Goal: Task Accomplishment & Management: Manage account settings

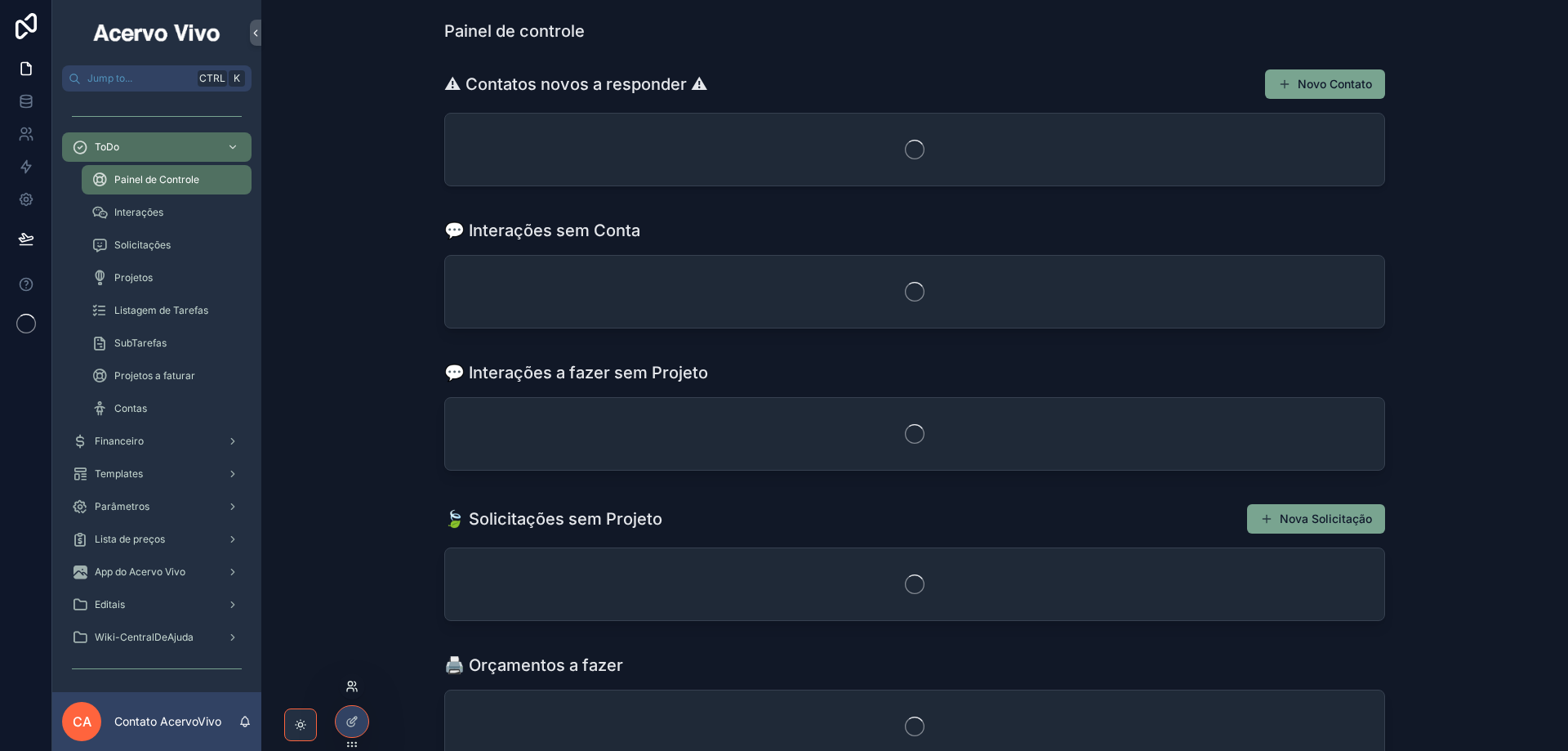
click at [352, 691] on icon at bounding box center [352, 686] width 13 height 13
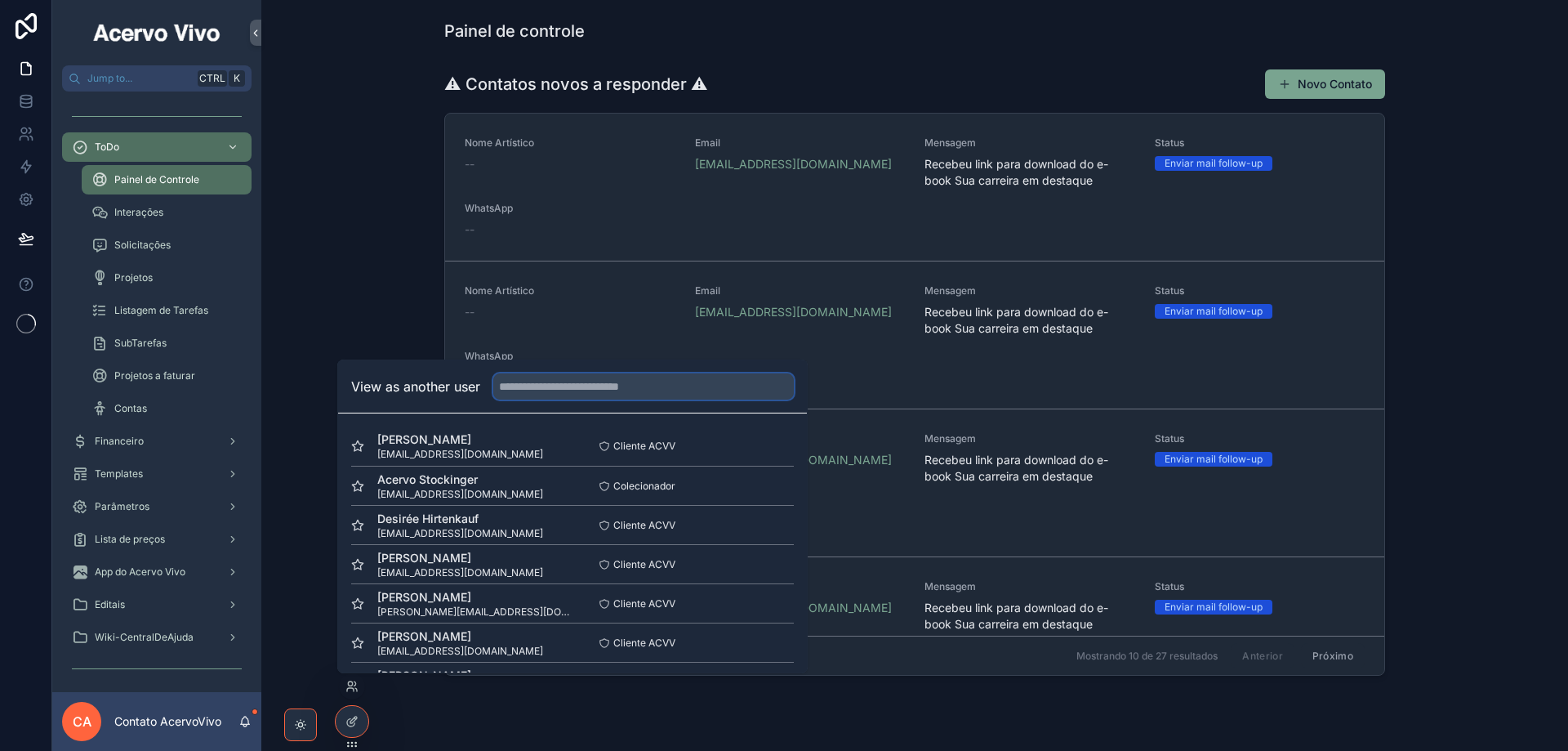
click at [562, 385] on input "text" at bounding box center [644, 386] width 301 height 26
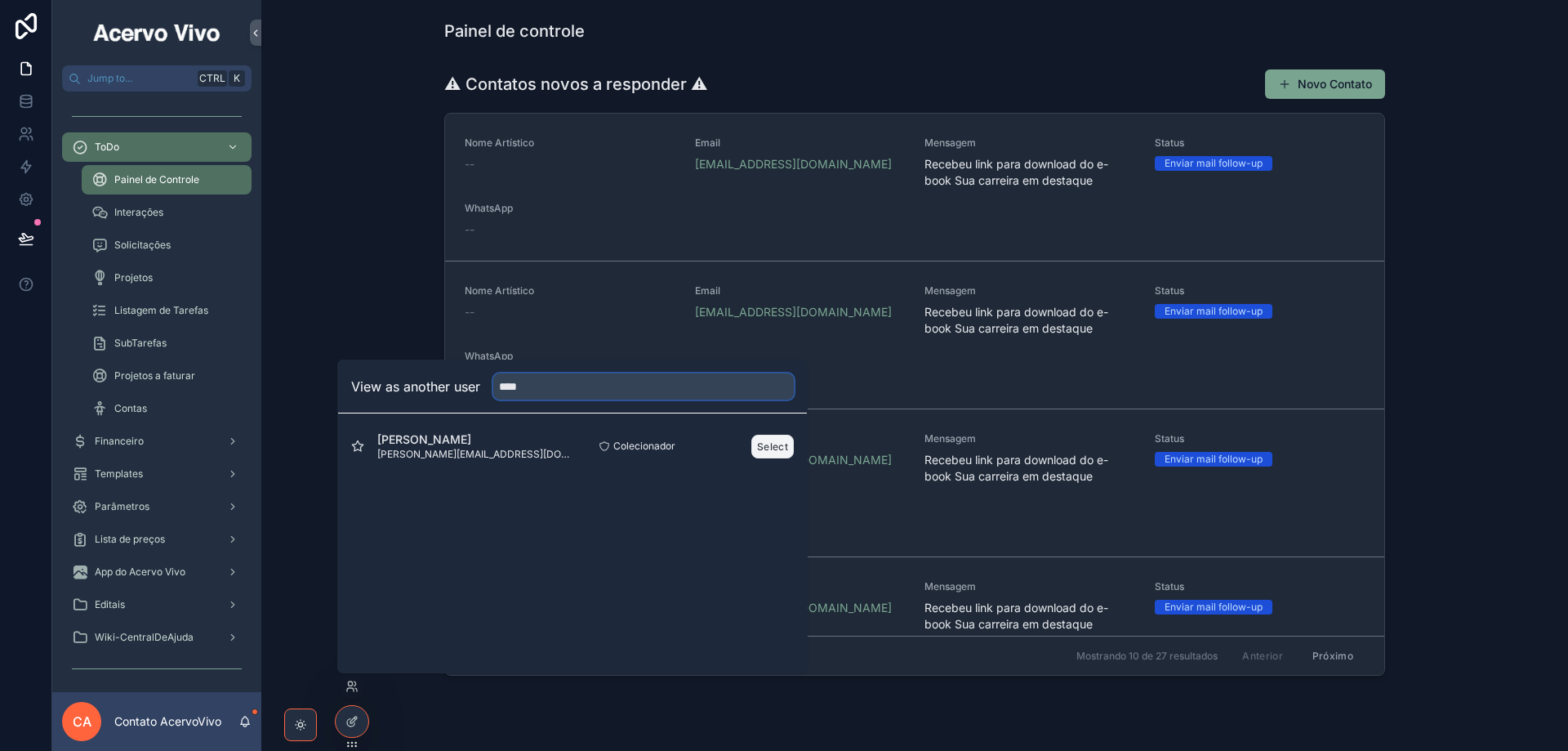
type input "****"
click at [777, 450] on button "Select" at bounding box center [772, 446] width 42 height 23
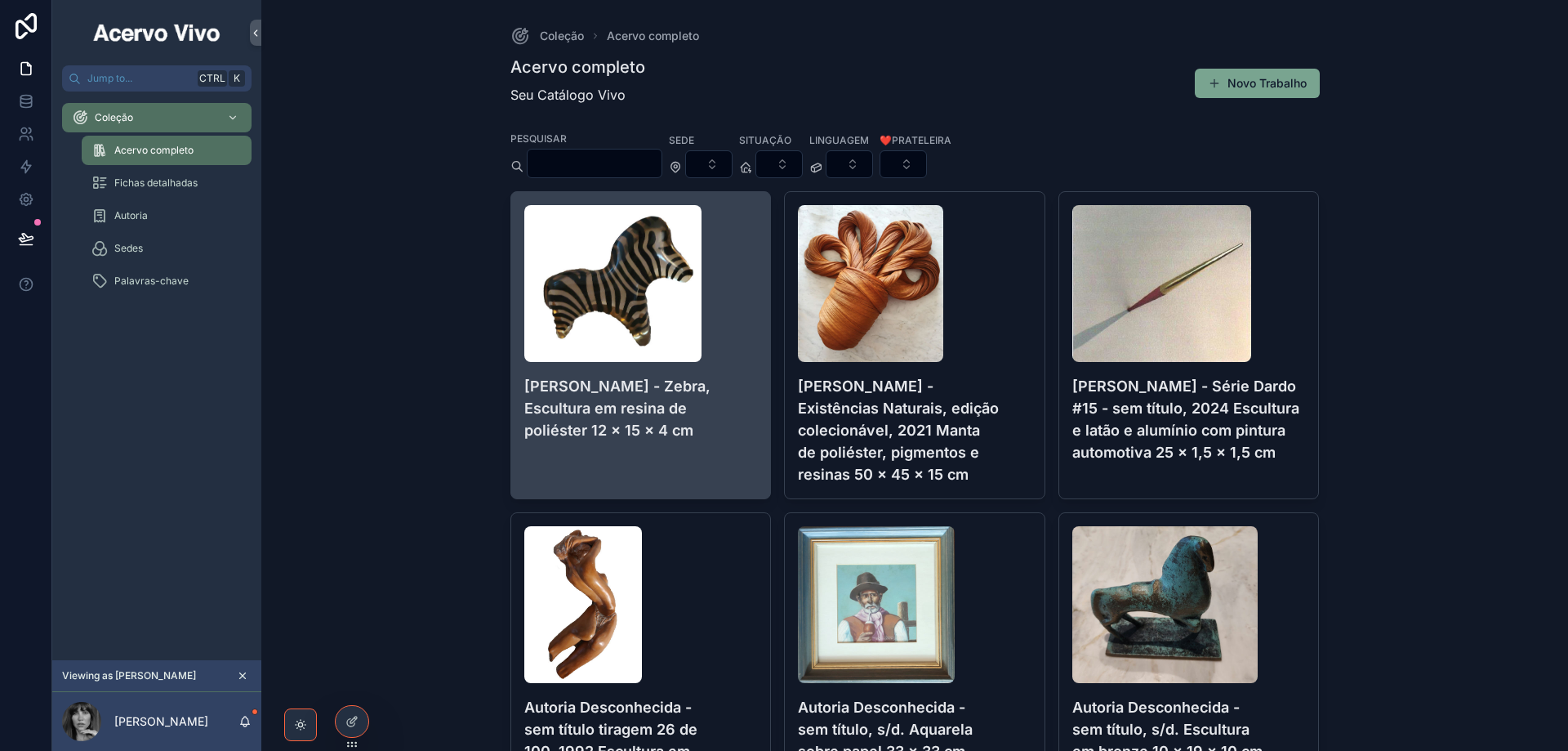
click at [665, 411] on h4 "[PERSON_NAME] - Zebra, Escultura em resina de poliéster 12 x 15 x 4 cm" at bounding box center [641, 408] width 233 height 67
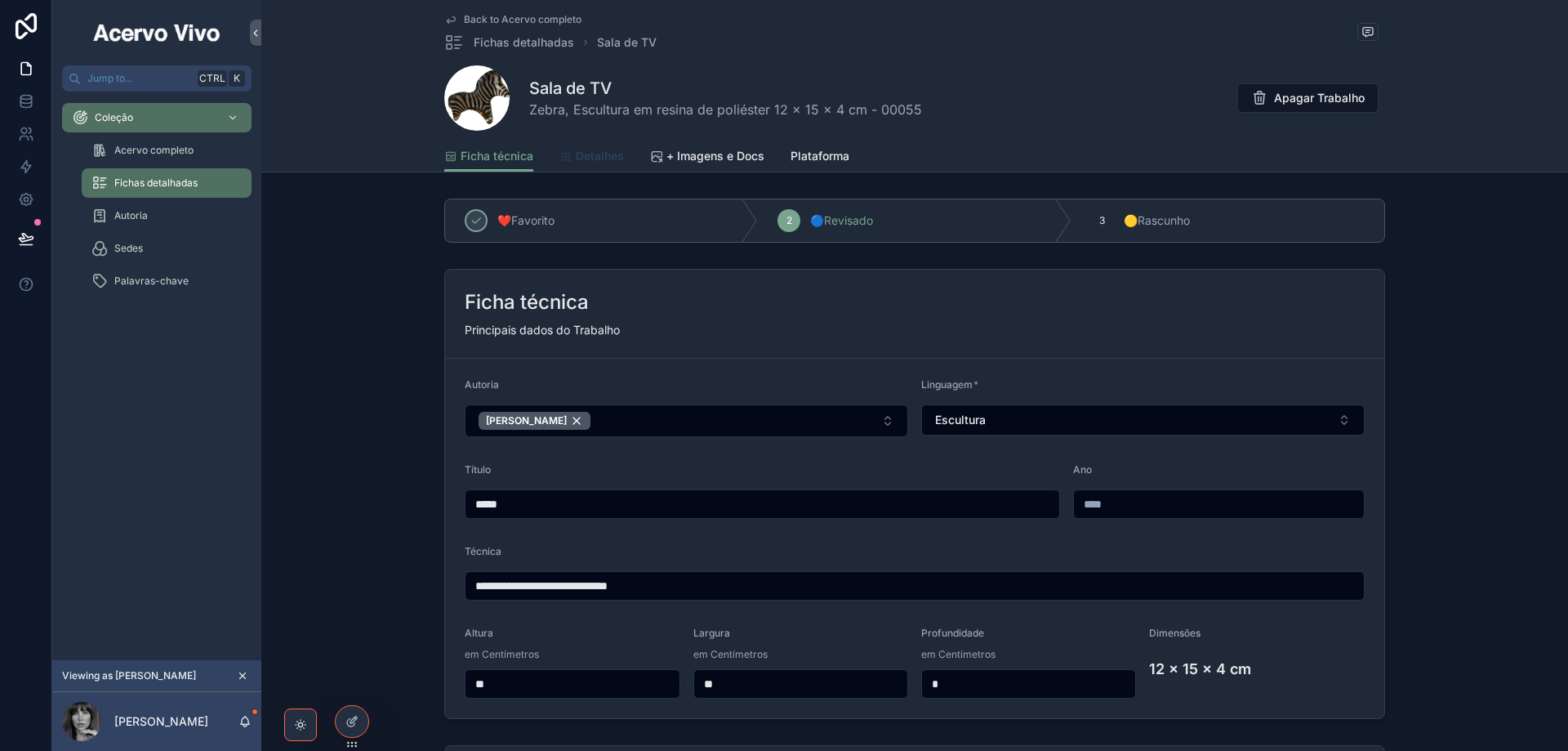
click at [593, 156] on span "Detalhes" at bounding box center [600, 156] width 48 height 16
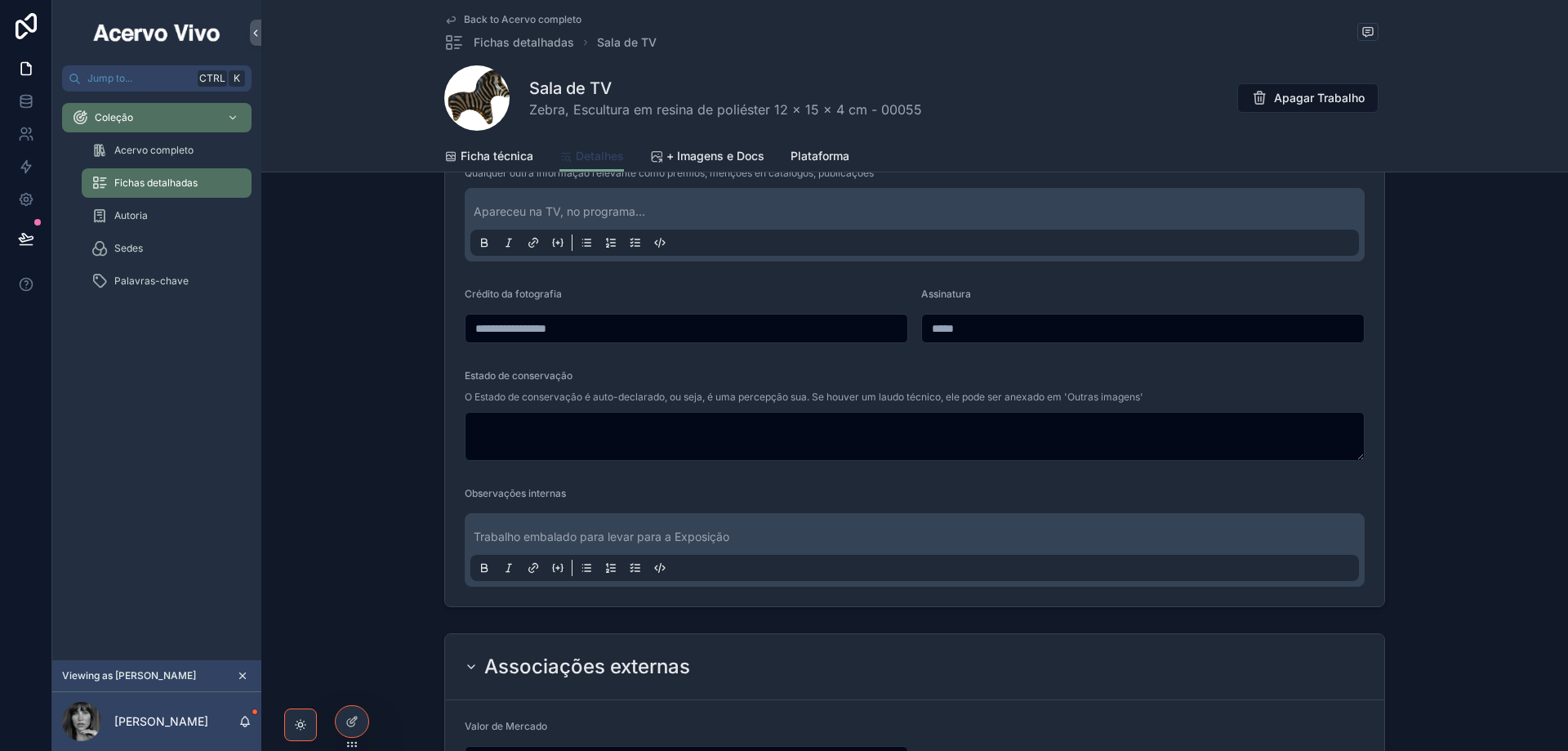
scroll to position [899, 0]
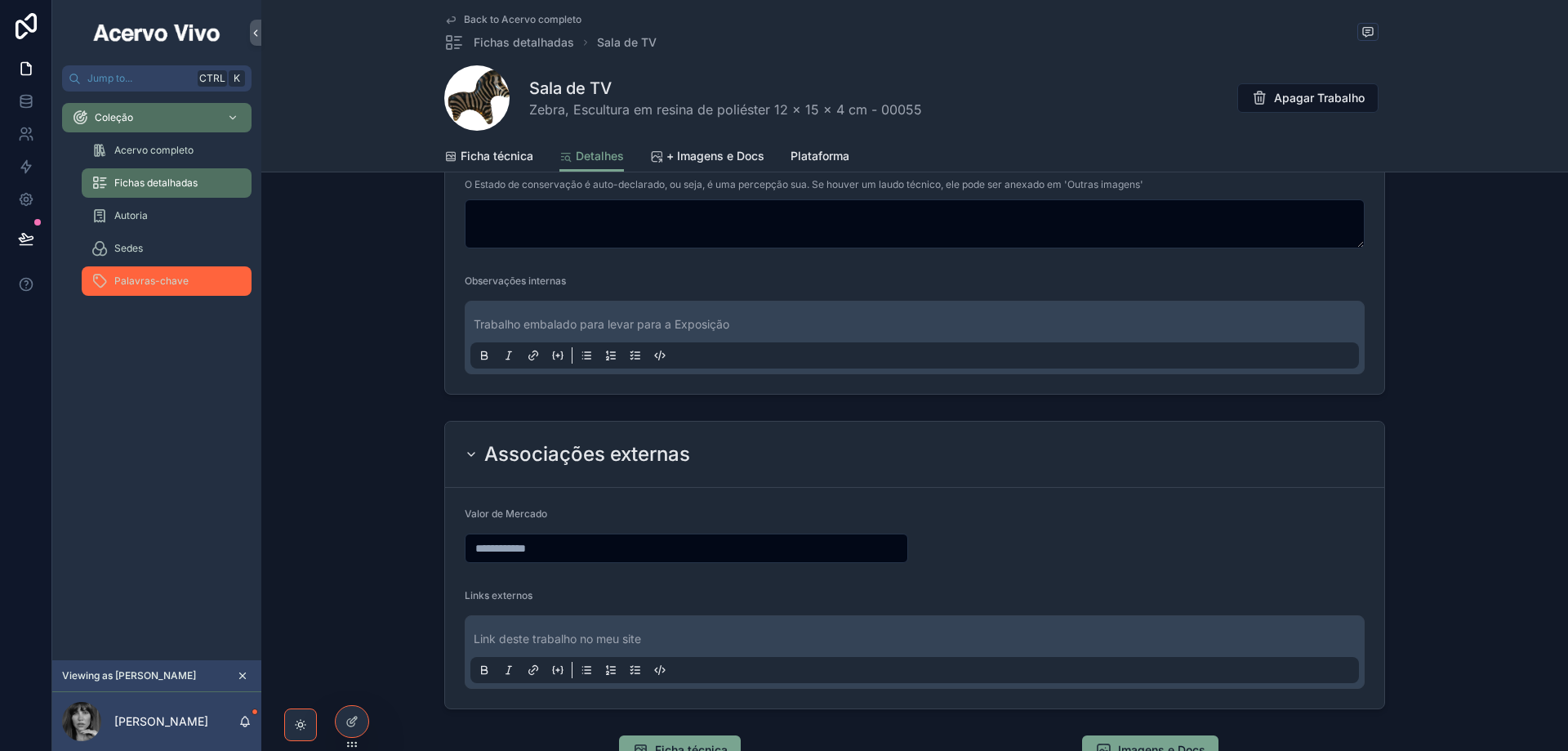
click at [162, 278] on span "Palavras-chave" at bounding box center [151, 281] width 74 height 13
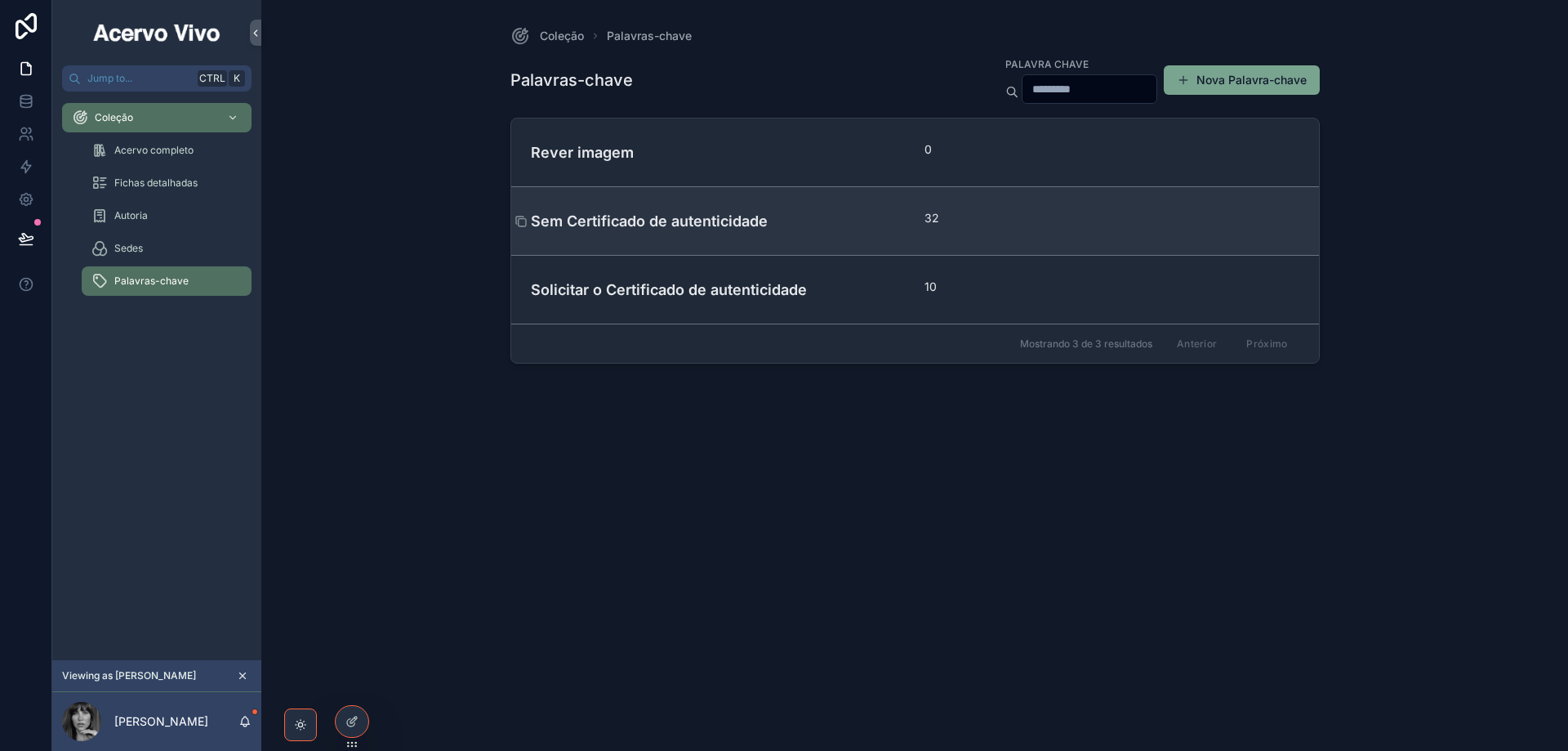
click at [638, 218] on h4 "Sem Certificado de autenticidade" at bounding box center [719, 221] width 375 height 22
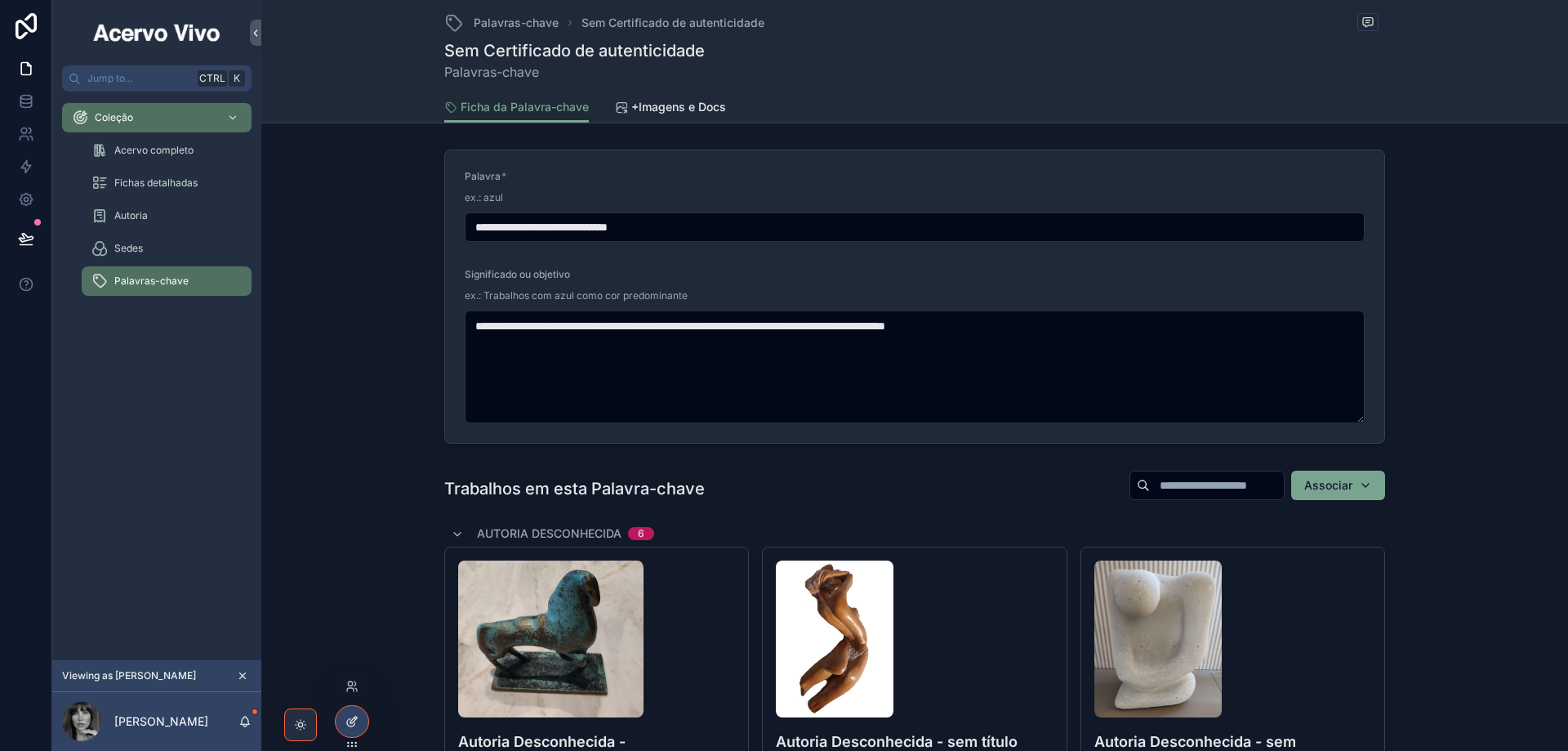
click at [360, 722] on div at bounding box center [352, 722] width 33 height 31
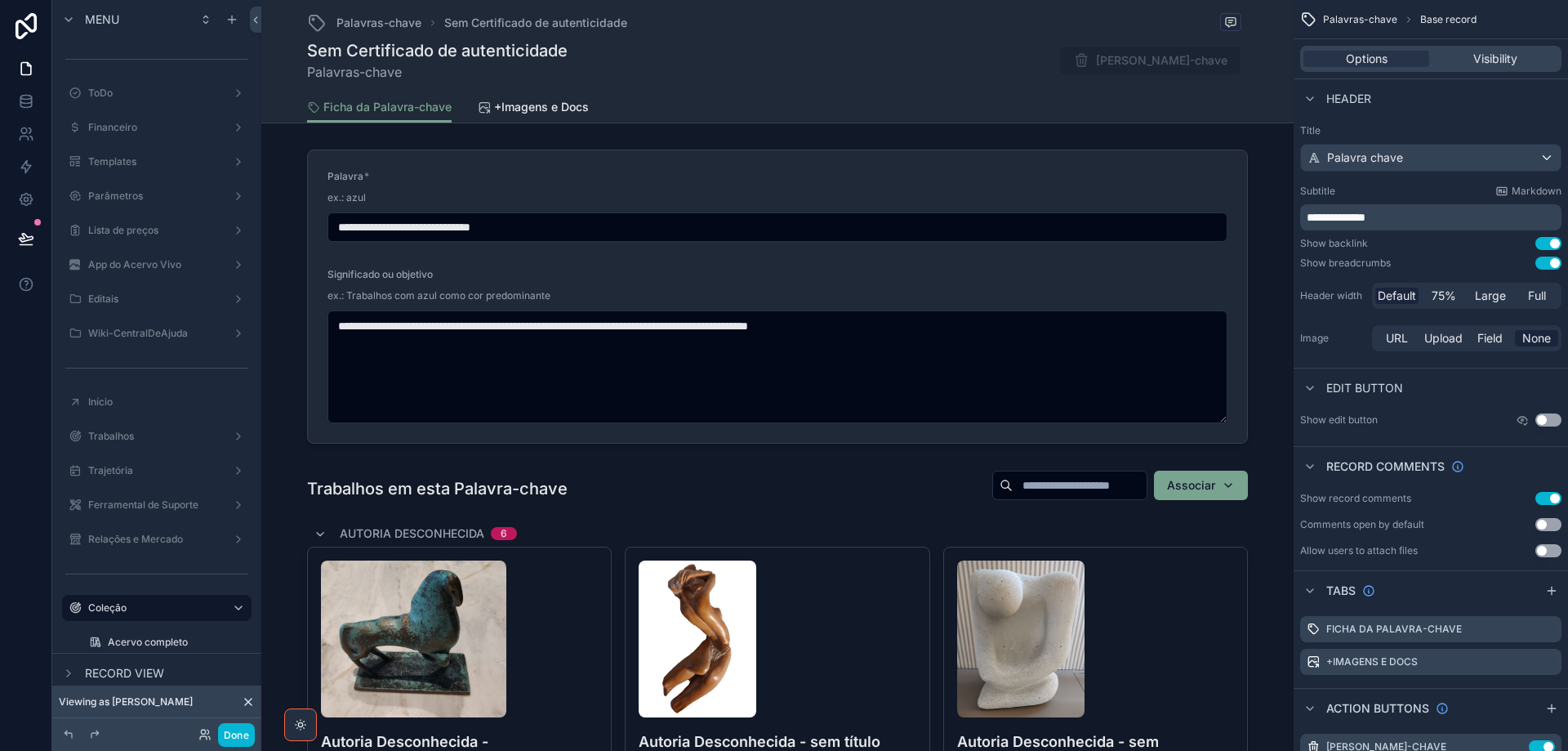
click at [1181, 97] on div "Ficha da Palavra-chave +Imagens e Docs" at bounding box center [777, 107] width 941 height 31
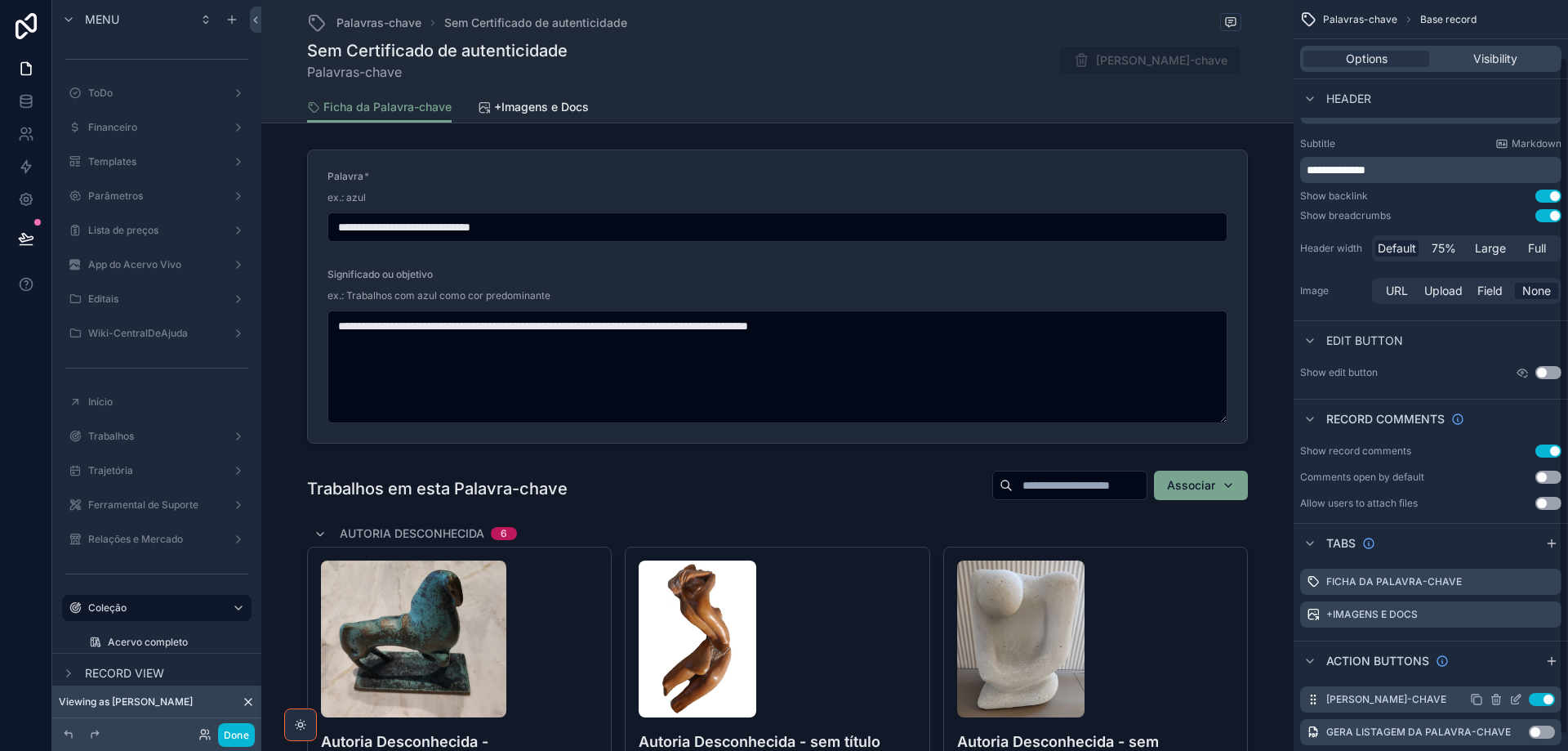
scroll to position [81, 0]
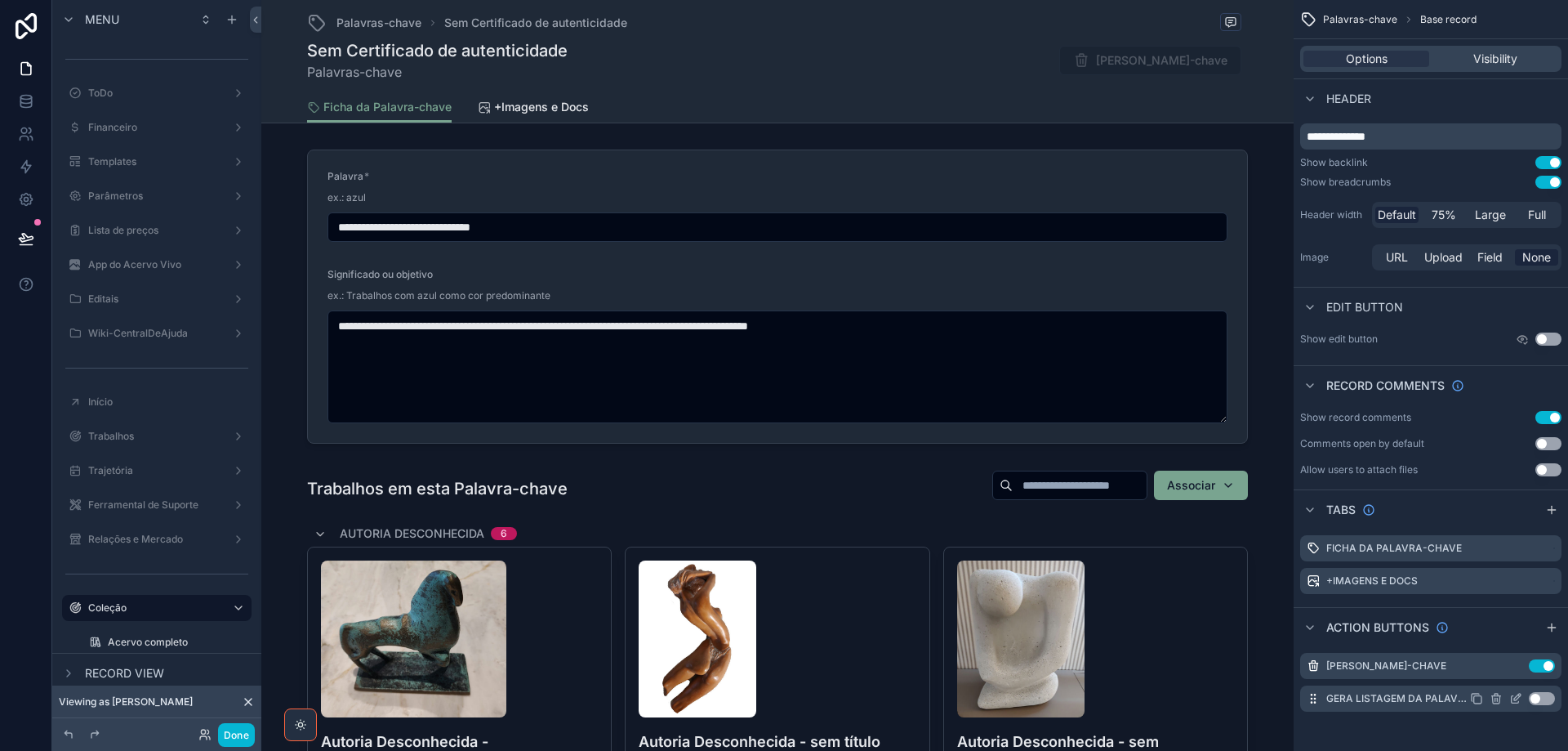
click at [1518, 697] on icon "scrollable content" at bounding box center [1515, 698] width 13 height 13
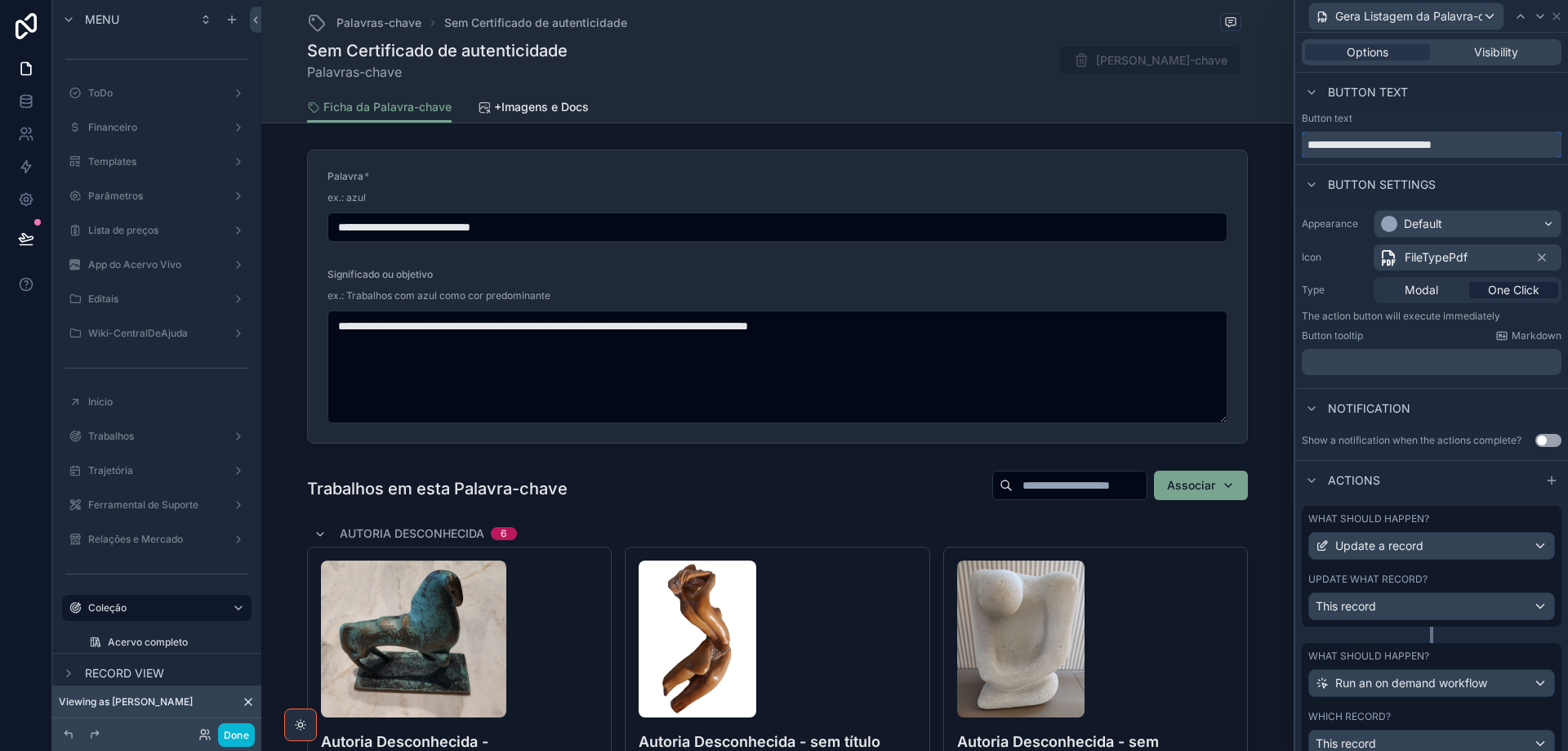
drag, startPoint x: 1404, startPoint y: 143, endPoint x: 1207, endPoint y: 138, distance: 197.1
click at [1207, 137] on div "**********" at bounding box center [784, 375] width 1568 height 751
type input "**********"
click at [1451, 222] on div "Default" at bounding box center [1468, 224] width 187 height 26
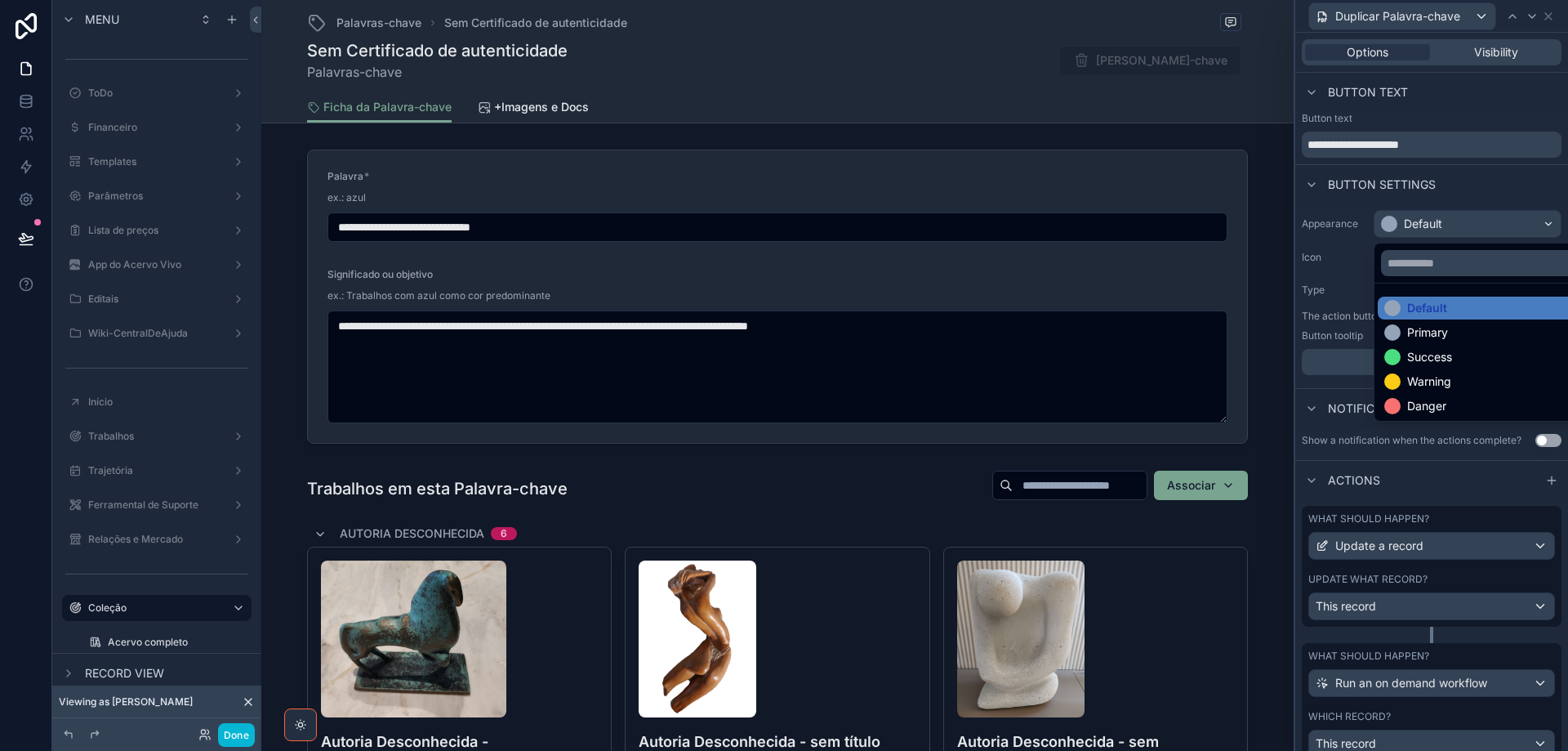
click at [1415, 332] on div "Primary" at bounding box center [1427, 332] width 41 height 16
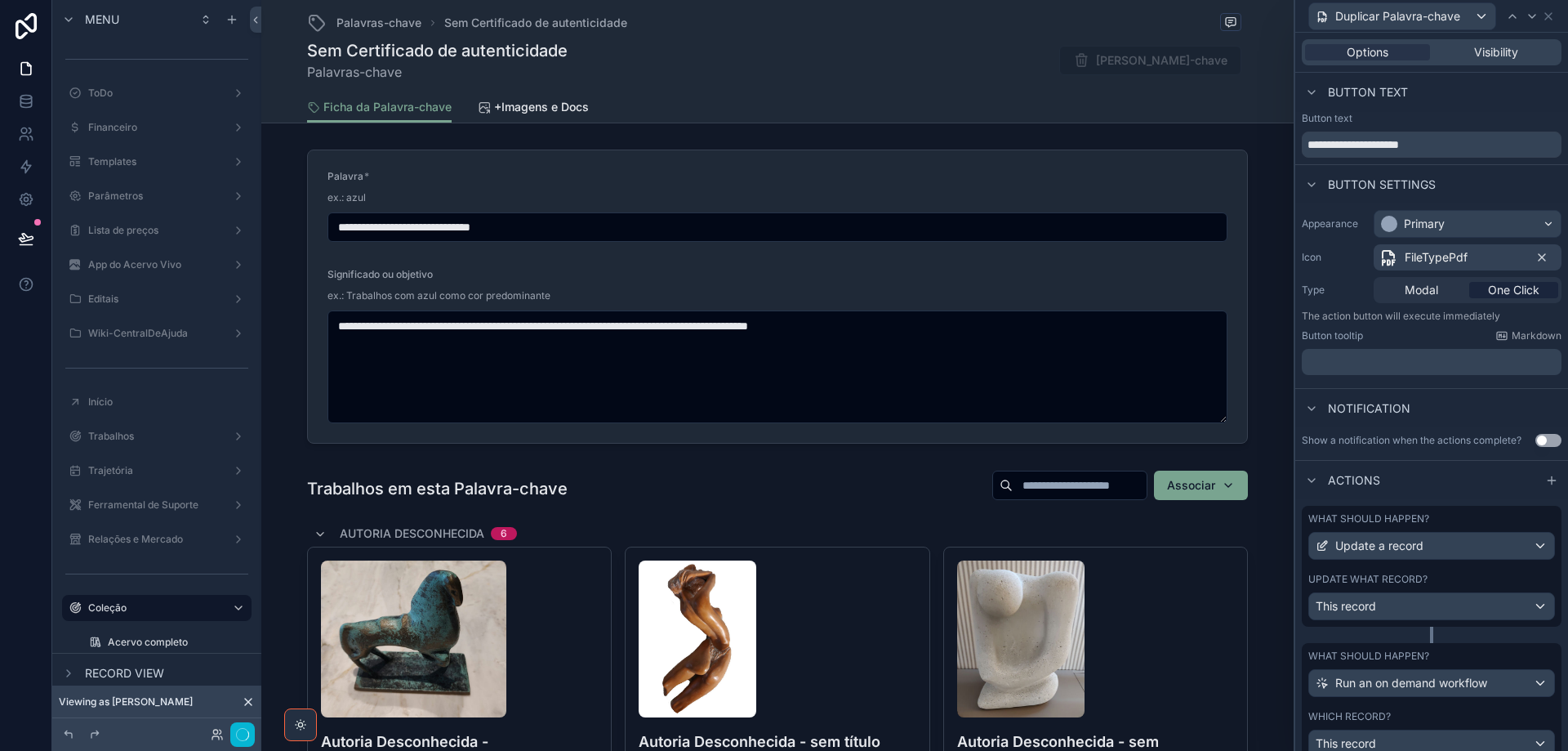
click at [1535, 259] on icon at bounding box center [1541, 257] width 13 height 13
click at [1393, 262] on span "Select an icon" at bounding box center [1416, 257] width 75 height 16
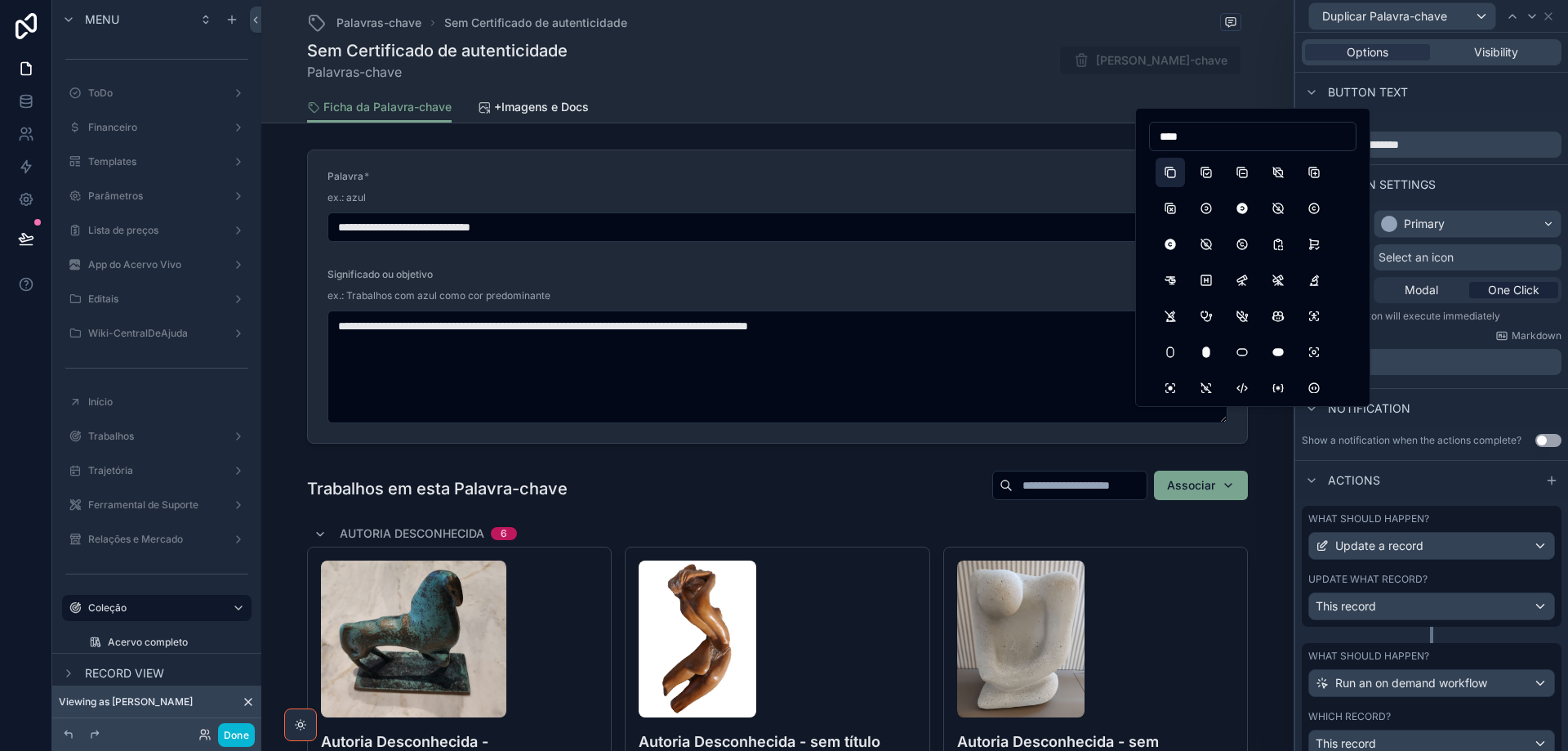
type input "****"
click at [1170, 170] on button "Copy" at bounding box center [1171, 172] width 29 height 29
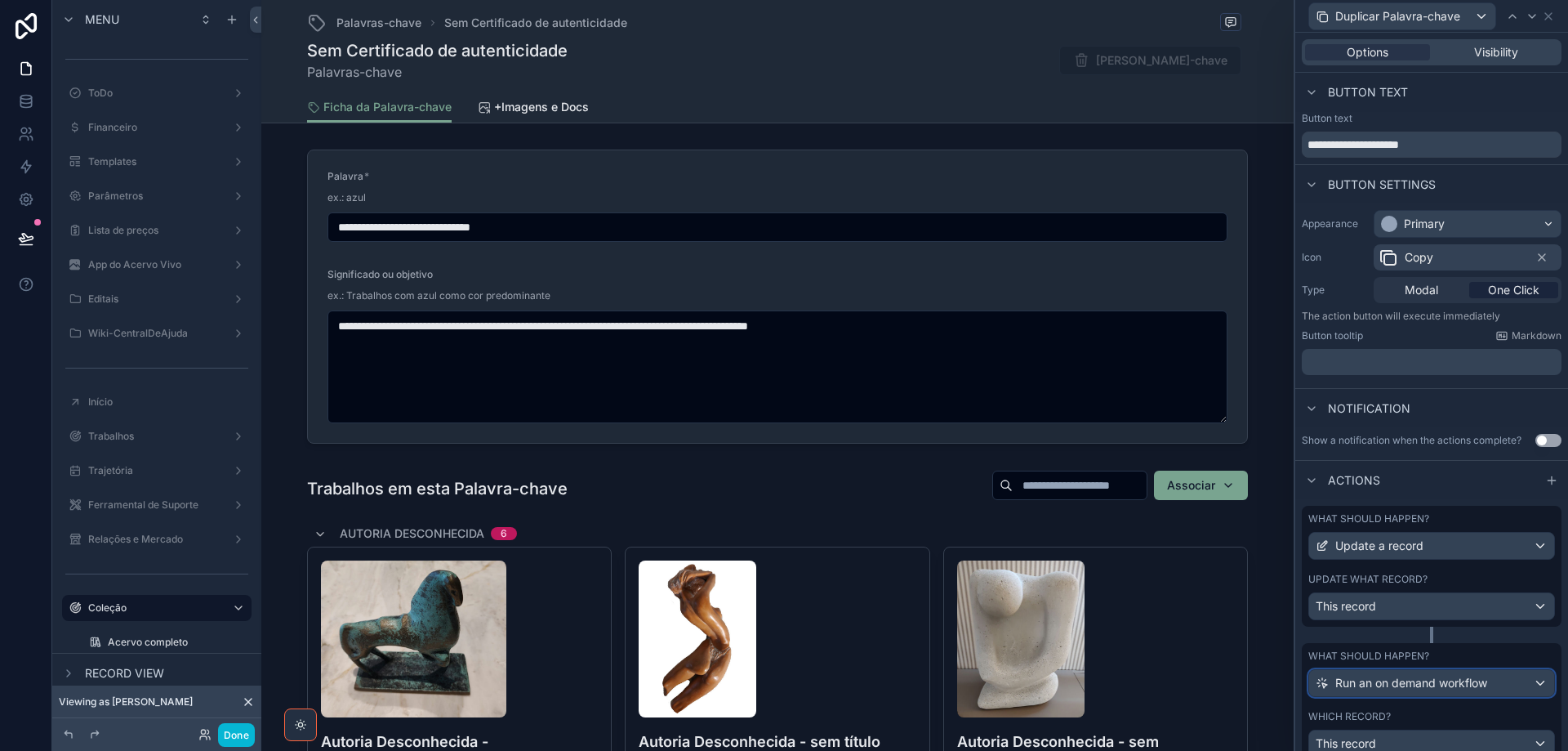
click at [1527, 684] on div "Run an on demand workflow" at bounding box center [1432, 683] width 245 height 26
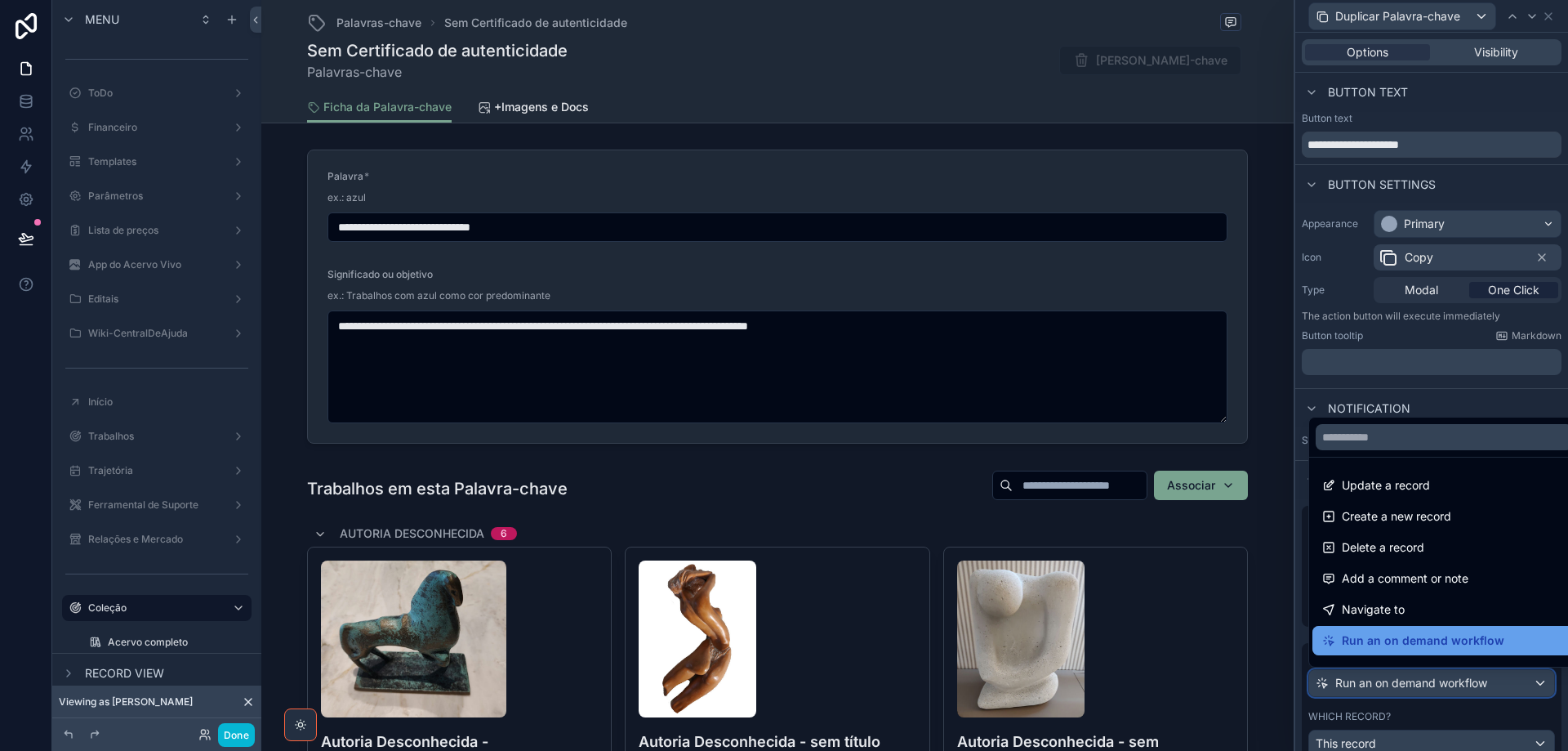
scroll to position [85, 0]
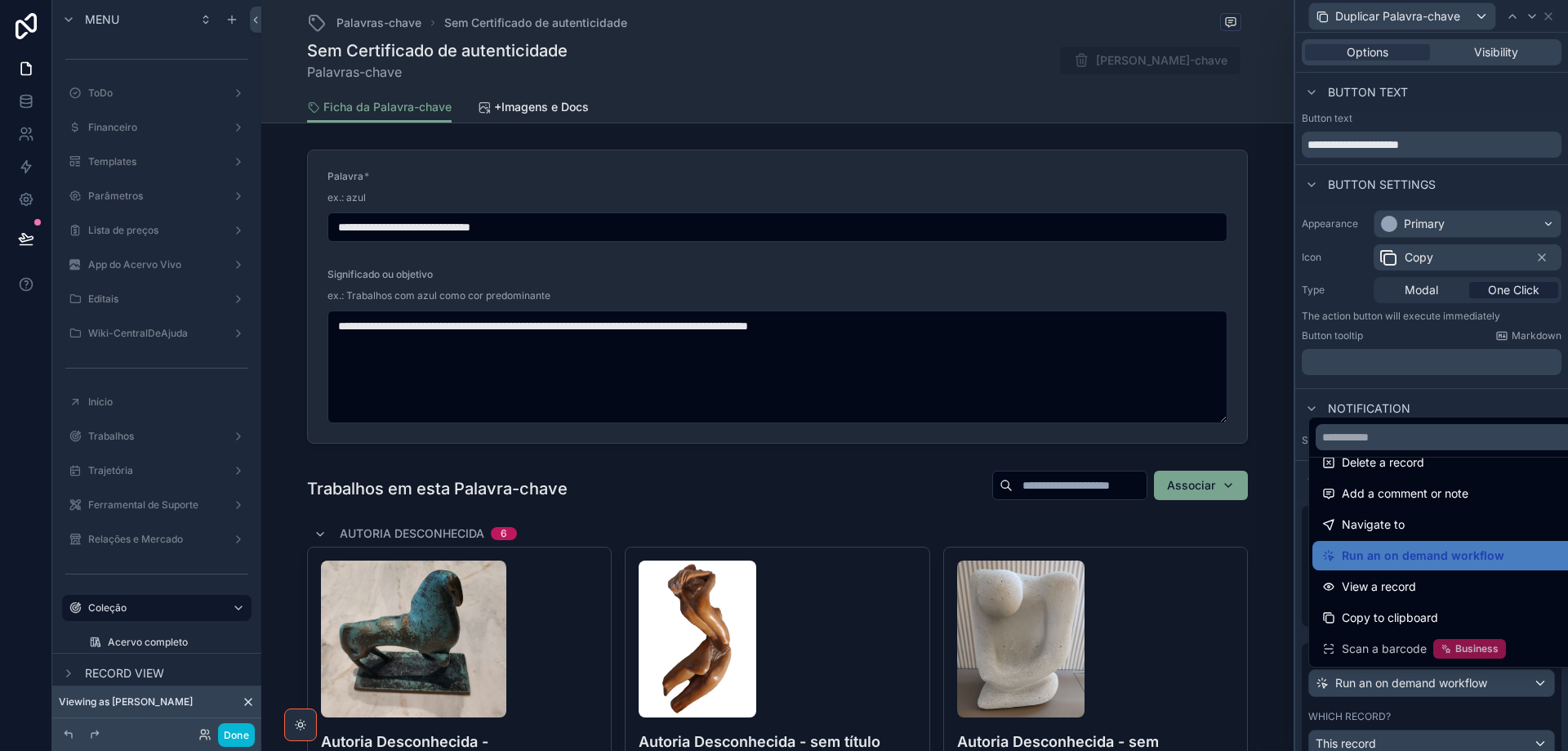
click at [1516, 700] on div at bounding box center [1432, 375] width 273 height 751
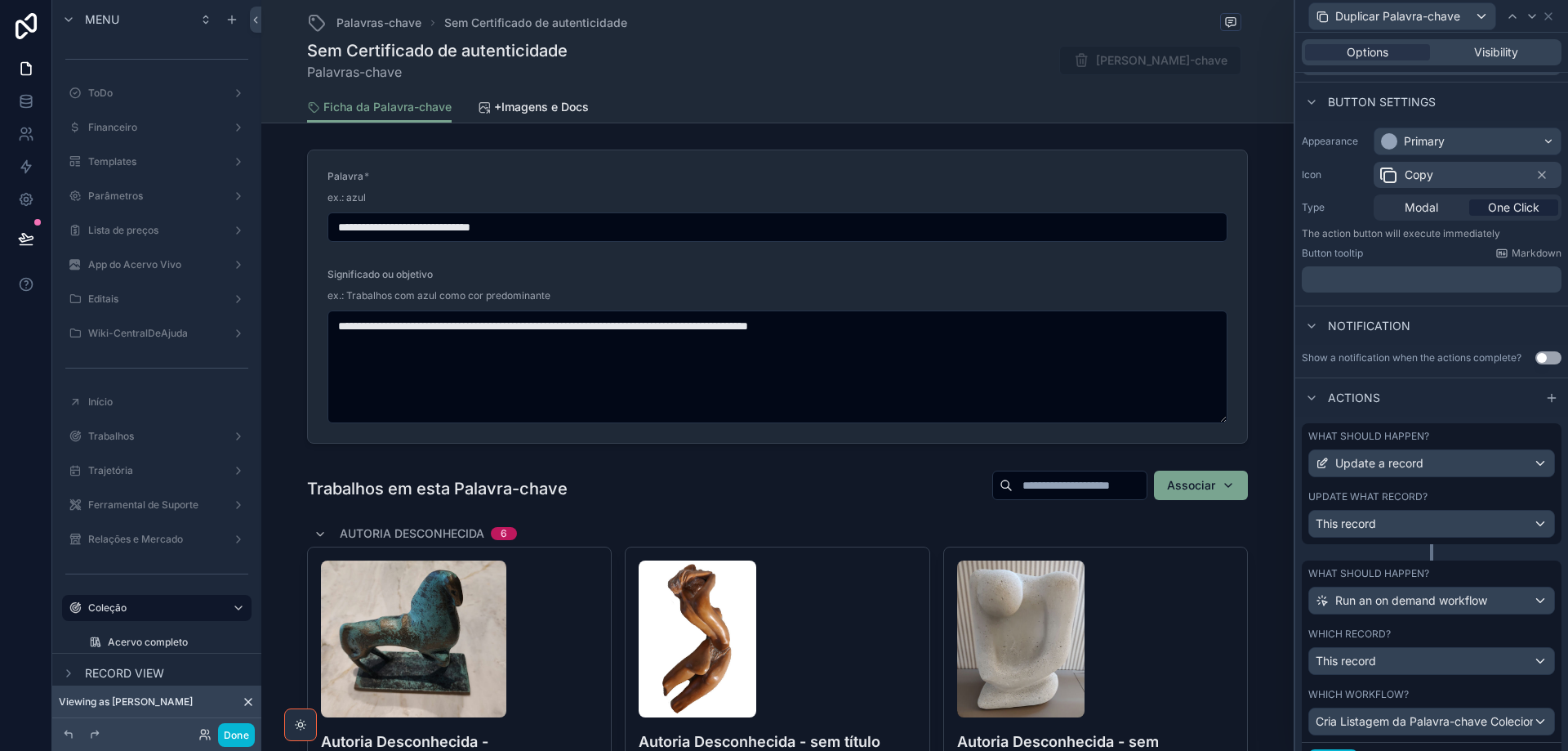
scroll to position [162, 0]
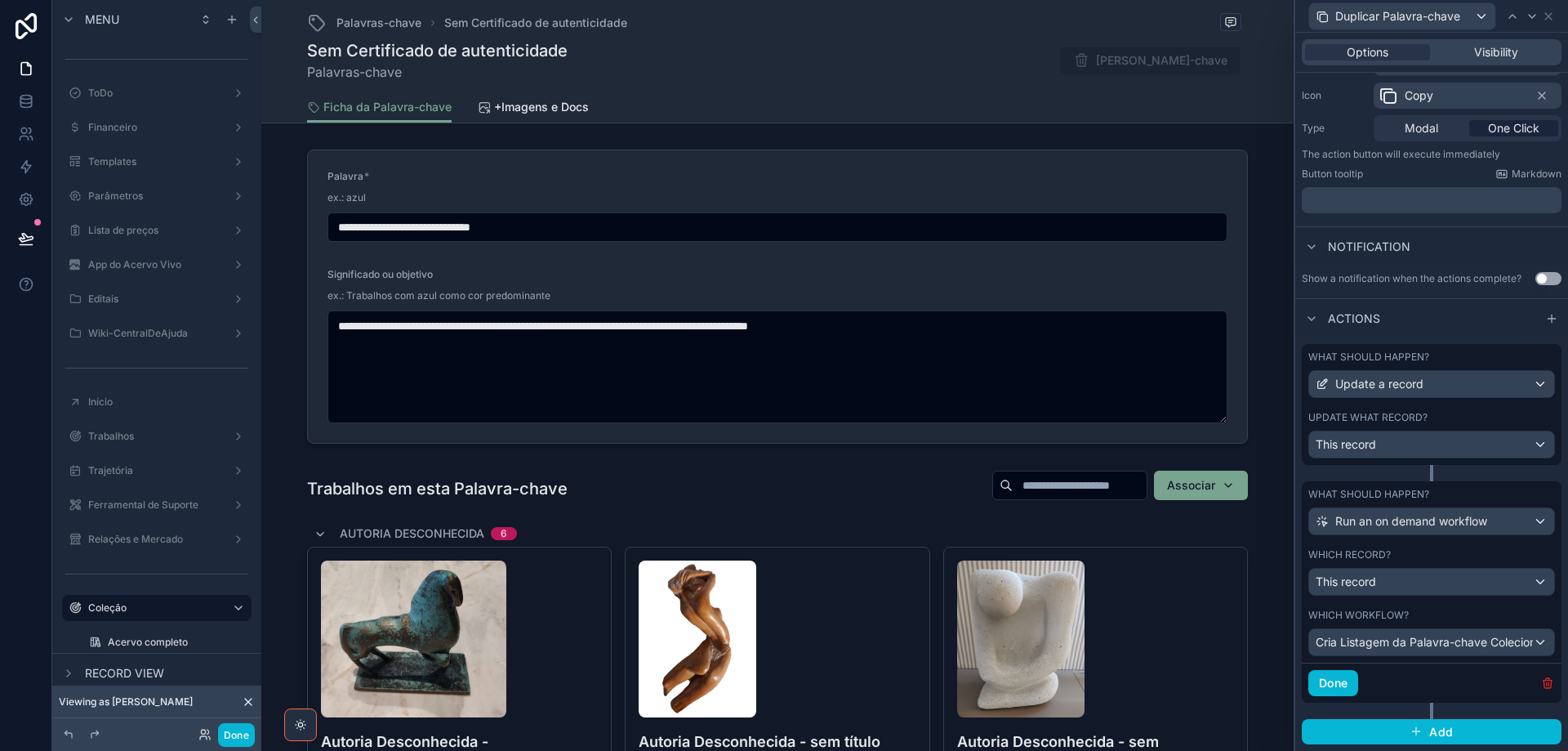
drag, startPoint x: 1535, startPoint y: 679, endPoint x: 1545, endPoint y: 512, distance: 167.3
click at [1541, 680] on icon "button" at bounding box center [1547, 683] width 13 height 13
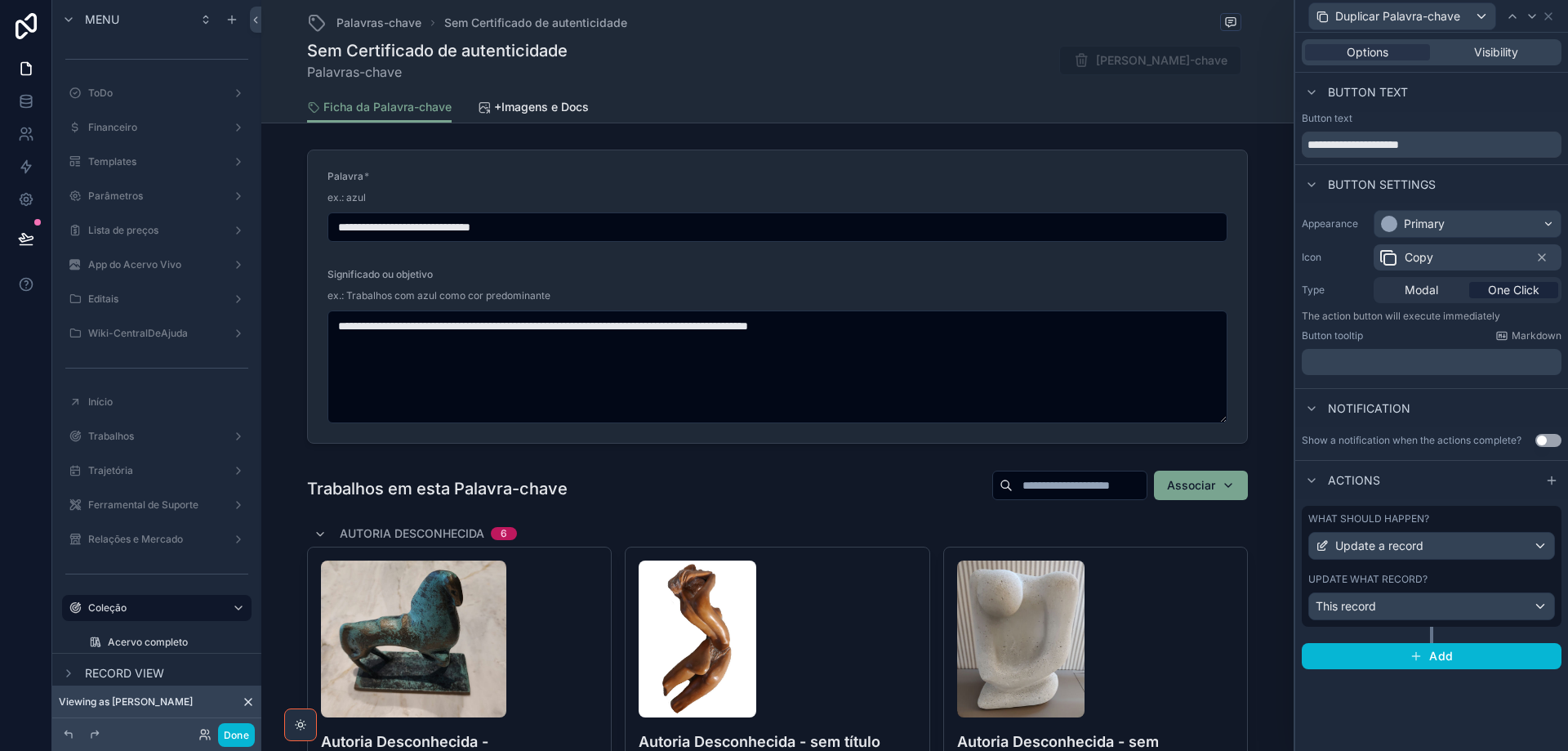
scroll to position [0, 0]
click at [1504, 551] on div "Update a record" at bounding box center [1432, 545] width 245 height 26
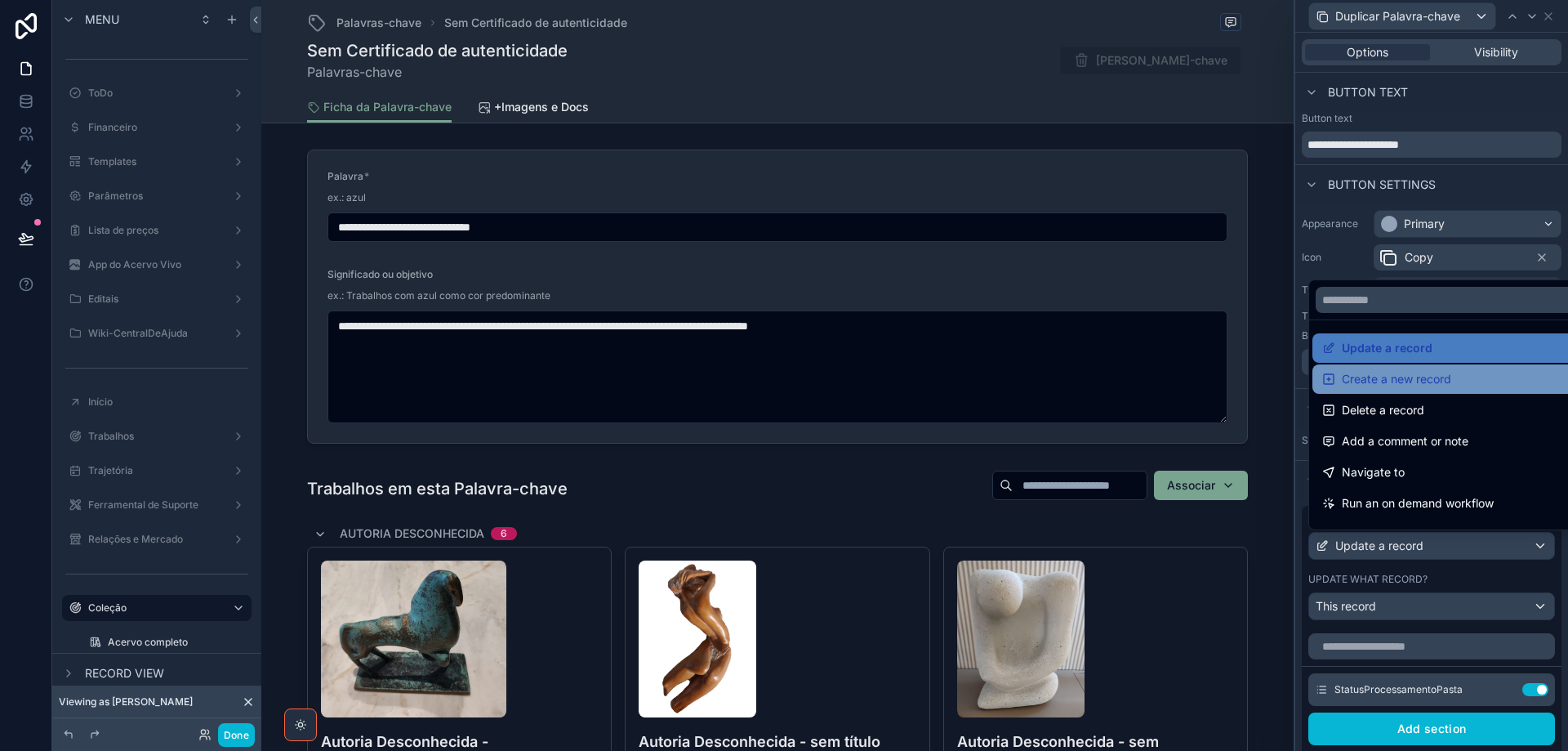
click at [1423, 374] on span "Create a new record" at bounding box center [1396, 379] width 110 height 20
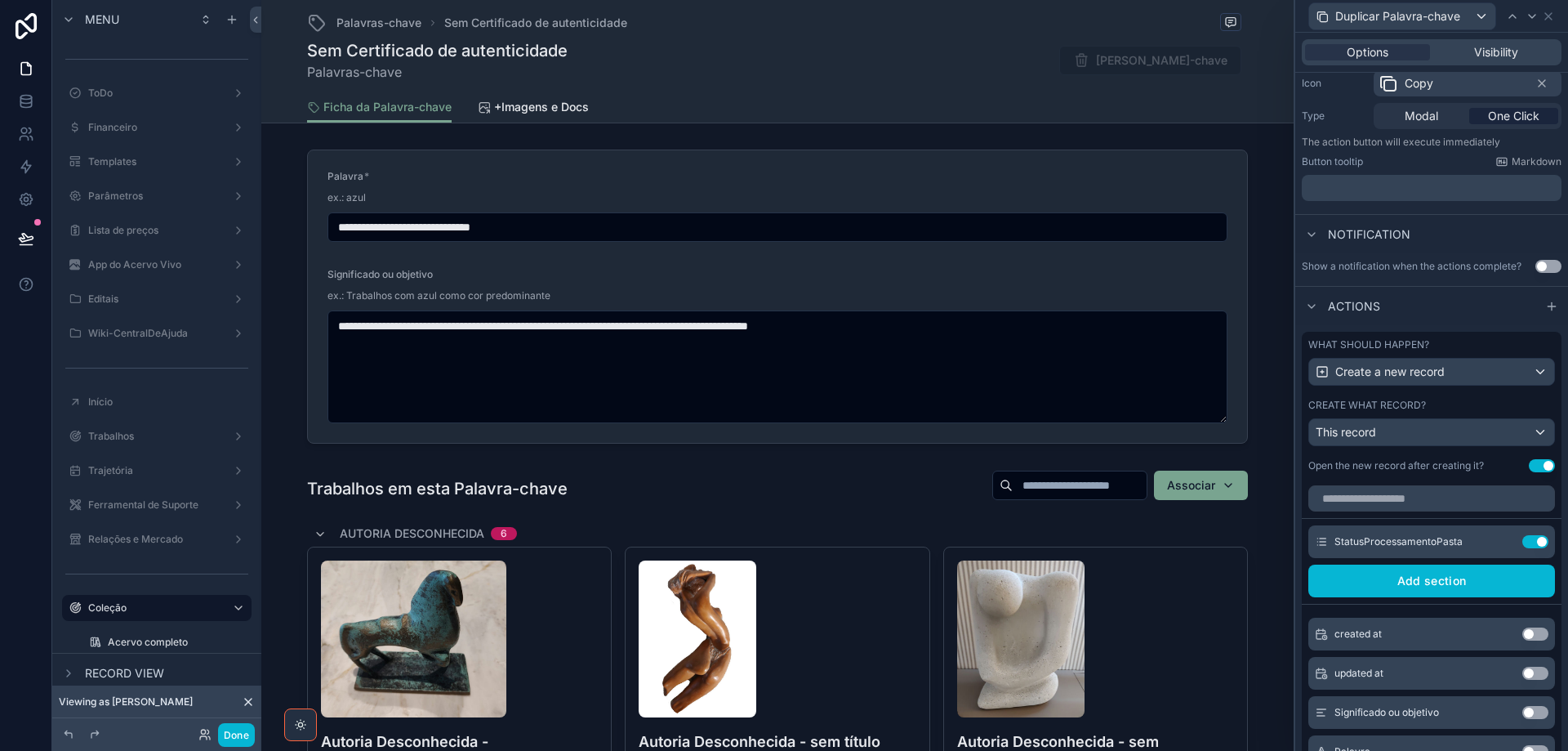
scroll to position [327, 0]
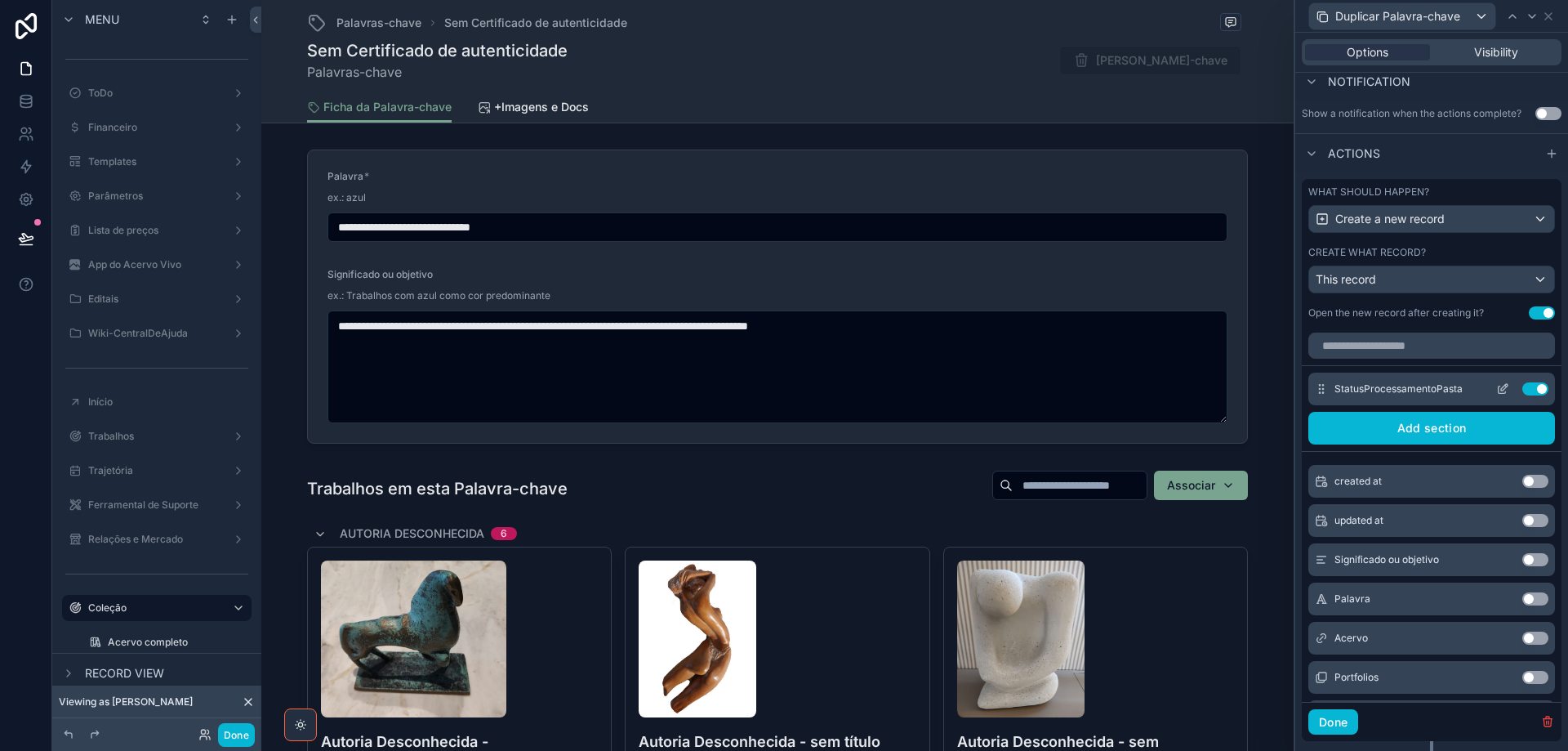
click at [1522, 388] on button "Use setting" at bounding box center [1535, 388] width 26 height 13
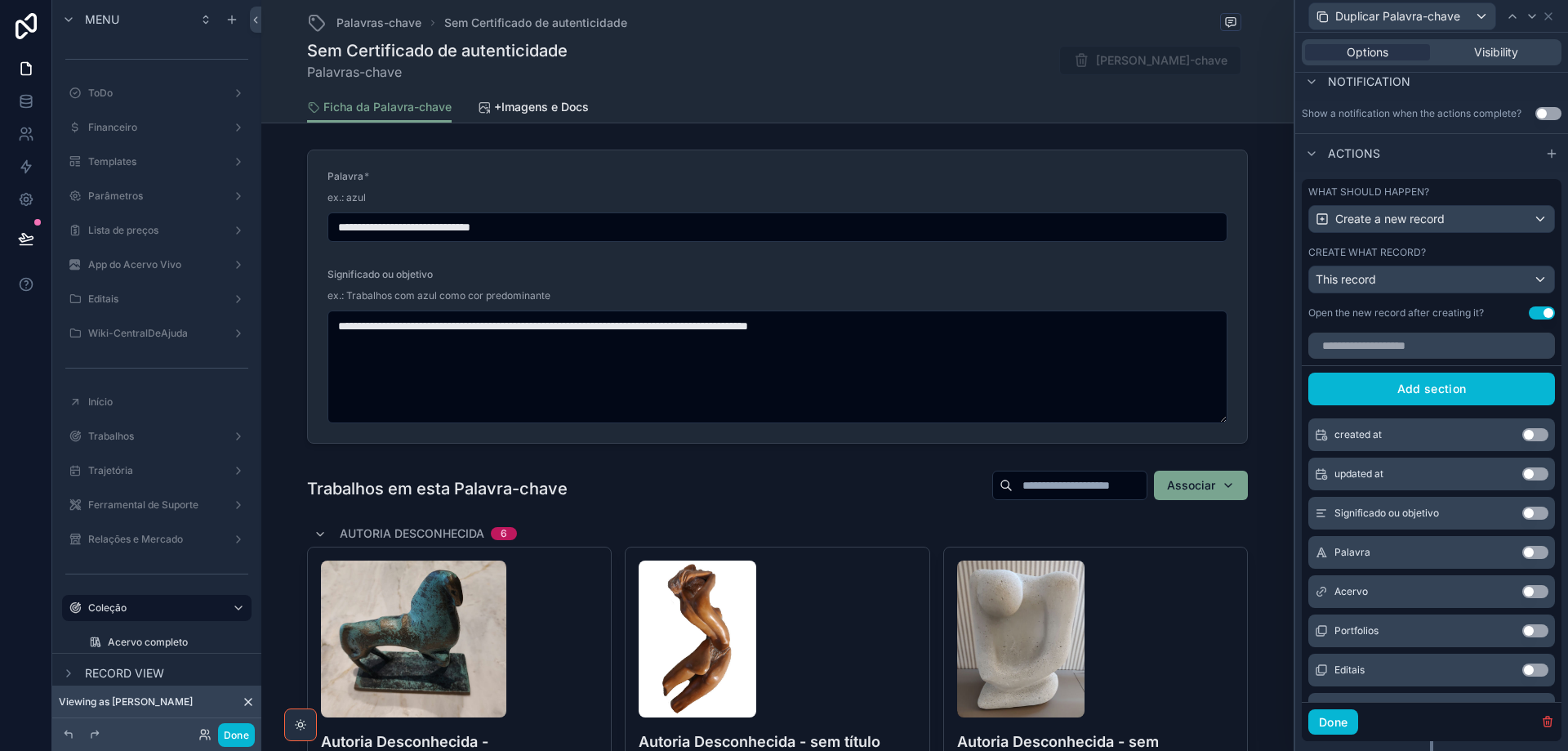
click at [1522, 551] on button "Use setting" at bounding box center [1535, 552] width 26 height 13
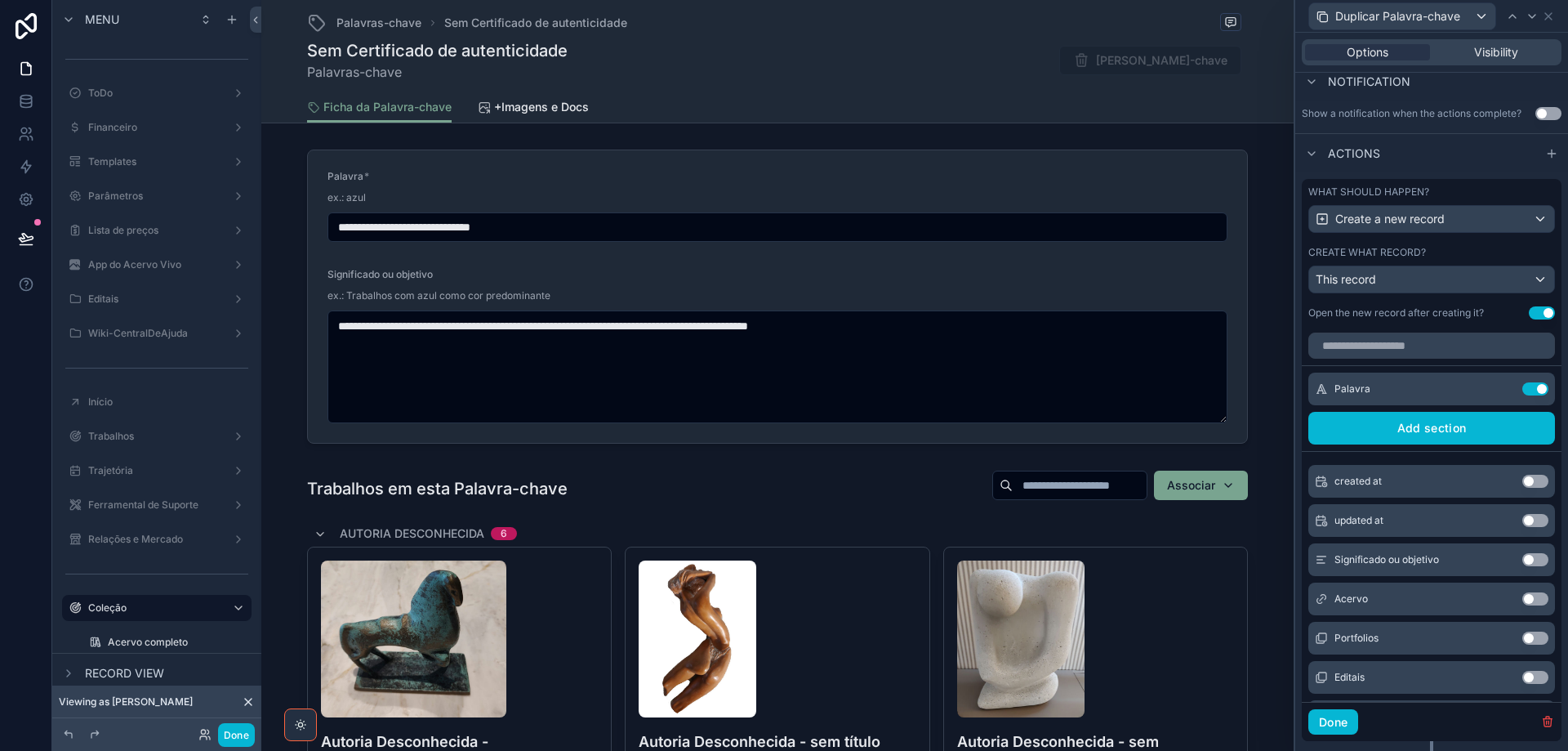
drag, startPoint x: 1520, startPoint y: 598, endPoint x: 1467, endPoint y: 585, distance: 54.6
click at [1522, 599] on button "Use setting" at bounding box center [1535, 598] width 26 height 13
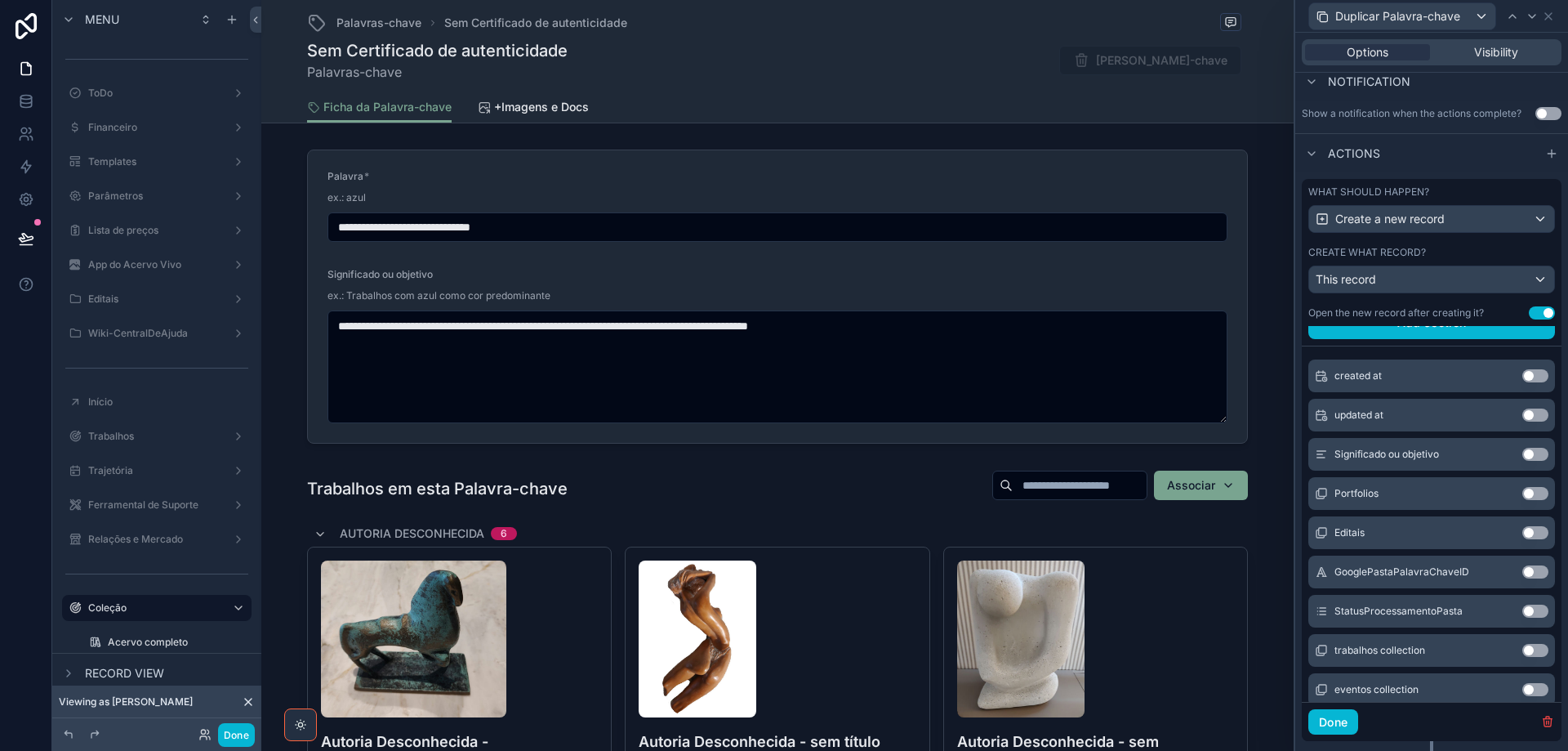
scroll to position [163, 0]
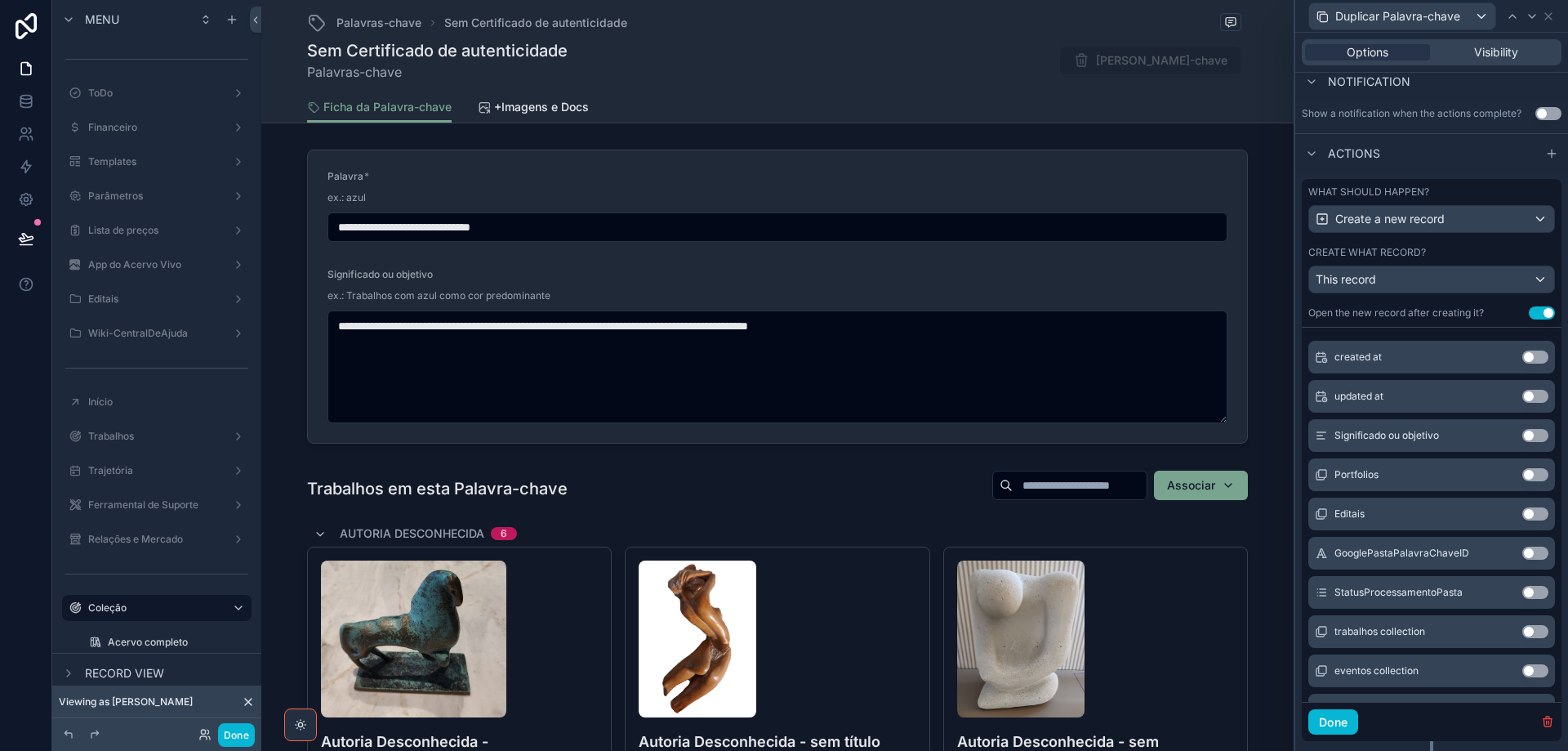
click at [1522, 629] on button "Use setting" at bounding box center [1535, 631] width 26 height 13
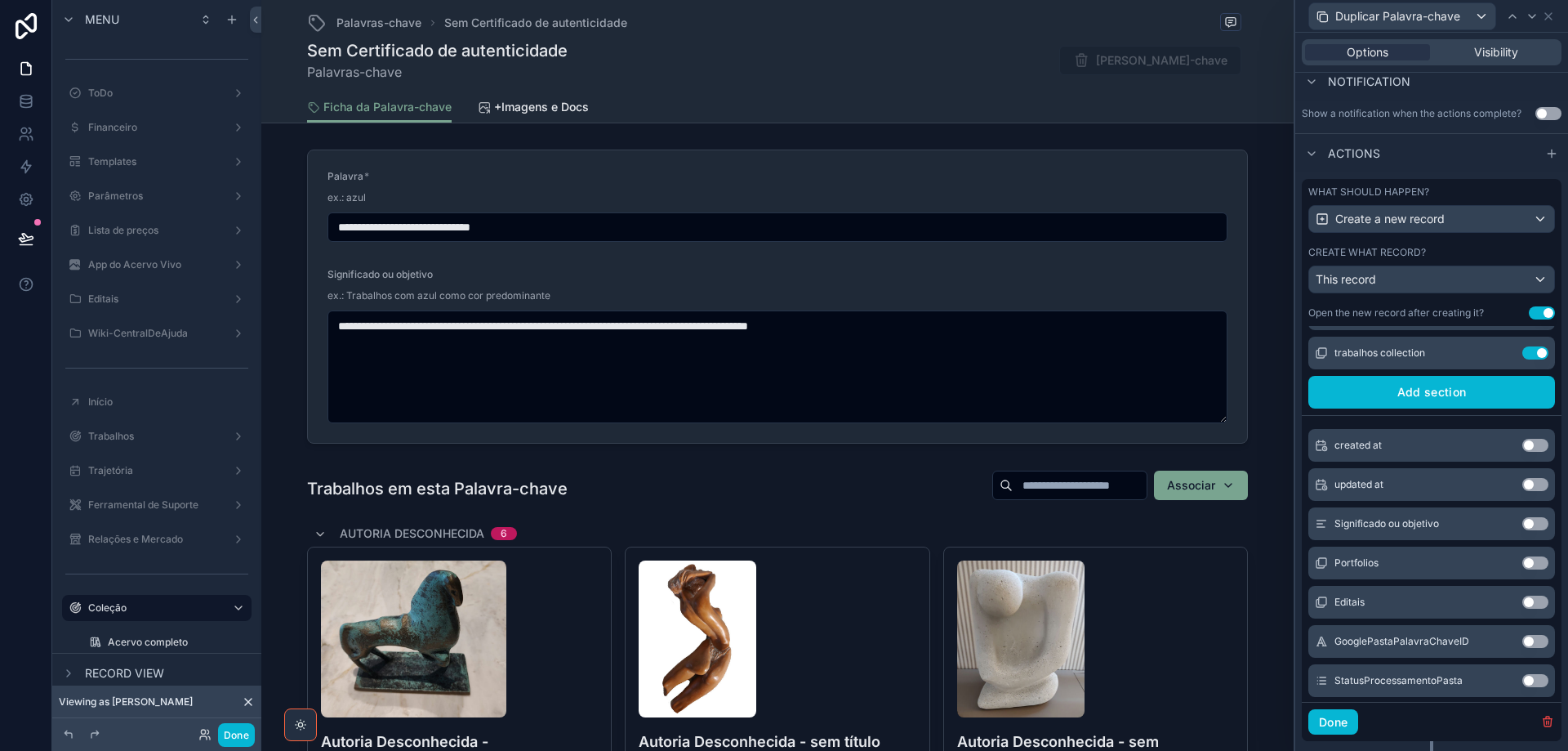
scroll to position [0, 0]
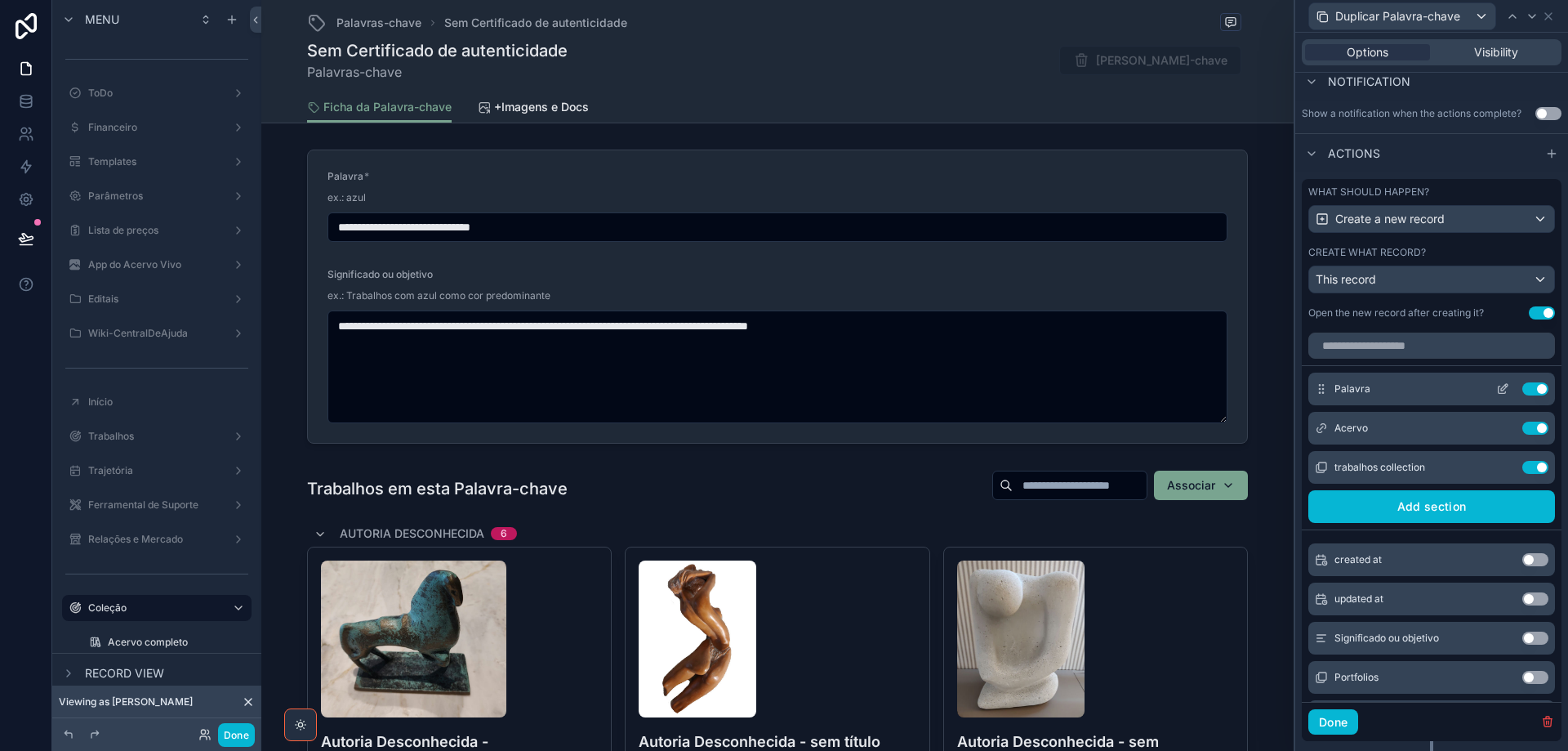
click at [1496, 391] on icon at bounding box center [1502, 388] width 13 height 13
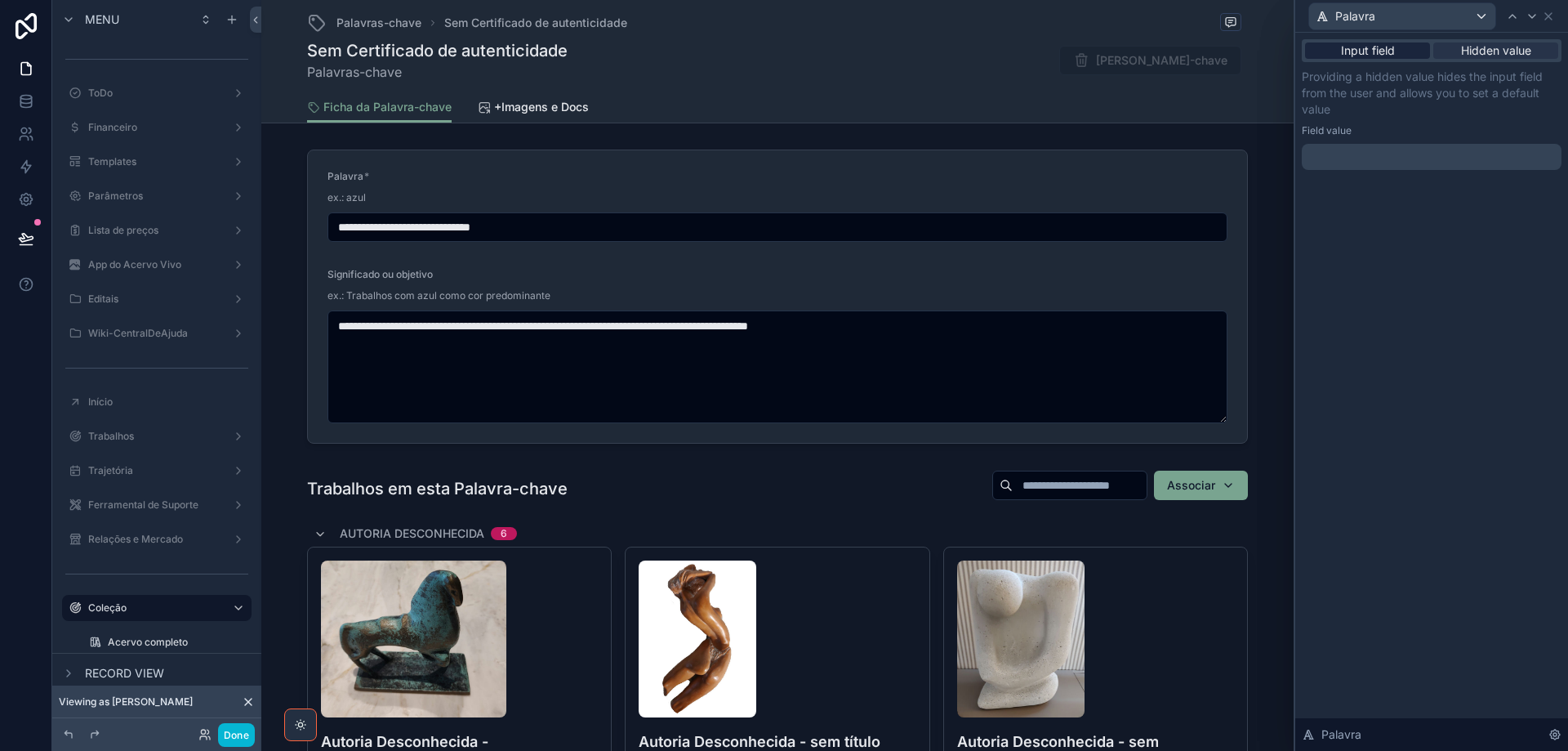
click at [1349, 52] on span "Input field" at bounding box center [1368, 50] width 54 height 16
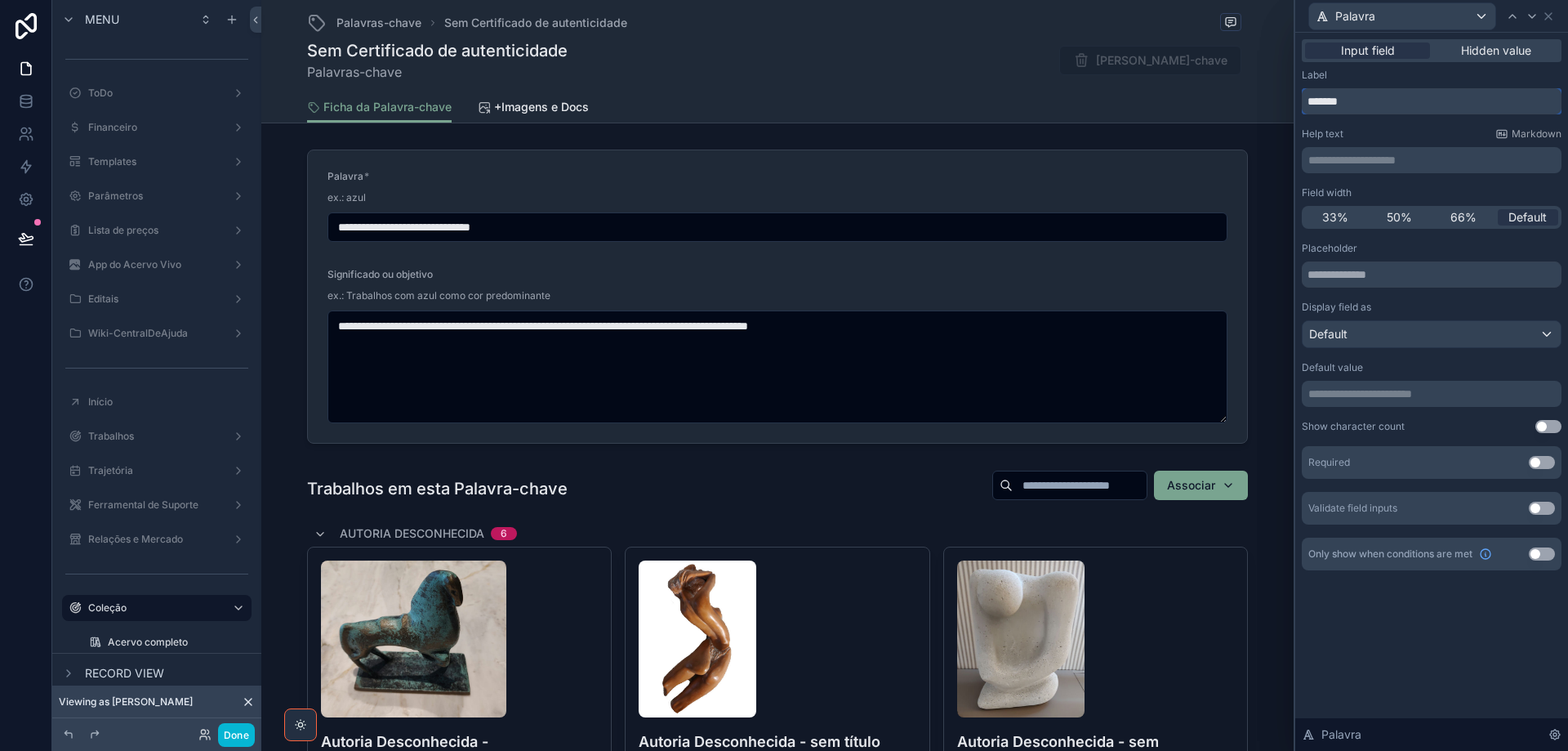
click at [1322, 102] on input "*******" at bounding box center [1432, 101] width 260 height 26
type input "**********"
click at [1553, 11] on icon at bounding box center [1548, 16] width 13 height 13
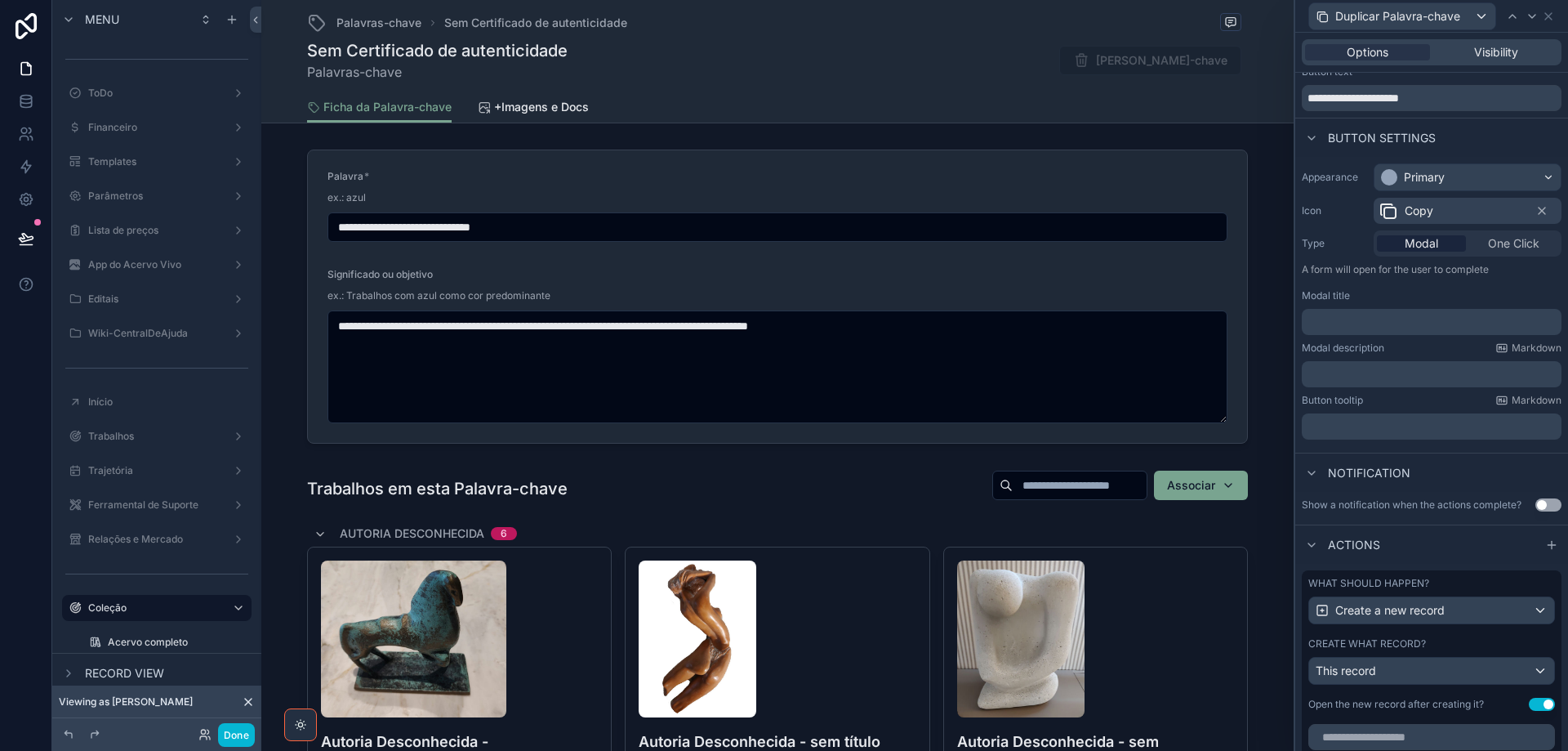
scroll to position [29, 0]
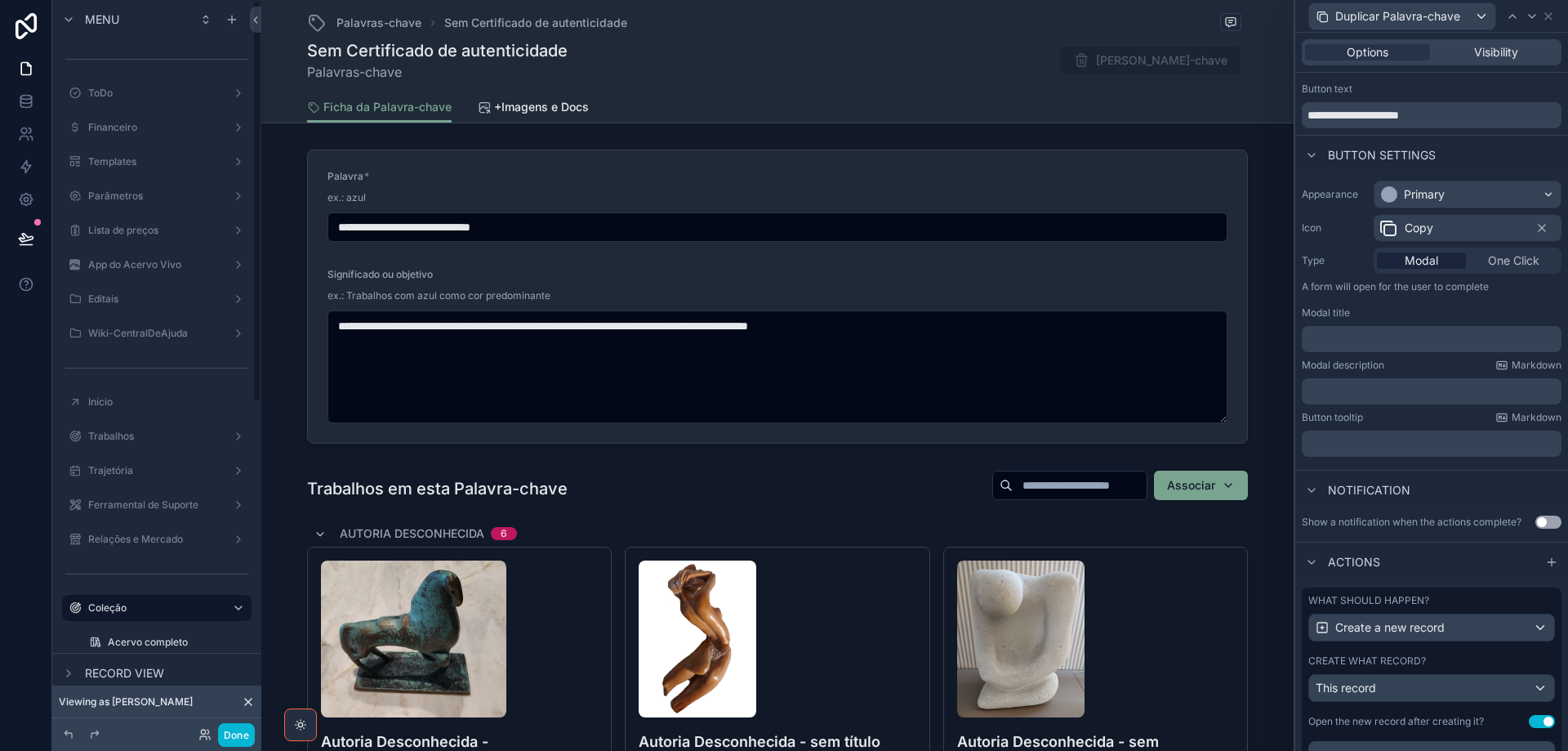
click at [1392, 322] on div "Modal title ﻿" at bounding box center [1432, 329] width 260 height 46
click at [1393, 334] on p "﻿" at bounding box center [1433, 339] width 250 height 16
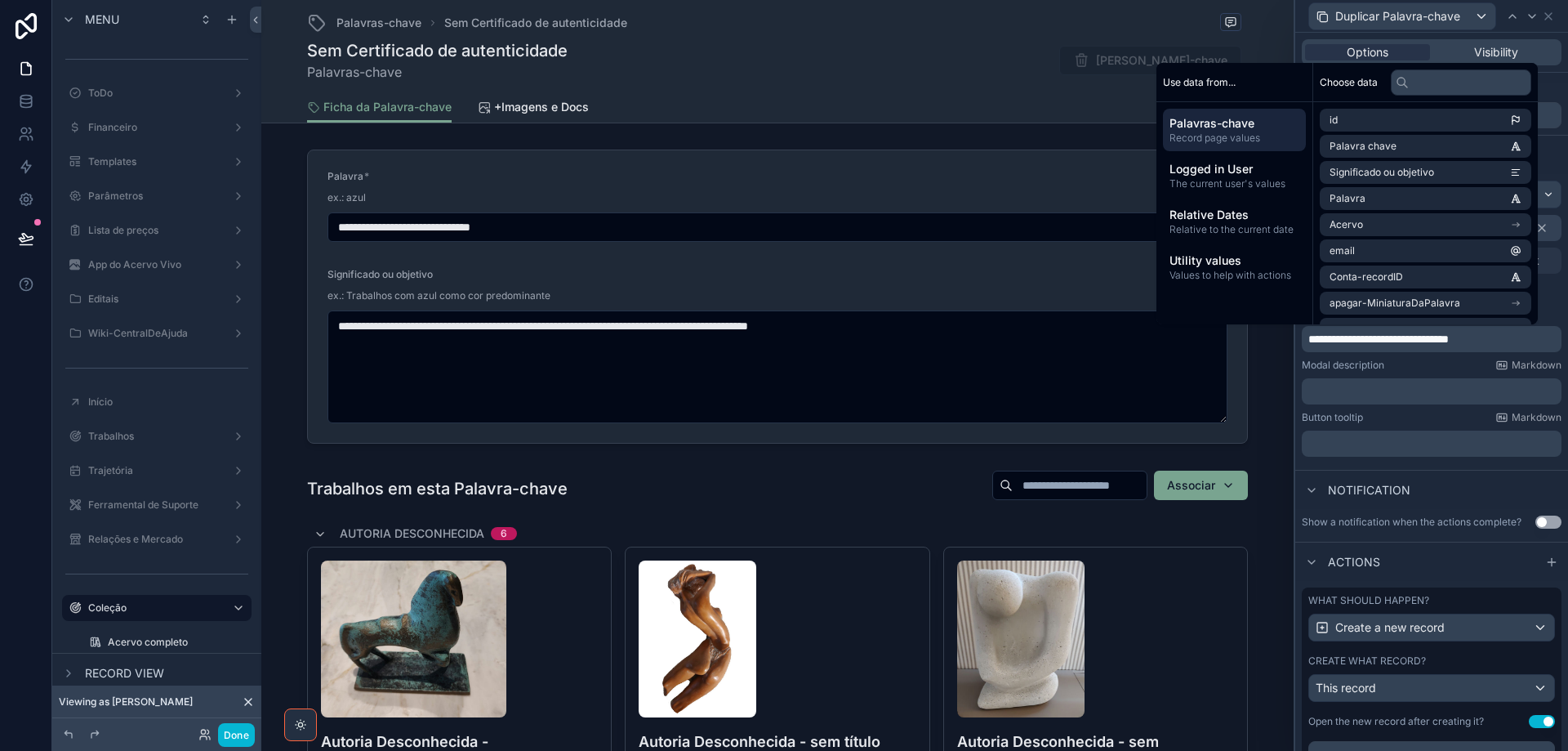
click at [1355, 388] on p "﻿" at bounding box center [1433, 391] width 250 height 16
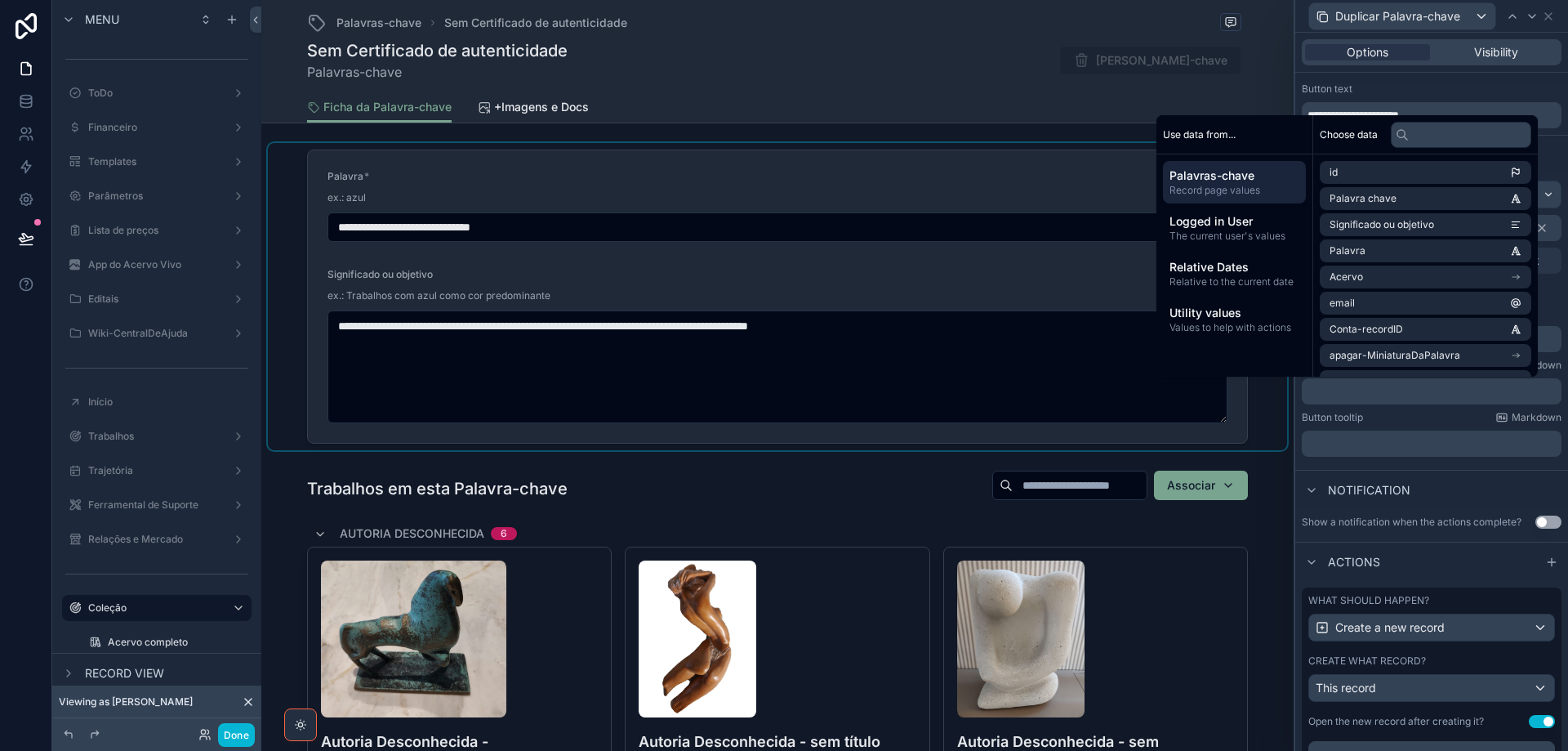
scroll to position [41, 0]
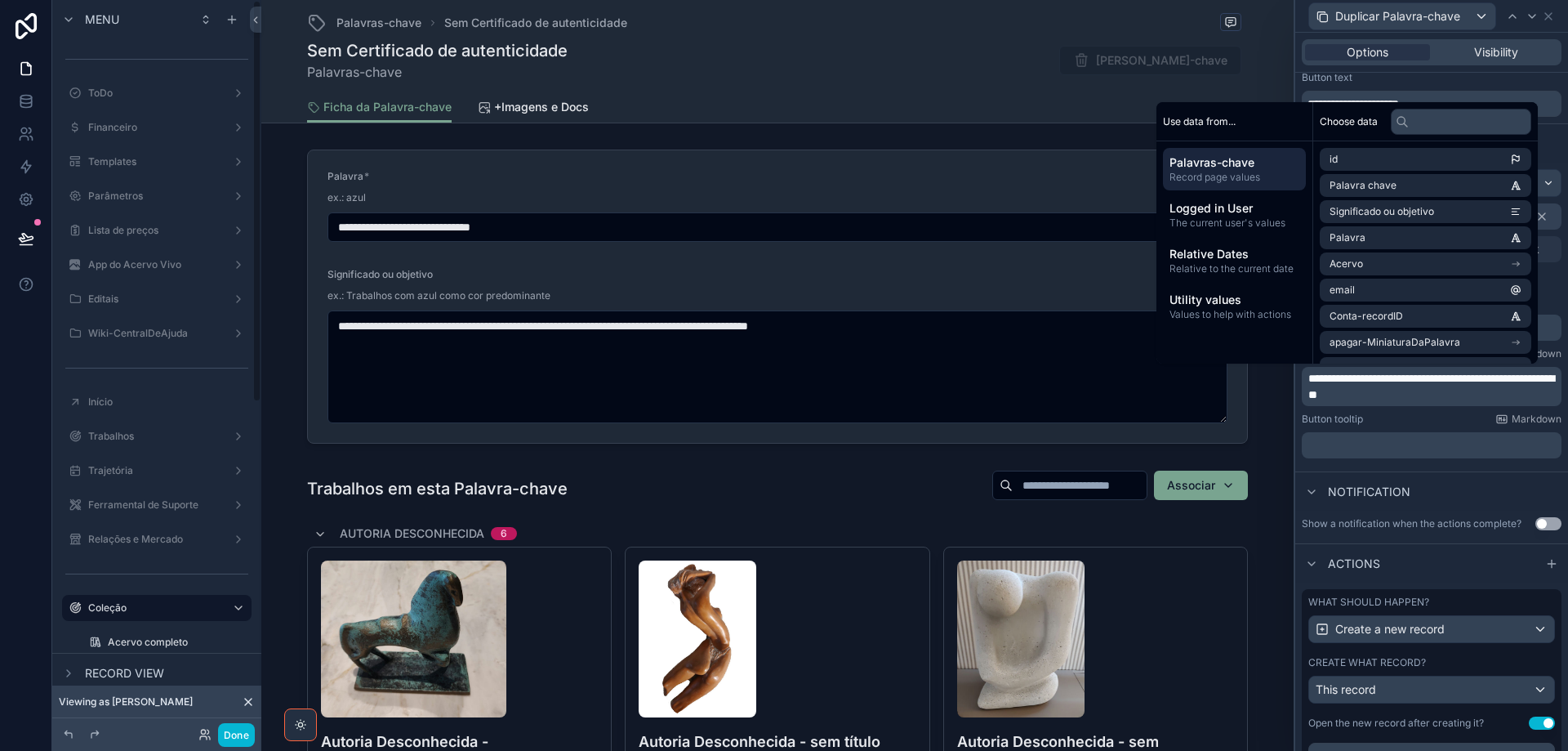
click at [1363, 436] on div "﻿" at bounding box center [1432, 445] width 260 height 26
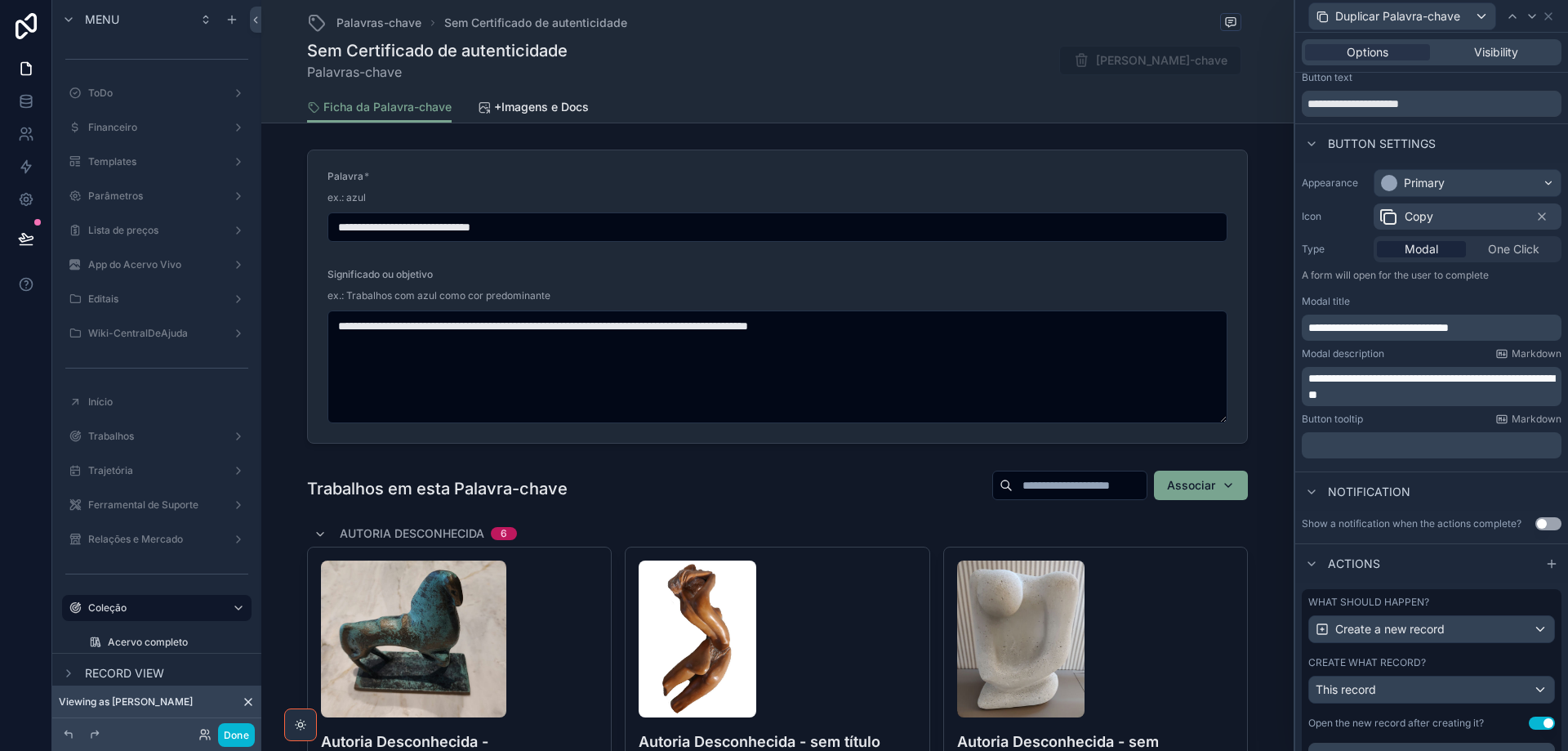
click at [1361, 443] on p "﻿" at bounding box center [1433, 445] width 250 height 16
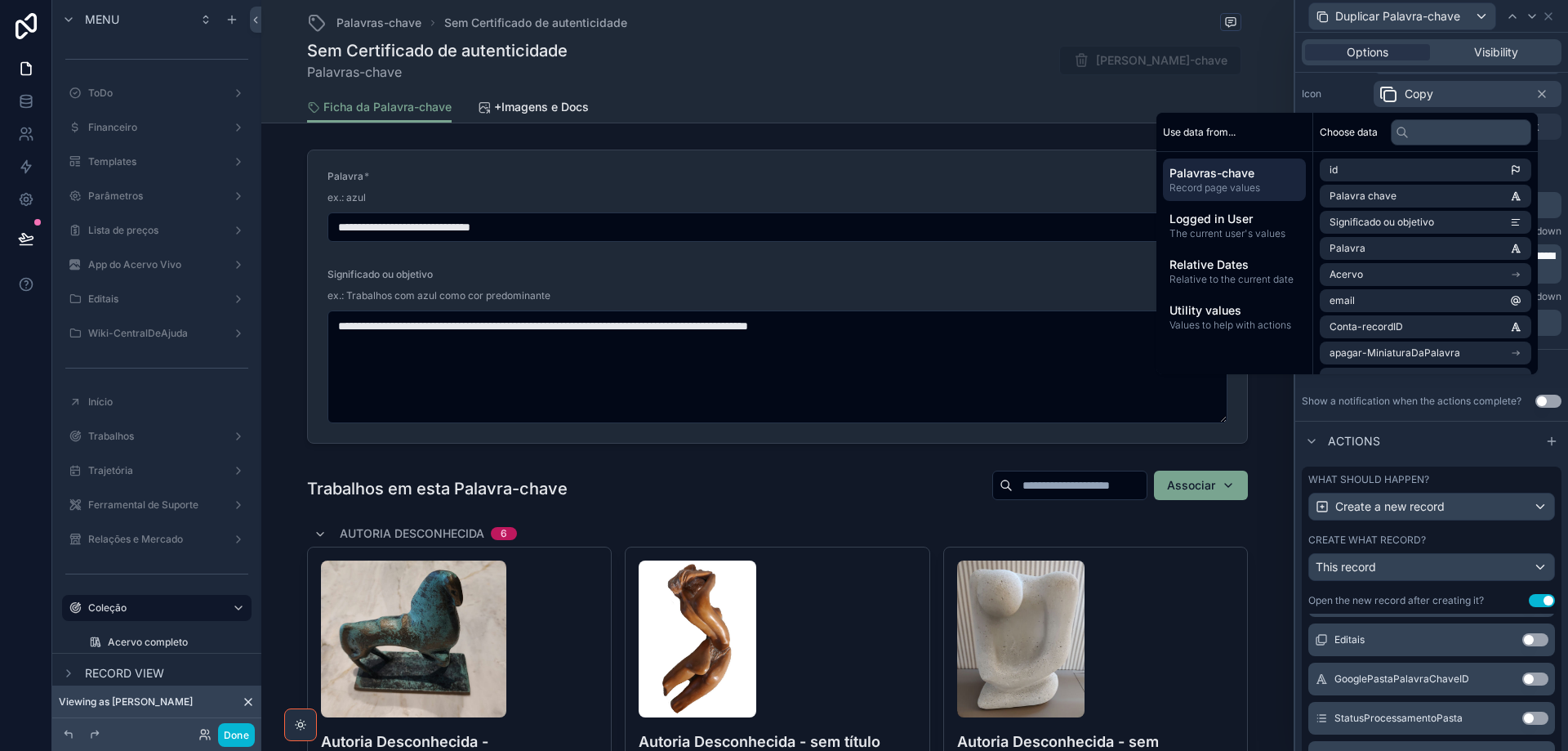
scroll to position [0, 0]
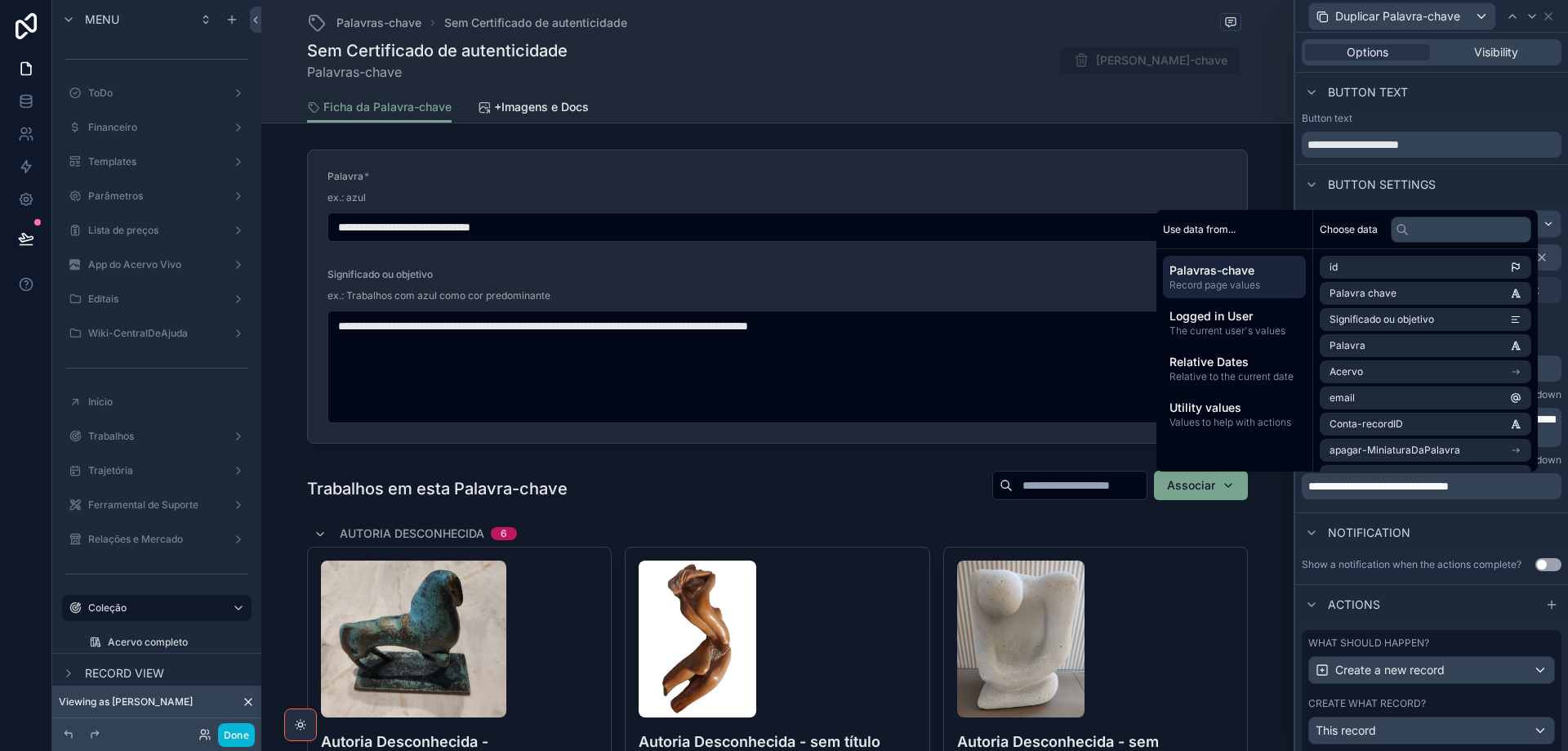
click at [1546, 469] on div "**********" at bounding box center [1432, 476] width 260 height 46
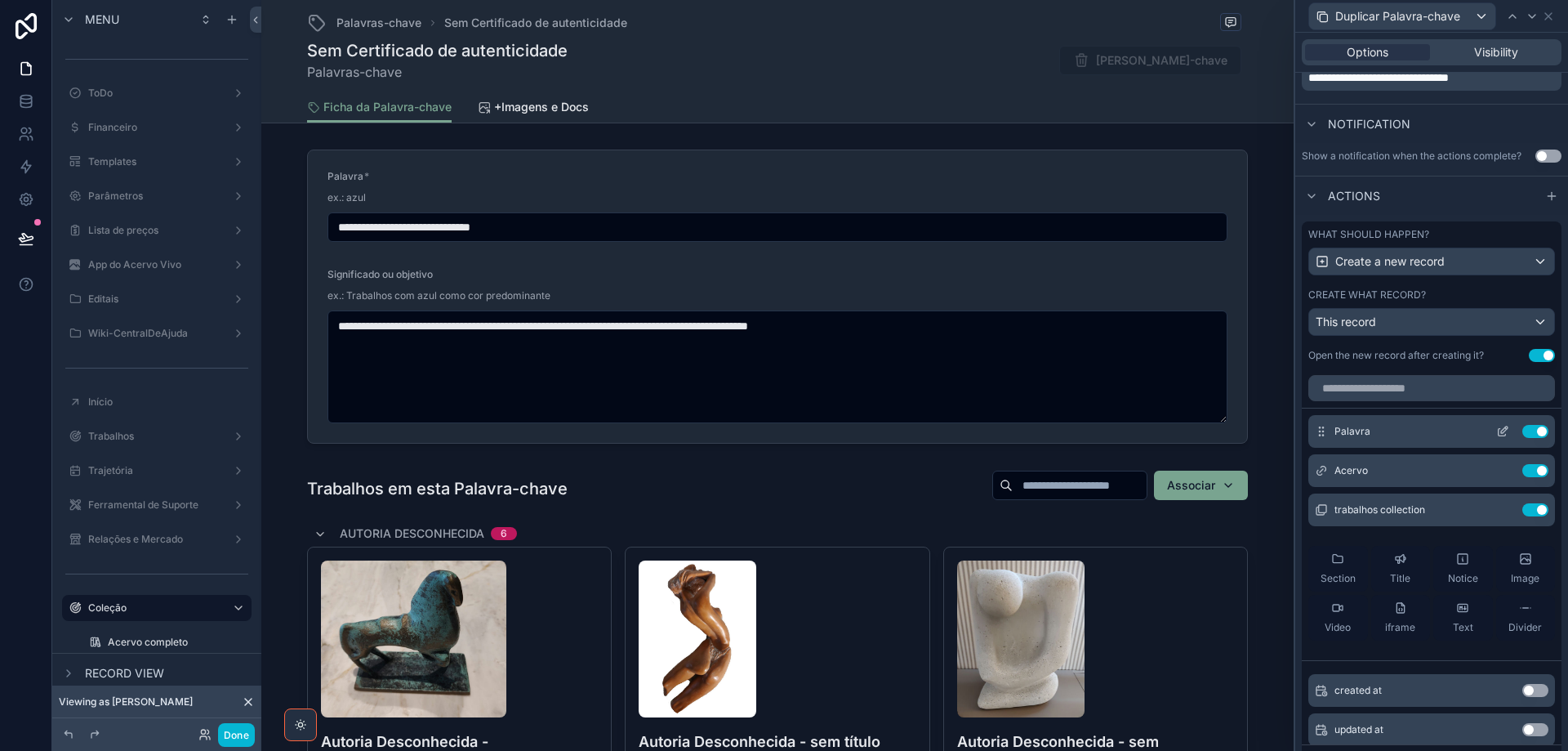
click at [1496, 430] on icon at bounding box center [1502, 431] width 13 height 13
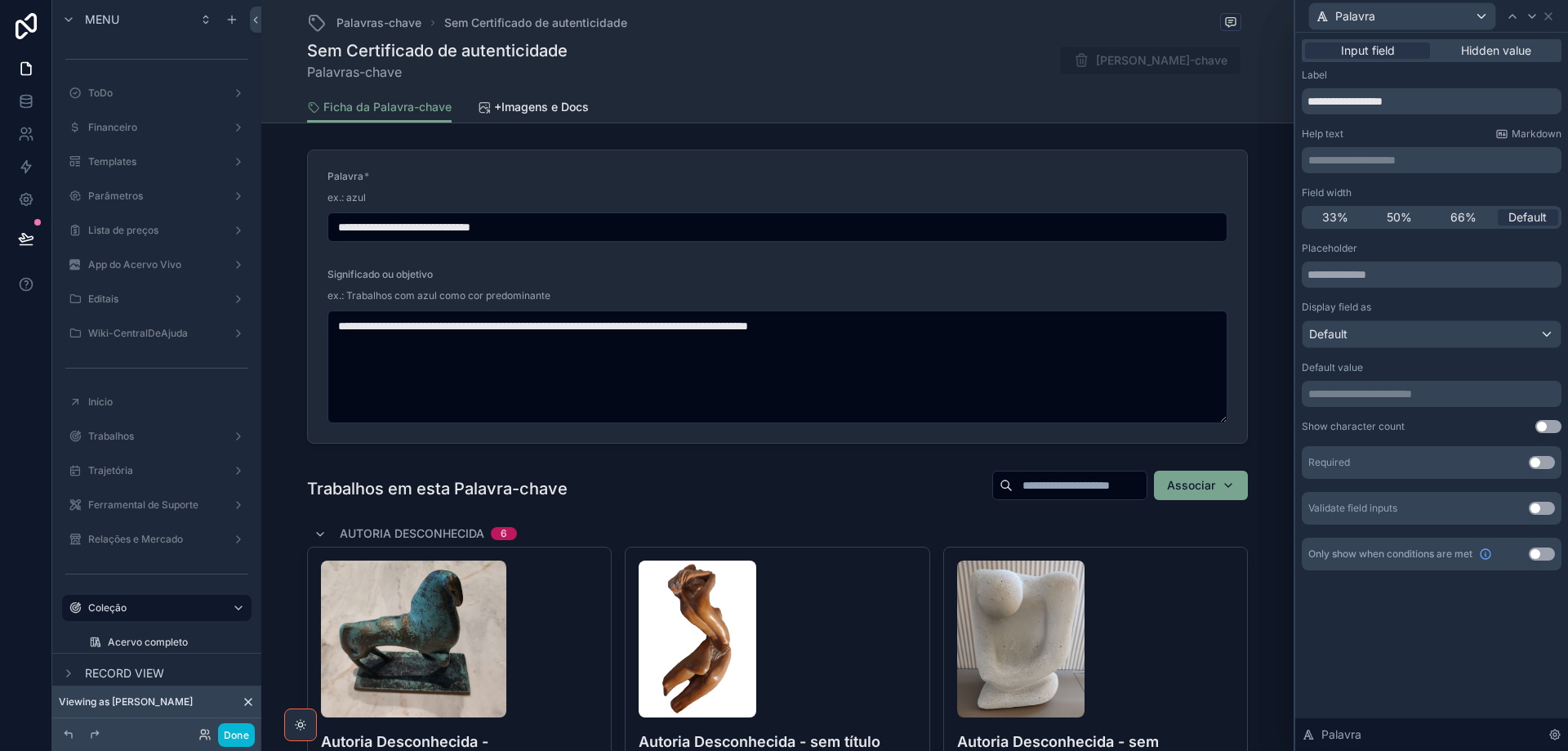
drag, startPoint x: 1548, startPoint y: 462, endPoint x: 1530, endPoint y: 26, distance: 436.4
click at [1548, 463] on button "Use setting" at bounding box center [1542, 462] width 26 height 13
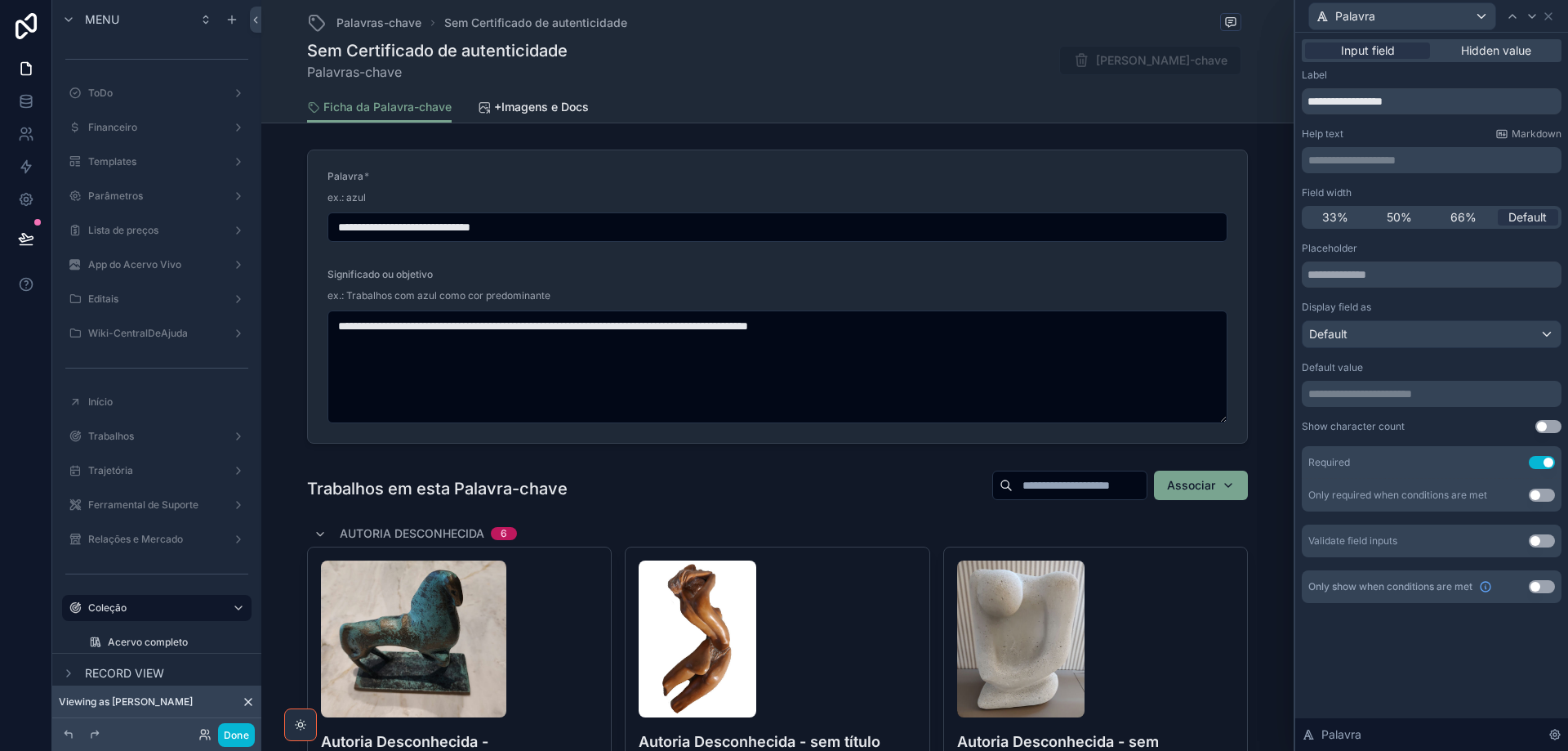
click at [1533, 16] on icon at bounding box center [1532, 16] width 13 height 13
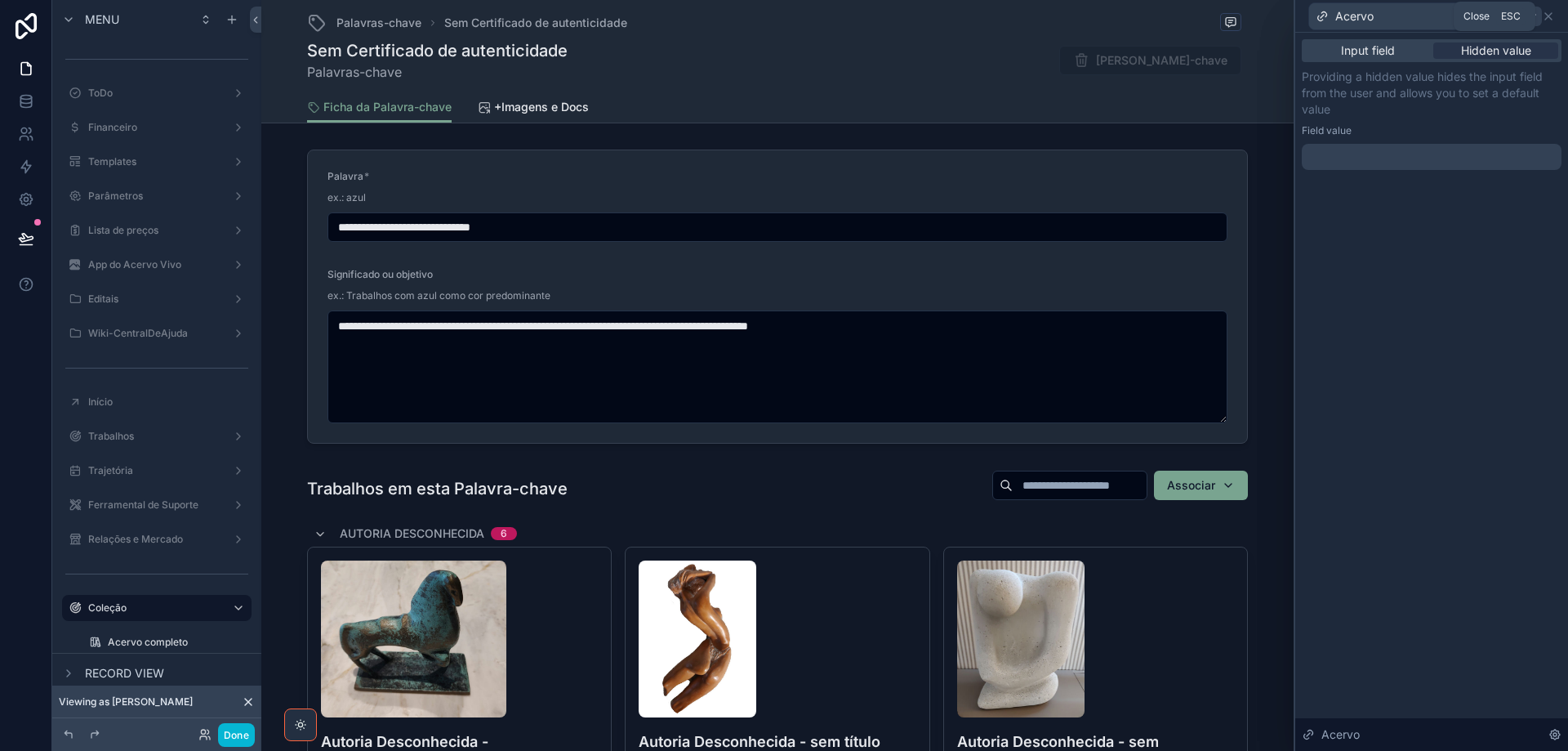
click at [1550, 15] on icon at bounding box center [1549, 16] width 7 height 7
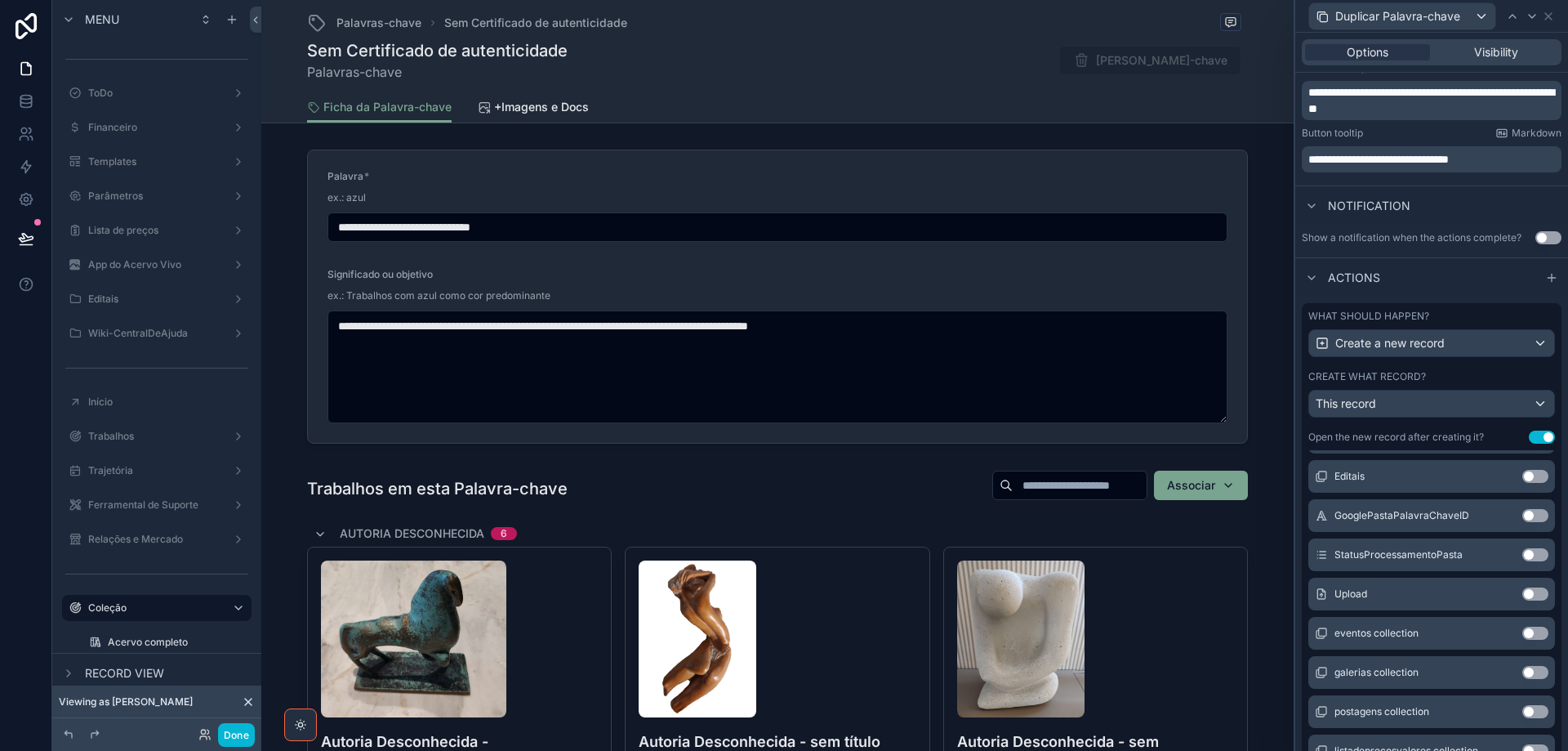
scroll to position [290, 0]
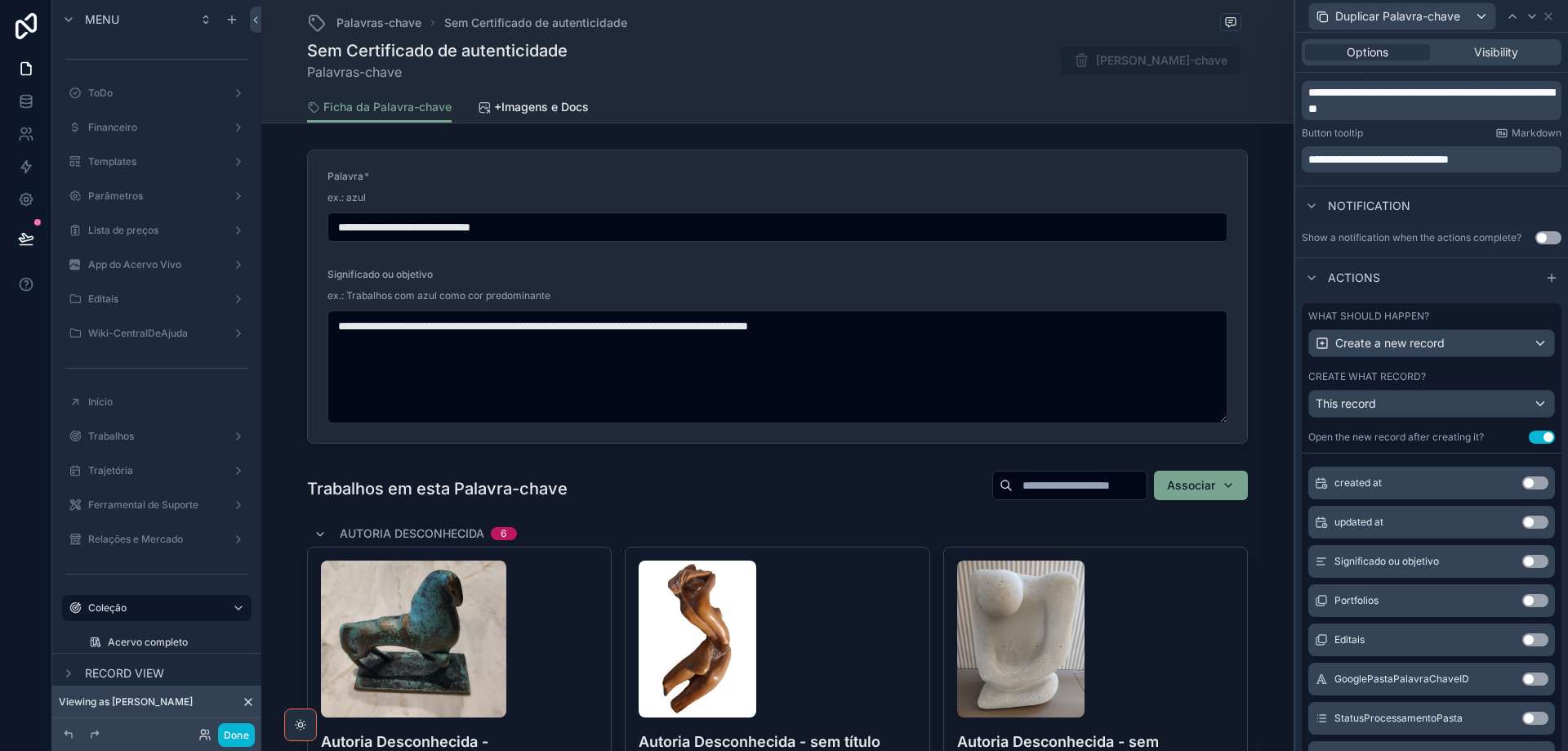
drag, startPoint x: 1517, startPoint y: 563, endPoint x: 1501, endPoint y: 515, distance: 50.6
click at [1522, 563] on button "Use setting" at bounding box center [1535, 561] width 26 height 13
drag, startPoint x: 1543, startPoint y: 17, endPoint x: 1552, endPoint y: 21, distance: 9.8
click at [1544, 17] on icon at bounding box center [1548, 16] width 13 height 13
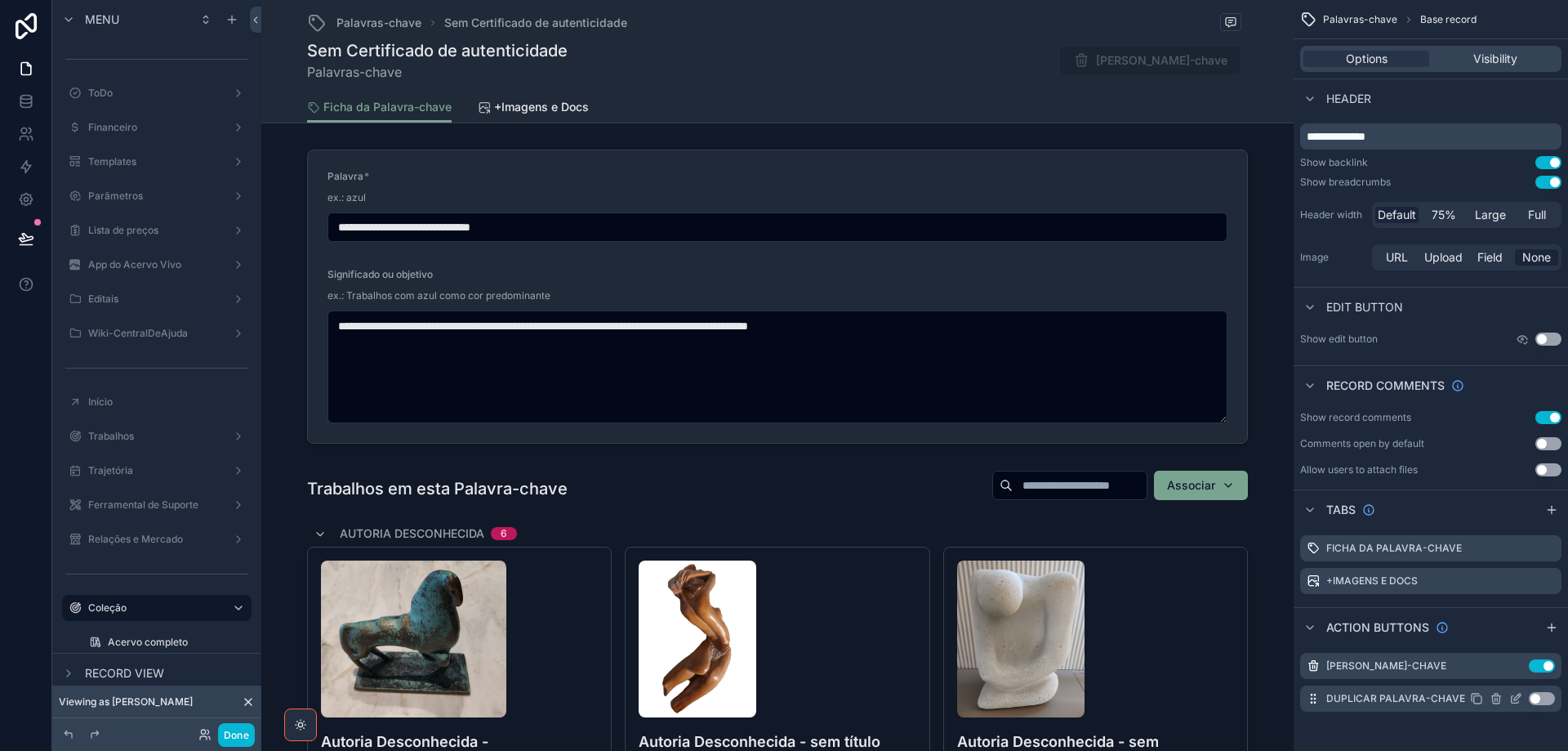
drag, startPoint x: 1516, startPoint y: 697, endPoint x: 1505, endPoint y: 681, distance: 19.4
click at [0, 0] on icon "scrollable content" at bounding box center [0, 0] width 0 height 0
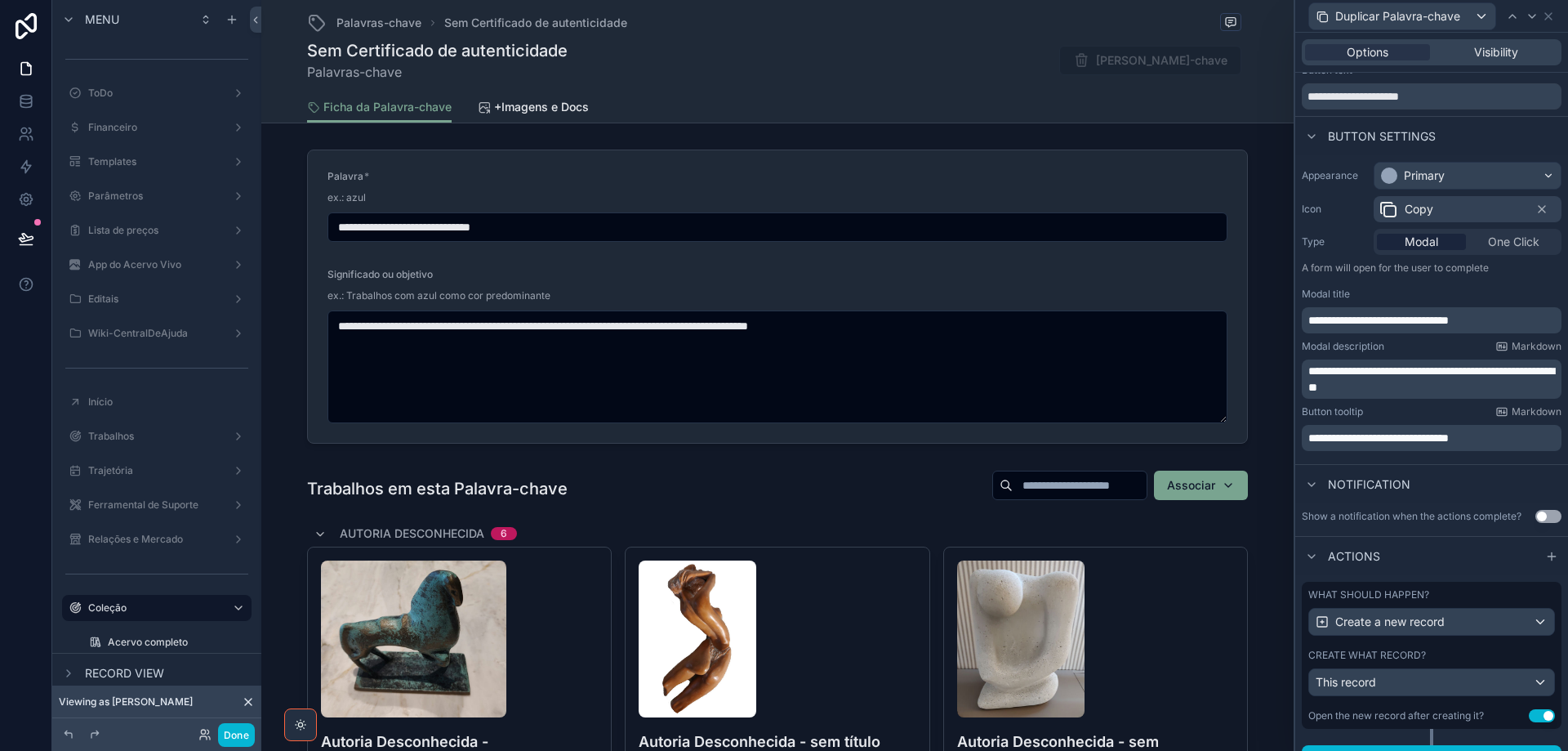
scroll to position [75, 0]
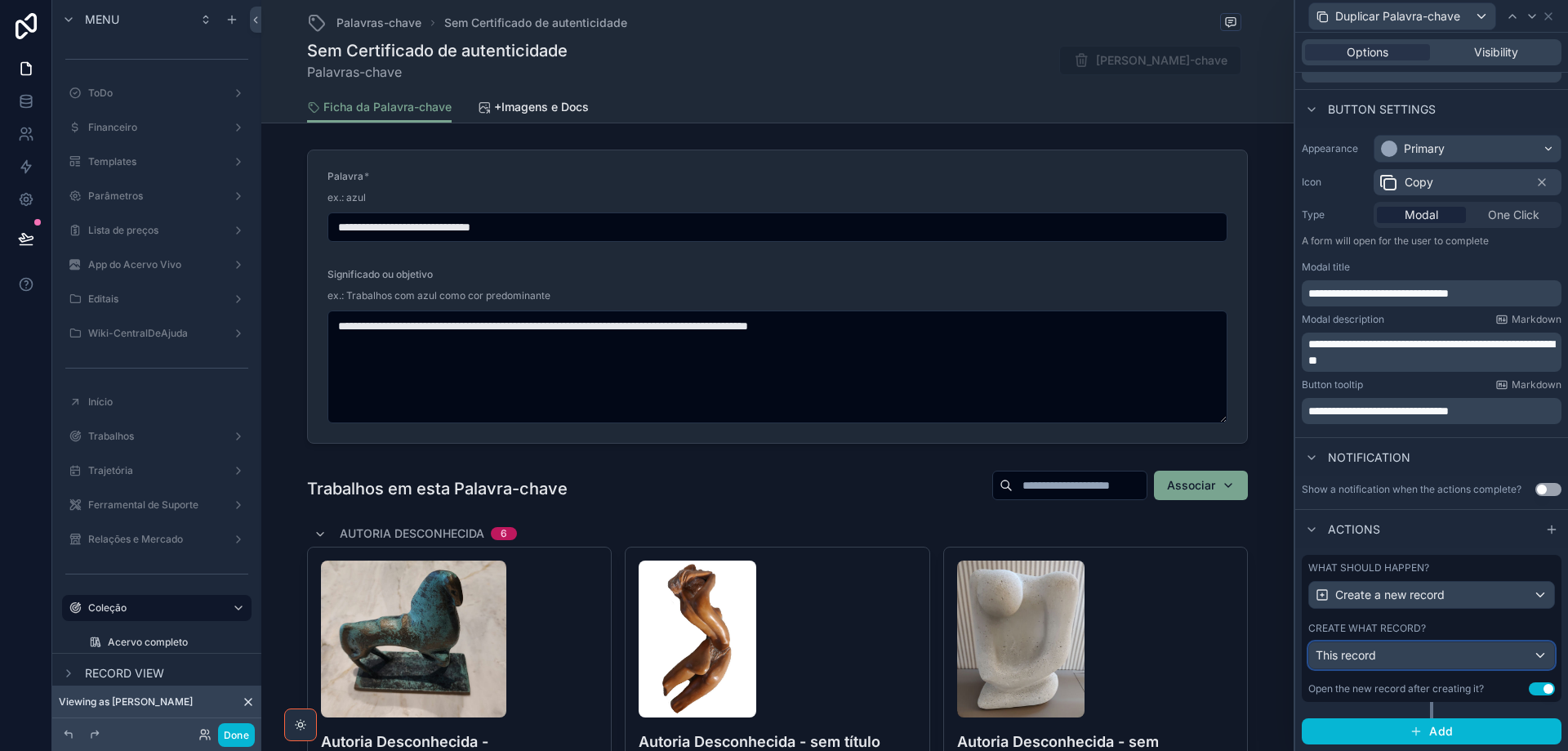
click at [1434, 655] on div "This record" at bounding box center [1432, 655] width 245 height 26
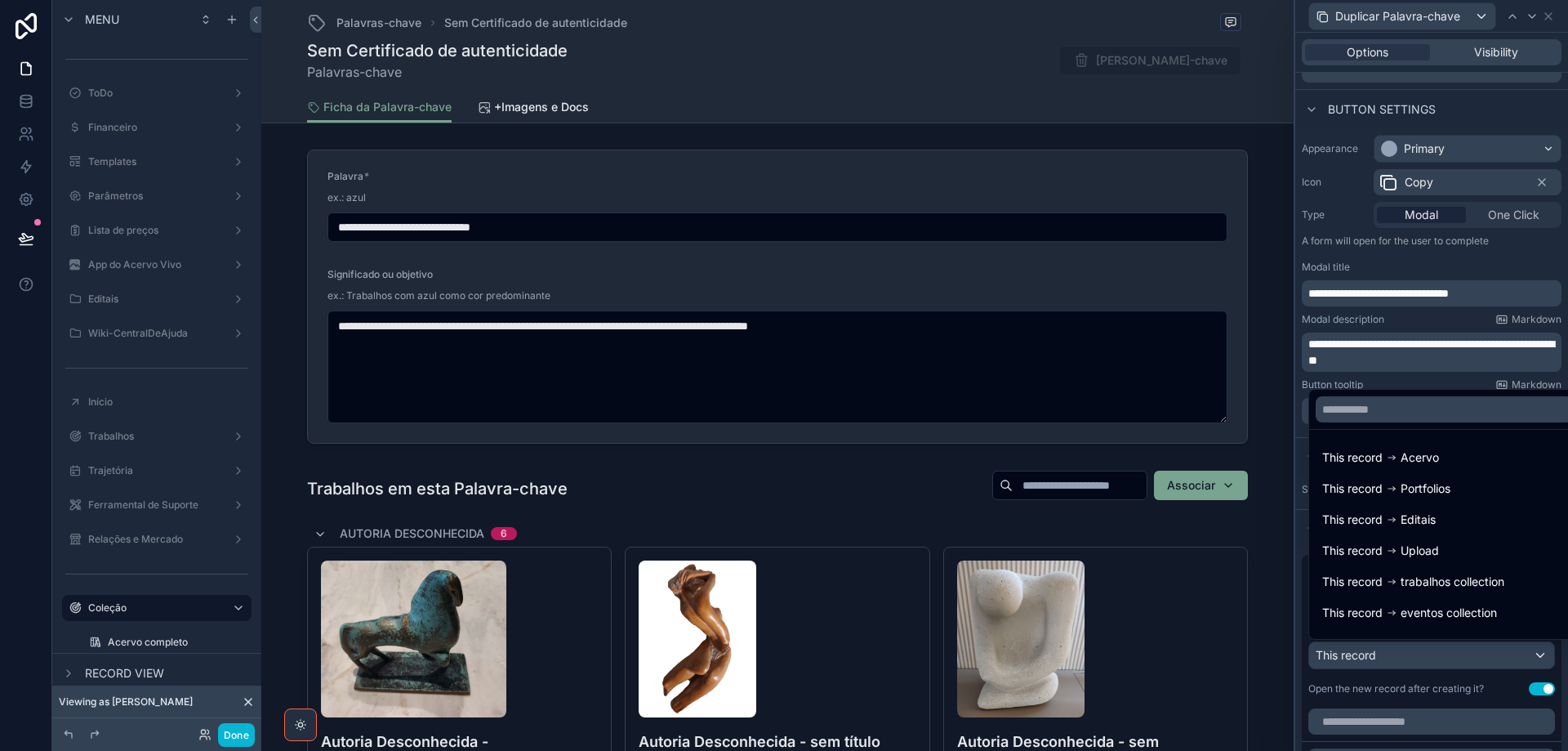
click at [1433, 655] on div at bounding box center [1432, 375] width 273 height 751
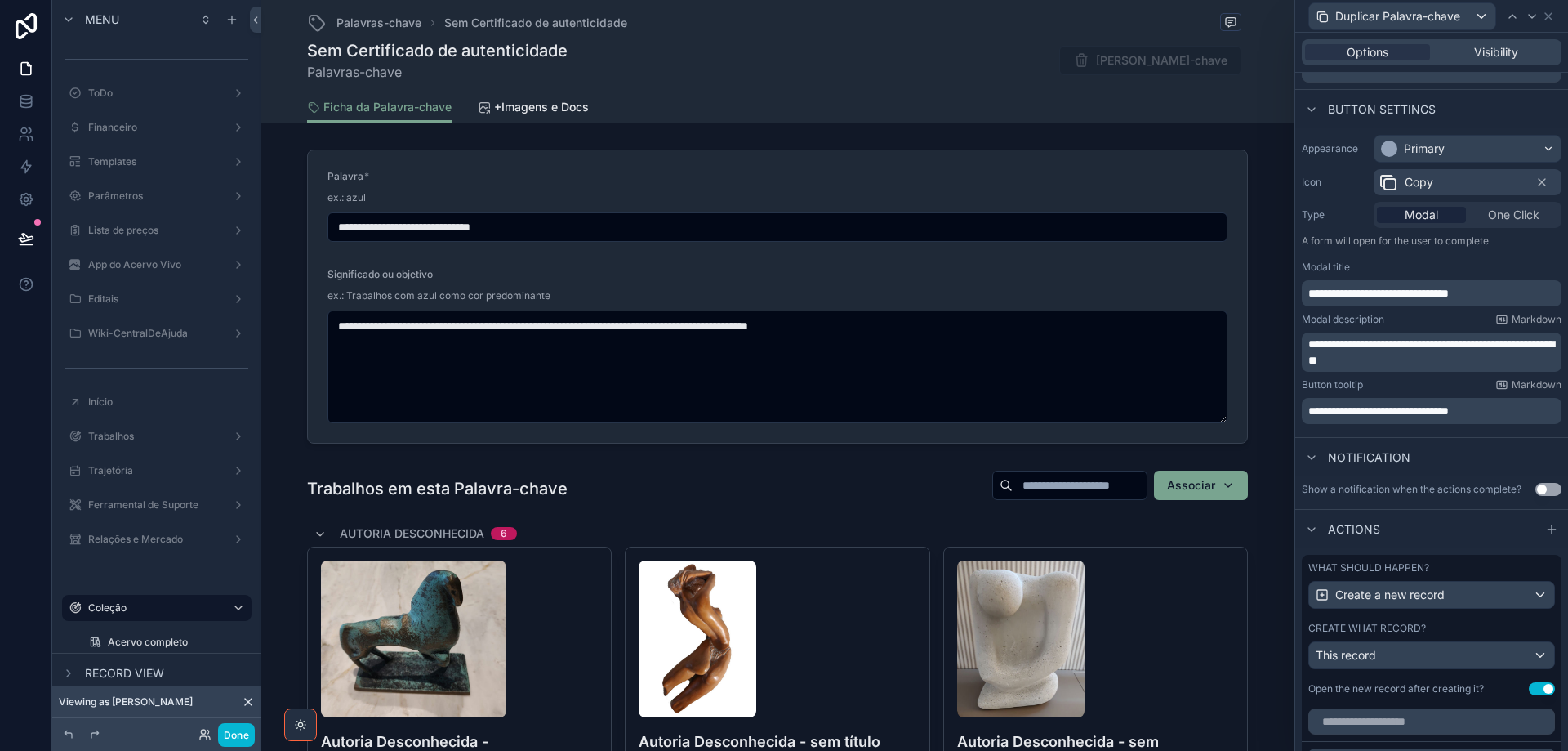
scroll to position [402, 0]
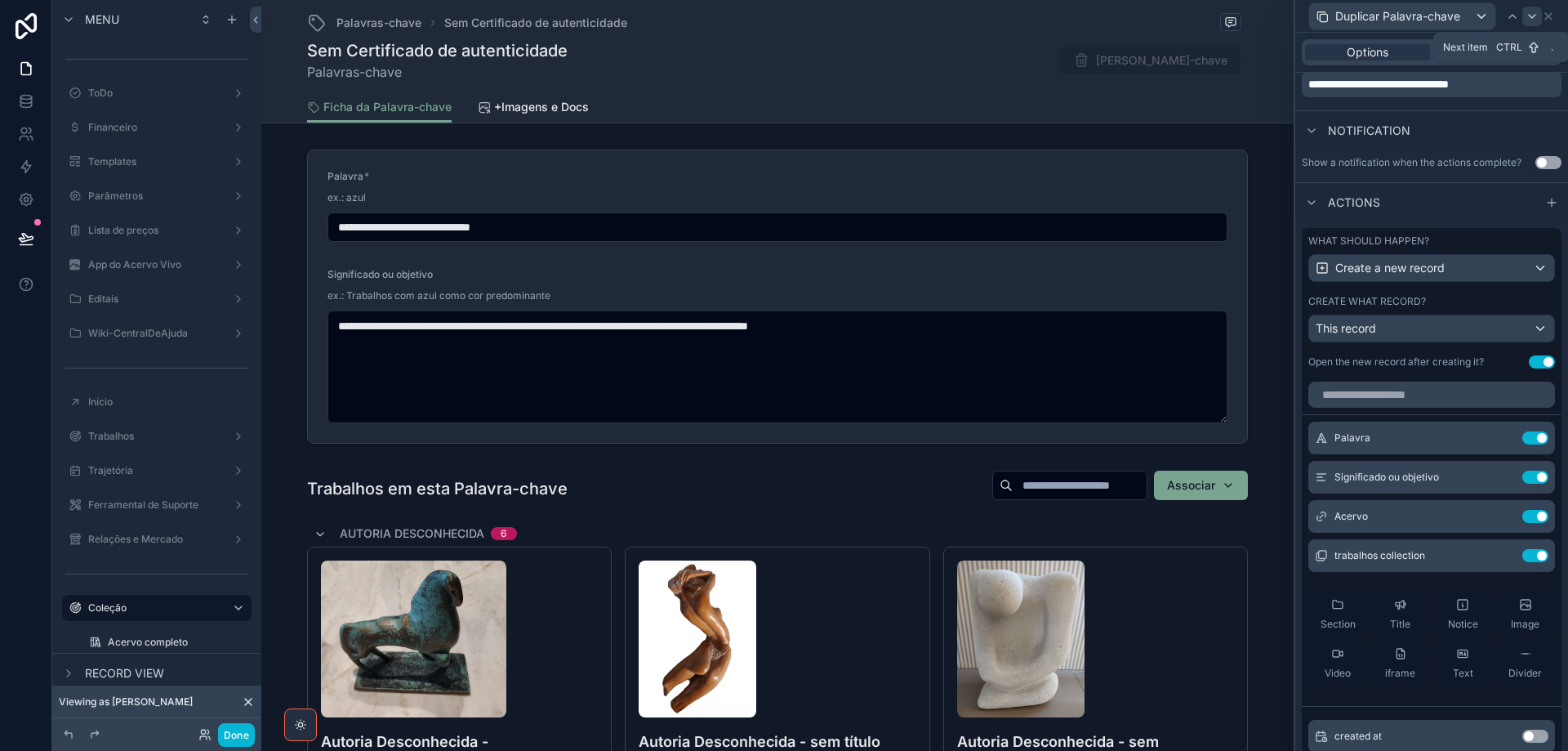
click at [1529, 16] on icon at bounding box center [1532, 16] width 13 height 13
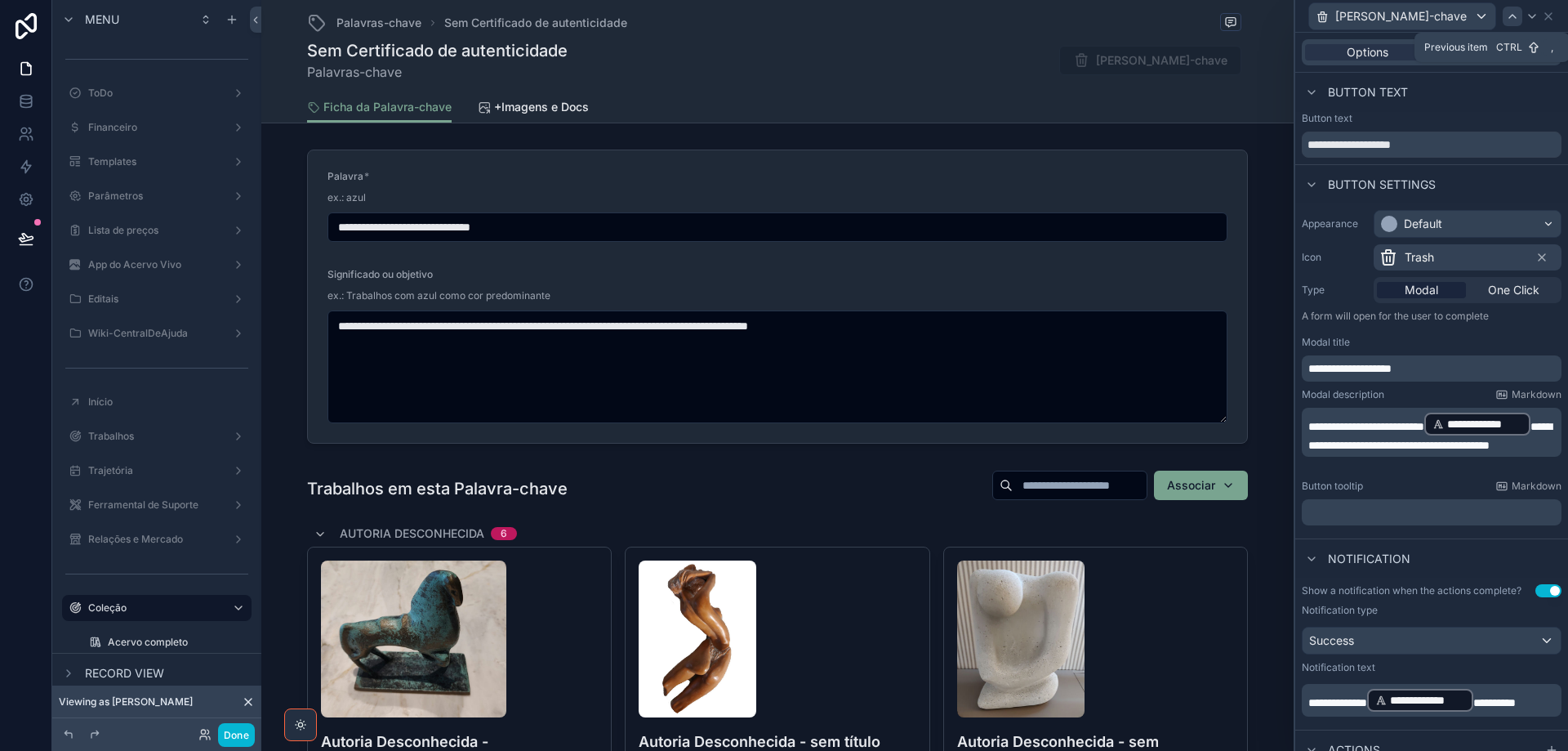
click at [1510, 13] on icon at bounding box center [1512, 16] width 13 height 13
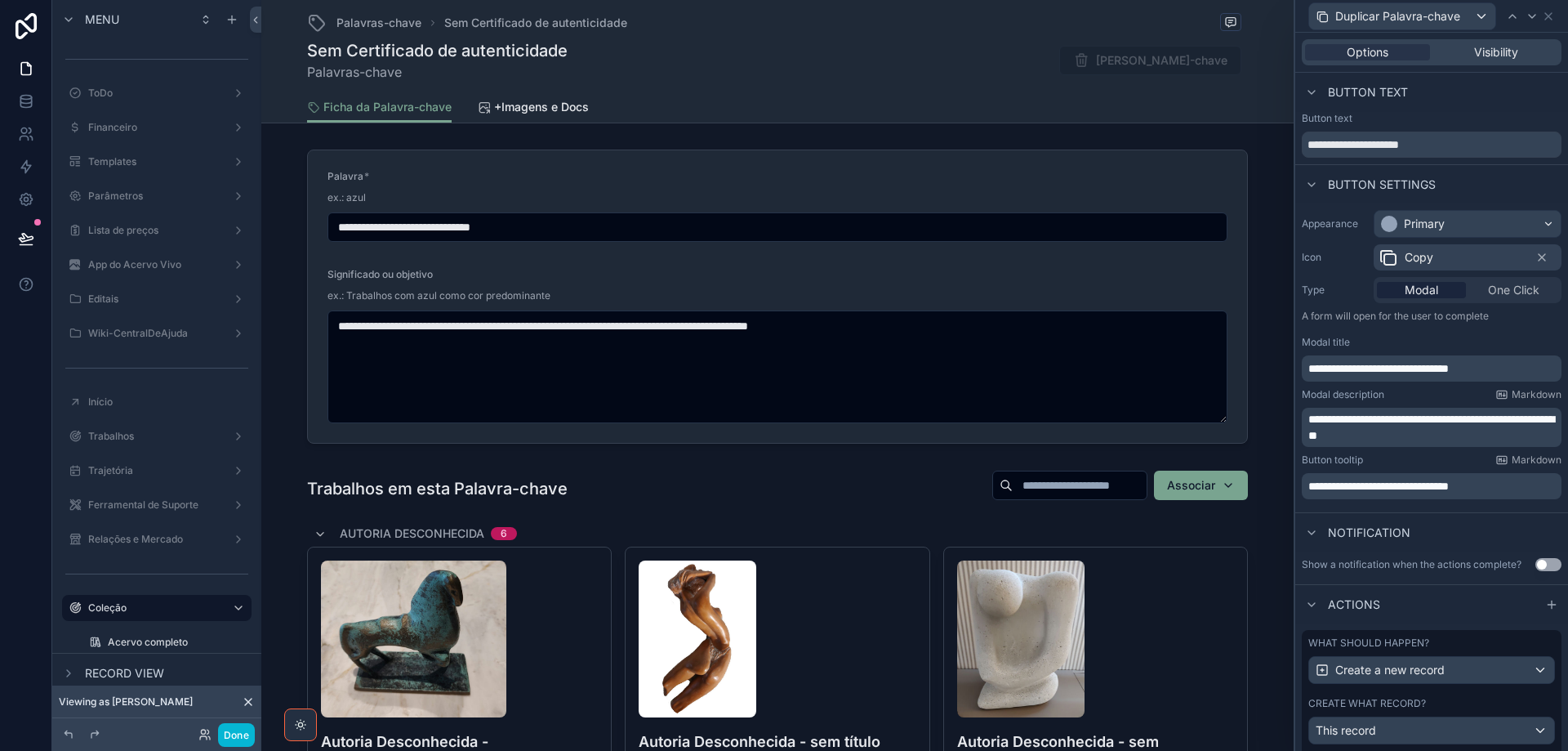
scroll to position [75, 0]
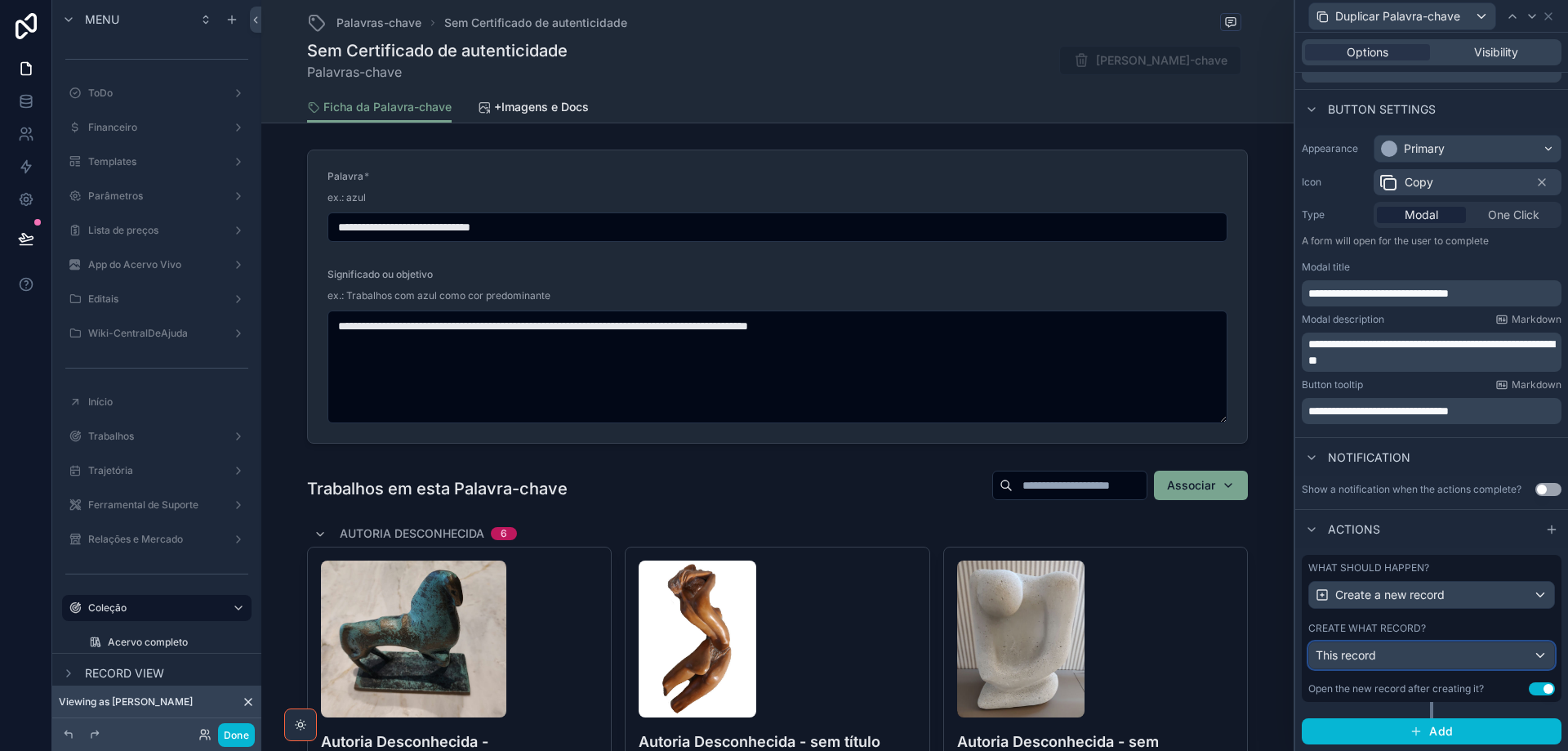
click at [1456, 661] on div "This record" at bounding box center [1432, 655] width 245 height 26
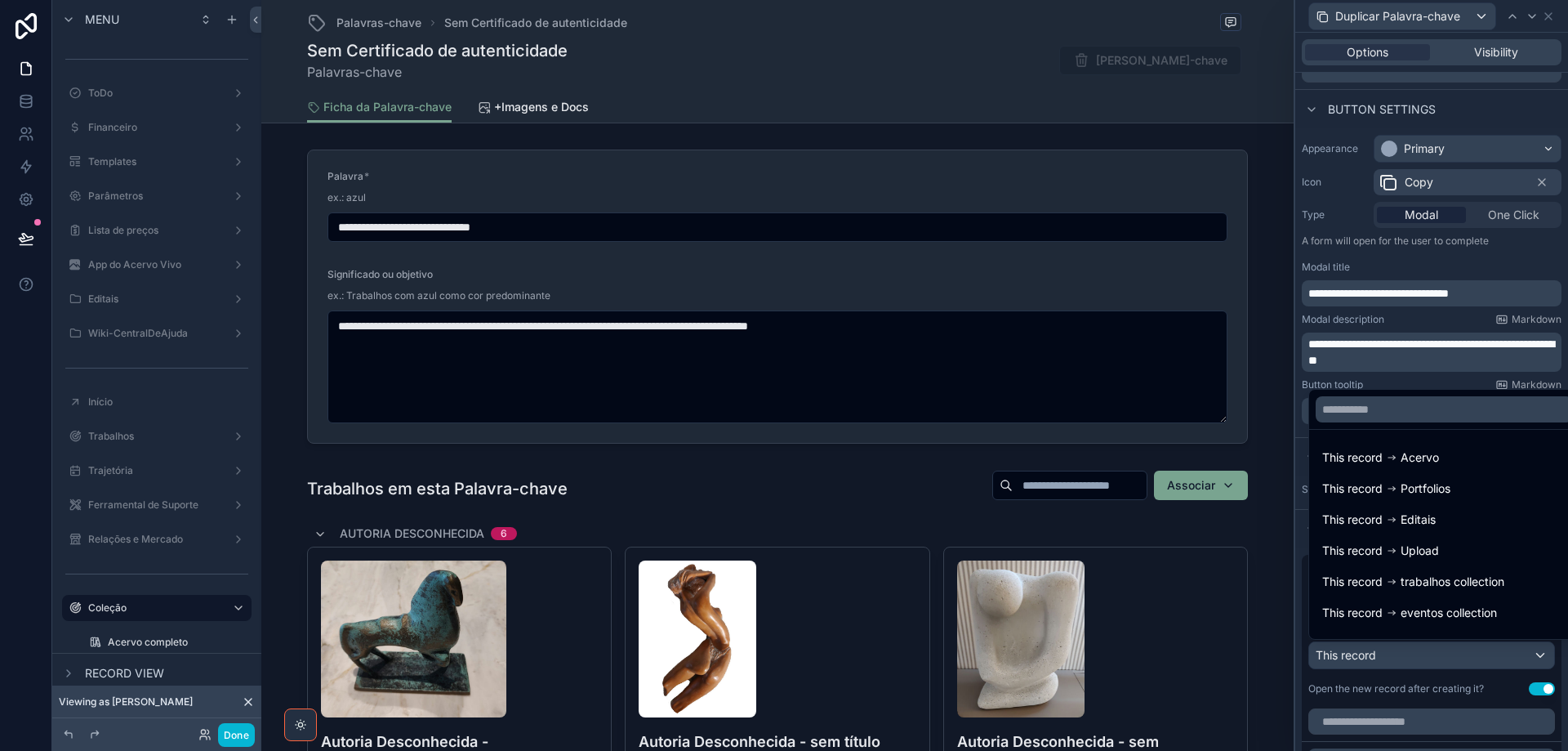
click at [1454, 658] on div at bounding box center [1432, 375] width 273 height 751
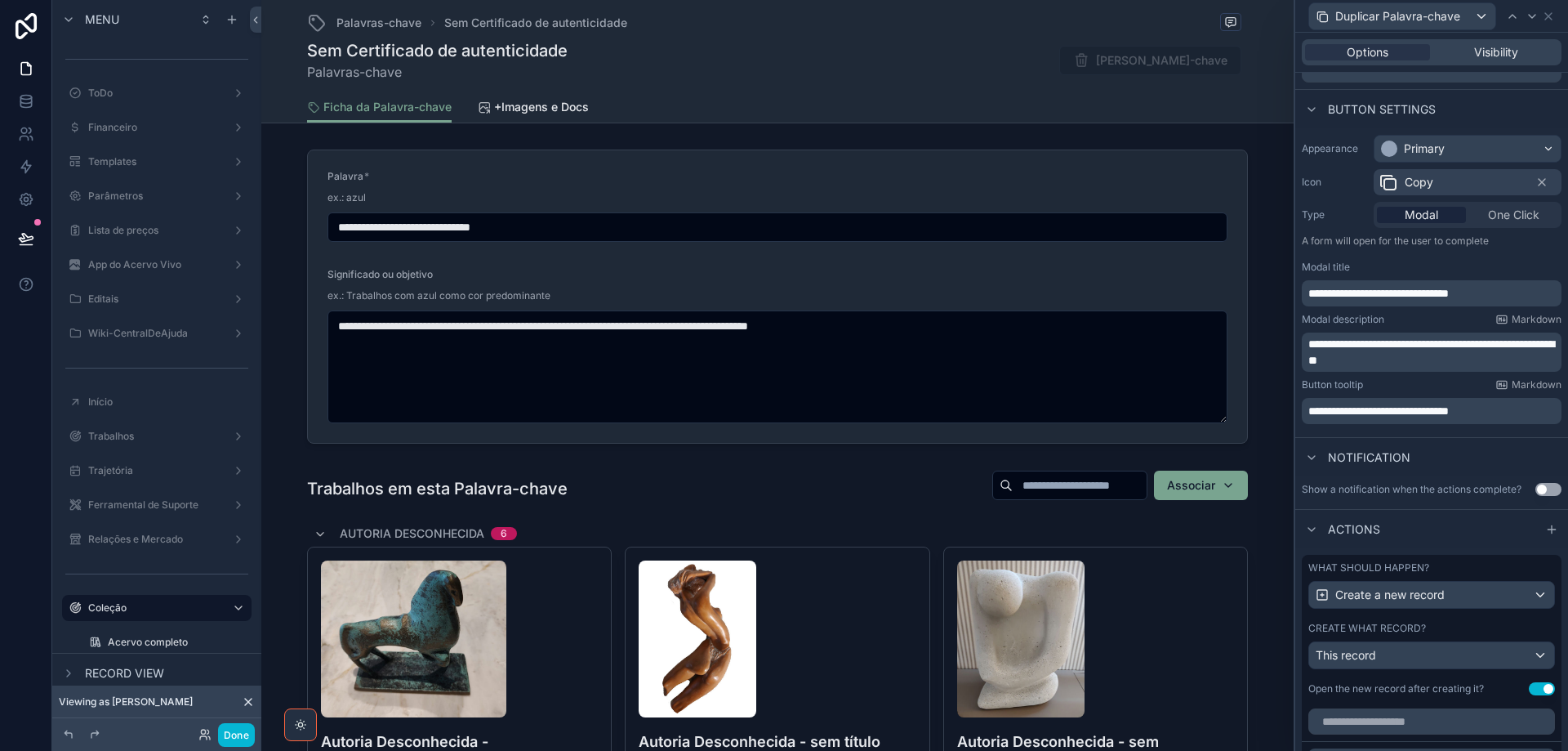
scroll to position [402, 0]
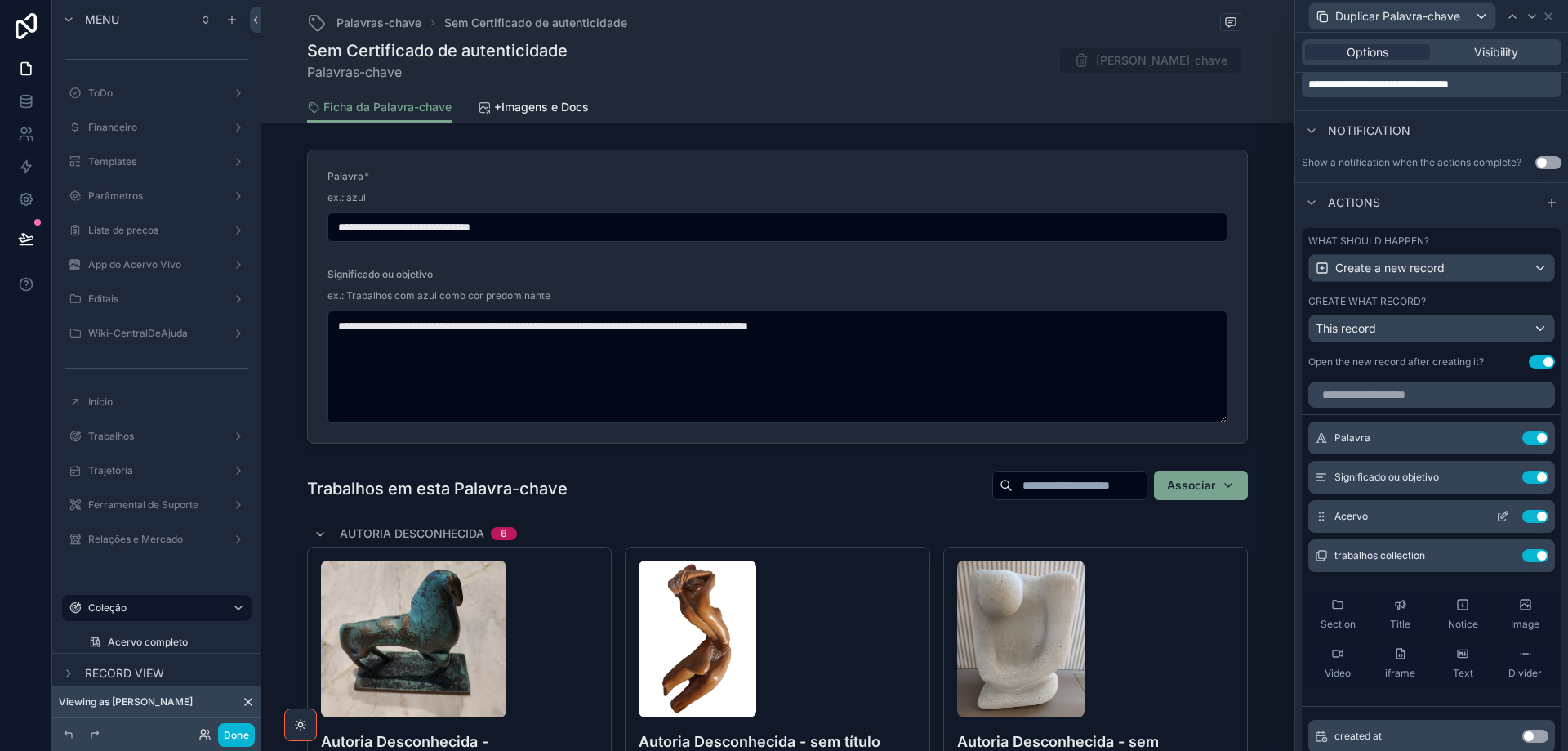
click at [1501, 515] on icon at bounding box center [1505, 515] width 7 height 7
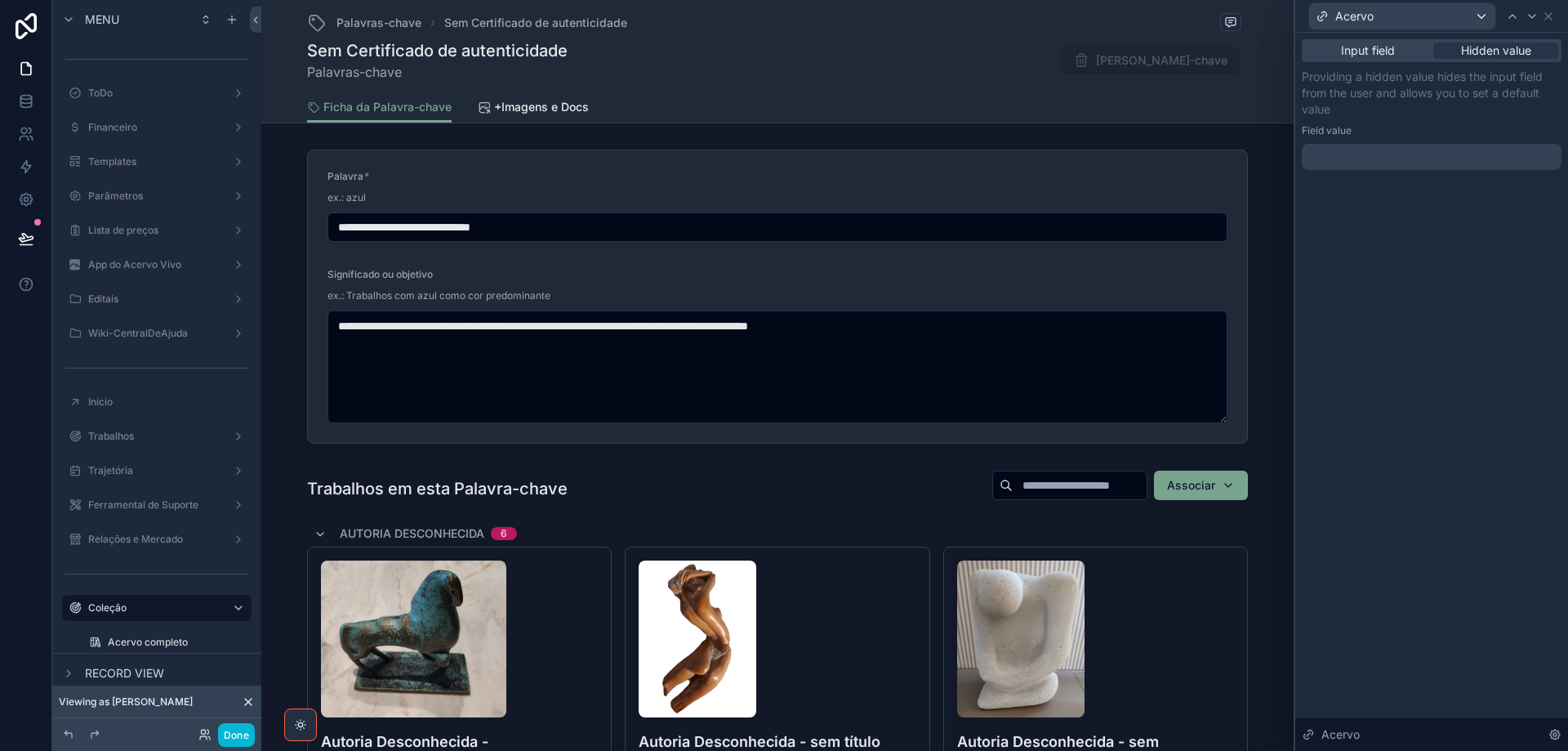
click at [1369, 157] on div at bounding box center [1432, 156] width 260 height 26
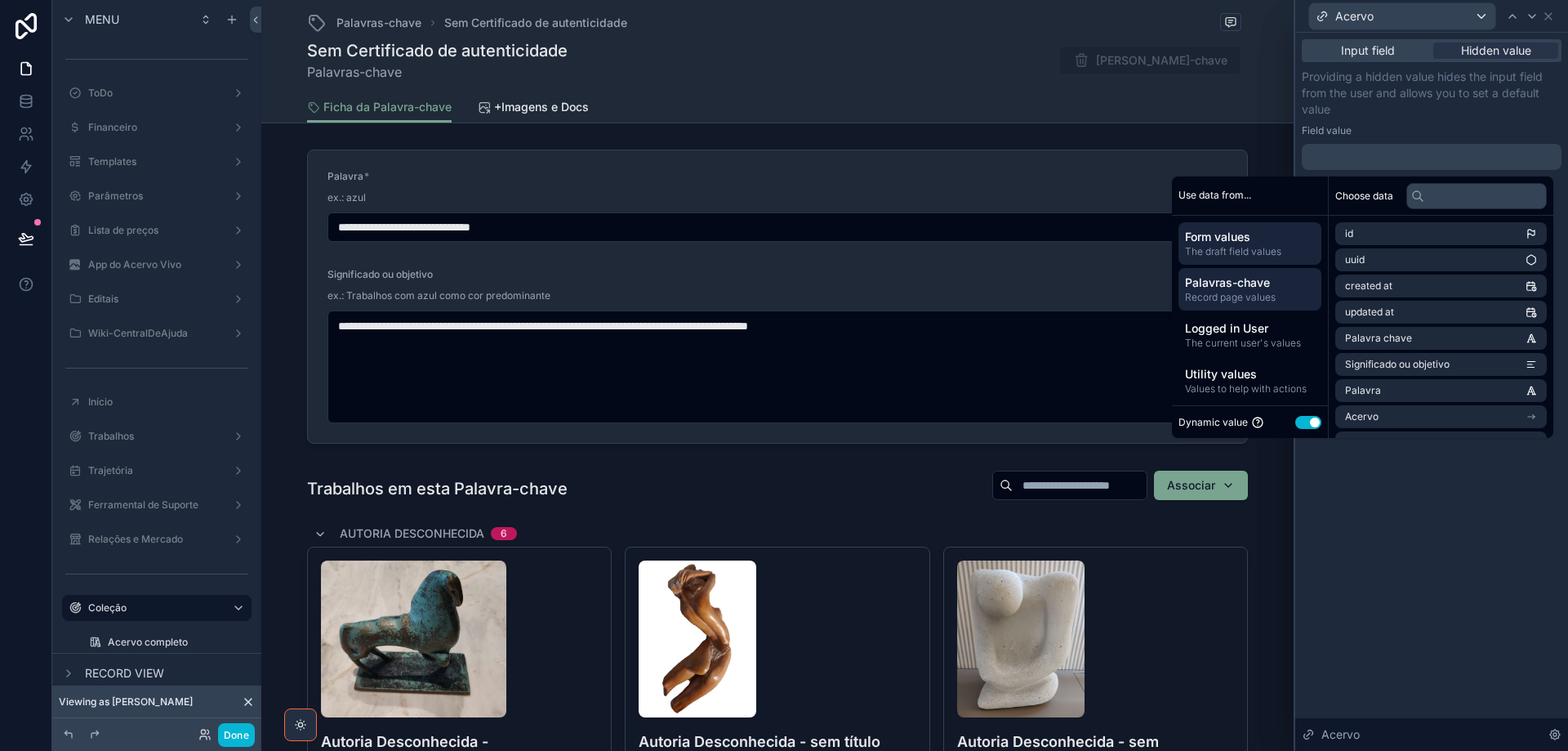
drag, startPoint x: 1236, startPoint y: 297, endPoint x: 1311, endPoint y: 294, distance: 75.1
click at [1239, 295] on span "Record page values" at bounding box center [1250, 297] width 130 height 13
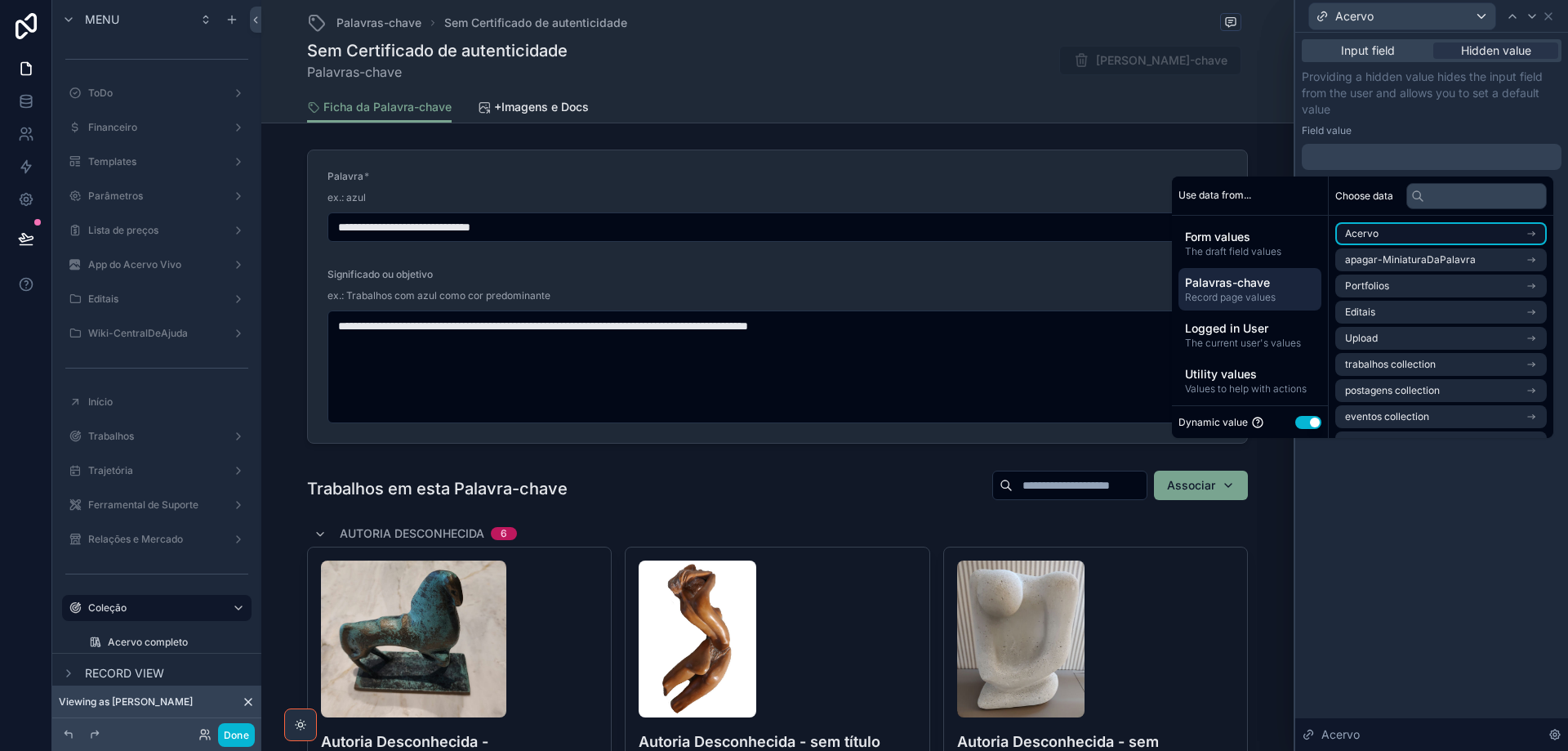
click at [1404, 239] on li "Acervo" at bounding box center [1441, 233] width 212 height 22
click at [1400, 264] on li "Acervo" at bounding box center [1441, 263] width 212 height 22
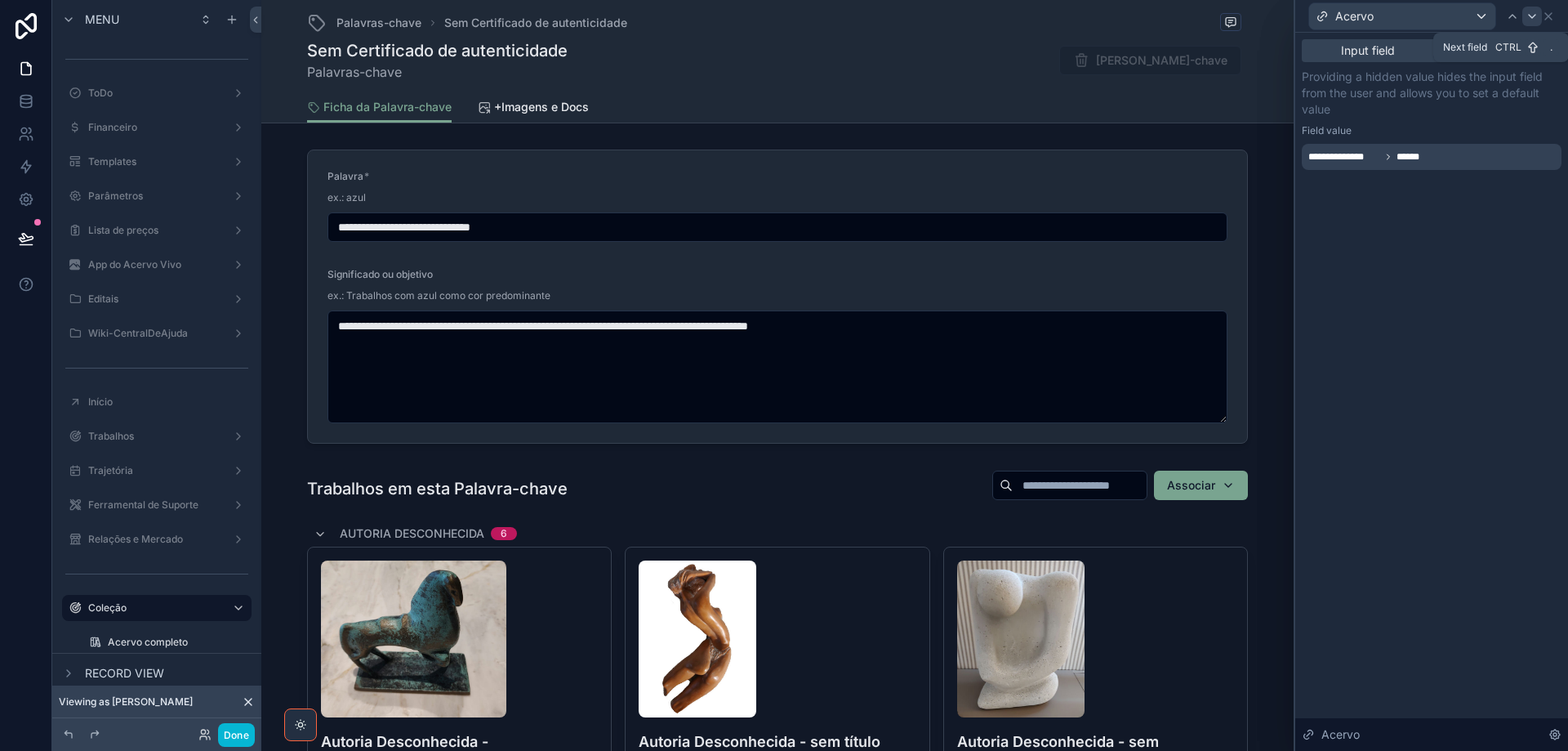
click at [1534, 17] on icon at bounding box center [1532, 16] width 13 height 13
click at [1423, 162] on div at bounding box center [1432, 156] width 260 height 26
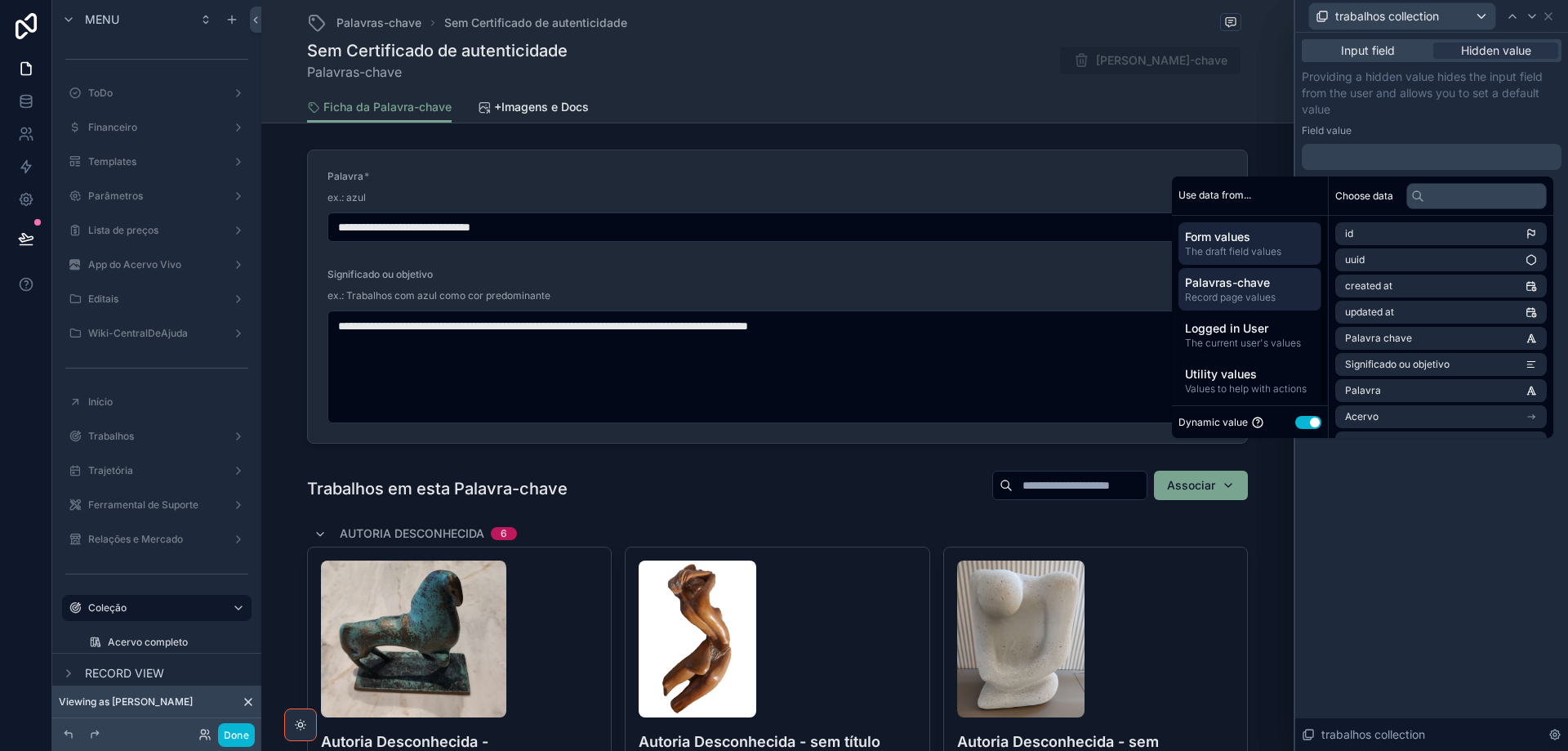
click at [1251, 275] on span "Palavras-chave" at bounding box center [1250, 283] width 130 height 16
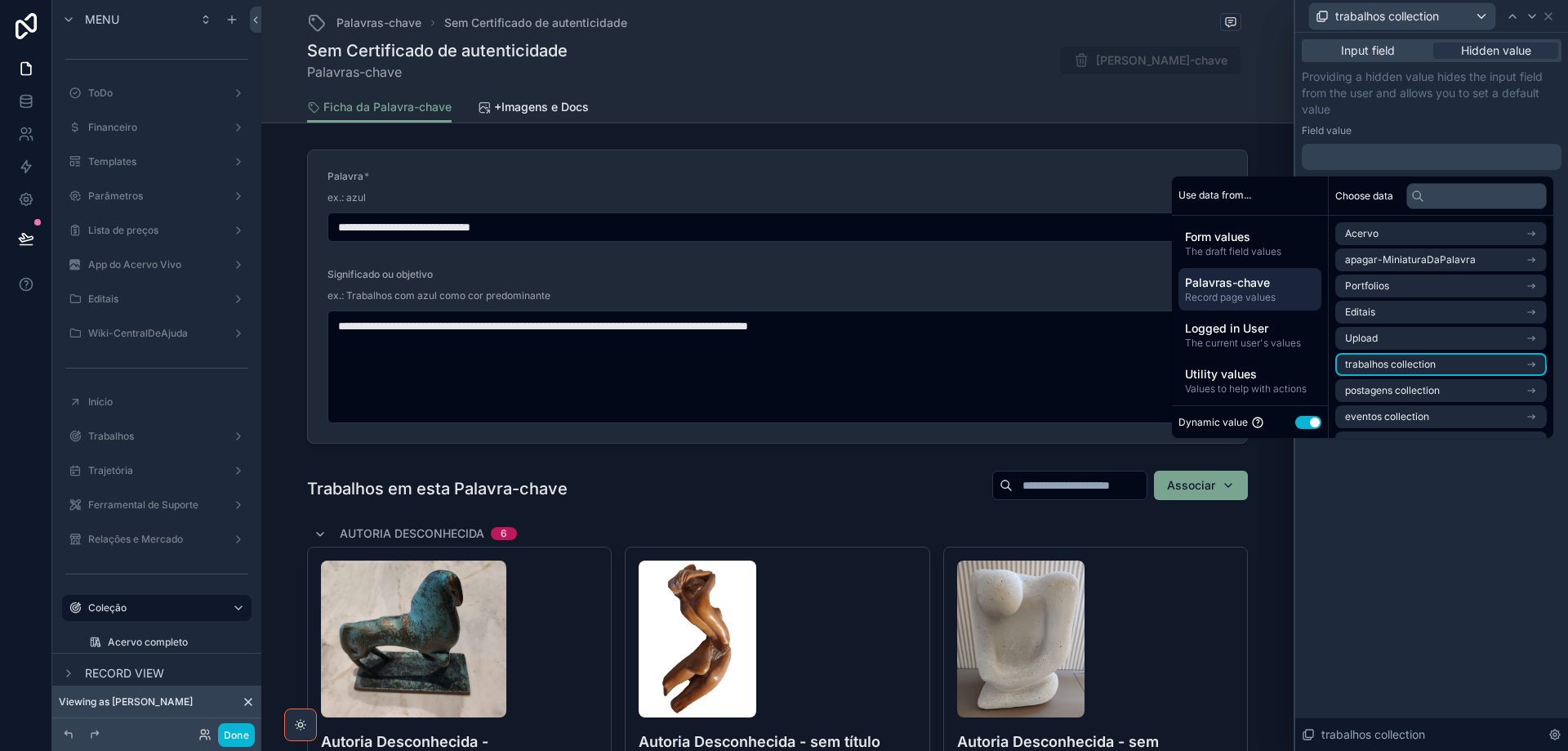
click at [1440, 370] on li "trabalhos collection" at bounding box center [1441, 364] width 212 height 22
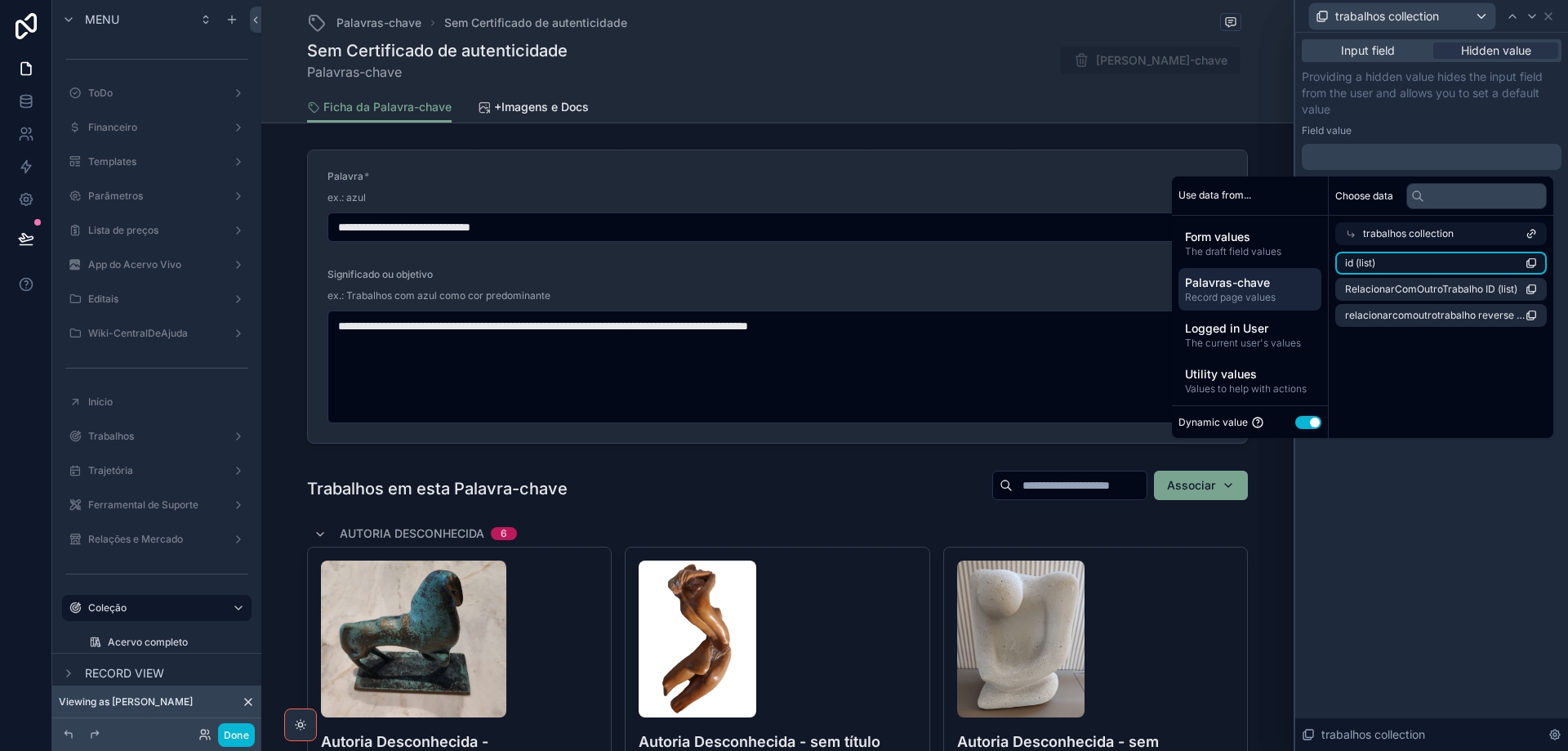
click at [1425, 267] on li "id (list)" at bounding box center [1441, 263] width 212 height 22
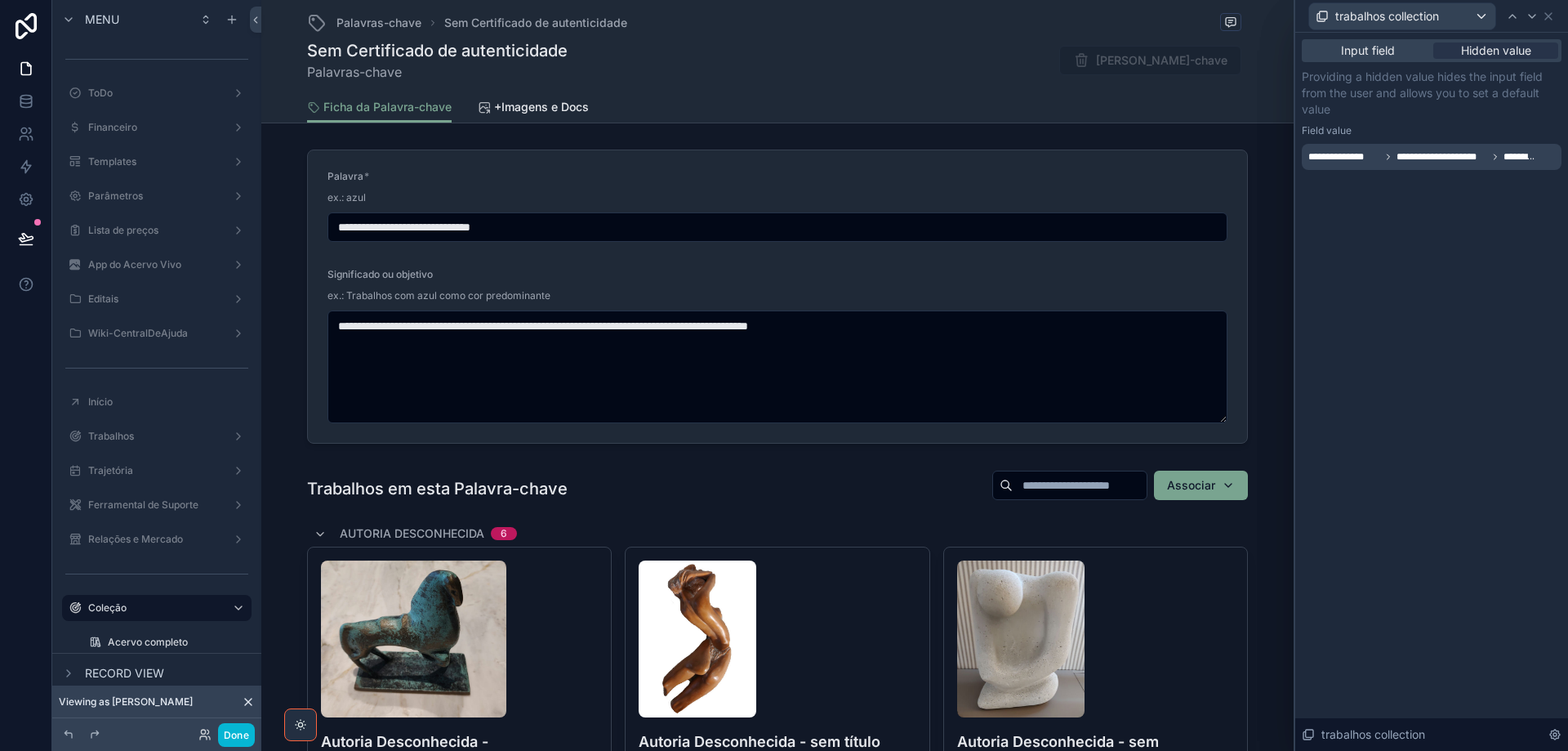
click at [1475, 496] on div "**********" at bounding box center [1432, 391] width 273 height 718
click at [1549, 15] on icon at bounding box center [1548, 16] width 13 height 13
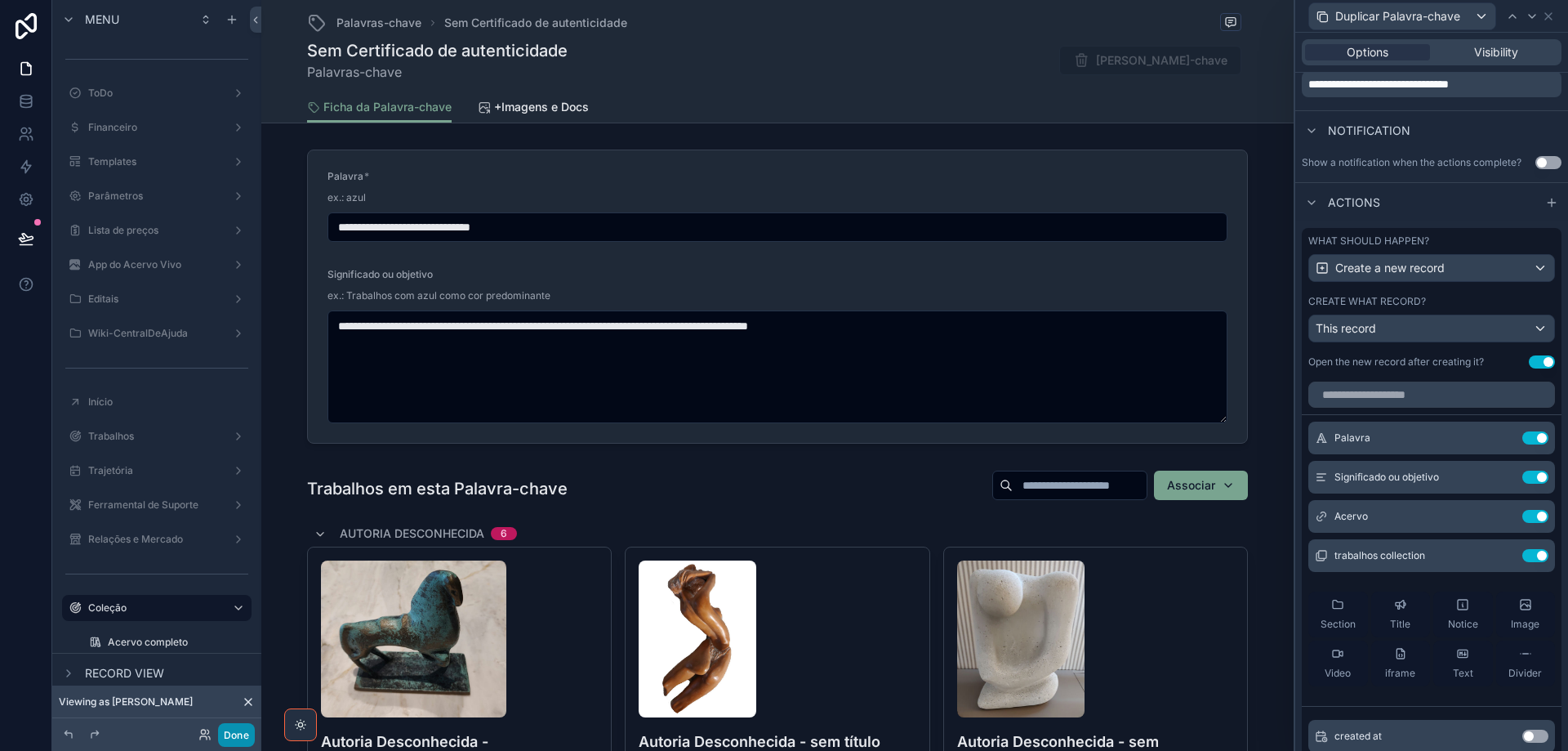
click at [227, 735] on button "Done" at bounding box center [236, 735] width 37 height 23
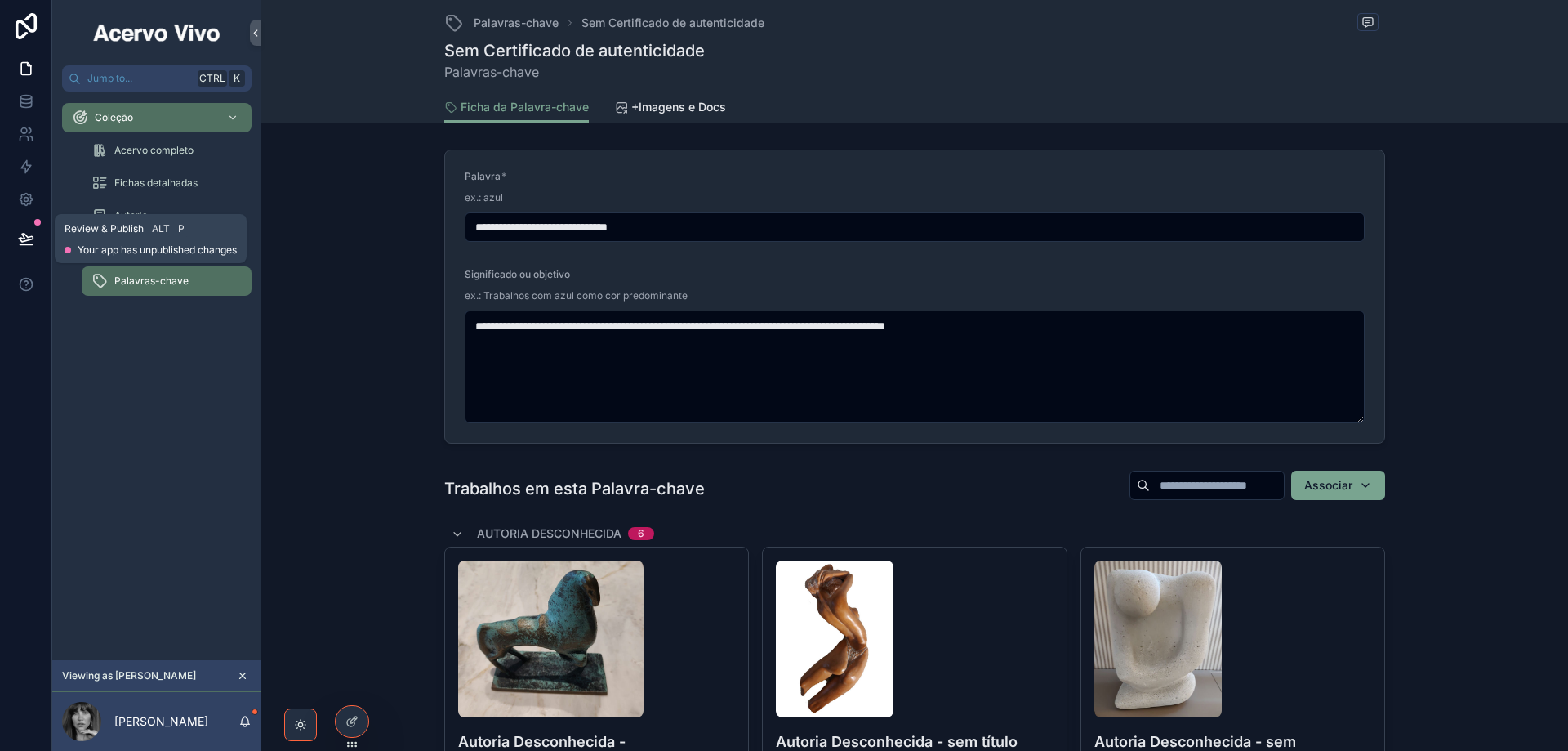
click at [22, 239] on icon at bounding box center [26, 237] width 14 height 8
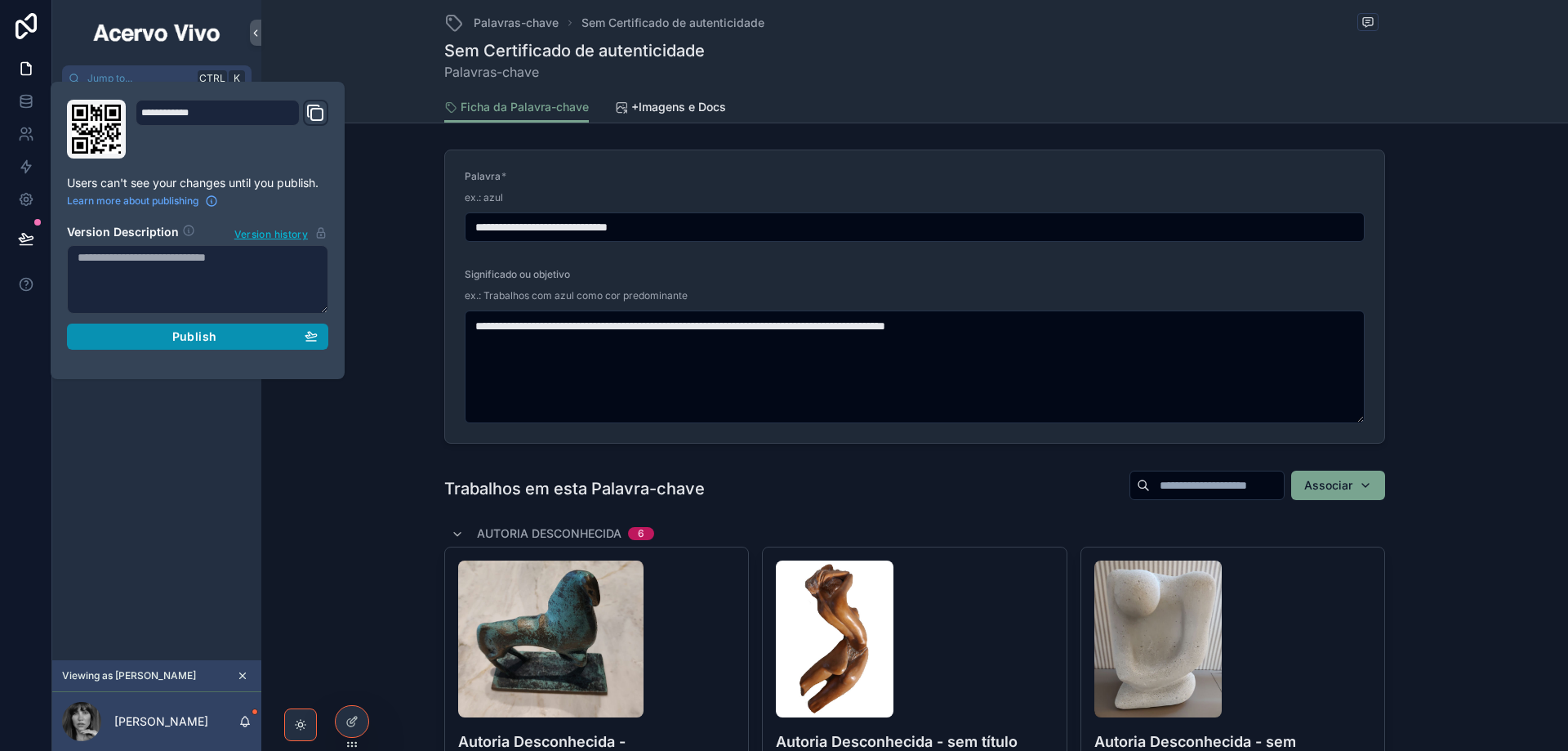
click at [149, 334] on div "Publish" at bounding box center [198, 336] width 240 height 15
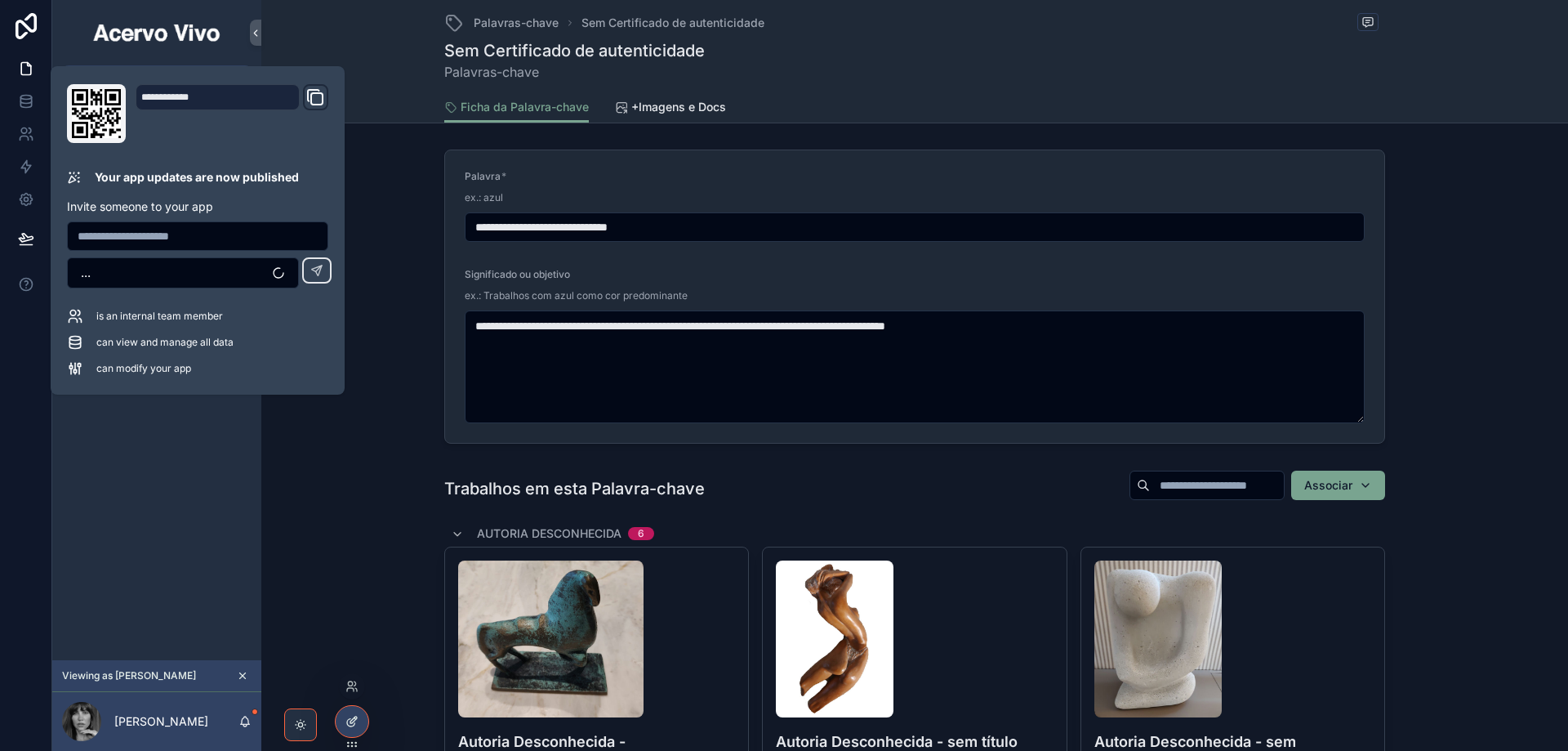
click at [354, 721] on icon at bounding box center [352, 721] width 13 height 13
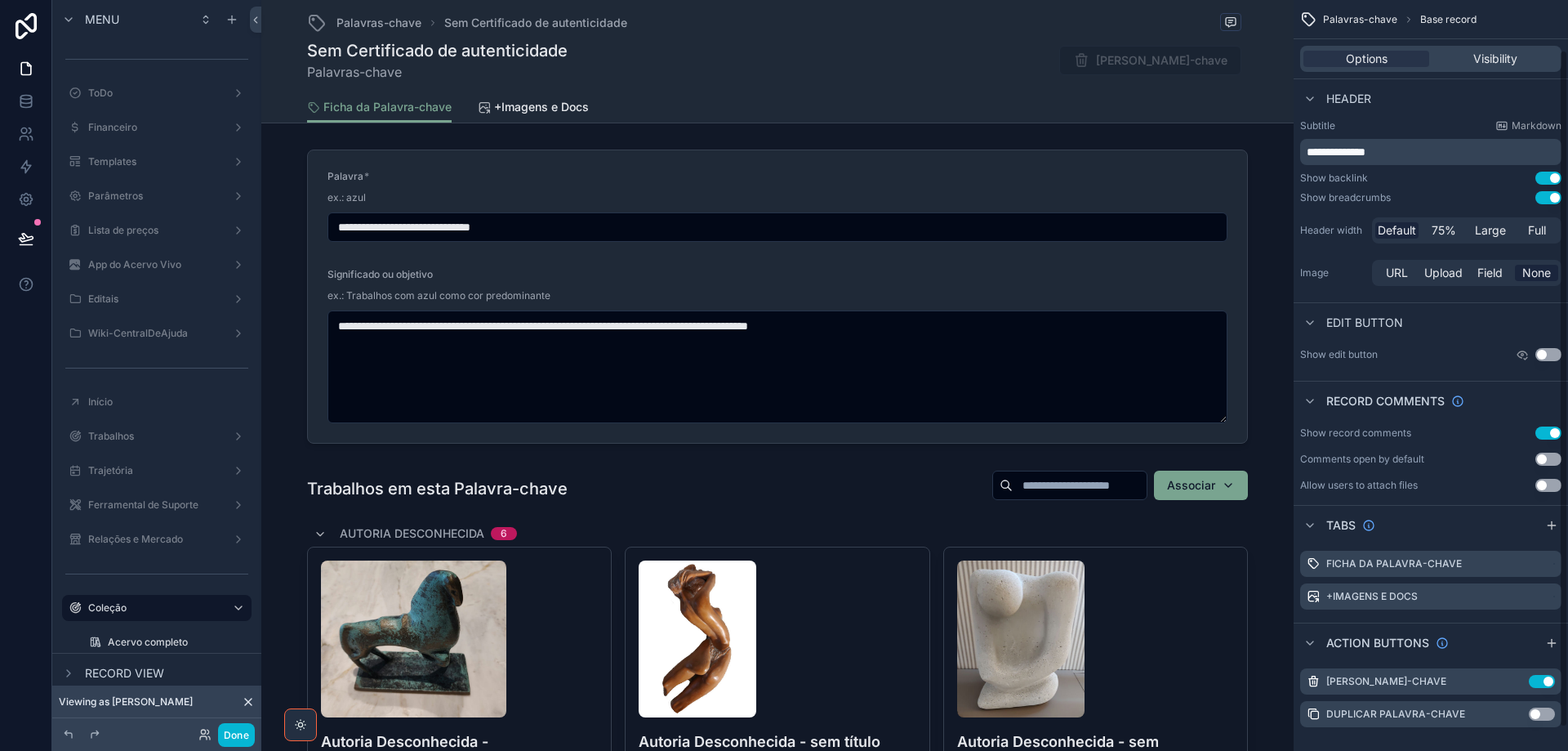
scroll to position [81, 0]
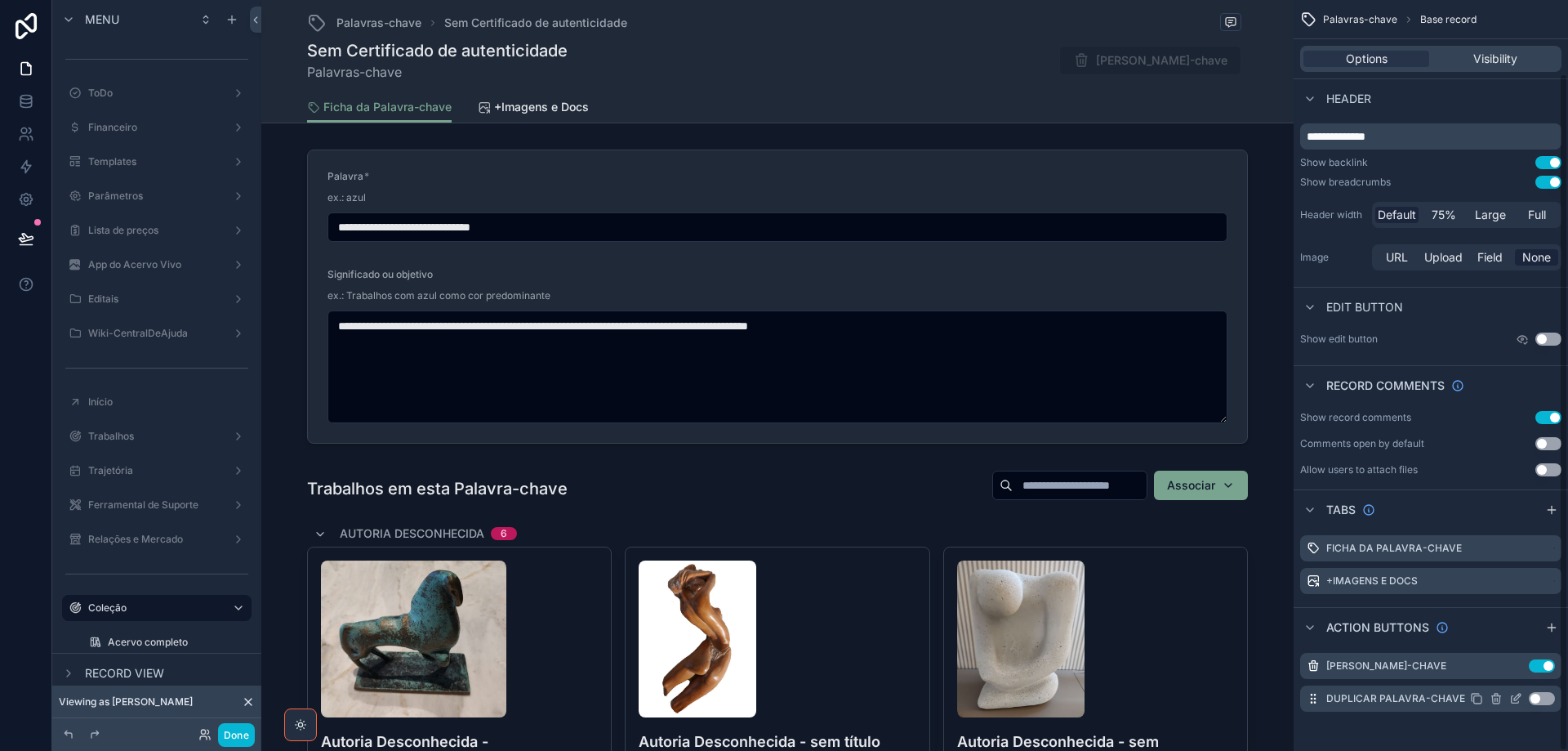
click at [1546, 698] on button "Use setting" at bounding box center [1542, 698] width 26 height 13
click at [242, 737] on button "Done" at bounding box center [236, 735] width 37 height 23
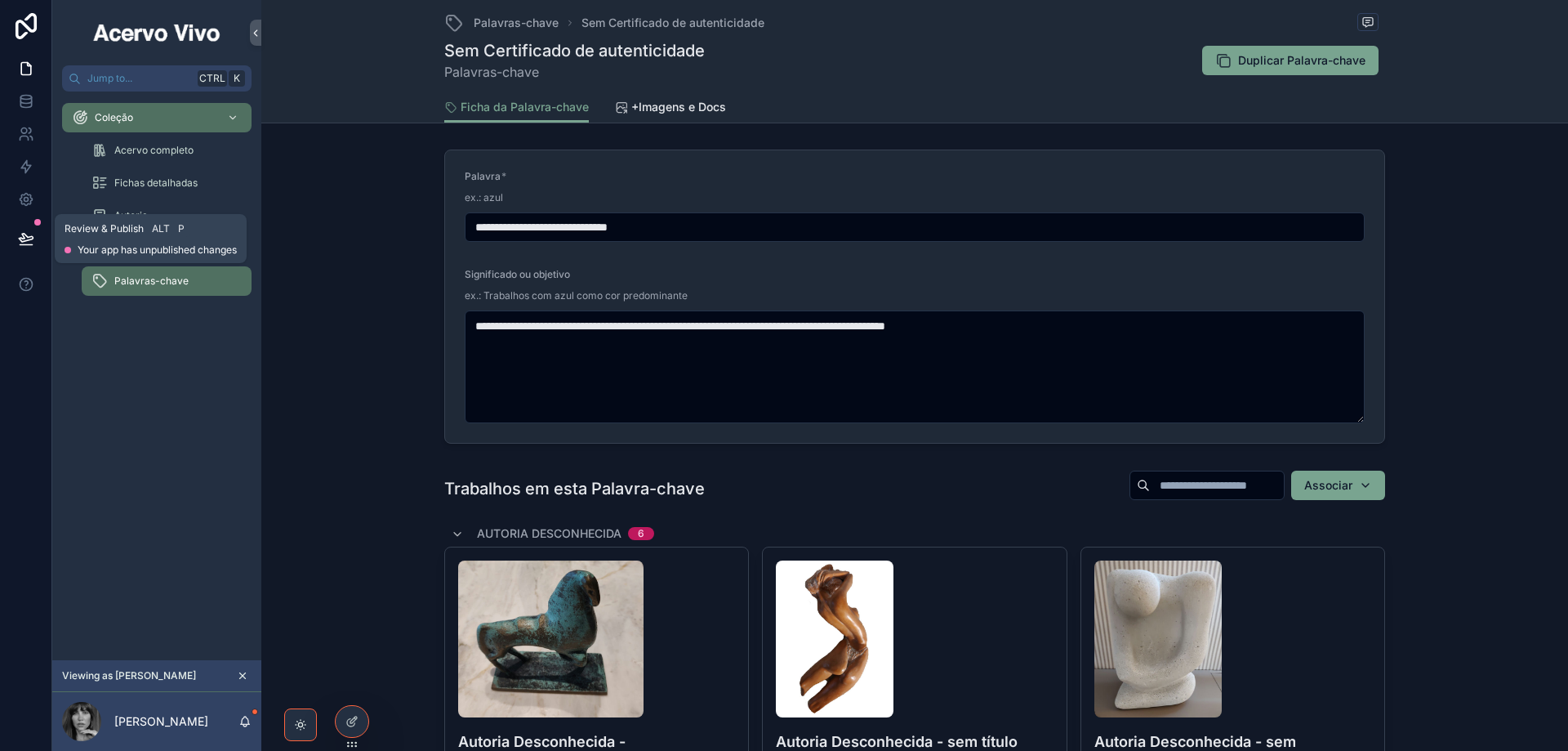
click at [20, 235] on icon at bounding box center [26, 239] width 16 height 16
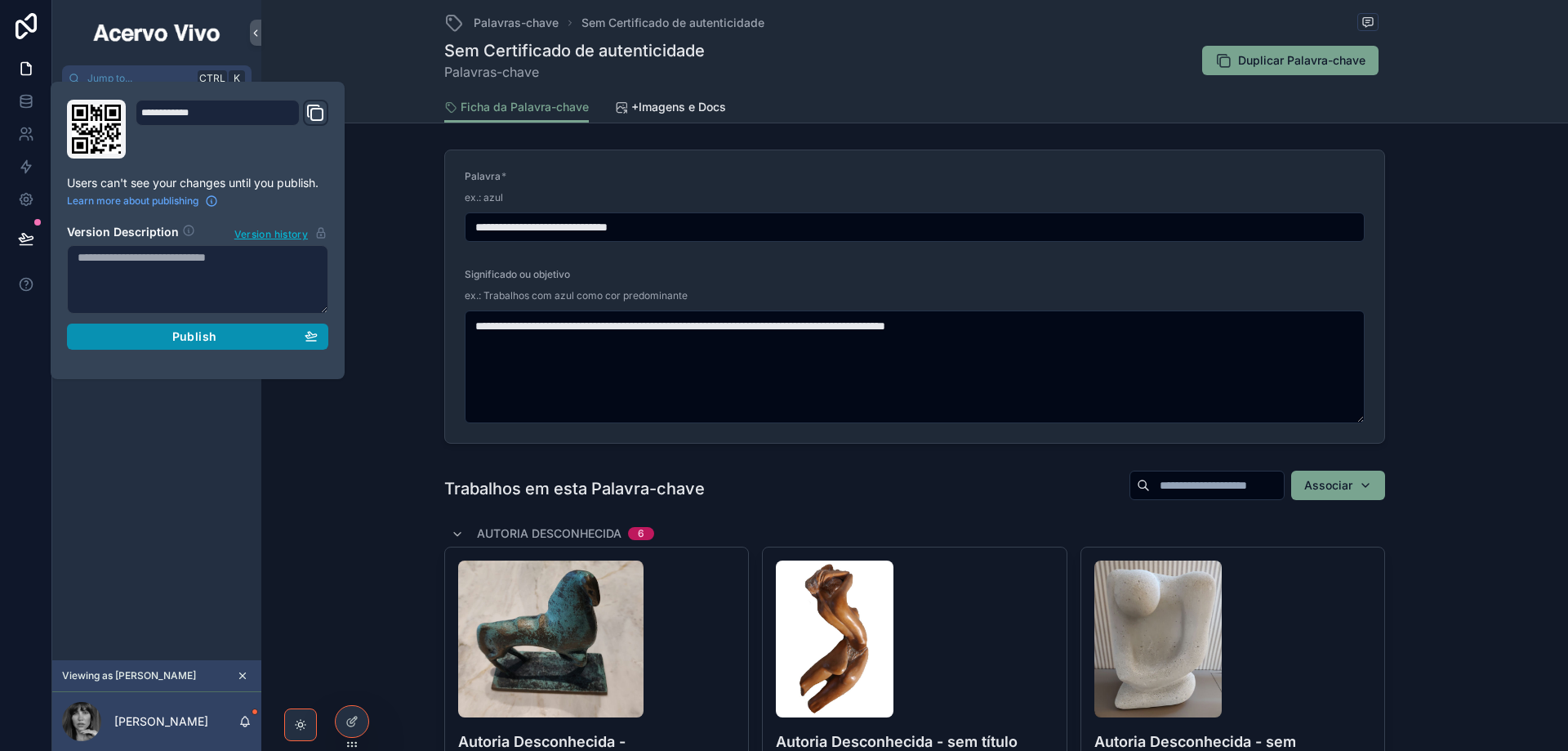
click at [323, 337] on button "Publish" at bounding box center [198, 336] width 262 height 26
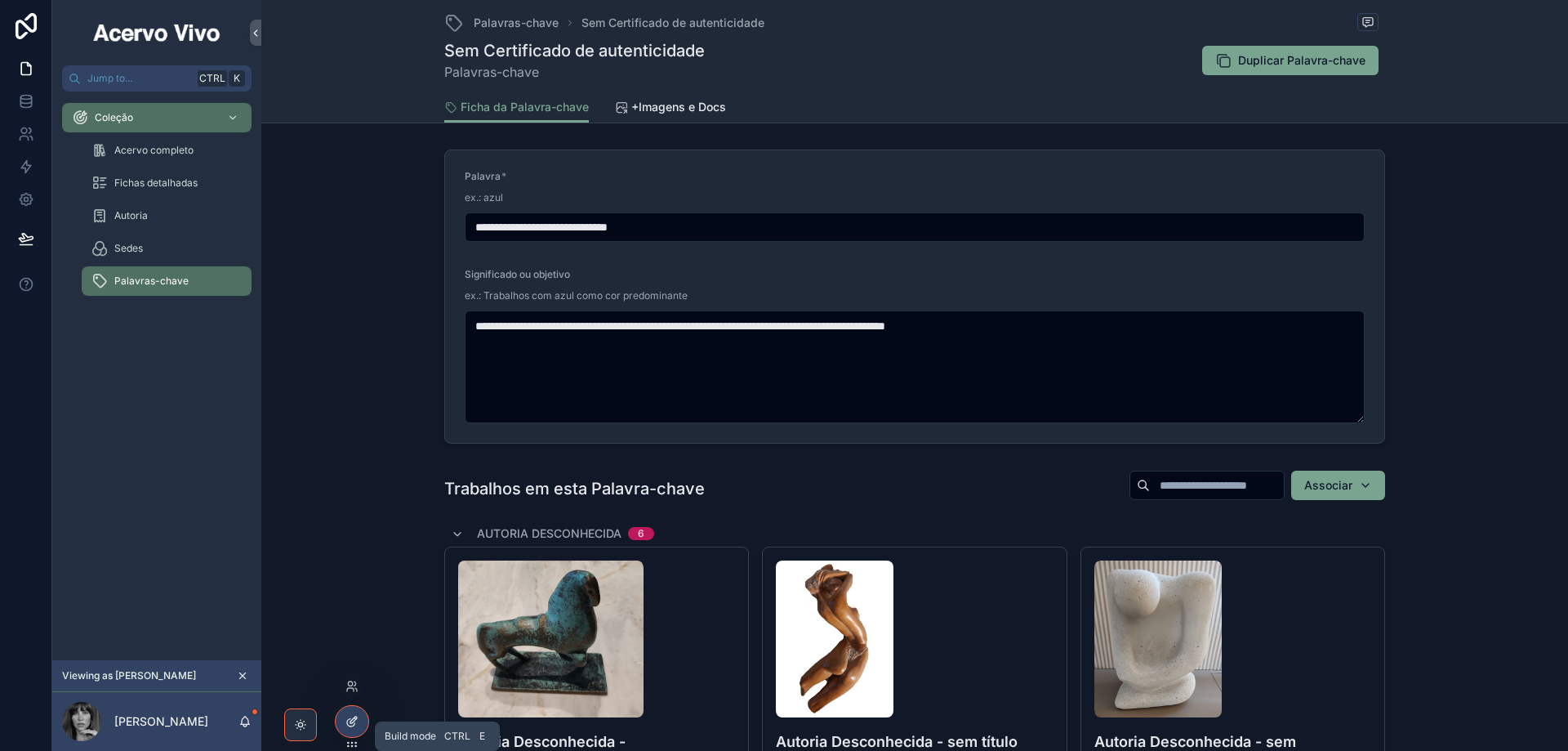
click at [352, 725] on icon at bounding box center [352, 721] width 13 height 13
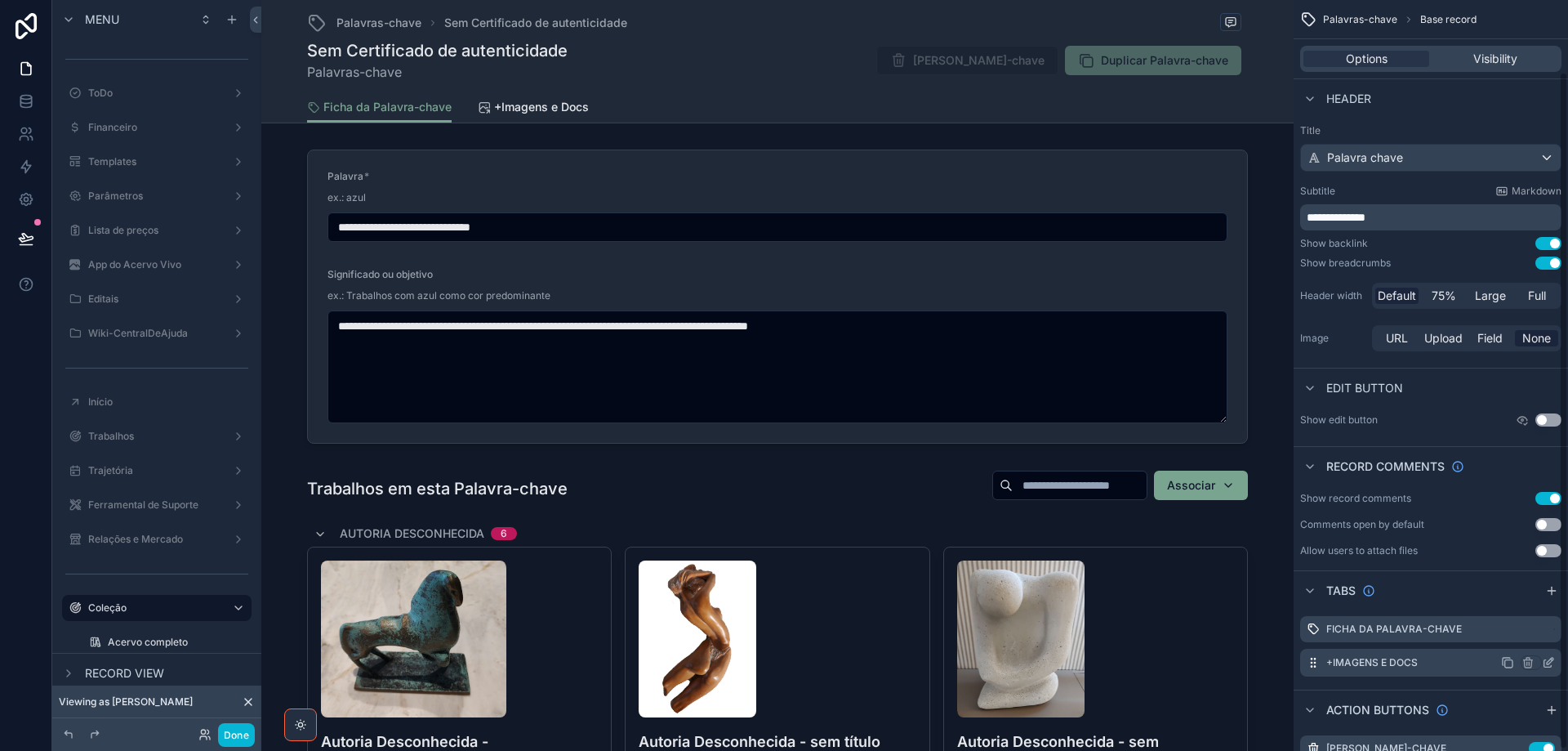
scroll to position [81, 0]
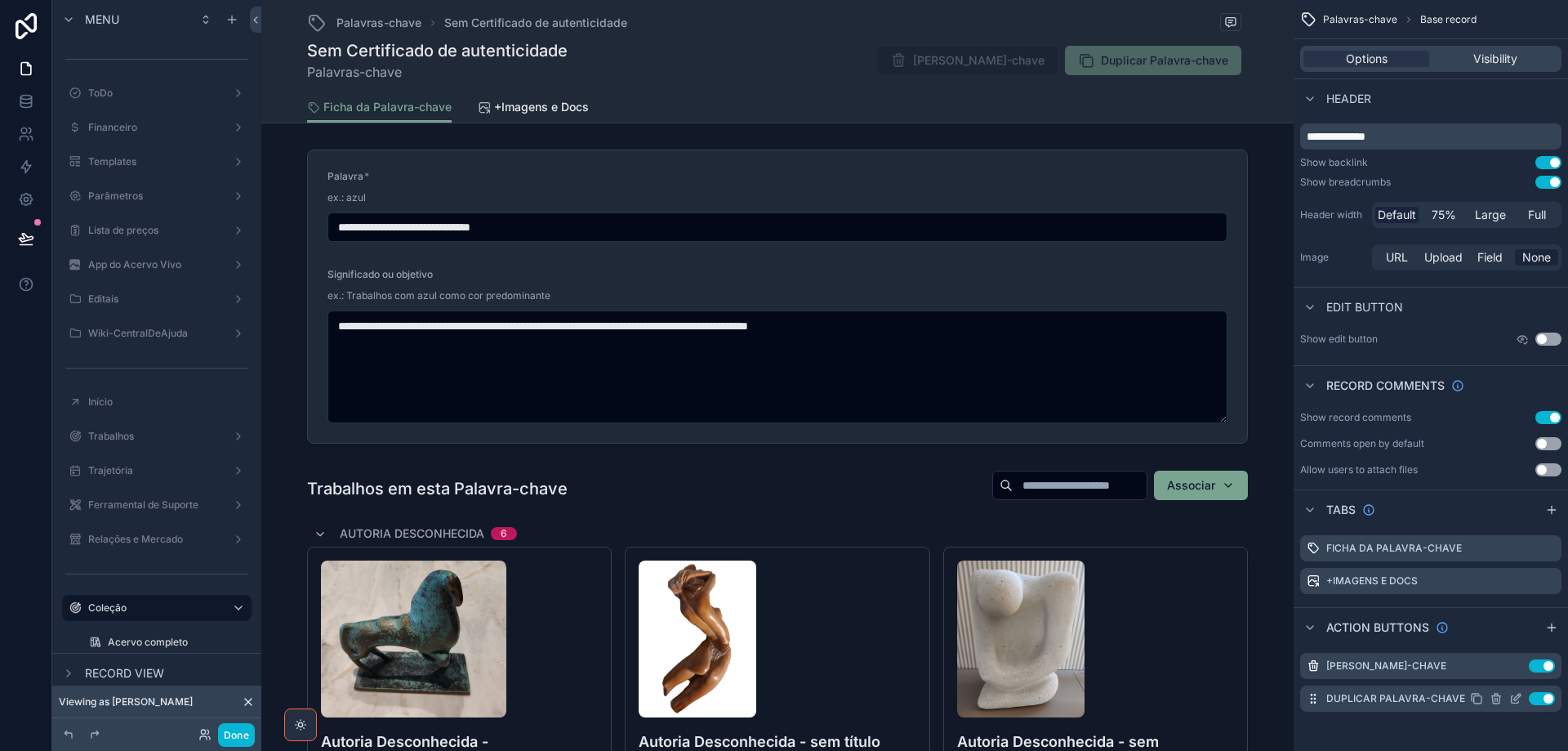
click at [1514, 700] on icon "scrollable content" at bounding box center [1518, 697] width 7 height 7
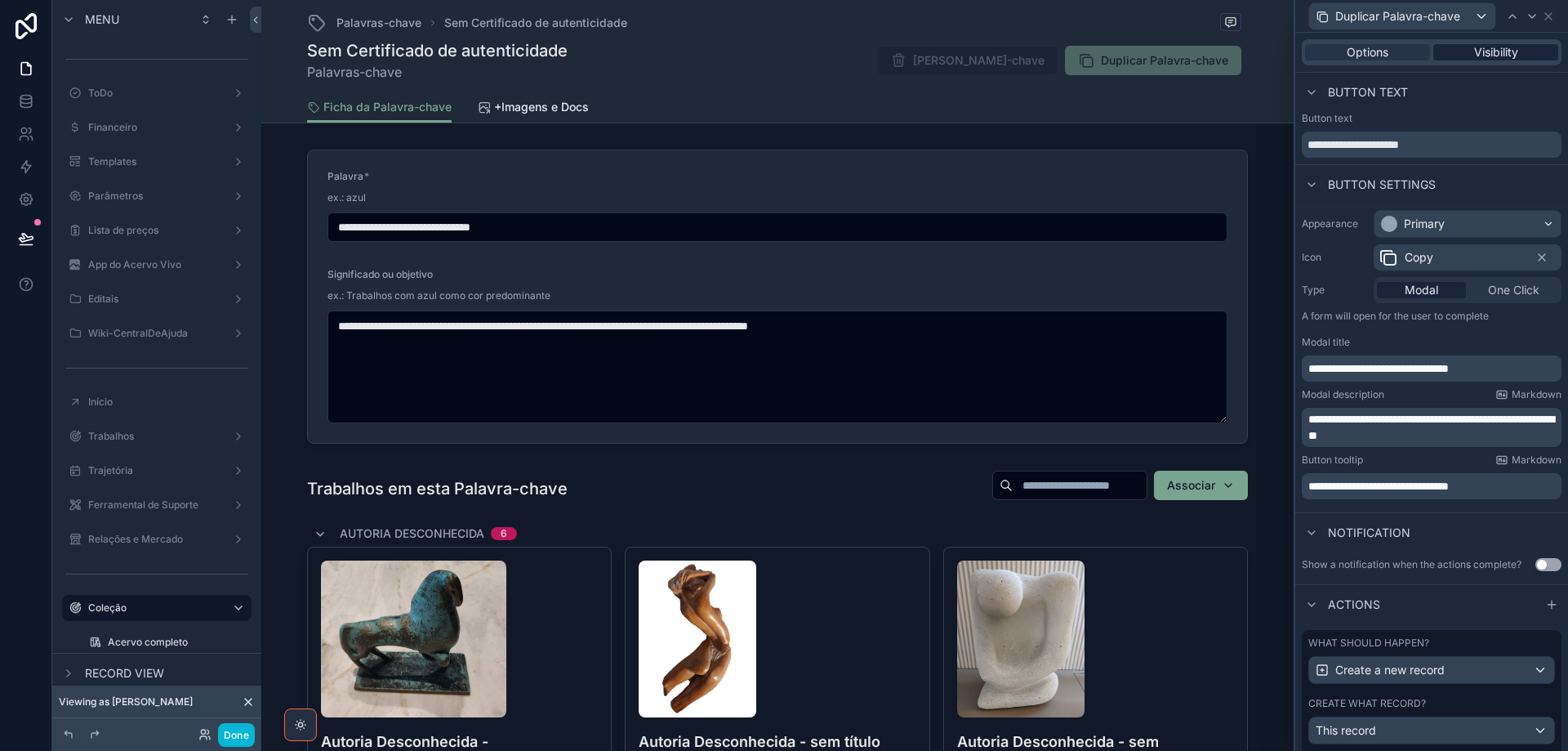
click at [1495, 48] on span "Visibility" at bounding box center [1496, 52] width 44 height 16
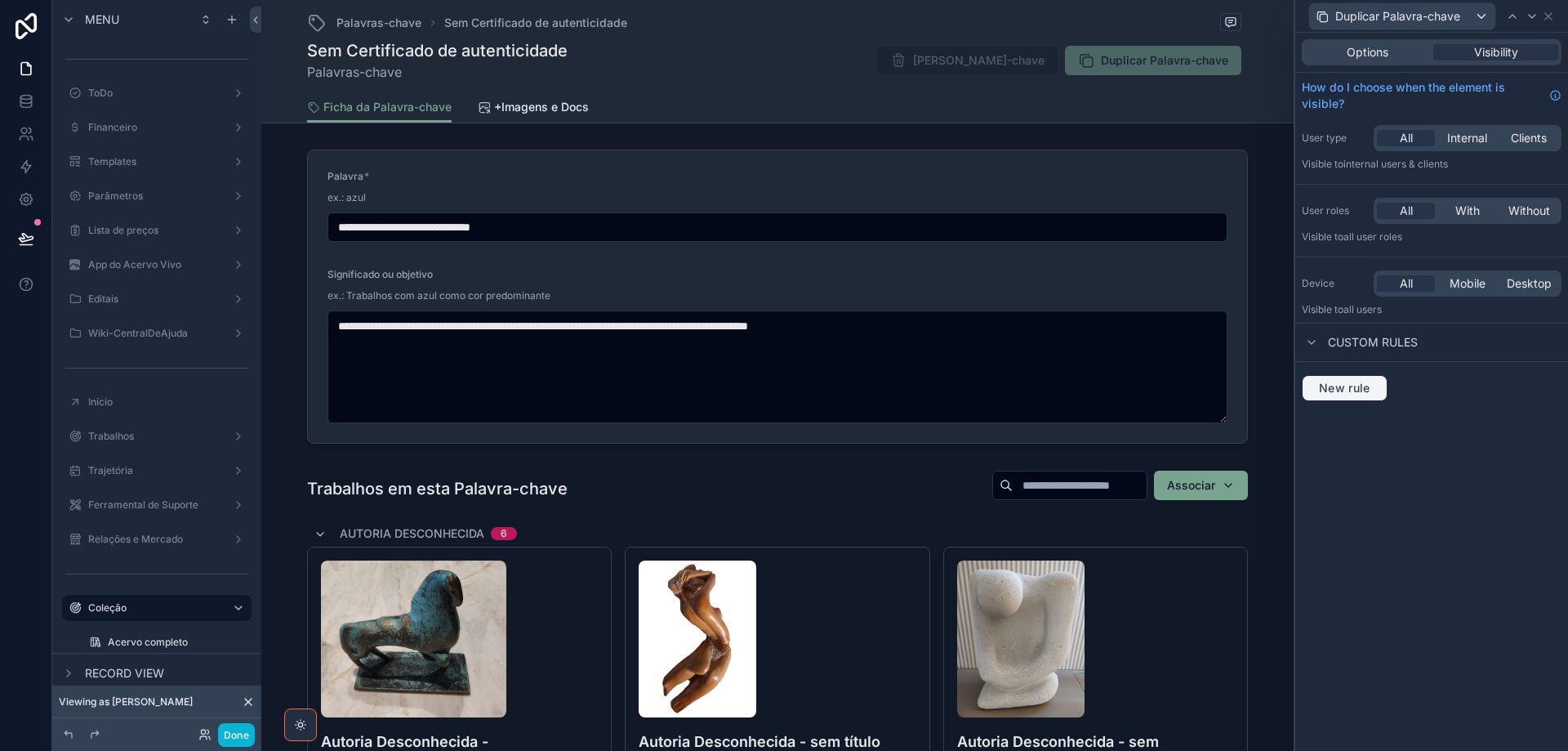
click at [1349, 398] on button "New rule" at bounding box center [1344, 388] width 86 height 26
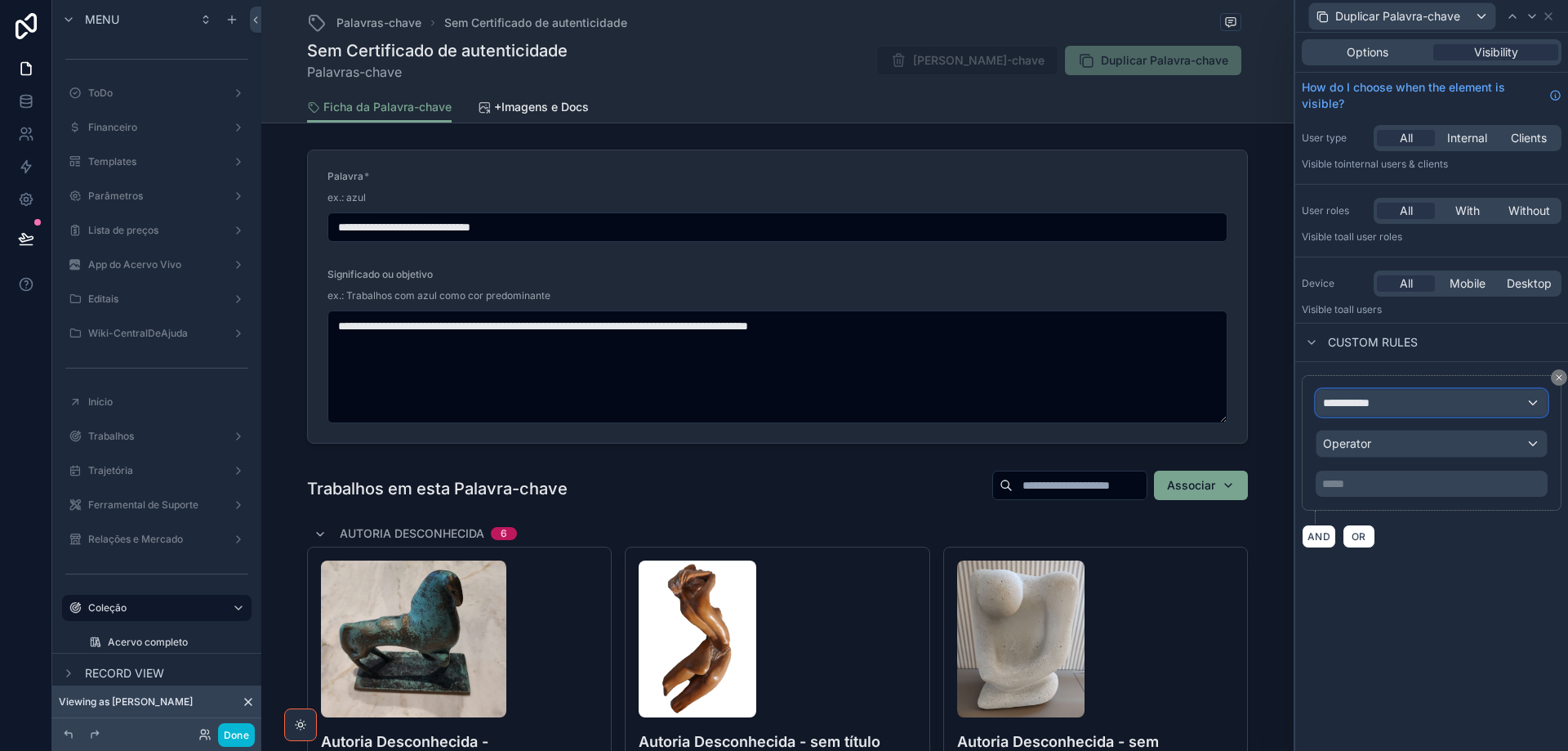
click at [1381, 396] on span "**********" at bounding box center [1354, 403] width 60 height 16
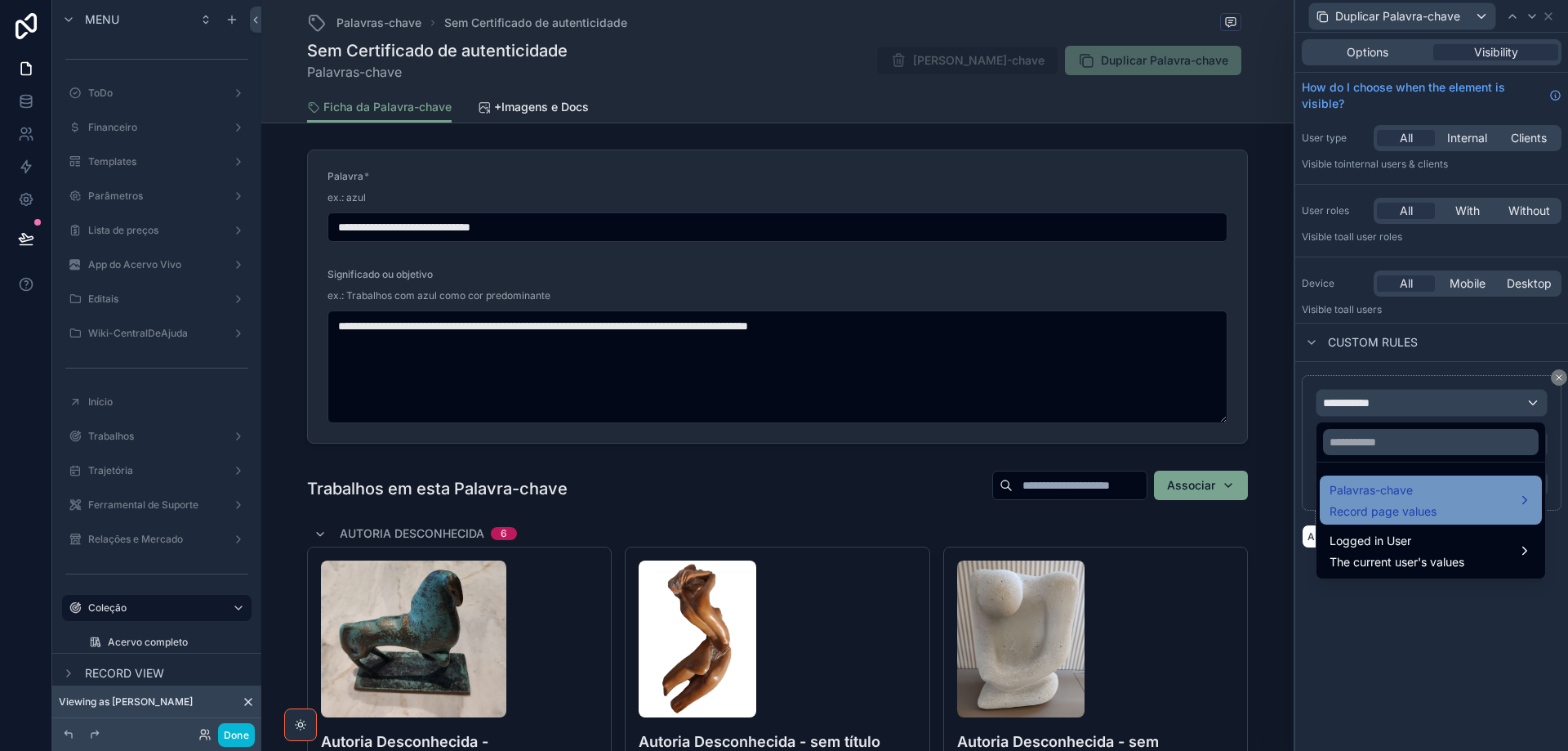
click at [1386, 507] on span "Record page values" at bounding box center [1383, 511] width 107 height 16
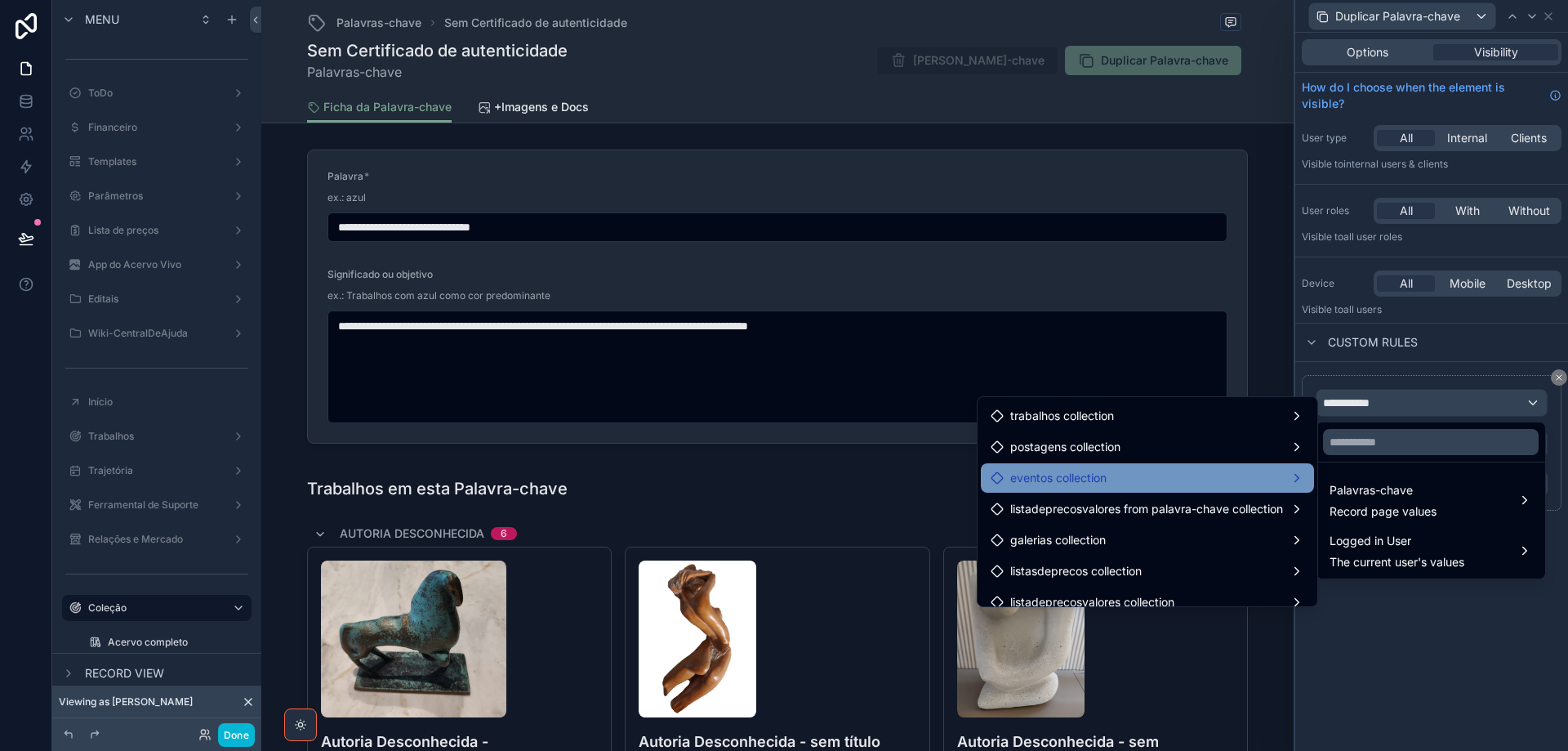
scroll to position [459, 0]
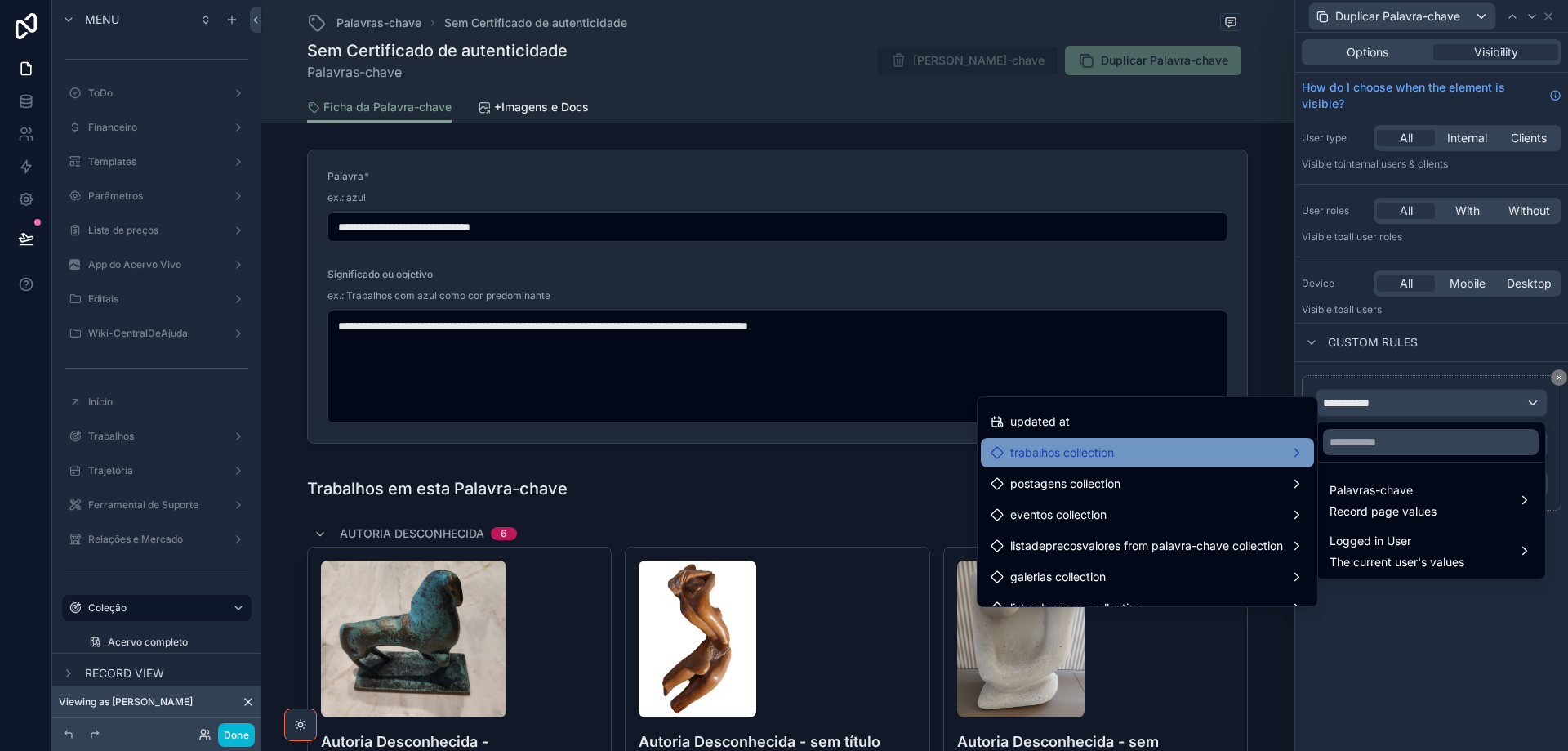
click at [1216, 455] on div "trabalhos collection" at bounding box center [1147, 452] width 314 height 20
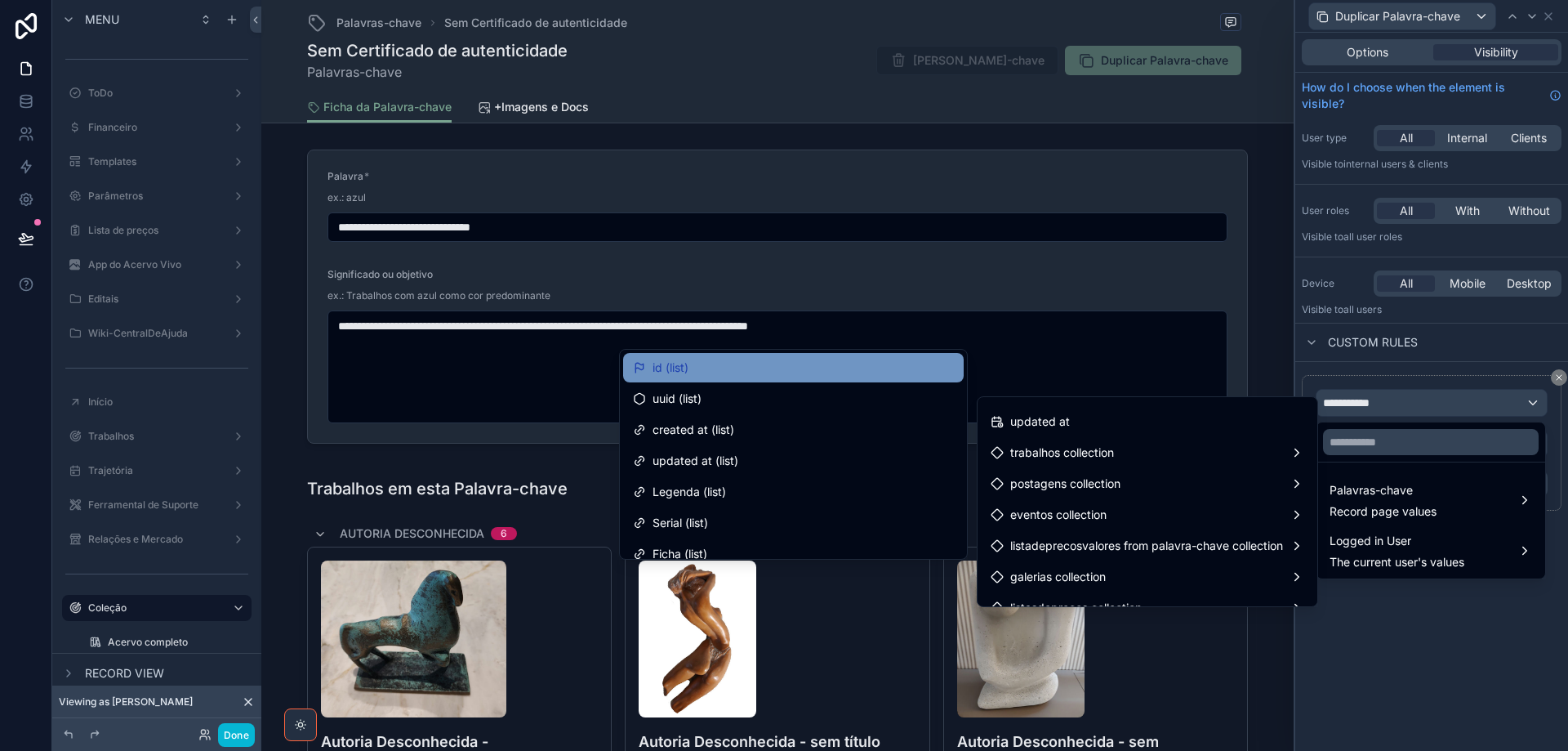
click at [854, 372] on div "id (list)" at bounding box center [794, 367] width 321 height 20
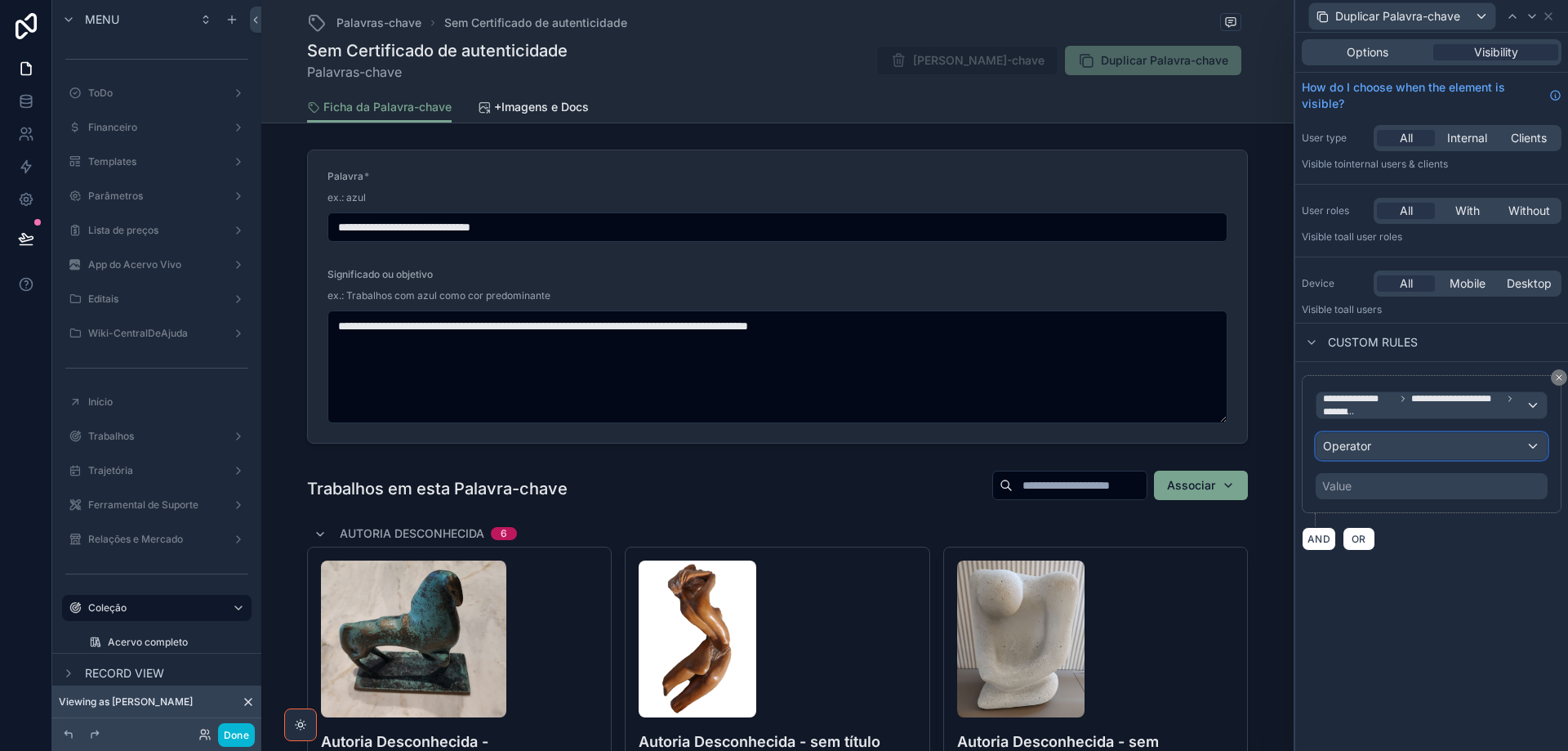
click at [1402, 442] on div "Operator" at bounding box center [1432, 446] width 231 height 26
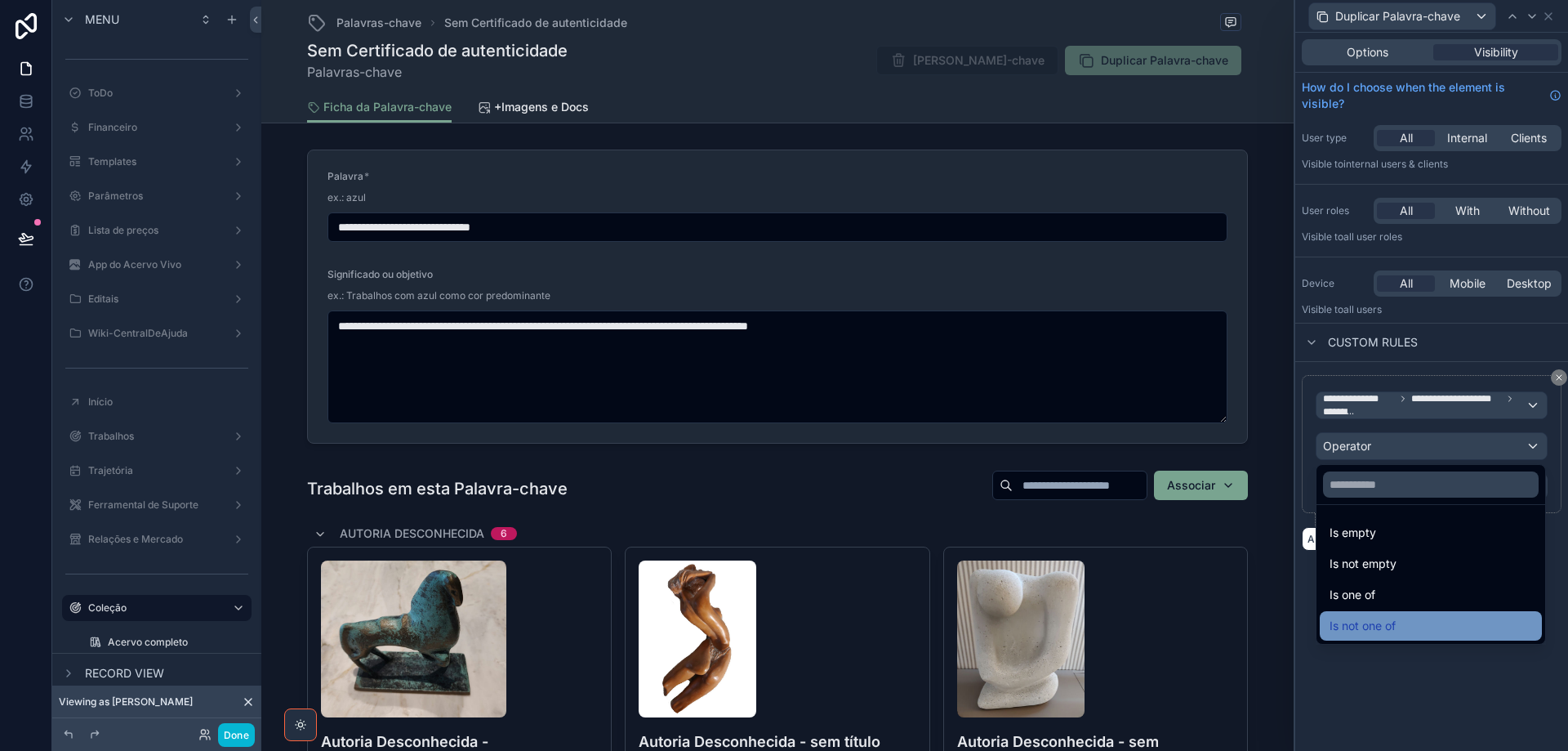
click at [1400, 627] on div "Is not one of" at bounding box center [1431, 626] width 202 height 20
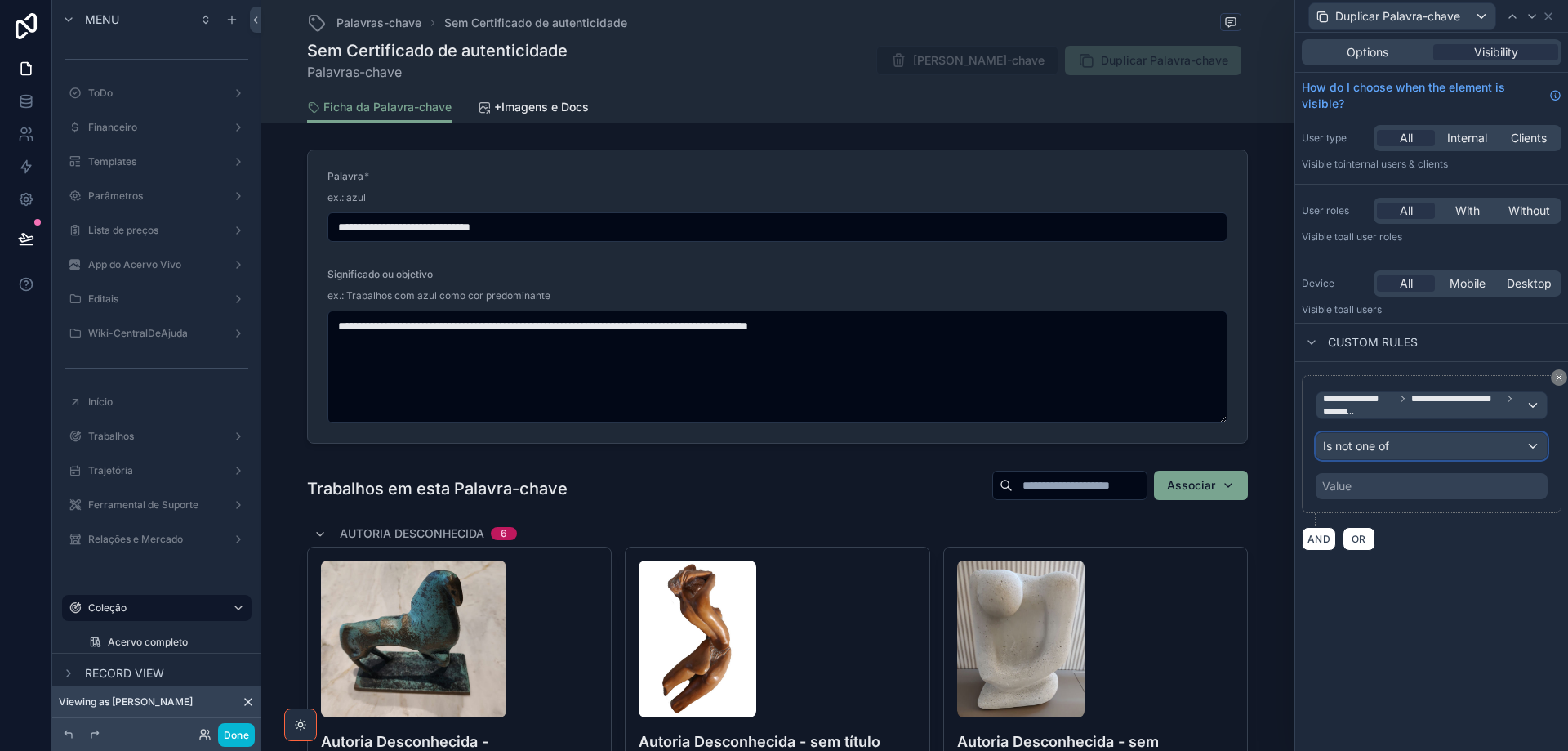
click at [1406, 444] on div "Is not one of" at bounding box center [1432, 446] width 231 height 26
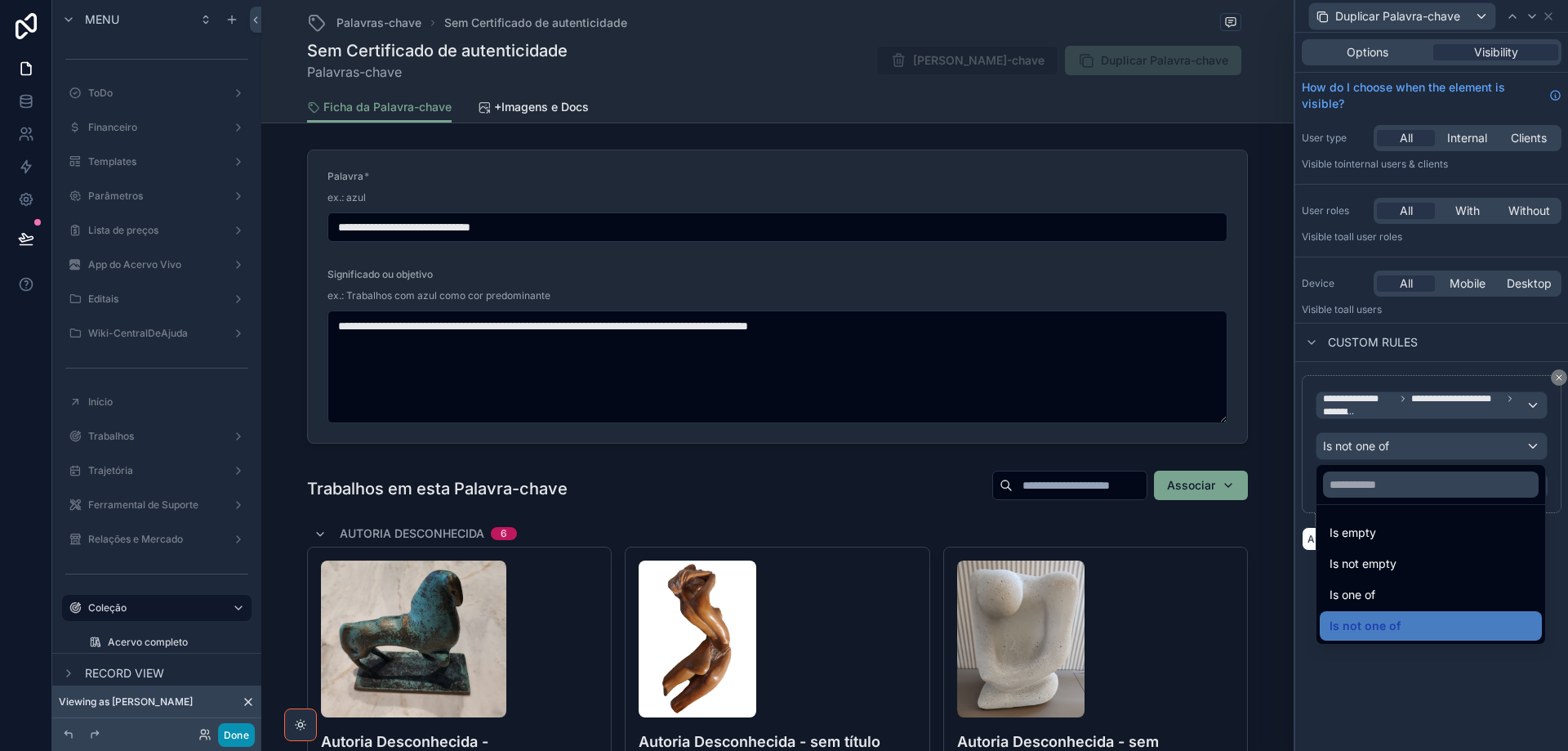
drag, startPoint x: 1400, startPoint y: 562, endPoint x: 219, endPoint y: 738, distance: 1194.0
click at [1399, 563] on div "Is not empty" at bounding box center [1431, 563] width 202 height 20
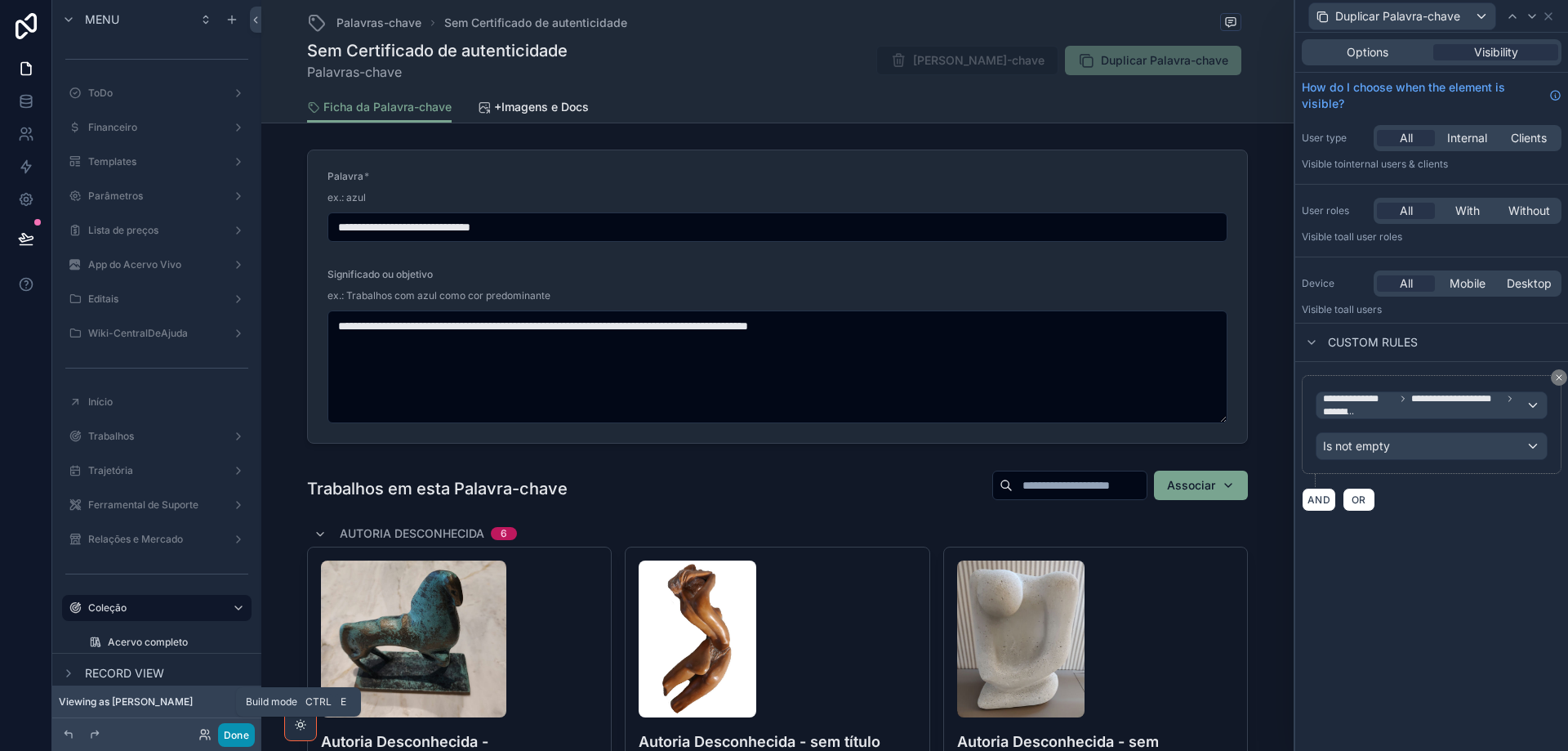
click at [237, 738] on button "Done" at bounding box center [236, 735] width 37 height 23
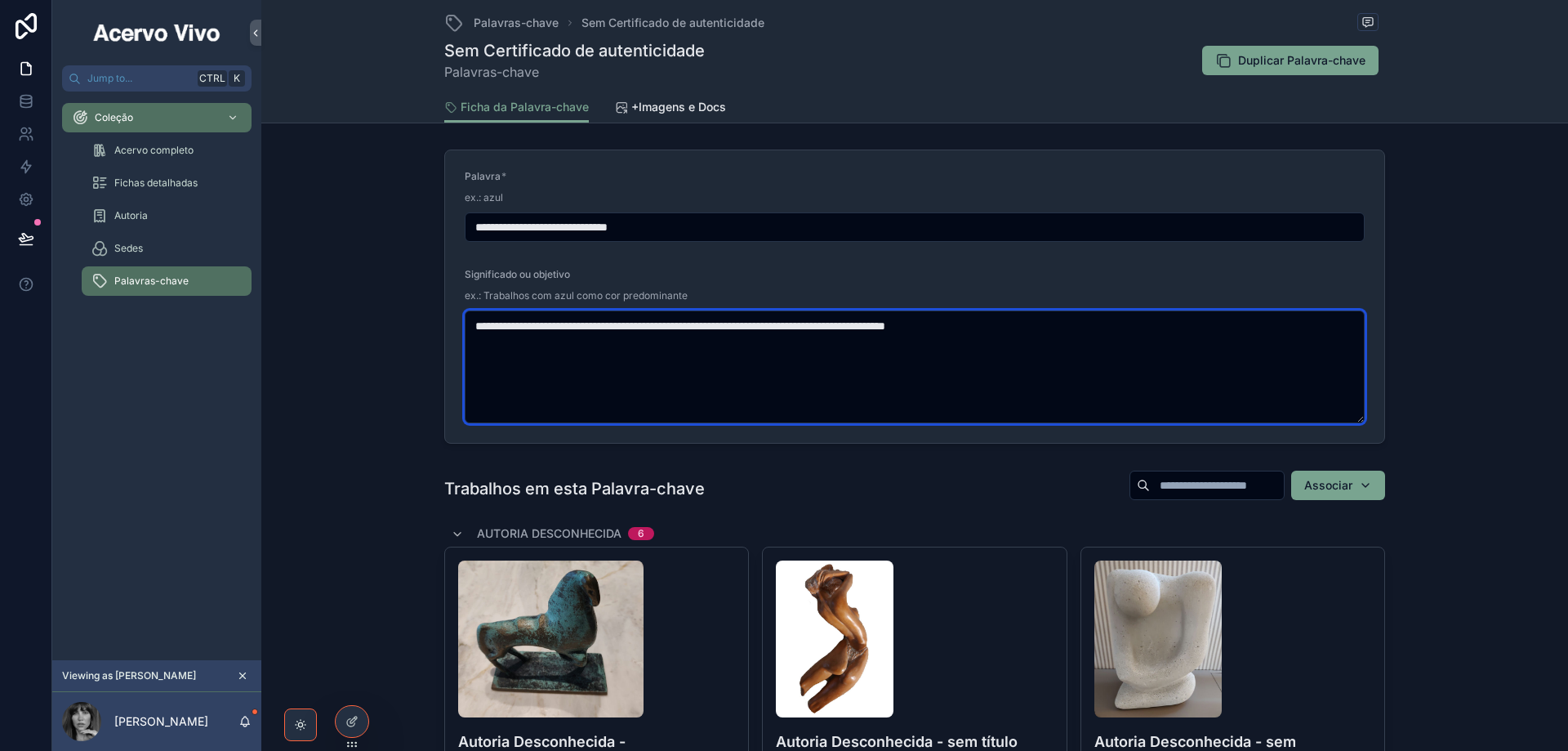
click at [742, 326] on textarea "**********" at bounding box center [915, 366] width 900 height 112
click at [700, 328] on textarea "**********" at bounding box center [915, 366] width 900 height 112
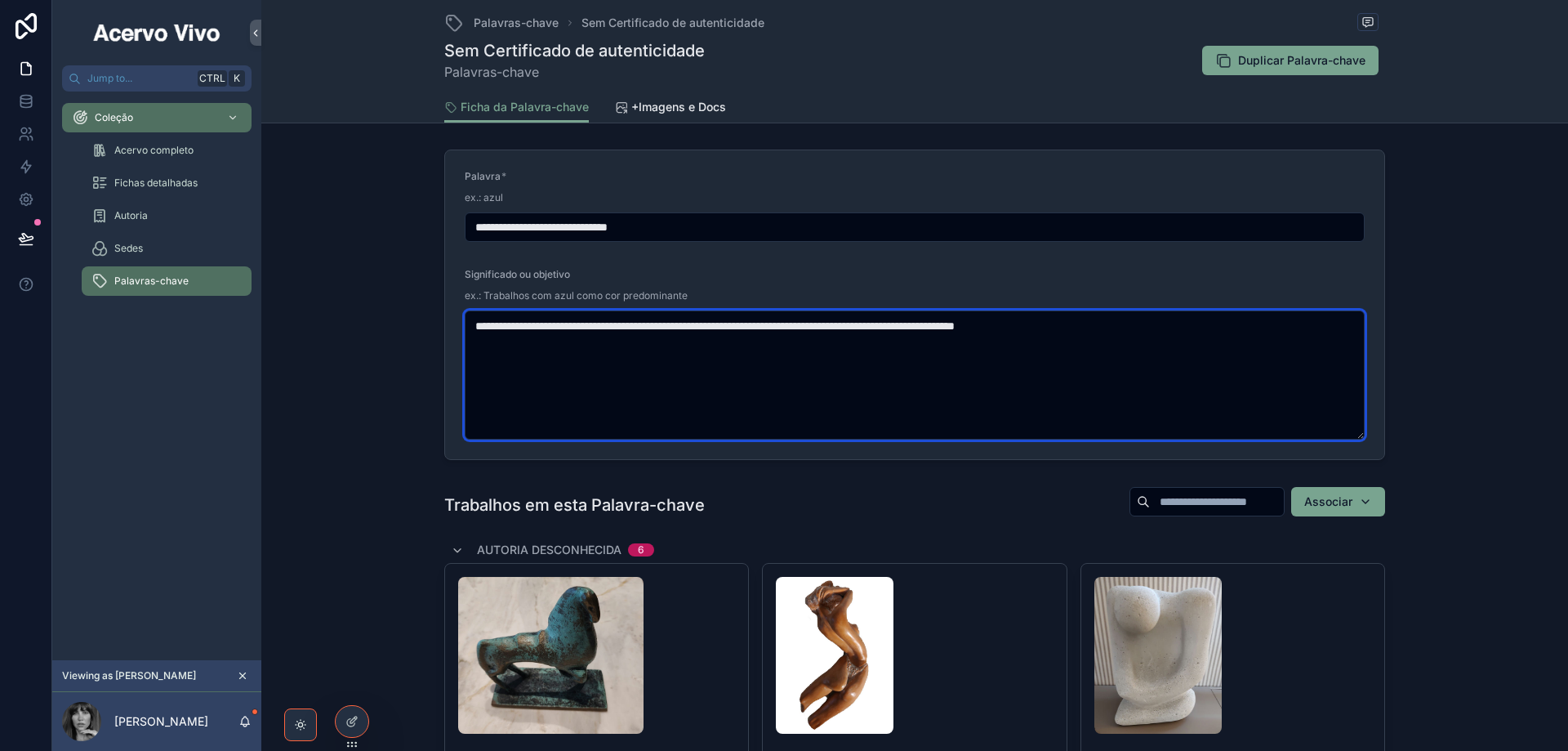
type textarea "**********"
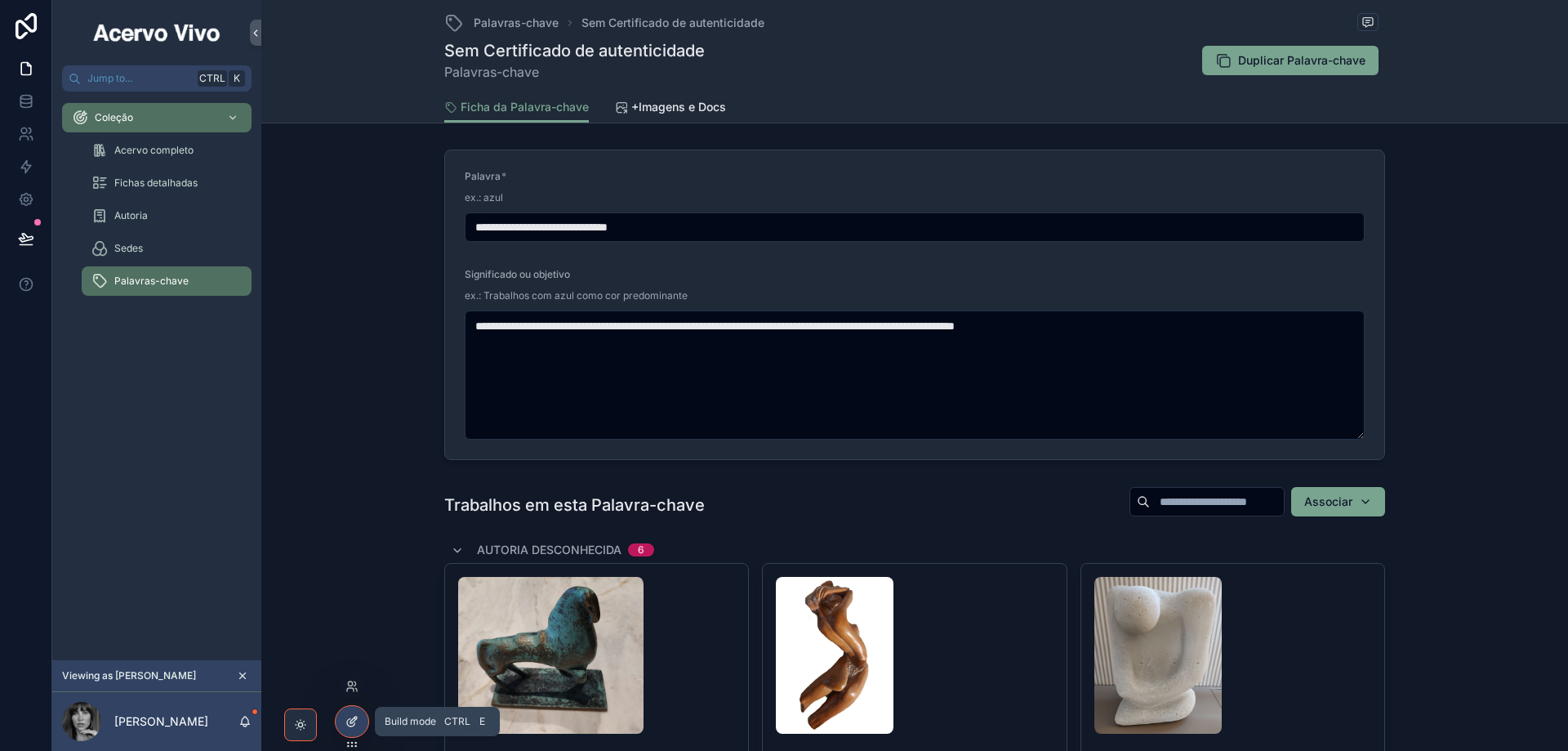
click at [358, 727] on div at bounding box center [352, 722] width 33 height 31
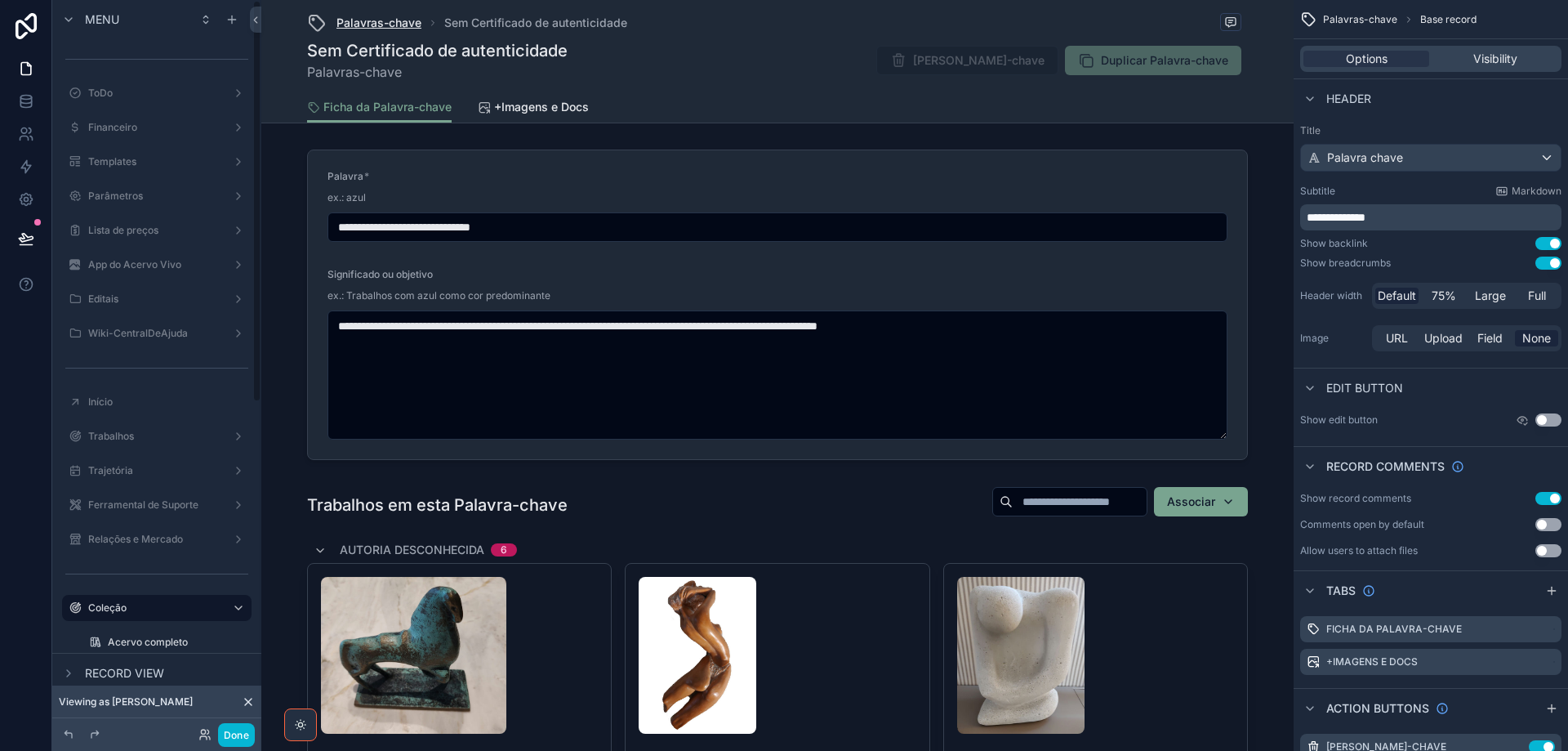
click at [385, 29] on span "Palavras-chave" at bounding box center [379, 22] width 85 height 16
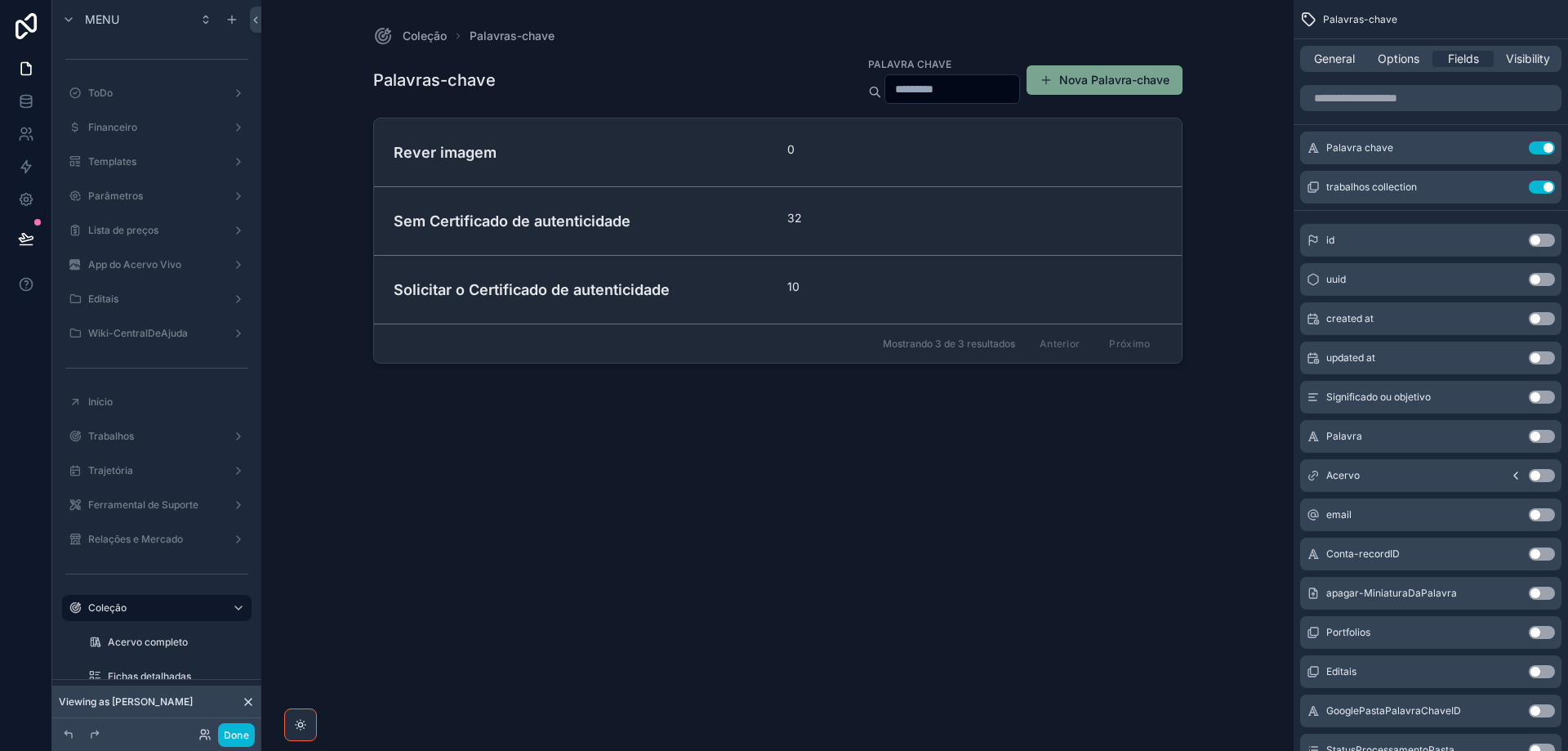
drag, startPoint x: 1335, startPoint y: 56, endPoint x: 1342, endPoint y: 70, distance: 15.7
click at [1334, 56] on span "General" at bounding box center [1334, 59] width 41 height 16
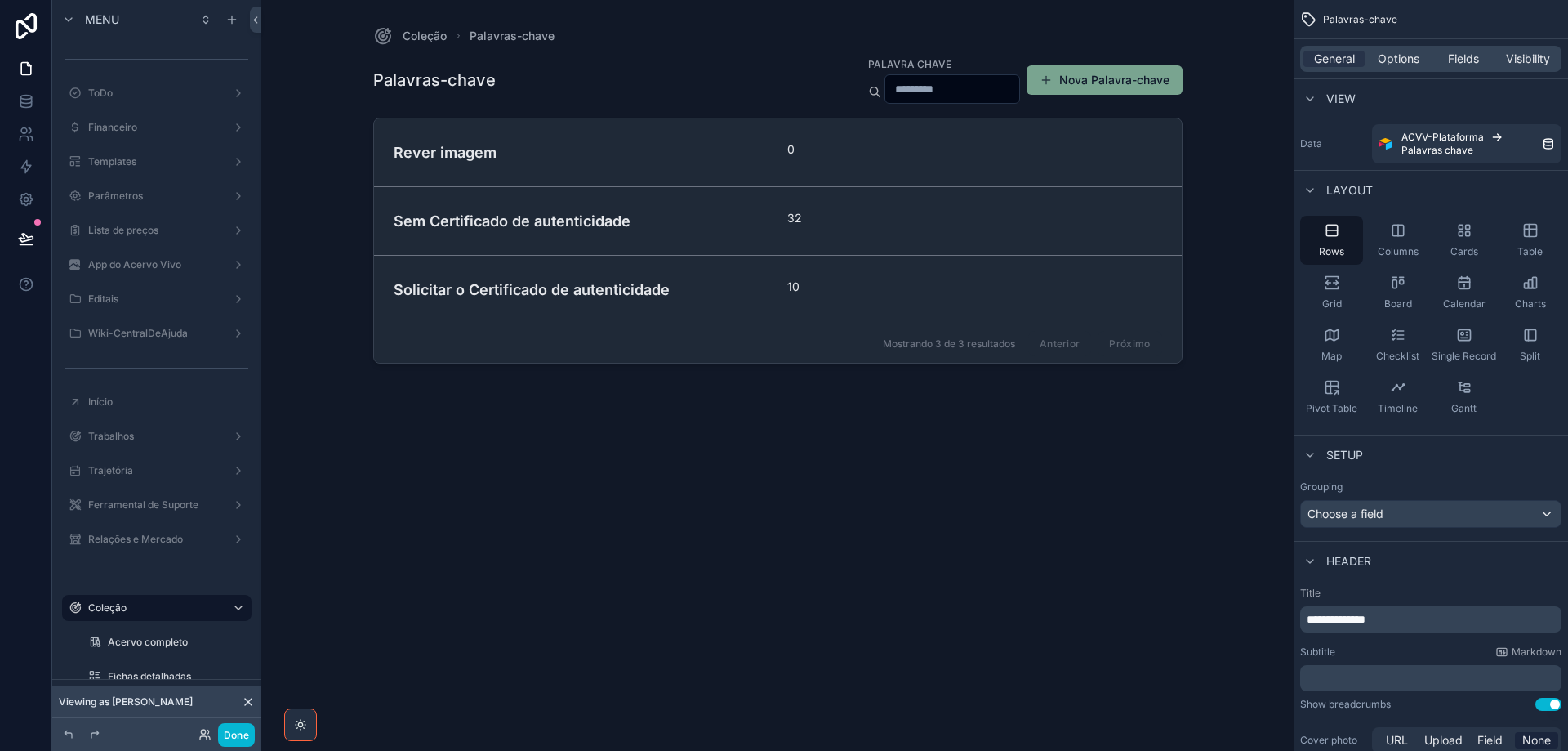
click at [1375, 674] on p "﻿" at bounding box center [1432, 678] width 251 height 16
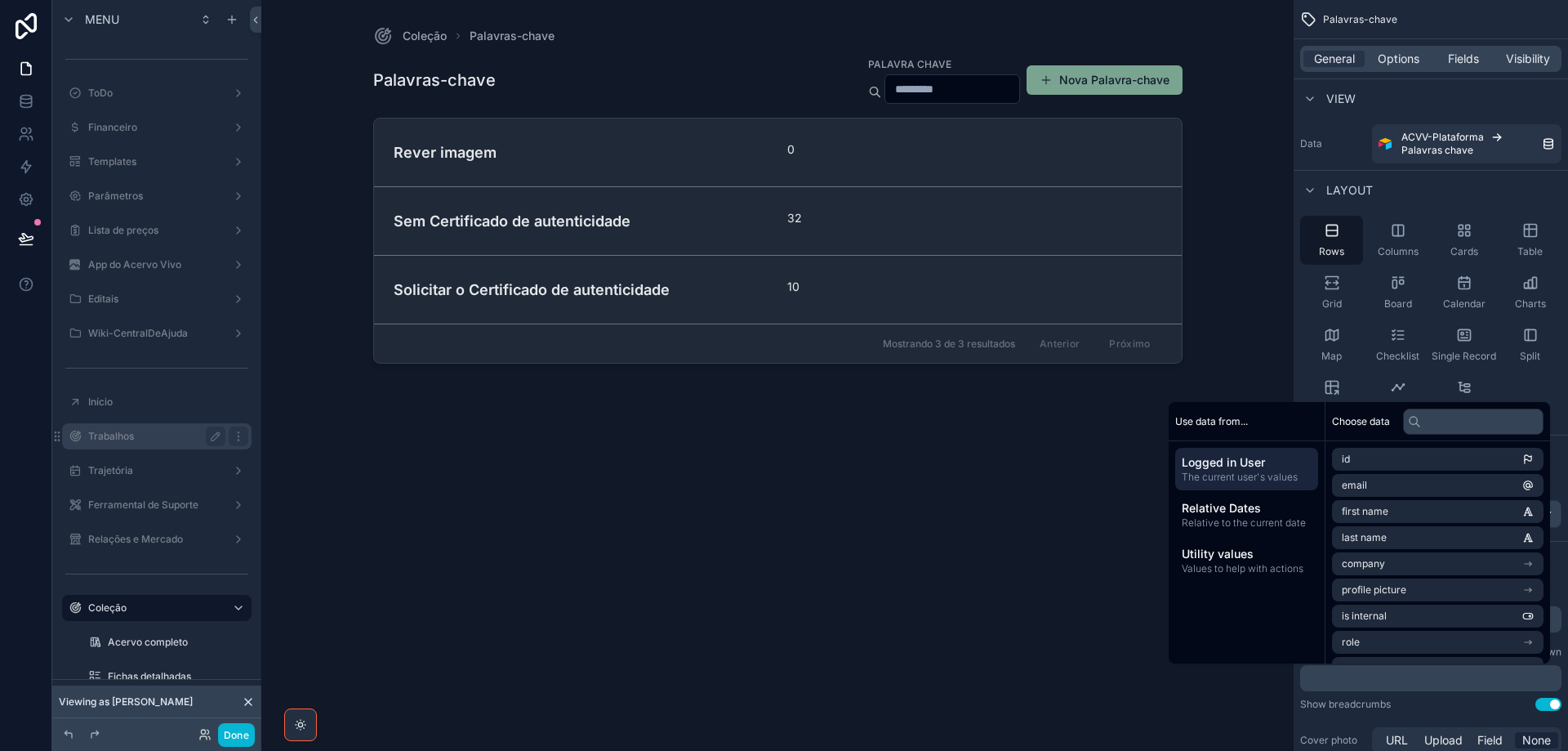
click at [150, 437] on label "Trabalhos" at bounding box center [153, 436] width 130 height 13
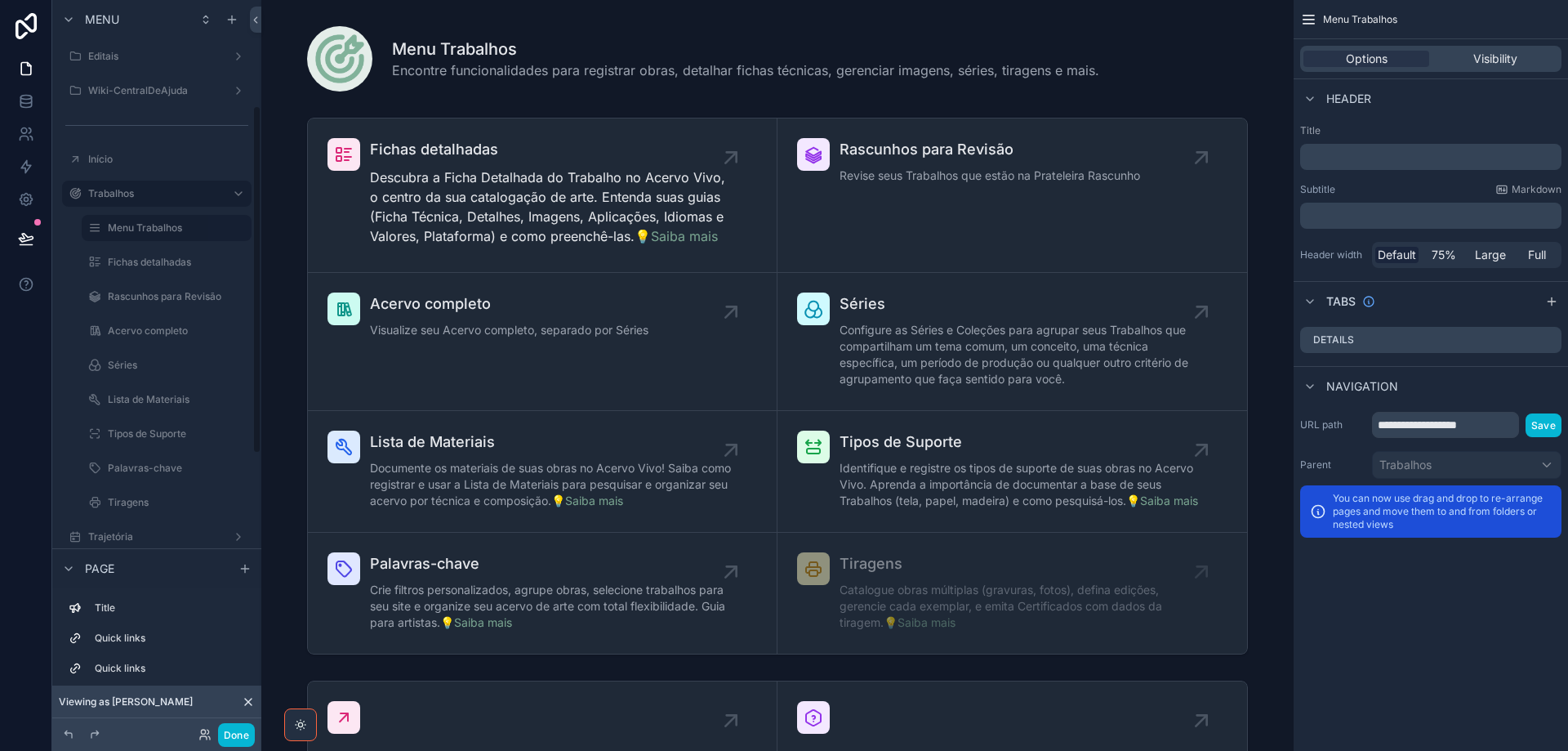
scroll to position [245, 0]
click at [157, 474] on div "Palavras-chave" at bounding box center [167, 466] width 117 height 20
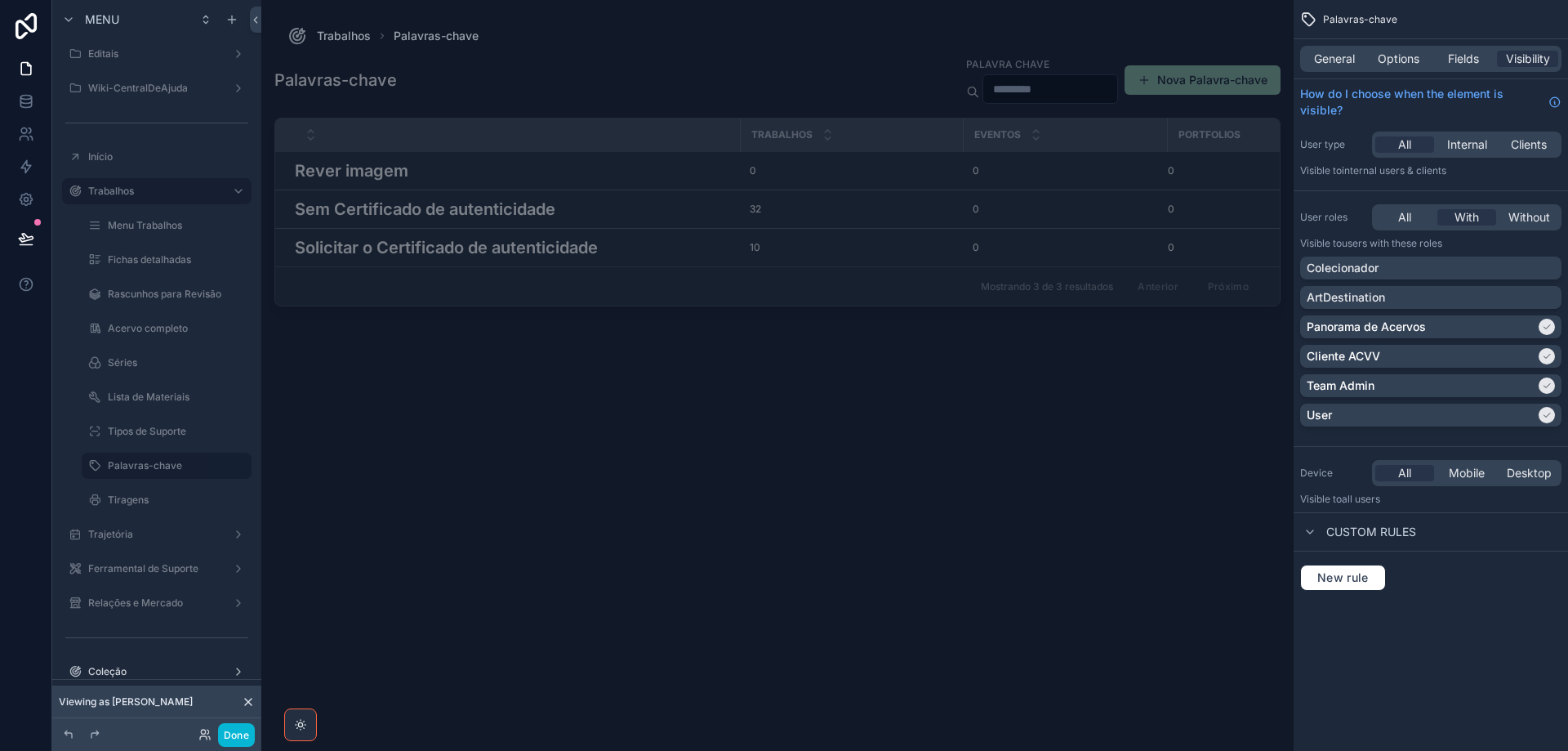
click at [536, 204] on div "scrollable content" at bounding box center [778, 366] width 1032 height 731
click at [534, 213] on h3 "Sem Certificado de autenticidade" at bounding box center [425, 209] width 261 height 24
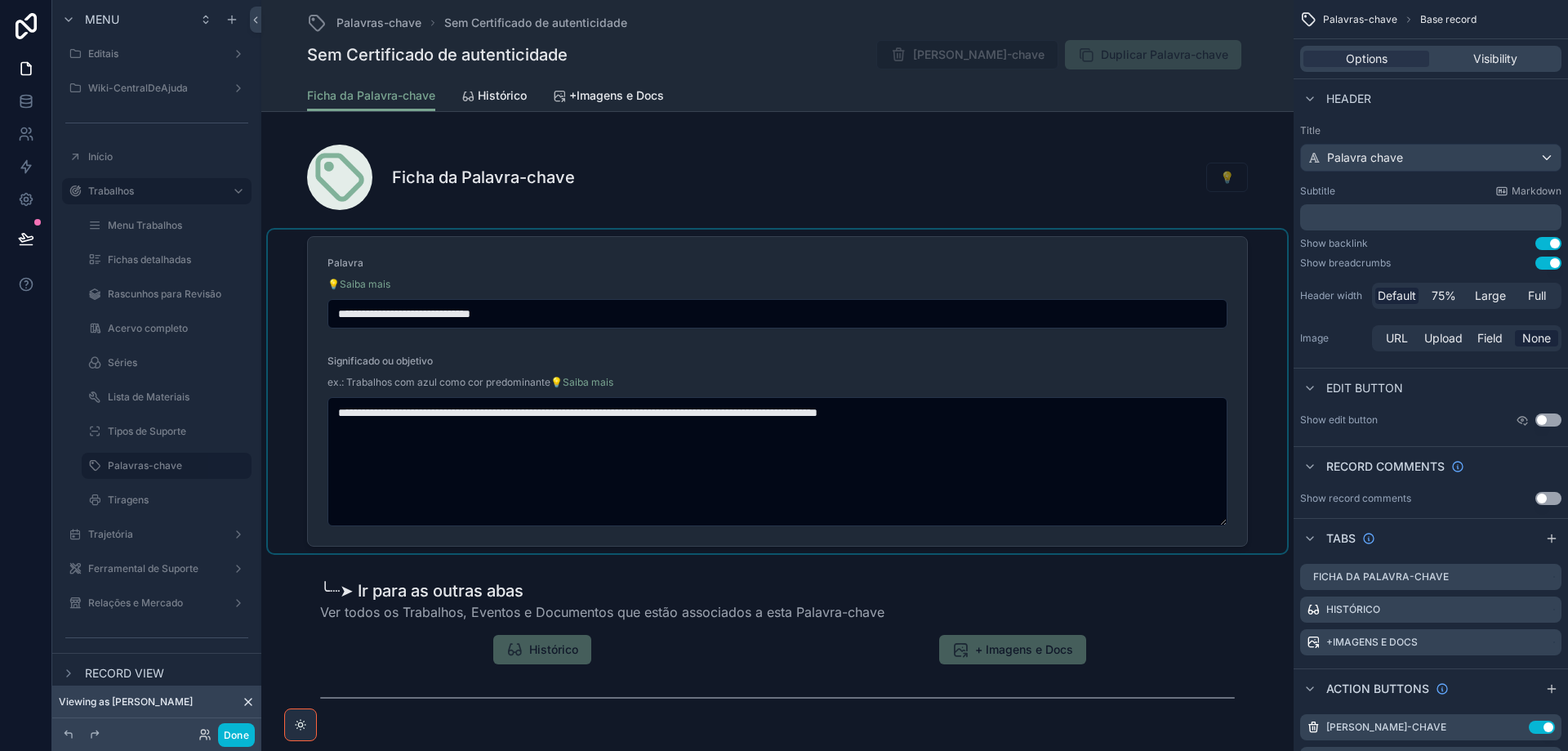
click at [742, 266] on div "scrollable content" at bounding box center [778, 391] width 1019 height 323
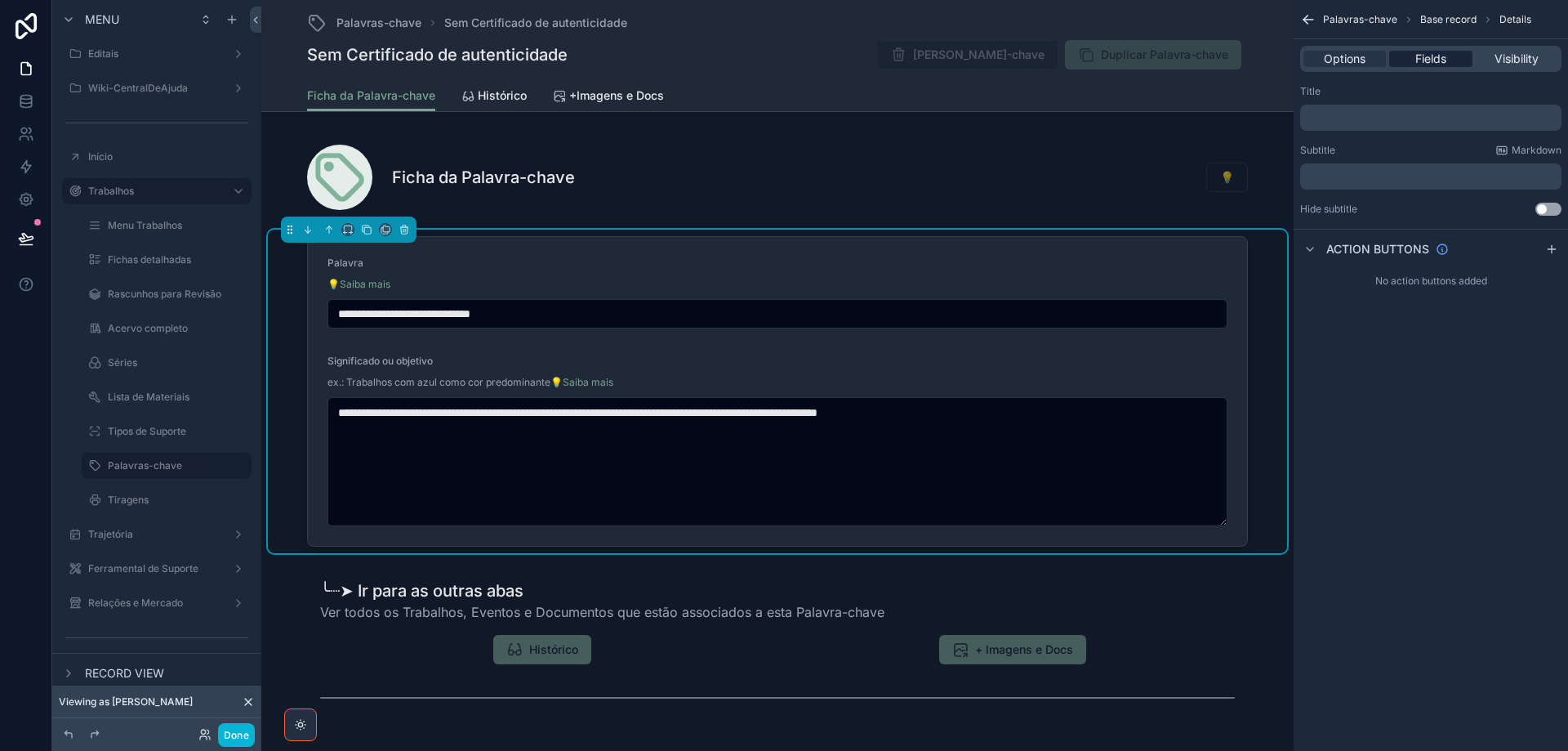
click at [1427, 55] on span "Fields" at bounding box center [1431, 59] width 31 height 16
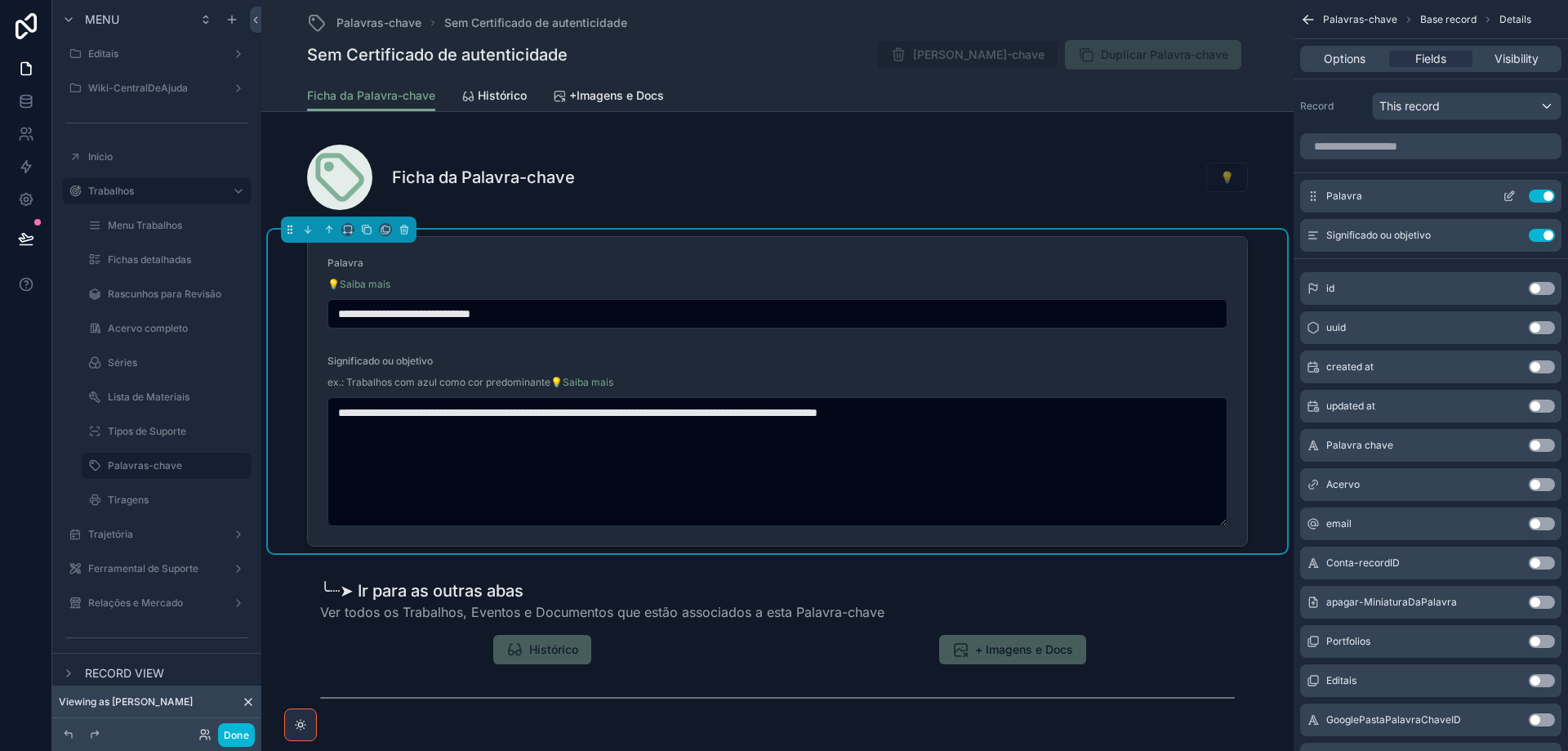
click at [1509, 199] on icon "scrollable content" at bounding box center [1509, 195] width 13 height 13
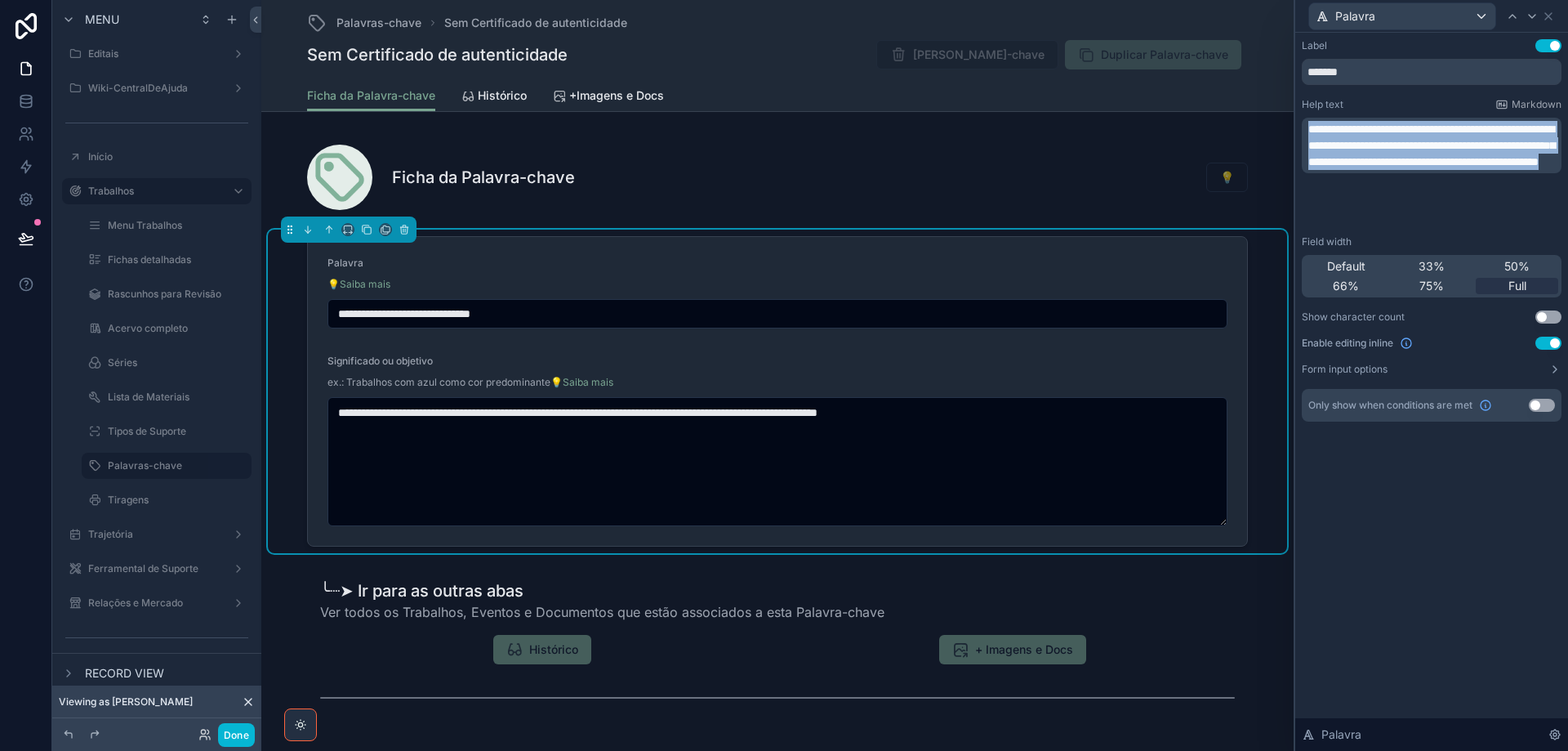
drag, startPoint x: 1394, startPoint y: 214, endPoint x: 1304, endPoint y: 125, distance: 126.6
click at [1304, 125] on div "**********" at bounding box center [1432, 145] width 260 height 55
copy span "**********"
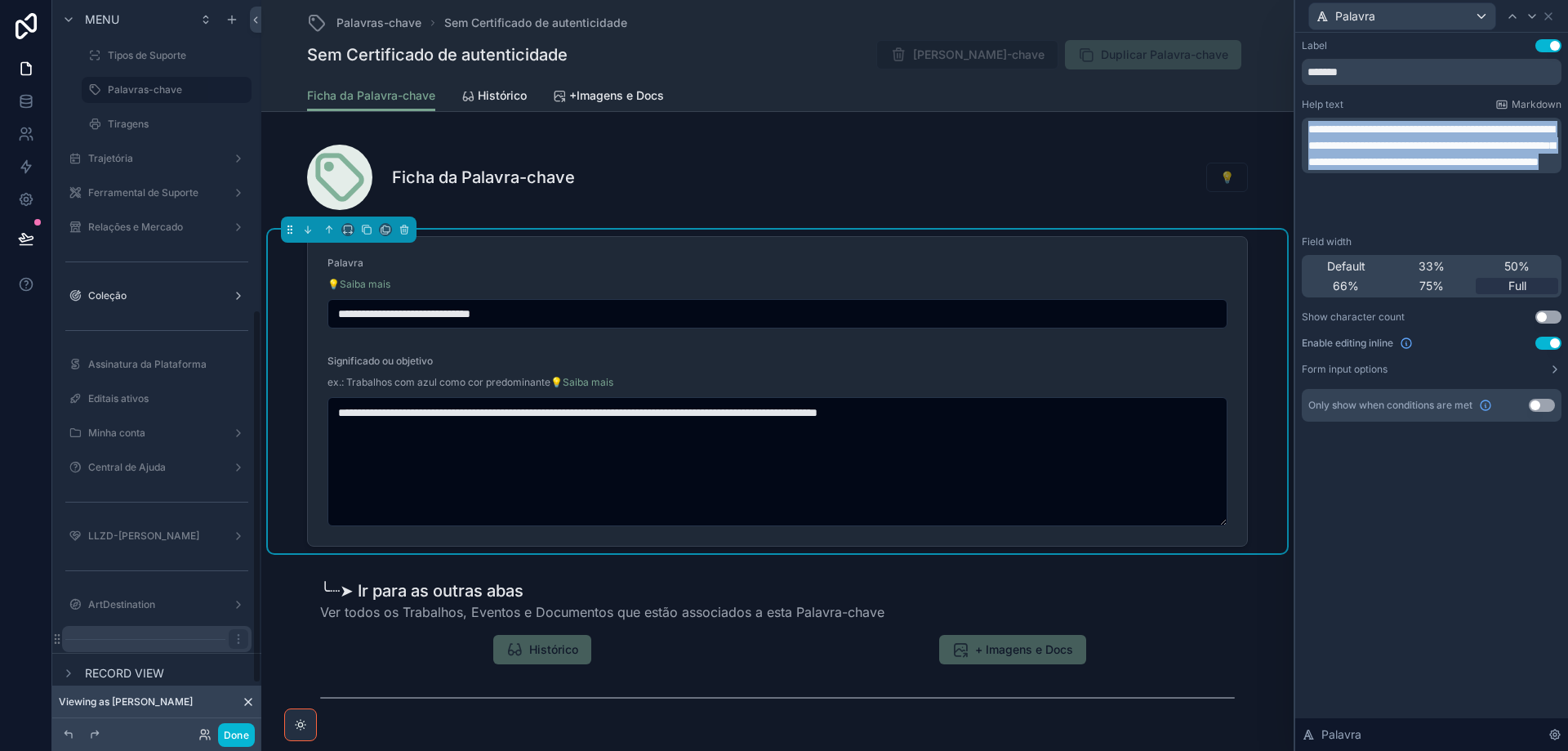
scroll to position [700, 0]
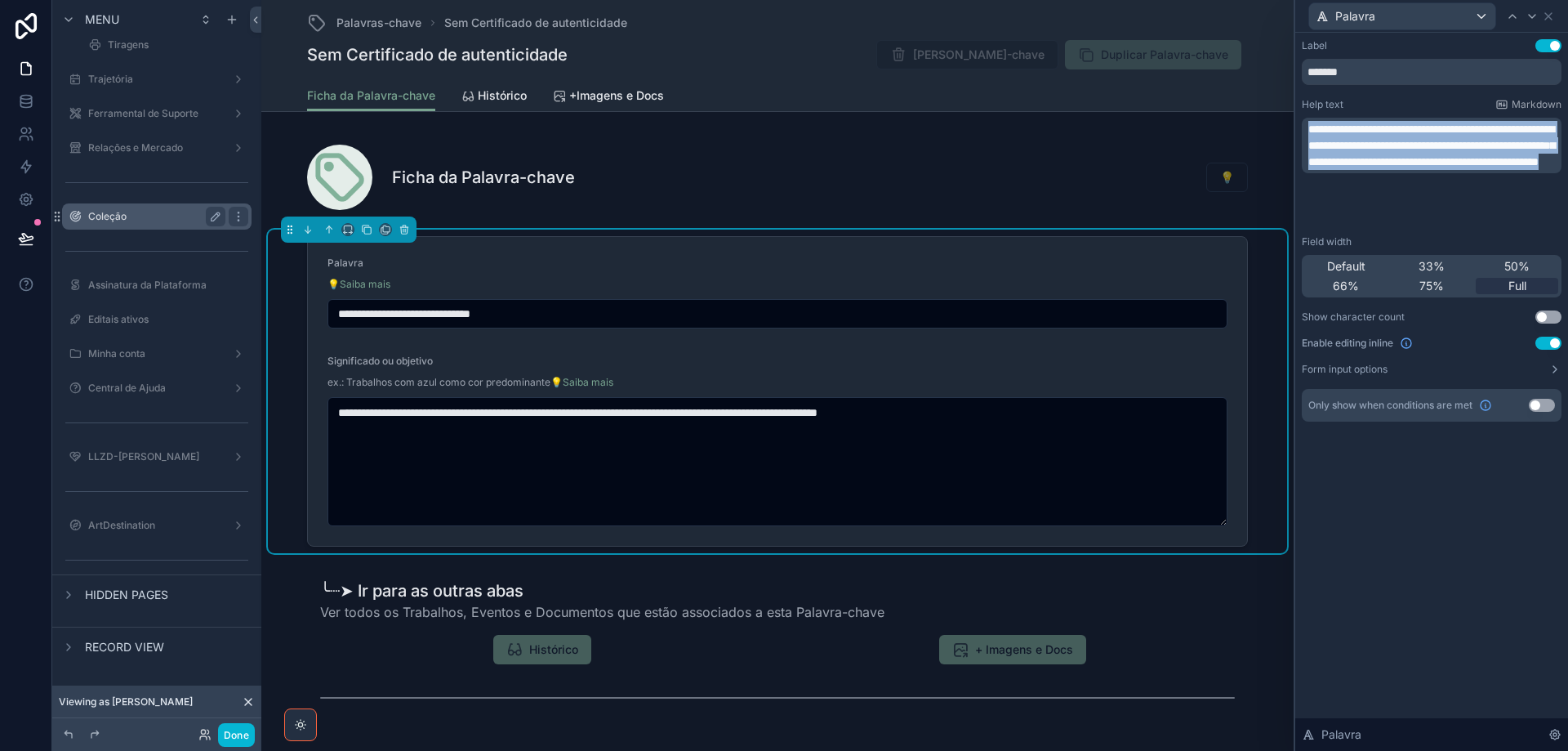
click at [117, 225] on div "Coleção" at bounding box center [156, 216] width 137 height 20
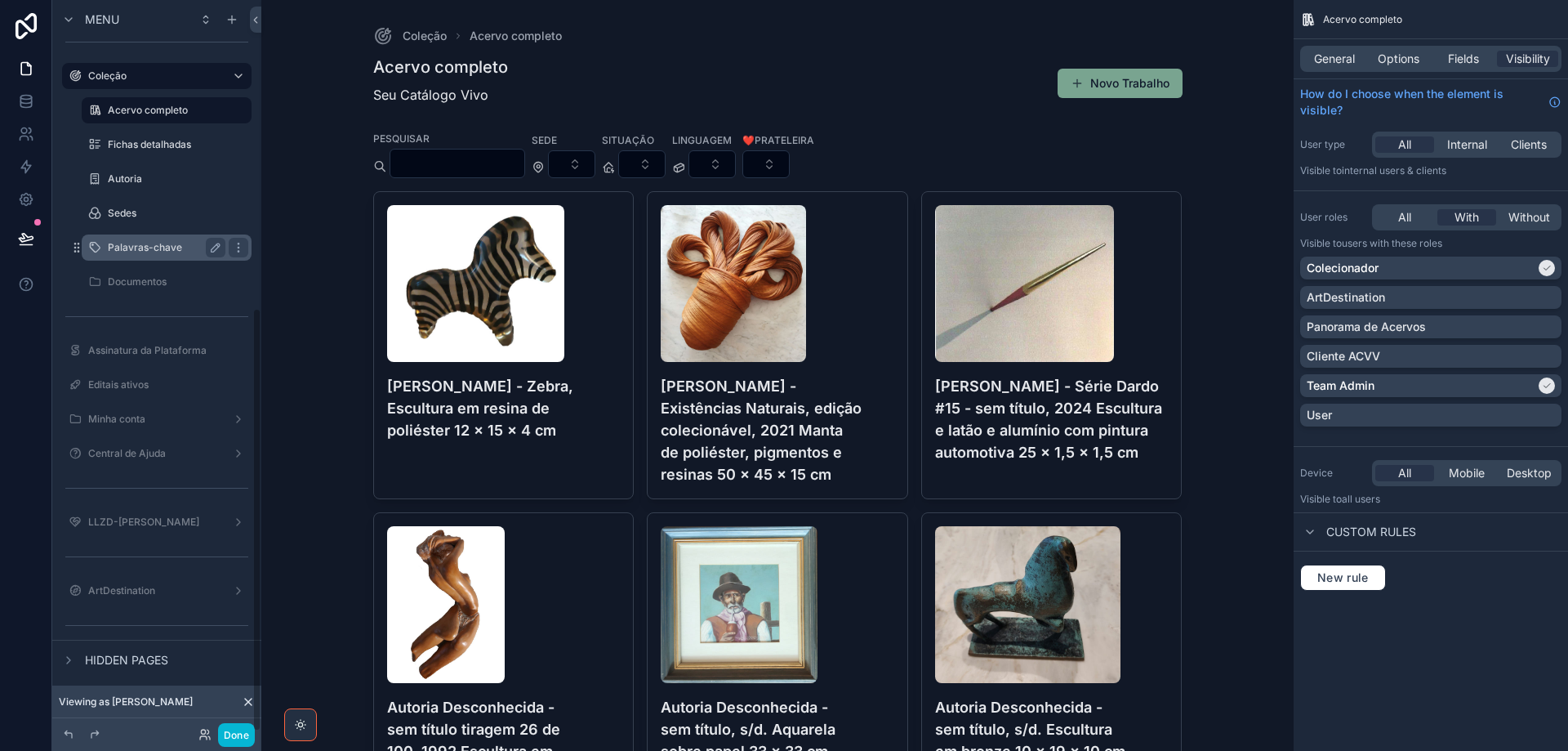
scroll to position [531, 0]
click at [119, 245] on label "Palavras-chave" at bounding box center [163, 247] width 111 height 13
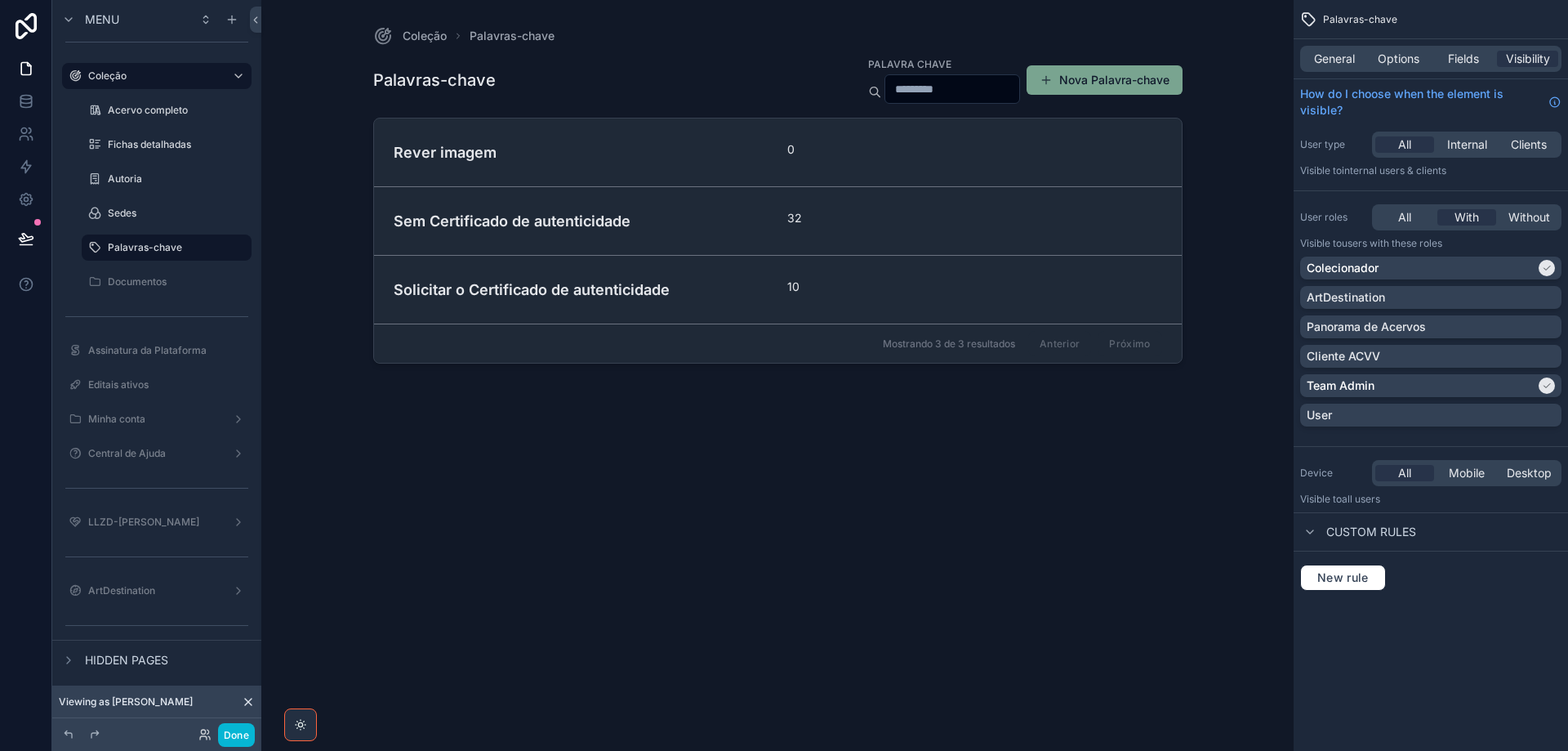
click at [583, 73] on div "scrollable content" at bounding box center [778, 366] width 835 height 731
drag, startPoint x: 1341, startPoint y: 57, endPoint x: 1356, endPoint y: 78, distance: 25.8
click at [1340, 57] on span "General" at bounding box center [1334, 59] width 41 height 16
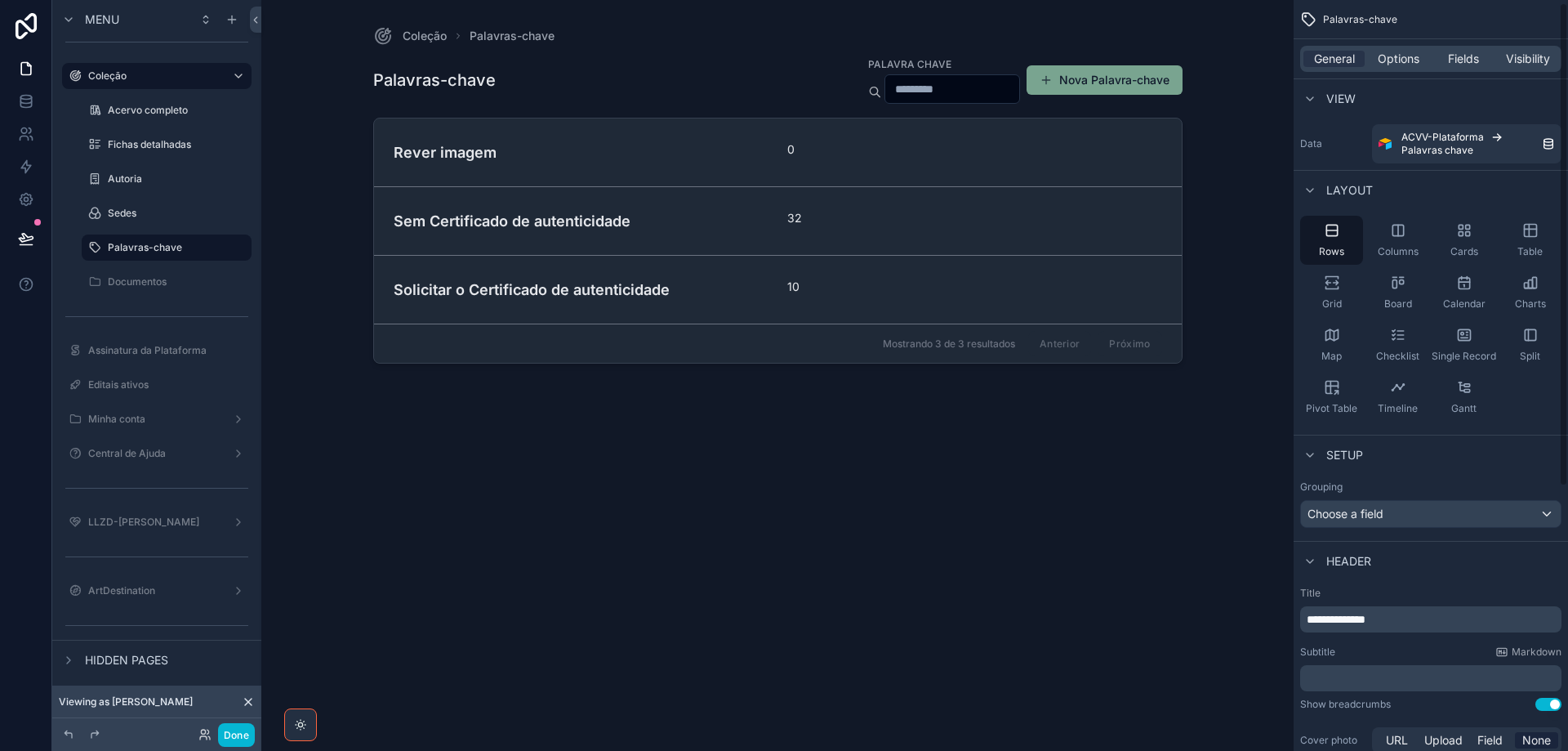
scroll to position [82, 0]
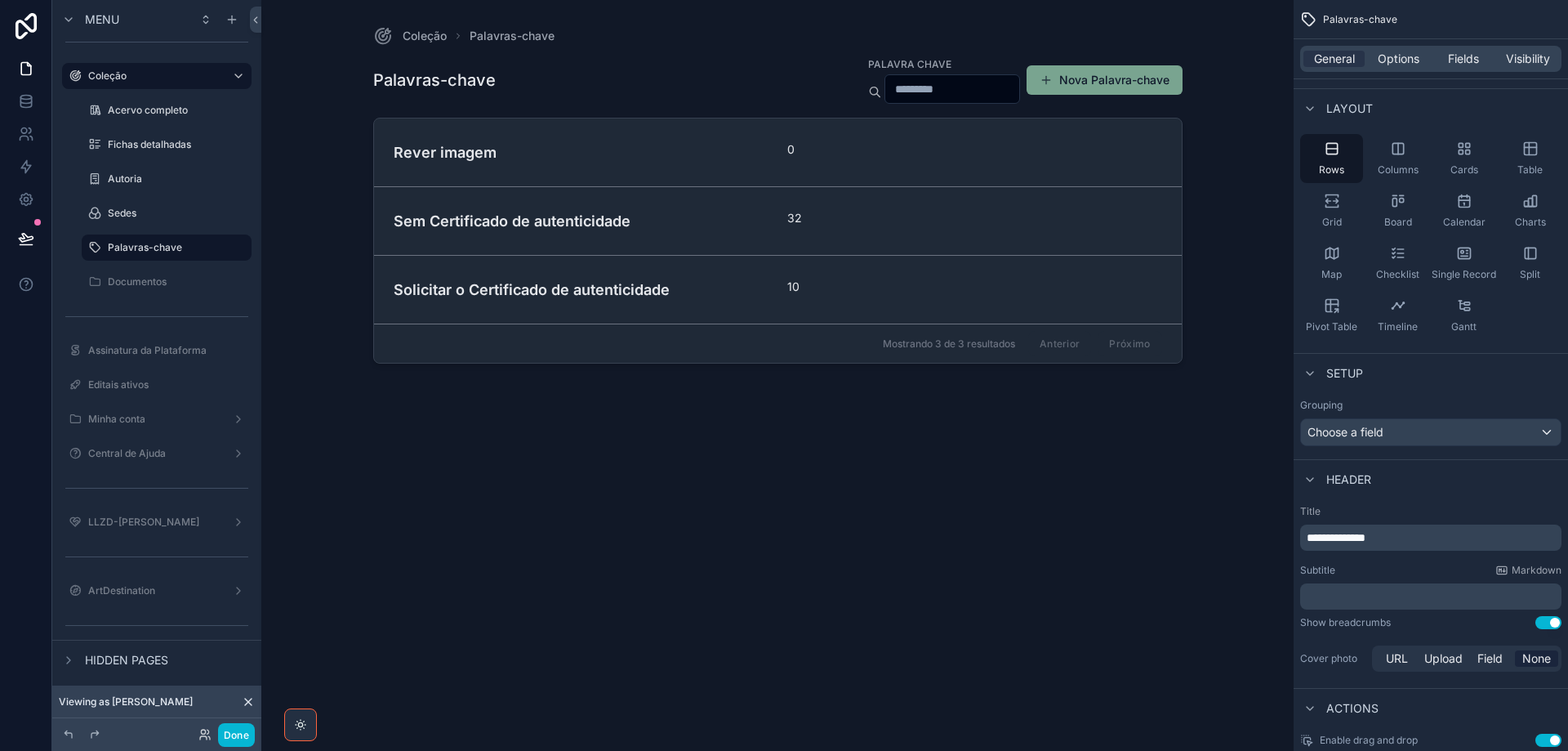
click at [1325, 598] on p "﻿" at bounding box center [1432, 596] width 251 height 16
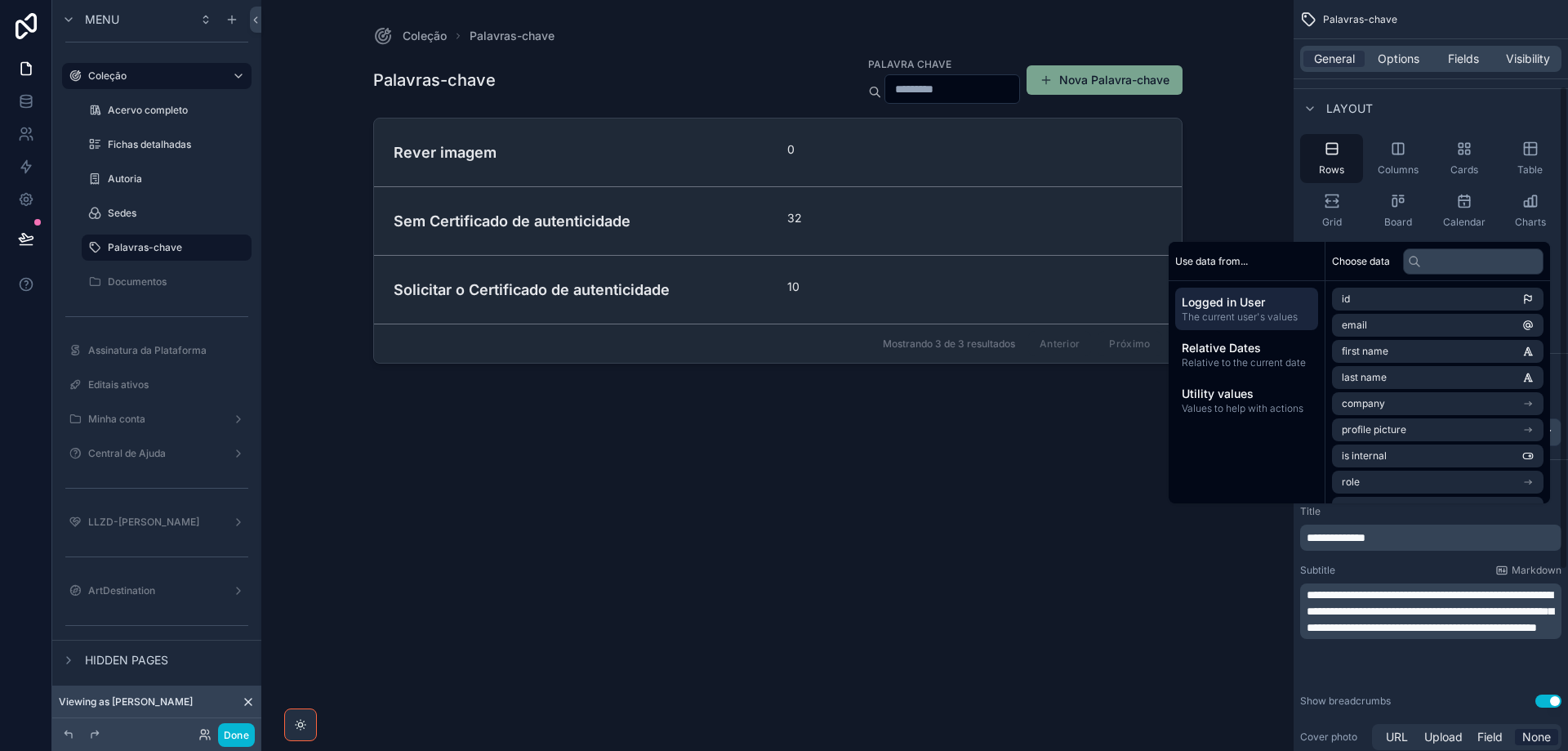
scroll to position [158, 0]
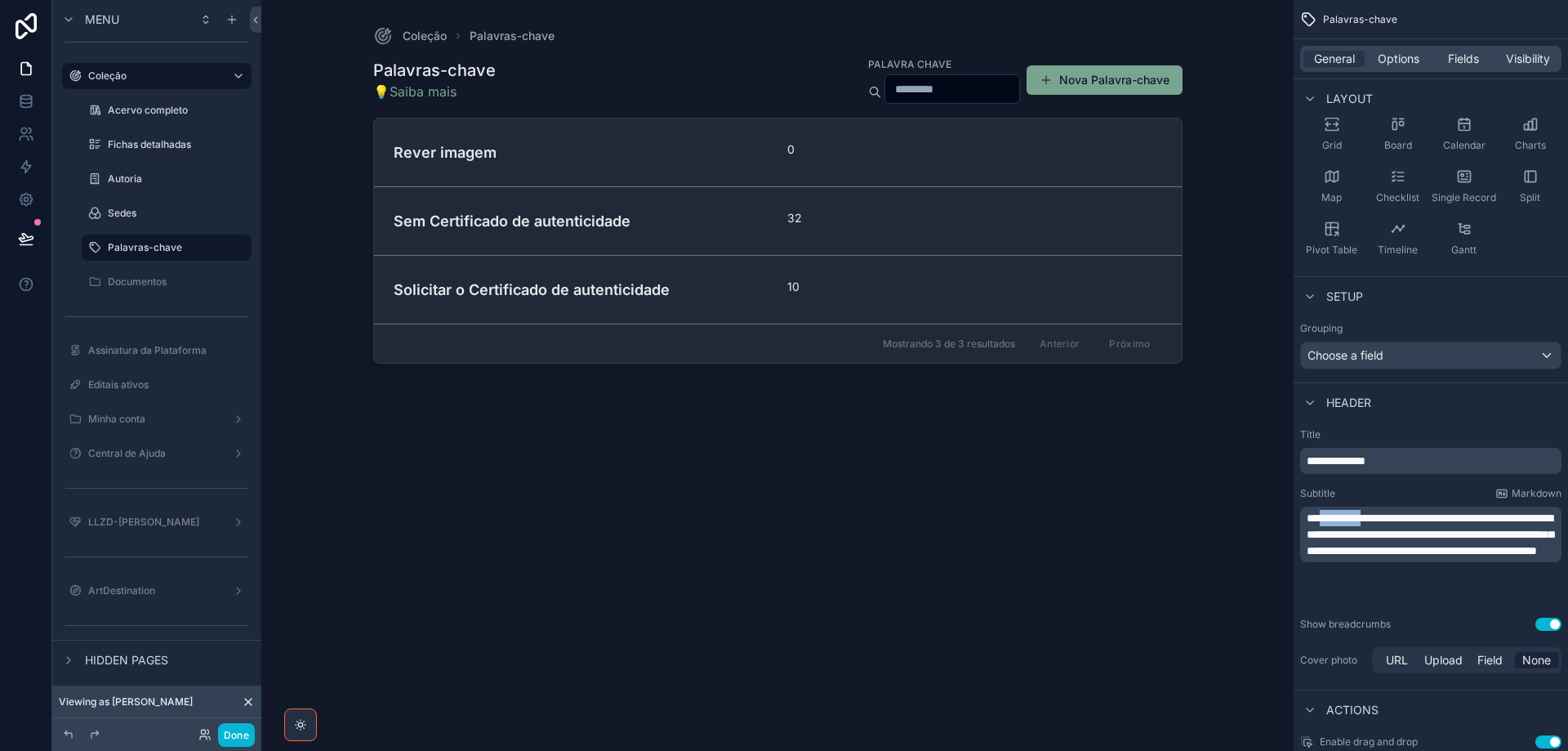
drag, startPoint x: 1381, startPoint y: 519, endPoint x: 1324, endPoint y: 519, distance: 57.0
click at [1324, 519] on span "**********" at bounding box center [1431, 534] width 247 height 44
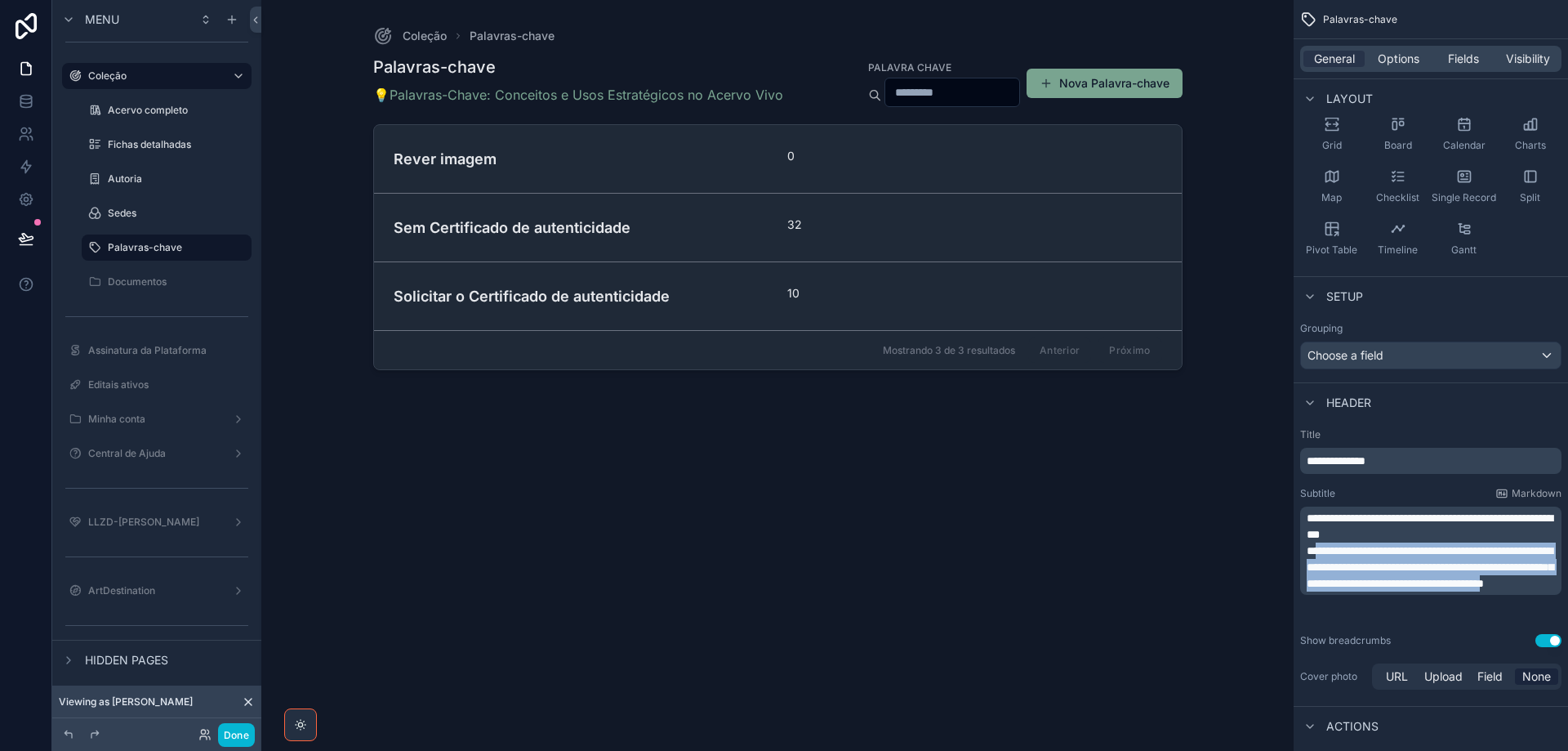
drag, startPoint x: 1313, startPoint y: 549, endPoint x: 1376, endPoint y: 609, distance: 87.0
click at [1376, 589] on span "**********" at bounding box center [1431, 567] width 247 height 44
drag, startPoint x: 1314, startPoint y: 547, endPoint x: 1521, endPoint y: 596, distance: 212.7
click at [1521, 589] on span "**********" at bounding box center [1431, 567] width 247 height 44
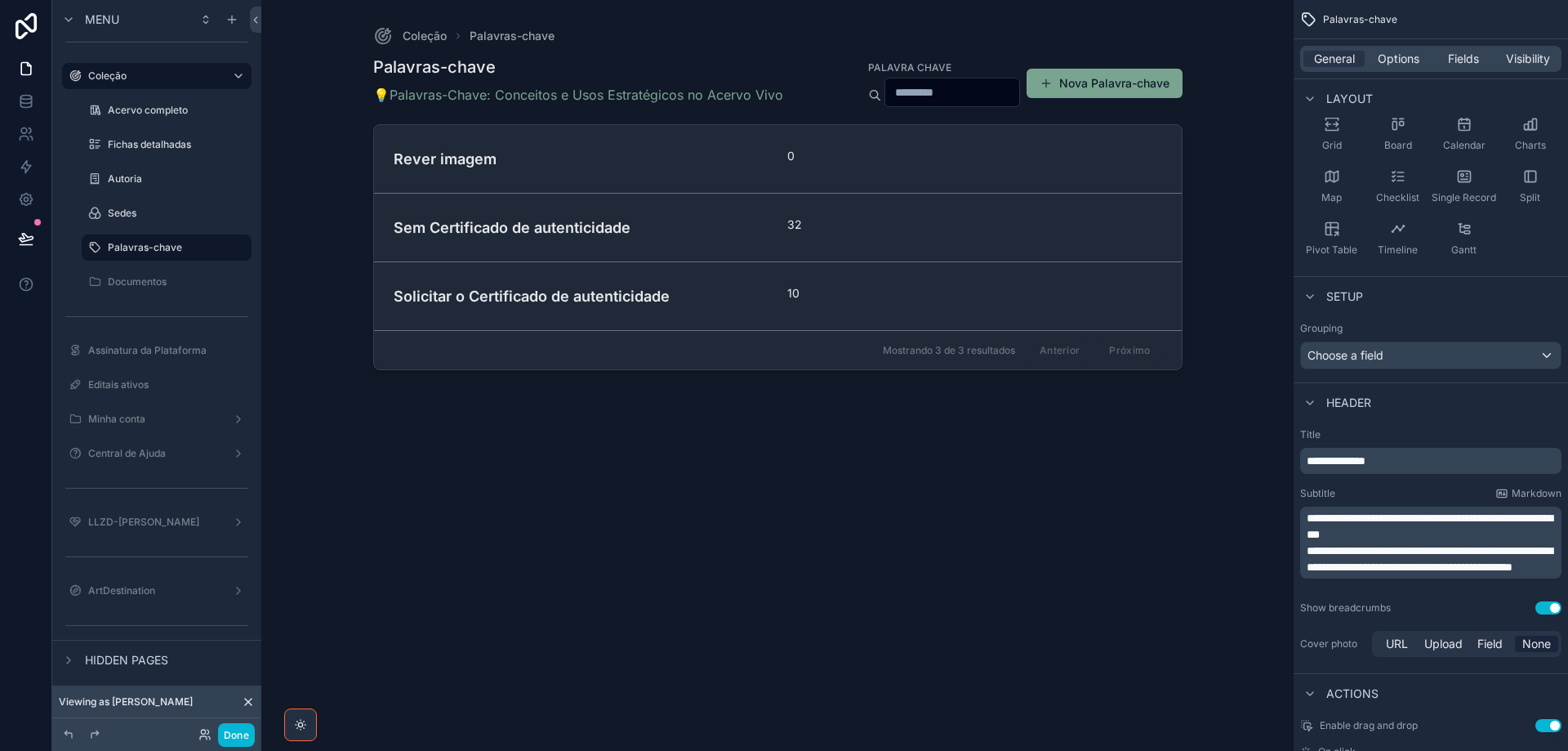
click at [1515, 576] on p "**********" at bounding box center [1432, 559] width 251 height 33
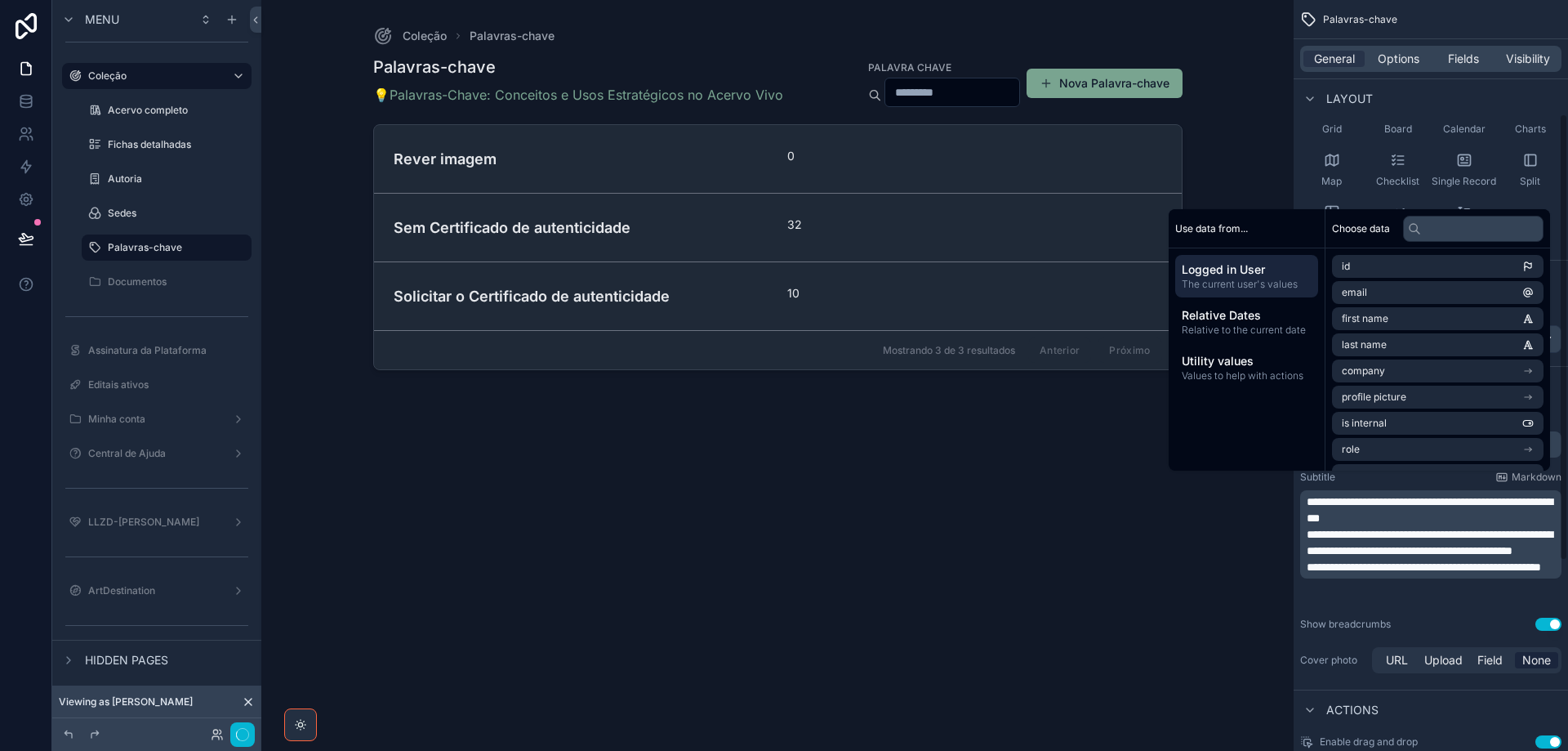
scroll to position [191, 0]
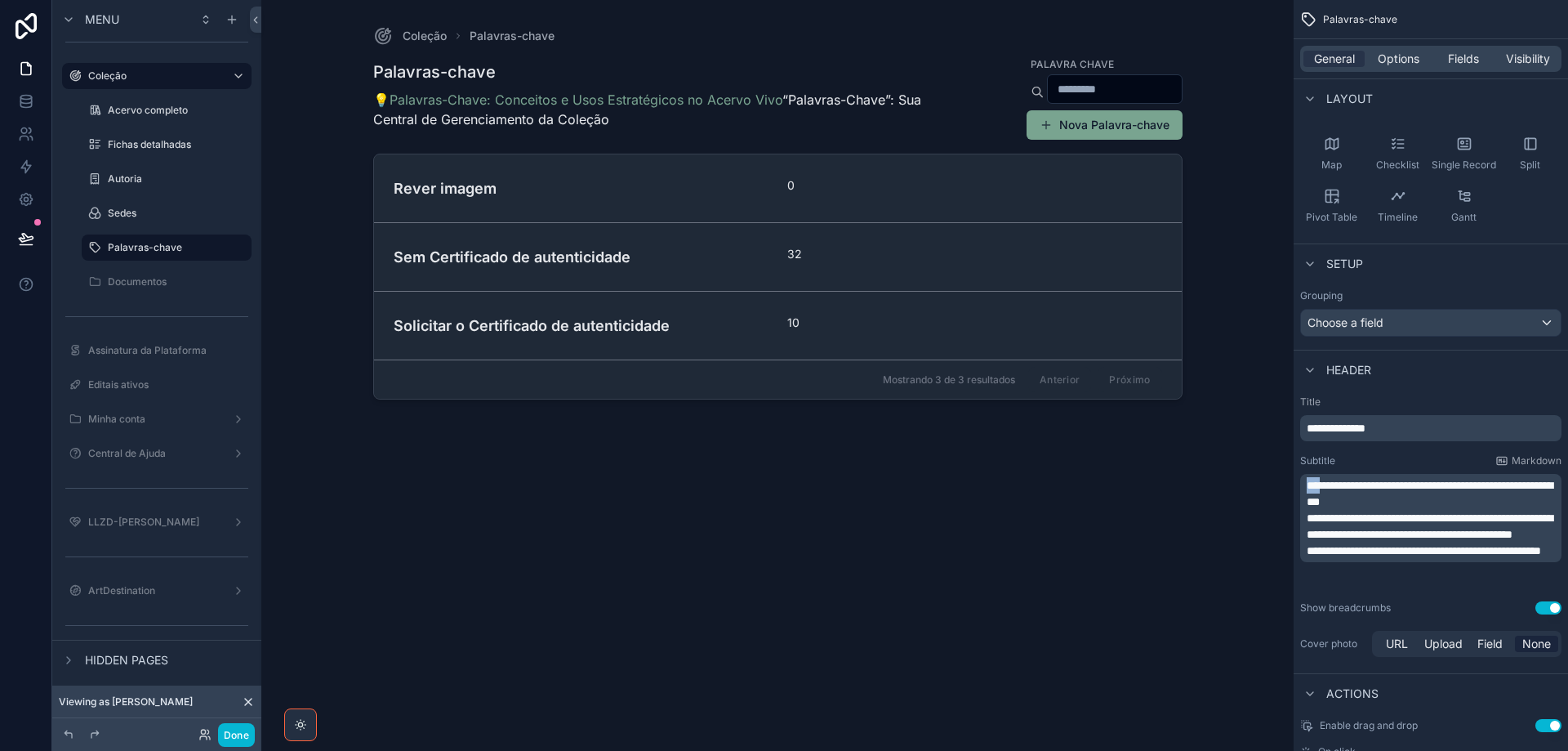
drag, startPoint x: 1307, startPoint y: 487, endPoint x: 1321, endPoint y: 481, distance: 15.2
click at [1321, 481] on span "**********" at bounding box center [1430, 493] width 246 height 28
copy span "***"
click at [1520, 543] on p "**********" at bounding box center [1432, 526] width 251 height 33
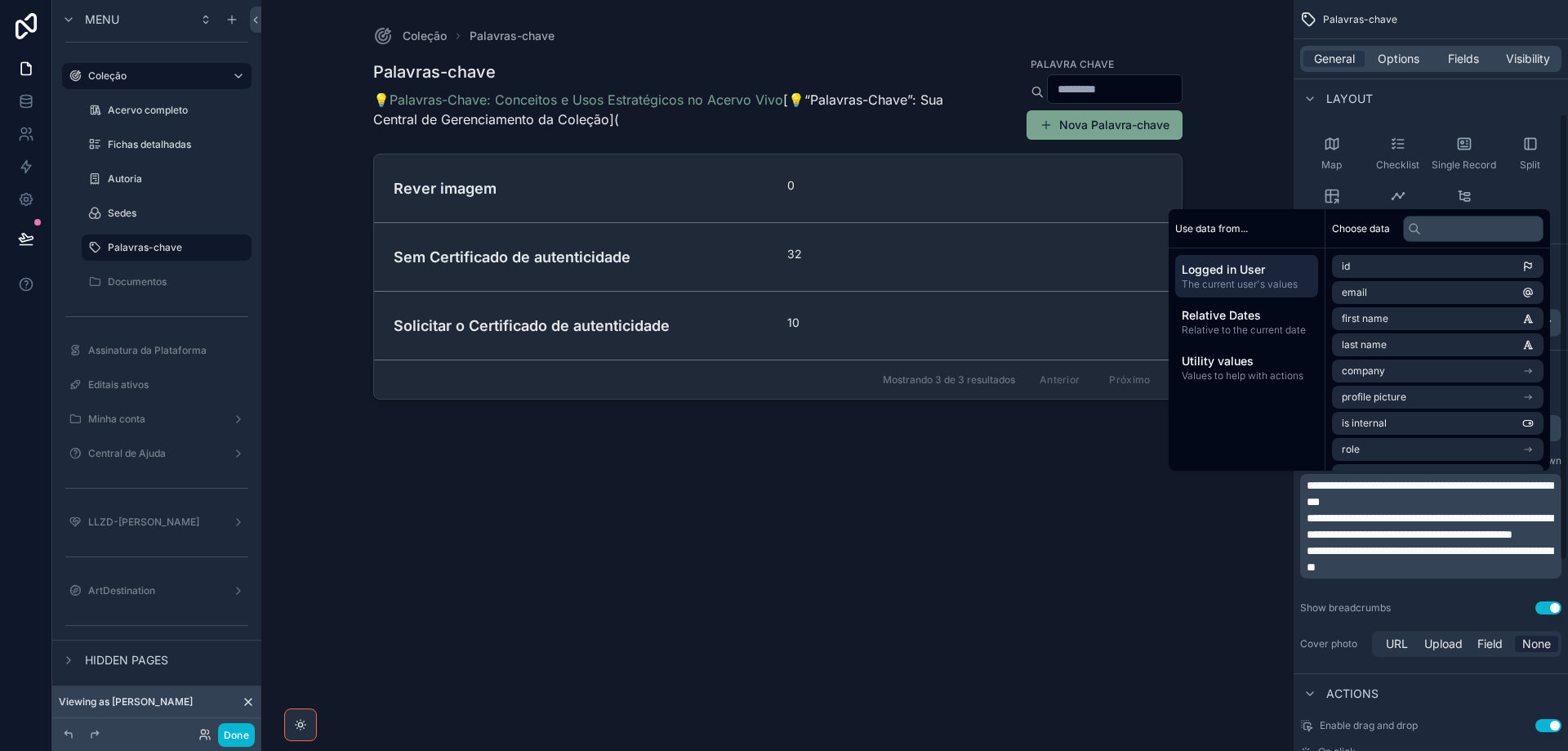
scroll to position [306, 0]
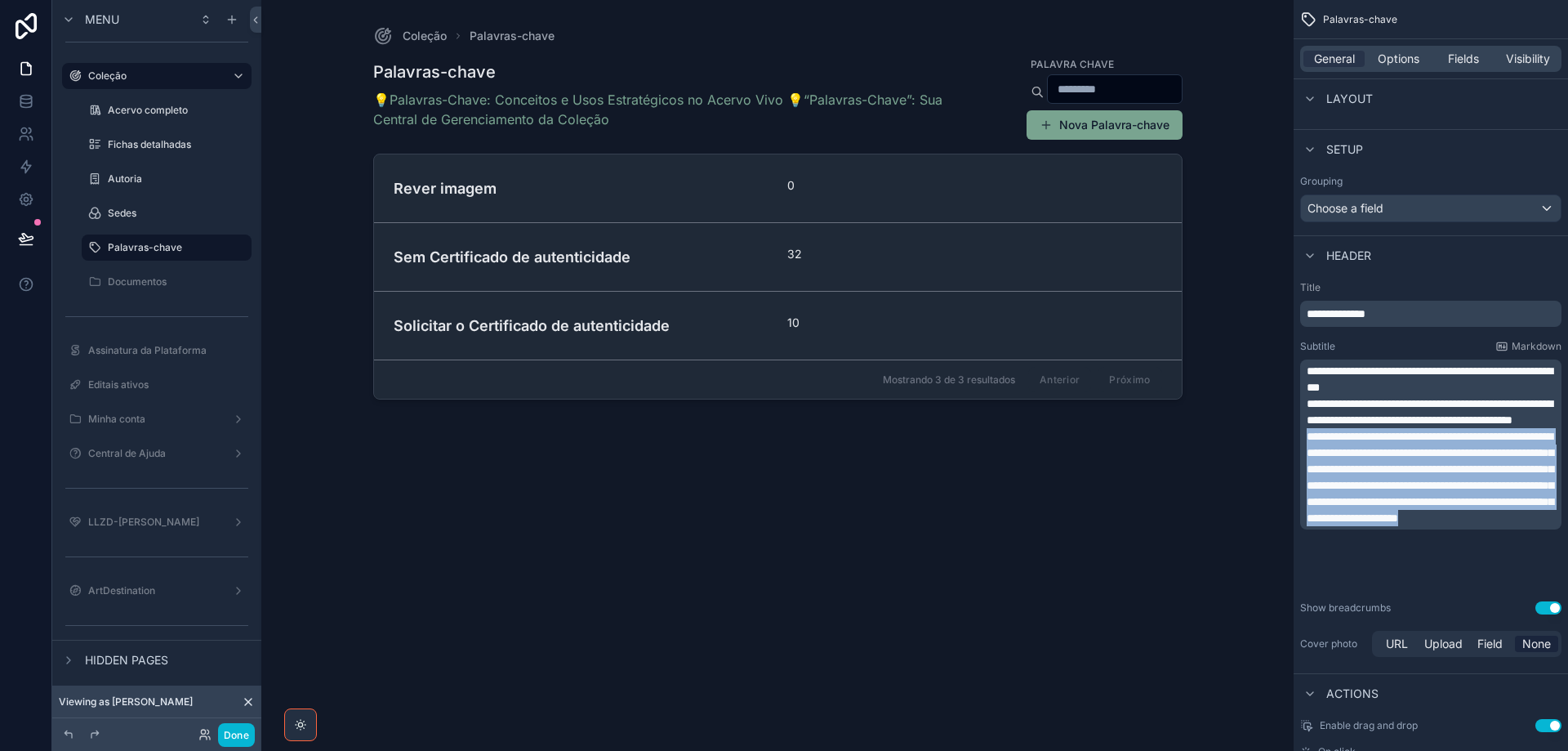
drag, startPoint x: 1309, startPoint y: 455, endPoint x: 1495, endPoint y: 579, distance: 223.5
click at [1497, 526] on p "**********" at bounding box center [1432, 476] width 251 height 98
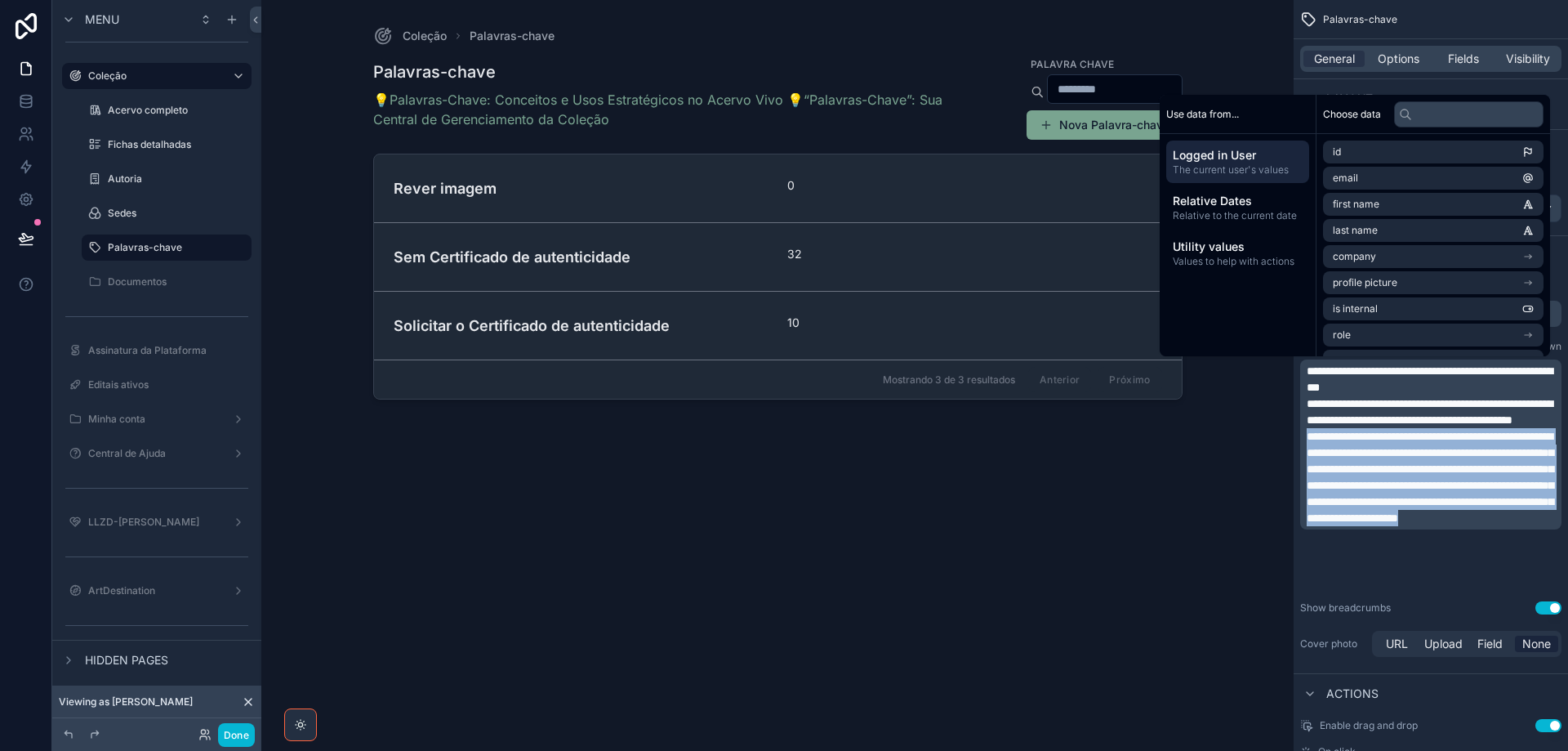
copy span "**********"
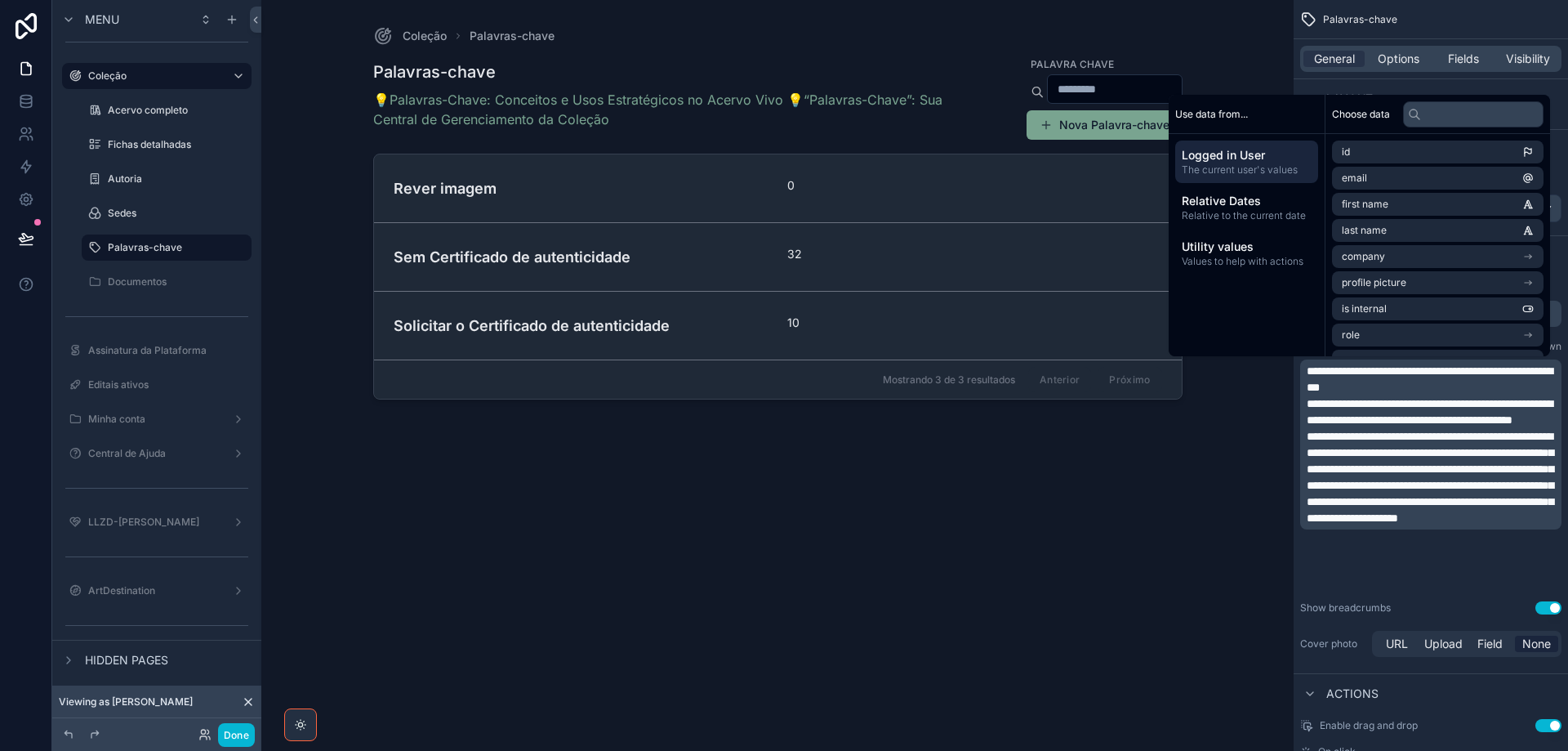
click at [1522, 428] on p "**********" at bounding box center [1432, 412] width 251 height 33
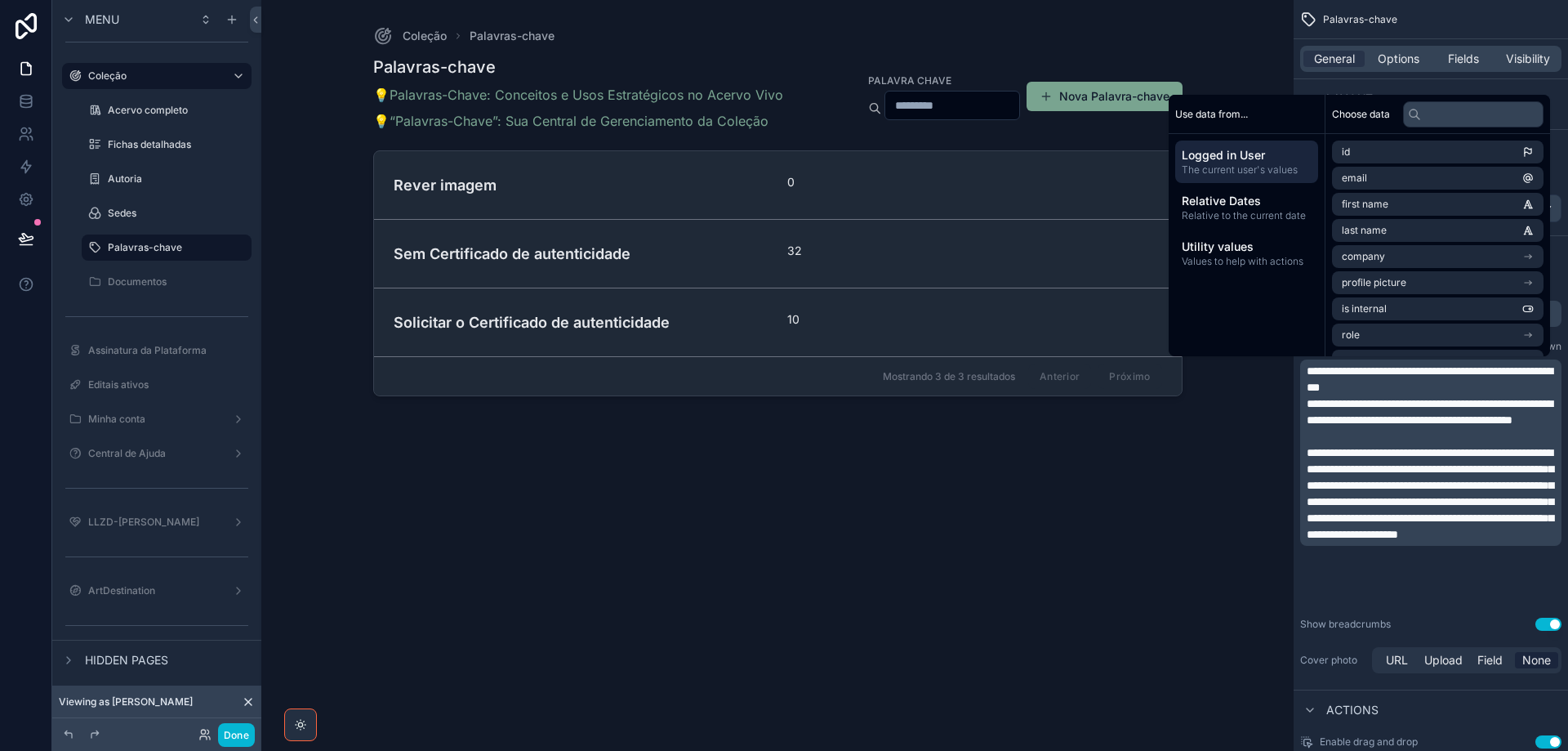
click at [1328, 472] on span "**********" at bounding box center [1431, 493] width 247 height 93
click at [1415, 371] on span "**********" at bounding box center [1430, 379] width 246 height 28
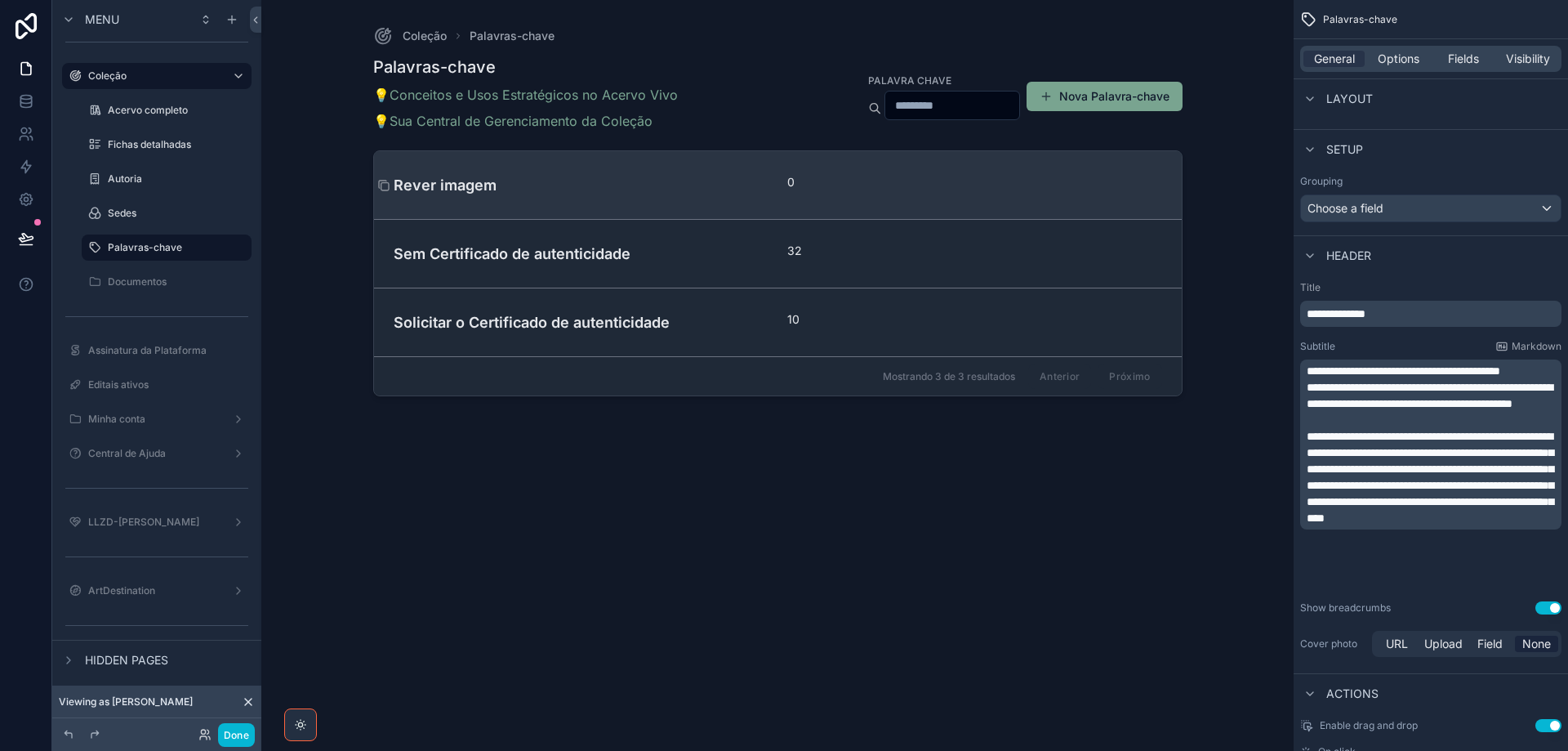
click at [470, 194] on h4 "Rever imagem" at bounding box center [581, 185] width 375 height 22
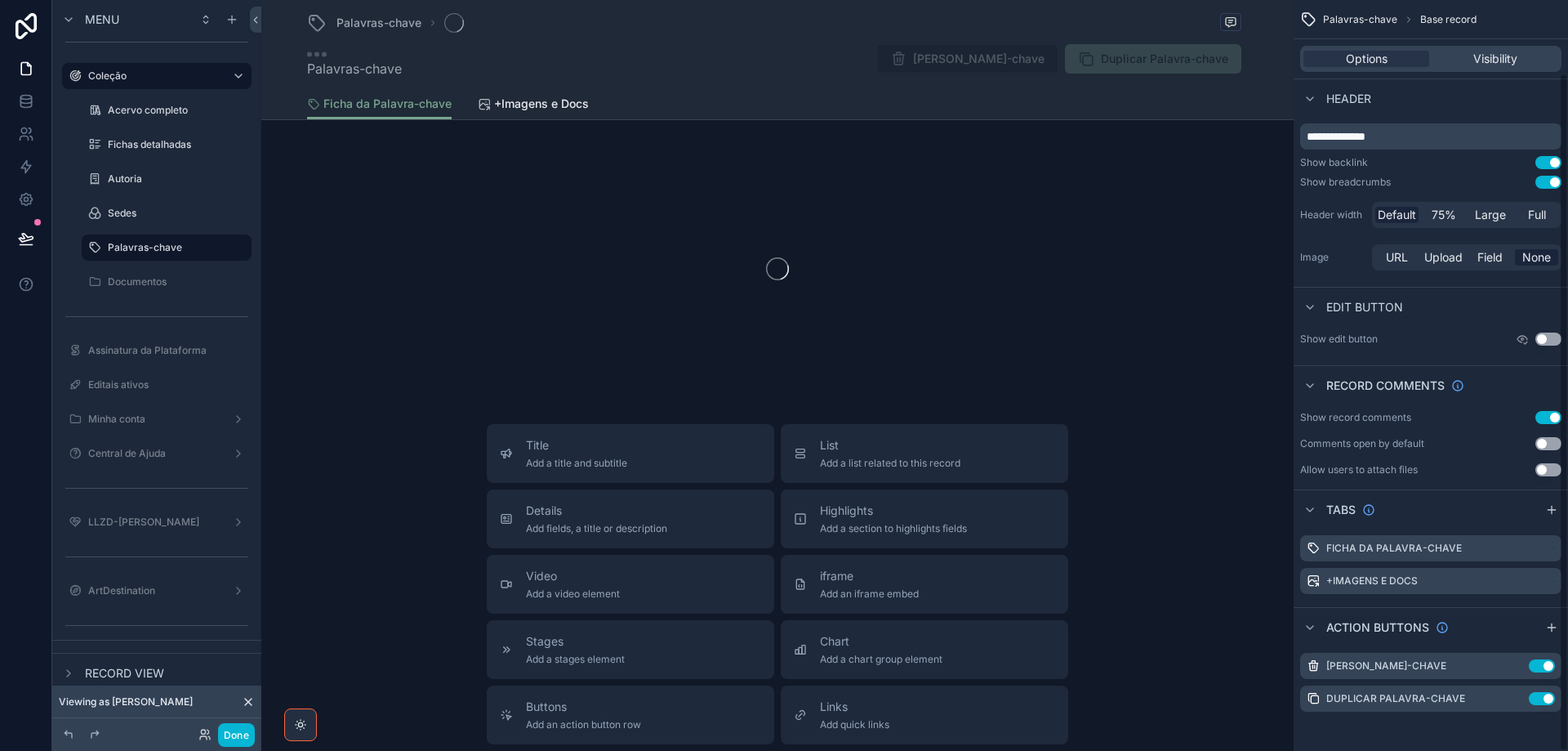
scroll to position [81, 0]
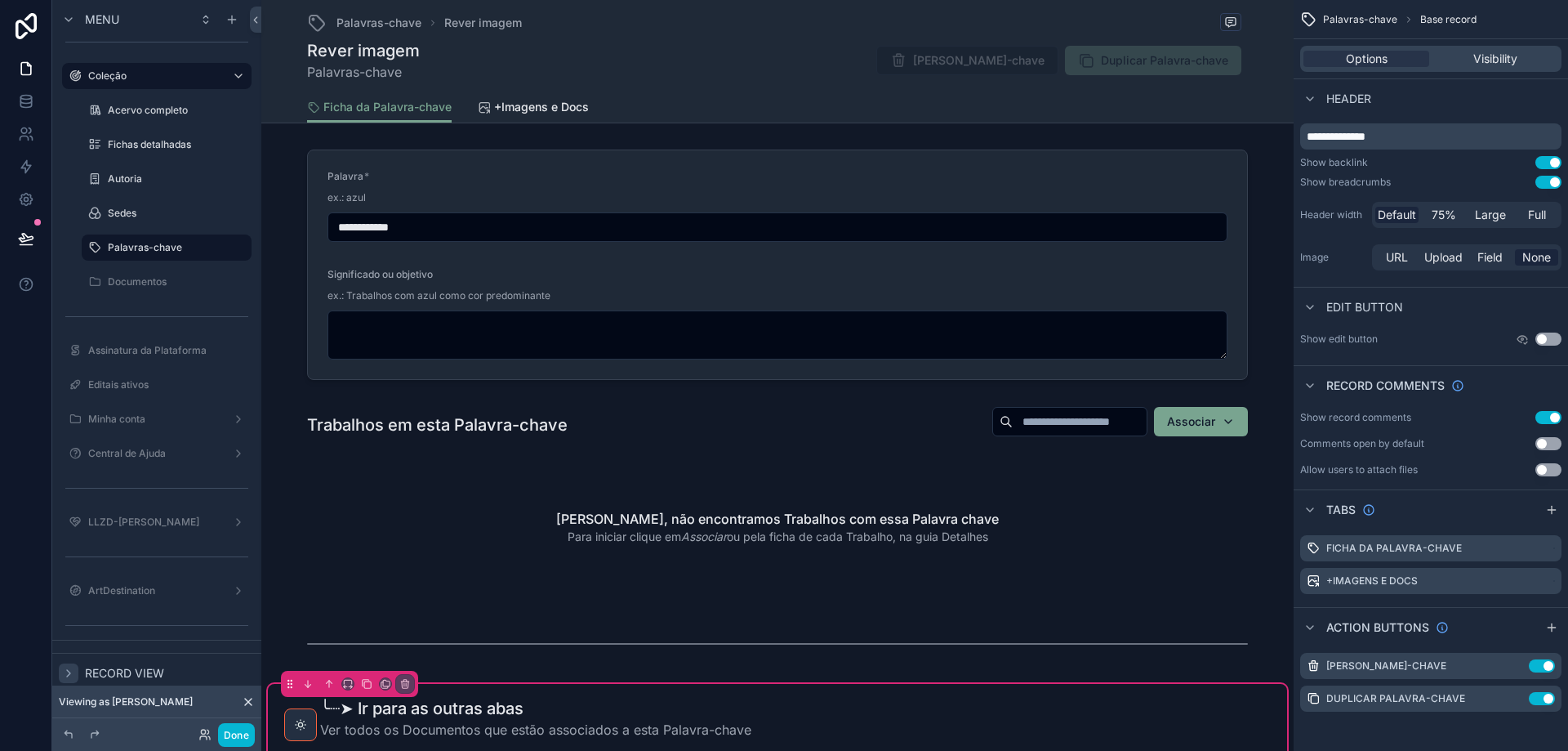
click at [67, 670] on icon "scrollable content" at bounding box center [69, 673] width 3 height 7
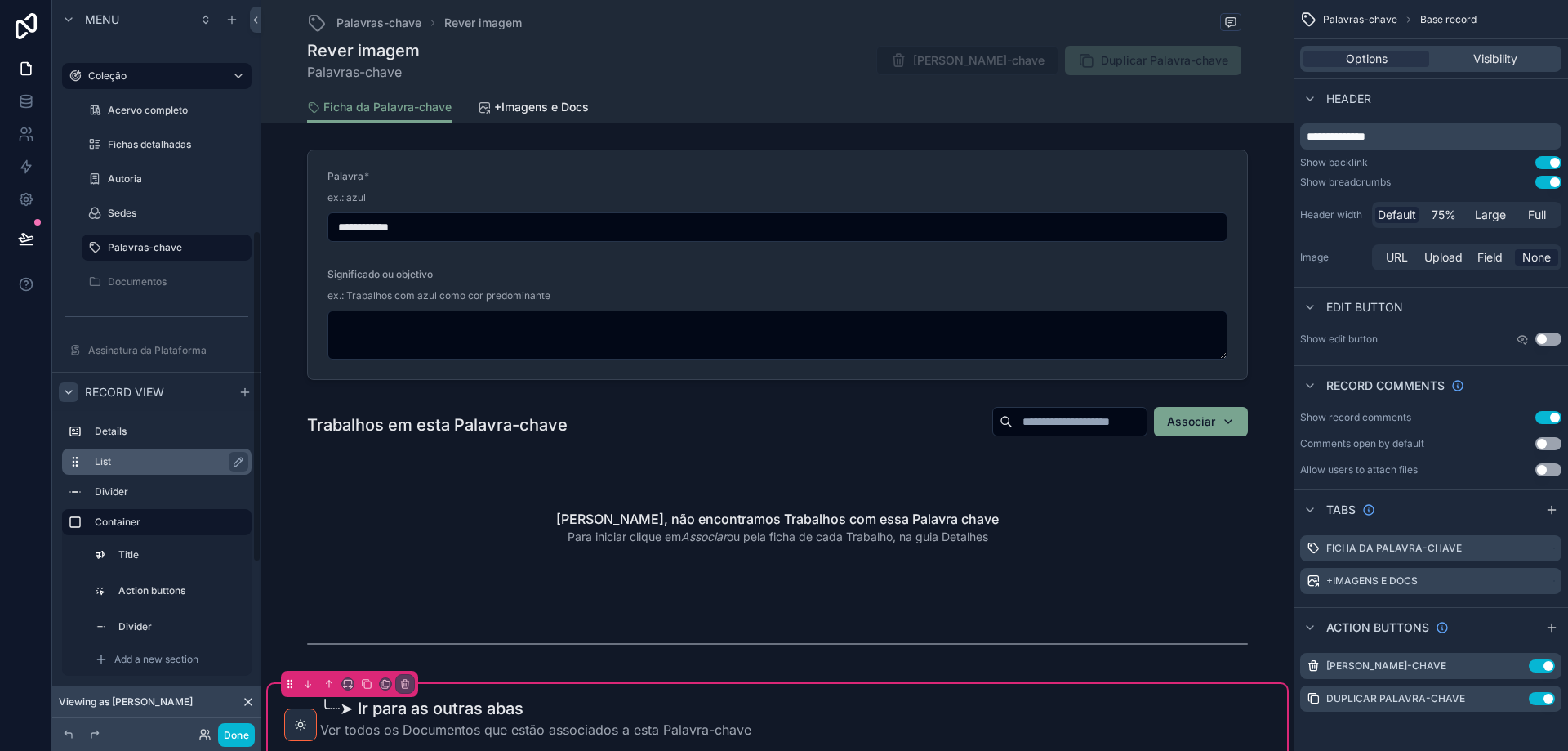
scroll to position [493, 0]
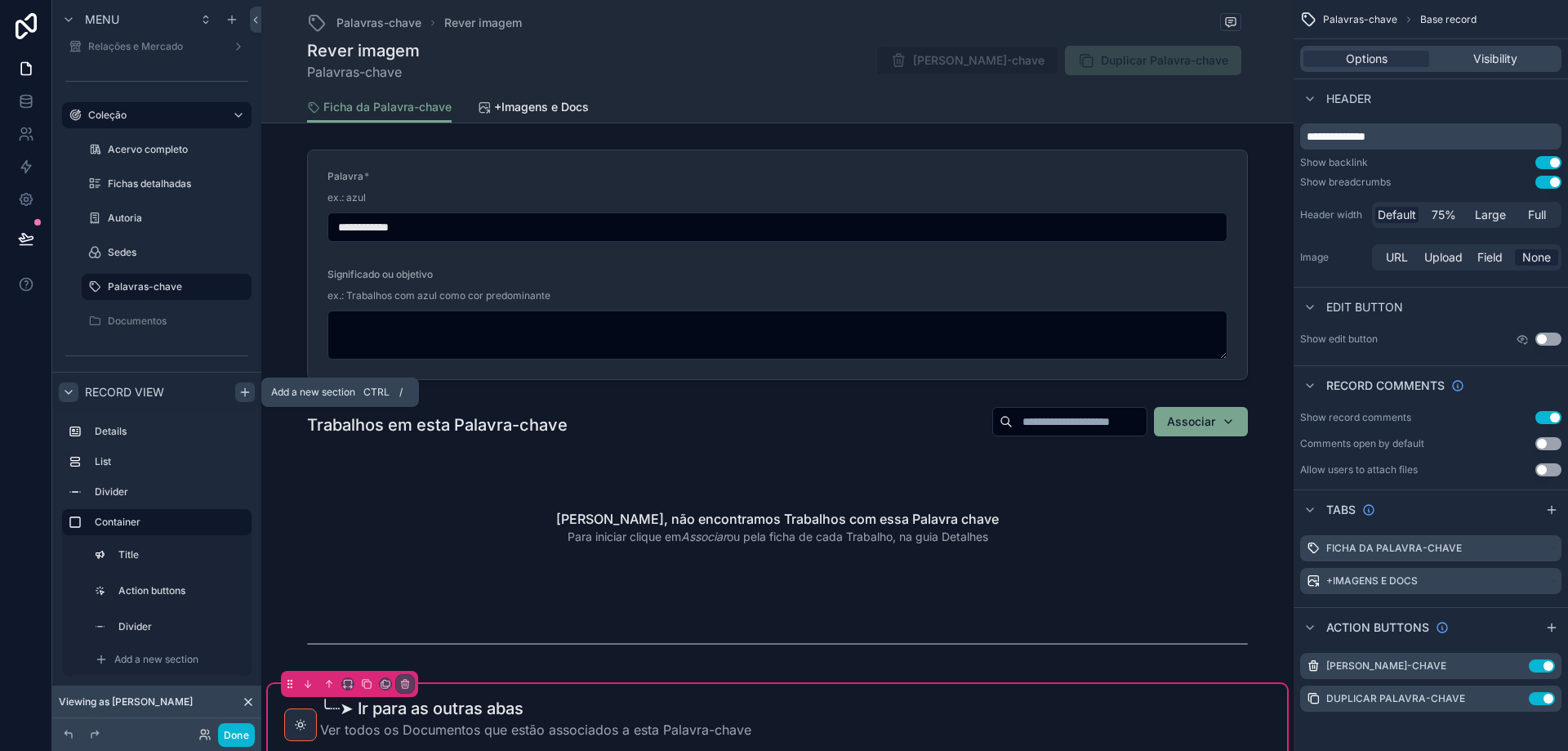
click at [238, 396] on div "scrollable content" at bounding box center [244, 391] width 20 height 20
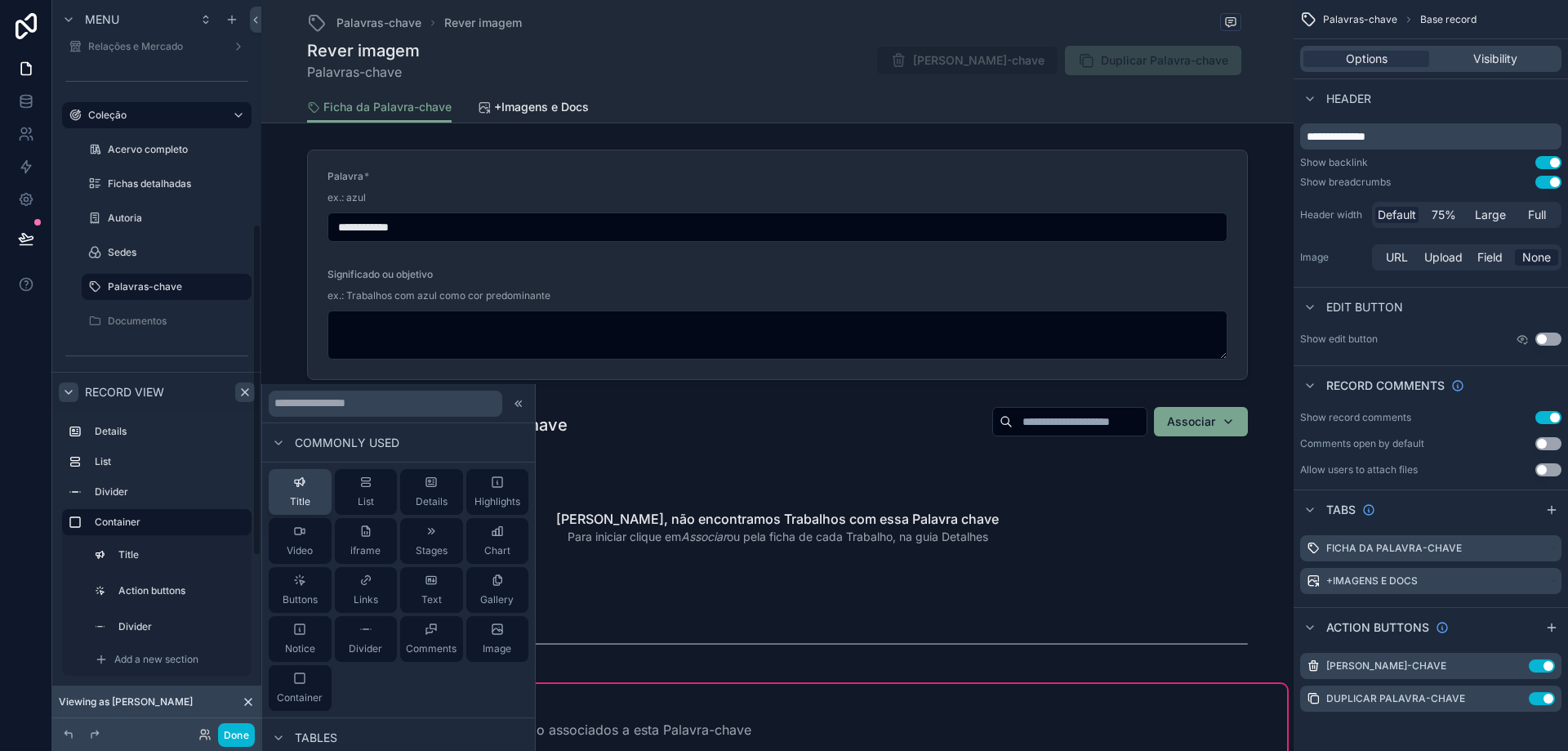
click at [302, 508] on button "Title" at bounding box center [300, 492] width 63 height 46
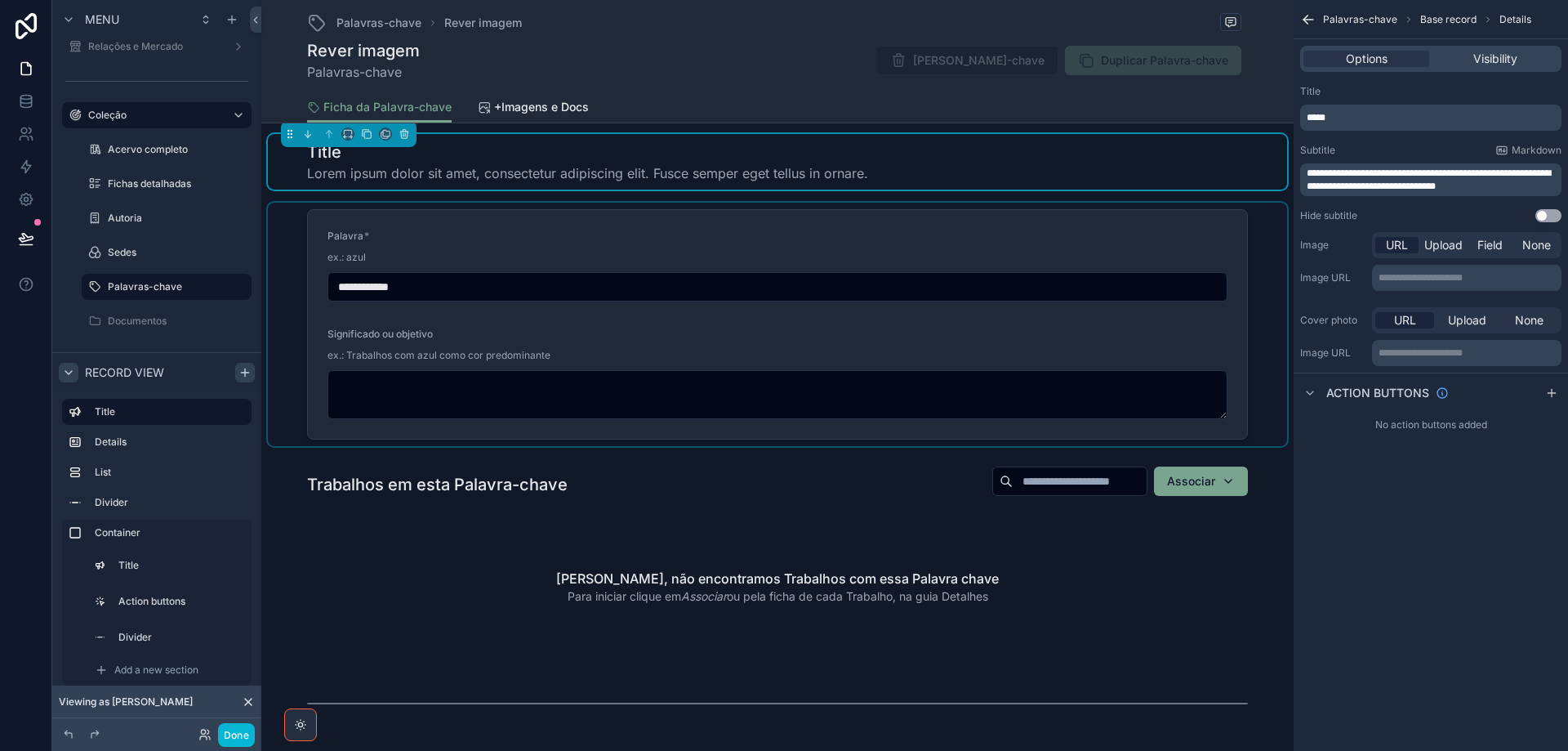
scroll to position [0, 0]
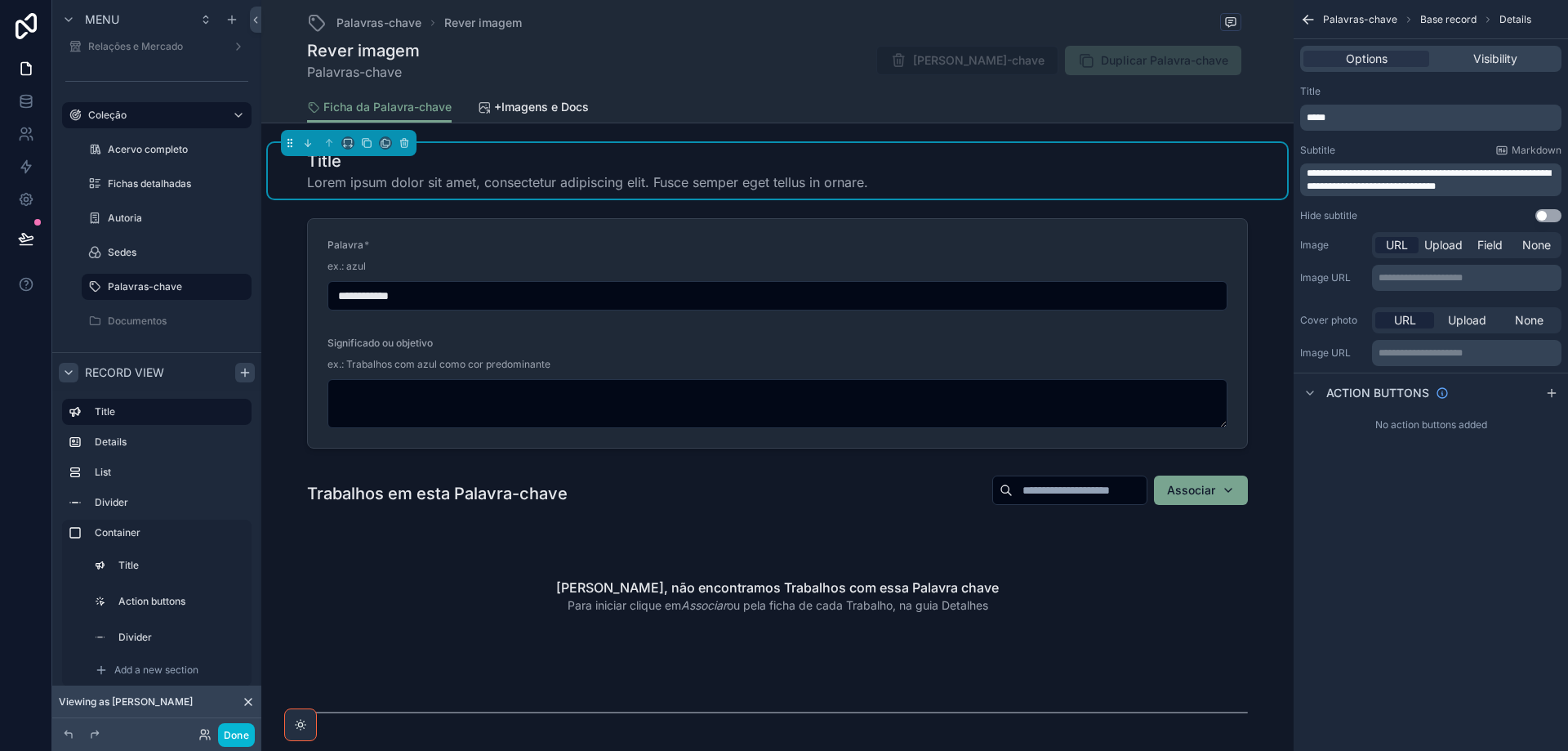
click at [568, 159] on h1 "Title" at bounding box center [587, 161] width 562 height 22
click at [1385, 178] on span "**********" at bounding box center [1429, 180] width 244 height 22
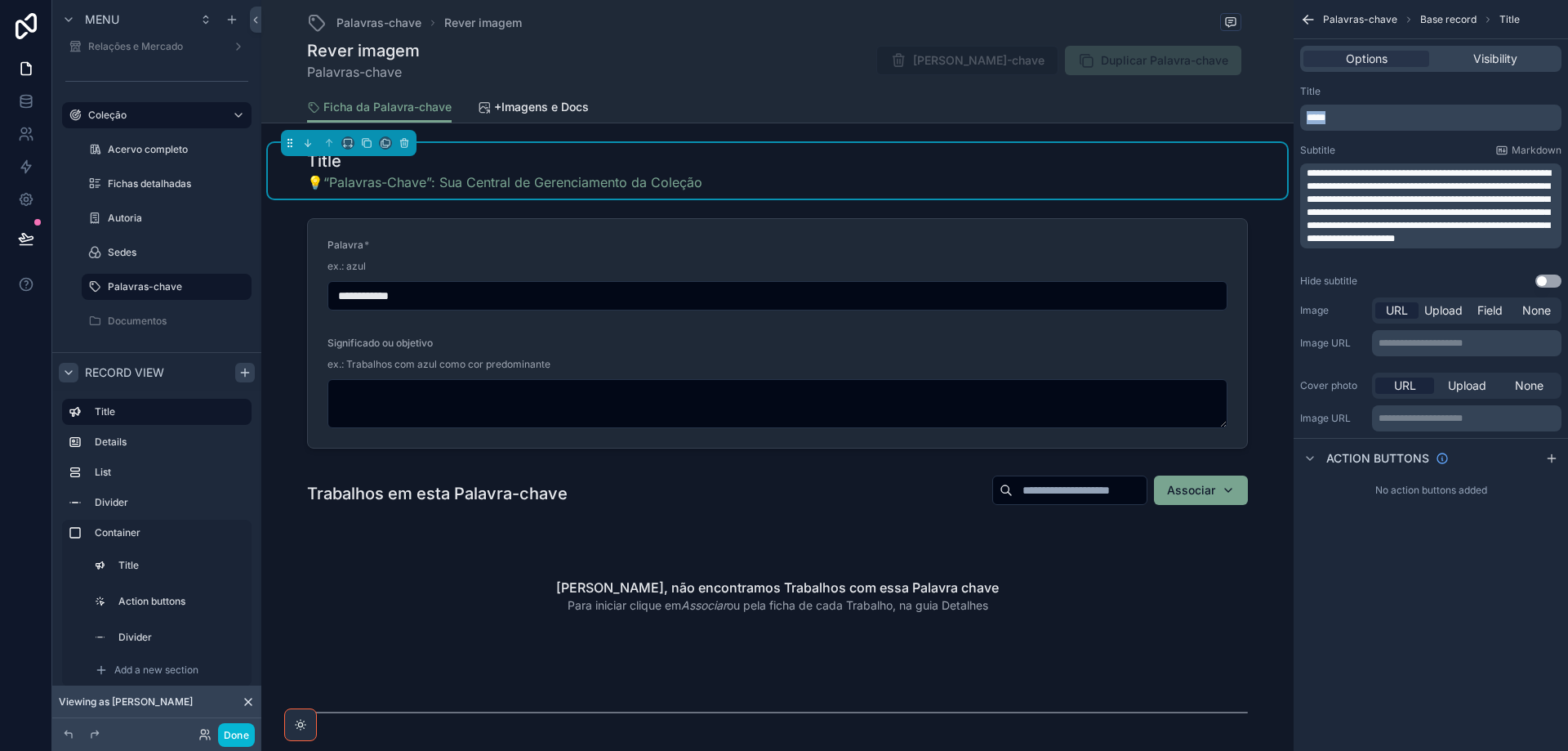
drag, startPoint x: 1337, startPoint y: 121, endPoint x: 1292, endPoint y: 119, distance: 45.0
click at [1292, 120] on div "Jump to... Ctrl K ToDo Financeiro Templates Parâmetros Lista de preços App do A…" at bounding box center [915, 375] width 1307 height 751
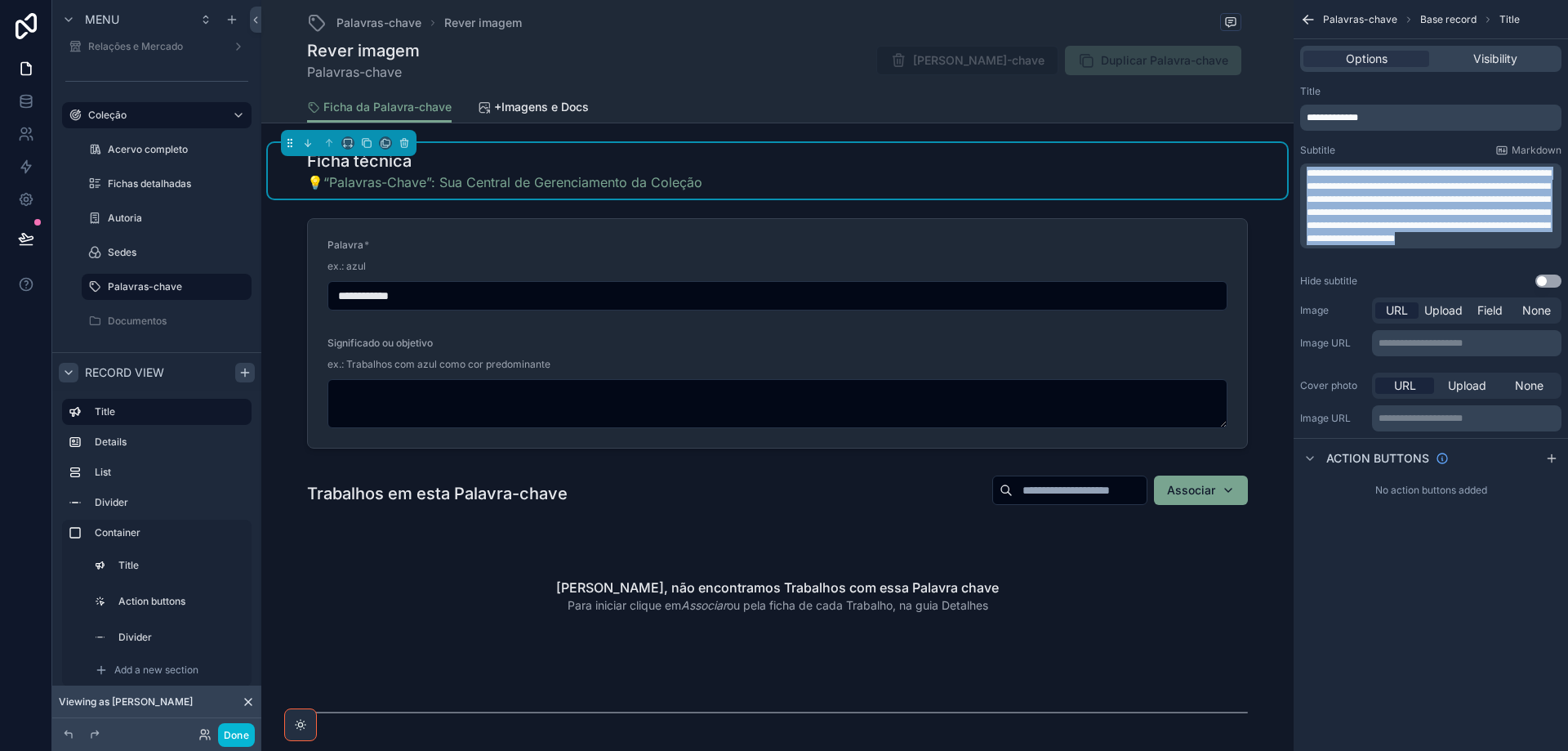
drag, startPoint x: 1308, startPoint y: 174, endPoint x: 1509, endPoint y: 247, distance: 213.8
click at [1509, 244] on span "**********" at bounding box center [1429, 206] width 244 height 75
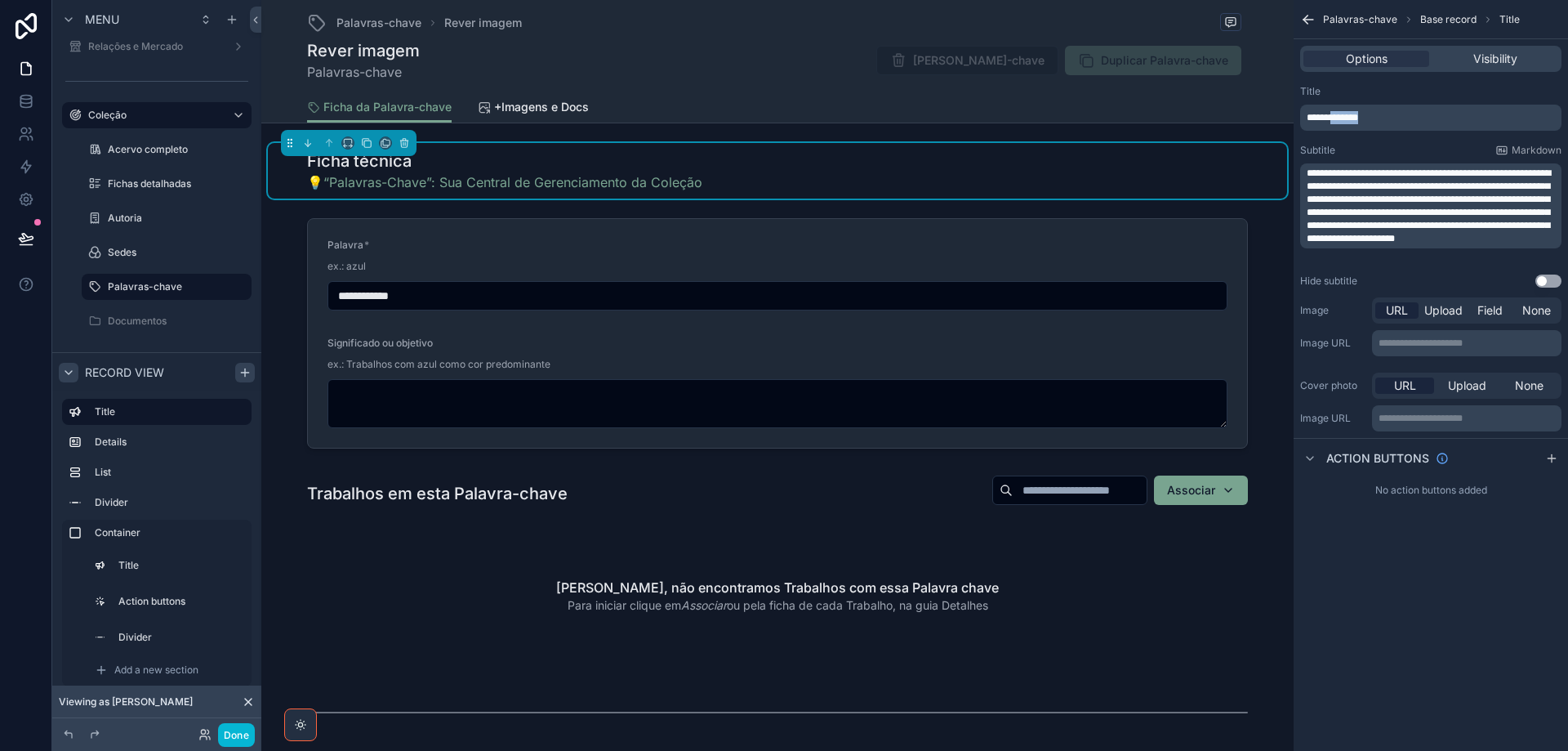
drag, startPoint x: 1336, startPoint y: 118, endPoint x: 1447, endPoint y: 118, distance: 111.0
click at [1446, 118] on p "**********" at bounding box center [1432, 118] width 251 height 13
click at [1470, 81] on div "**********" at bounding box center [1432, 187] width 275 height 216
drag, startPoint x: 1324, startPoint y: 172, endPoint x: 1358, endPoint y: 185, distance: 36.4
click at [1358, 185] on span "**********" at bounding box center [1429, 206] width 244 height 75
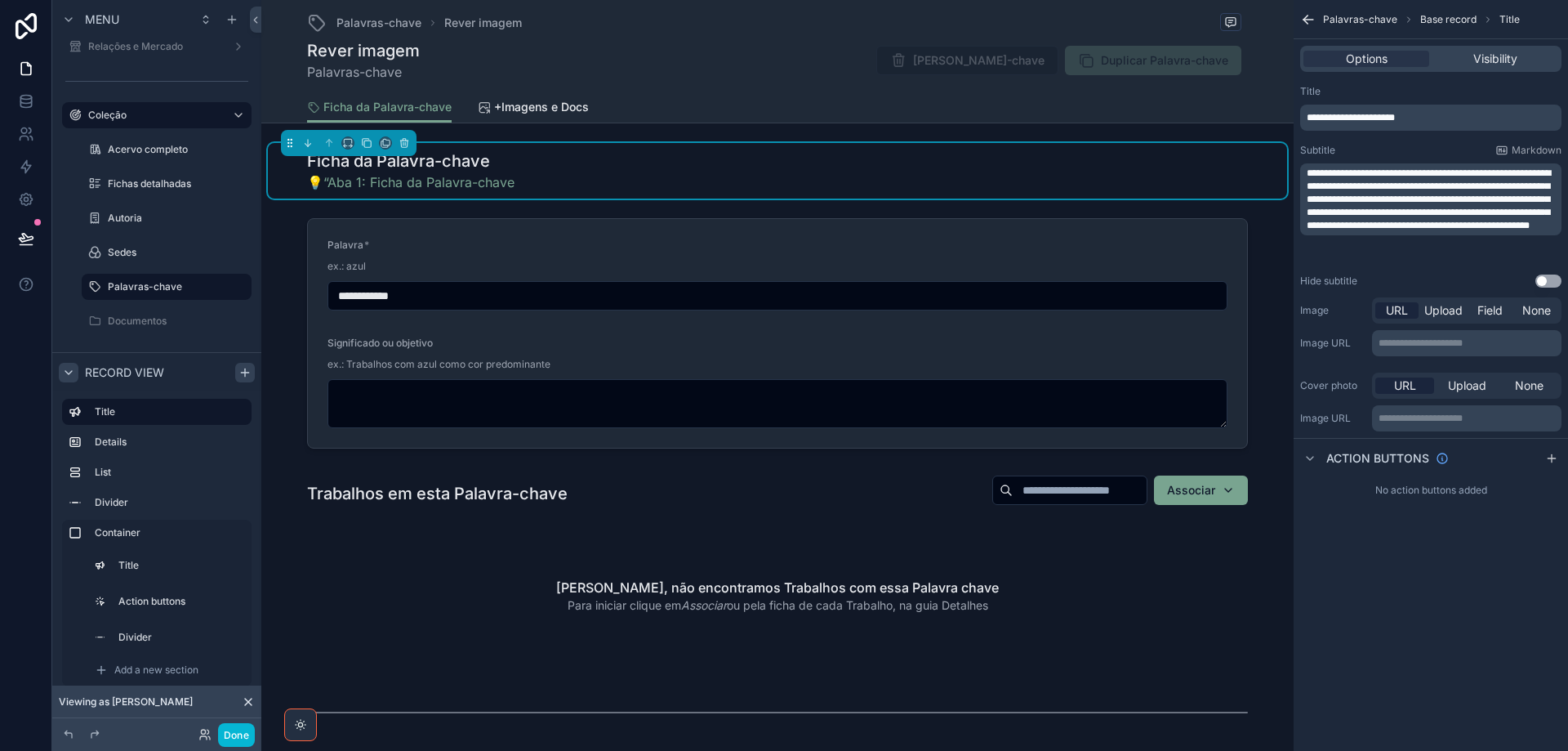
click at [1326, 172] on span "**********" at bounding box center [1429, 200] width 244 height 62
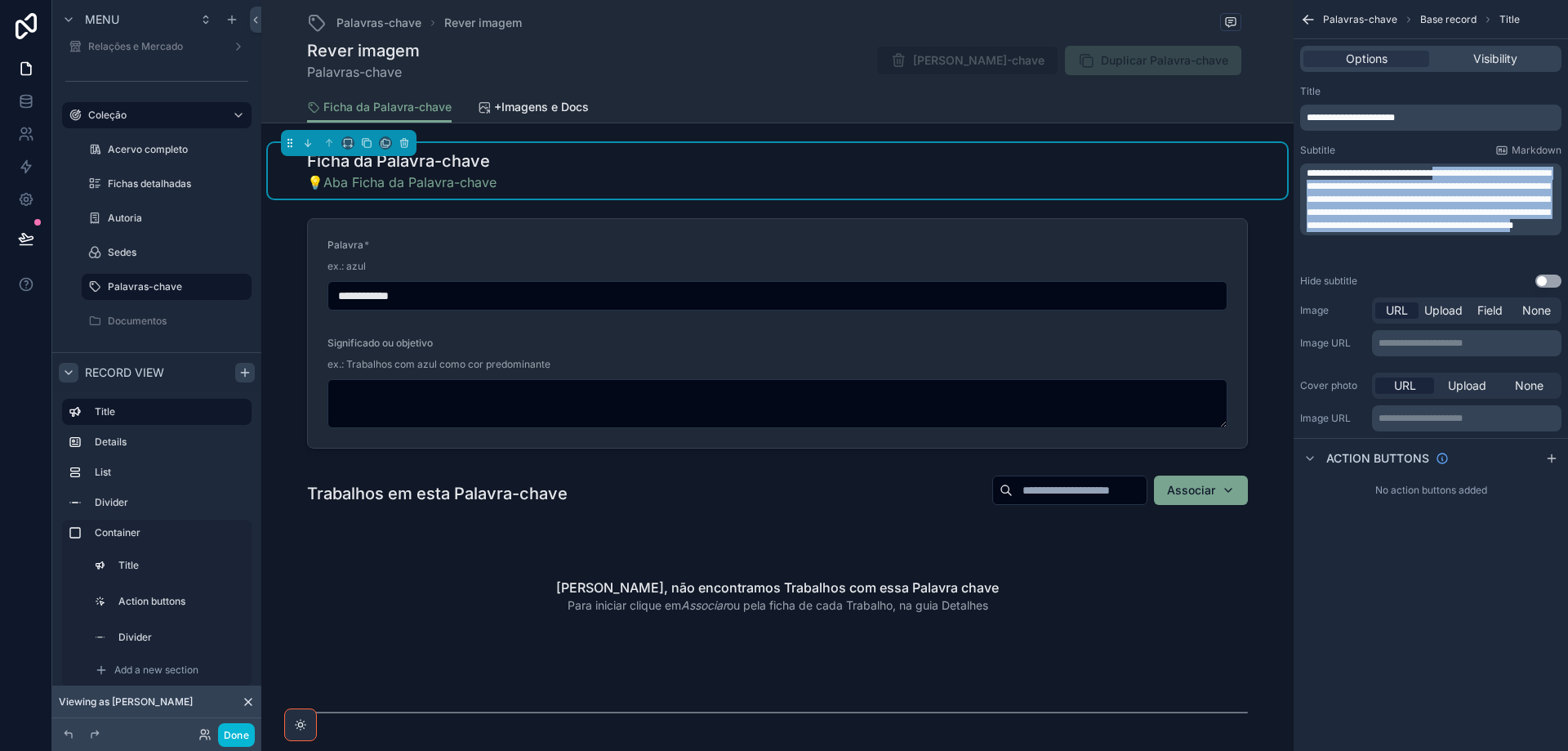
drag, startPoint x: 1311, startPoint y: 188, endPoint x: 1502, endPoint y: 253, distance: 201.8
click at [1505, 231] on span "**********" at bounding box center [1429, 200] width 244 height 62
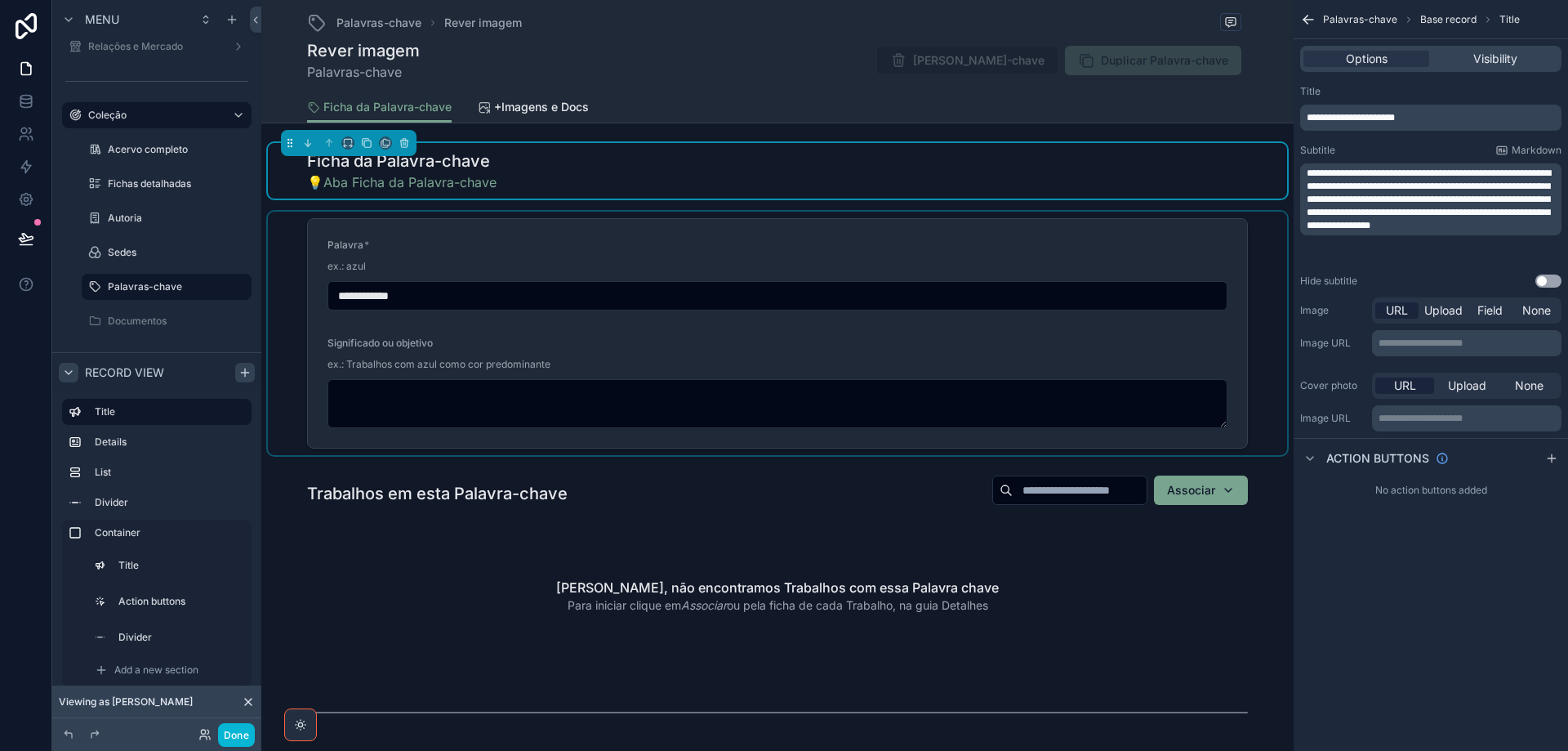
click at [912, 248] on div "scrollable content" at bounding box center [778, 334] width 1019 height 244
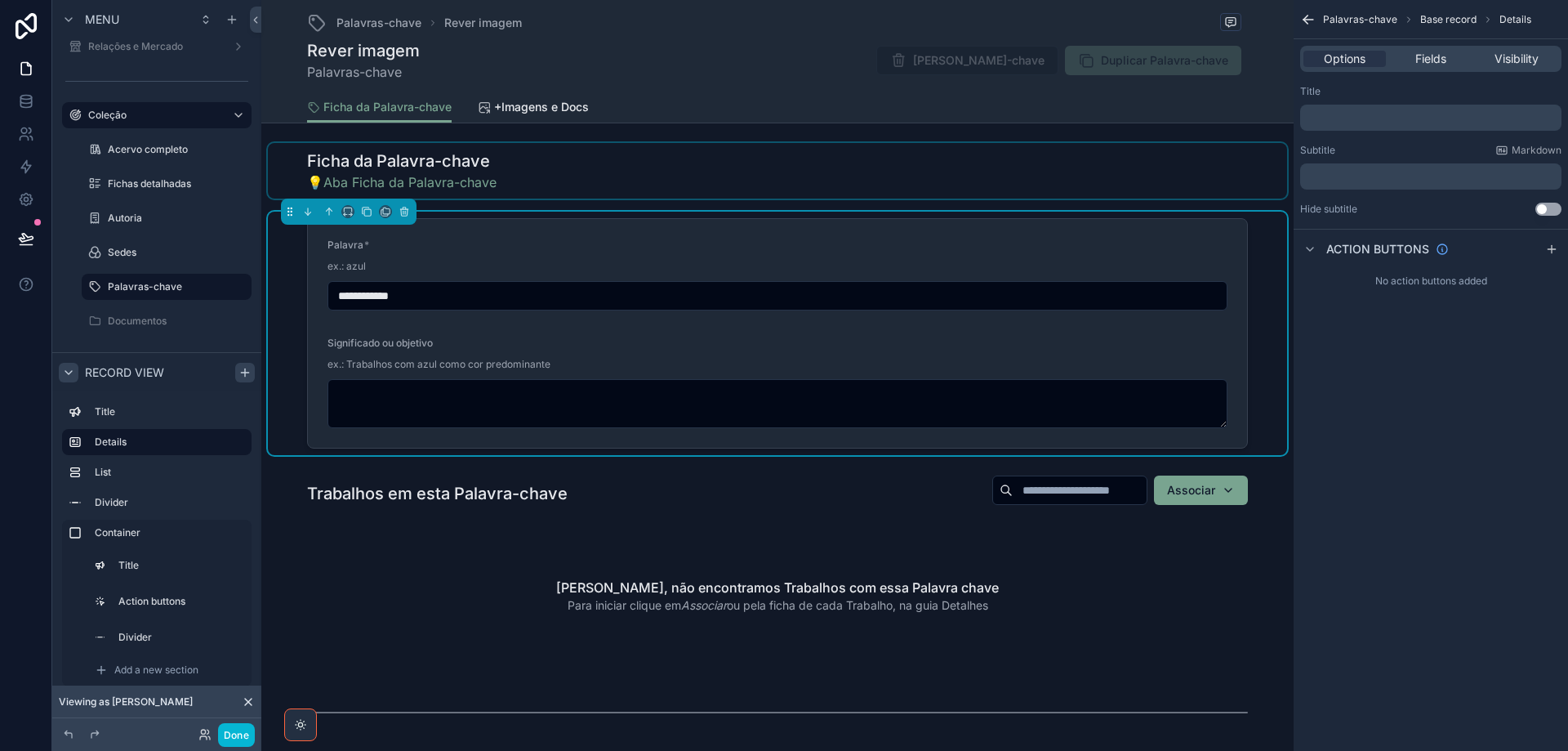
click at [924, 181] on div "scrollable content" at bounding box center [778, 170] width 1019 height 55
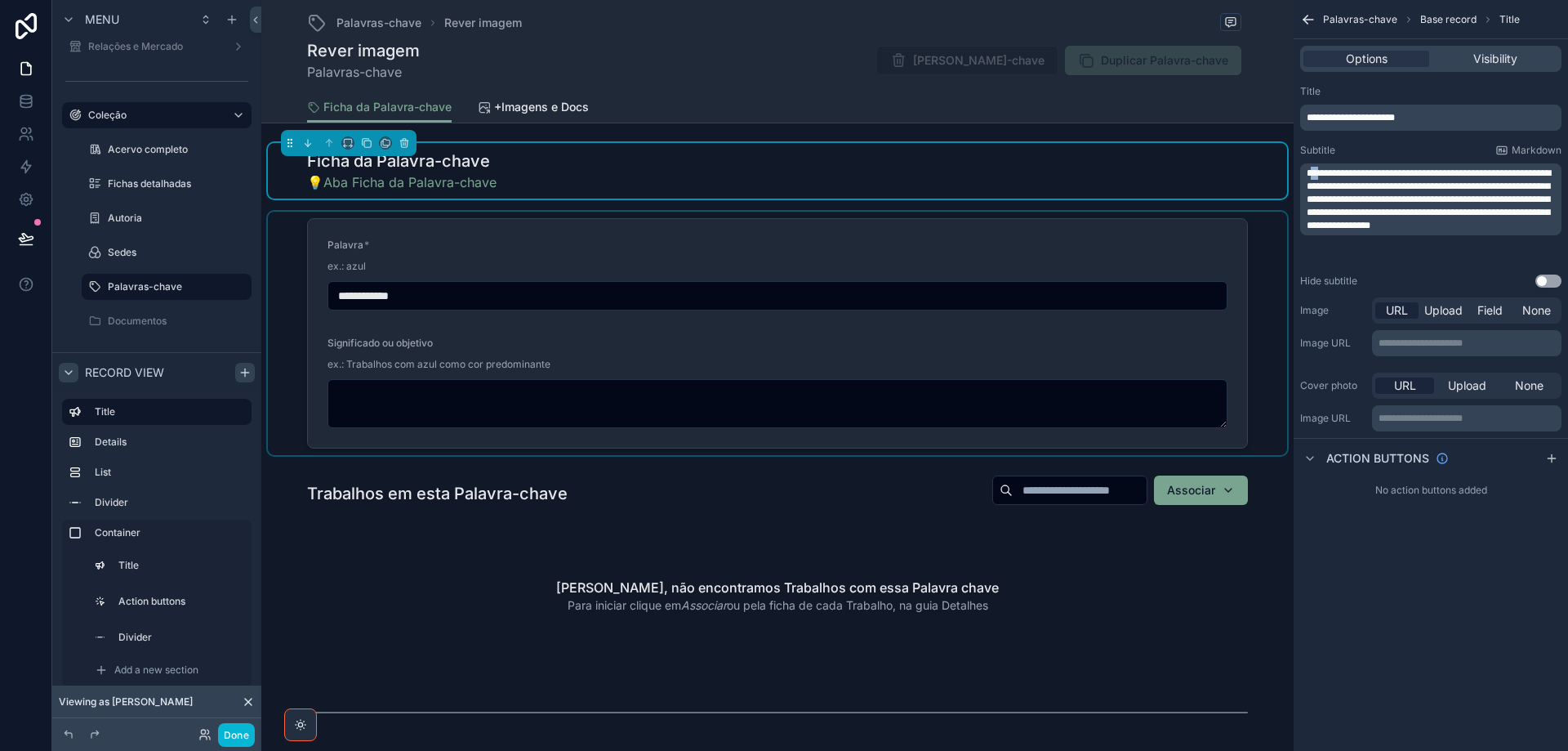
click at [1319, 169] on span "**********" at bounding box center [1429, 200] width 244 height 62
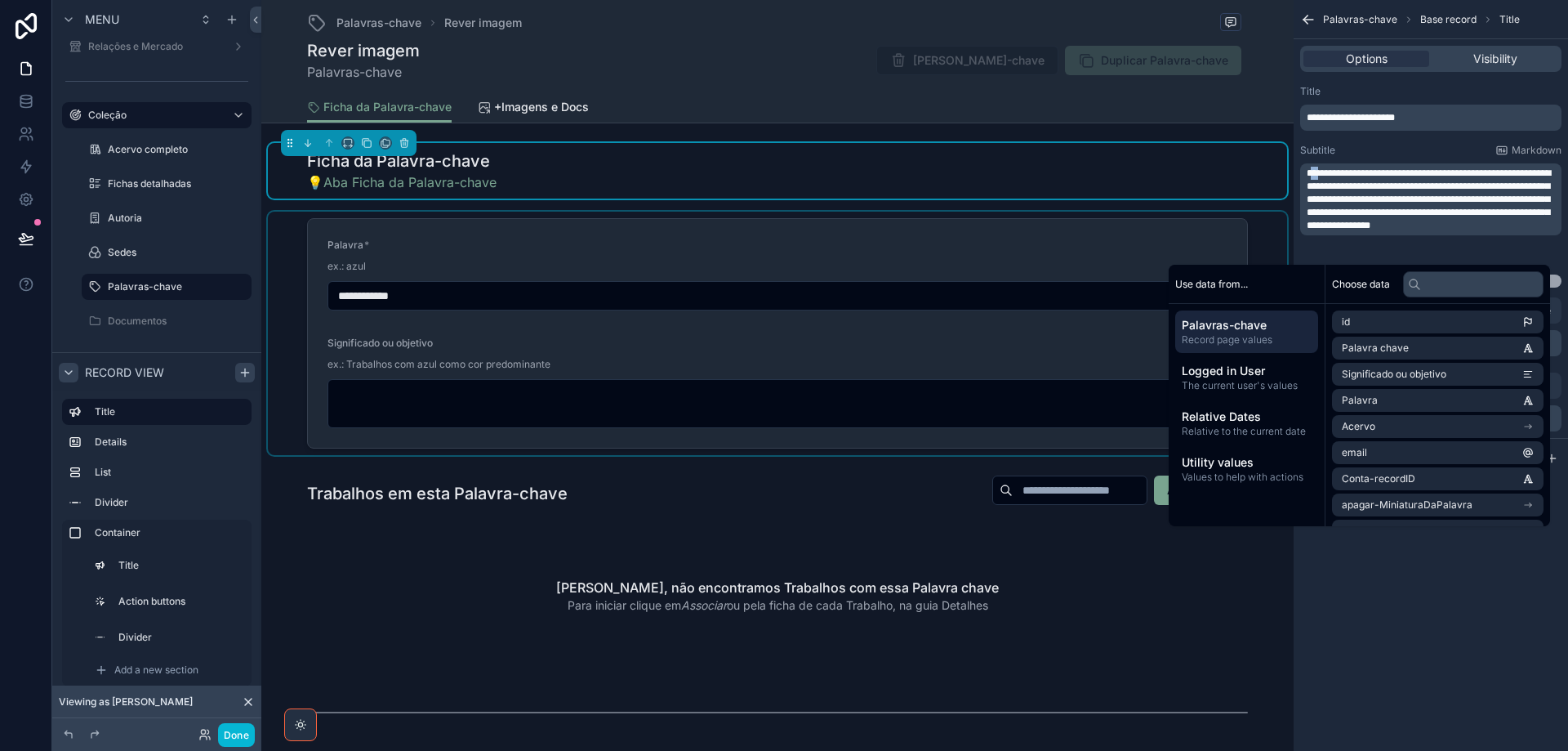
copy span "**"
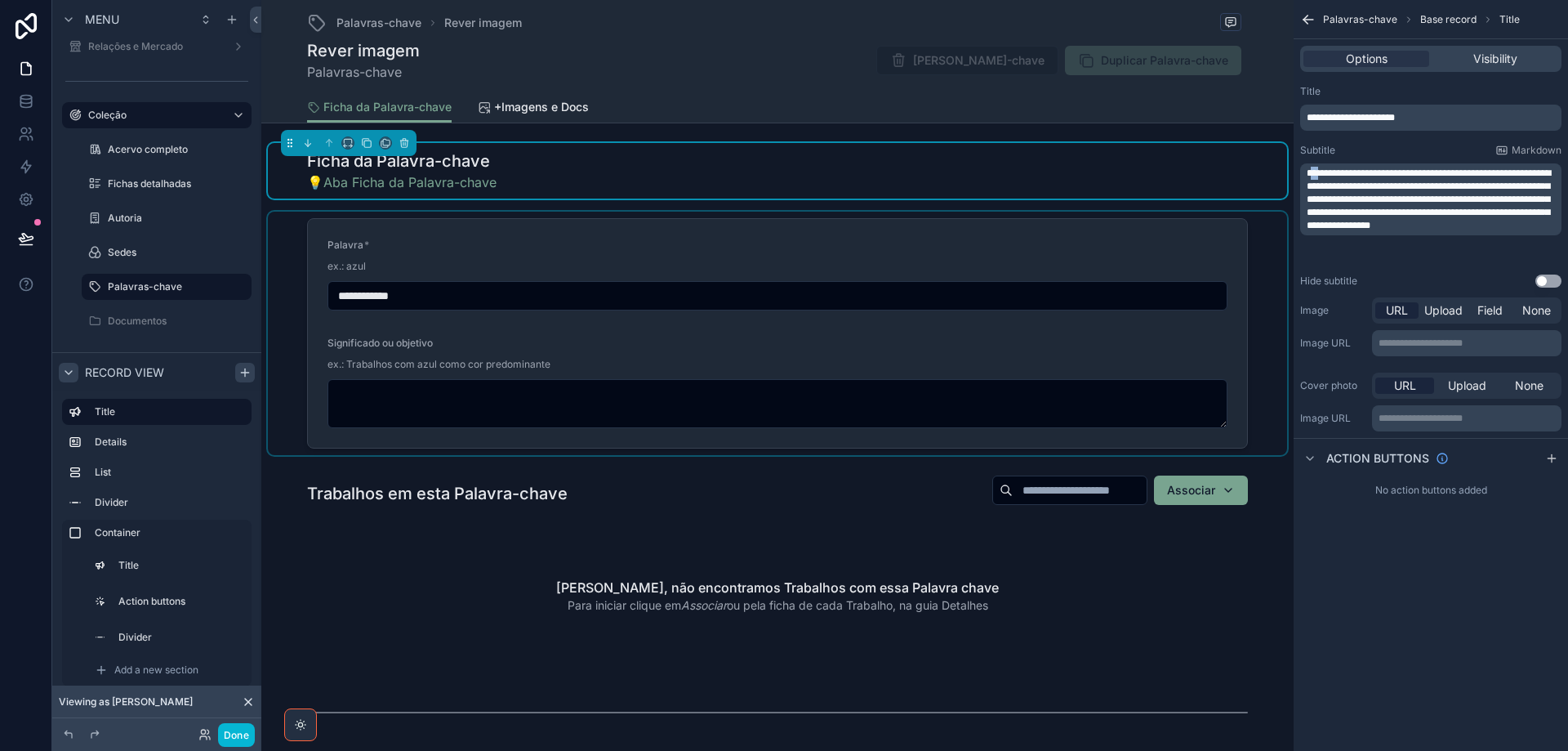
click at [540, 270] on div "scrollable content" at bounding box center [778, 334] width 1019 height 244
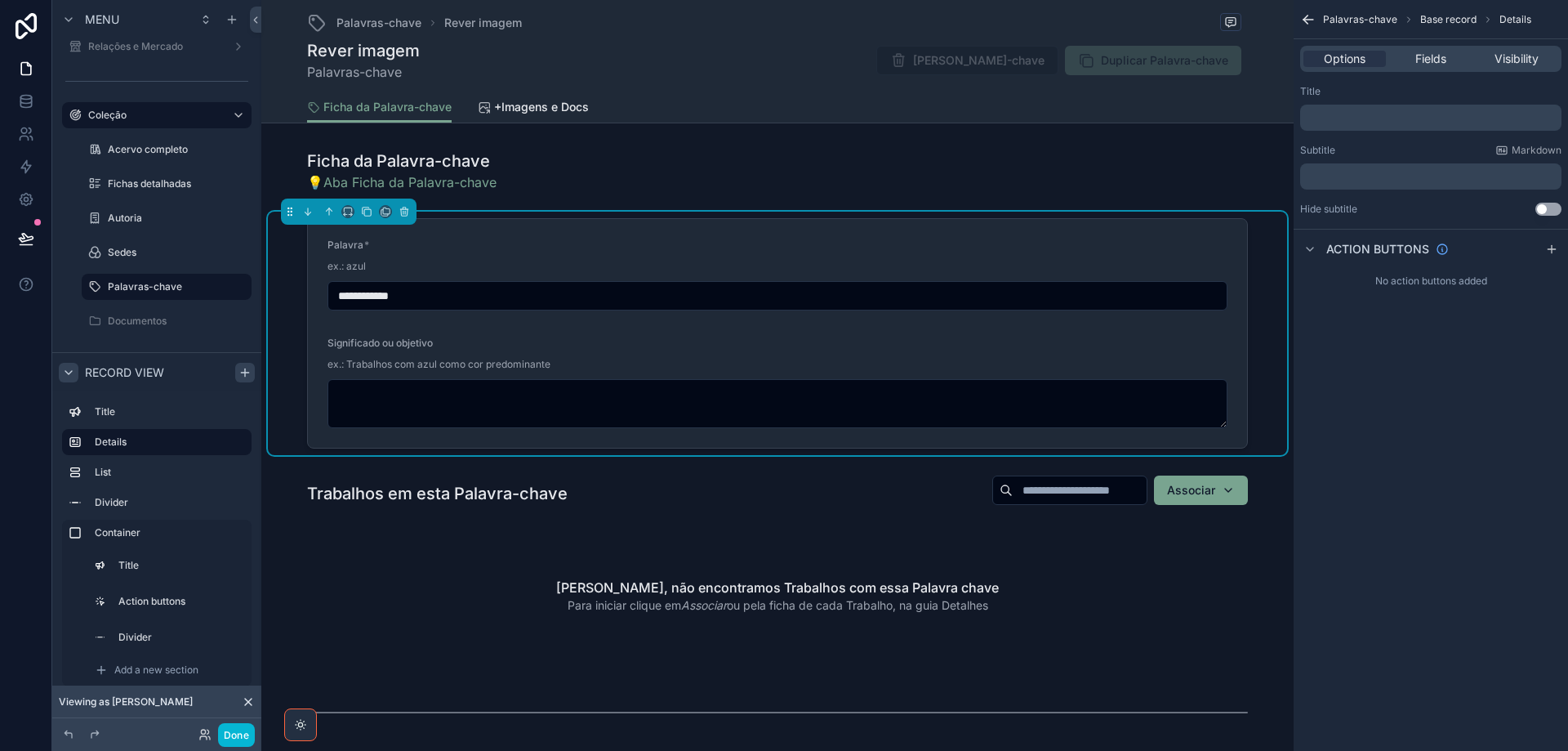
click at [1076, 242] on div "Palavra *" at bounding box center [778, 248] width 900 height 20
click at [1436, 57] on span "Fields" at bounding box center [1431, 59] width 31 height 16
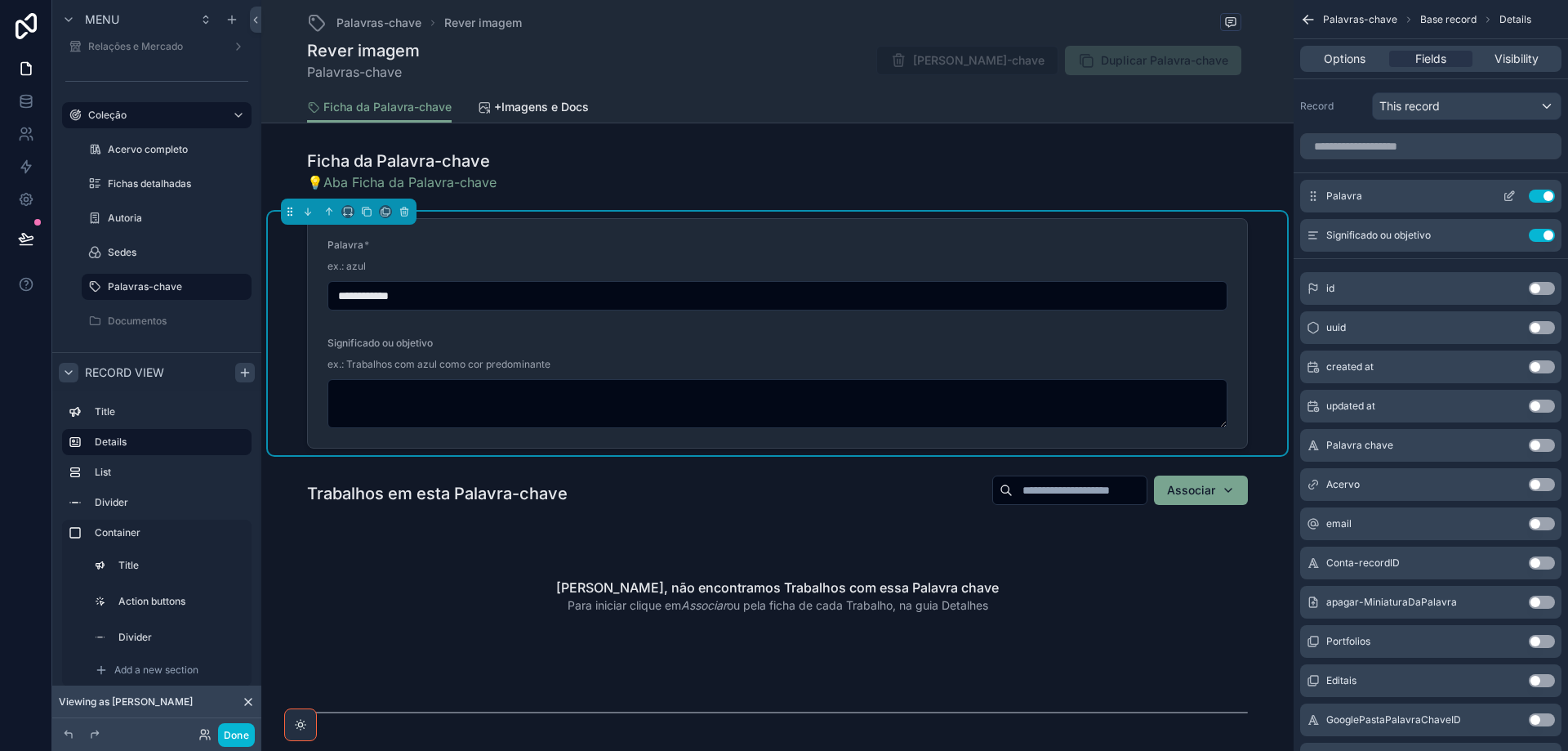
click at [1511, 194] on icon "scrollable content" at bounding box center [1509, 195] width 13 height 13
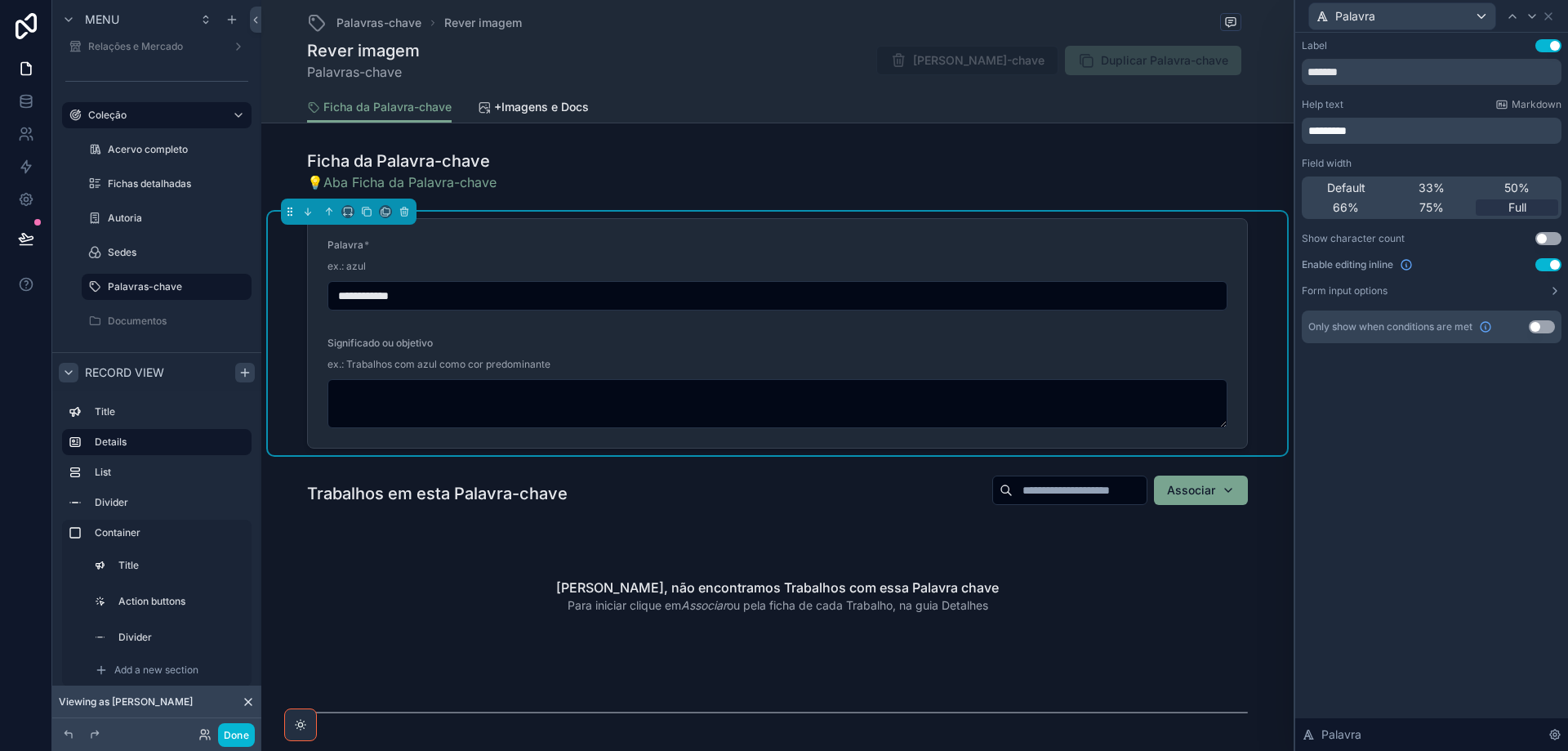
click at [1311, 134] on span "*********" at bounding box center [1328, 130] width 38 height 11
click at [1403, 494] on div "Label Use setting ******* Help text Markdown ********* Field width Default 33% …" at bounding box center [1432, 391] width 273 height 718
click at [1554, 16] on icon at bounding box center [1548, 16] width 13 height 13
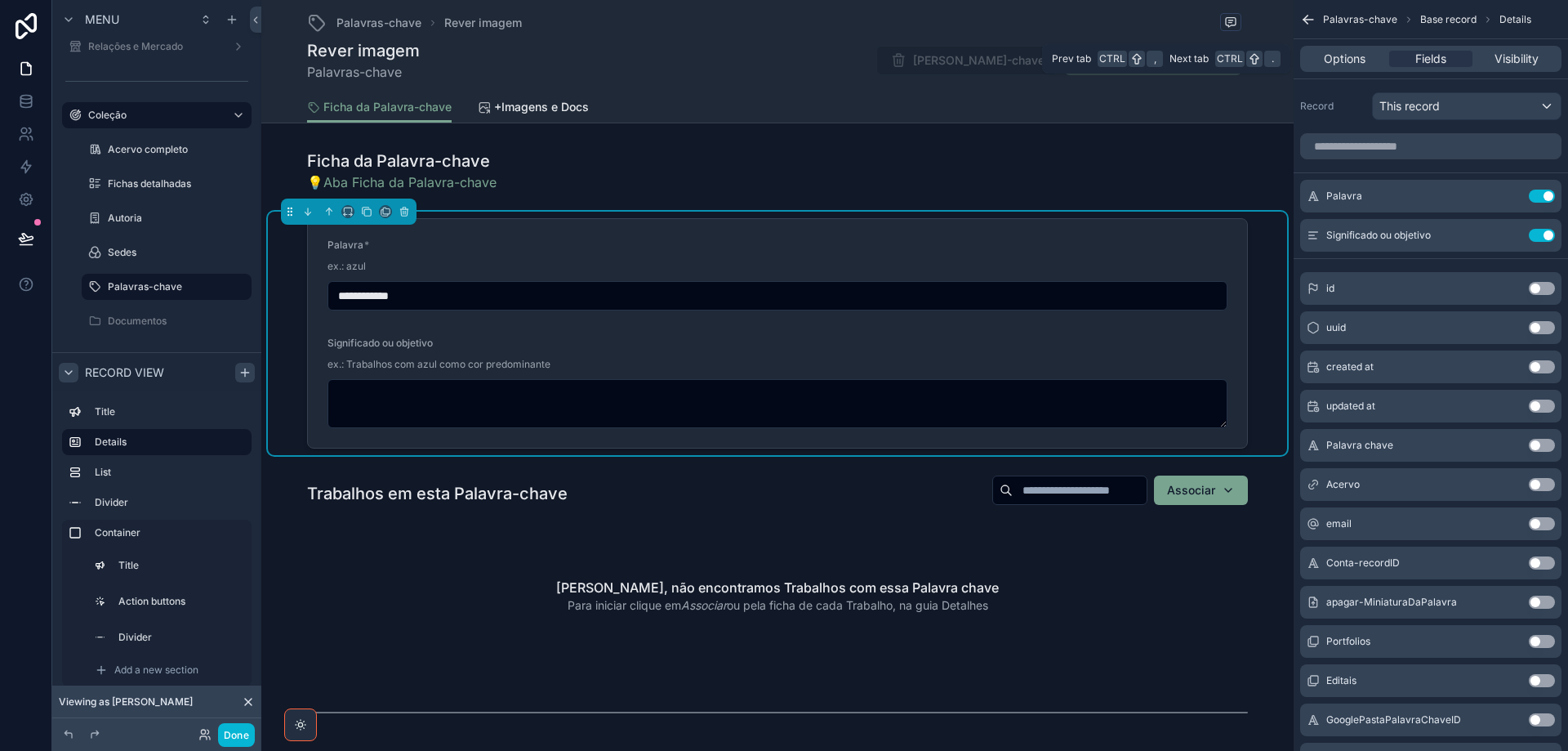
click at [1355, 62] on span "Options" at bounding box center [1345, 59] width 41 height 16
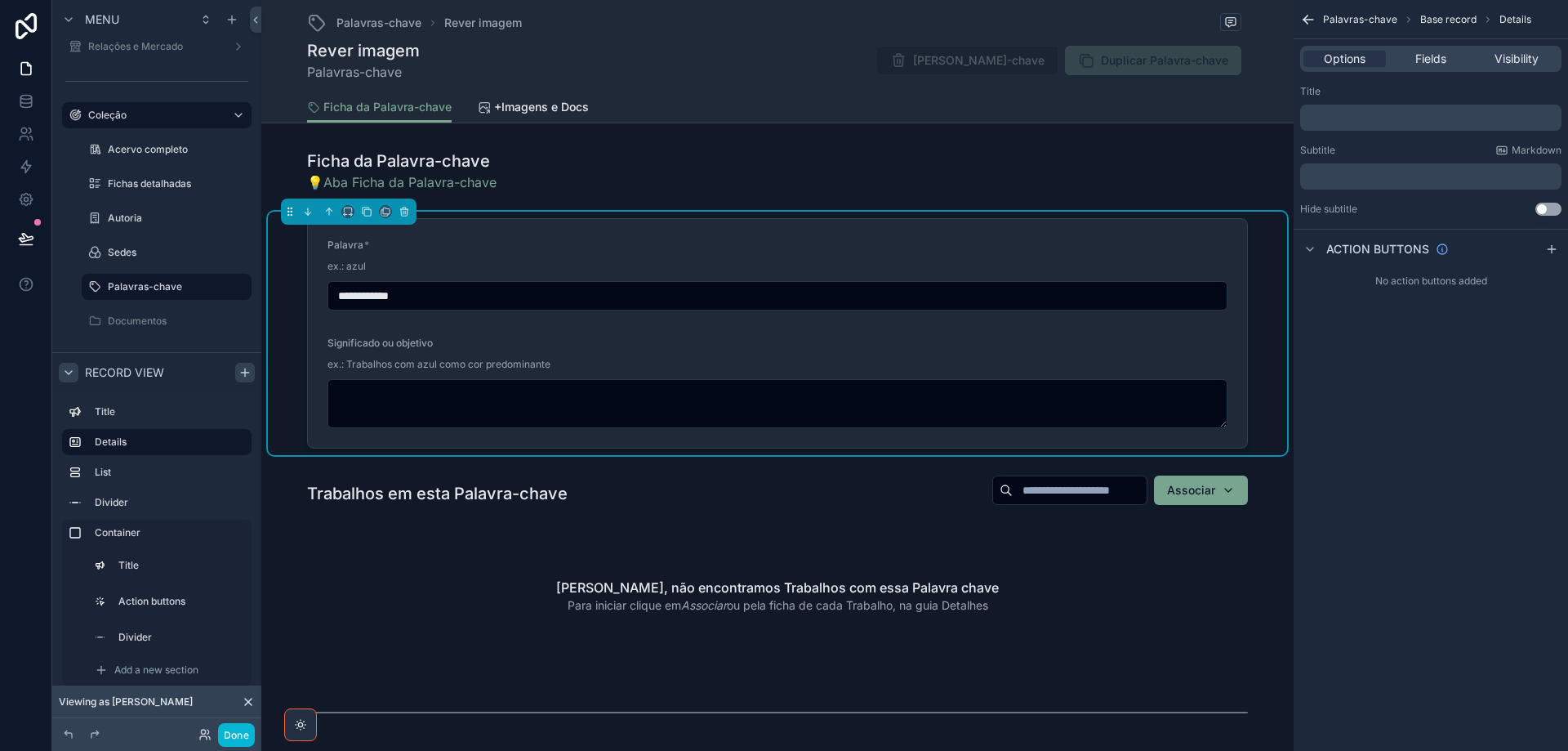
drag, startPoint x: 809, startPoint y: 60, endPoint x: 844, endPoint y: 71, distance: 36.7
click at [807, 60] on div "Rever imagem Palavras-chave Apagar Palavra-chave Duplicar Palavra-chave" at bounding box center [777, 60] width 941 height 42
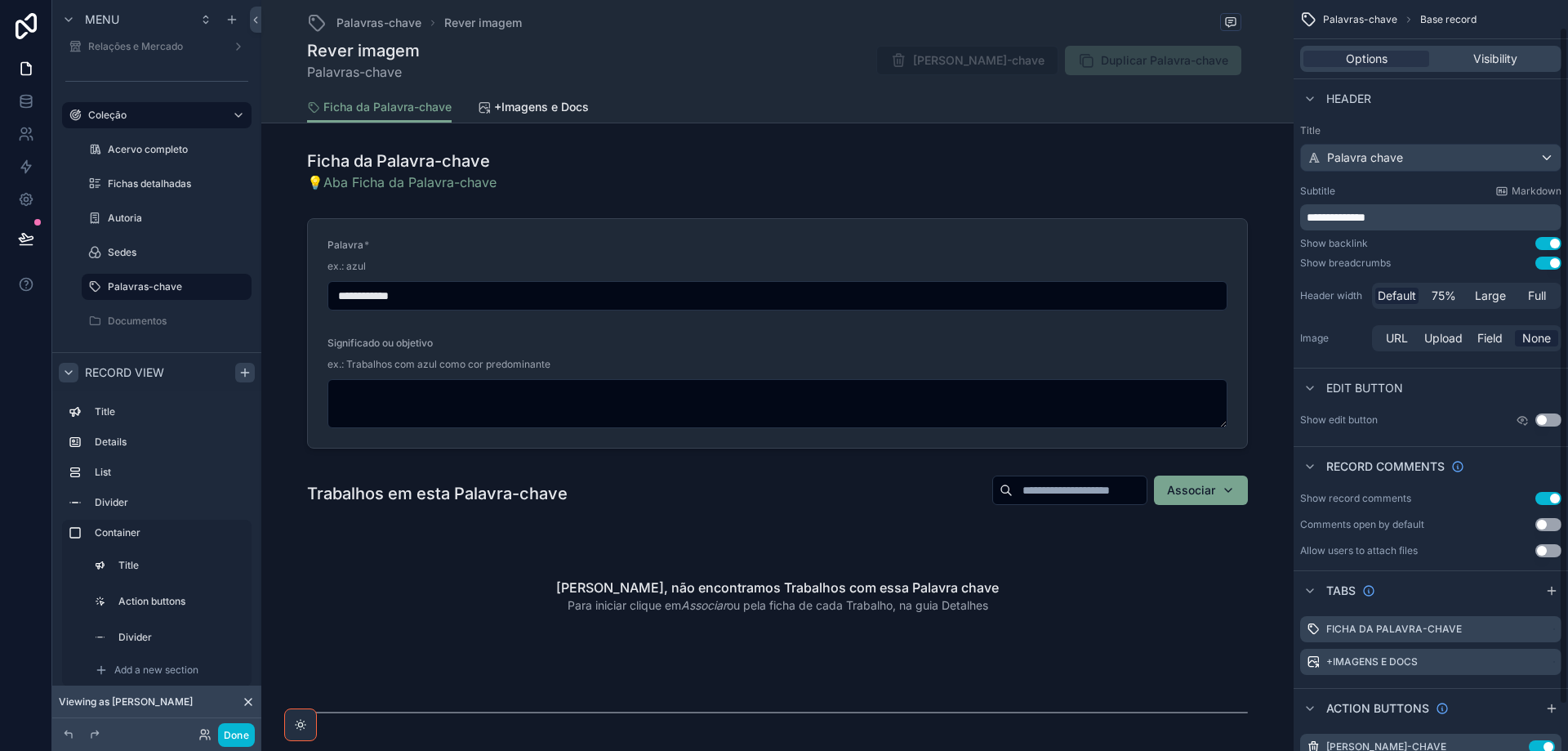
scroll to position [81, 0]
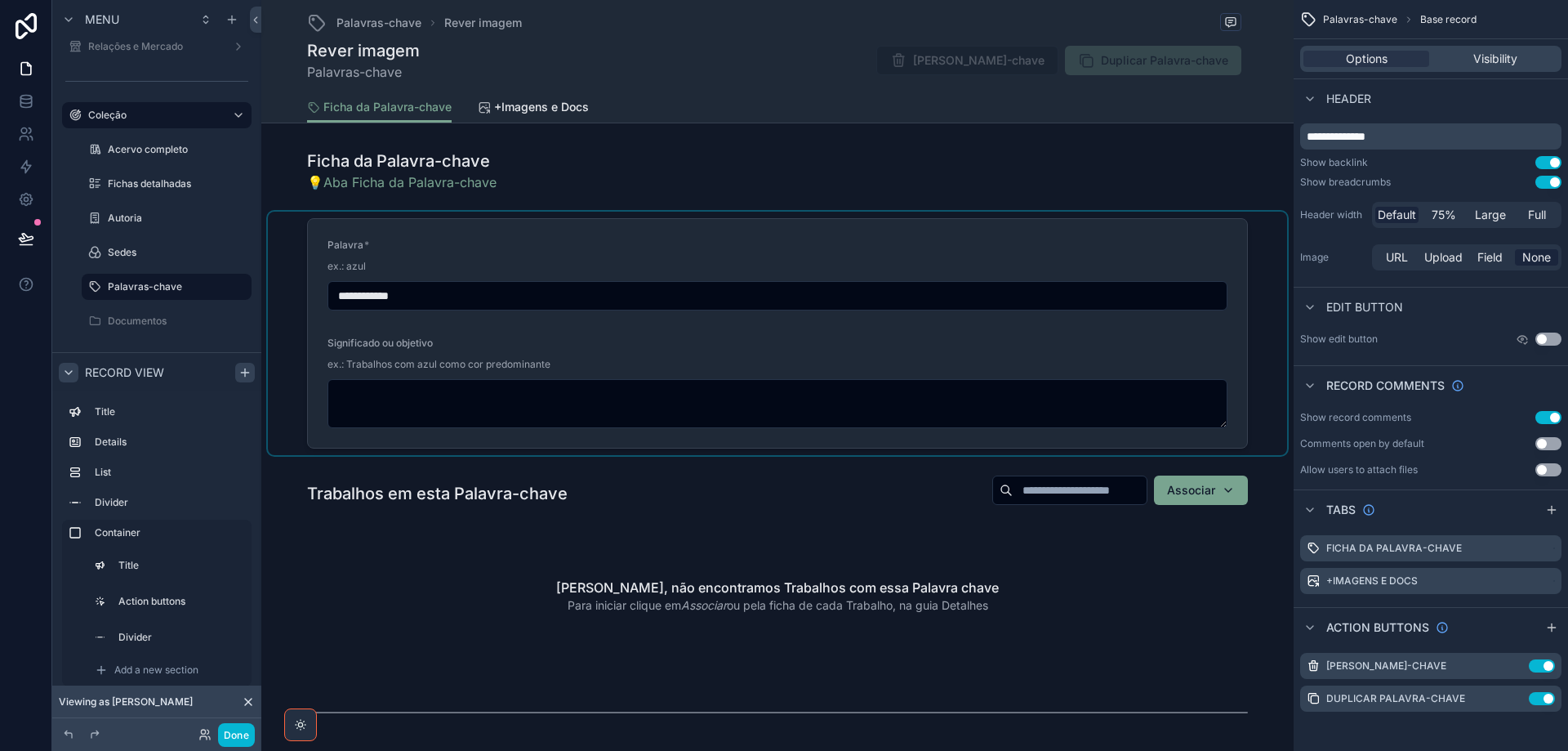
click at [422, 260] on div "scrollable content" at bounding box center [778, 334] width 1019 height 244
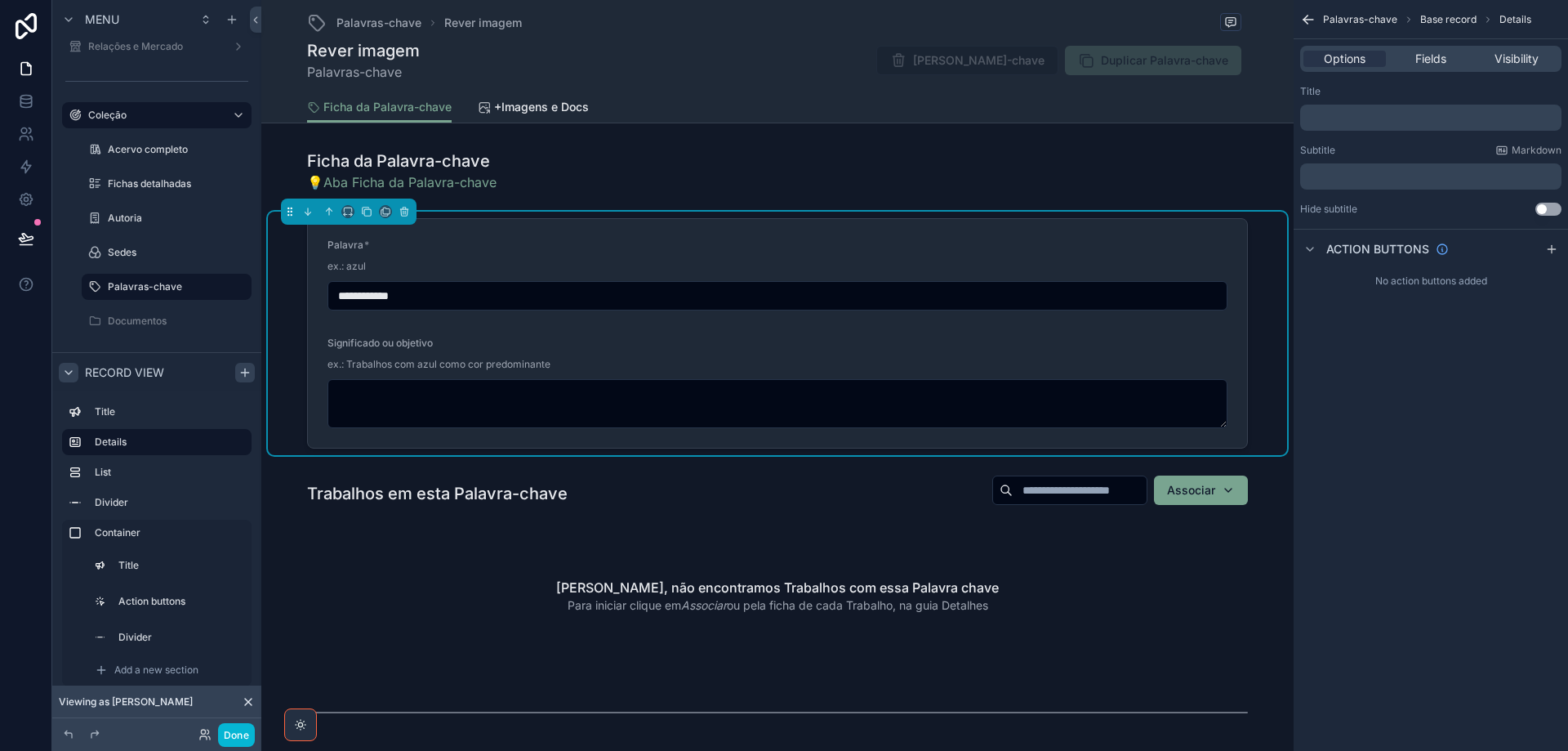
scroll to position [0, 0]
drag, startPoint x: 1435, startPoint y: 60, endPoint x: 1438, endPoint y: 75, distance: 15.3
click at [1434, 60] on span "Fields" at bounding box center [1431, 59] width 31 height 16
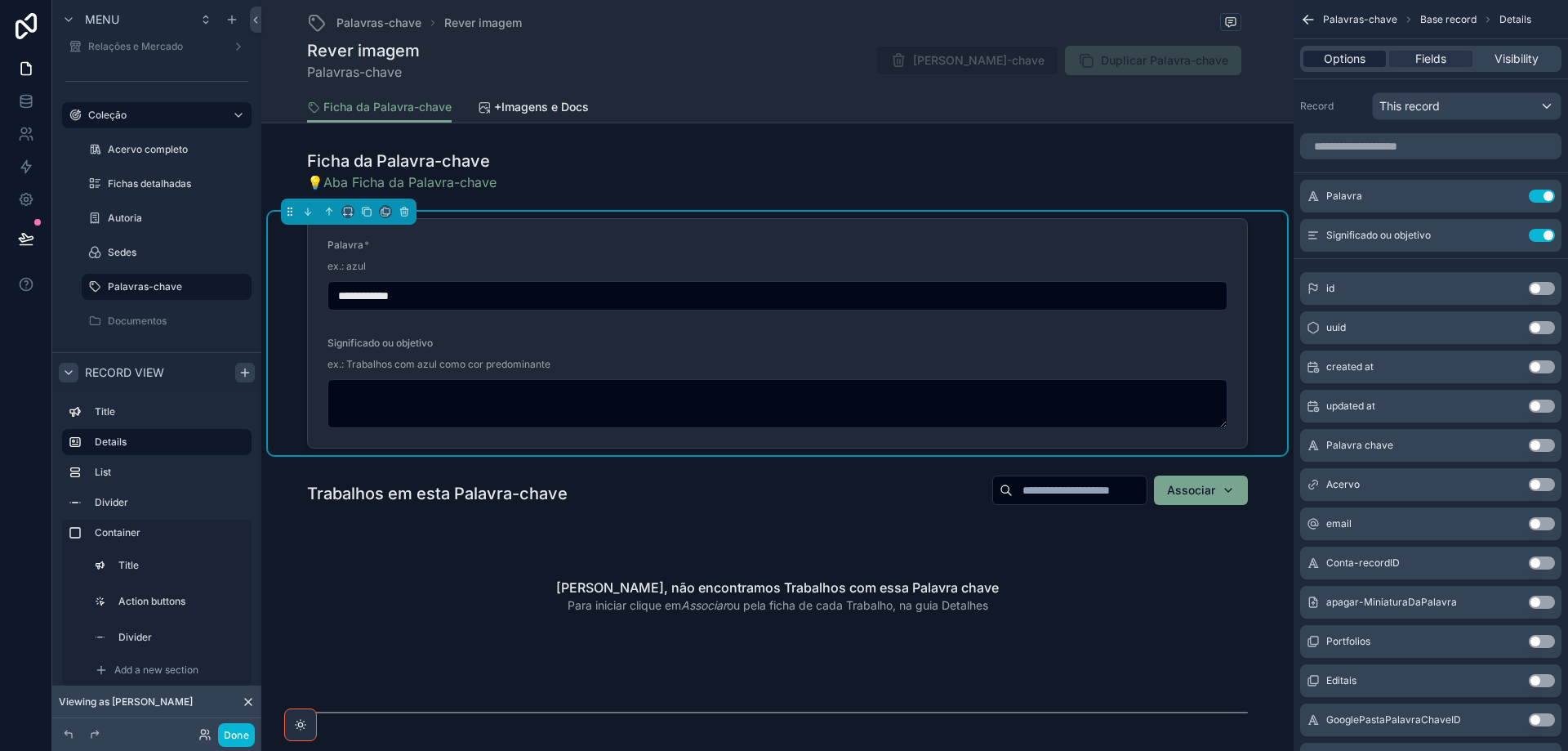
click at [1343, 62] on span "Options" at bounding box center [1345, 59] width 41 height 16
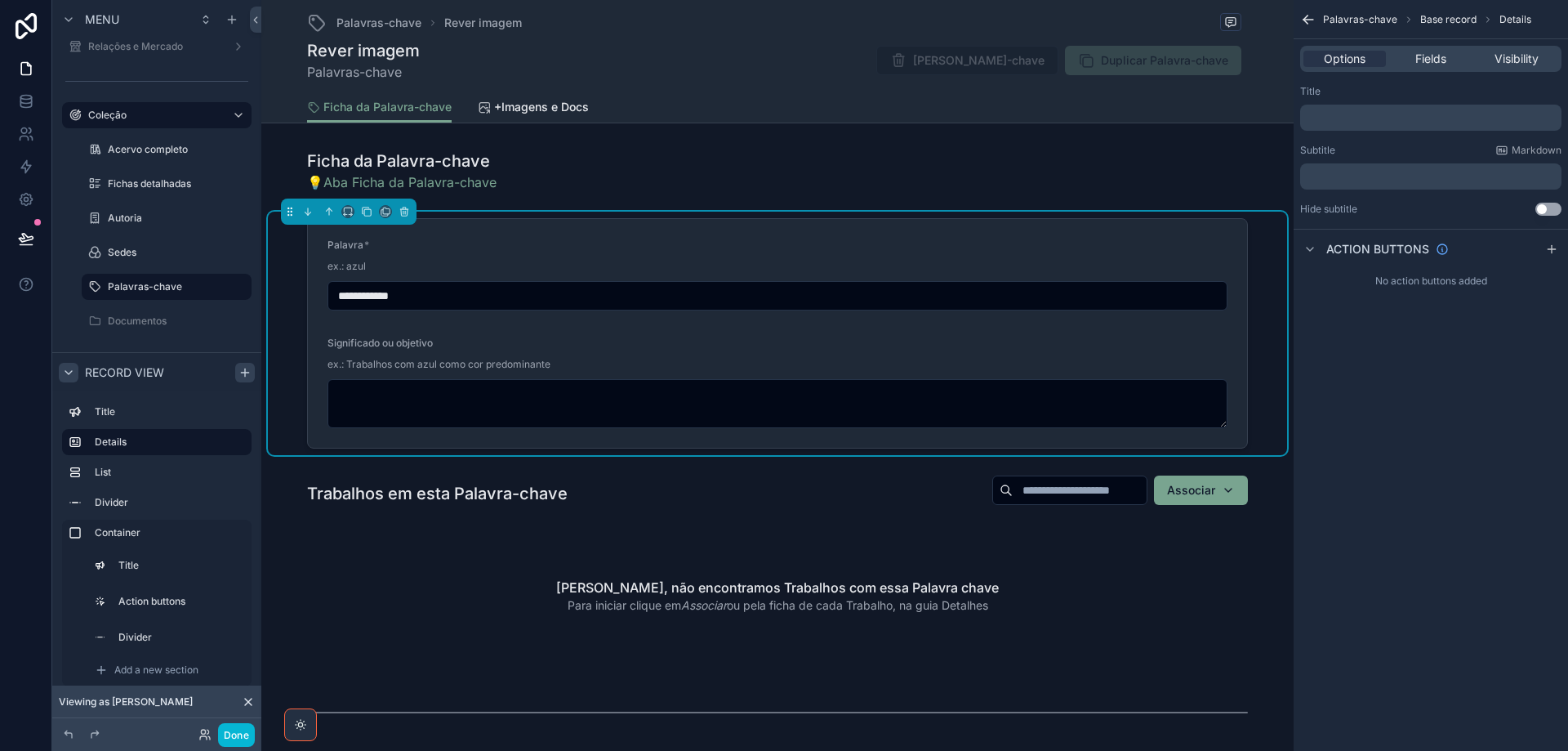
click at [1355, 180] on p "﻿" at bounding box center [1432, 176] width 251 height 13
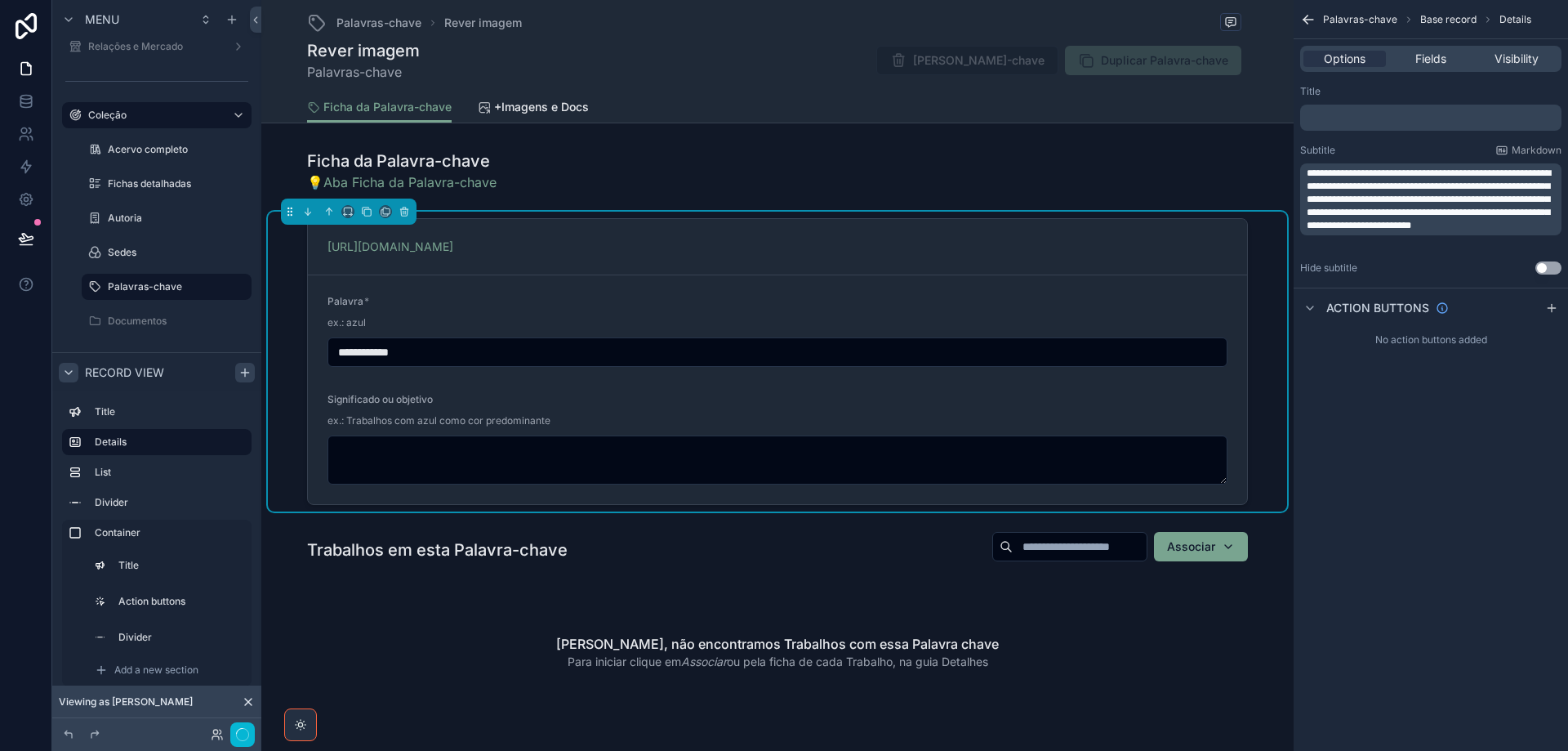
click at [1349, 169] on span "**********" at bounding box center [1429, 200] width 244 height 62
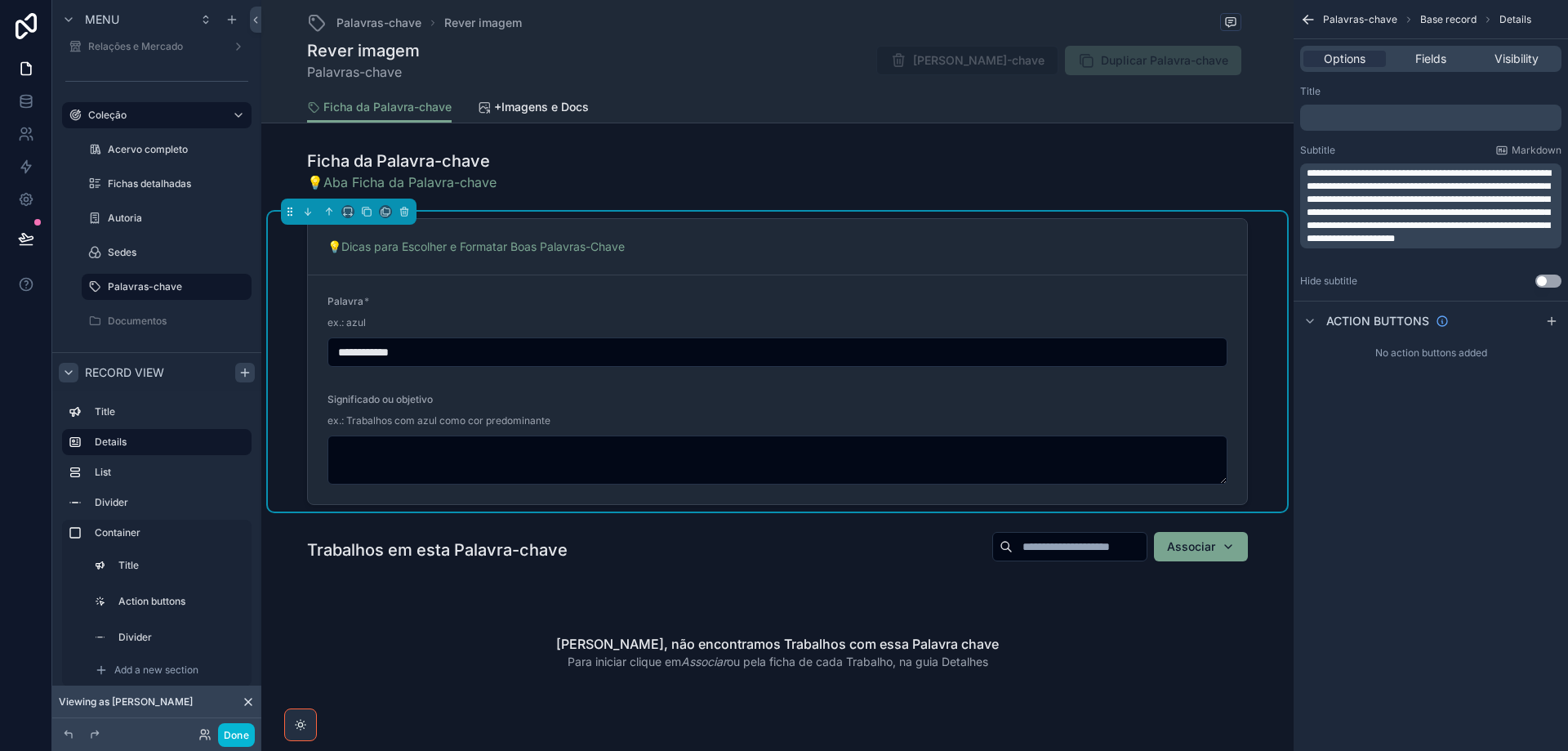
click at [517, 309] on div "Palavra *" at bounding box center [778, 304] width 900 height 20
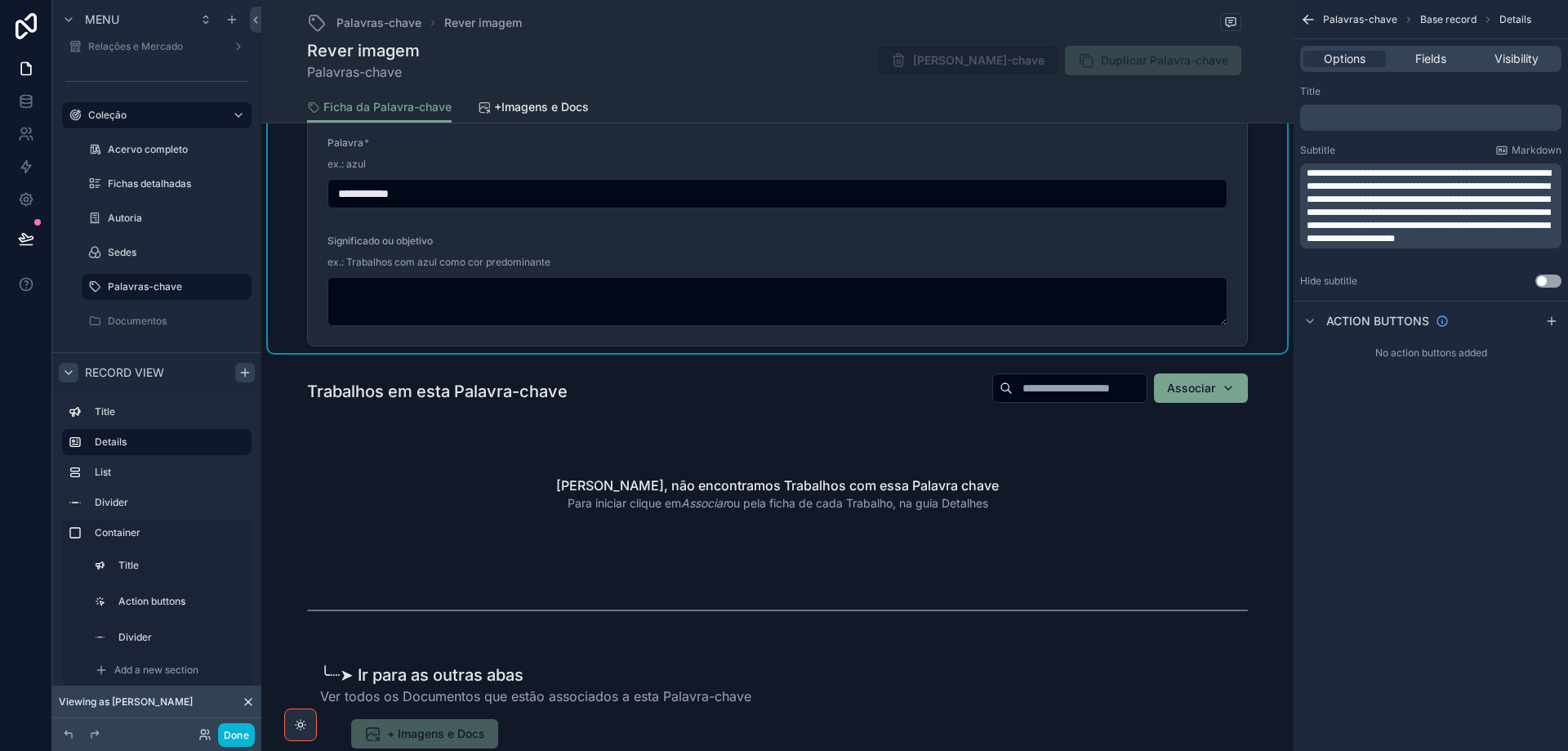
scroll to position [245, 0]
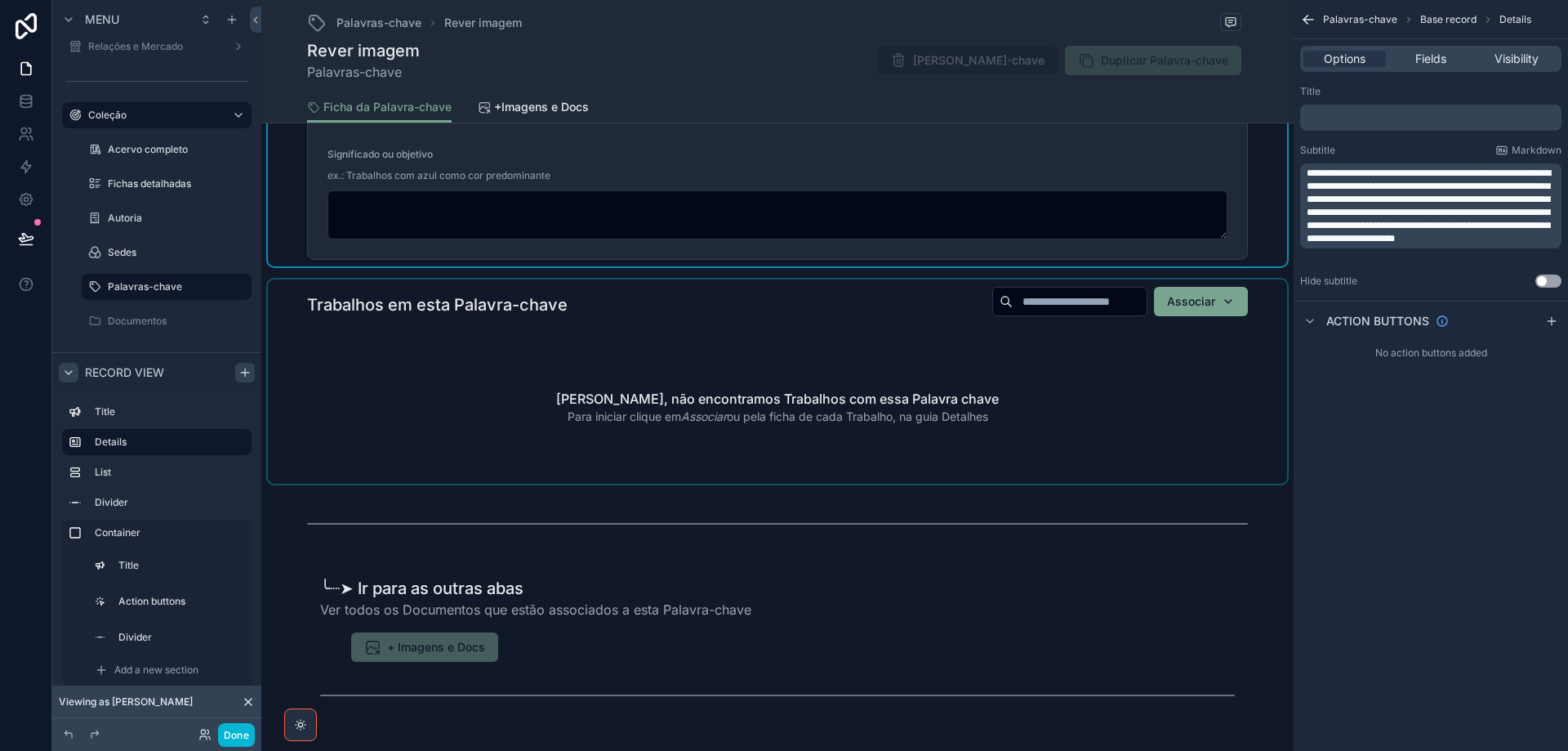
click at [524, 349] on div "scrollable content" at bounding box center [778, 381] width 1019 height 204
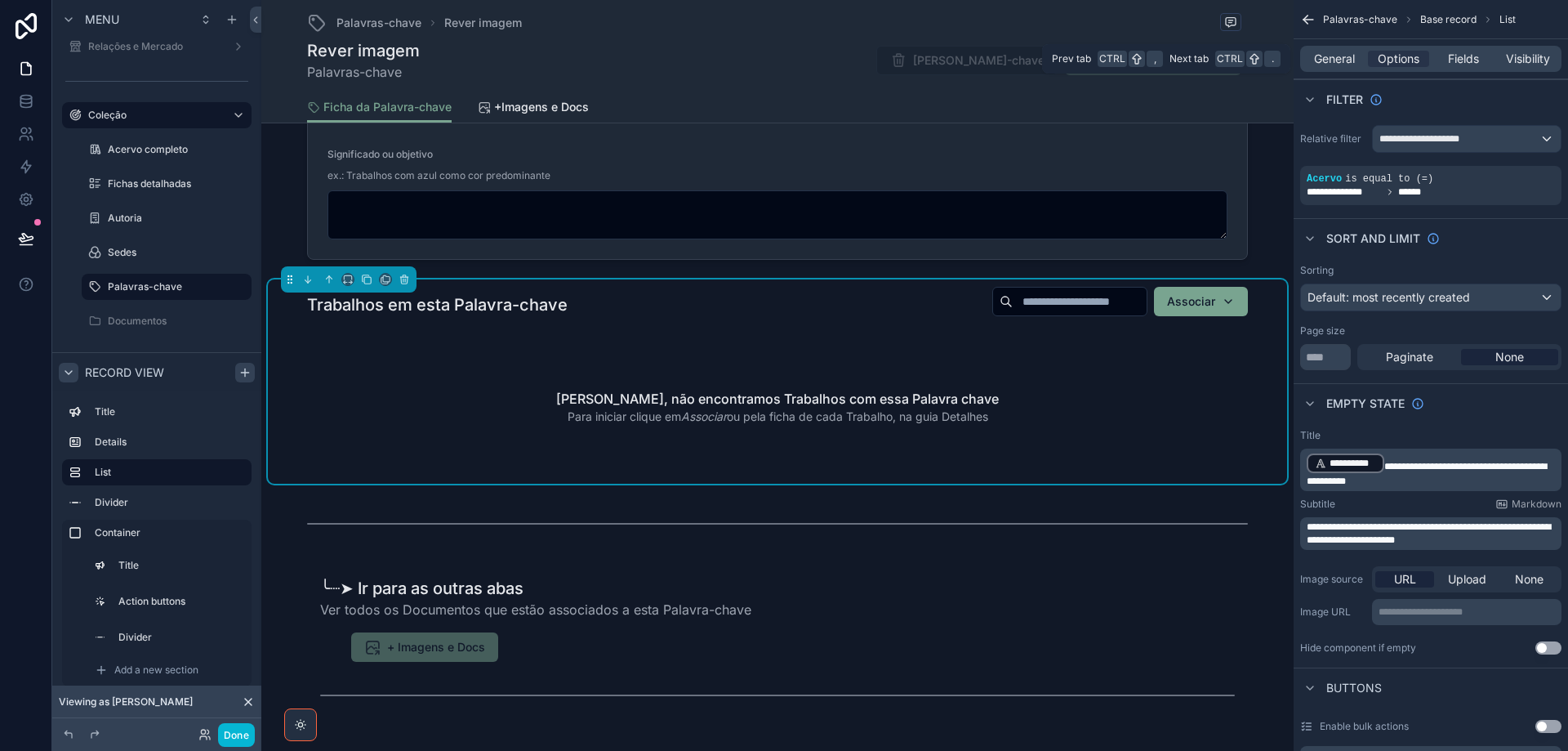
drag, startPoint x: 1315, startPoint y: 63, endPoint x: 1337, endPoint y: 77, distance: 26.1
click at [1316, 64] on span "General" at bounding box center [1334, 59] width 41 height 16
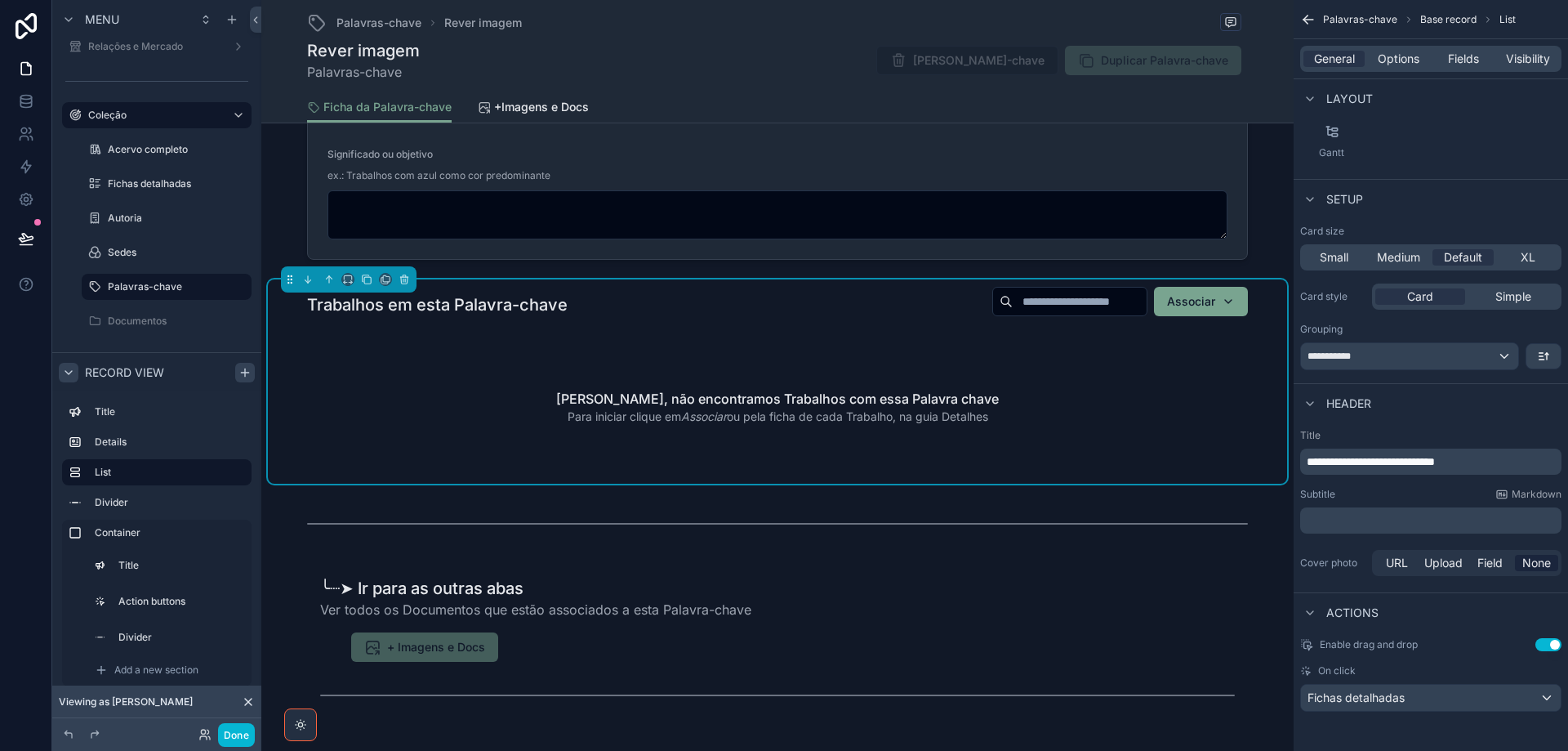
click at [1370, 457] on span "**********" at bounding box center [1371, 461] width 128 height 11
click at [1385, 528] on p "﻿" at bounding box center [1432, 520] width 251 height 16
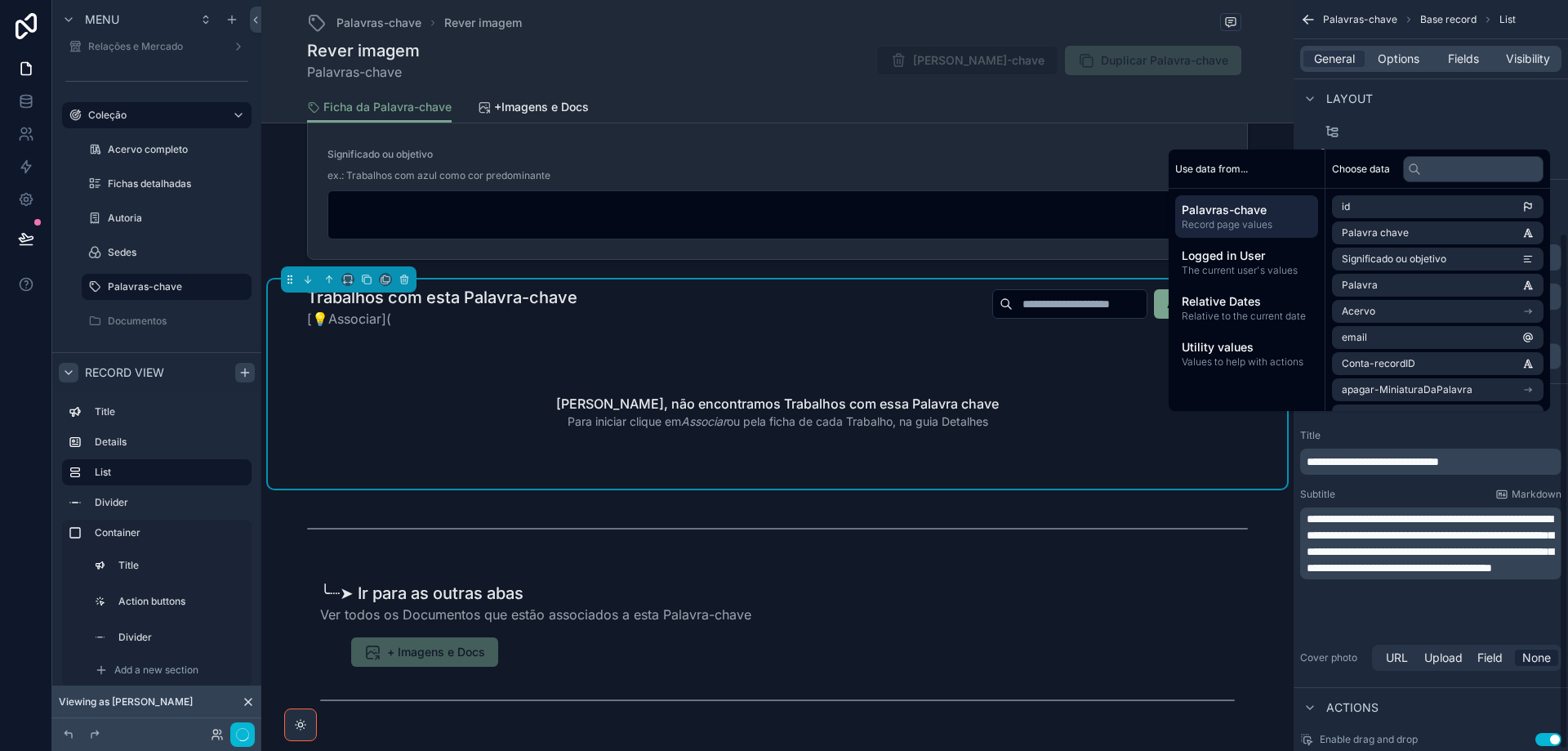
scroll to position [338, 0]
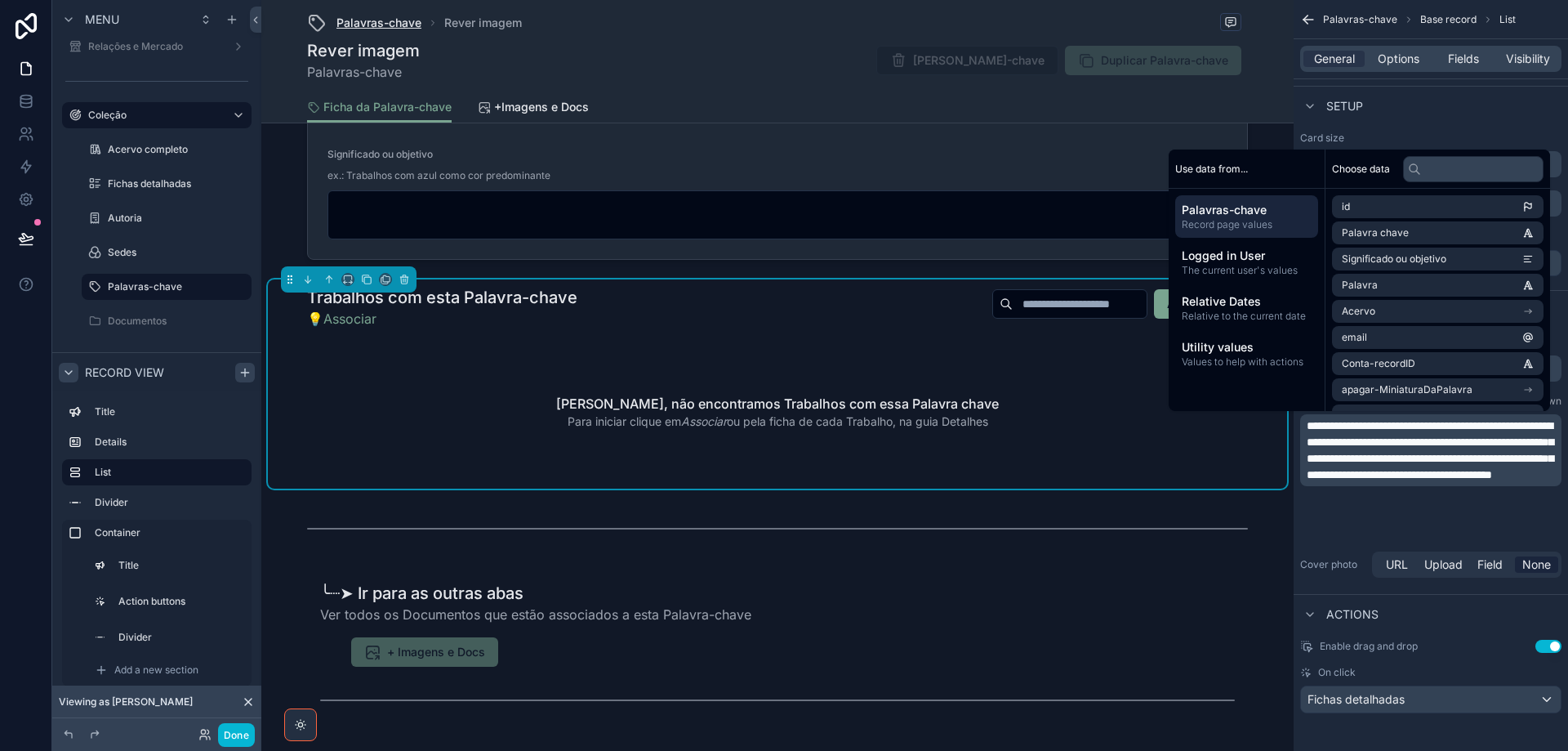
click at [375, 21] on span "Palavras-chave" at bounding box center [379, 22] width 85 height 16
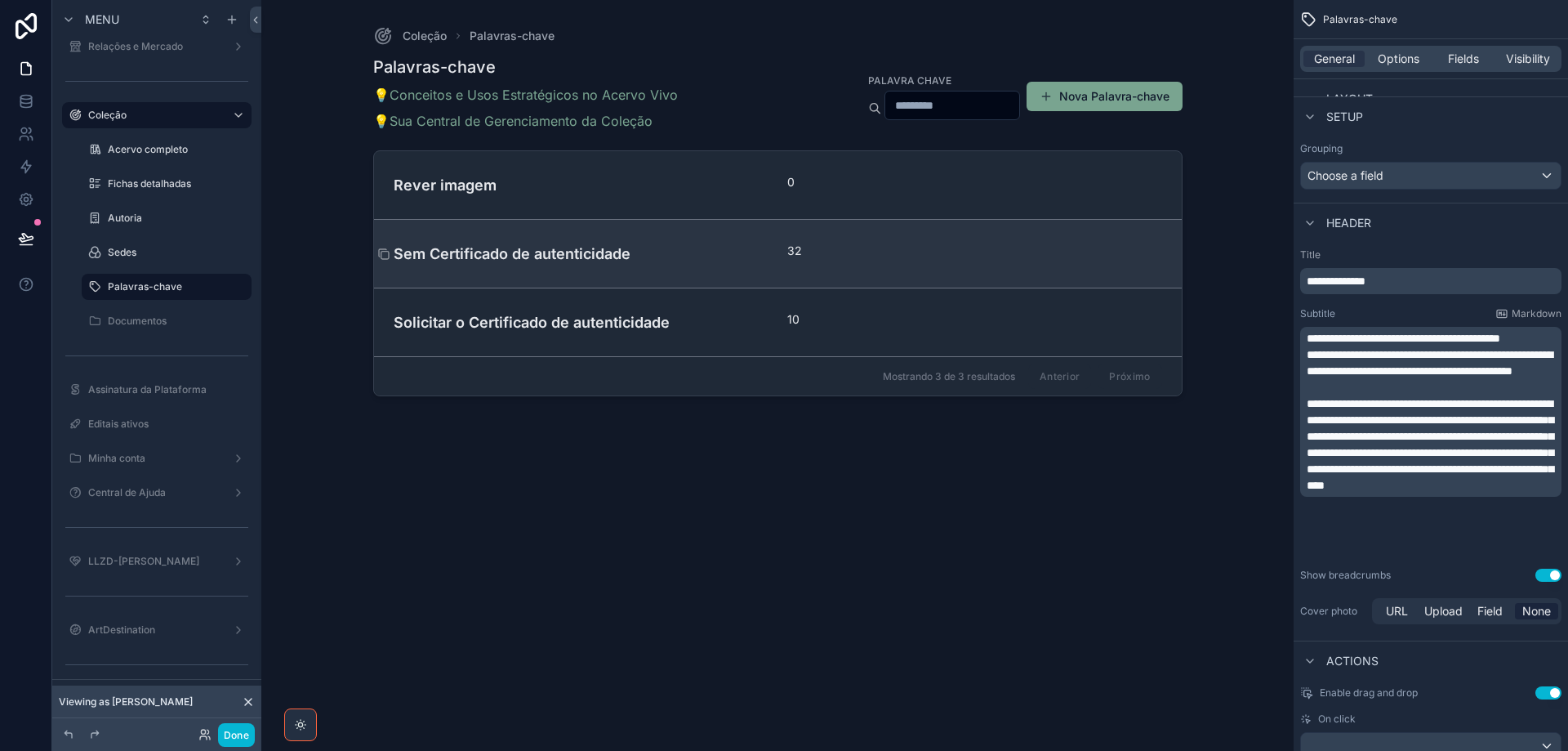
click at [543, 247] on h4 "Sem Certificado de autenticidade" at bounding box center [581, 254] width 375 height 22
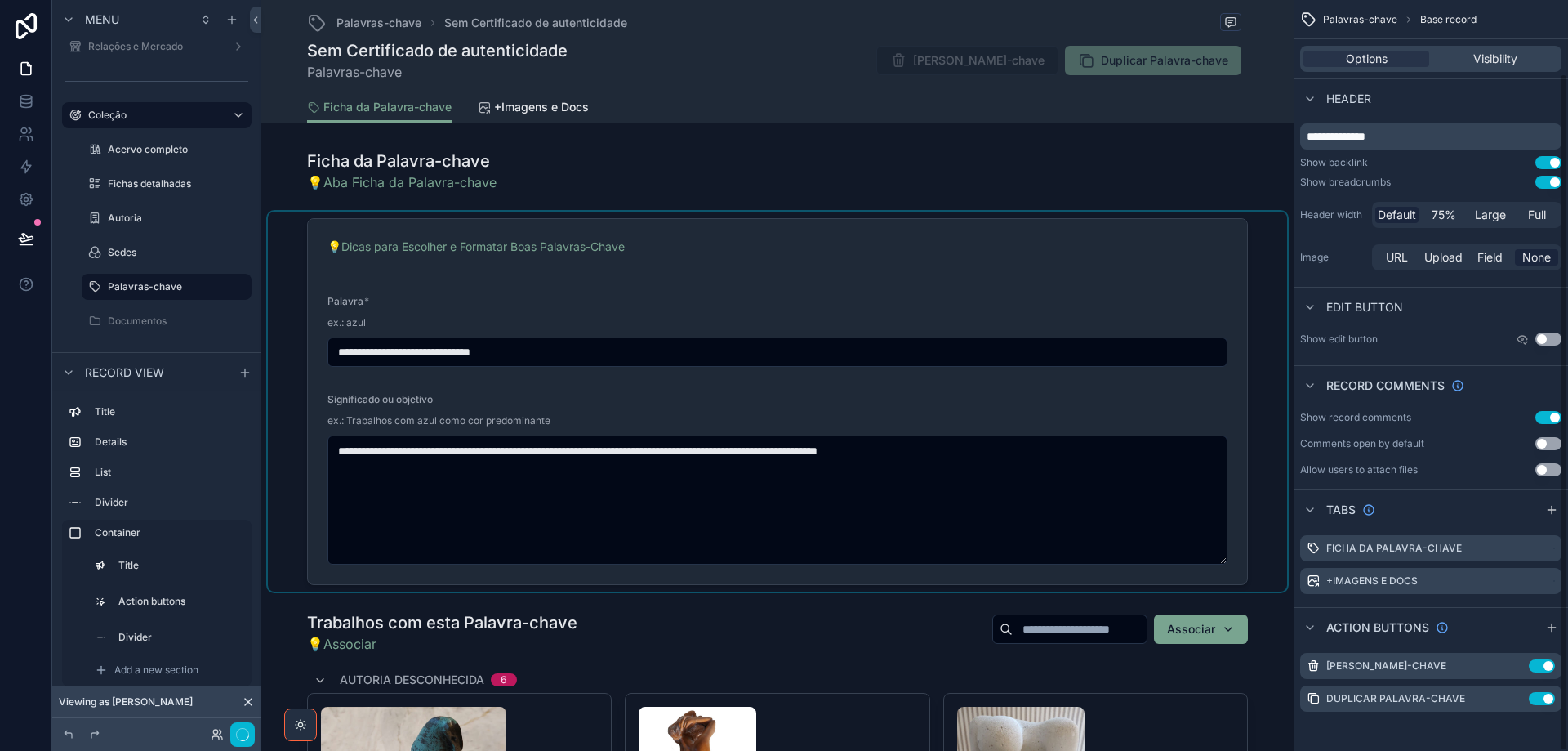
scroll to position [81, 0]
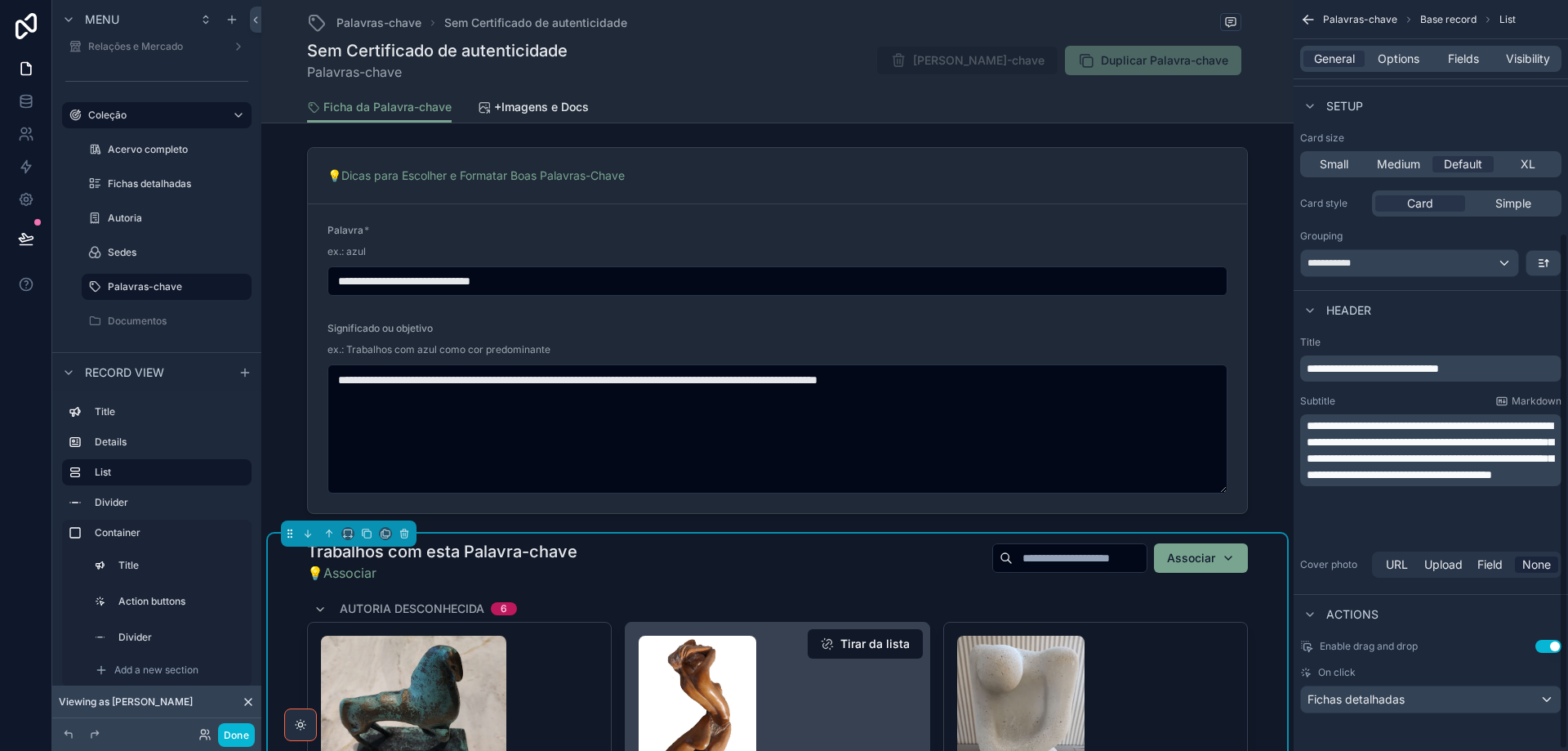
scroll to position [163, 0]
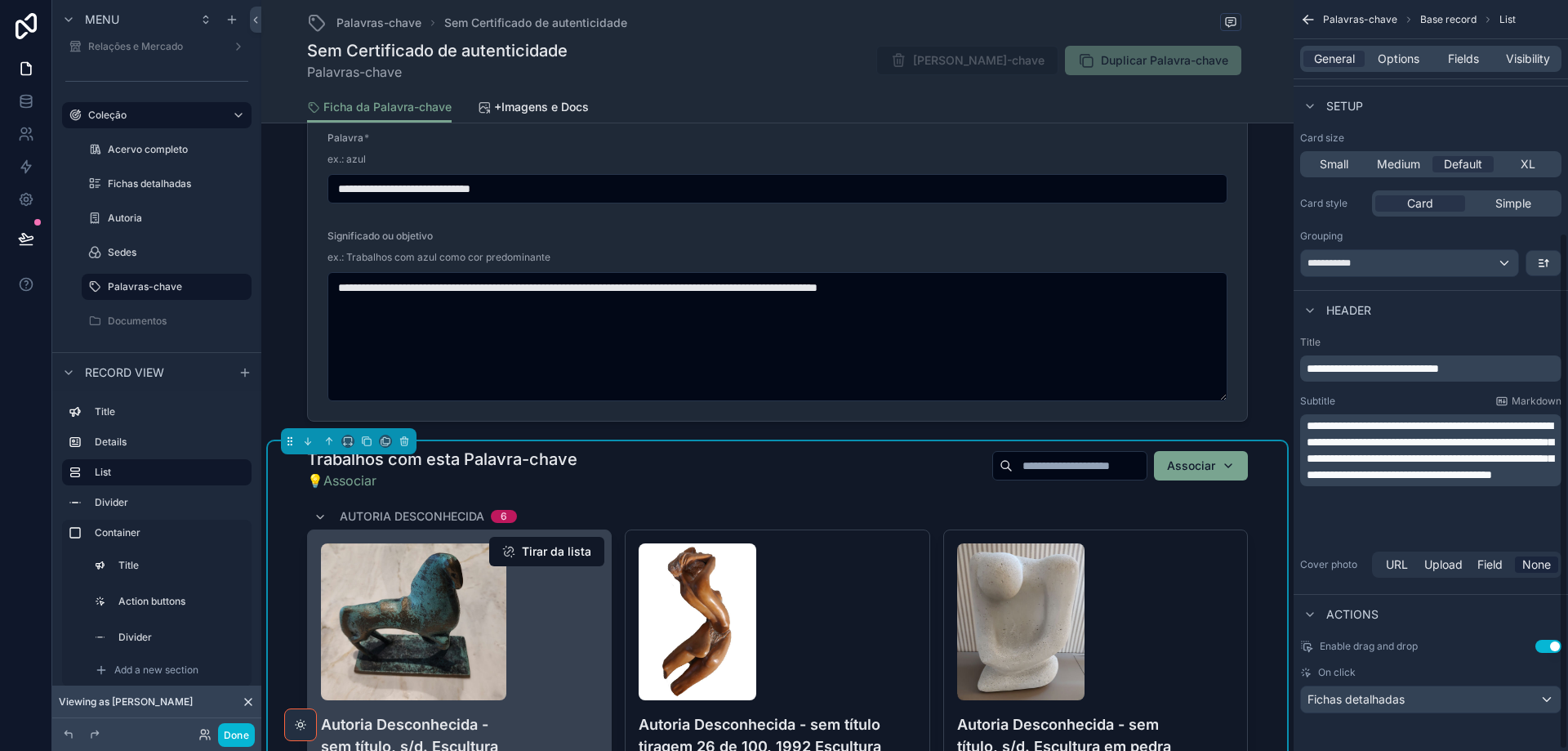
click at [553, 642] on div "scrollable content" at bounding box center [460, 622] width 277 height 157
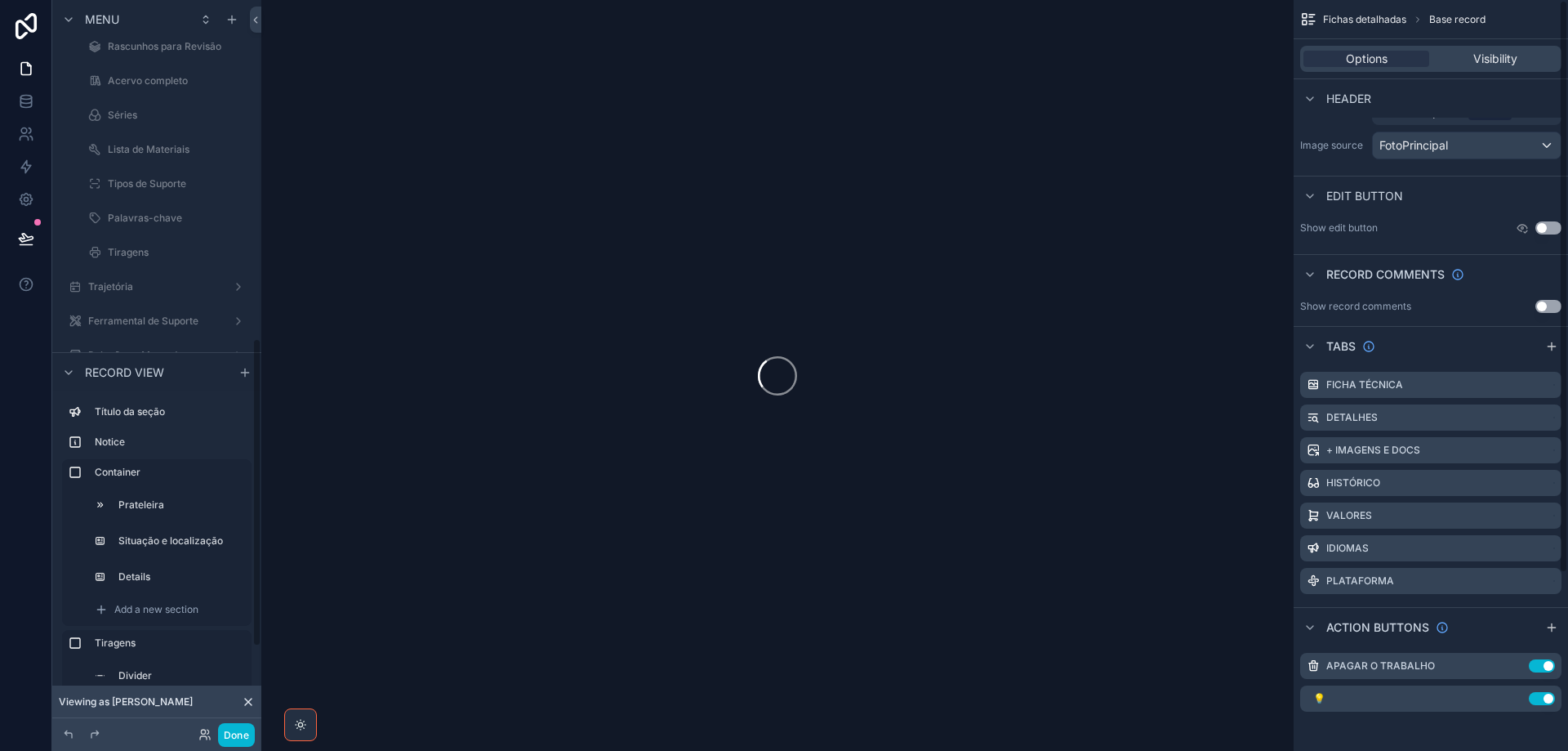
scroll to position [801, 0]
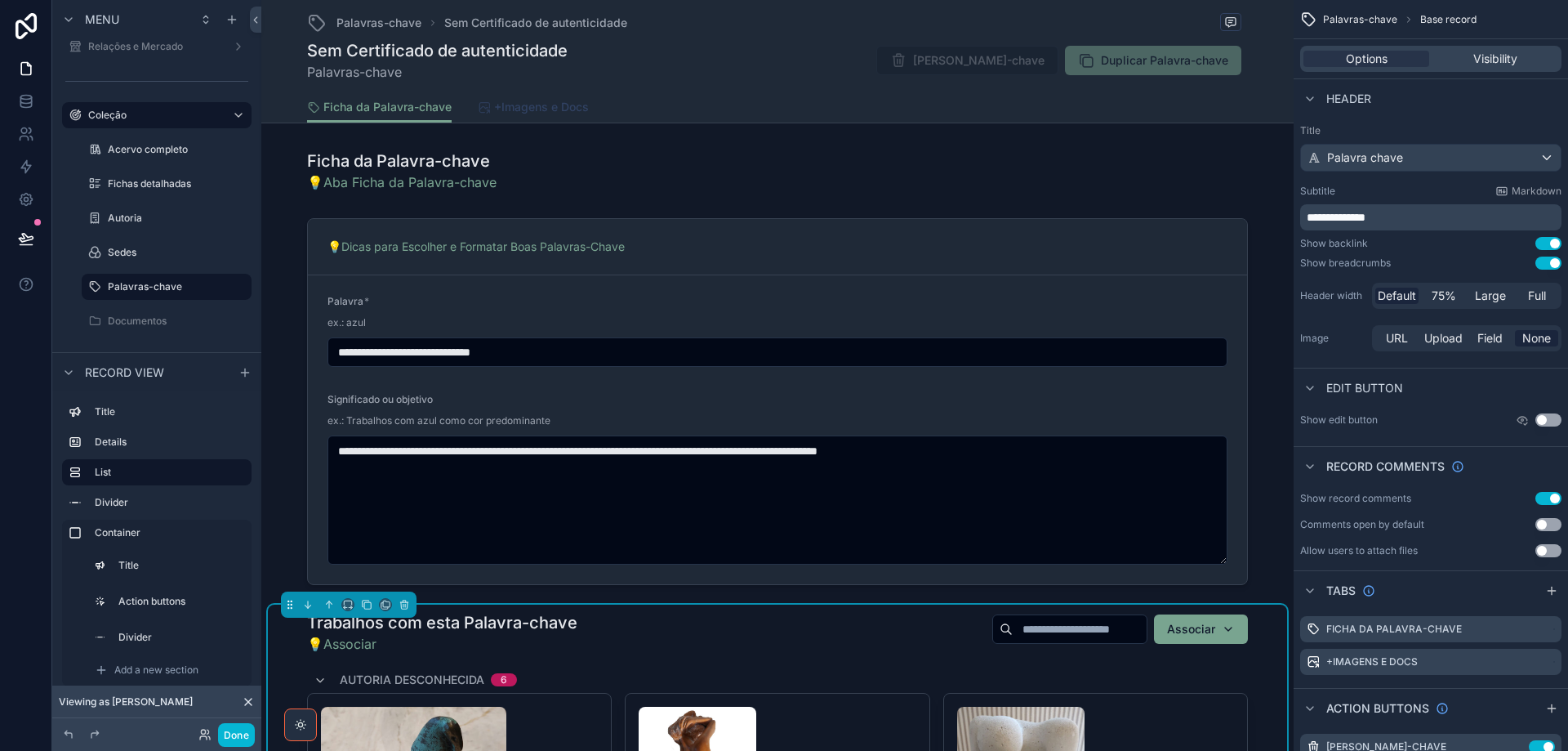
click at [540, 108] on span "+Imagens e Docs" at bounding box center [542, 106] width 95 height 16
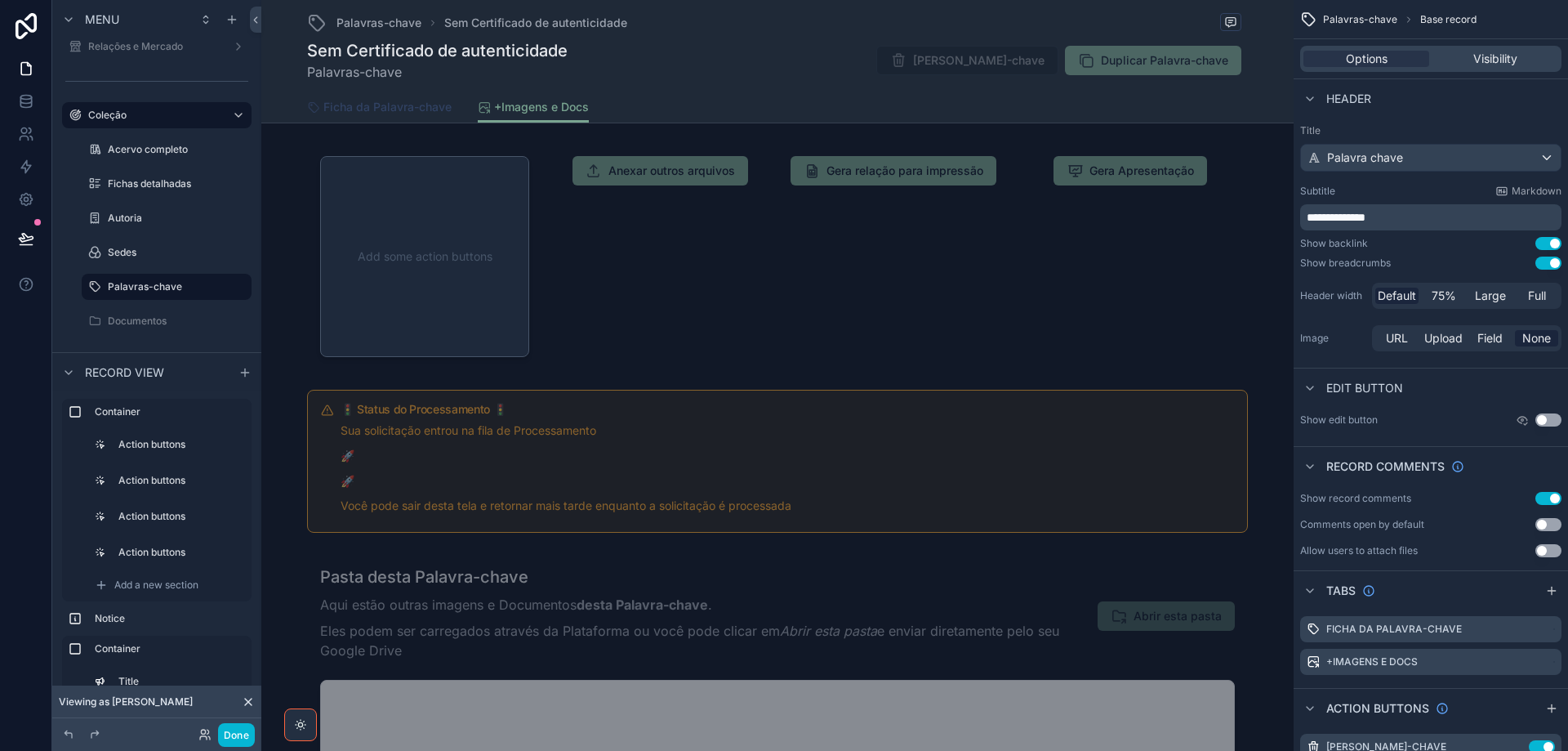
drag, startPoint x: 396, startPoint y: 108, endPoint x: 496, endPoint y: 200, distance: 135.9
click at [395, 108] on span "Ficha da Palavra-chave" at bounding box center [387, 106] width 128 height 16
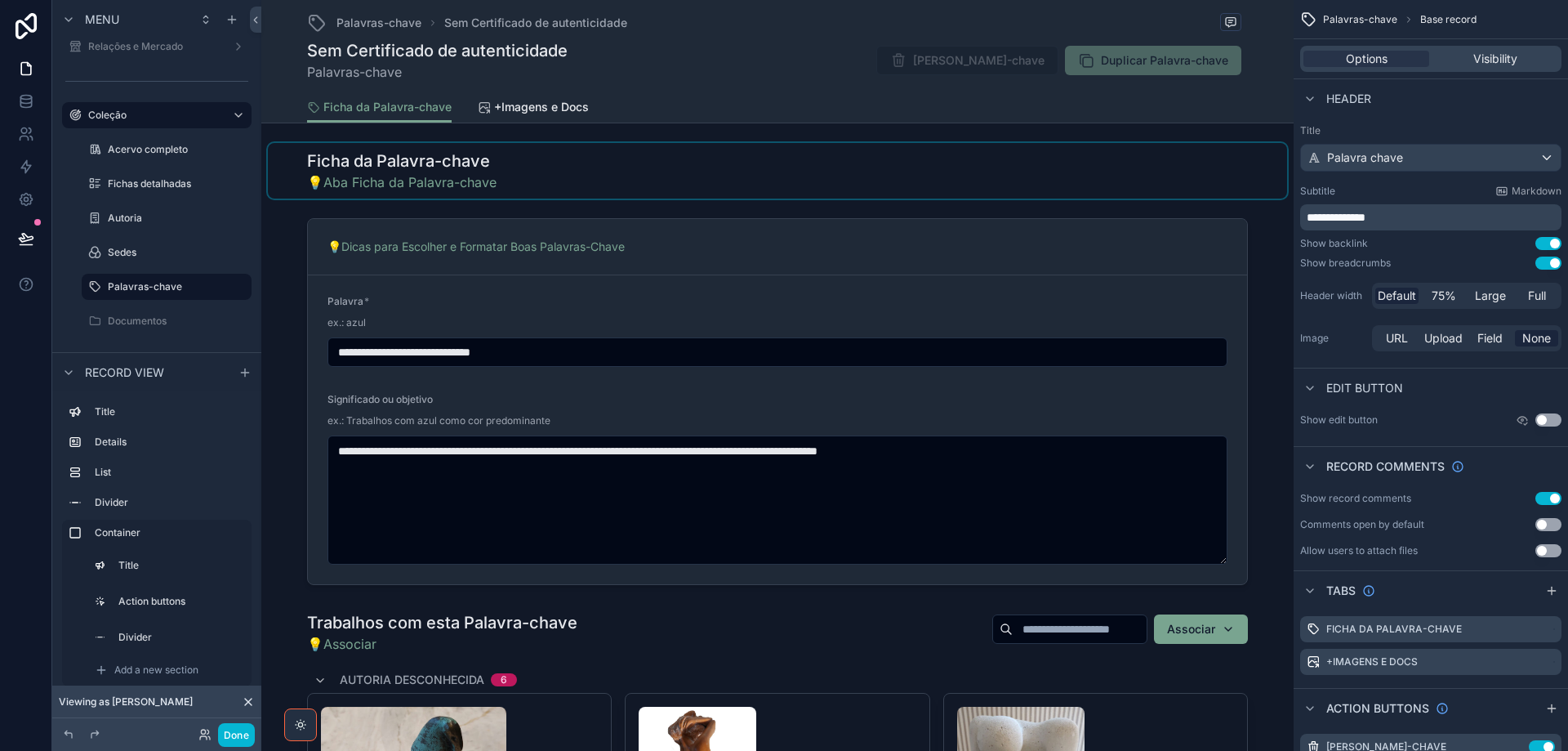
drag, startPoint x: 594, startPoint y: 168, endPoint x: 949, endPoint y: 185, distance: 355.4
click at [594, 167] on div "scrollable content" at bounding box center [778, 170] width 1019 height 55
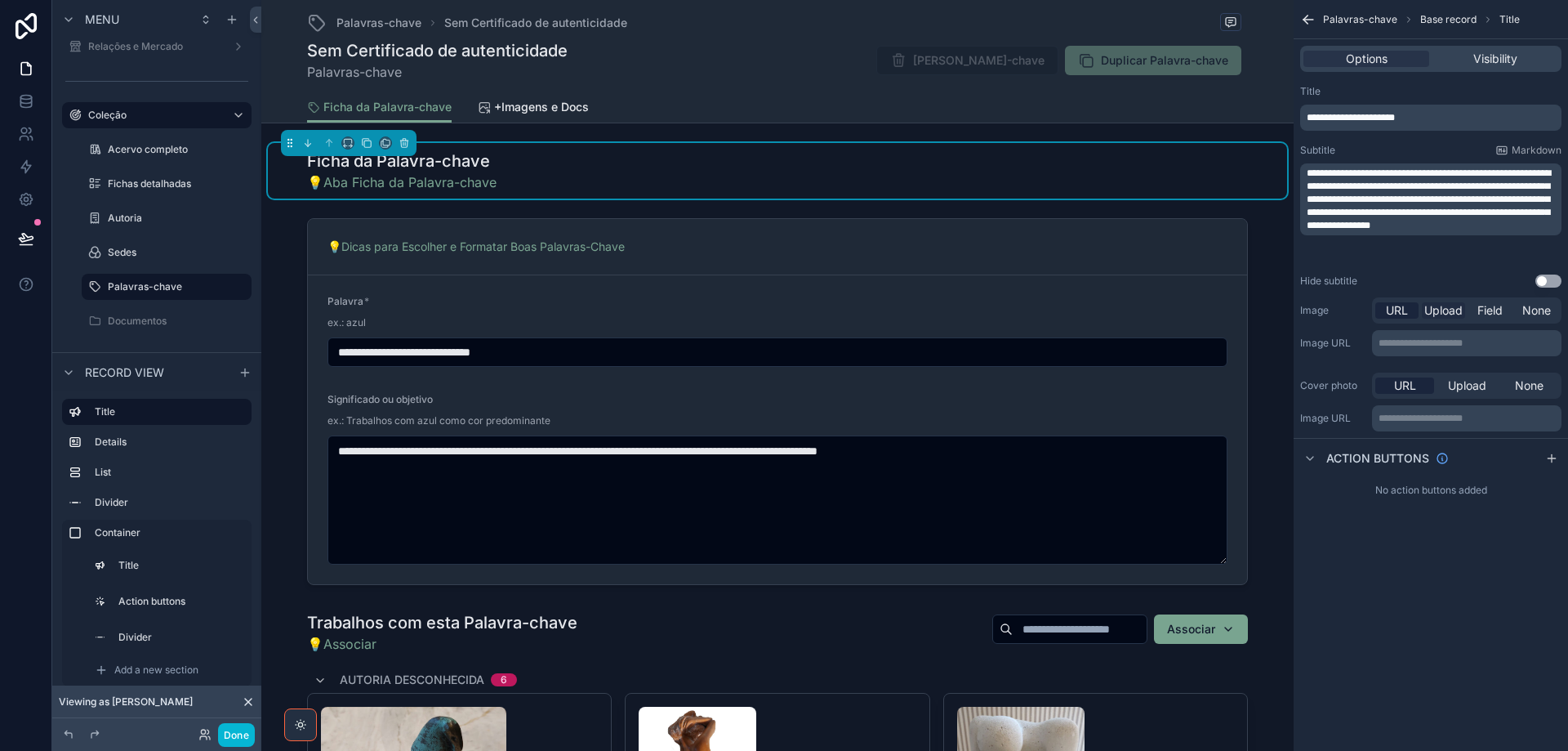
click at [1443, 314] on span "Upload" at bounding box center [1444, 310] width 38 height 16
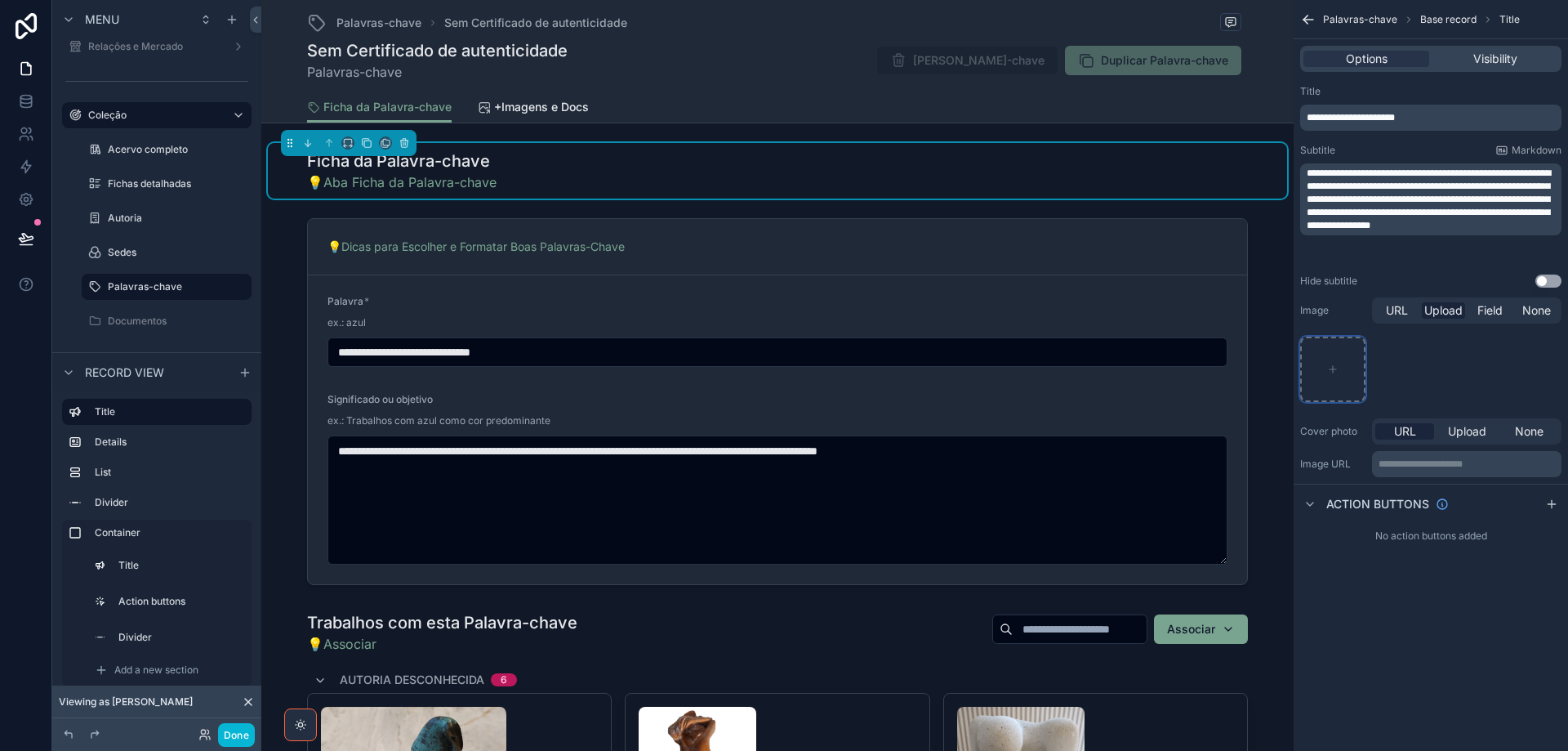
click at [1329, 370] on icon "scrollable content" at bounding box center [1332, 369] width 11 height 11
type input "**********"
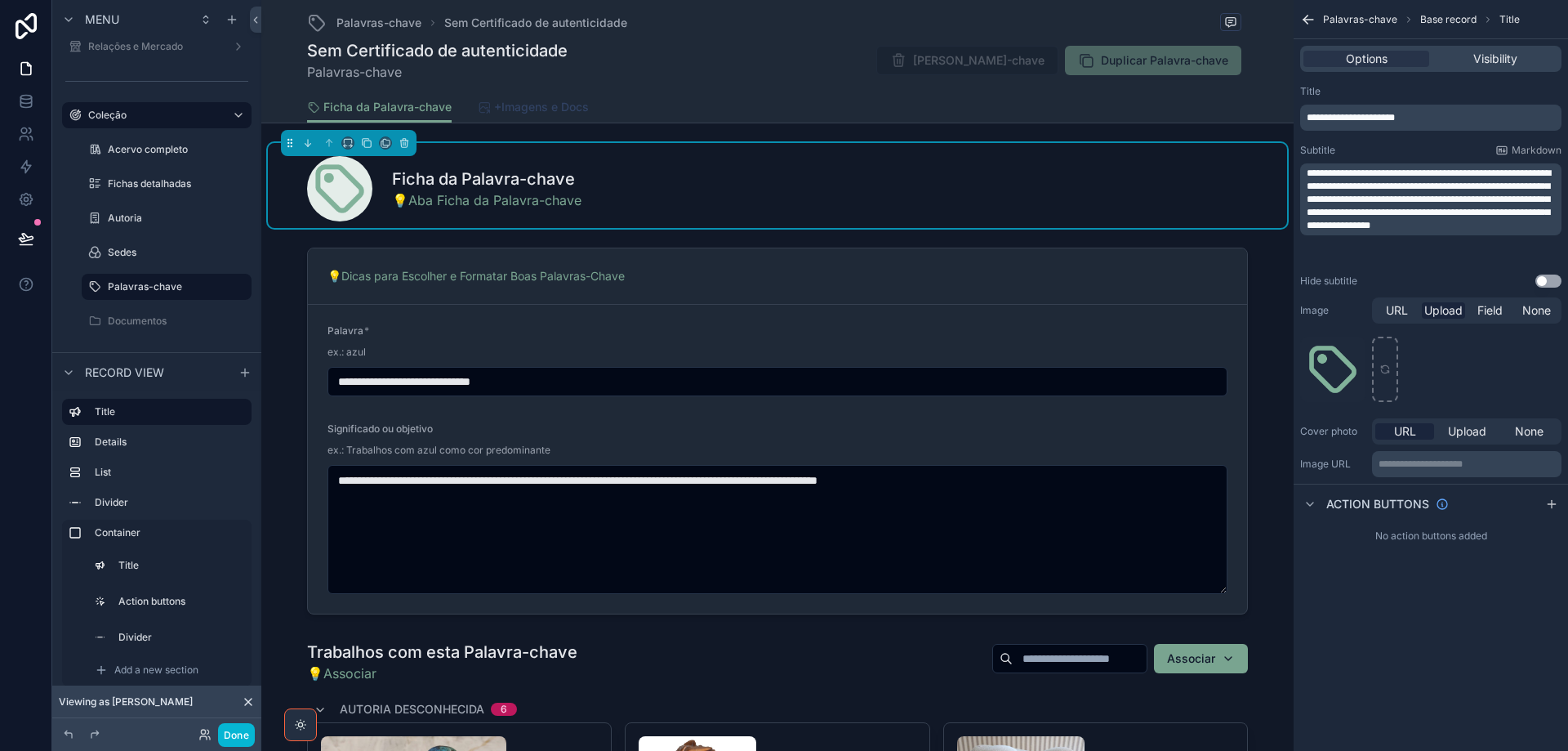
click at [538, 111] on span "+Imagens e Docs" at bounding box center [542, 106] width 95 height 16
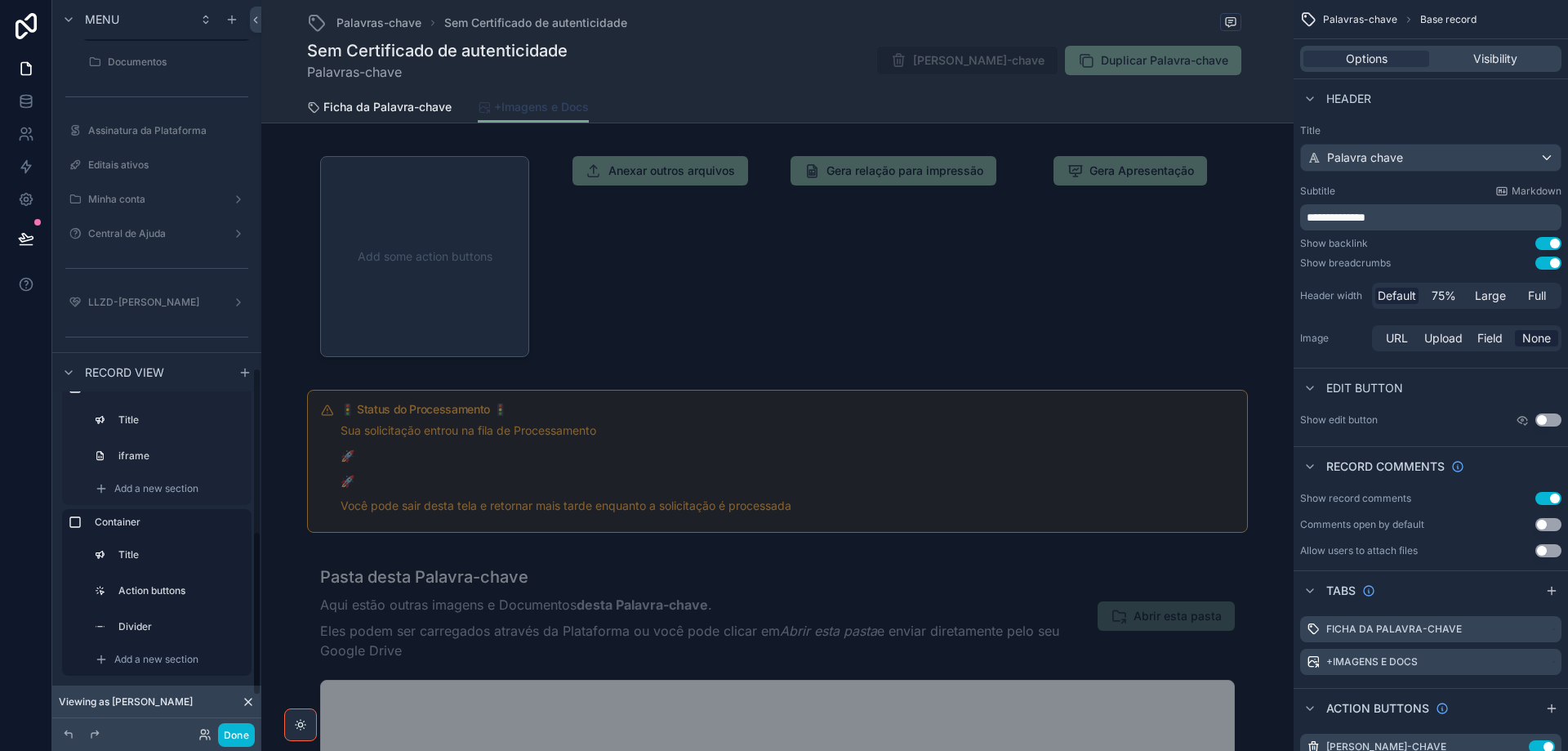
scroll to position [819, 0]
click at [241, 372] on icon "scrollable content" at bounding box center [244, 372] width 13 height 13
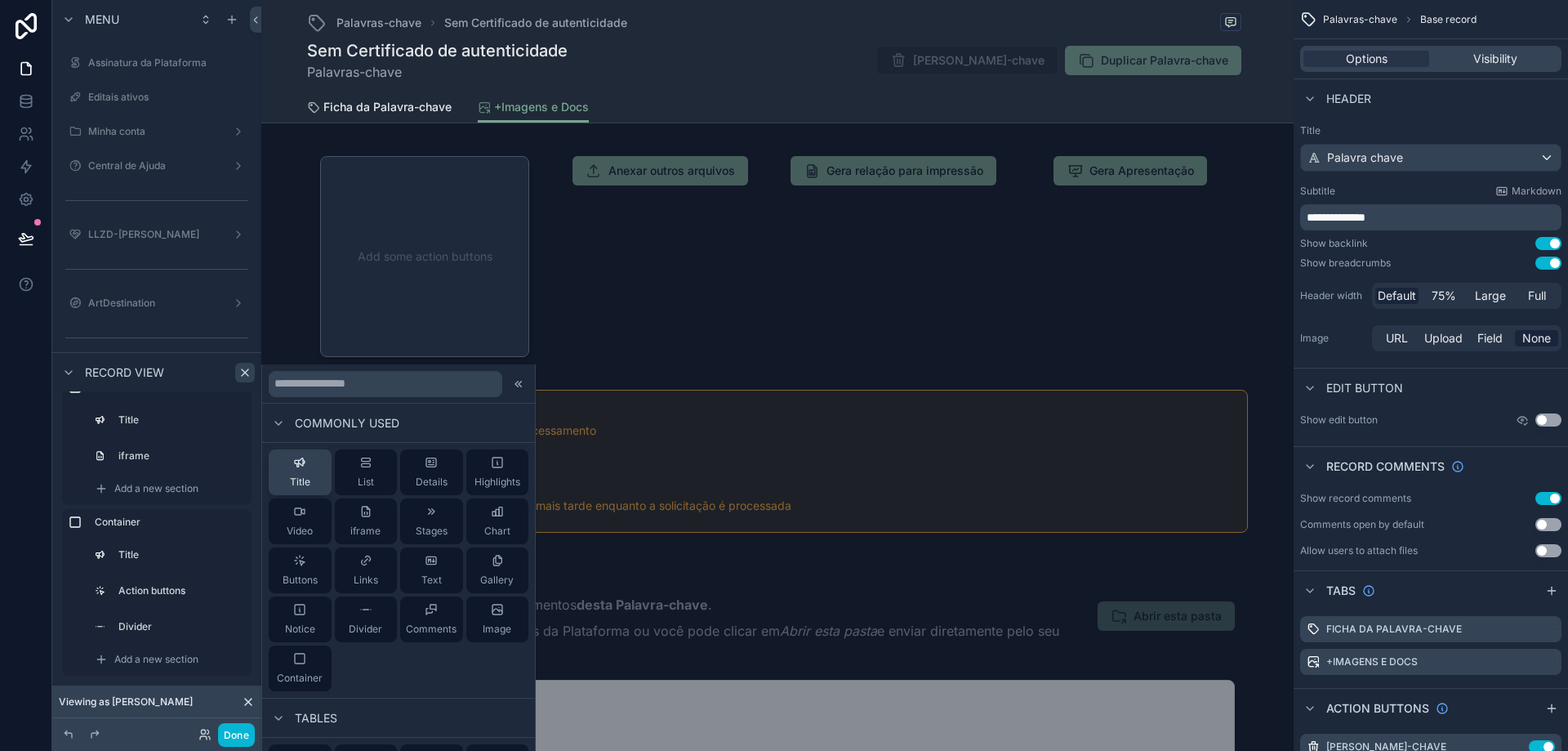
click at [314, 465] on button "Title" at bounding box center [300, 472] width 63 height 46
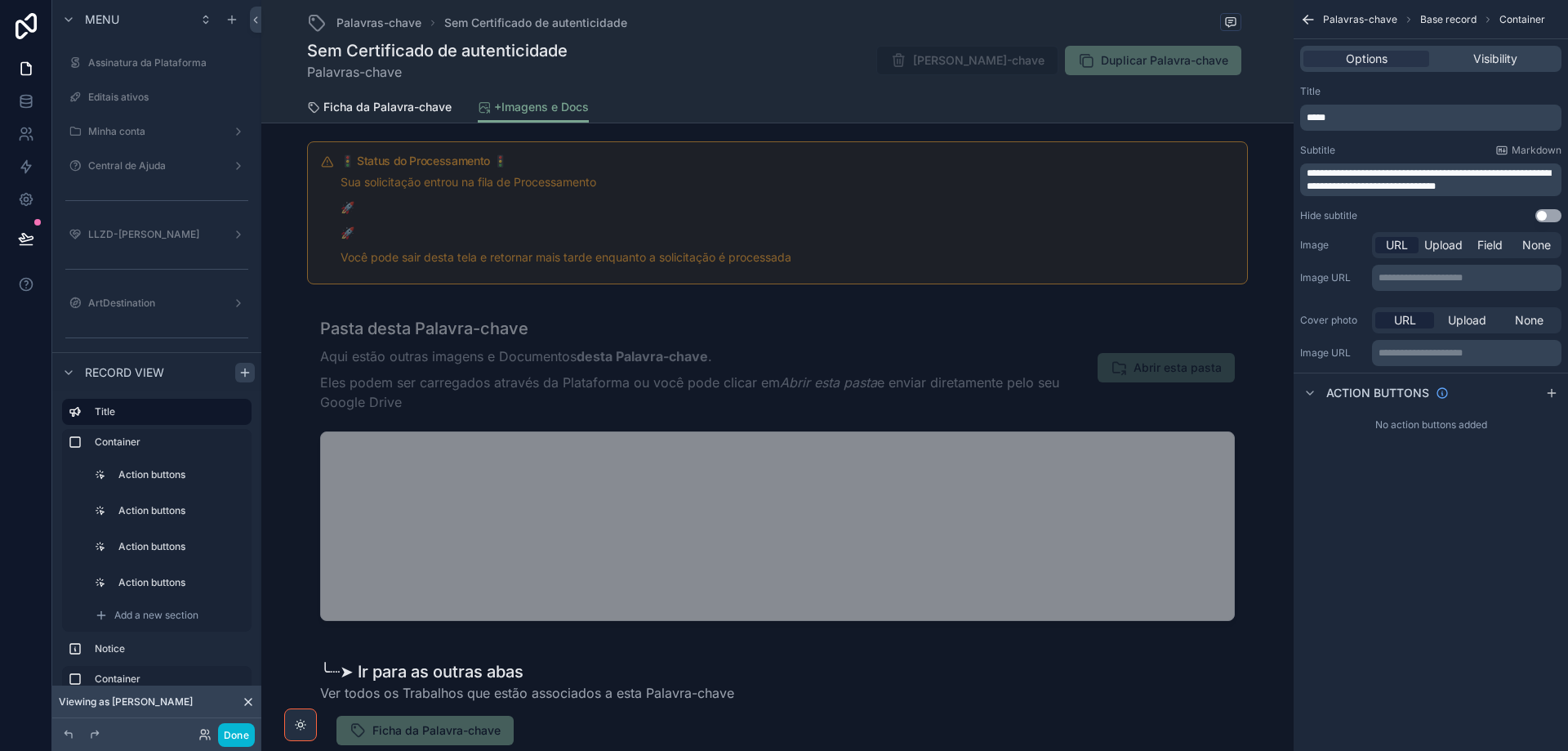
scroll to position [0, 0]
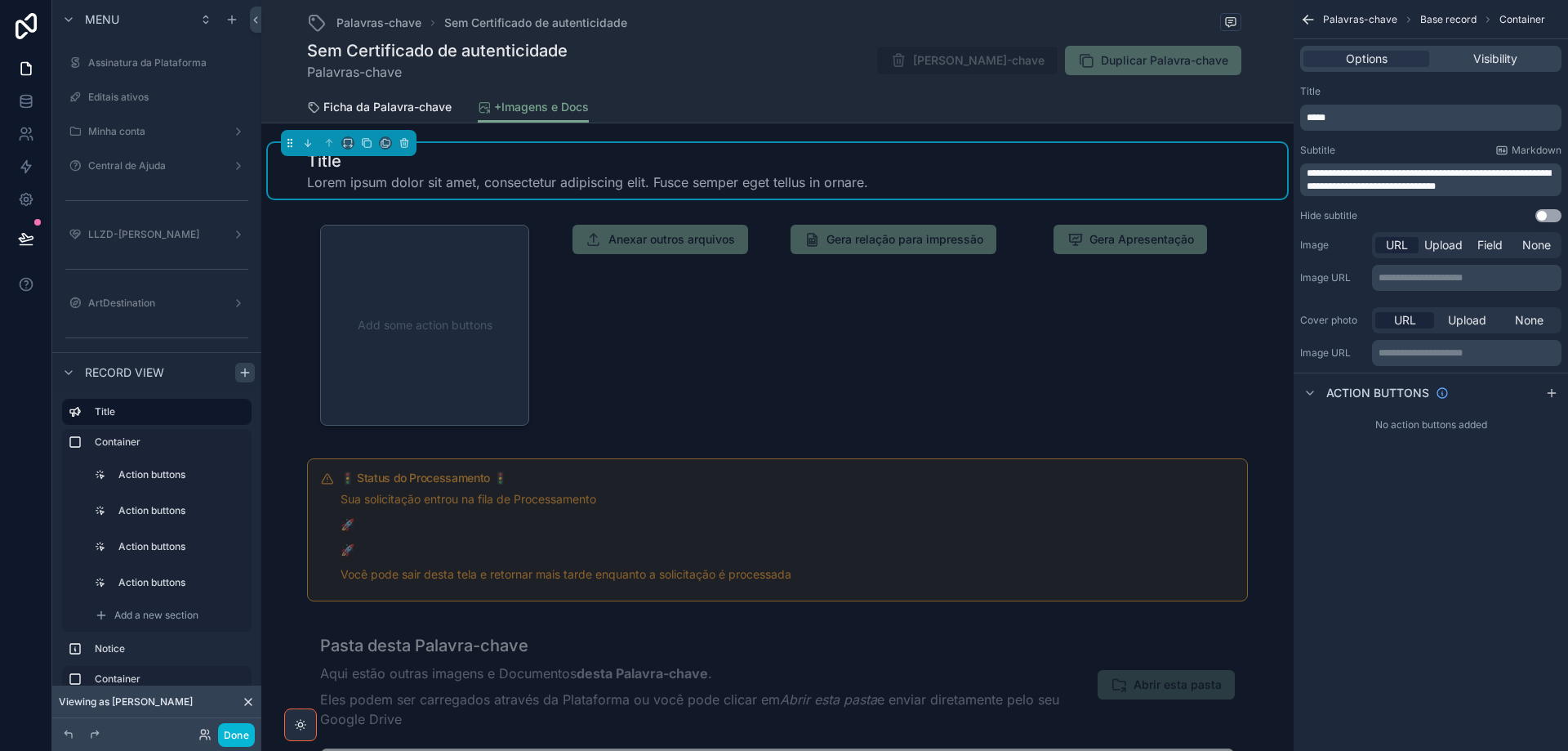
drag, startPoint x: 526, startPoint y: 173, endPoint x: 705, endPoint y: 153, distance: 180.1
click at [525, 173] on span "Lorem ipsum dolor sit amet, consectetur adipiscing elit. Fusce semper eget tell…" at bounding box center [587, 181] width 562 height 20
drag, startPoint x: 1351, startPoint y: 119, endPoint x: 1305, endPoint y: 118, distance: 46.0
click at [1305, 118] on div "*****" at bounding box center [1431, 118] width 262 height 26
click at [1357, 188] on span "**********" at bounding box center [1429, 180] width 244 height 22
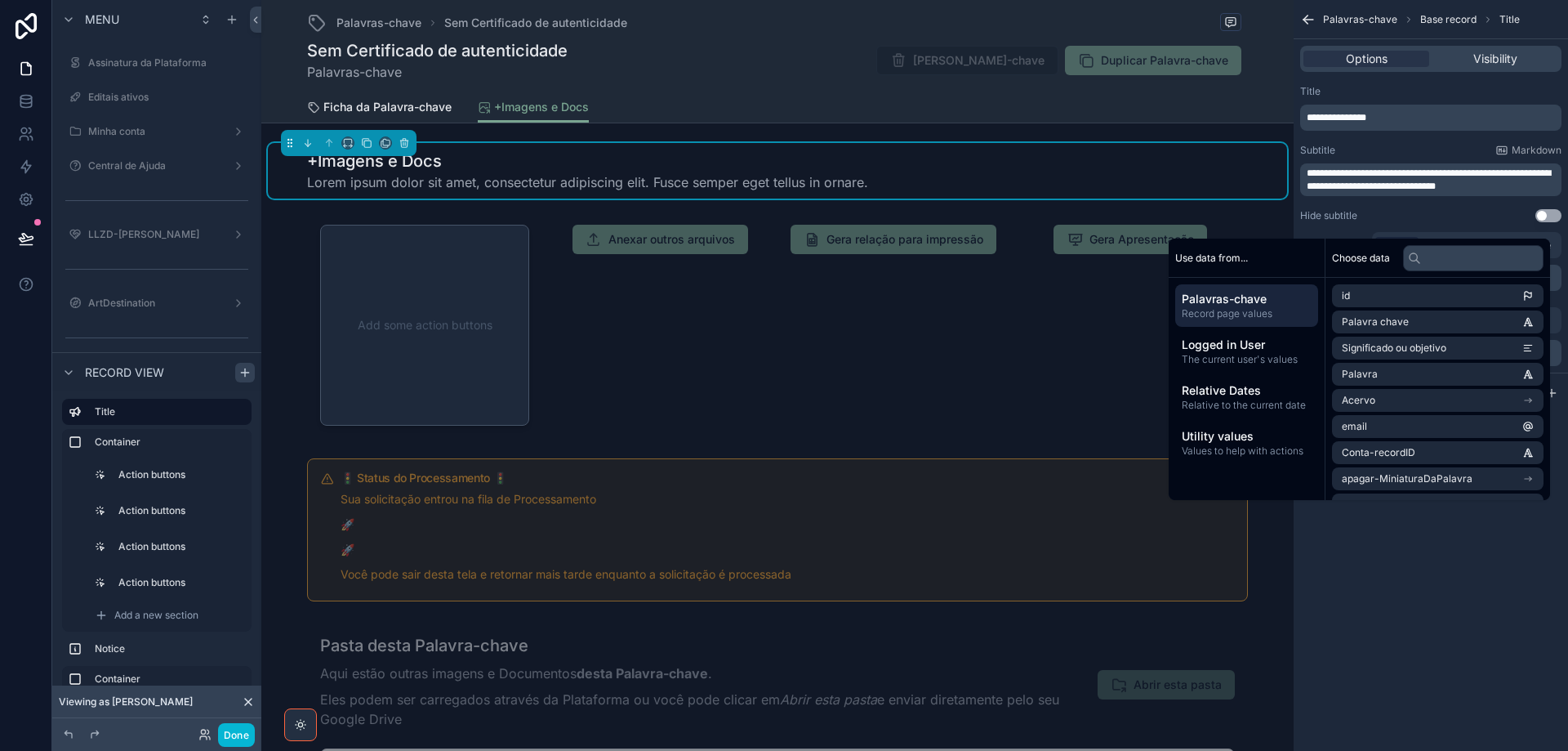
click at [1330, 169] on div "**********" at bounding box center [1431, 180] width 262 height 33
click at [1332, 178] on p "**********" at bounding box center [1432, 180] width 251 height 26
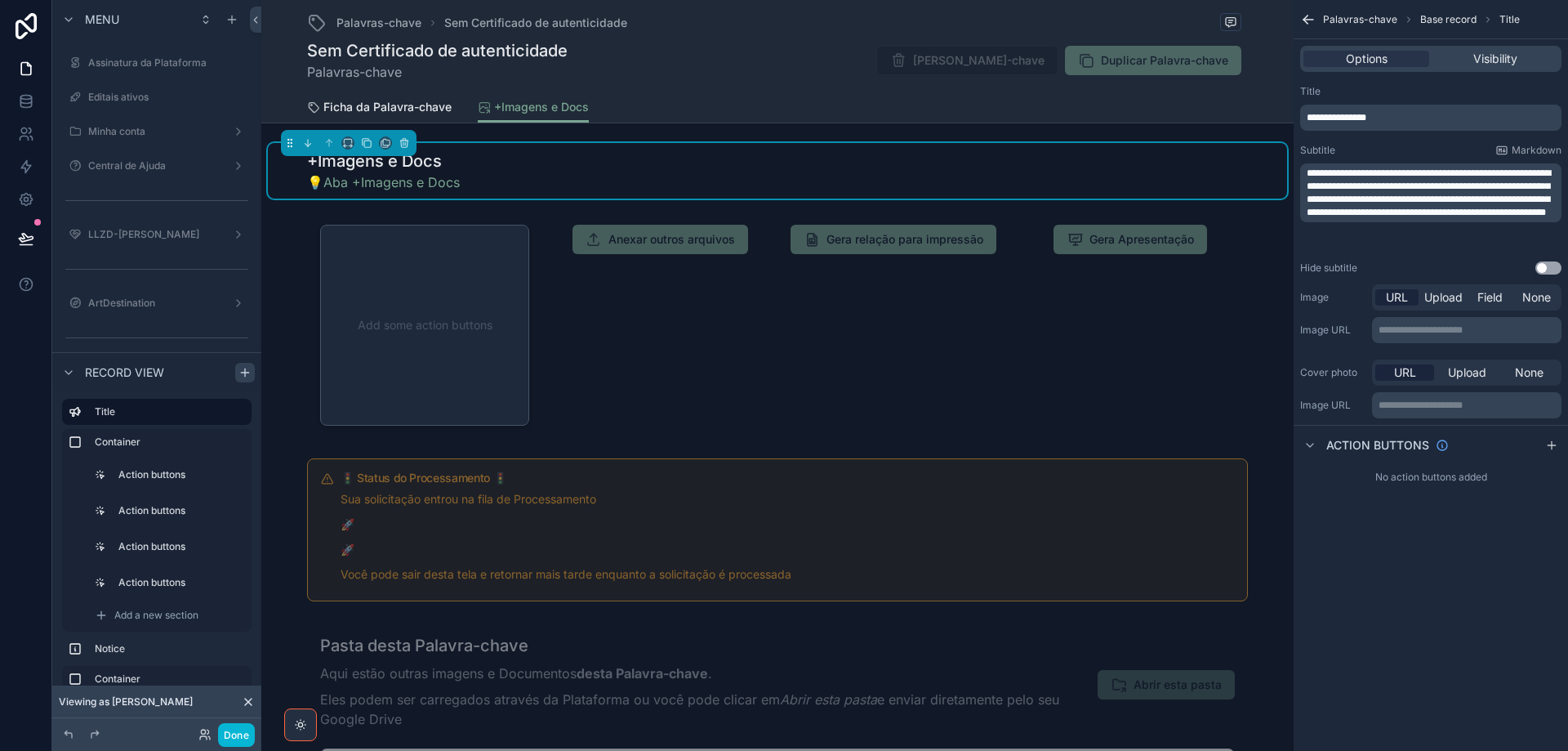
click at [1410, 580] on div "**********" at bounding box center [1432, 375] width 275 height 751
click at [1448, 292] on span "Upload" at bounding box center [1444, 297] width 38 height 16
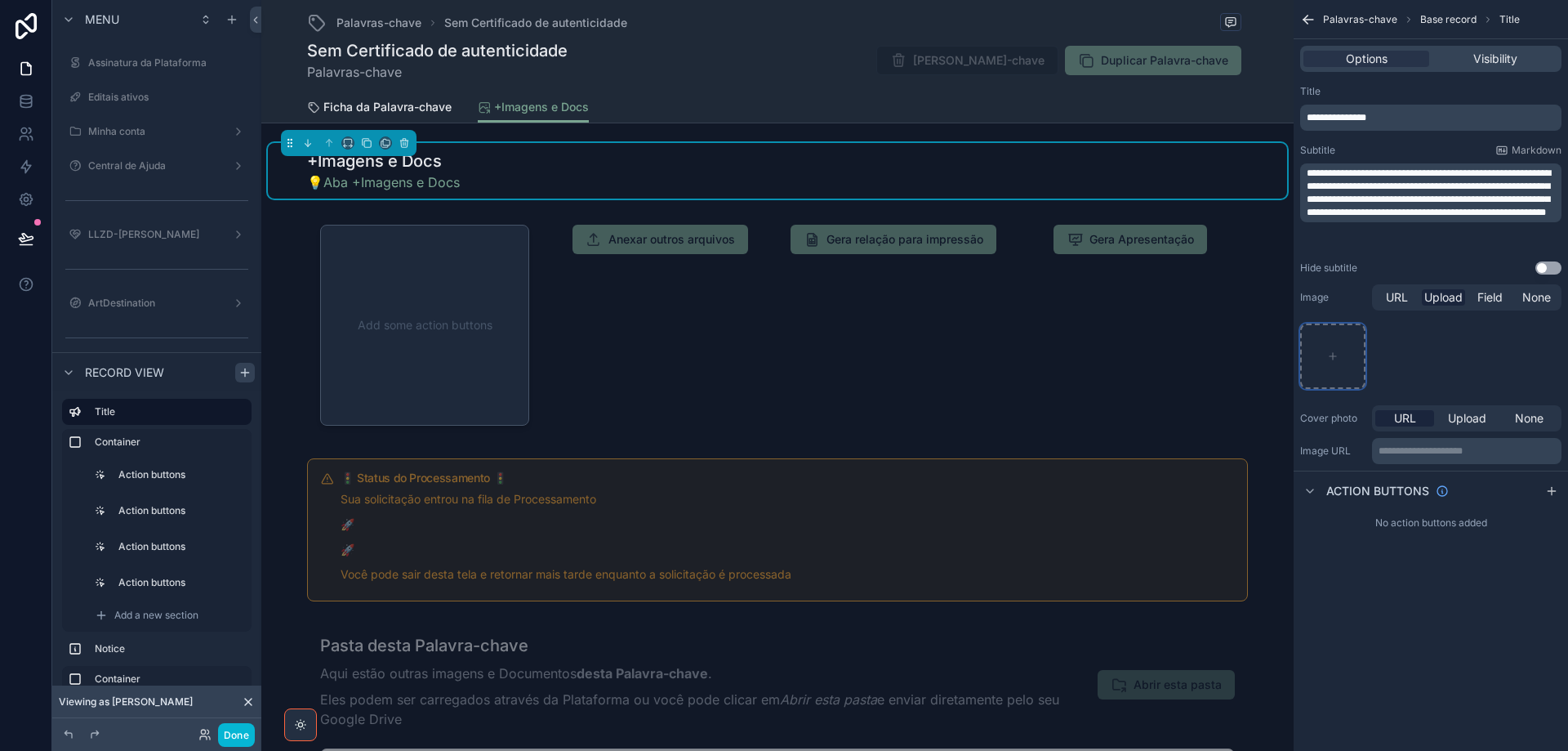
click at [1328, 359] on icon "scrollable content" at bounding box center [1332, 356] width 11 height 11
type input "**********"
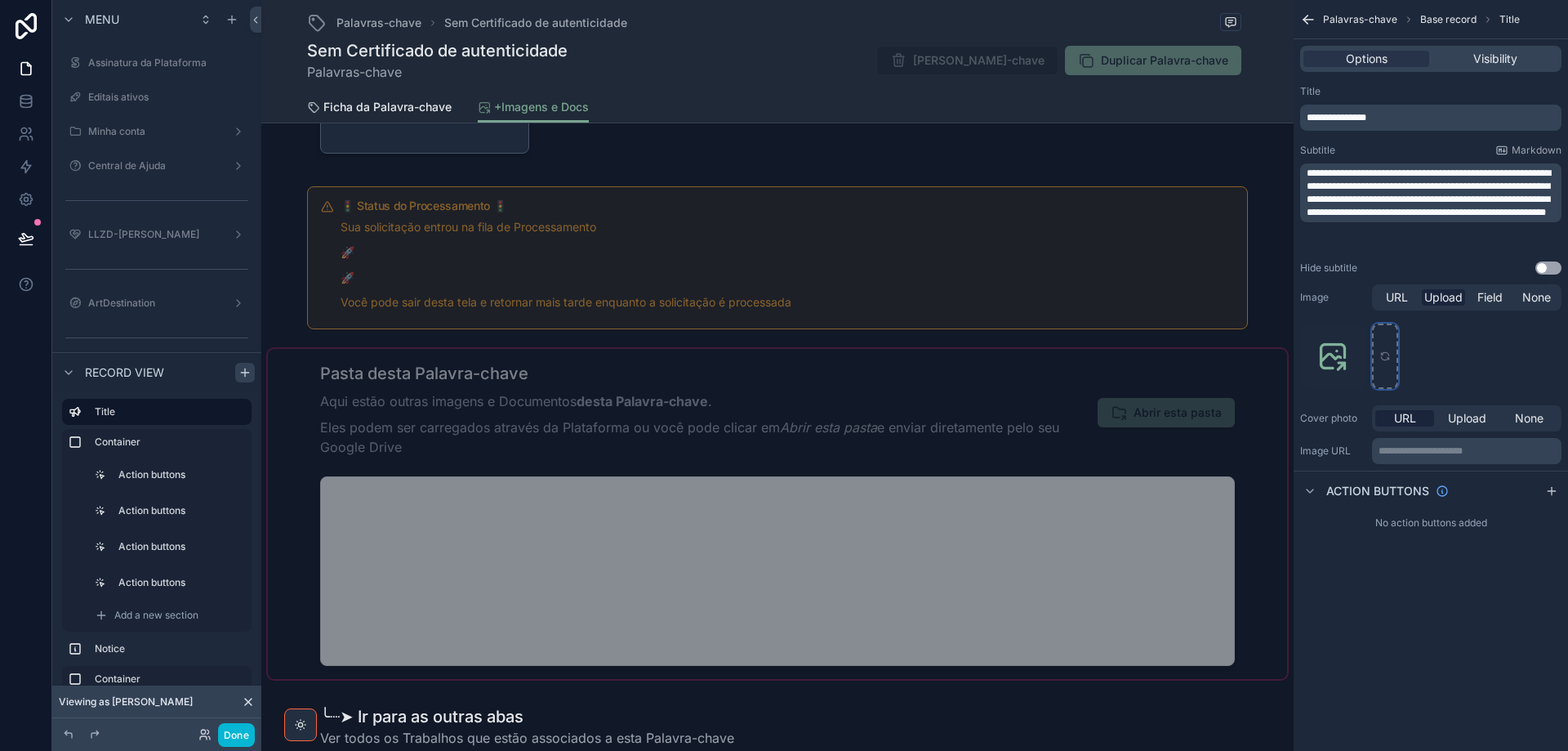
scroll to position [327, 0]
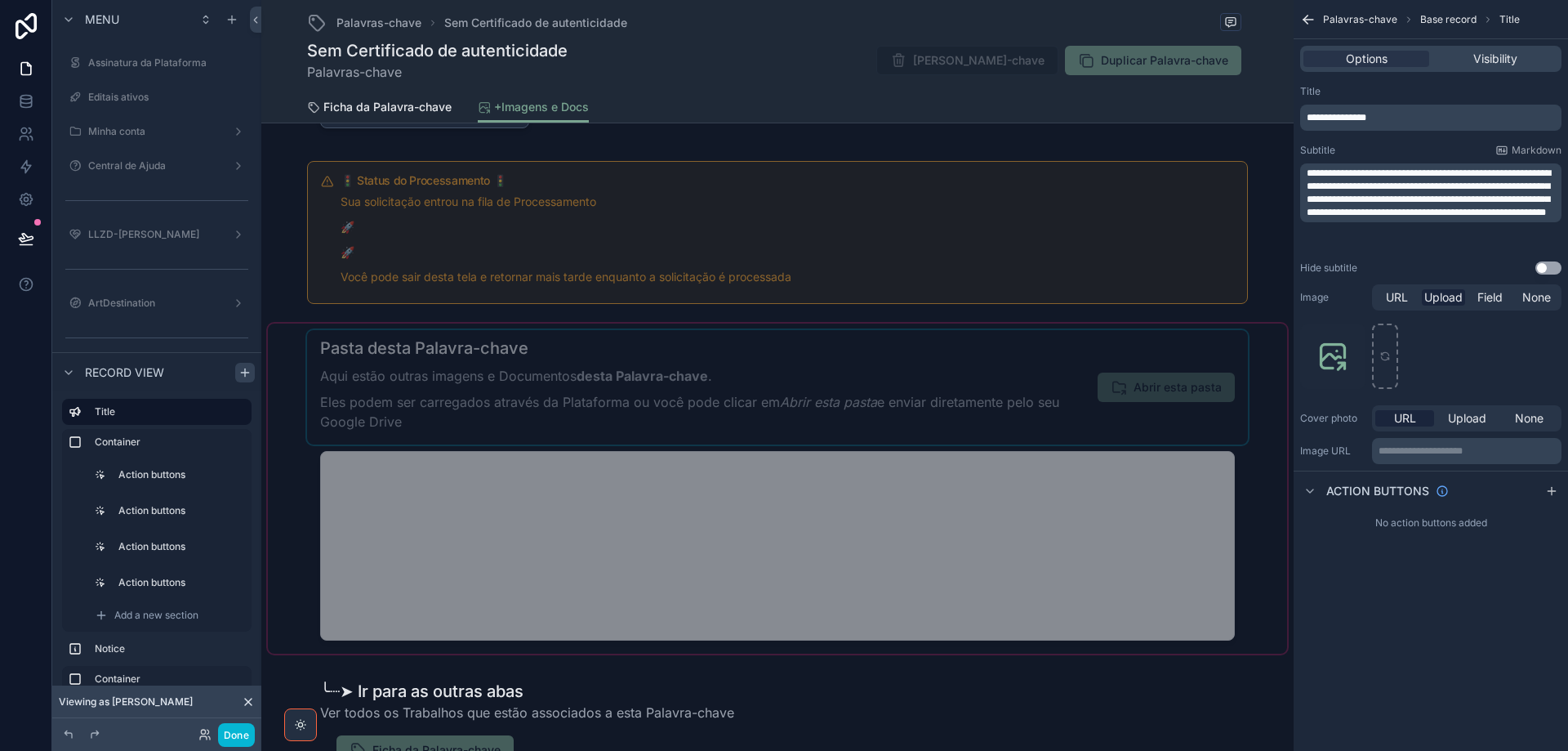
click at [829, 403] on div "scrollable content" at bounding box center [778, 488] width 1019 height 330
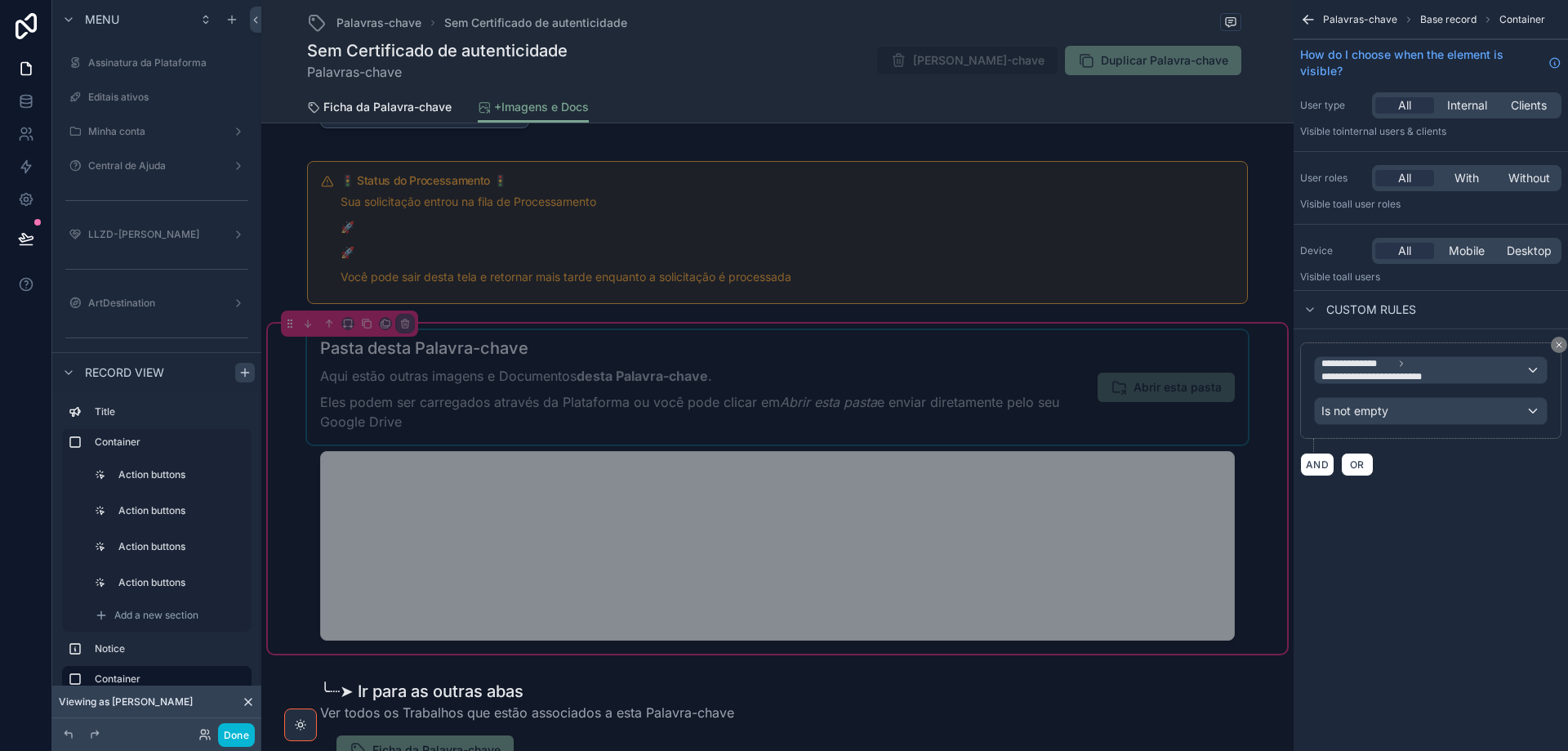
click at [828, 403] on div "scrollable content" at bounding box center [777, 387] width 941 height 114
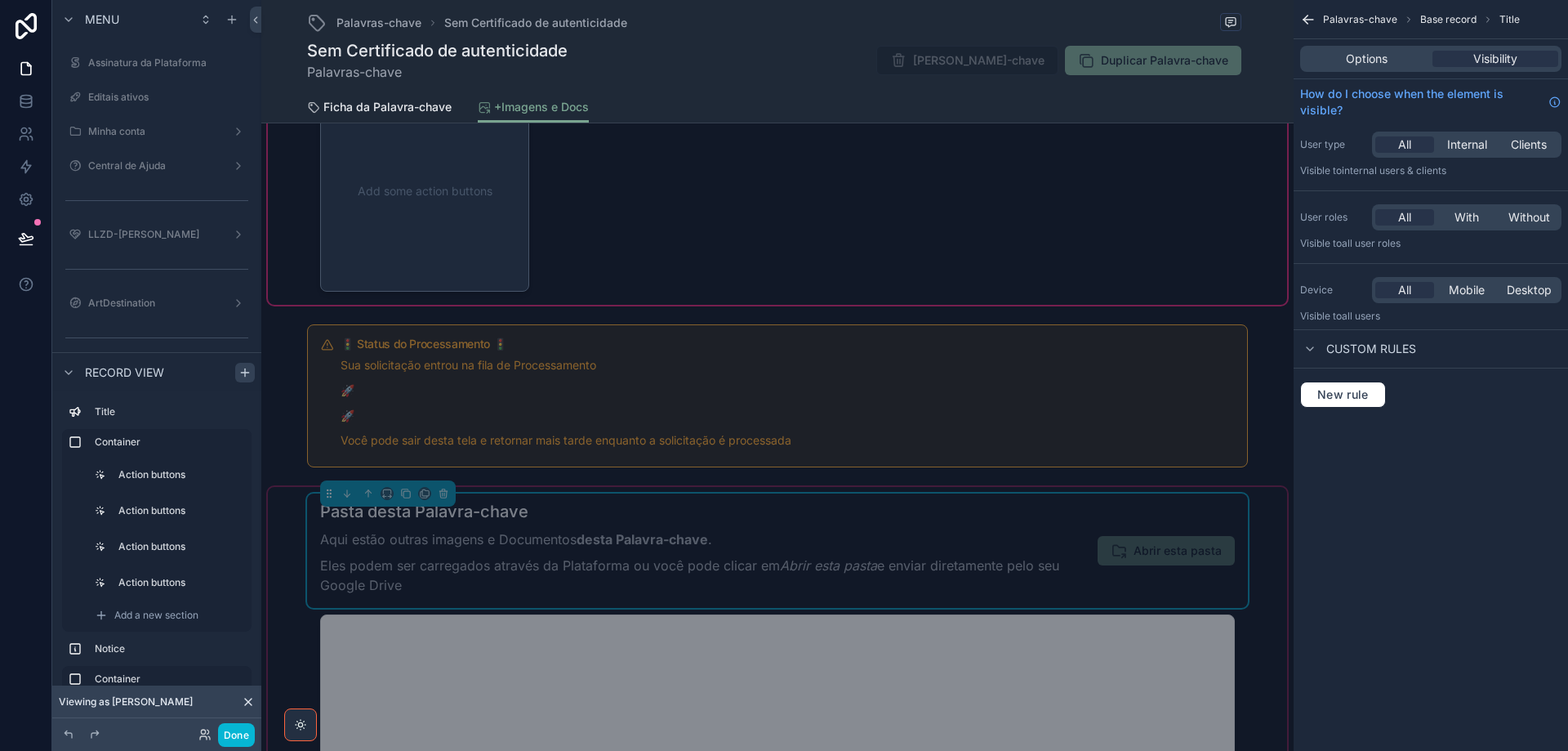
scroll to position [0, 0]
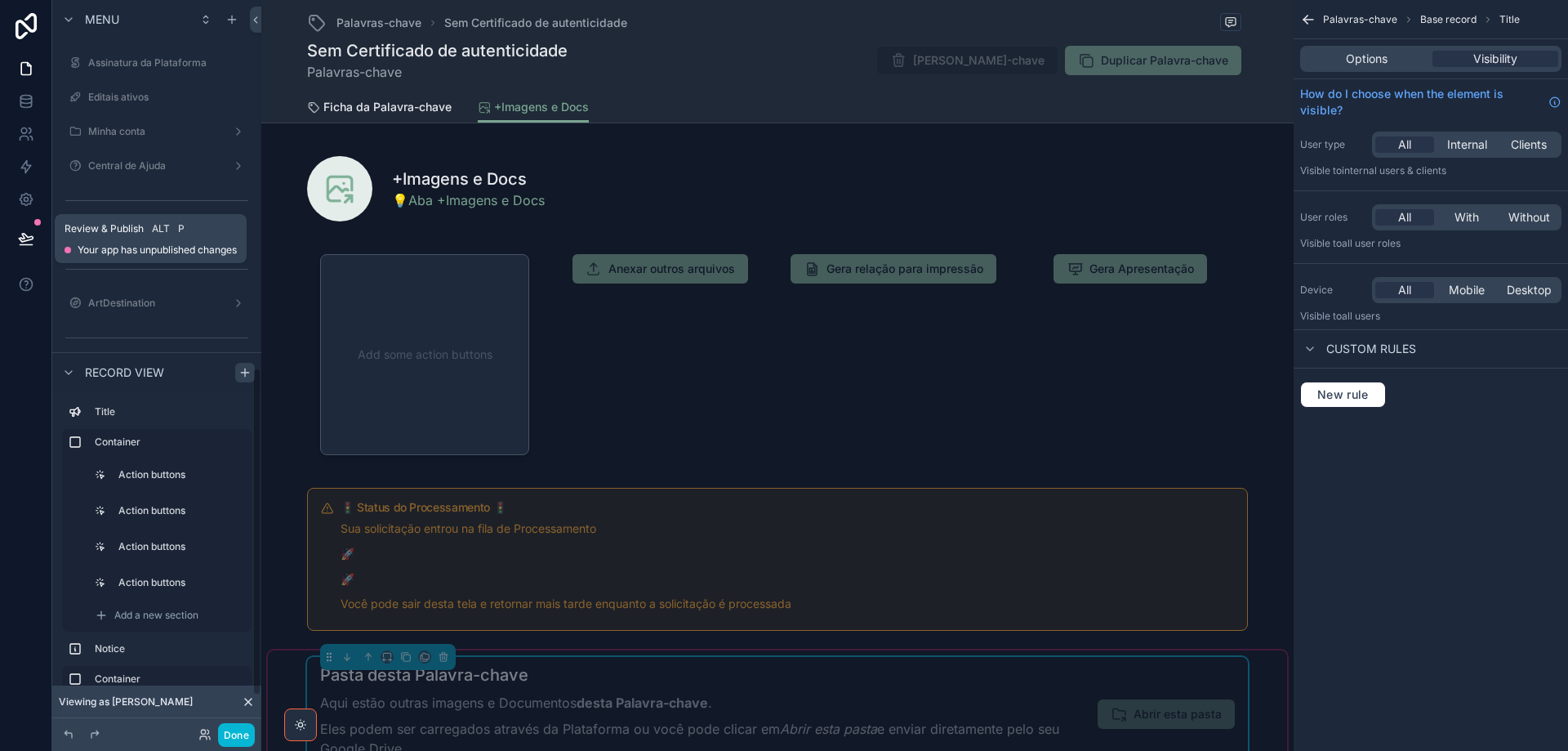
click at [32, 242] on icon at bounding box center [26, 239] width 16 height 16
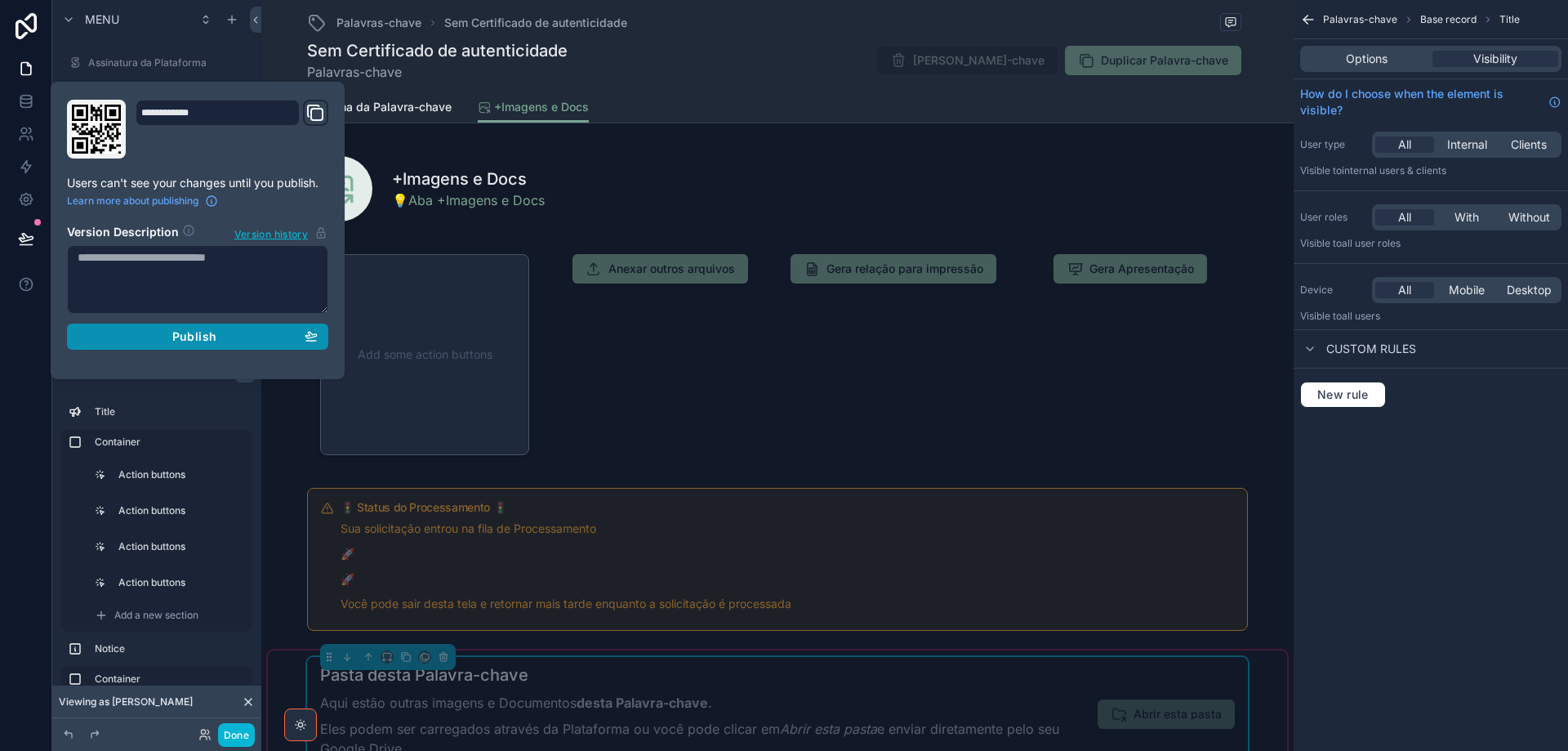
click at [321, 339] on button "Publish" at bounding box center [198, 336] width 262 height 26
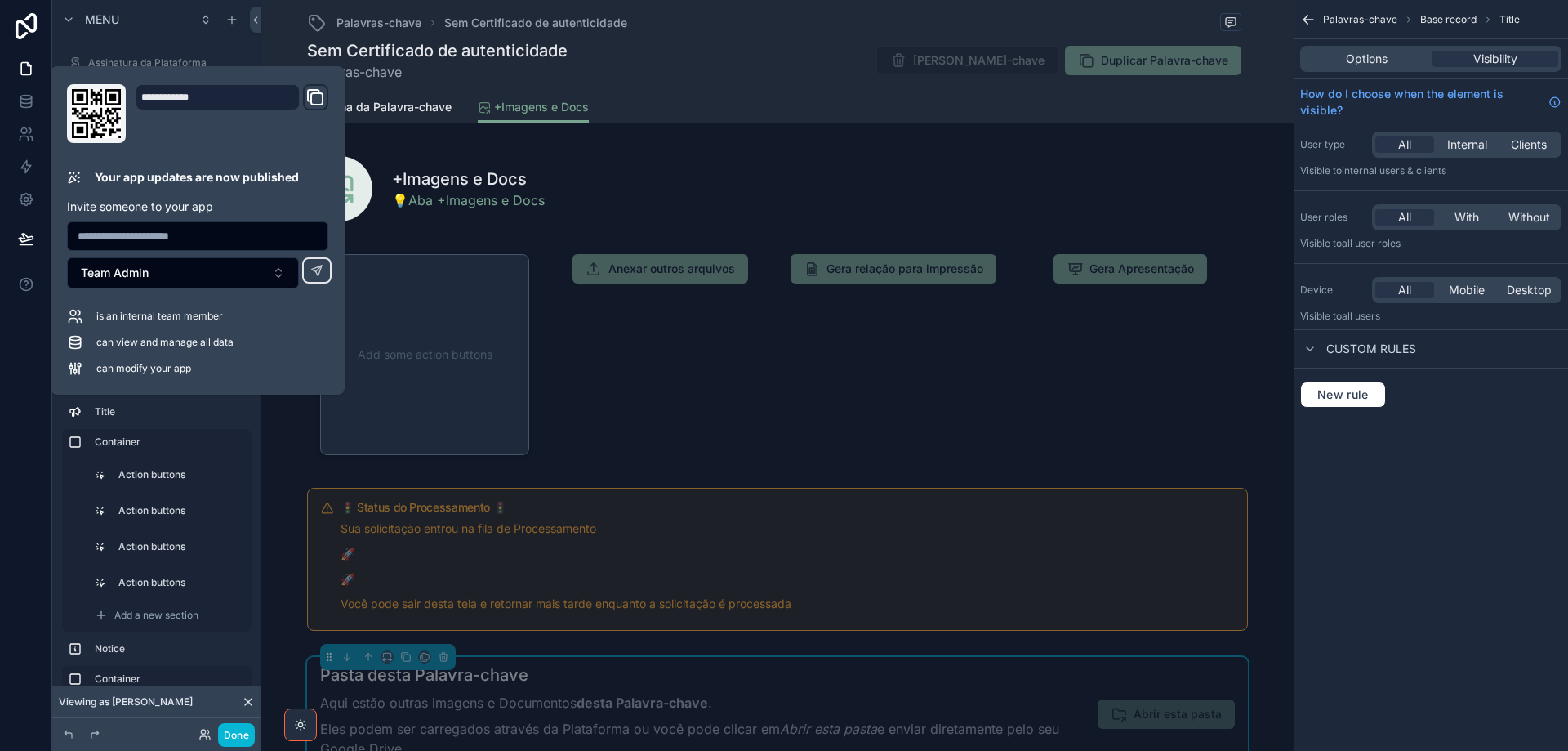
click at [250, 703] on icon at bounding box center [249, 702] width 7 height 7
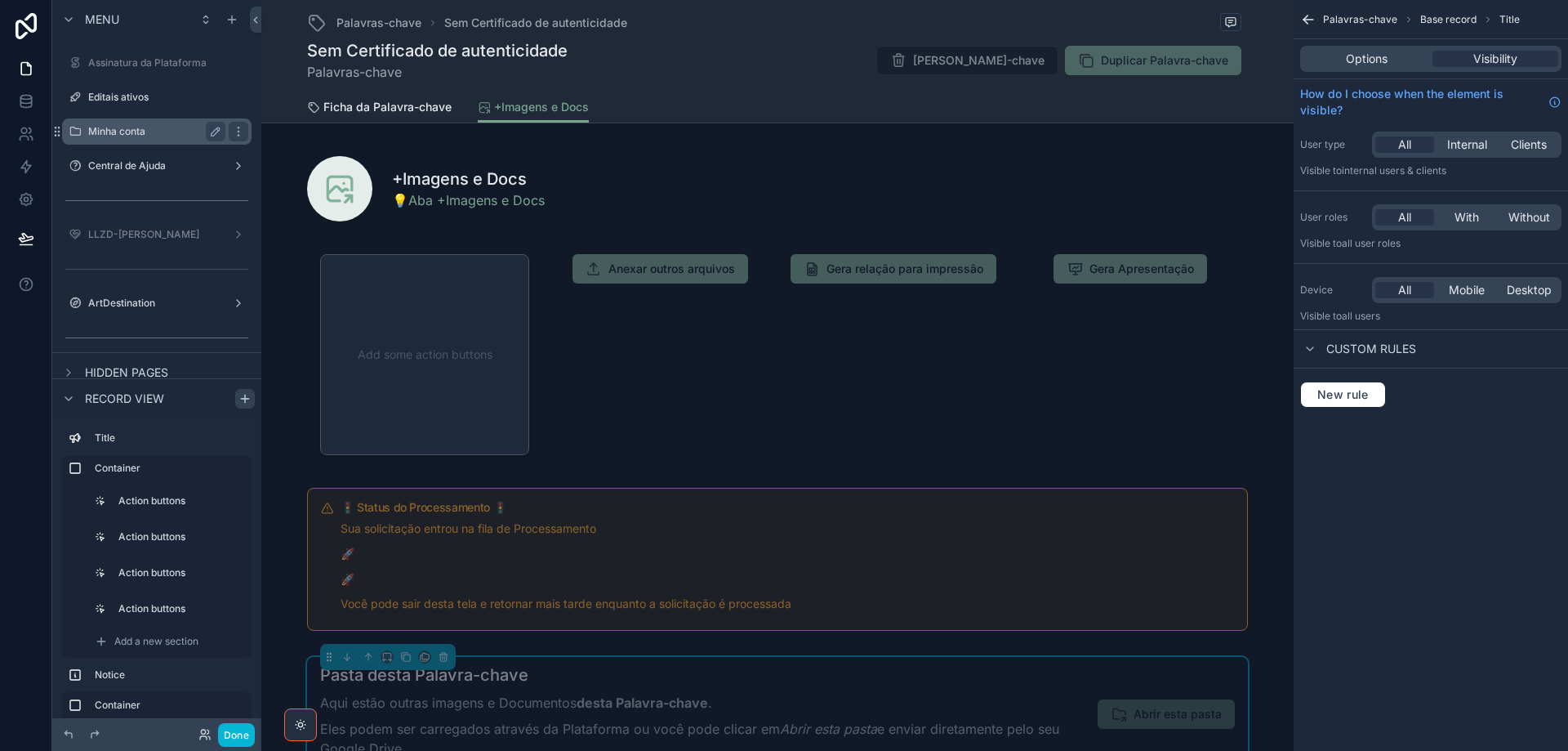
click at [73, 396] on icon "scrollable content" at bounding box center [68, 398] width 13 height 13
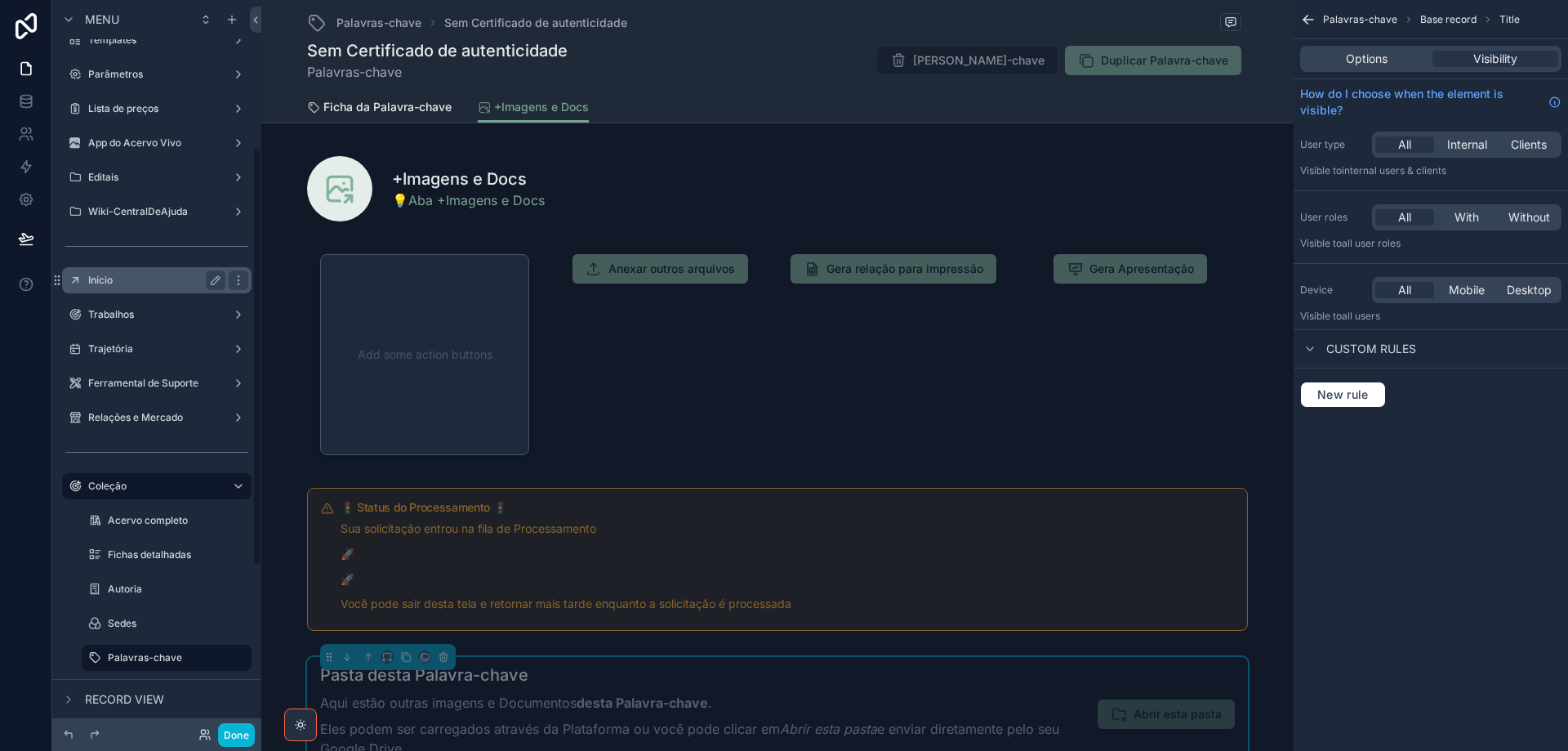
scroll to position [54, 0]
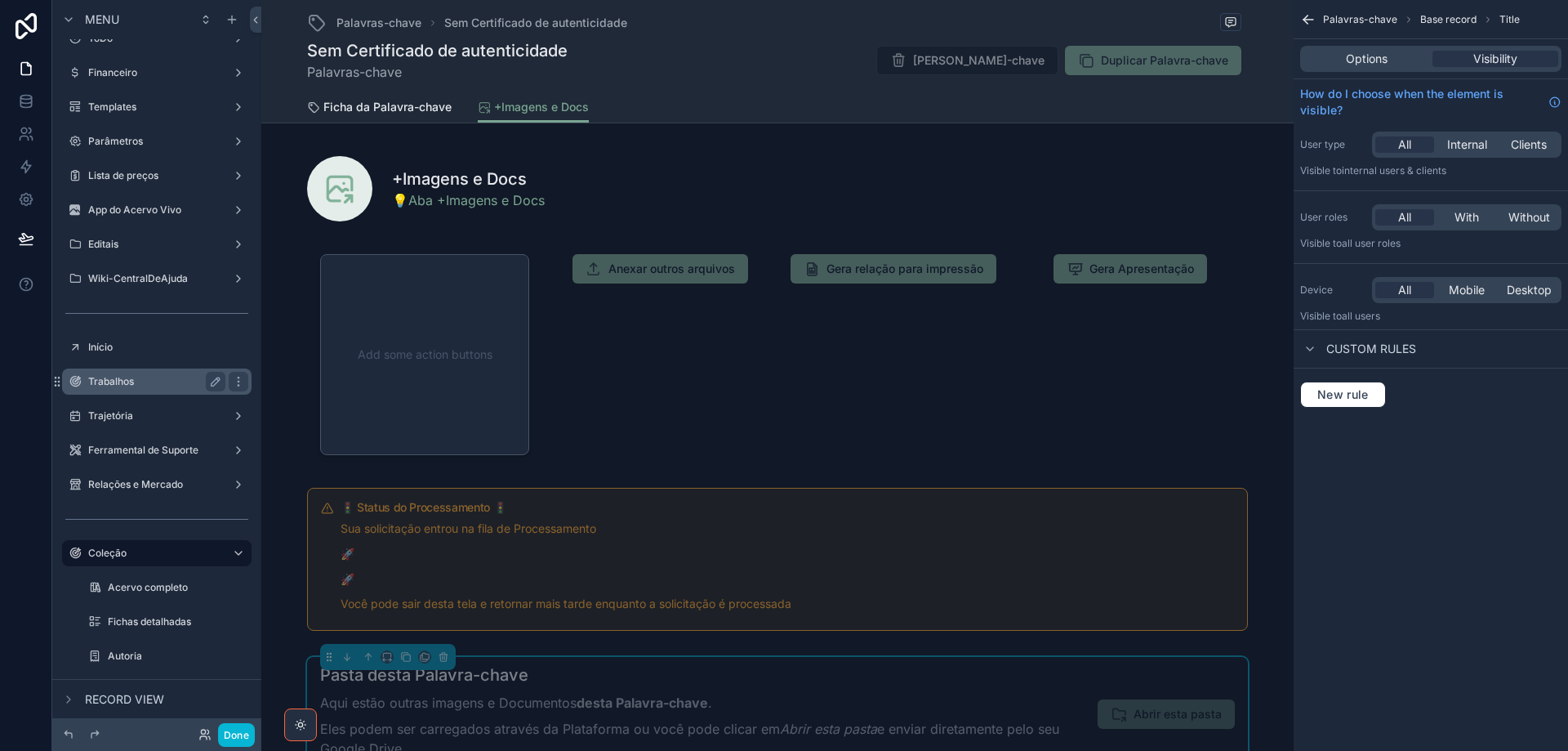
click at [156, 382] on label "Trabalhos" at bounding box center [153, 381] width 130 height 13
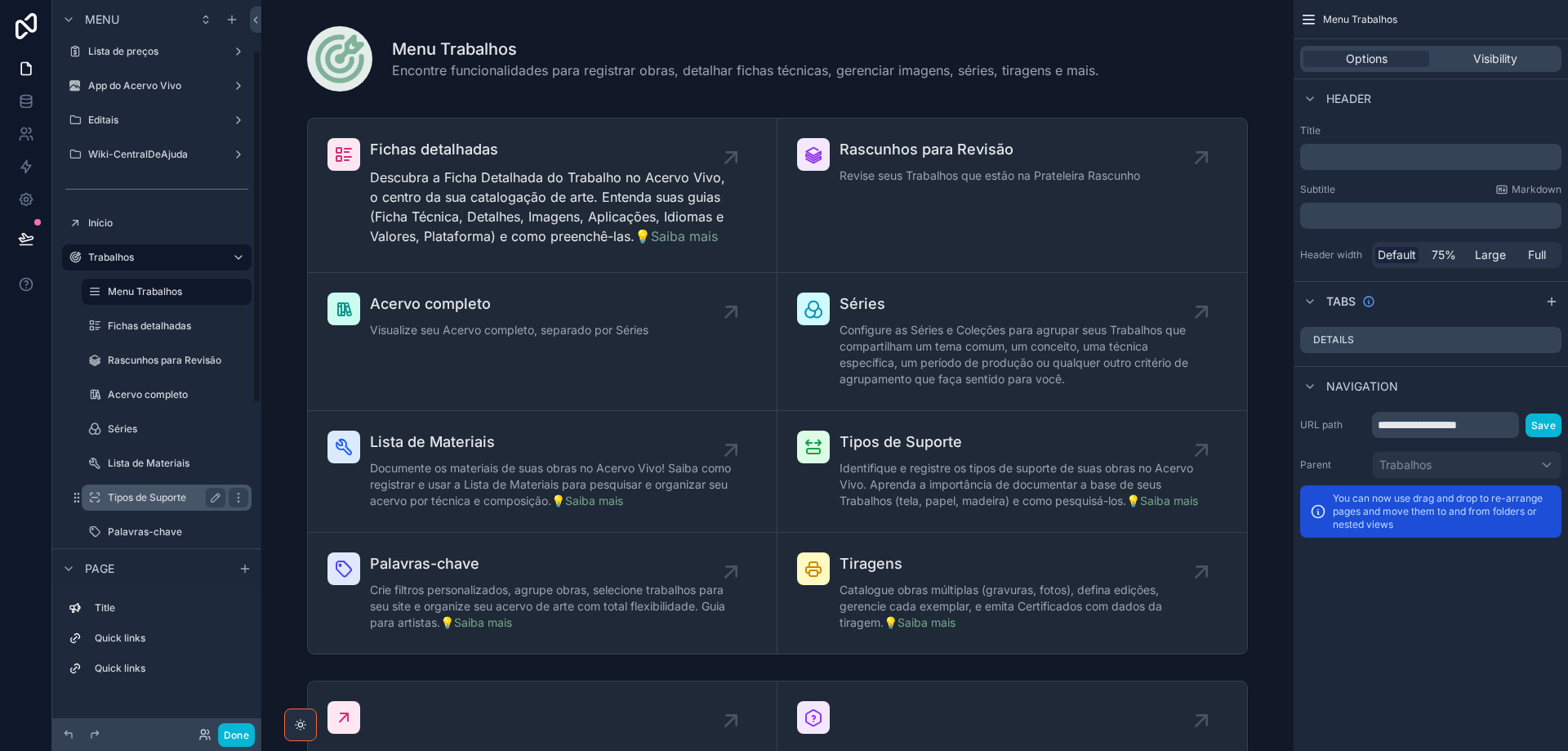
scroll to position [218, 0]
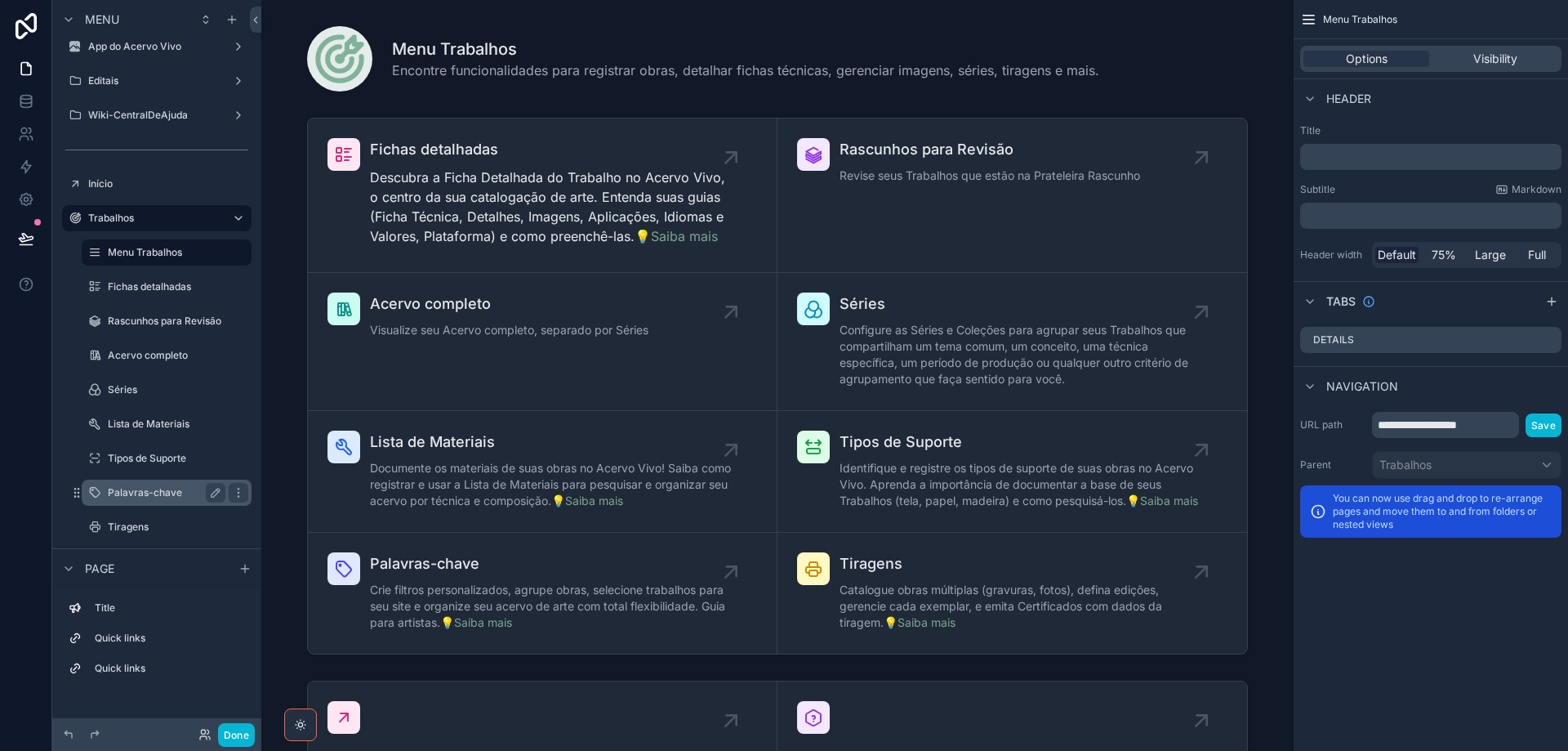
click at [144, 493] on label "Palavras-chave" at bounding box center [163, 493] width 111 height 13
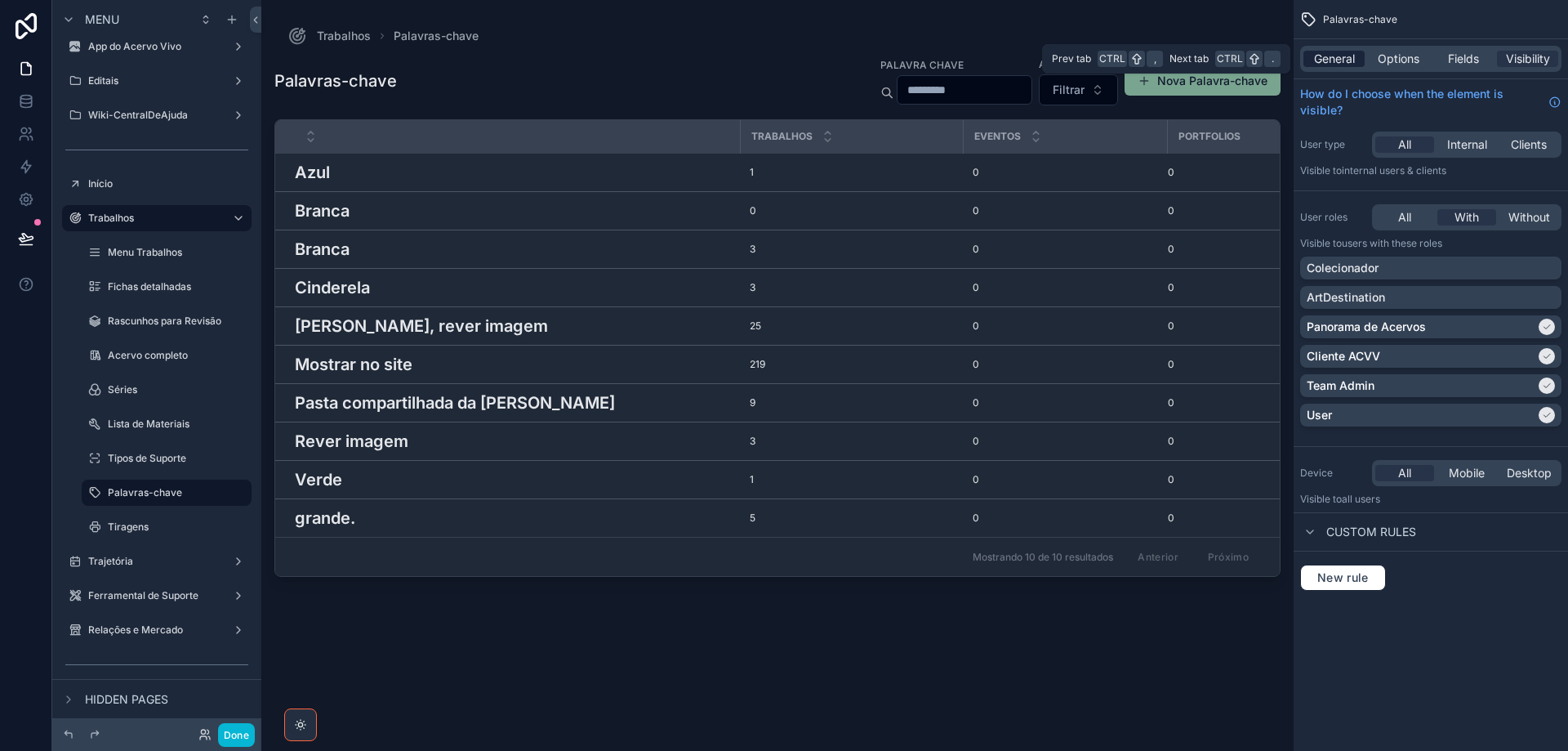
click at [1355, 60] on div "General" at bounding box center [1334, 59] width 61 height 16
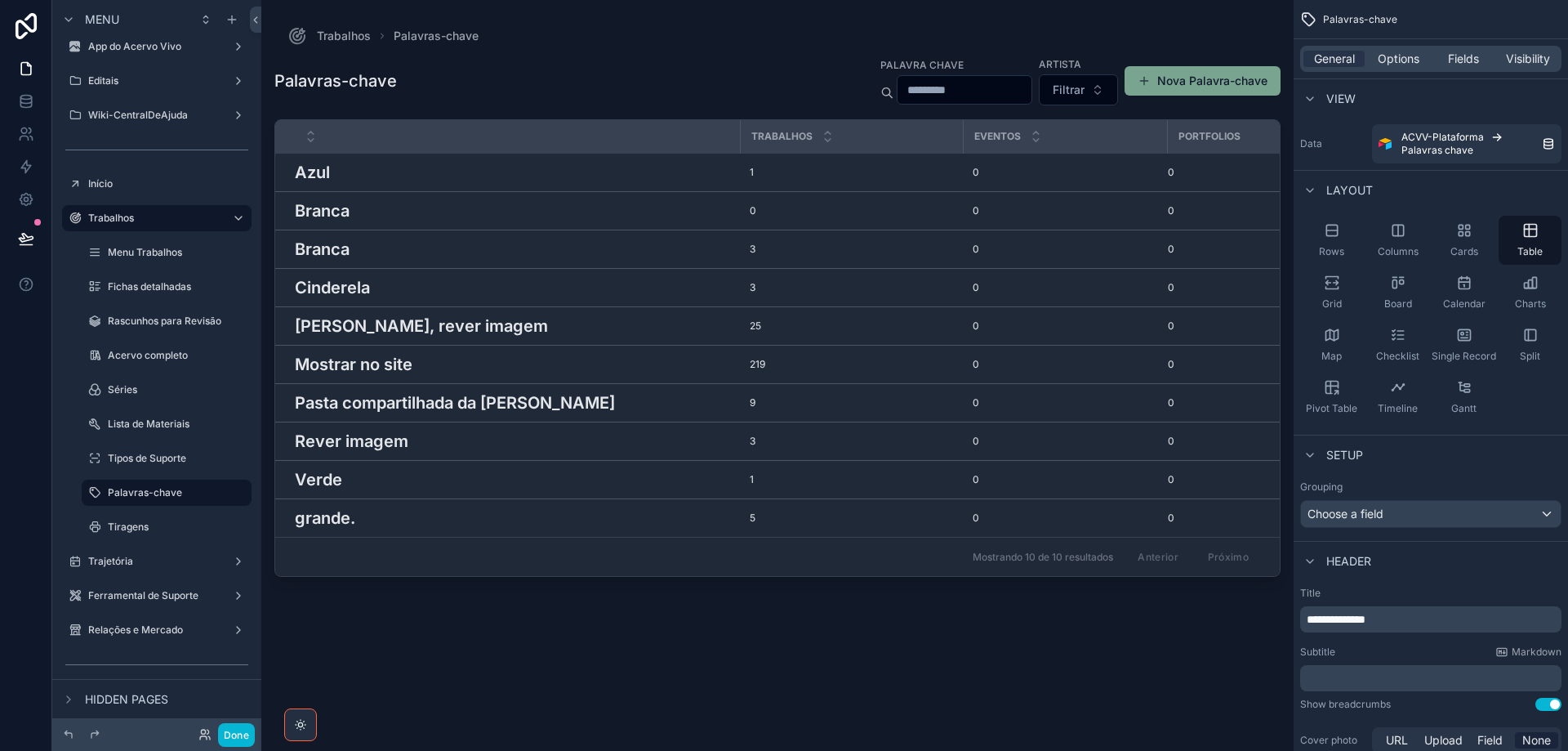
click at [1366, 678] on p "﻿" at bounding box center [1432, 678] width 251 height 16
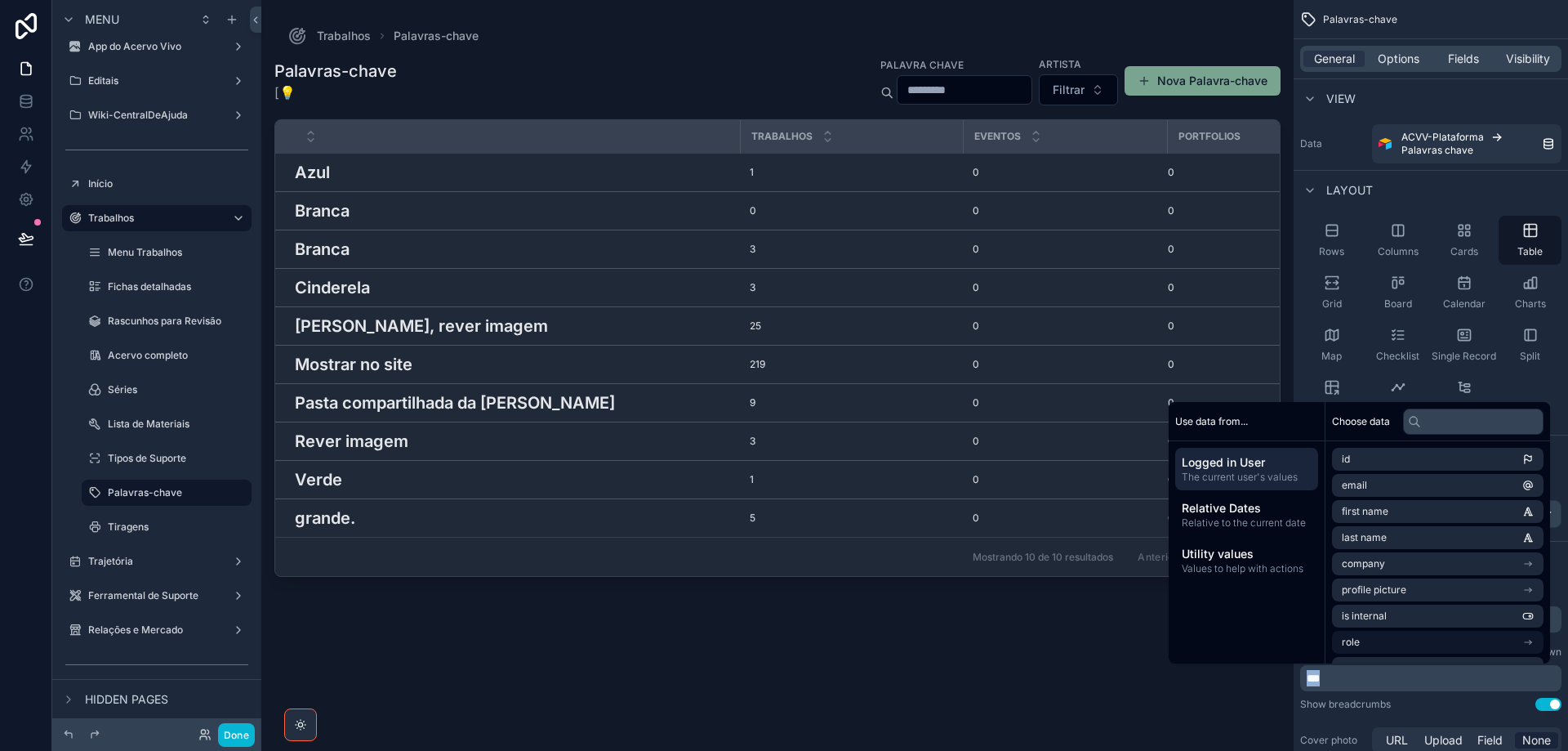
copy span "***"
click at [1361, 677] on p "***" at bounding box center [1432, 678] width 251 height 16
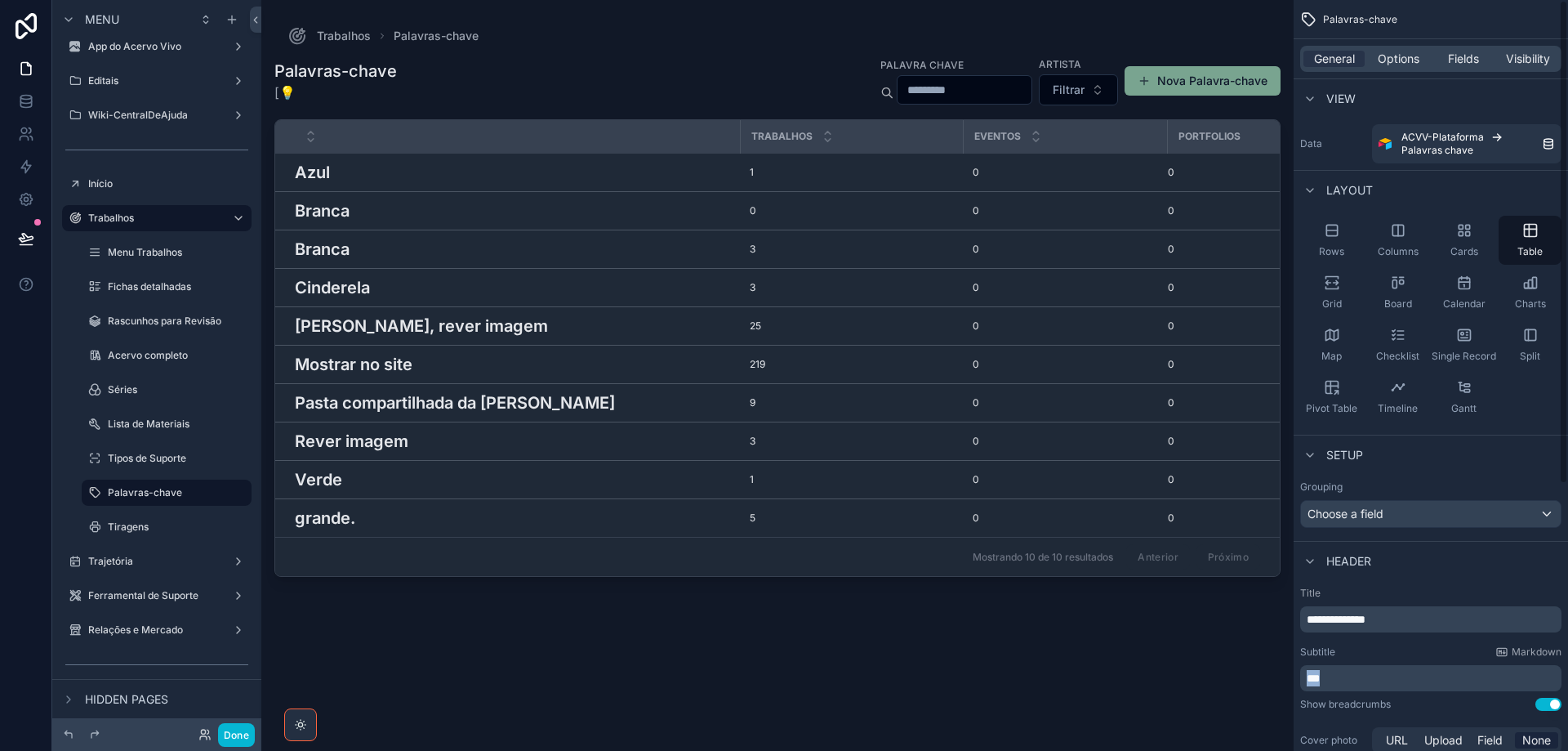
click at [1385, 681] on p "***" at bounding box center [1432, 678] width 251 height 16
click at [1519, 684] on p "**********" at bounding box center [1432, 678] width 251 height 16
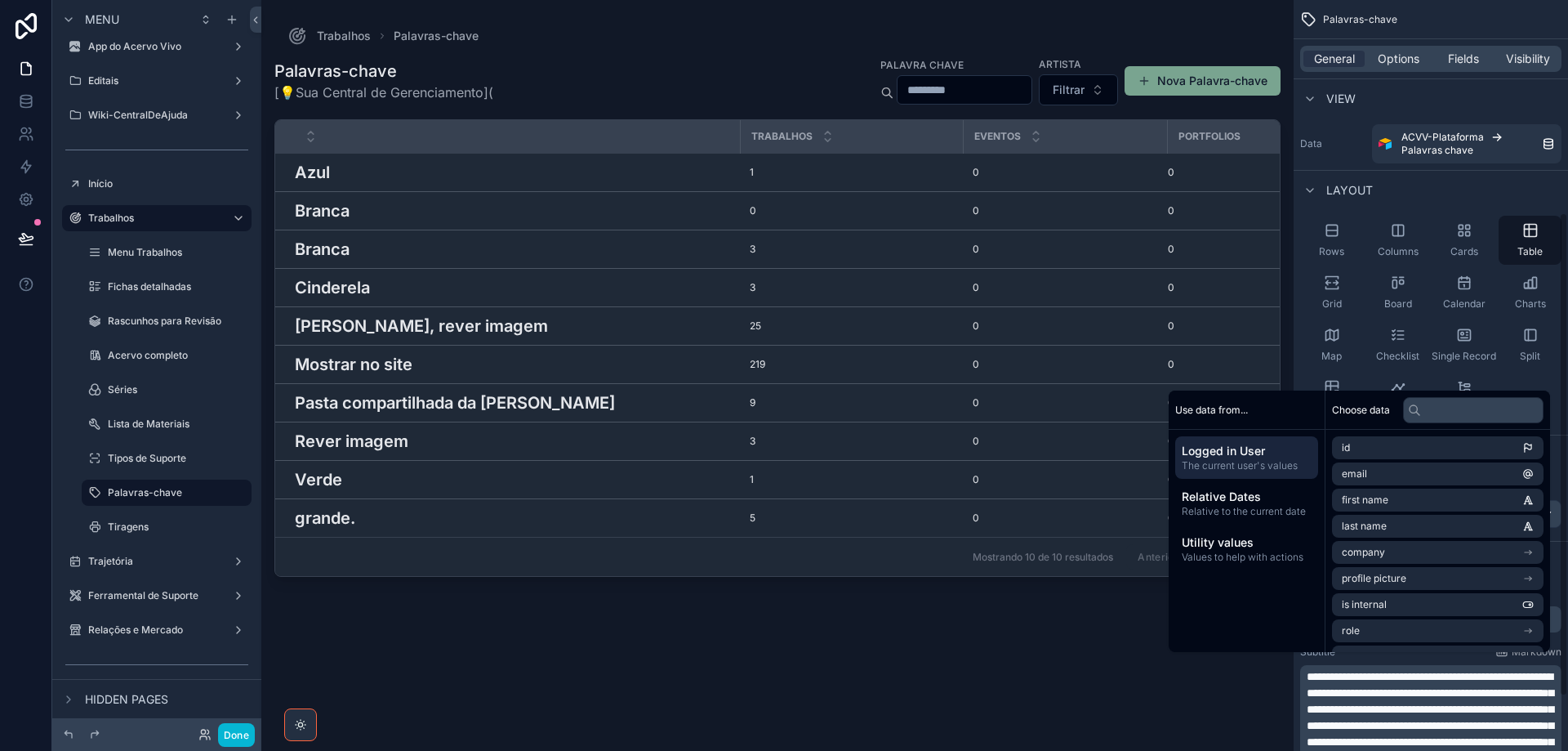
scroll to position [431, 0]
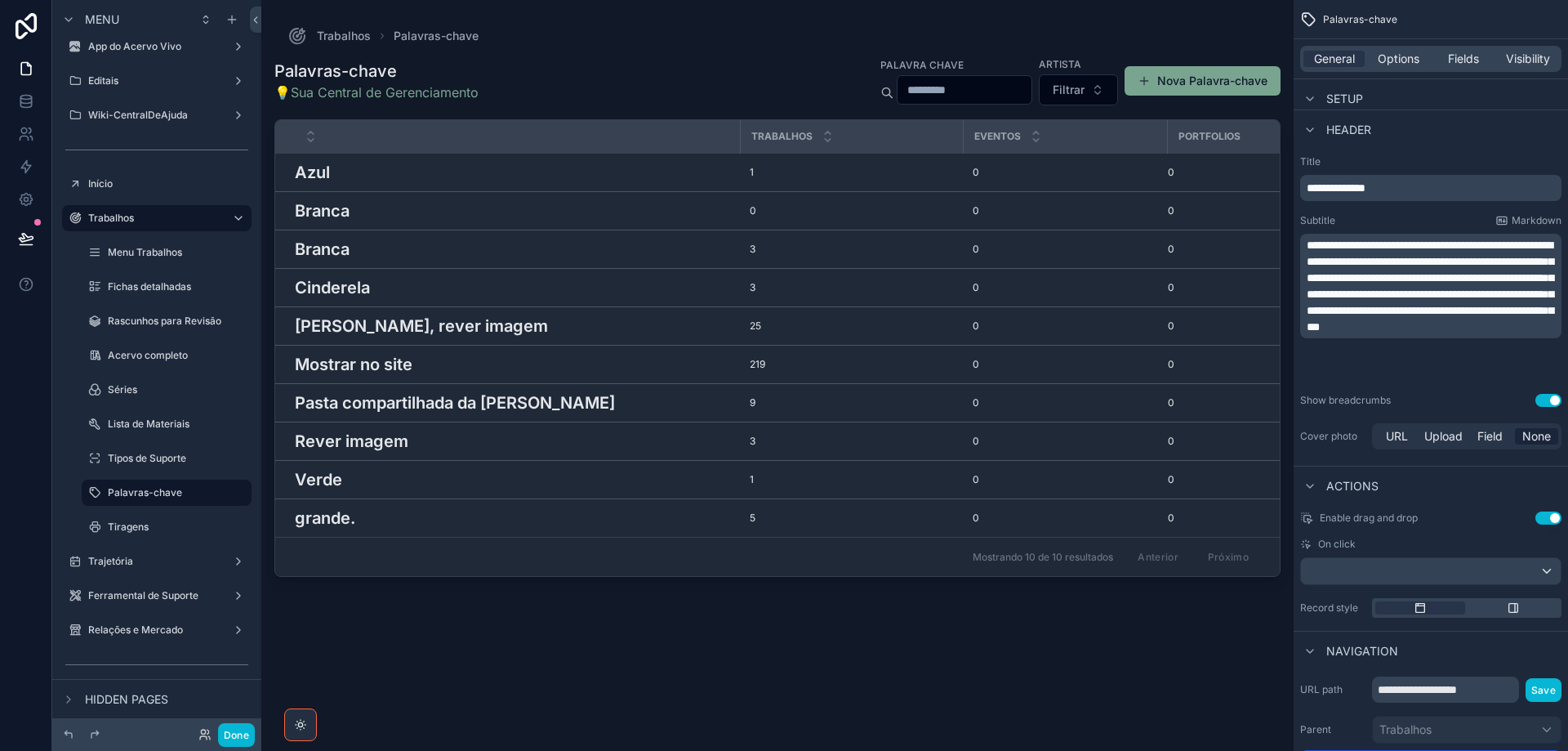
click at [440, 405] on div "scrollable content" at bounding box center [778, 366] width 1032 height 731
click at [438, 404] on h3 "Pasta compartilhada da [PERSON_NAME]" at bounding box center [454, 403] width 321 height 24
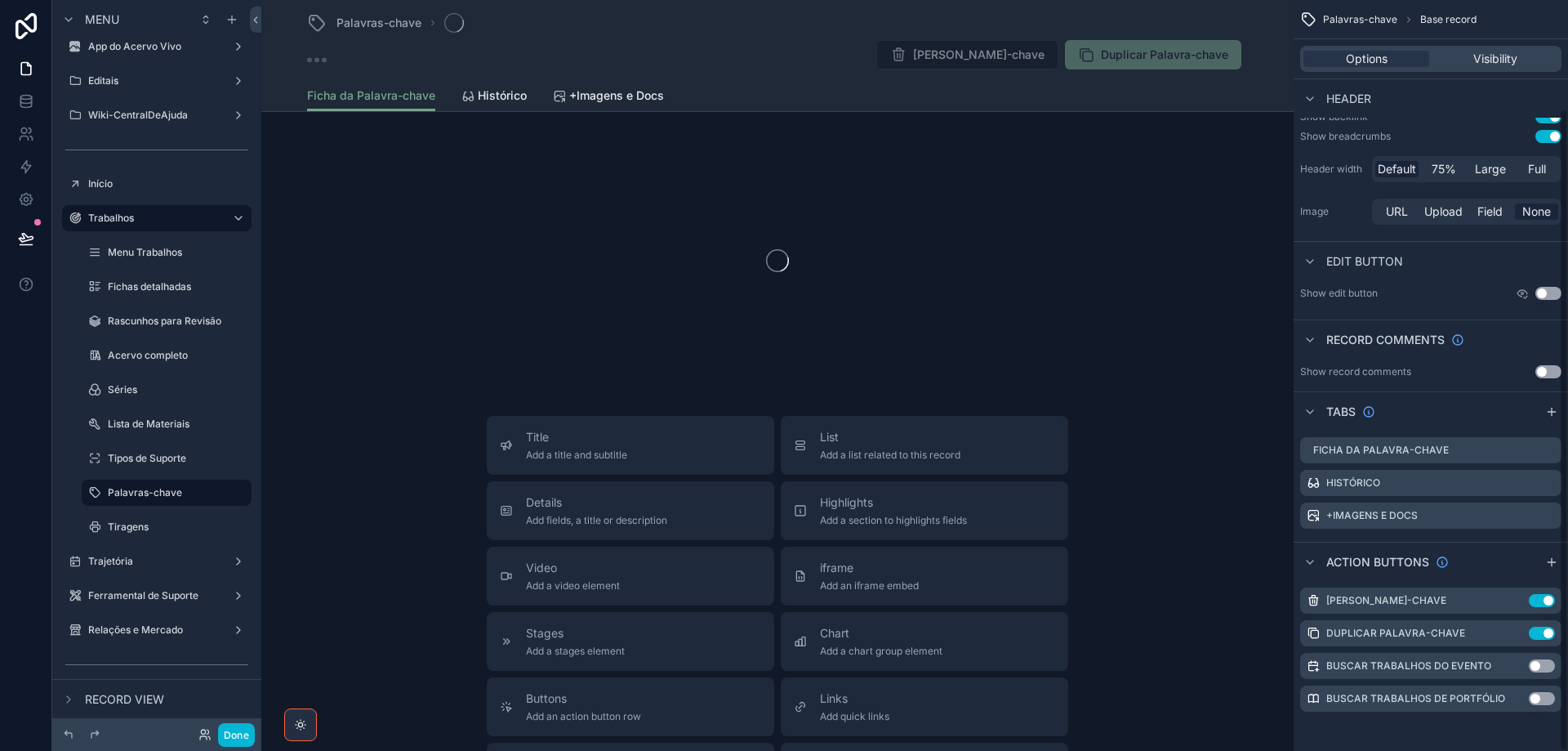
scroll to position [127, 0]
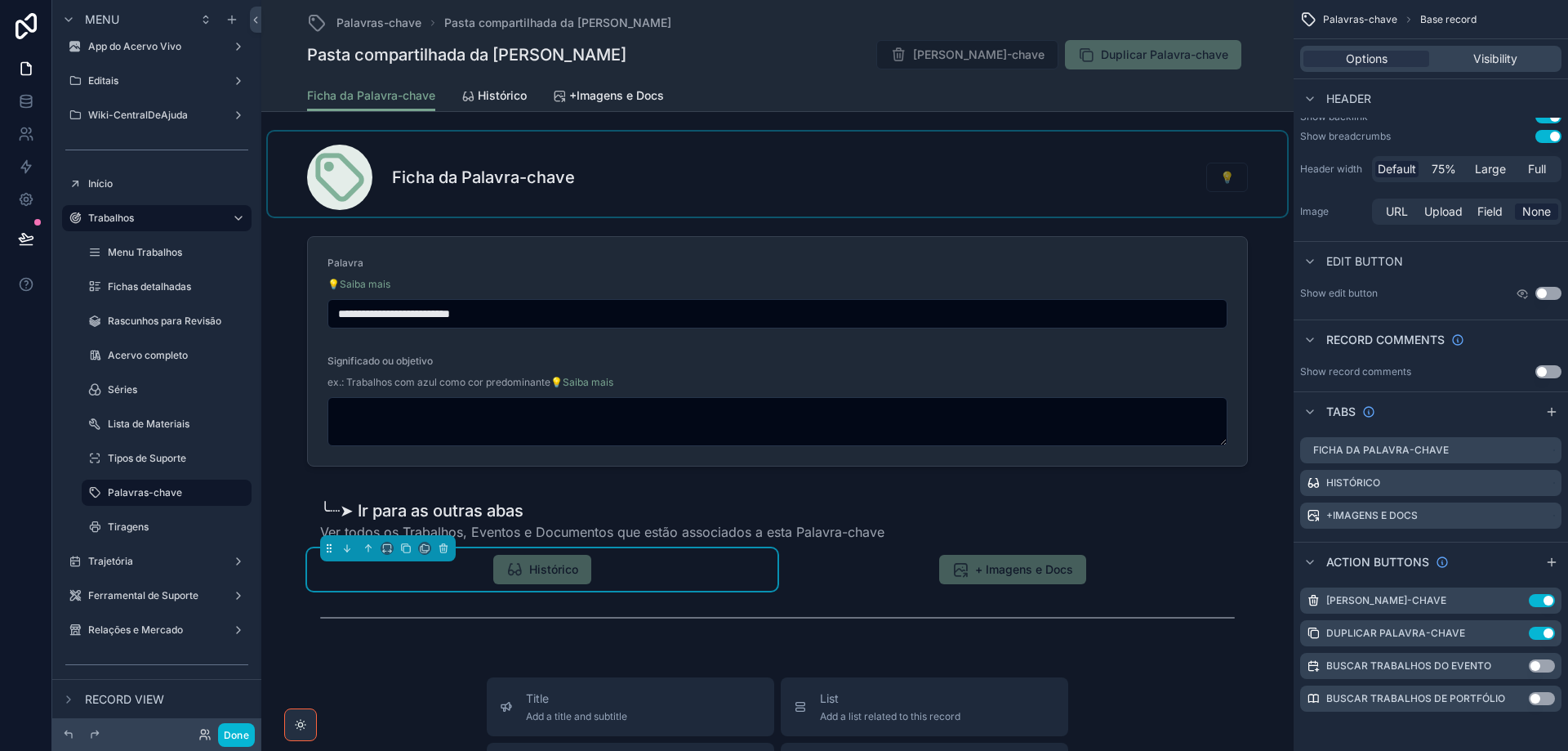
click at [860, 167] on div "scrollable content" at bounding box center [778, 174] width 1019 height 85
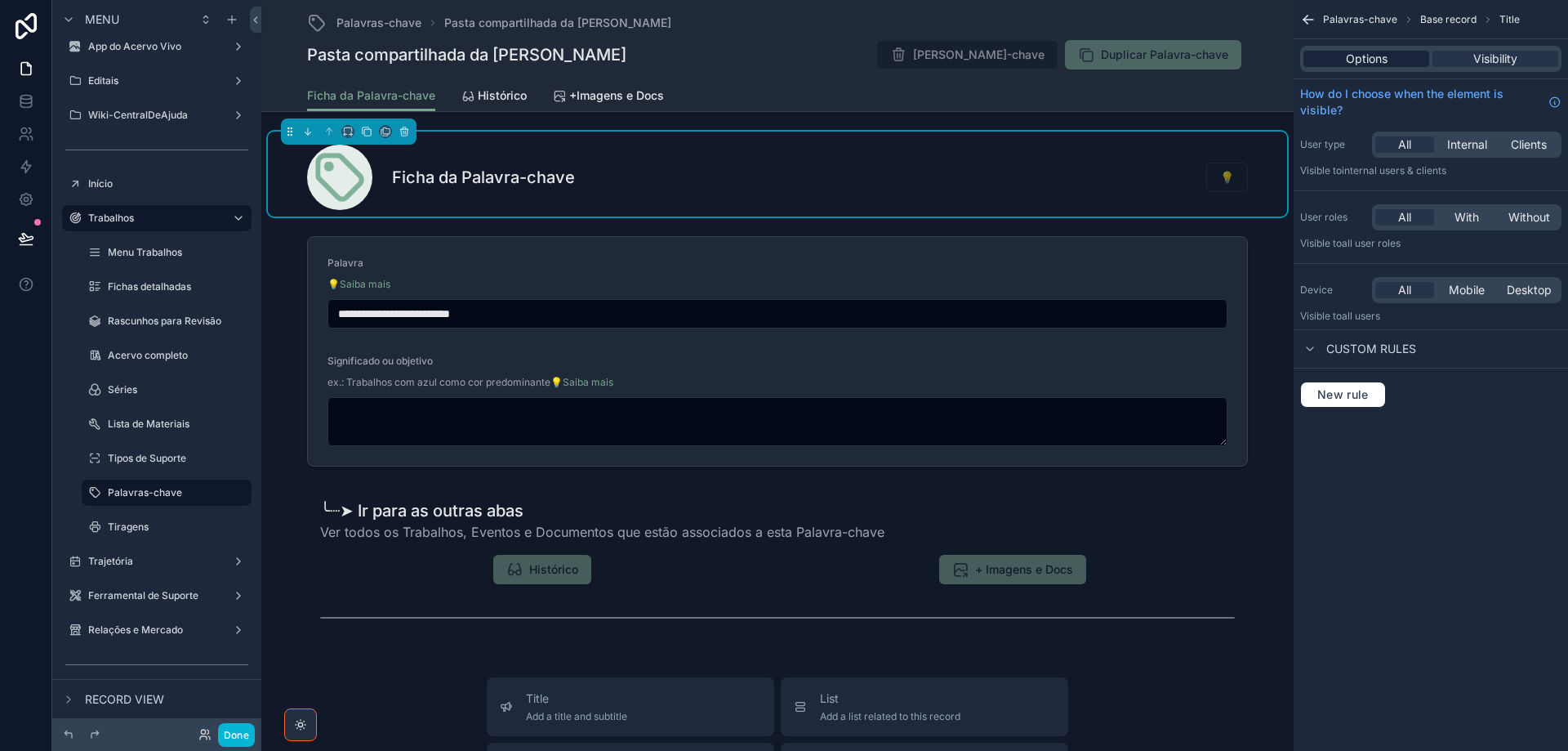
click at [1381, 58] on span "Options" at bounding box center [1367, 59] width 41 height 16
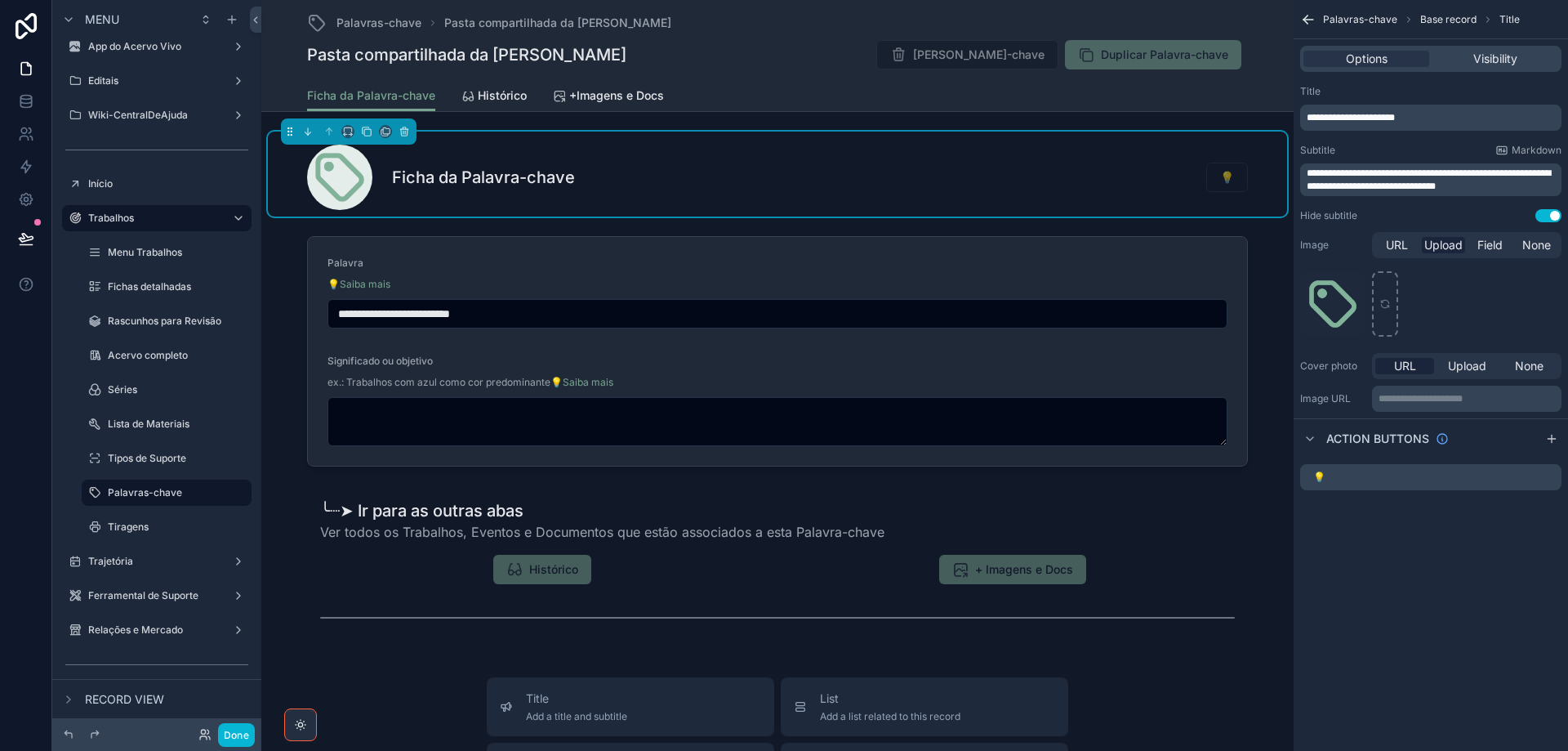
click at [1540, 217] on button "Use setting" at bounding box center [1548, 215] width 26 height 13
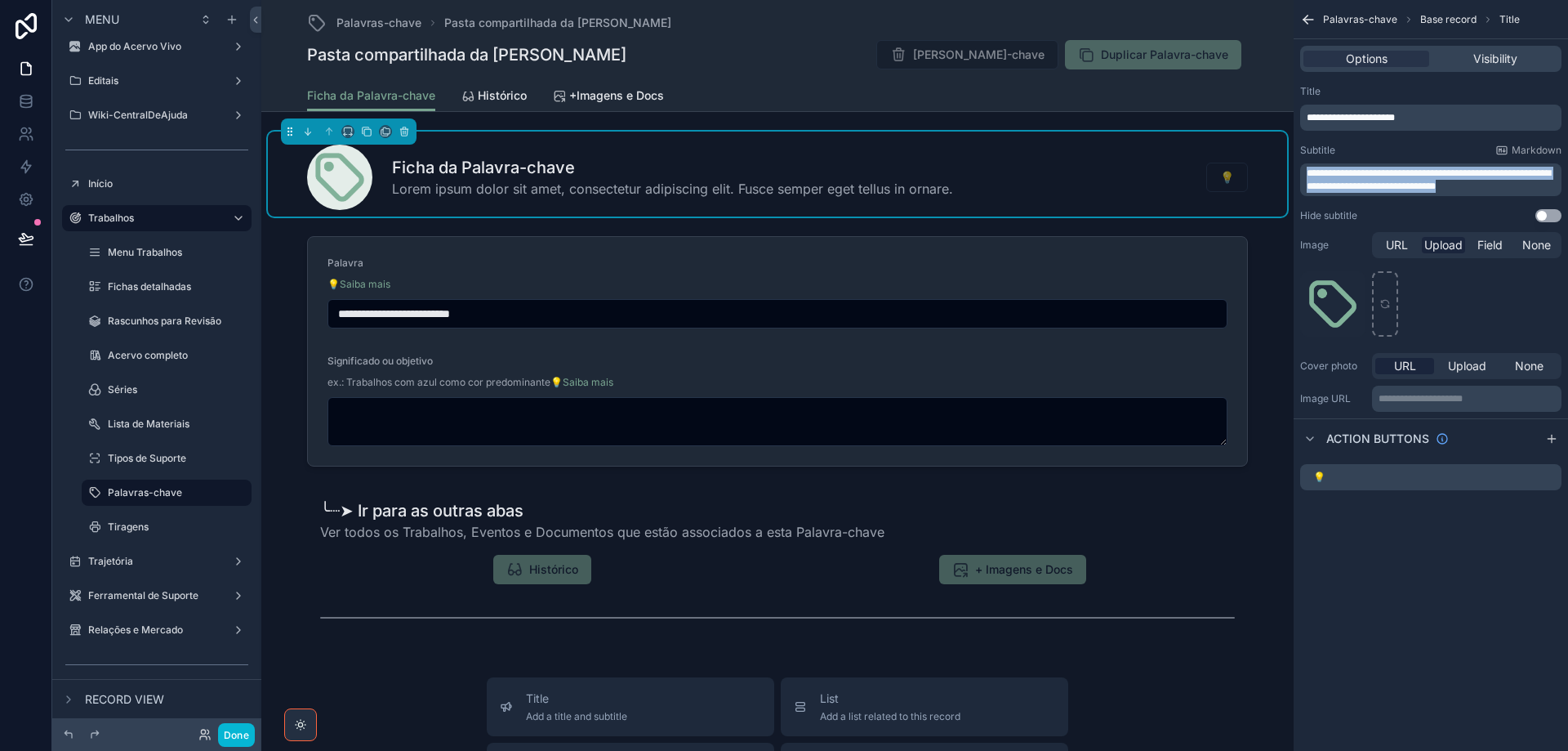
drag, startPoint x: 1495, startPoint y: 185, endPoint x: 1290, endPoint y: 163, distance: 206.2
click at [1290, 163] on div "Jump to... Ctrl K ToDo Financeiro Templates Parâmetros Lista de preços App do A…" at bounding box center [915, 375] width 1307 height 751
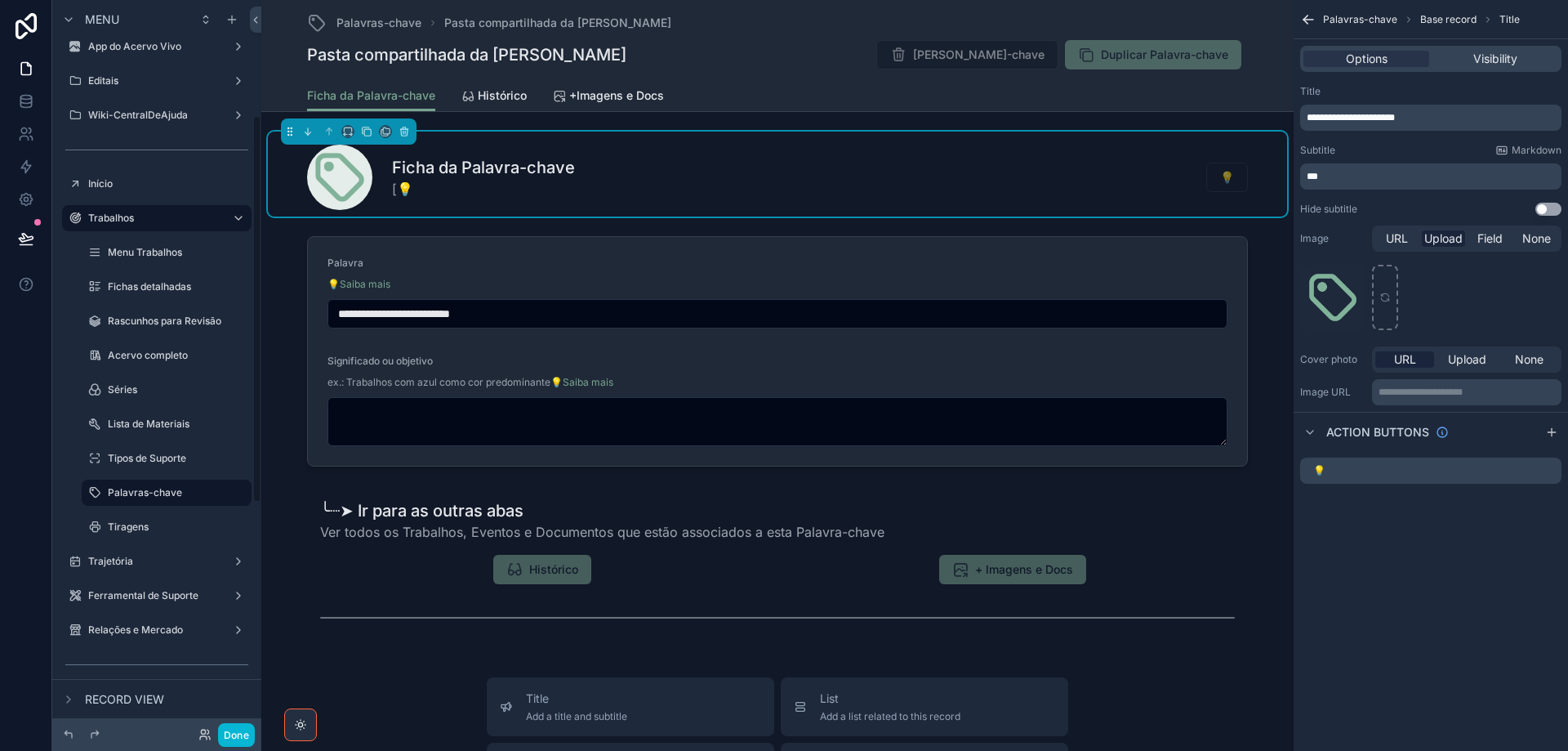
click at [436, 195] on span "[💡" at bounding box center [484, 188] width 183 height 20
click at [1340, 176] on p "***" at bounding box center [1432, 176] width 251 height 13
click at [684, 188] on div "Ficha da Palavra-chave [💡Aba Ficha da Palavra-chave]( 💡" at bounding box center [777, 177] width 941 height 66
click at [1534, 173] on p "**********" at bounding box center [1432, 176] width 251 height 13
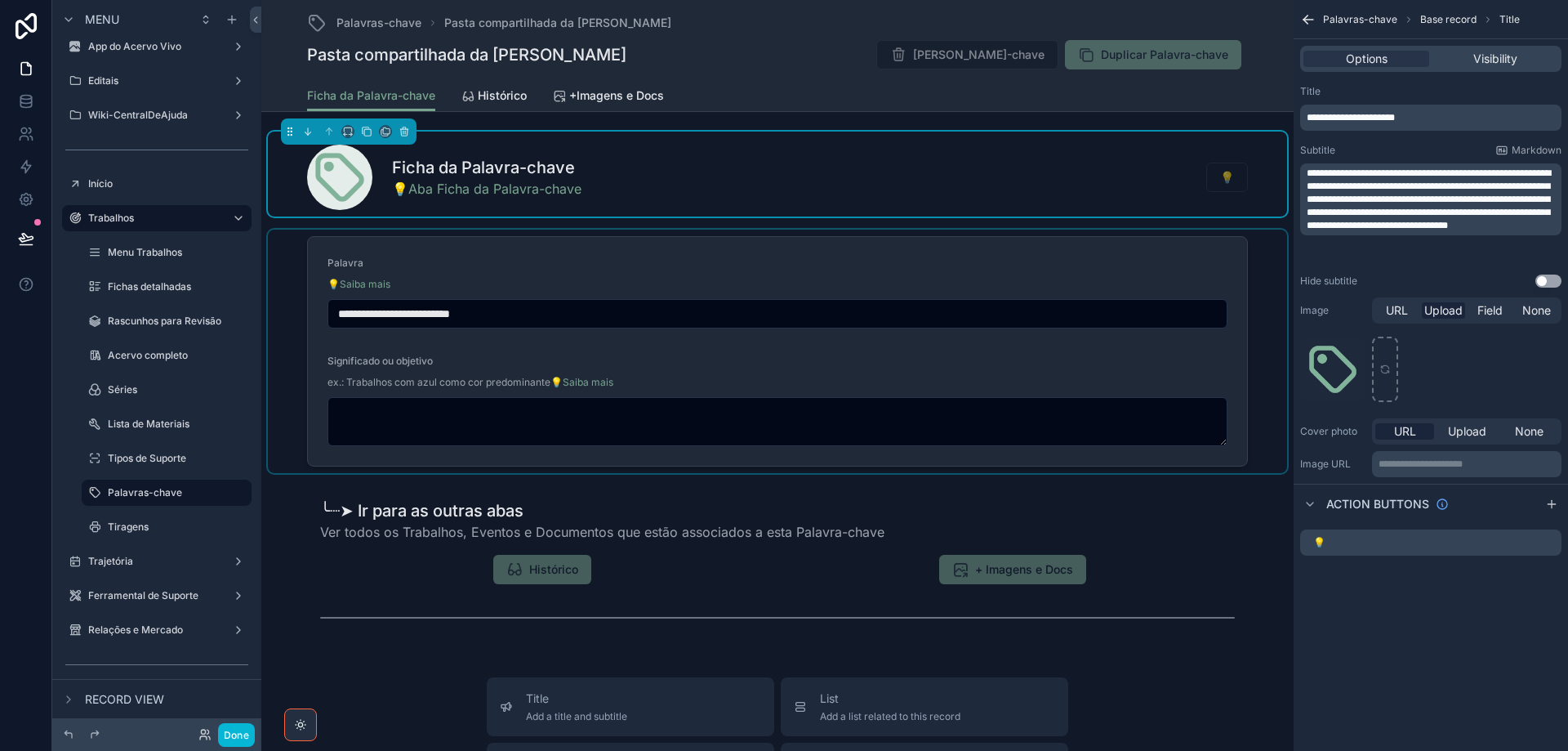
click at [848, 278] on div "scrollable content" at bounding box center [778, 352] width 1019 height 244
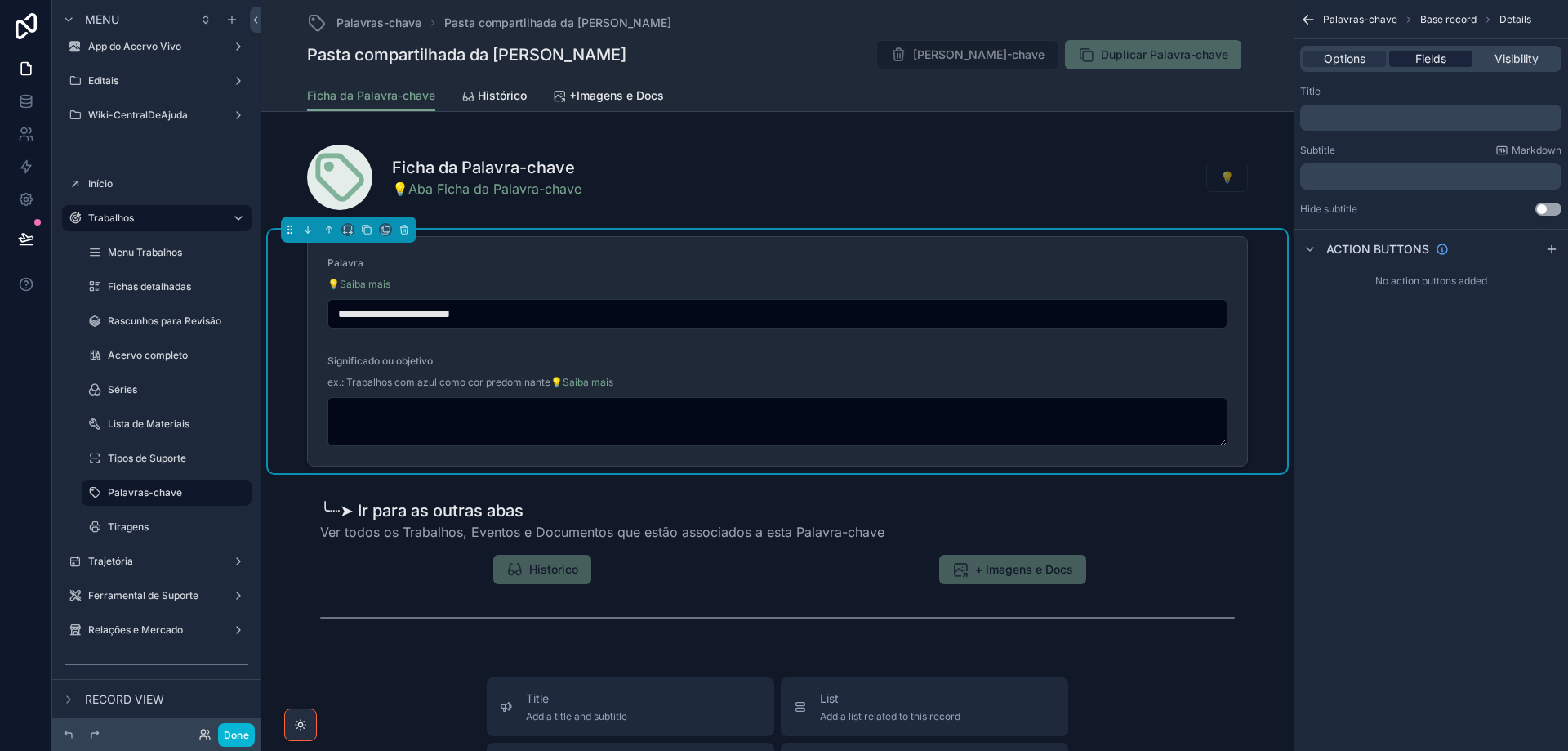
click at [1420, 60] on span "Fields" at bounding box center [1431, 59] width 31 height 16
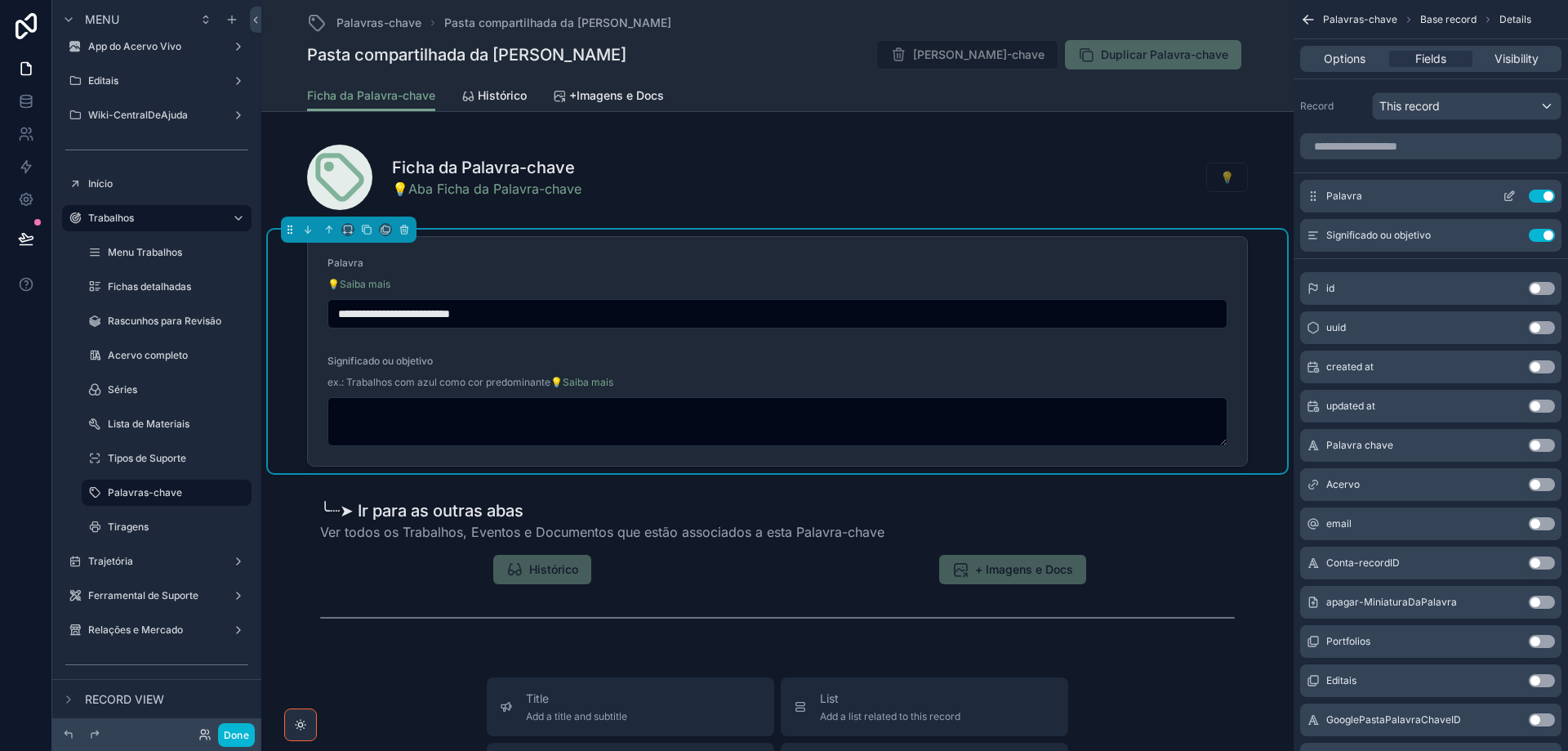
click at [1508, 200] on icon "scrollable content" at bounding box center [1508, 197] width 8 height 8
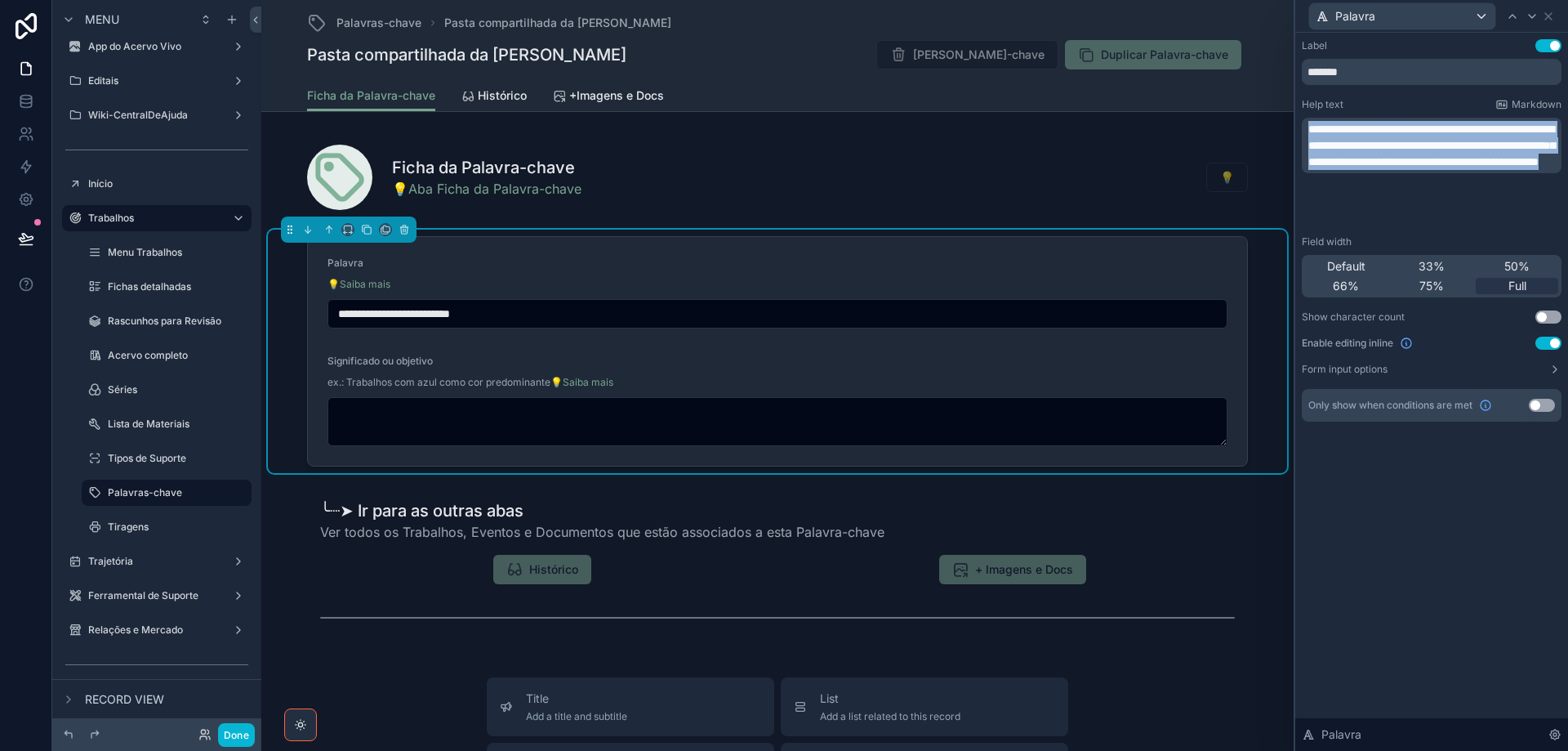
drag, startPoint x: 1310, startPoint y: 127, endPoint x: 1425, endPoint y: 220, distance: 147.9
click at [1425, 173] on div "**********" at bounding box center [1432, 145] width 260 height 55
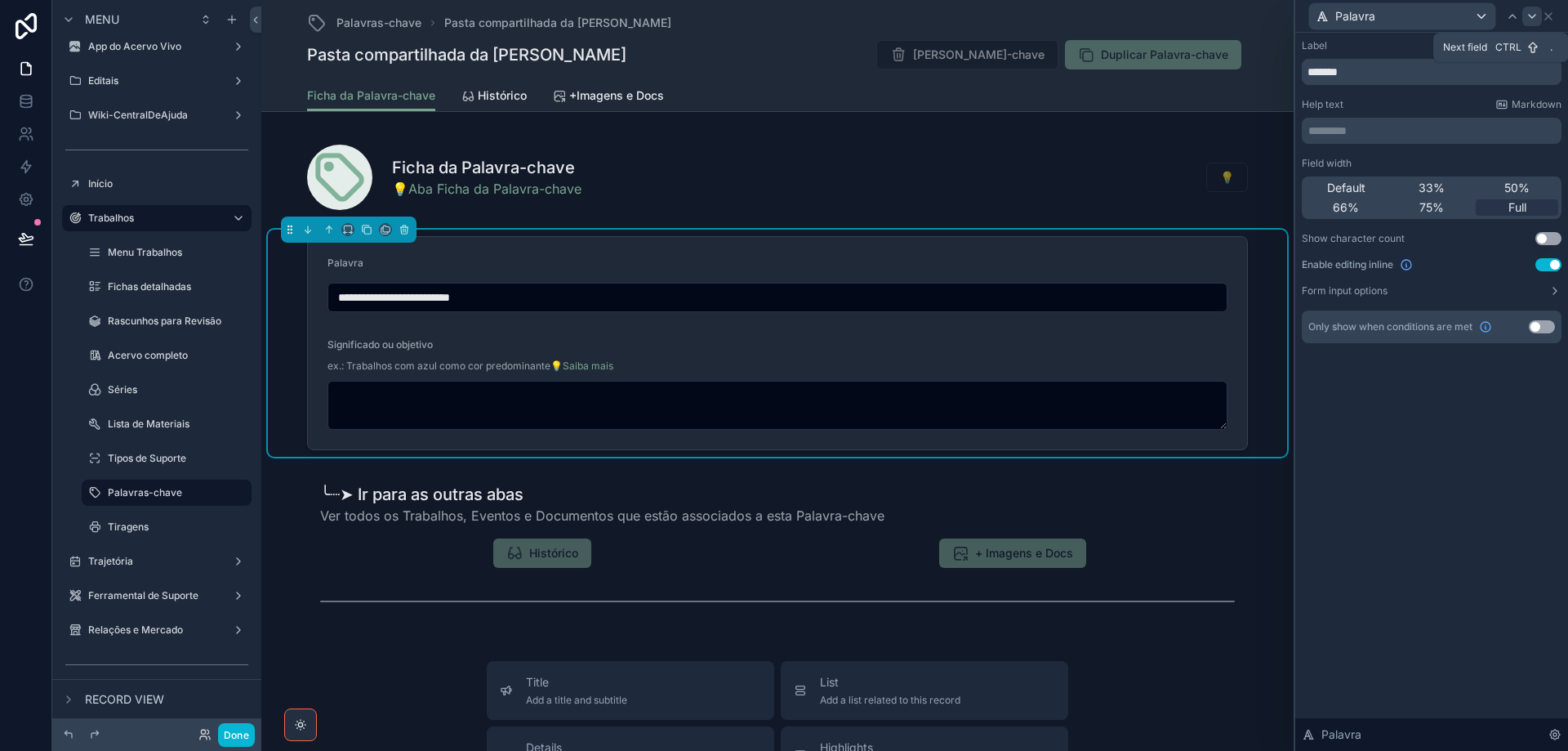
click at [1538, 16] on icon at bounding box center [1532, 16] width 13 height 13
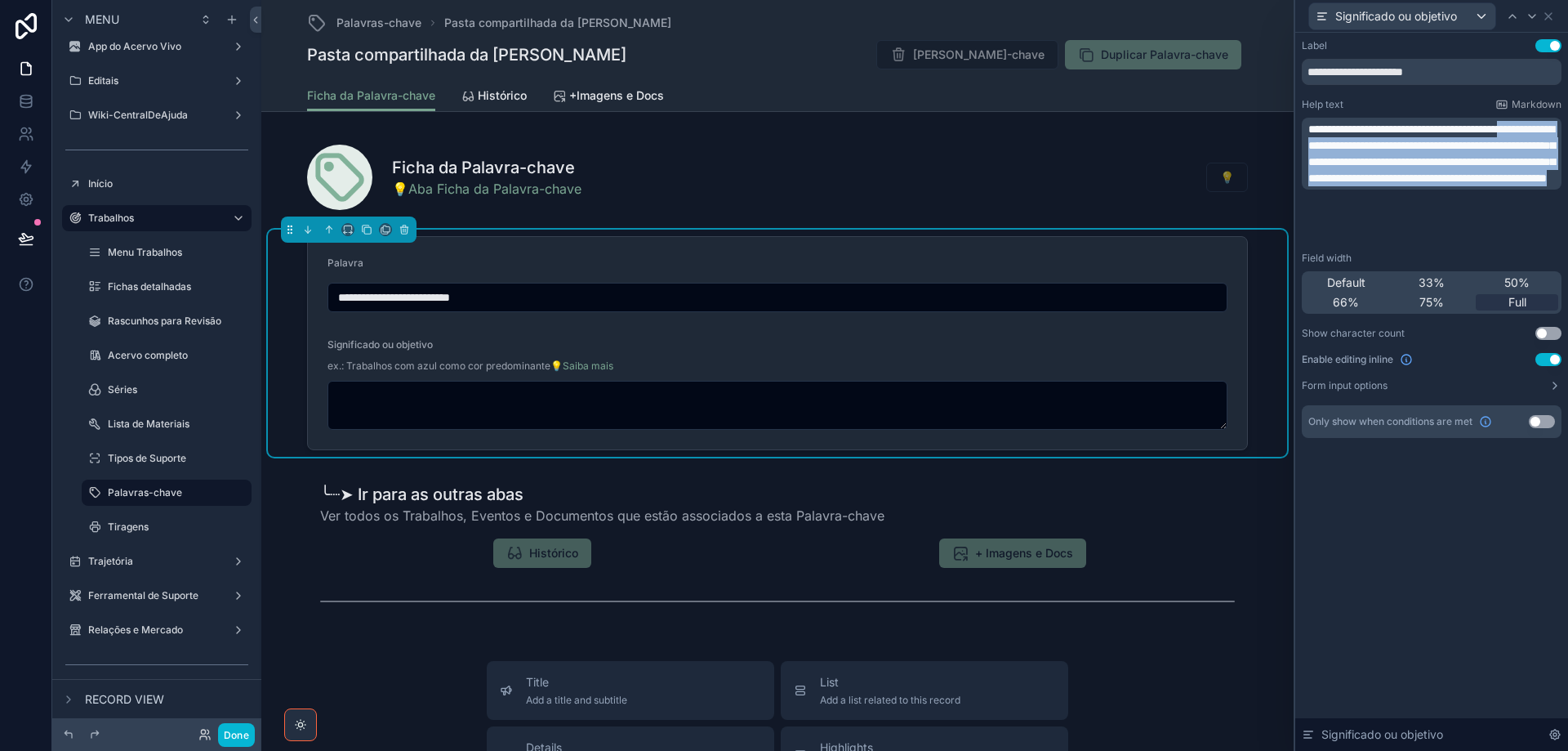
drag, startPoint x: 1493, startPoint y: 226, endPoint x: 1385, endPoint y: 147, distance: 133.8
click at [1385, 147] on p "**********" at bounding box center [1433, 154] width 250 height 66
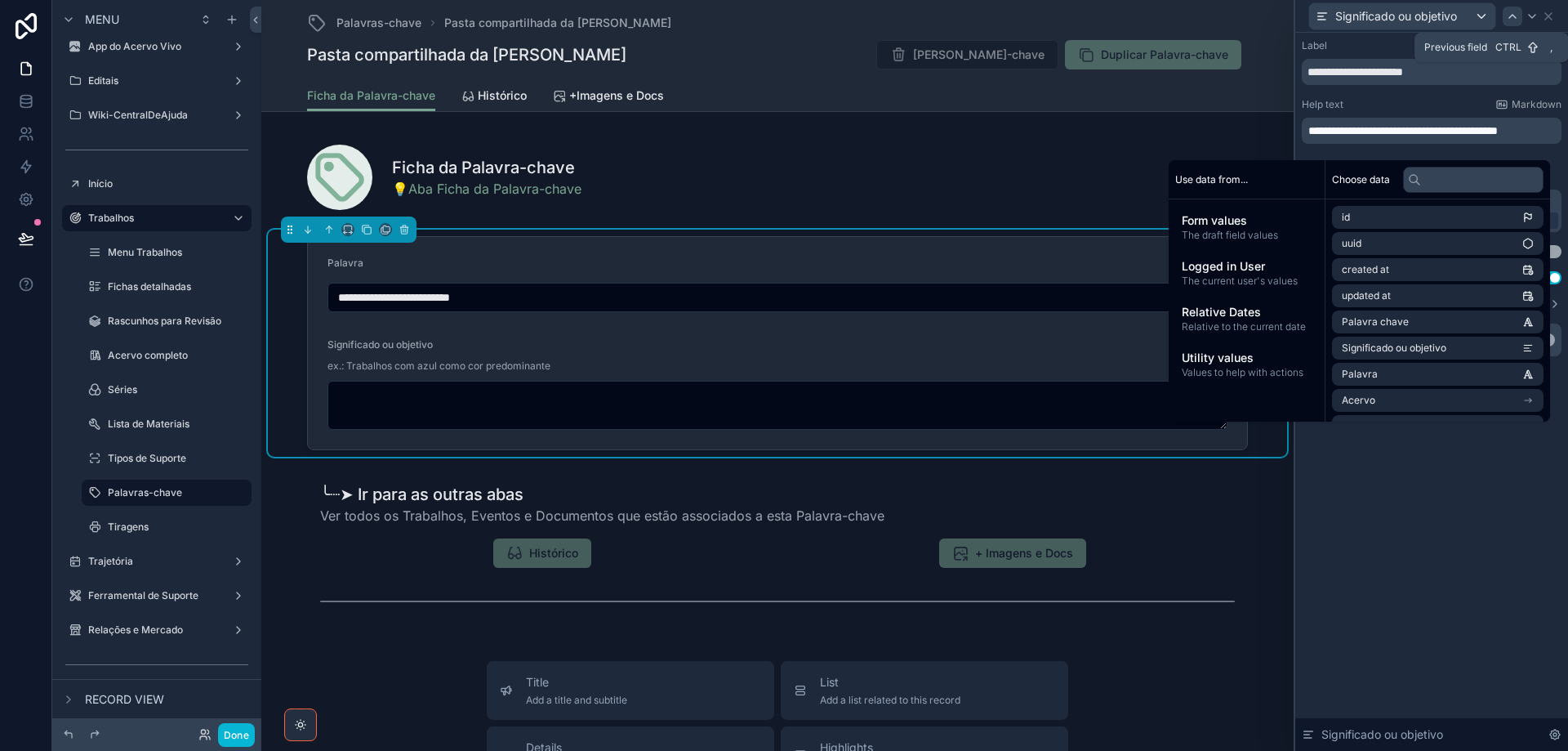
click at [1513, 10] on icon at bounding box center [1512, 16] width 13 height 13
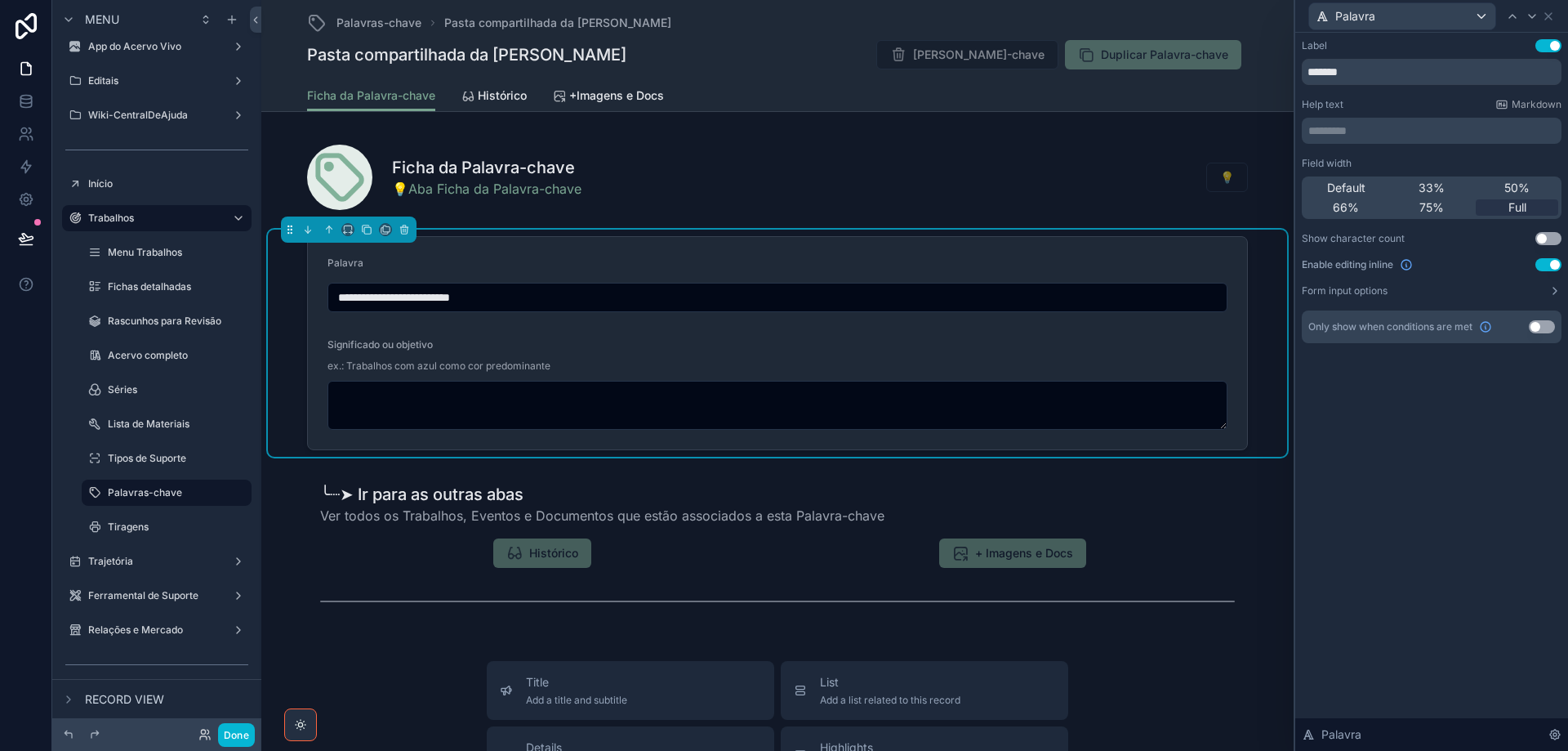
click at [1349, 125] on p "********* ﻿" at bounding box center [1433, 130] width 250 height 16
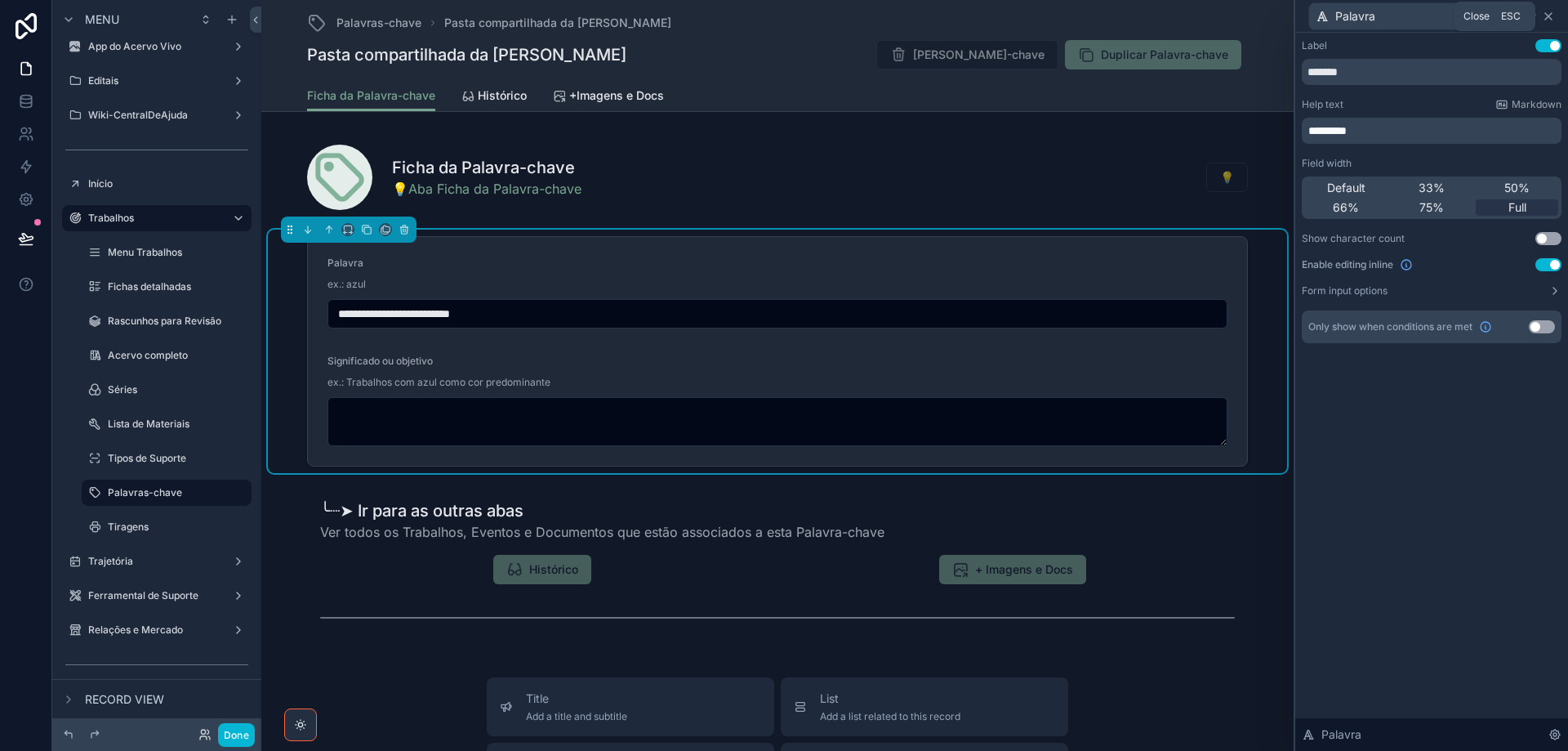
click at [1550, 15] on icon at bounding box center [1549, 16] width 7 height 7
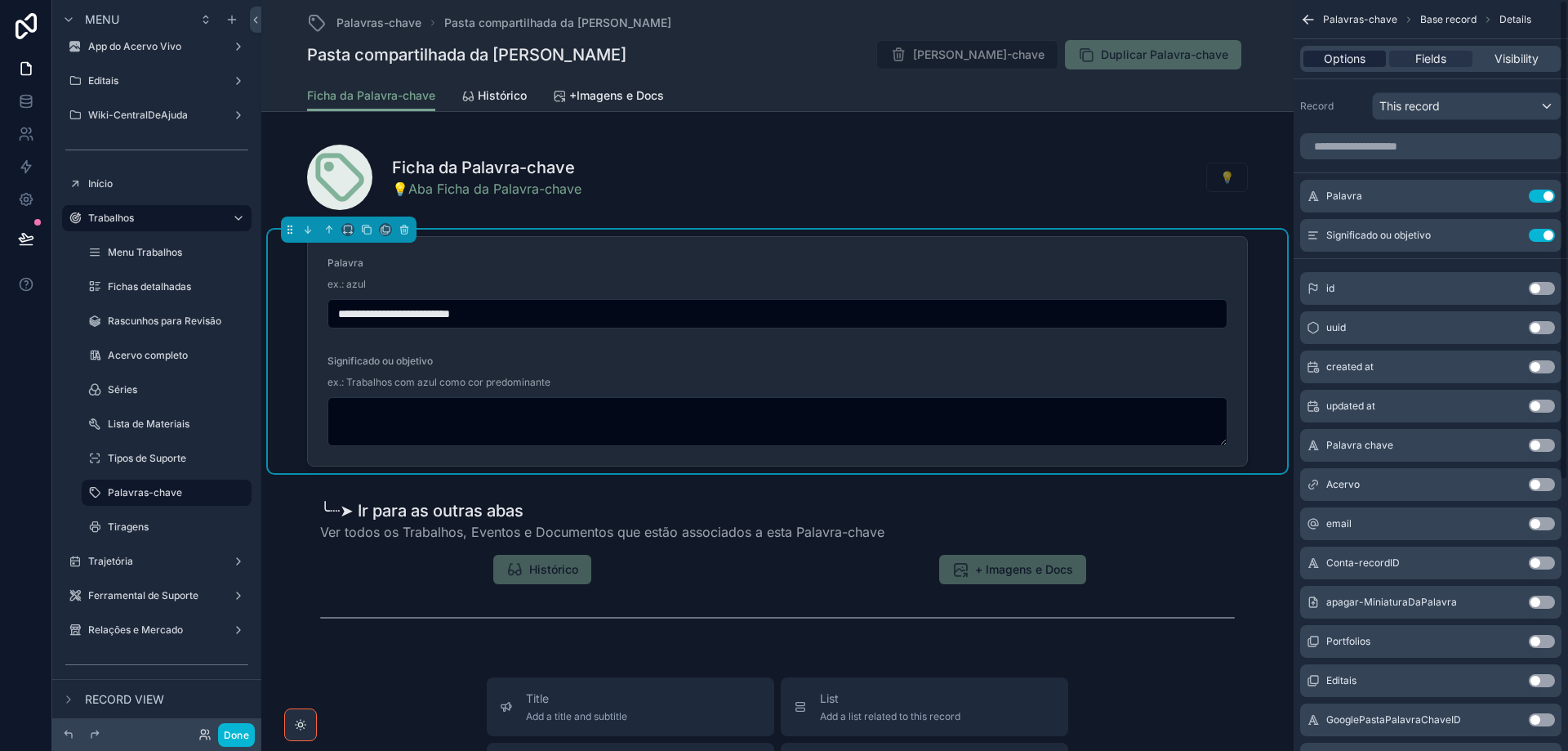
click at [1338, 60] on span "Options" at bounding box center [1345, 59] width 41 height 16
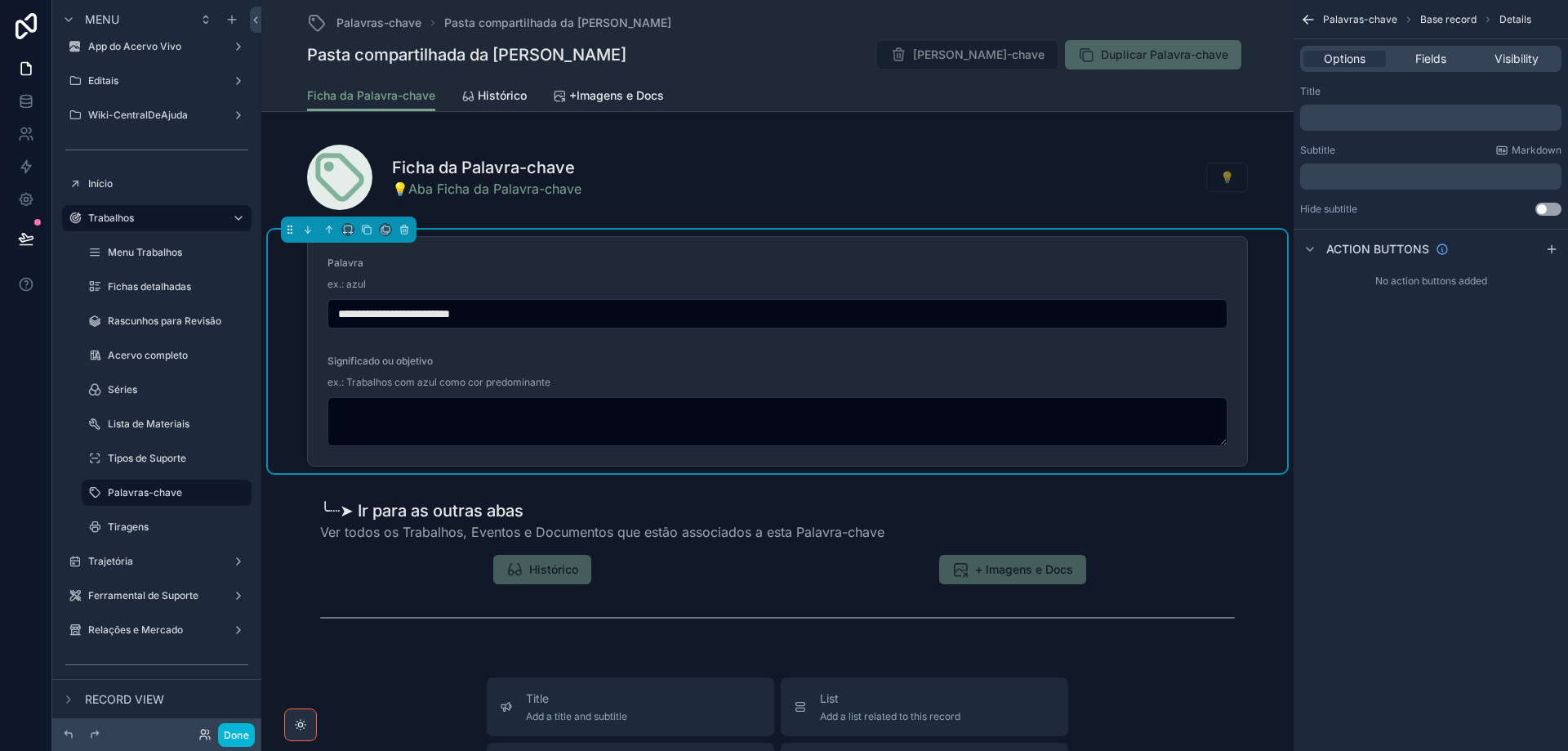
click at [1331, 118] on p "﻿" at bounding box center [1432, 118] width 251 height 13
click at [1355, 91] on div "Title" at bounding box center [1431, 91] width 262 height 13
click at [1362, 175] on p "﻿" at bounding box center [1432, 176] width 251 height 13
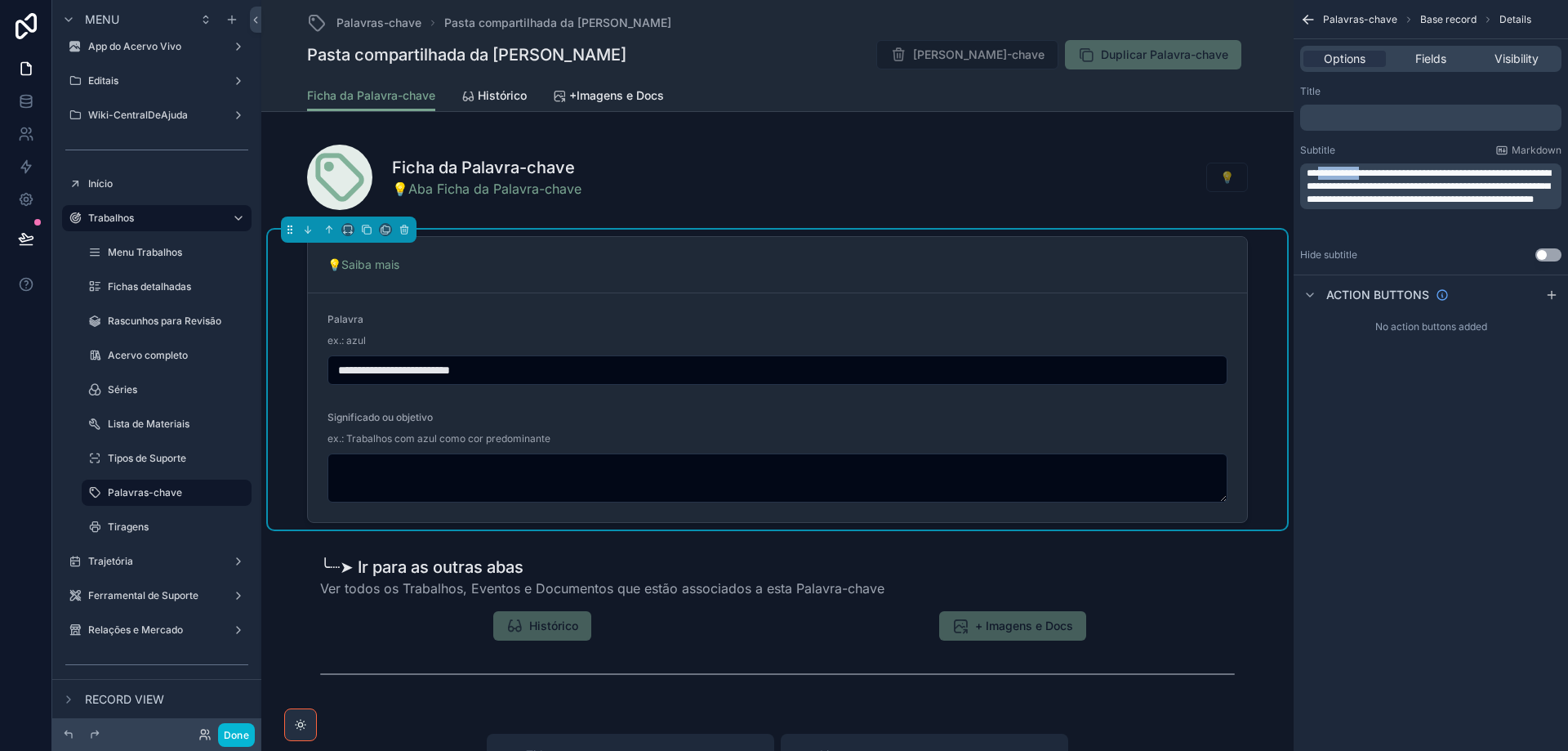
drag, startPoint x: 1322, startPoint y: 172, endPoint x: 1370, endPoint y: 171, distance: 48.0
click at [1370, 171] on span "**********" at bounding box center [1429, 187] width 244 height 36
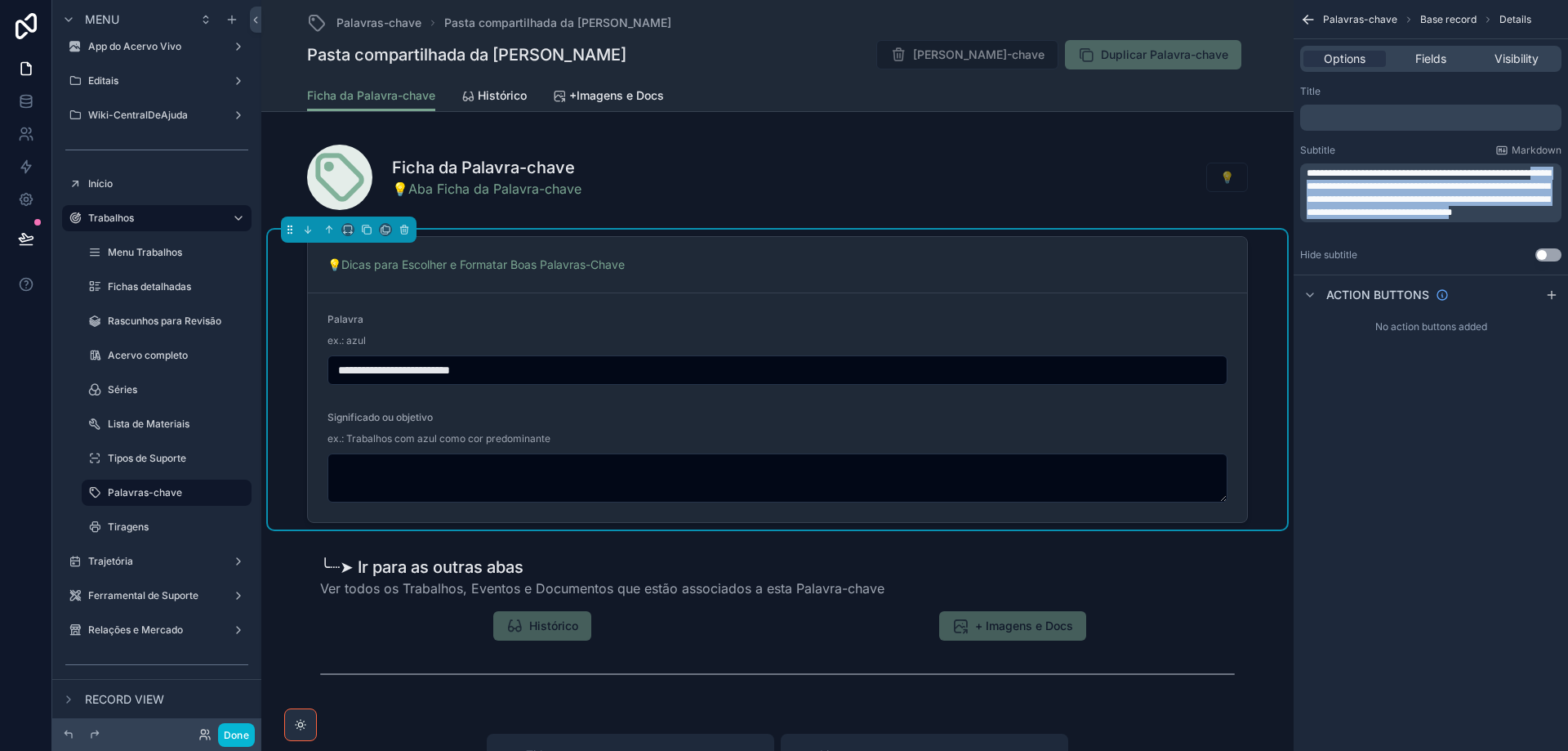
drag, startPoint x: 1343, startPoint y: 181, endPoint x: 1456, endPoint y: 225, distance: 121.3
click at [1459, 217] on span "**********" at bounding box center [1429, 193] width 244 height 49
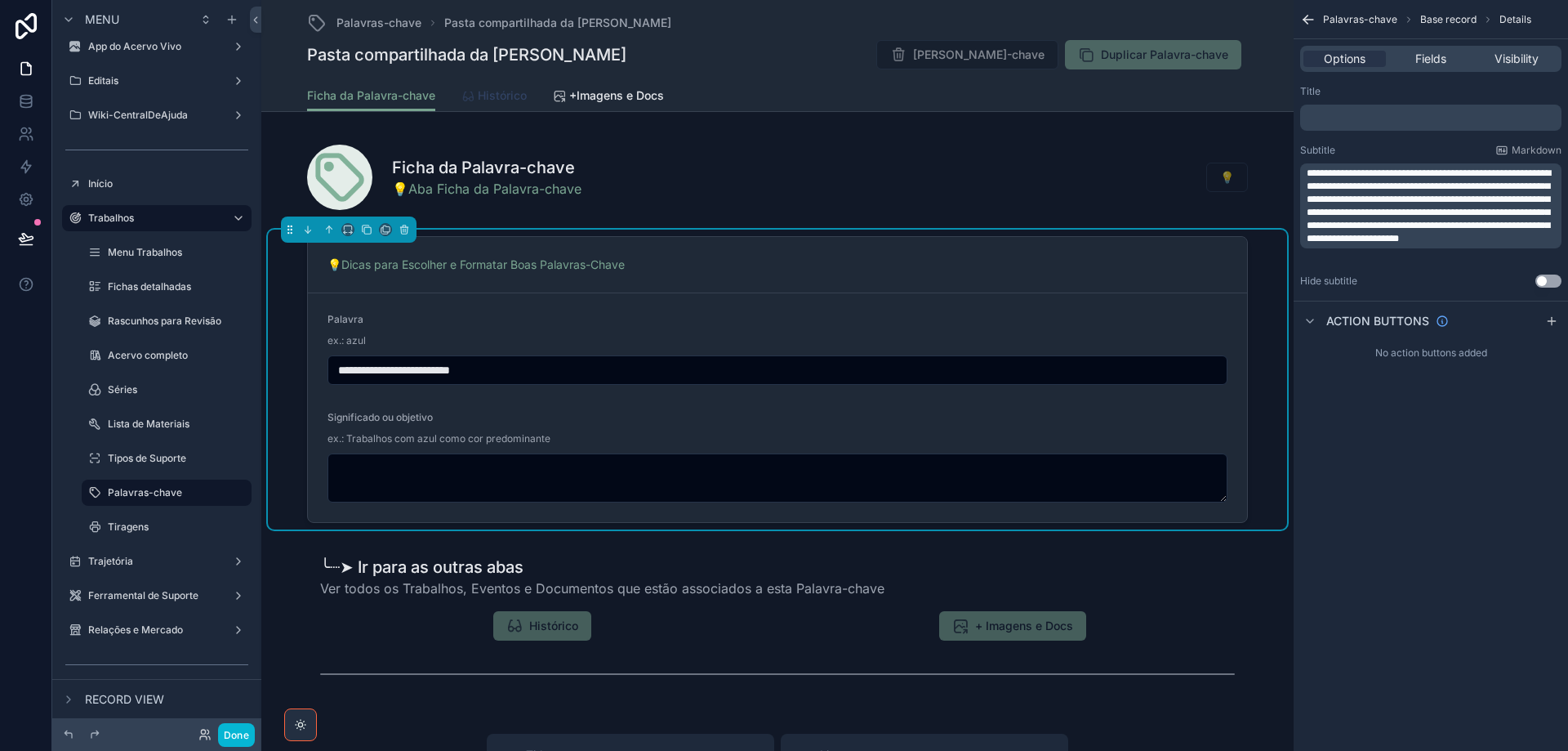
click at [508, 99] on span "Histórico" at bounding box center [502, 95] width 49 height 16
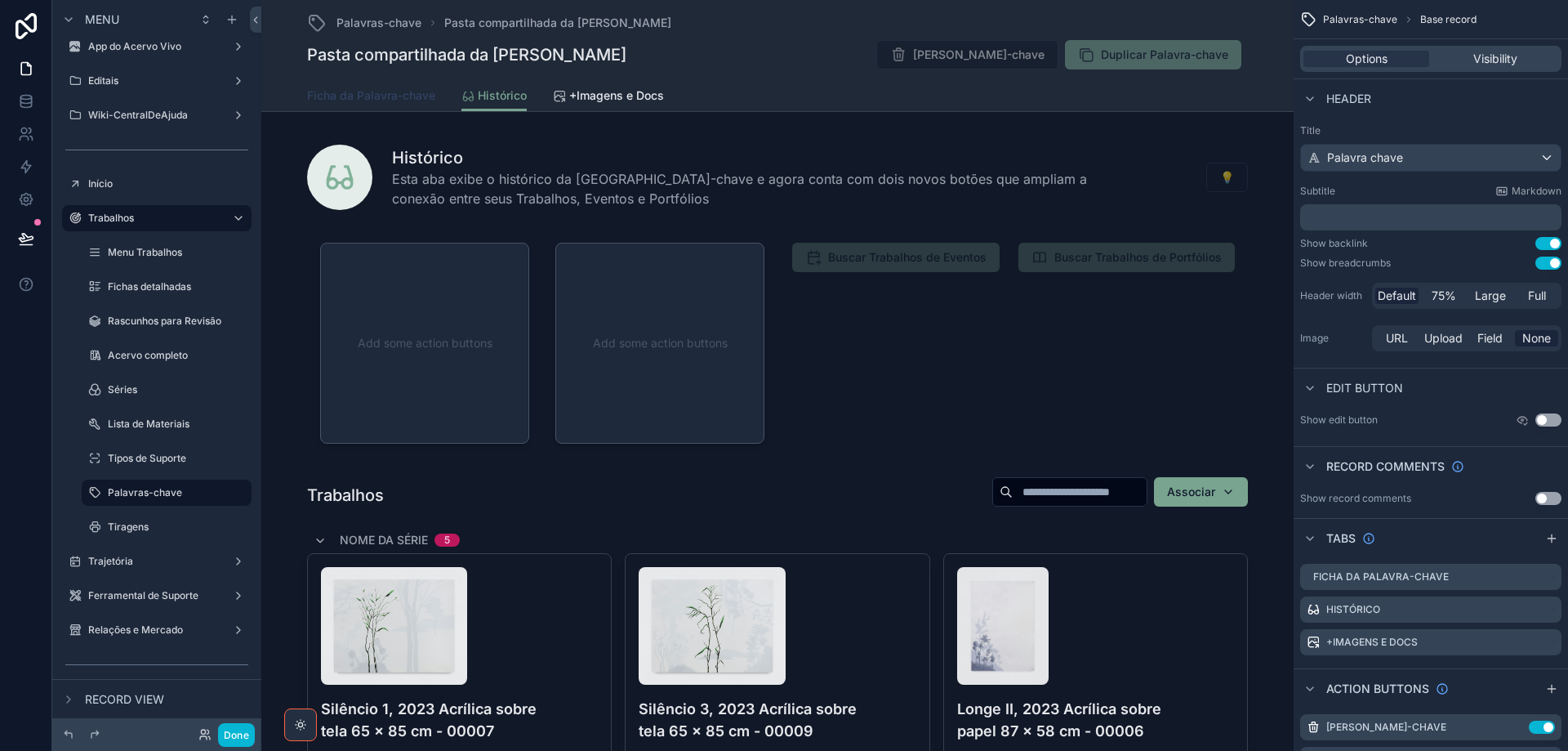
click at [367, 100] on span "Ficha da Palavra-chave" at bounding box center [371, 95] width 128 height 16
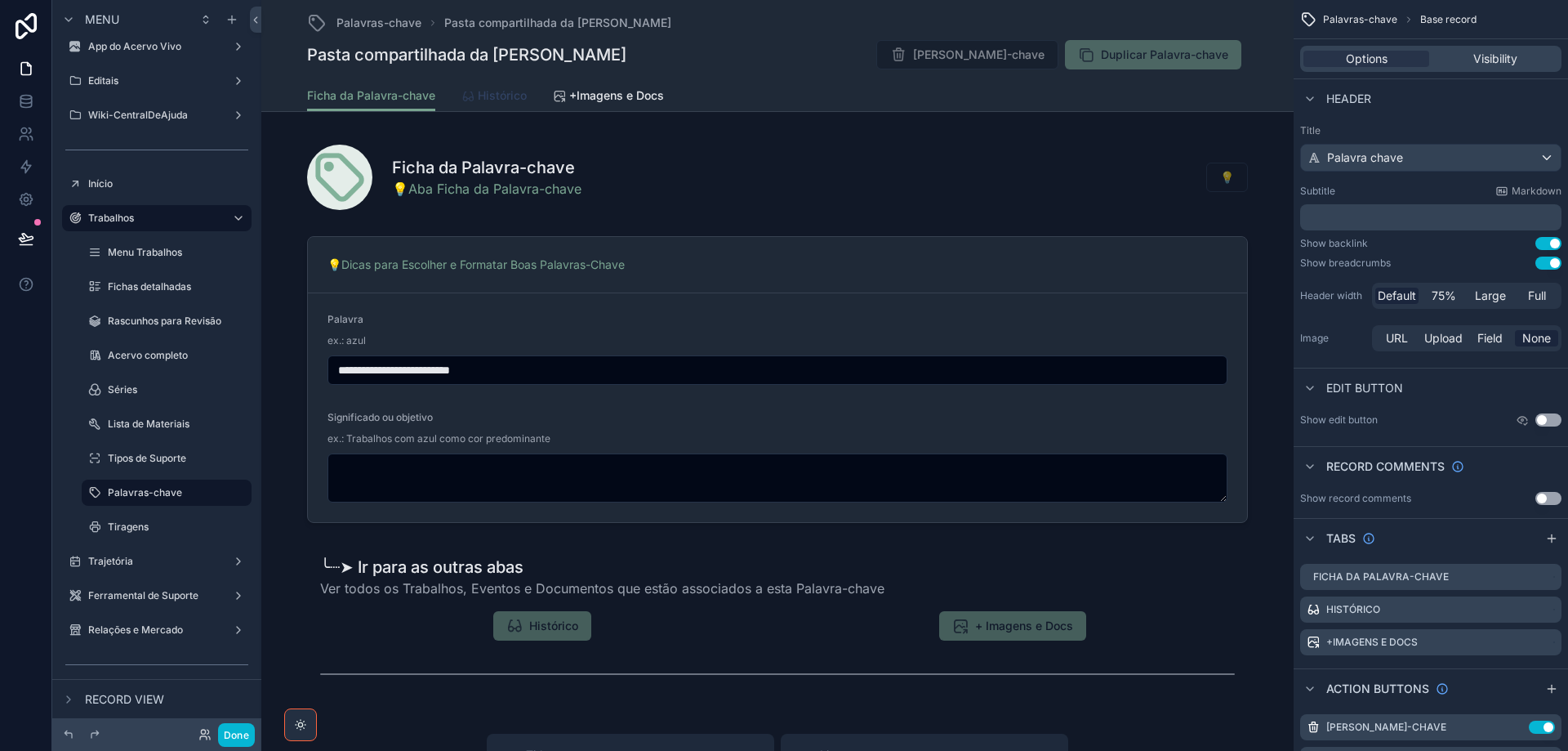
click at [487, 98] on span "Histórico" at bounding box center [502, 95] width 49 height 16
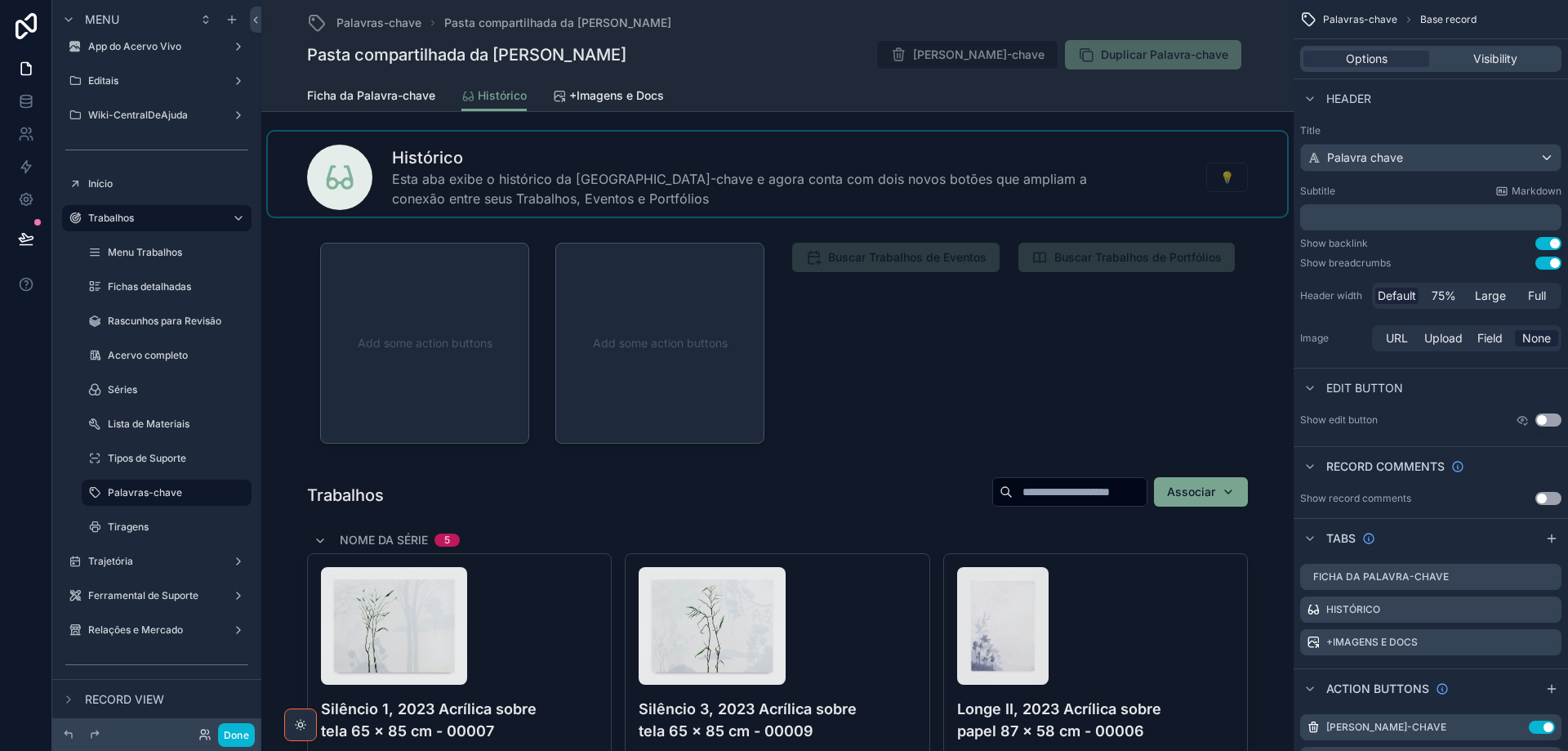
click at [1080, 182] on div "scrollable content" at bounding box center [778, 174] width 1019 height 85
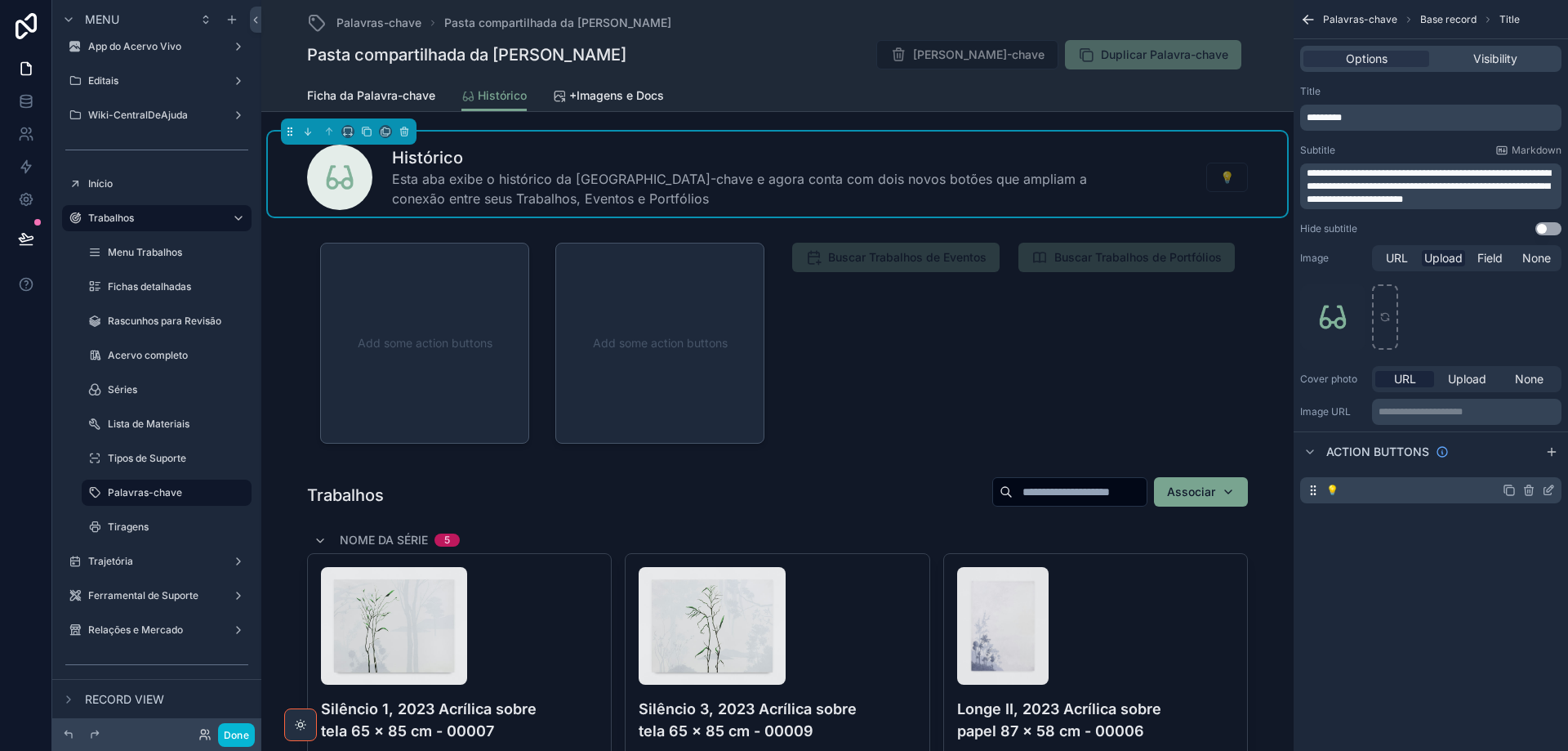
click at [1530, 490] on icon "scrollable content" at bounding box center [1530, 491] width 0 height 3
click at [1523, 466] on icon at bounding box center [1523, 465] width 0 height 3
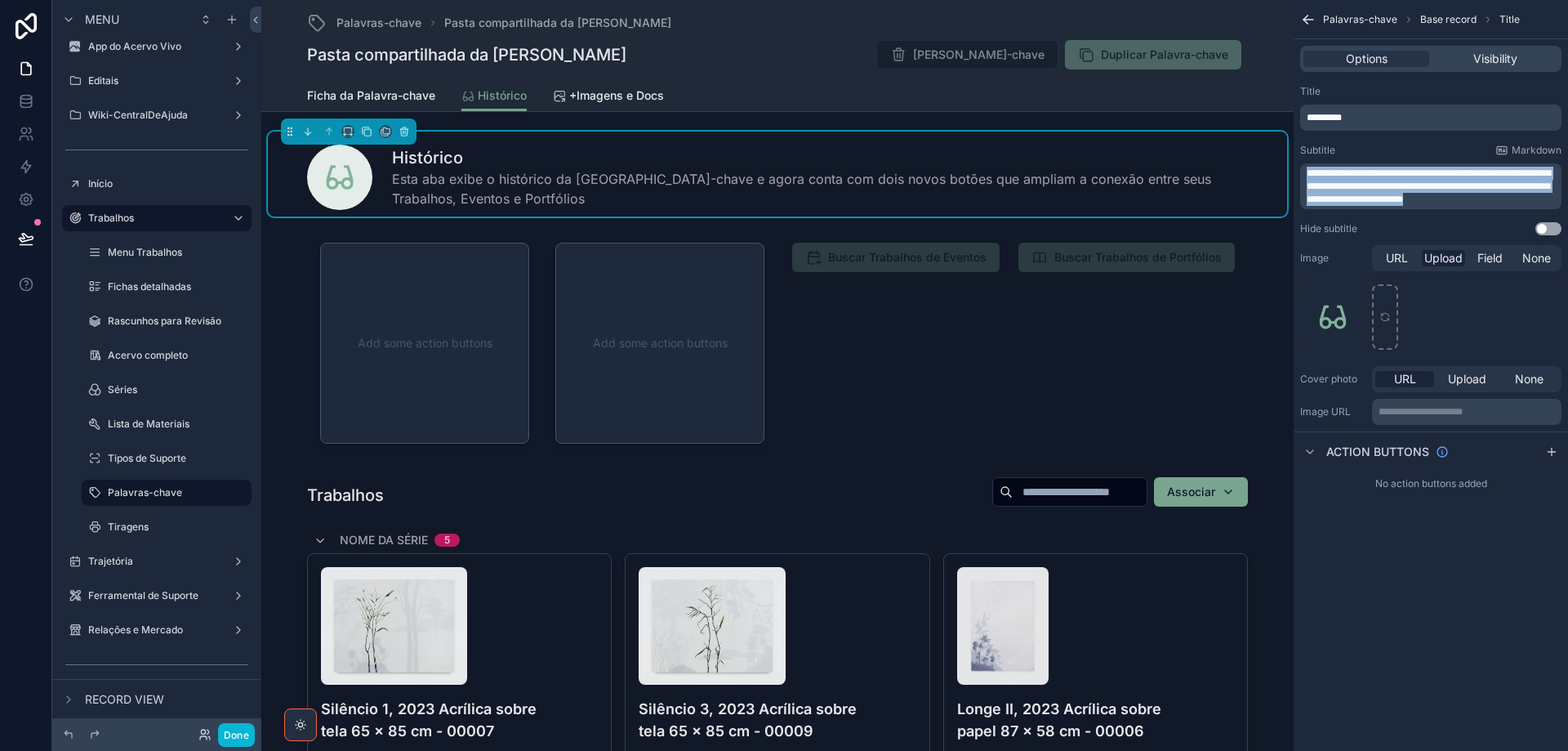
drag, startPoint x: 1307, startPoint y: 173, endPoint x: 1525, endPoint y: 205, distance: 220.3
click at [1525, 205] on p "**********" at bounding box center [1432, 186] width 251 height 39
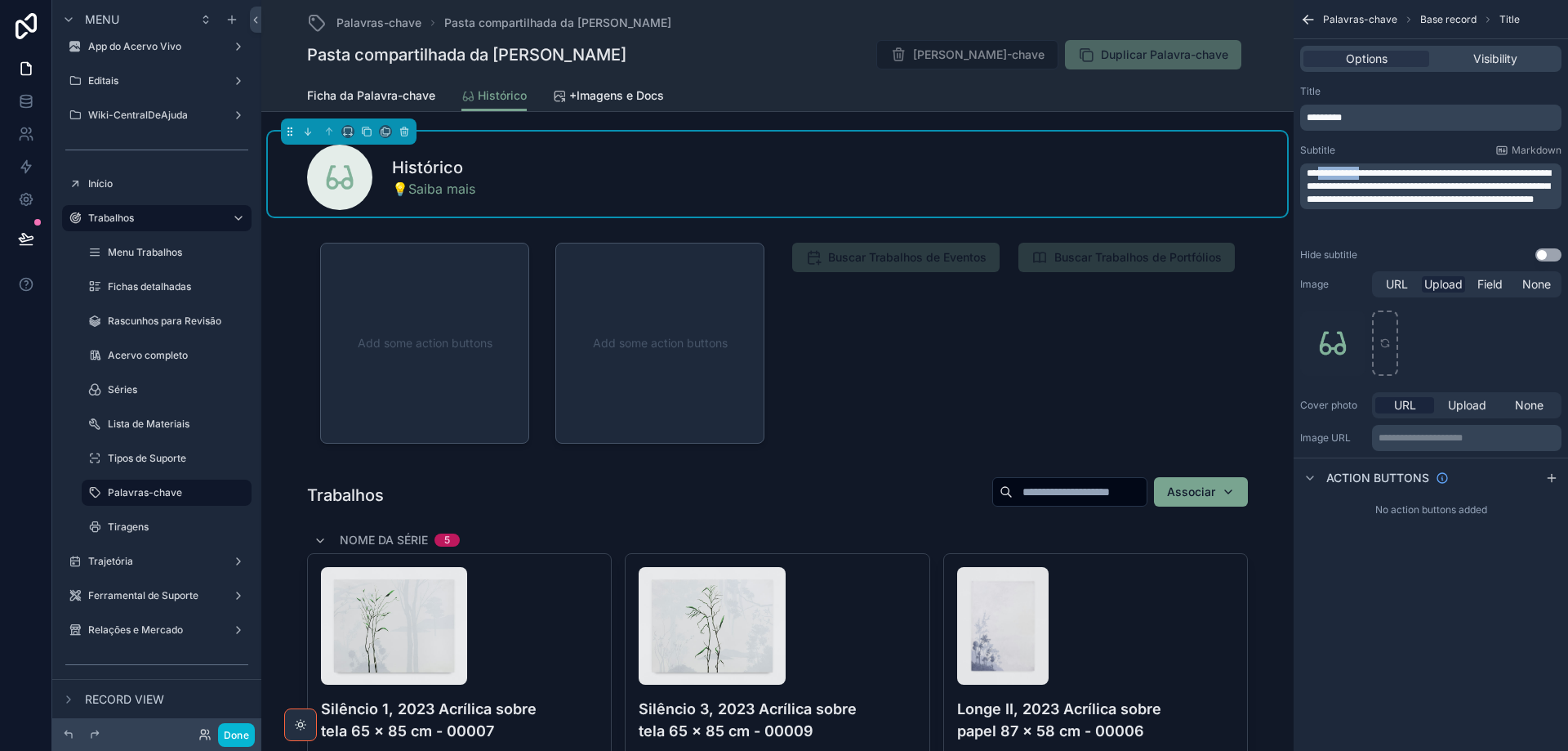
drag, startPoint x: 1396, startPoint y: 245, endPoint x: 1370, endPoint y: 170, distance: 79.4
click at [1370, 170] on span "**********" at bounding box center [1429, 187] width 244 height 36
drag, startPoint x: 1310, startPoint y: 187, endPoint x: 1464, endPoint y: 226, distance: 158.9
click at [1464, 206] on p "**********" at bounding box center [1432, 186] width 251 height 39
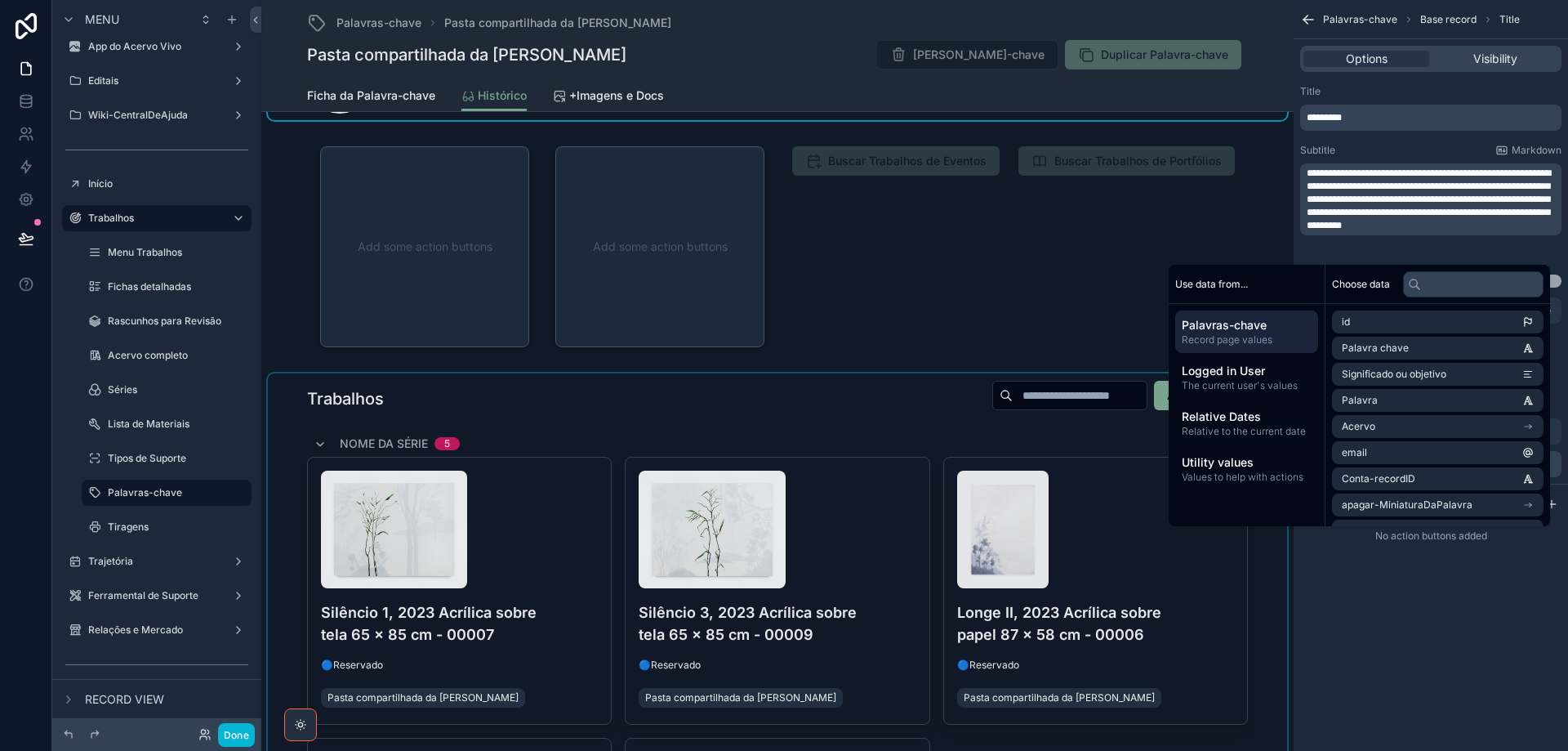
scroll to position [245, 0]
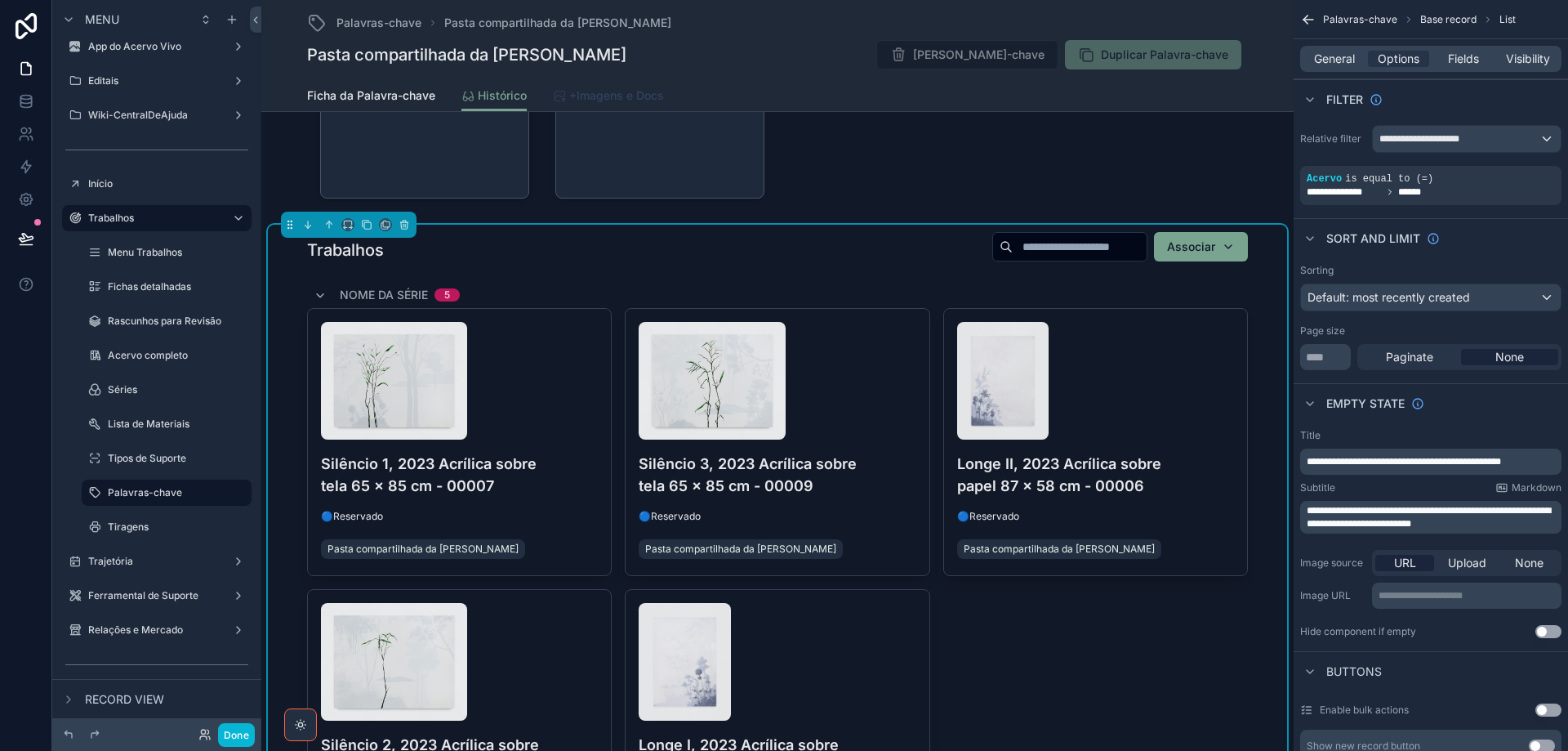
click at [606, 93] on span "+Imagens e Docs" at bounding box center [617, 95] width 95 height 16
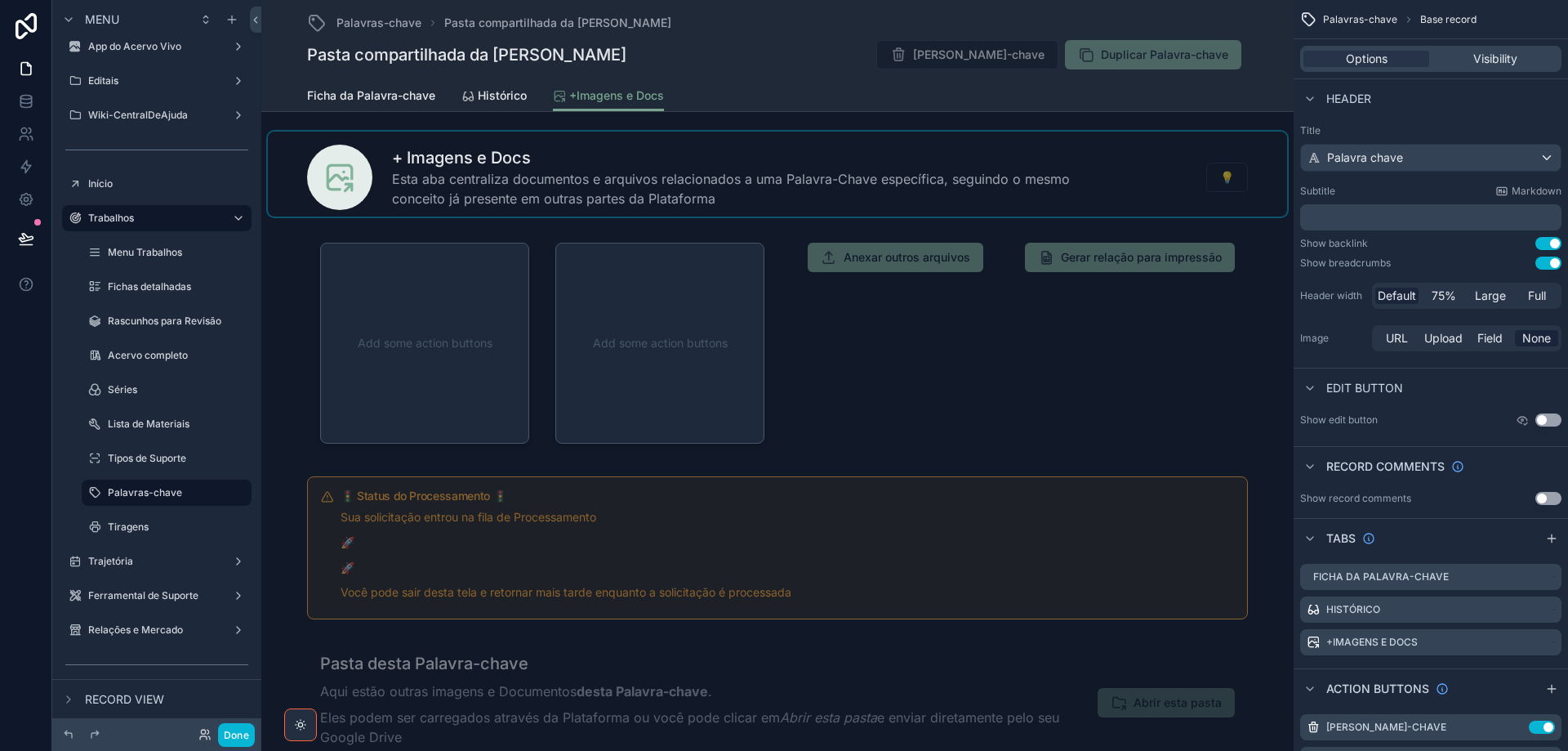
click at [607, 192] on div "scrollable content" at bounding box center [778, 174] width 1019 height 85
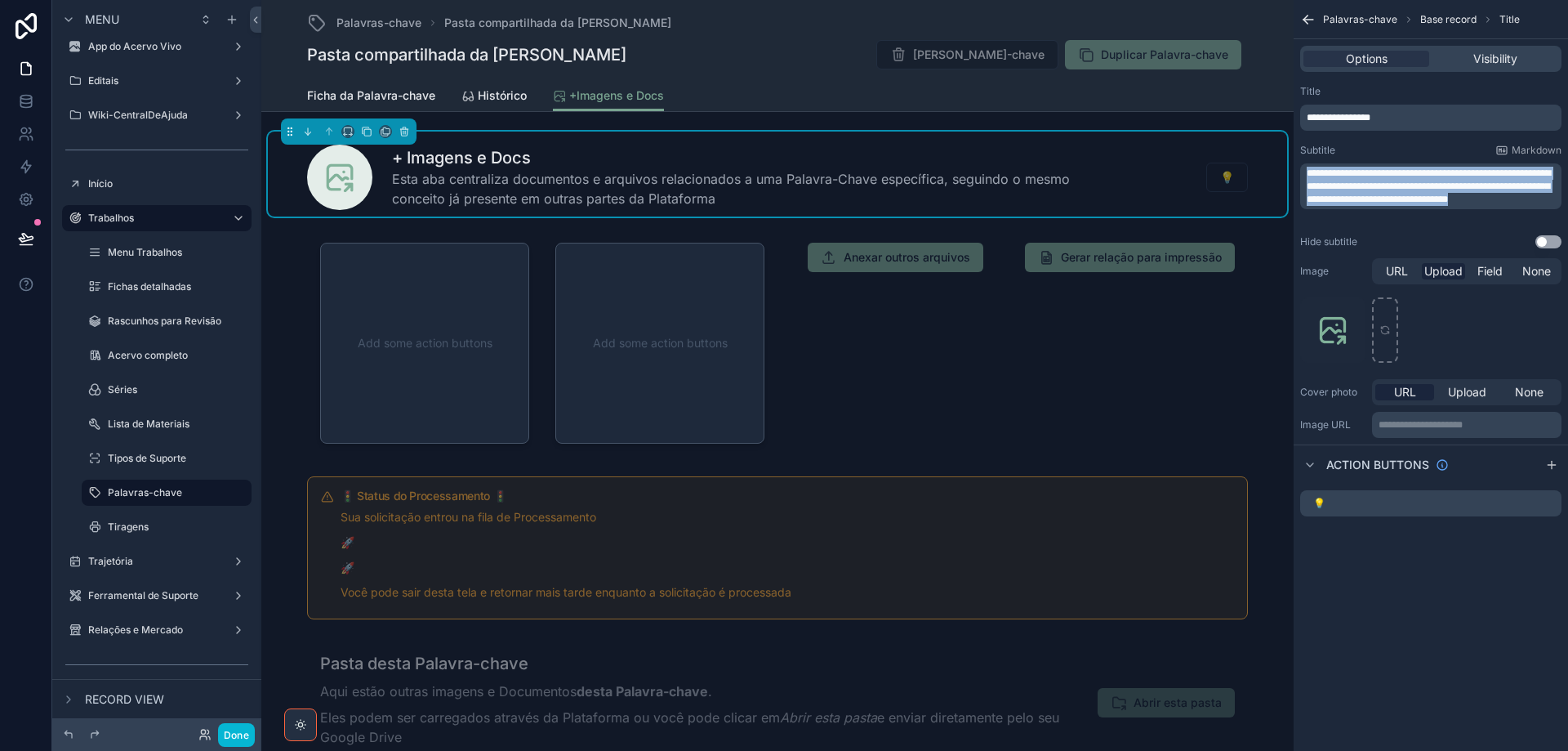
drag, startPoint x: 1413, startPoint y: 213, endPoint x: 1307, endPoint y: 161, distance: 118.1
click at [1307, 161] on div "**********" at bounding box center [1431, 182] width 262 height 79
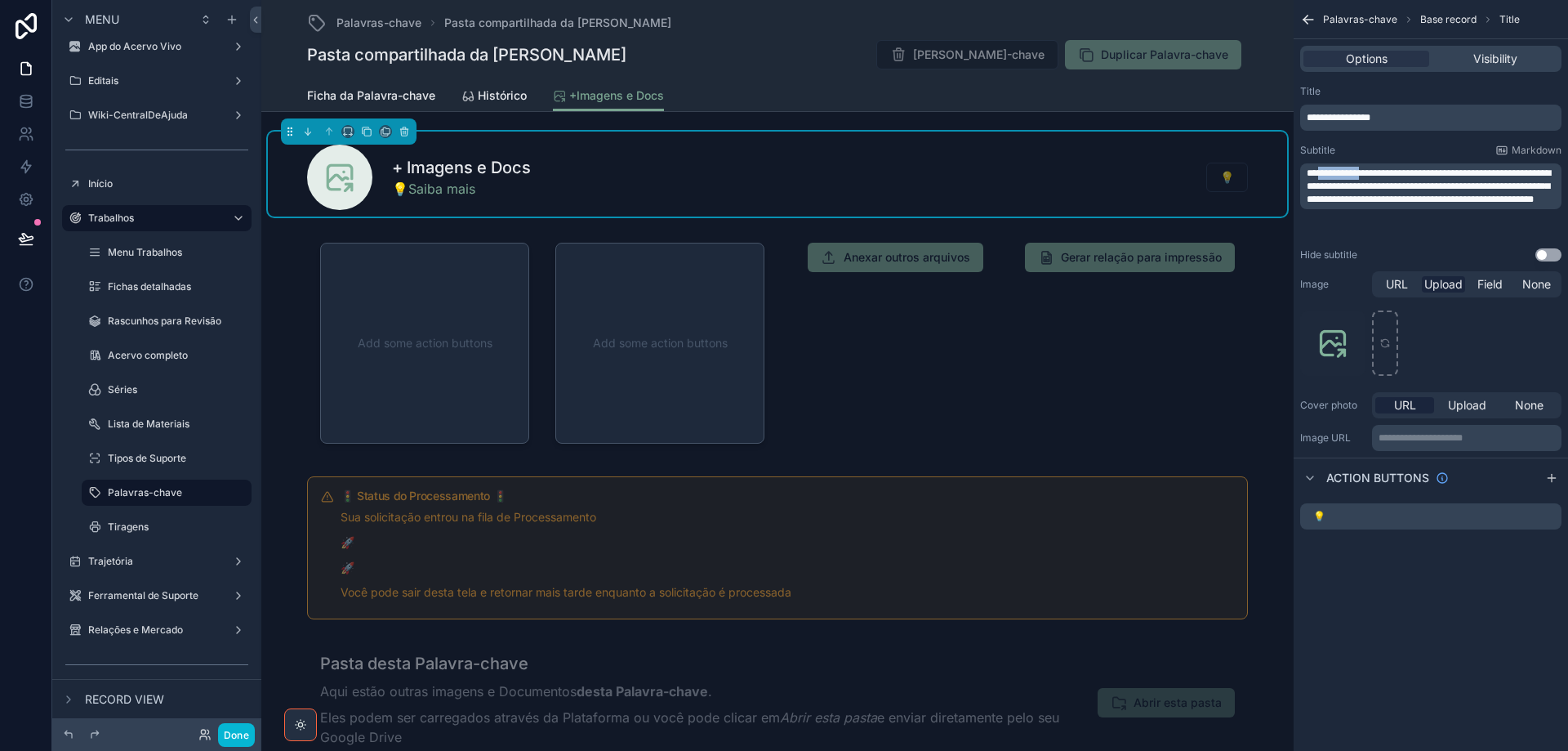
click at [1368, 177] on span "**********" at bounding box center [1429, 187] width 244 height 36
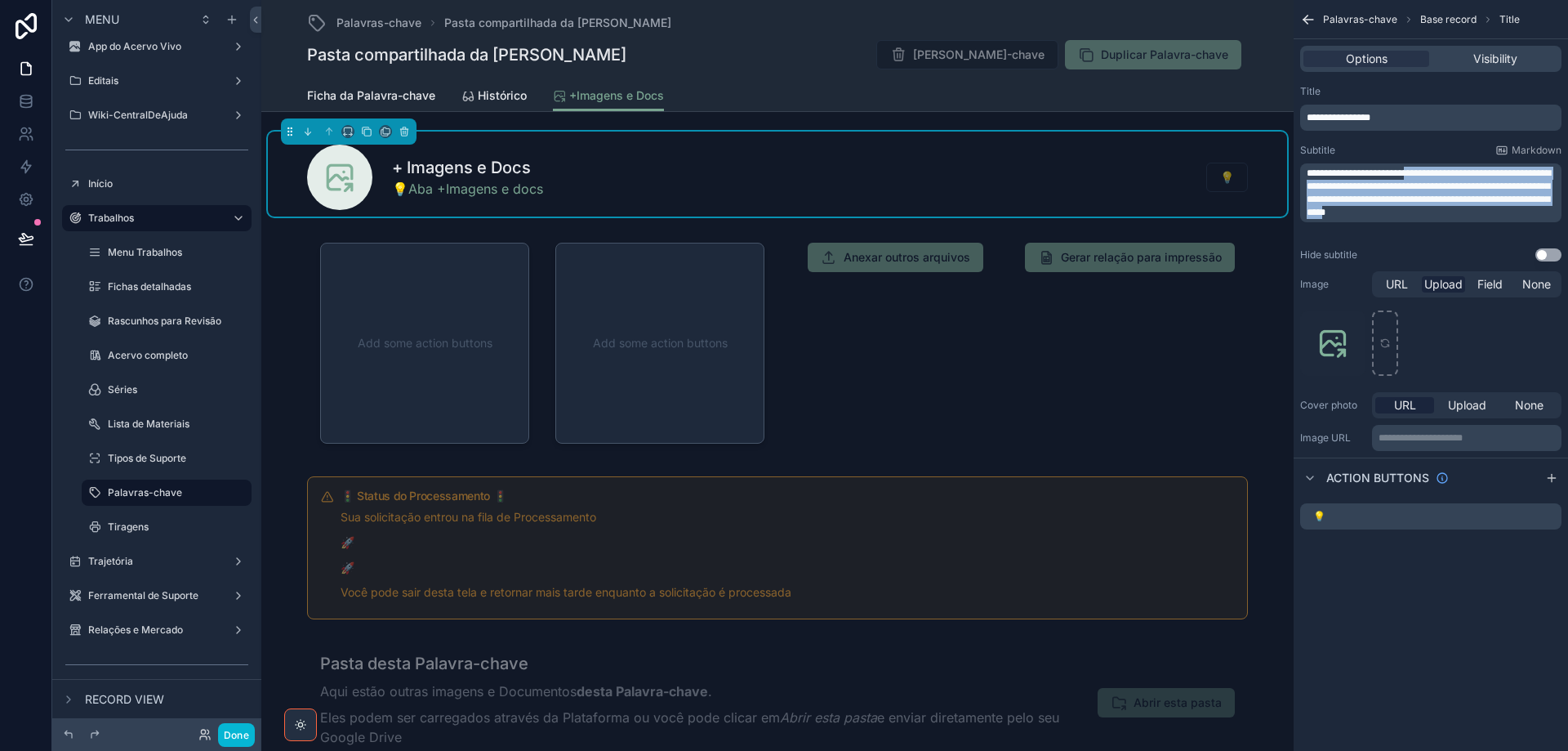
drag, startPoint x: 1310, startPoint y: 186, endPoint x: 1460, endPoint y: 226, distance: 155.2
click at [1460, 217] on span "**********" at bounding box center [1429, 193] width 244 height 49
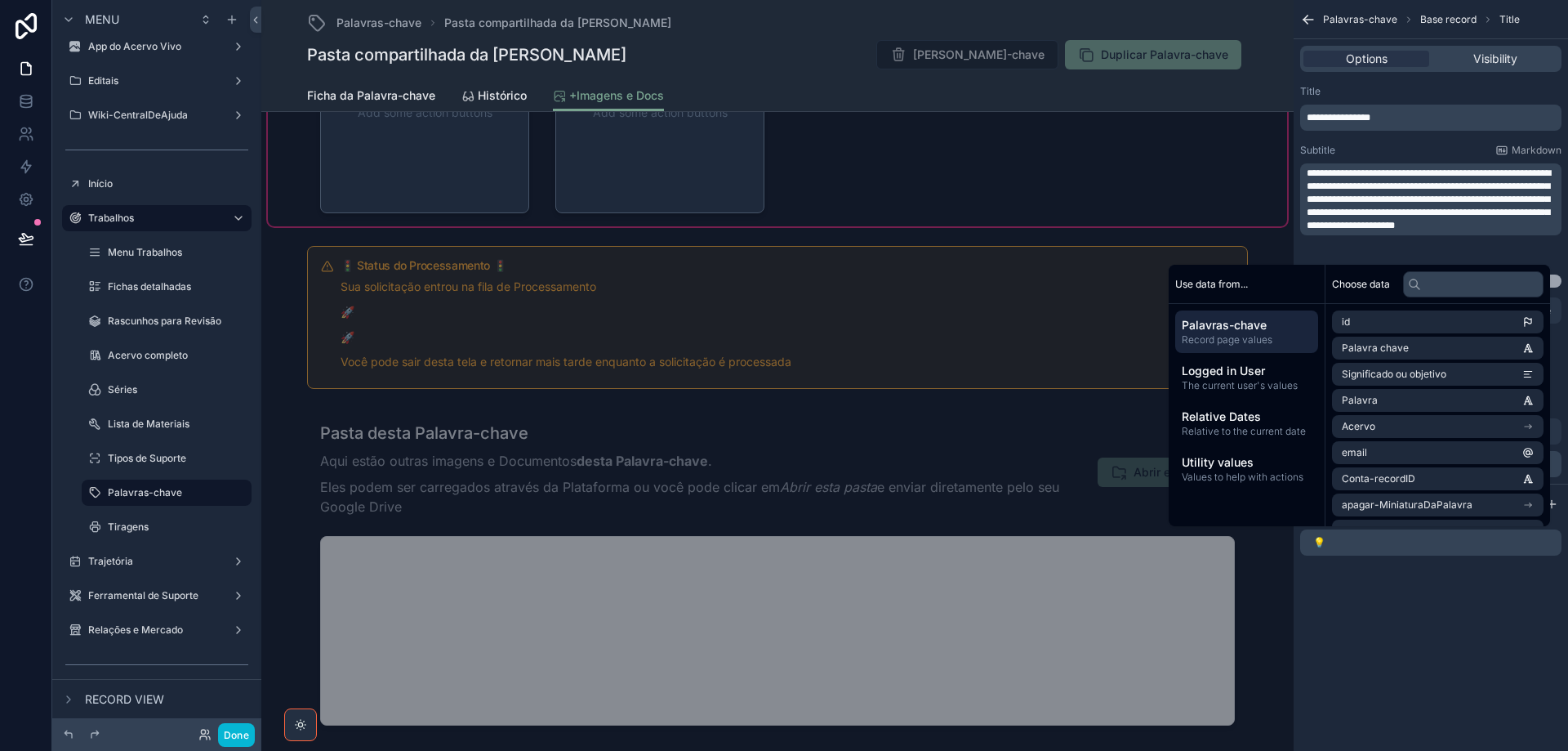
scroll to position [327, 0]
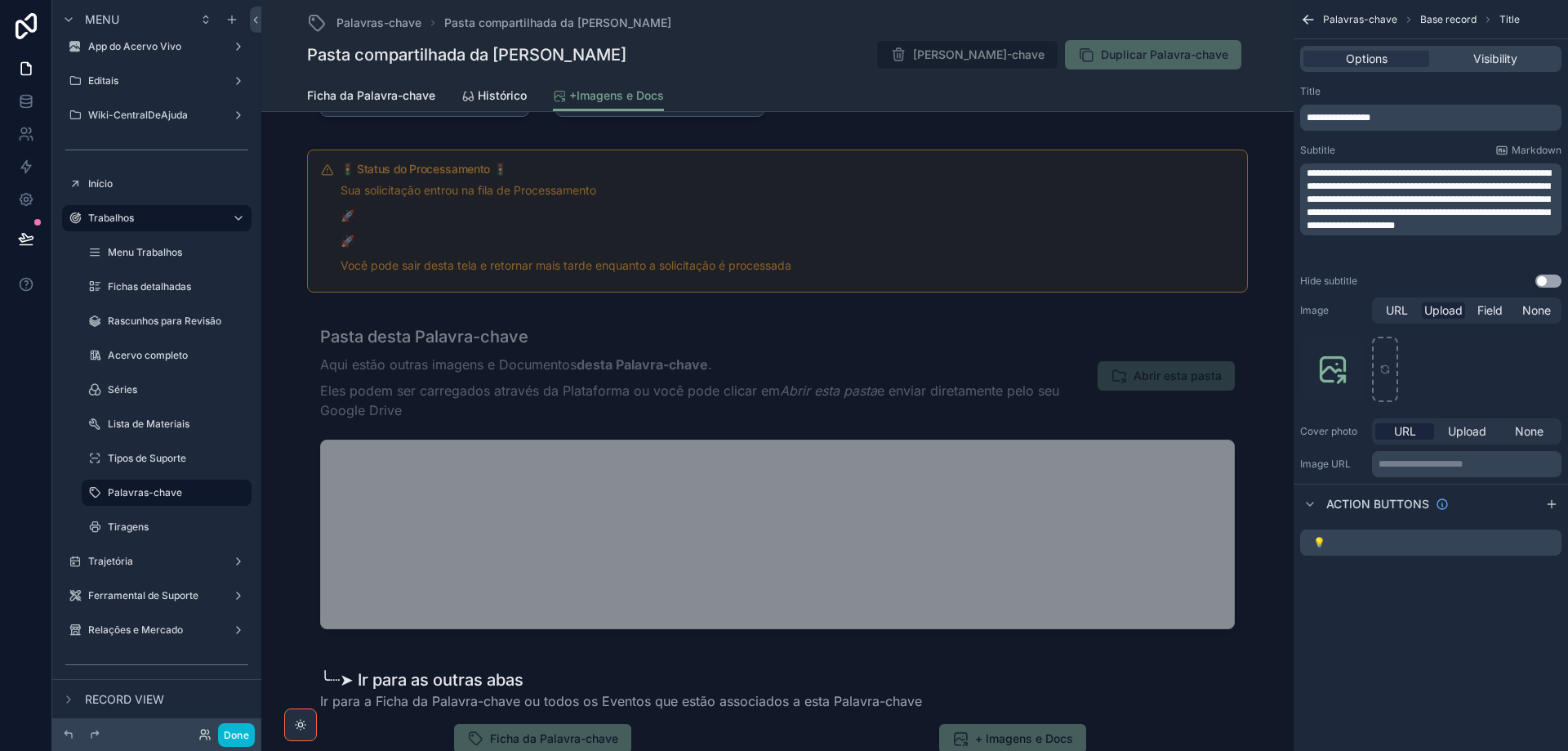
click at [962, 86] on div "Ficha da Palavra-chave Histórico +Imagens e Docs" at bounding box center [777, 96] width 941 height 31
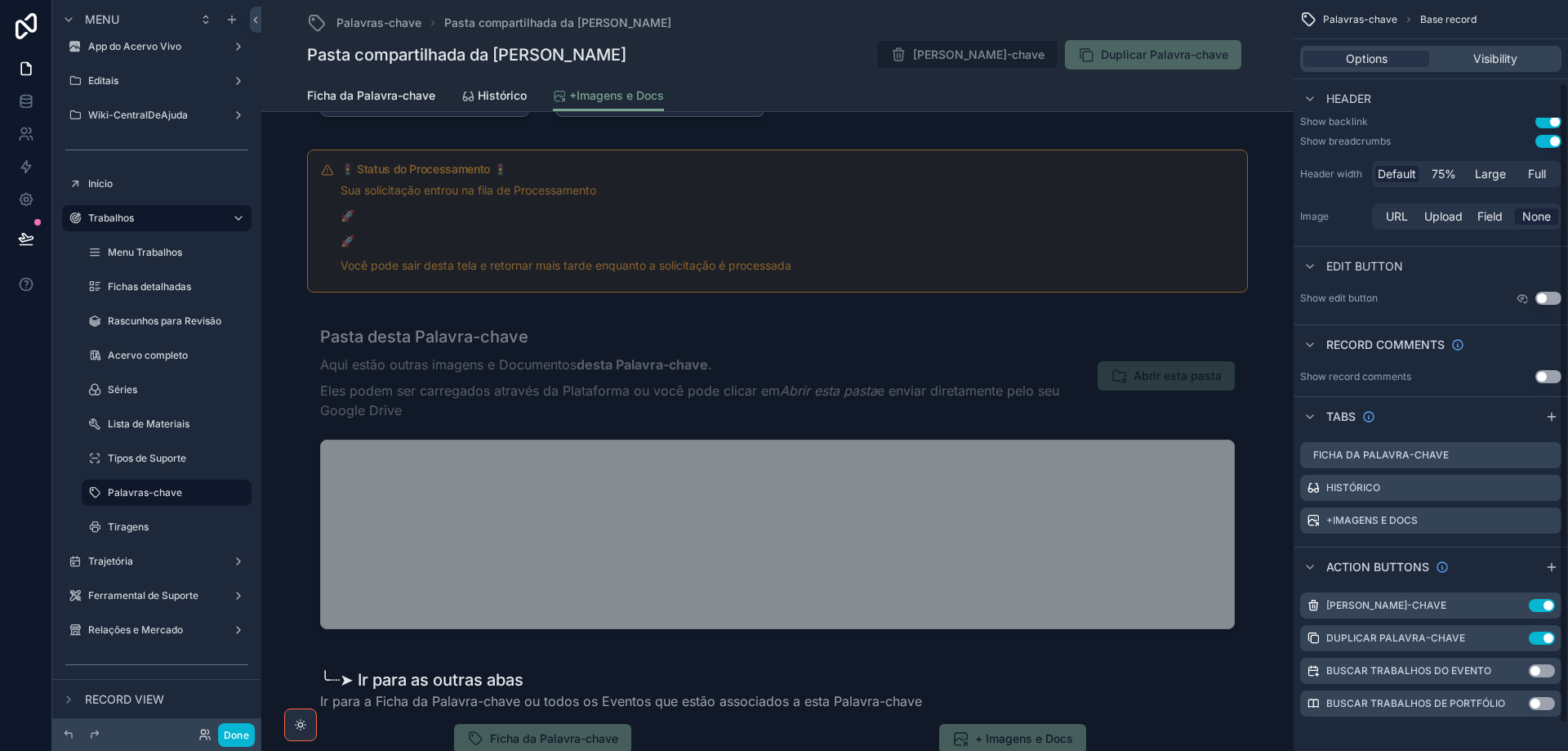
scroll to position [127, 0]
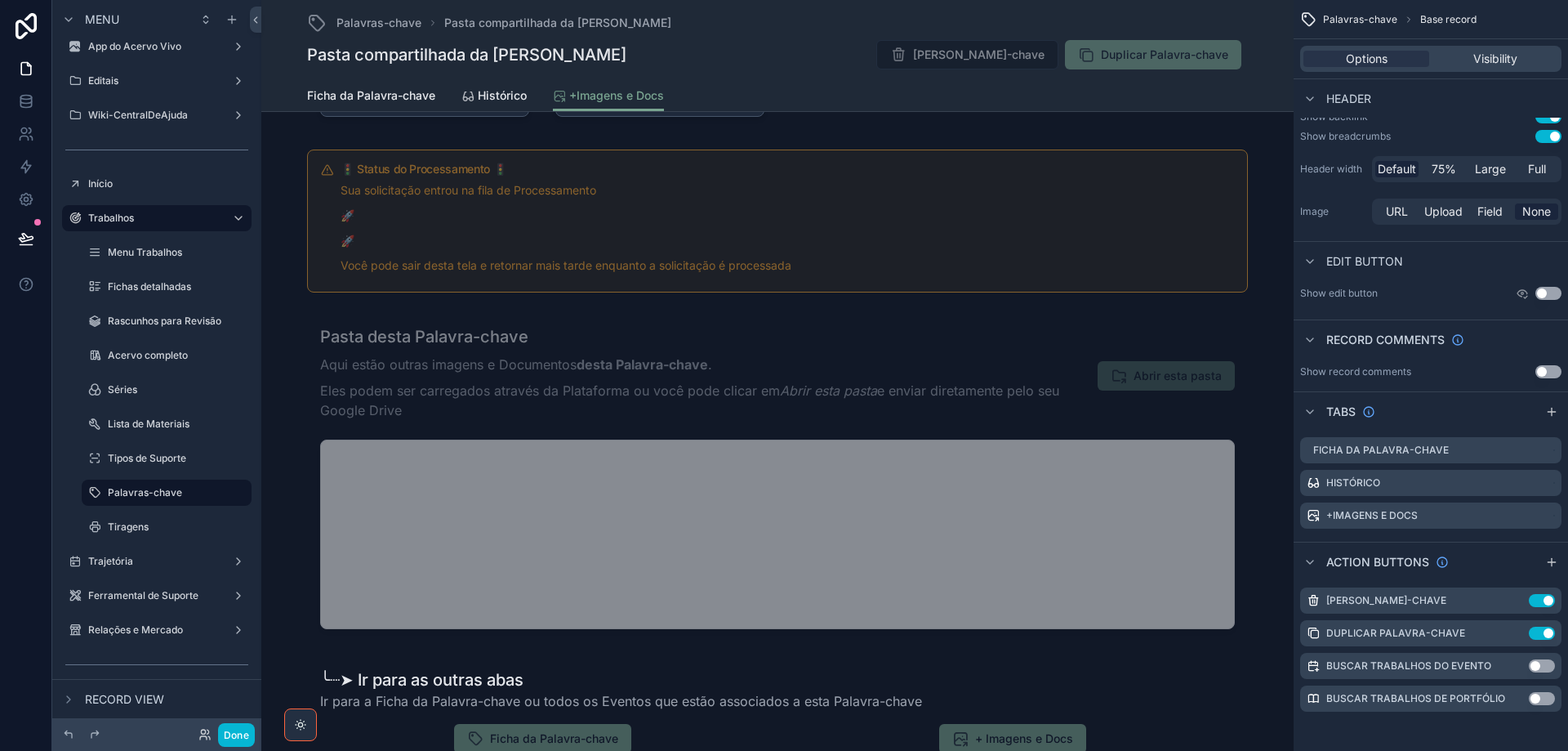
drag, startPoint x: 1512, startPoint y: 601, endPoint x: 1366, endPoint y: 570, distance: 149.3
click at [0, 0] on icon "scrollable content" at bounding box center [0, 0] width 0 height 0
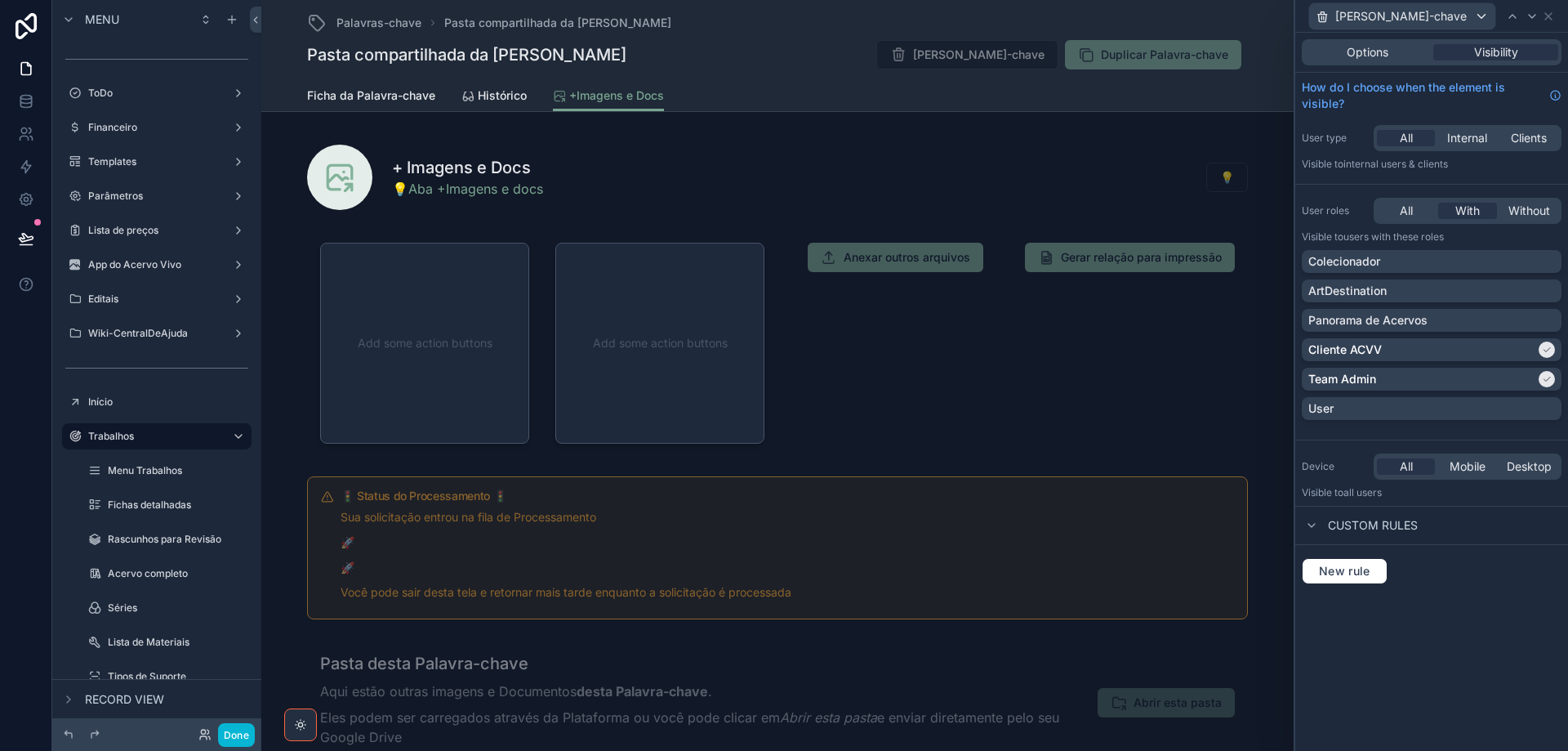
scroll to position [127, 0]
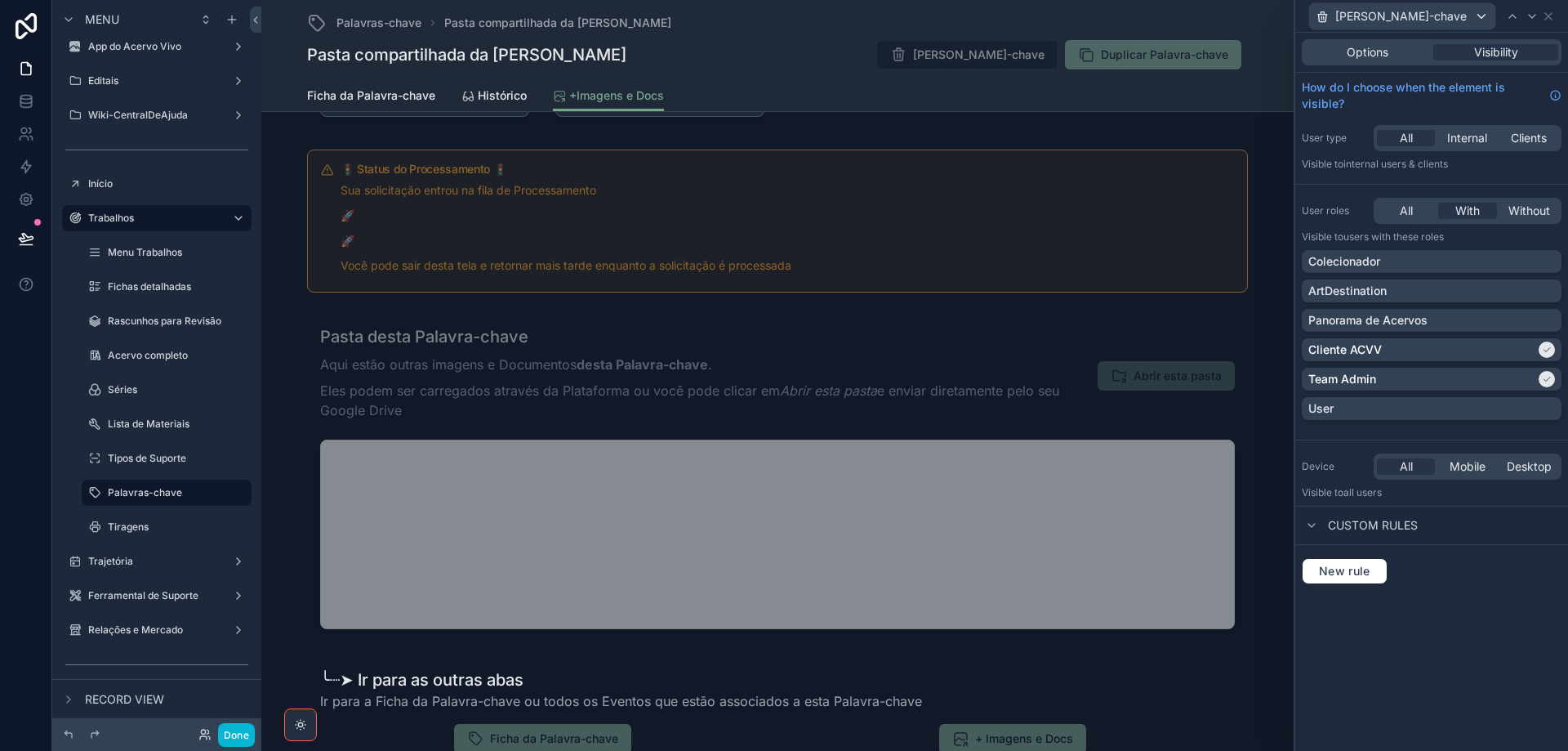
click at [830, 41] on div "Pasta compartilhada da Tato Apagar Palavra-chave Duplicar Palavra-chave" at bounding box center [777, 54] width 941 height 31
click at [1354, 52] on span "Options" at bounding box center [1368, 52] width 41 height 16
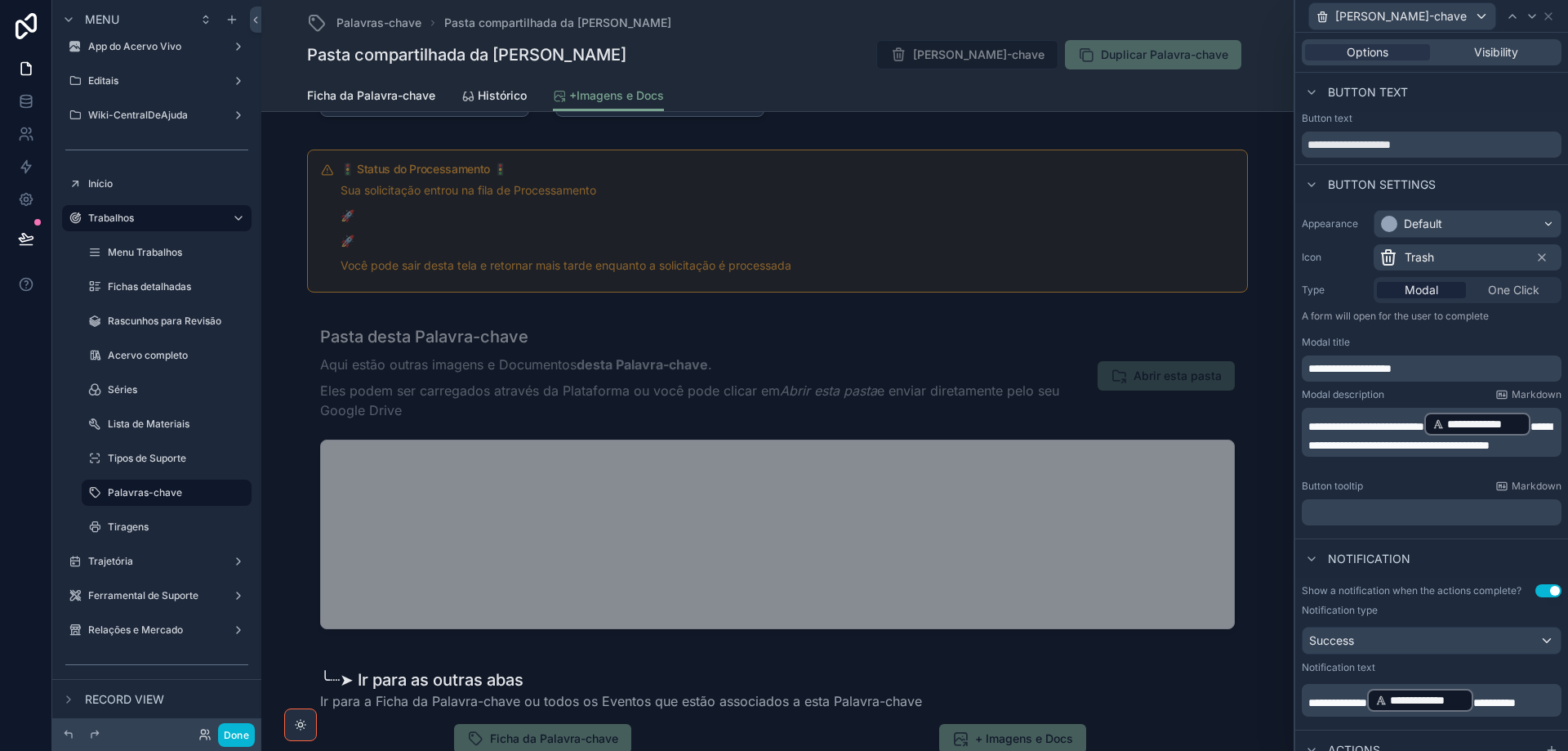
scroll to position [271, 0]
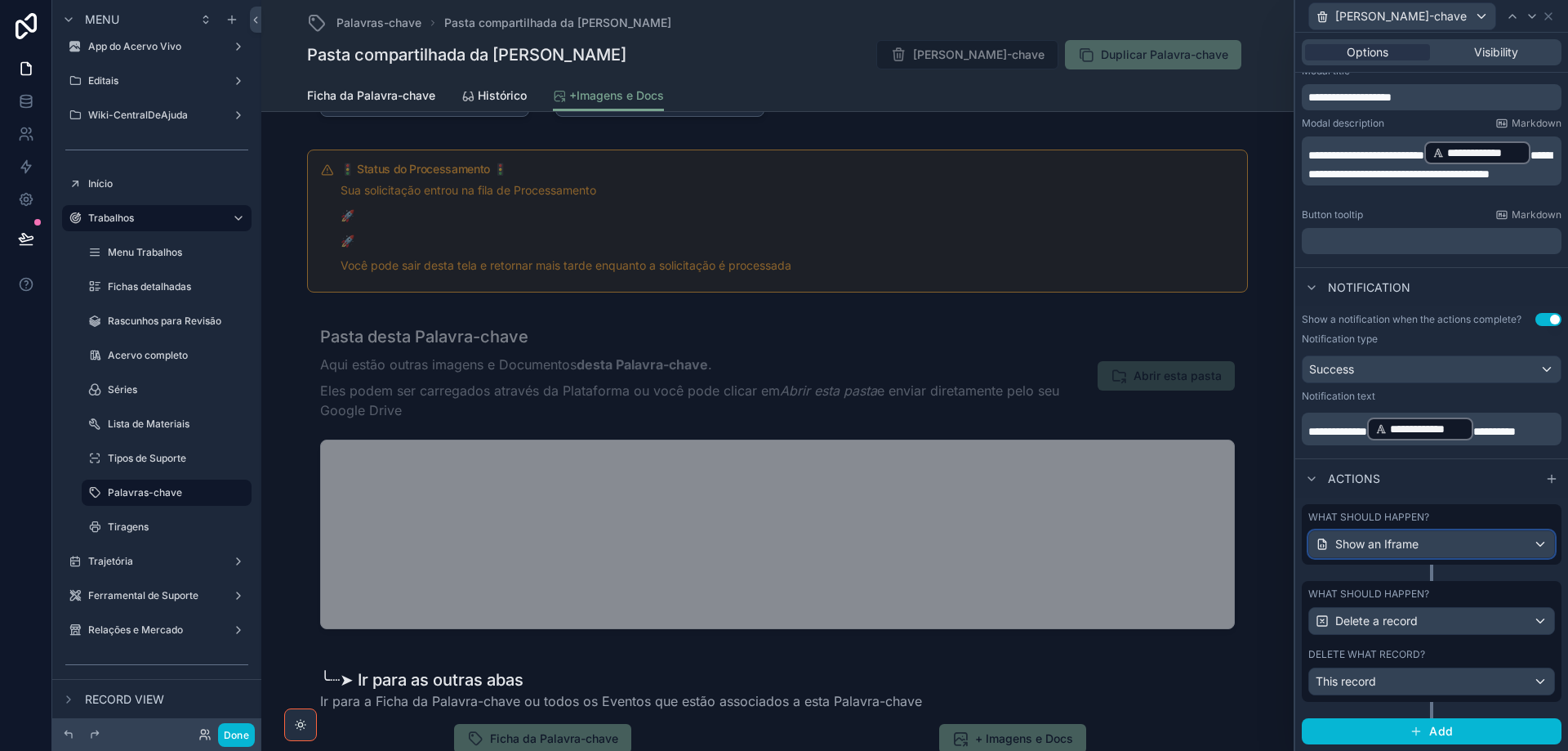
click at [1469, 547] on div "Show an Iframe" at bounding box center [1432, 544] width 245 height 26
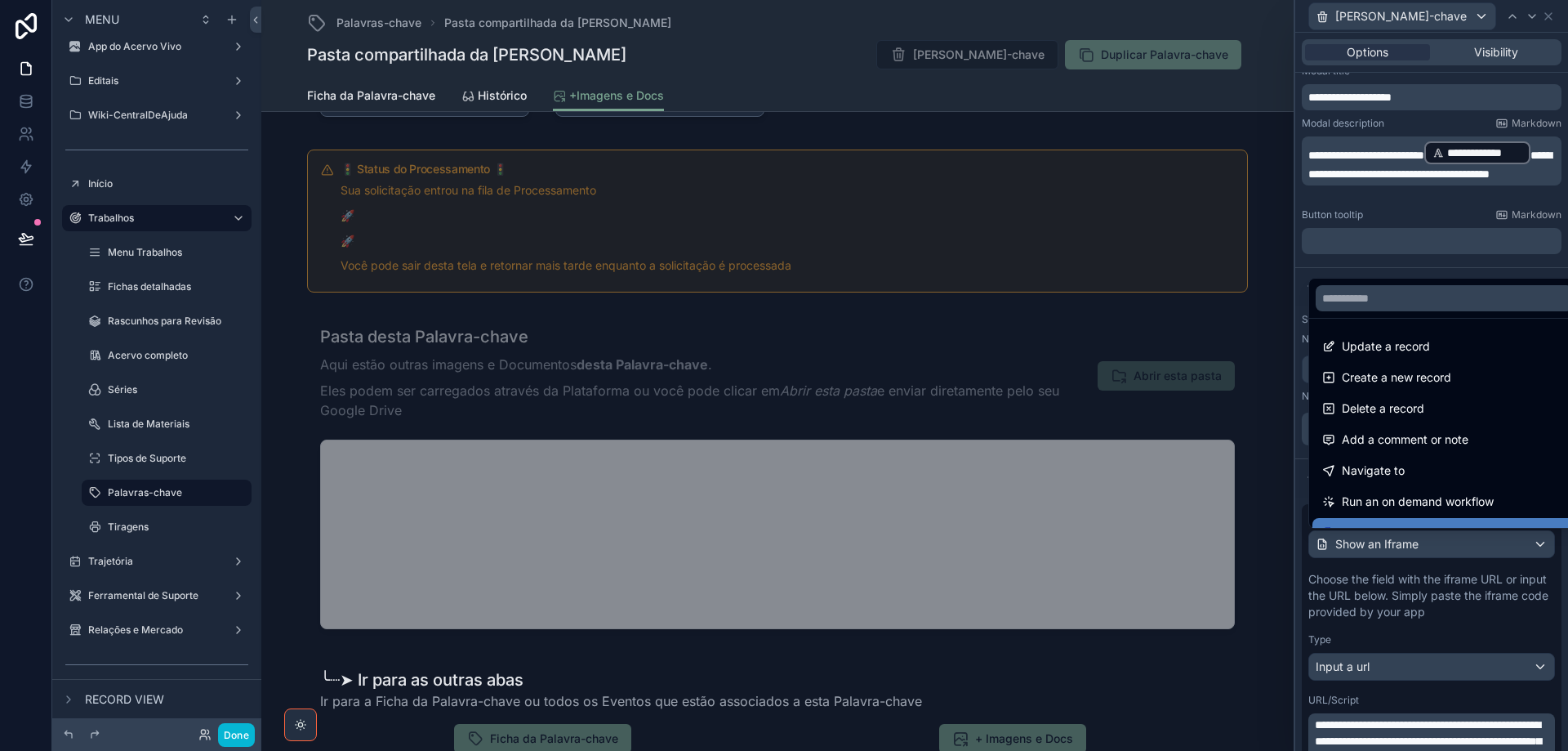
click at [1470, 547] on div at bounding box center [1432, 375] width 273 height 751
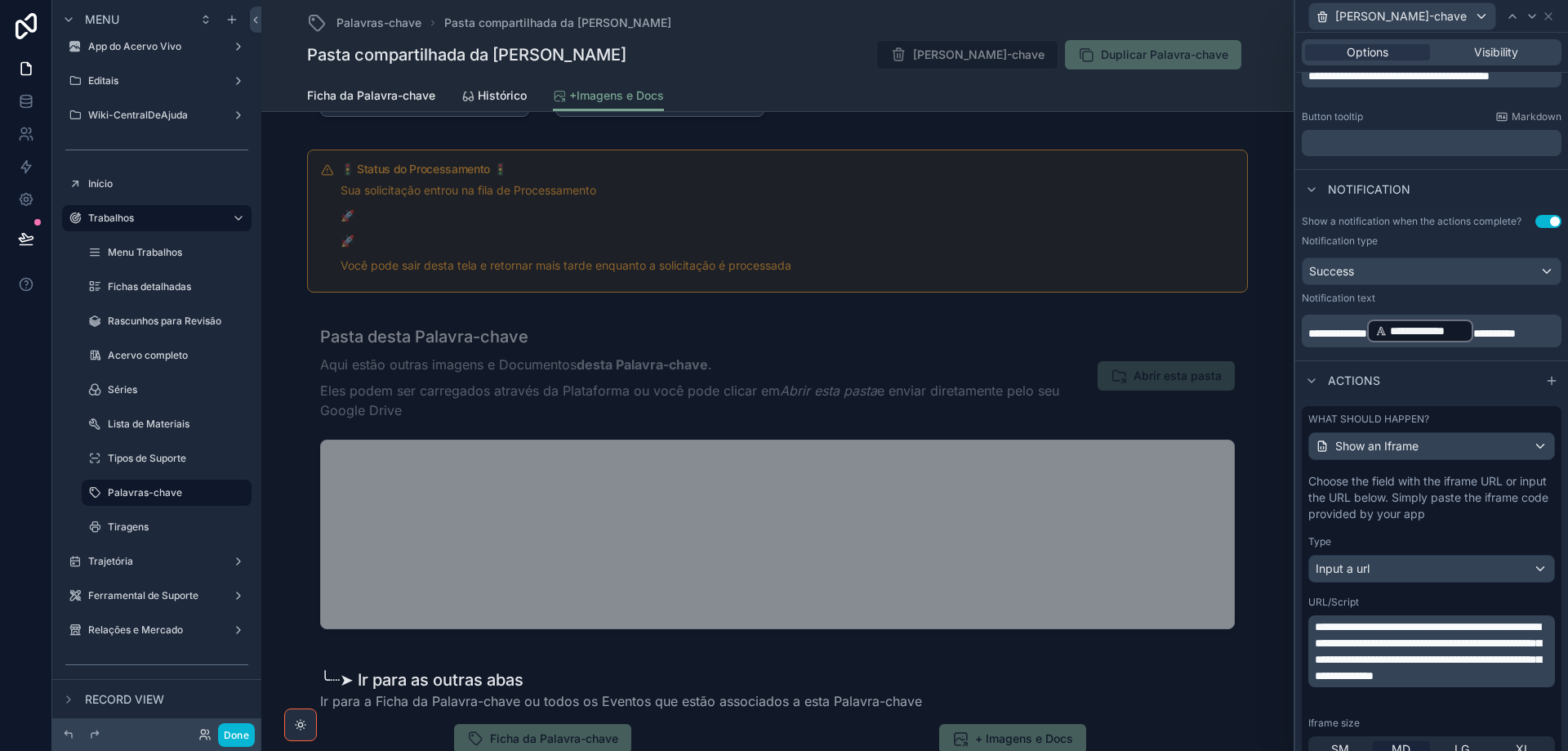
scroll to position [598, 0]
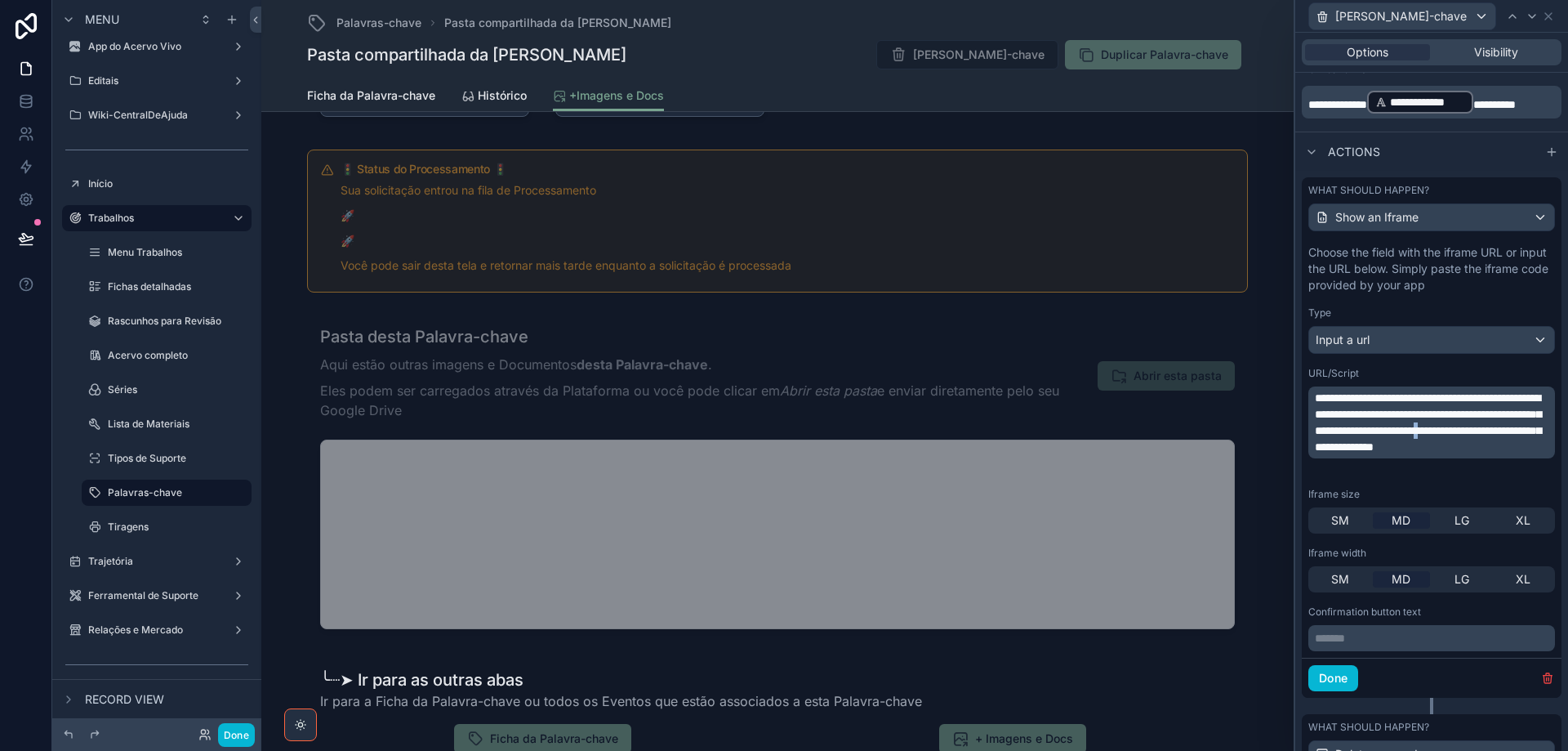
click at [1430, 445] on span "**********" at bounding box center [1428, 423] width 226 height 60
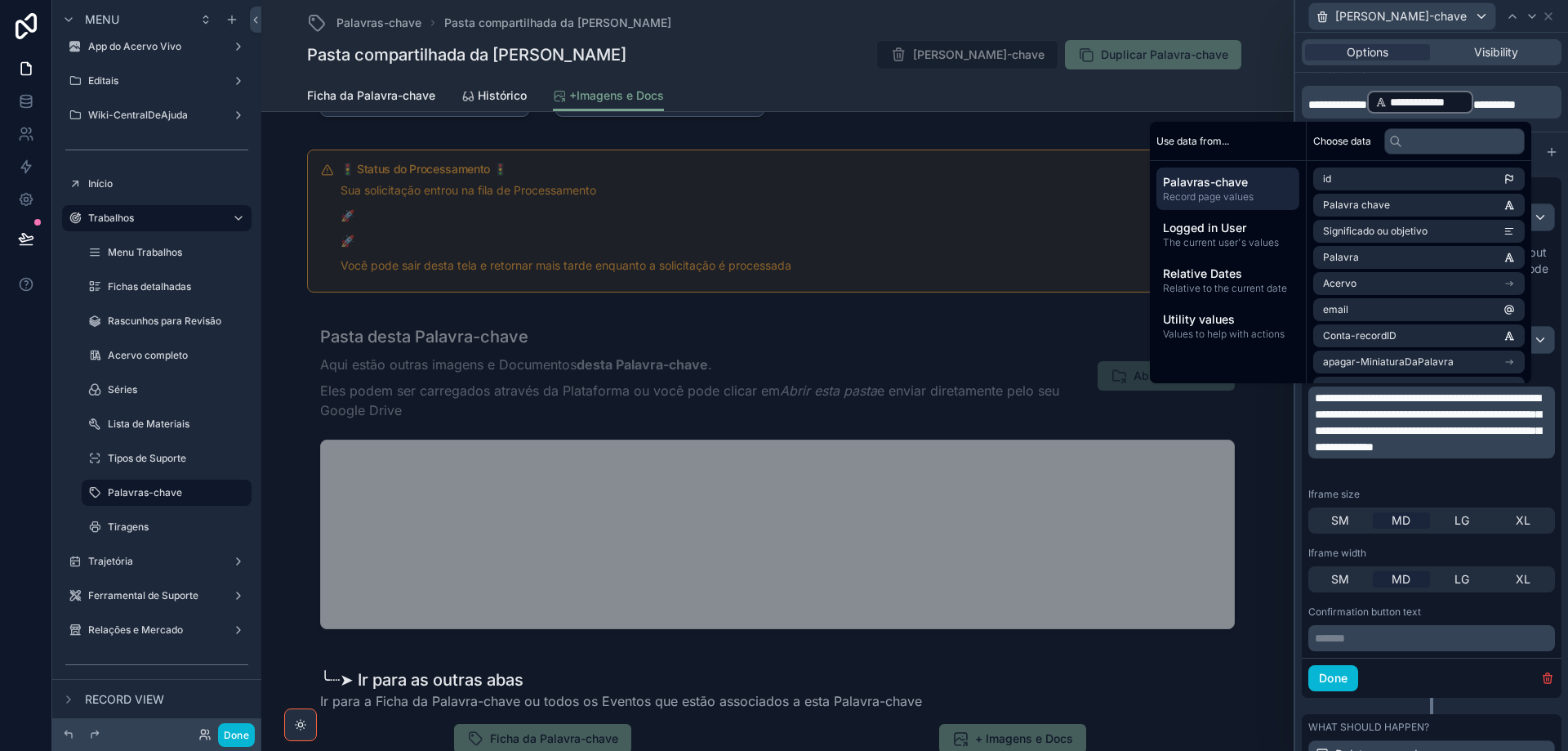
scroll to position [647, 0]
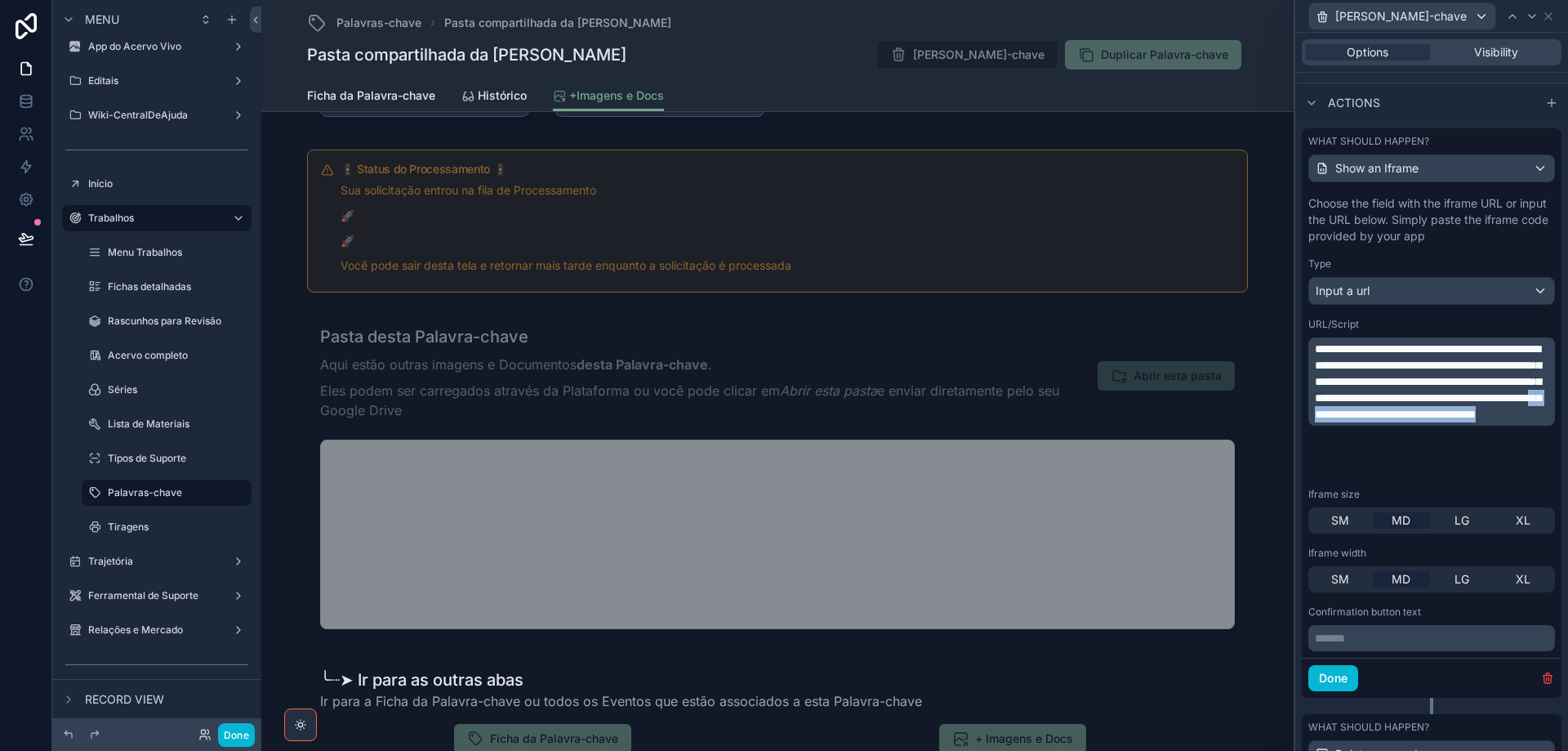
drag, startPoint x: 1350, startPoint y: 449, endPoint x: 1415, endPoint y: 471, distance: 68.6
click at [1415, 423] on p "**********" at bounding box center [1433, 381] width 237 height 82
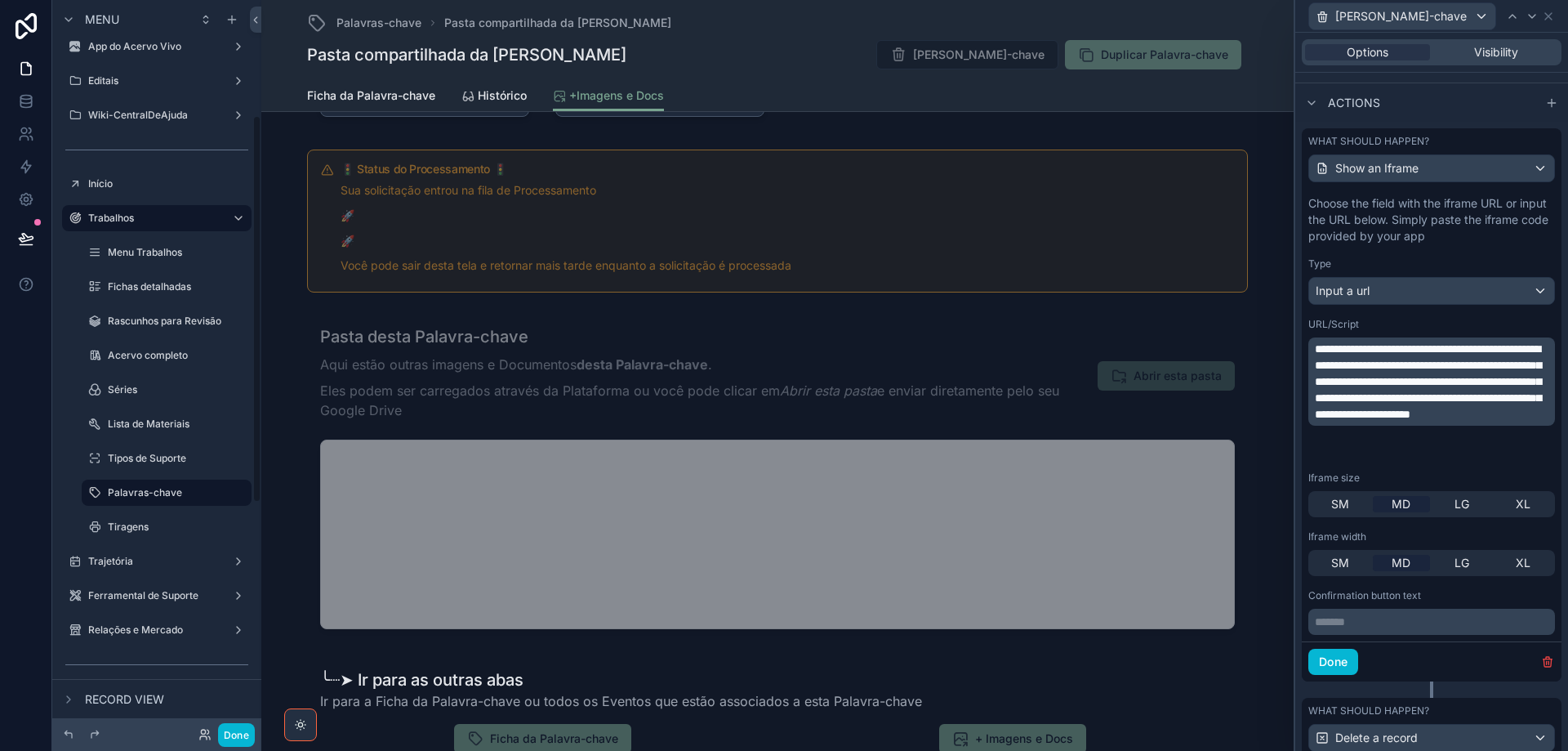
click at [1448, 379] on span "**********" at bounding box center [1428, 381] width 226 height 77
click at [246, 735] on button "Done" at bounding box center [236, 735] width 37 height 23
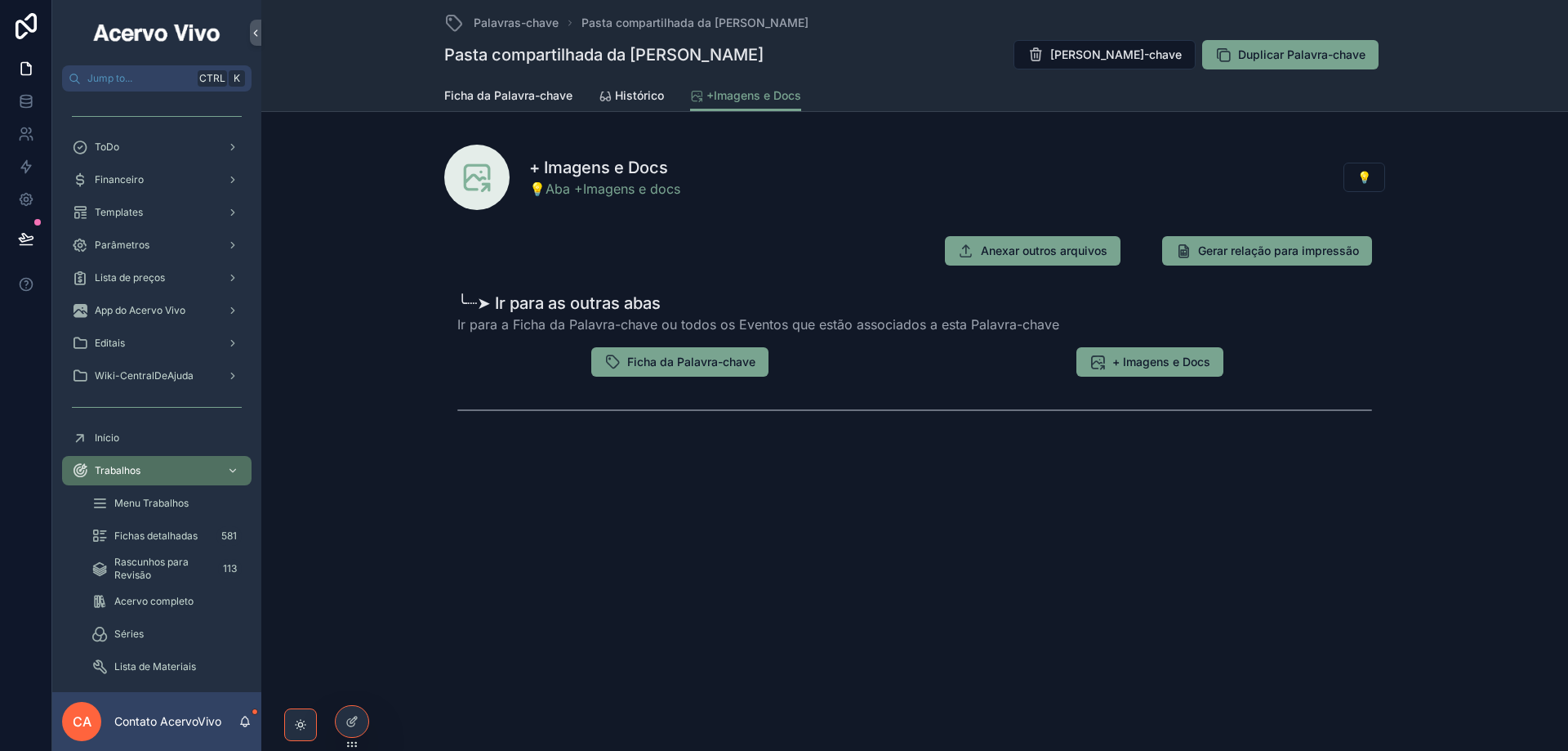
scroll to position [0, 0]
click at [1088, 55] on span "[PERSON_NAME]-chave" at bounding box center [1116, 54] width 131 height 16
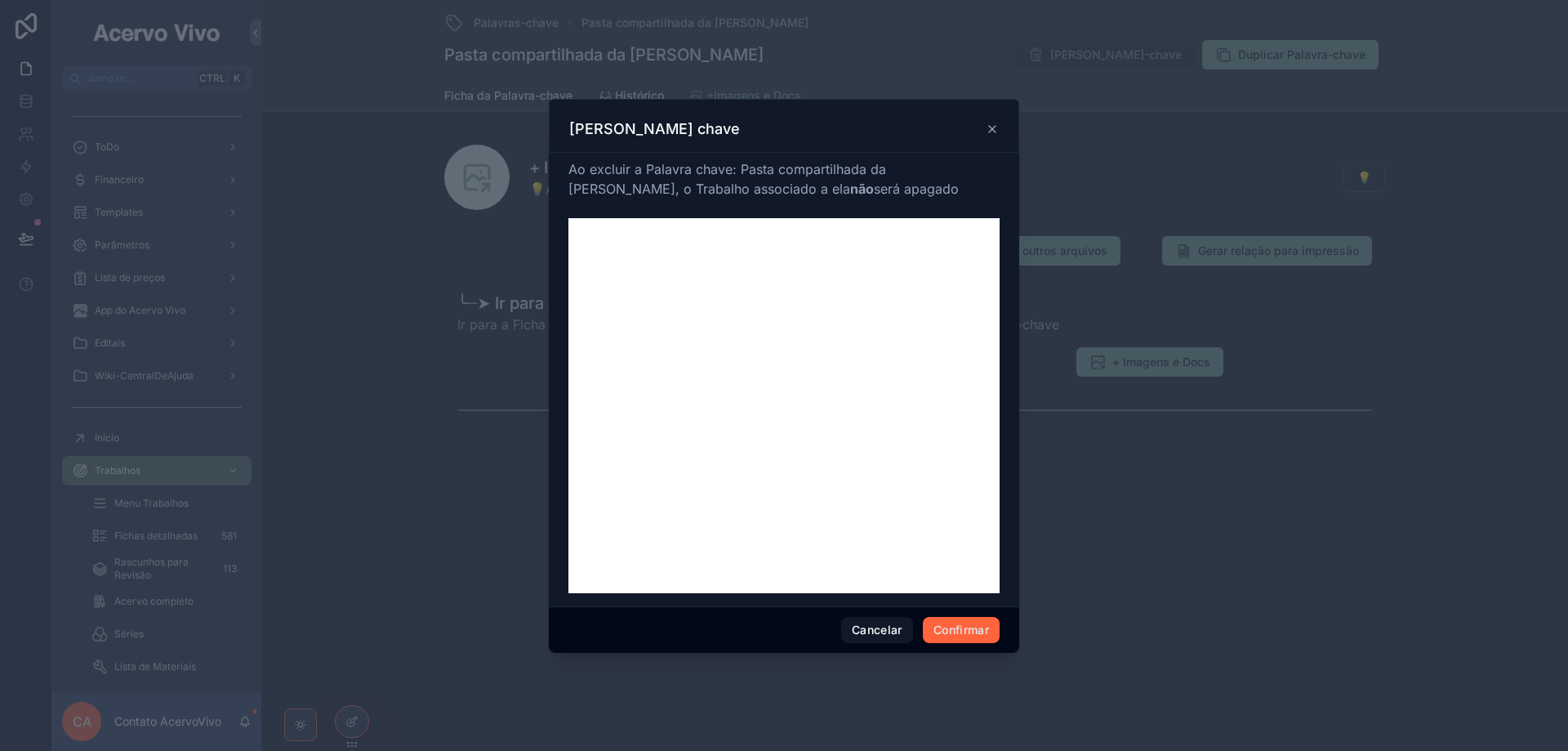
click at [955, 633] on button "Confirmar" at bounding box center [961, 630] width 77 height 26
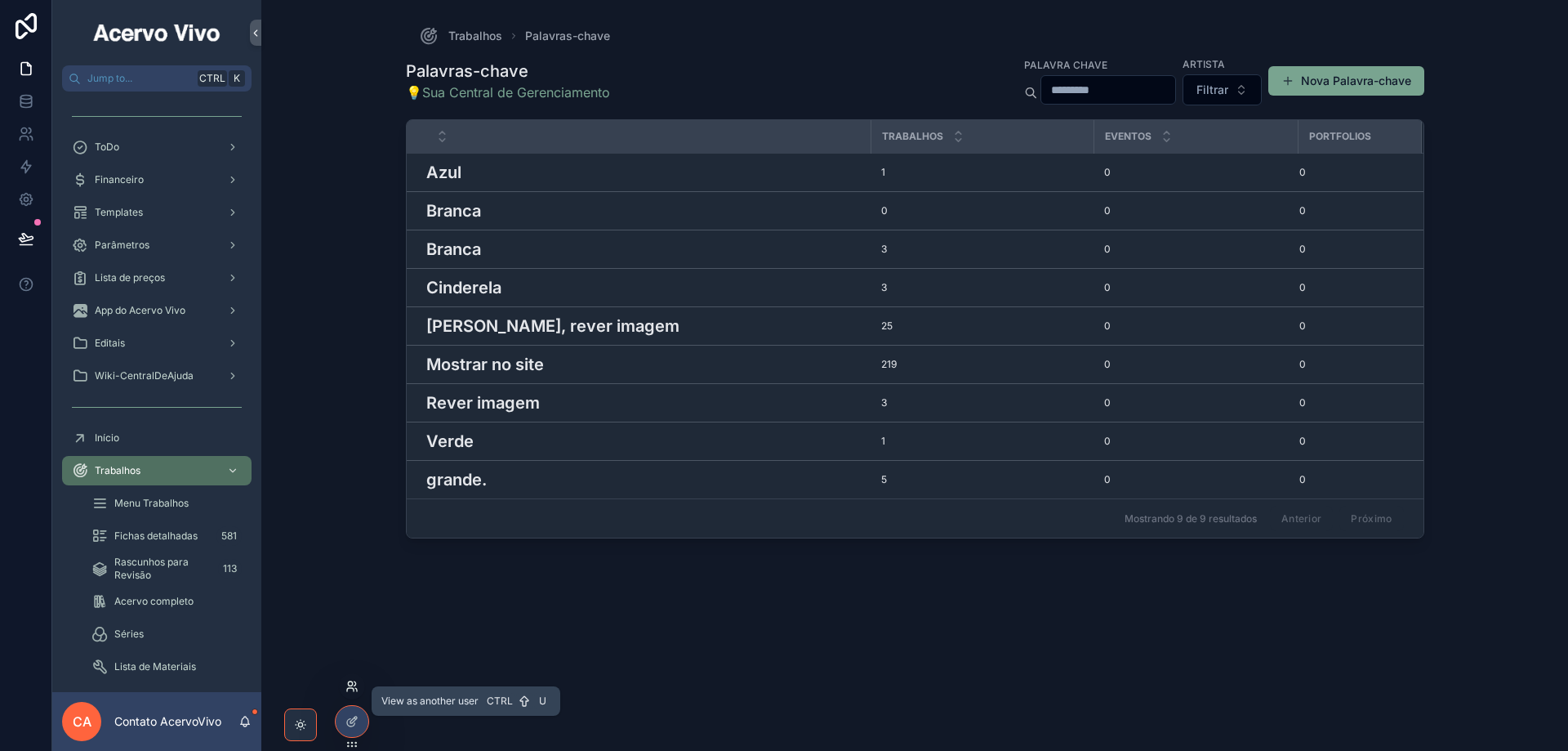
click at [354, 688] on icon at bounding box center [352, 686] width 13 height 13
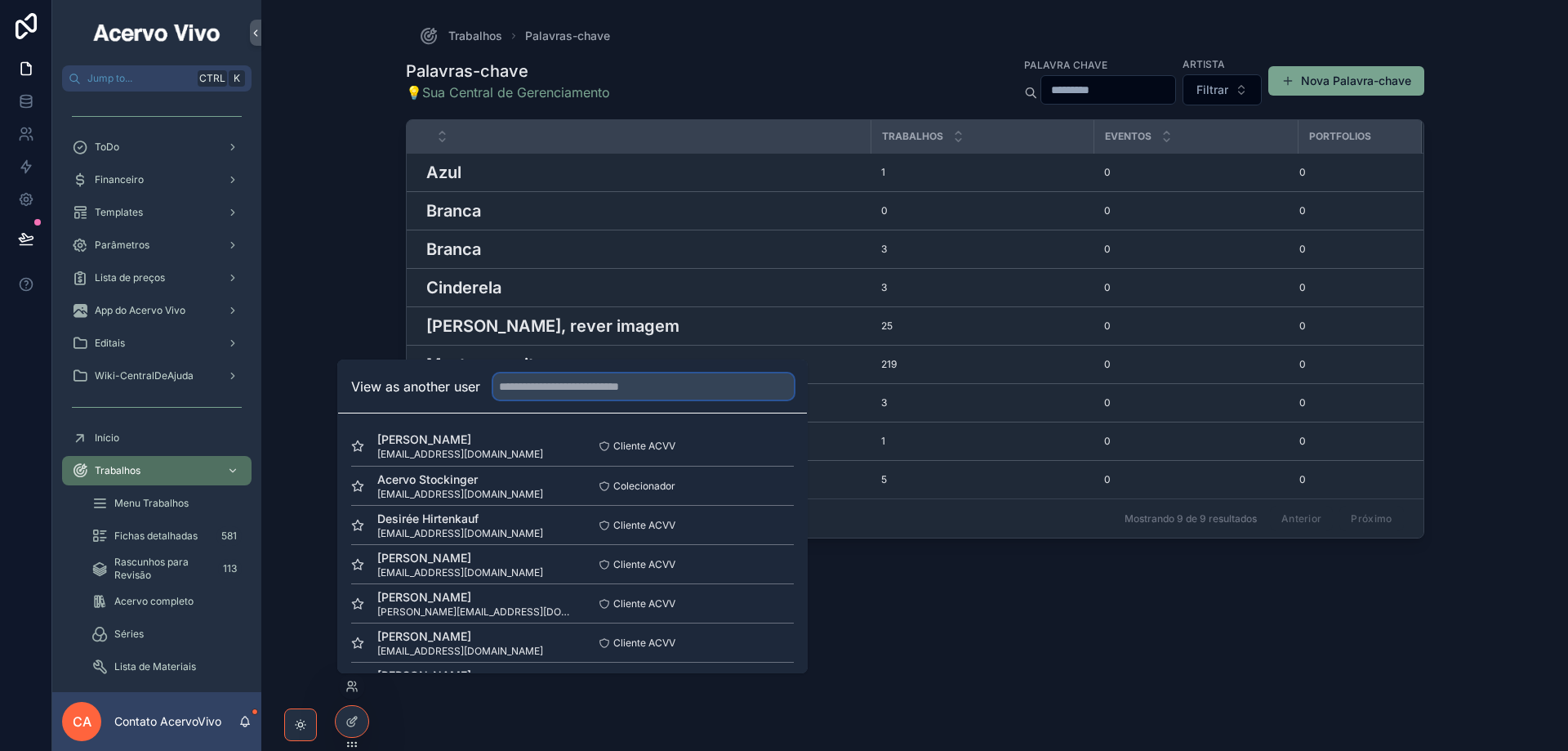
click at [572, 391] on input "text" at bounding box center [644, 386] width 301 height 26
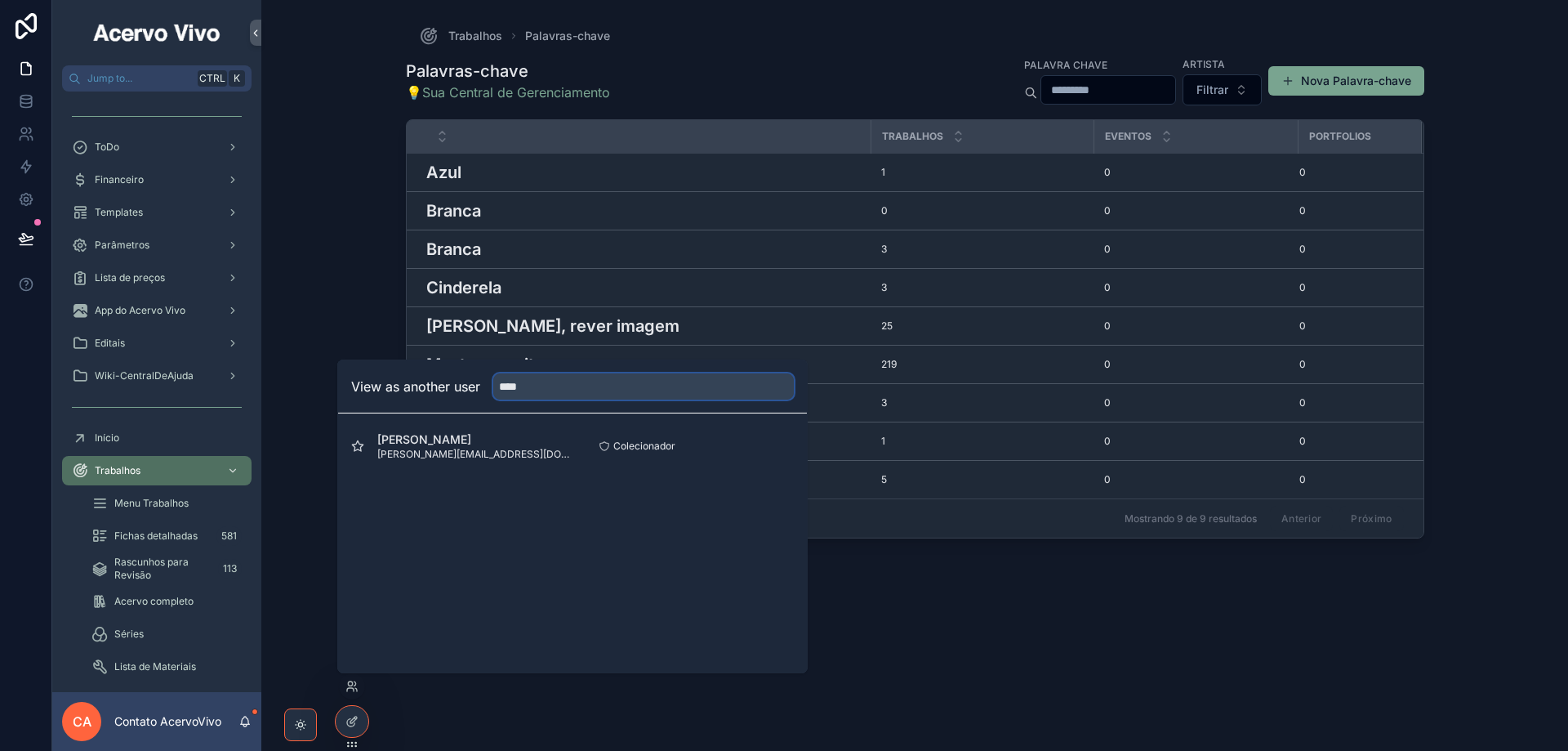
type input "****"
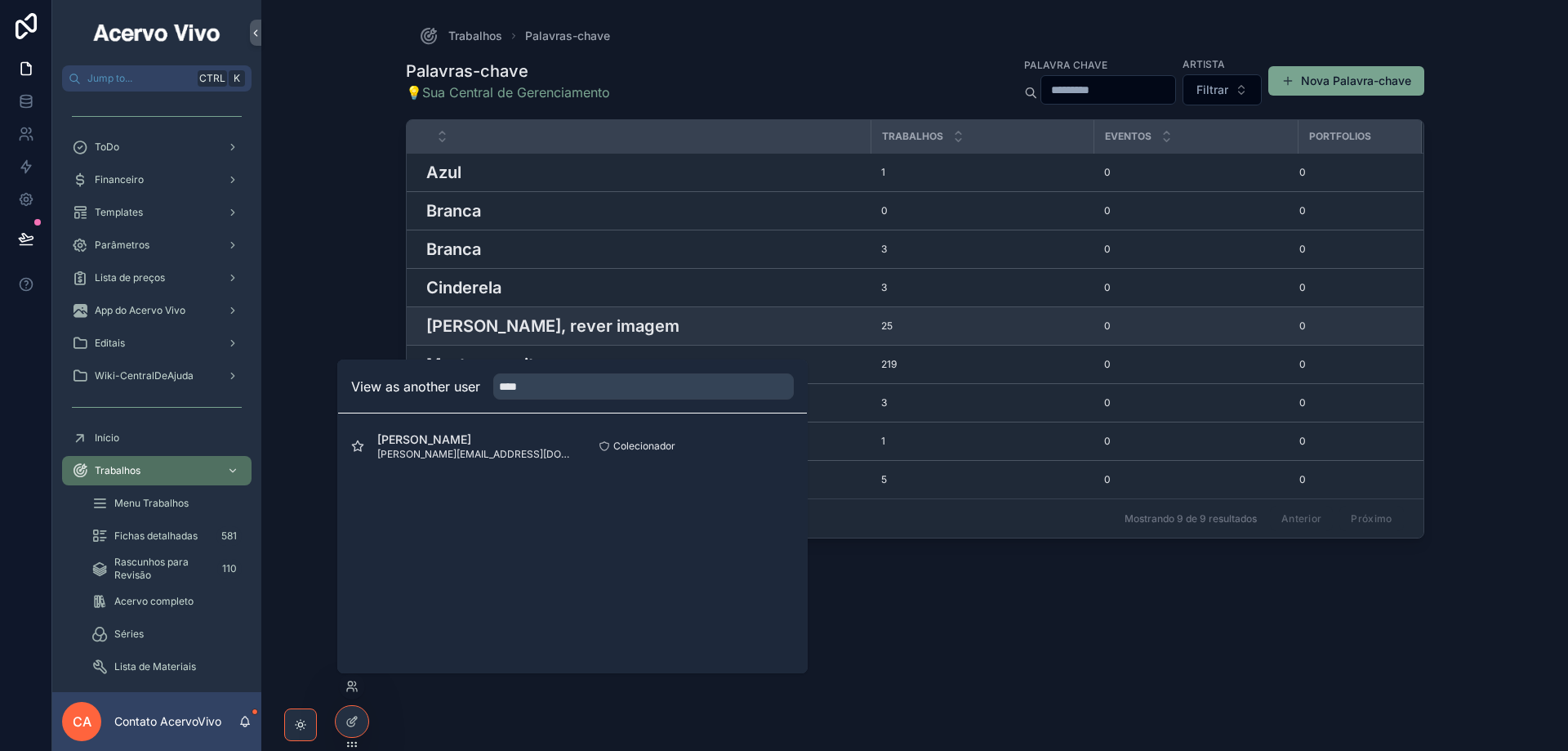
click at [559, 322] on h3 "[PERSON_NAME], rever imagem" at bounding box center [553, 326] width 253 height 24
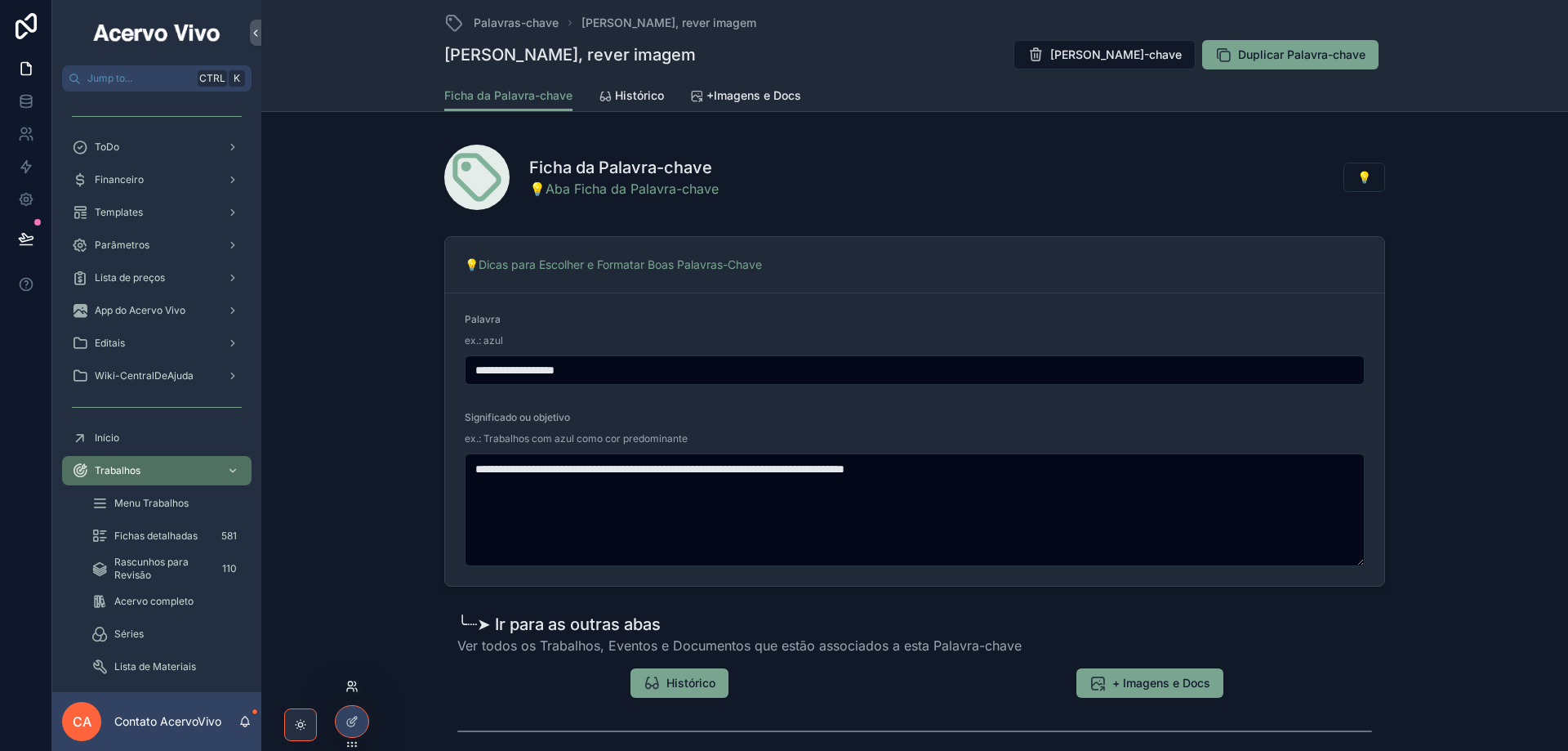
click at [348, 689] on icon at bounding box center [351, 690] width 7 height 3
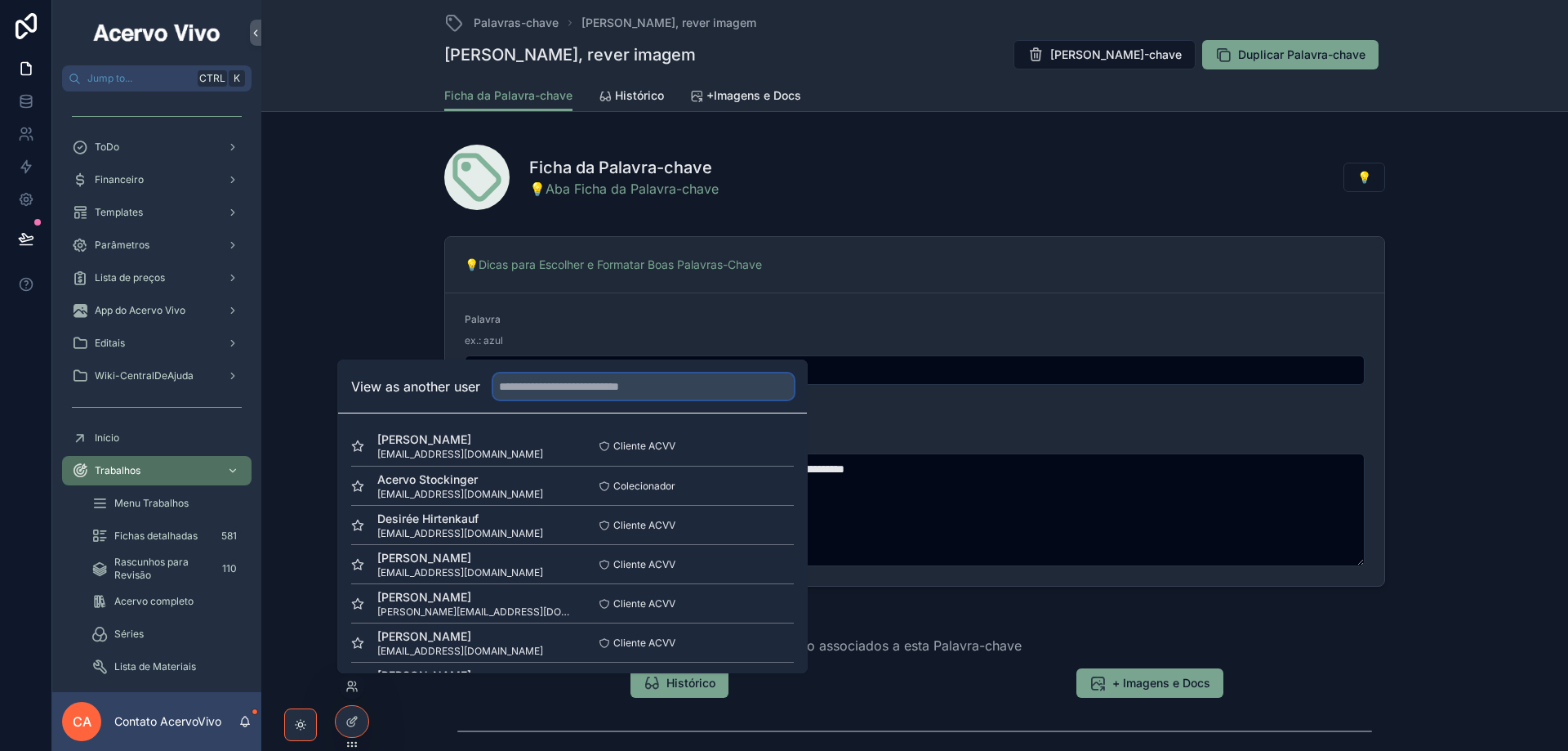
click at [600, 385] on input "text" at bounding box center [644, 386] width 301 height 26
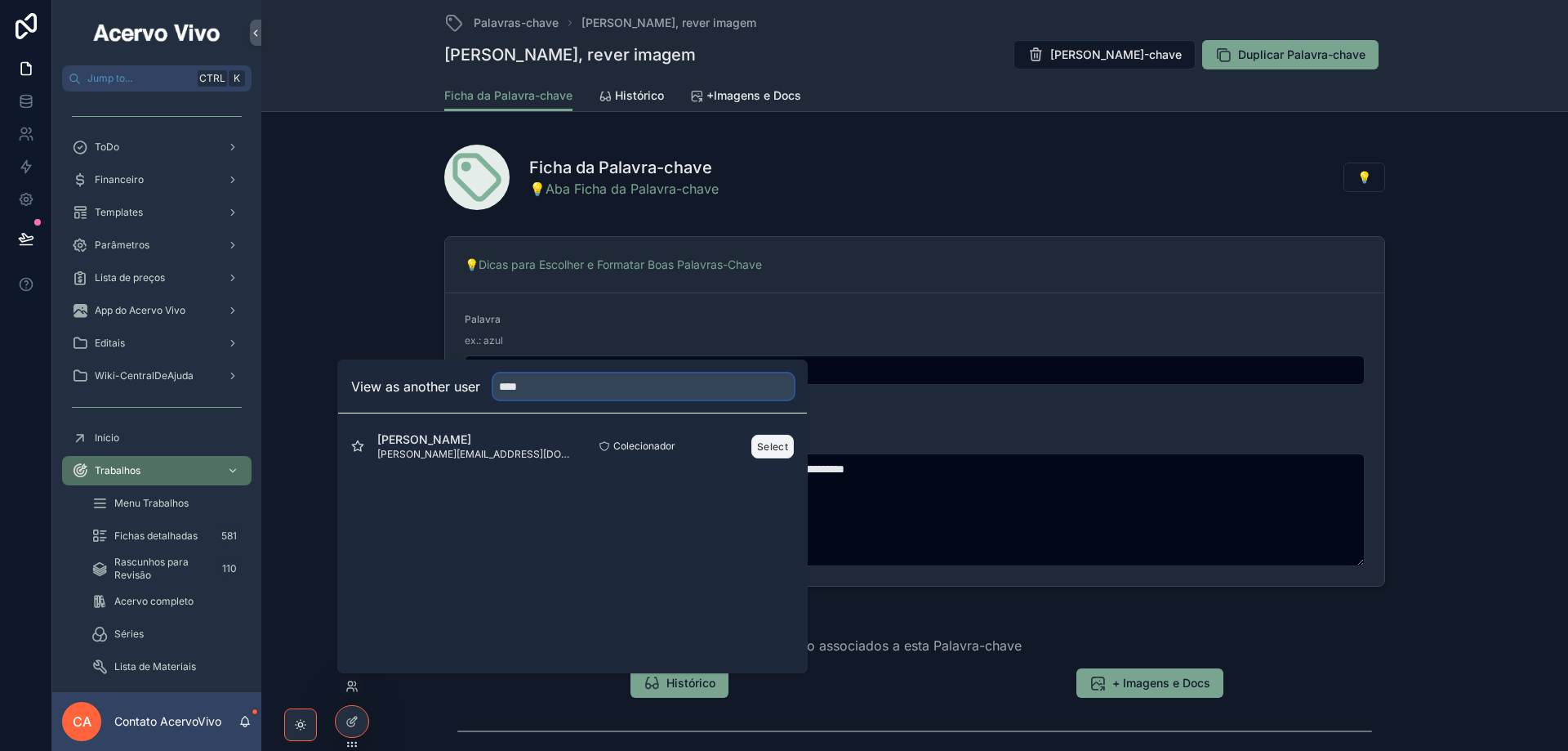
type input "****"
click at [779, 449] on button "Select" at bounding box center [772, 446] width 42 height 23
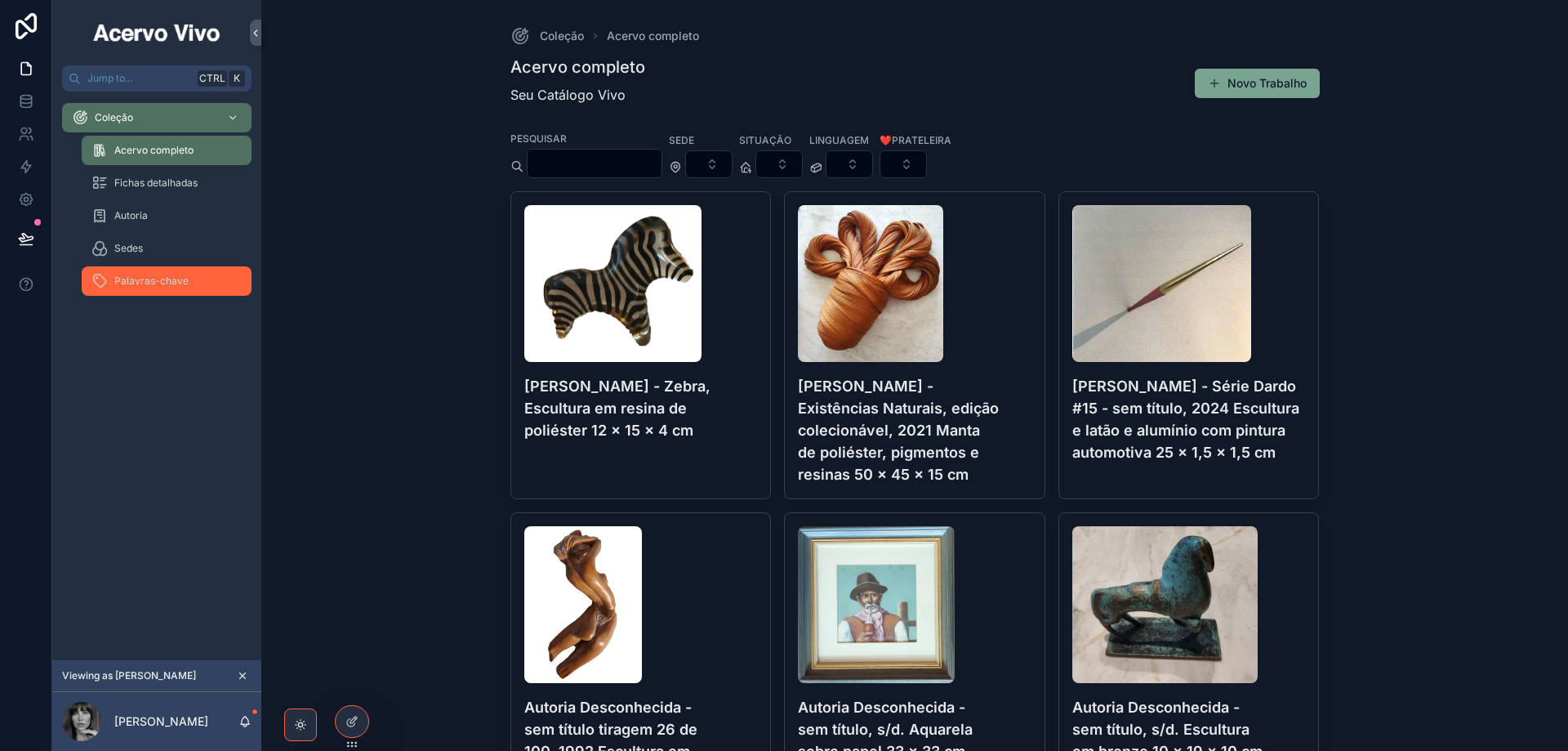
click at [178, 276] on span "Palavras-chave" at bounding box center [151, 281] width 74 height 13
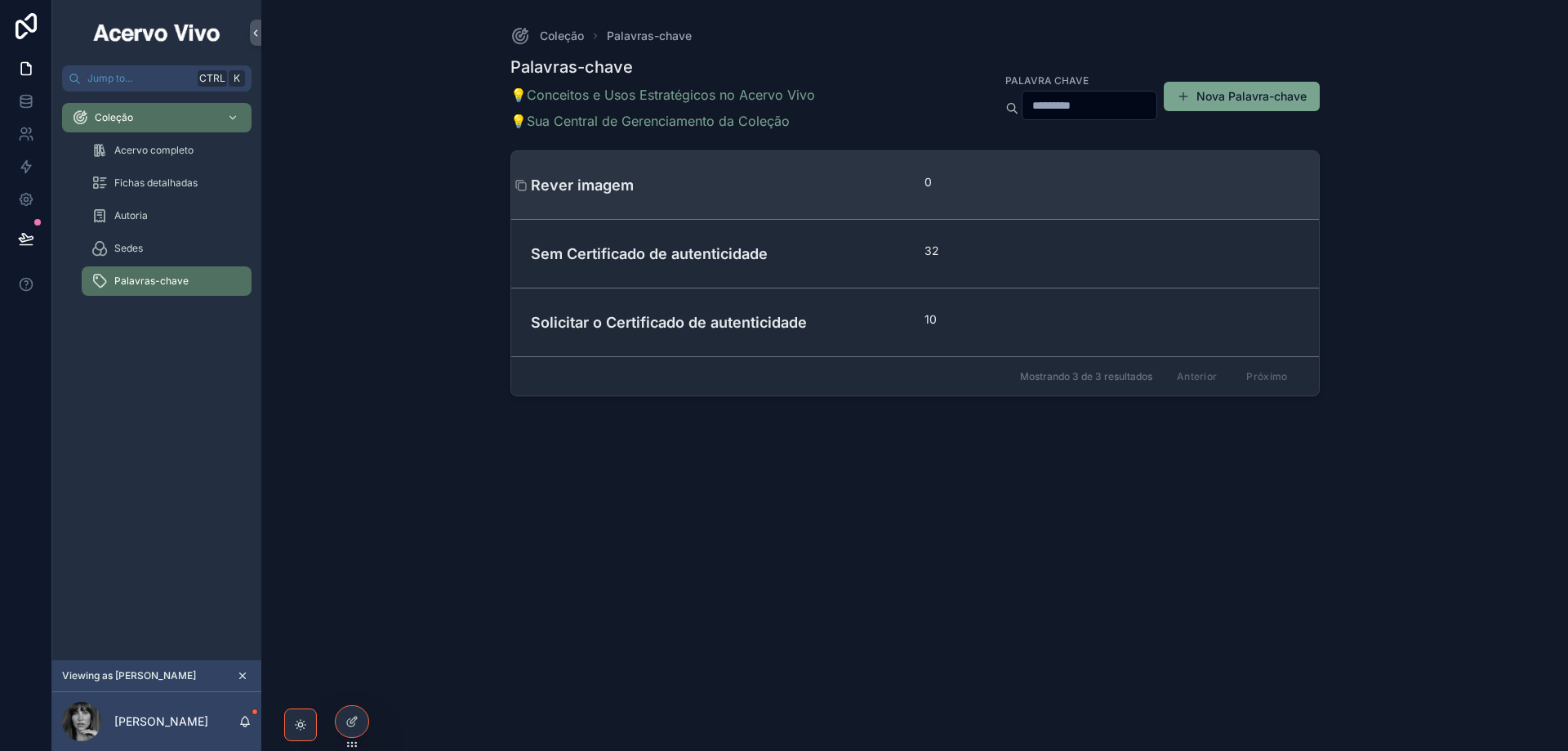
click at [781, 188] on h4 "Rever imagem" at bounding box center [719, 185] width 375 height 22
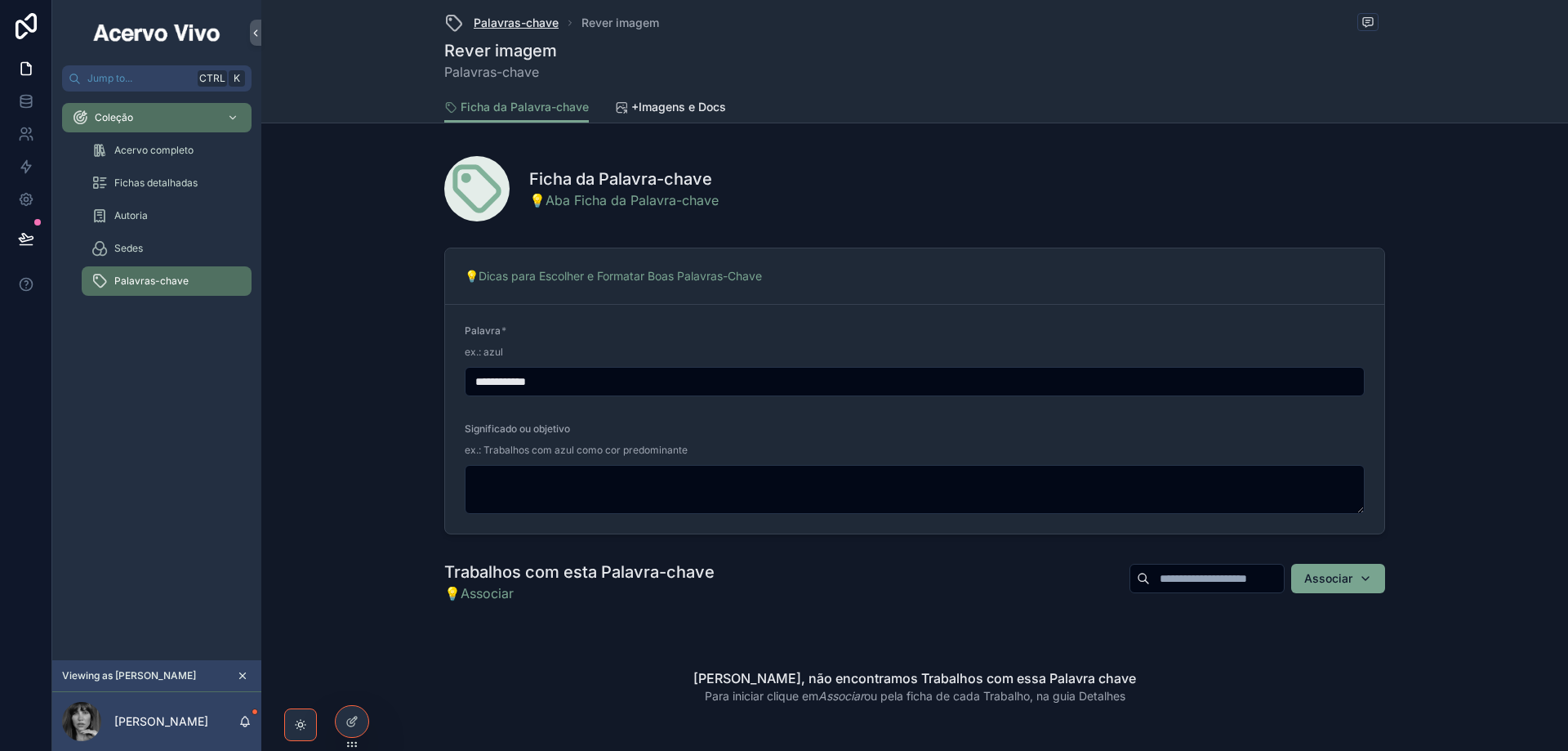
click at [549, 26] on span "Palavras-chave" at bounding box center [516, 22] width 85 height 16
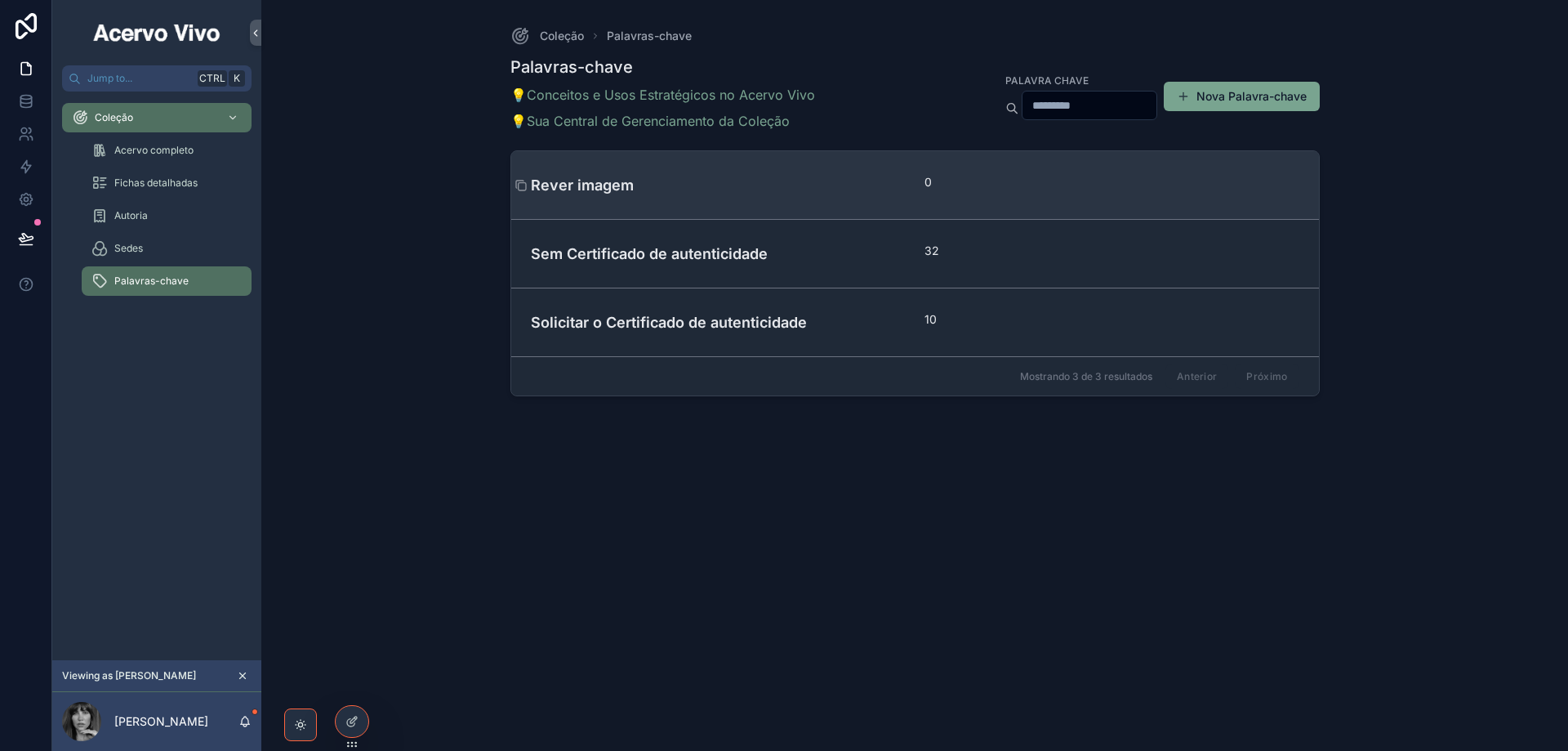
click at [713, 192] on h4 "Rever imagem" at bounding box center [719, 185] width 375 height 22
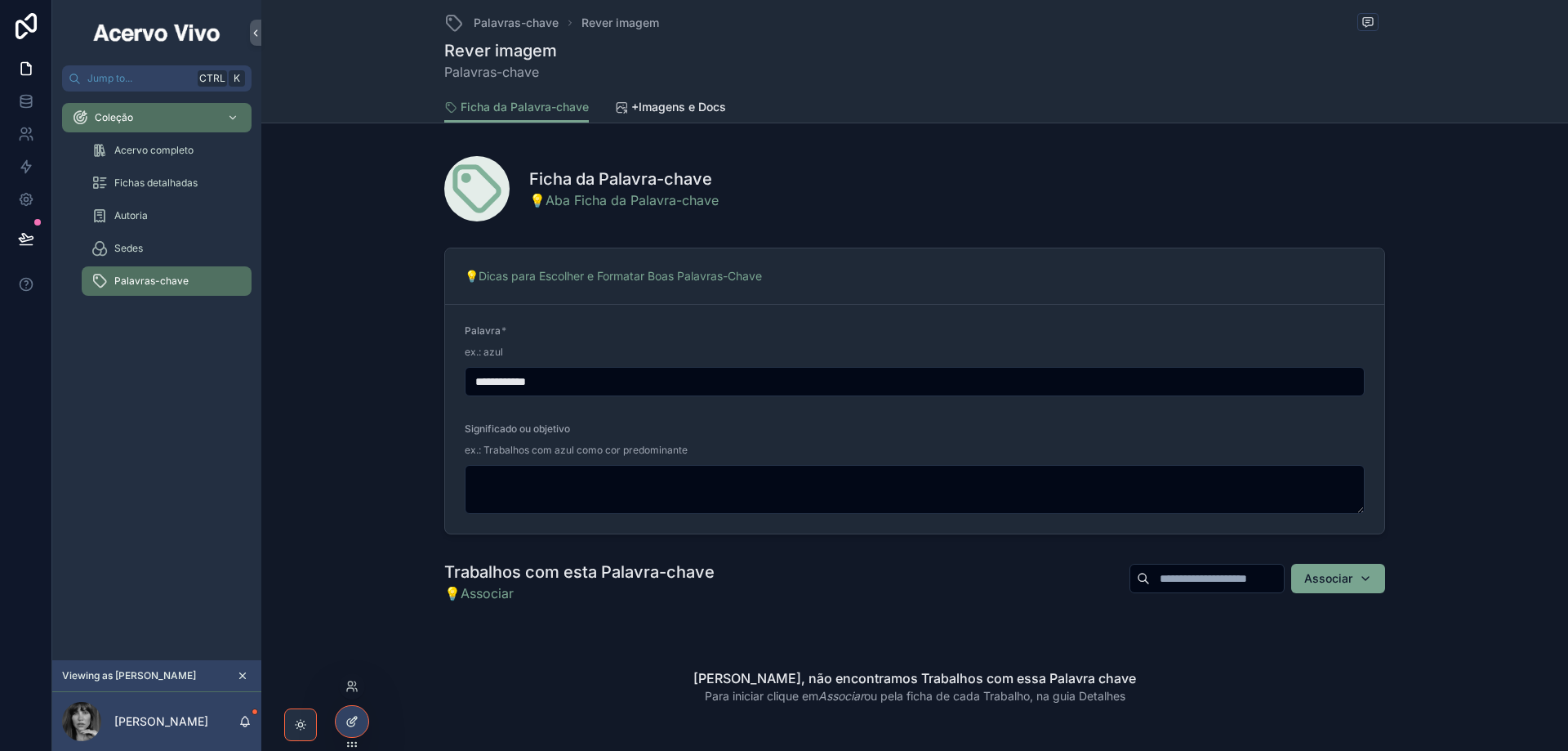
click at [356, 722] on icon at bounding box center [352, 721] width 13 height 13
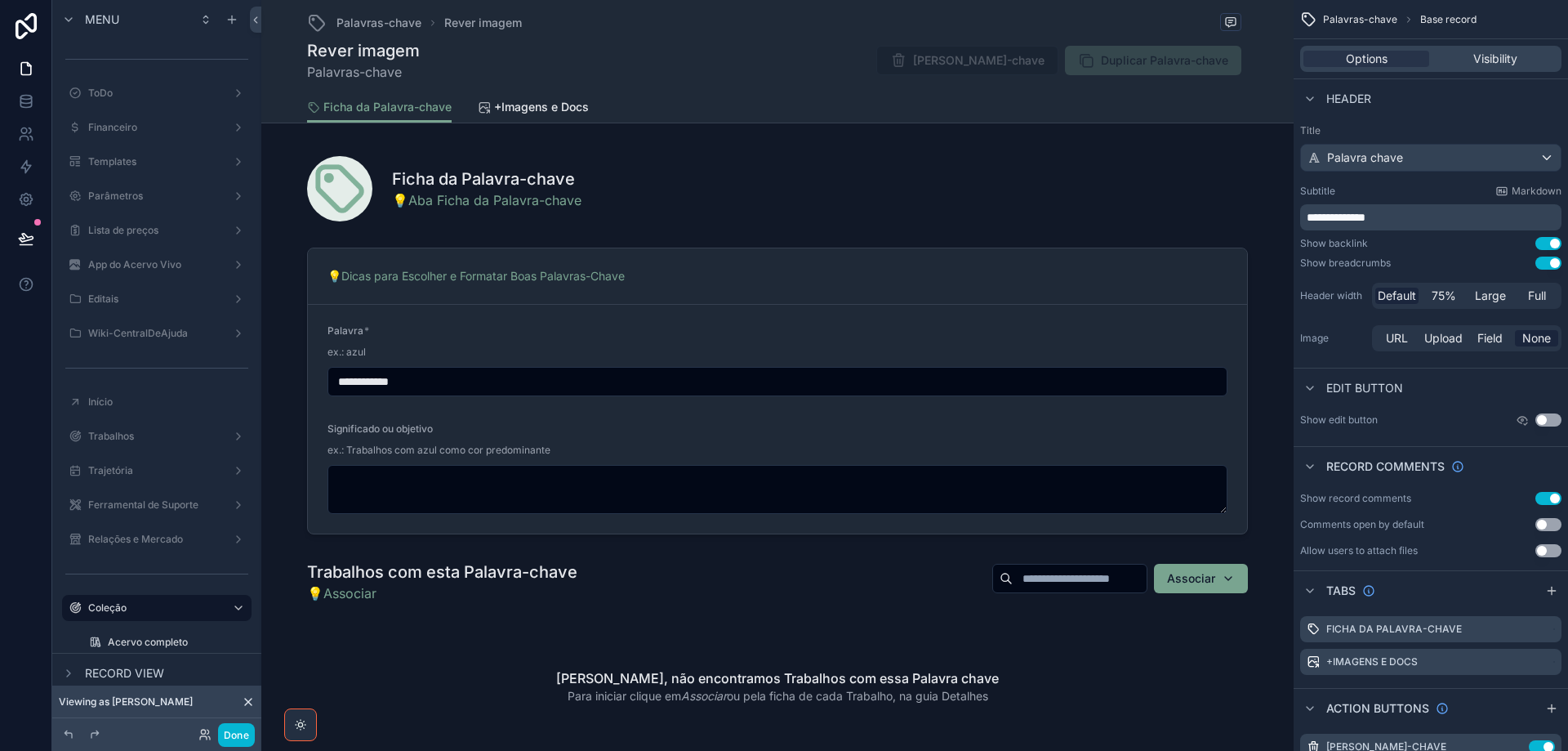
click at [986, 92] on div "Ficha da Palavra-chave +Imagens e Docs" at bounding box center [777, 107] width 941 height 31
click at [1471, 58] on div "Visibility" at bounding box center [1495, 59] width 126 height 16
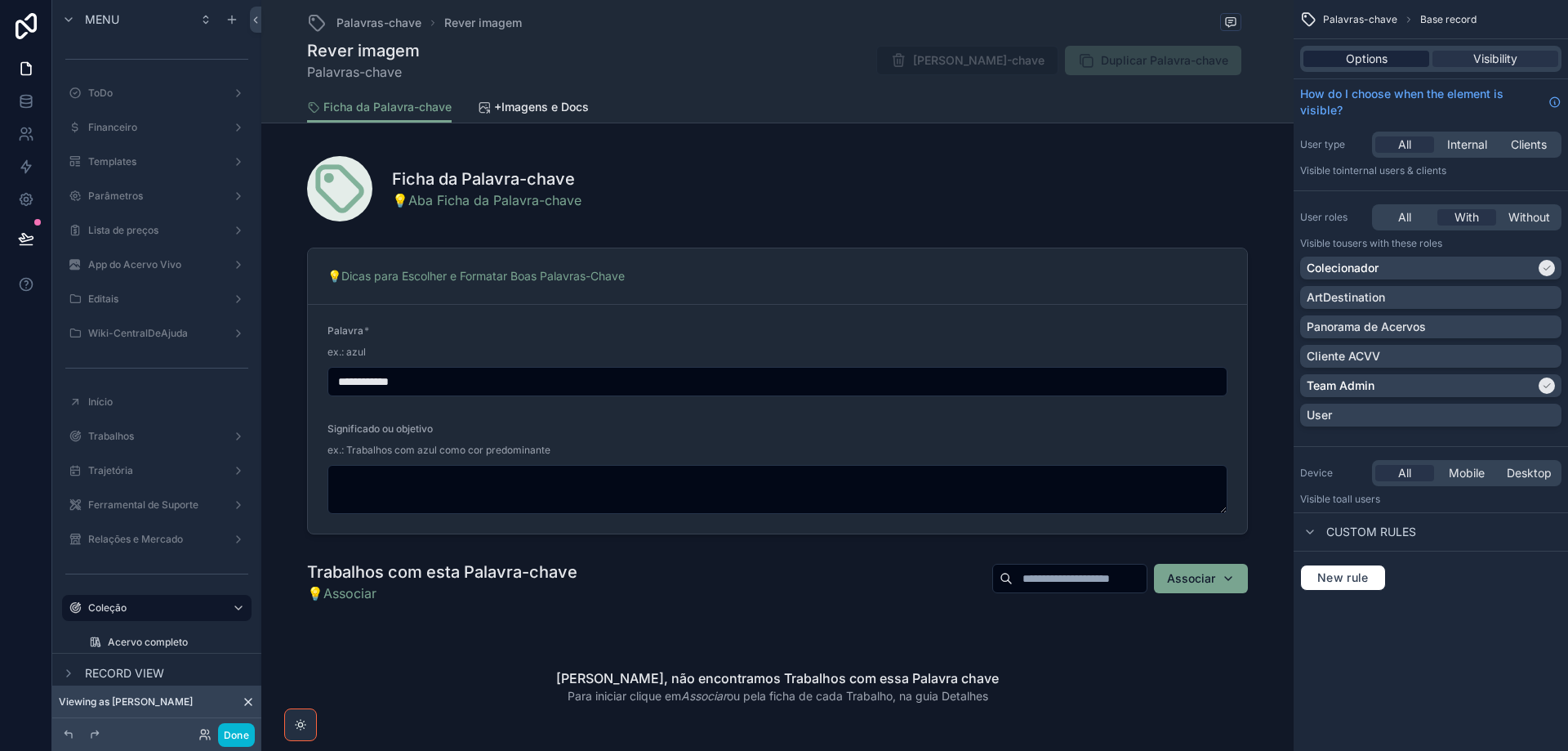
click at [1359, 57] on span "Options" at bounding box center [1367, 59] width 41 height 16
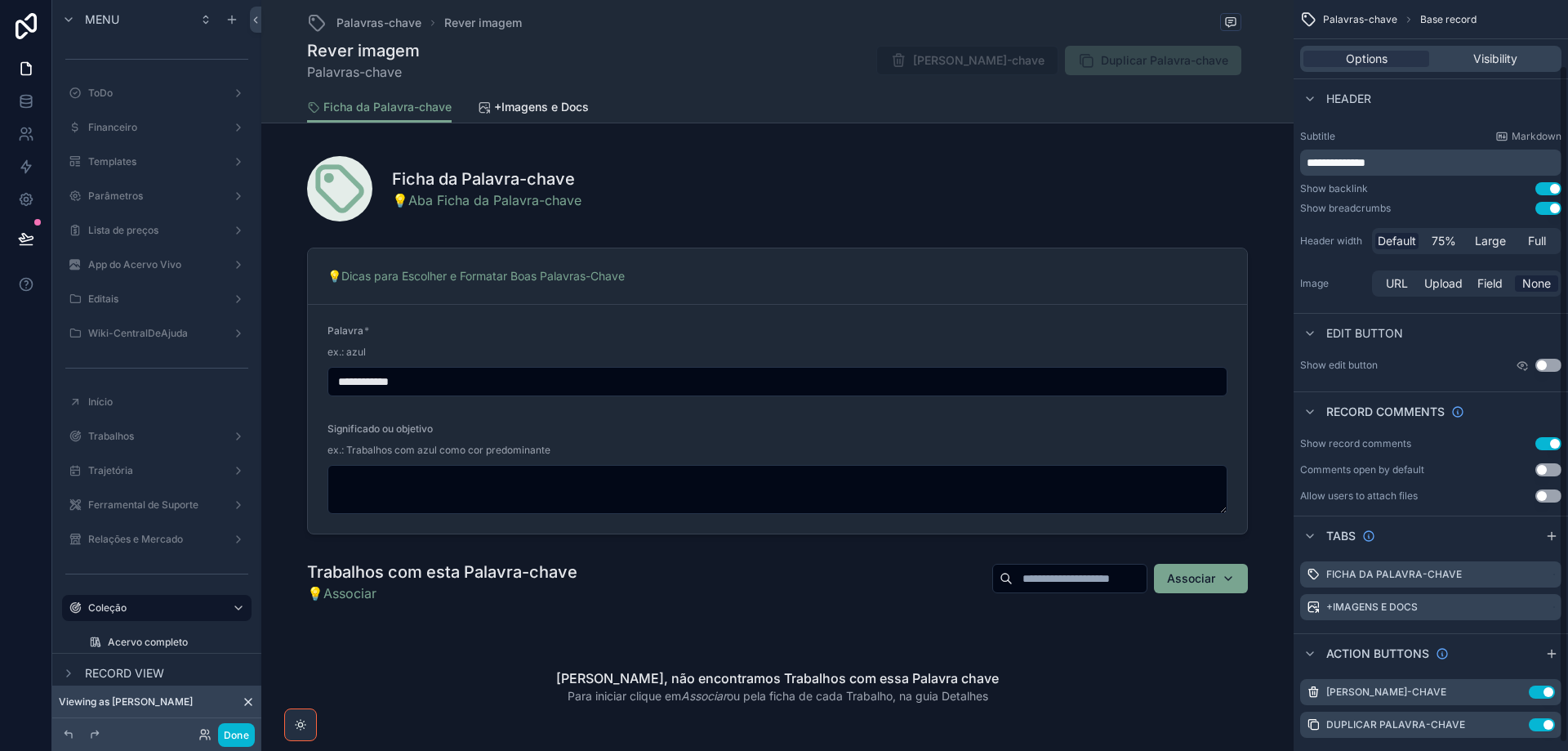
scroll to position [81, 0]
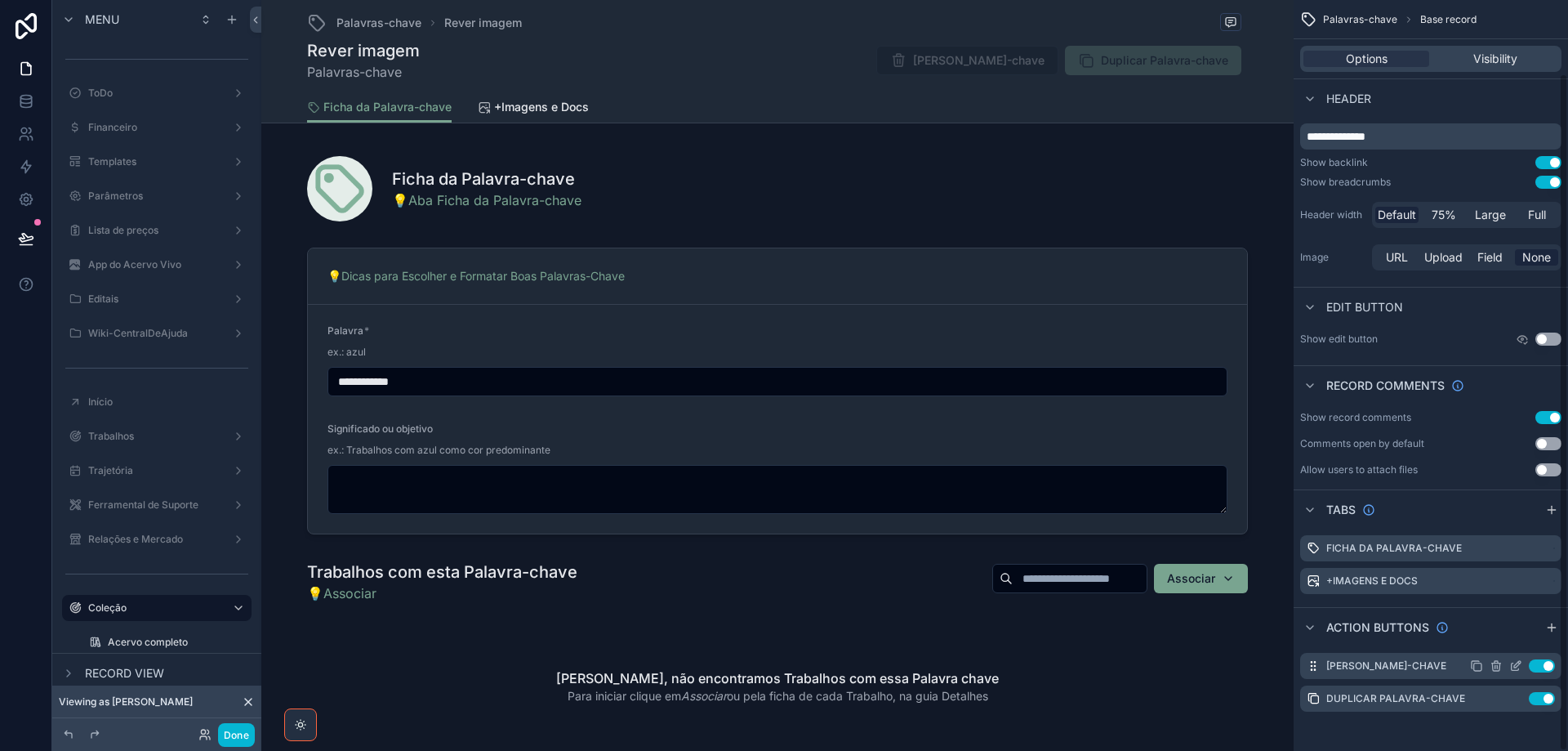
click at [1518, 670] on icon "scrollable content" at bounding box center [1515, 667] width 8 height 8
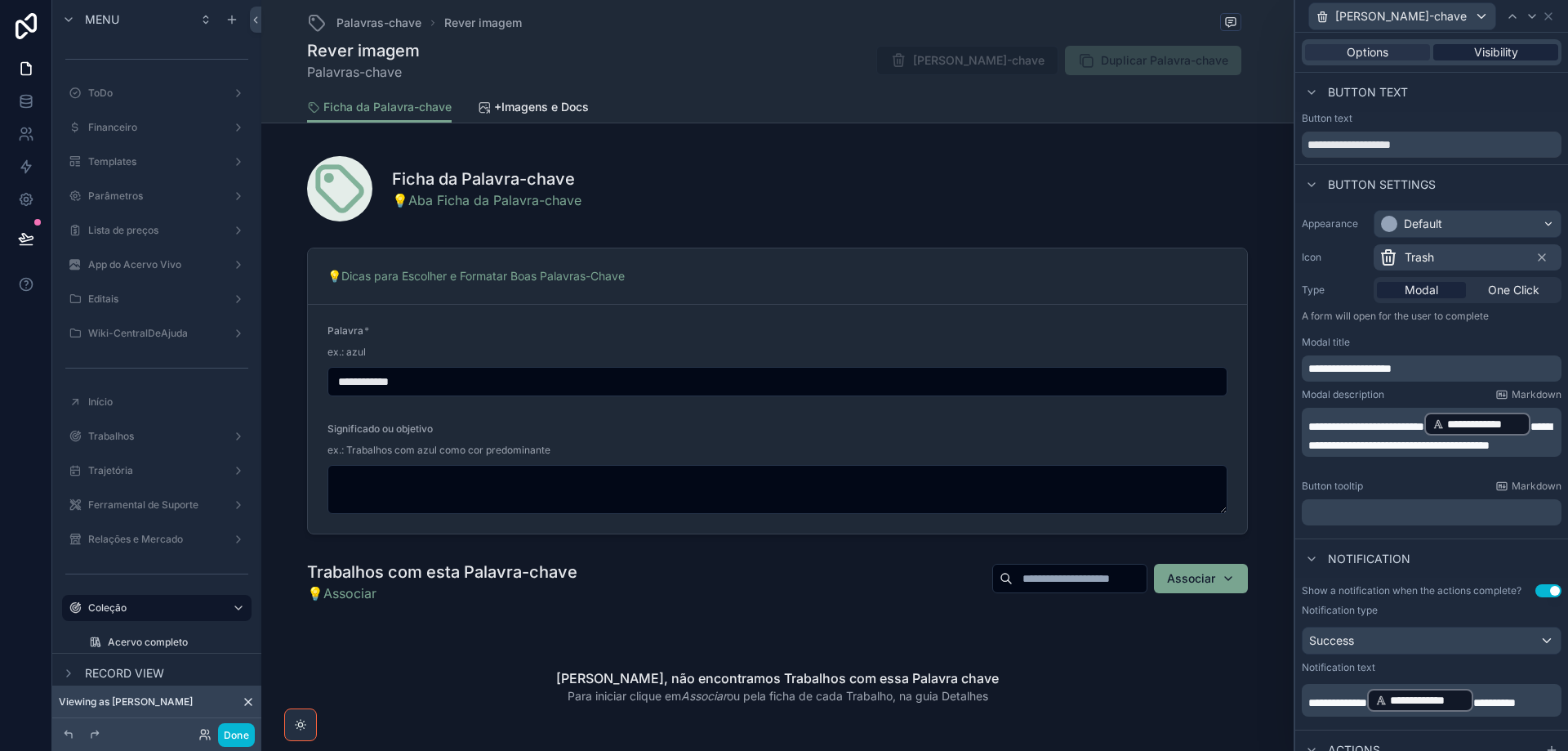
click at [1458, 54] on div "Visibility" at bounding box center [1495, 52] width 125 height 16
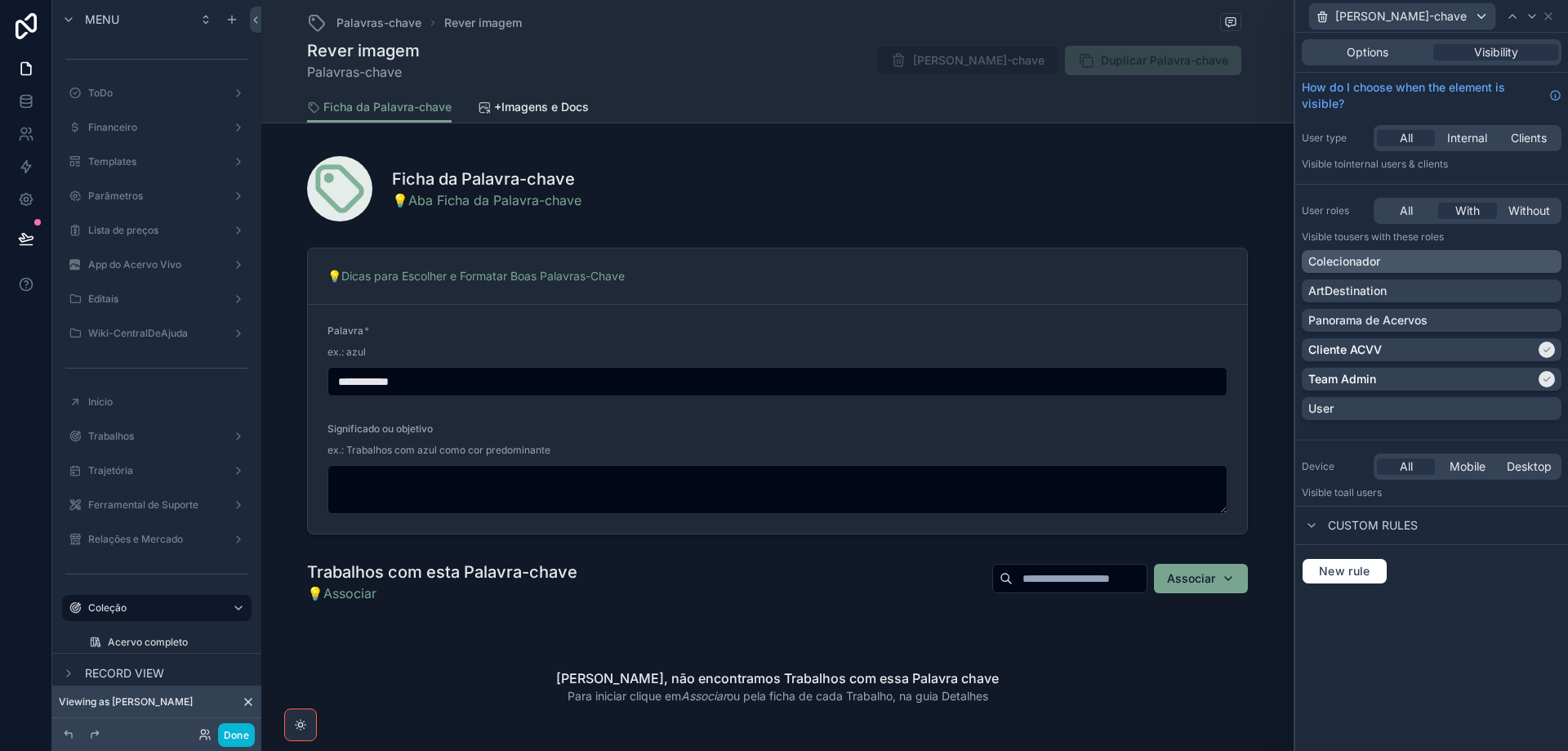
click at [1546, 263] on div "Colecionador" at bounding box center [1432, 261] width 247 height 16
drag, startPoint x: 1546, startPoint y: 16, endPoint x: 1532, endPoint y: 61, distance: 47.1
click at [1546, 18] on icon at bounding box center [1548, 16] width 13 height 13
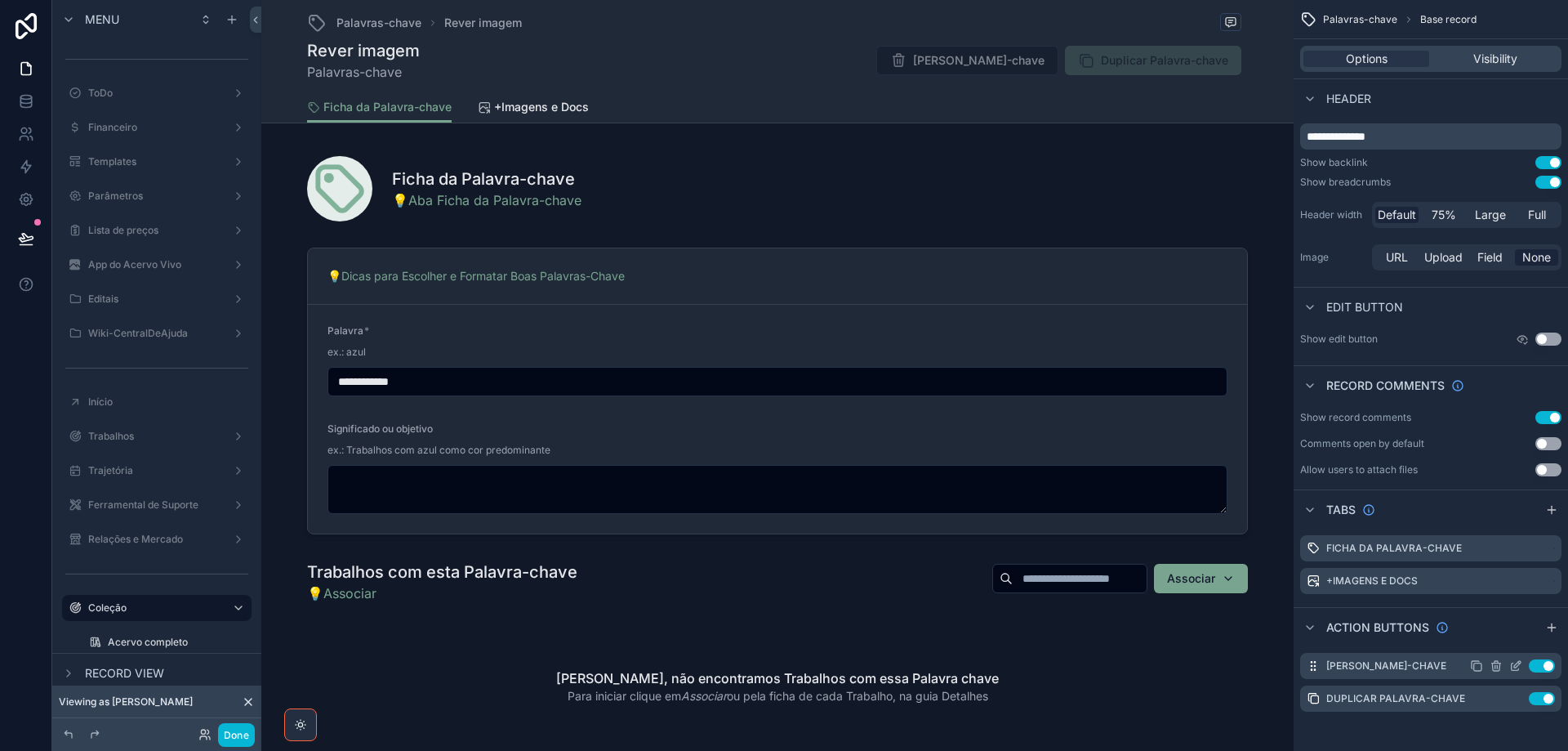
click at [1515, 667] on icon "scrollable content" at bounding box center [1518, 665] width 7 height 7
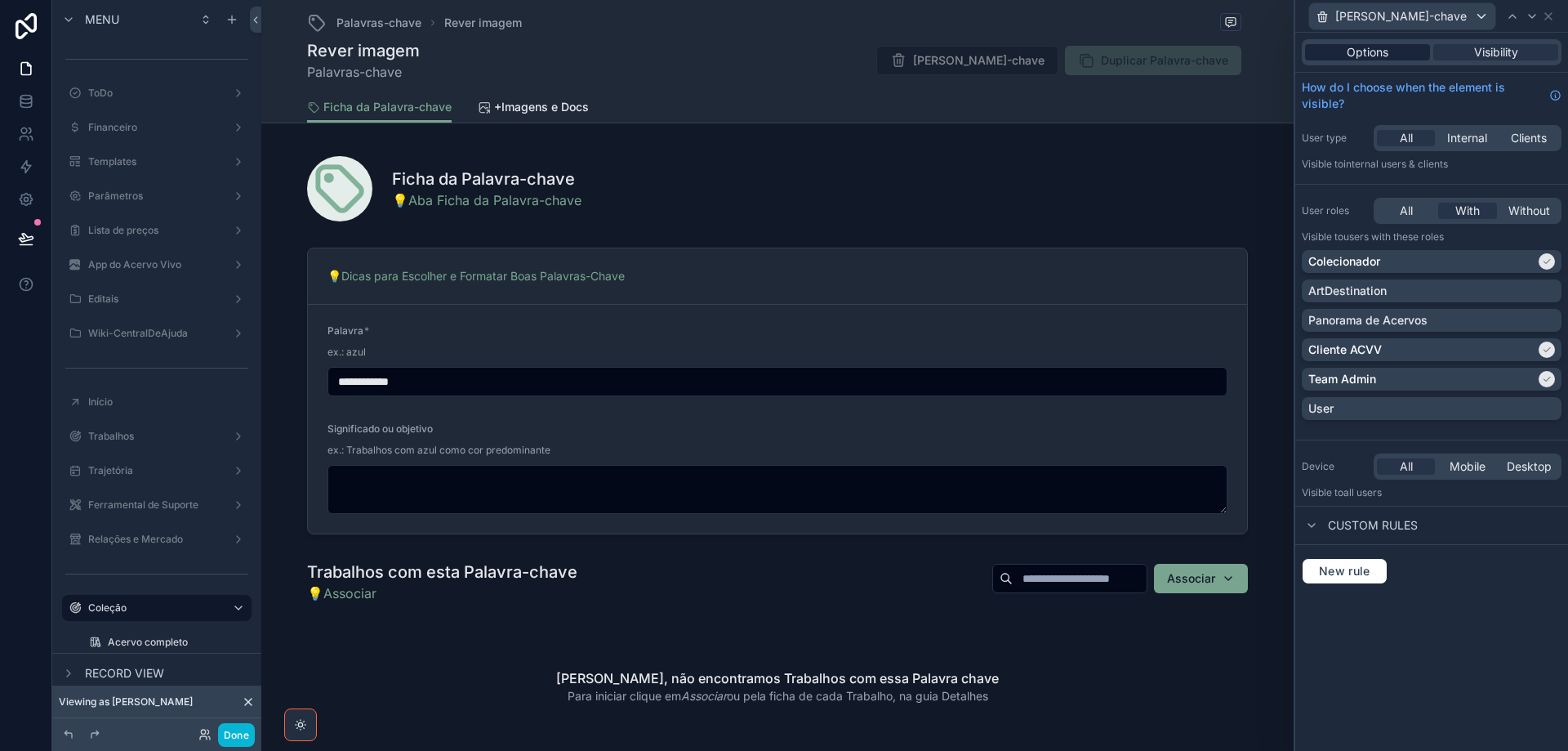
click at [1343, 59] on div "Options" at bounding box center [1368, 52] width 125 height 16
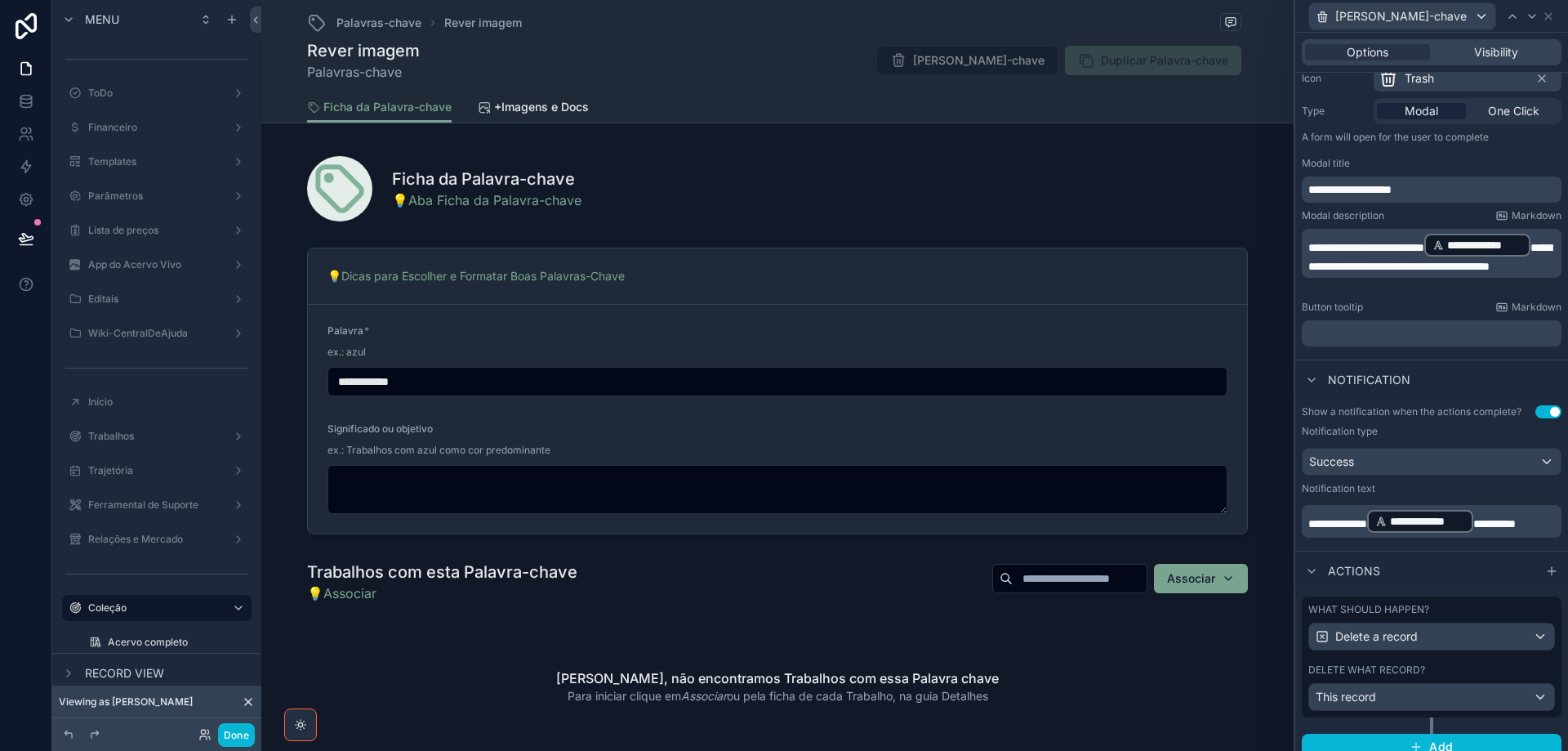
scroll to position [194, 0]
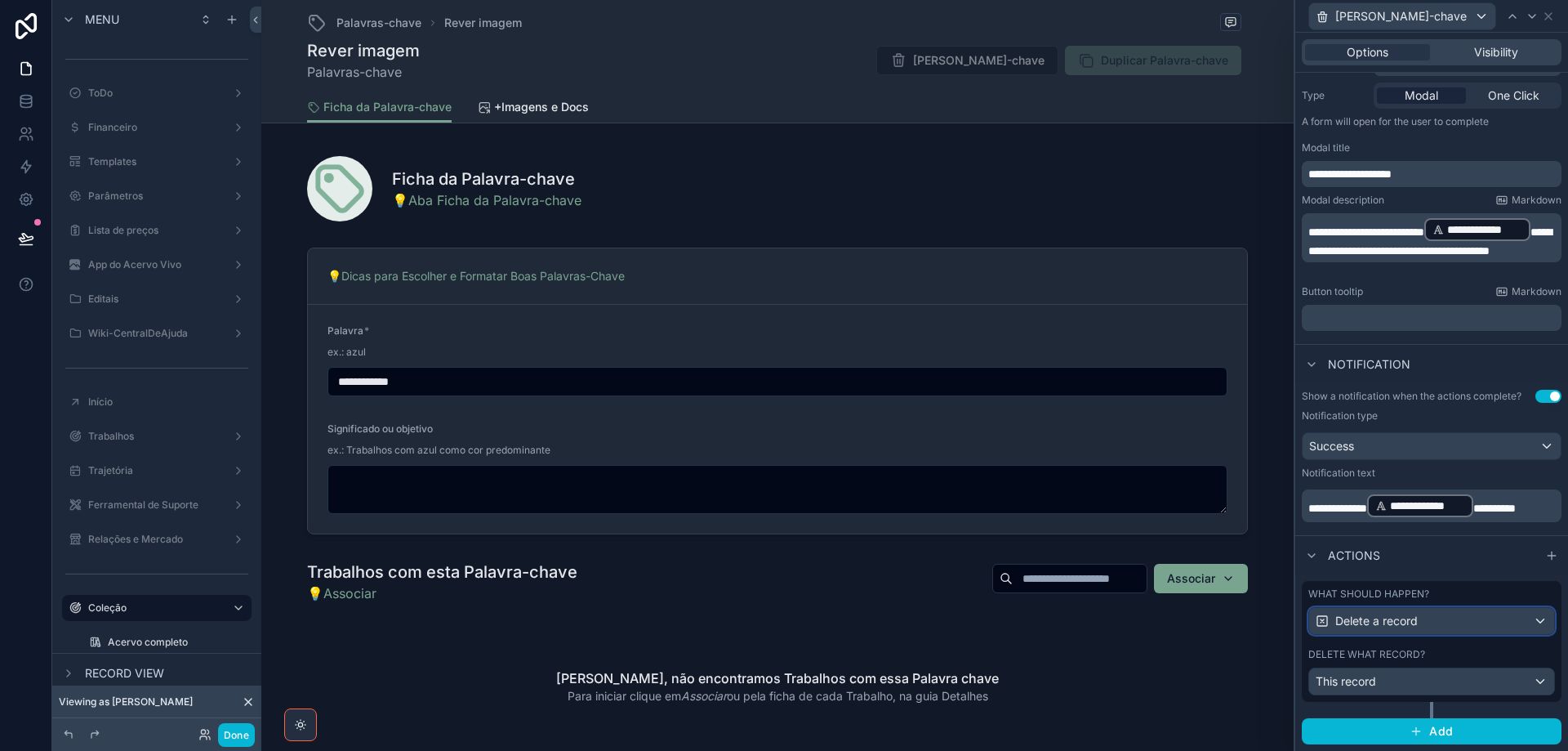
click at [1443, 625] on div "Delete a record" at bounding box center [1432, 621] width 245 height 26
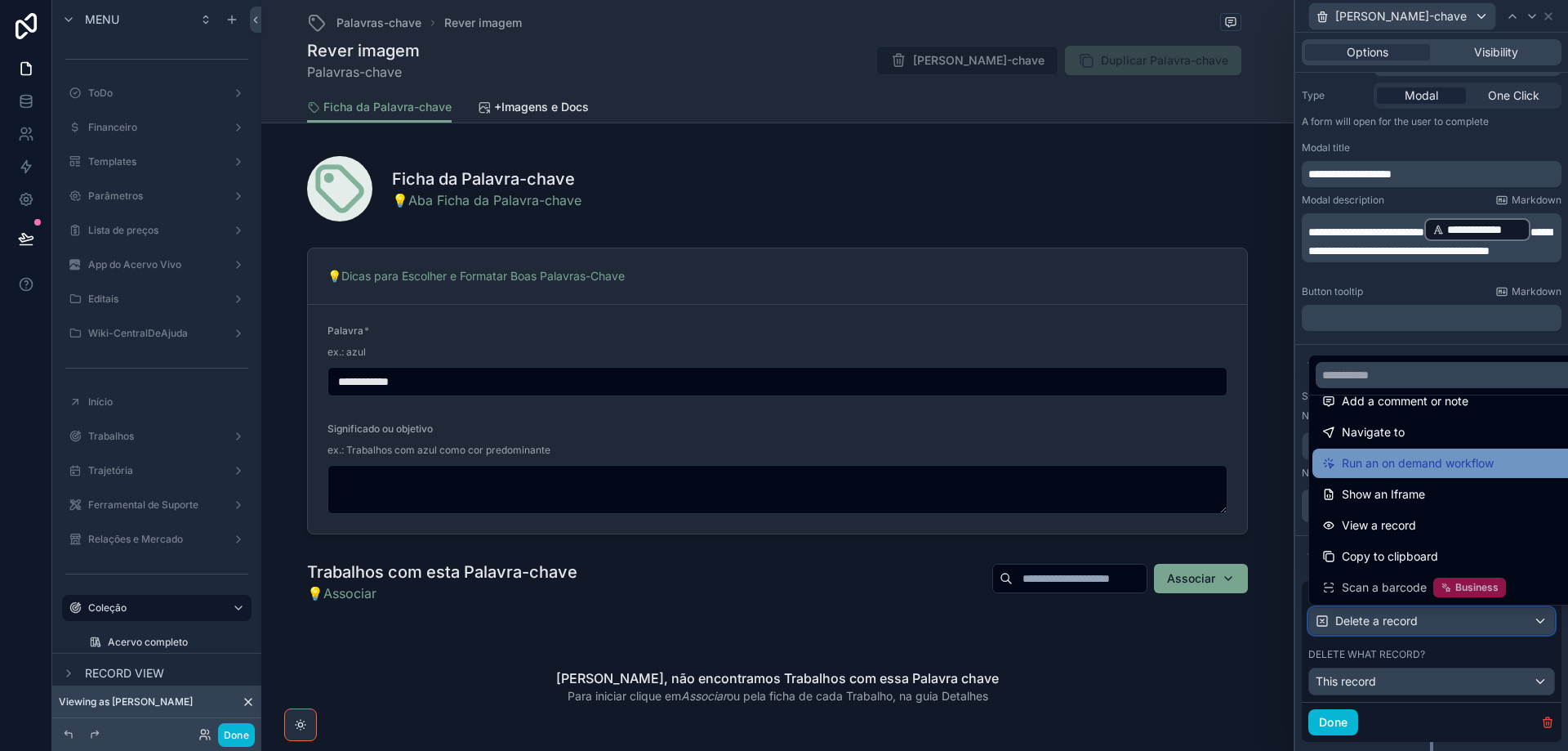
scroll to position [147, 0]
click at [1430, 467] on div "Show an Iframe" at bounding box center [1444, 462] width 244 height 20
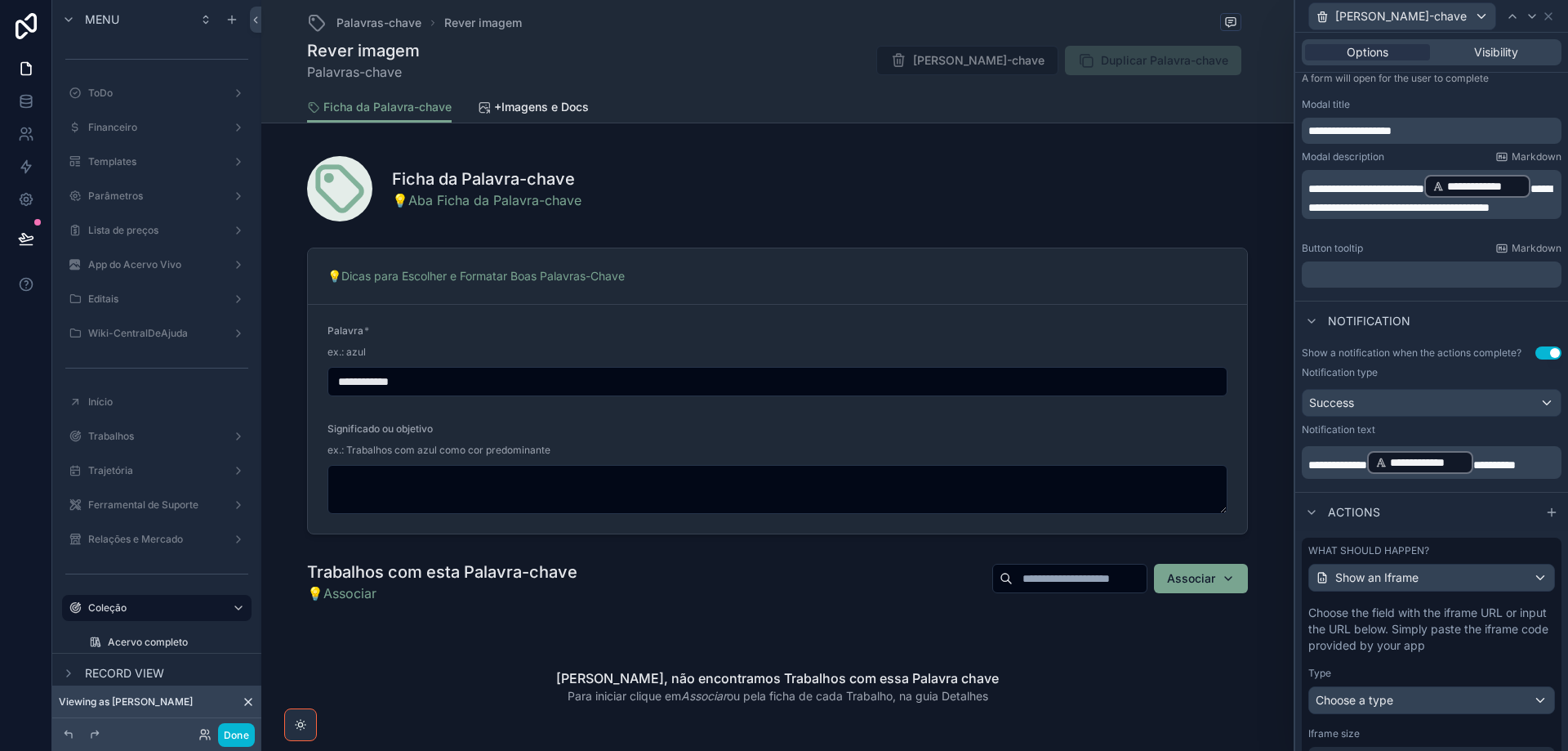
scroll to position [277, 0]
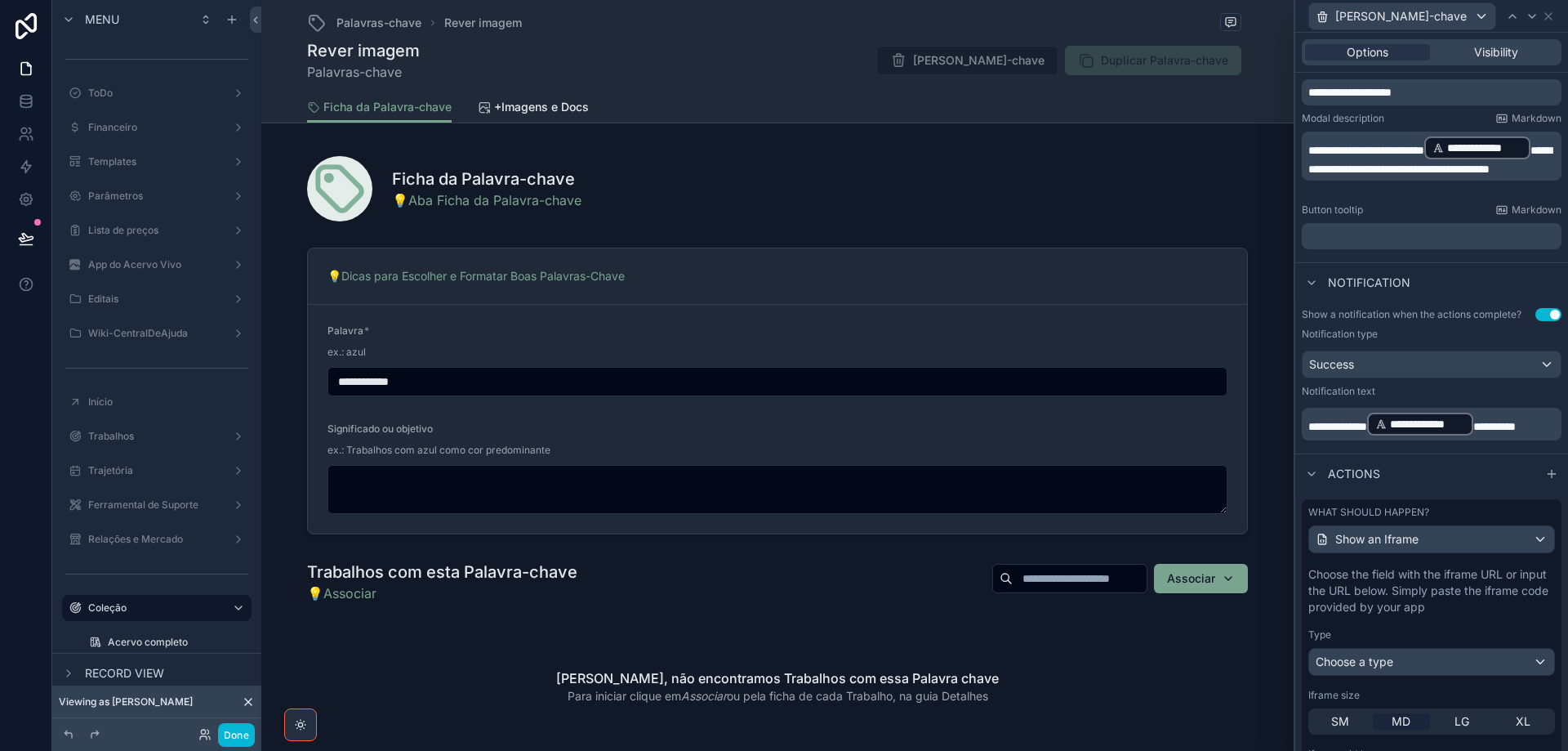
click at [1419, 677] on div "Choose the field with the iframe URL or input the URL below. Simply paste the i…" at bounding box center [1432, 710] width 260 height 299
click at [1380, 665] on span "Choose a type" at bounding box center [1355, 661] width 78 height 14
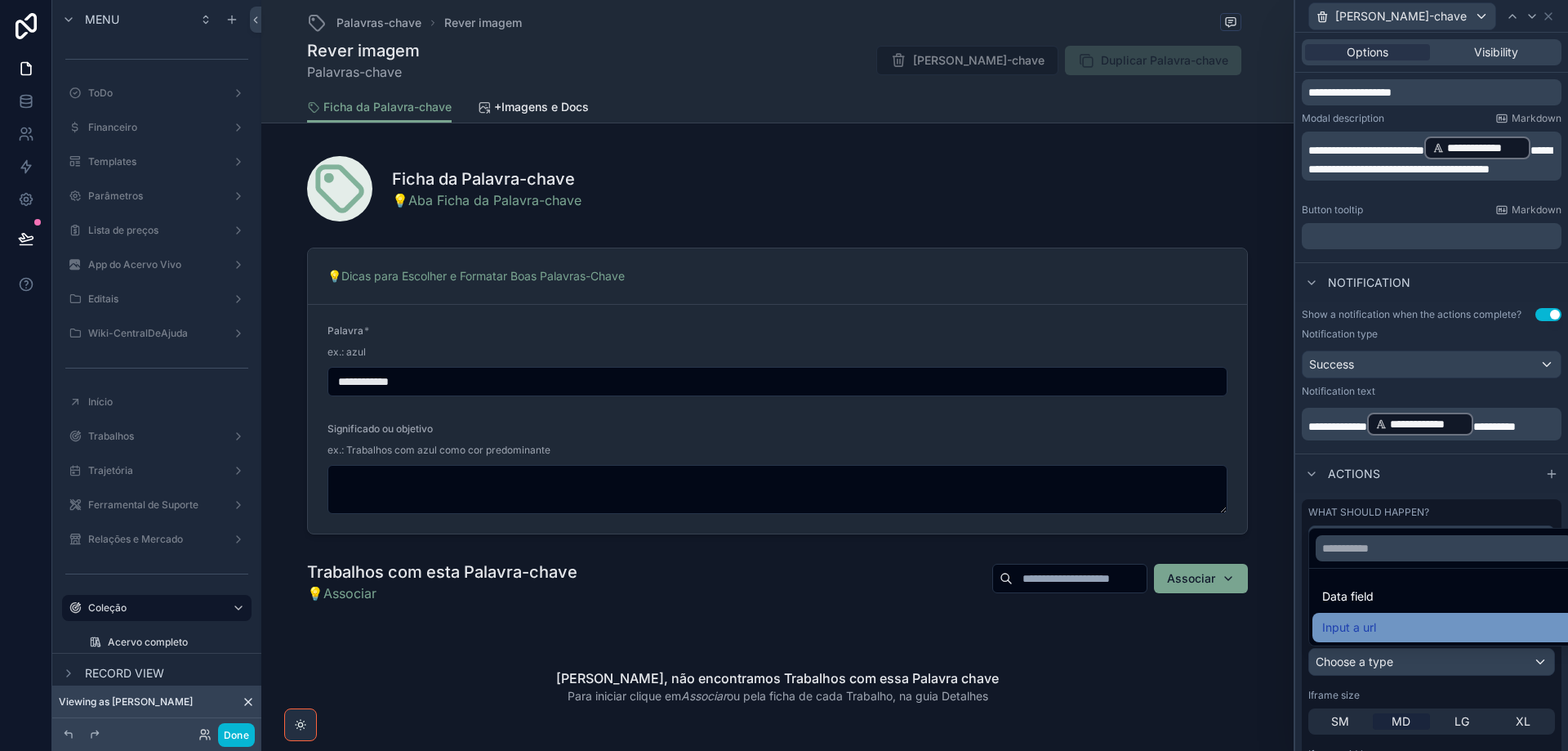
click at [1374, 636] on span "Input a url" at bounding box center [1349, 627] width 54 height 20
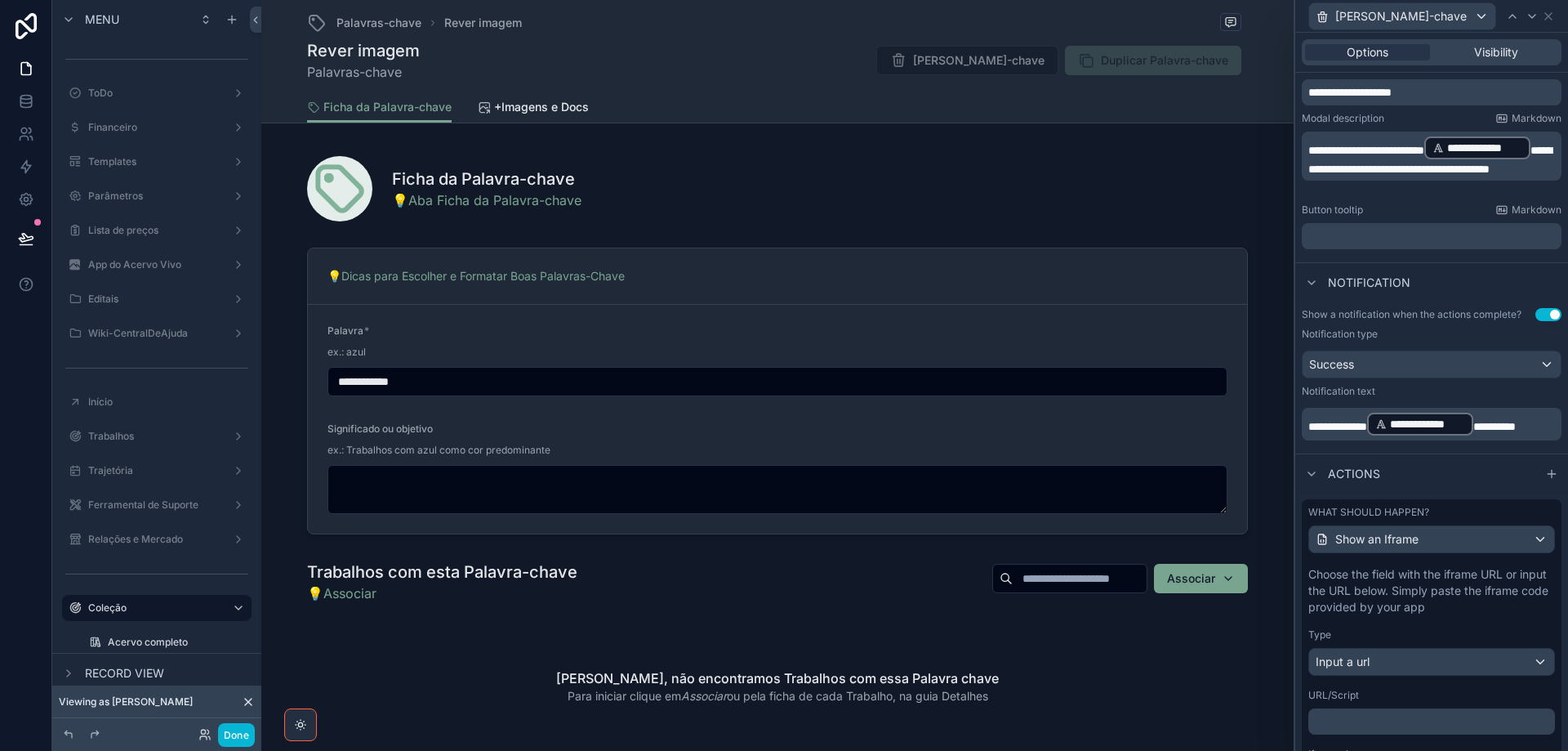
click at [1379, 721] on p "﻿" at bounding box center [1433, 721] width 237 height 16
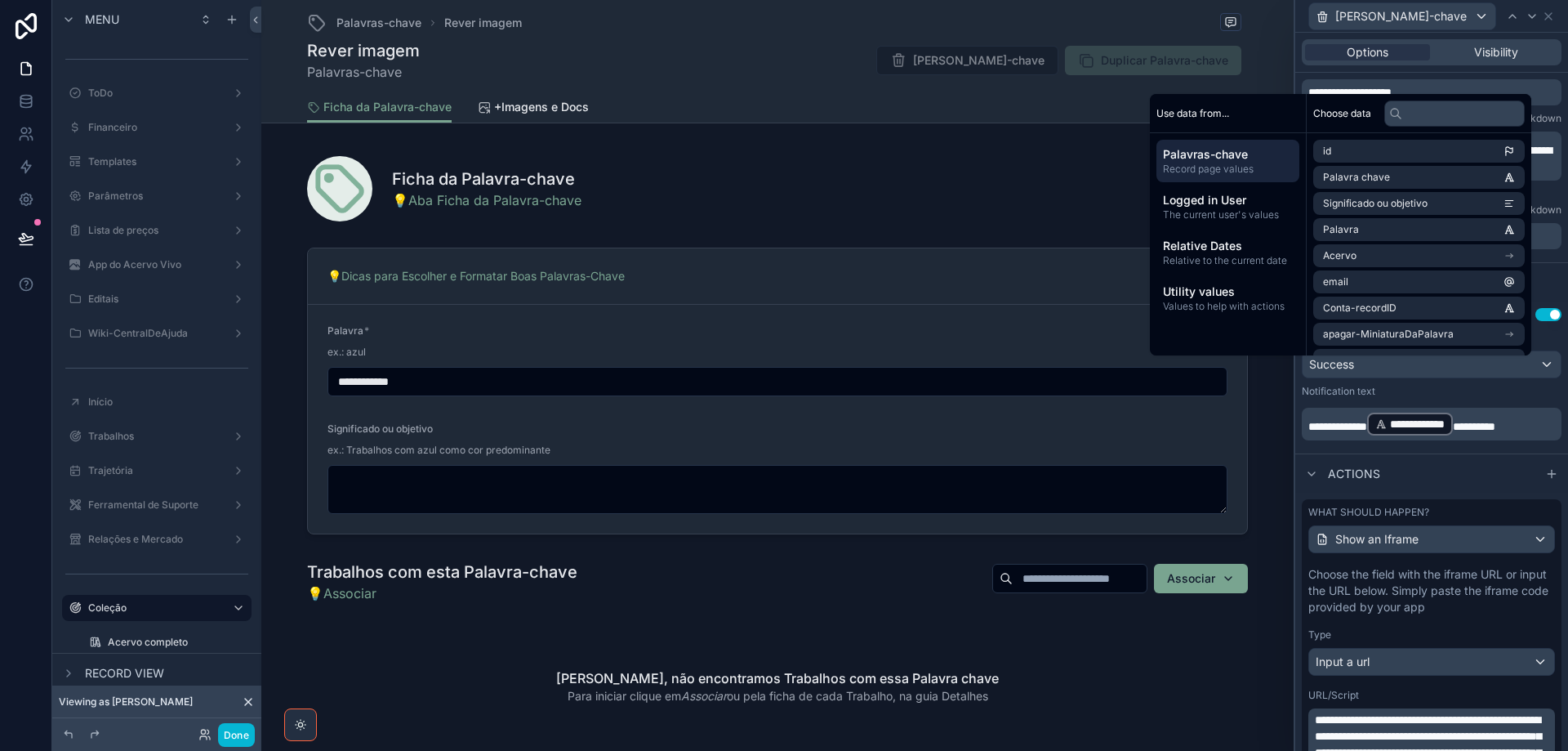
scroll to position [626, 0]
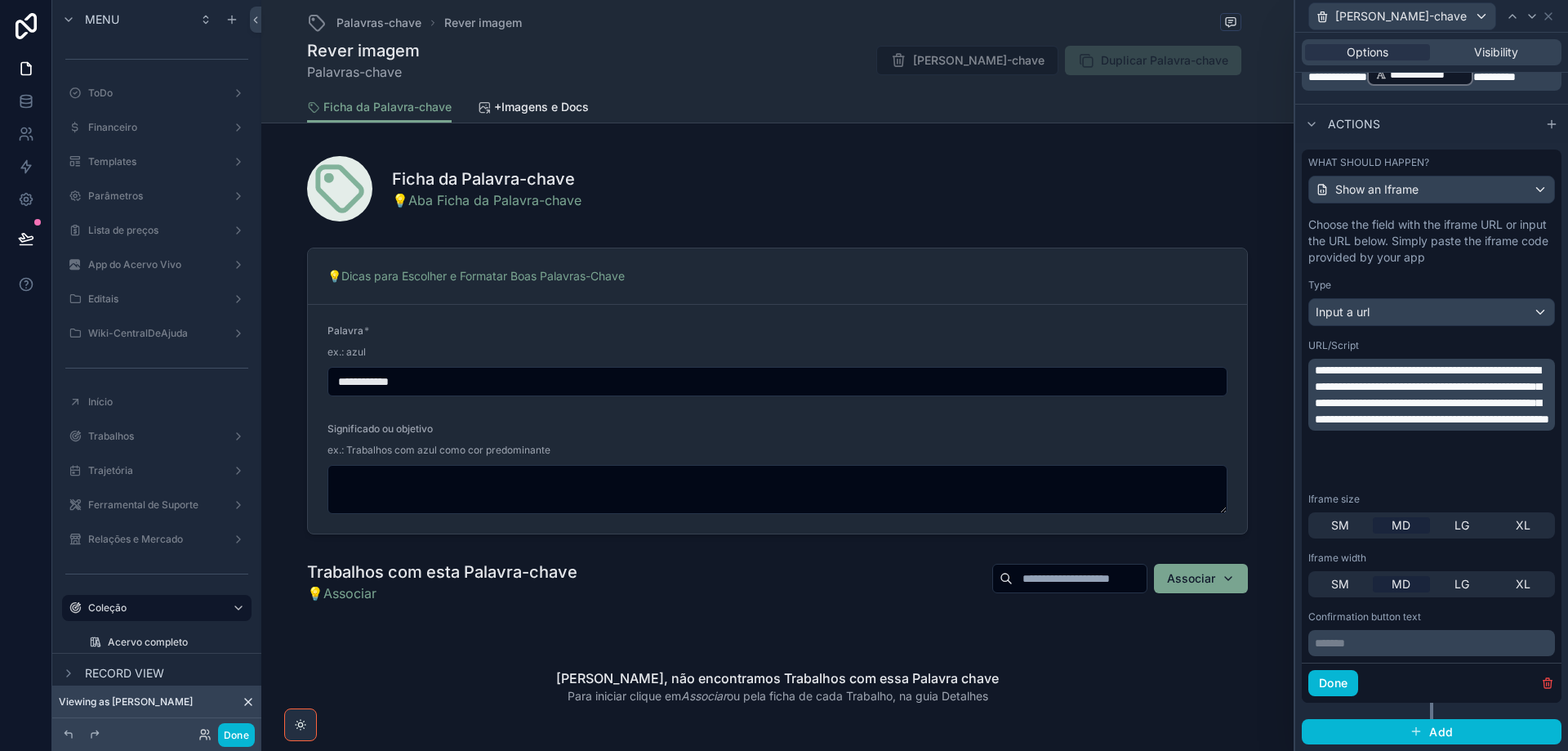
click at [1381, 642] on p "******* ﻿" at bounding box center [1433, 643] width 237 height 16
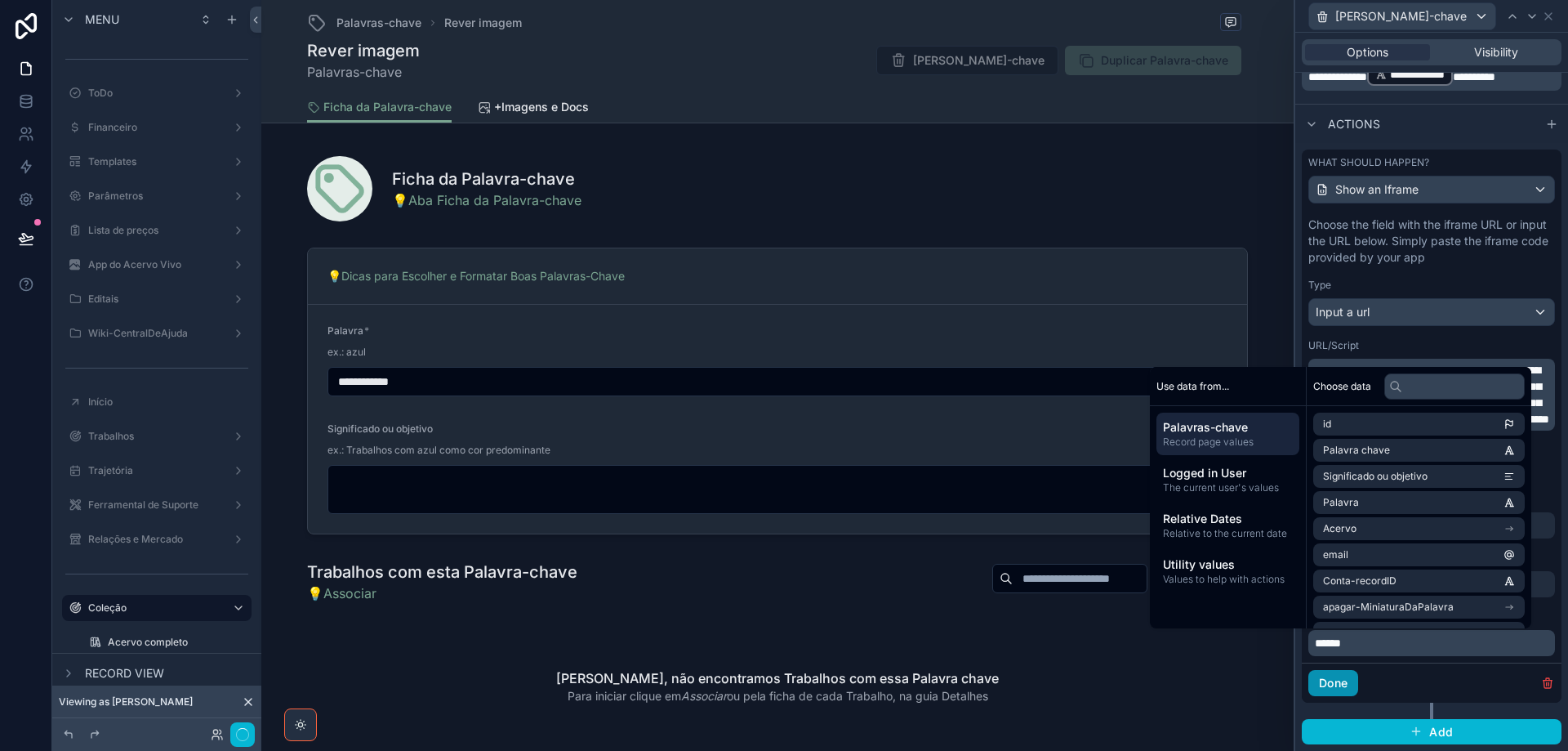
click at [1339, 679] on button "Done" at bounding box center [1334, 683] width 50 height 26
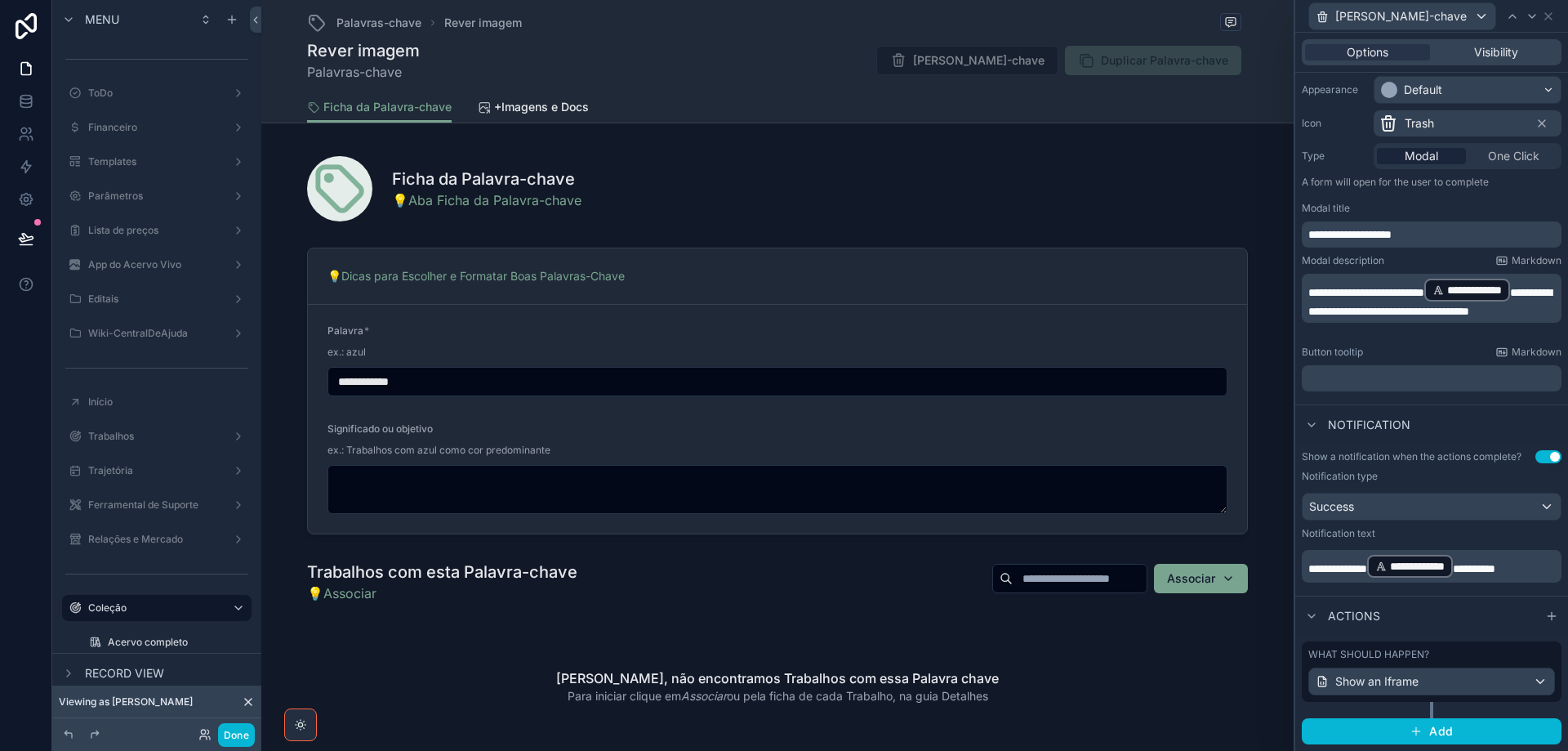
scroll to position [134, 0]
click at [1468, 723] on button "Add" at bounding box center [1432, 731] width 260 height 26
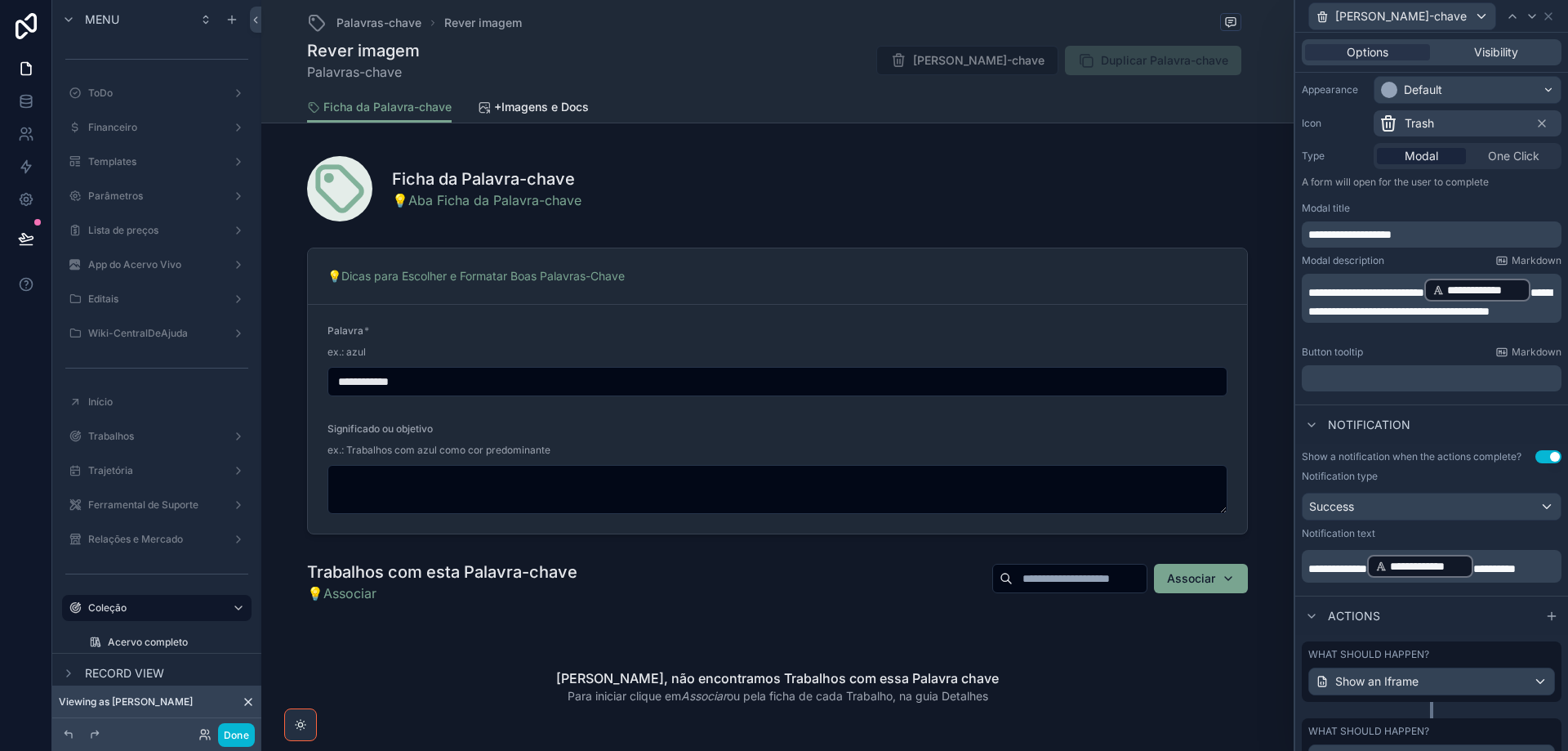
scroll to position [211, 0]
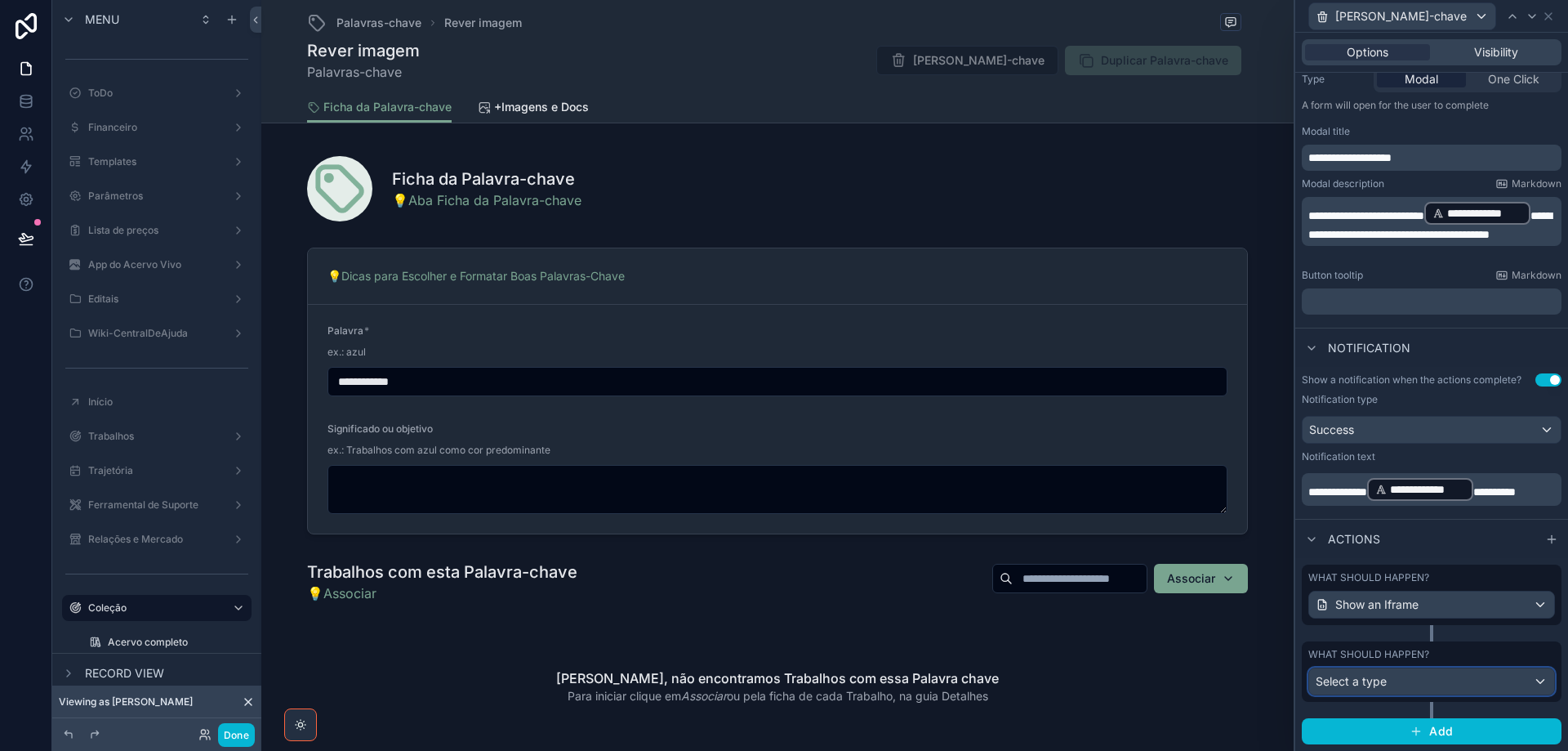
click at [1454, 682] on div "Select a type" at bounding box center [1432, 681] width 245 height 26
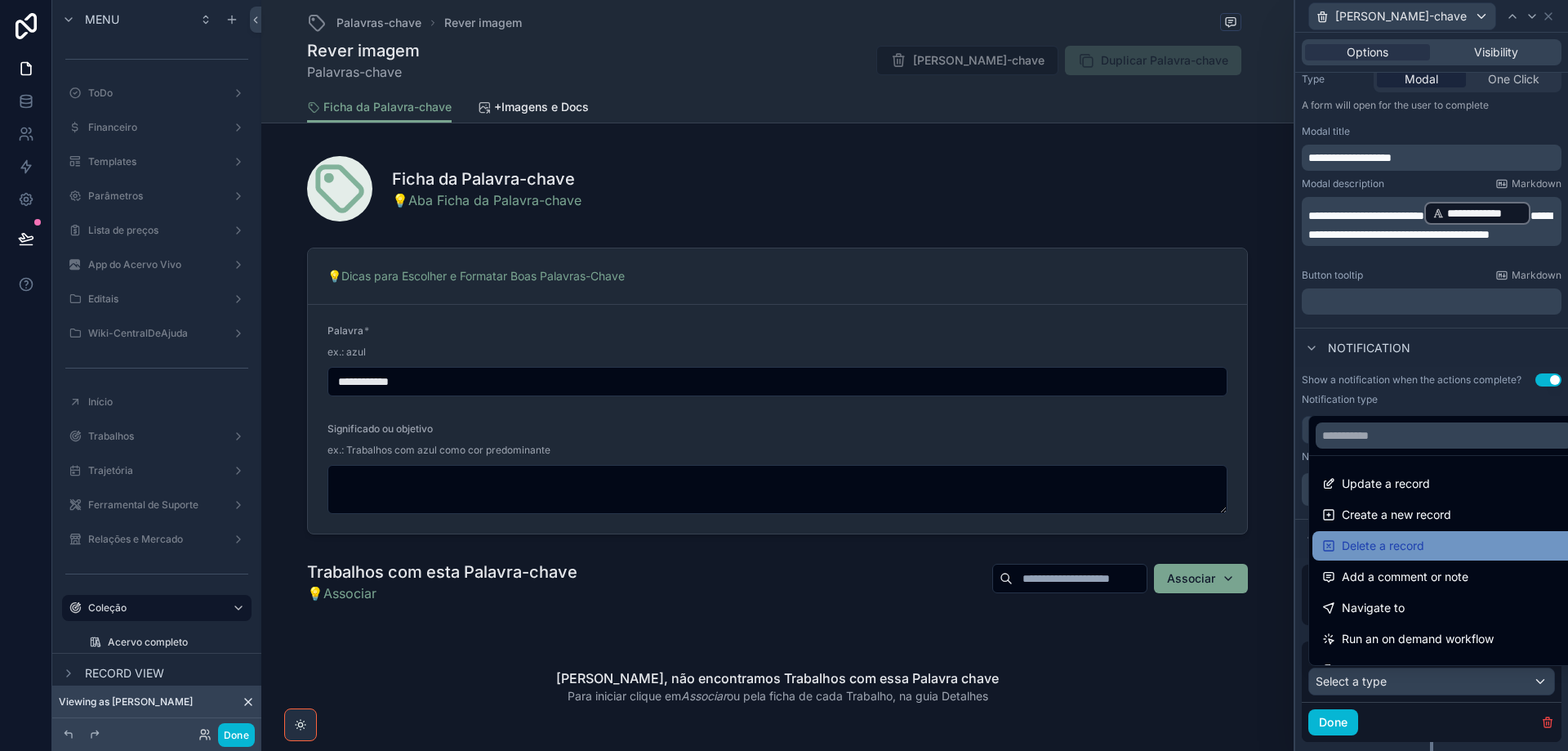
click at [1462, 551] on div "Delete a record" at bounding box center [1444, 545] width 244 height 20
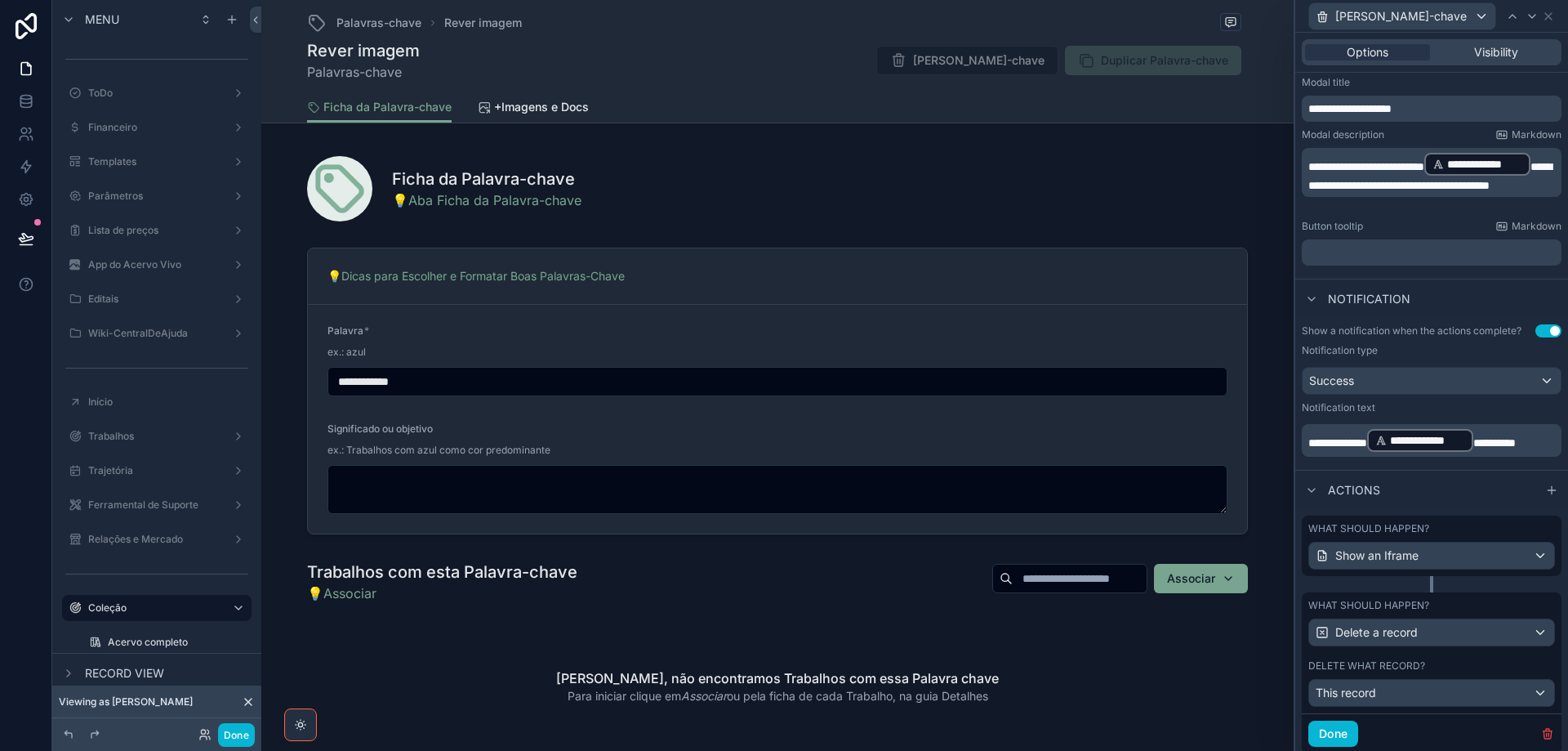
scroll to position [310, 0]
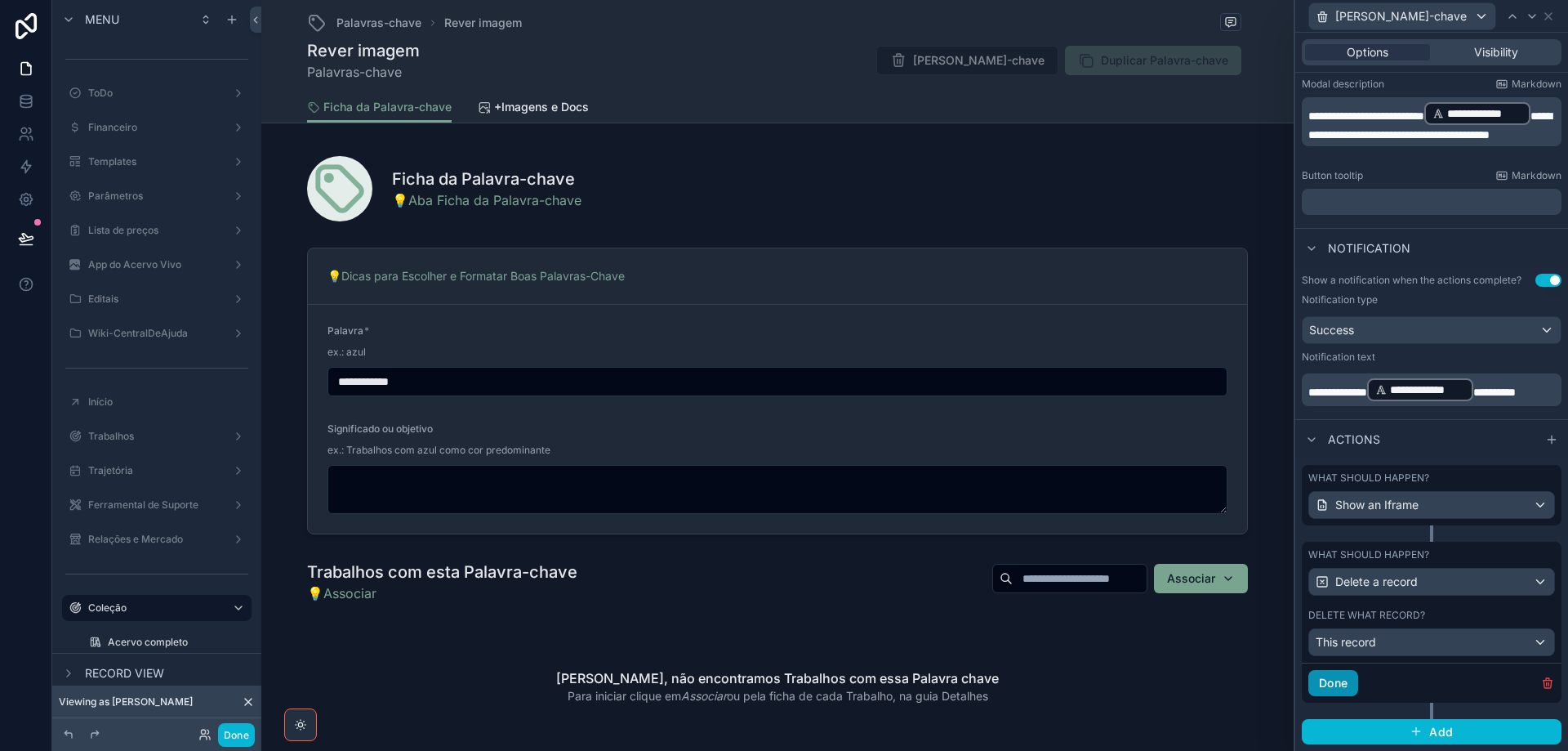
click at [1336, 682] on button "Done" at bounding box center [1334, 683] width 50 height 26
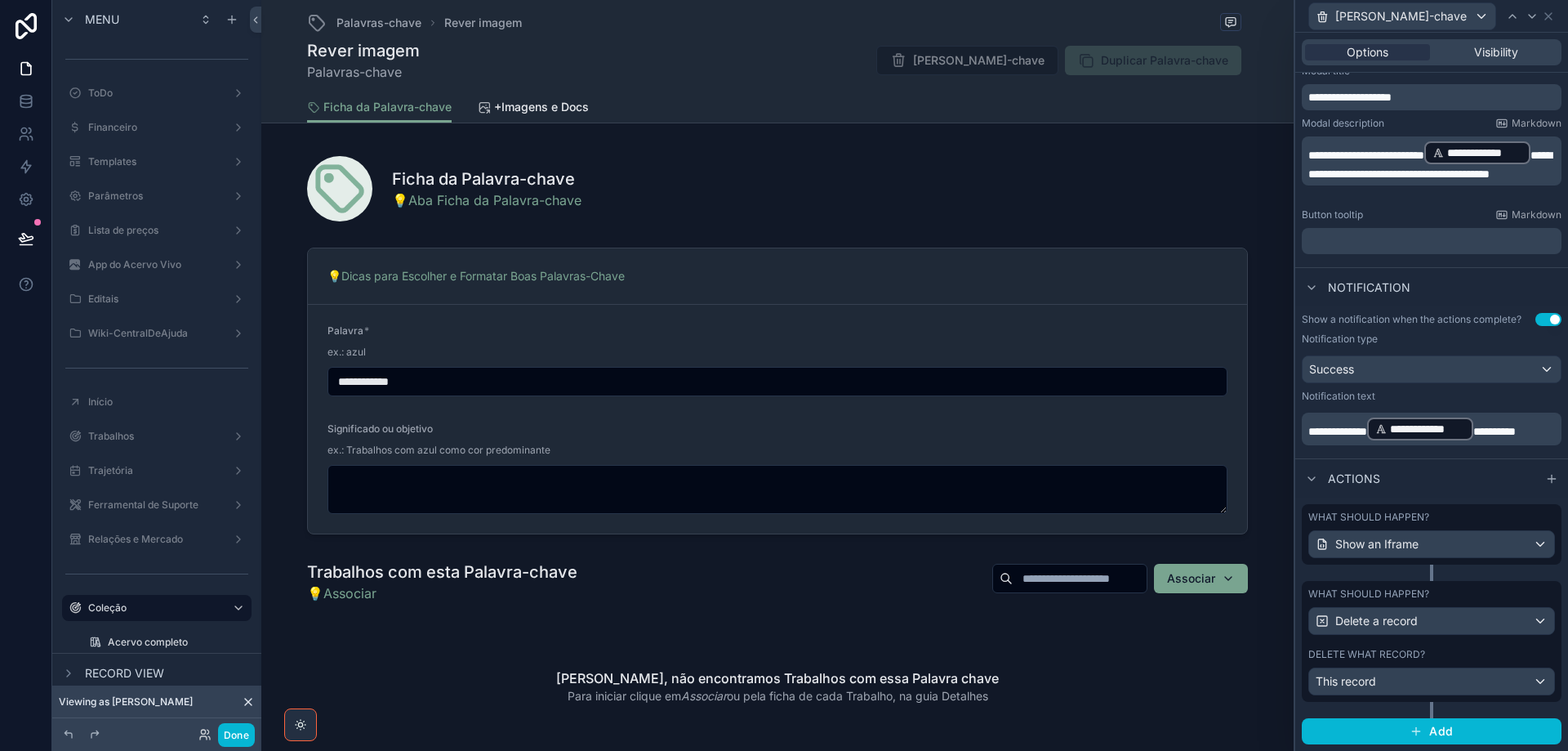
scroll to position [271, 0]
click at [232, 741] on button "Done" at bounding box center [236, 735] width 37 height 23
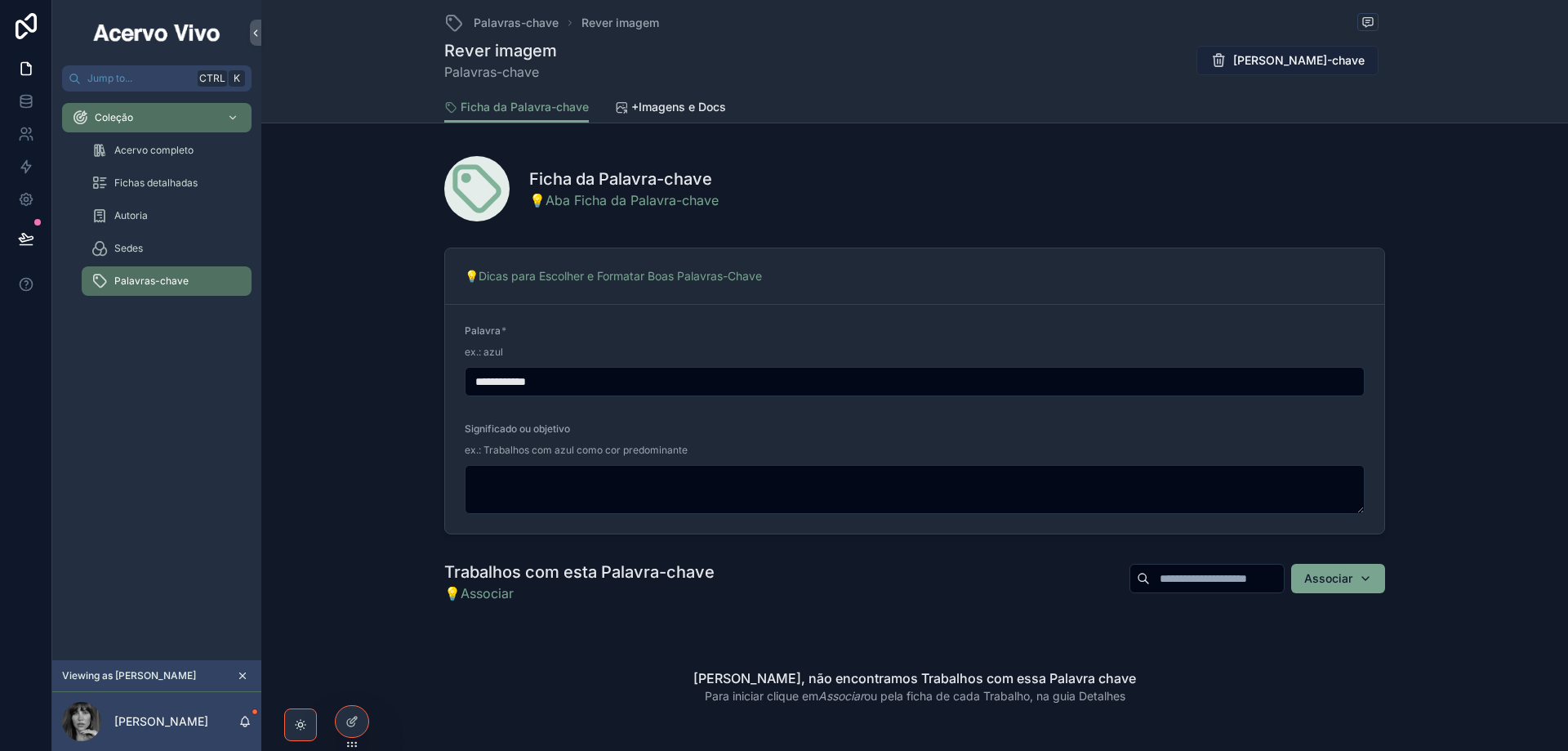
click at [1281, 65] on span "[PERSON_NAME]-chave" at bounding box center [1299, 60] width 131 height 16
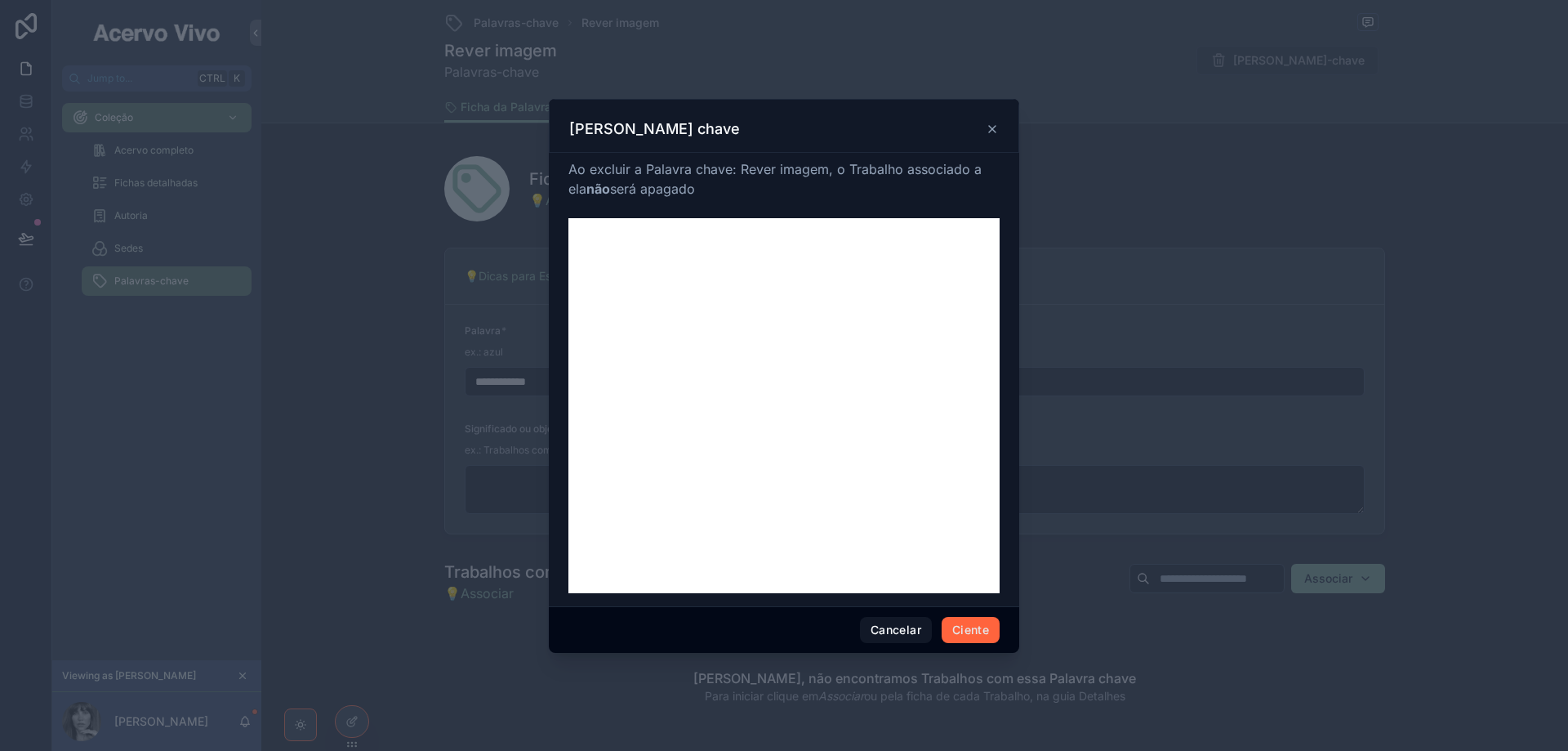
click at [981, 632] on button "Ciente" at bounding box center [970, 630] width 58 height 26
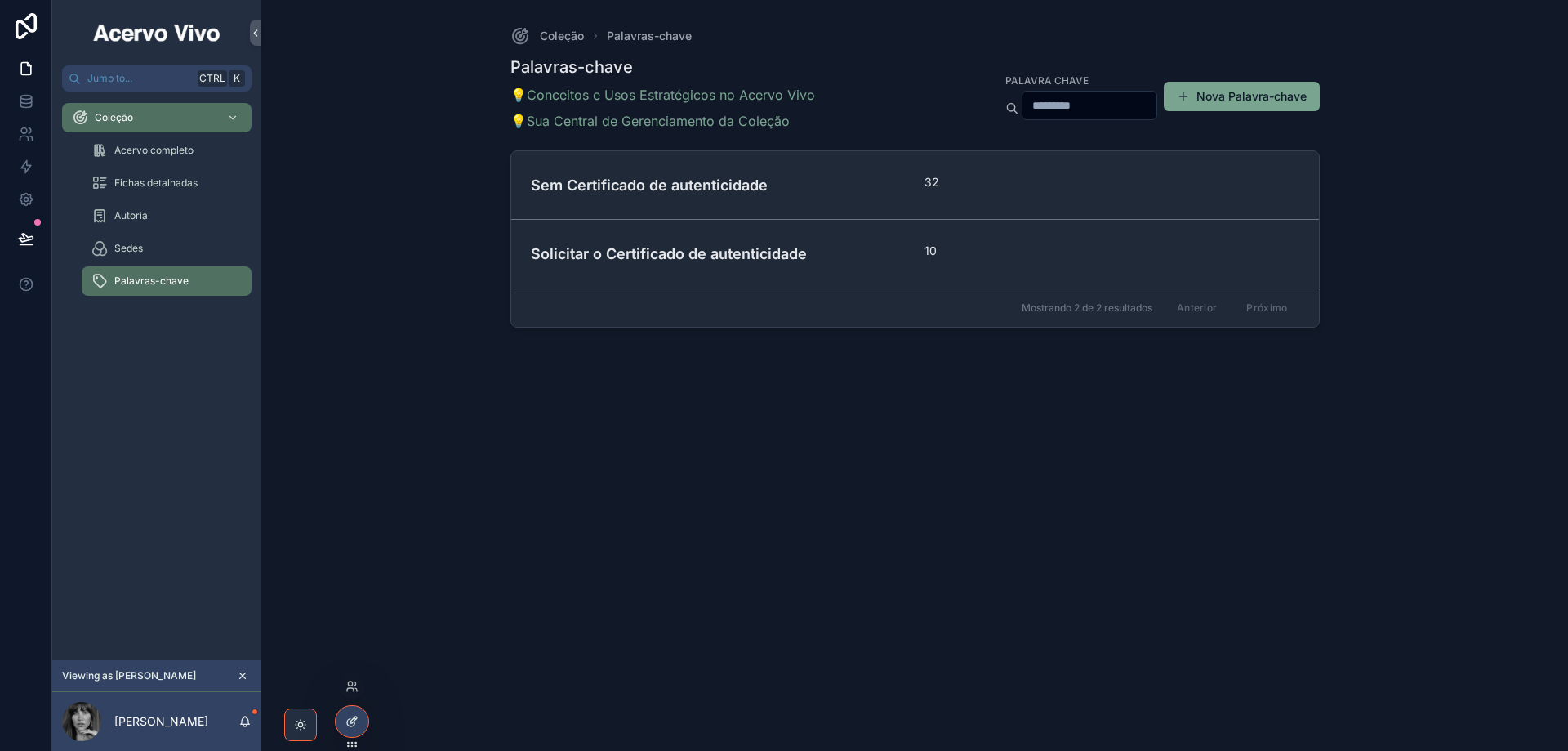
click at [349, 726] on icon at bounding box center [351, 722] width 8 height 8
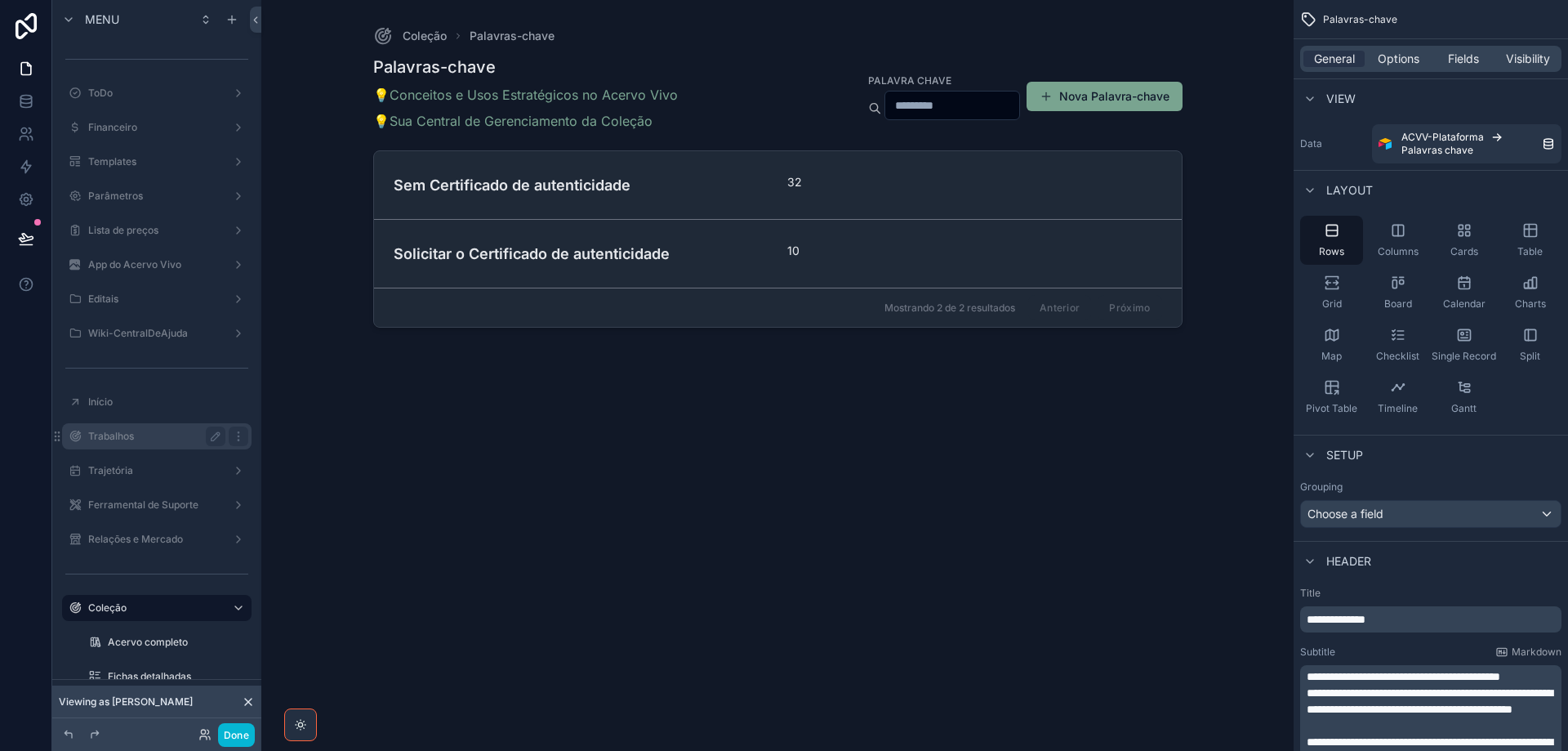
click at [130, 436] on label "Trabalhos" at bounding box center [153, 436] width 130 height 13
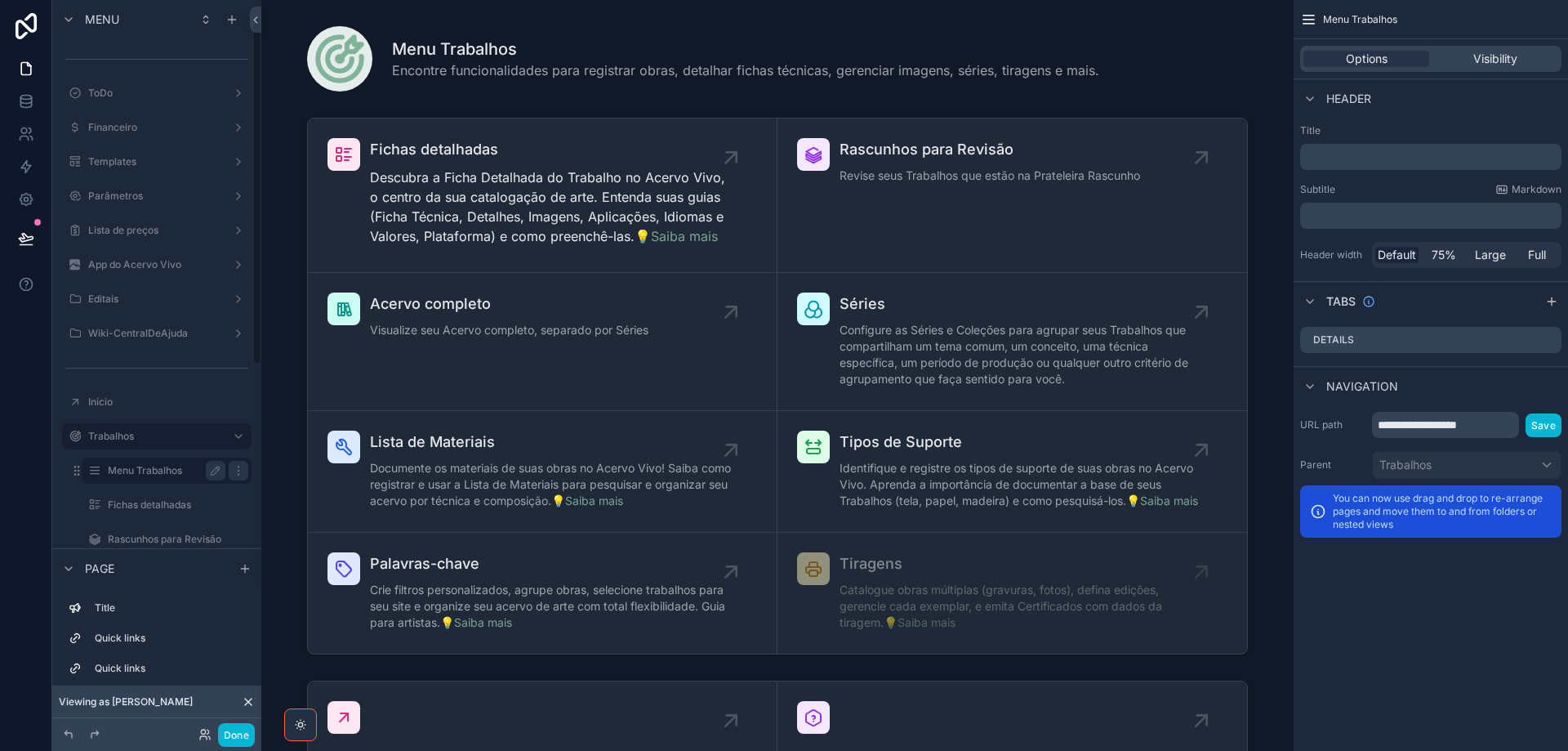
scroll to position [327, 0]
click at [156, 380] on label "Palavras-chave" at bounding box center [163, 384] width 111 height 13
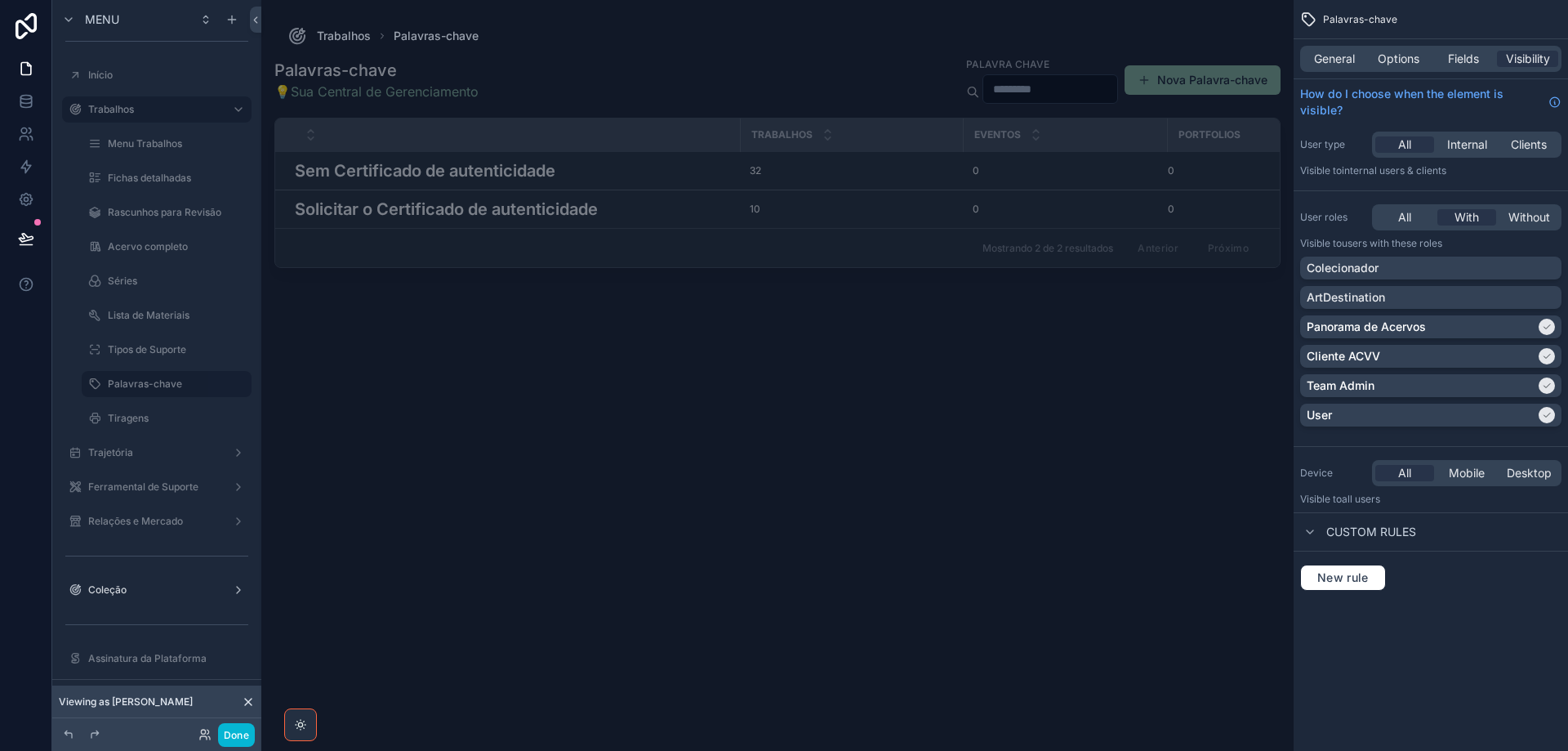
click at [886, 174] on div "scrollable content" at bounding box center [778, 366] width 1032 height 731
click at [832, 174] on div "32" at bounding box center [851, 170] width 203 height 13
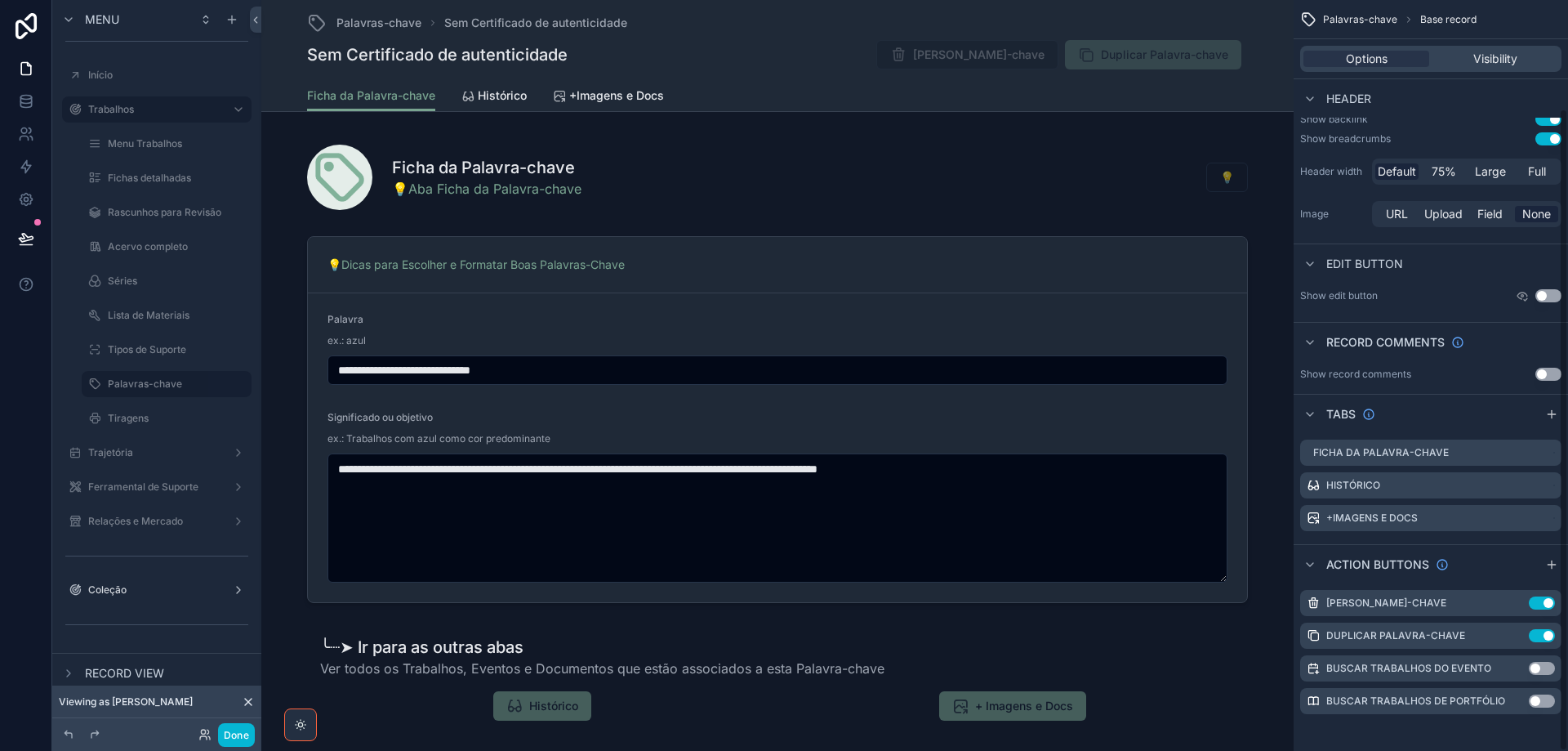
scroll to position [127, 0]
click at [1517, 604] on icon "scrollable content" at bounding box center [1515, 600] width 13 height 13
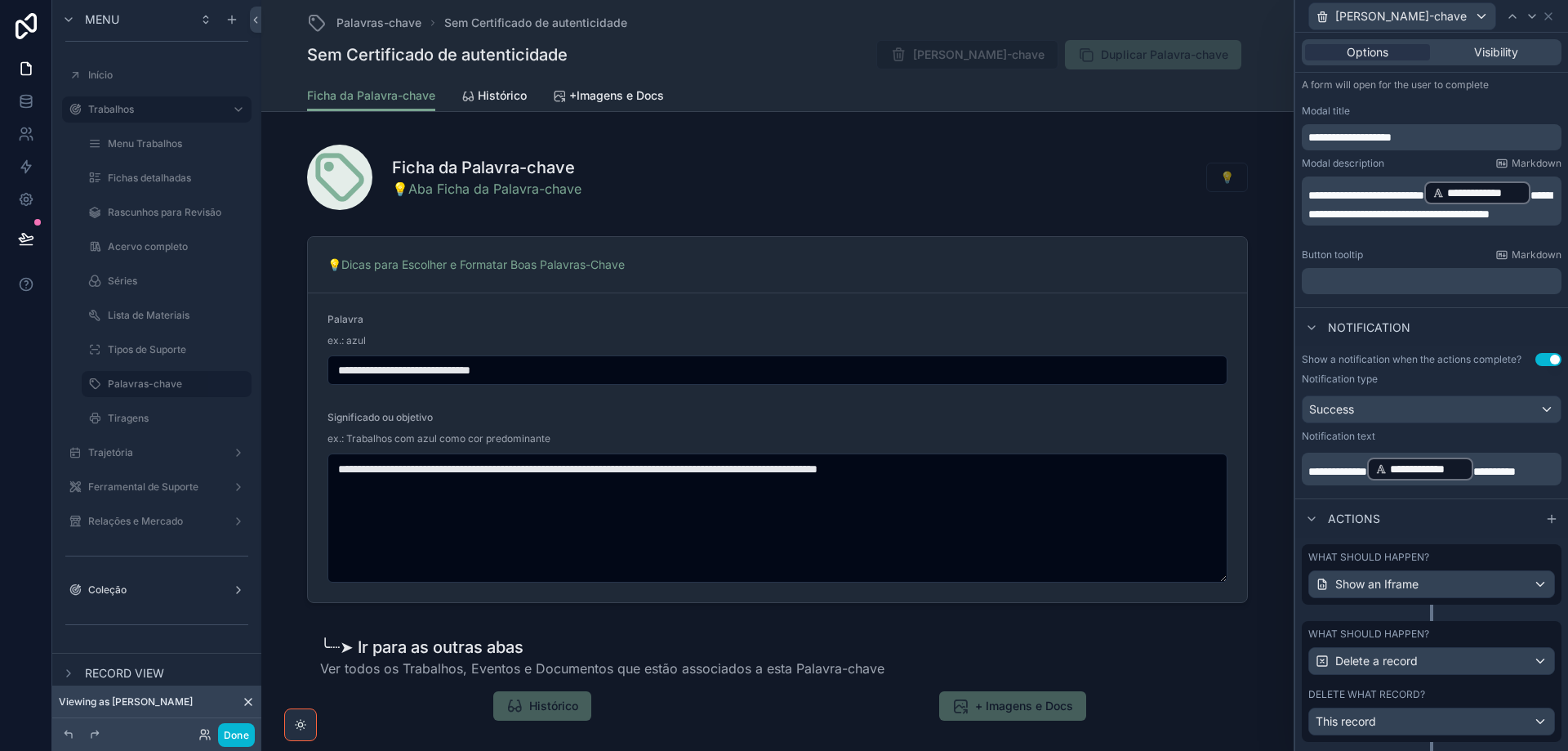
scroll to position [271, 0]
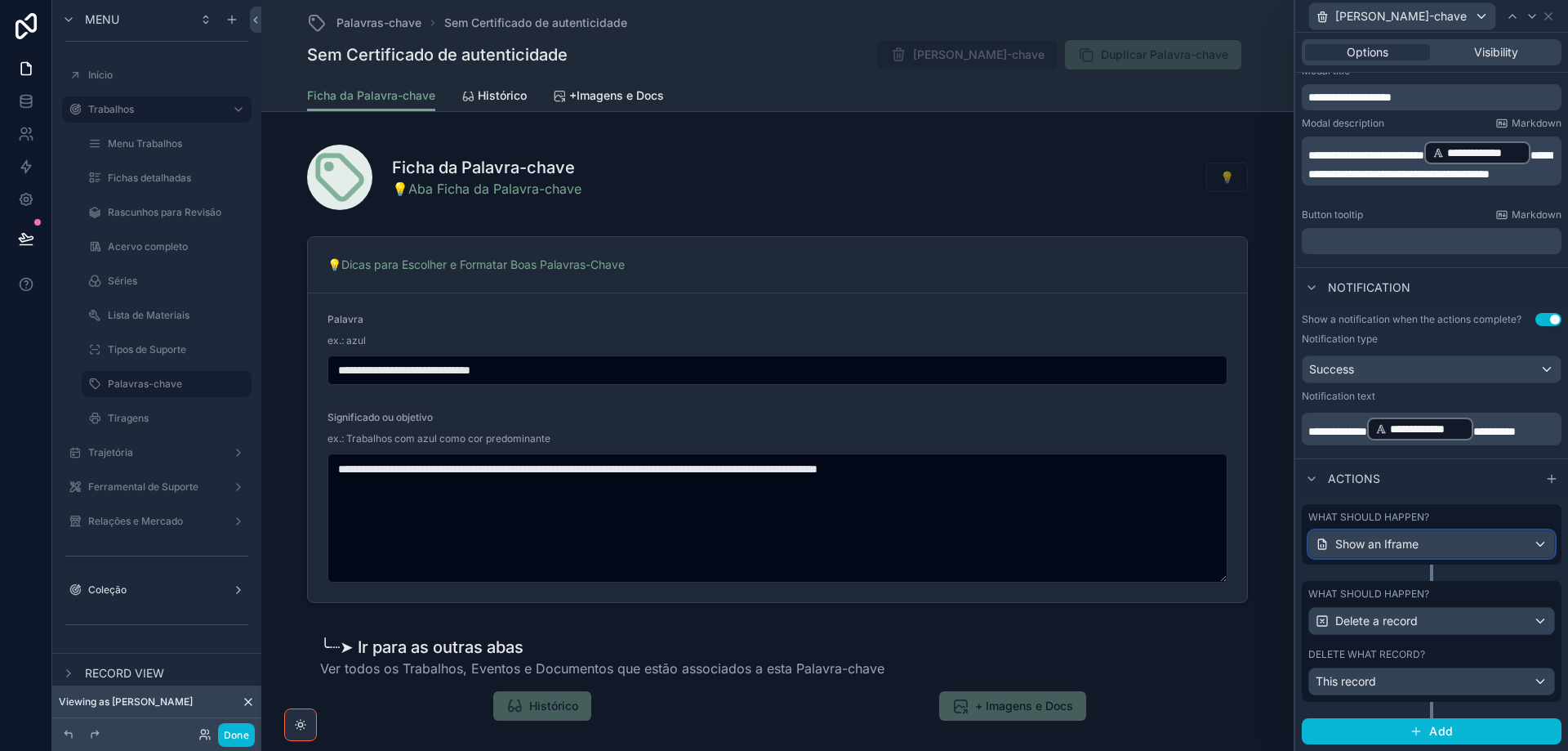
click at [1463, 539] on div "Show an Iframe" at bounding box center [1432, 544] width 245 height 26
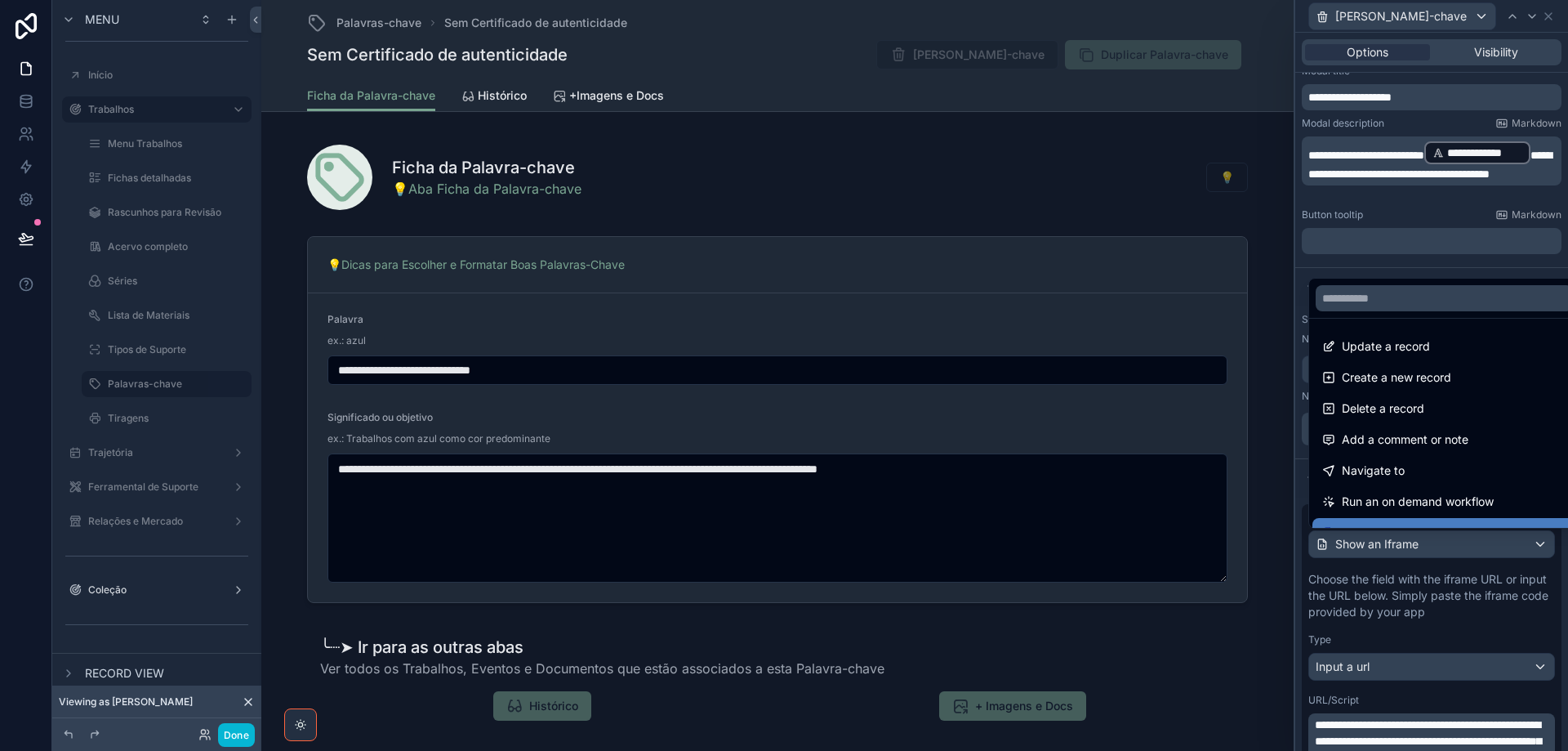
click at [1463, 539] on div at bounding box center [1432, 375] width 273 height 751
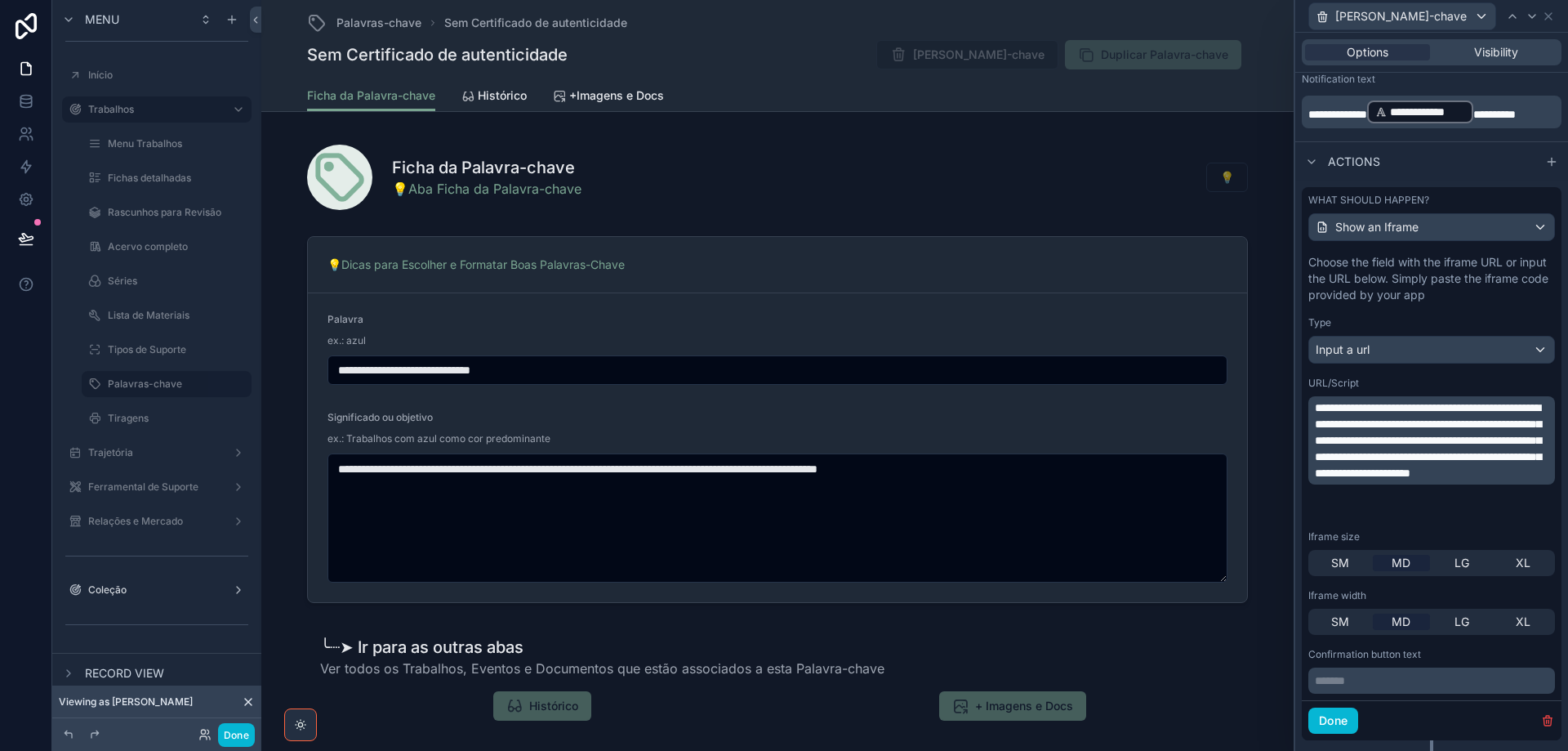
scroll to position [680, 0]
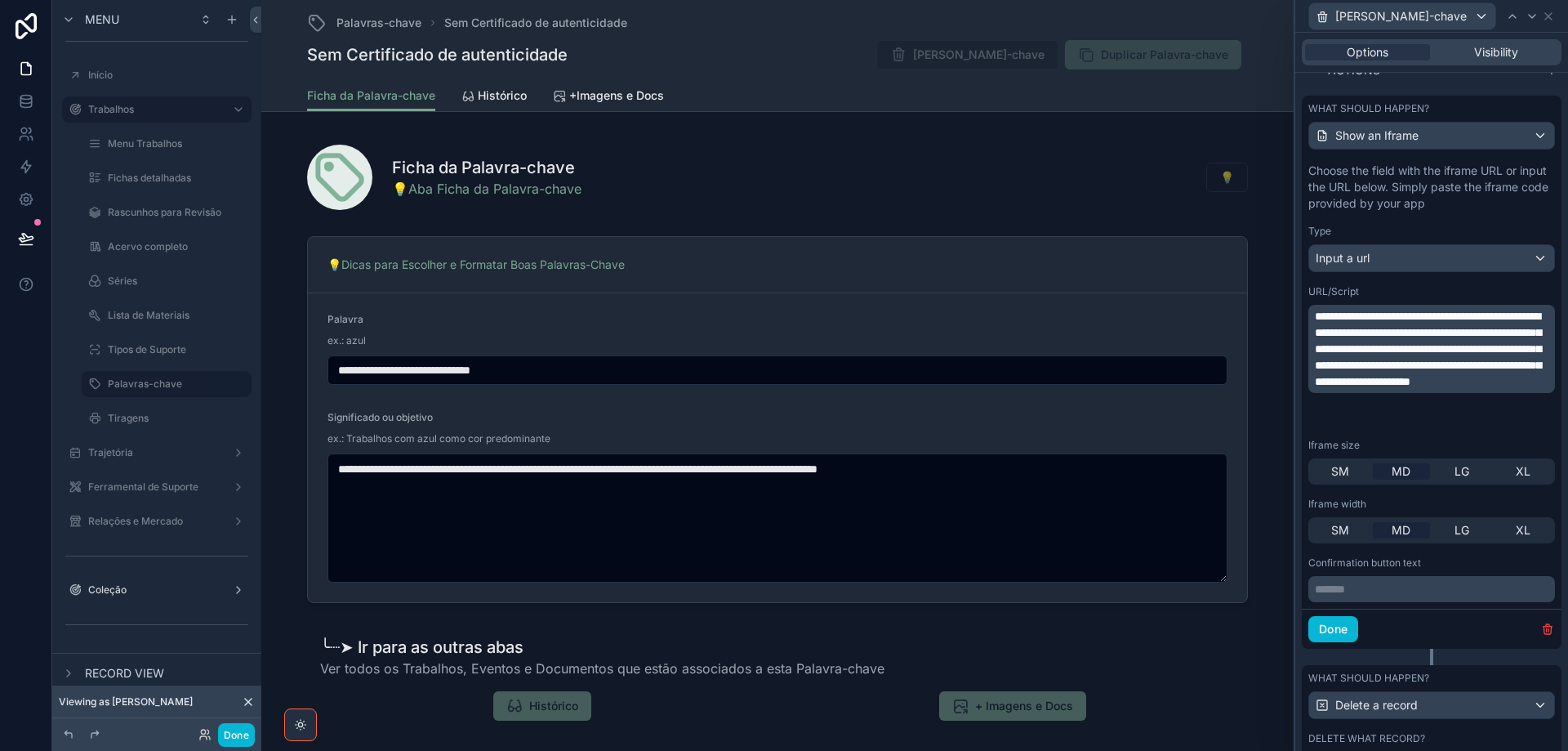
click at [1399, 587] on p "******* ﻿" at bounding box center [1433, 589] width 237 height 16
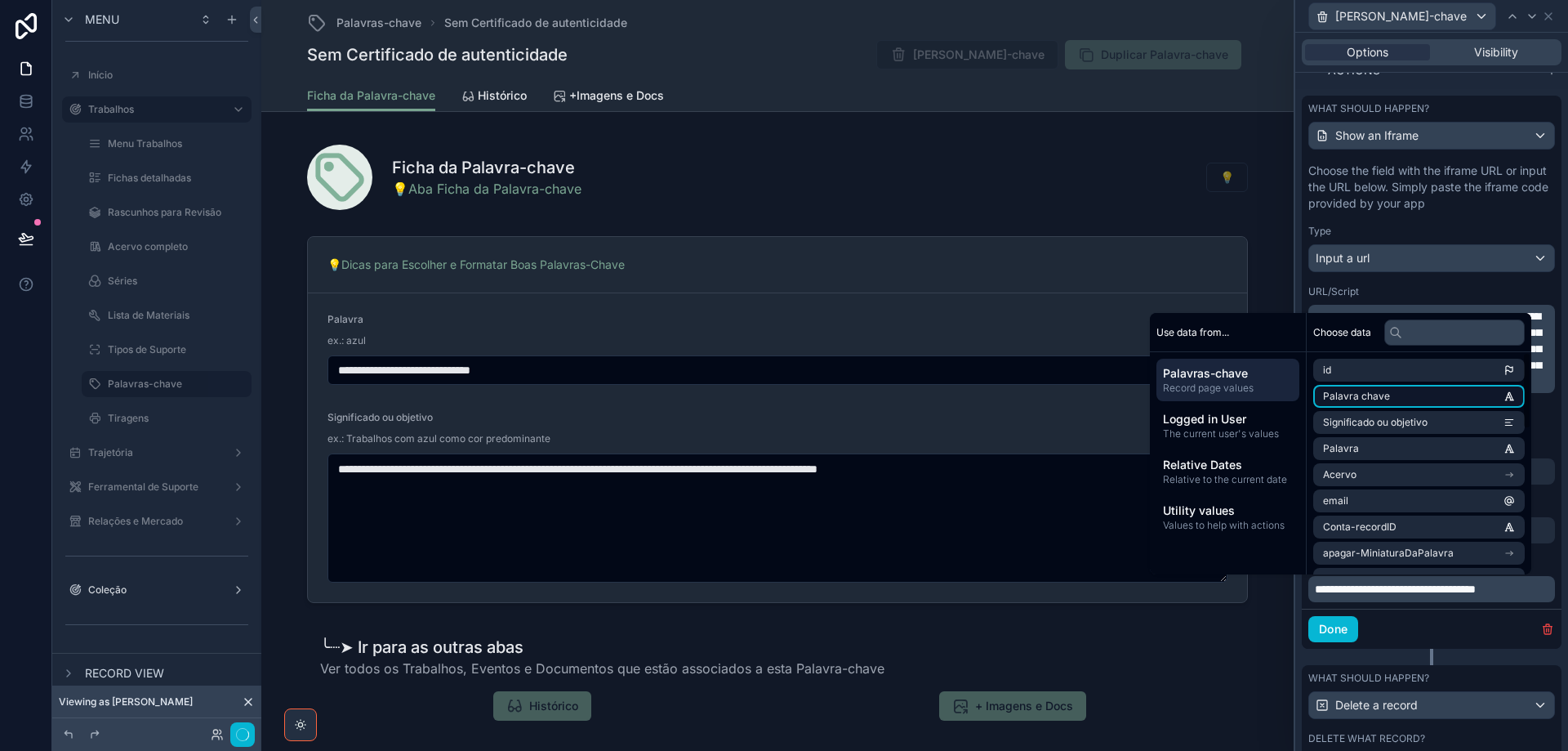
click at [1415, 398] on li "Palavra chave" at bounding box center [1419, 396] width 212 height 22
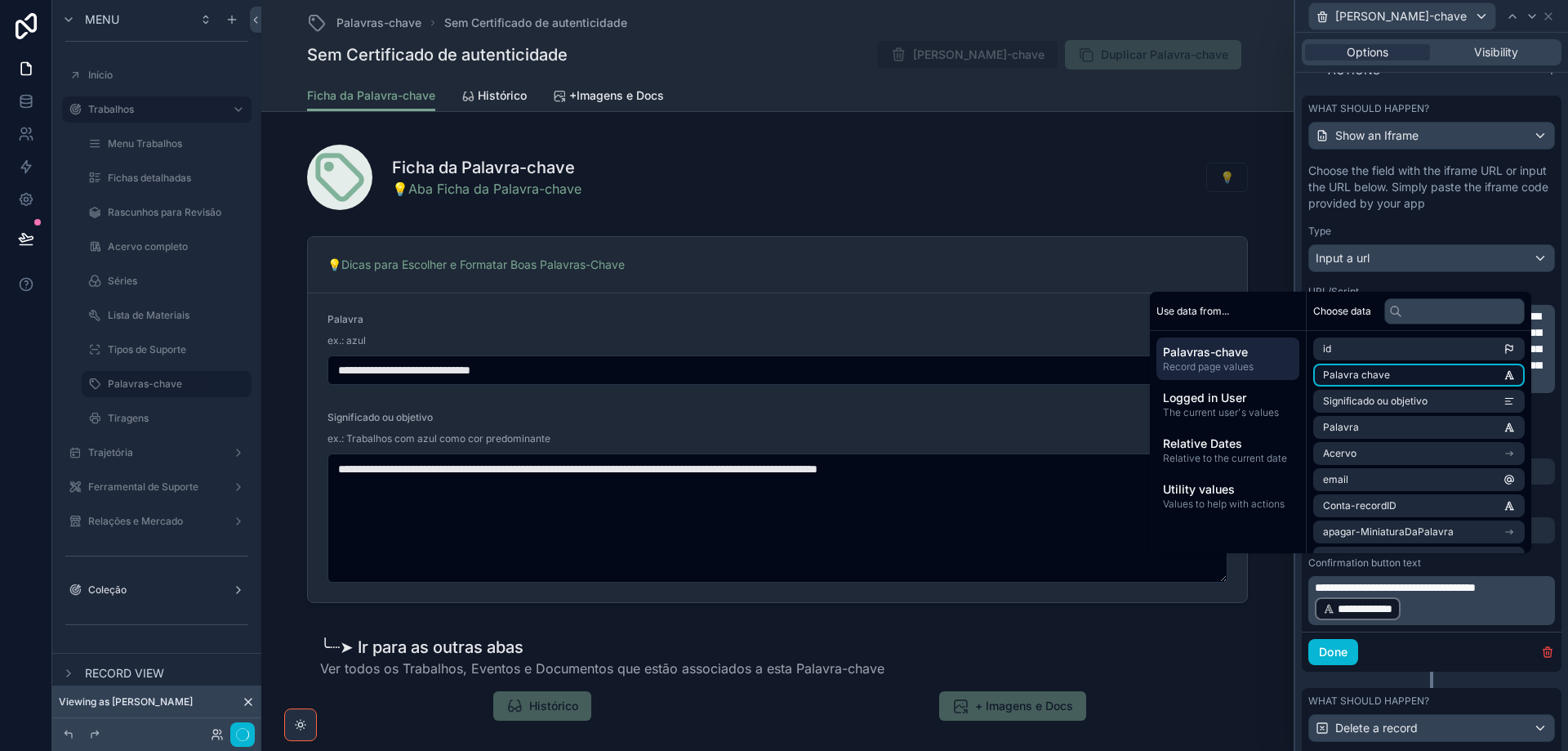
scroll to position [699, 0]
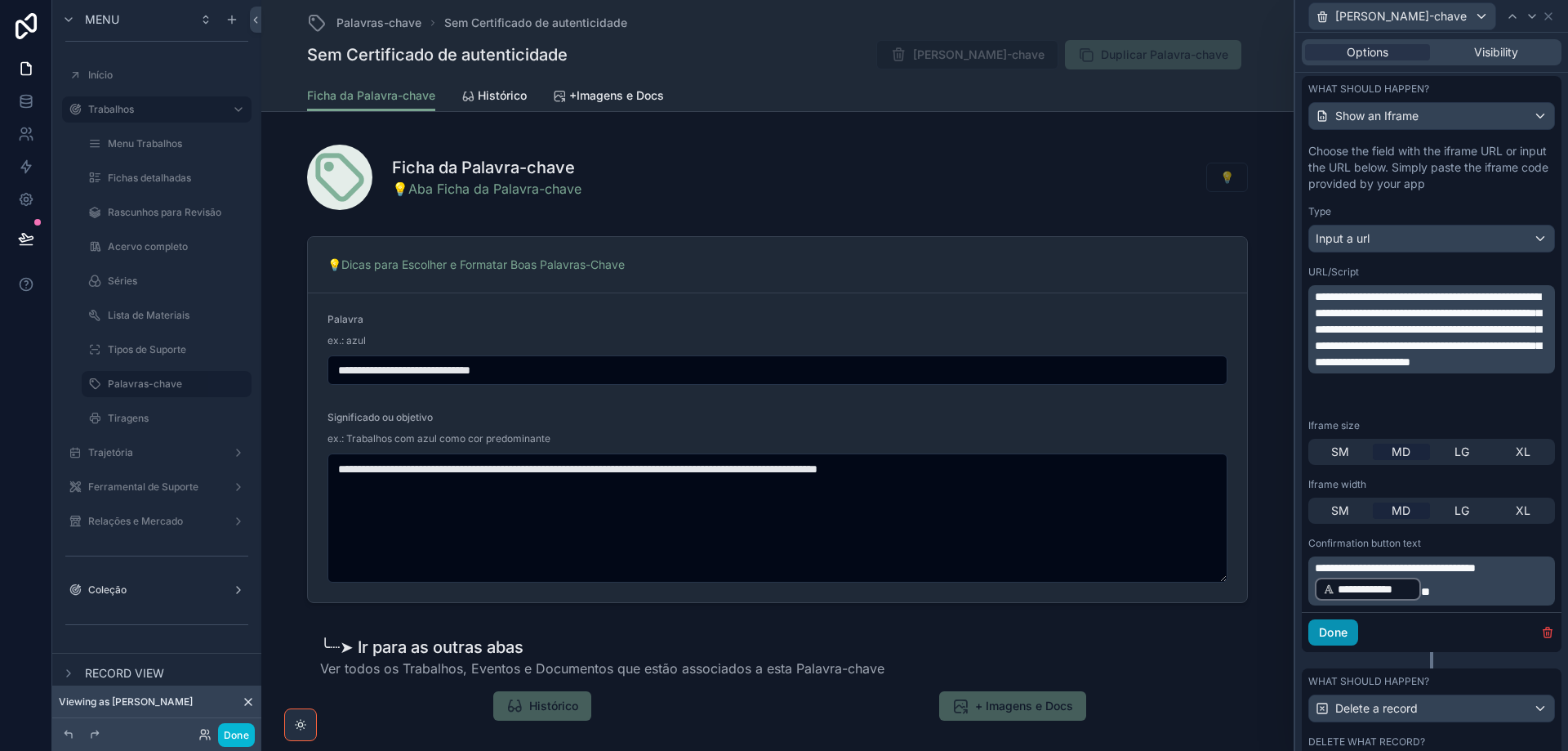
click at [1337, 633] on button "Done" at bounding box center [1334, 633] width 50 height 26
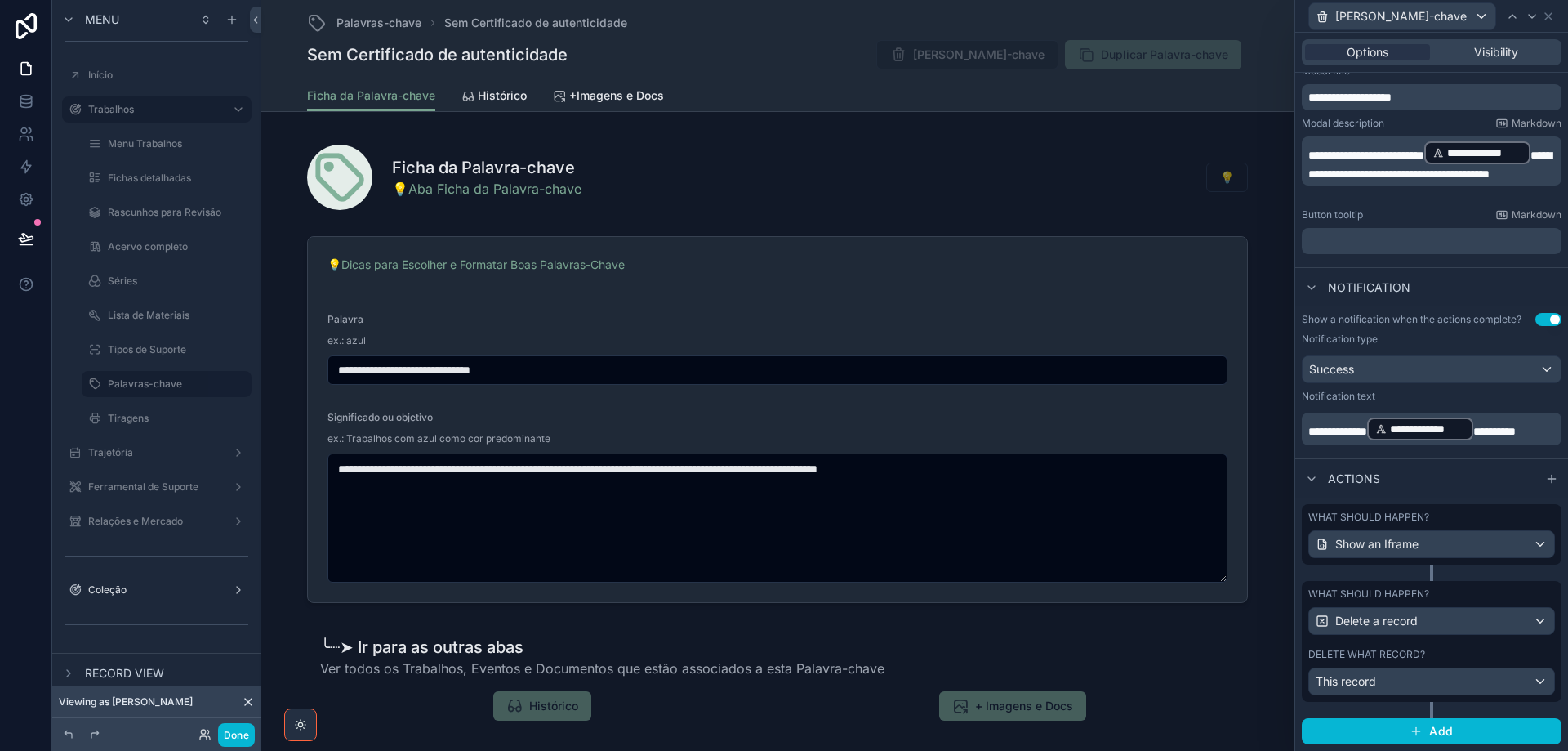
scroll to position [189, 0]
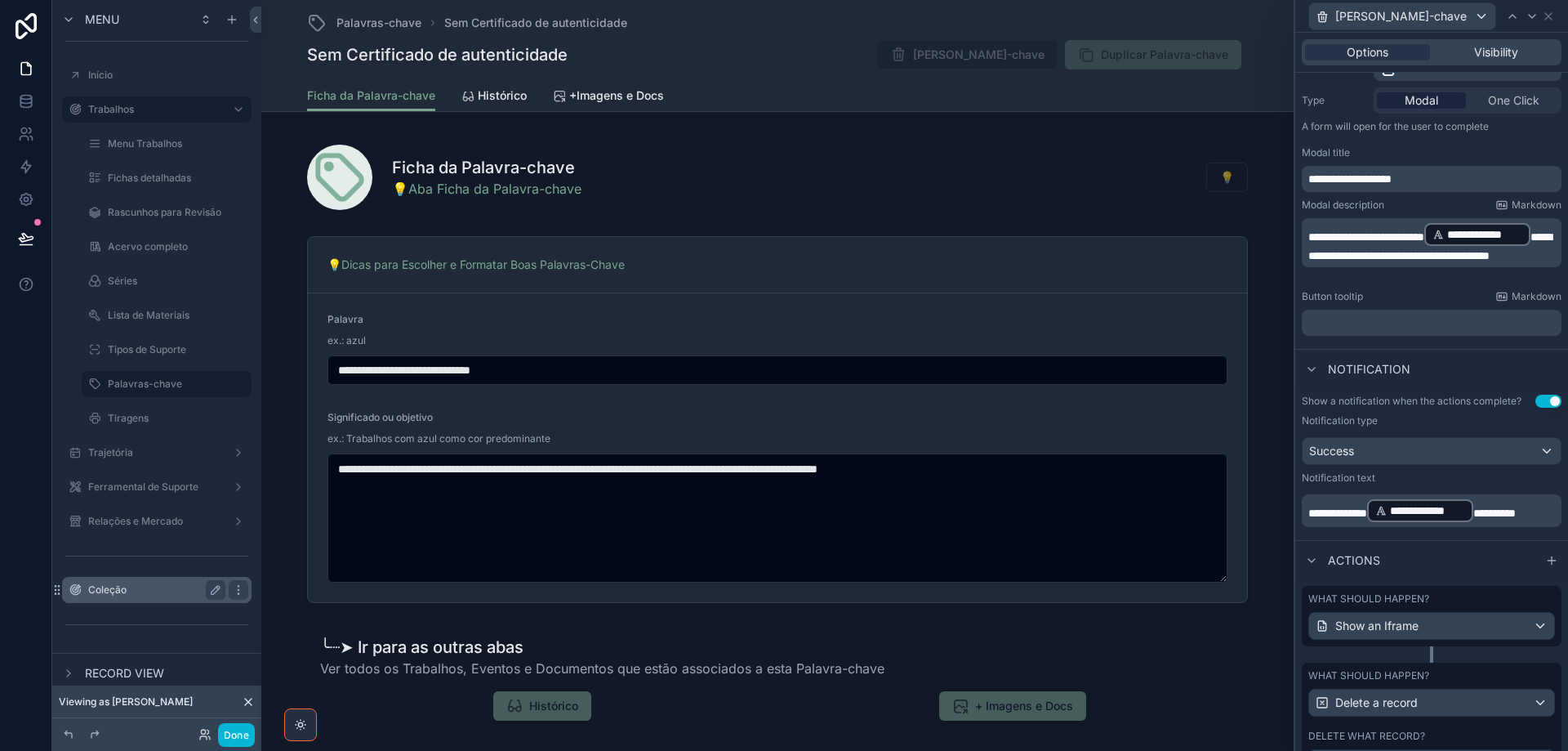
click at [143, 582] on div "Coleção" at bounding box center [156, 589] width 137 height 20
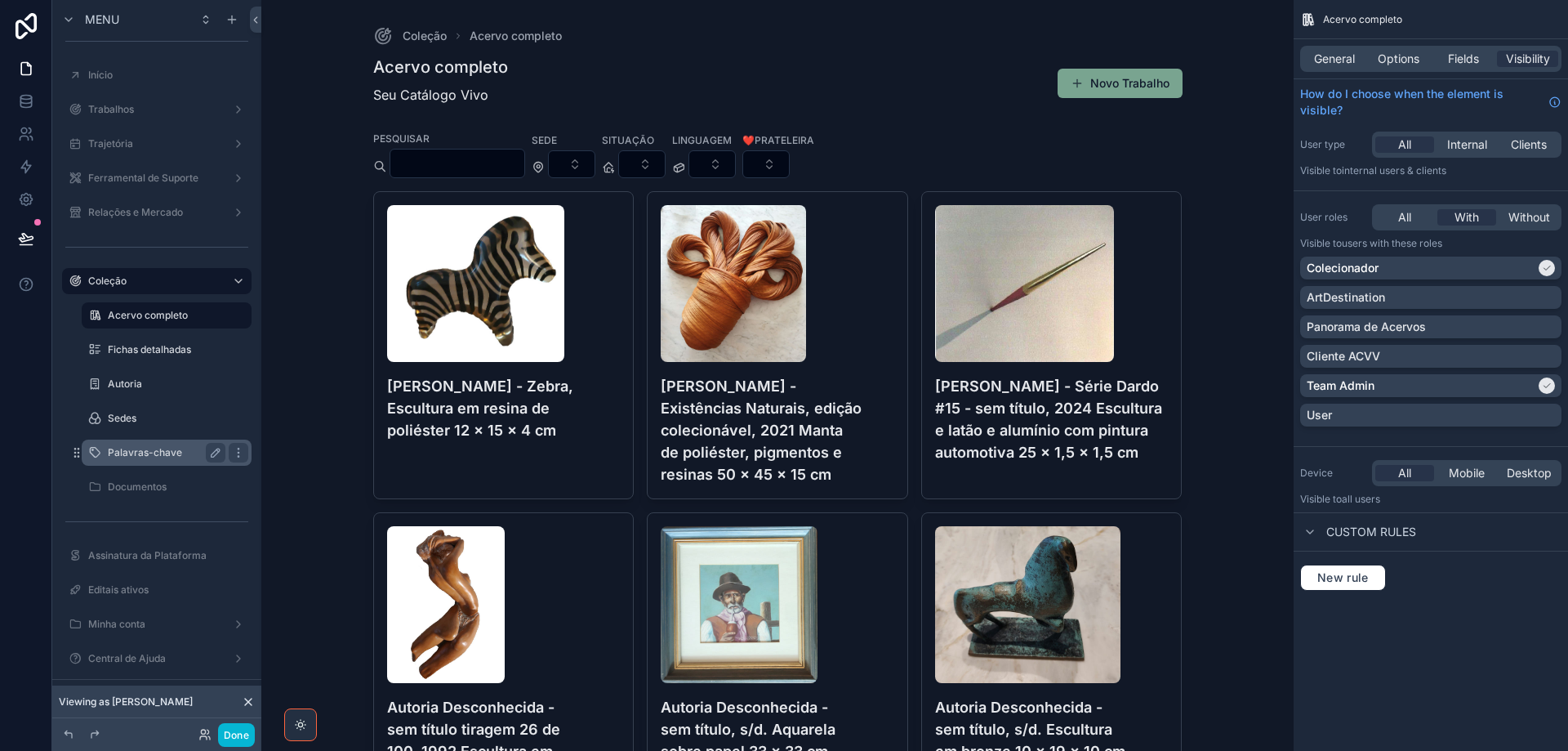
click at [151, 457] on label "Palavras-chave" at bounding box center [163, 452] width 111 height 13
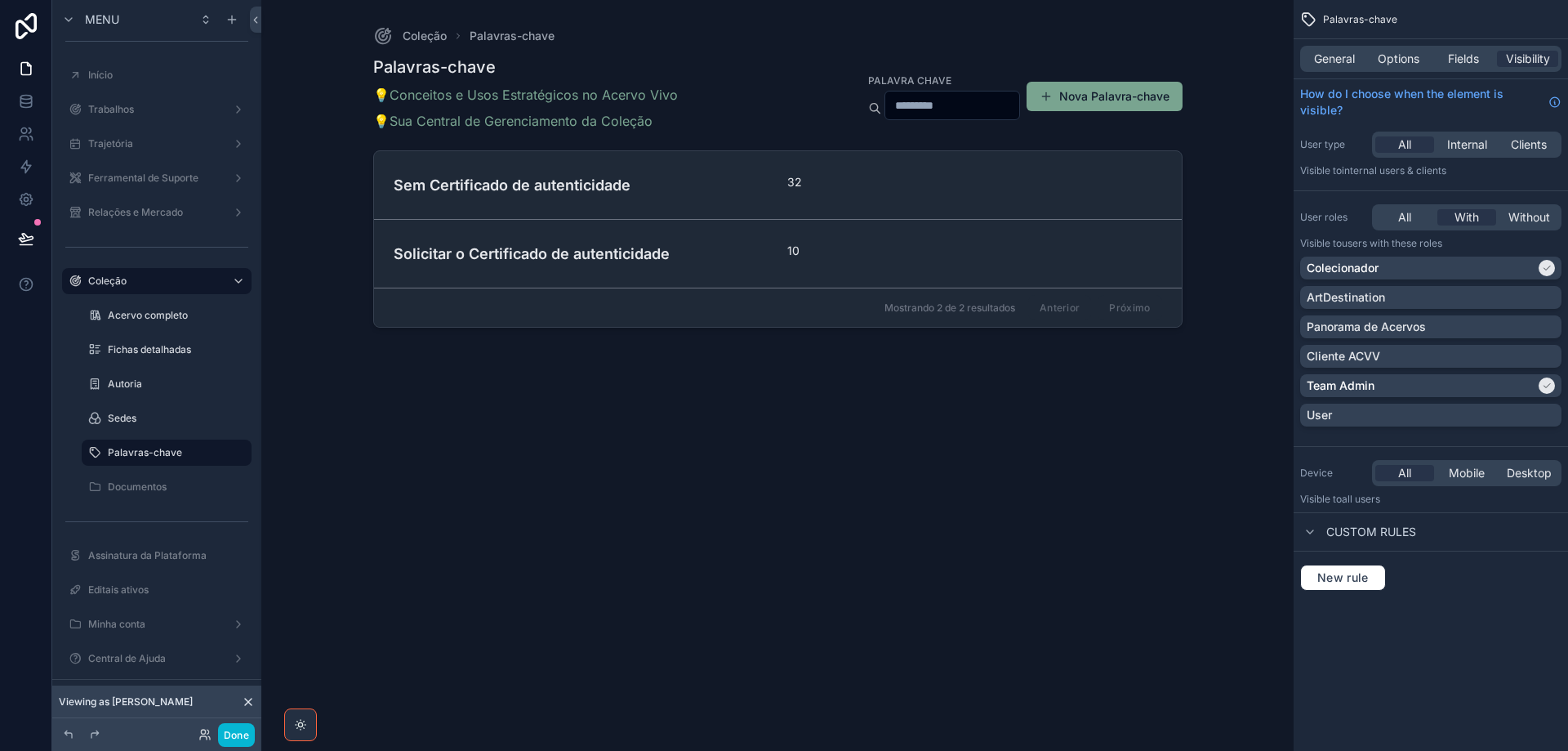
click at [544, 189] on div "scrollable content" at bounding box center [778, 366] width 835 height 731
click at [544, 189] on h4 "Sem Certificado de autenticidade" at bounding box center [581, 185] width 375 height 22
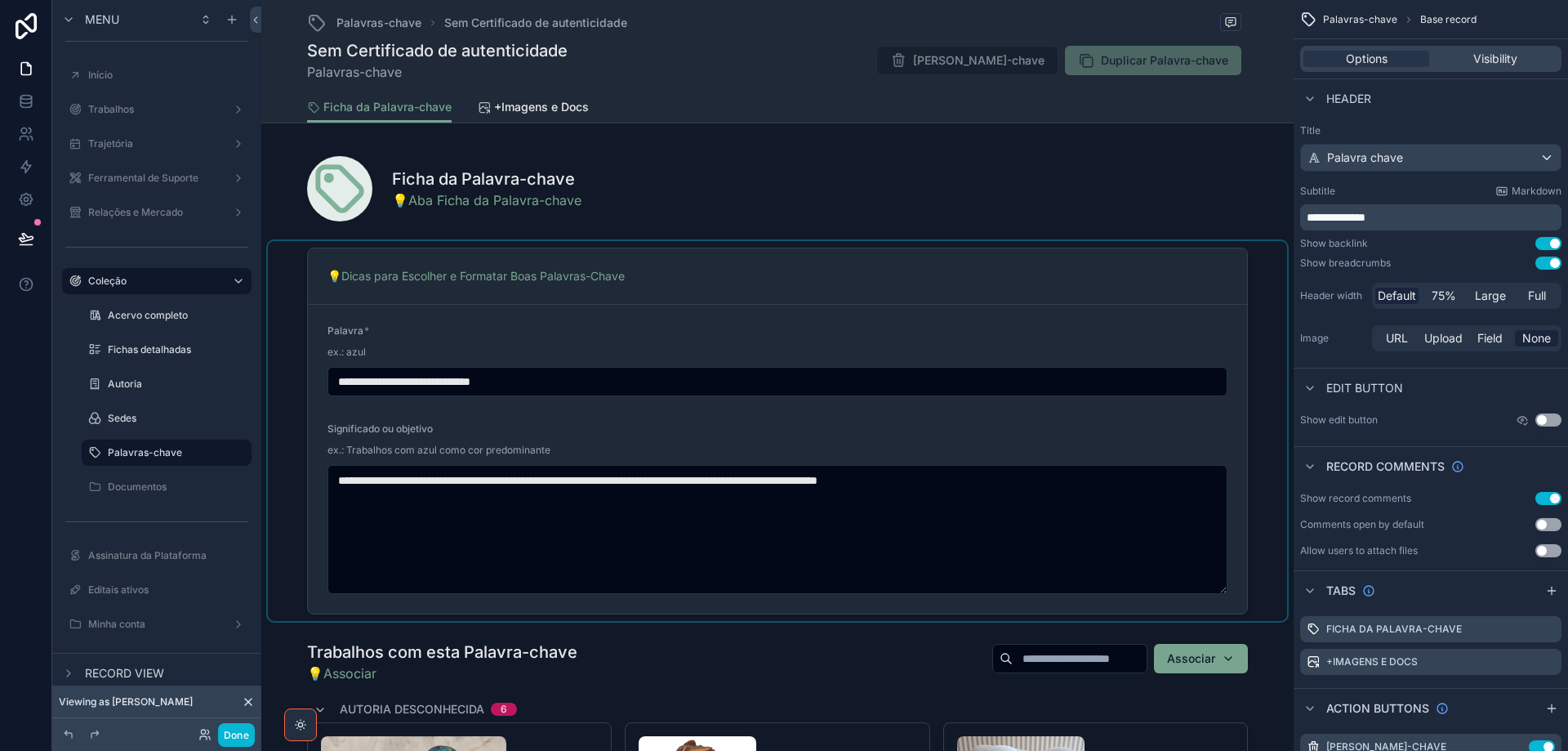
click at [809, 308] on div "scrollable content" at bounding box center [778, 431] width 1019 height 380
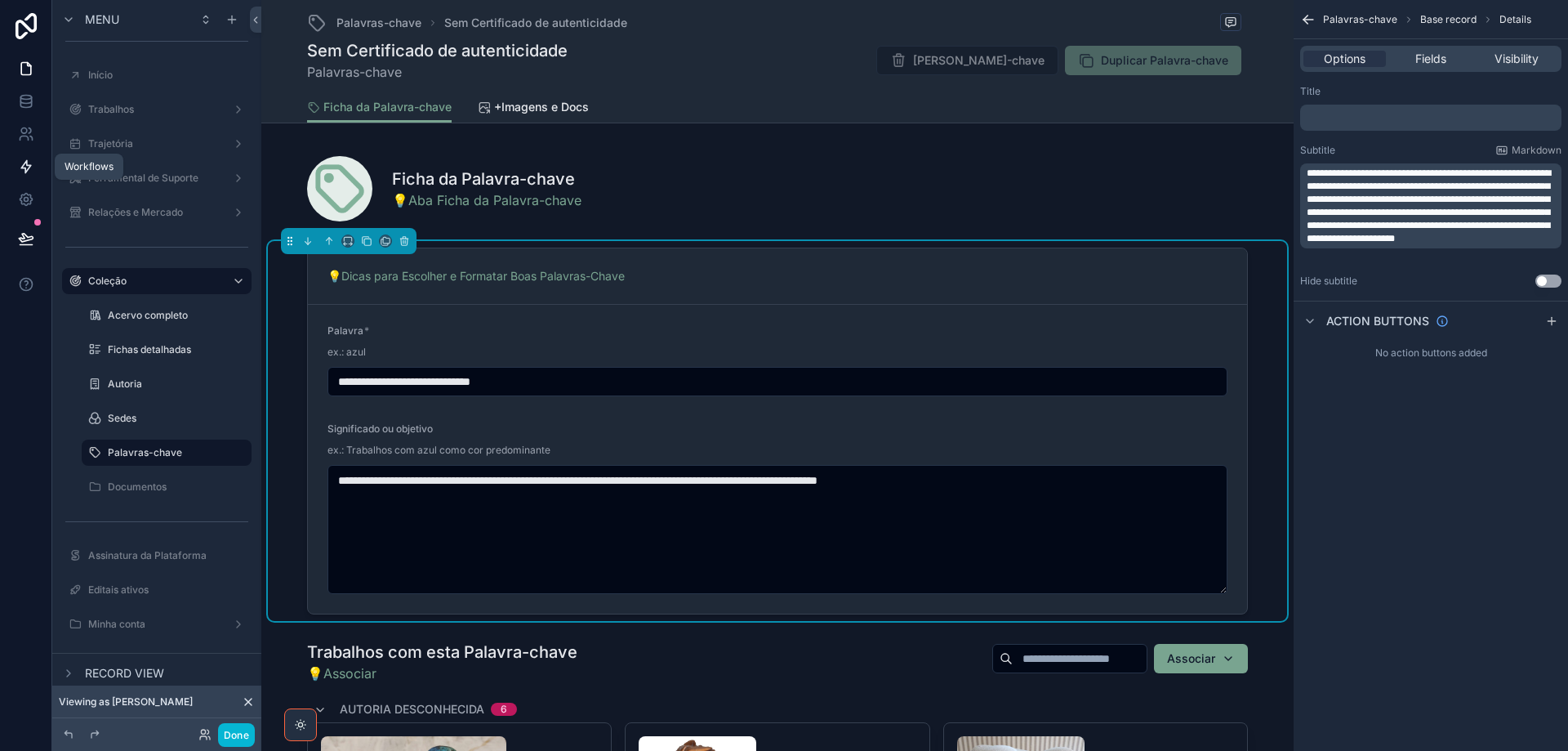
click at [31, 165] on icon at bounding box center [26, 167] width 10 height 12
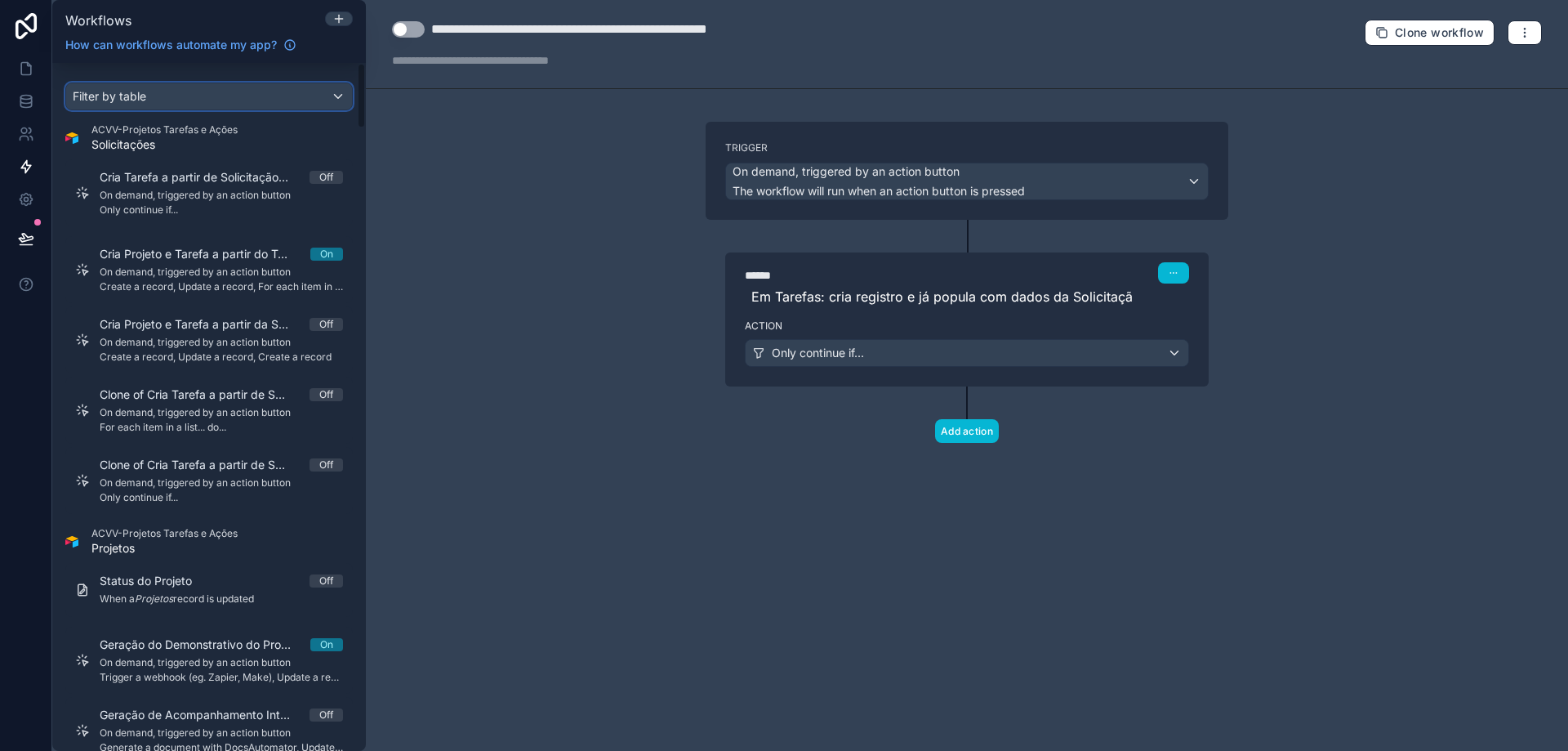
click at [158, 91] on div "Filter by table" at bounding box center [209, 96] width 286 height 26
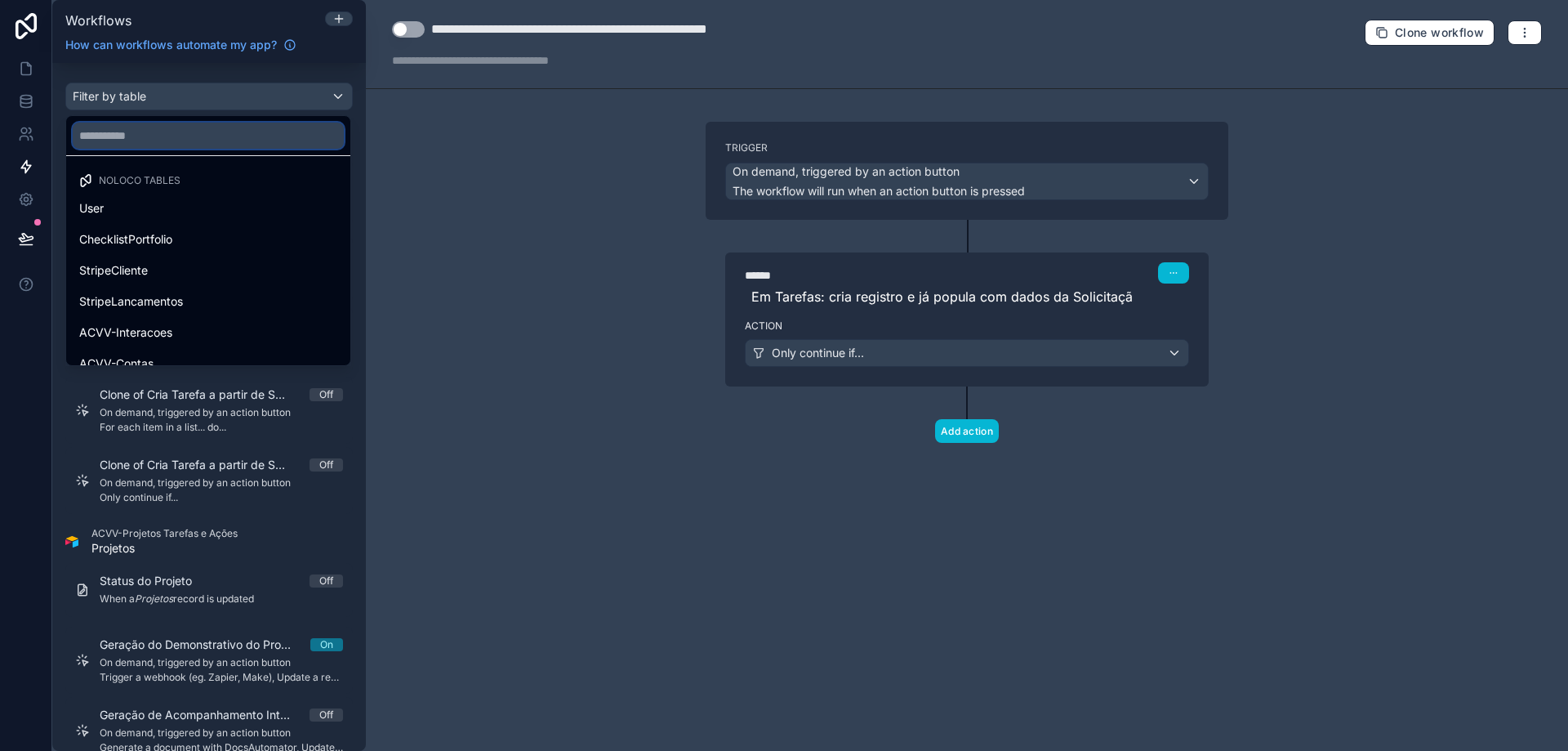
click at [166, 136] on input "text" at bounding box center [208, 136] width 271 height 26
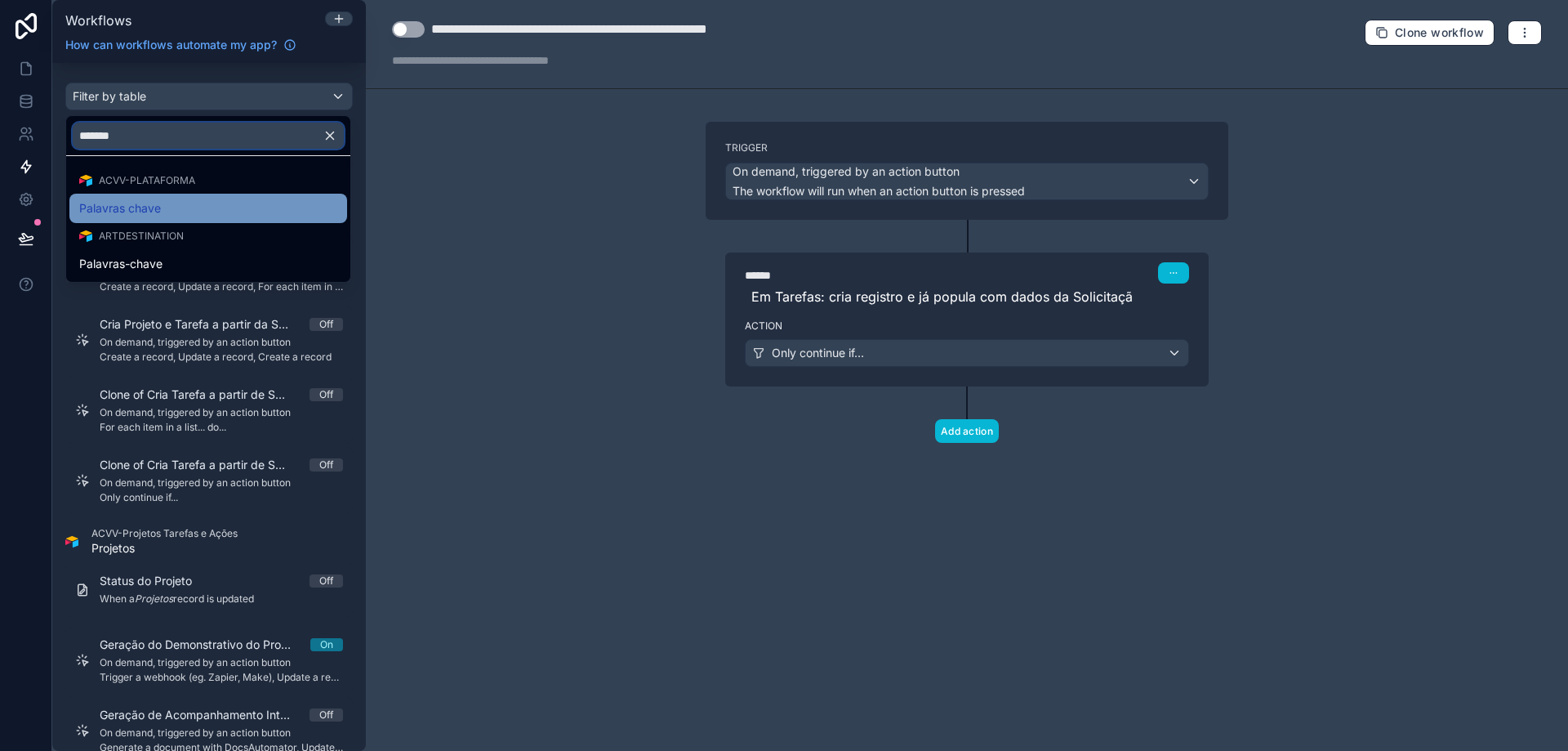
type input "*******"
click at [171, 198] on div "Palavras chave" at bounding box center [207, 208] width 277 height 29
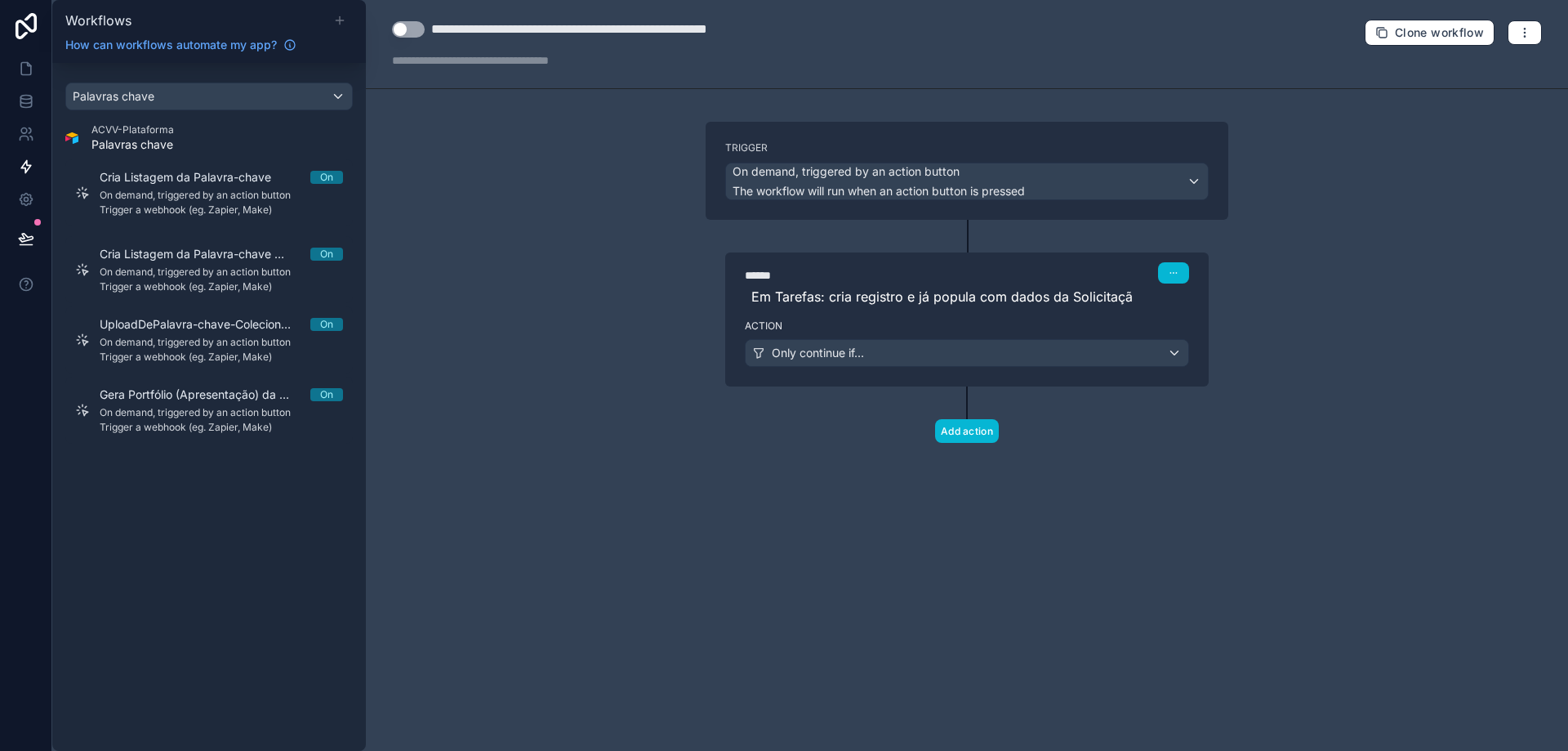
click at [339, 19] on icon at bounding box center [340, 20] width 13 height 13
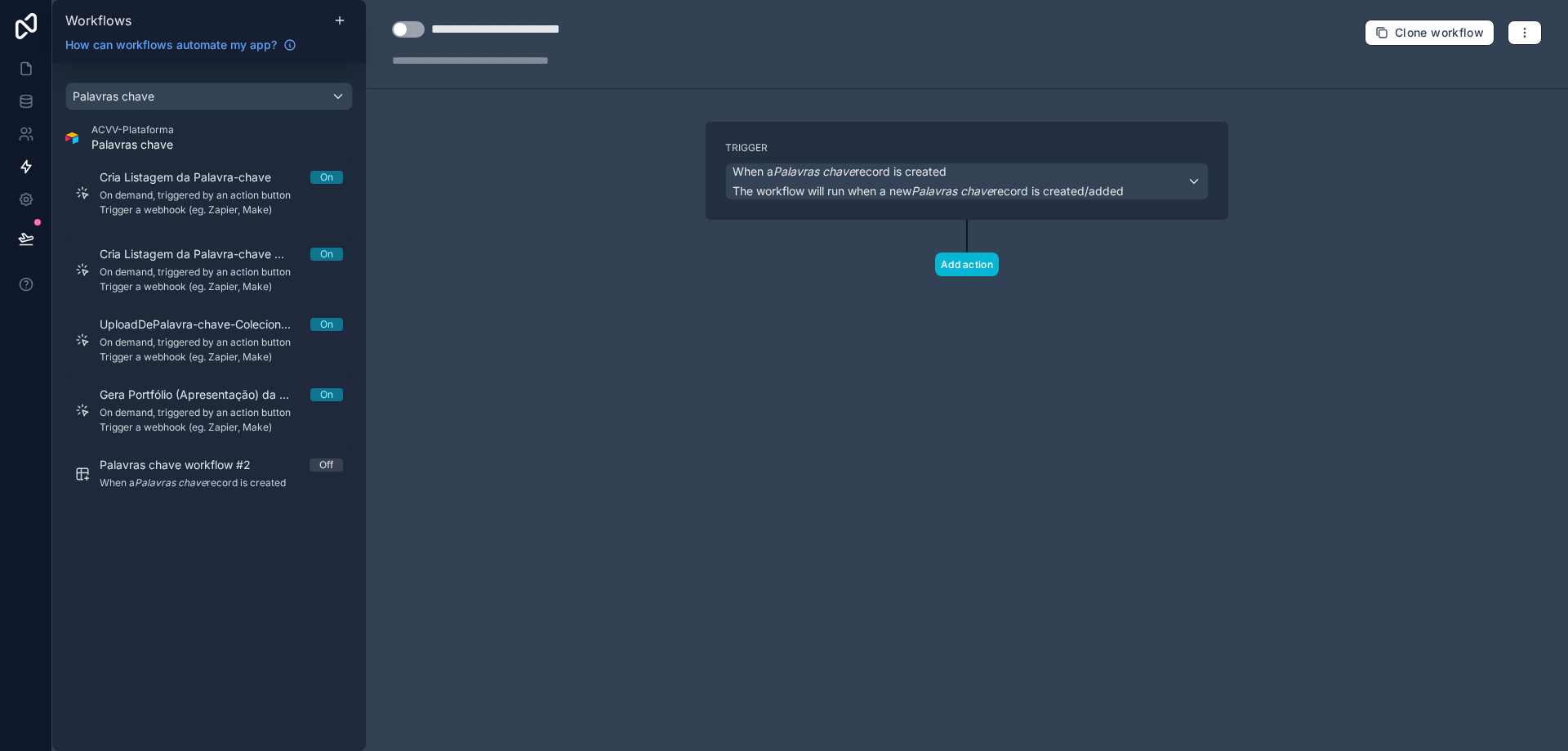
click at [499, 27] on div "**********" at bounding box center [524, 29] width 187 height 20
type div "**********"
click at [814, 187] on span "The workflow will run when a new Palavras chave record is created/added" at bounding box center [928, 191] width 391 height 14
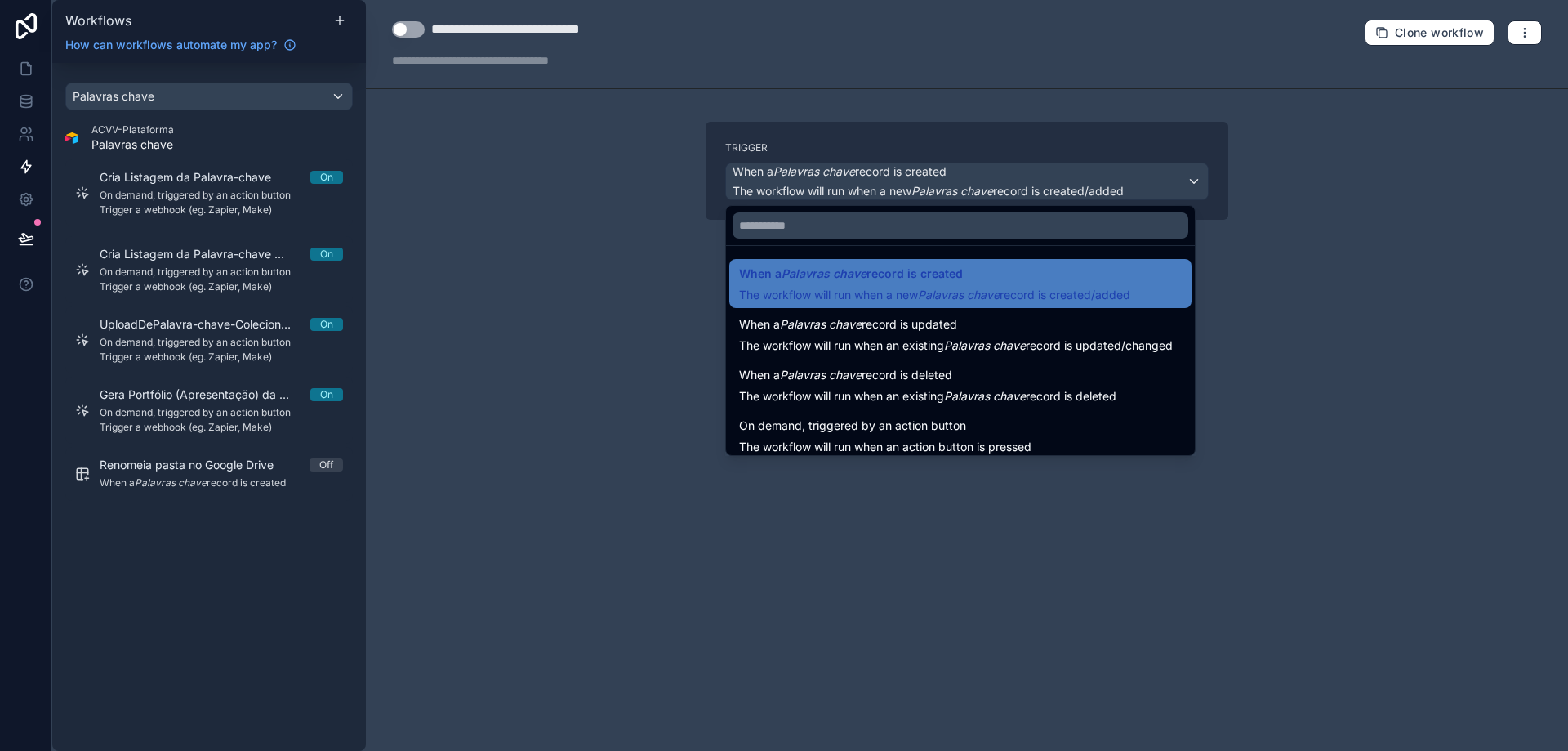
click at [834, 436] on div "On demand, triggered by an action button The workflow will run when an action b…" at bounding box center [886, 435] width 292 height 39
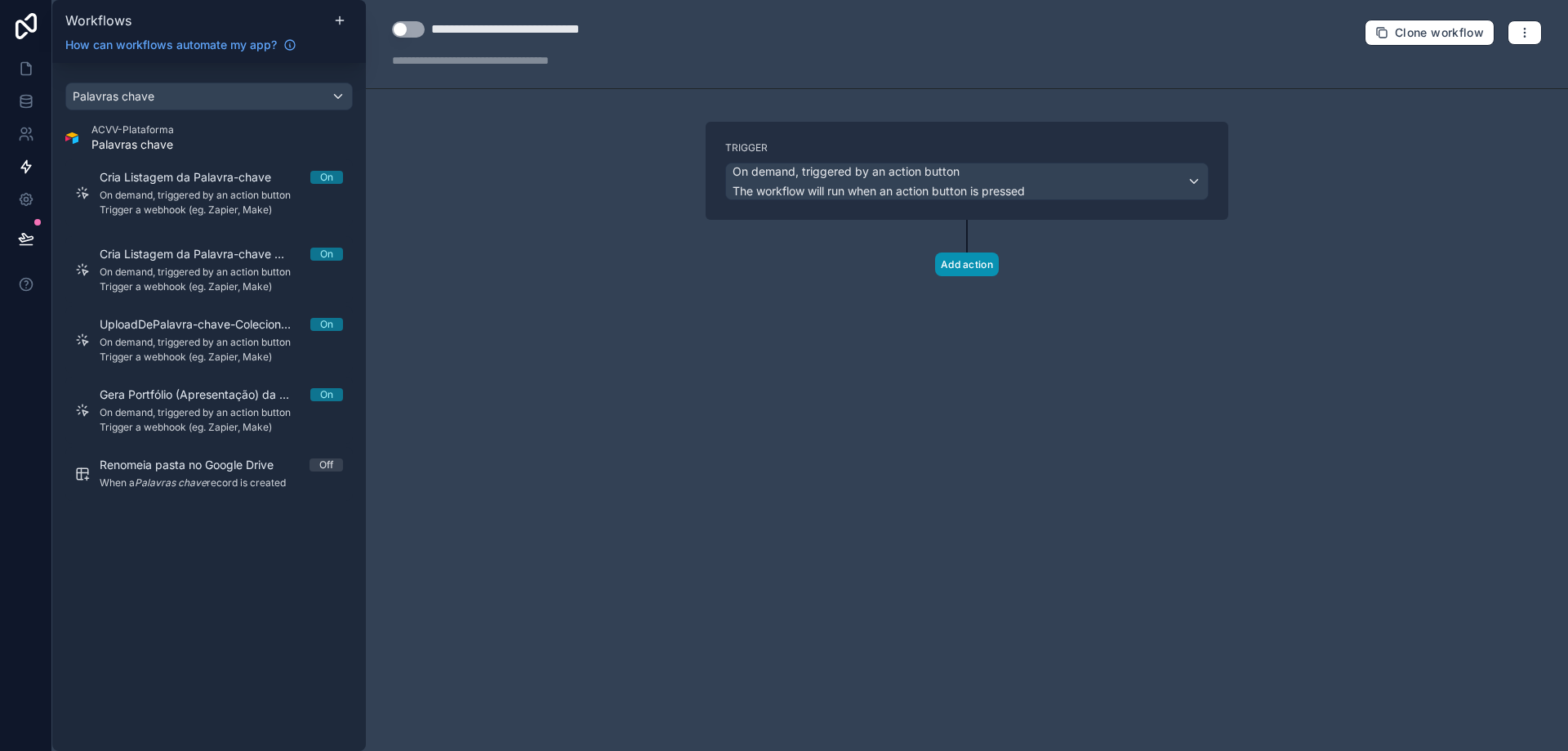
click at [975, 265] on button "Add action" at bounding box center [968, 264] width 64 height 23
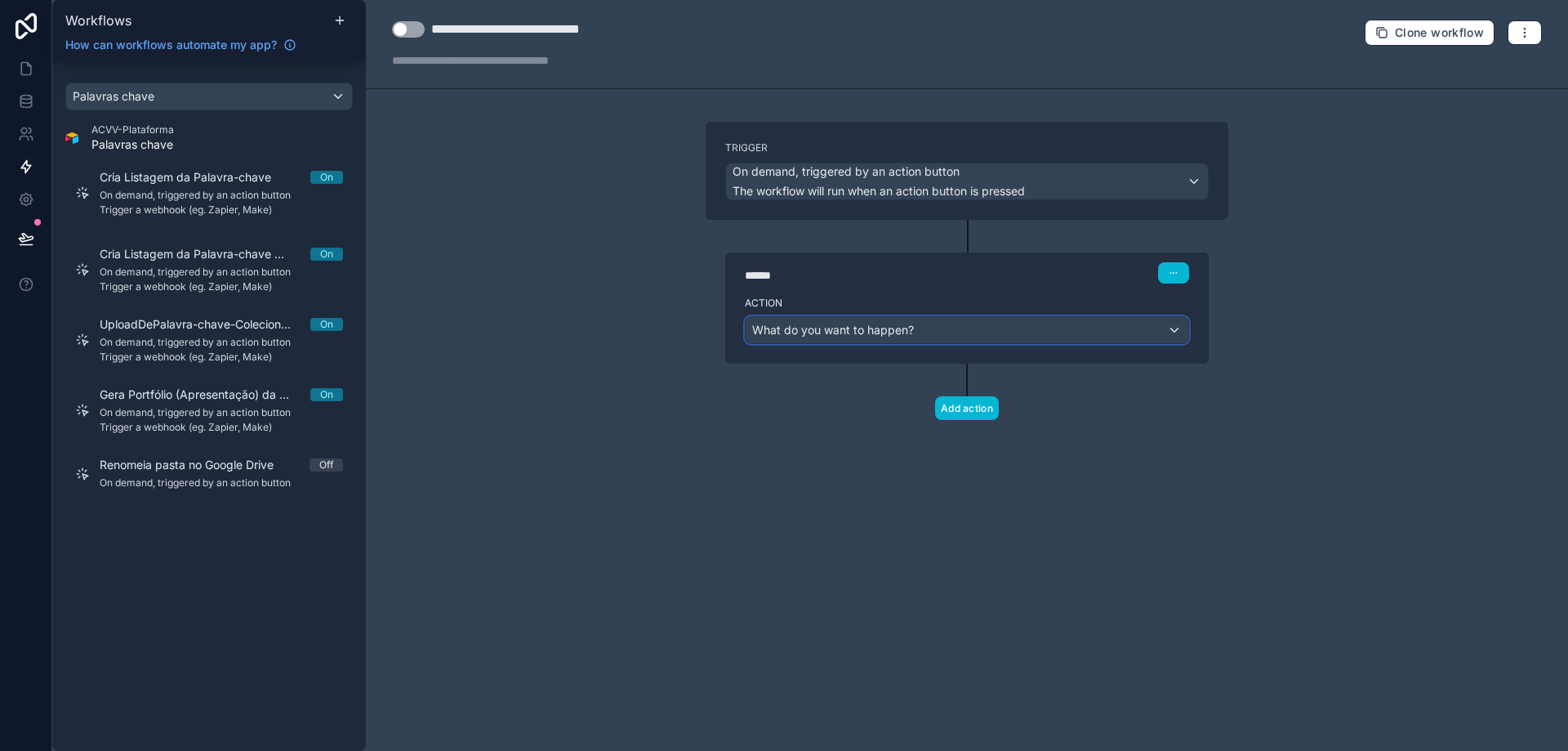
click at [869, 330] on span "What do you want to happen?" at bounding box center [833, 329] width 162 height 14
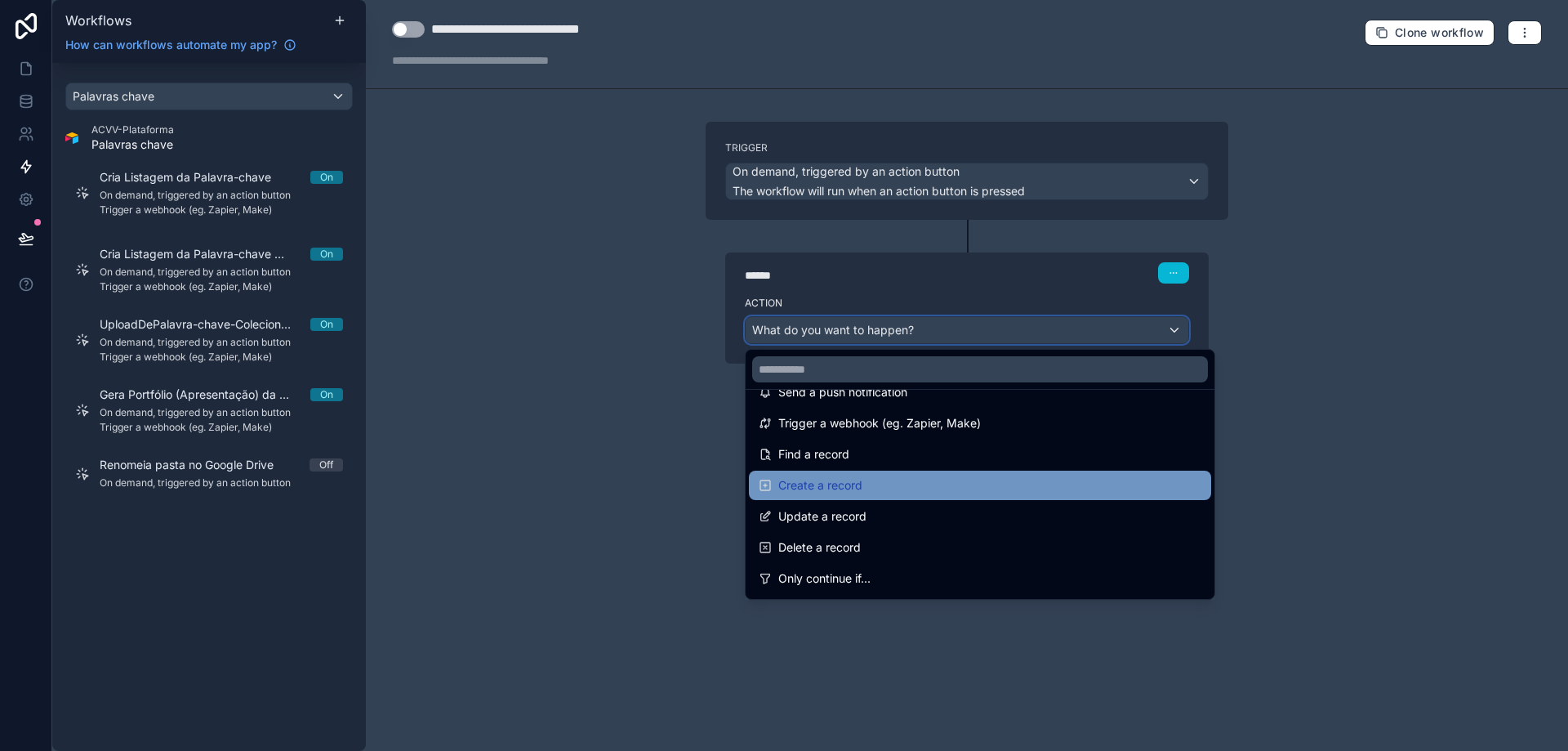
scroll to position [82, 0]
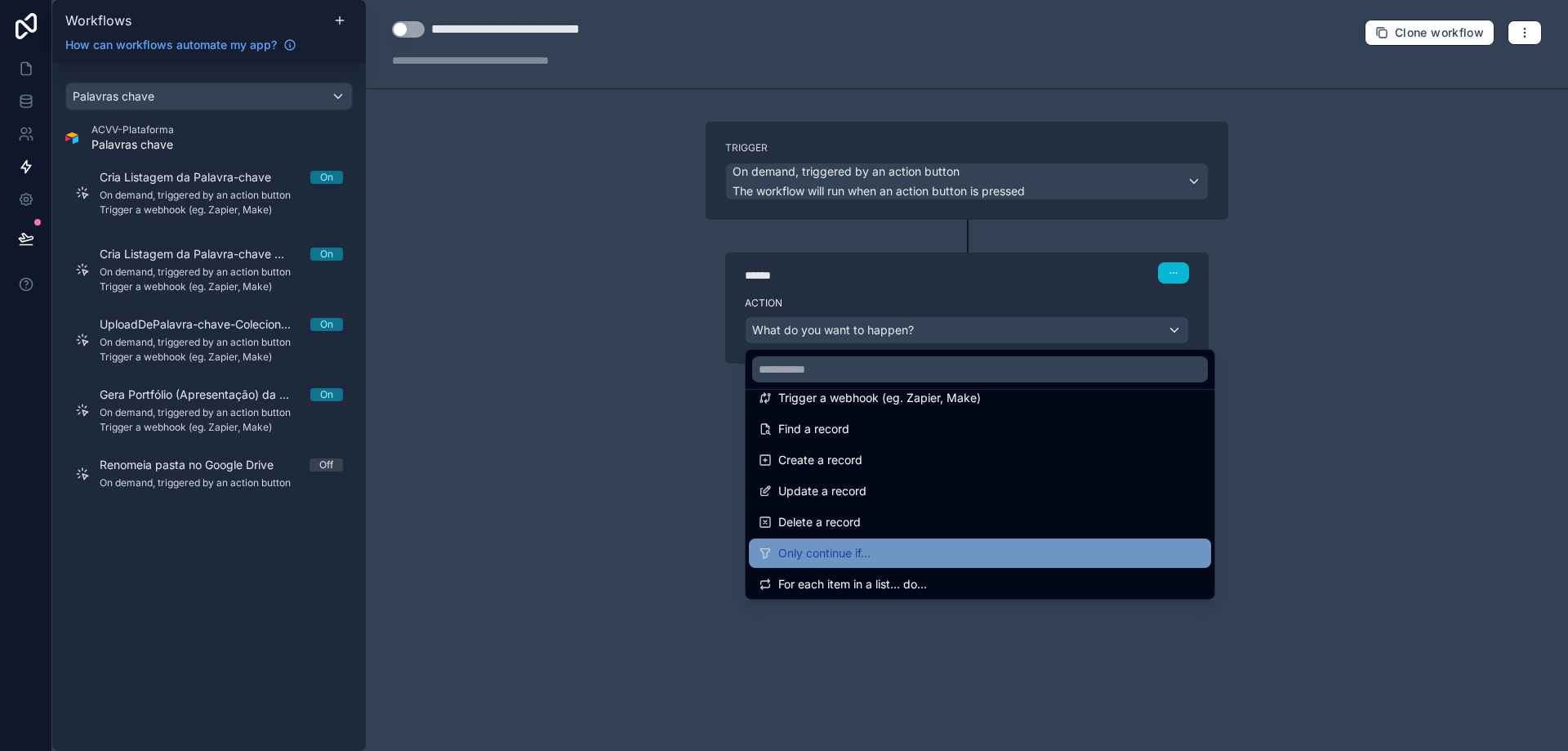
click at [884, 562] on div "Only continue if..." at bounding box center [980, 553] width 442 height 20
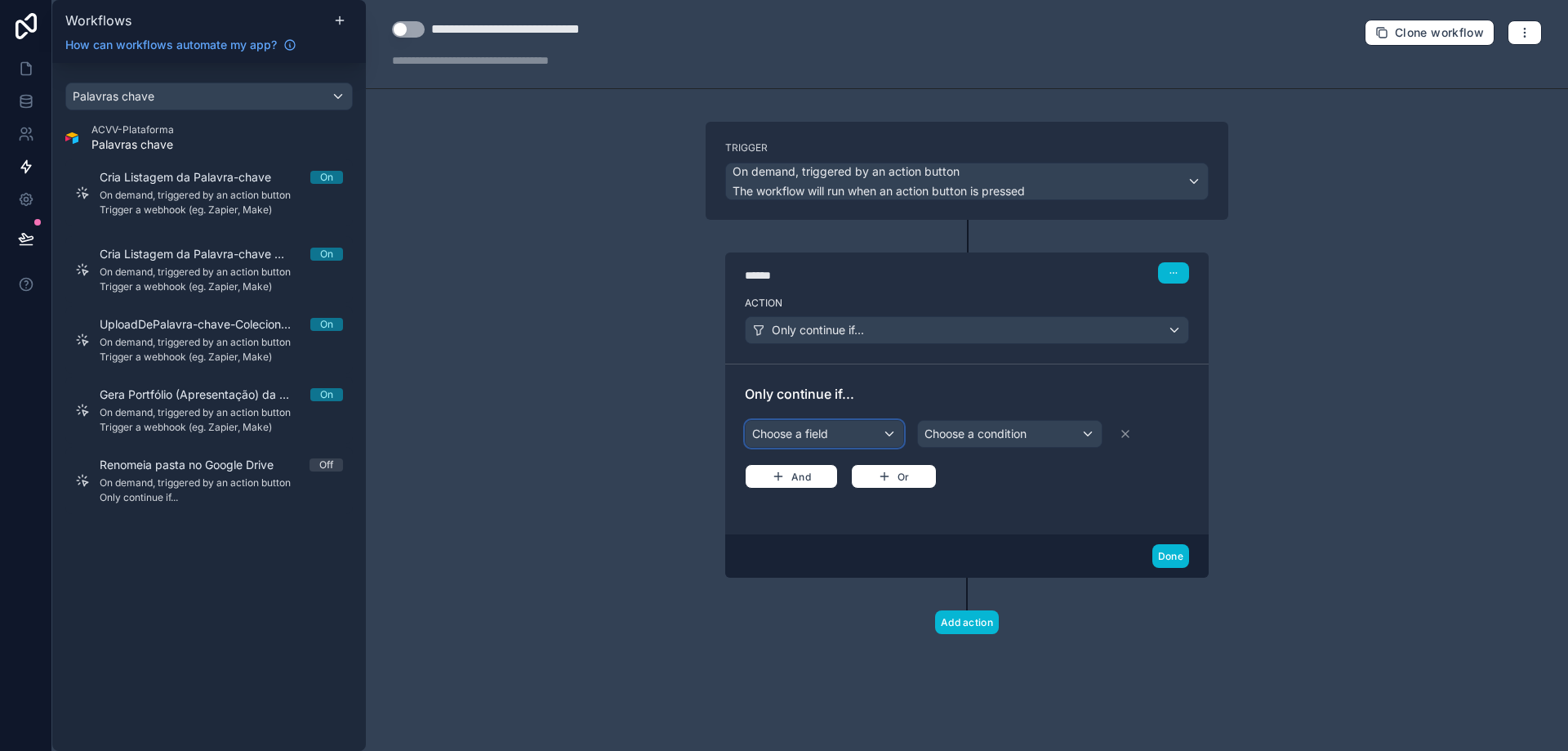
click at [859, 428] on div "Choose a field" at bounding box center [824, 434] width 157 height 26
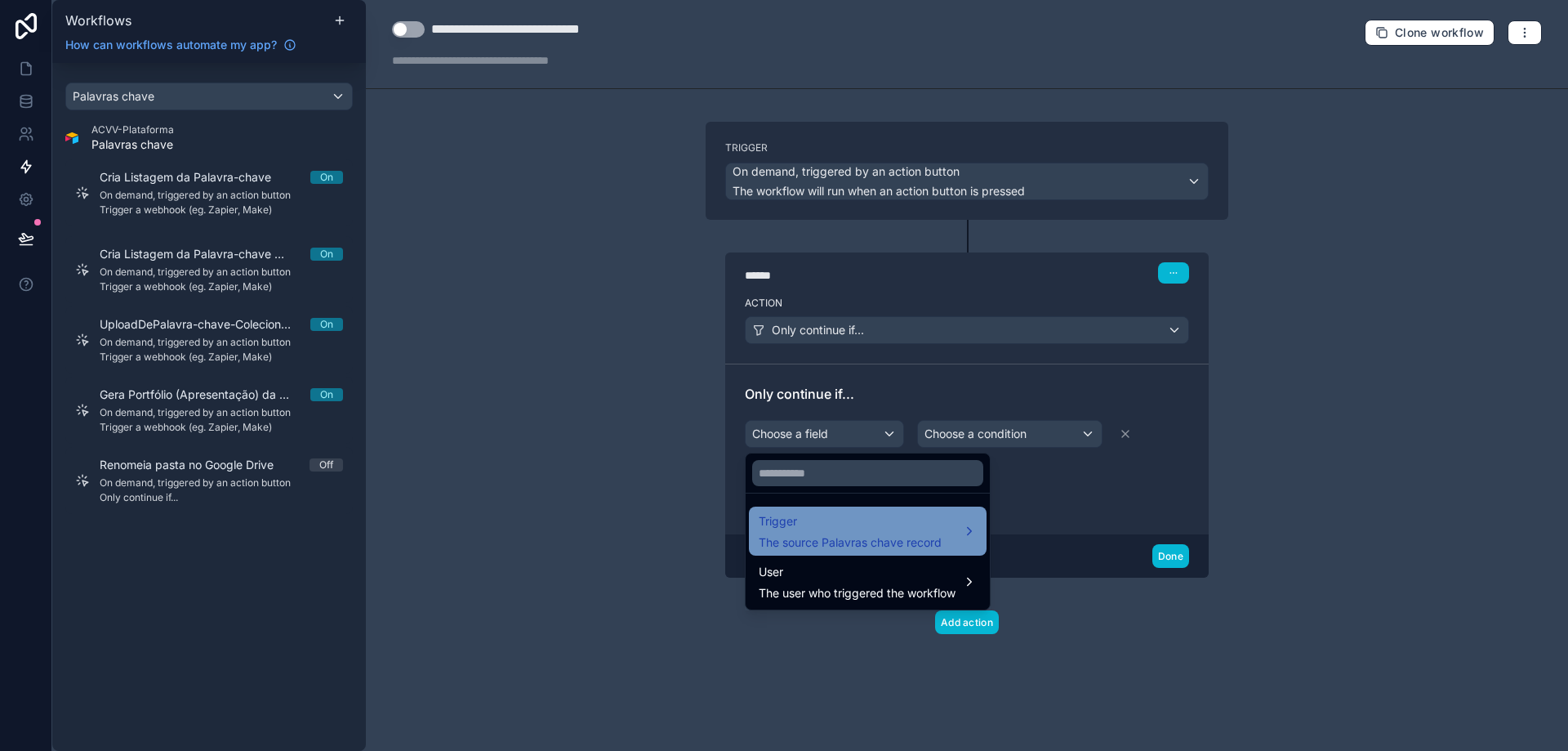
click at [876, 530] on span "Trigger" at bounding box center [850, 521] width 183 height 20
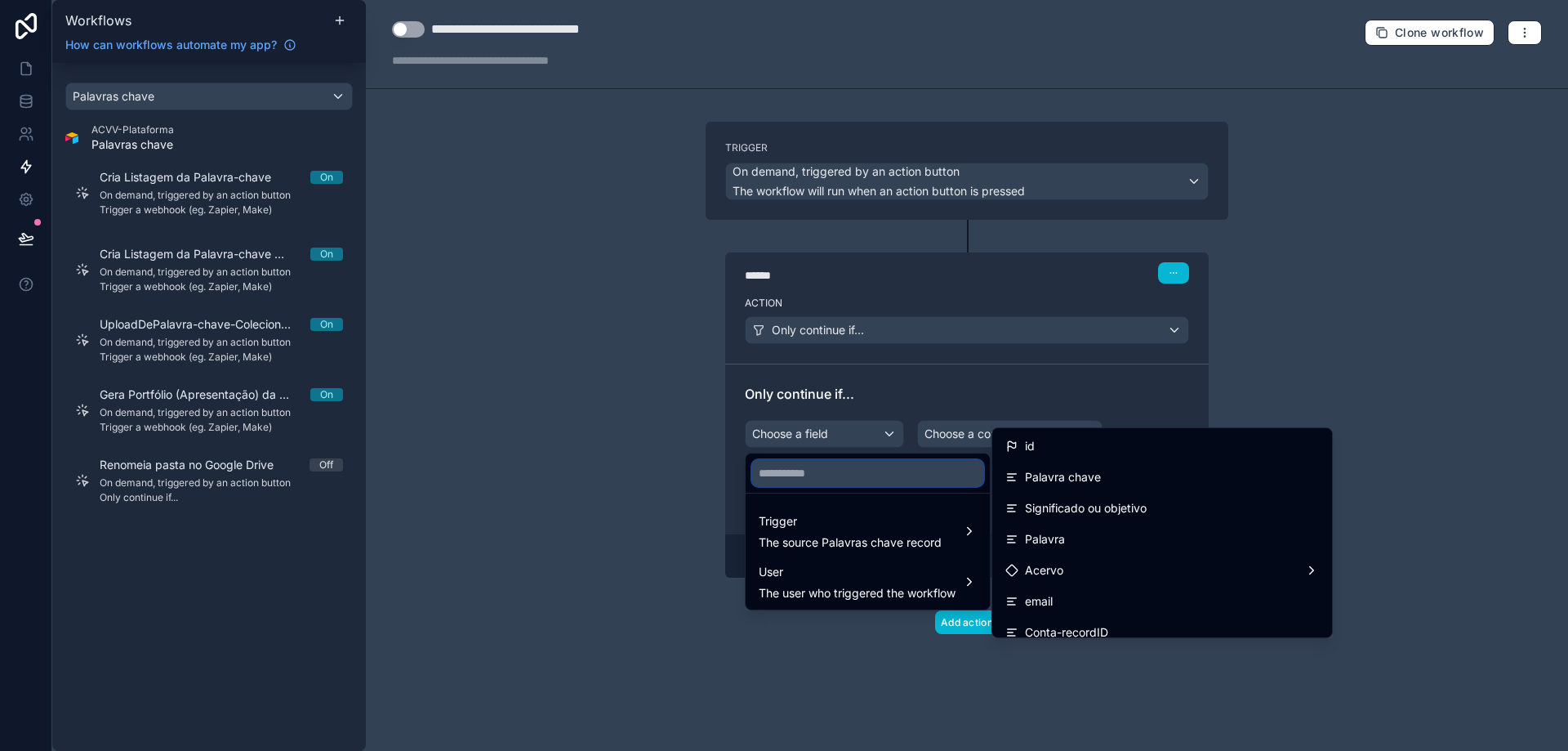
click at [886, 472] on input "text" at bounding box center [868, 473] width 232 height 26
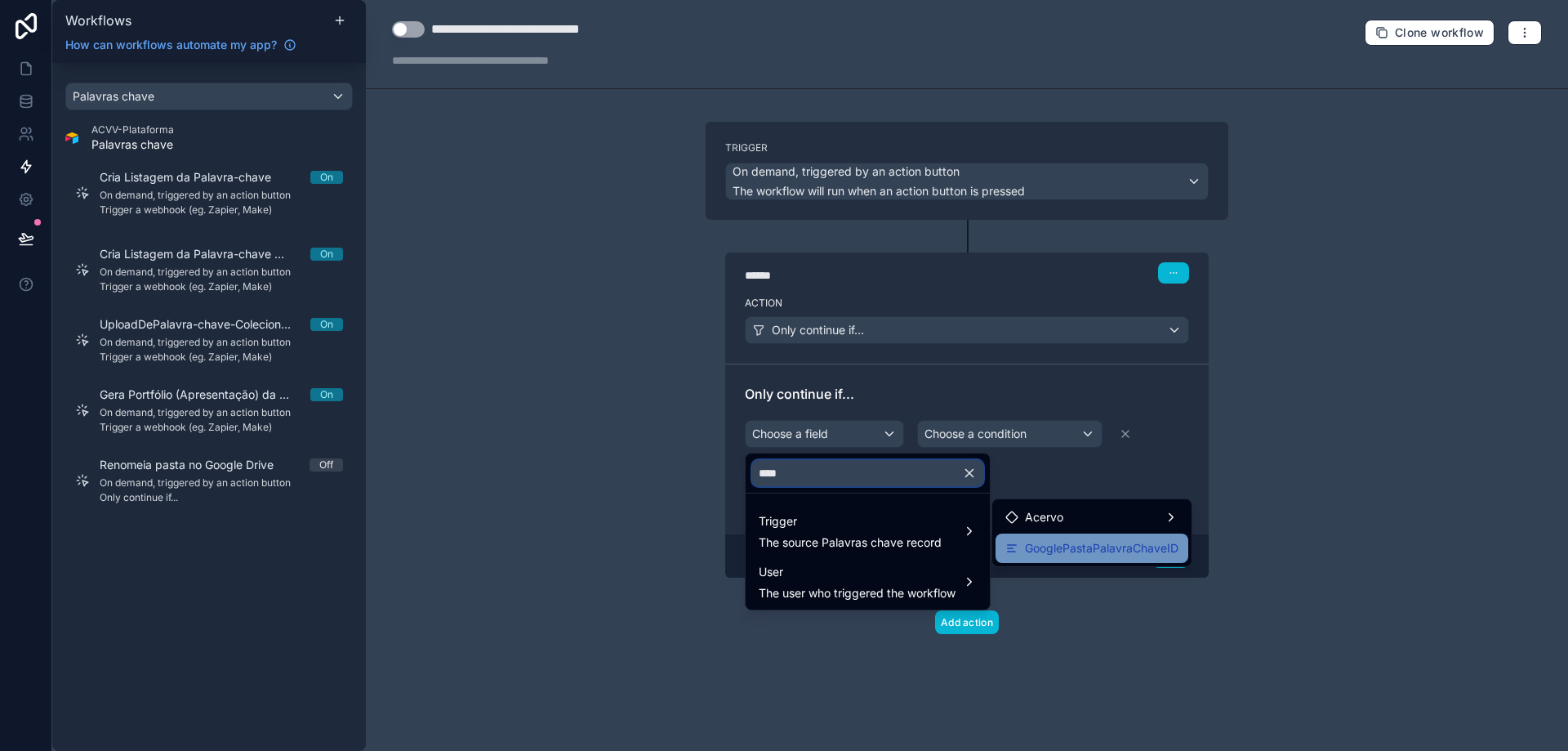
type input "****"
click at [1150, 544] on span "GooglePastaPalavraChaveID" at bounding box center [1102, 548] width 154 height 20
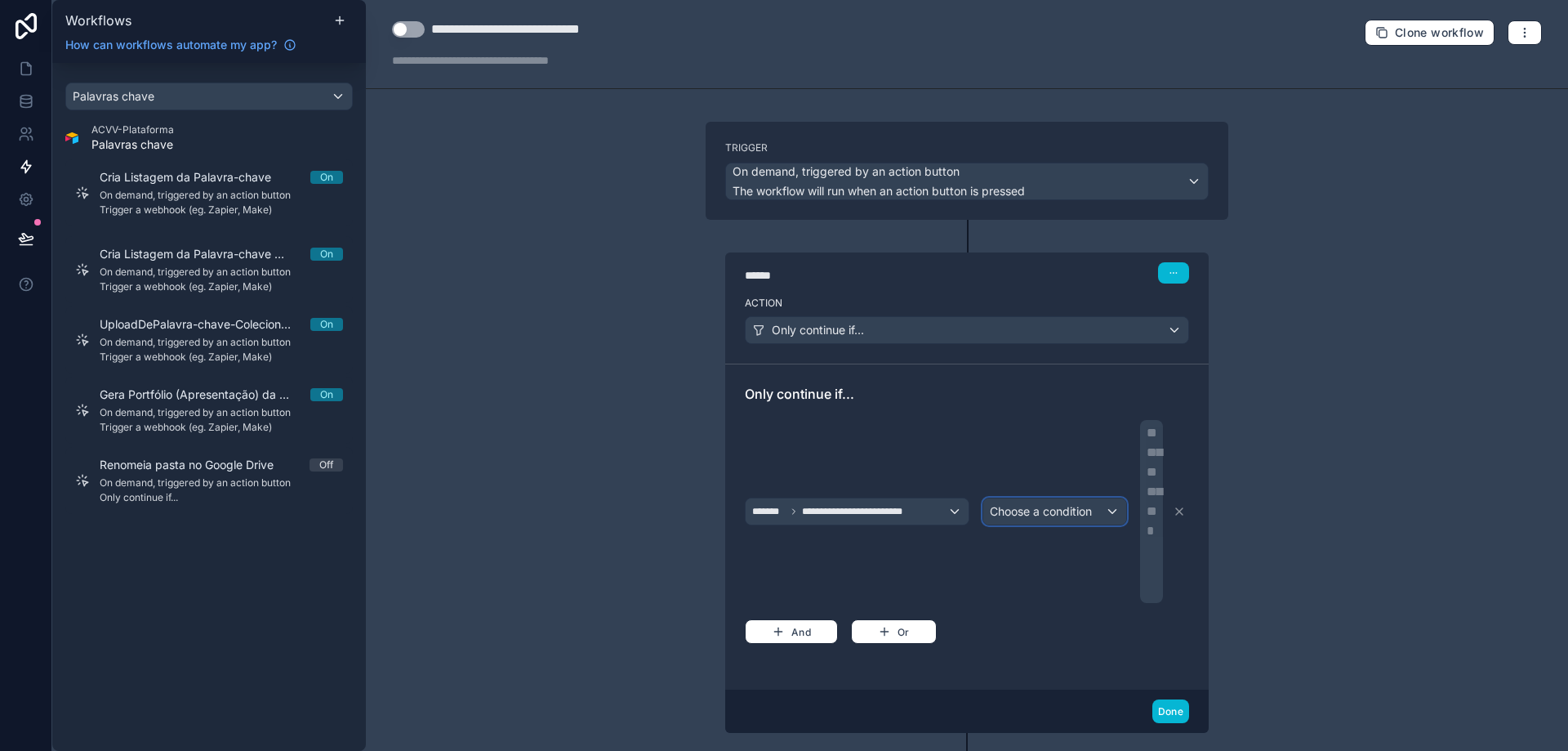
click at [1025, 510] on span "Choose a condition" at bounding box center [1041, 511] width 102 height 14
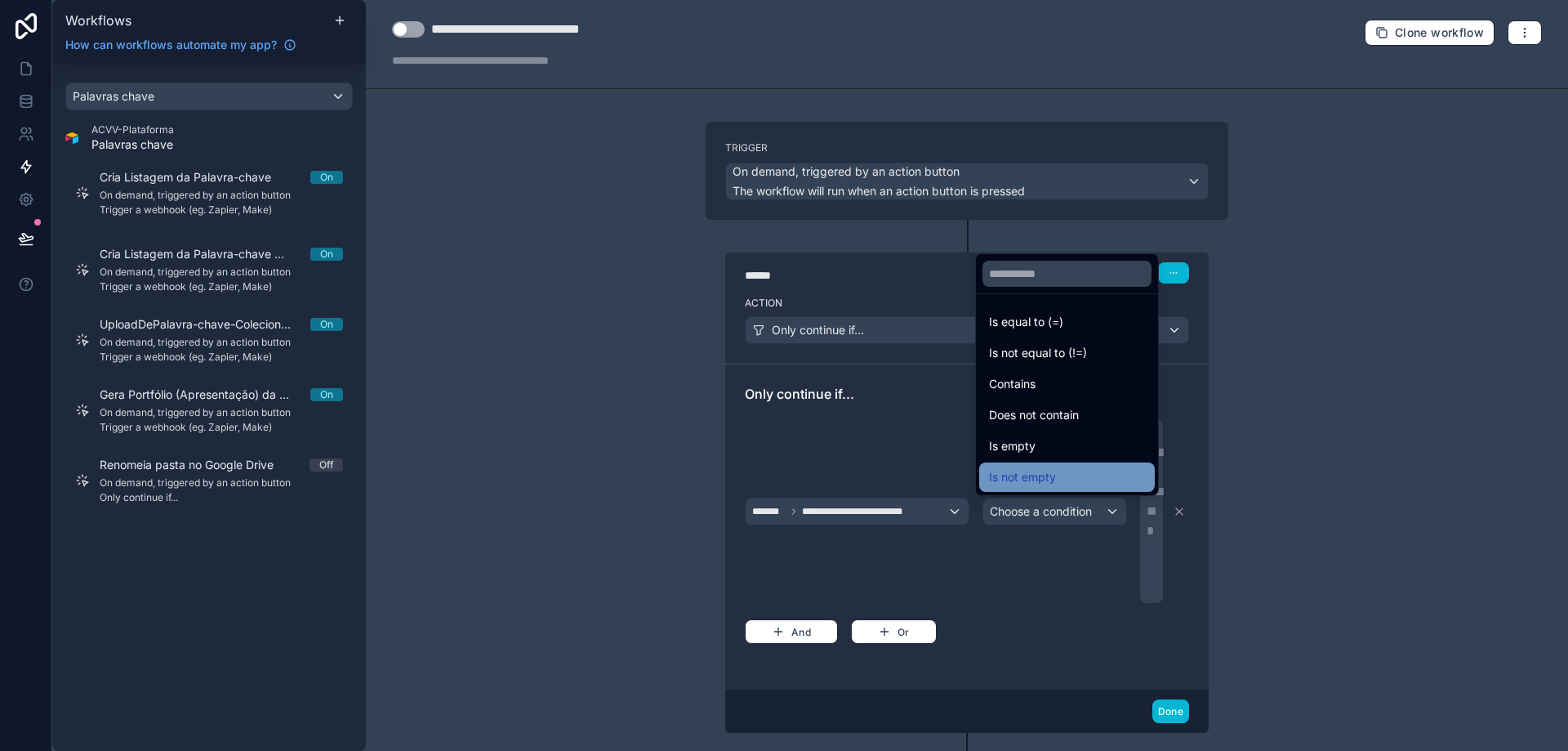
click at [1051, 484] on span "Is not empty" at bounding box center [1023, 477] width 67 height 20
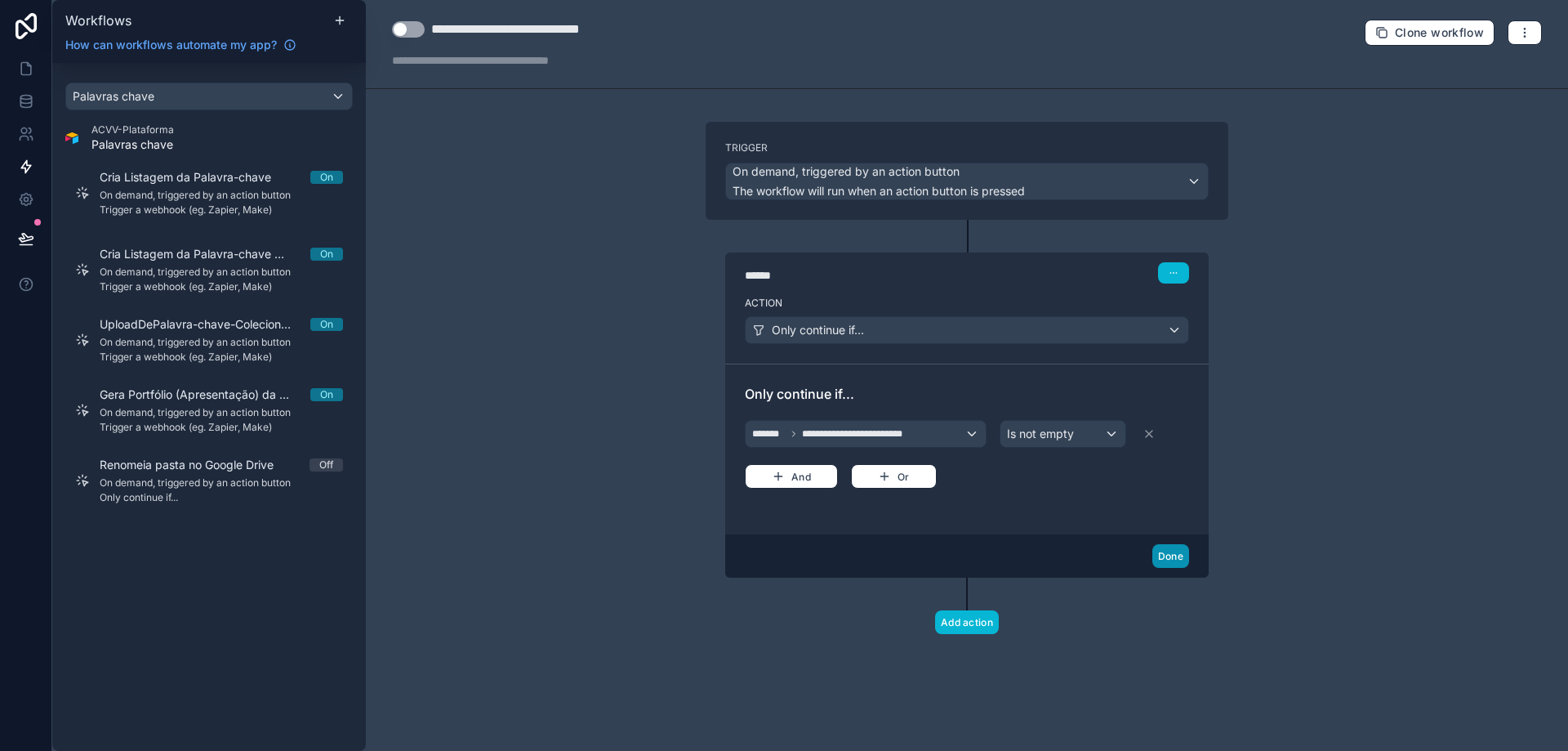
click at [1169, 560] on button "Done" at bounding box center [1171, 556] width 37 height 23
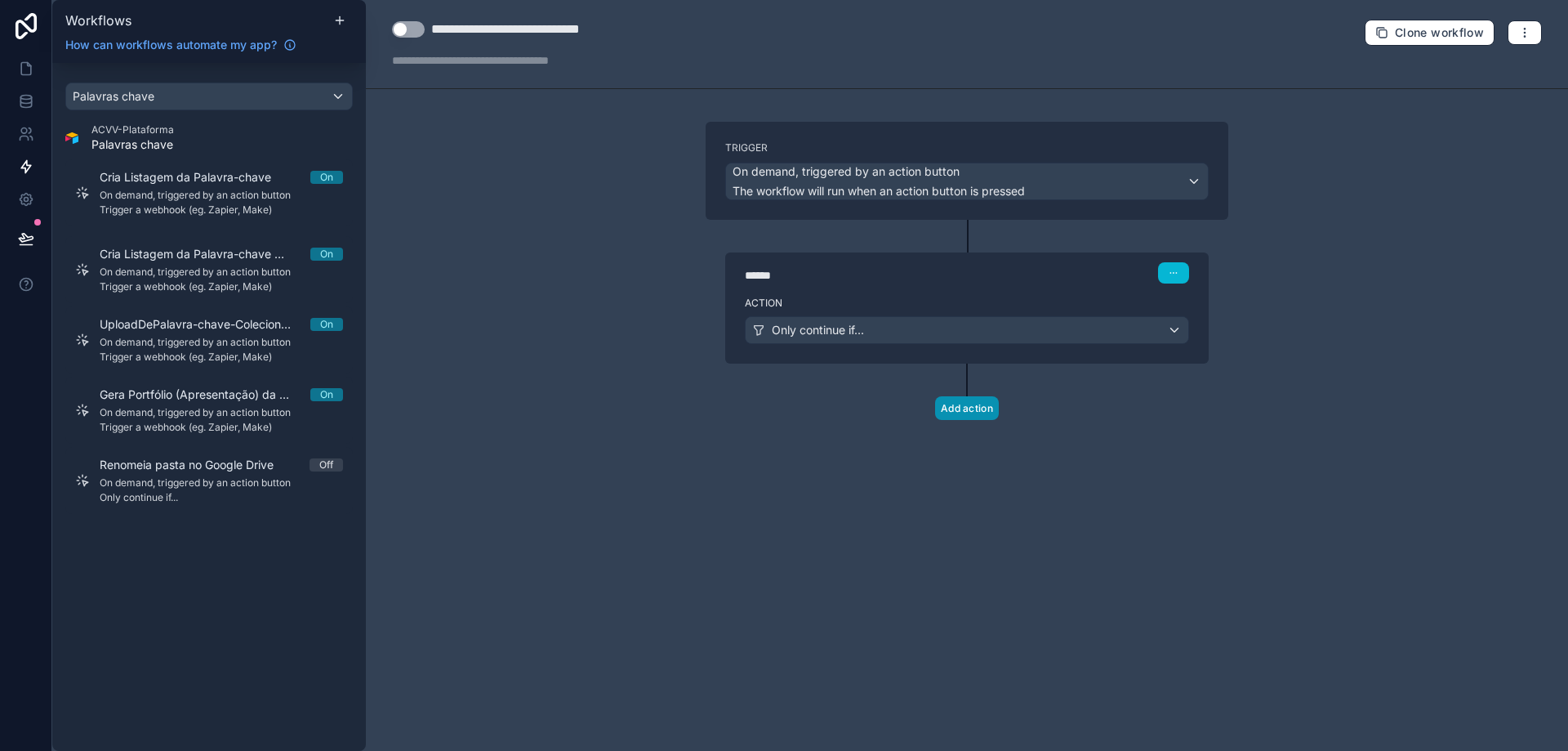
click at [972, 410] on button "Add action" at bounding box center [968, 408] width 64 height 23
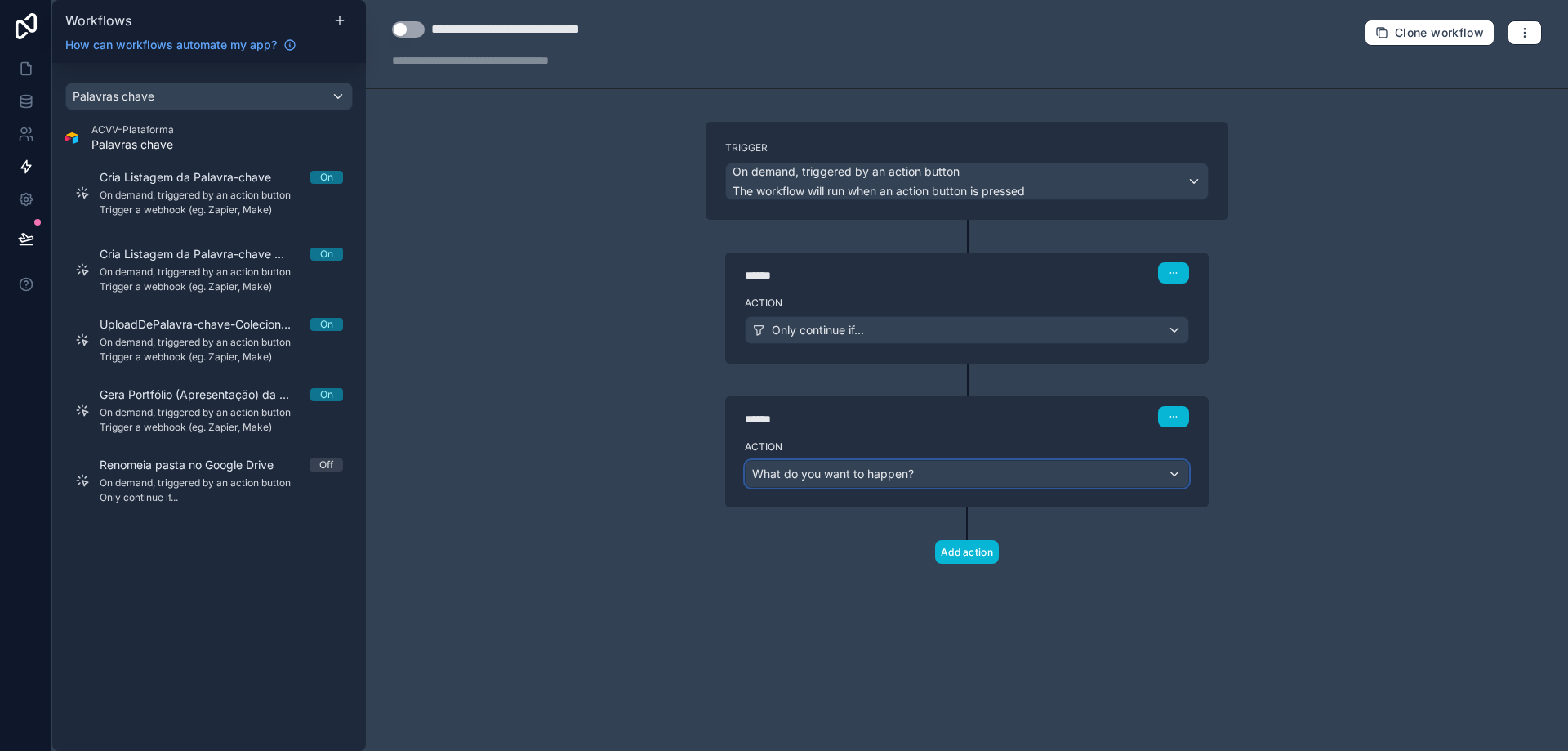
click at [853, 479] on span "What do you want to happen?" at bounding box center [833, 474] width 162 height 14
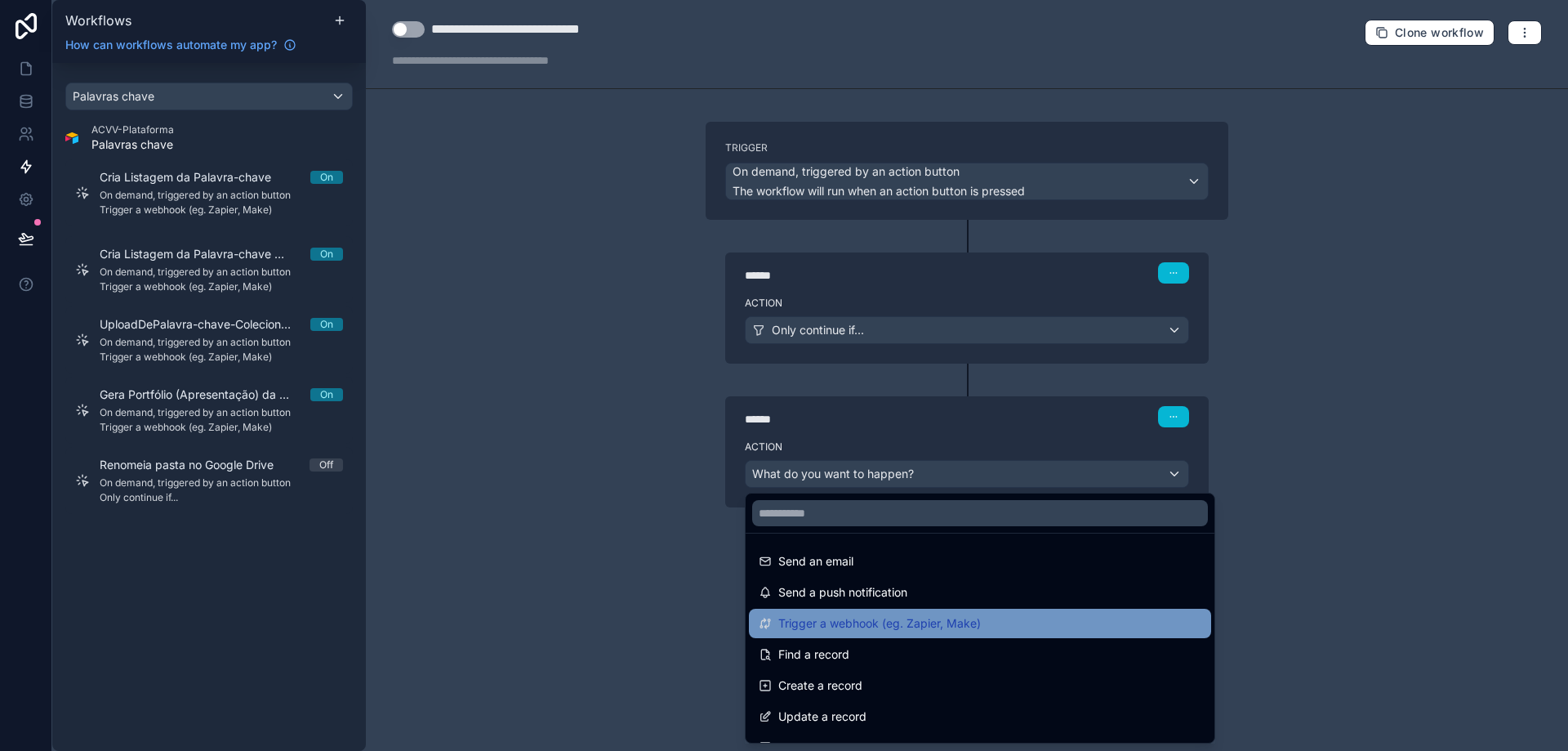
click at [884, 622] on span "Trigger a webhook (eg. Zapier, Make)" at bounding box center [879, 623] width 202 height 20
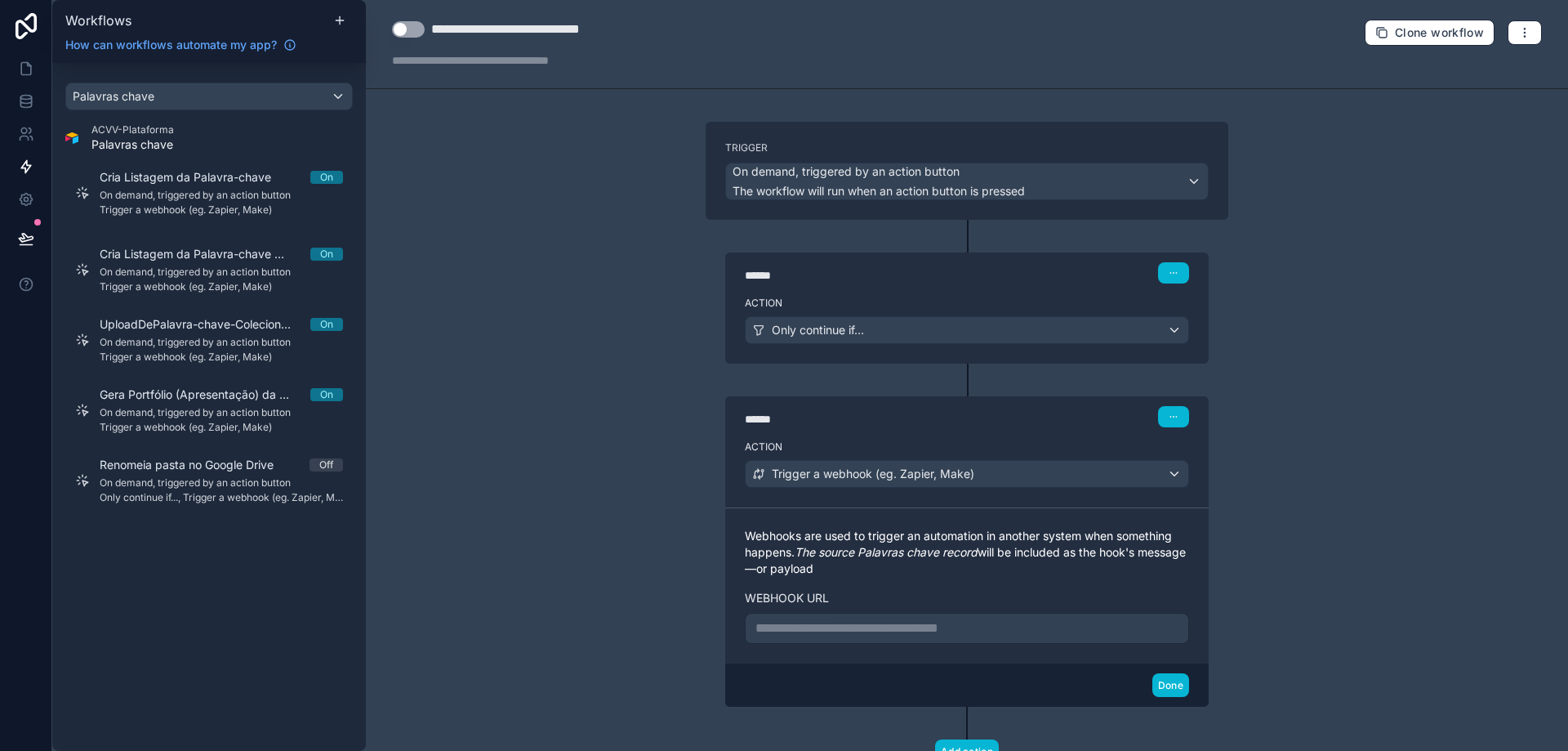
click at [880, 626] on p "**********" at bounding box center [968, 628] width 423 height 20
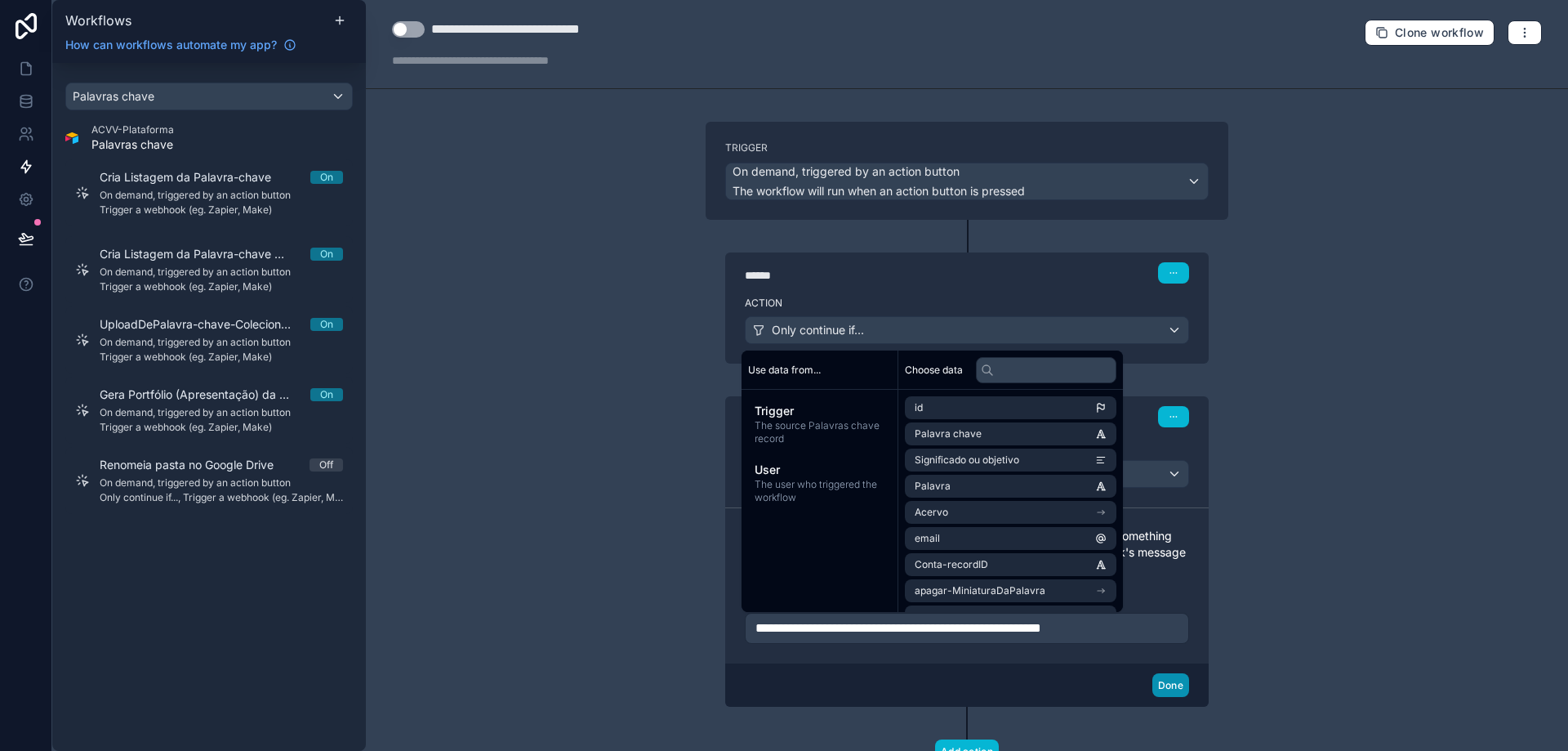
click at [1163, 684] on button "Done" at bounding box center [1171, 684] width 37 height 23
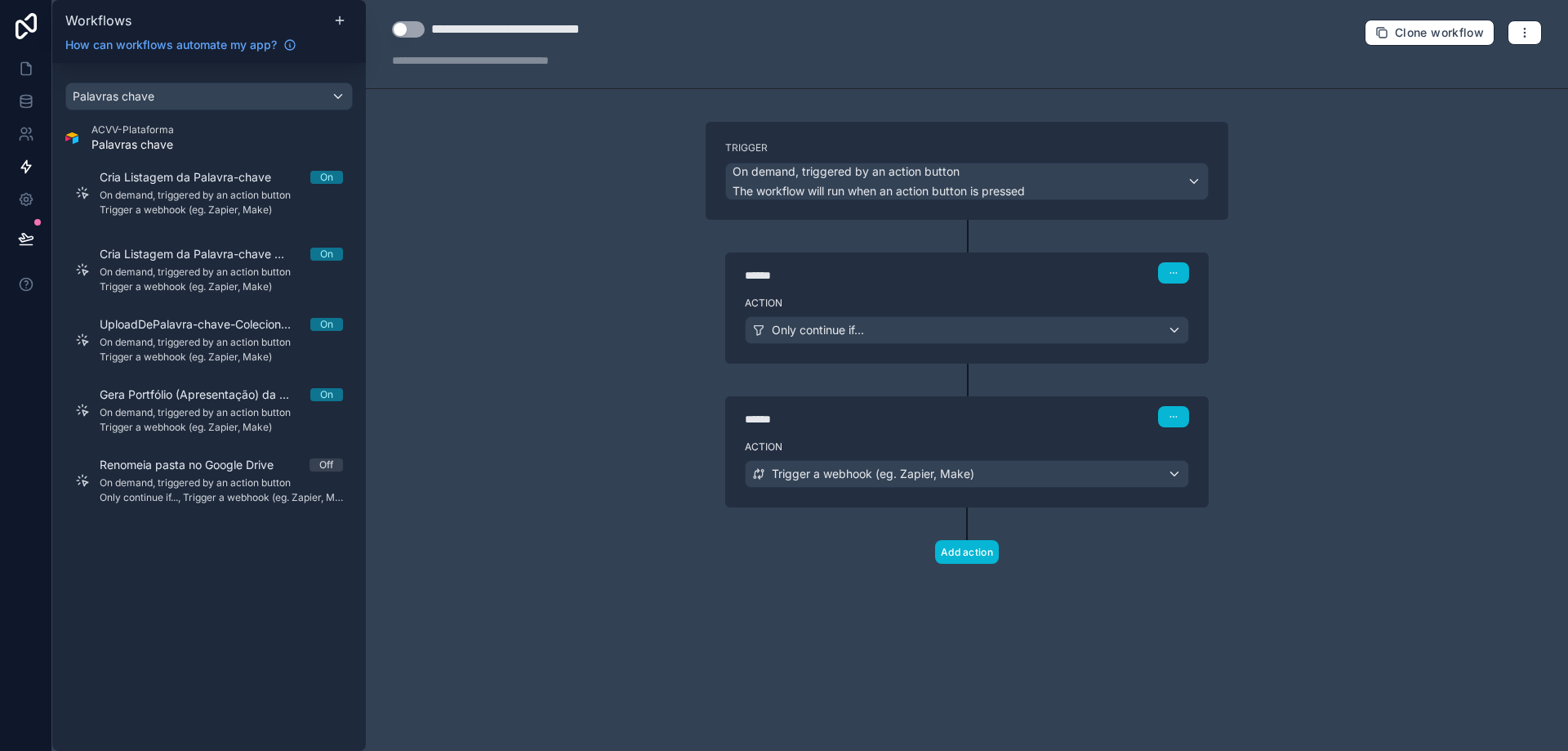
click at [417, 33] on button "Use setting" at bounding box center [409, 29] width 33 height 16
click at [25, 71] on icon at bounding box center [26, 68] width 16 height 16
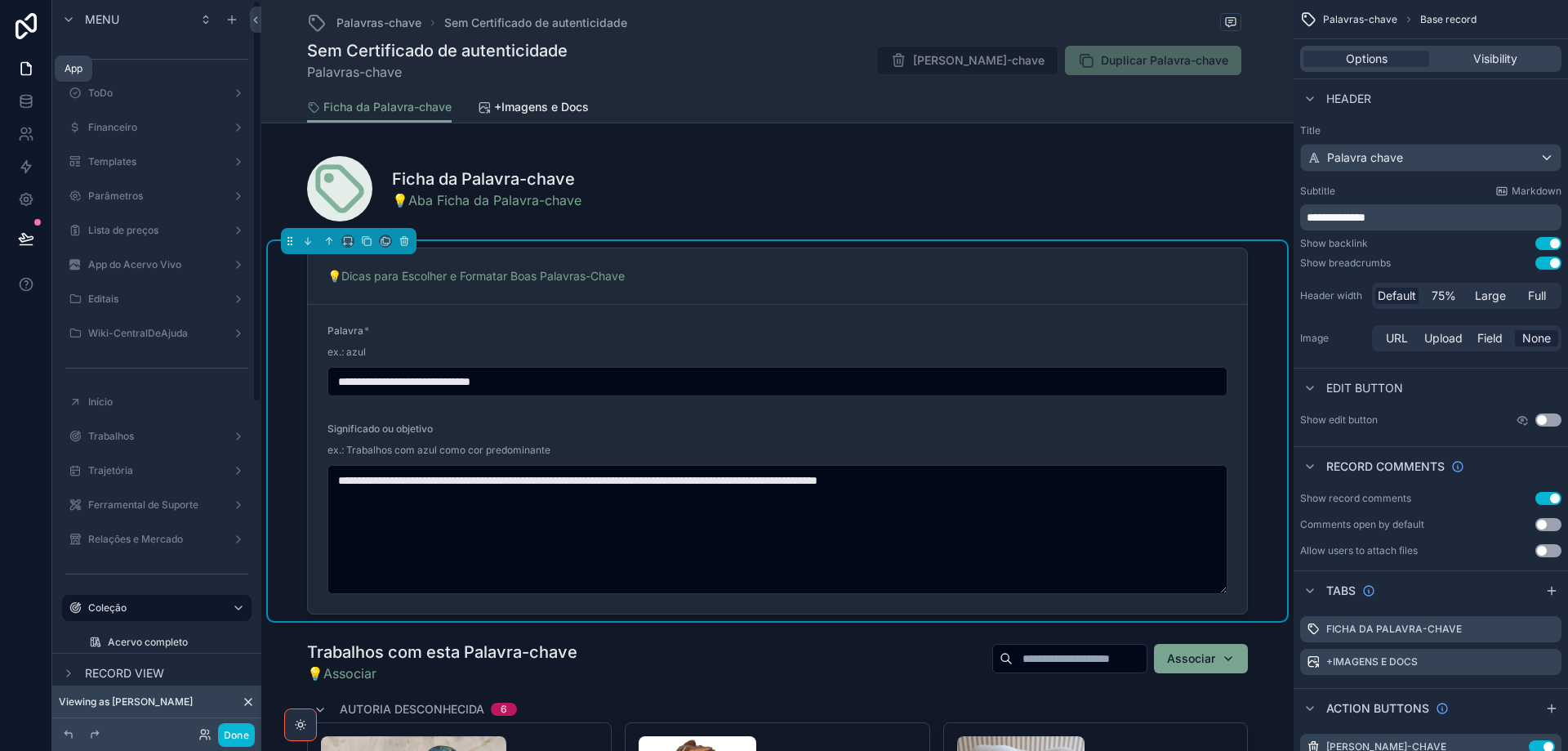
click at [30, 79] on link at bounding box center [26, 69] width 52 height 33
click at [34, 162] on icon at bounding box center [26, 166] width 16 height 16
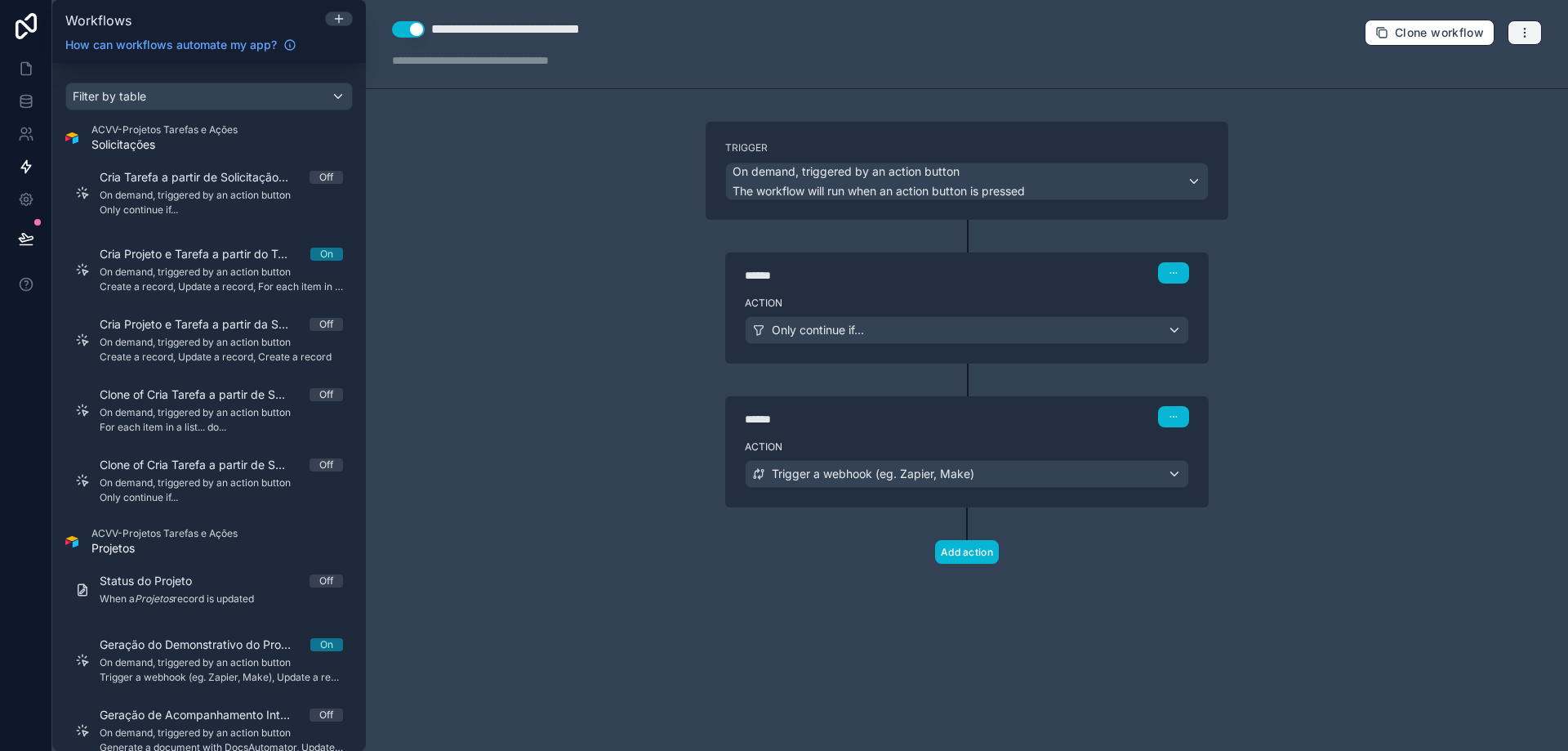
click at [1533, 37] on button "button" at bounding box center [1525, 33] width 35 height 24
click at [1466, 125] on span "Delete workflow" at bounding box center [1482, 123] width 79 height 13
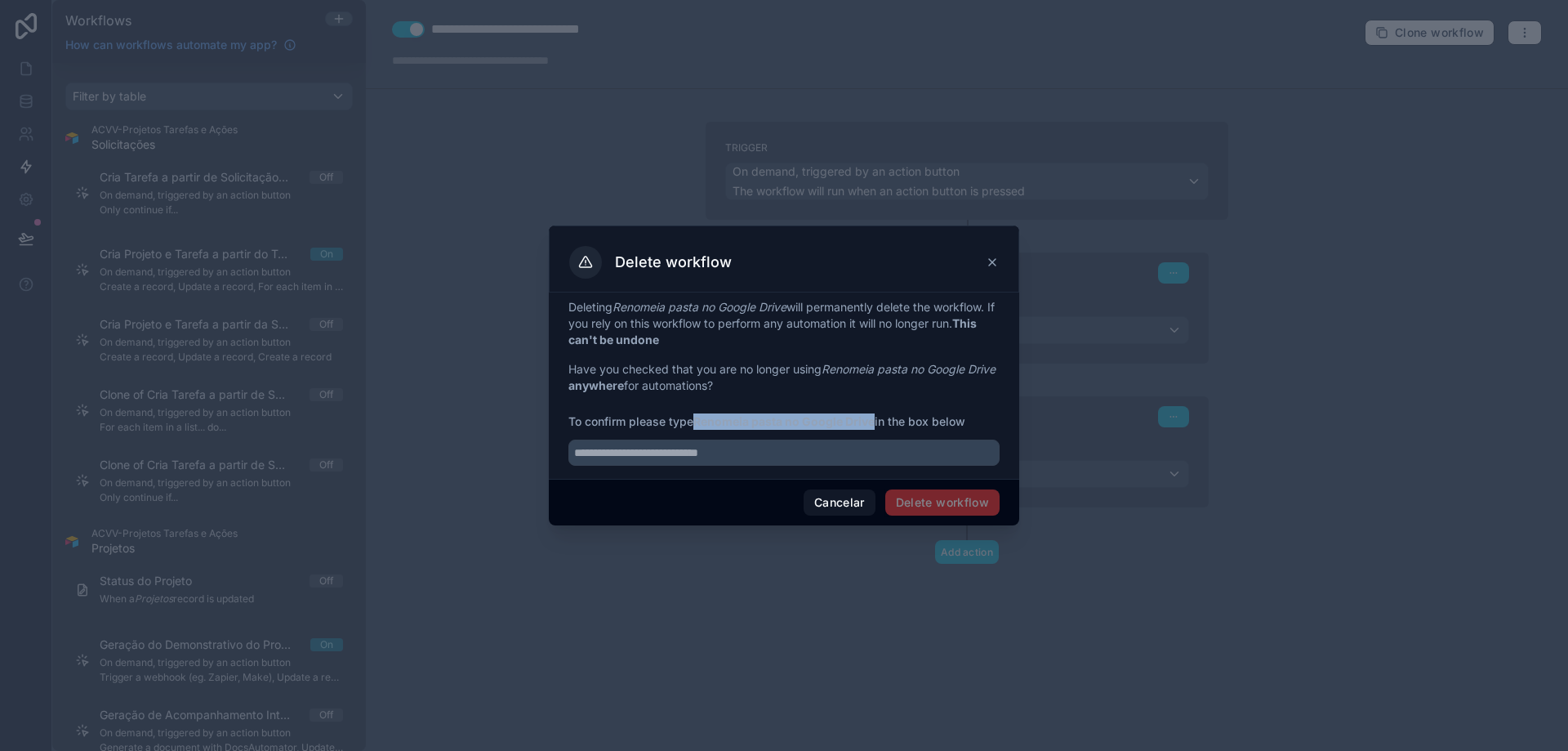
drag, startPoint x: 697, startPoint y: 420, endPoint x: 869, endPoint y: 428, distance: 172.2
click at [876, 421] on span "To confirm please type Renomeia pasta no Google Drive in the box below" at bounding box center [784, 421] width 431 height 16
copy strong "Renomeia pasta no Google Drive"
click at [825, 454] on input "text" at bounding box center [784, 453] width 431 height 26
paste input "**********"
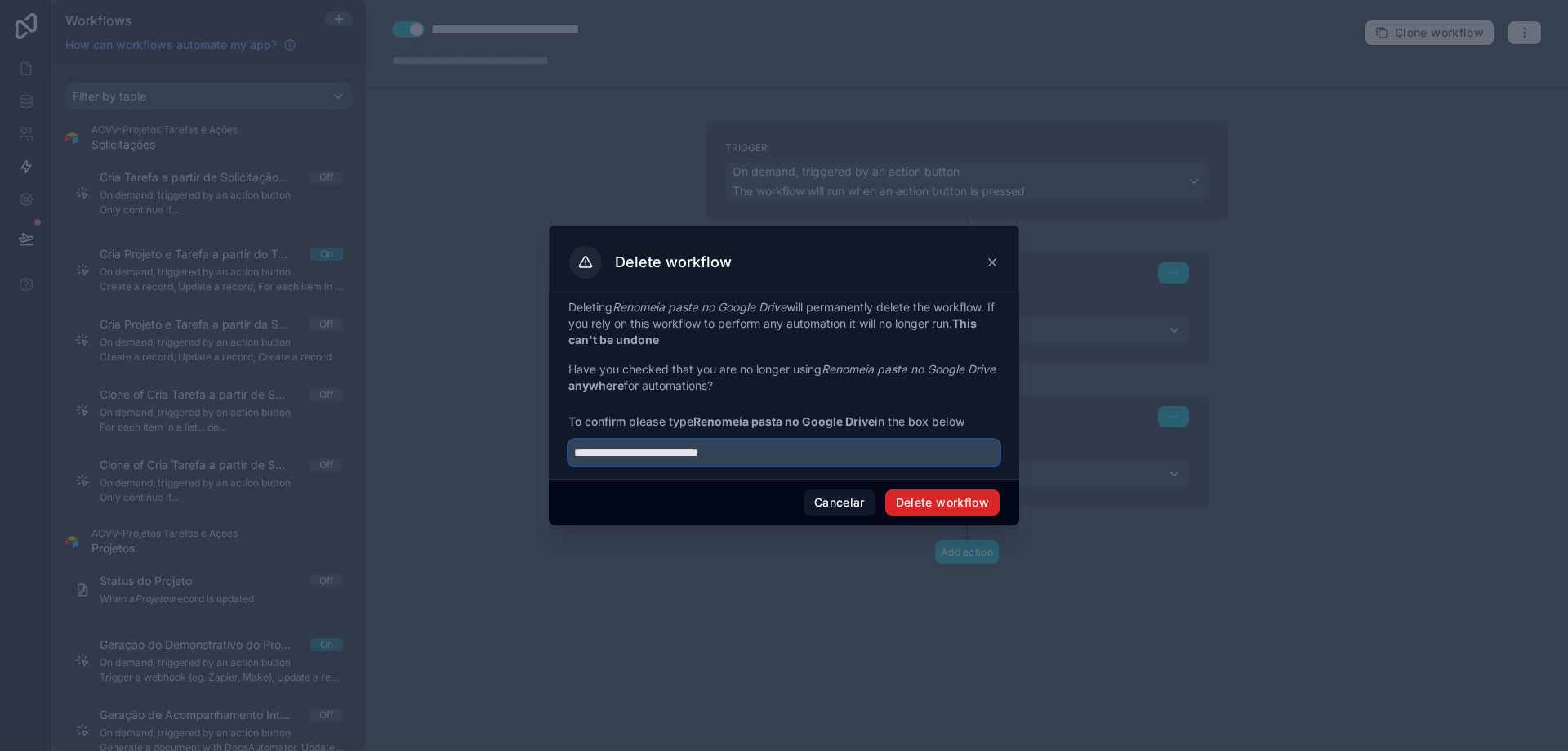
type input "**********"
click at [936, 506] on button "Delete workflow" at bounding box center [943, 502] width 114 height 26
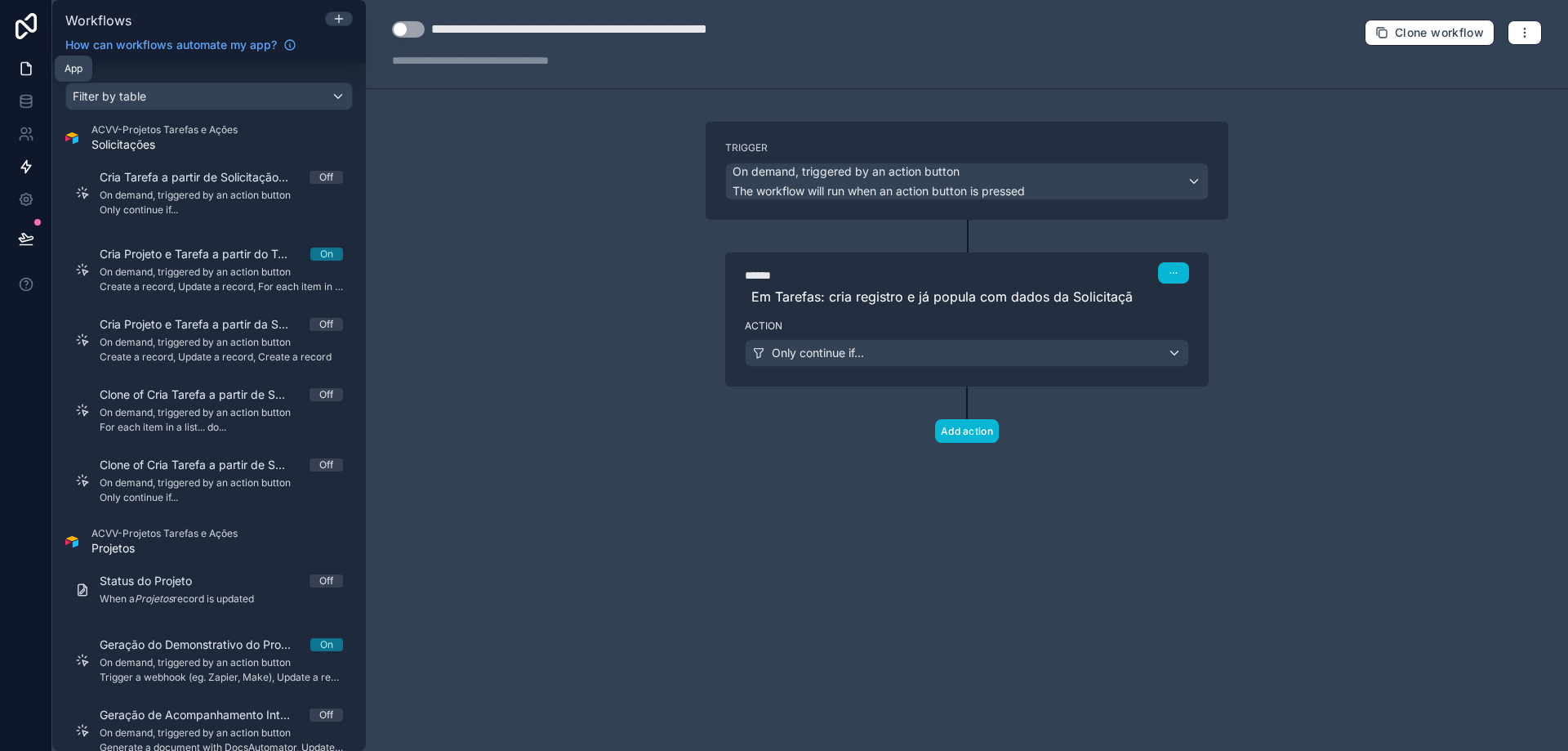
click at [30, 68] on icon at bounding box center [26, 69] width 10 height 12
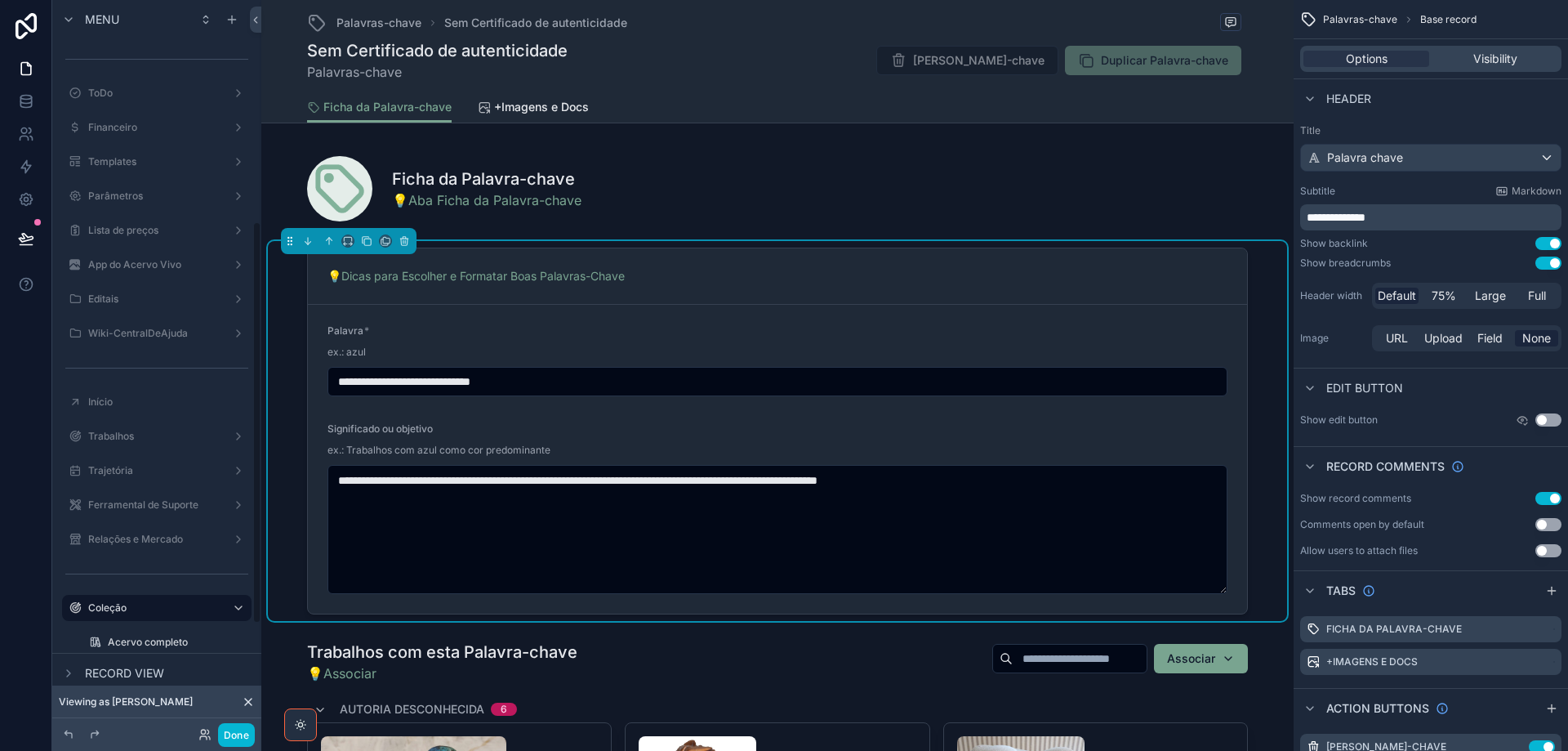
scroll to position [409, 0]
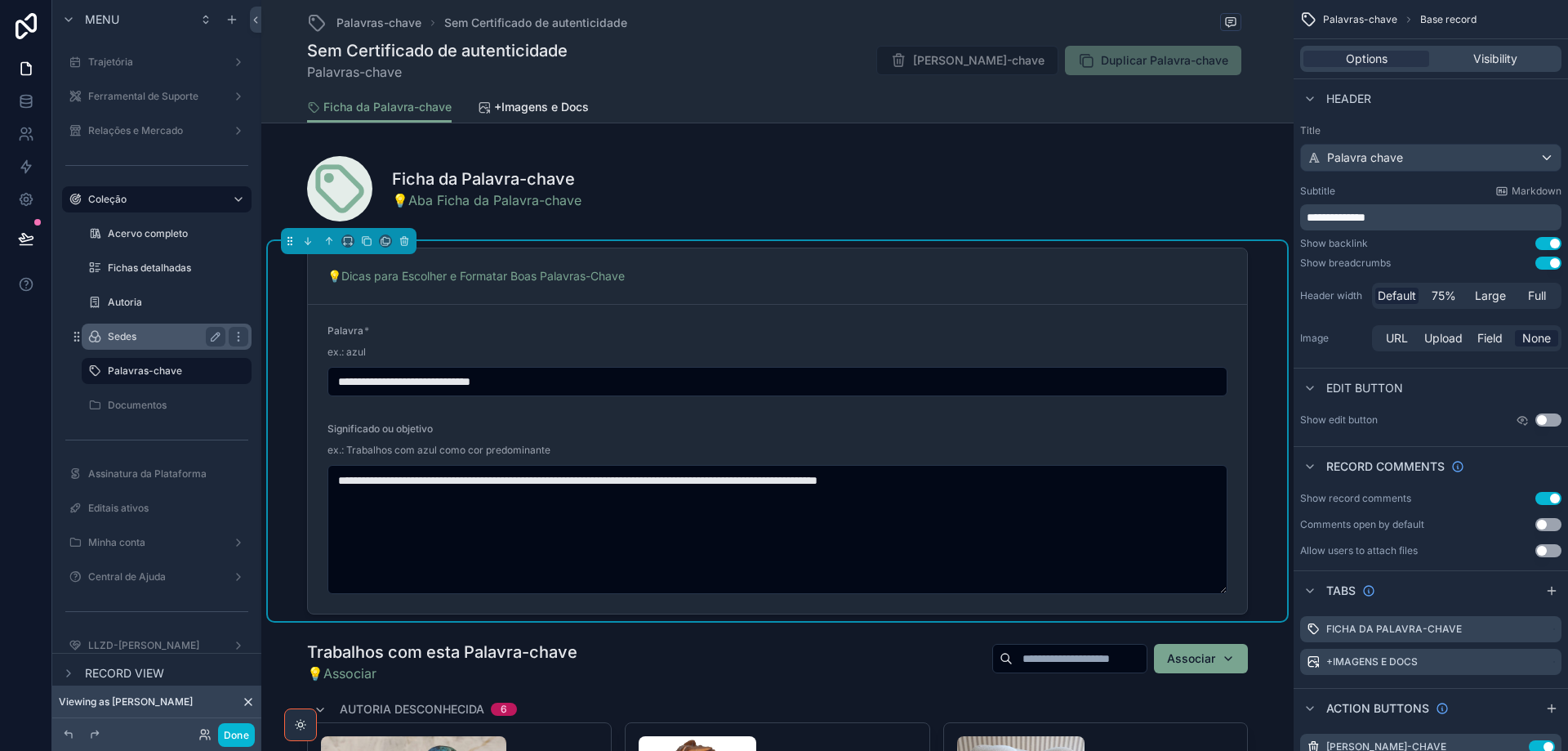
click at [151, 341] on label "Sedes" at bounding box center [163, 336] width 111 height 13
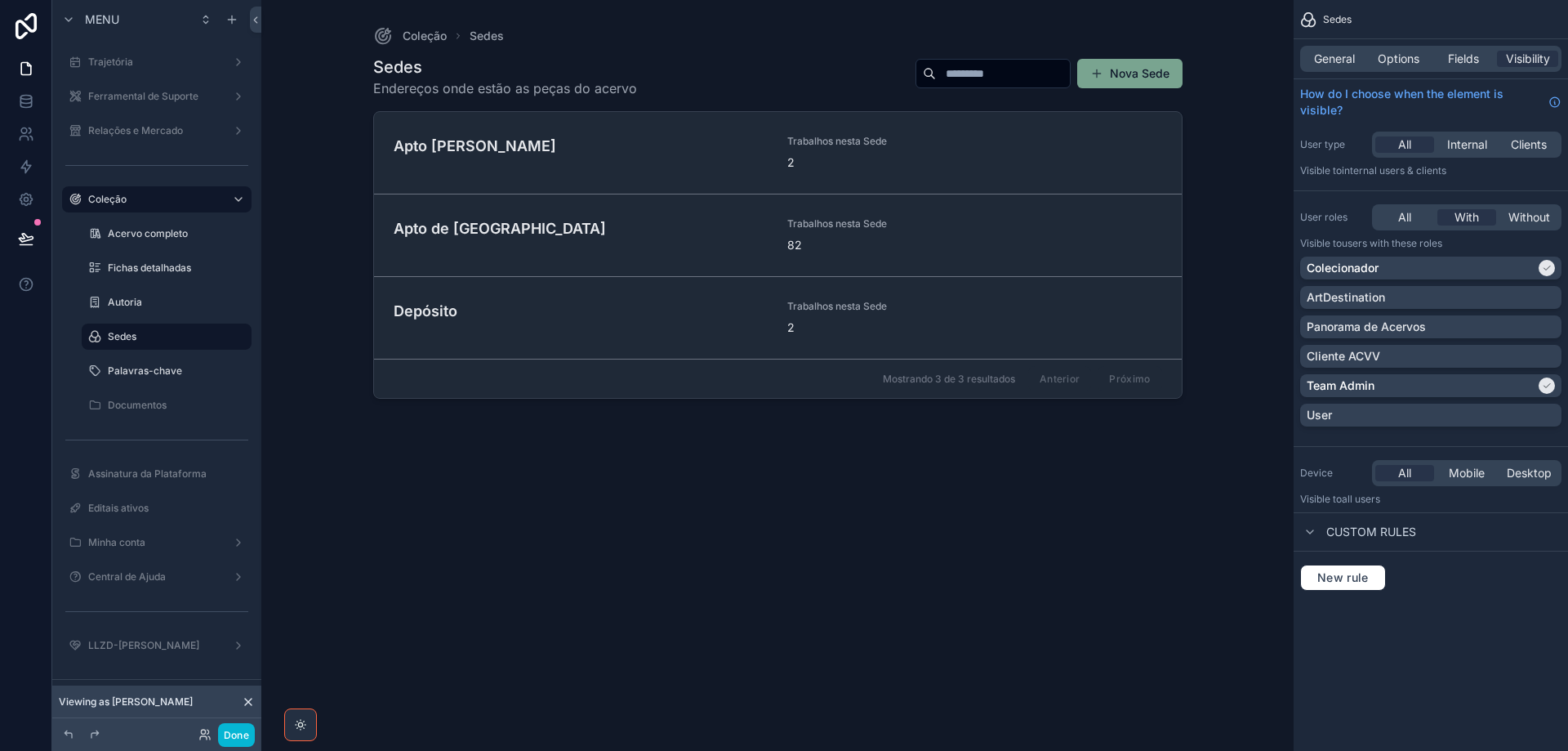
click at [864, 155] on div "scrollable content" at bounding box center [778, 366] width 835 height 731
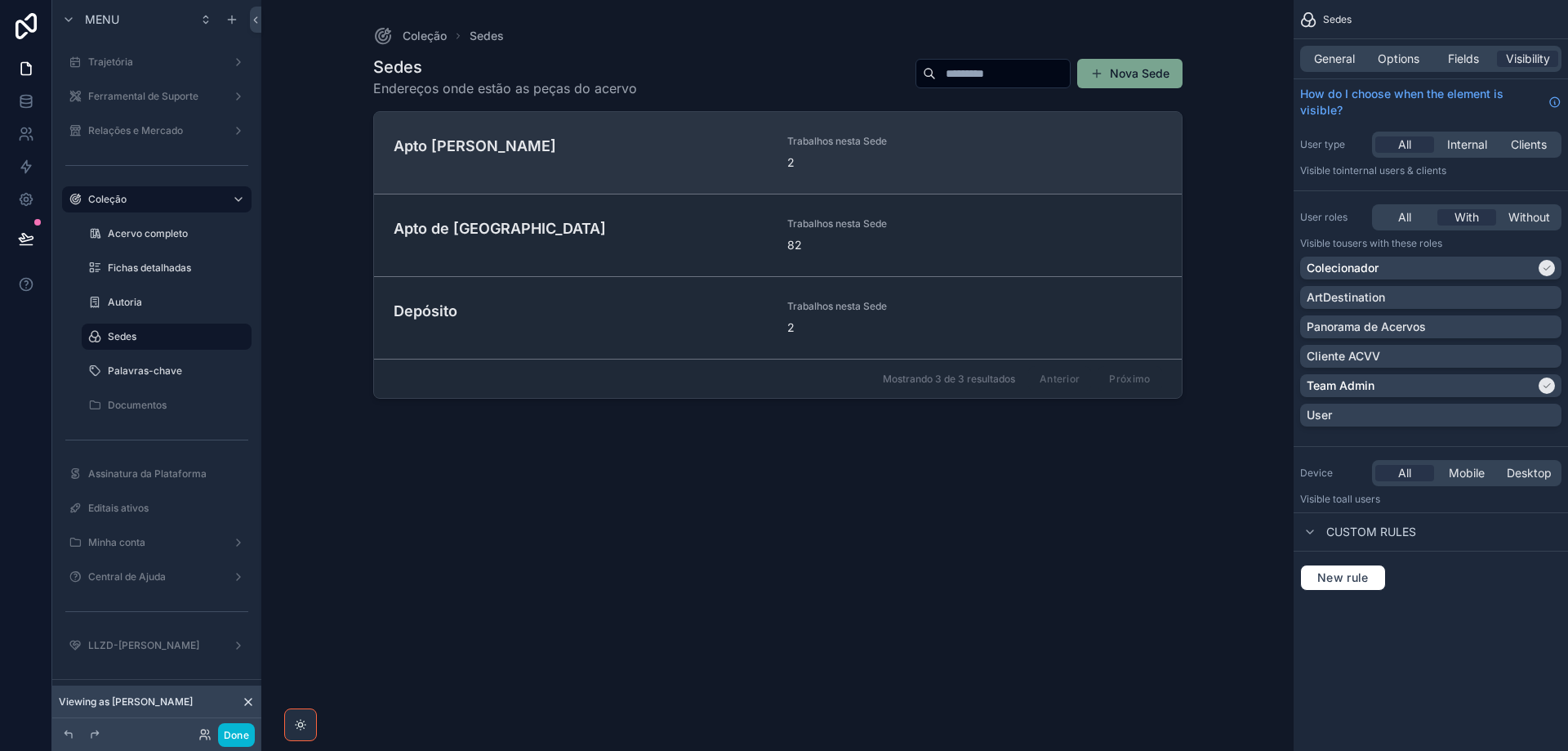
click at [861, 145] on span "Trabalhos nesta Sede" at bounding box center [875, 141] width 177 height 13
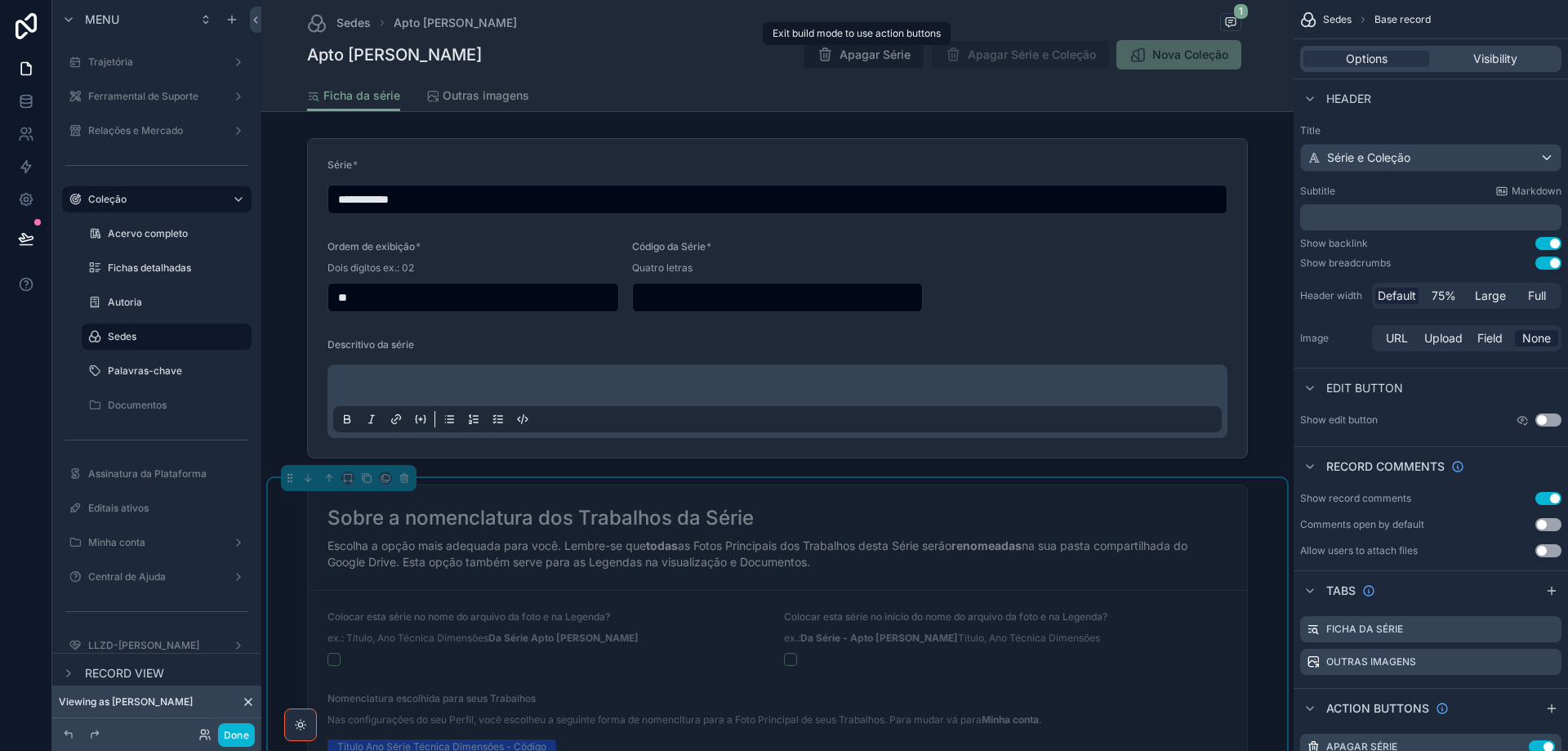
click at [891, 60] on span "Apagar Série" at bounding box center [863, 56] width 122 height 16
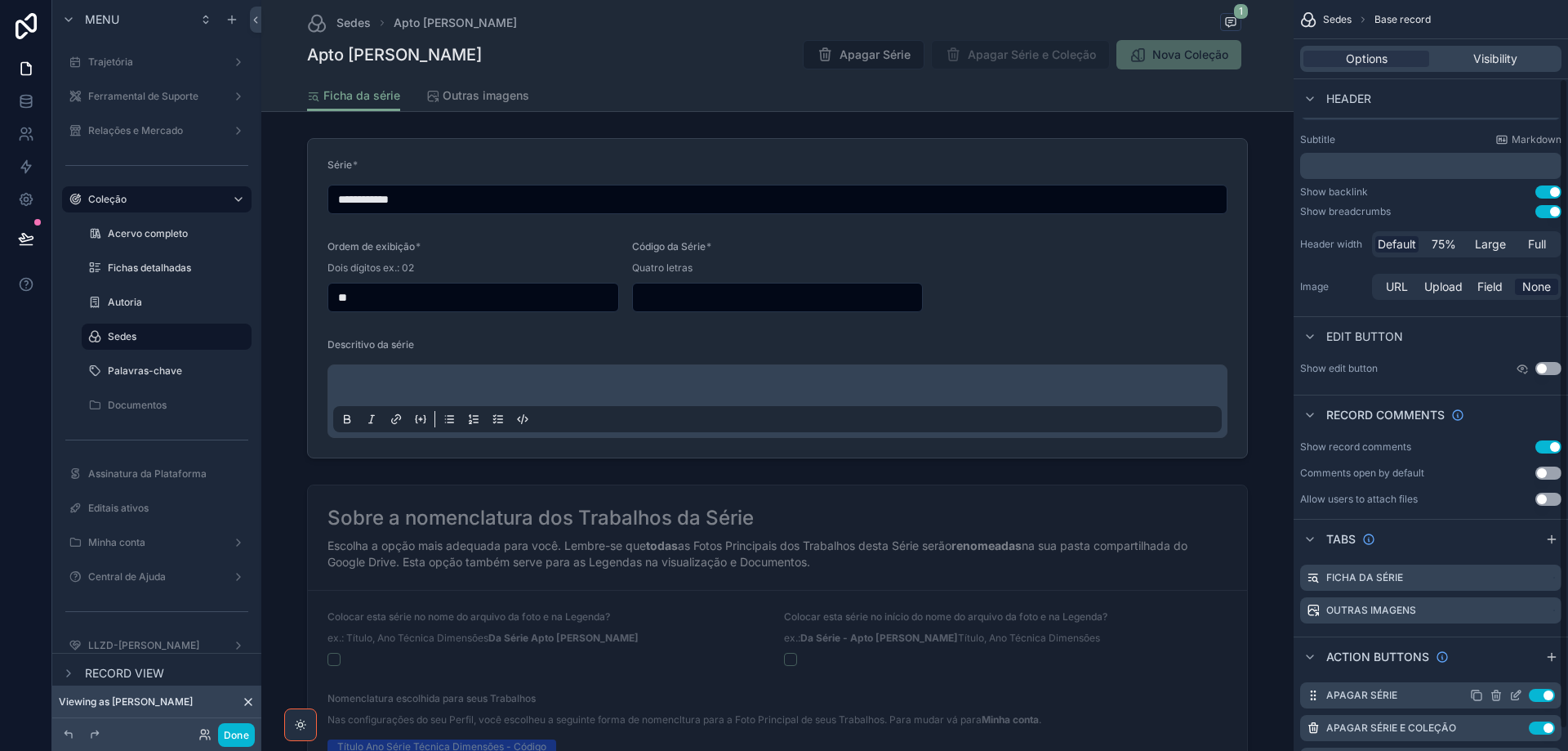
scroll to position [113, 0]
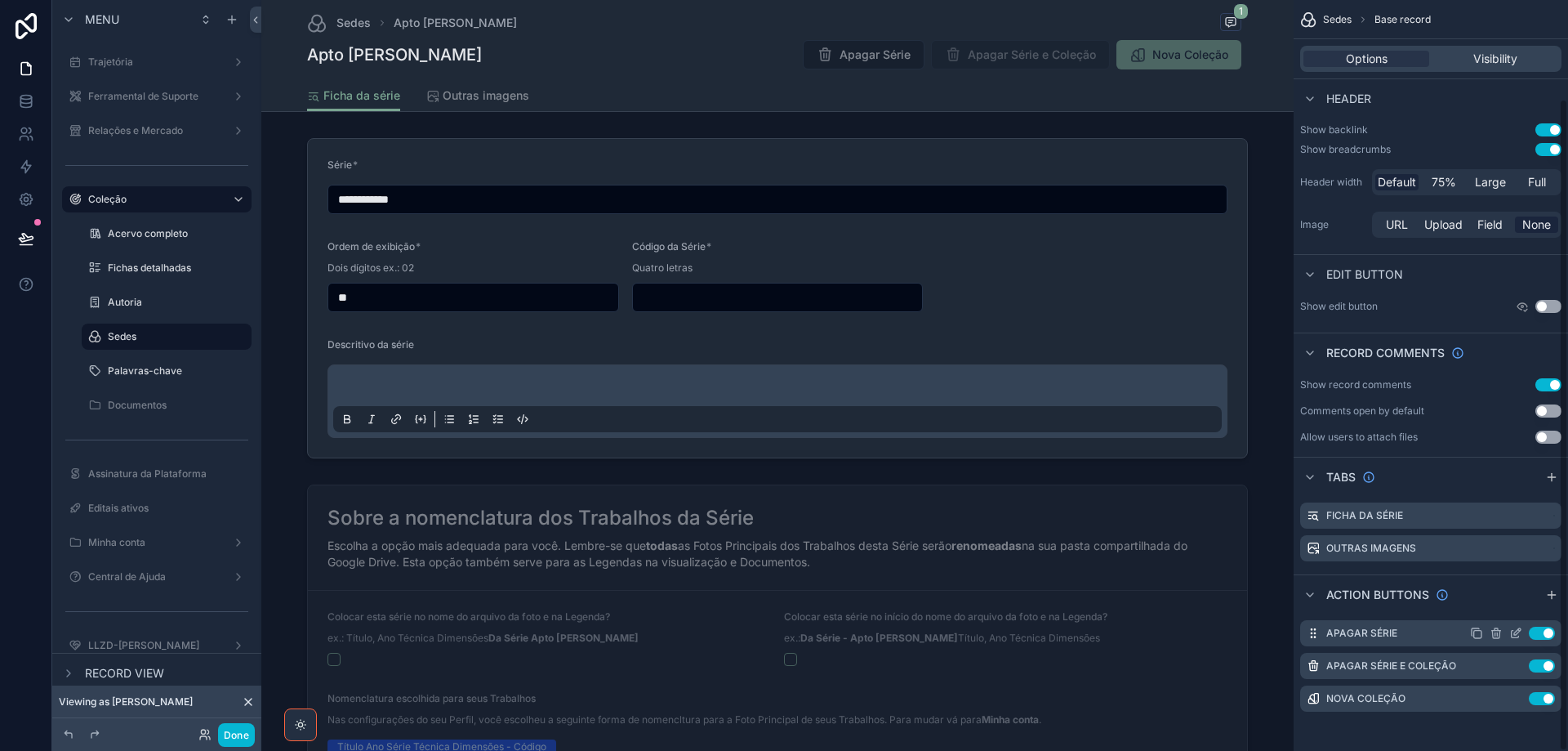
click at [1518, 634] on icon "scrollable content" at bounding box center [1515, 633] width 13 height 13
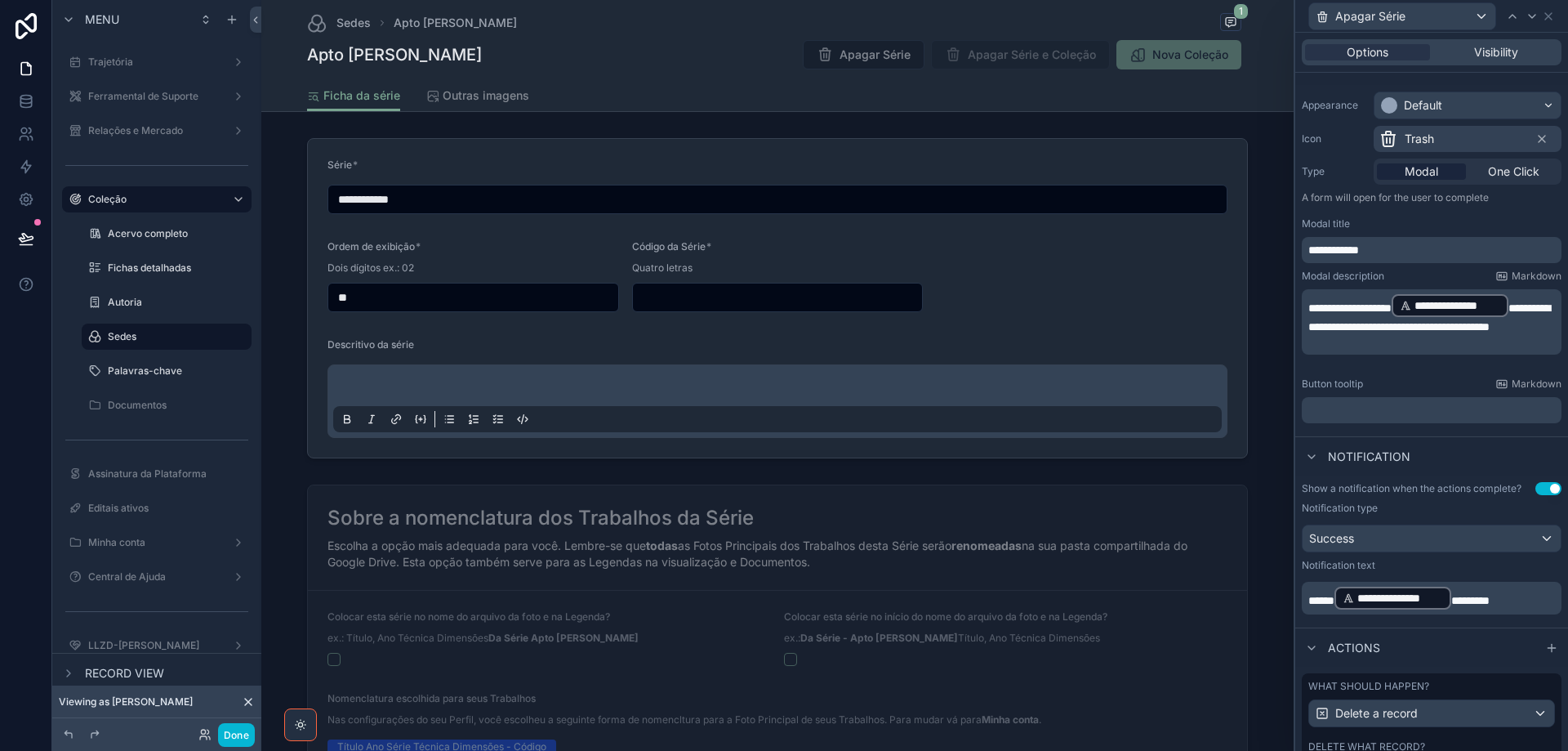
scroll to position [211, 0]
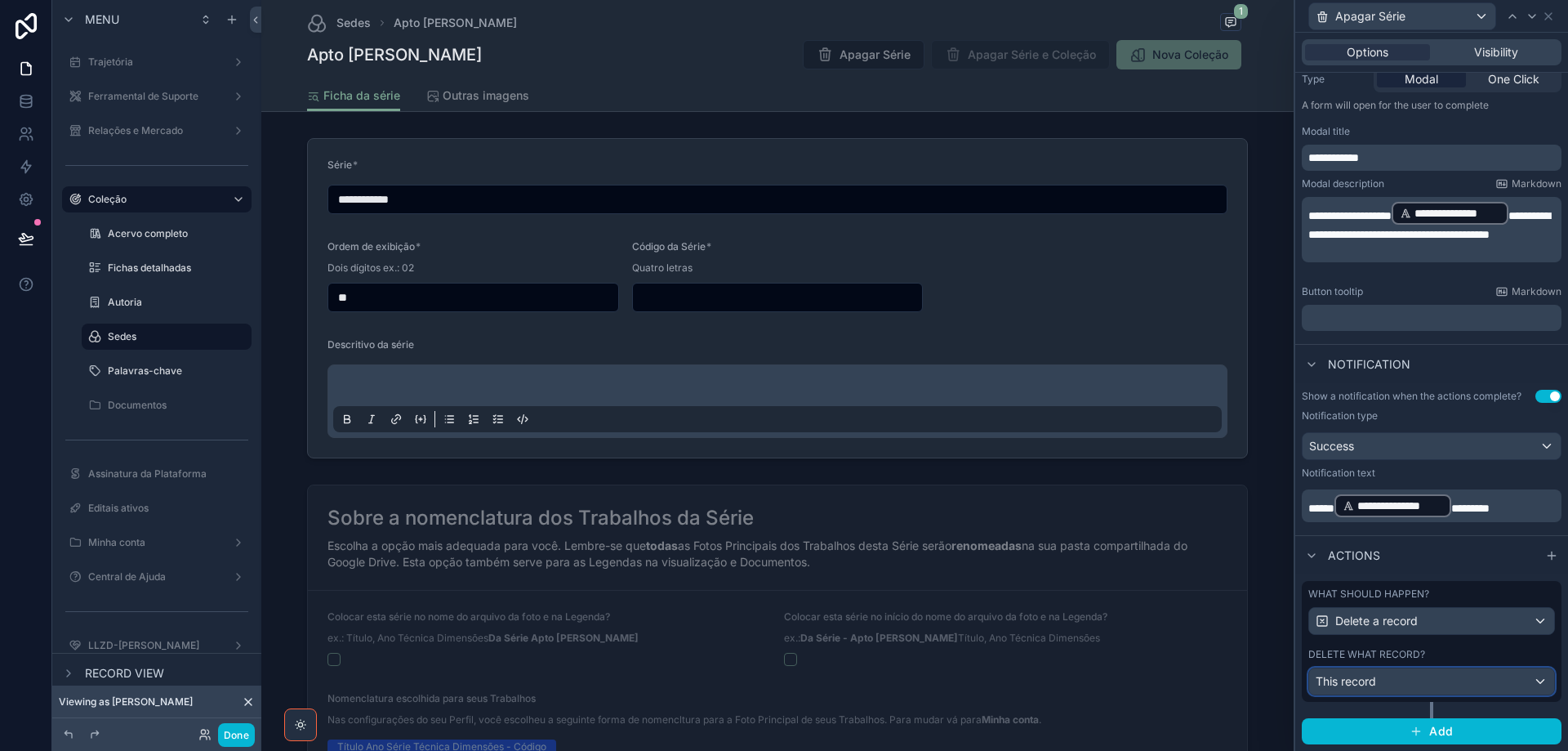
click at [1482, 685] on div "This record" at bounding box center [1432, 681] width 245 height 26
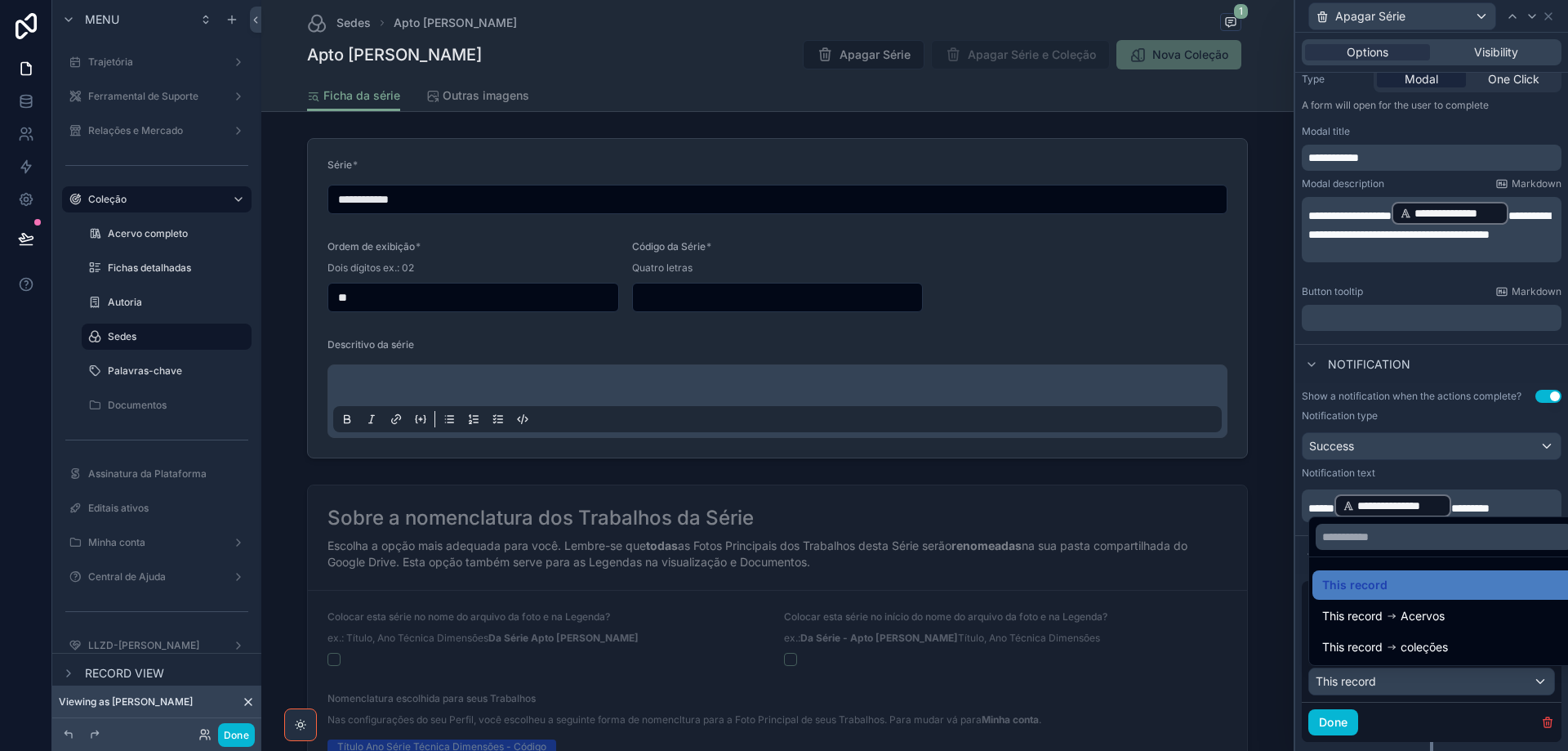
click at [1481, 684] on div at bounding box center [1432, 375] width 273 height 751
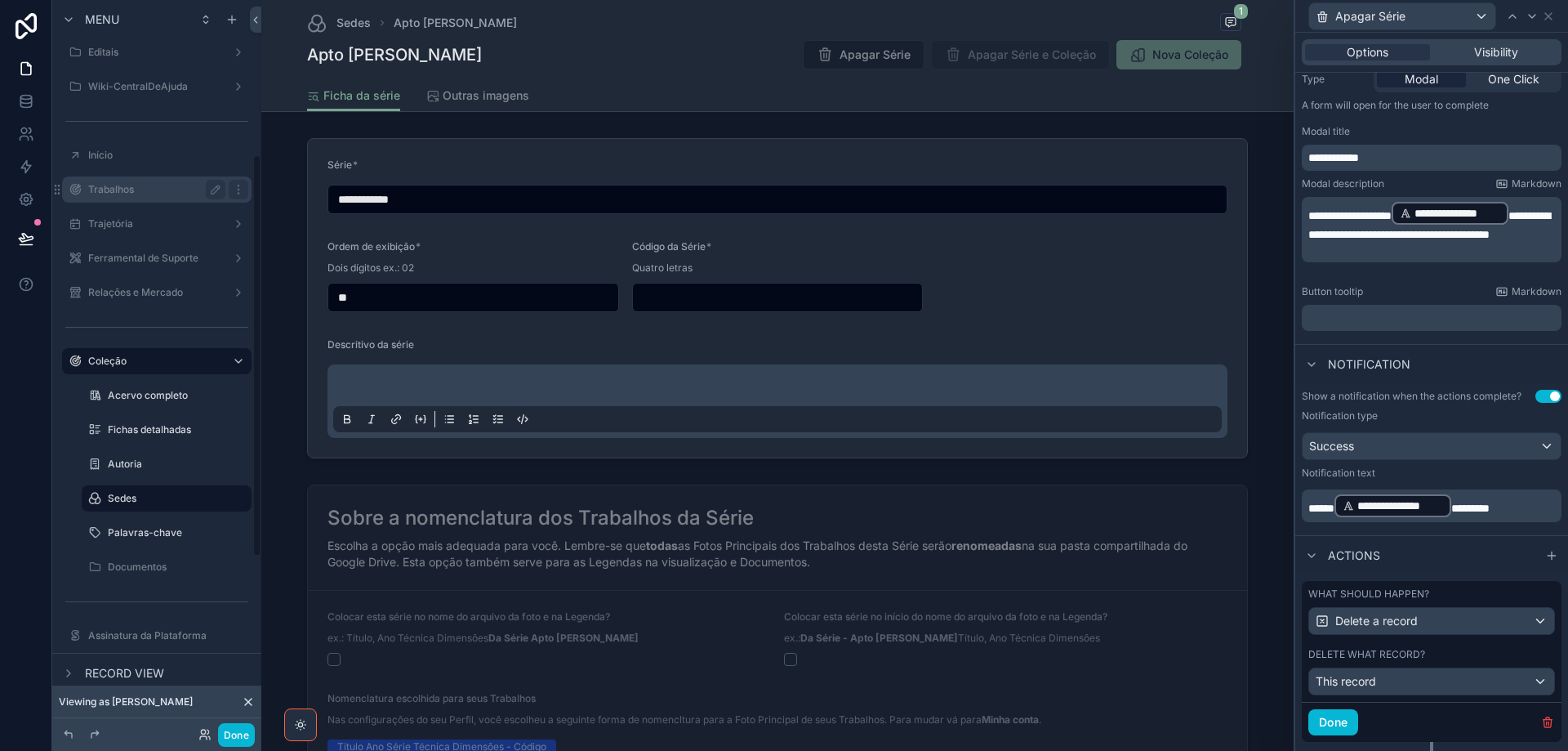
scroll to position [245, 0]
click at [131, 189] on label "Trabalhos" at bounding box center [153, 191] width 130 height 13
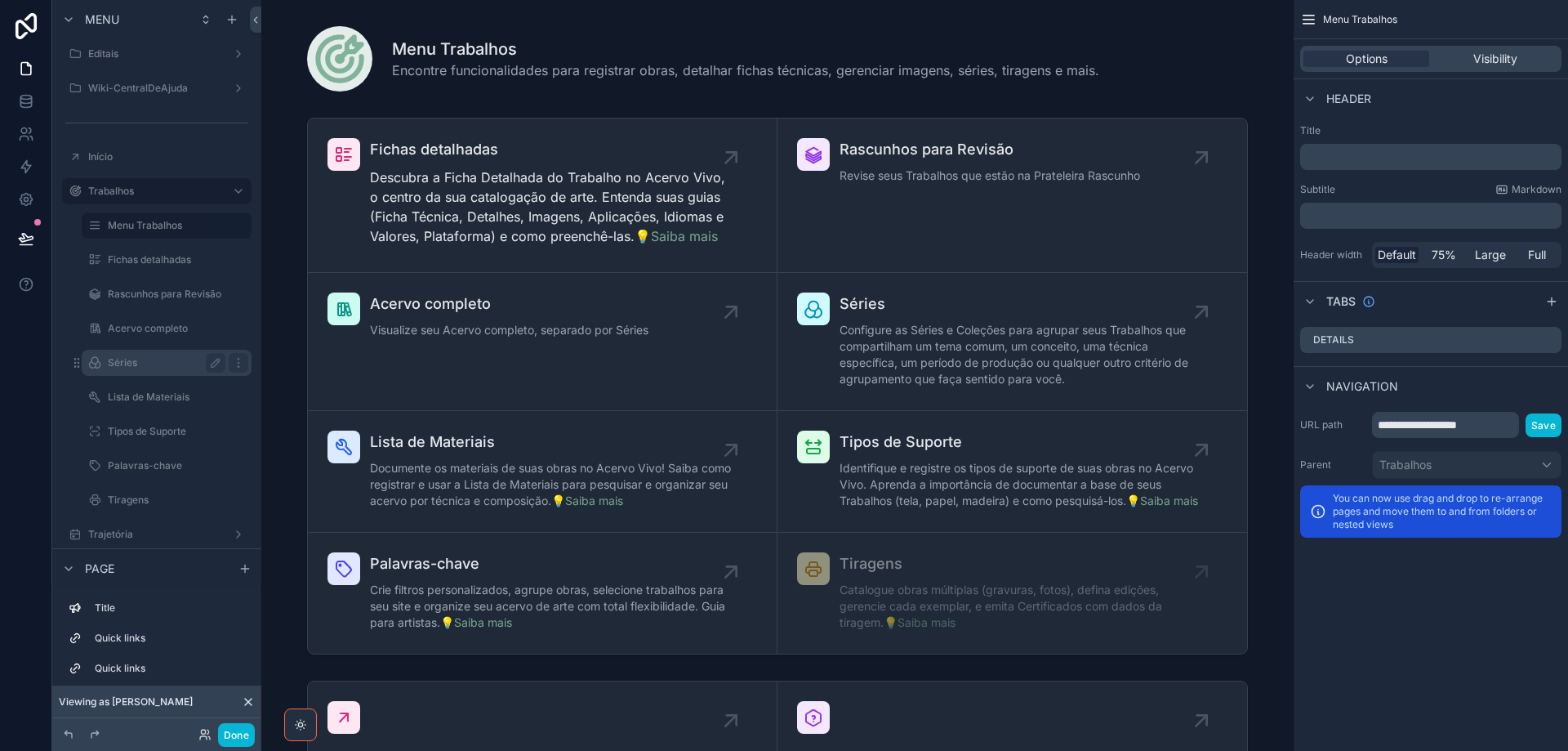
click at [145, 367] on label "Séries" at bounding box center [163, 362] width 111 height 13
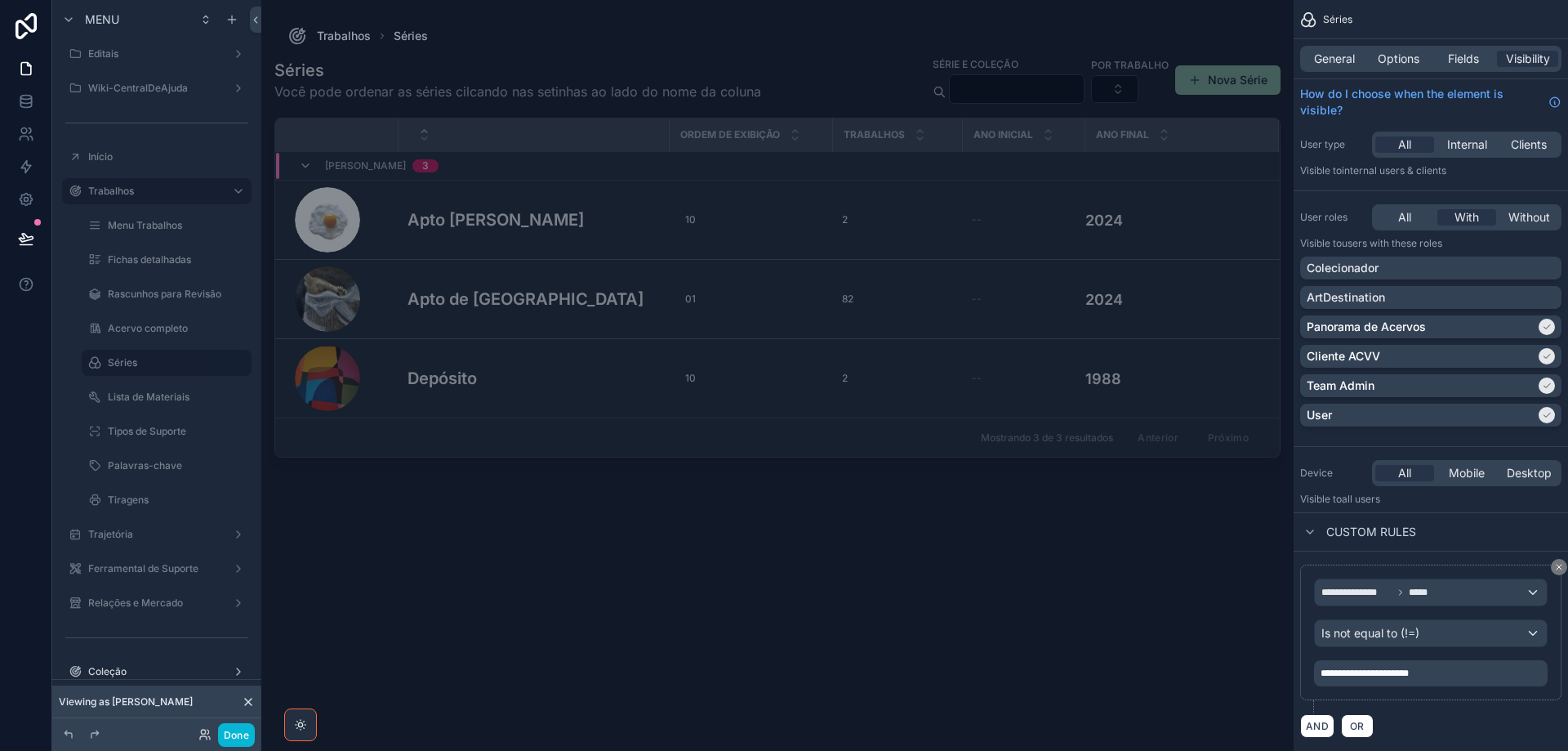
click at [726, 207] on div "scrollable content" at bounding box center [778, 366] width 1032 height 731
click at [515, 224] on div "Apto [PERSON_NAME]" at bounding box center [533, 220] width 251 height 24
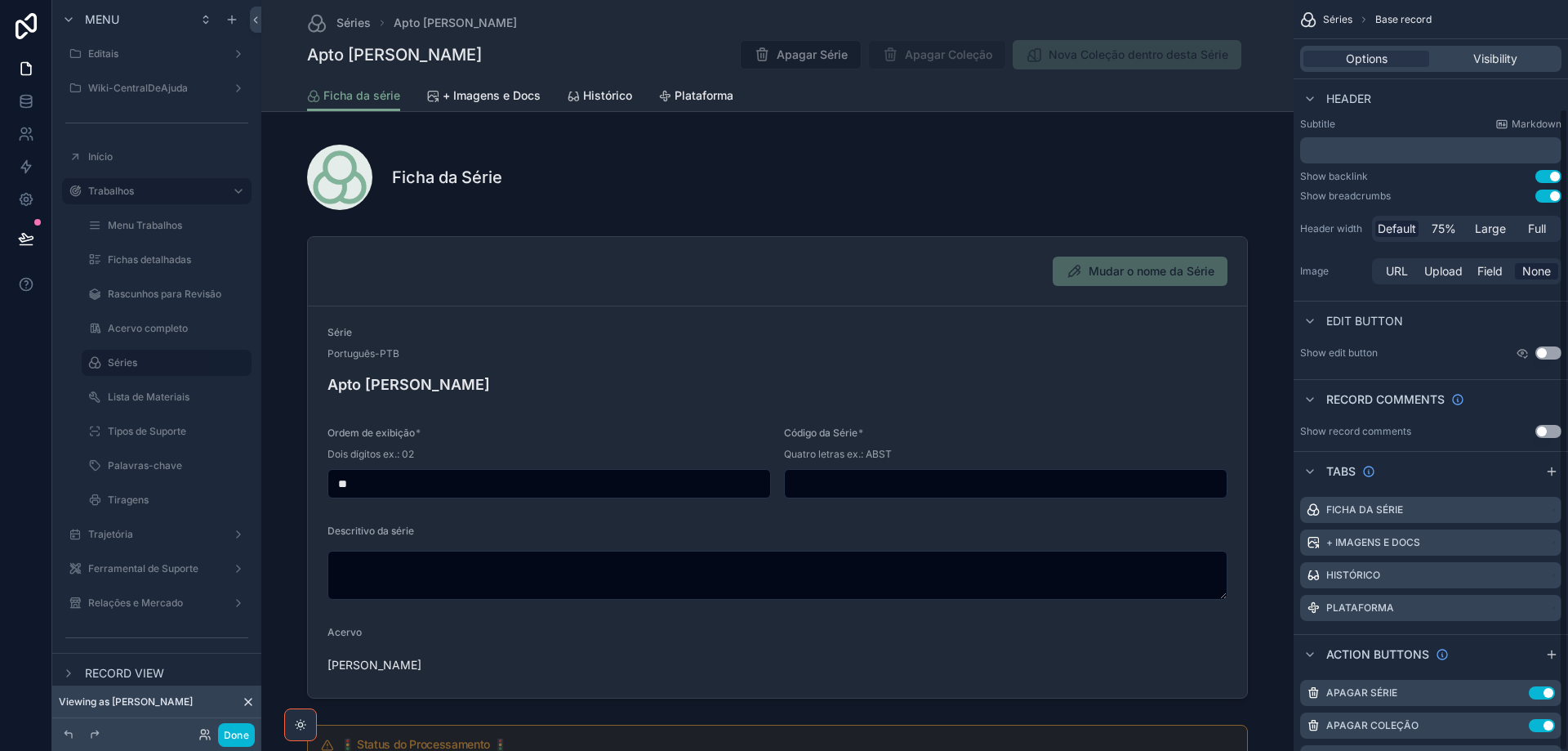
scroll to position [127, 0]
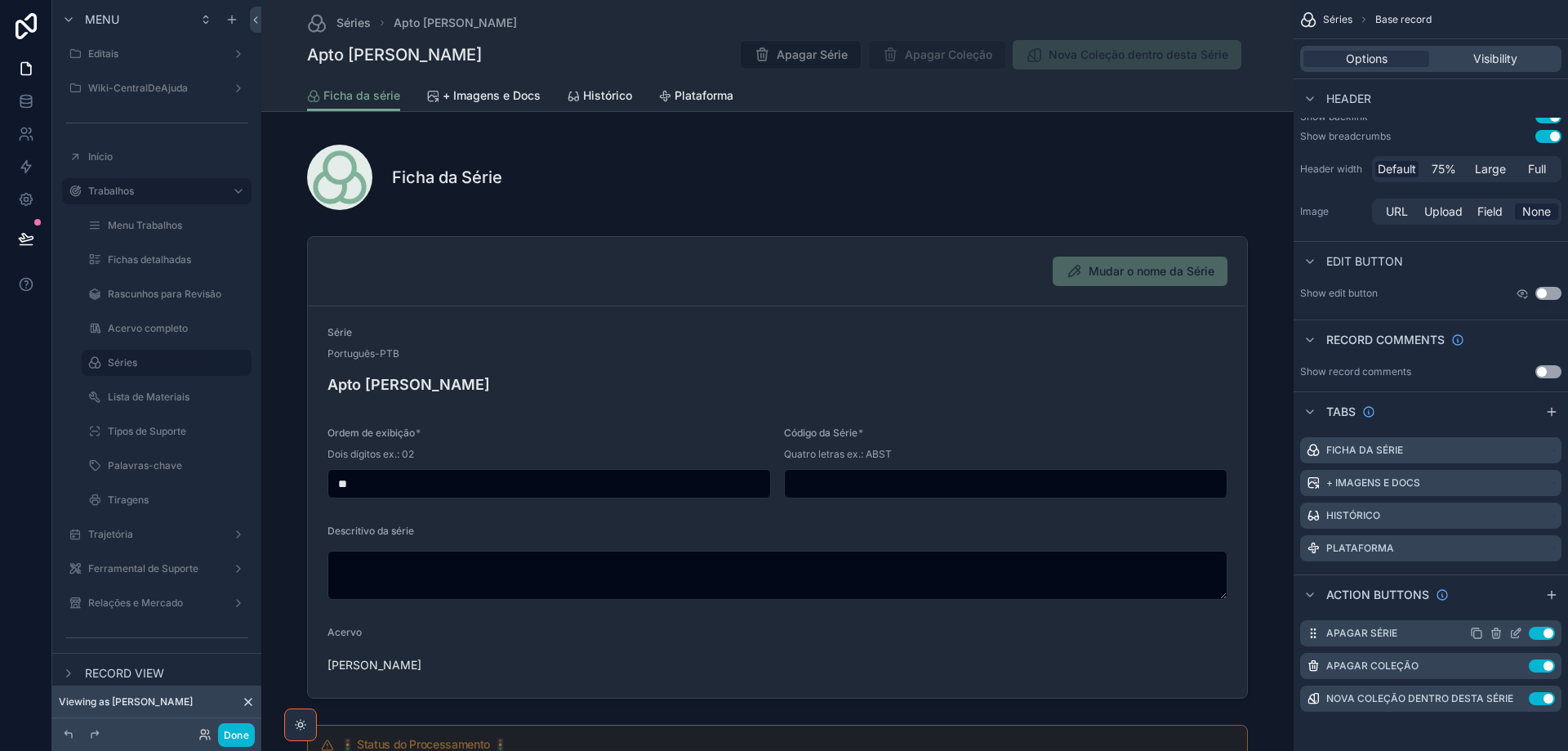
click at [1517, 637] on icon "scrollable content" at bounding box center [1515, 633] width 13 height 13
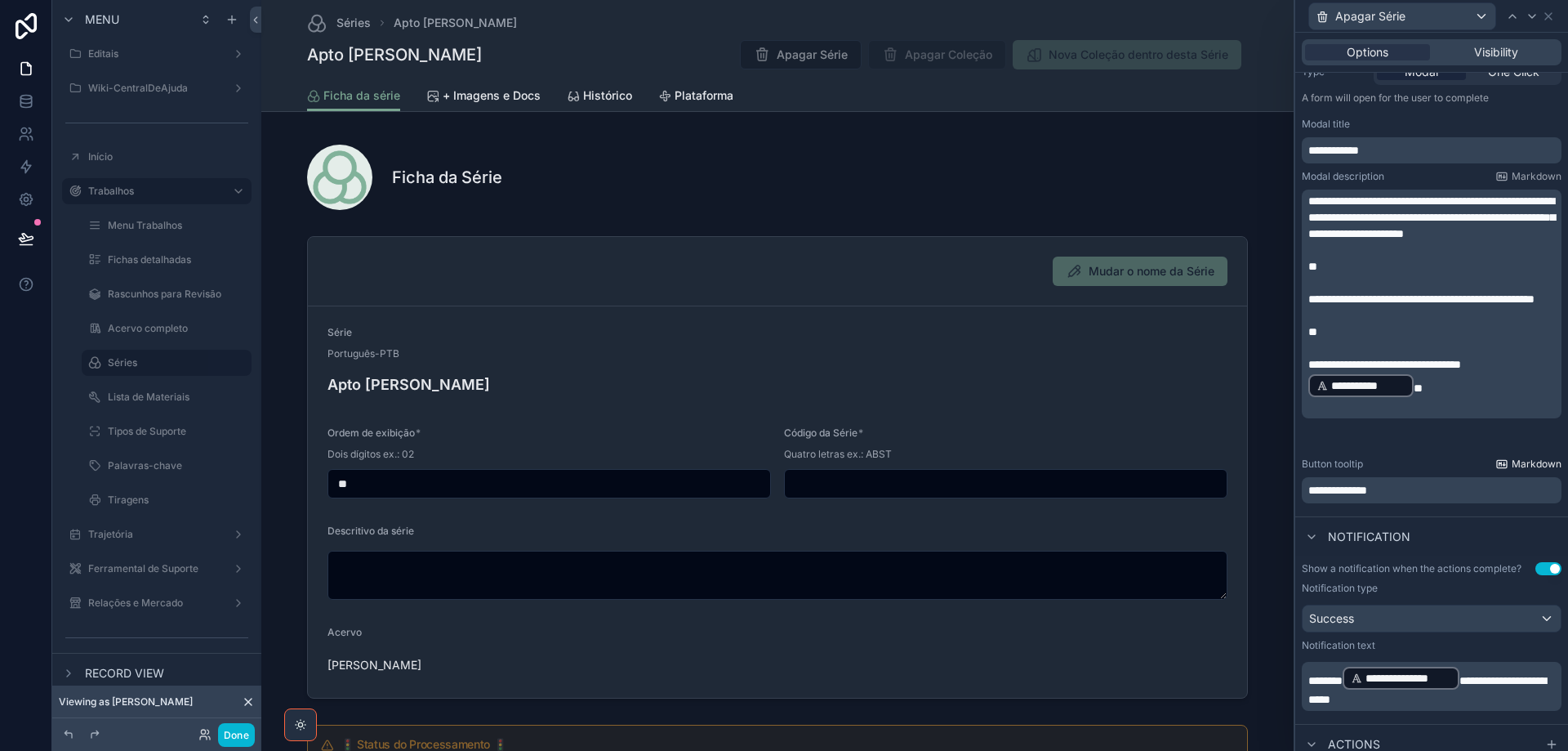
scroll to position [82, 0]
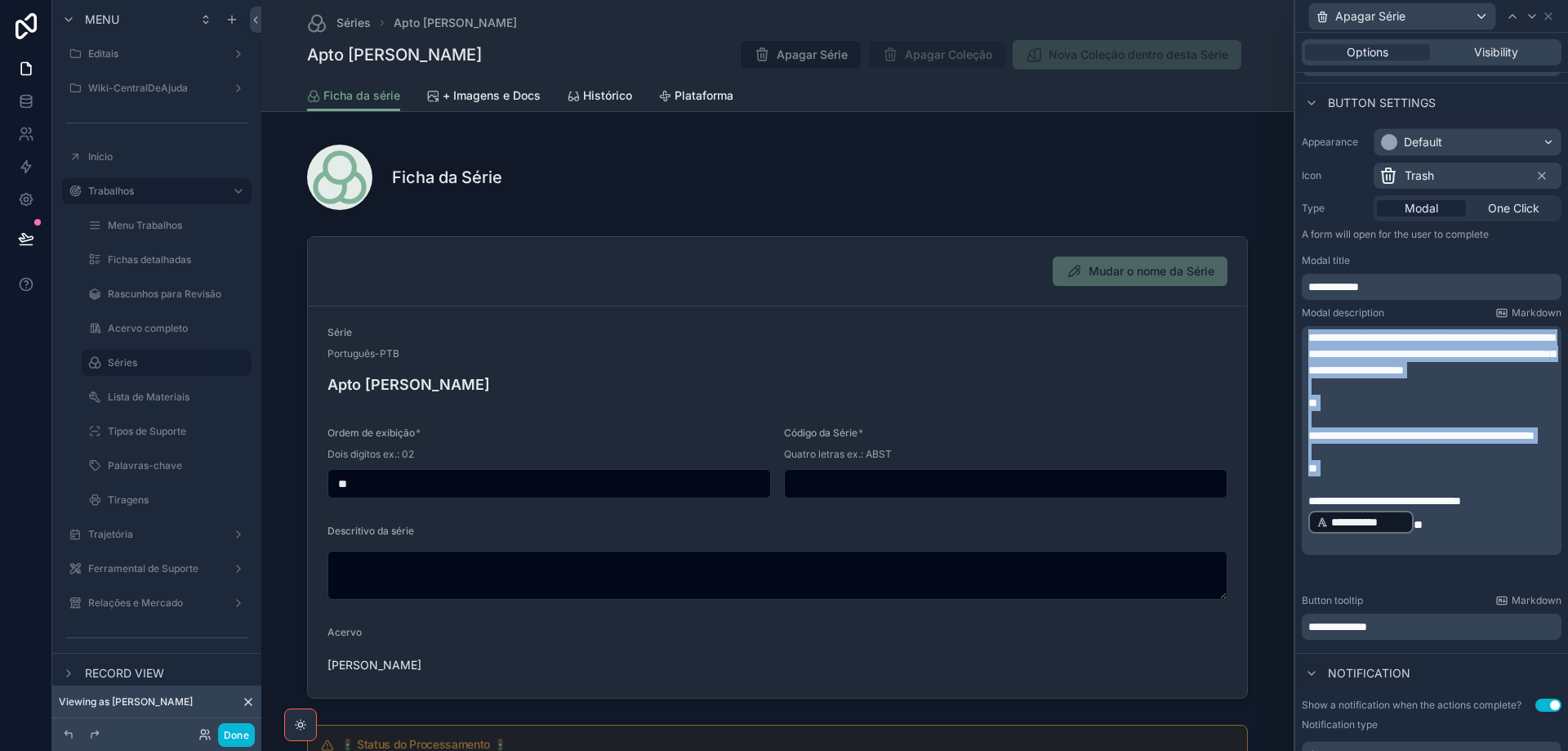
drag, startPoint x: 1311, startPoint y: 337, endPoint x: 1466, endPoint y: 512, distance: 233.8
click at [1466, 512] on div "**********" at bounding box center [1433, 440] width 250 height 222
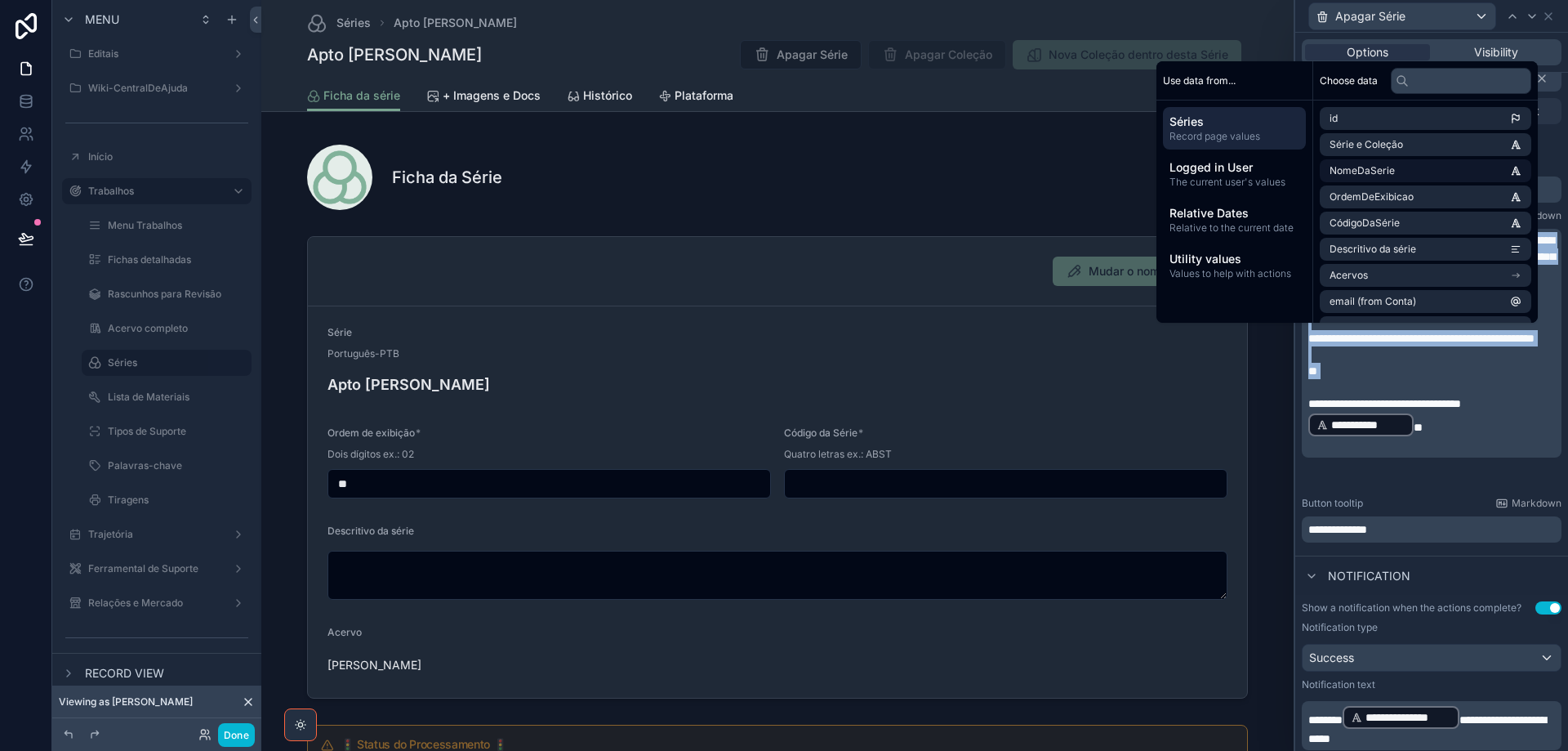
scroll to position [327, 0]
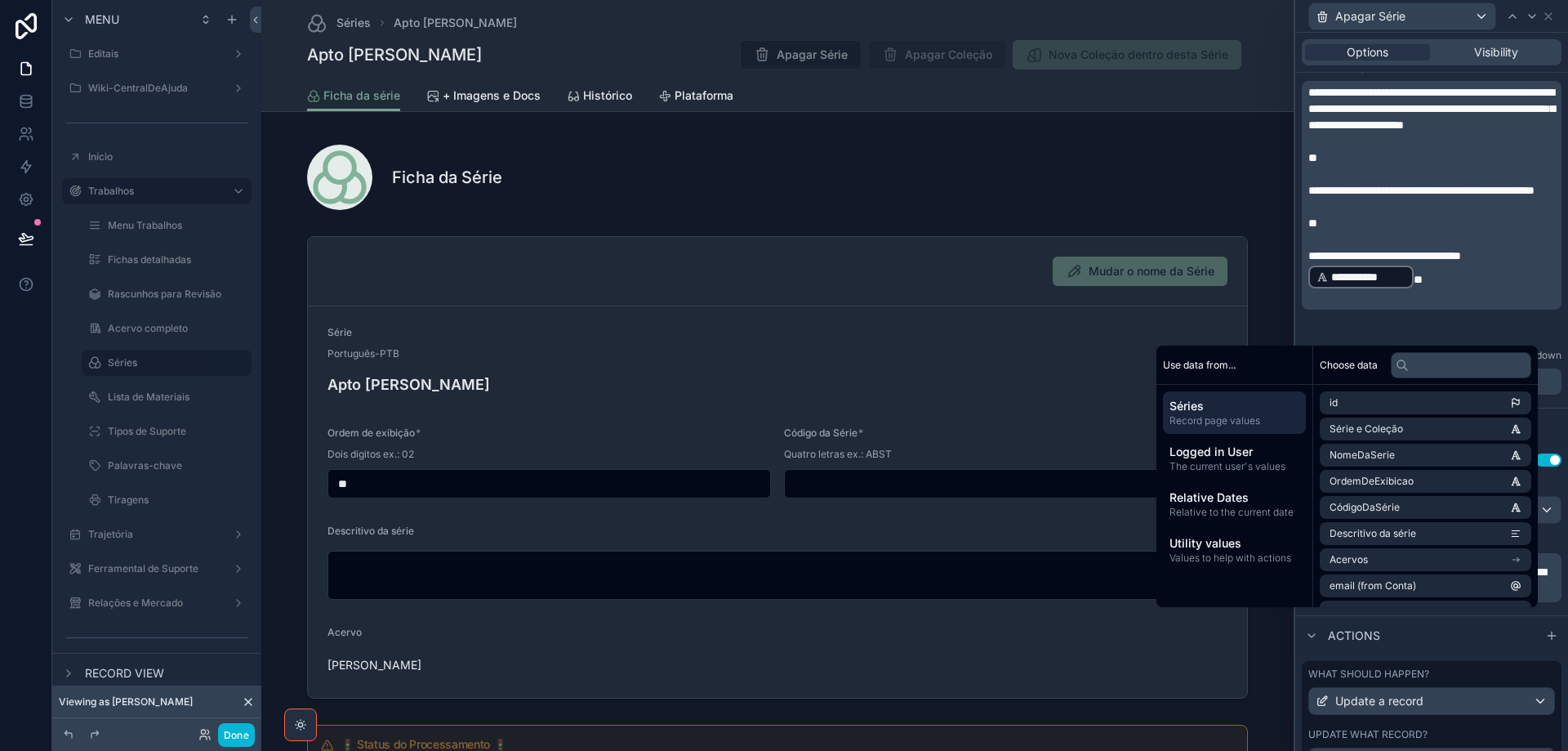
click at [1490, 290] on p "**********" at bounding box center [1433, 268] width 250 height 42
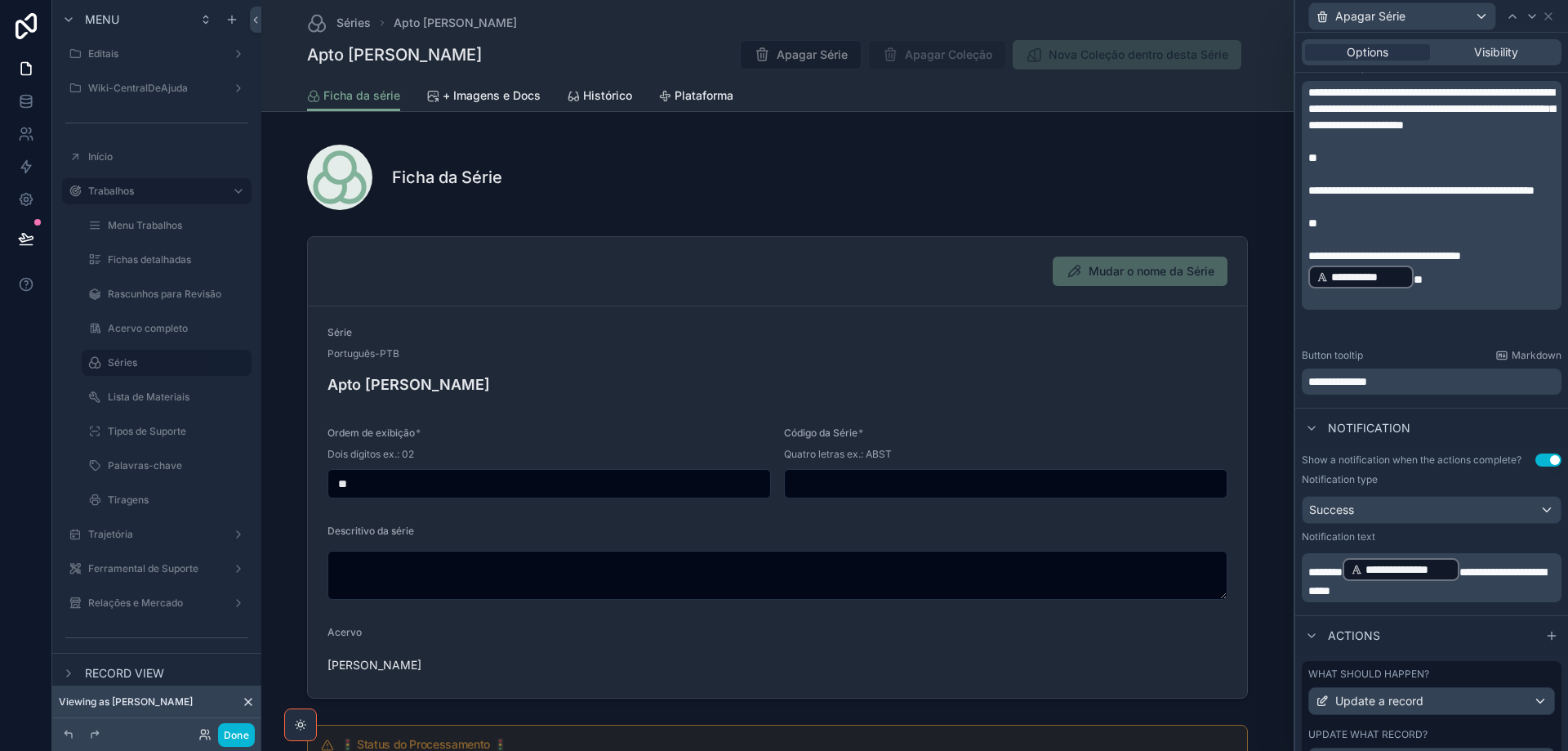
click at [1485, 645] on div "Actions" at bounding box center [1432, 634] width 273 height 39
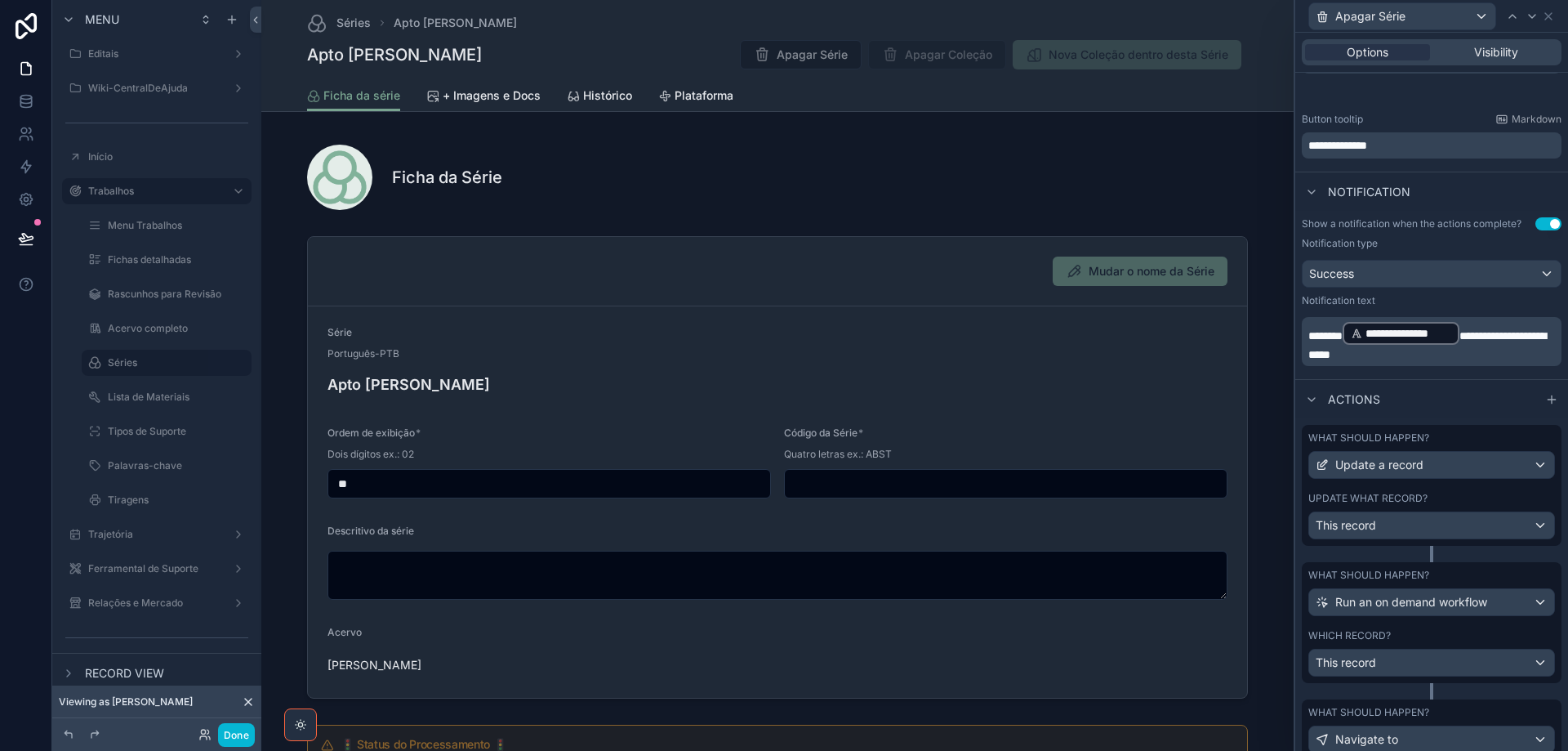
scroll to position [572, 0]
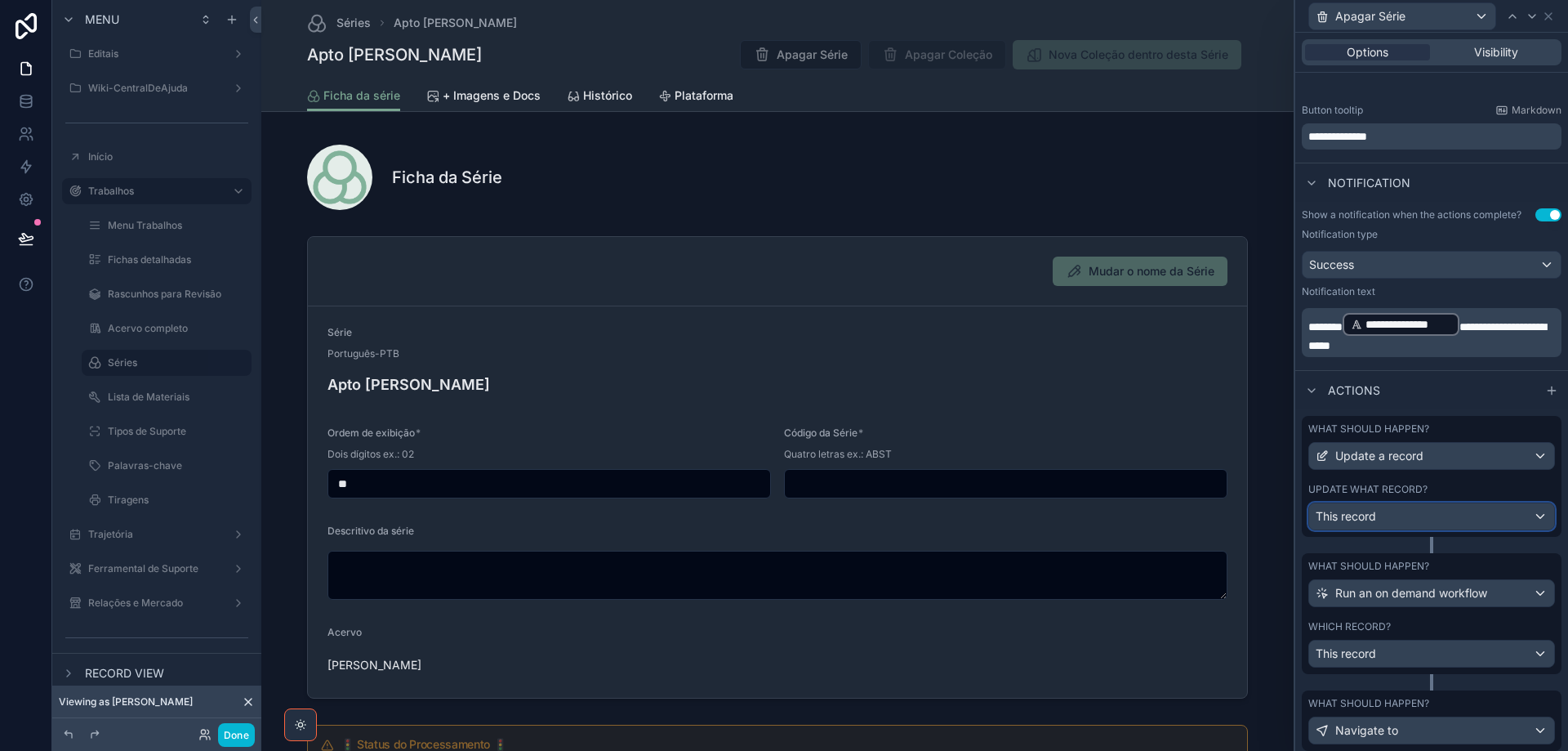
click at [1482, 516] on div "This record" at bounding box center [1432, 516] width 245 height 26
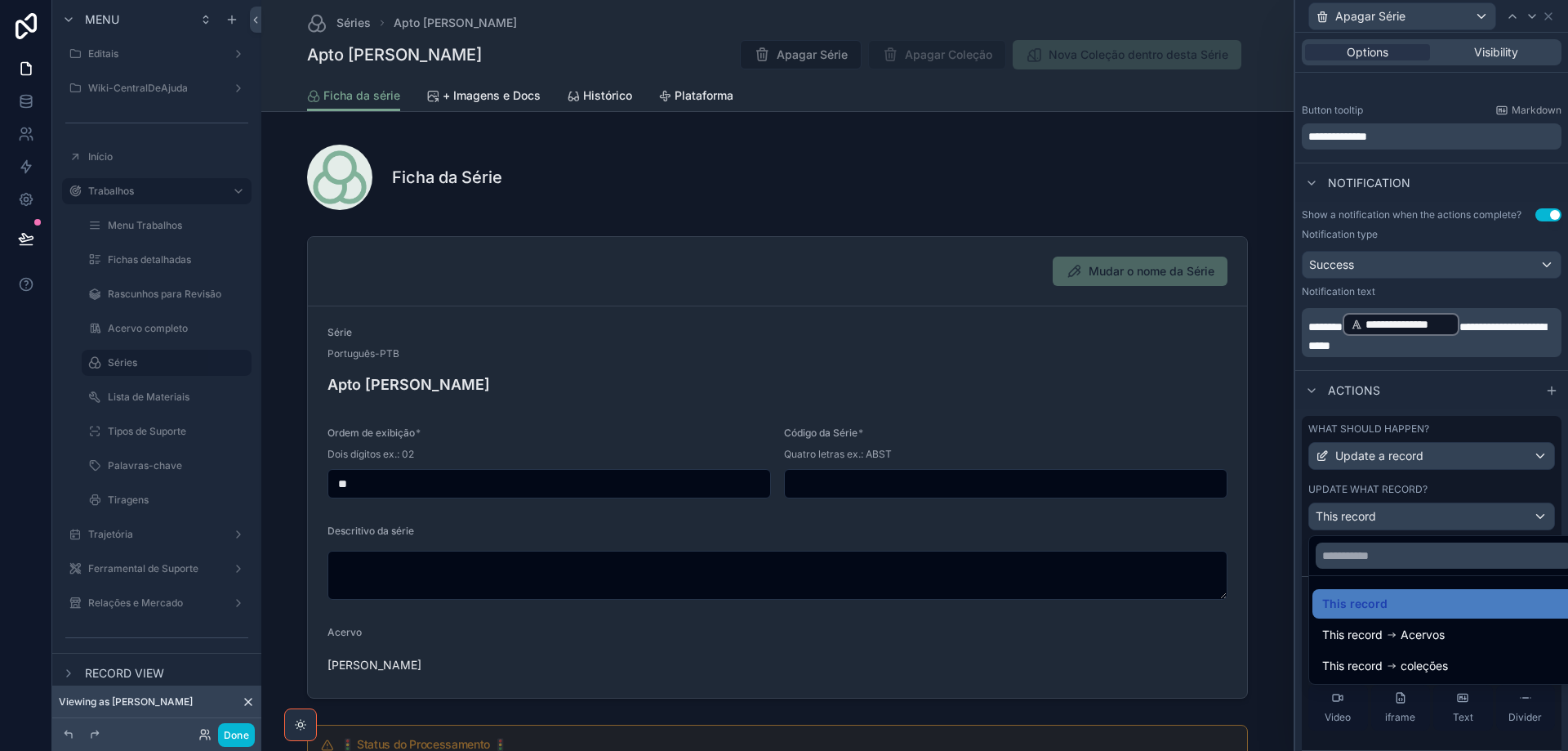
click at [1481, 516] on div at bounding box center [1432, 375] width 273 height 751
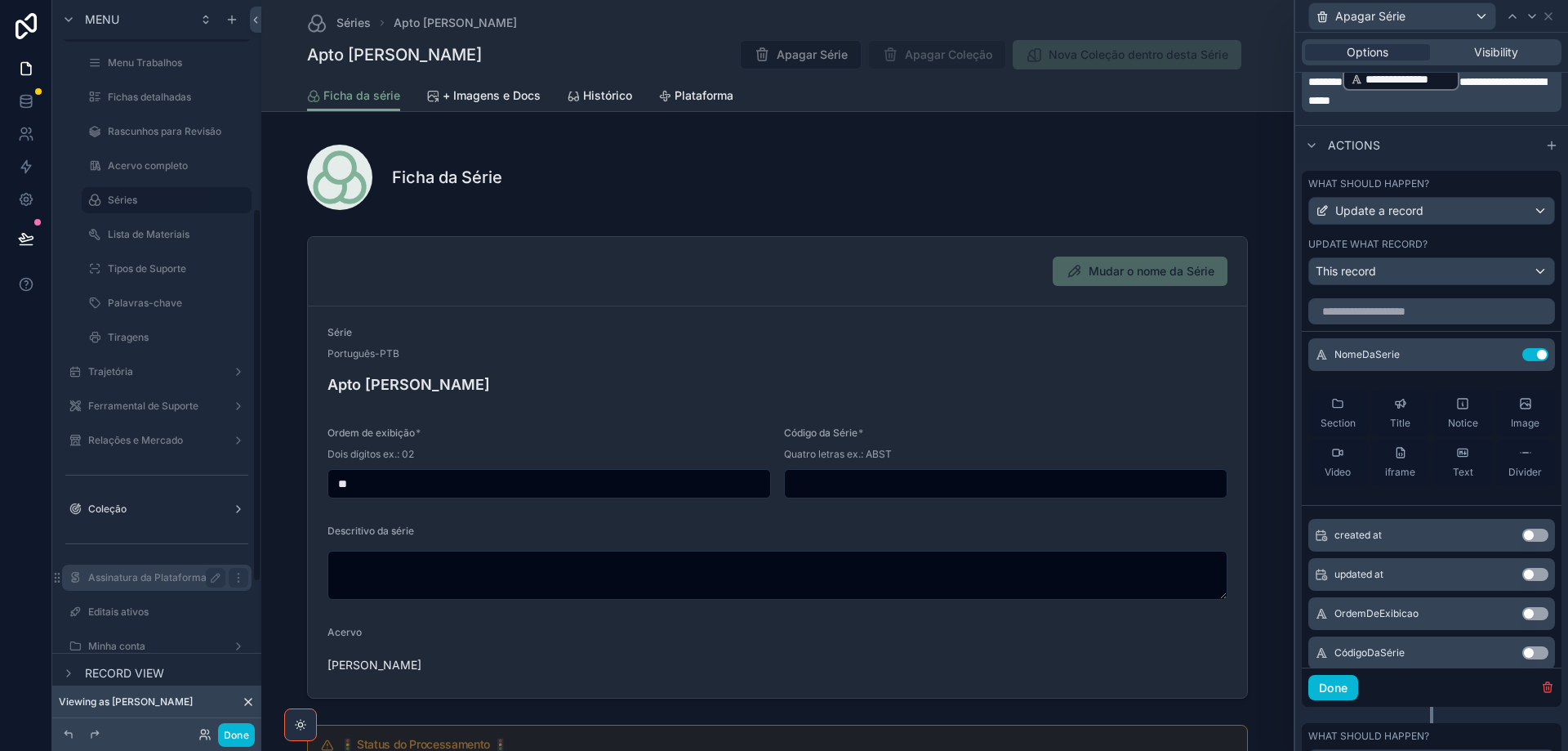
scroll to position [409, 0]
click at [146, 309] on div "Palavras-chave" at bounding box center [167, 302] width 117 height 20
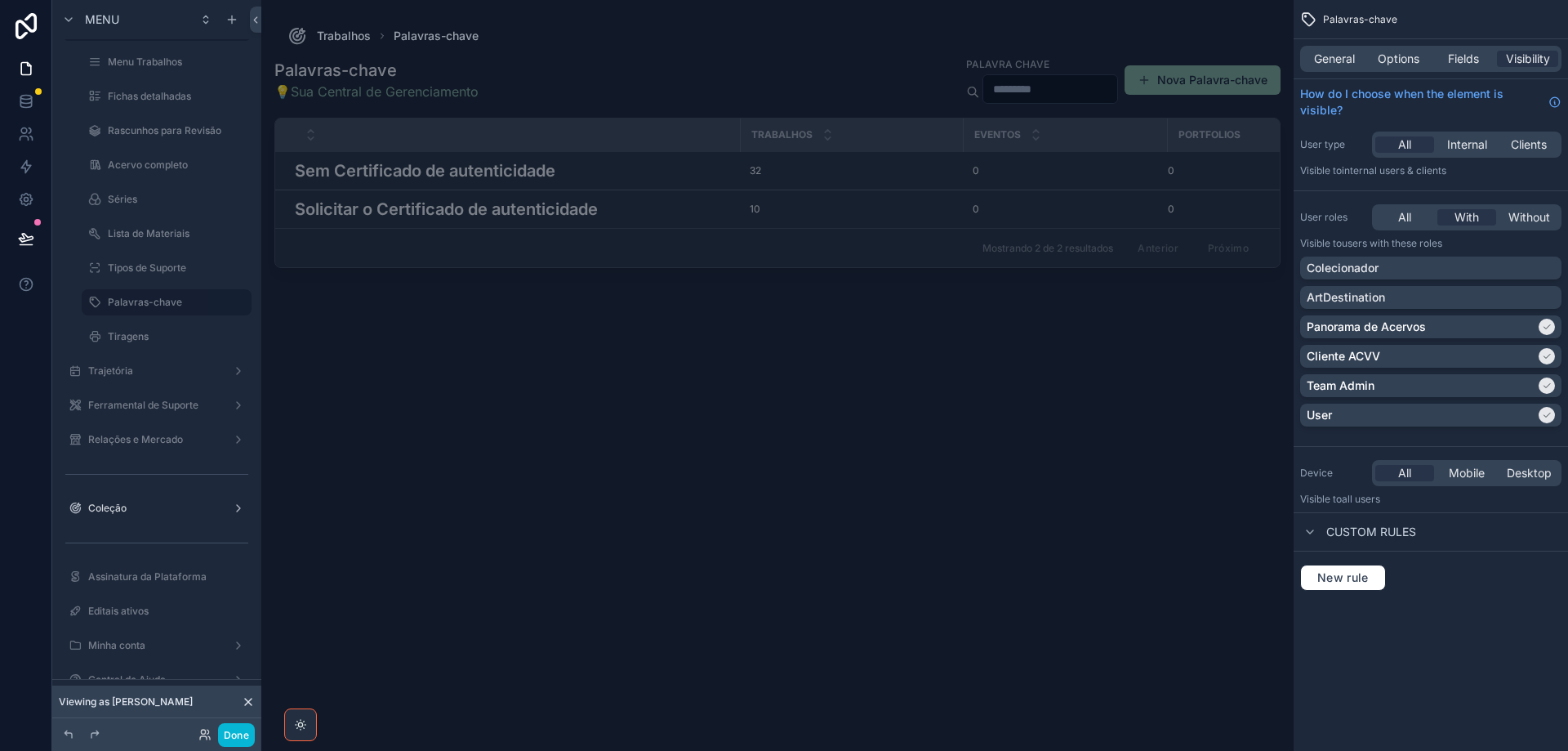
click at [439, 169] on div "scrollable content" at bounding box center [778, 366] width 1032 height 731
click at [440, 170] on h3 "Sem Certificado de autenticidade" at bounding box center [425, 170] width 261 height 24
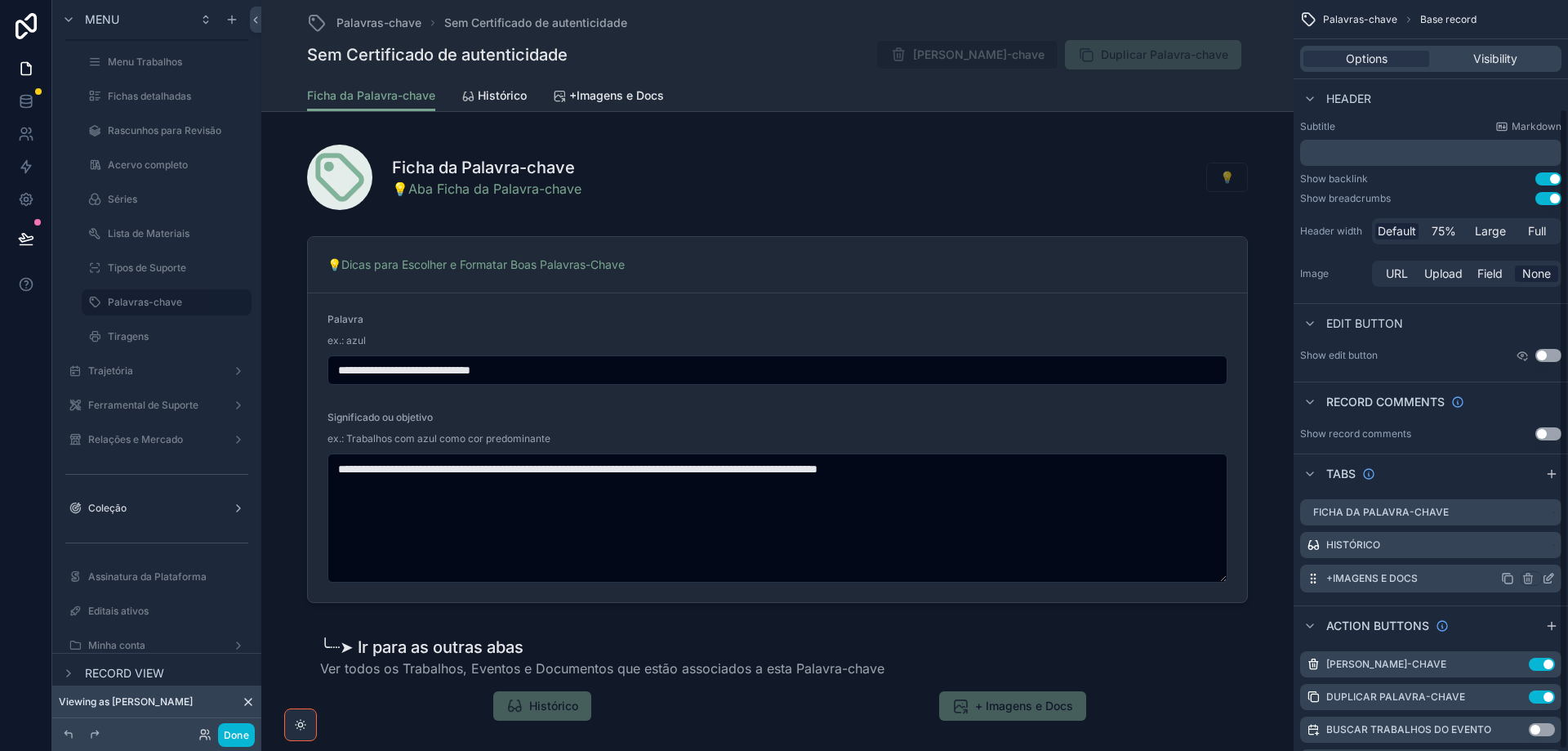
scroll to position [127, 0]
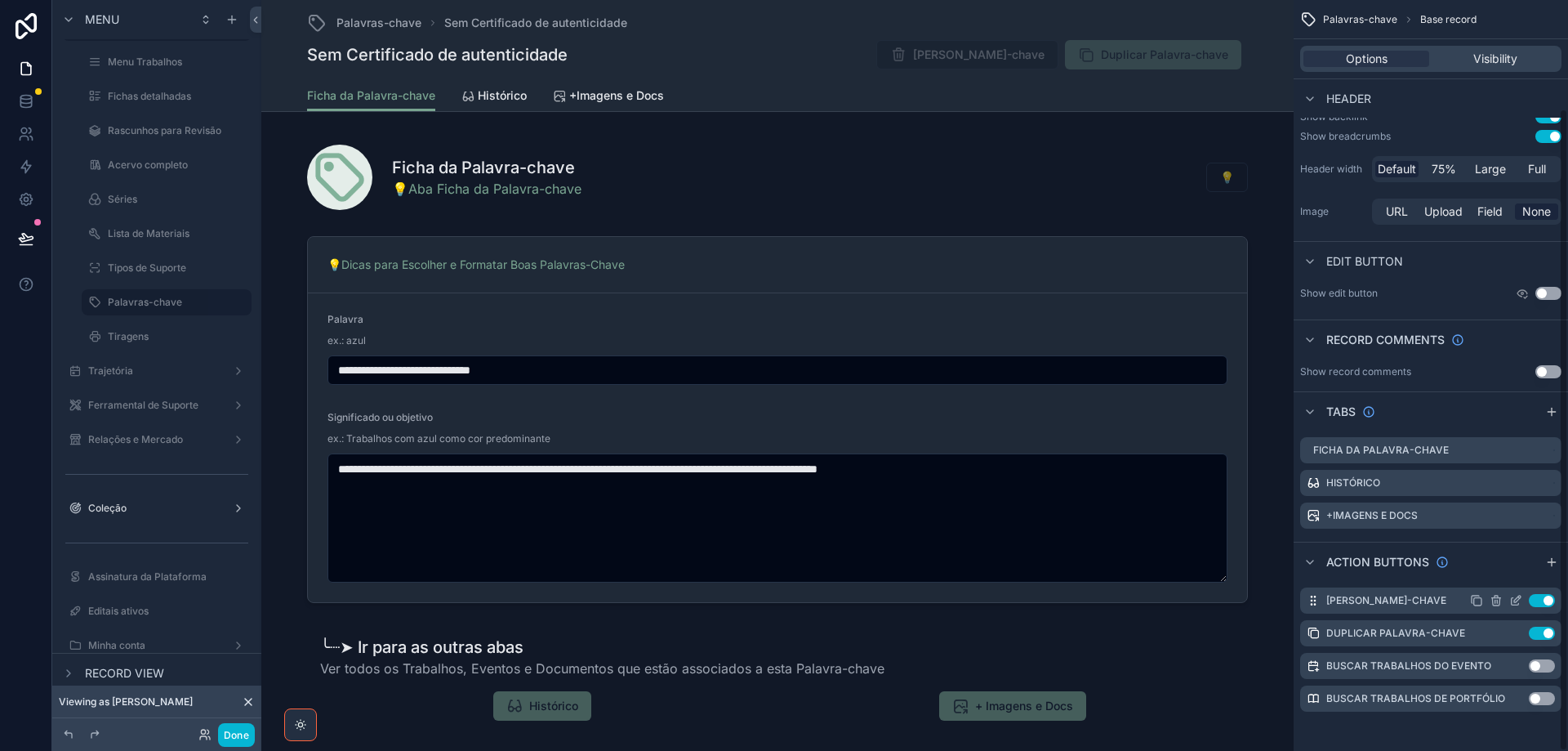
click at [1515, 603] on icon "scrollable content" at bounding box center [1515, 600] width 13 height 13
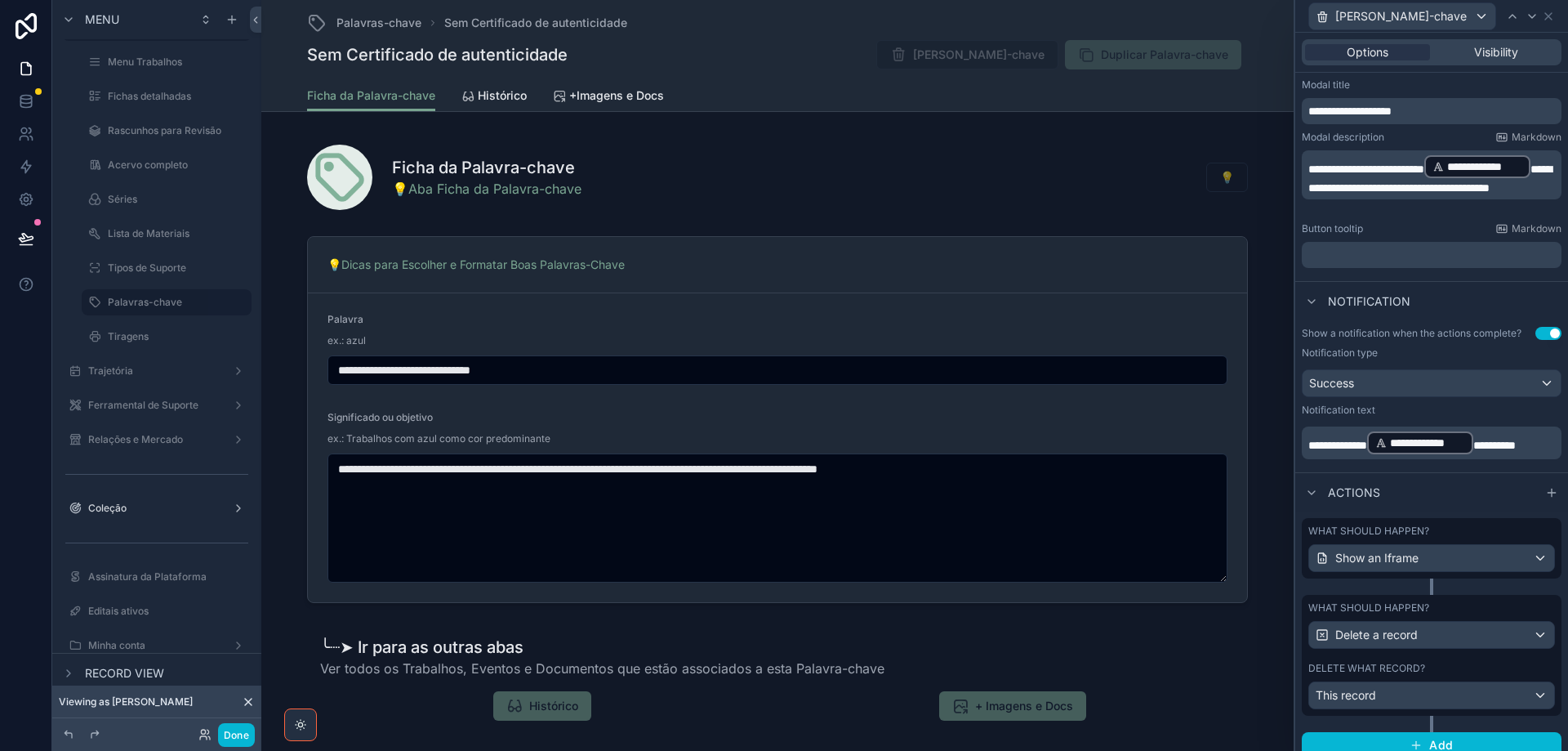
scroll to position [271, 0]
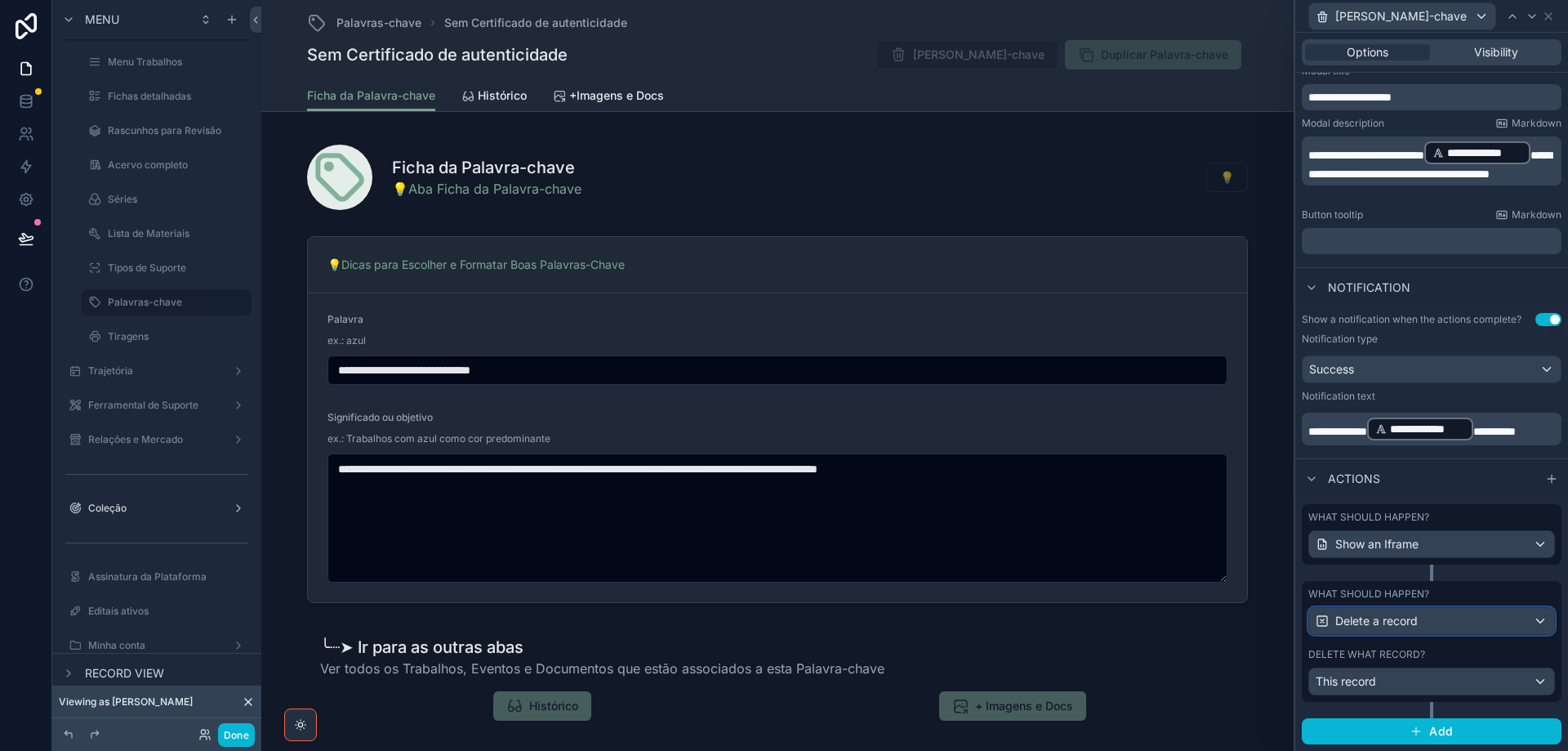
click at [1461, 627] on div "Delete a record" at bounding box center [1432, 621] width 245 height 26
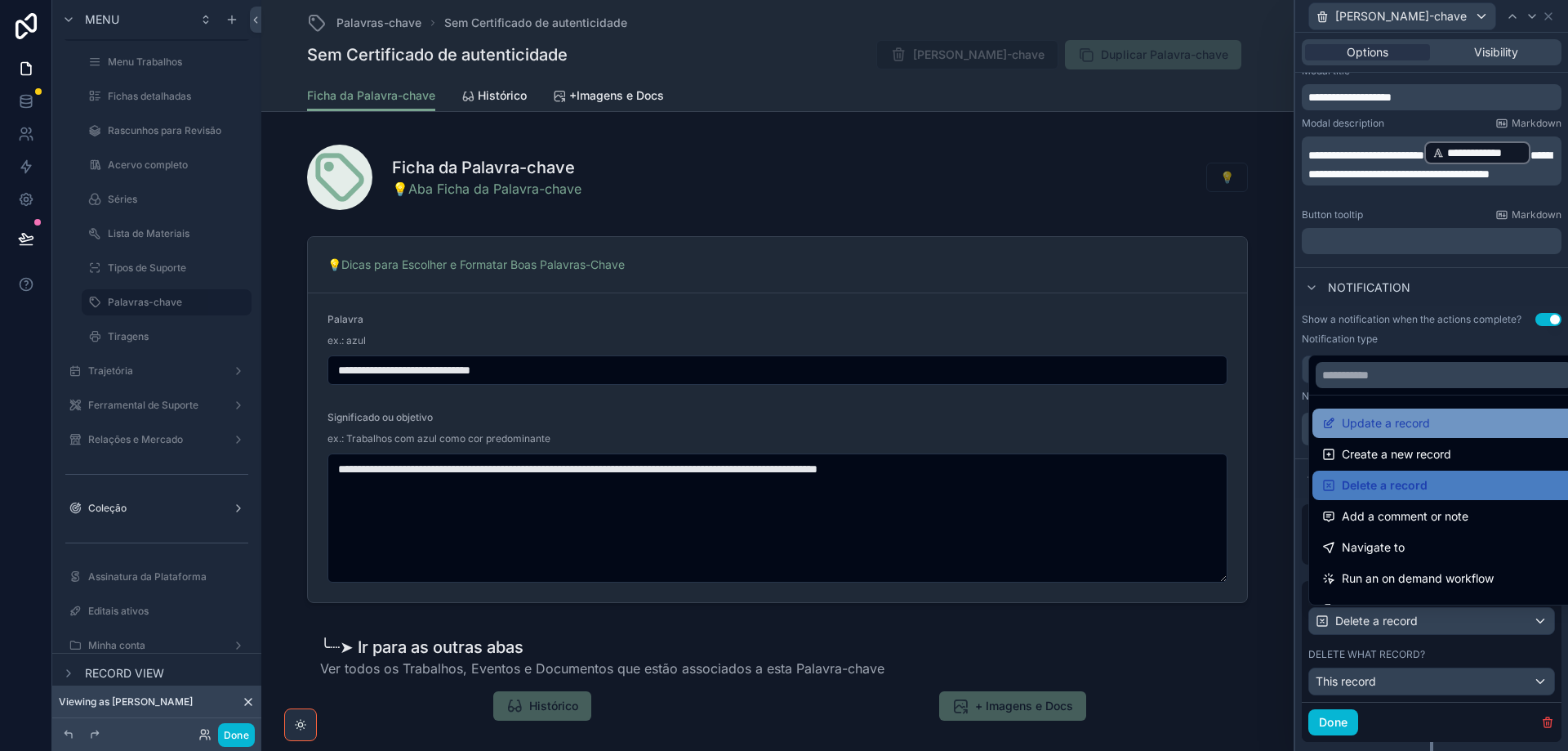
click at [1419, 423] on span "Update a record" at bounding box center [1386, 423] width 88 height 20
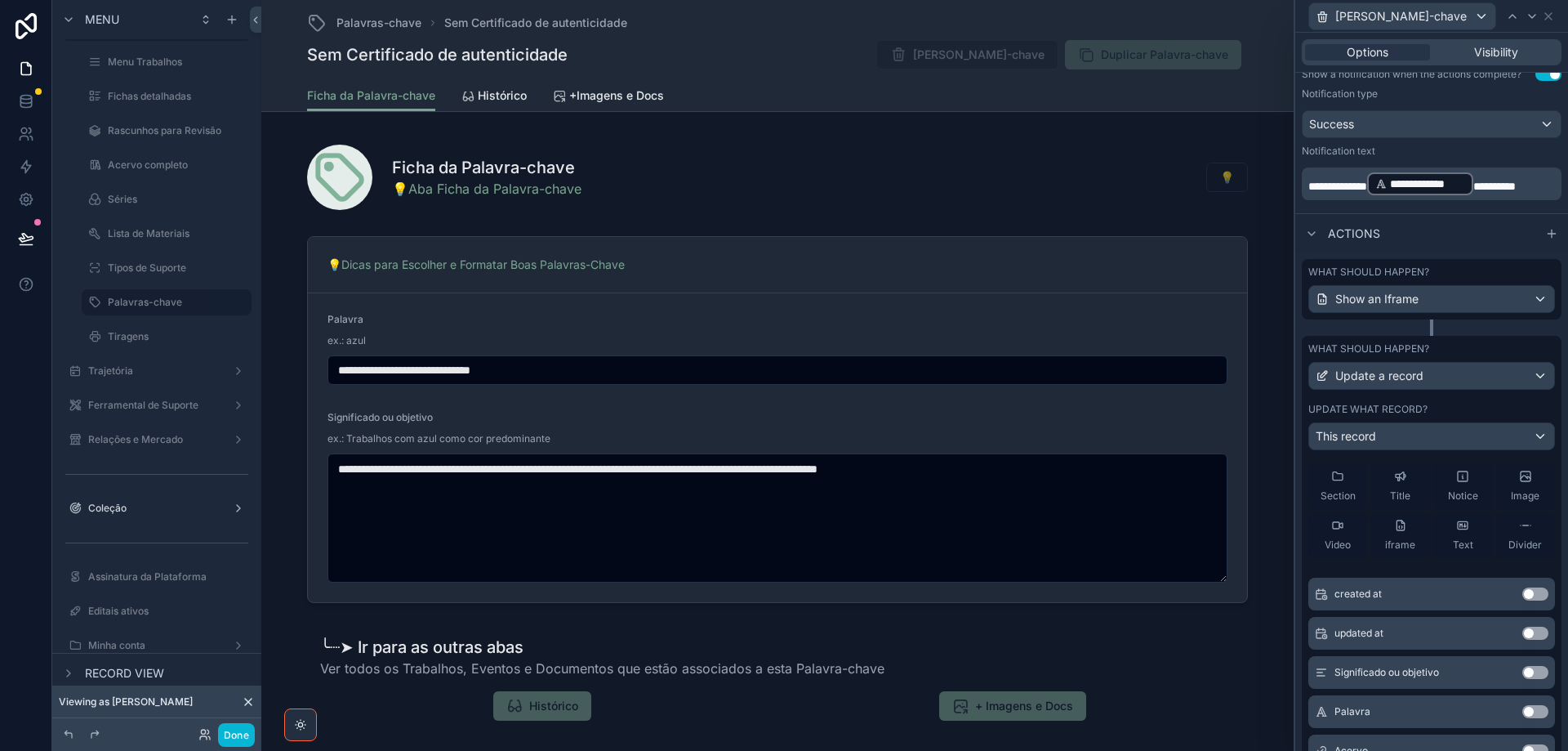
scroll to position [82, 0]
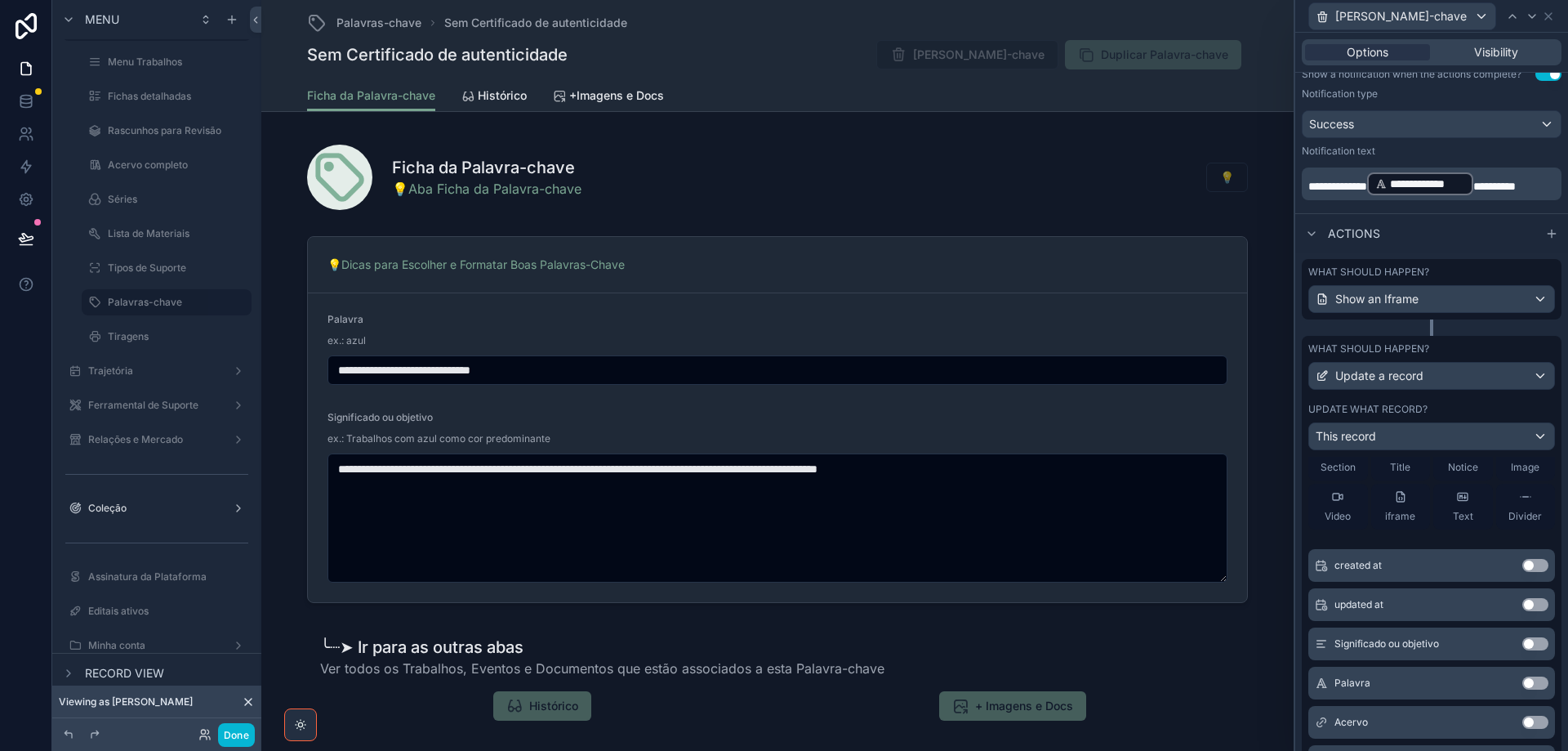
click at [1522, 682] on button "Use setting" at bounding box center [1535, 683] width 26 height 13
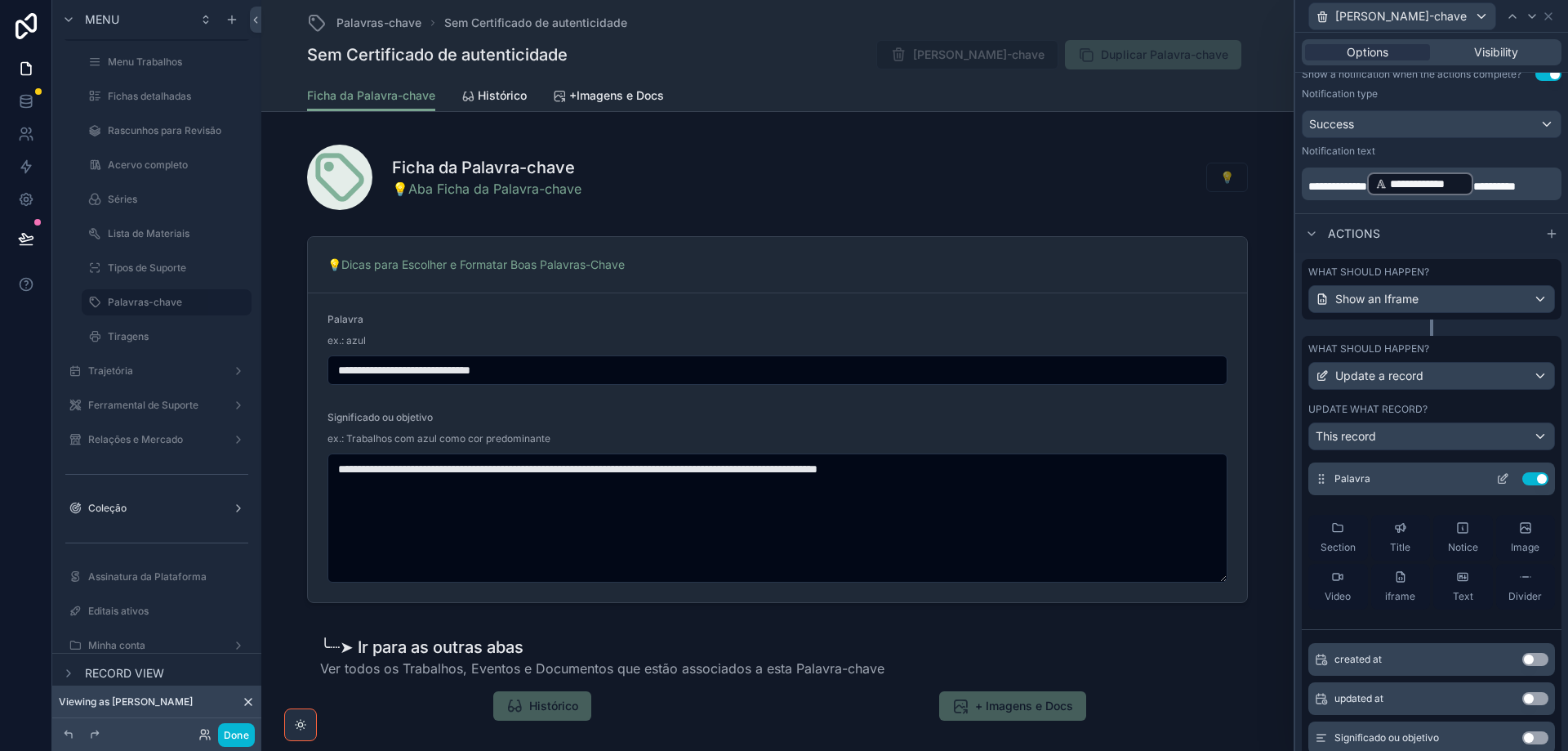
scroll to position [0, 0]
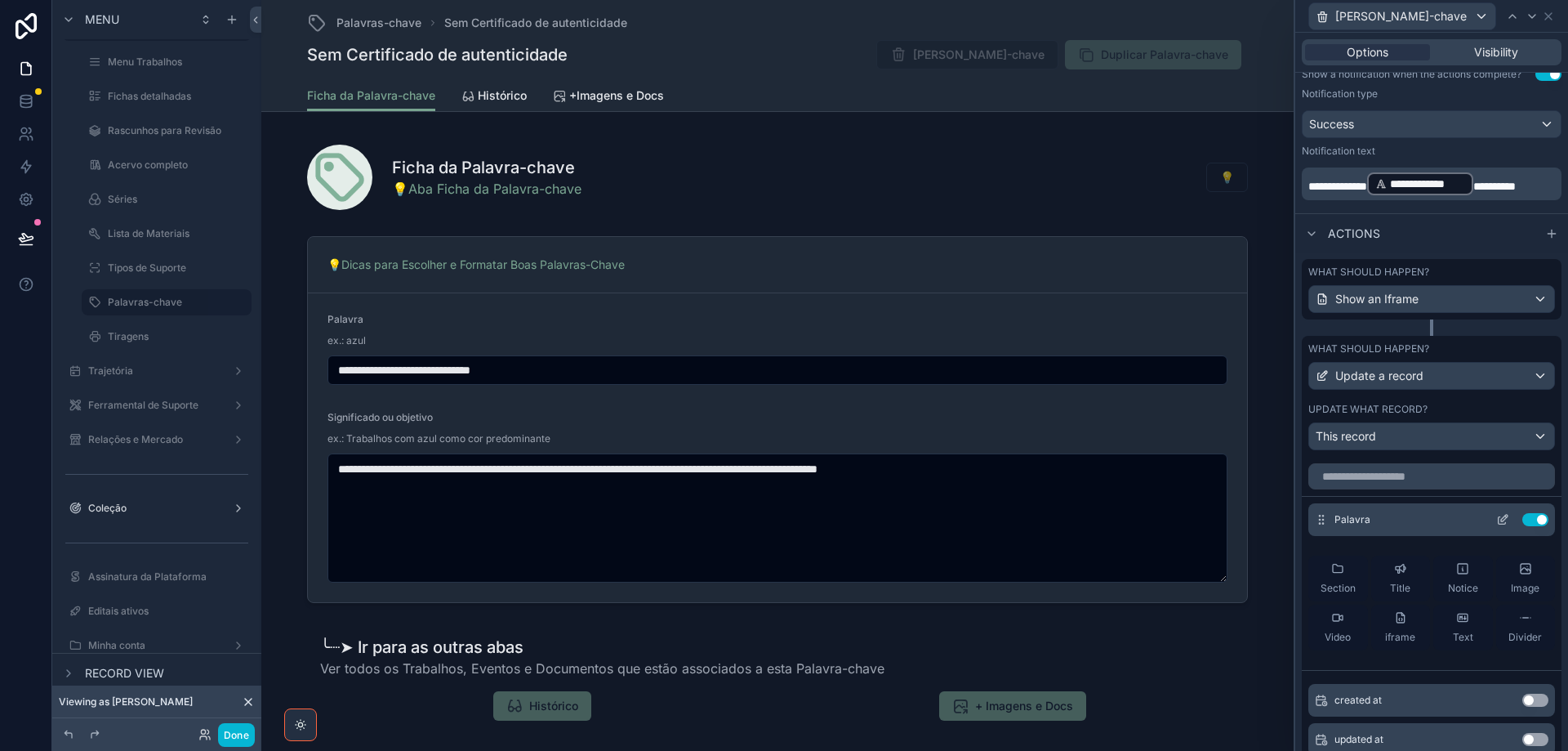
click at [1496, 519] on icon at bounding box center [1502, 519] width 13 height 13
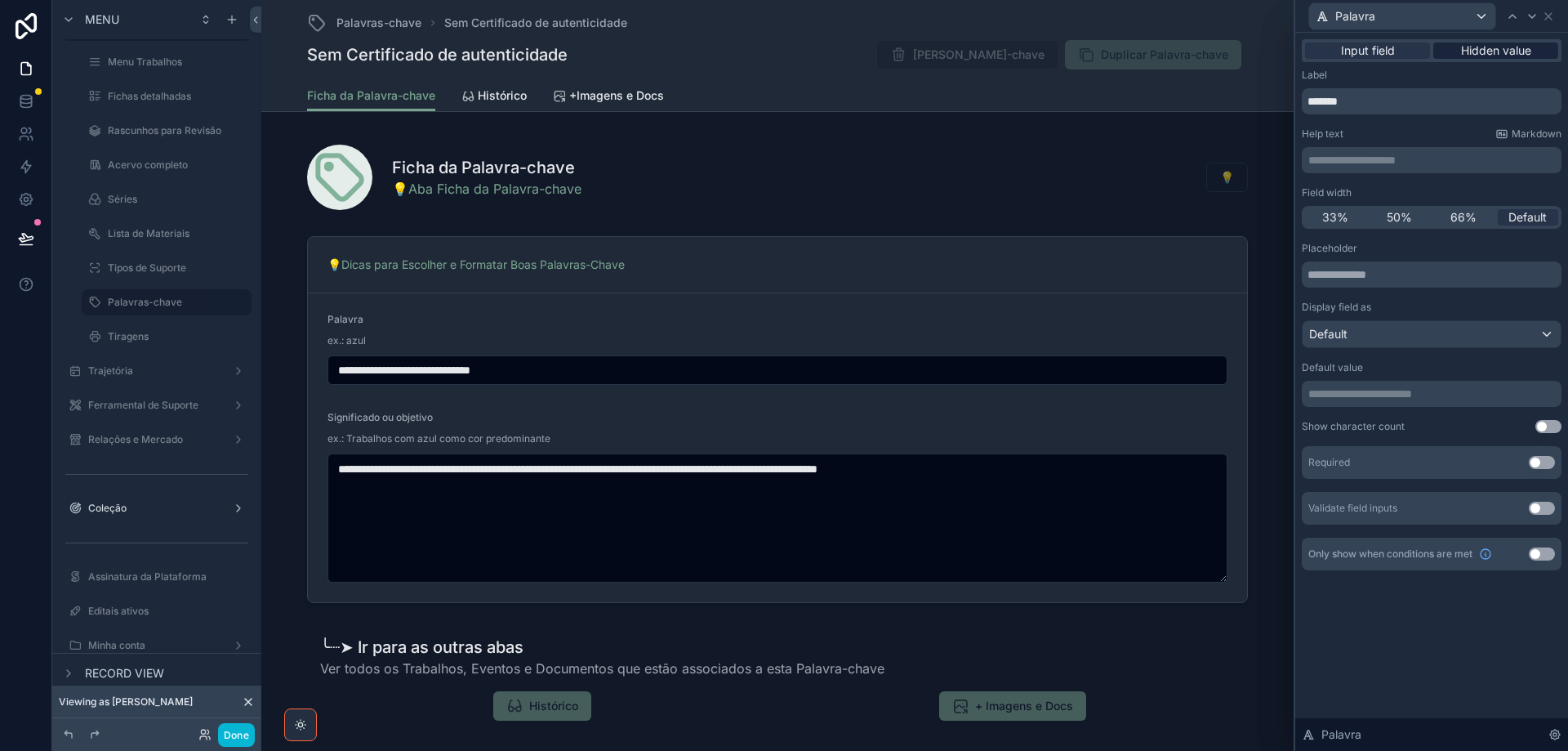
click at [1471, 48] on span "Hidden value" at bounding box center [1495, 50] width 70 height 16
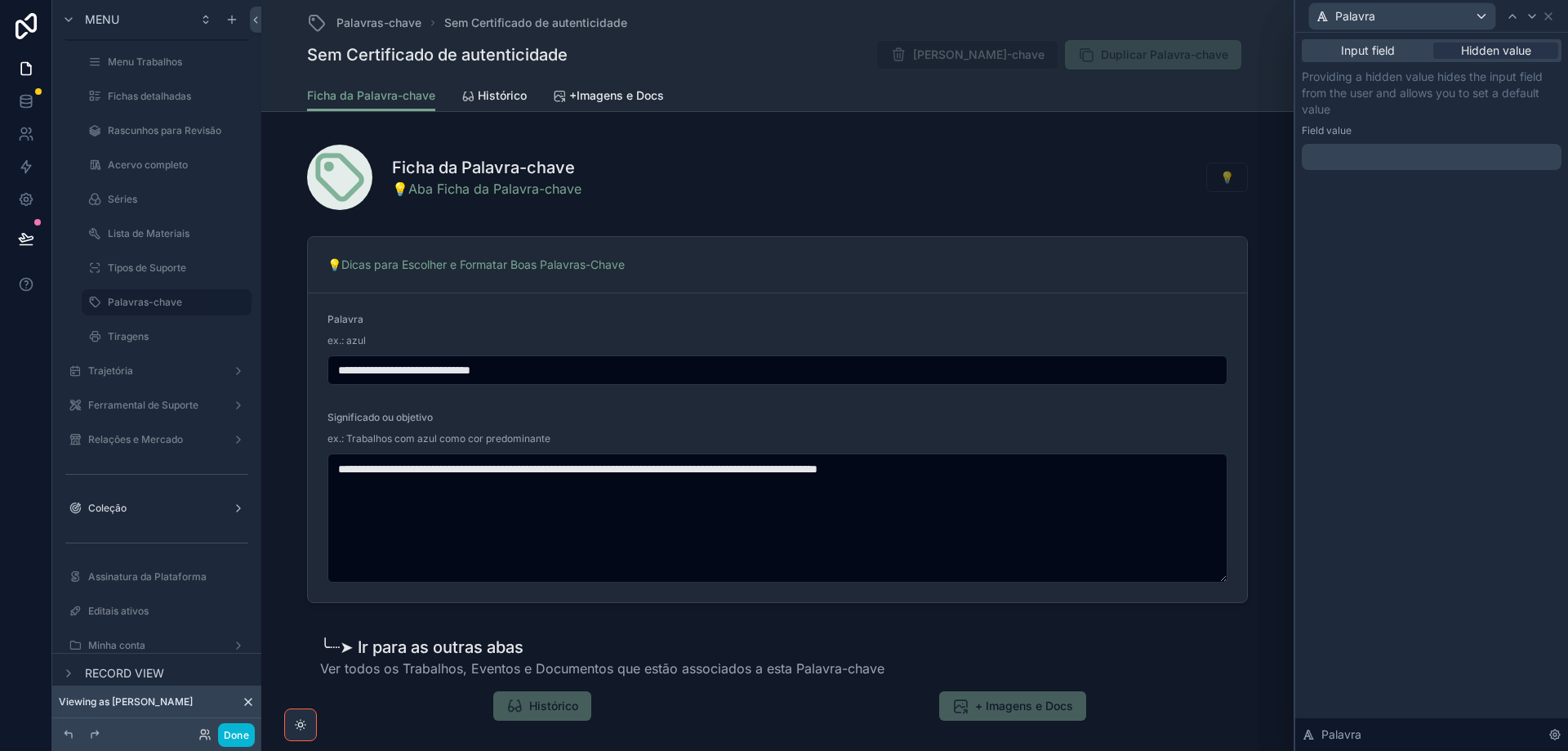
click at [1379, 152] on p "﻿" at bounding box center [1433, 156] width 250 height 16
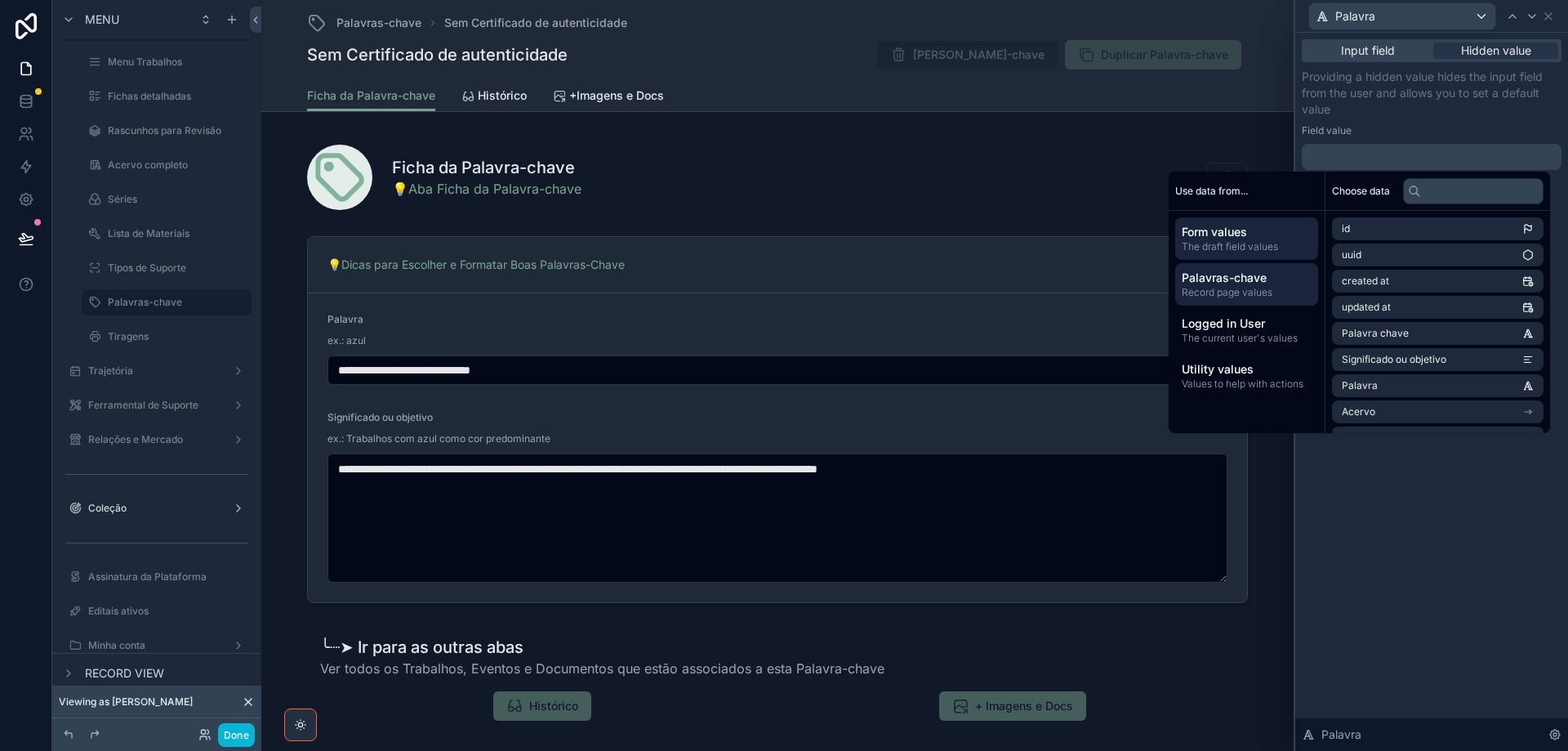
click at [1280, 285] on span "Palavras-chave" at bounding box center [1247, 277] width 130 height 16
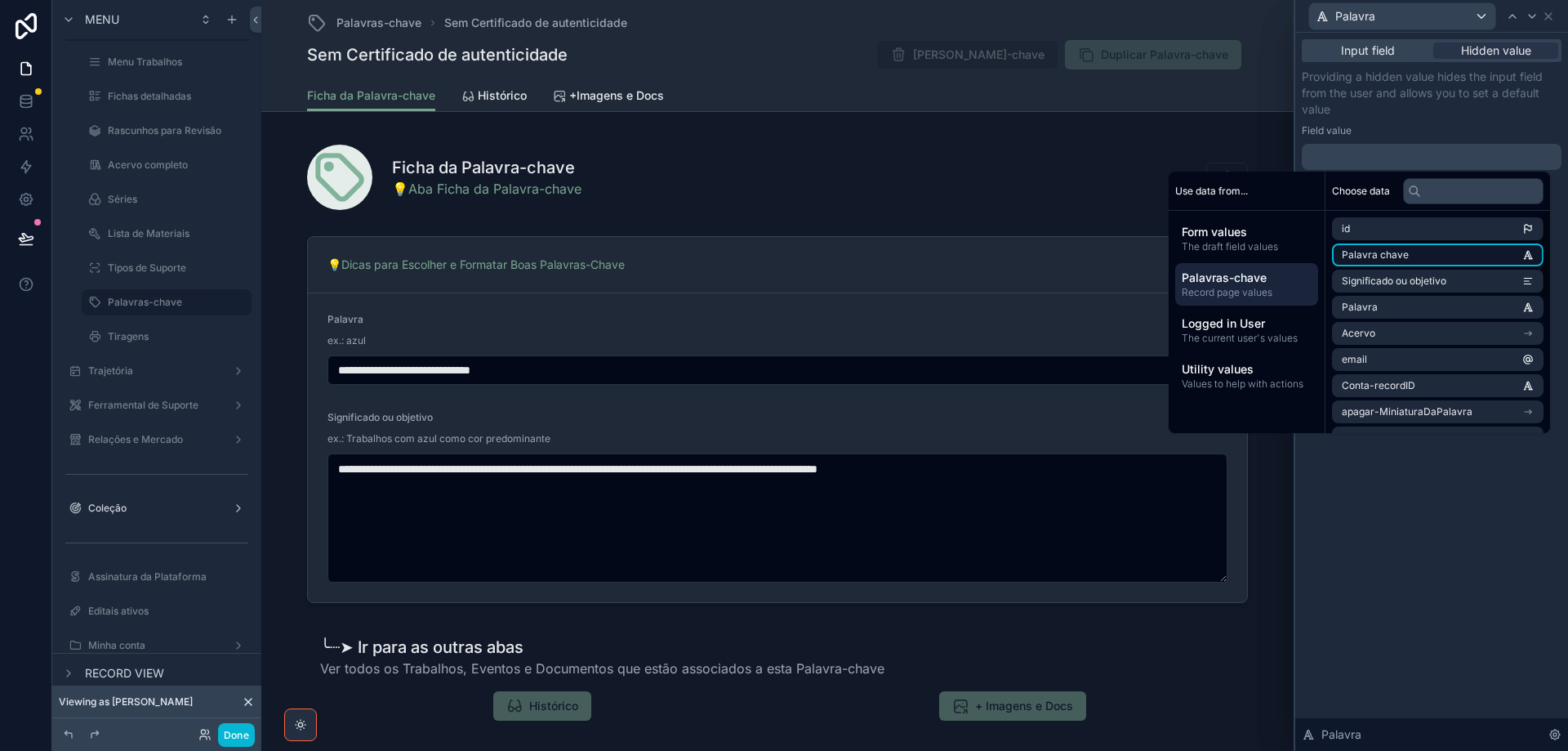
click at [1370, 258] on span "Palavra chave" at bounding box center [1375, 254] width 67 height 13
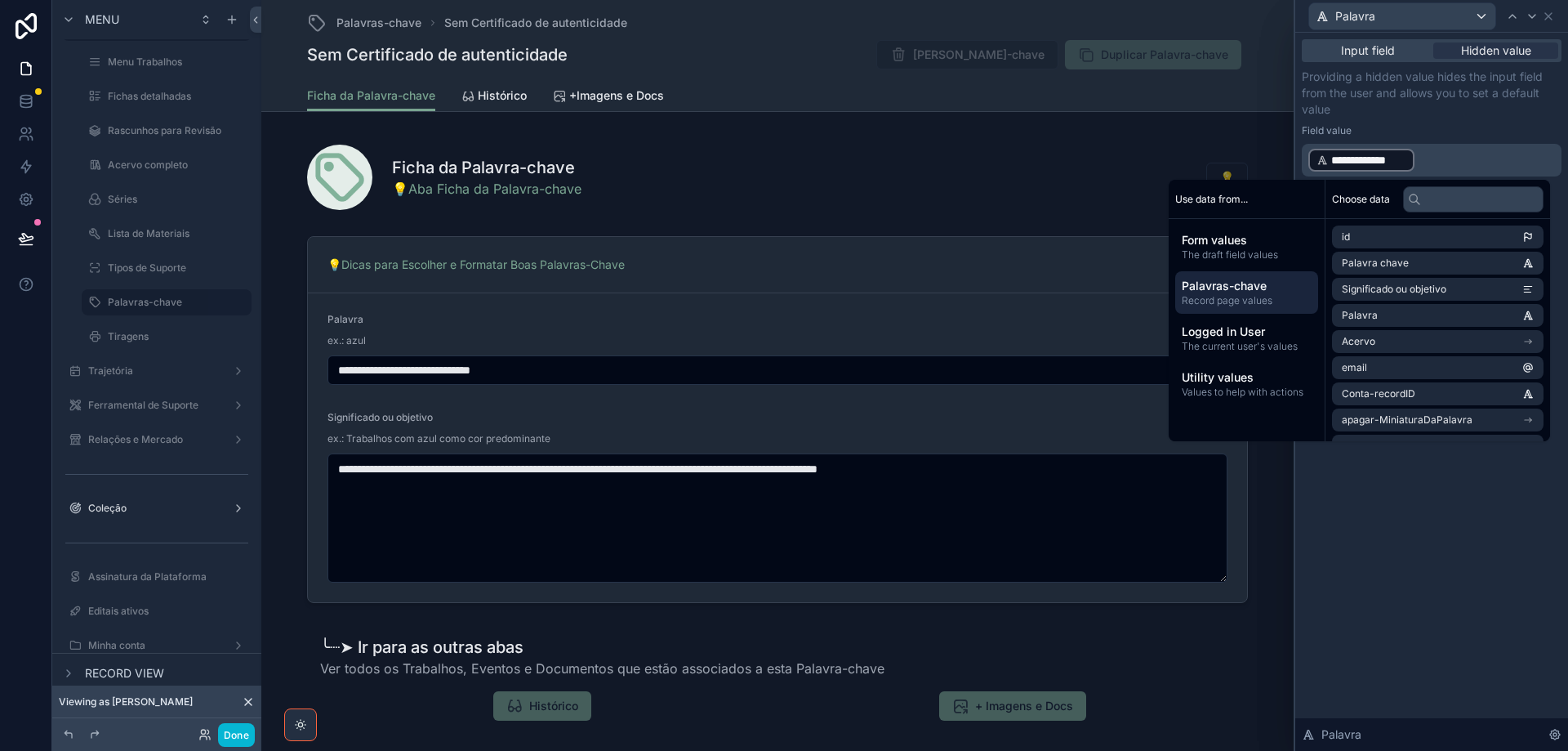
click at [1453, 164] on p "**********" at bounding box center [1433, 160] width 250 height 26
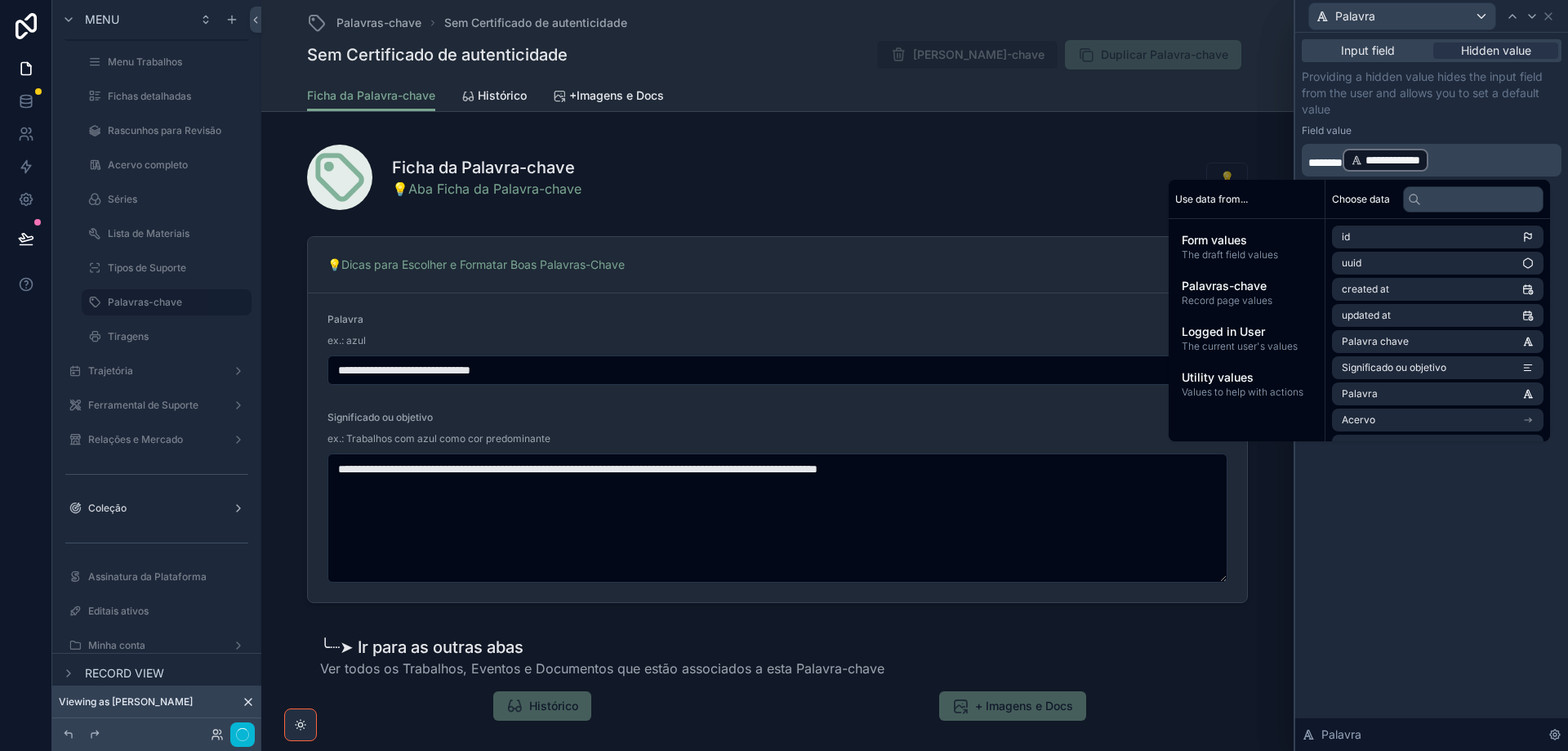
click at [1480, 119] on div "**********" at bounding box center [1432, 122] width 260 height 108
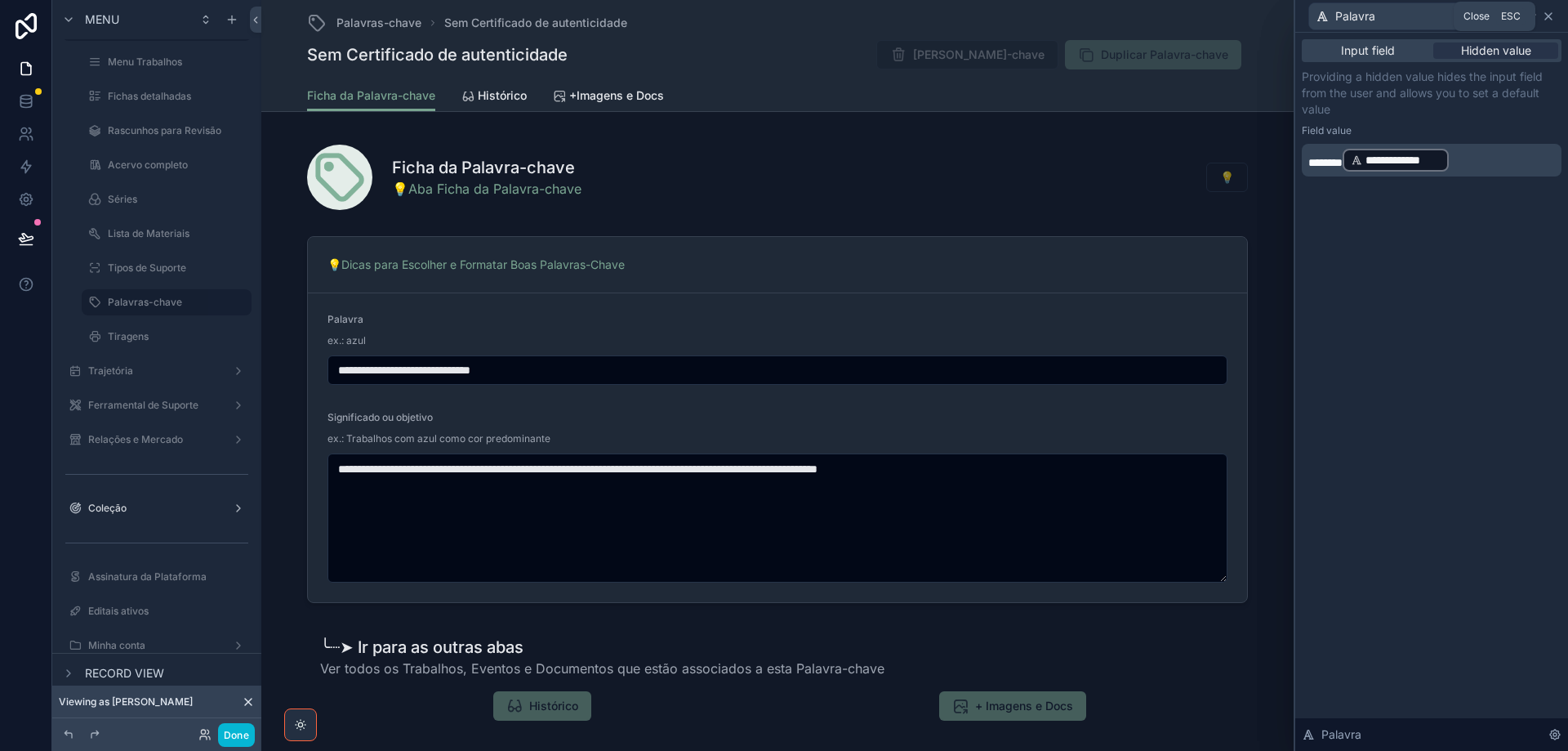
click at [1546, 19] on icon at bounding box center [1549, 16] width 7 height 7
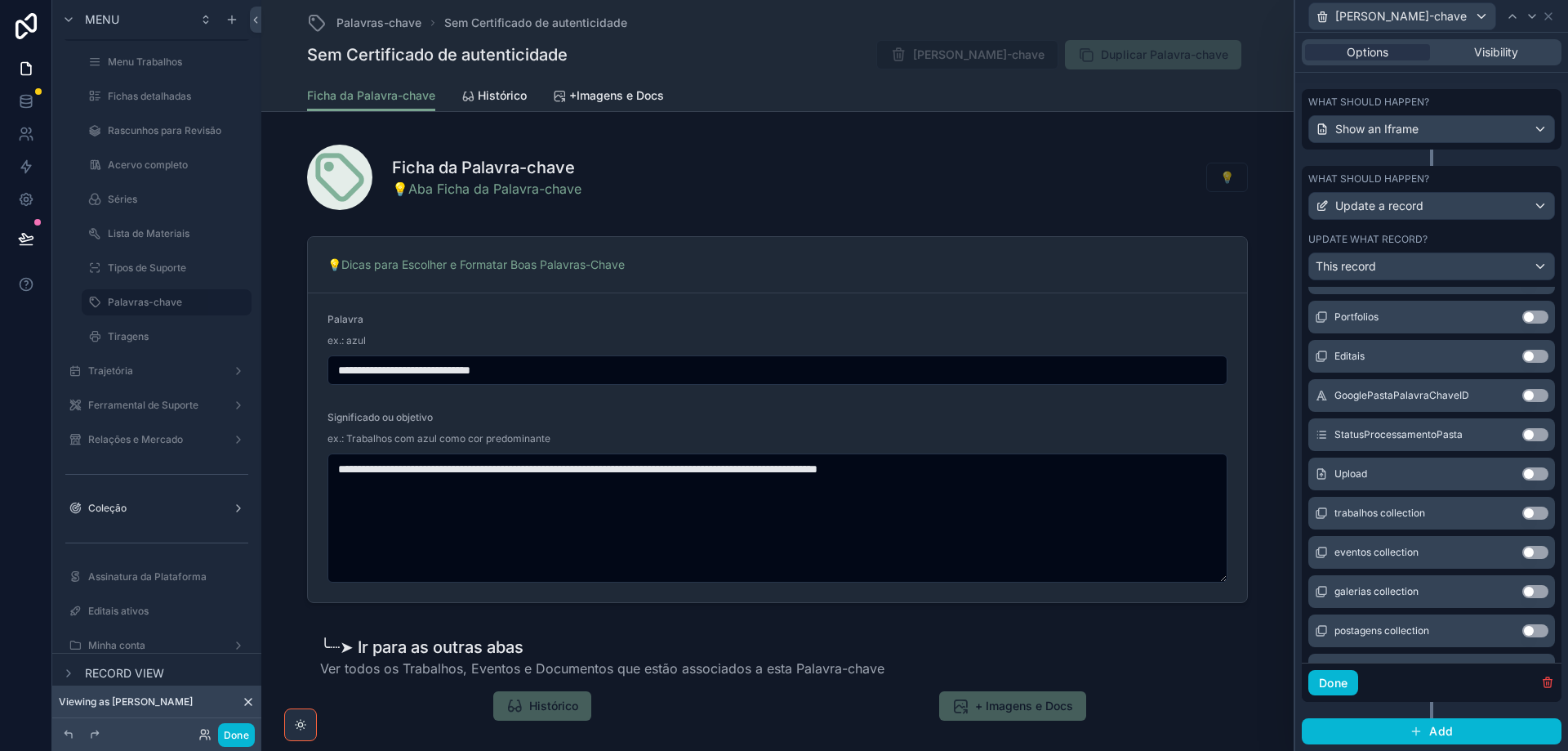
scroll to position [371, 0]
click at [1522, 513] on button "Use setting" at bounding box center [1535, 512] width 26 height 13
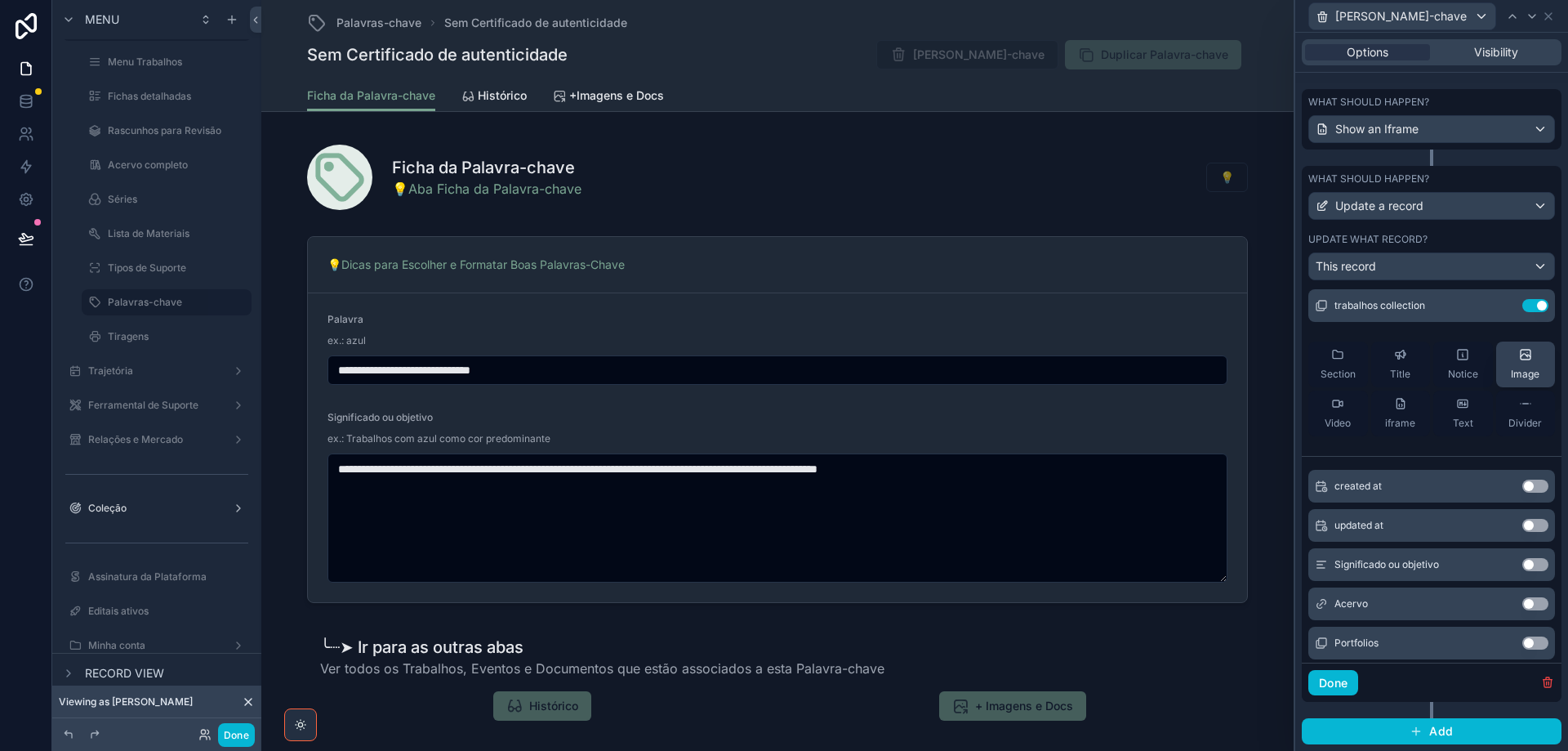
scroll to position [0, 0]
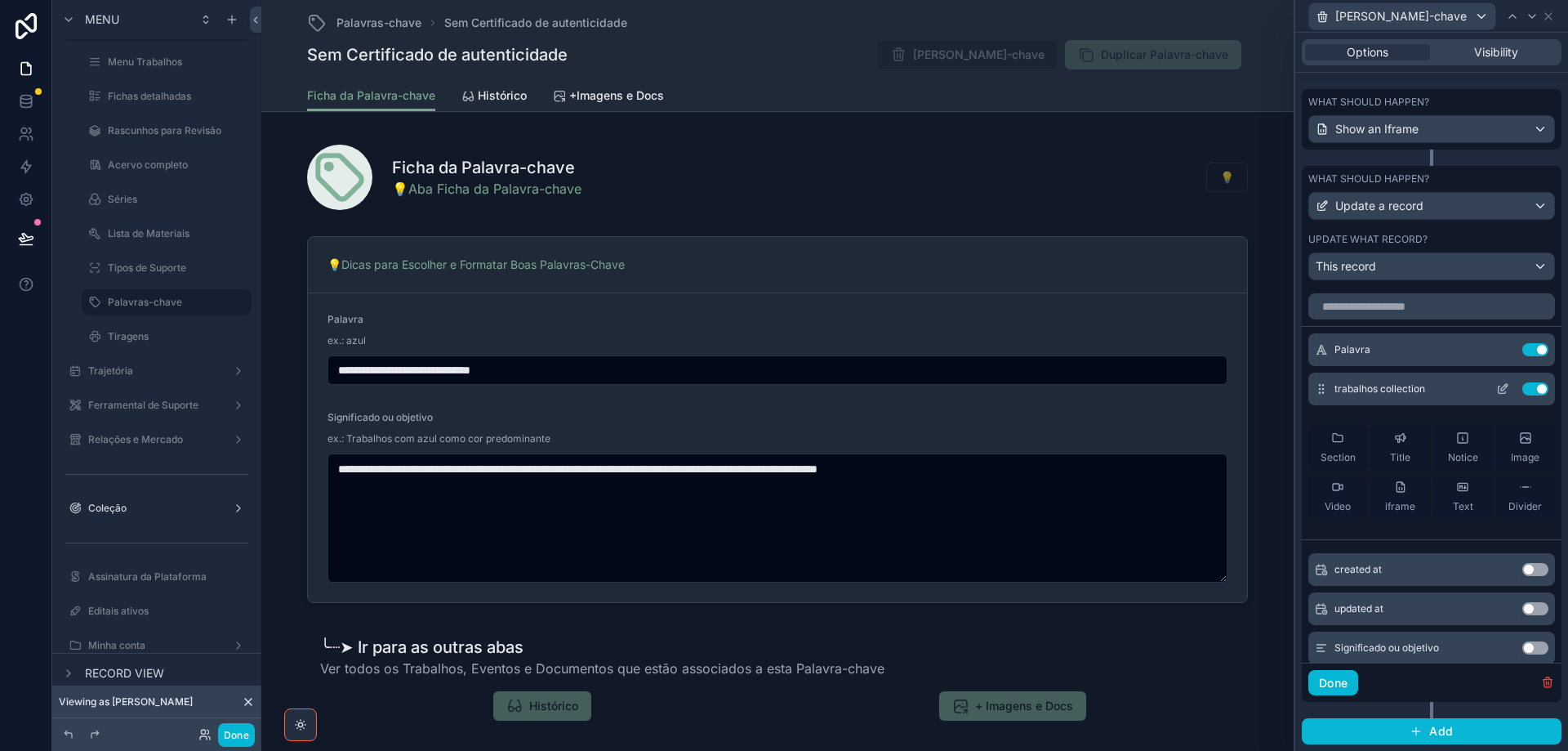
click at [1501, 390] on icon at bounding box center [1505, 387] width 7 height 7
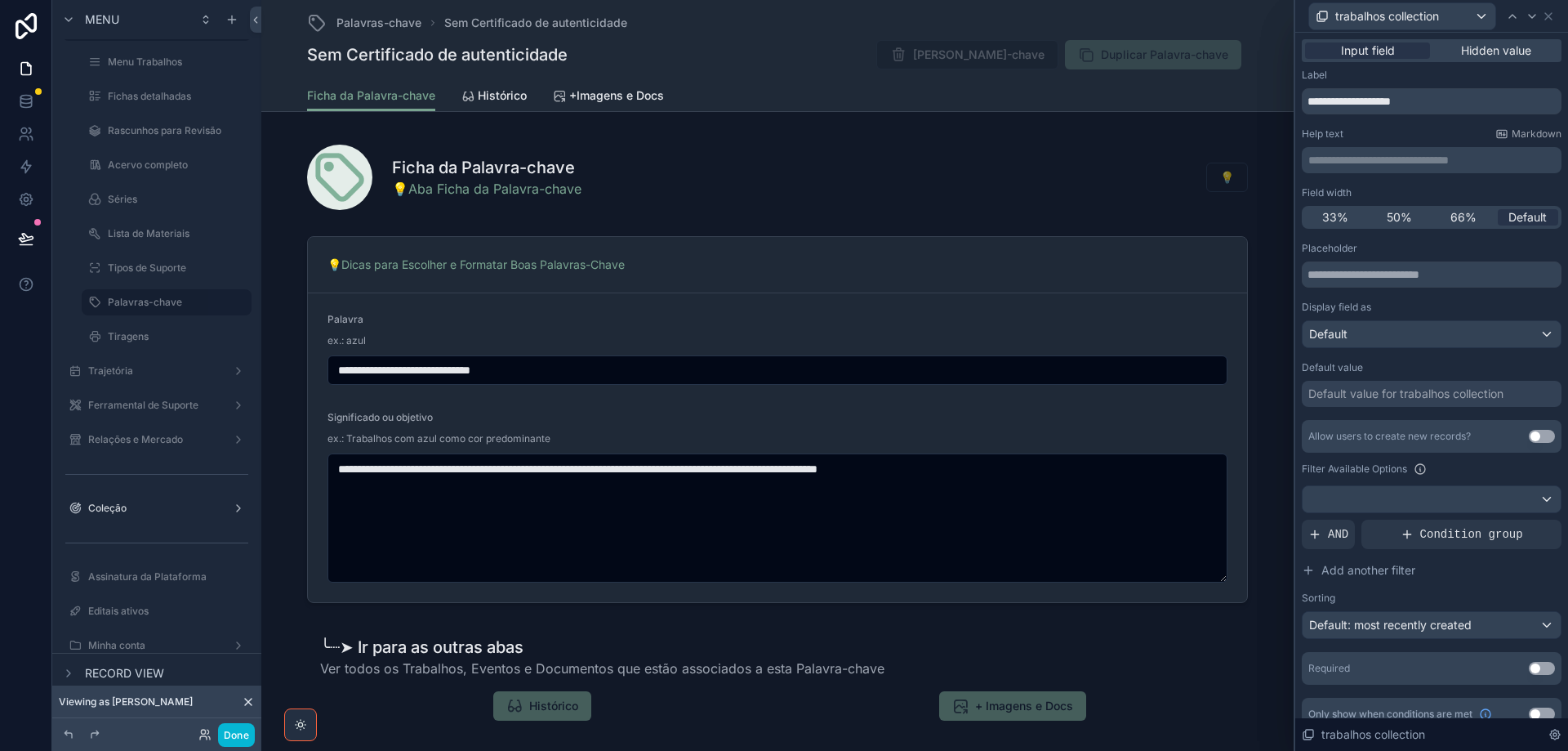
drag, startPoint x: 1520, startPoint y: 48, endPoint x: 1470, endPoint y: 140, distance: 104.7
click at [1519, 48] on span "Hidden value" at bounding box center [1495, 50] width 70 height 16
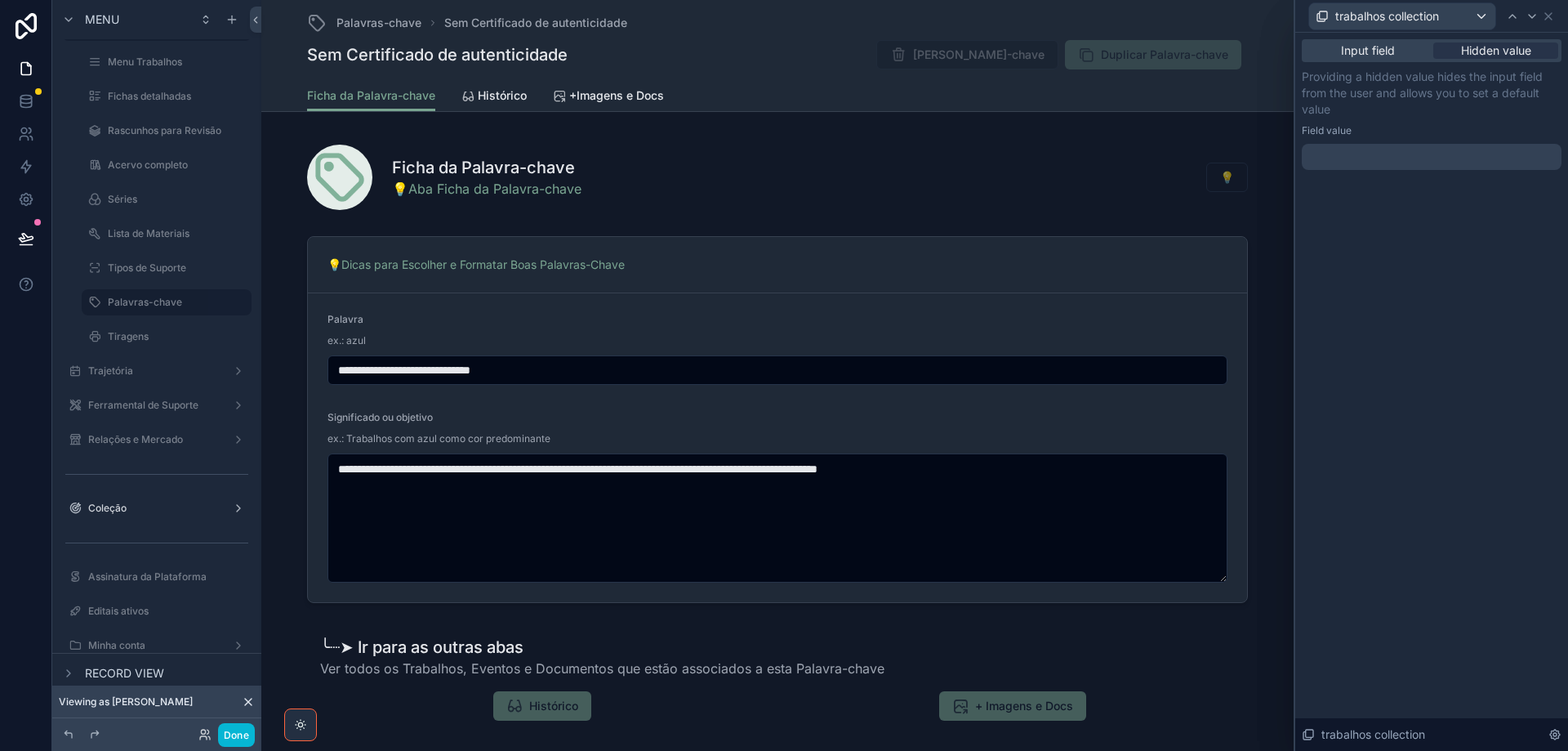
click at [1472, 159] on div at bounding box center [1432, 156] width 260 height 26
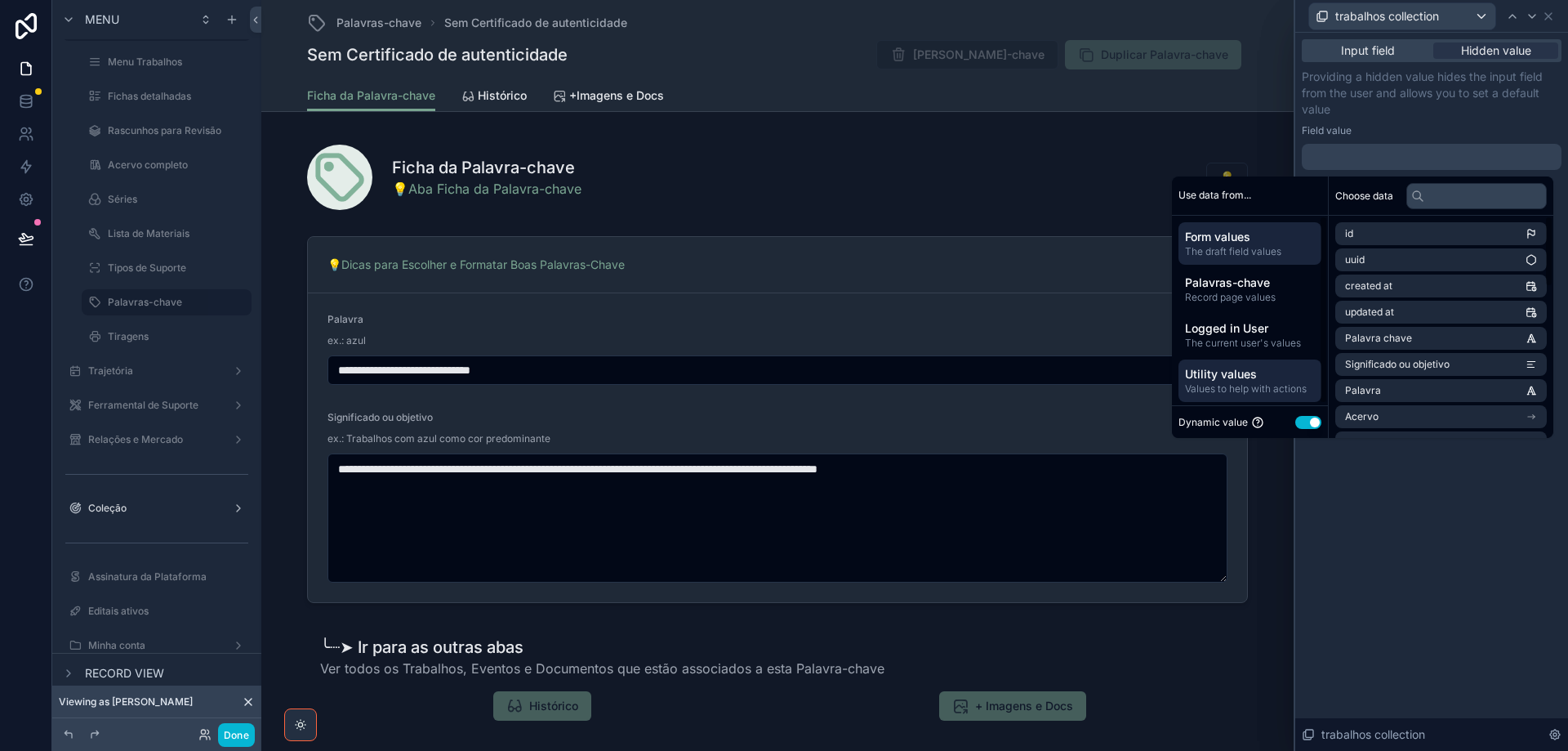
click at [1290, 390] on span "Values to help with actions" at bounding box center [1250, 388] width 130 height 13
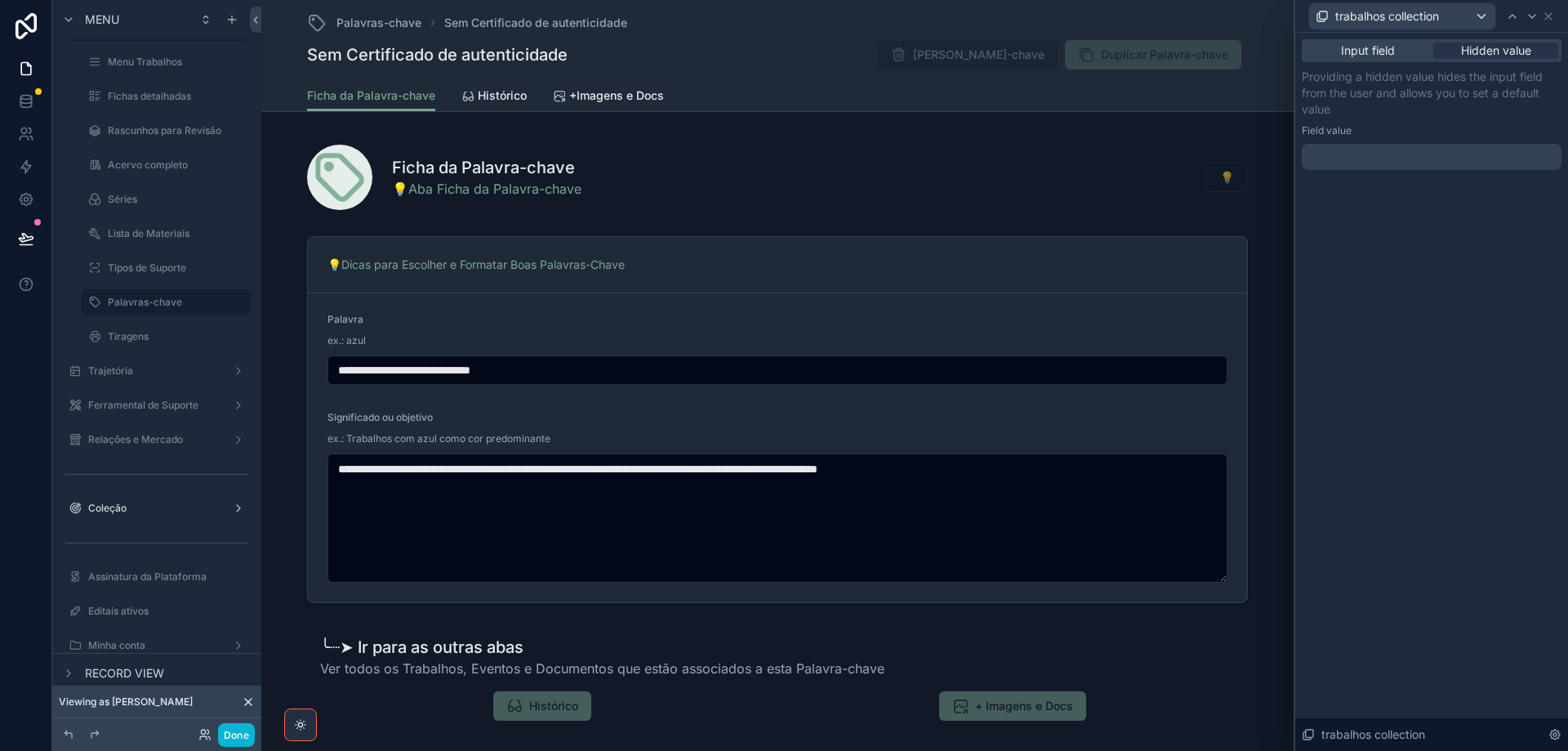
click at [1501, 111] on p "Providing a hidden value hides the input field from the user and allows you to …" at bounding box center [1432, 92] width 260 height 49
click at [1554, 21] on icon at bounding box center [1548, 16] width 13 height 13
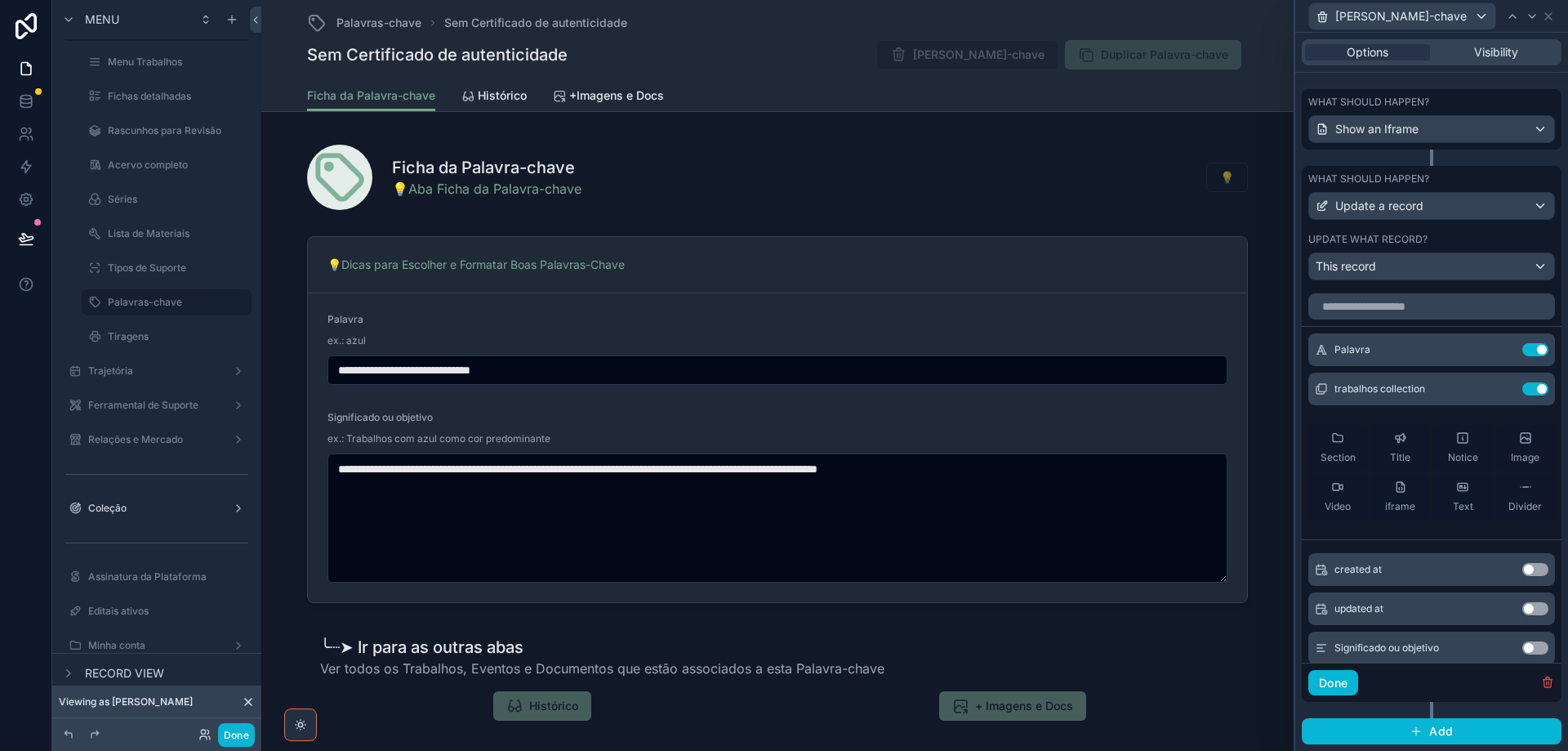
click at [249, 706] on icon at bounding box center [248, 702] width 13 height 13
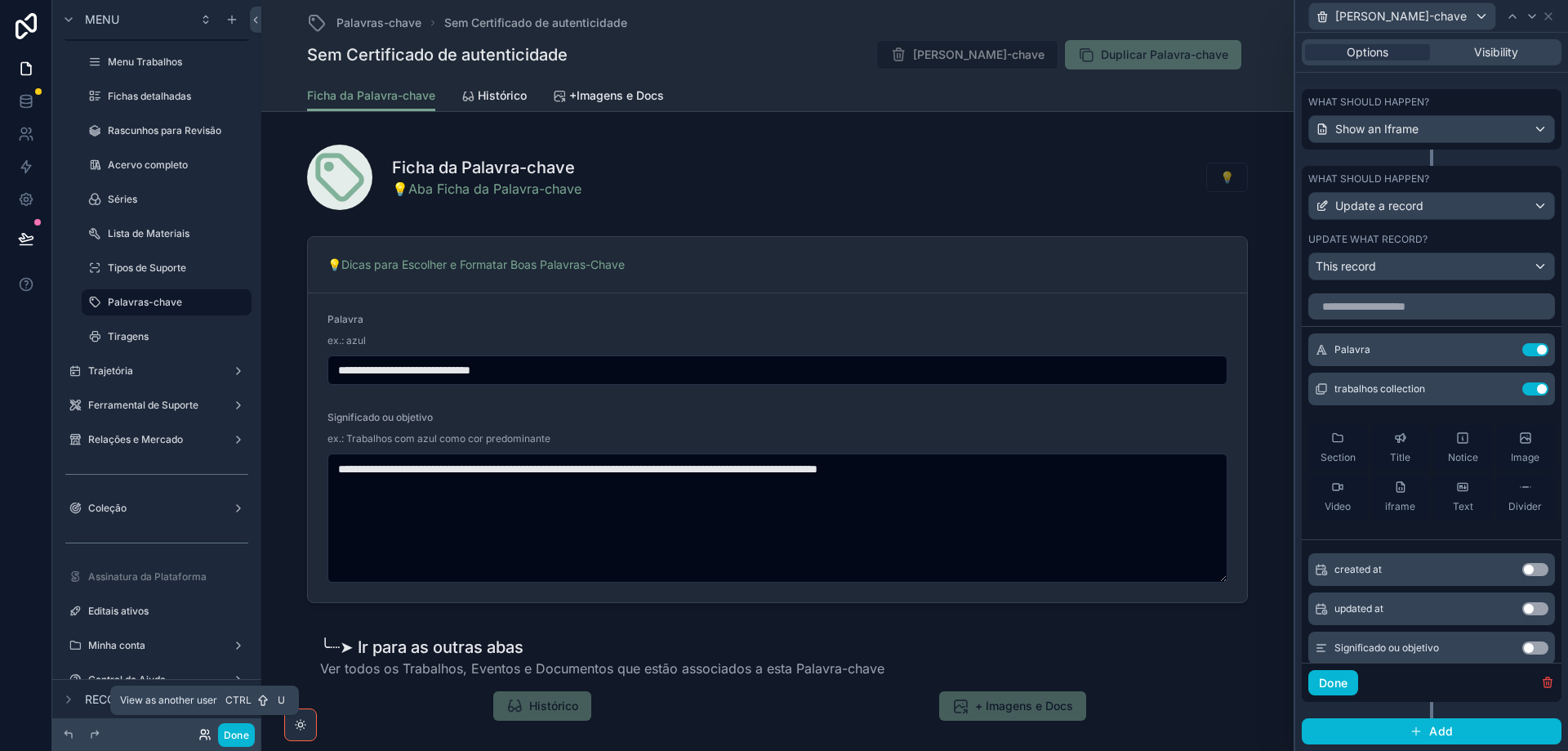
click at [202, 735] on icon at bounding box center [205, 734] width 13 height 13
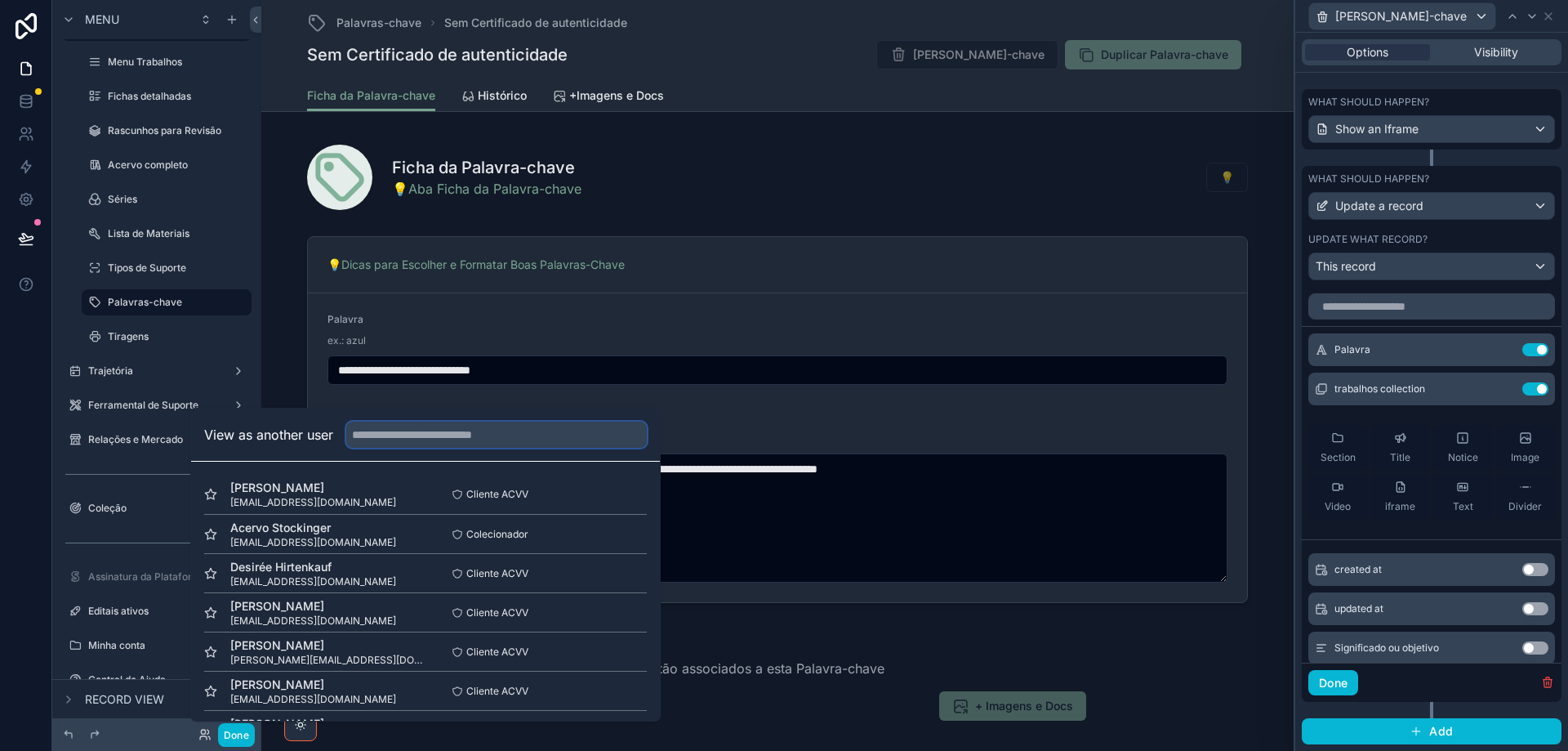
drag, startPoint x: 424, startPoint y: 436, endPoint x: 432, endPoint y: 441, distance: 9.4
click at [427, 435] on input "text" at bounding box center [497, 435] width 301 height 26
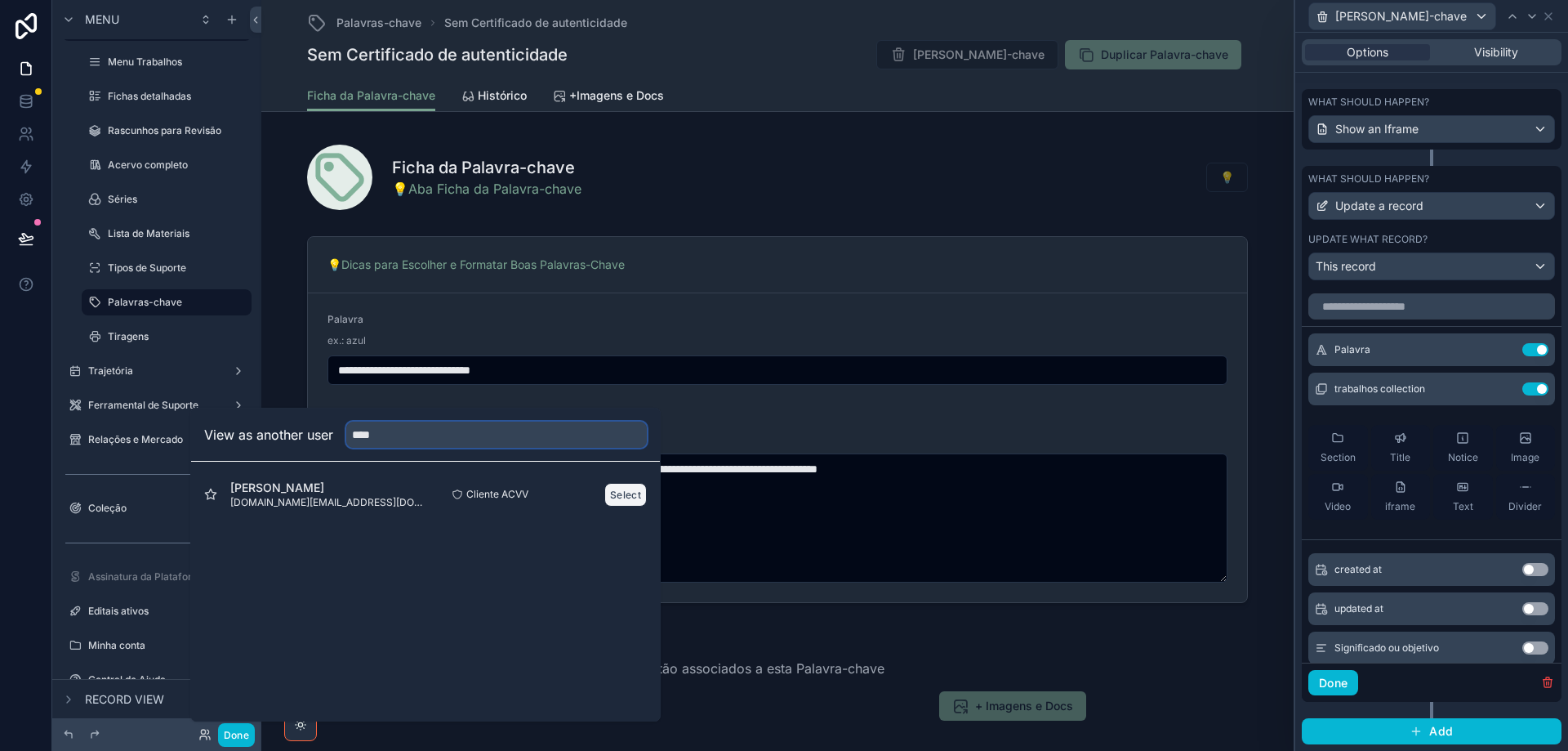
type input "****"
click at [619, 493] on button "Select" at bounding box center [625, 494] width 42 height 23
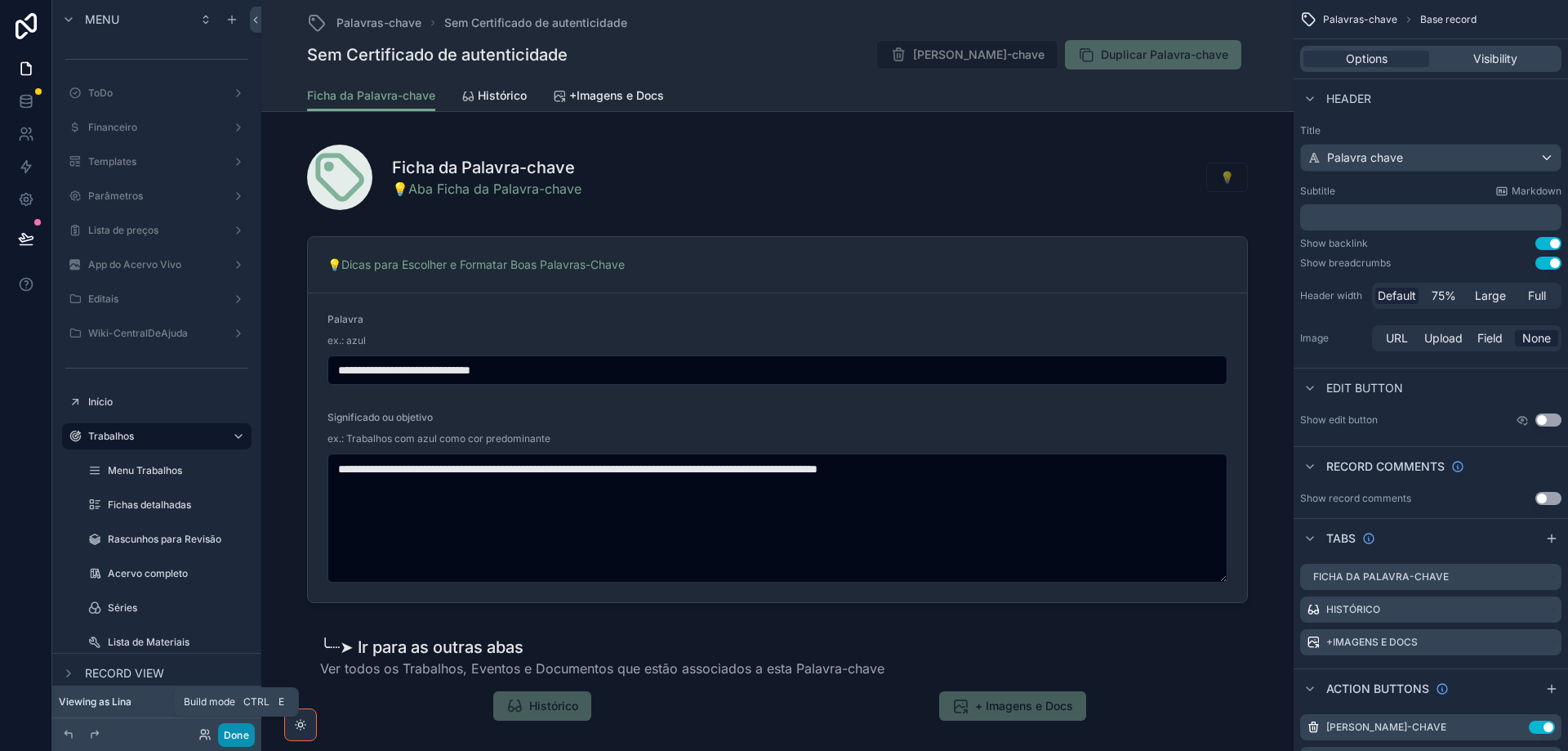
click at [235, 734] on button "Done" at bounding box center [236, 735] width 37 height 23
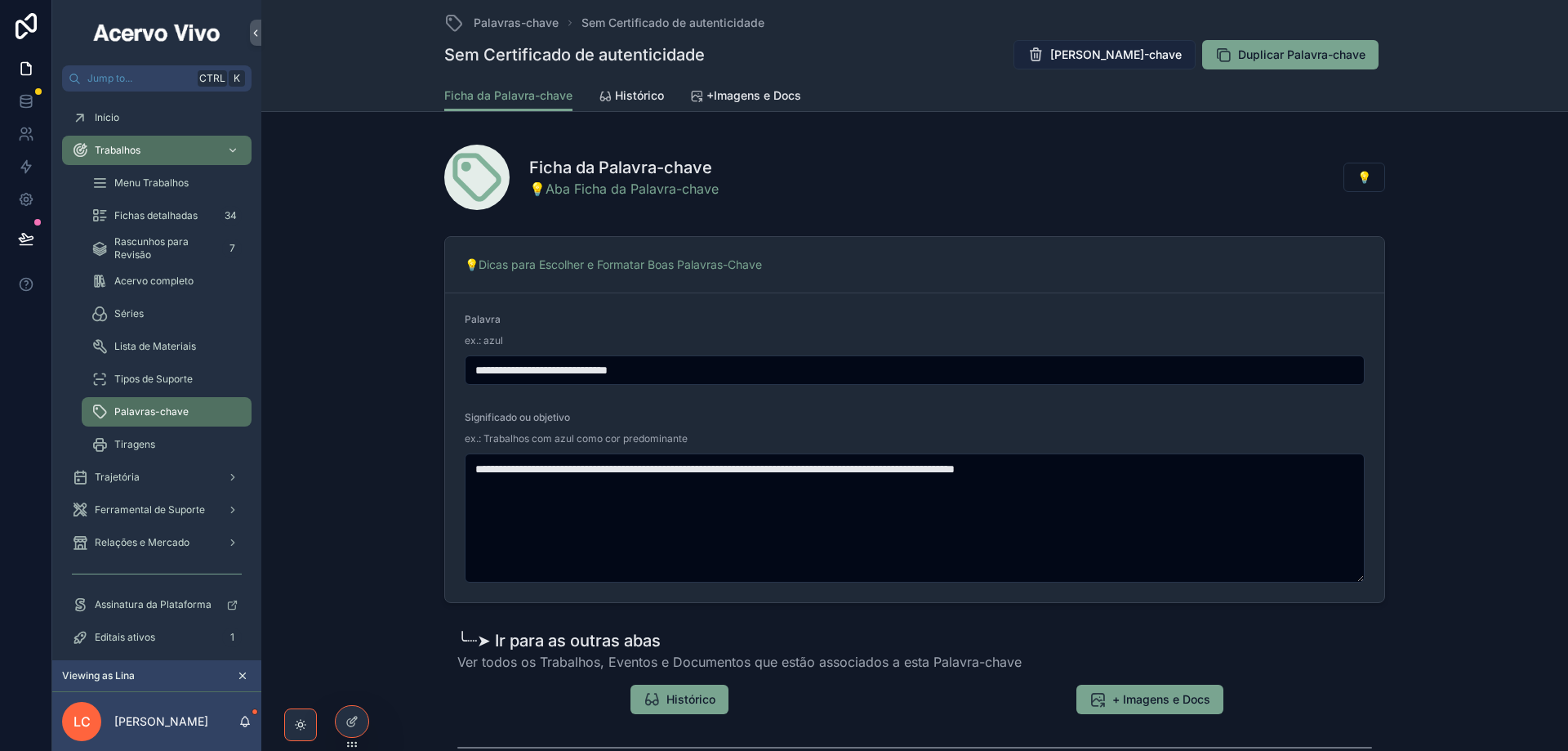
click at [1109, 54] on span "[PERSON_NAME]-chave" at bounding box center [1116, 54] width 131 height 16
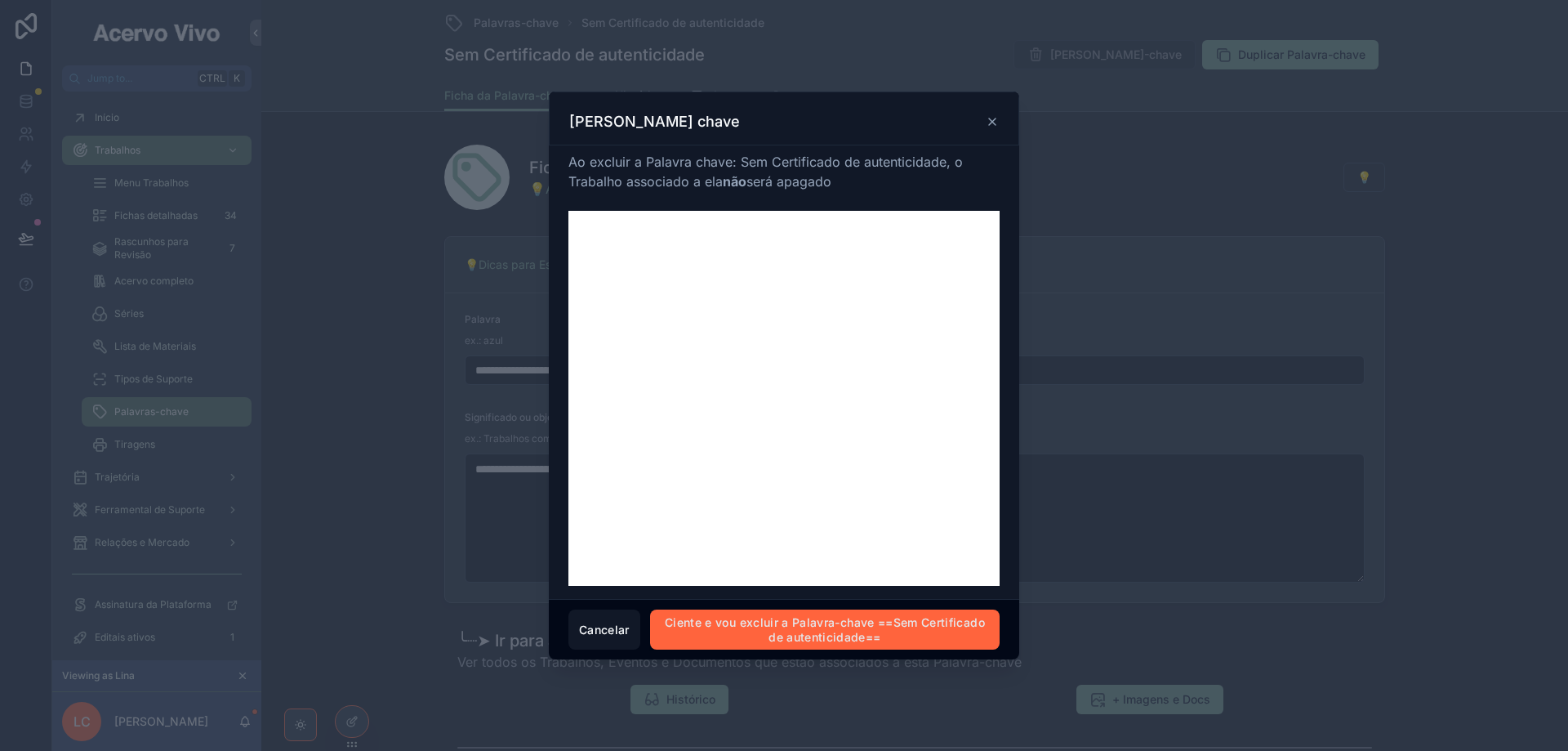
click at [816, 635] on button "Ciente e vou excluir a Palavra-chave ==Sem Certificado de autenticidade==" at bounding box center [825, 629] width 350 height 40
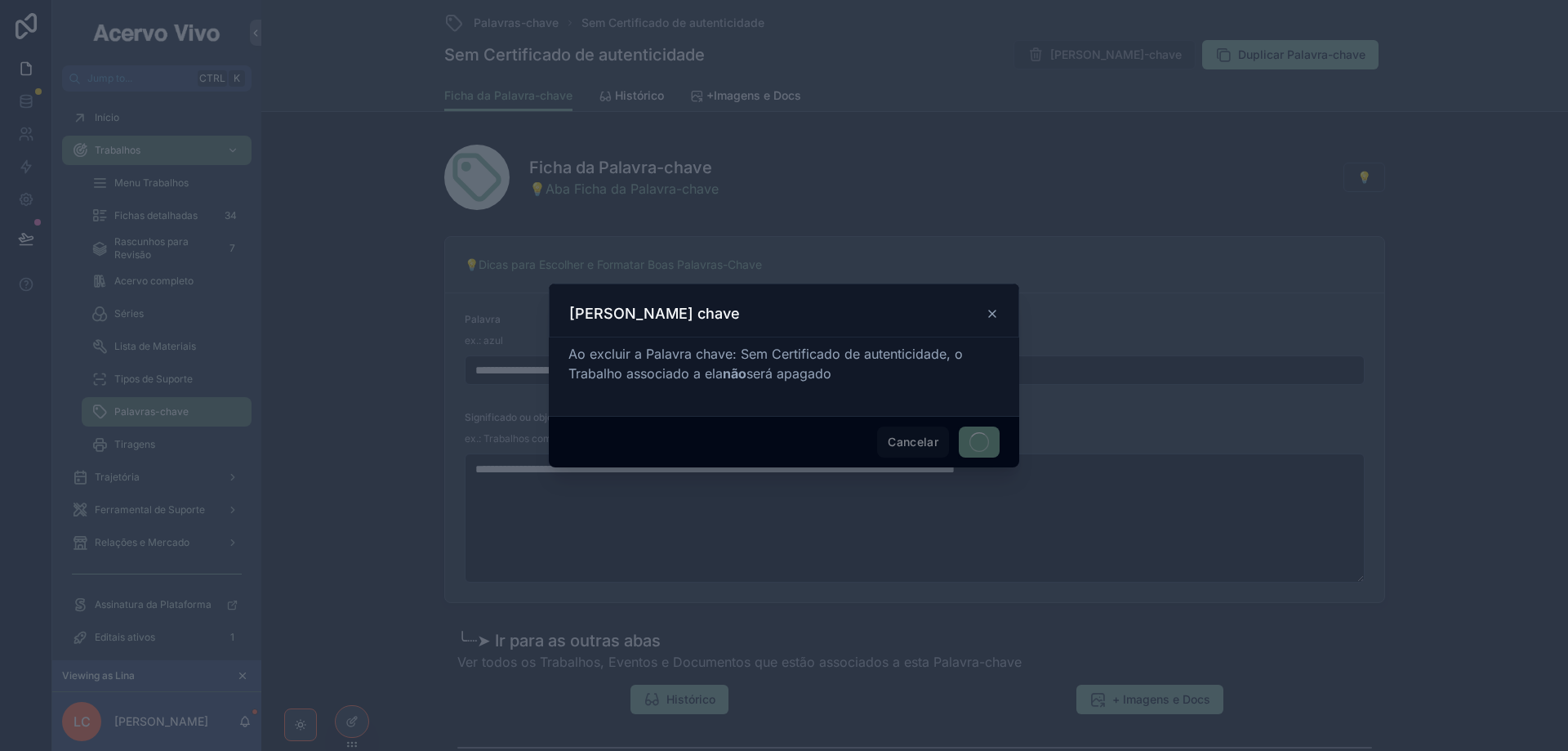
click at [919, 442] on span "Cancelar" at bounding box center [912, 442] width 72 height 31
click at [910, 445] on span "Cancelar" at bounding box center [912, 442] width 72 height 31
click at [992, 311] on icon at bounding box center [992, 313] width 13 height 13
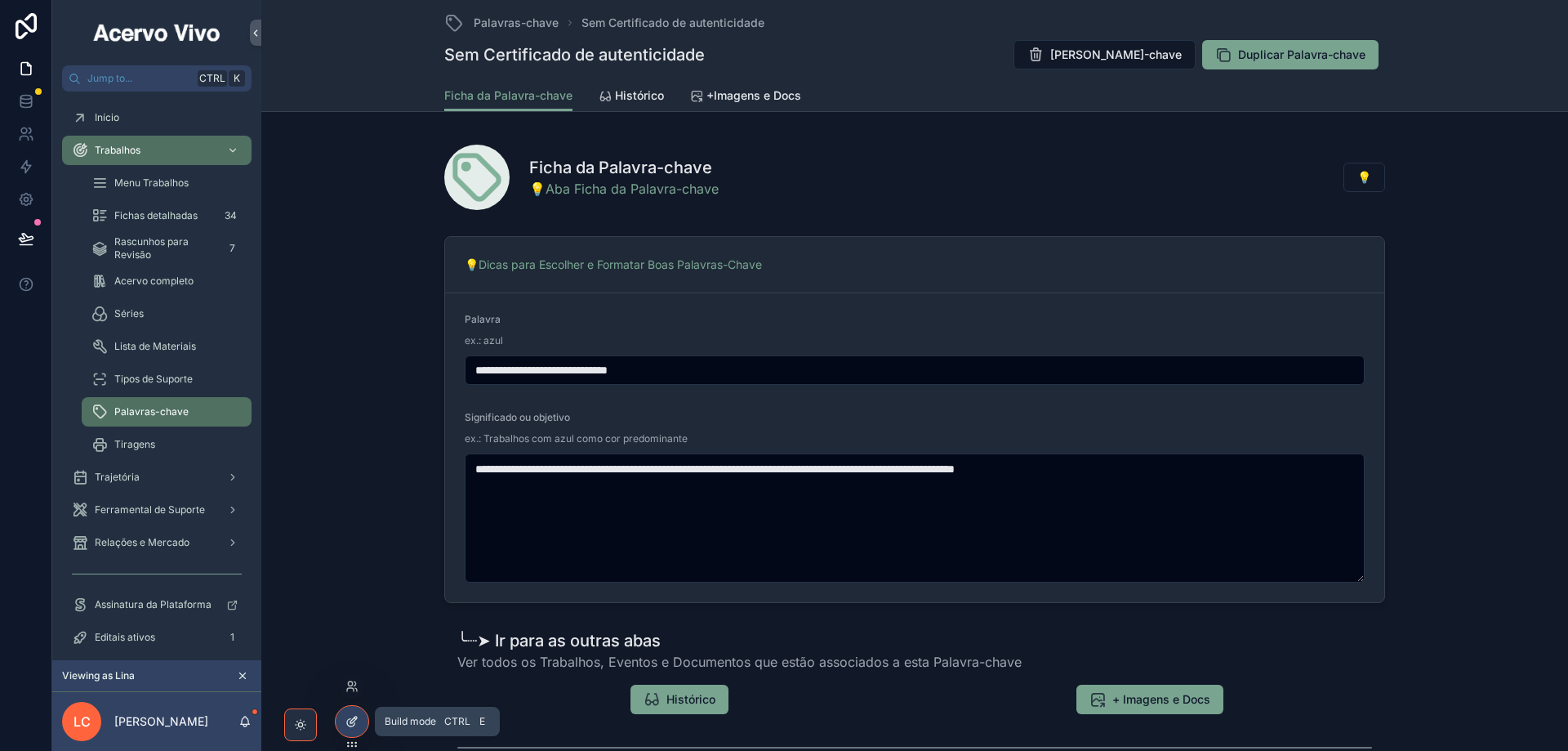
click at [357, 726] on icon at bounding box center [352, 721] width 13 height 13
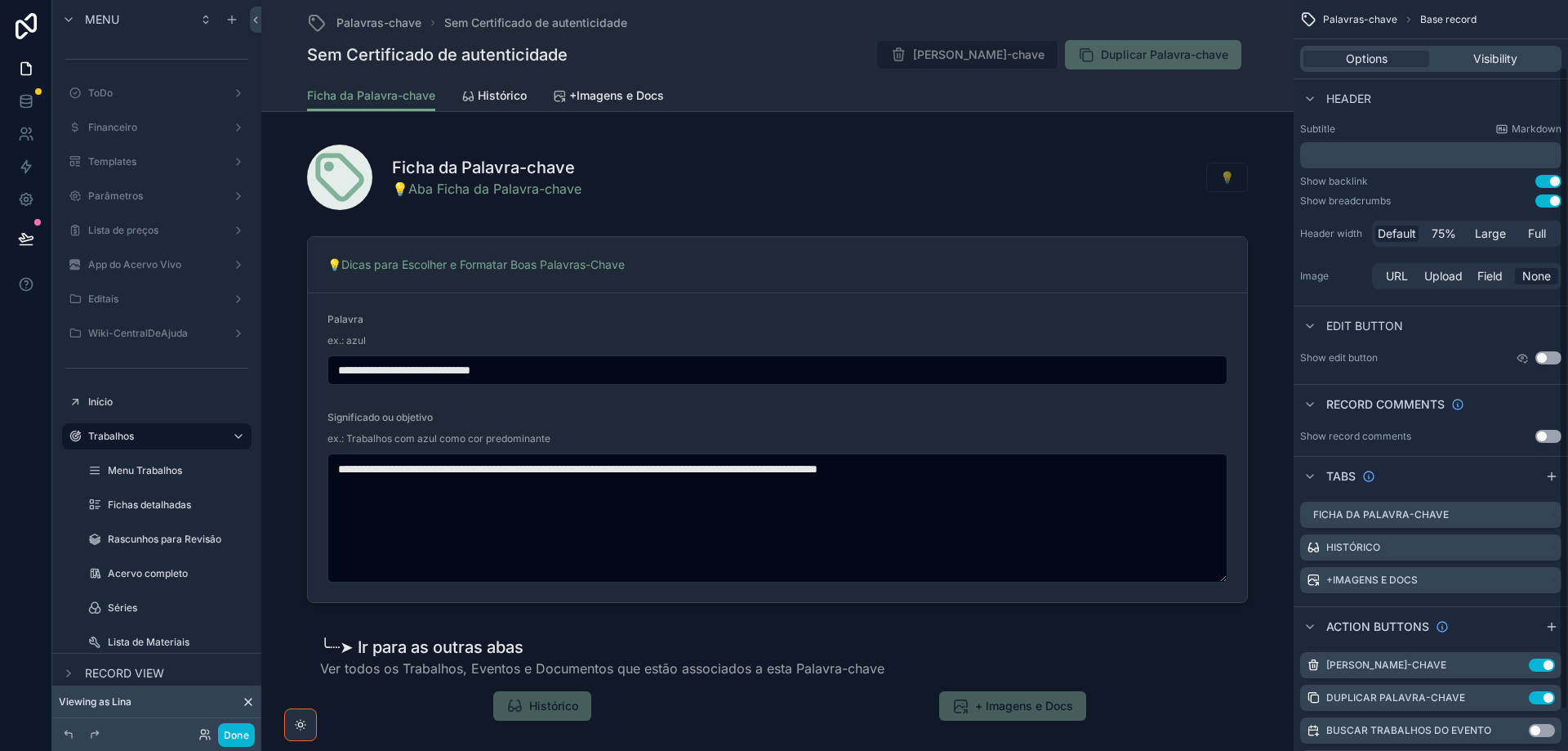
scroll to position [127, 0]
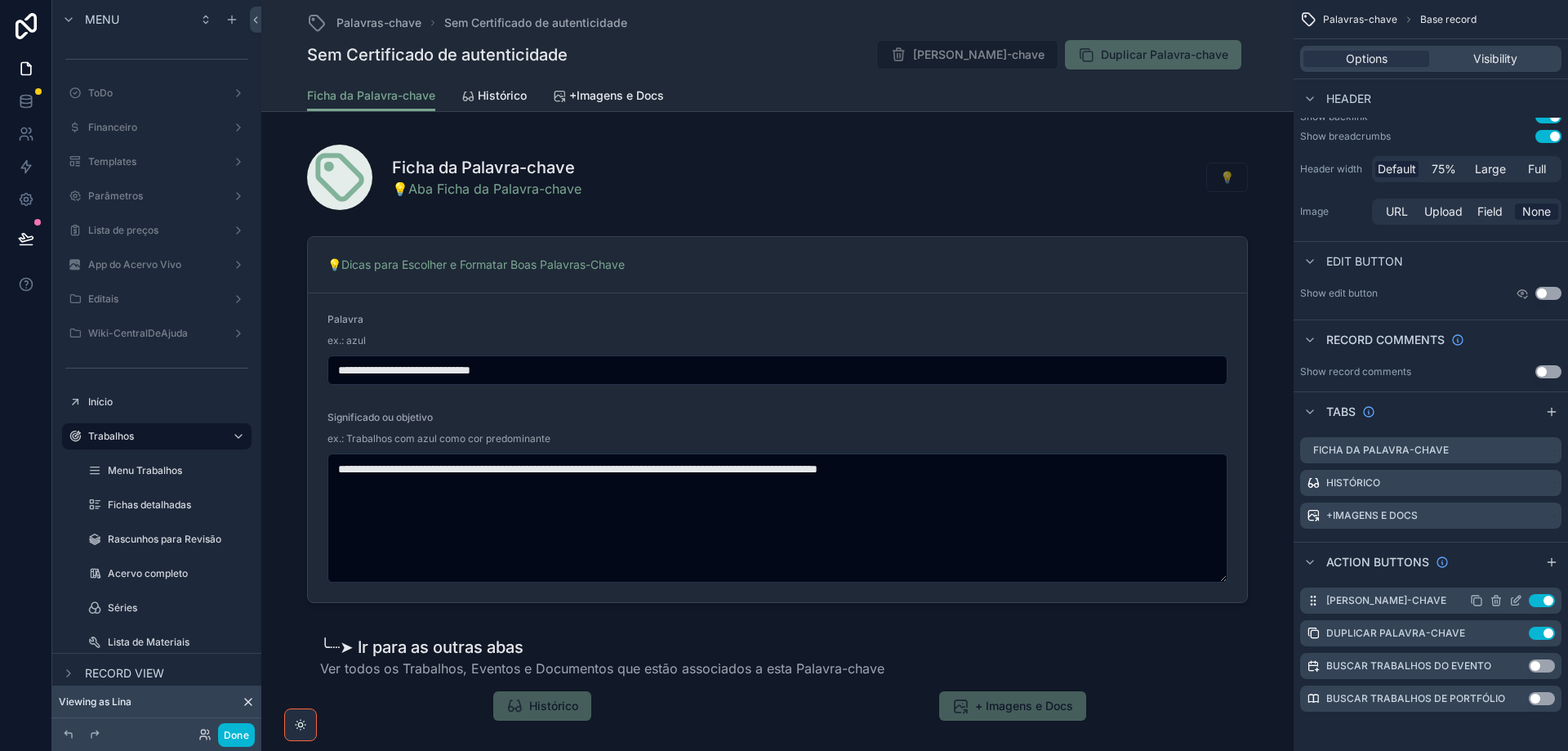
click at [1517, 601] on icon "scrollable content" at bounding box center [1515, 600] width 13 height 13
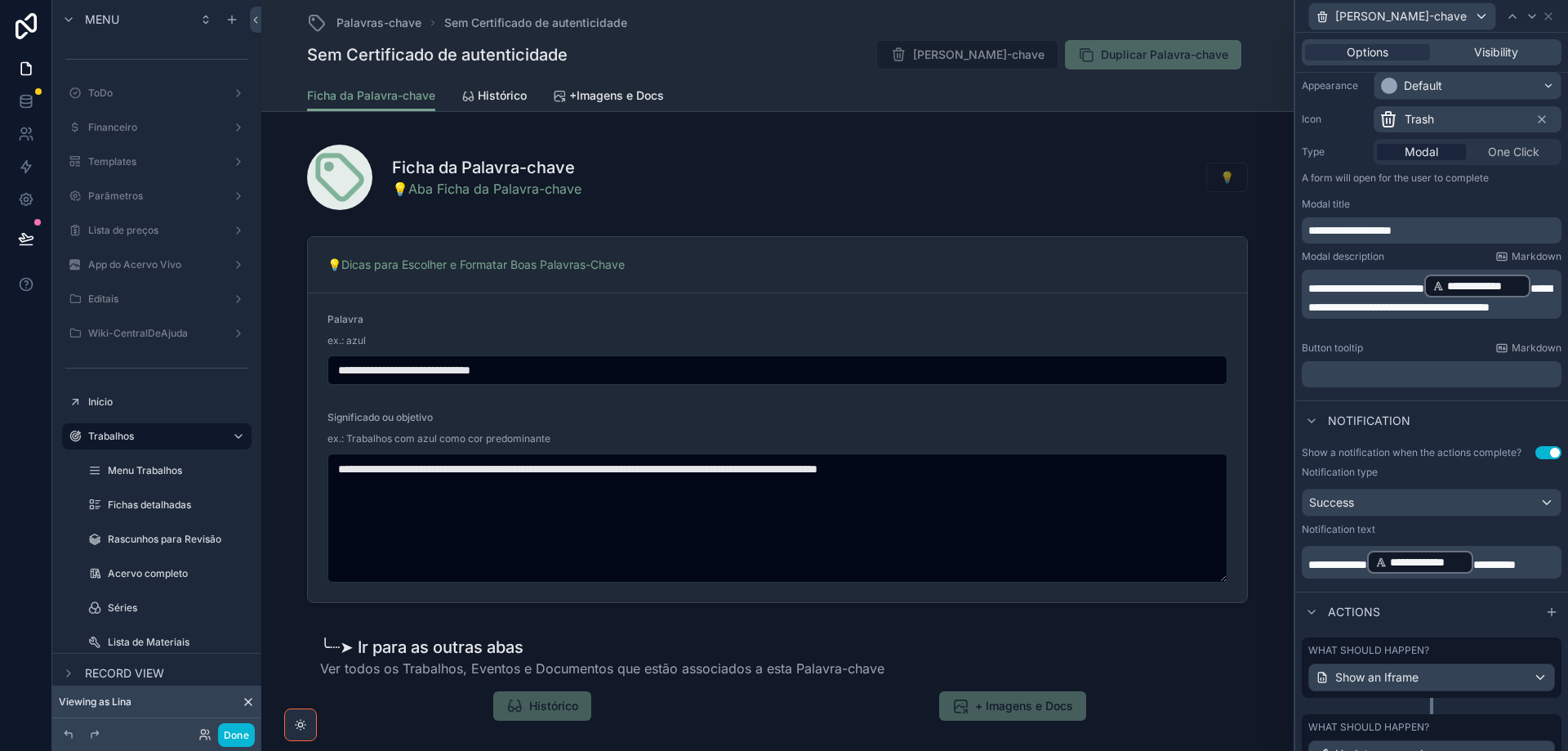
scroll to position [271, 0]
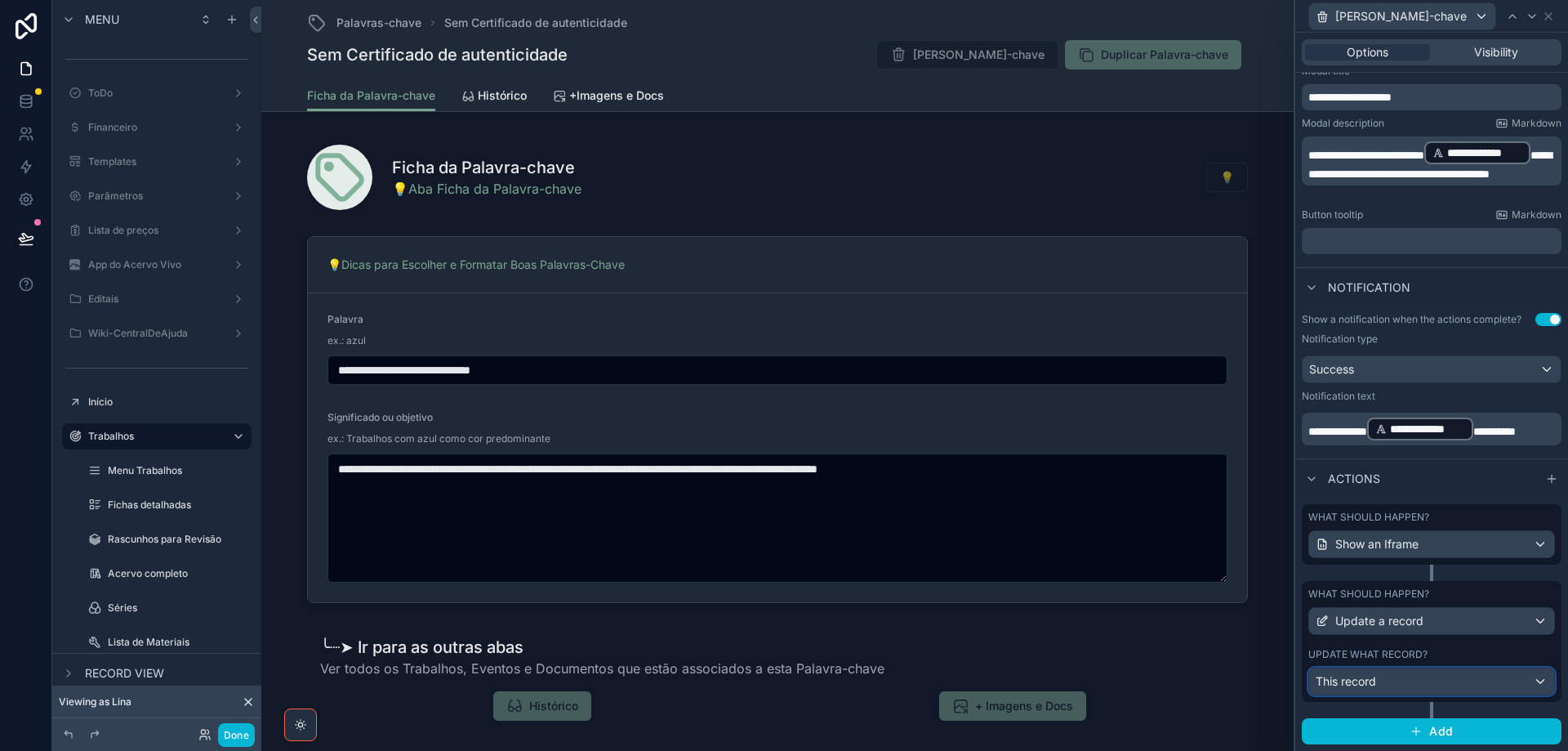
click at [1438, 680] on div "This record" at bounding box center [1432, 681] width 245 height 26
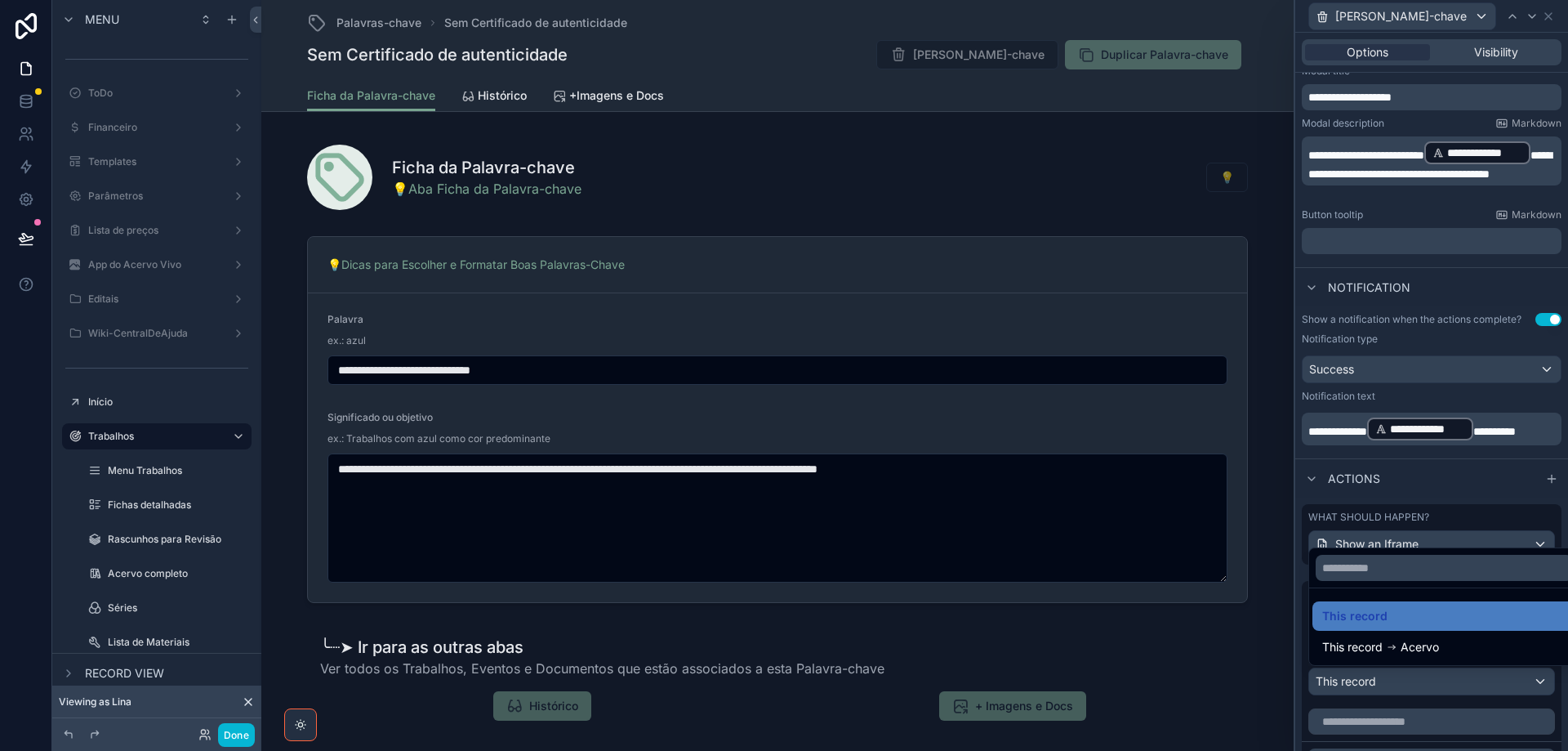
click at [1438, 681] on div at bounding box center [1432, 375] width 273 height 751
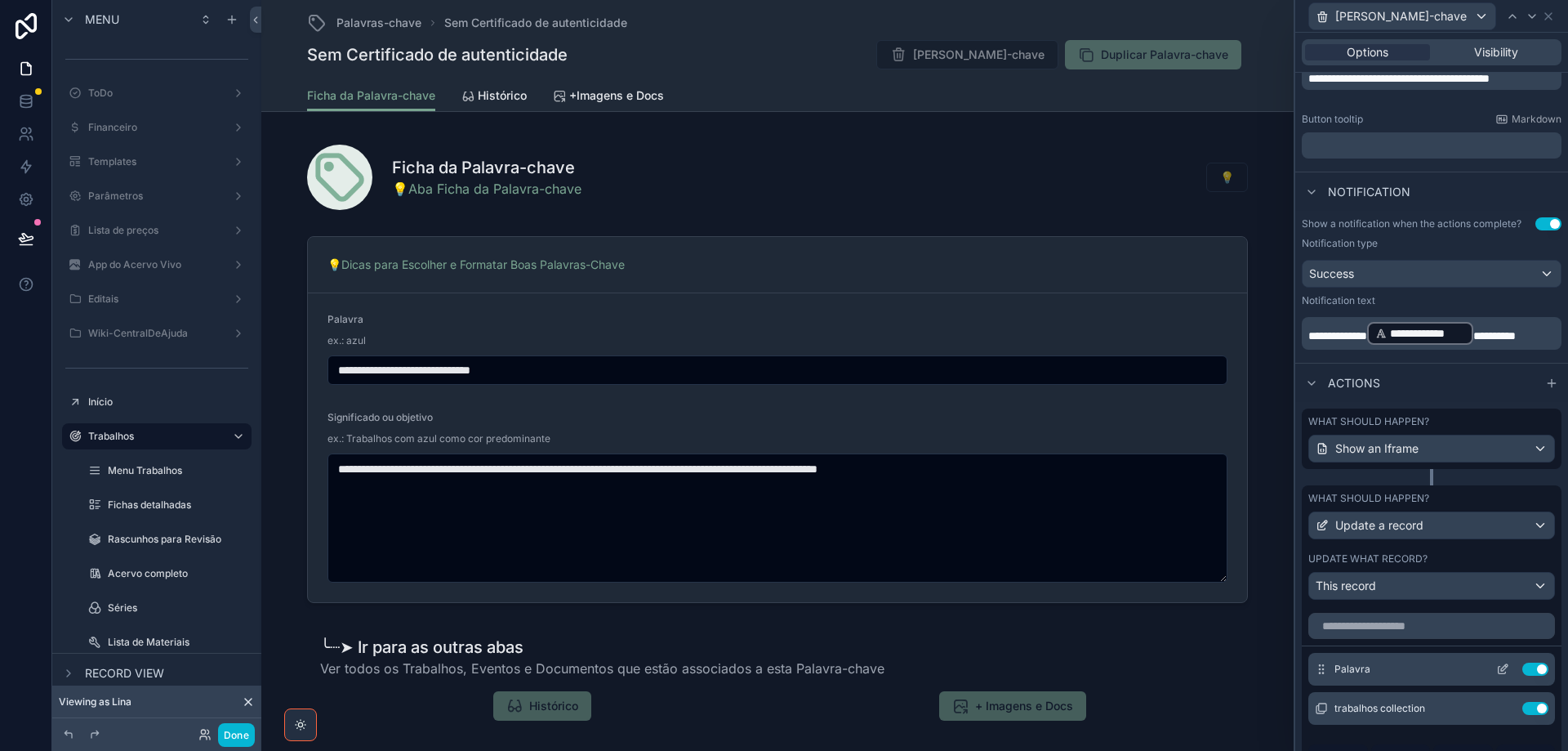
scroll to position [517, 0]
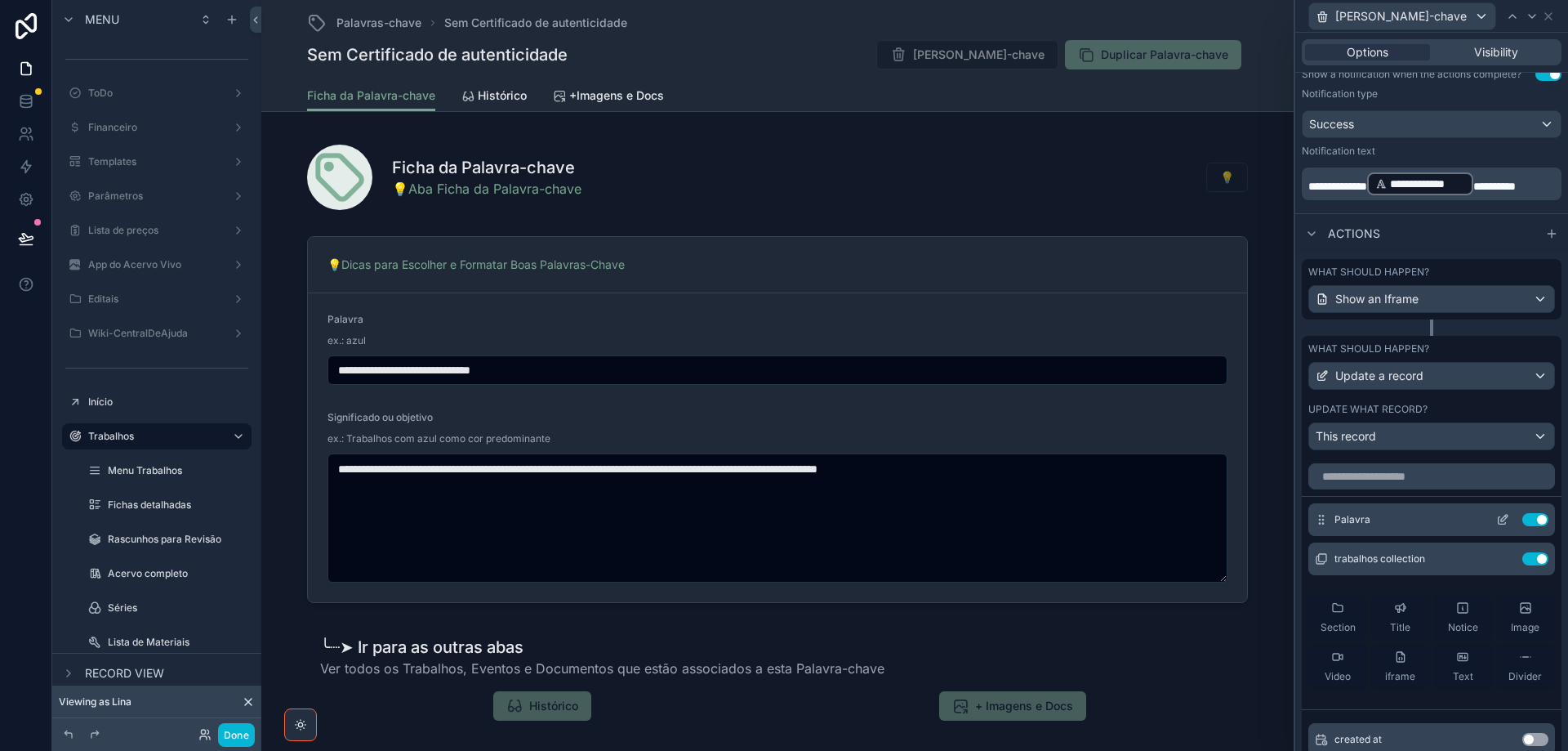
click at [1496, 517] on icon at bounding box center [1502, 519] width 13 height 13
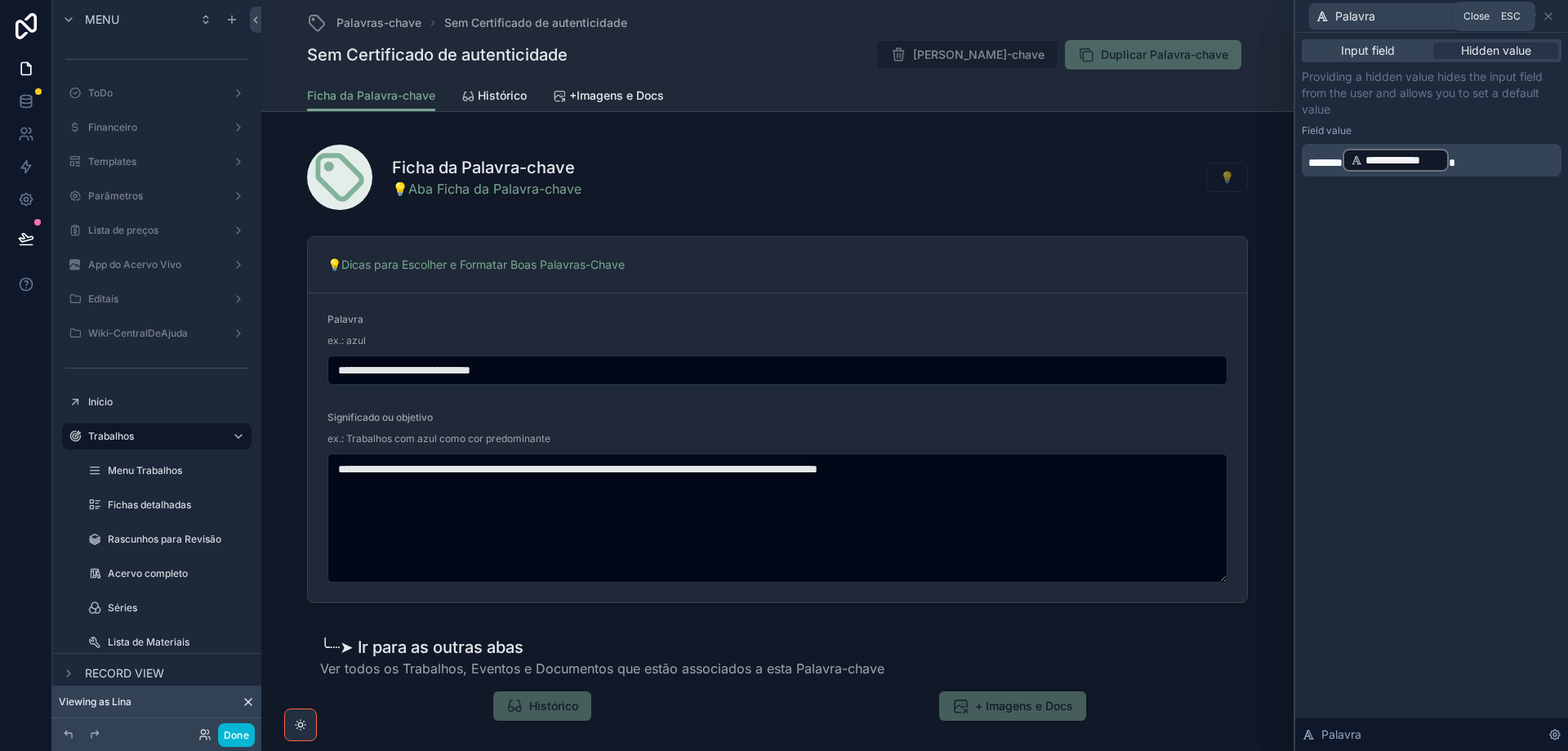
drag, startPoint x: 1549, startPoint y: 14, endPoint x: 1546, endPoint y: 26, distance: 12.4
click at [1549, 15] on icon at bounding box center [1548, 16] width 13 height 13
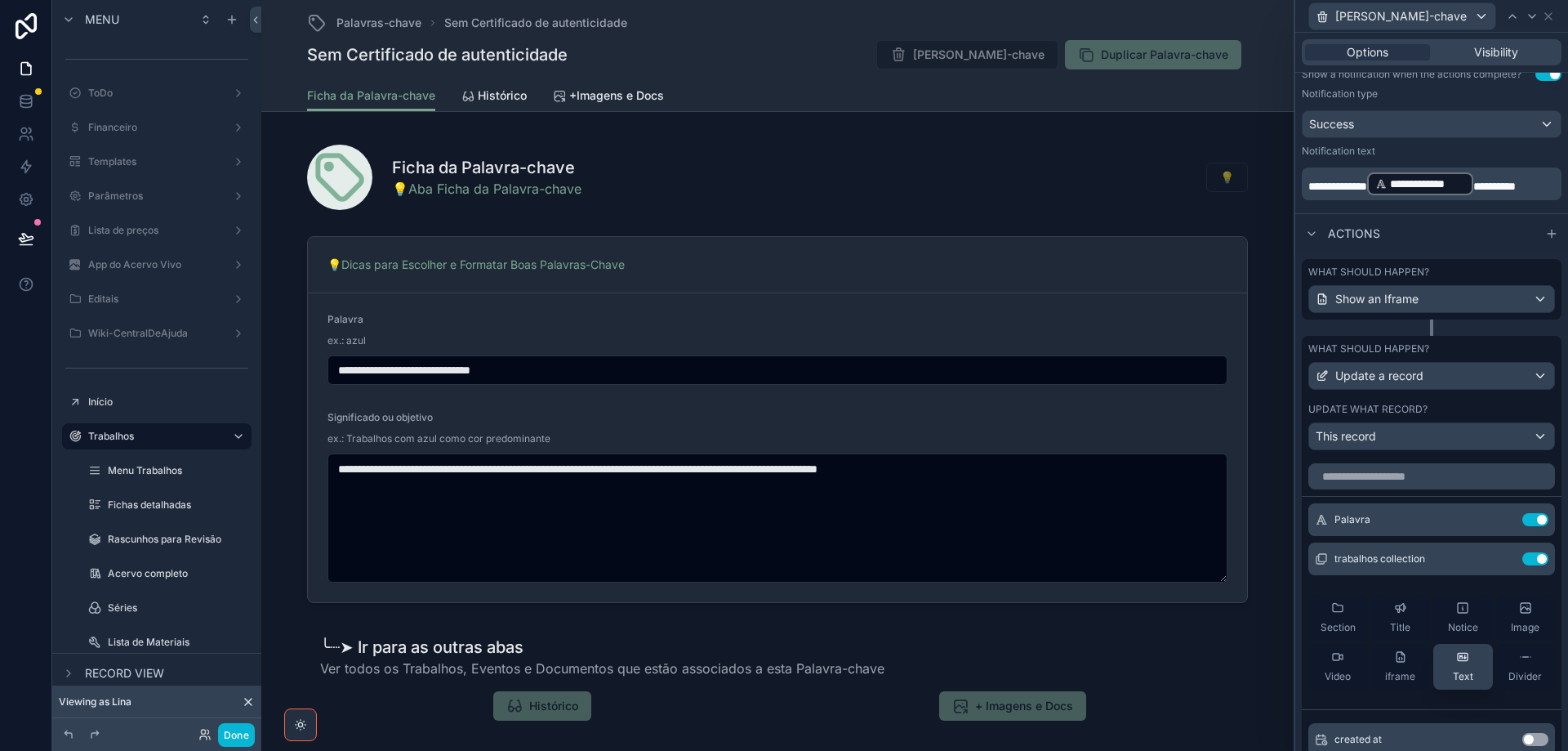
drag, startPoint x: 1506, startPoint y: 560, endPoint x: 1473, endPoint y: 632, distance: 79.2
click at [1522, 560] on button "Use setting" at bounding box center [1535, 558] width 26 height 13
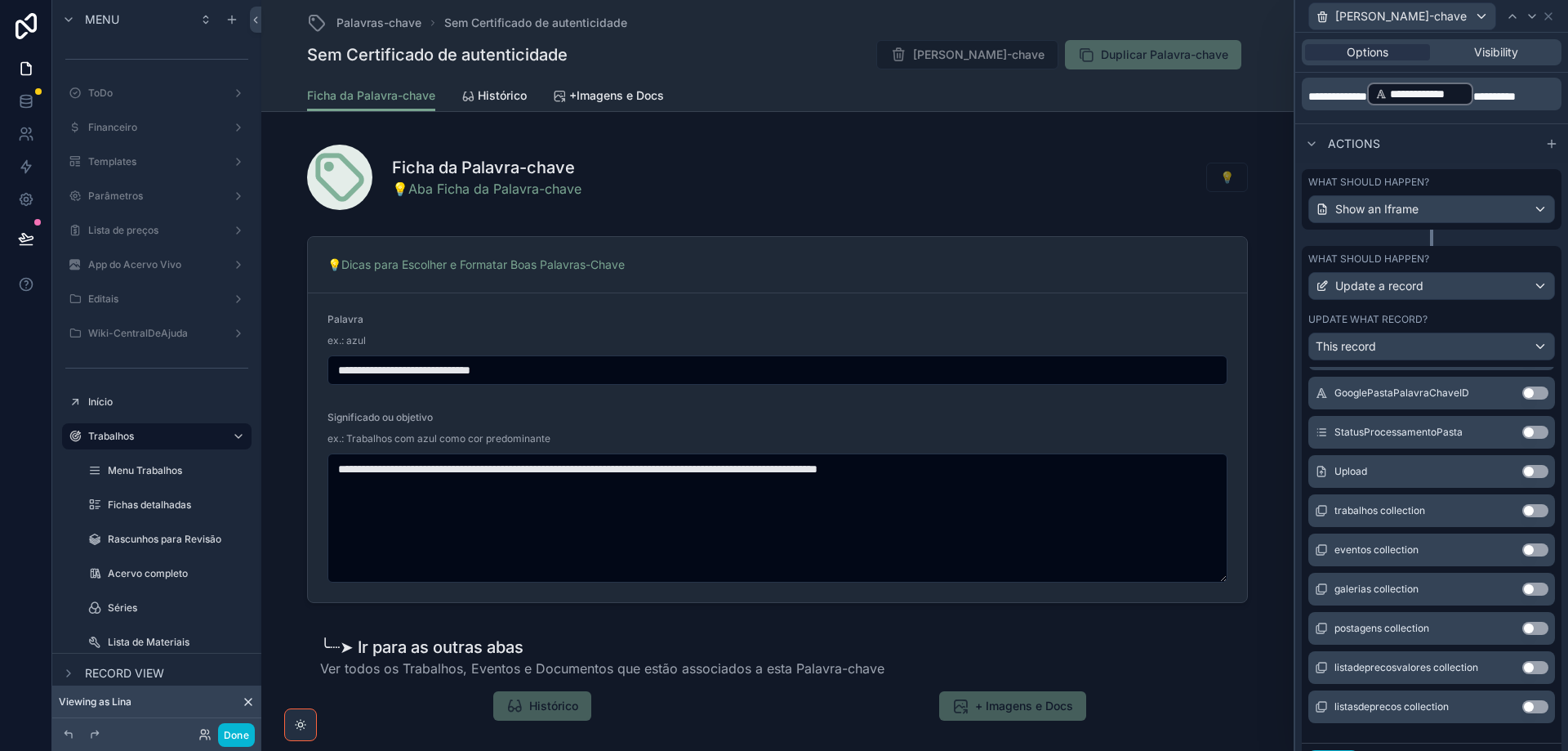
scroll to position [686, 0]
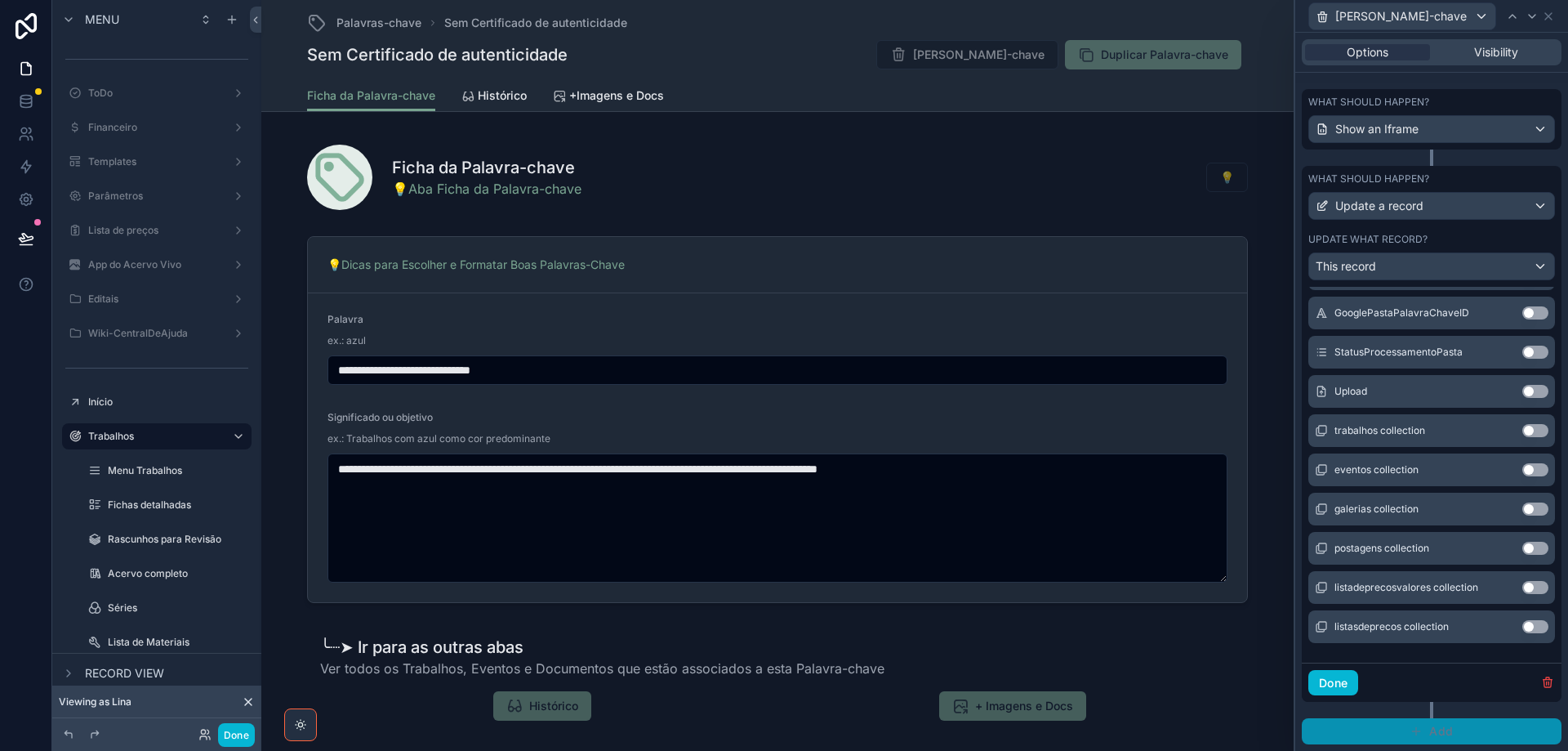
click at [1370, 738] on button "Add" at bounding box center [1432, 731] width 260 height 26
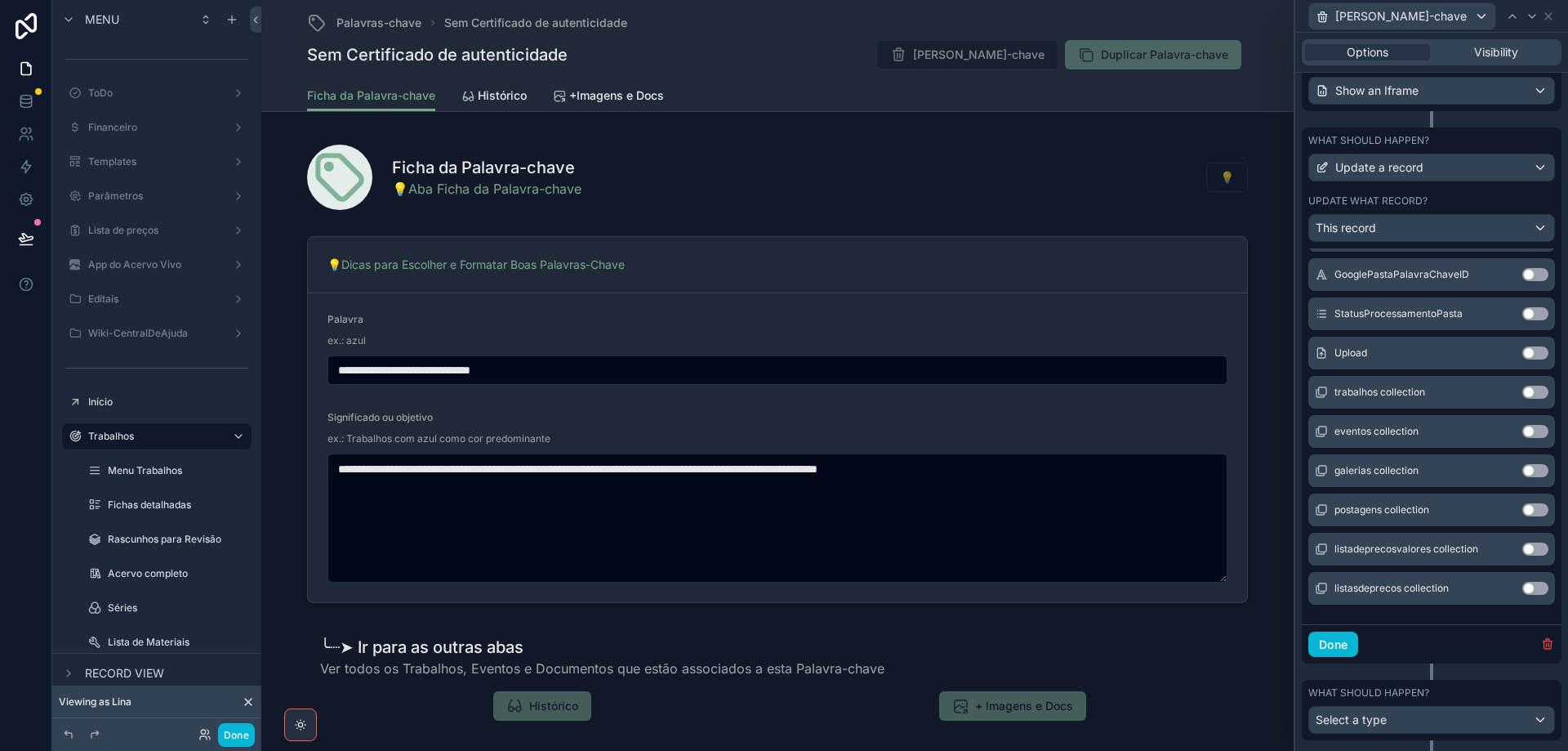
scroll to position [763, 0]
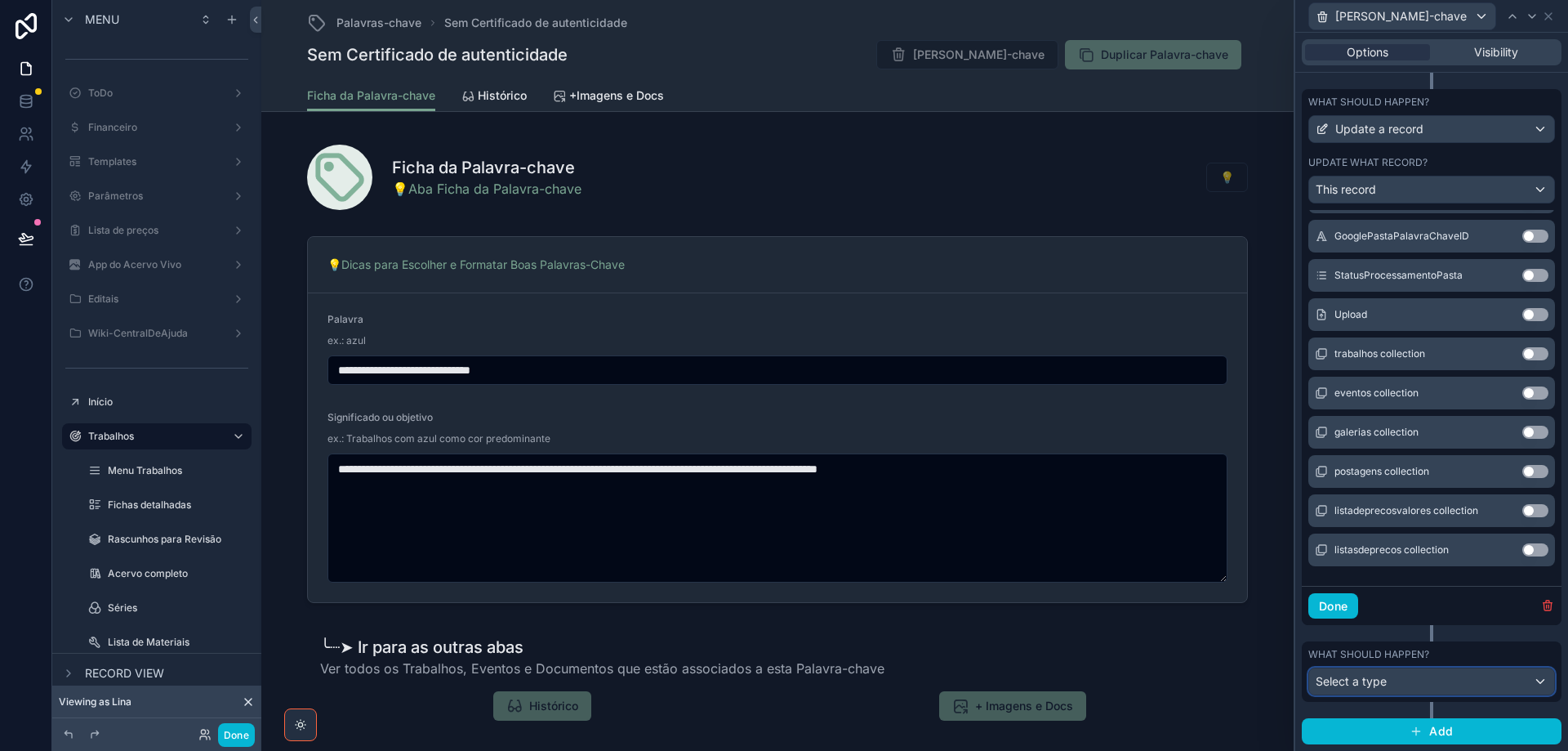
click at [1401, 678] on div "Select a type" at bounding box center [1432, 681] width 245 height 26
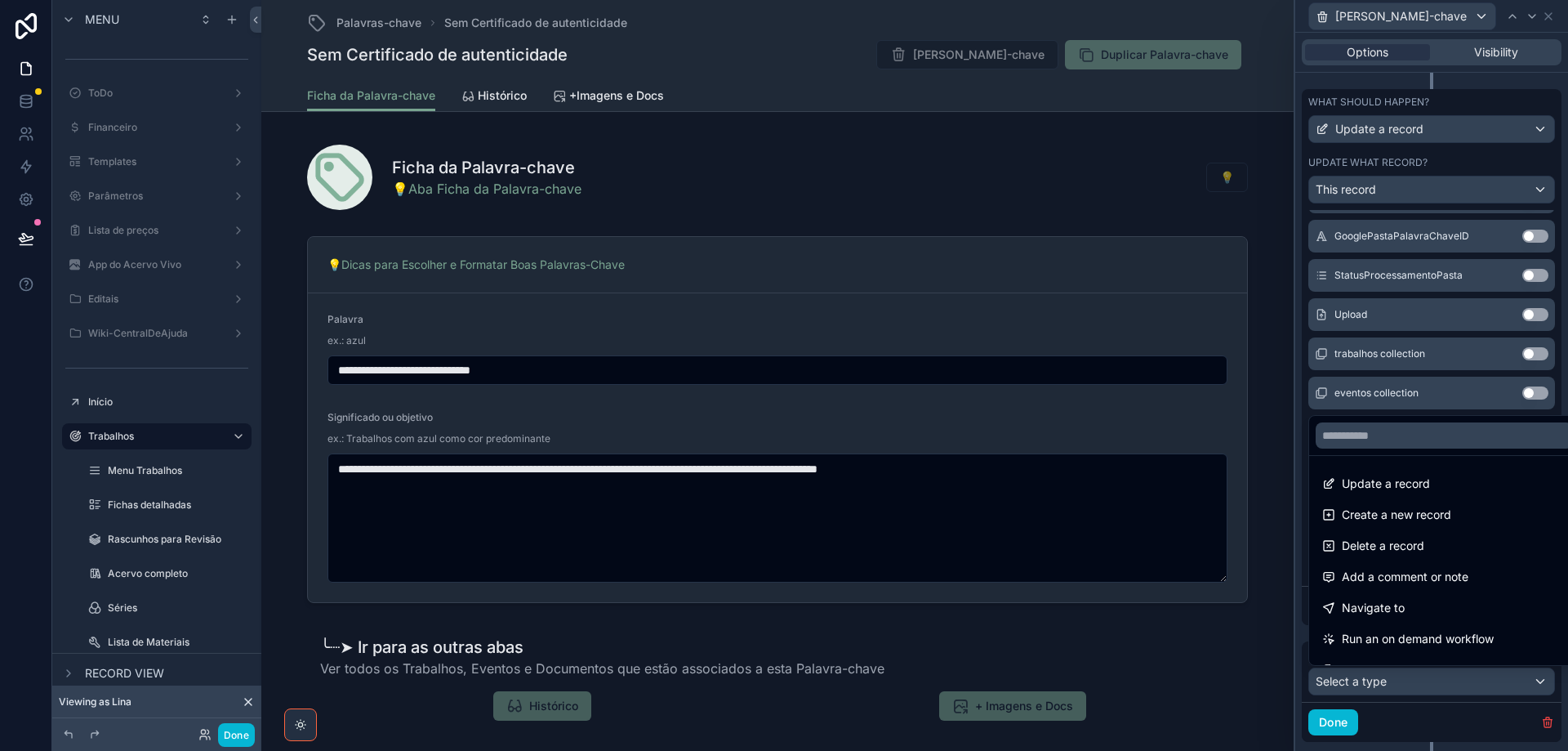
drag, startPoint x: 1425, startPoint y: 541, endPoint x: 1456, endPoint y: 597, distance: 64.0
click at [1425, 541] on span "Delete a record" at bounding box center [1382, 545] width 82 height 20
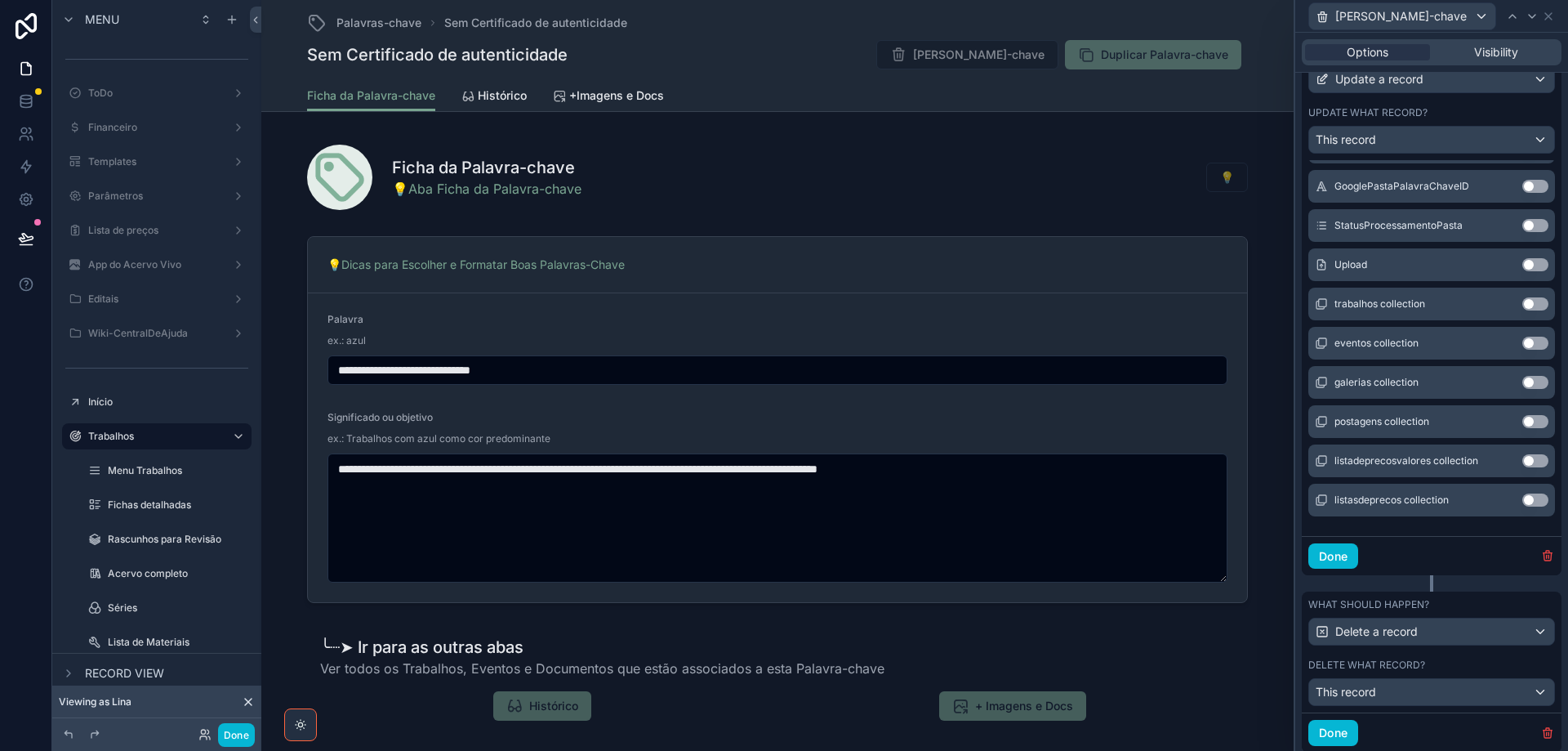
scroll to position [862, 0]
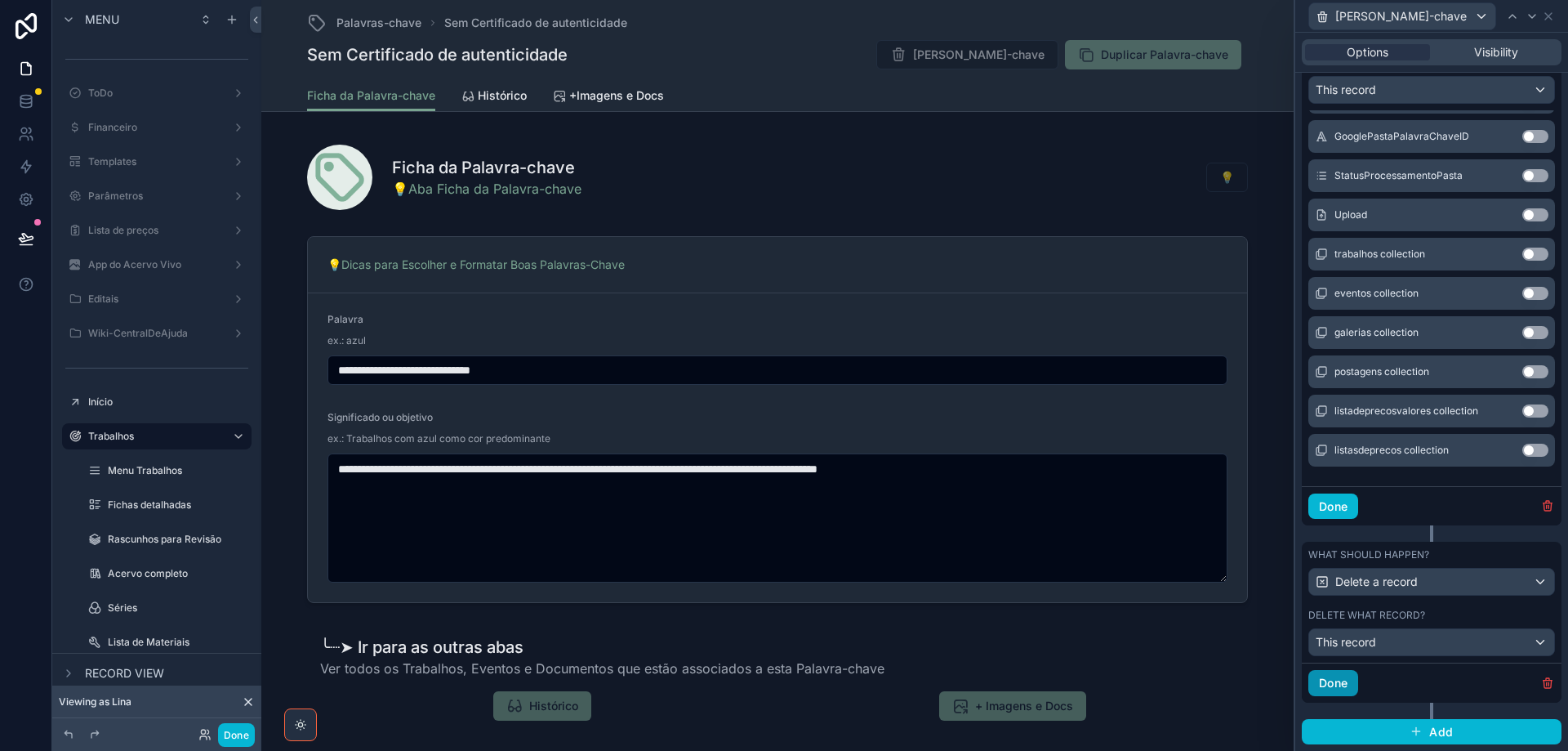
click at [1343, 681] on button "Done" at bounding box center [1334, 683] width 50 height 26
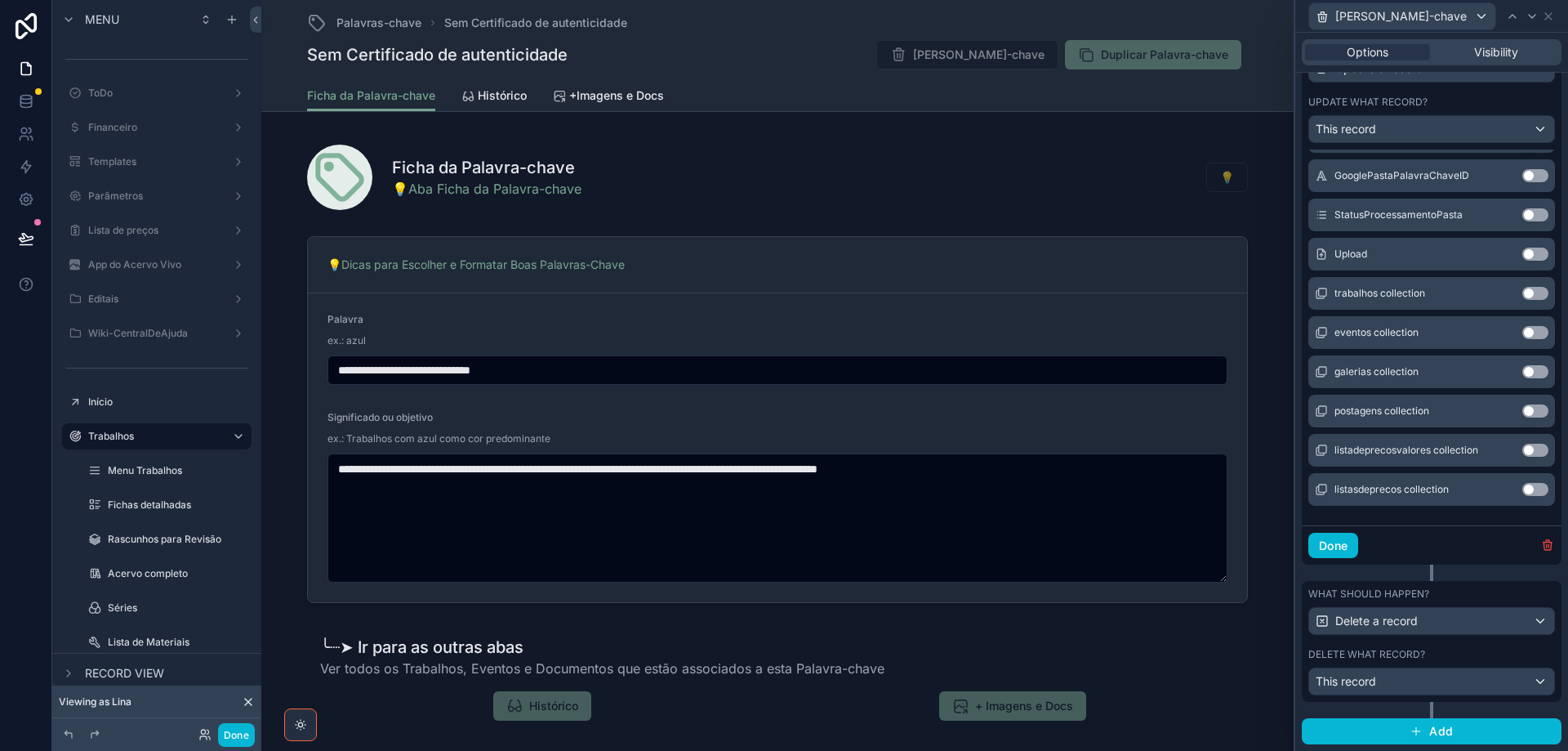
scroll to position [824, 0]
click at [1336, 551] on button "Done" at bounding box center [1334, 545] width 50 height 26
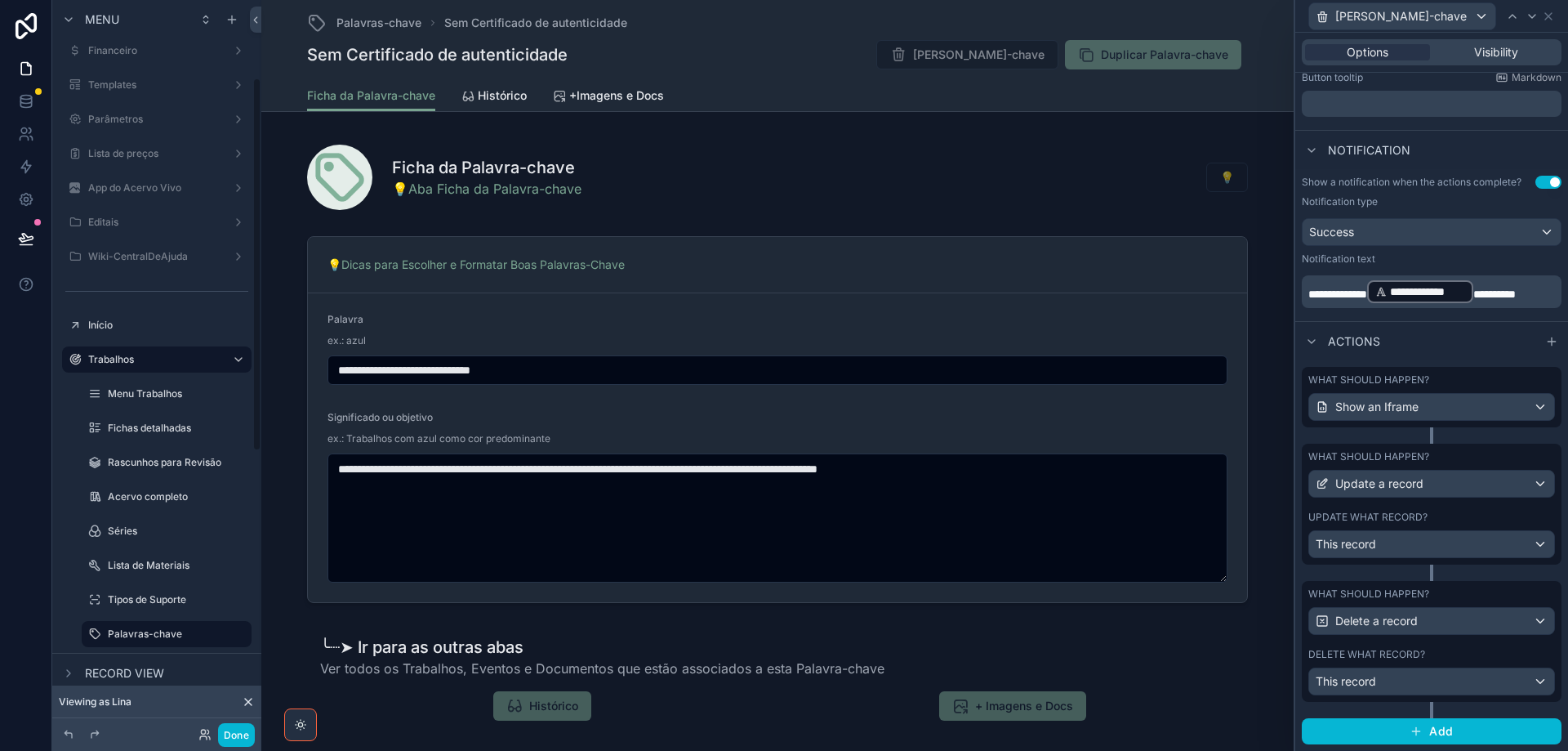
scroll to position [163, 0]
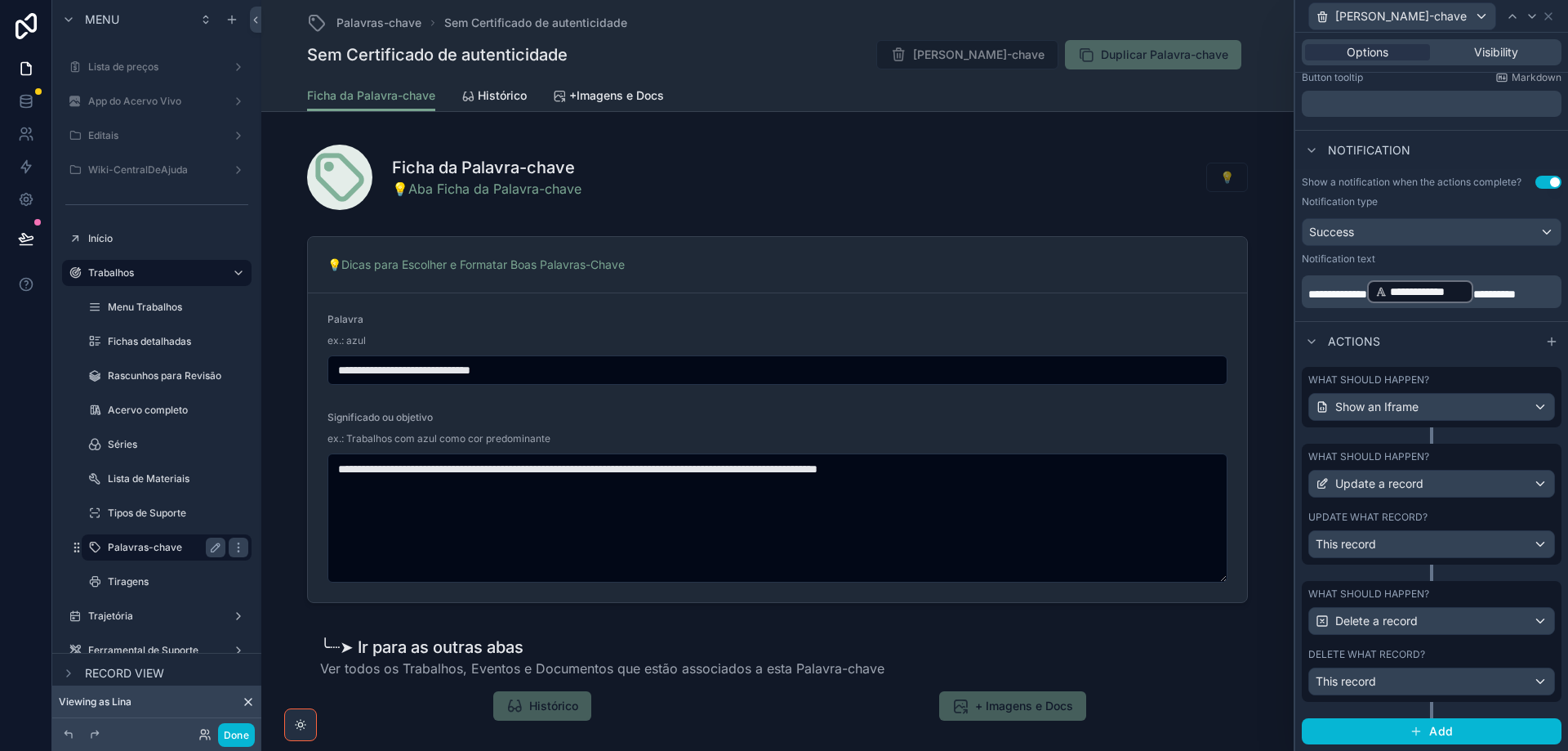
click at [165, 547] on label "Palavras-chave" at bounding box center [163, 547] width 111 height 13
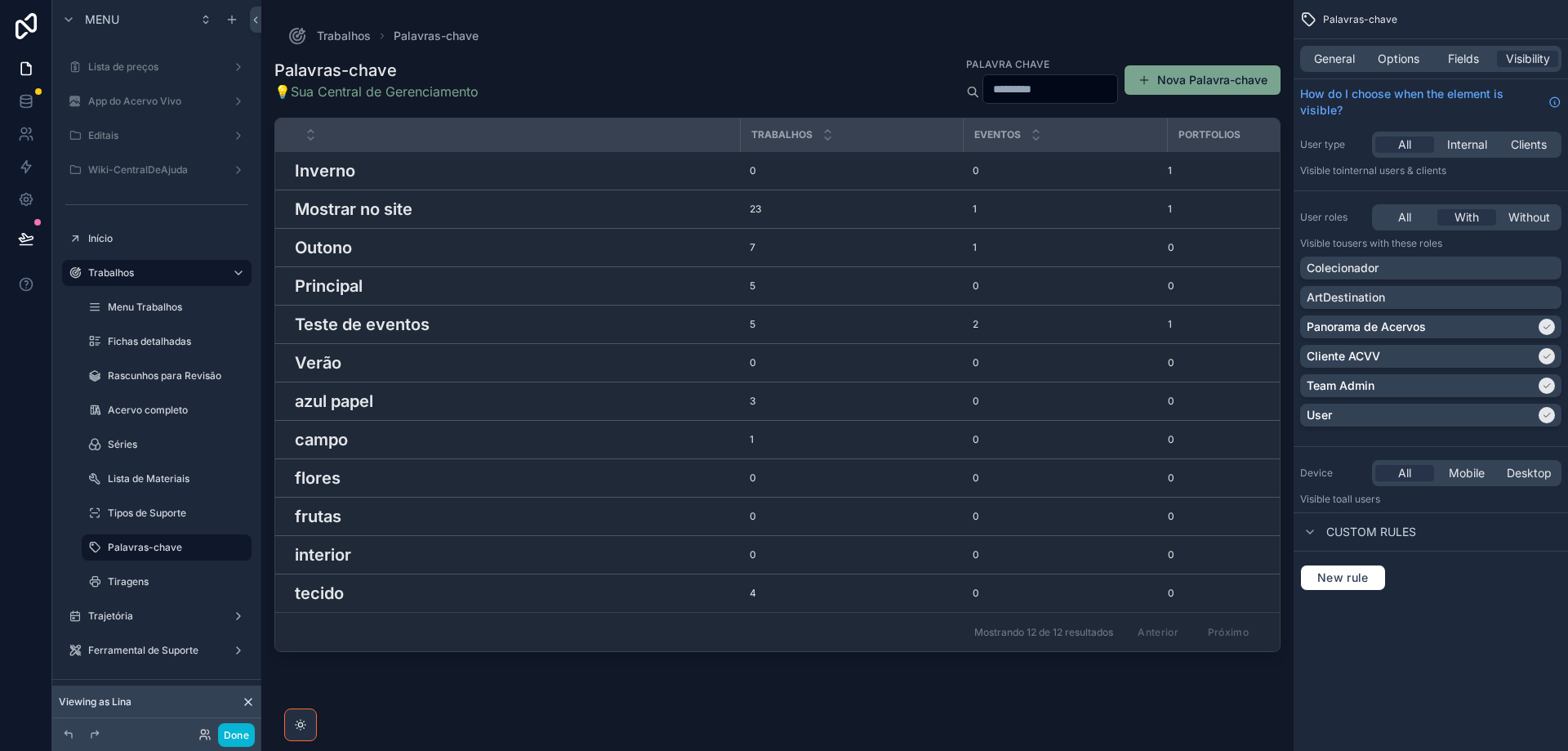
click at [549, 550] on div "scrollable content" at bounding box center [778, 366] width 1032 height 731
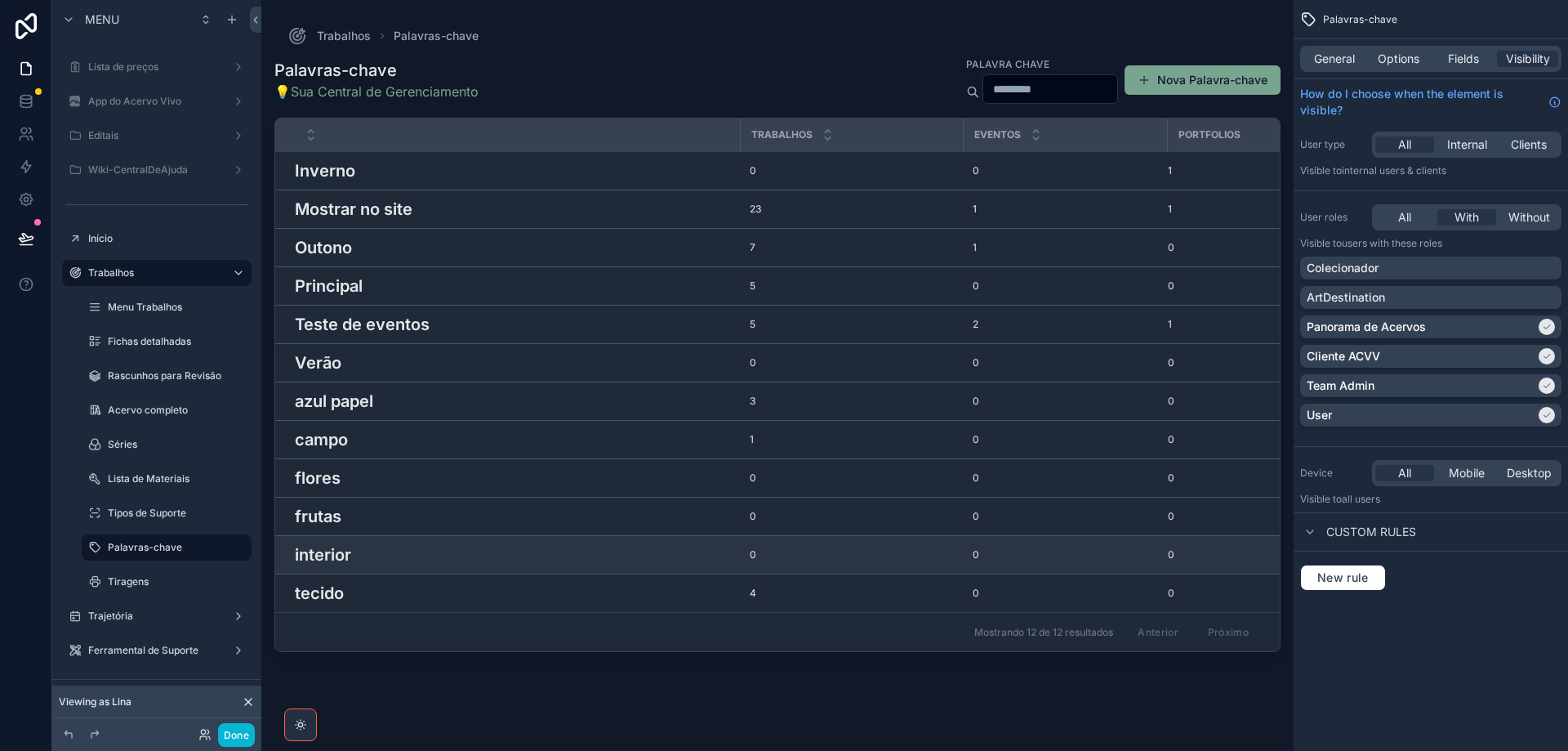
click at [548, 550] on div "interior interior" at bounding box center [512, 555] width 435 height 24
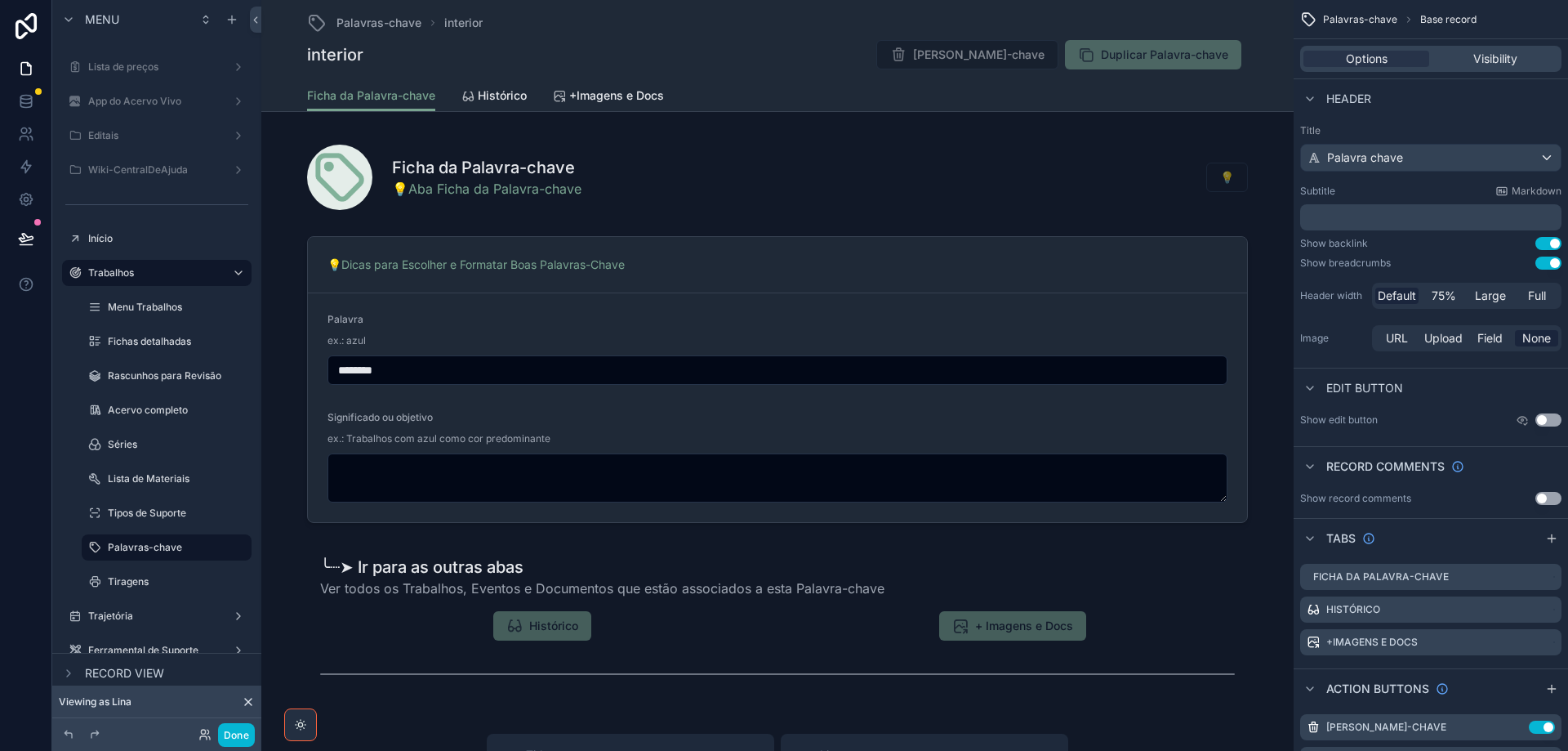
click at [970, 57] on span "[PERSON_NAME]-chave" at bounding box center [967, 56] width 182 height 16
click at [968, 60] on span "[PERSON_NAME]-chave" at bounding box center [967, 56] width 182 height 16
click at [1519, 62] on div "Visibility" at bounding box center [1495, 59] width 126 height 16
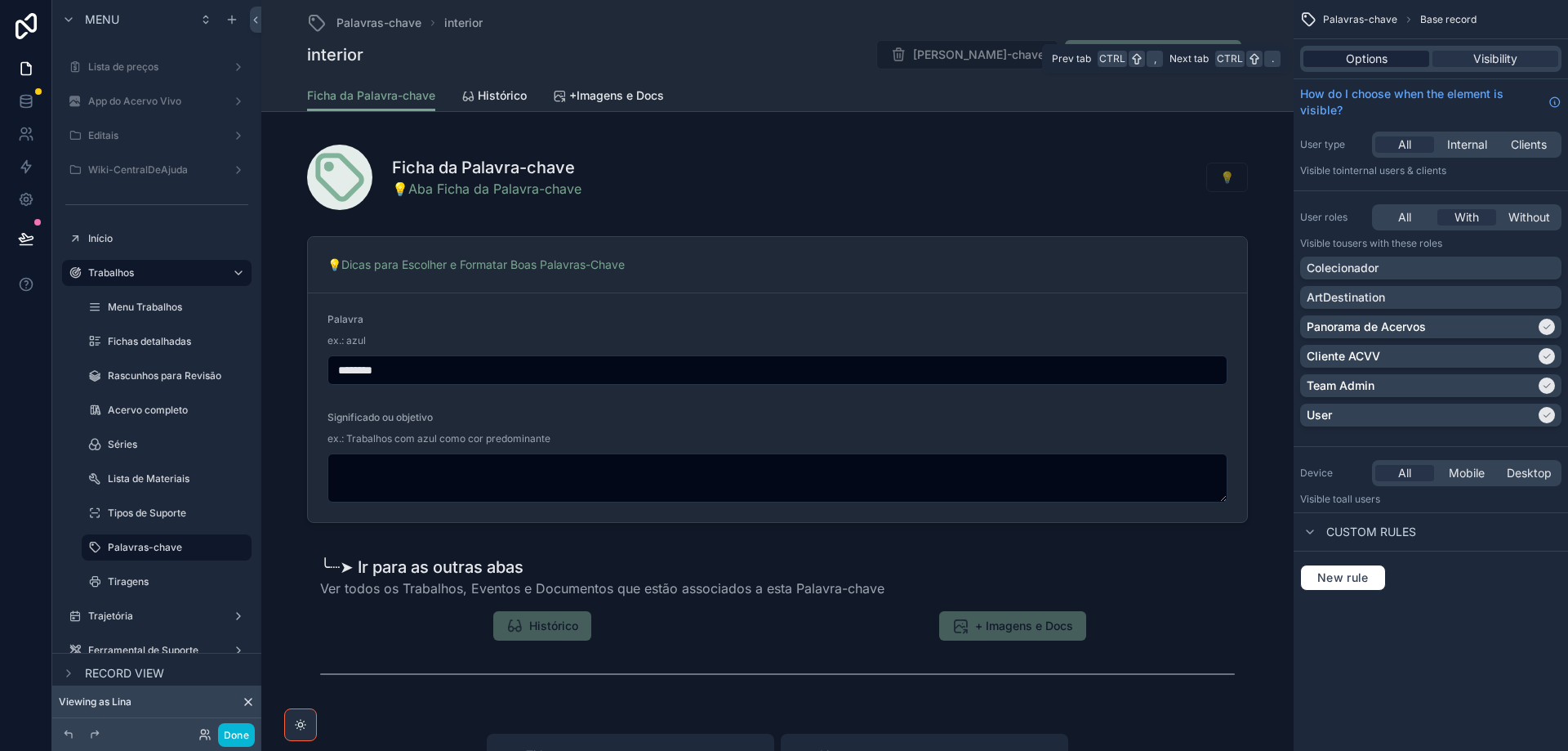
click at [1386, 64] on span "Options" at bounding box center [1367, 59] width 41 height 16
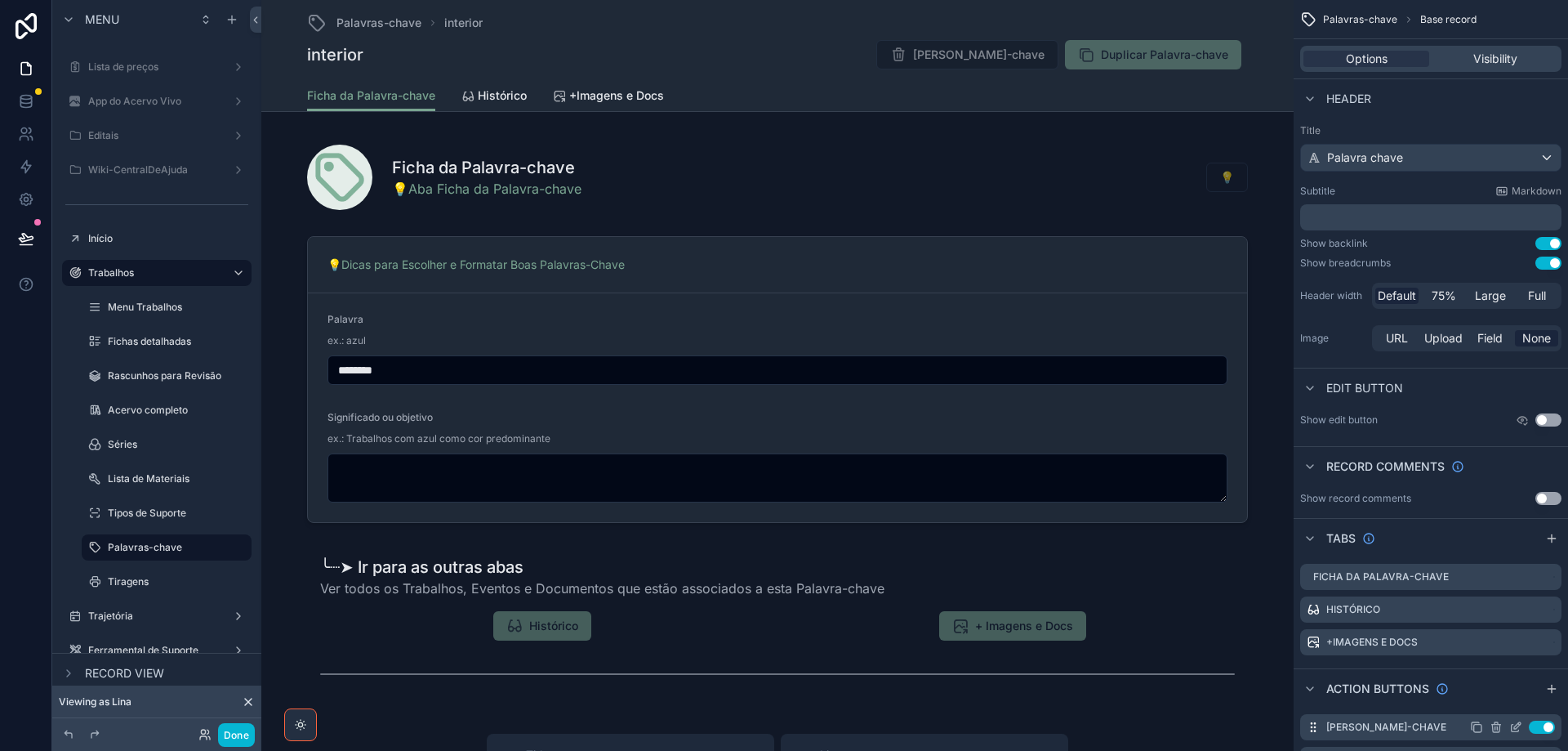
click at [1516, 727] on icon "scrollable content" at bounding box center [1515, 727] width 13 height 13
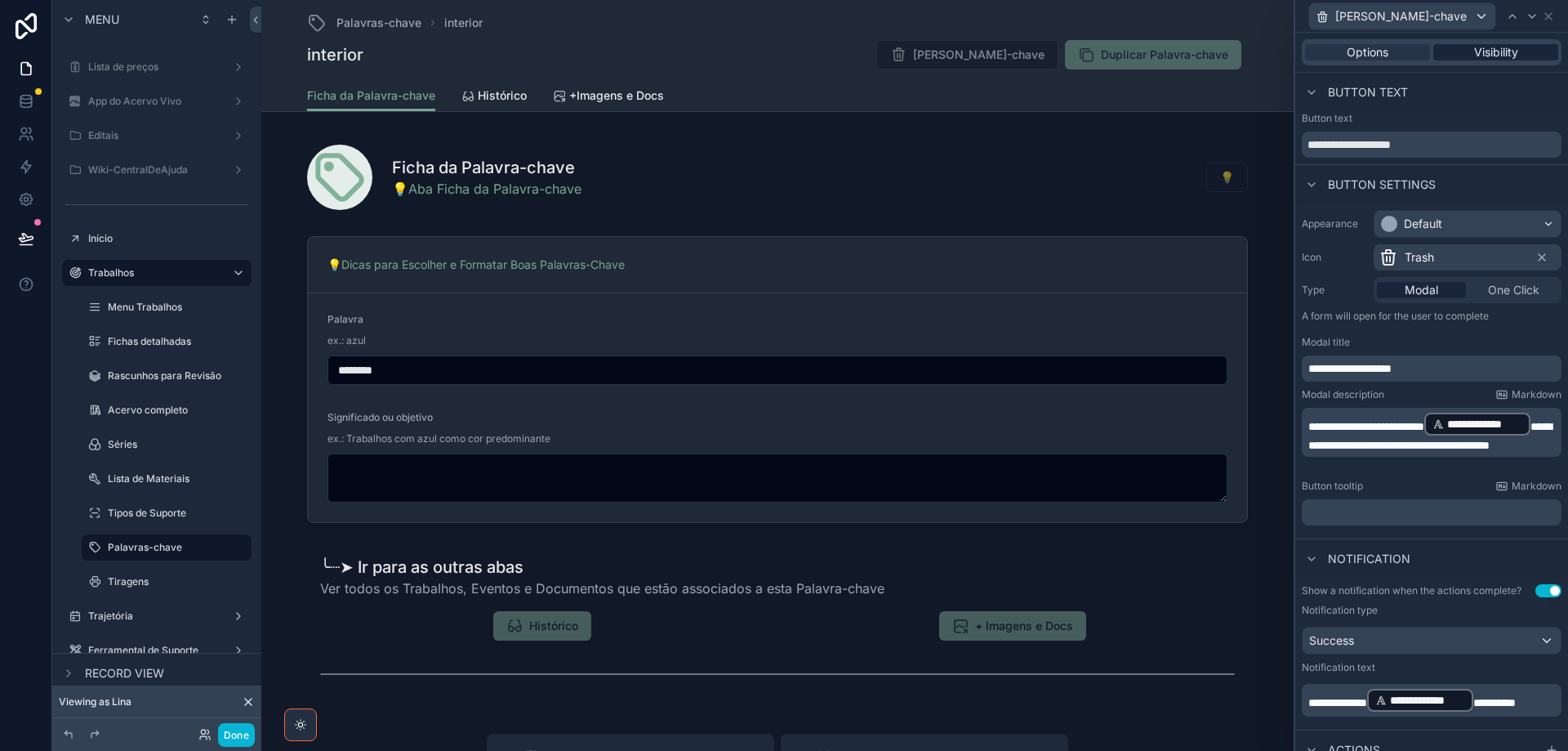
click at [1495, 48] on span "Visibility" at bounding box center [1496, 52] width 44 height 16
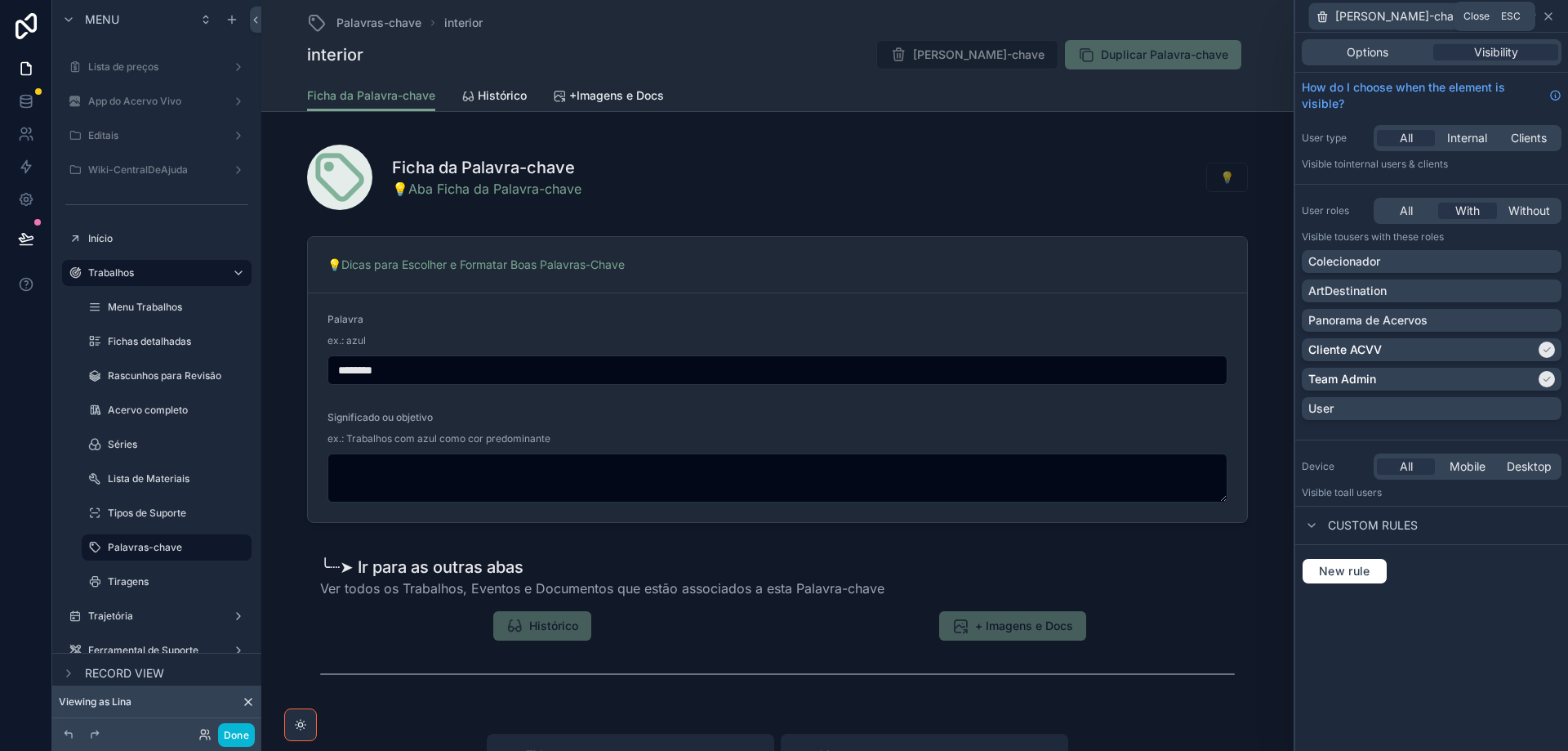
click at [1543, 15] on icon at bounding box center [1548, 16] width 13 height 13
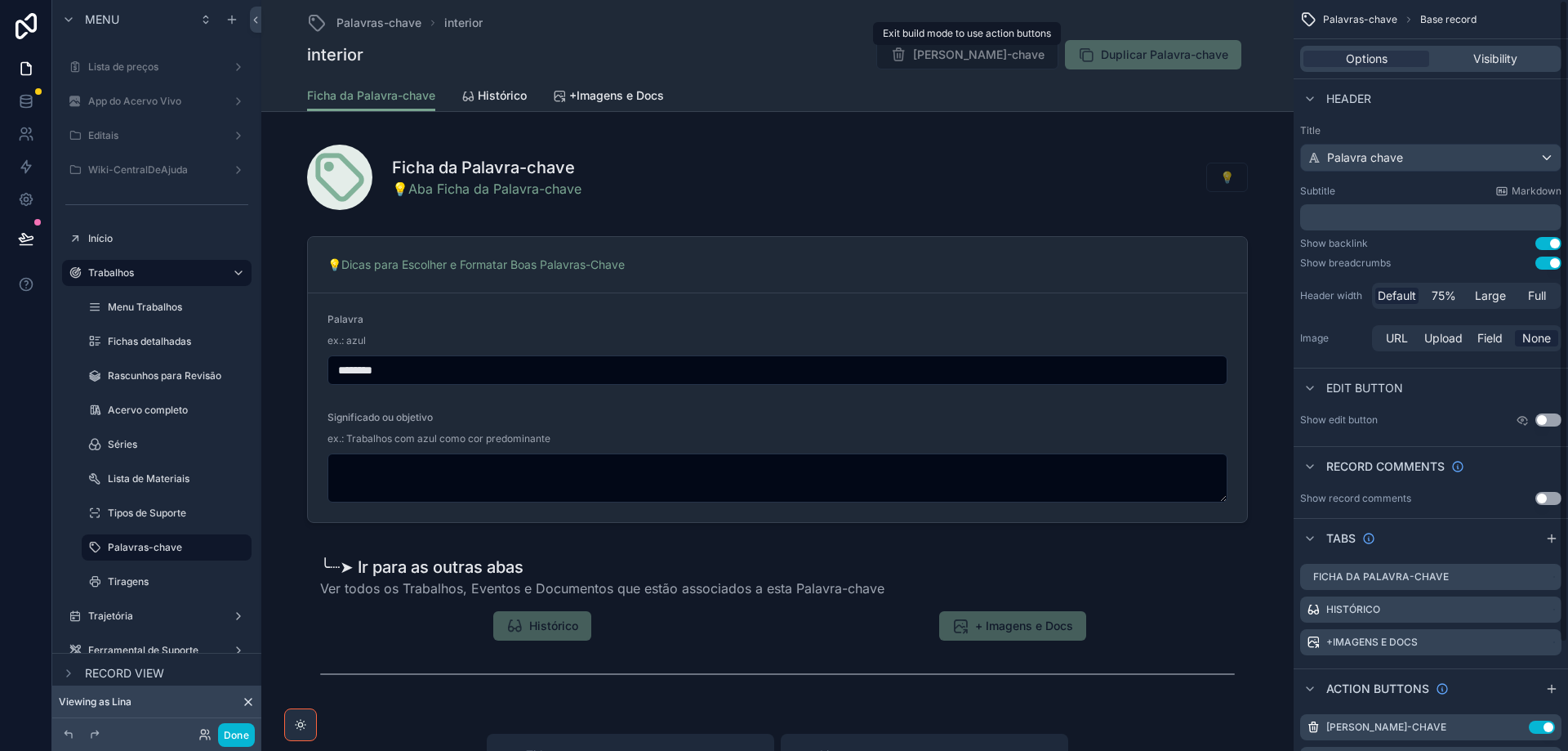
click at [1010, 54] on span "[PERSON_NAME]-chave" at bounding box center [967, 56] width 182 height 16
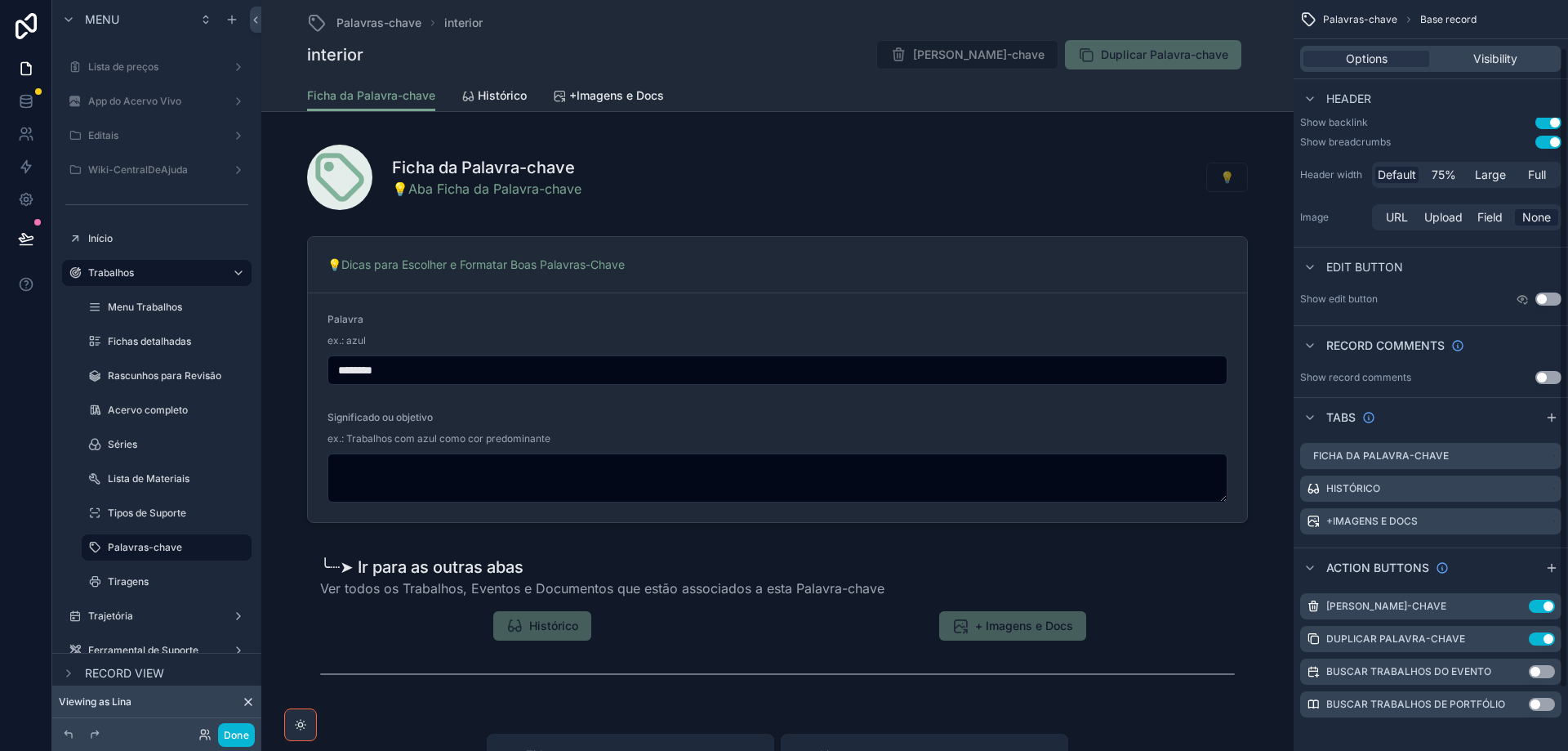
scroll to position [127, 0]
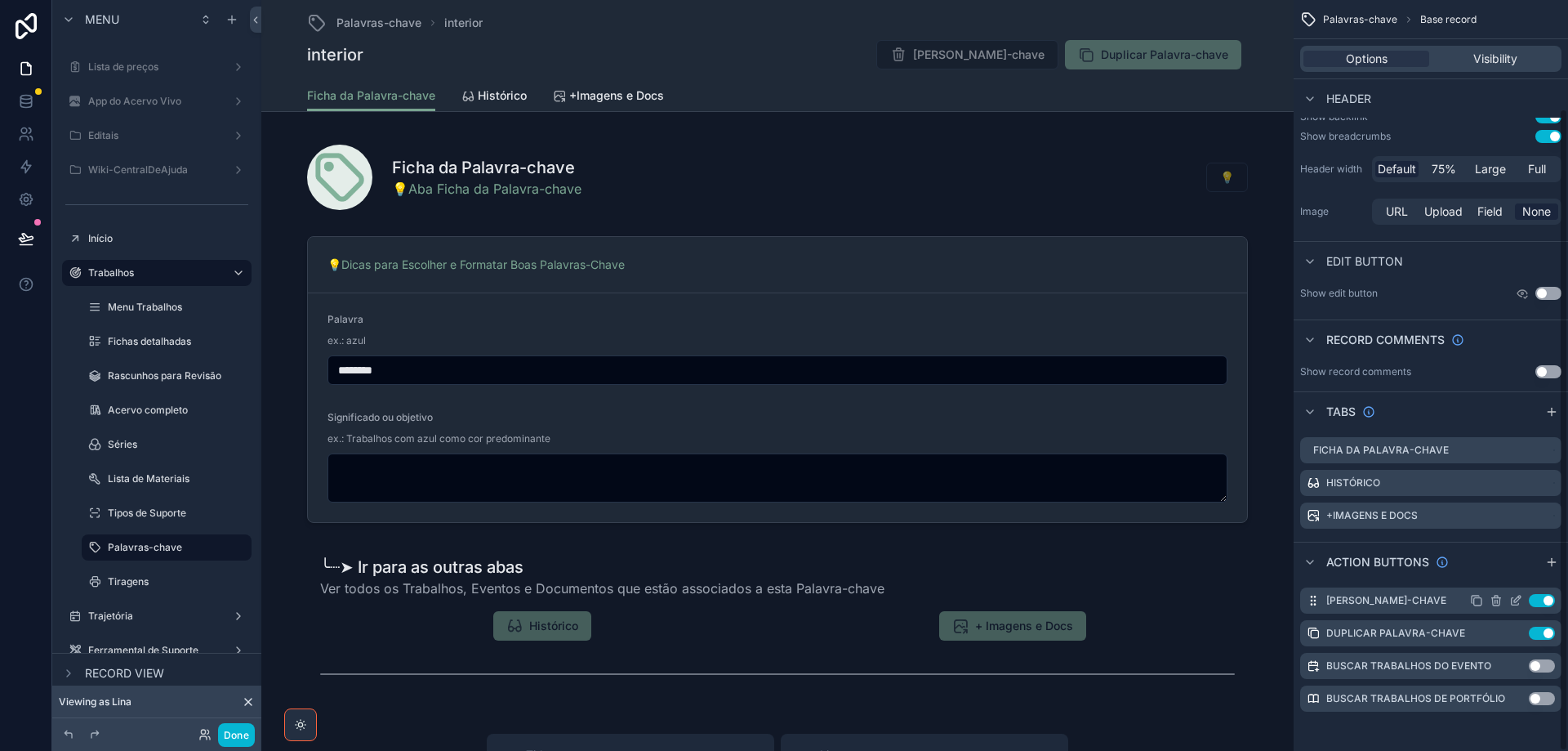
click at [1513, 599] on icon "scrollable content" at bounding box center [1515, 600] width 13 height 13
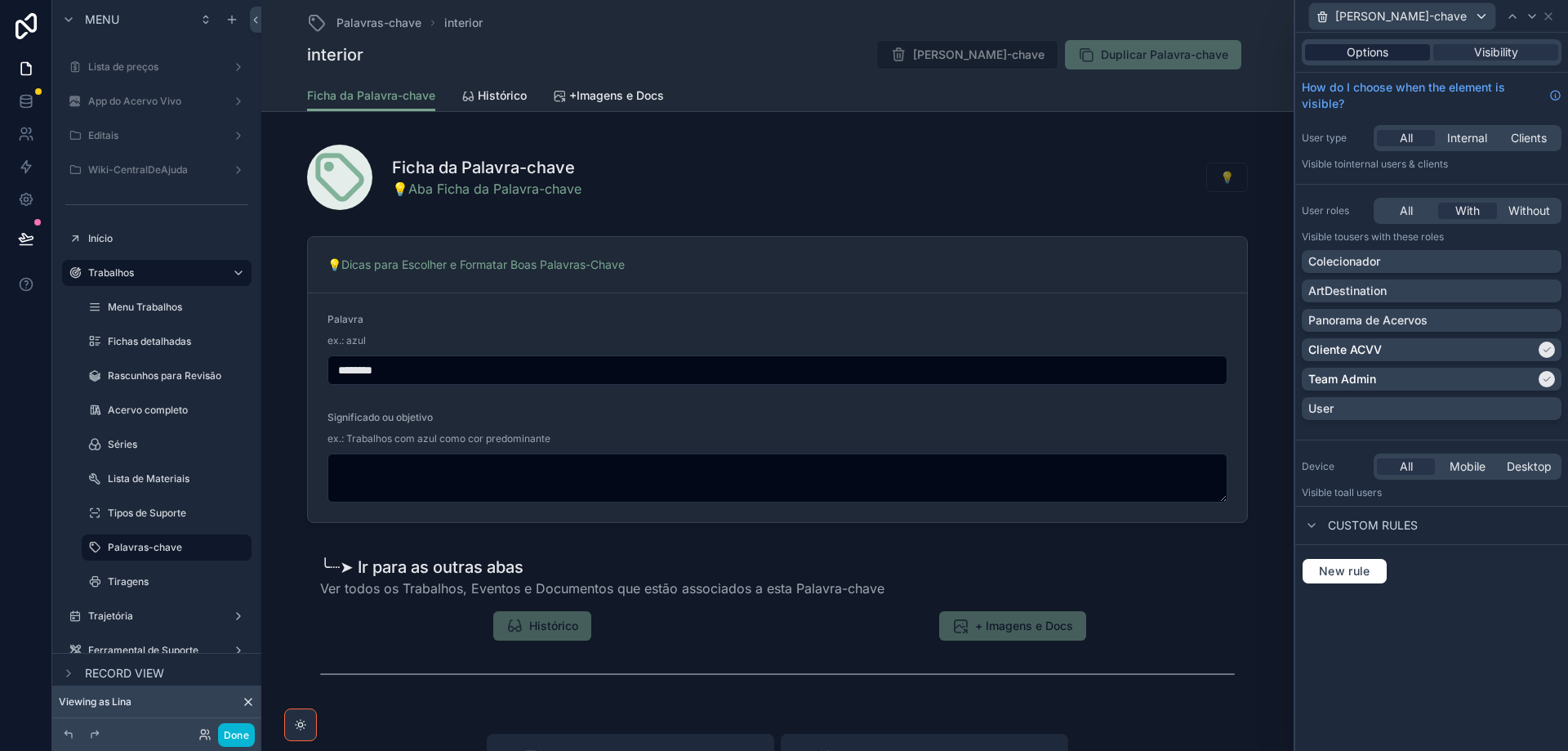
click at [1374, 48] on span "Options" at bounding box center [1368, 52] width 41 height 16
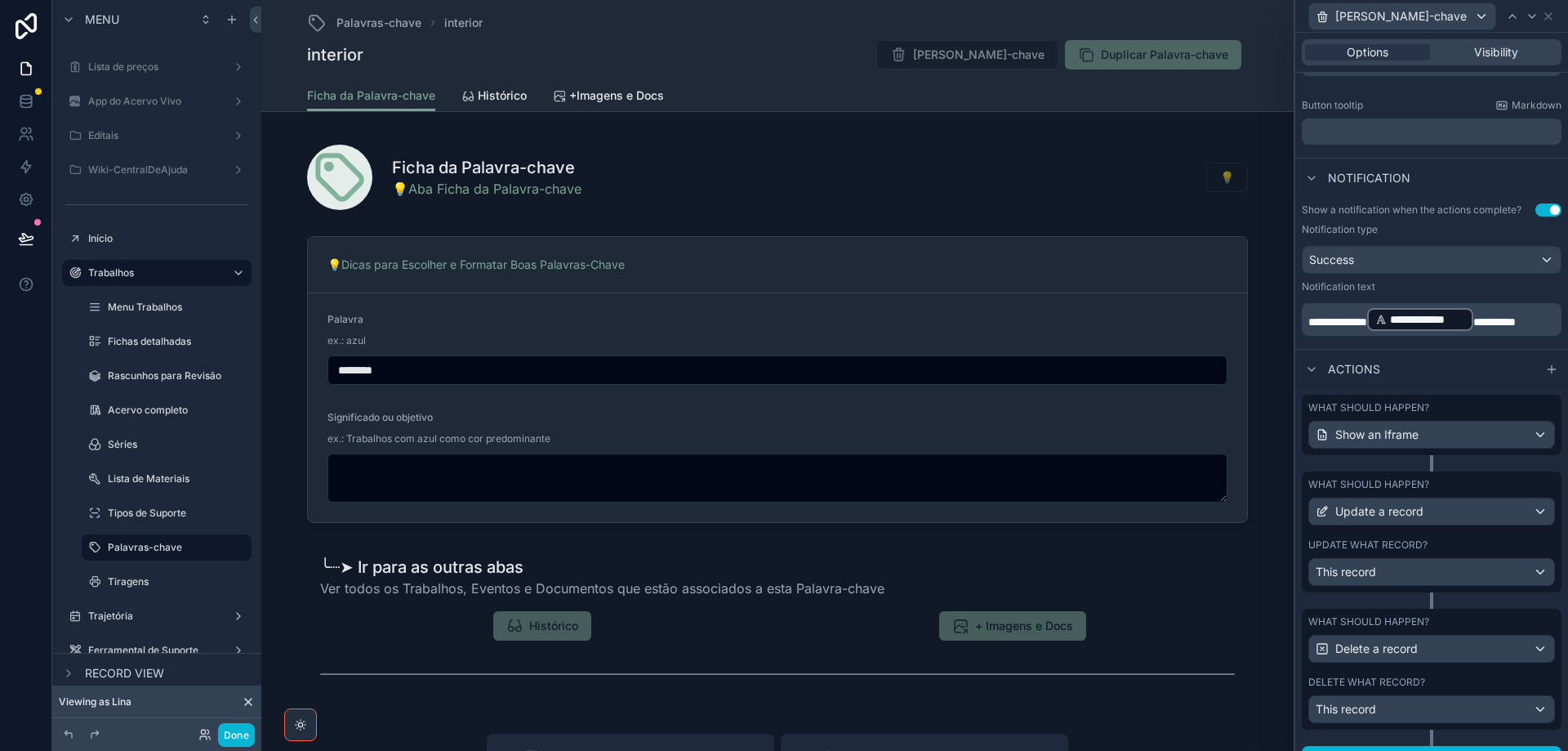
scroll to position [409, 0]
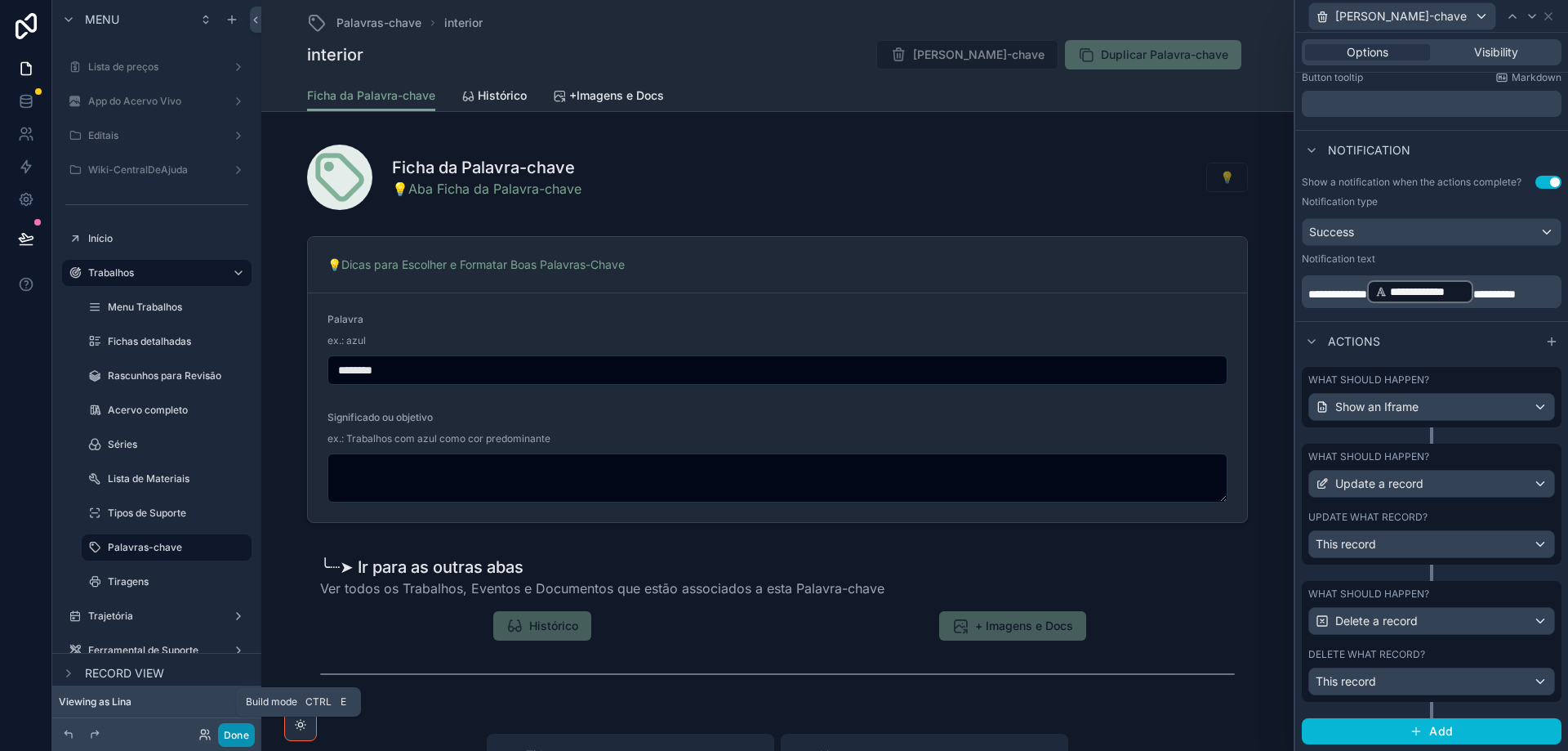
click at [241, 739] on button "Done" at bounding box center [236, 735] width 37 height 23
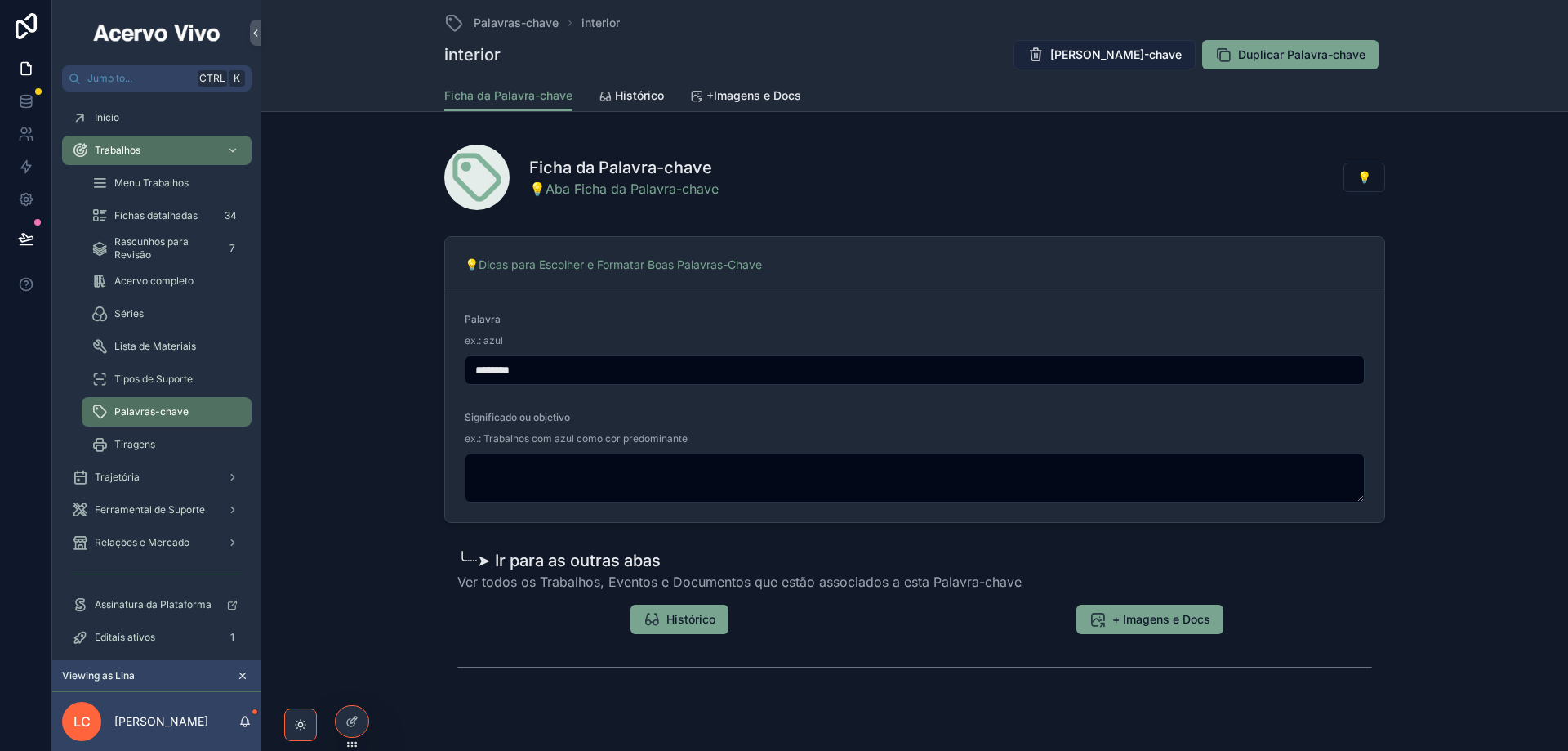
click at [1115, 53] on span "[PERSON_NAME]-chave" at bounding box center [1116, 54] width 131 height 16
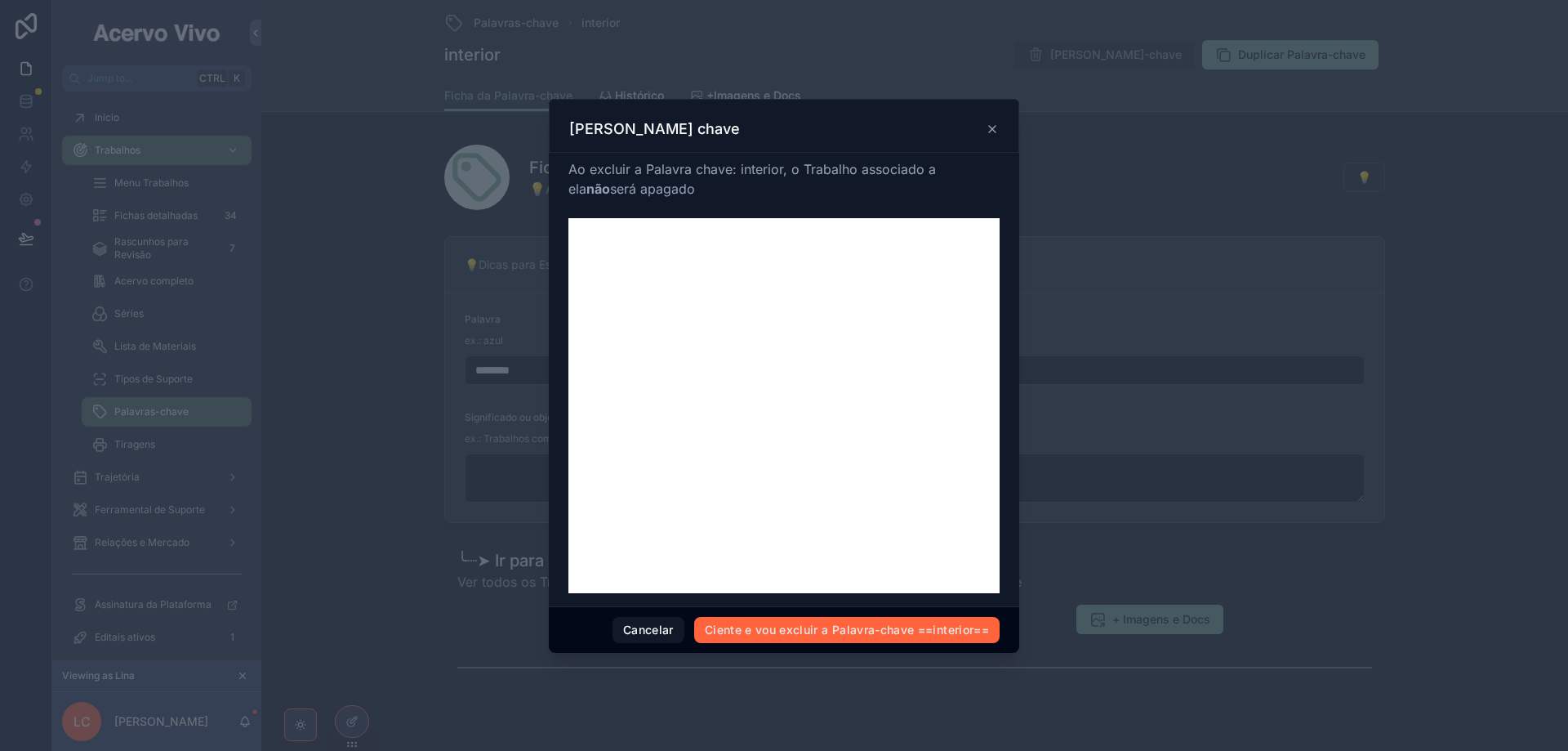
click at [891, 638] on button "Ciente e vou excluir a Palavra-chave ==interior==" at bounding box center [847, 630] width 306 height 26
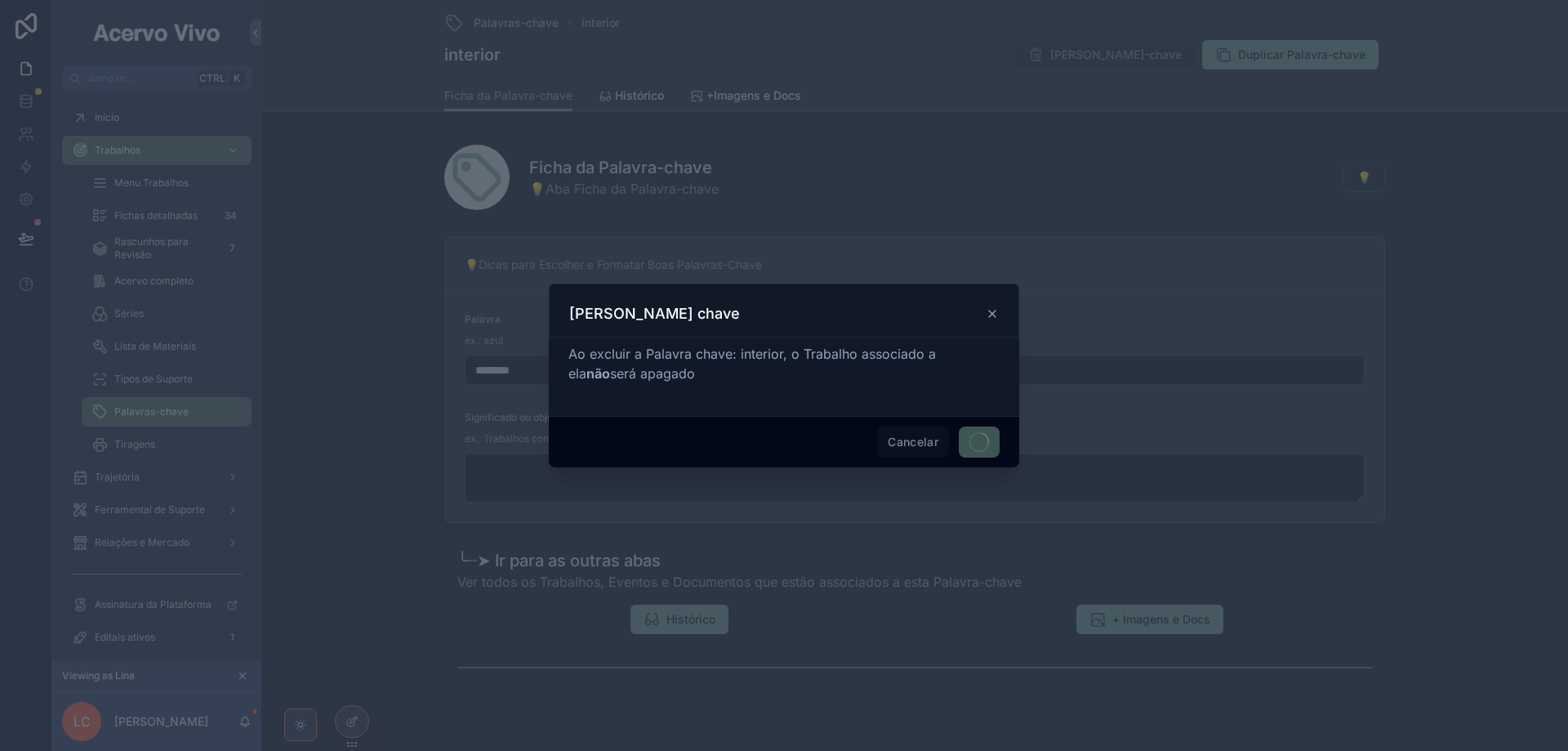
type input "**********"
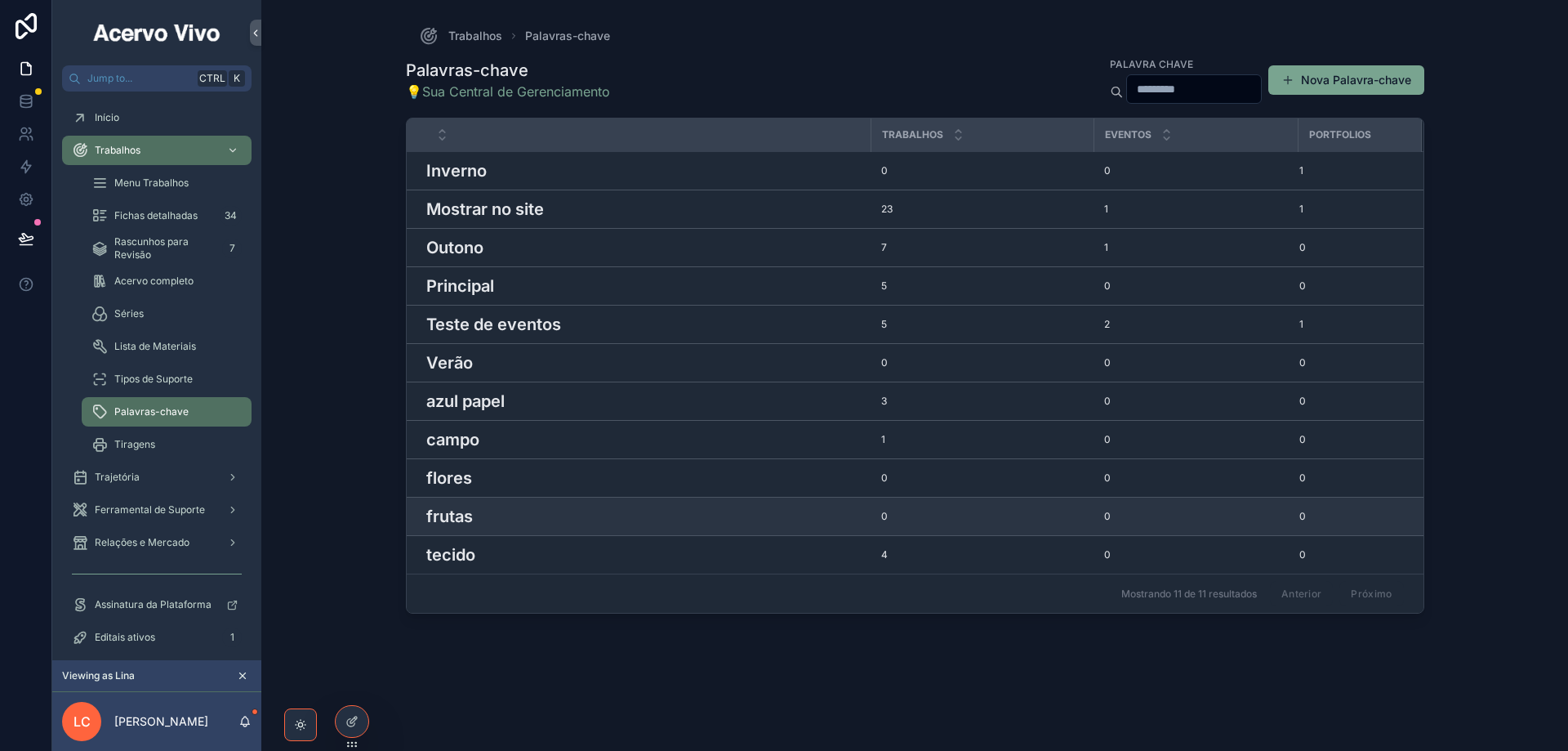
click at [471, 516] on h3 "frutas" at bounding box center [450, 516] width 47 height 24
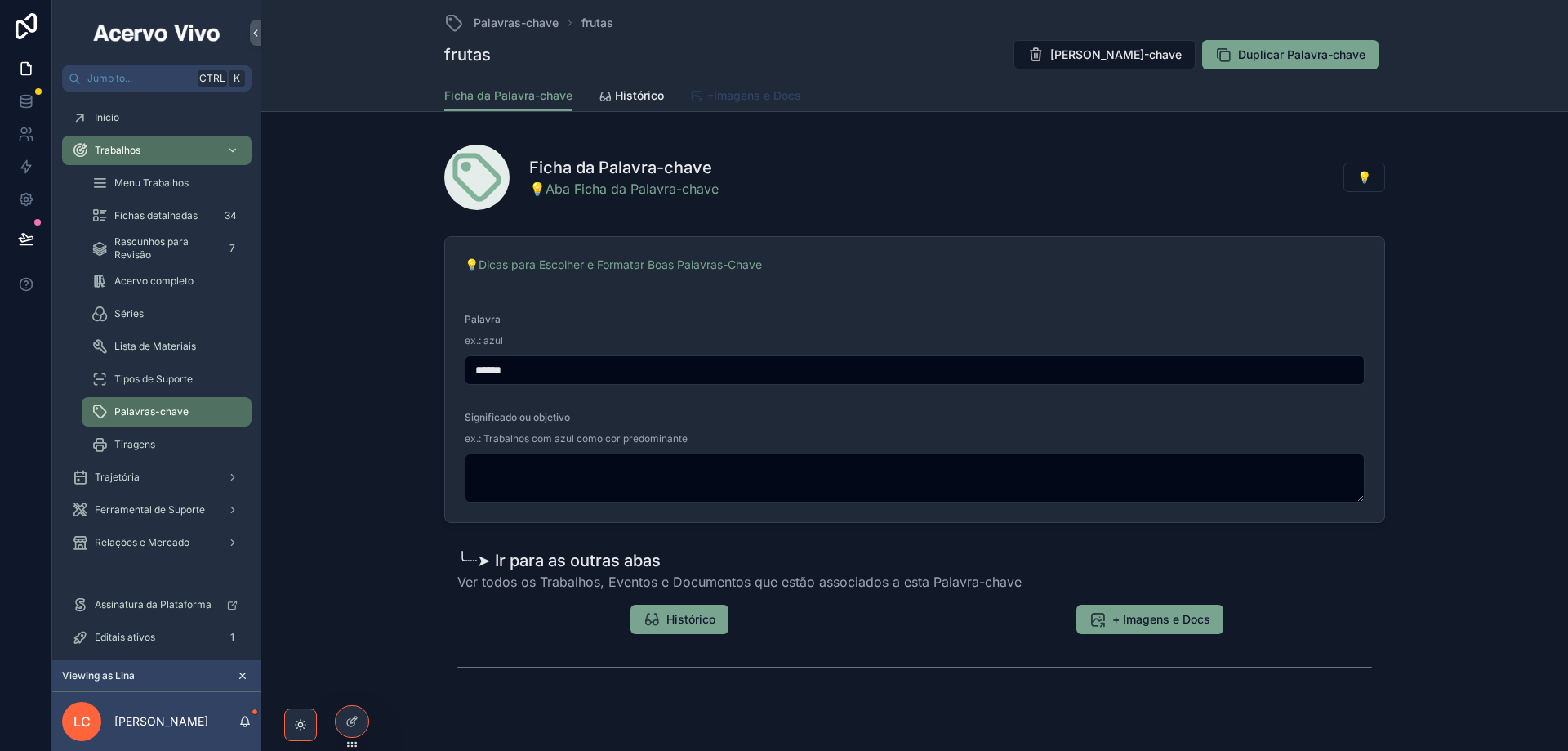
drag, startPoint x: 771, startPoint y: 100, endPoint x: 765, endPoint y: 124, distance: 24.7
click at [770, 100] on span "+Imagens e Docs" at bounding box center [754, 95] width 95 height 16
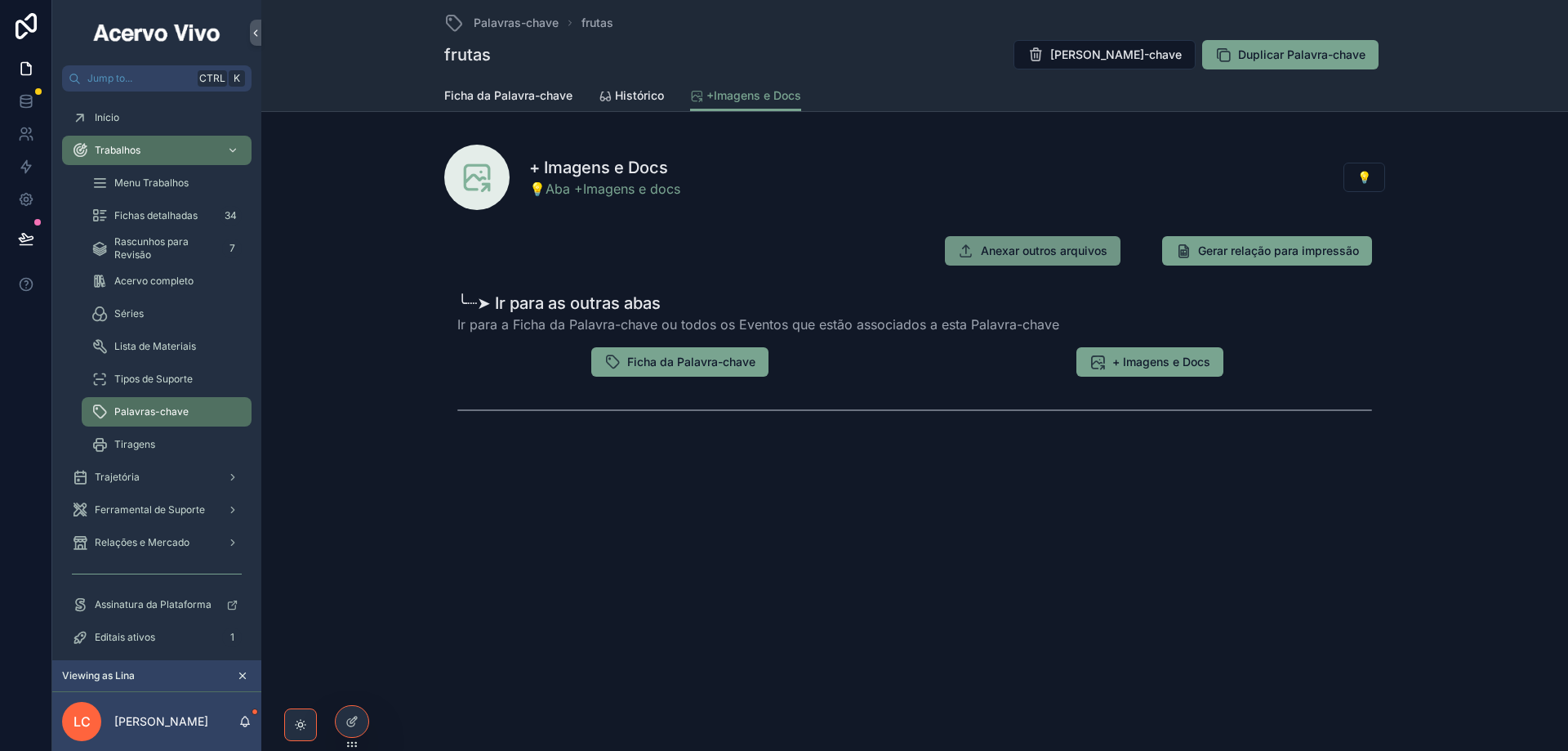
click at [1025, 253] on span "Anexar outros arquivos" at bounding box center [1044, 251] width 127 height 16
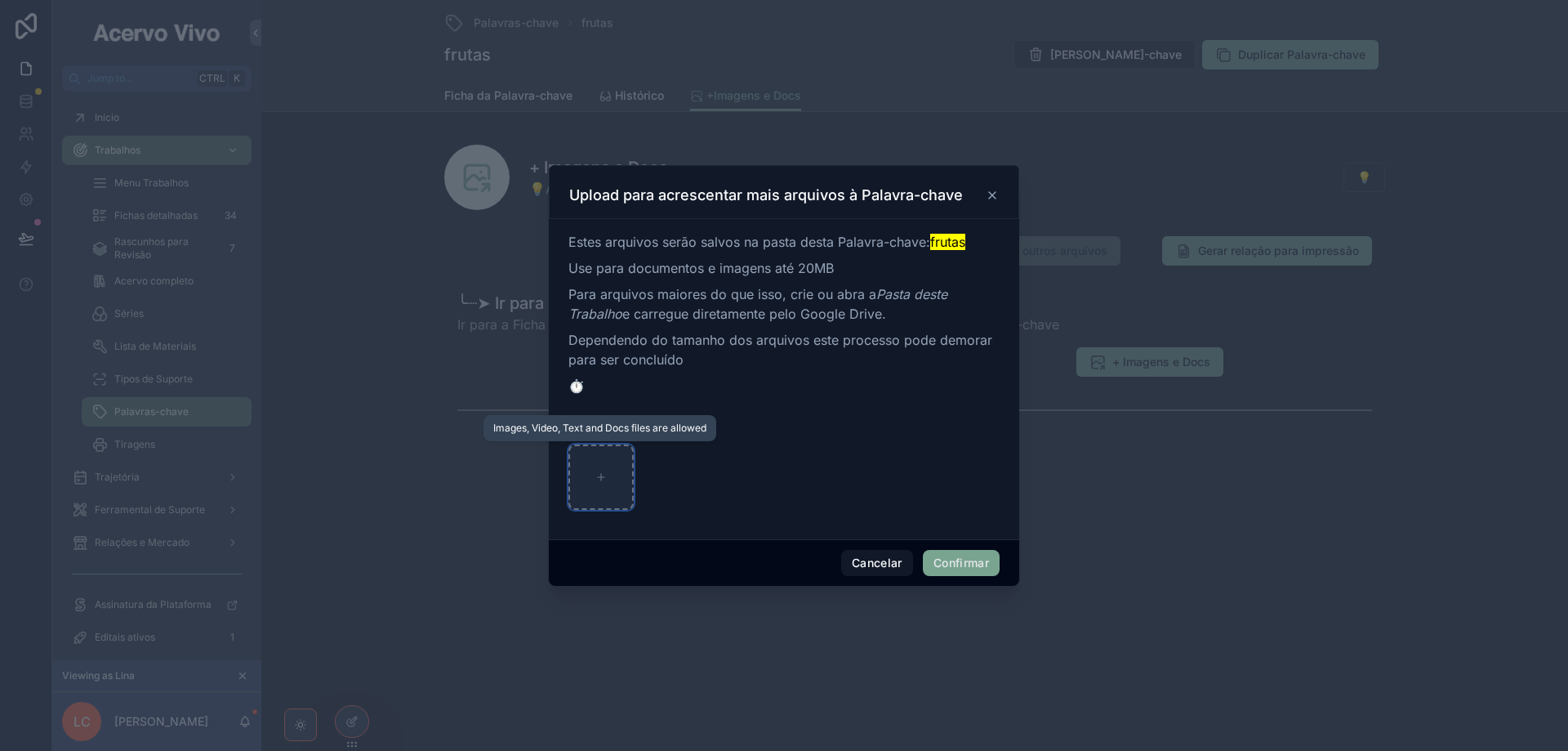
click at [601, 484] on div at bounding box center [601, 477] width 66 height 66
type input "**********"
click at [962, 561] on button "Confirmar" at bounding box center [961, 563] width 77 height 26
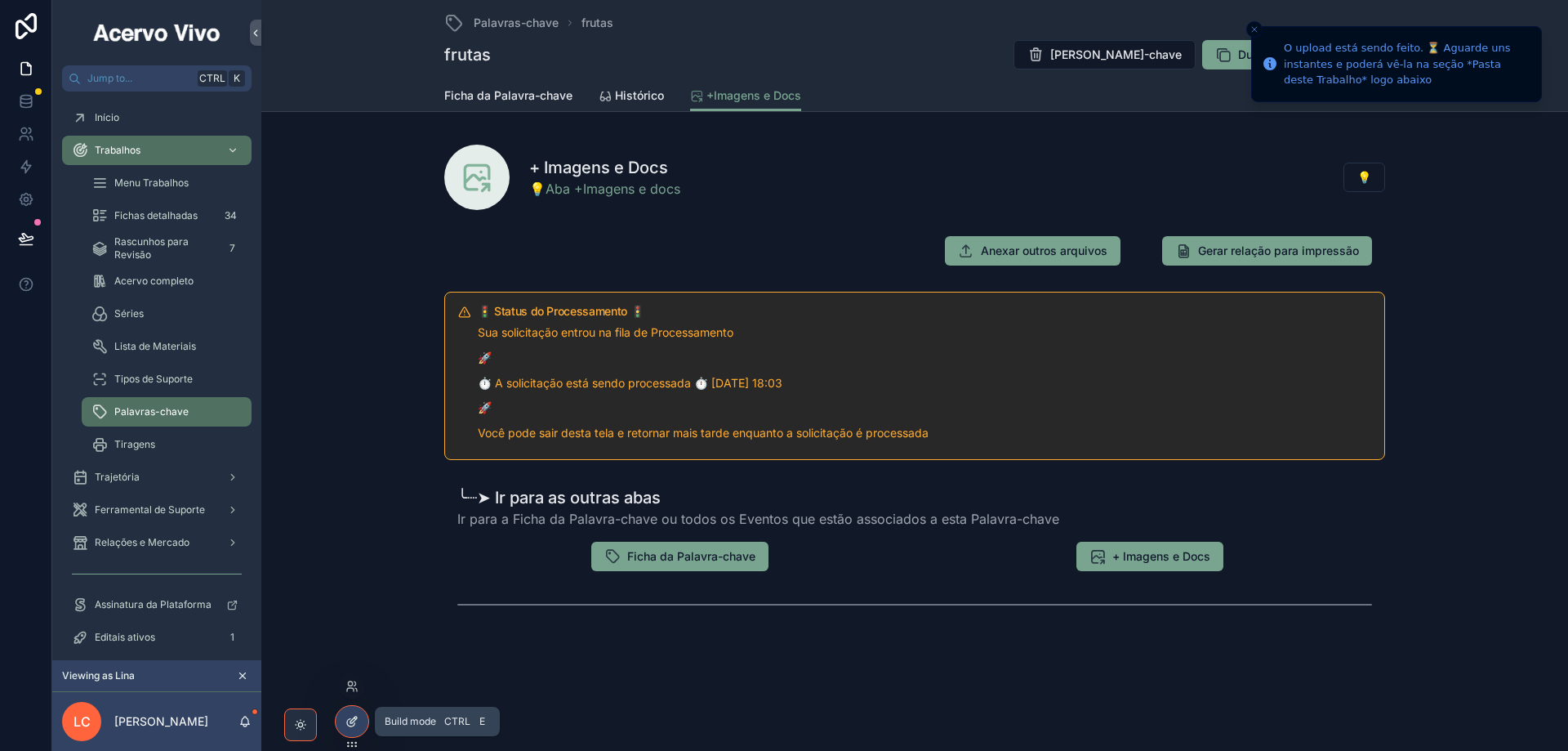
click at [353, 719] on icon at bounding box center [352, 721] width 13 height 13
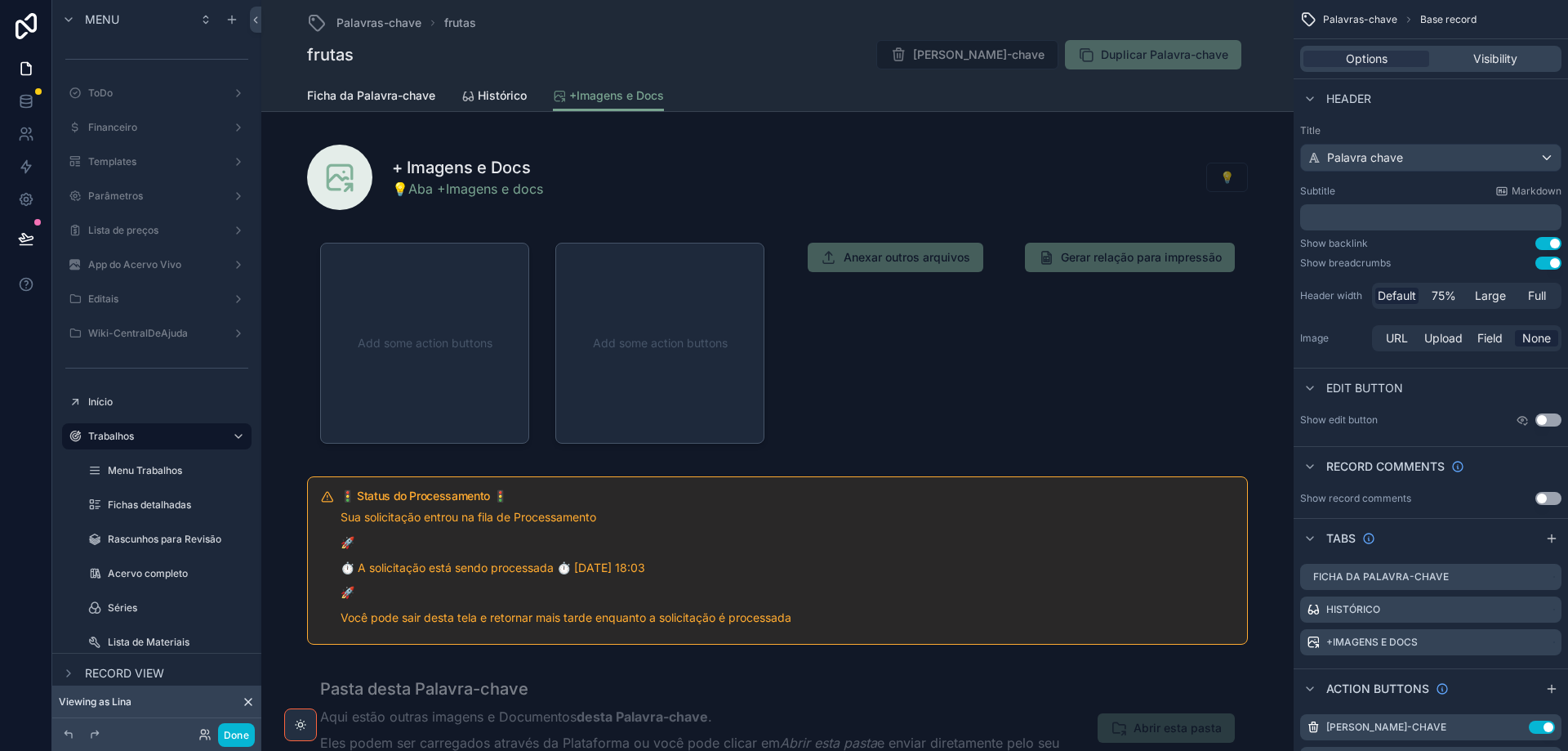
drag, startPoint x: 1027, startPoint y: 100, endPoint x: 1334, endPoint y: 334, distance: 386.0
click at [1025, 100] on div "Ficha da Palavra-chave Histórico +Imagens e Docs" at bounding box center [777, 96] width 941 height 31
click at [1517, 727] on icon "scrollable content" at bounding box center [1515, 727] width 13 height 13
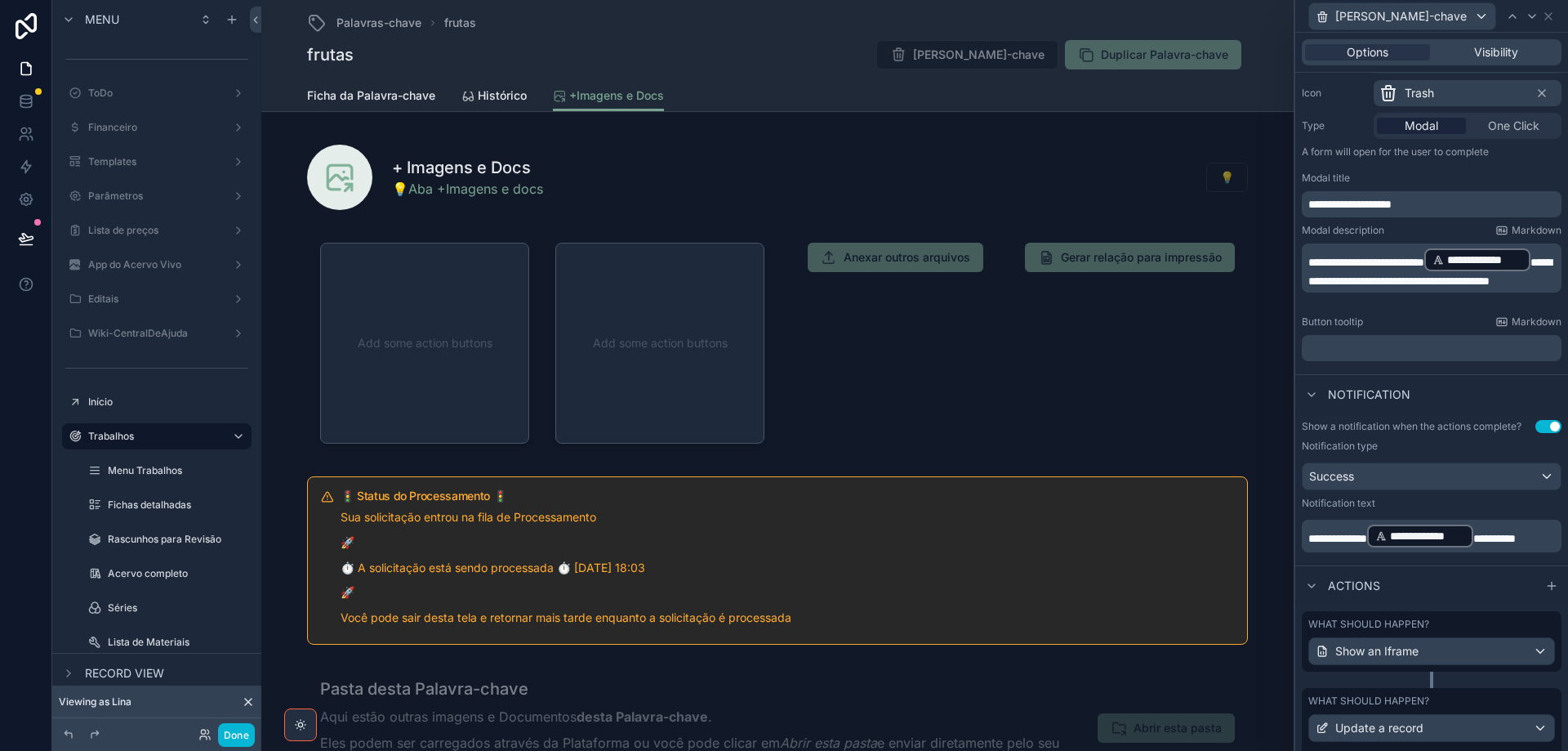
scroll to position [327, 0]
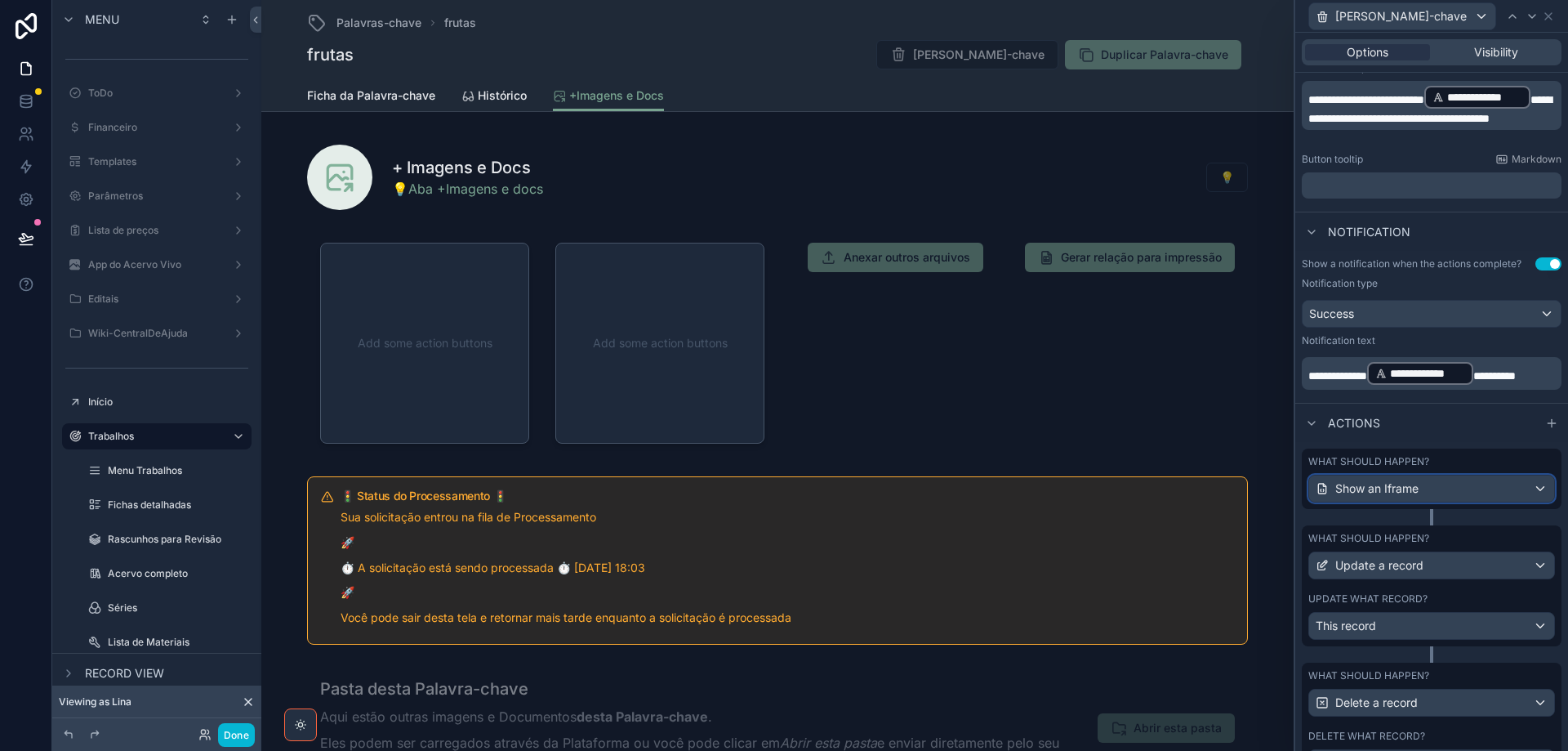
click at [1459, 488] on div "Show an Iframe" at bounding box center [1432, 488] width 245 height 26
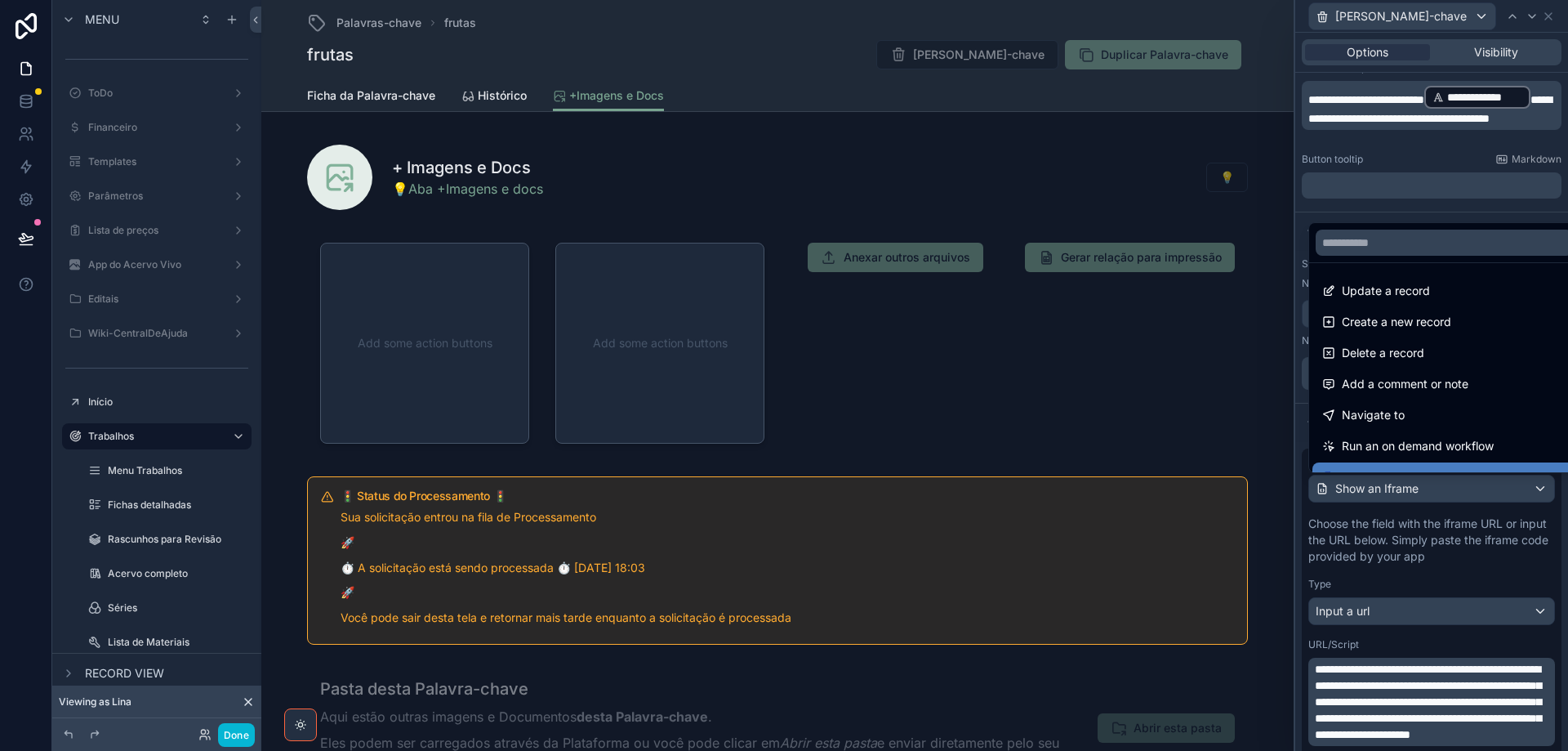
click at [1458, 488] on div at bounding box center [1432, 375] width 273 height 751
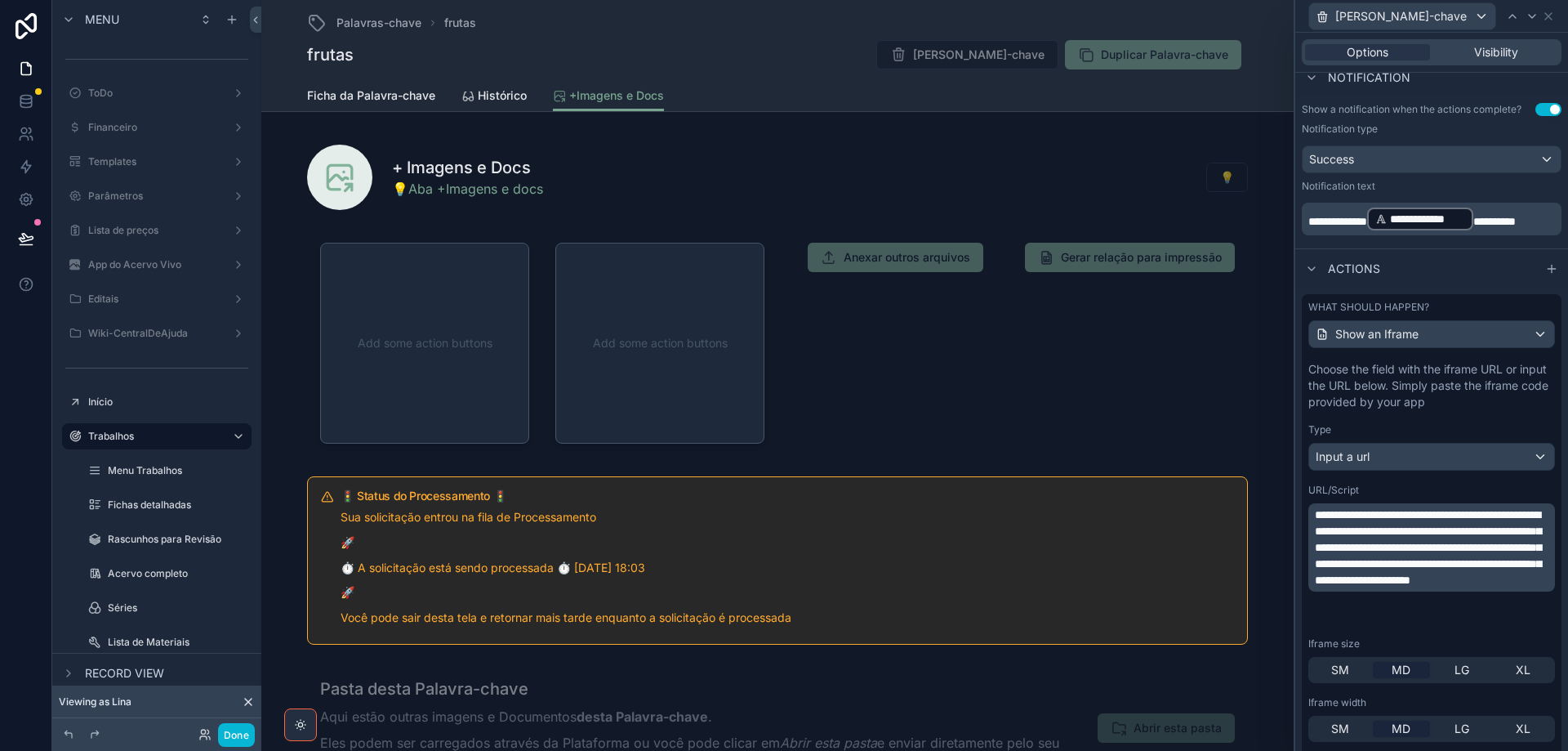
scroll to position [572, 0]
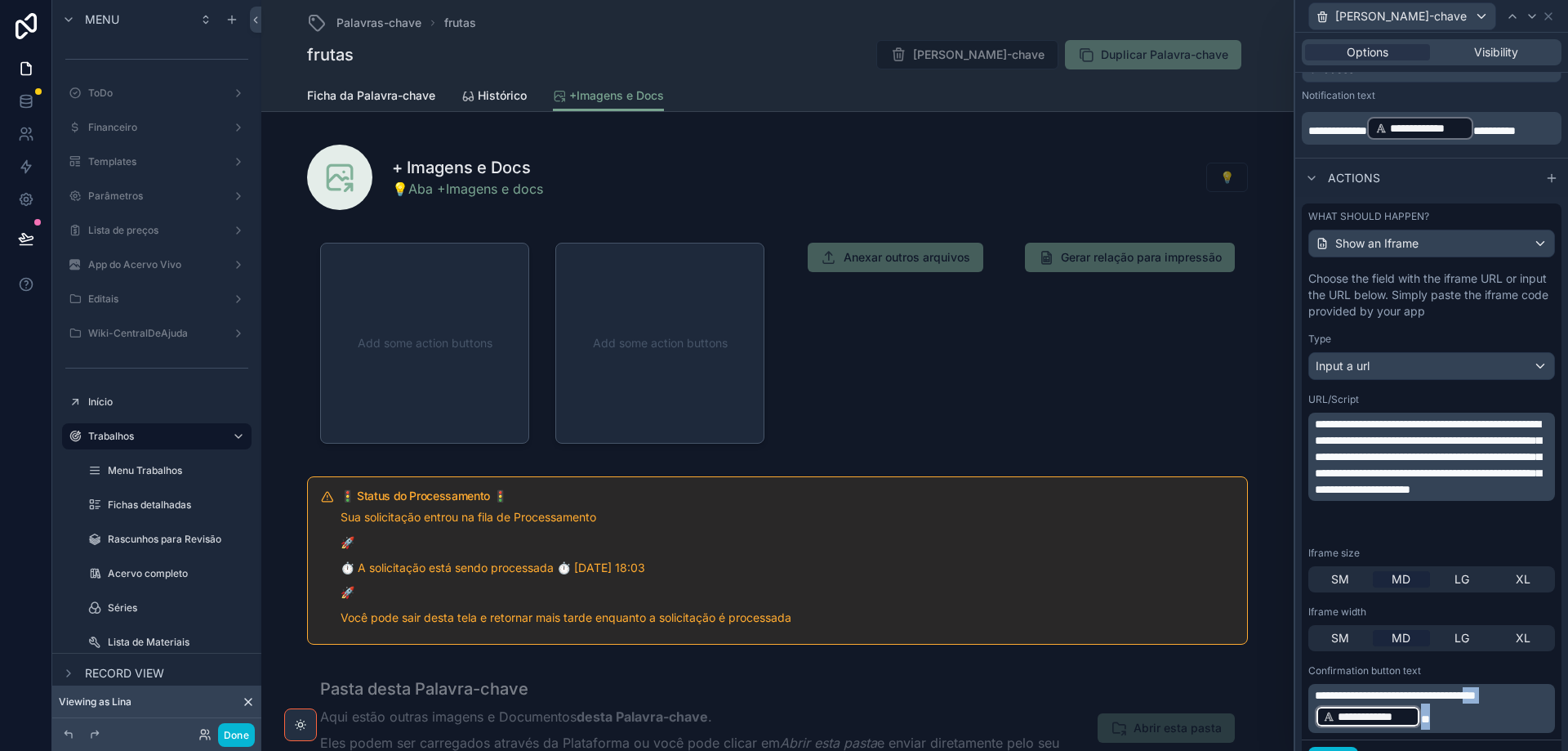
drag, startPoint x: 1512, startPoint y: 698, endPoint x: 1513, endPoint y: 718, distance: 20.0
click at [1513, 718] on p "**********" at bounding box center [1433, 708] width 237 height 42
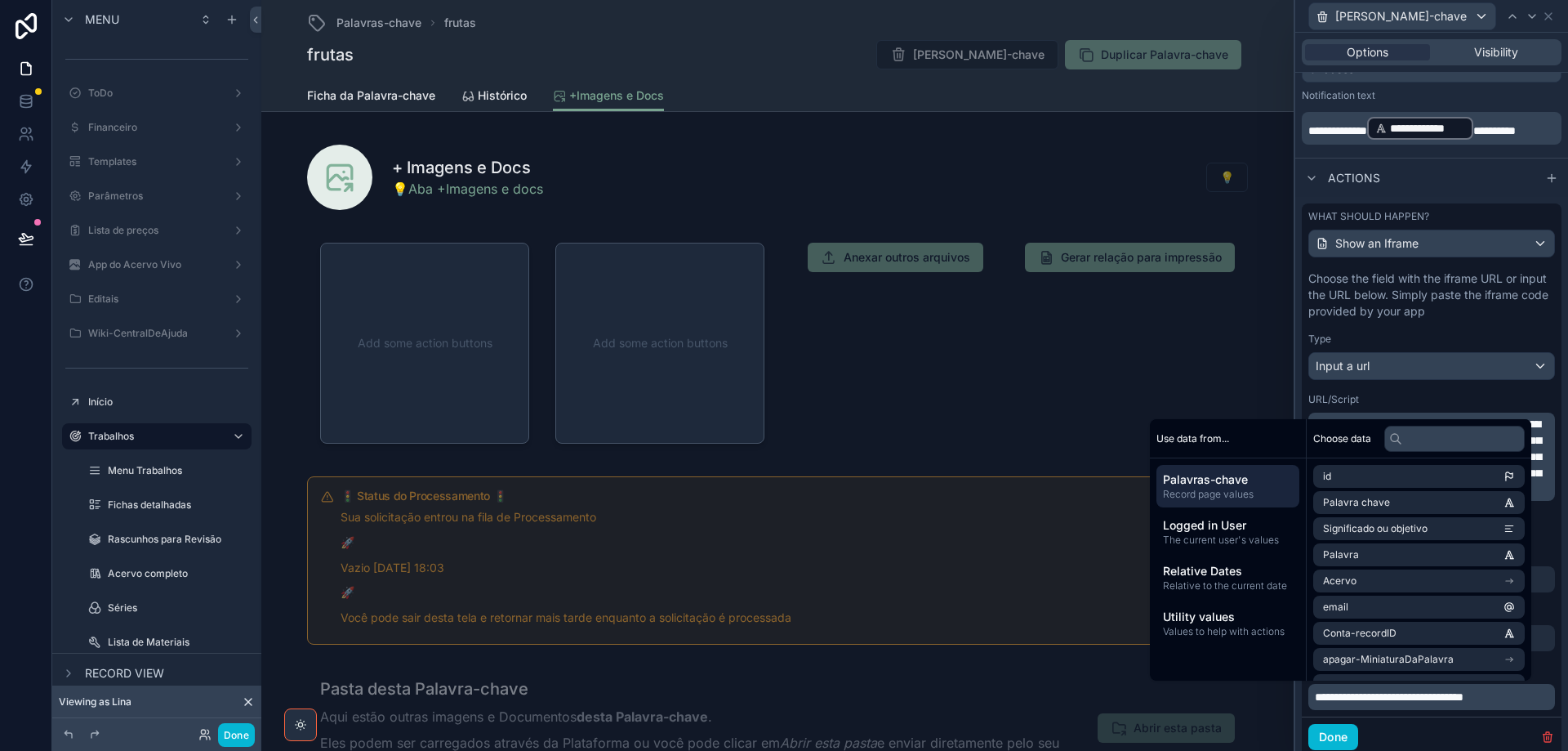
scroll to position [574, 0]
click at [1338, 730] on button "Done" at bounding box center [1334, 735] width 50 height 26
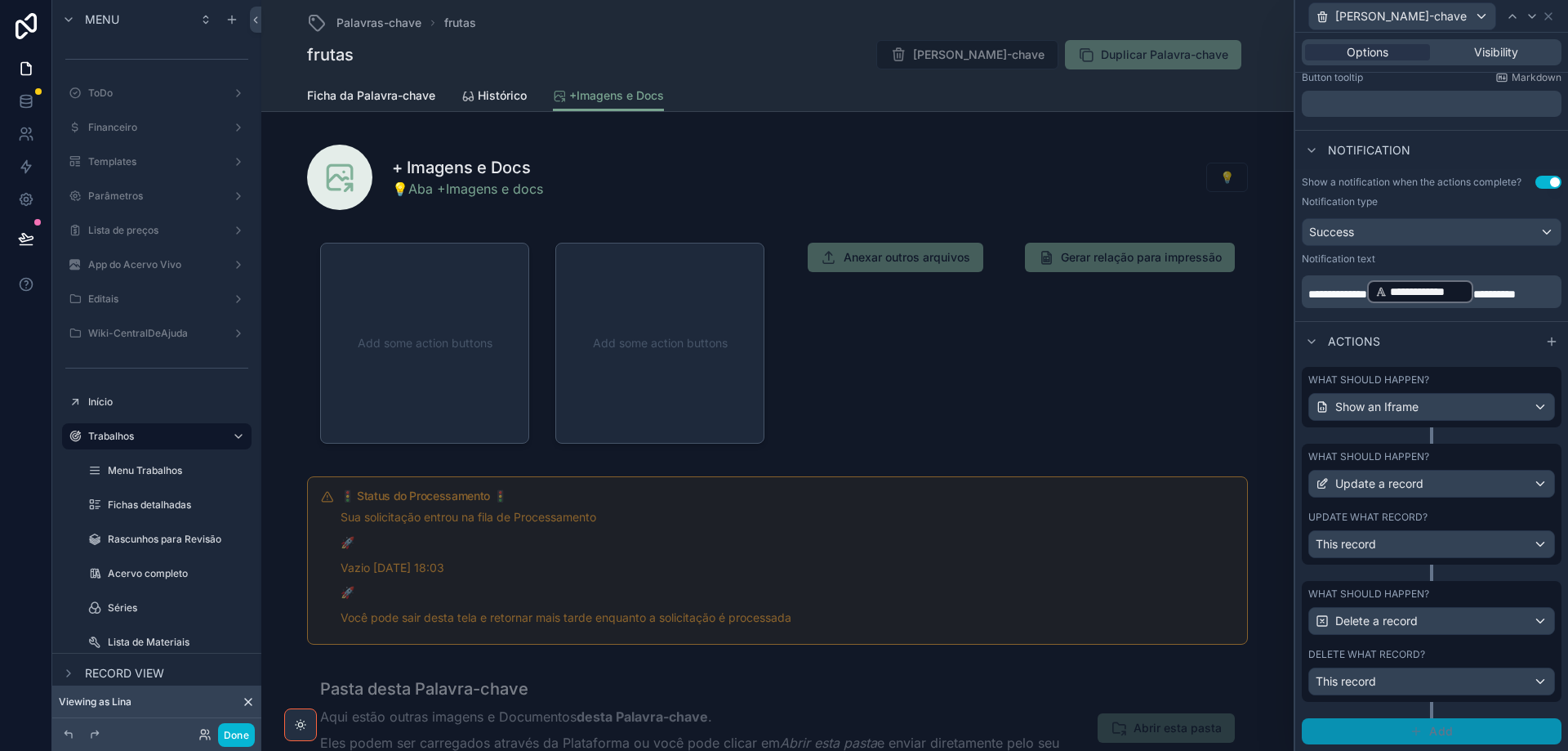
scroll to position [409, 0]
click at [1523, 405] on div "Show an Iframe" at bounding box center [1432, 407] width 245 height 26
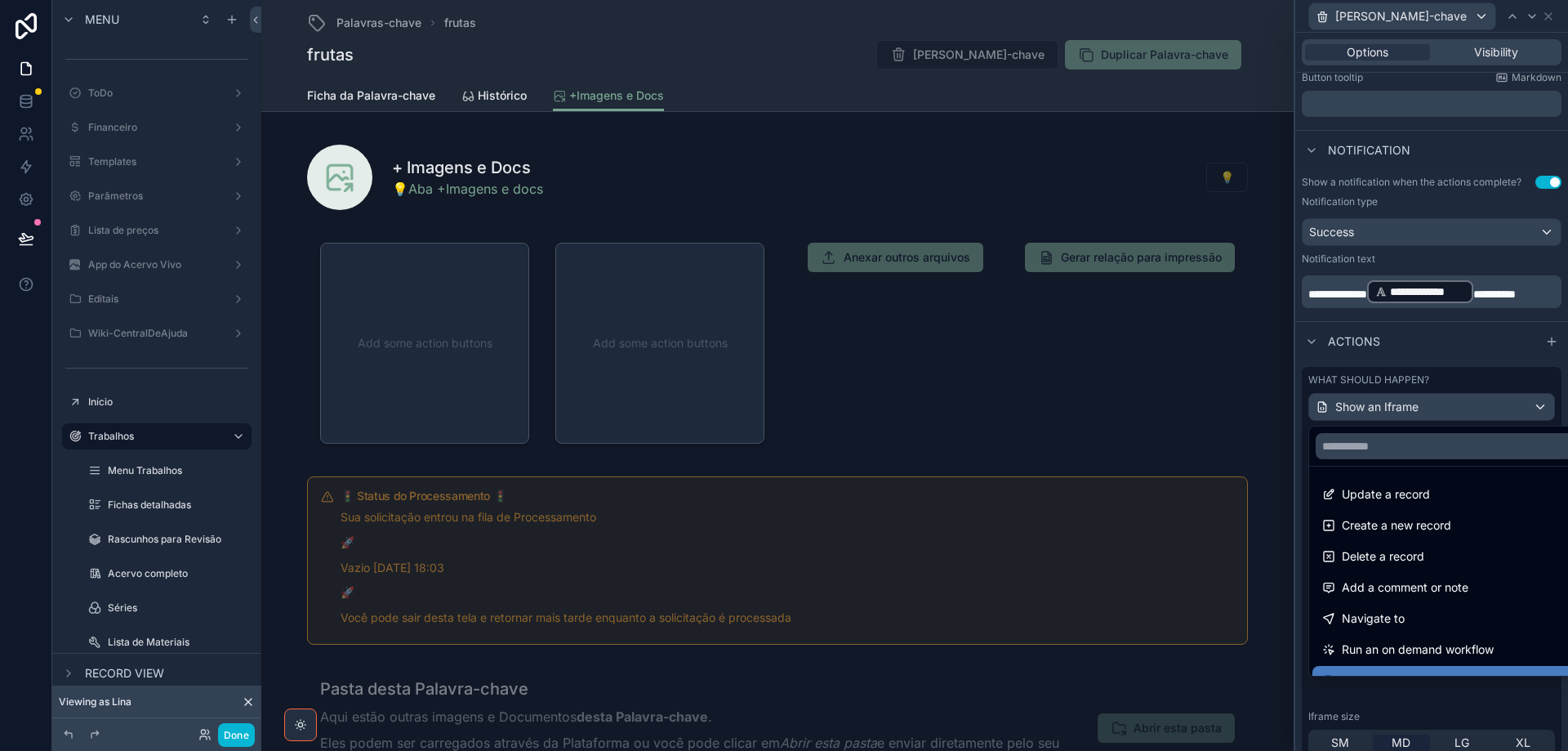
click at [1521, 406] on div at bounding box center [1432, 375] width 273 height 751
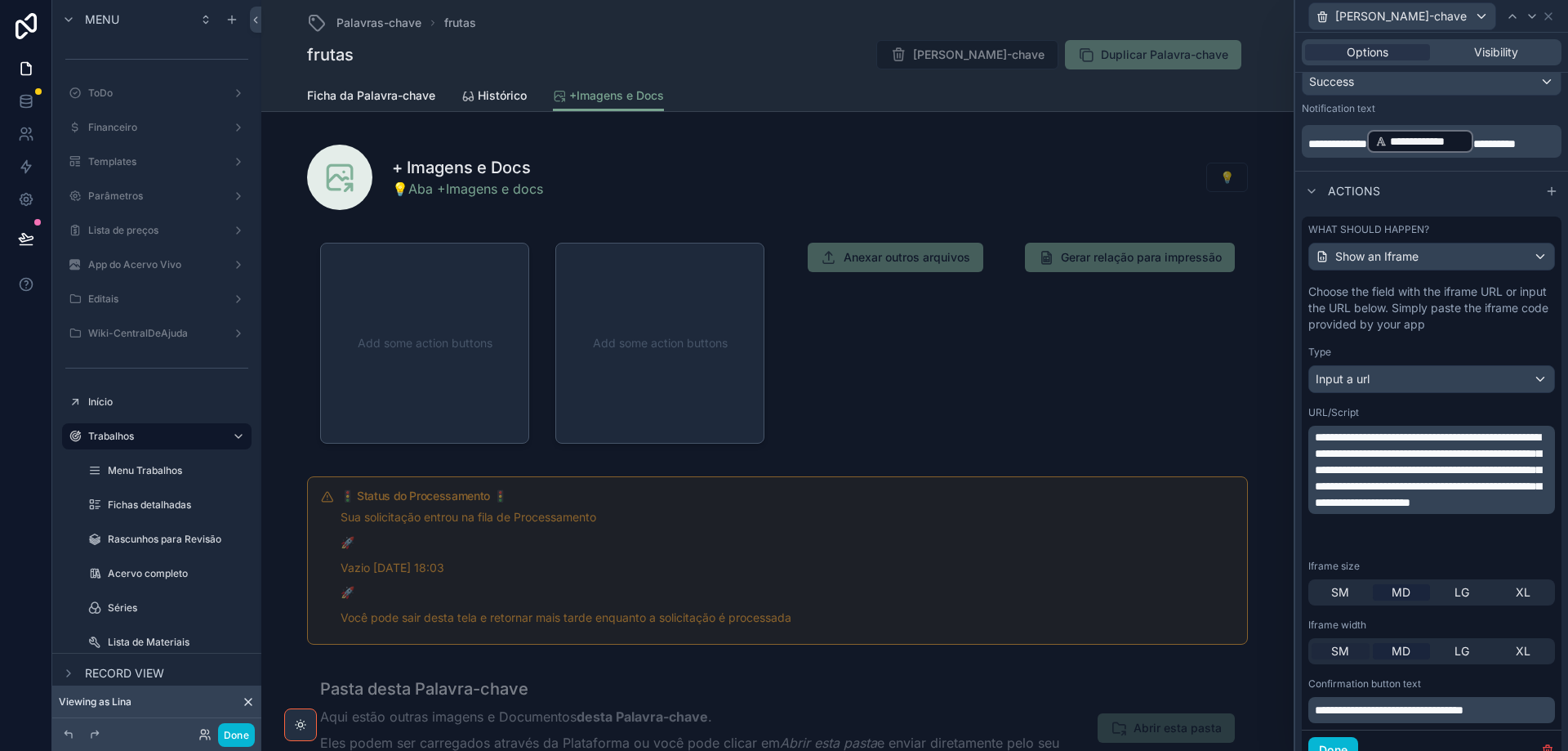
scroll to position [572, 0]
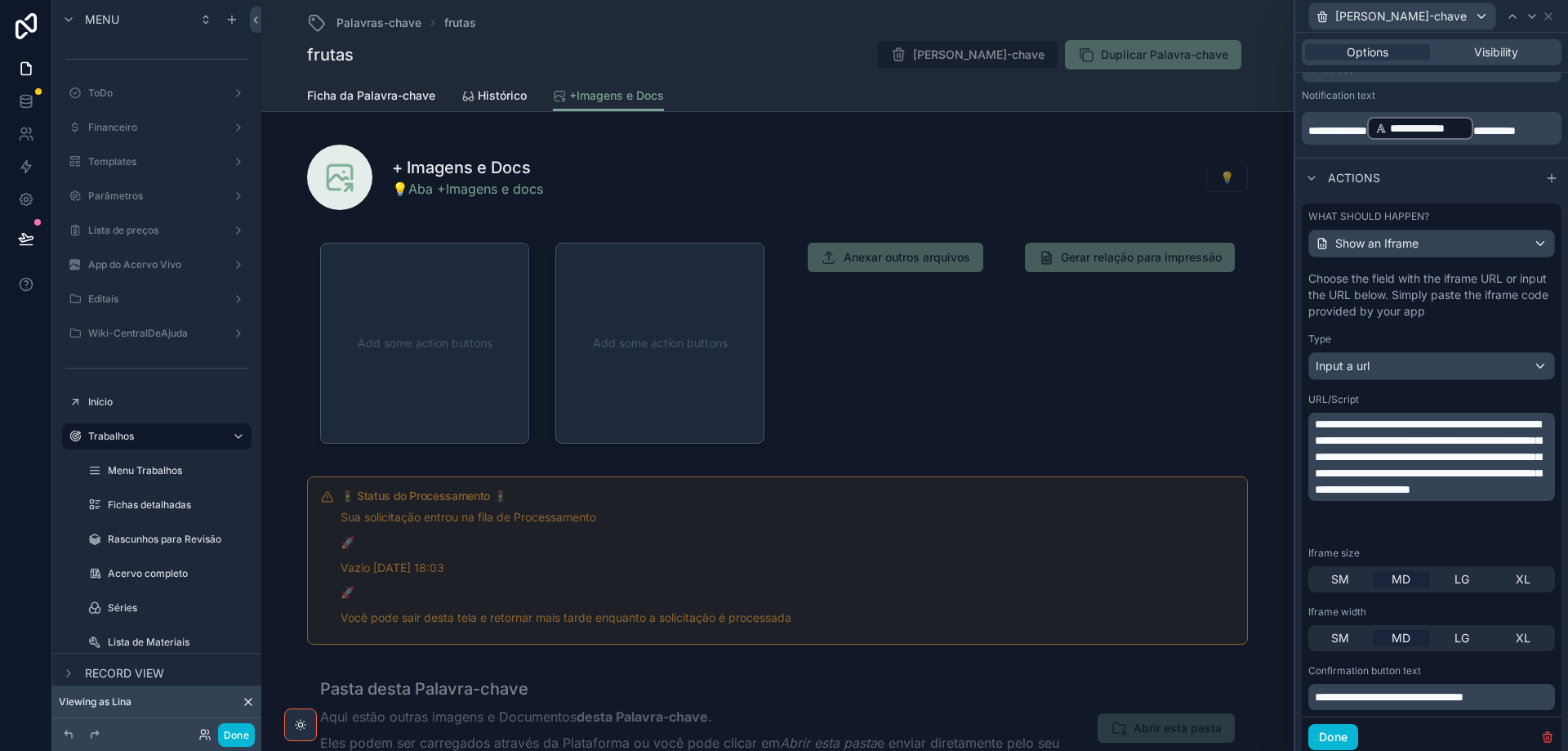
click at [1316, 701] on span "**********" at bounding box center [1389, 697] width 149 height 11
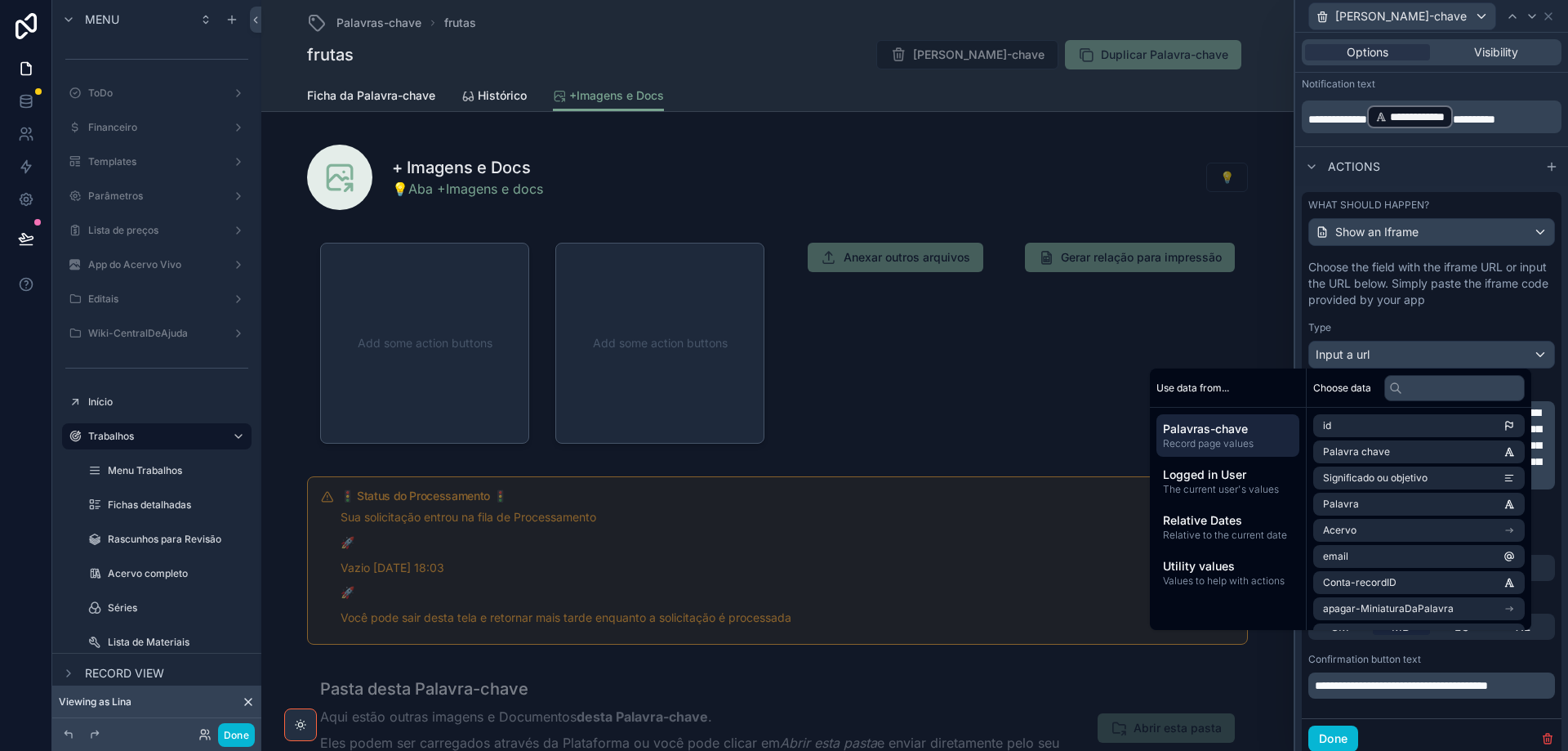
scroll to position [816, 0]
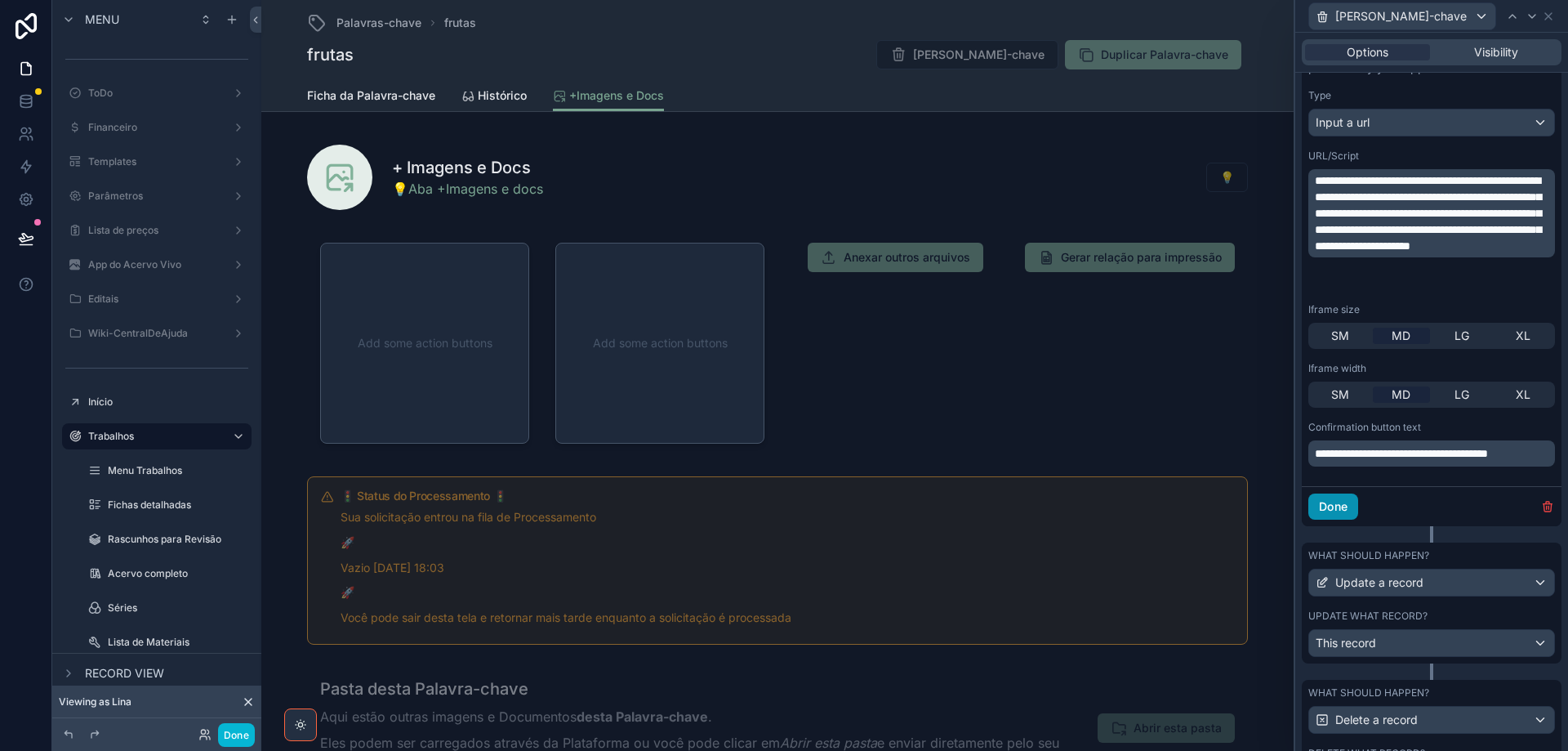
click at [1338, 509] on button "Done" at bounding box center [1334, 506] width 50 height 26
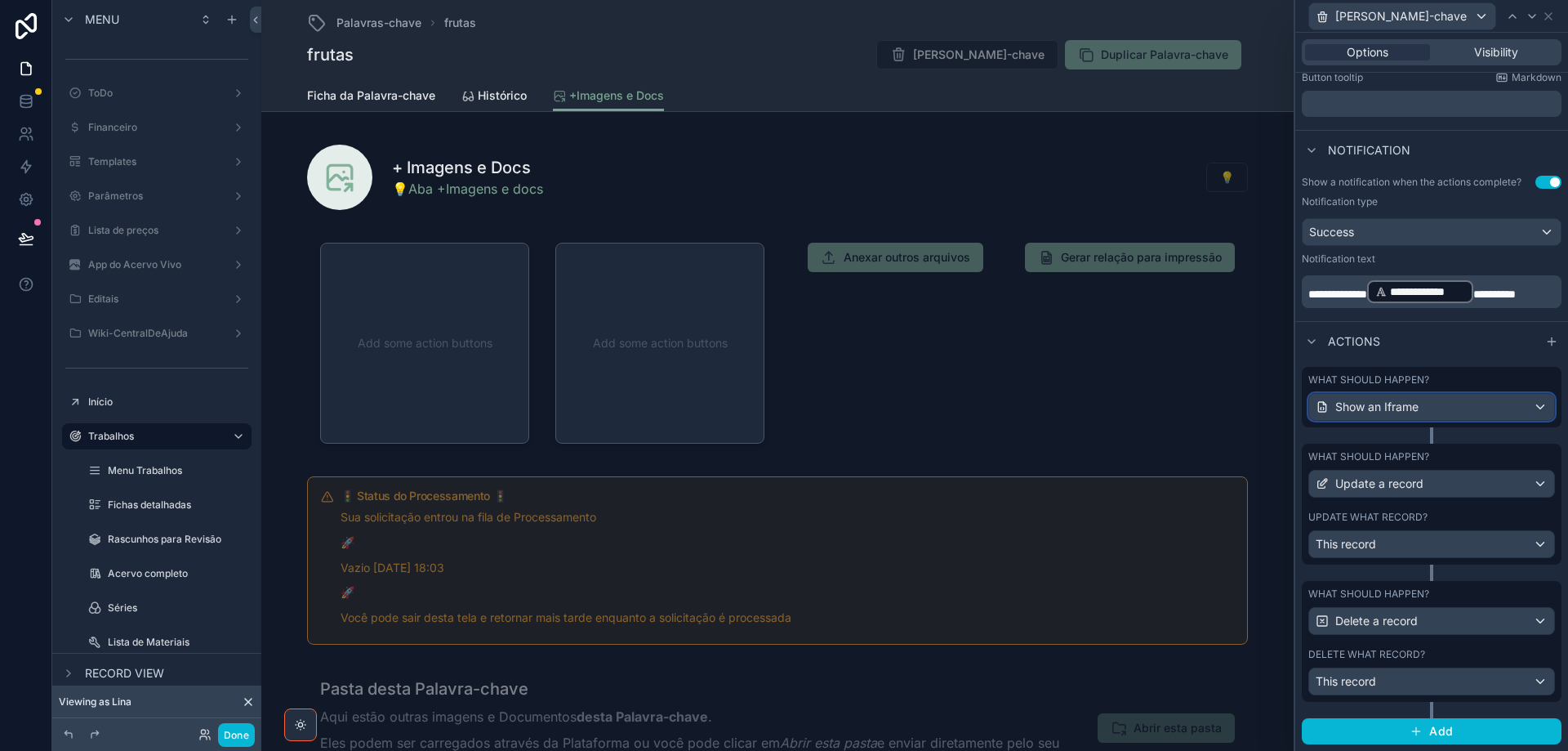
click at [1475, 415] on div "Show an Iframe" at bounding box center [1432, 407] width 245 height 26
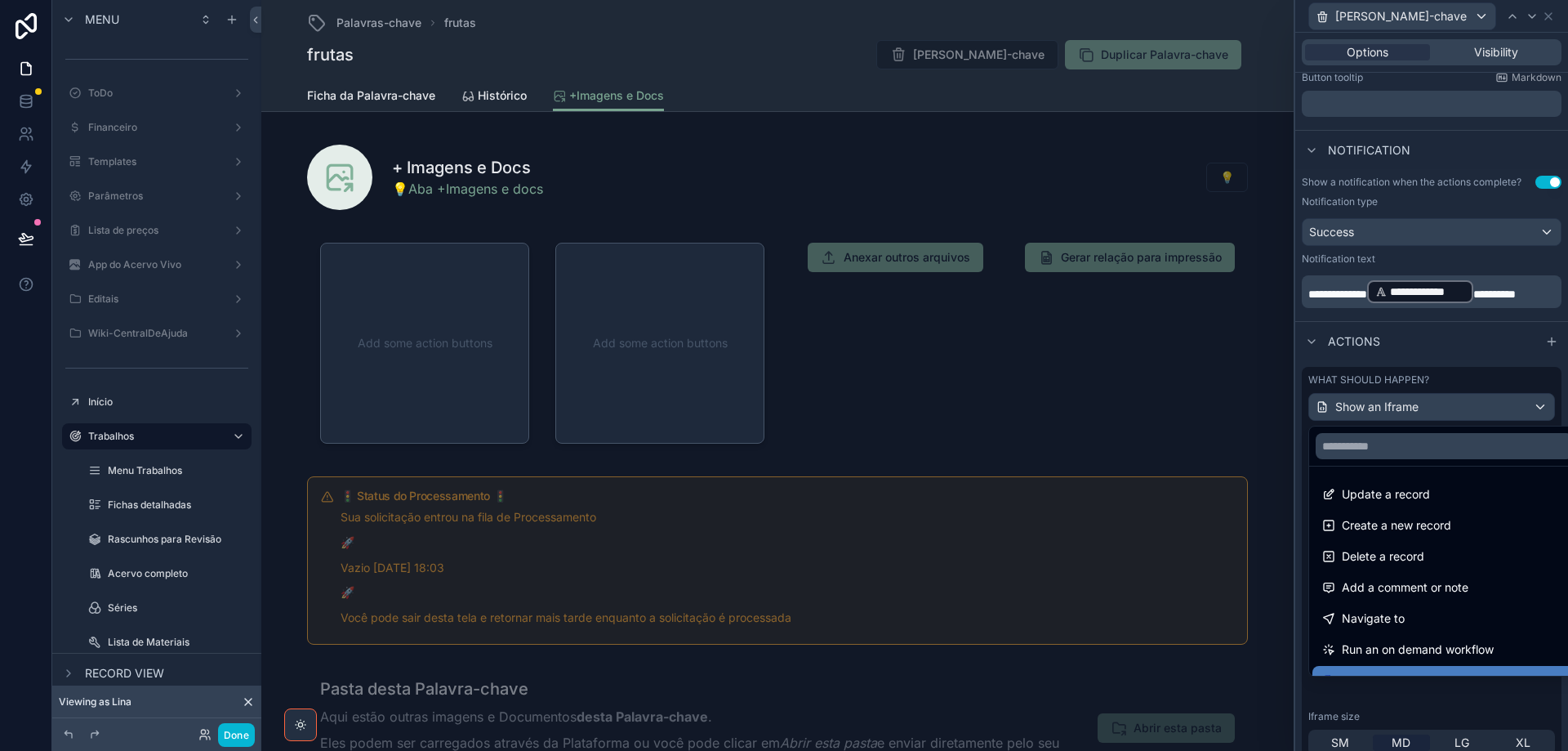
click at [1475, 415] on div at bounding box center [1432, 375] width 273 height 751
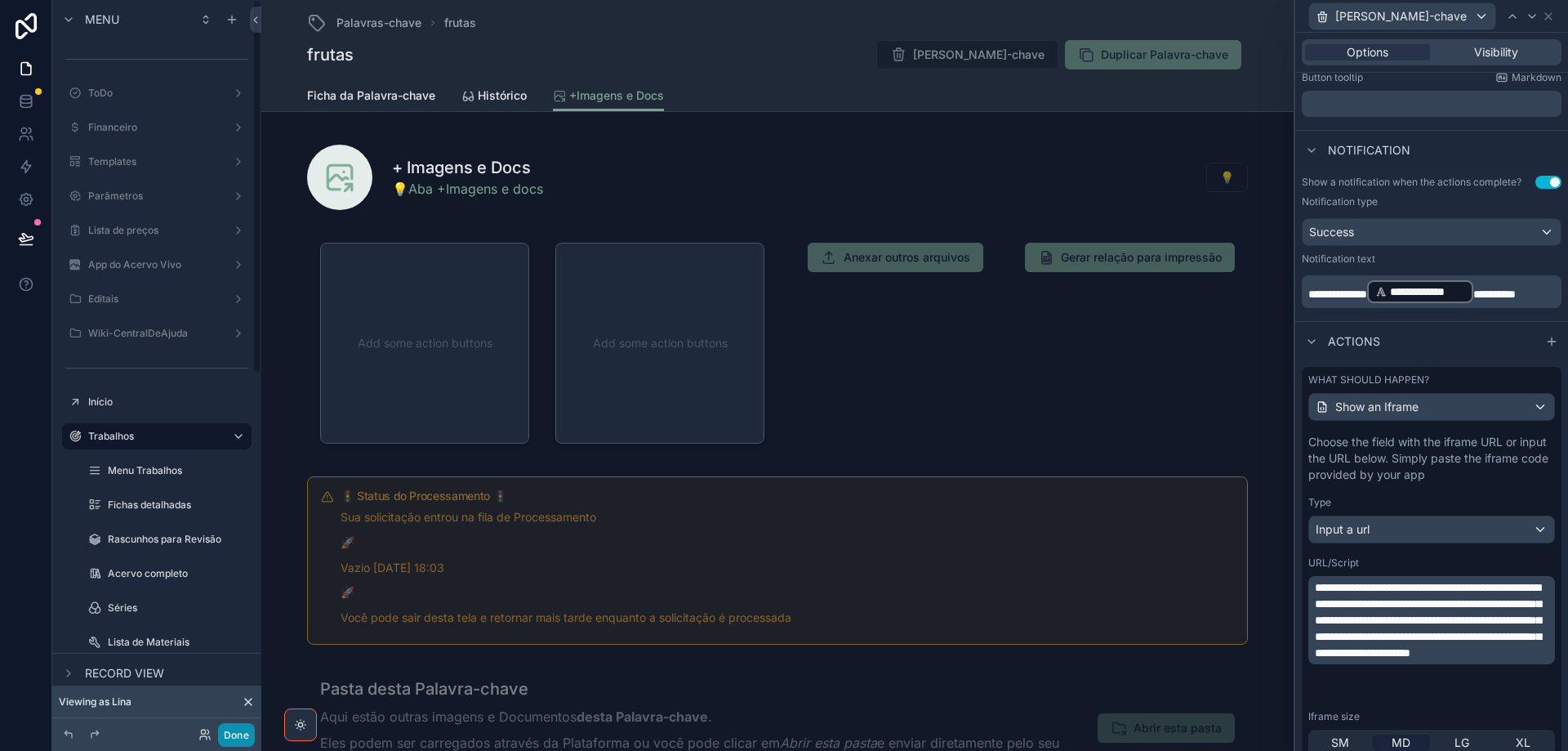
click at [236, 739] on button "Done" at bounding box center [236, 735] width 37 height 23
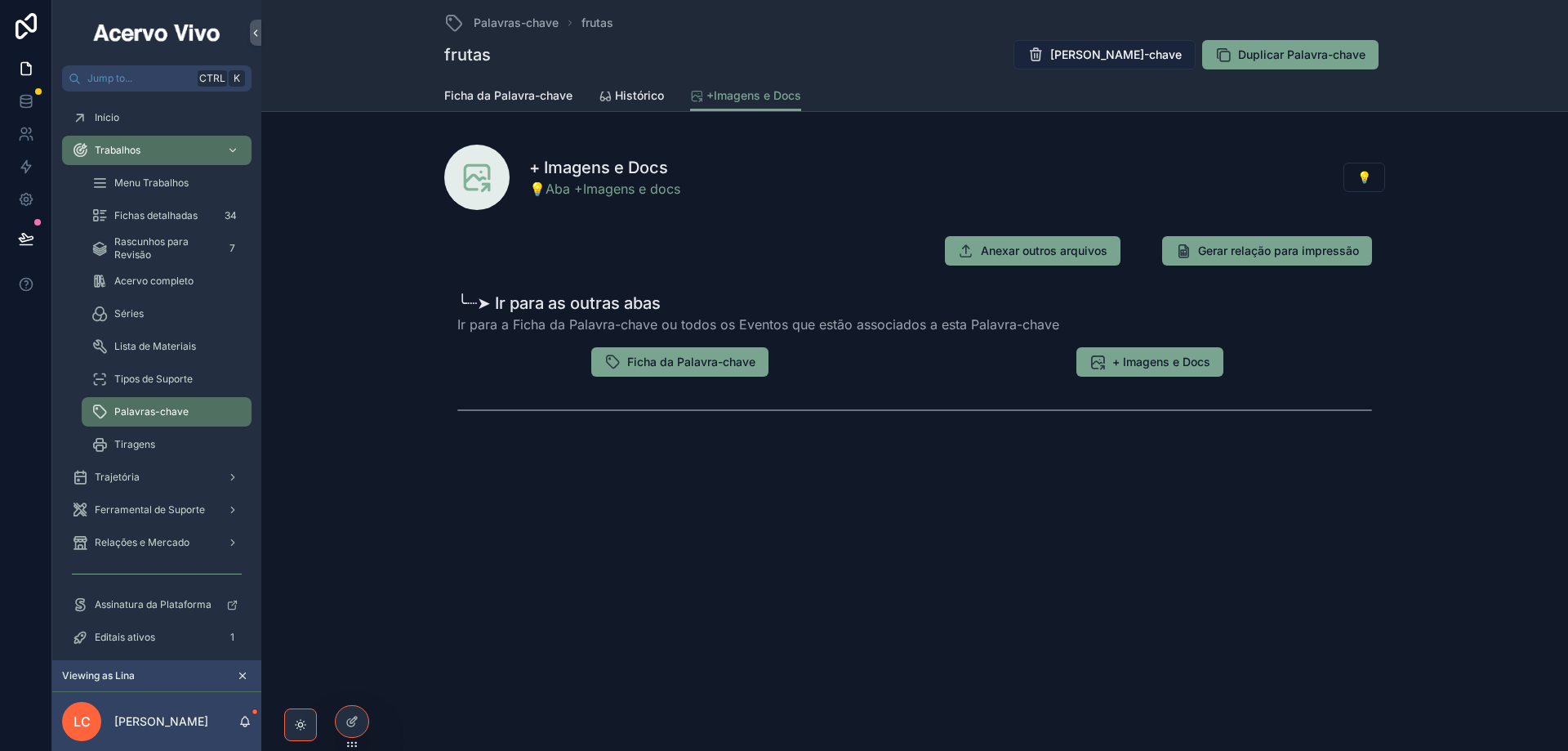
click at [1109, 60] on span "[PERSON_NAME]-chave" at bounding box center [1116, 54] width 131 height 16
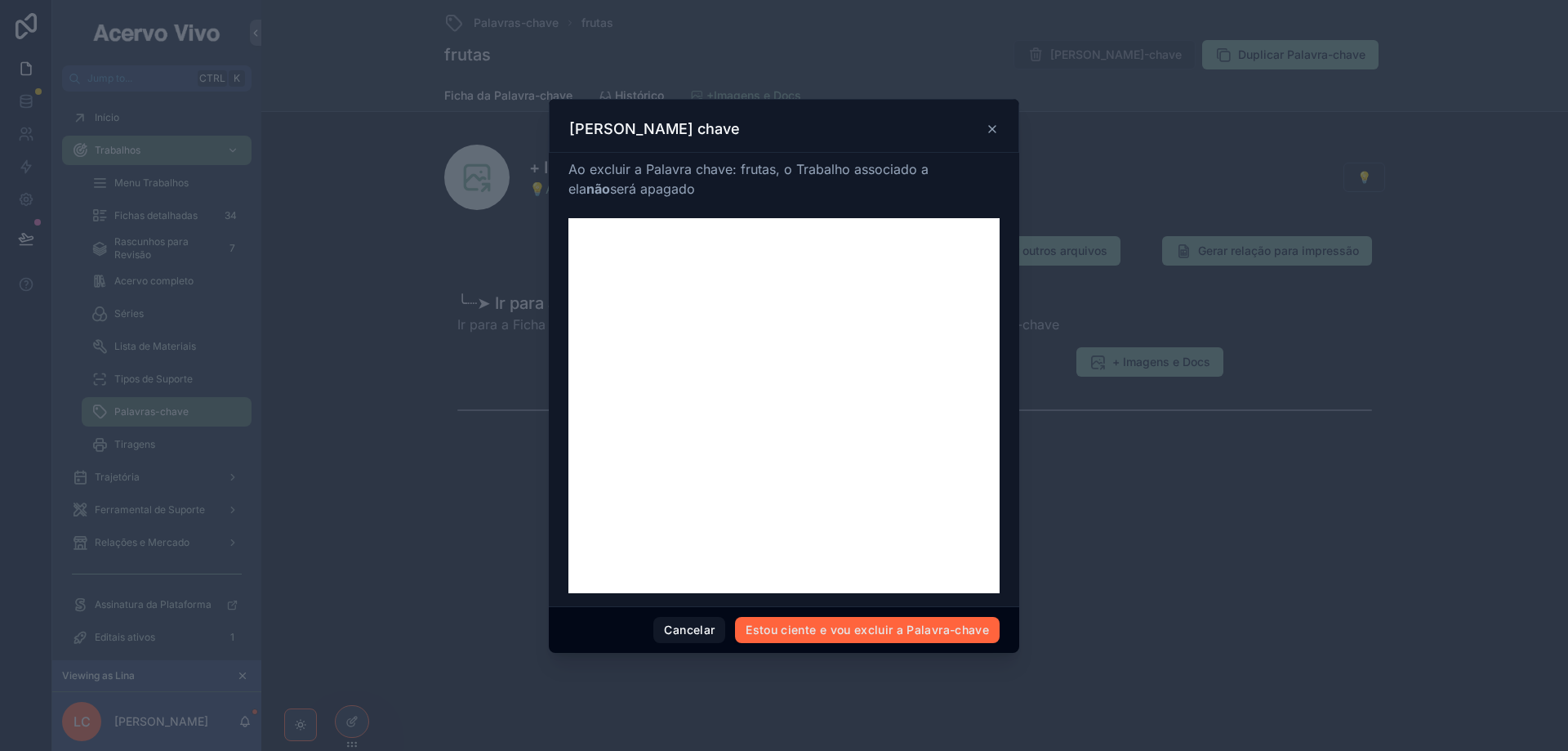
click at [857, 638] on button "Estou ciente e vou excluir a Palavra-chave" at bounding box center [867, 630] width 264 height 26
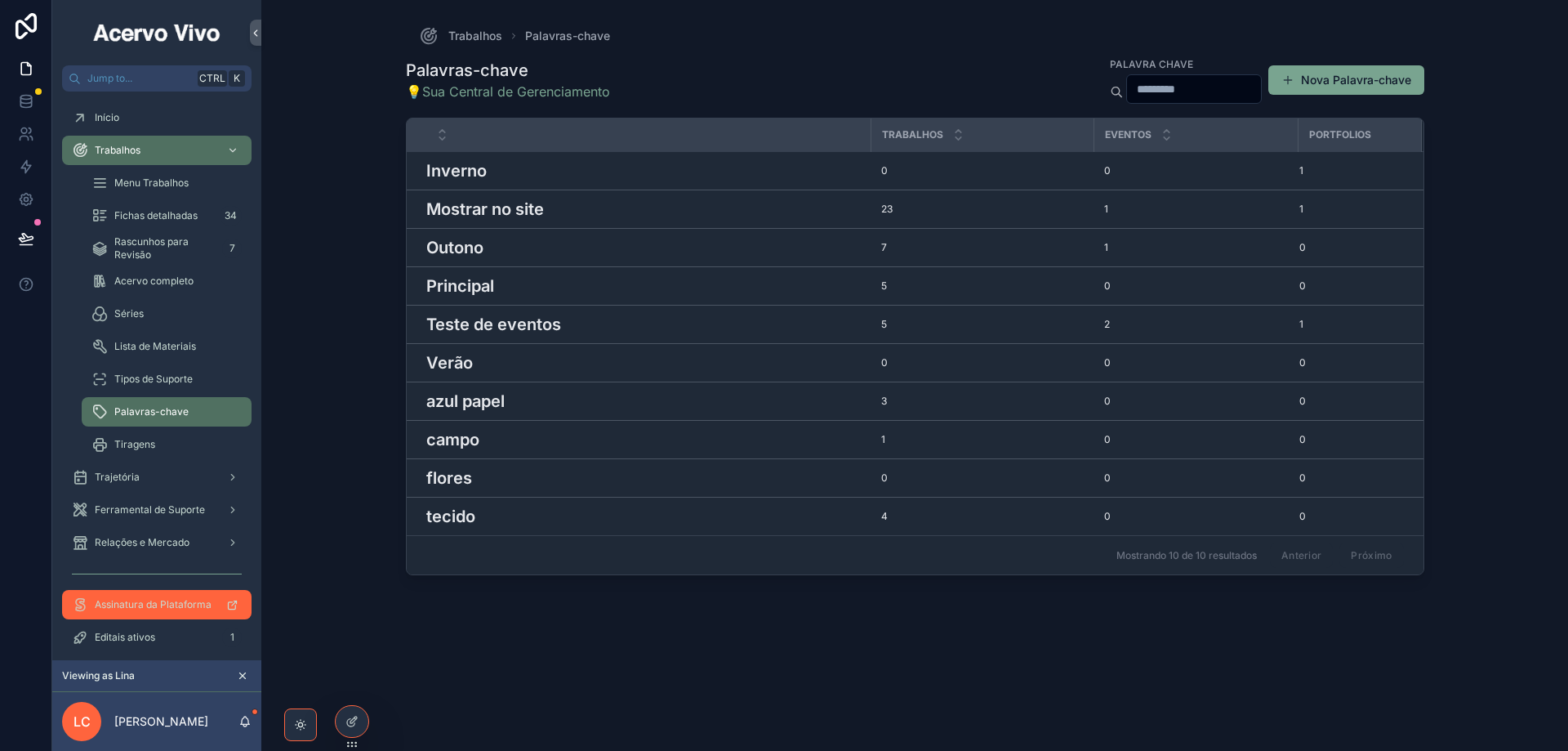
scroll to position [79, 0]
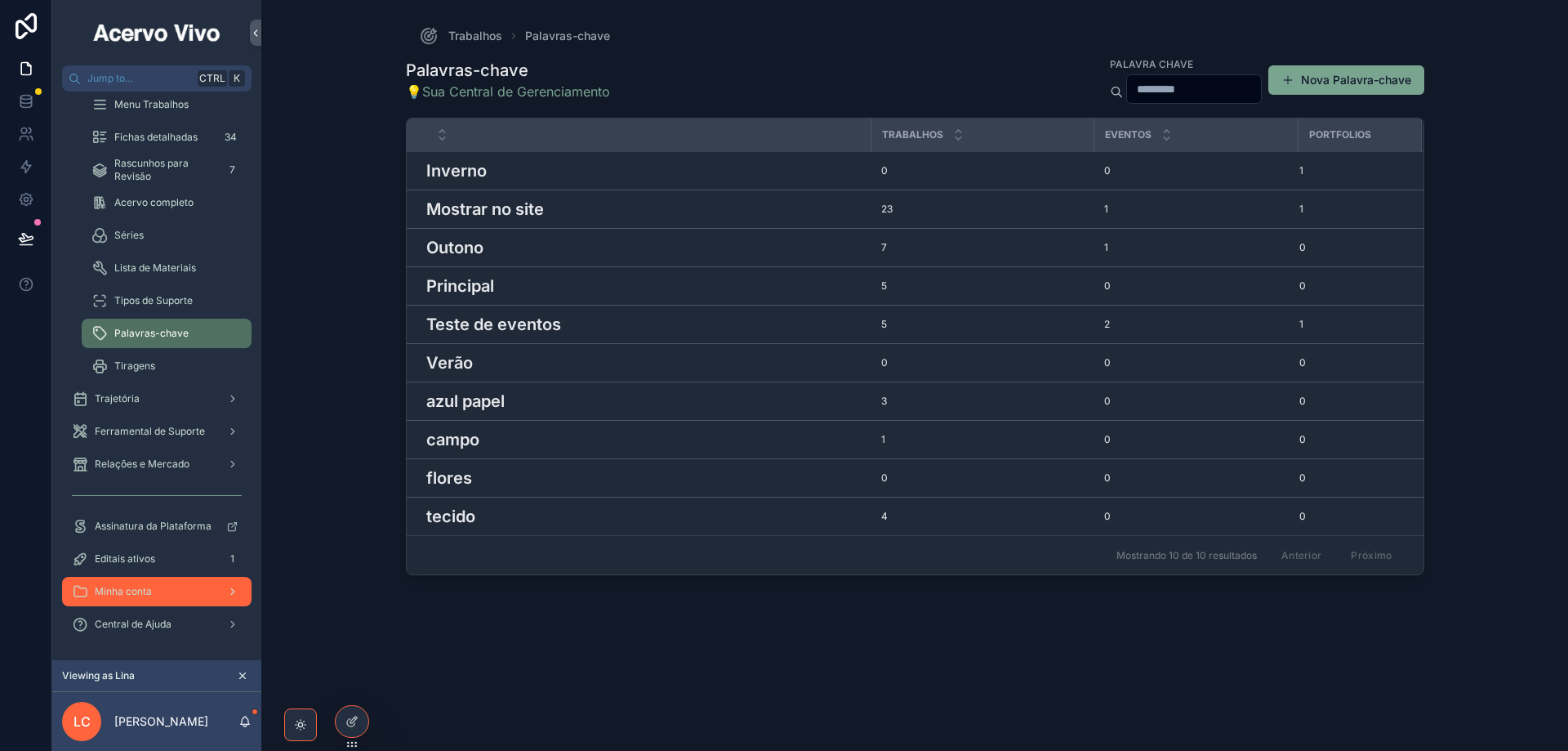
click at [149, 593] on span "Minha conta" at bounding box center [124, 591] width 57 height 13
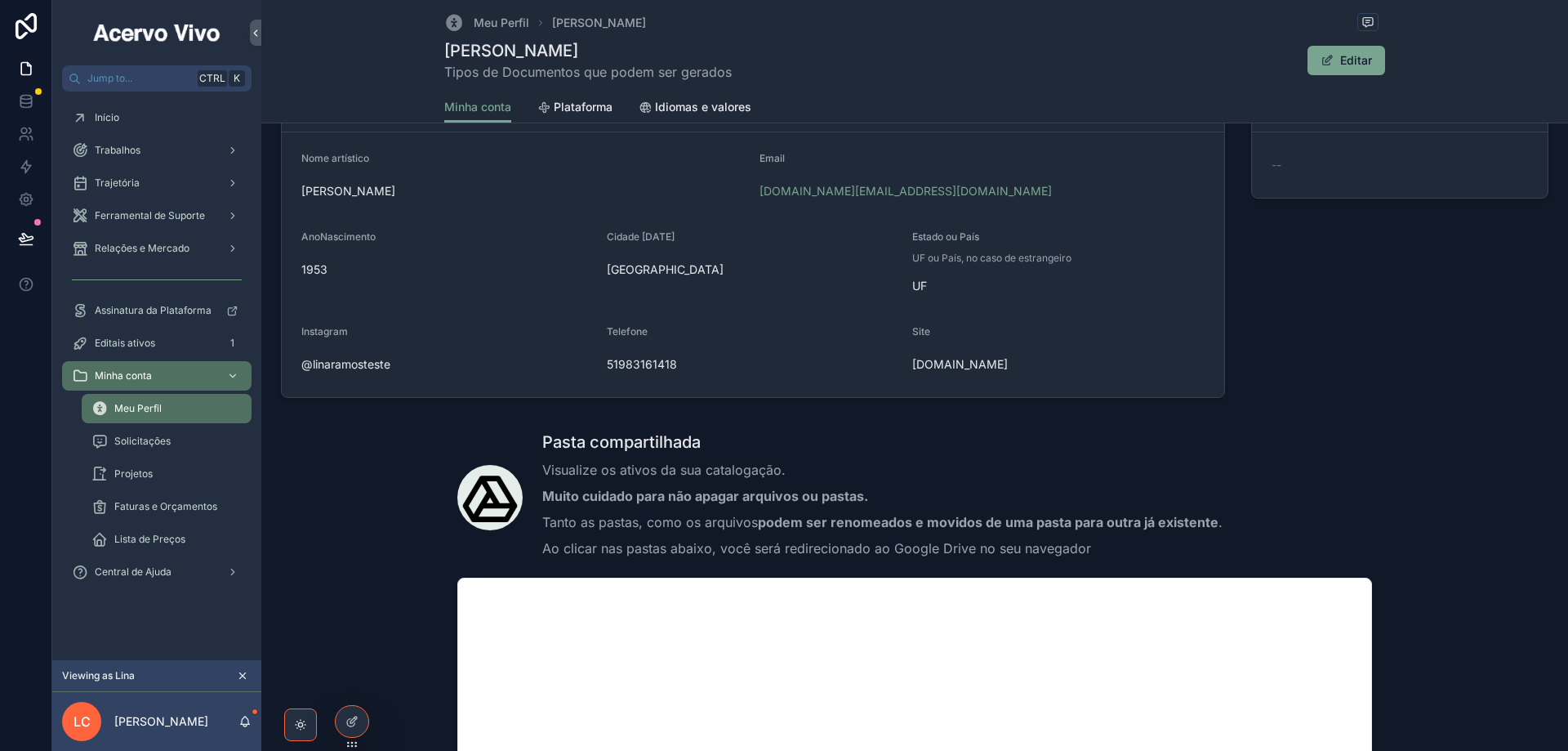
scroll to position [490, 0]
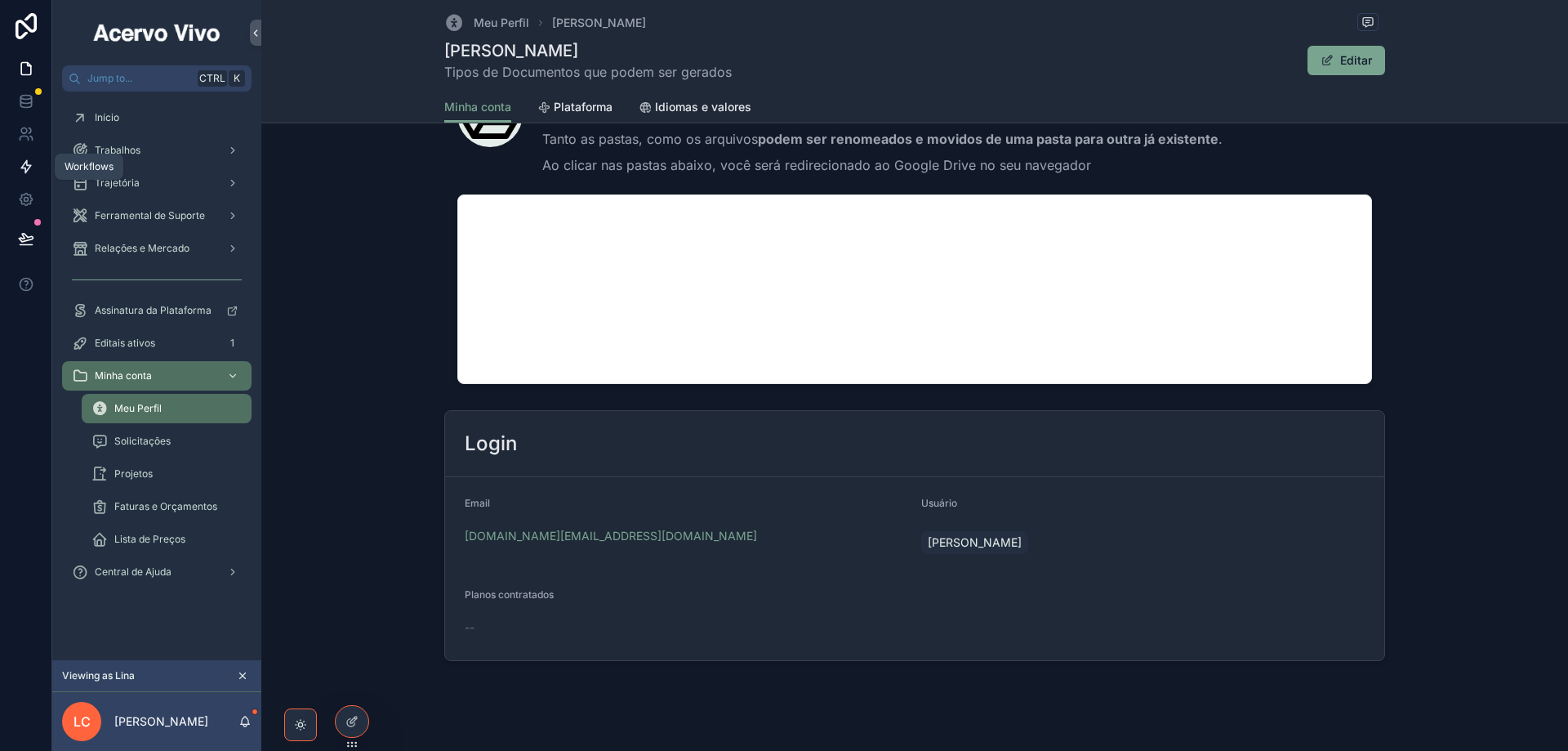
click at [24, 165] on icon at bounding box center [26, 166] width 16 height 16
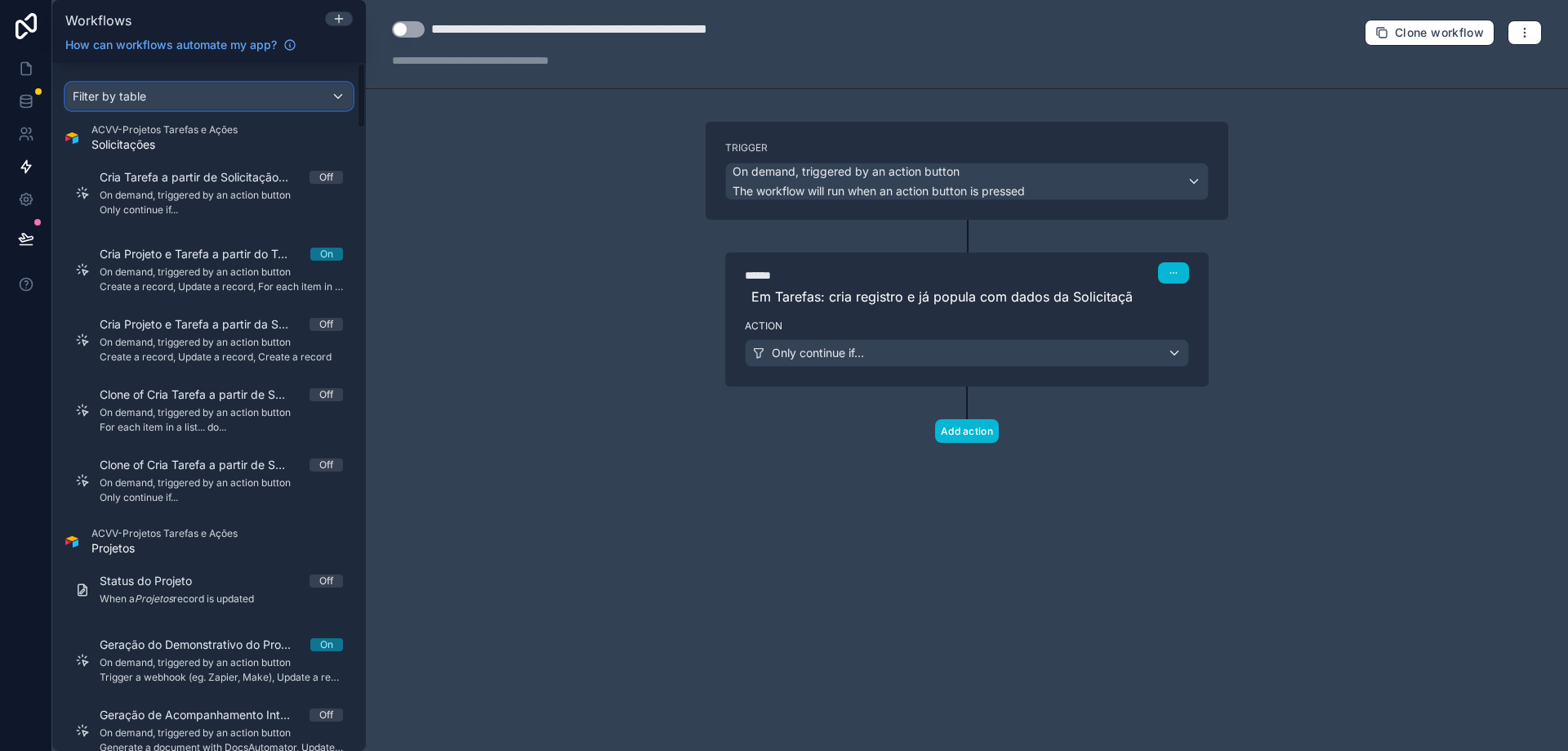
click at [138, 91] on span "Filter by table" at bounding box center [109, 96] width 73 height 14
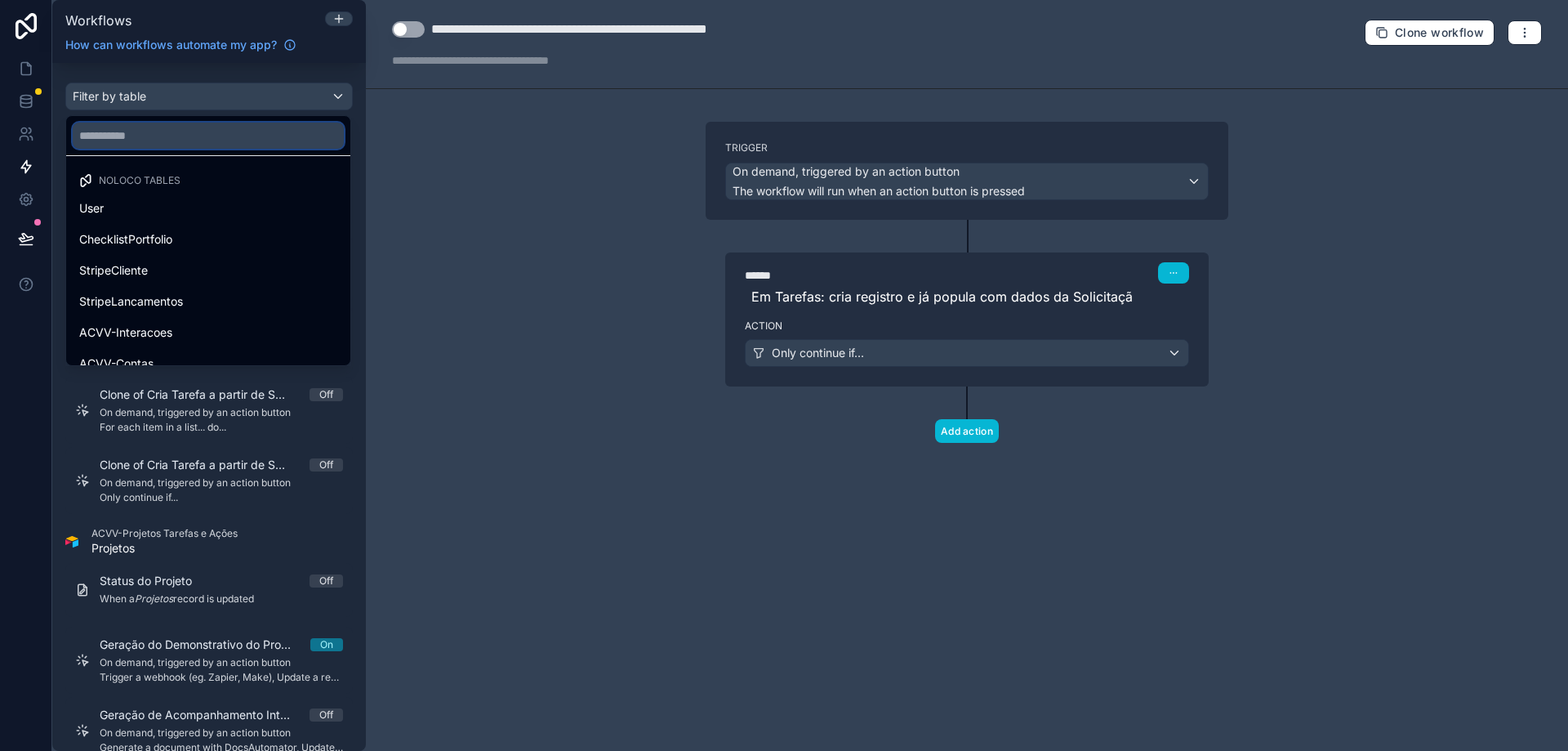
click at [158, 127] on input "text" at bounding box center [208, 136] width 271 height 26
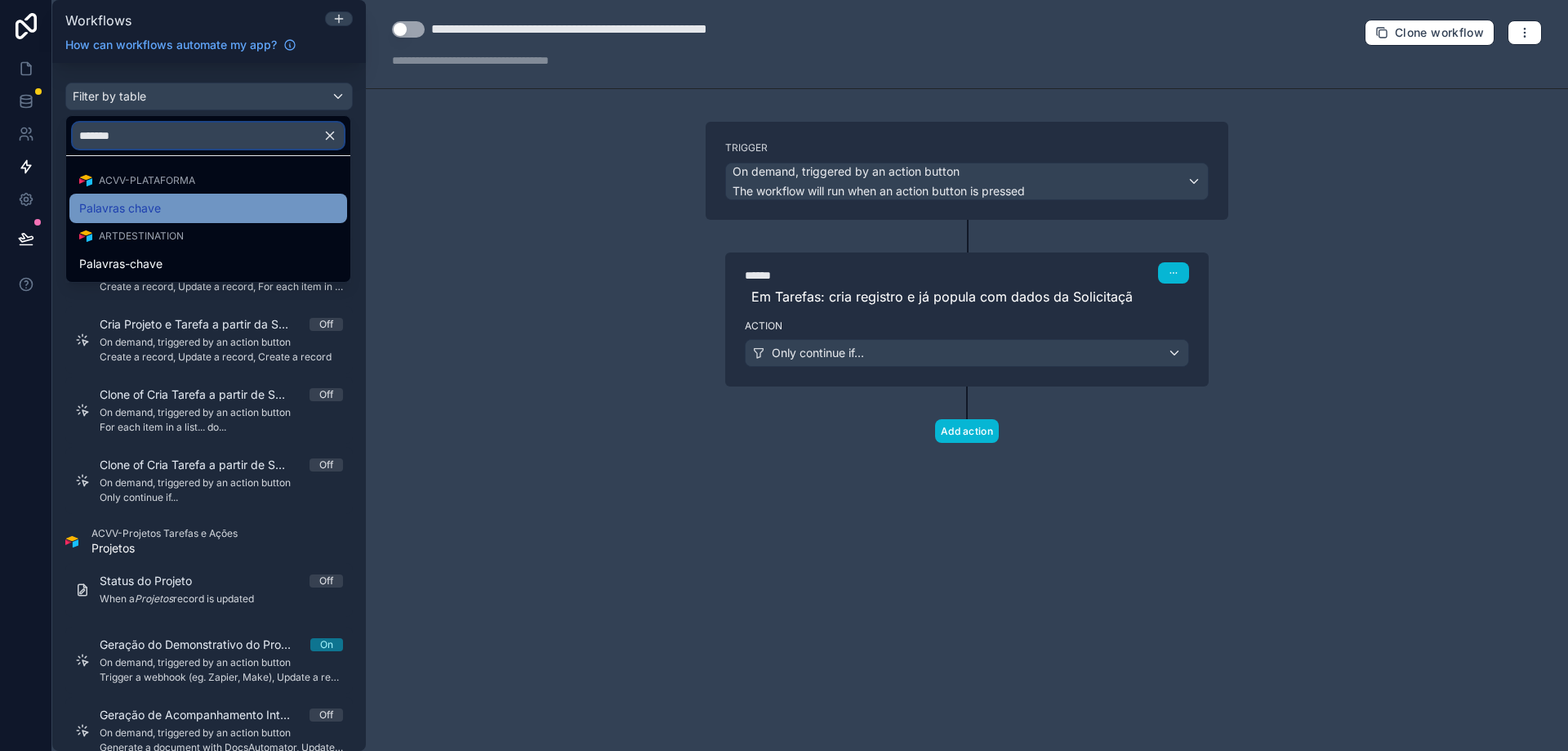
type input "*******"
click at [160, 212] on span "Palavras chave" at bounding box center [120, 208] width 82 height 20
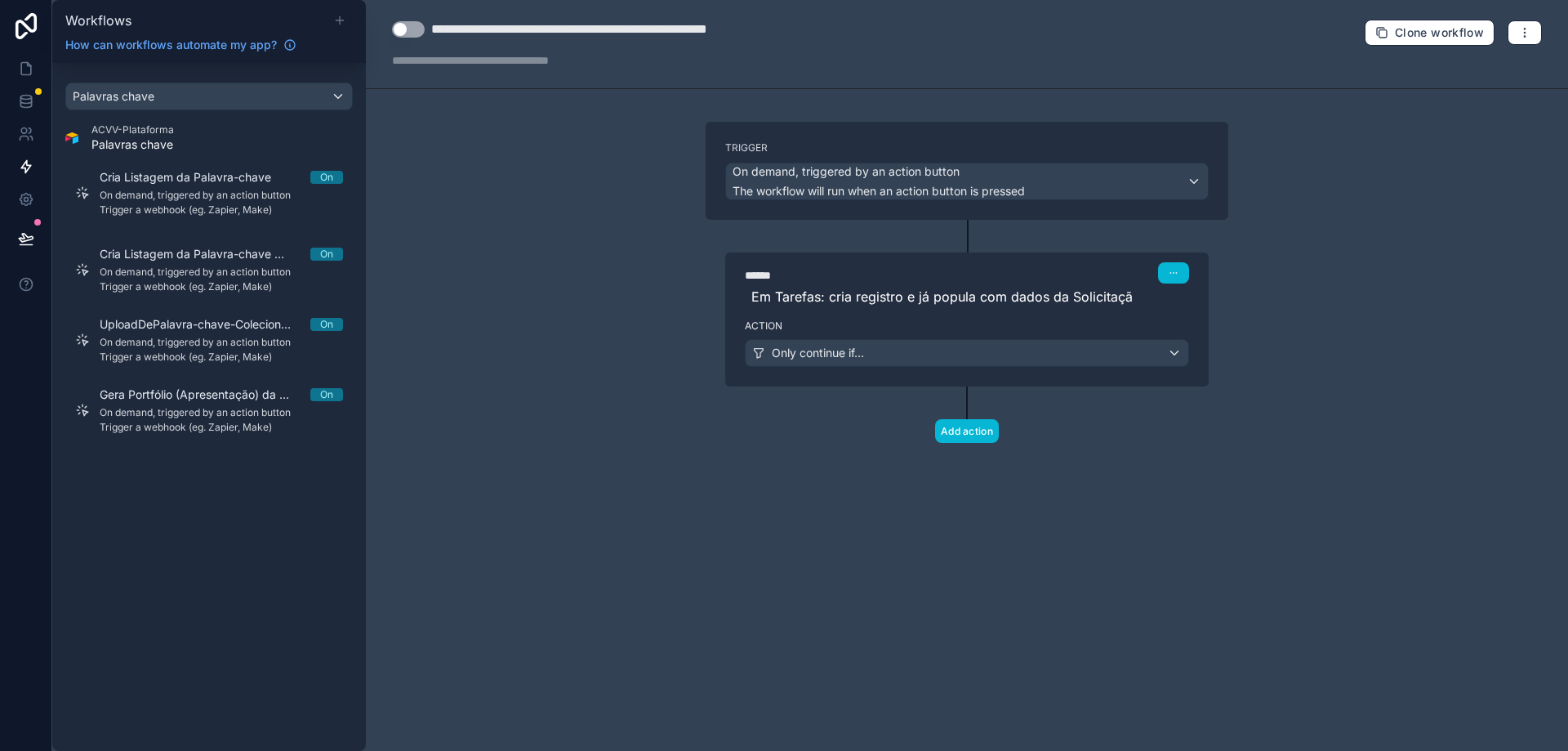
click at [338, 16] on icon at bounding box center [340, 20] width 13 height 13
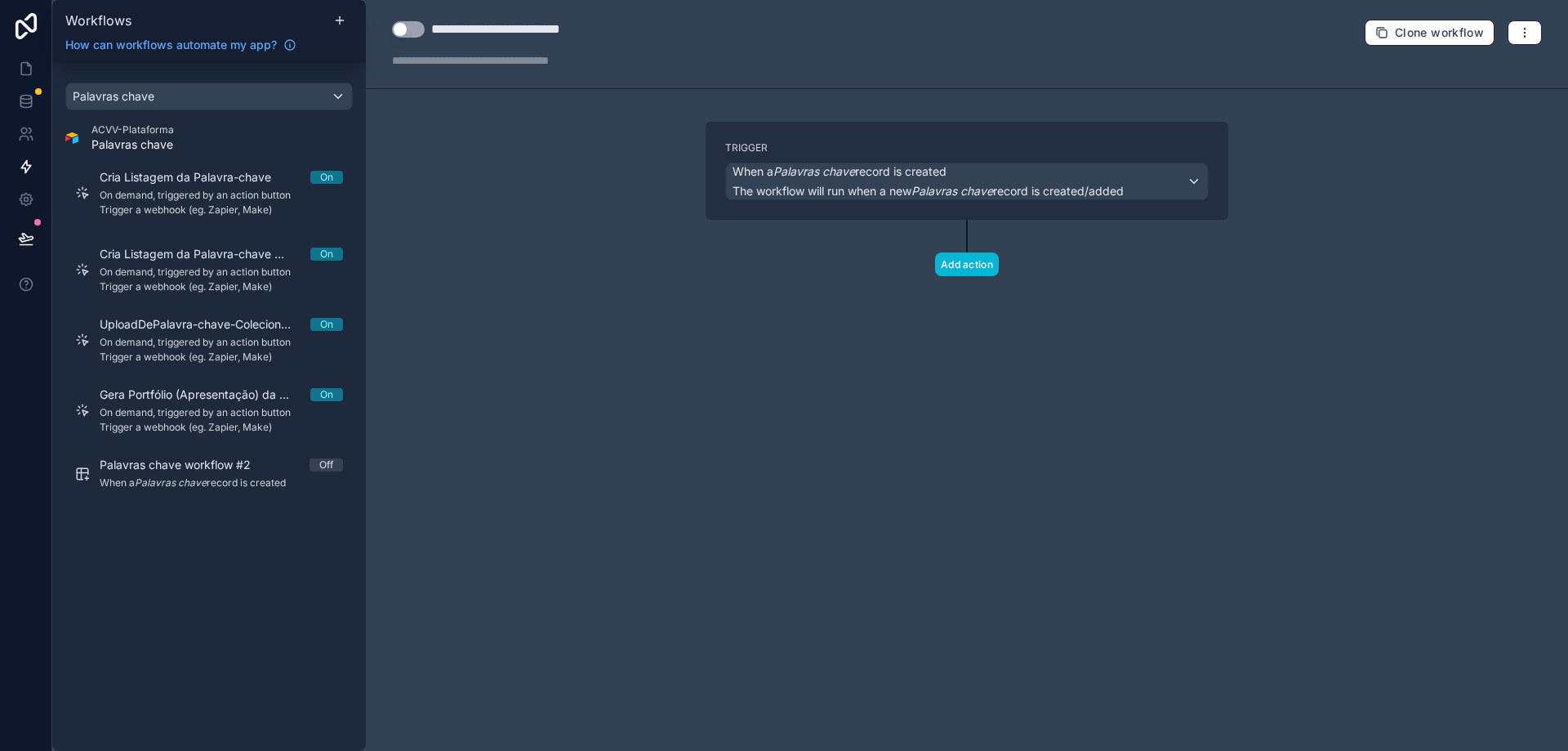
click at [517, 31] on div "**********" at bounding box center [524, 29] width 187 height 20
type div "**********"
click at [805, 184] on span "The workflow will run when a new Palavras chave record is created/added" at bounding box center [928, 191] width 391 height 14
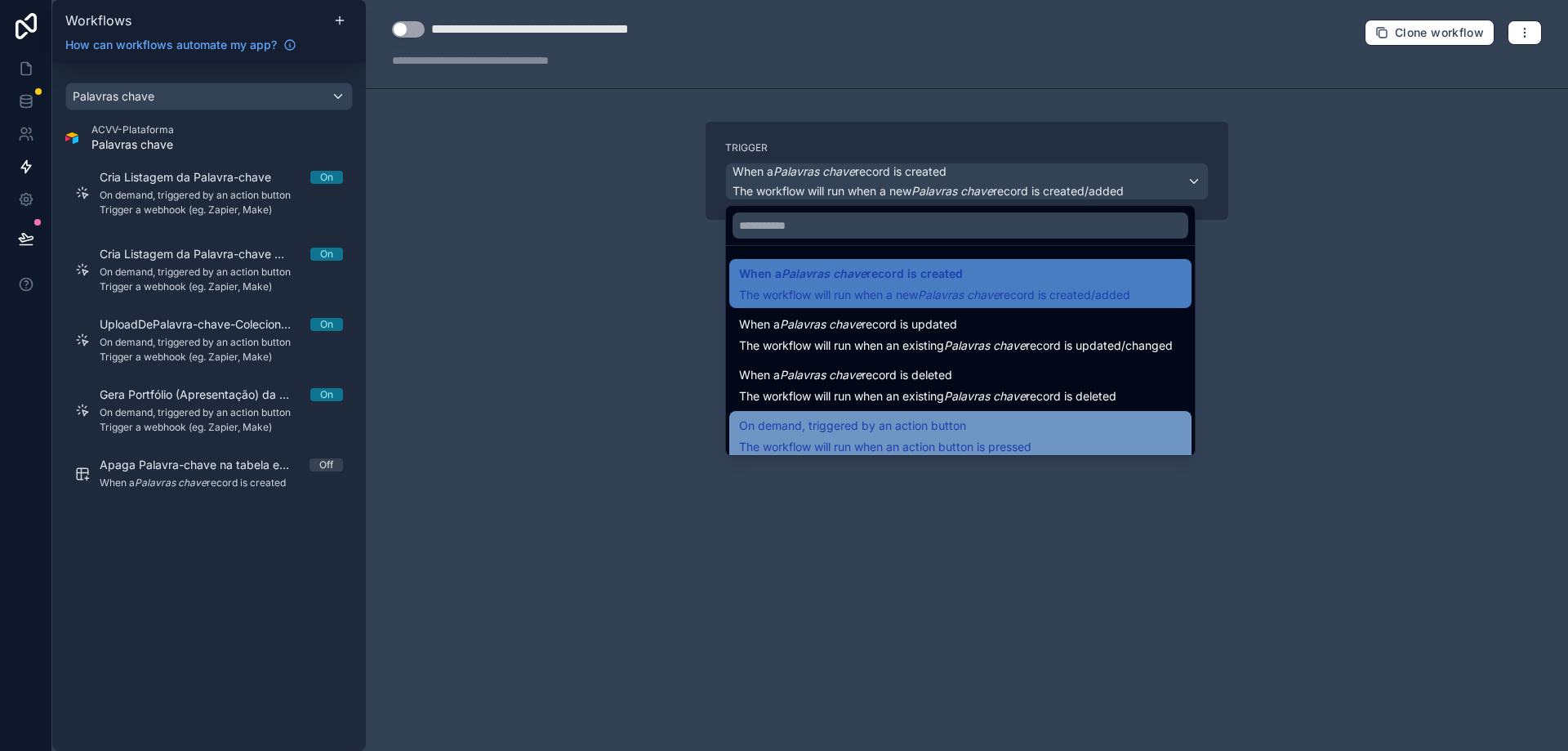
click at [876, 422] on span "On demand, triggered by an action button" at bounding box center [853, 425] width 227 height 20
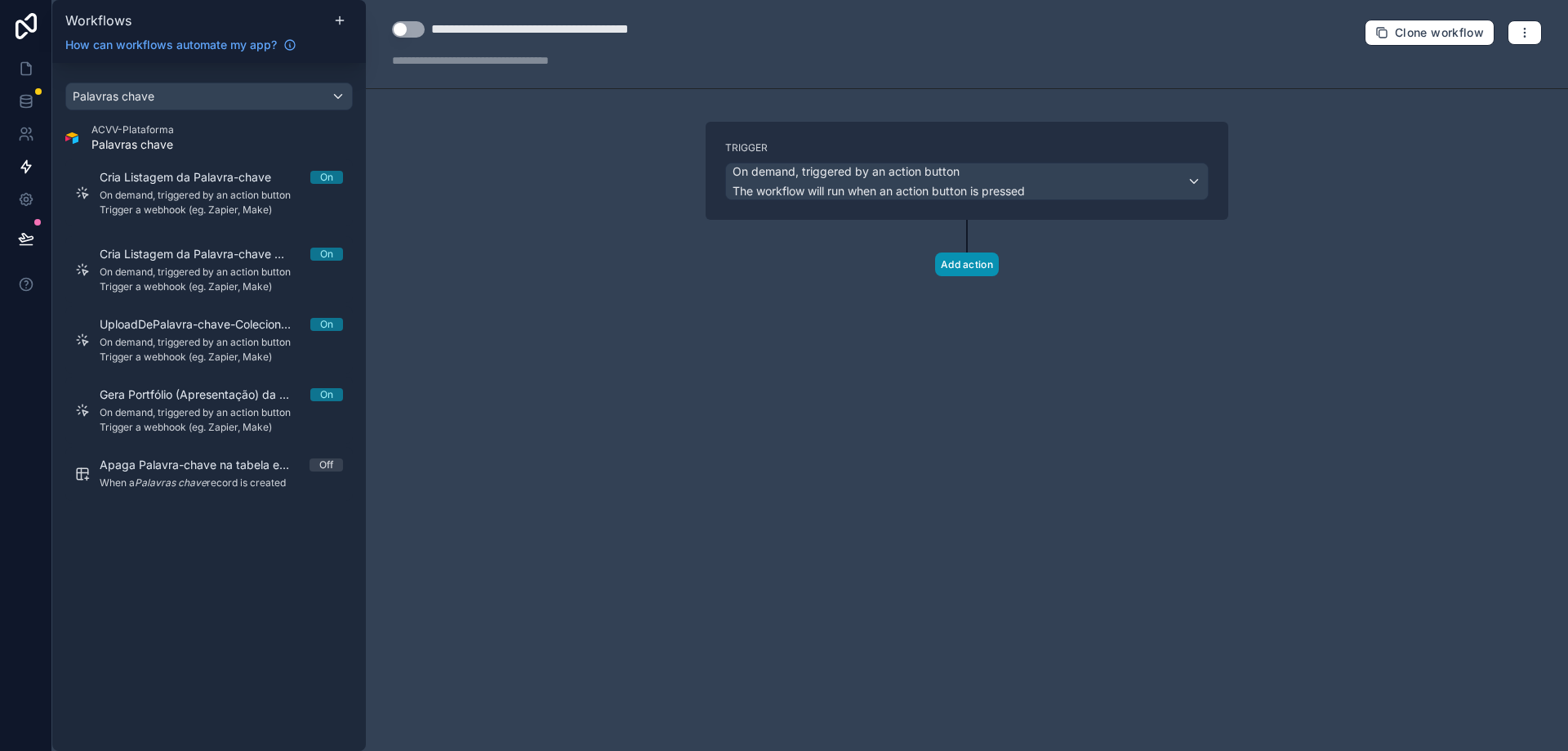
click at [962, 259] on button "Add action" at bounding box center [968, 264] width 64 height 23
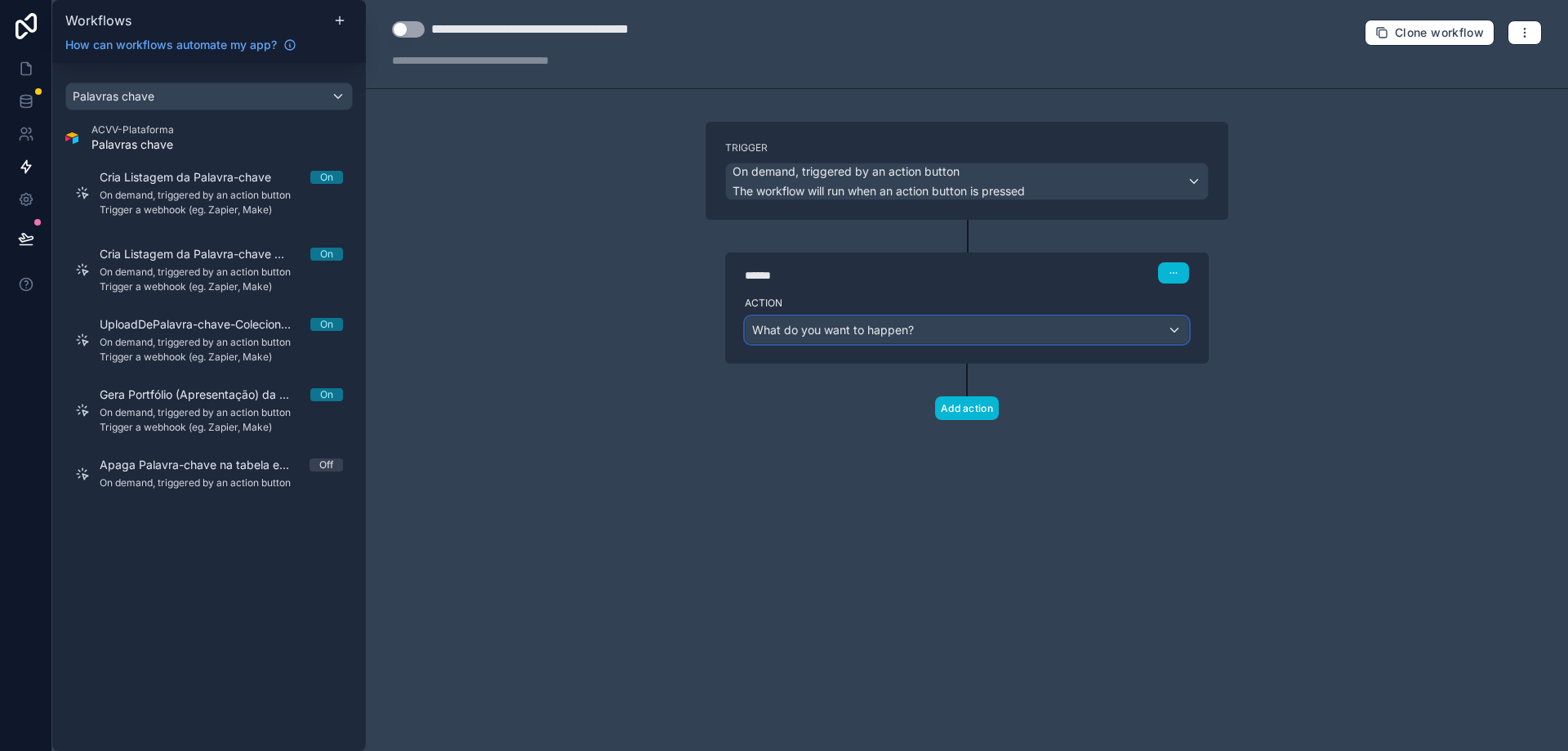
click at [946, 339] on div "What do you want to happen?" at bounding box center [967, 330] width 442 height 26
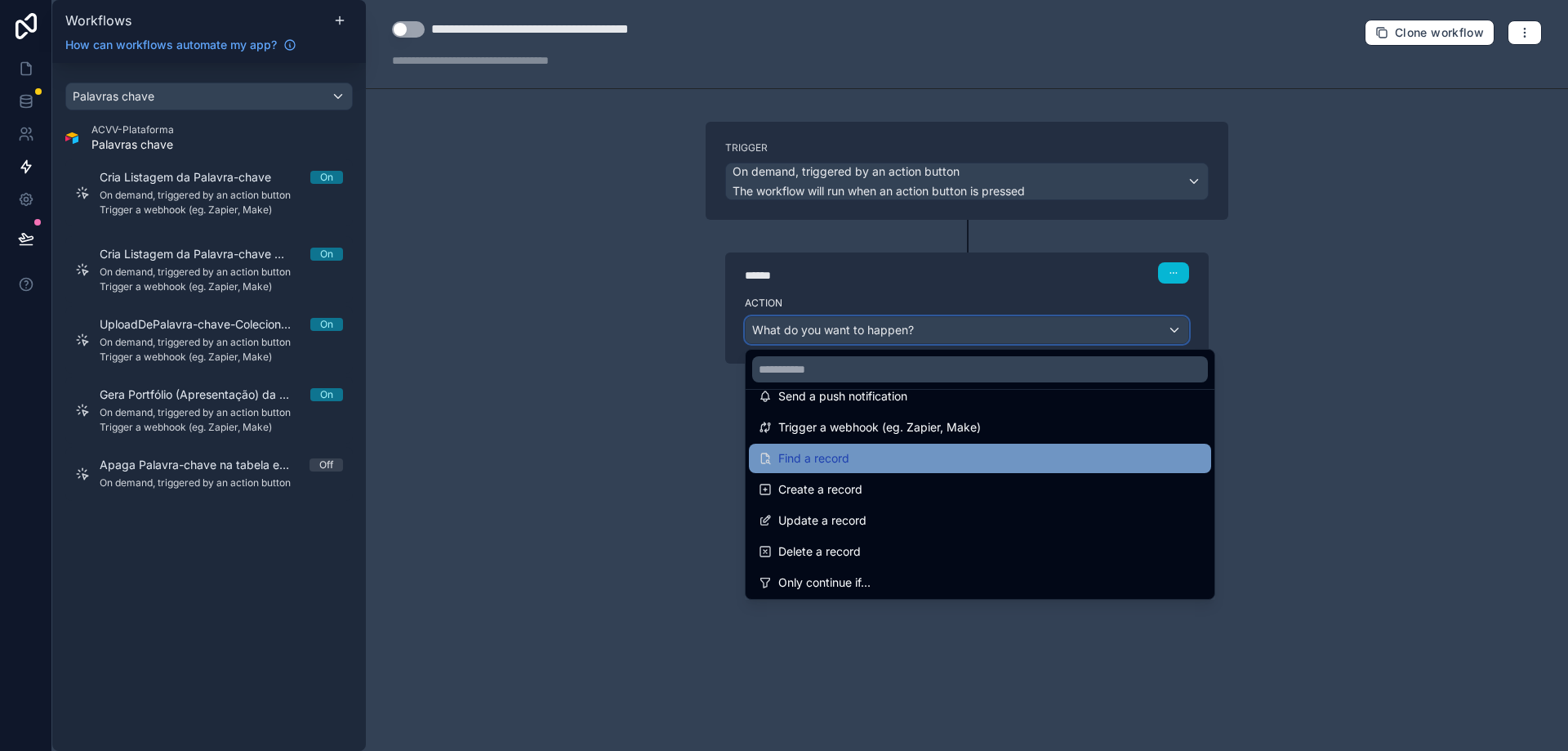
scroll to position [82, 0]
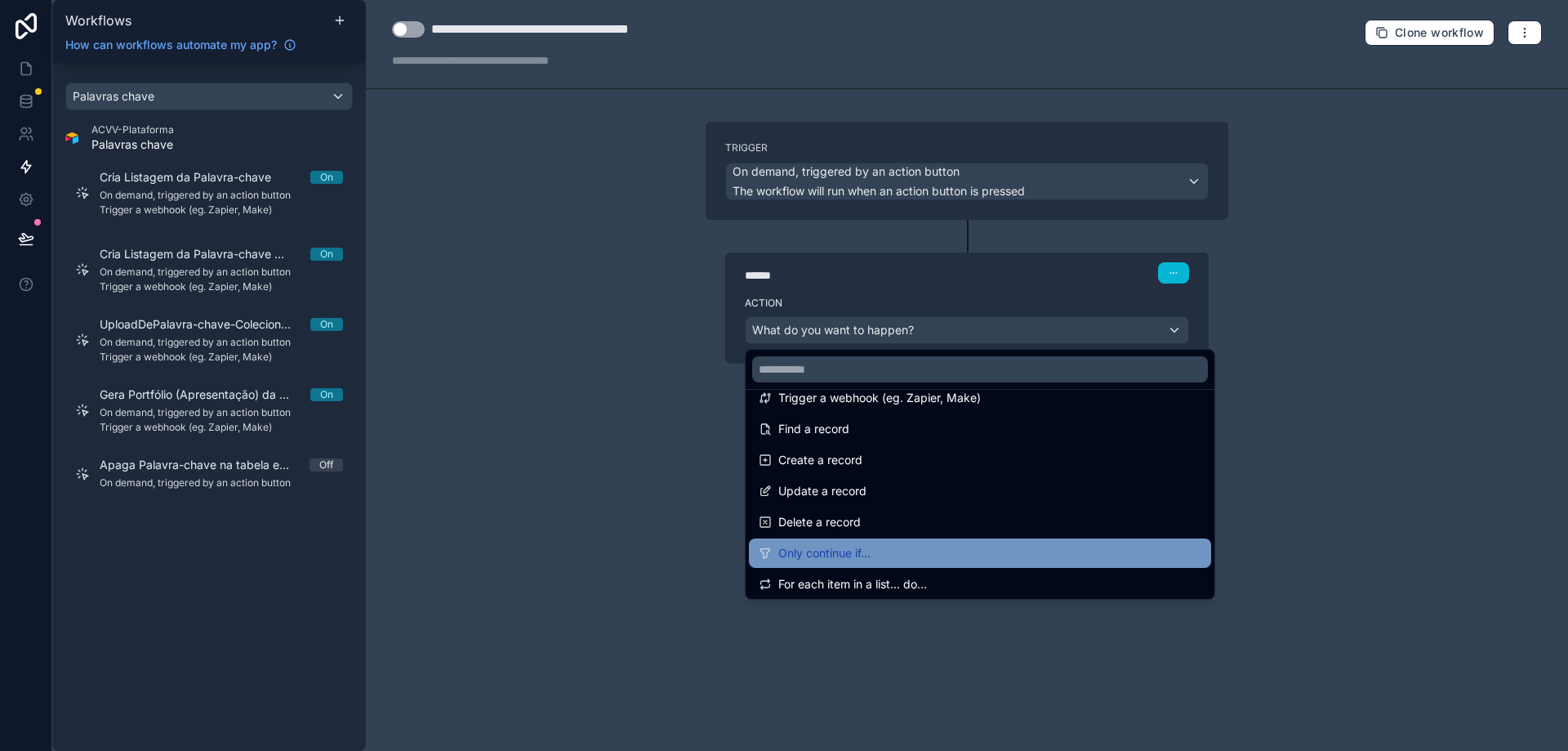
click at [942, 560] on div "Only continue if..." at bounding box center [980, 553] width 442 height 20
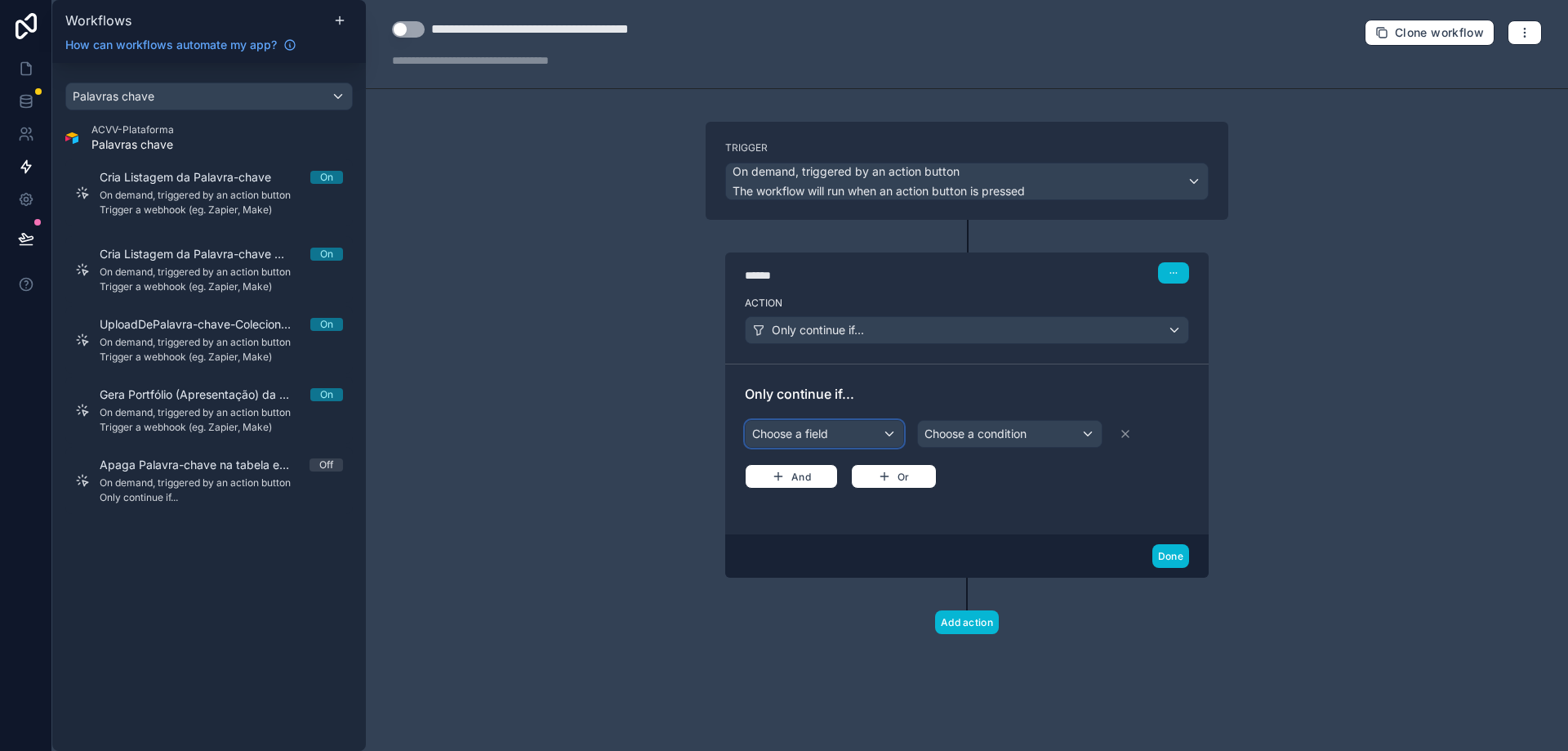
click at [835, 429] on div "Choose a field" at bounding box center [824, 434] width 157 height 26
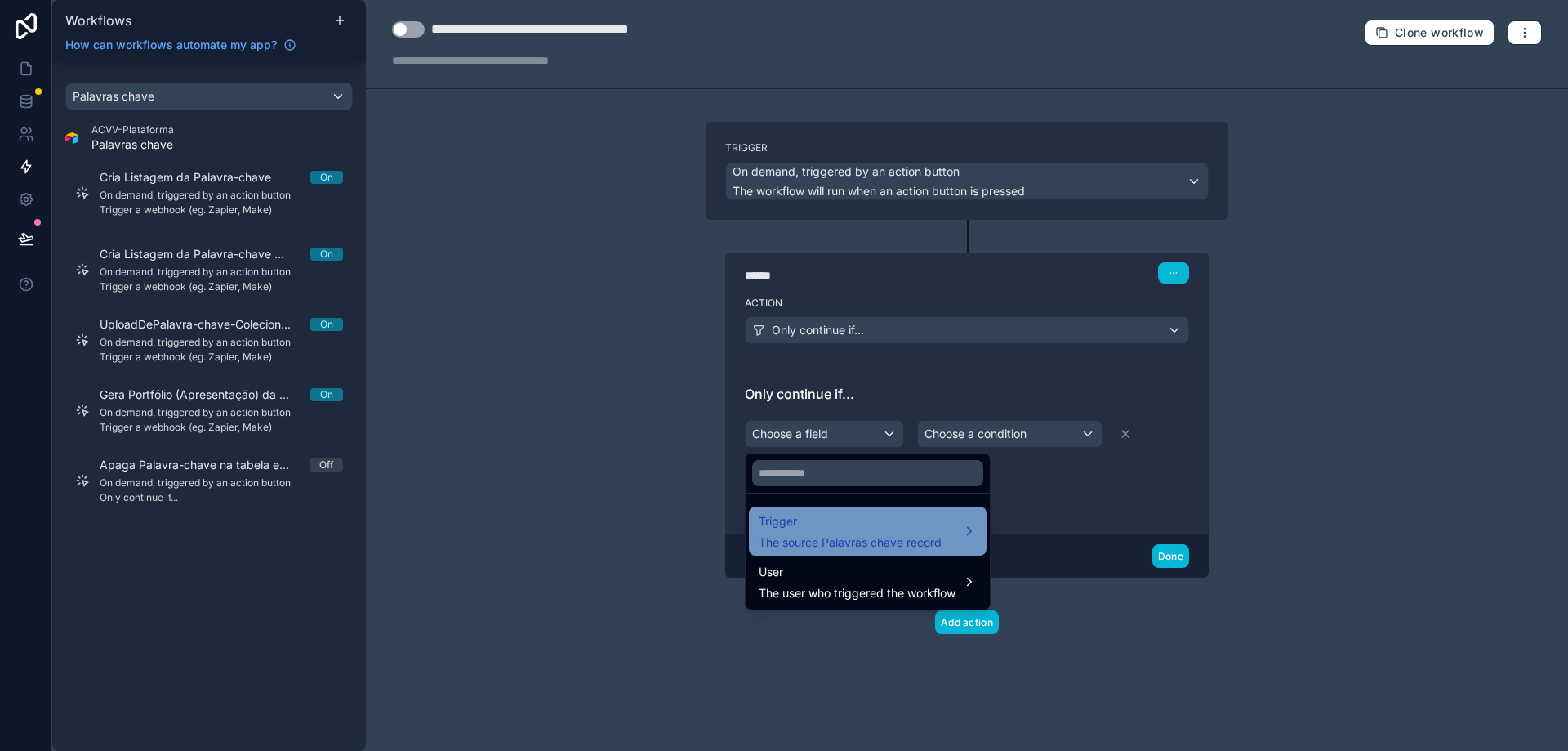
click at [847, 524] on span "Trigger" at bounding box center [850, 521] width 183 height 20
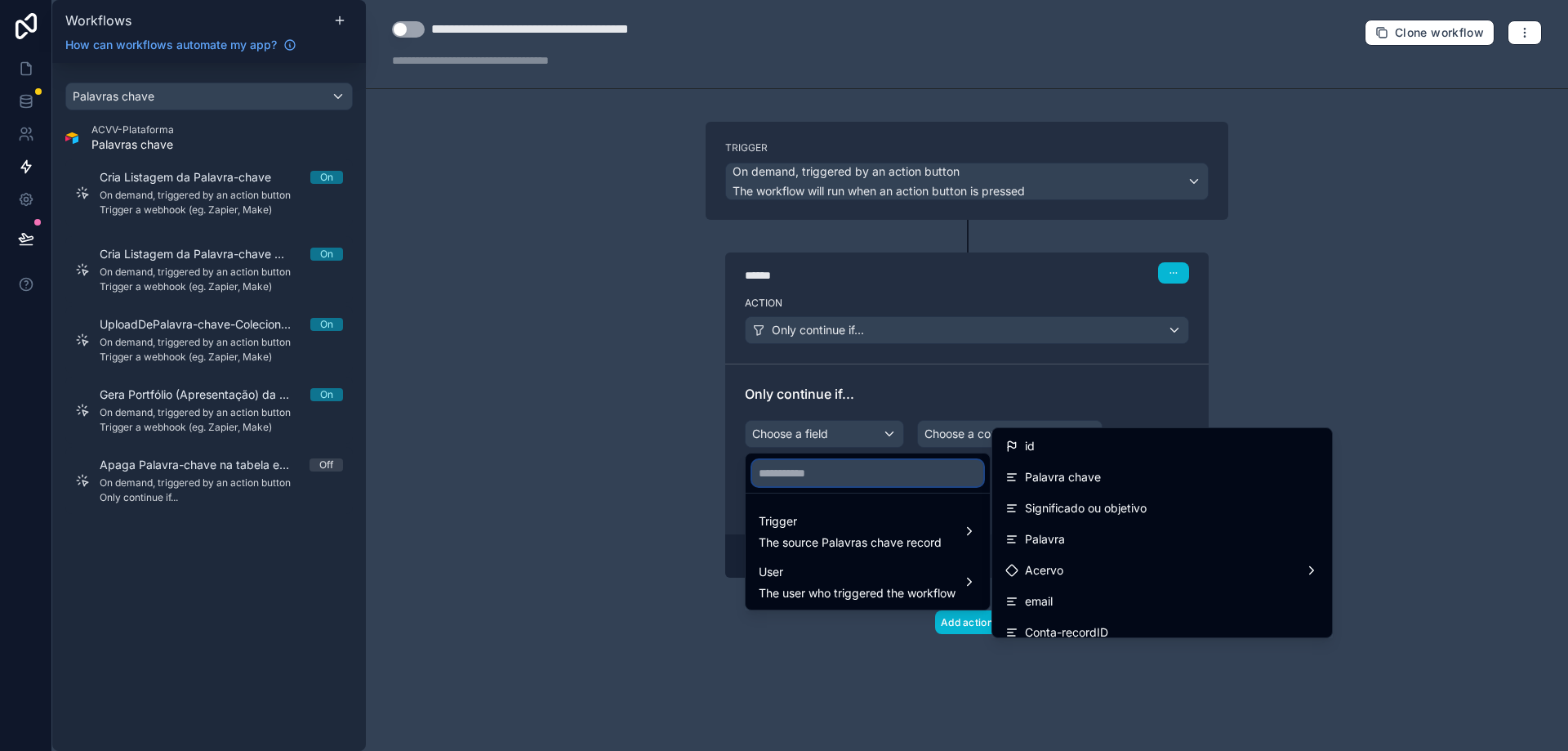
click at [924, 471] on input "text" at bounding box center [868, 473] width 232 height 26
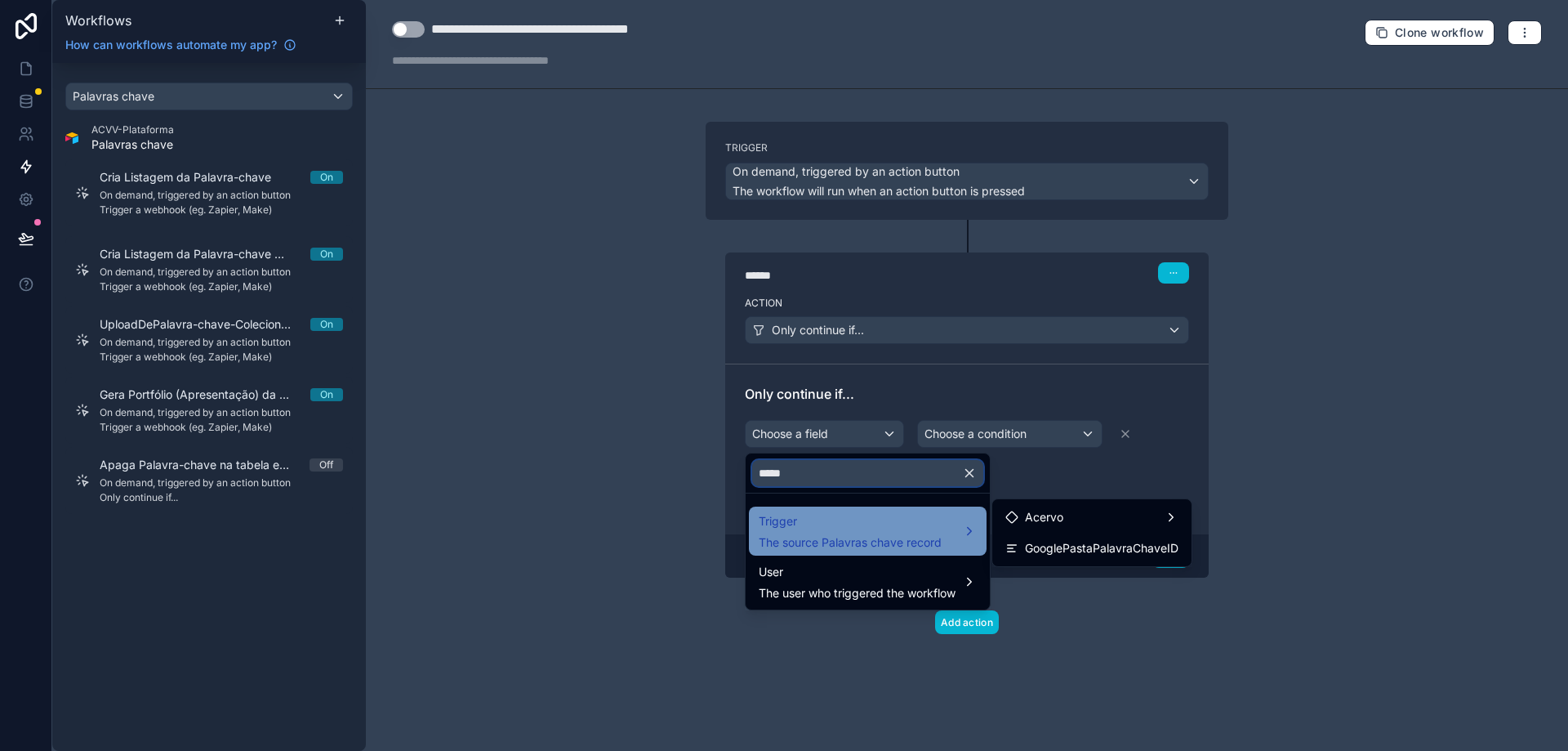
type input "*****"
click at [918, 548] on span "The source Palavras chave record" at bounding box center [850, 542] width 183 height 16
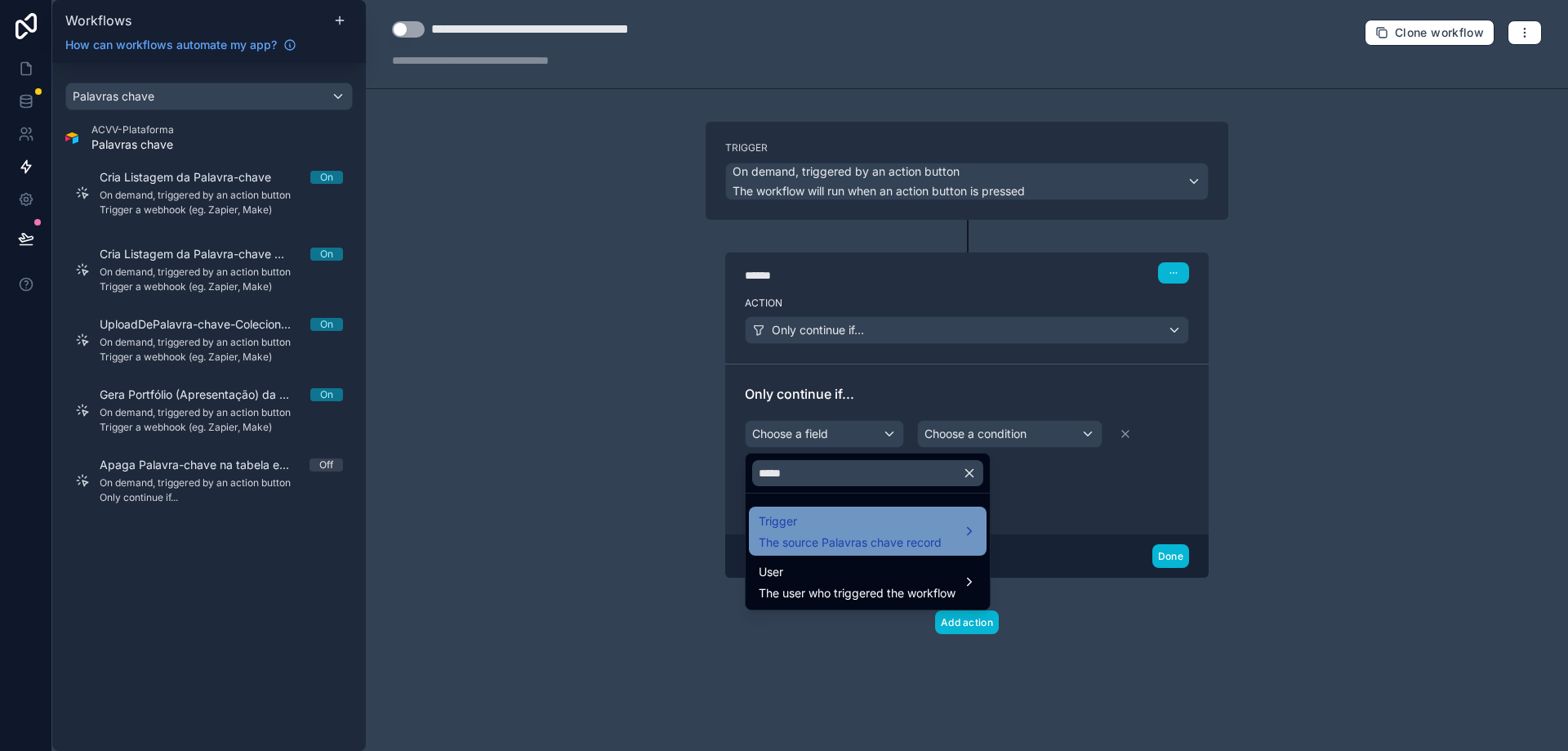
click at [929, 542] on span "The source Palavras chave record" at bounding box center [850, 542] width 183 height 16
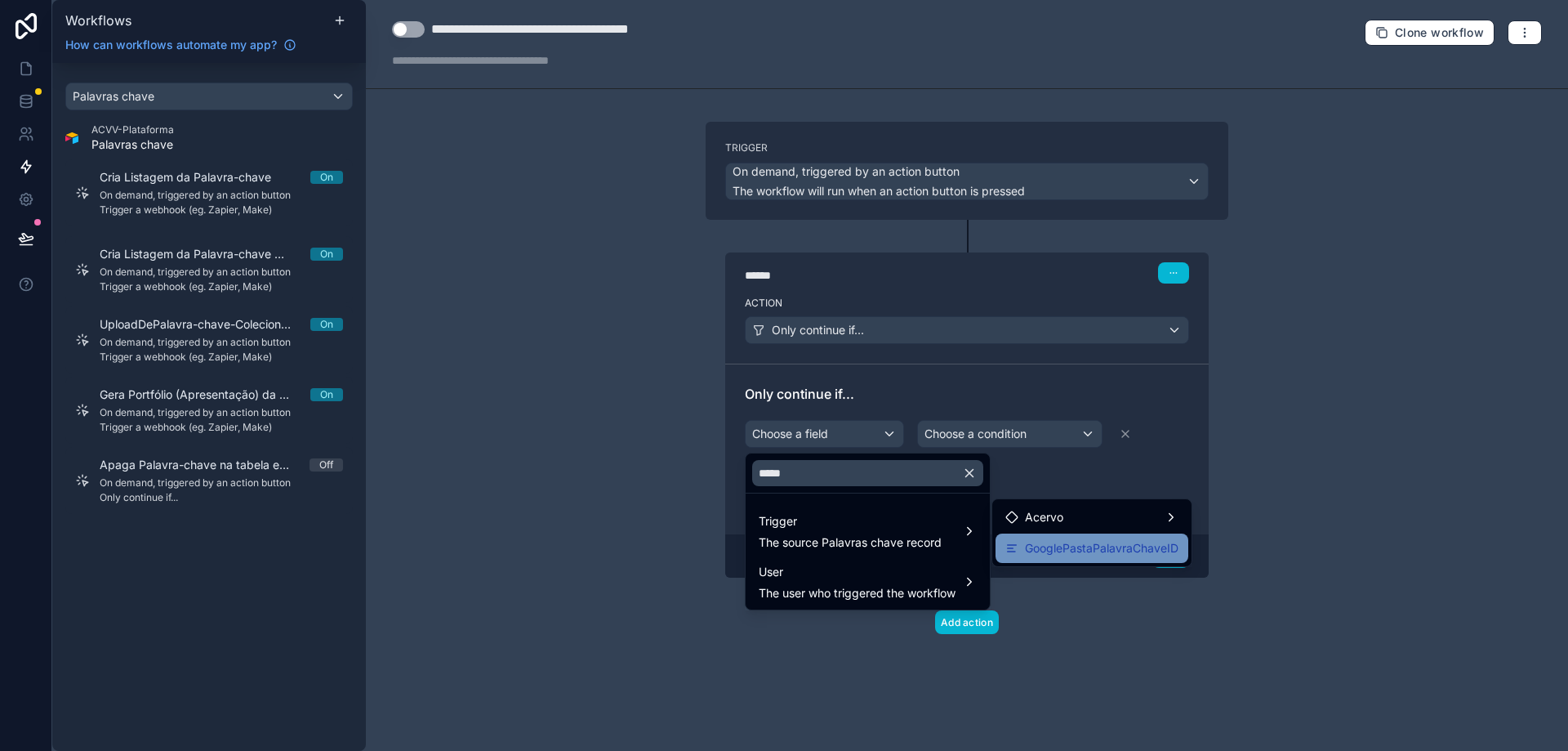
click at [1071, 543] on span "GooglePastaPalavraChaveID" at bounding box center [1102, 548] width 154 height 20
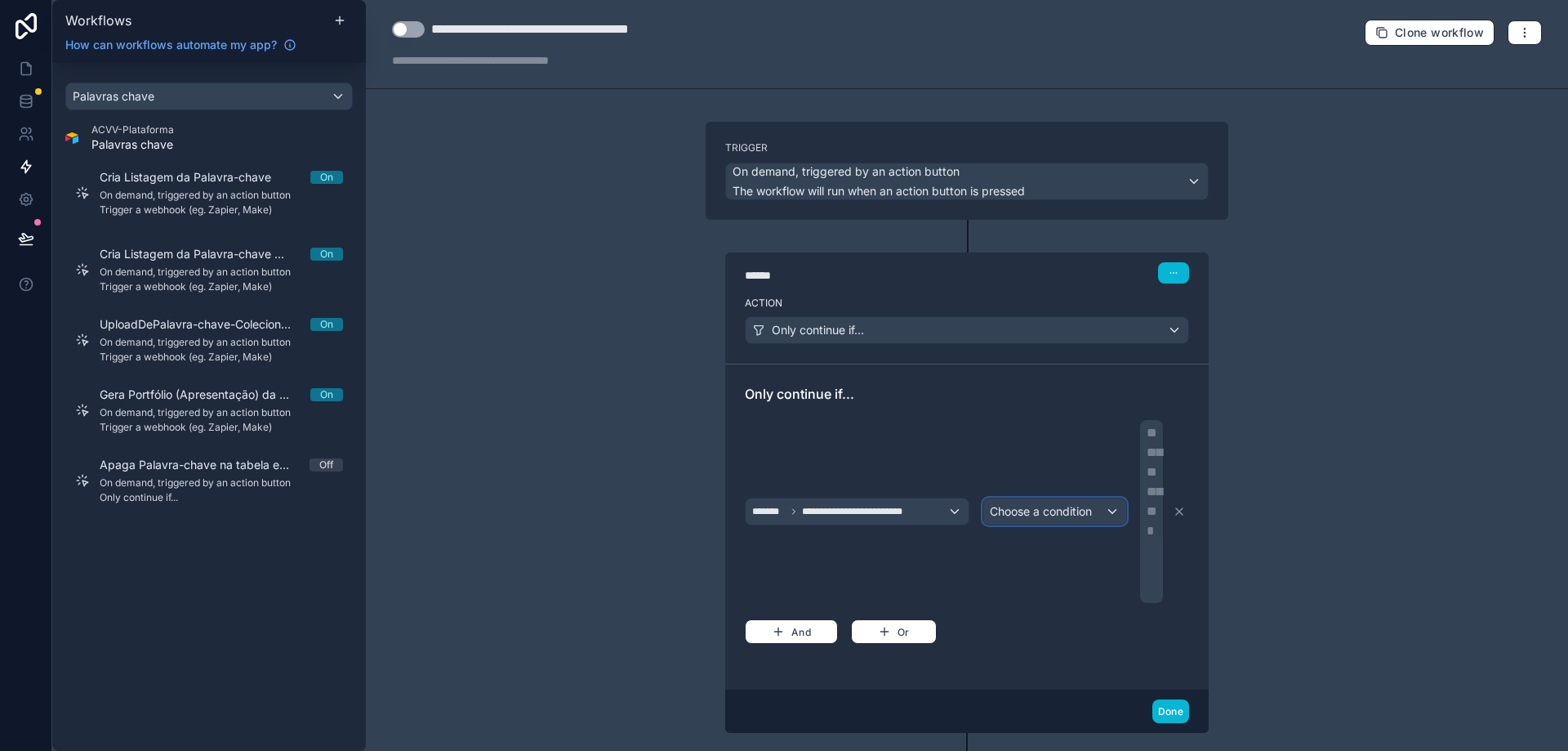
click at [1028, 513] on span "Choose a condition" at bounding box center [1041, 511] width 102 height 14
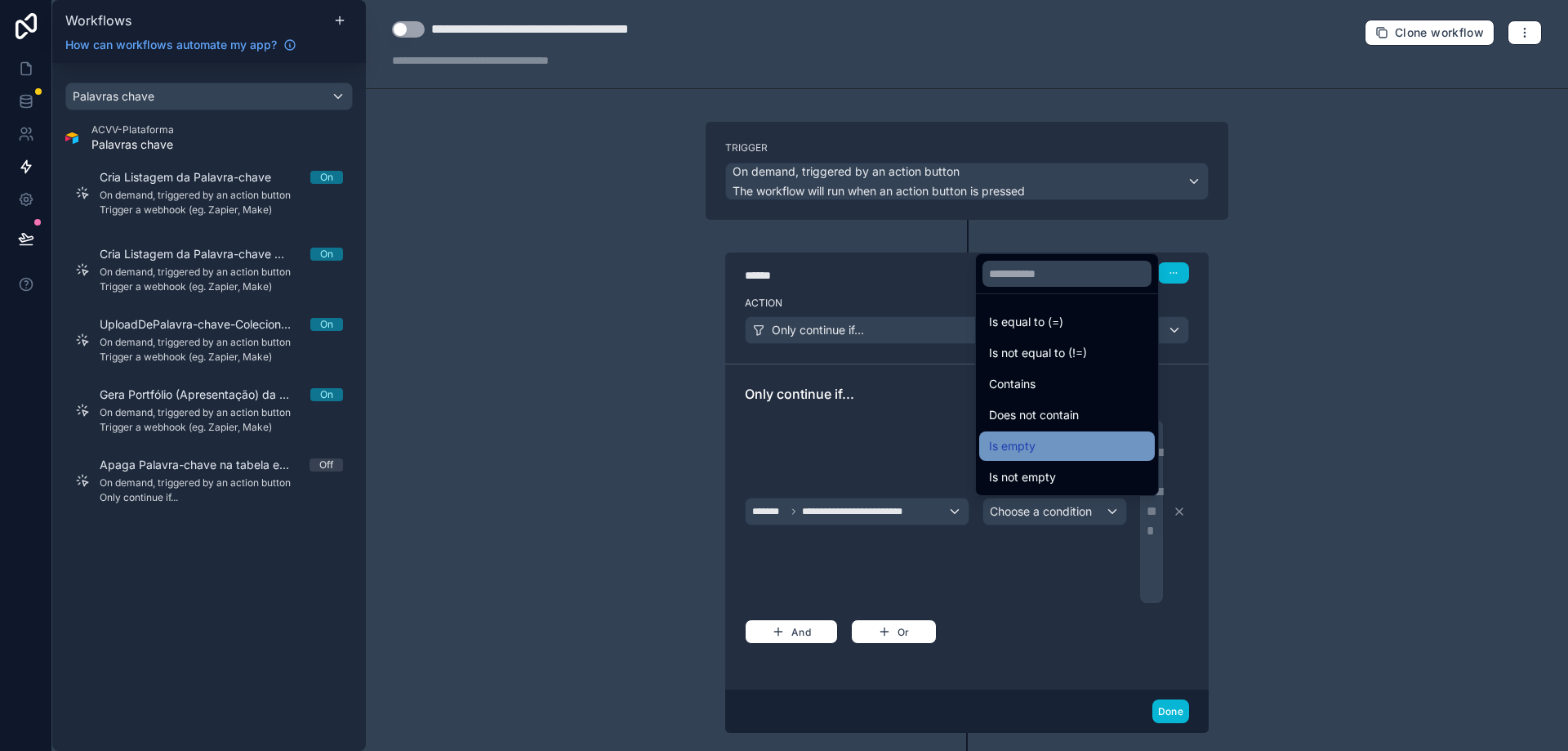
click at [1029, 457] on div "Is empty" at bounding box center [1067, 446] width 175 height 29
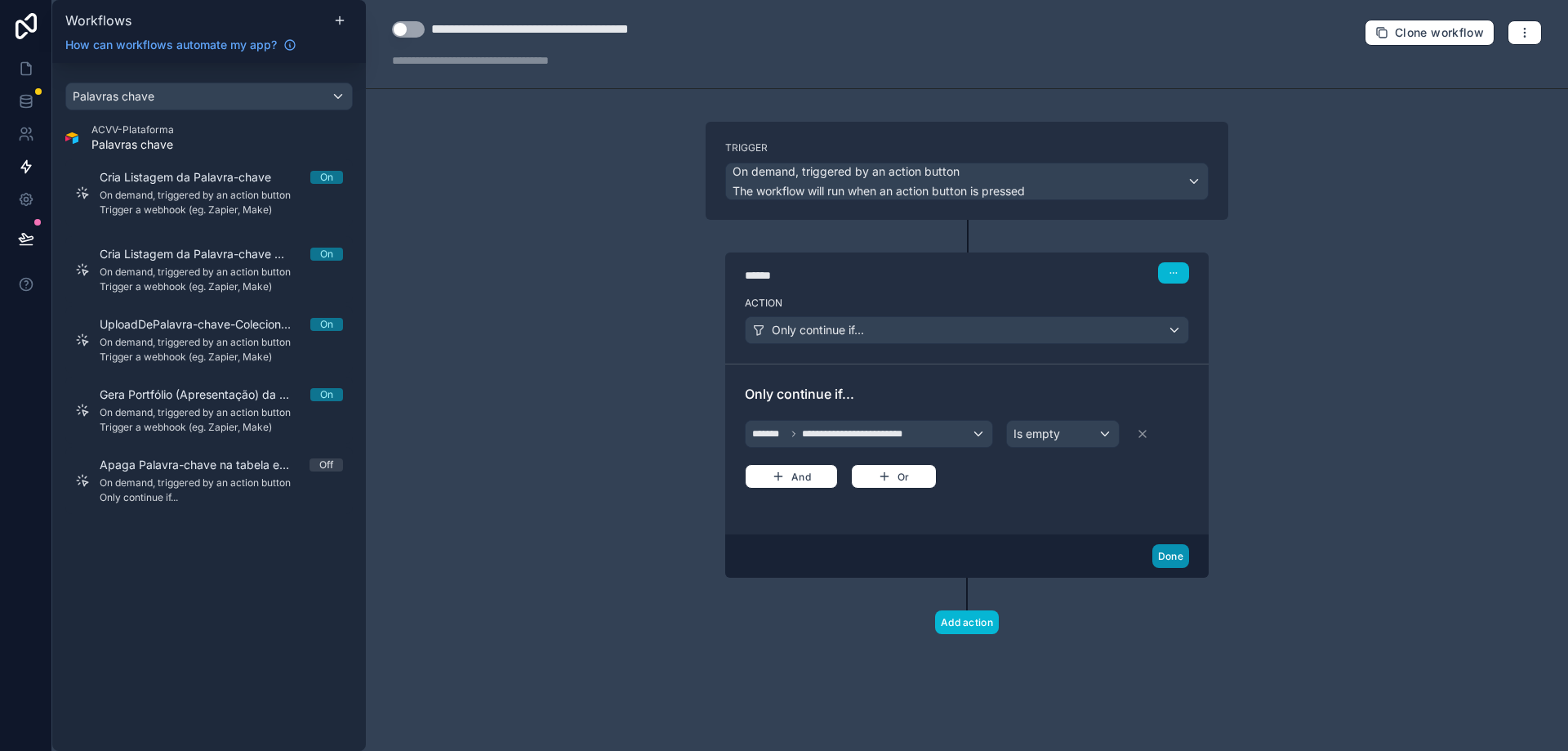
click at [1160, 551] on button "Done" at bounding box center [1171, 556] width 37 height 23
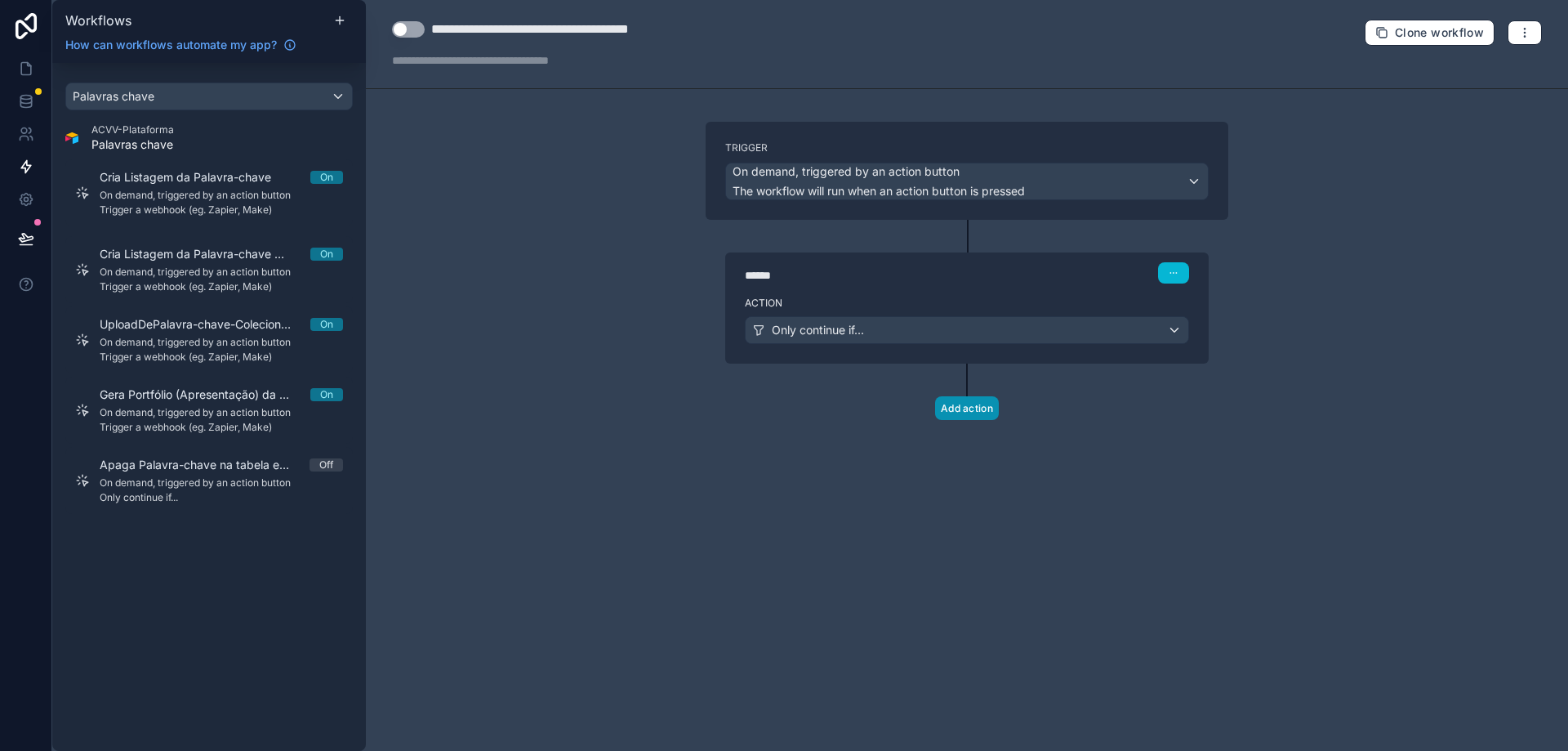
click at [961, 403] on button "Add action" at bounding box center [968, 408] width 64 height 23
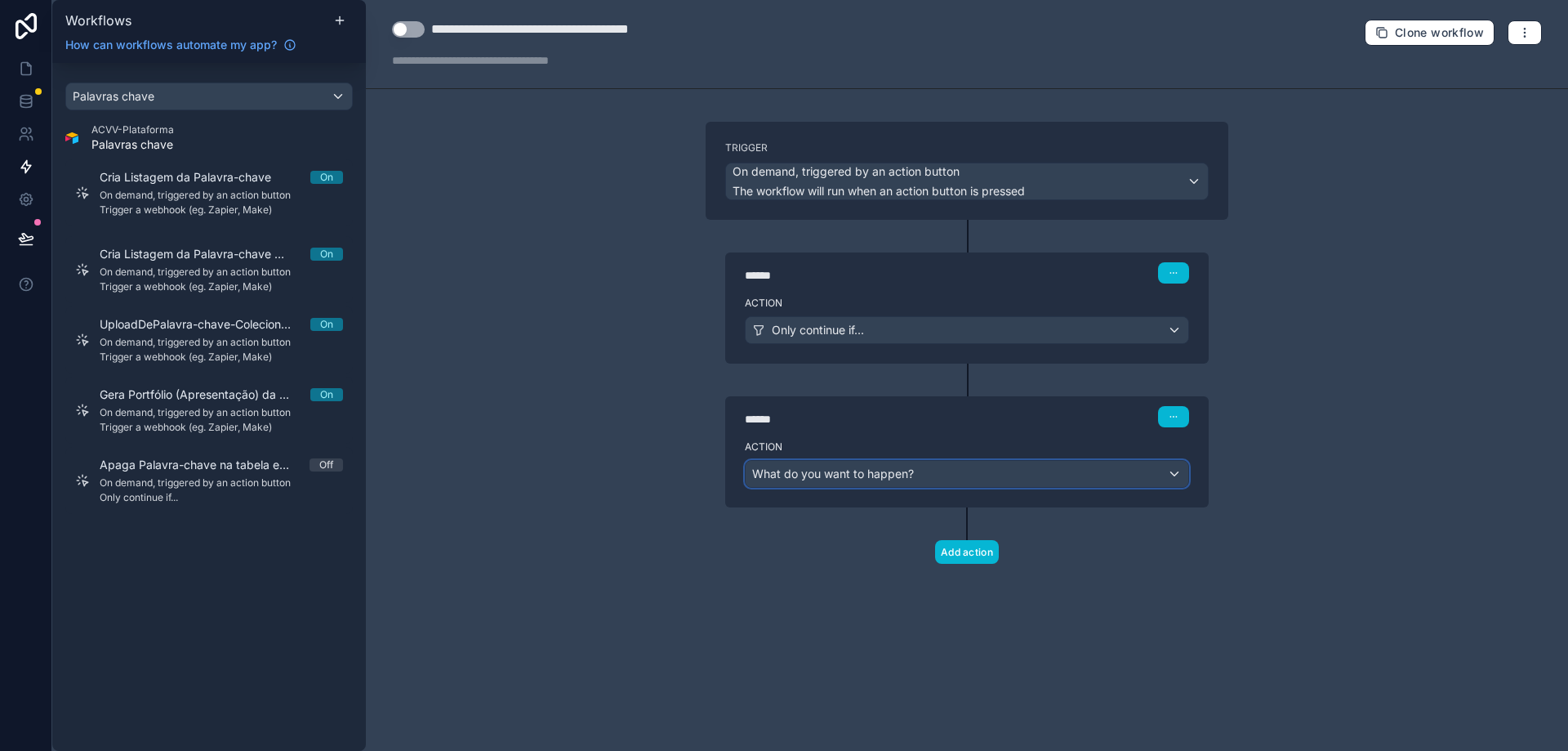
click at [848, 478] on span "What do you want to happen?" at bounding box center [833, 474] width 162 height 14
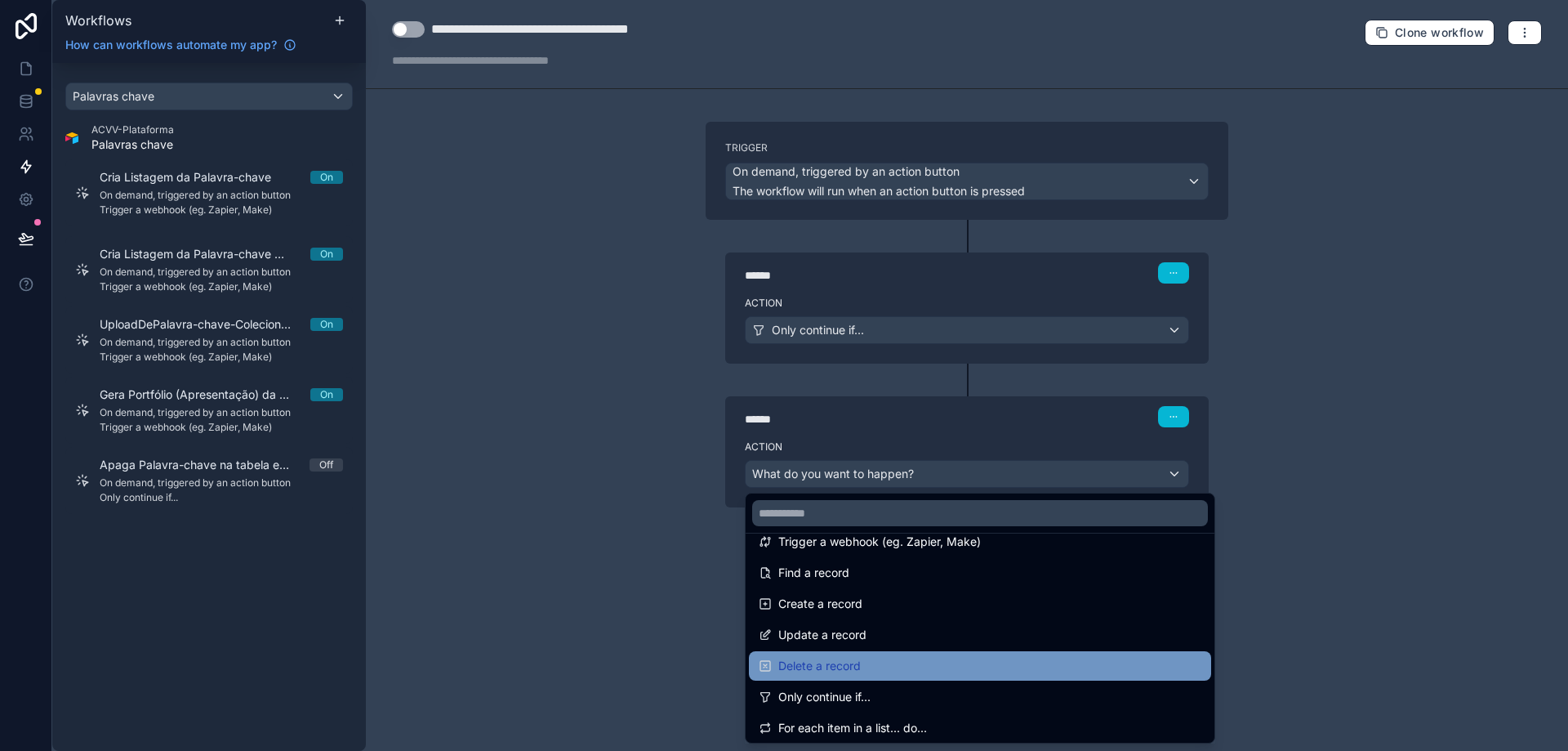
click at [882, 652] on div "Delete a record" at bounding box center [980, 666] width 462 height 29
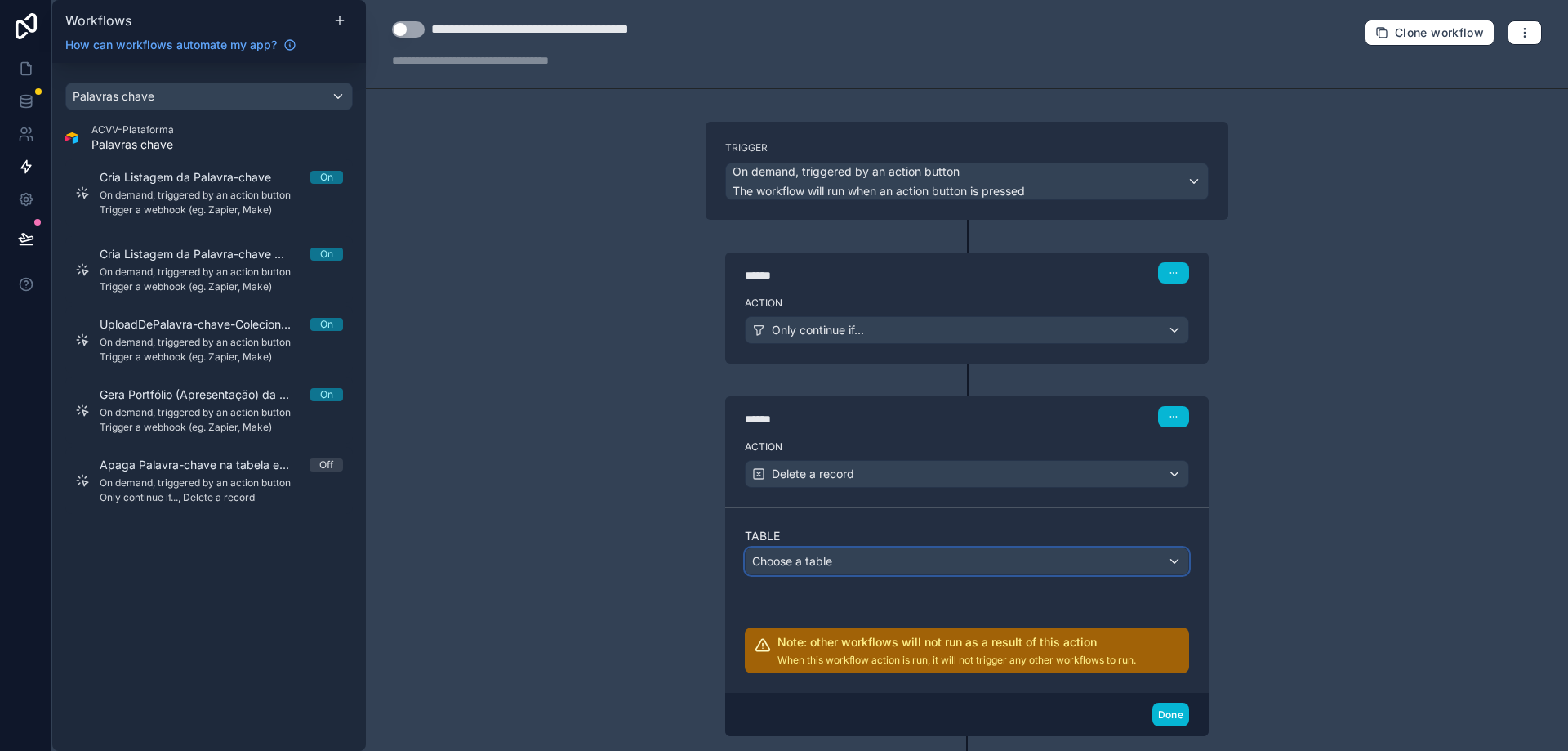
click at [861, 552] on div "Choose a table" at bounding box center [967, 561] width 442 height 26
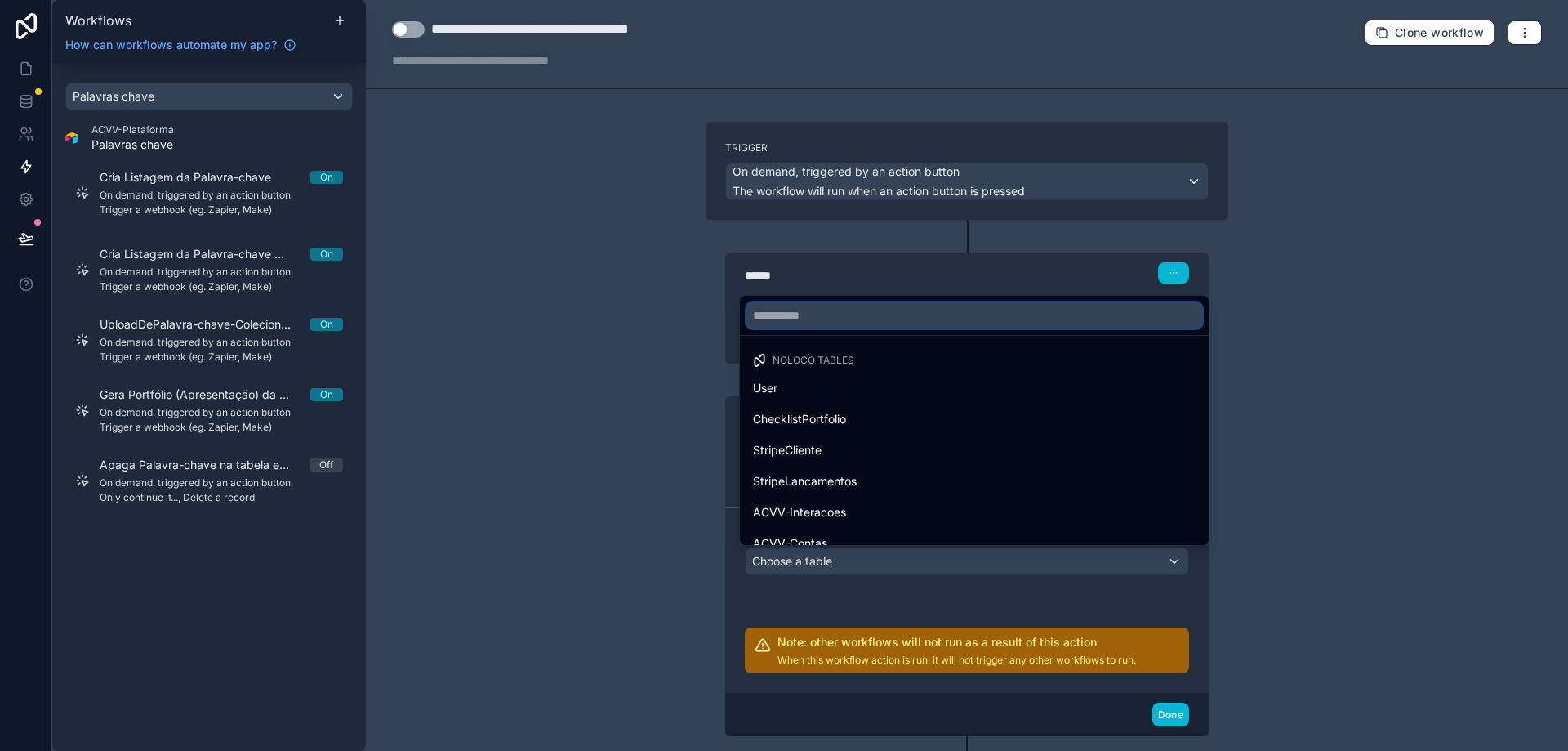
click at [812, 318] on input "text" at bounding box center [974, 315] width 456 height 26
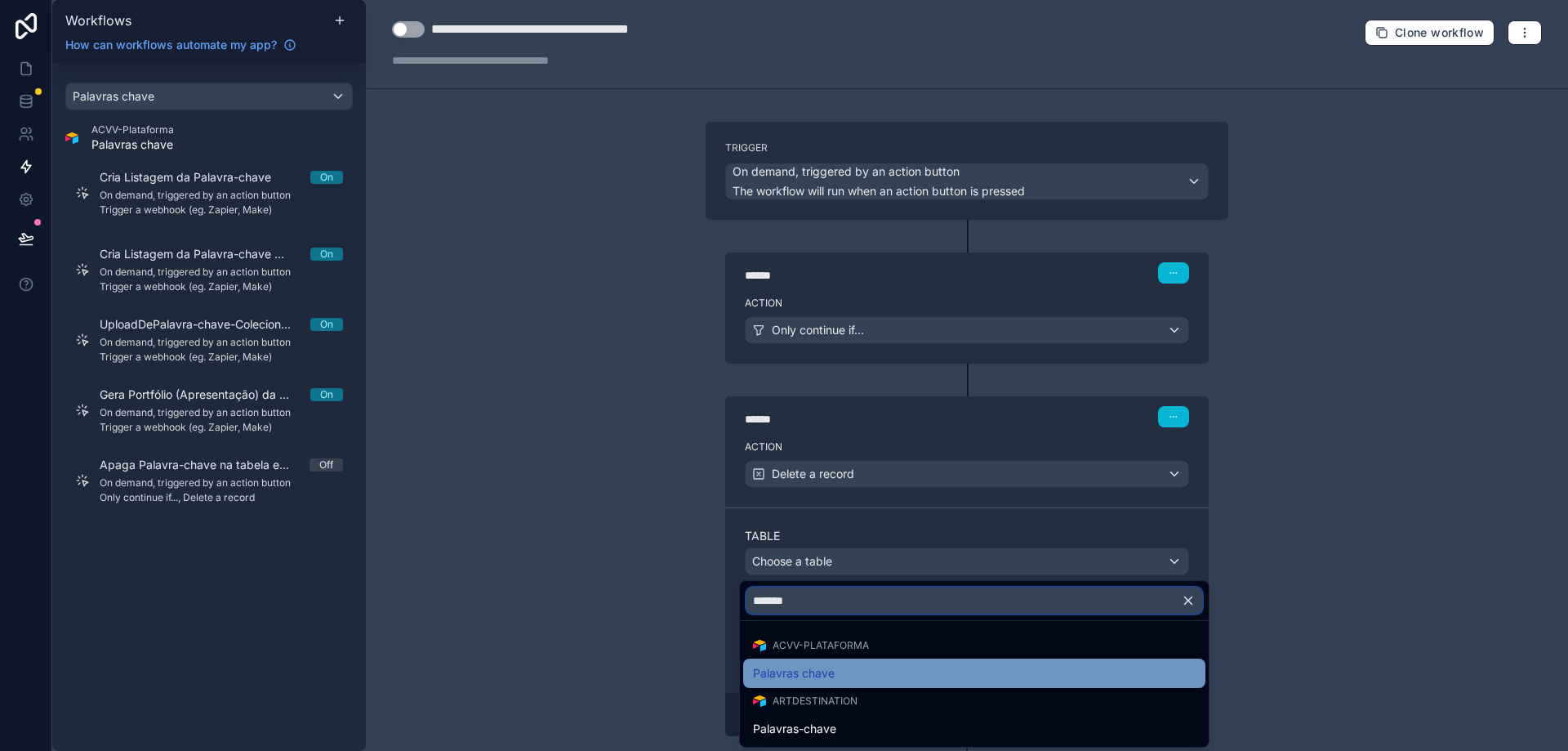
type input "*******"
click at [839, 678] on div "Palavras chave" at bounding box center [974, 673] width 442 height 20
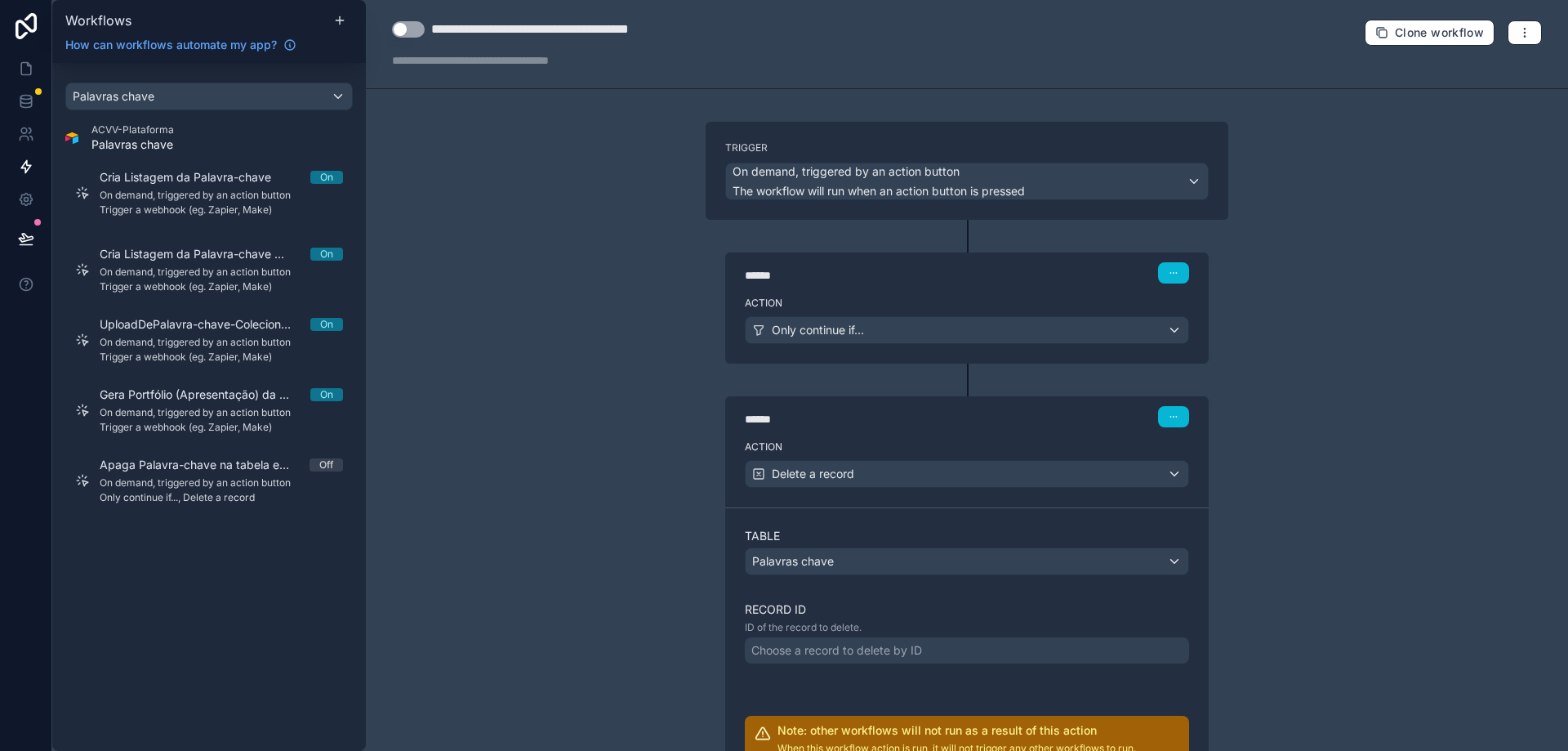
click at [840, 651] on div "Choose a record to delete by ID" at bounding box center [837, 650] width 171 height 16
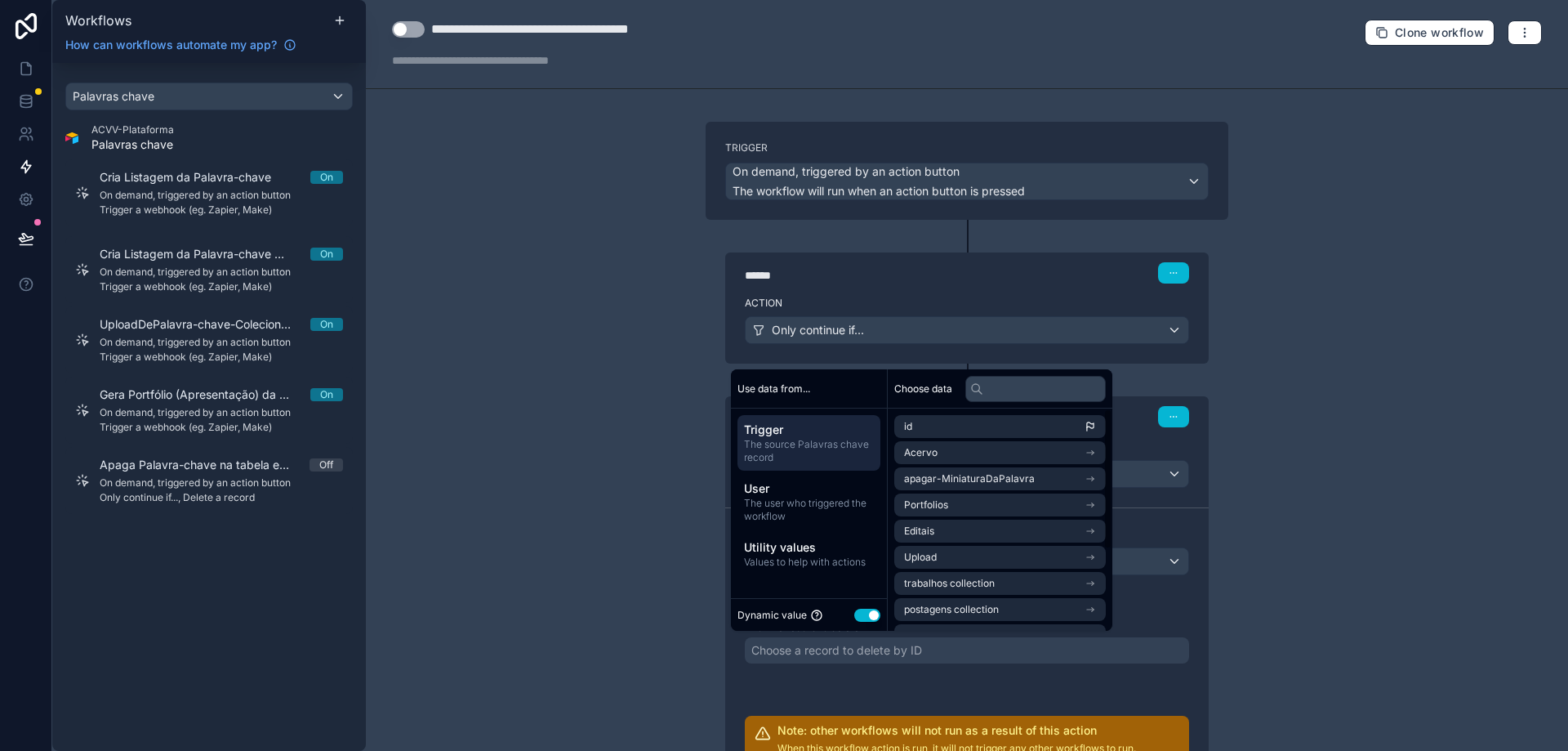
click at [938, 438] on ul "id Acervo apagar-MiniaturaDaPalavra Portfolios Editais Upload trabalhos collect…" at bounding box center [1000, 583] width 212 height 337
click at [936, 427] on li "id" at bounding box center [1000, 426] width 212 height 22
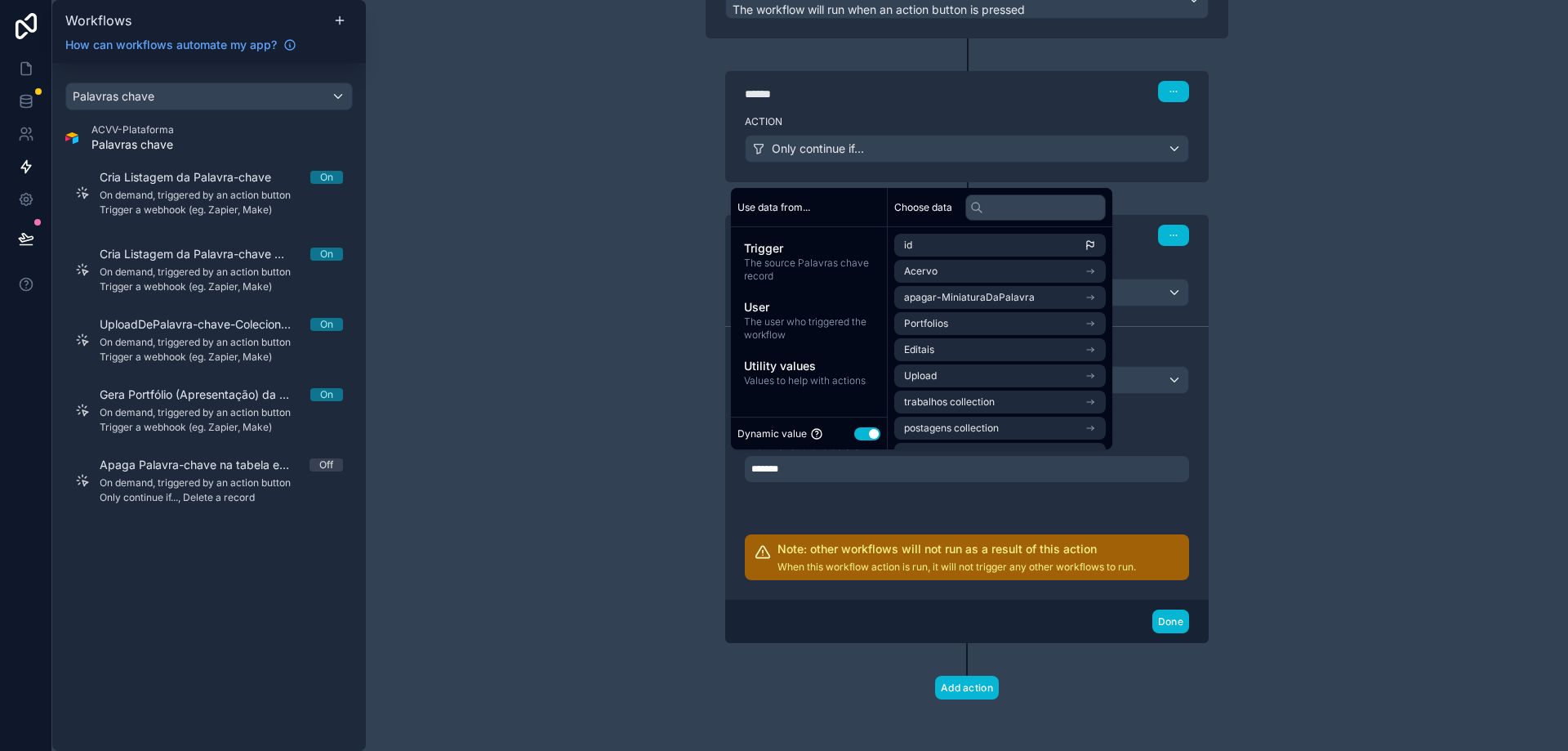
scroll to position [182, 0]
click at [1165, 623] on button "Done" at bounding box center [1171, 620] width 37 height 23
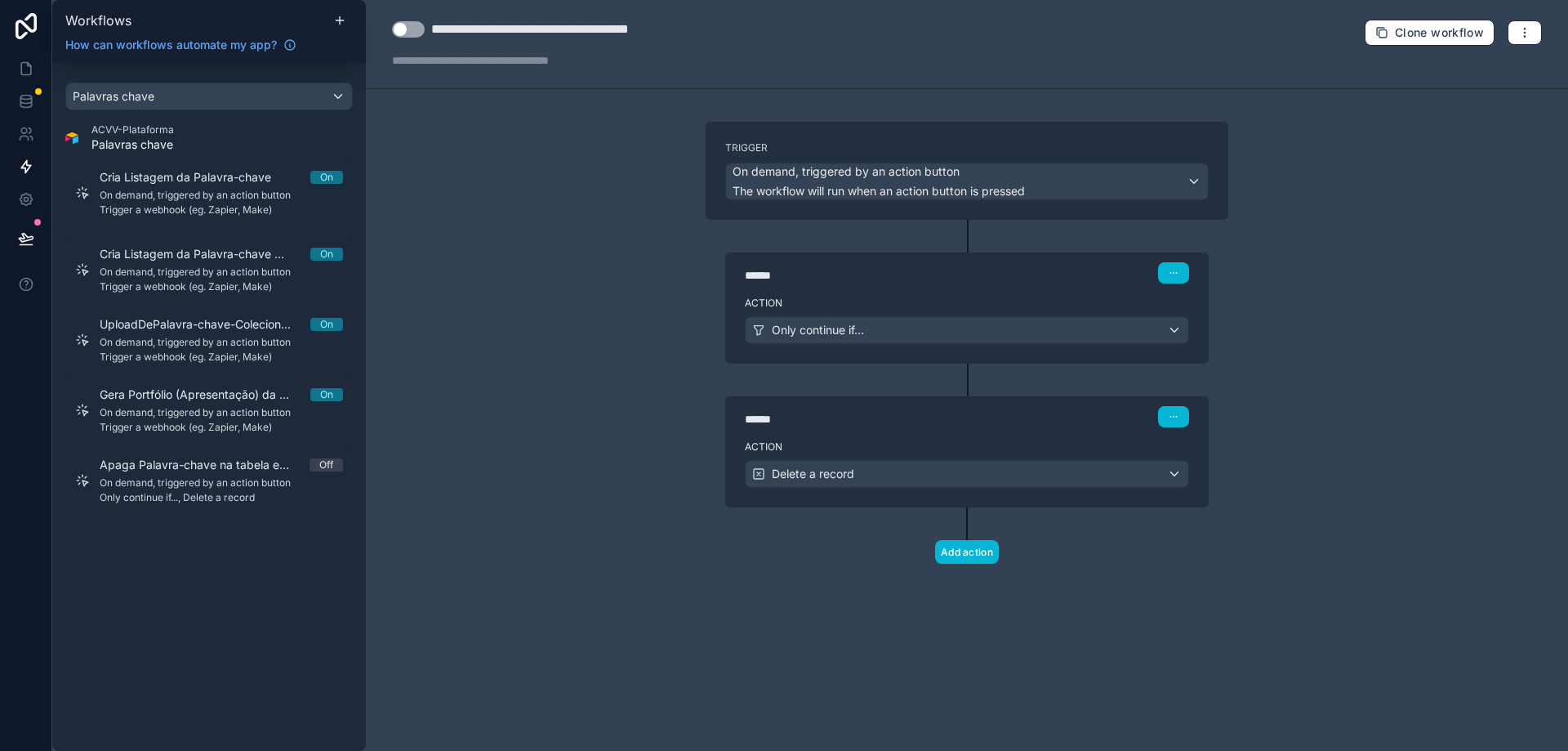
scroll to position [0, 0]
click at [967, 553] on button "Add action" at bounding box center [968, 551] width 64 height 23
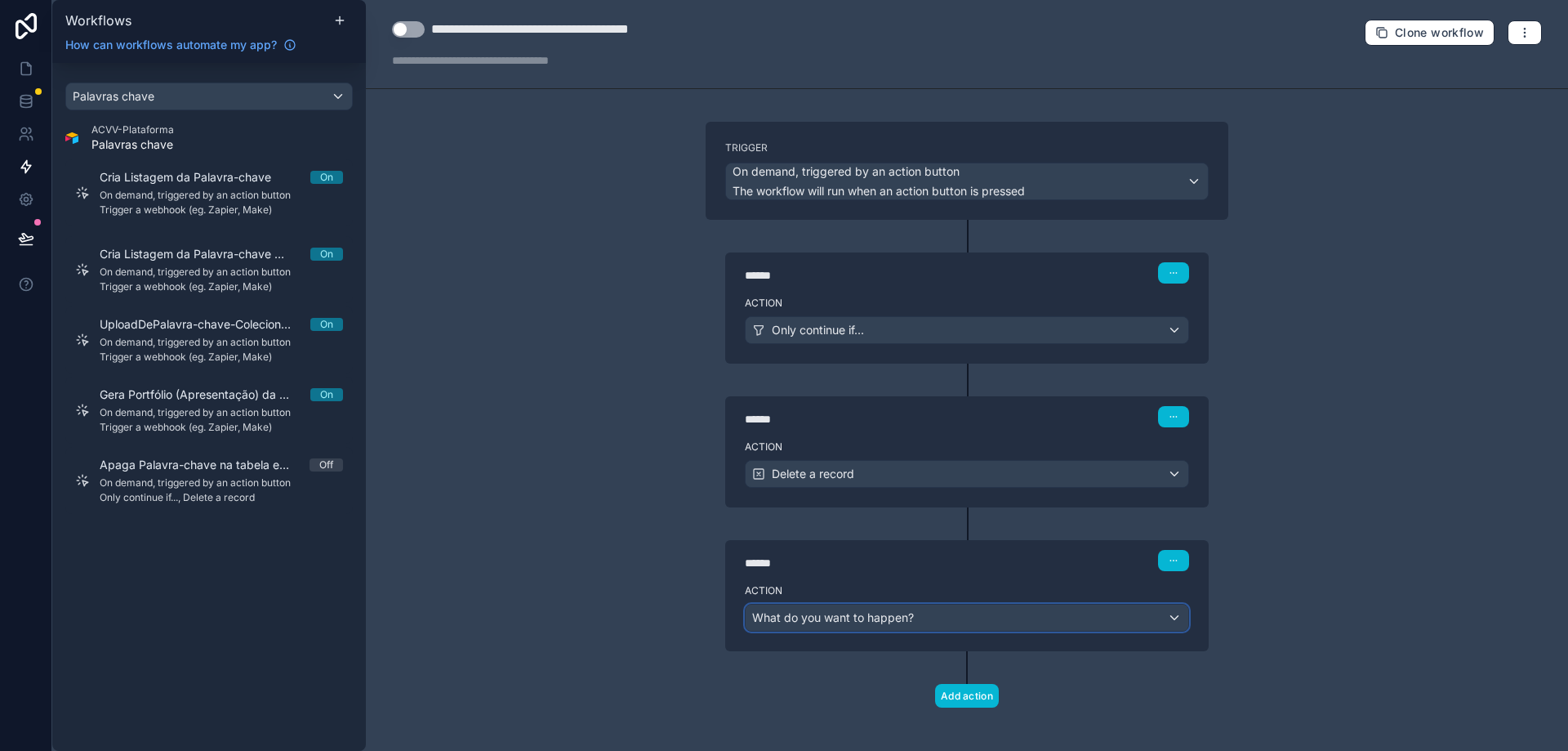
click at [943, 621] on div "What do you want to happen?" at bounding box center [967, 618] width 442 height 26
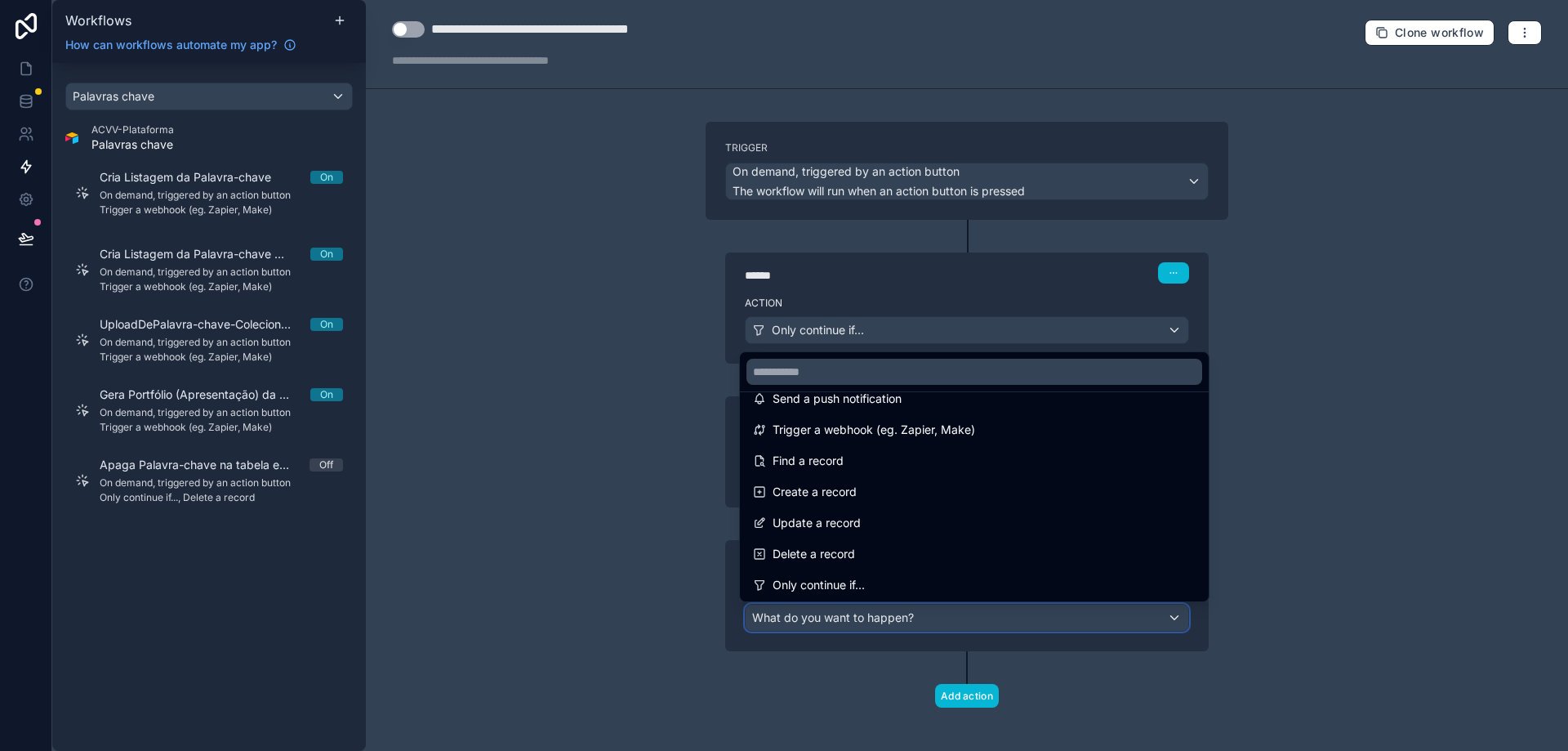
scroll to position [82, 0]
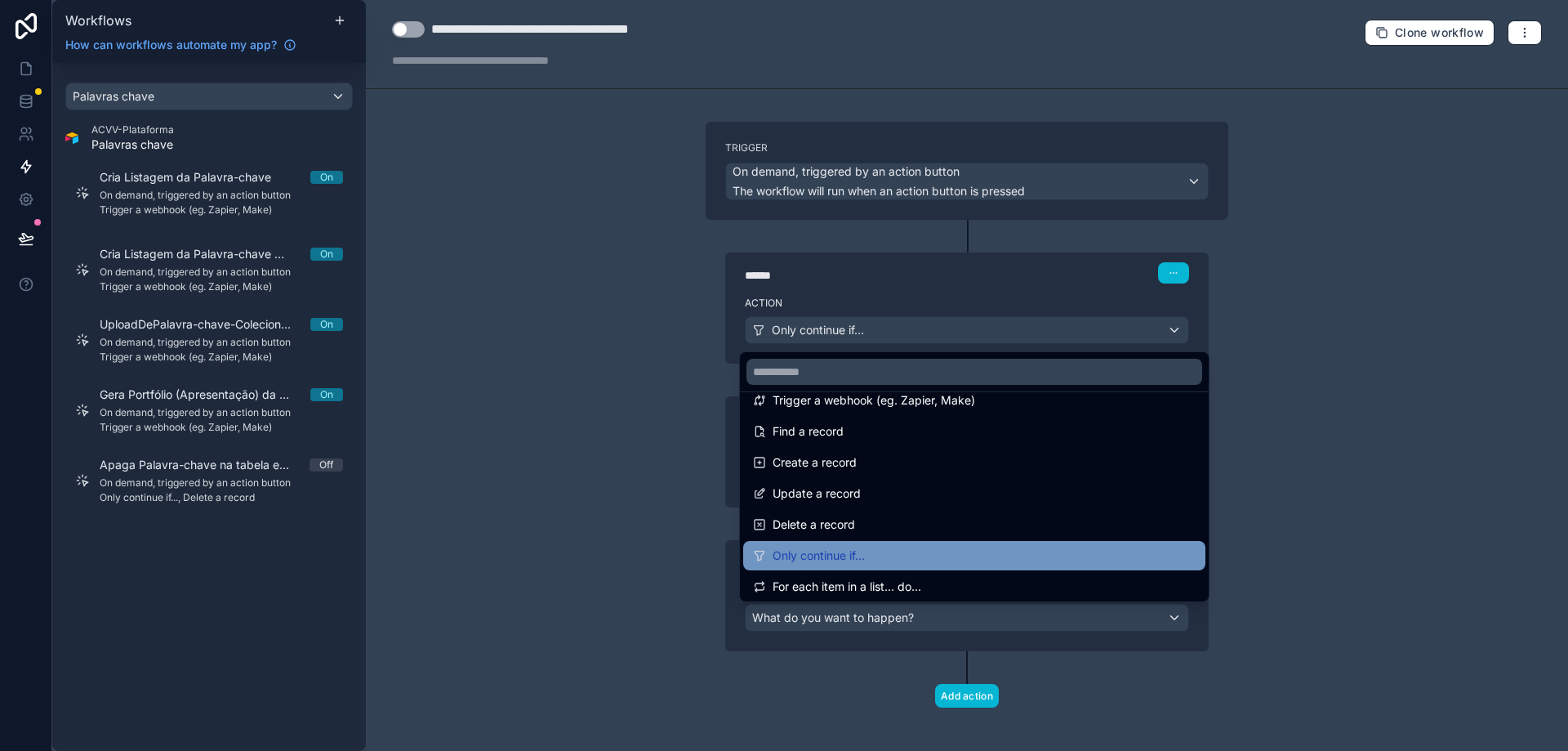
click at [936, 562] on div "Only continue if..." at bounding box center [974, 556] width 442 height 20
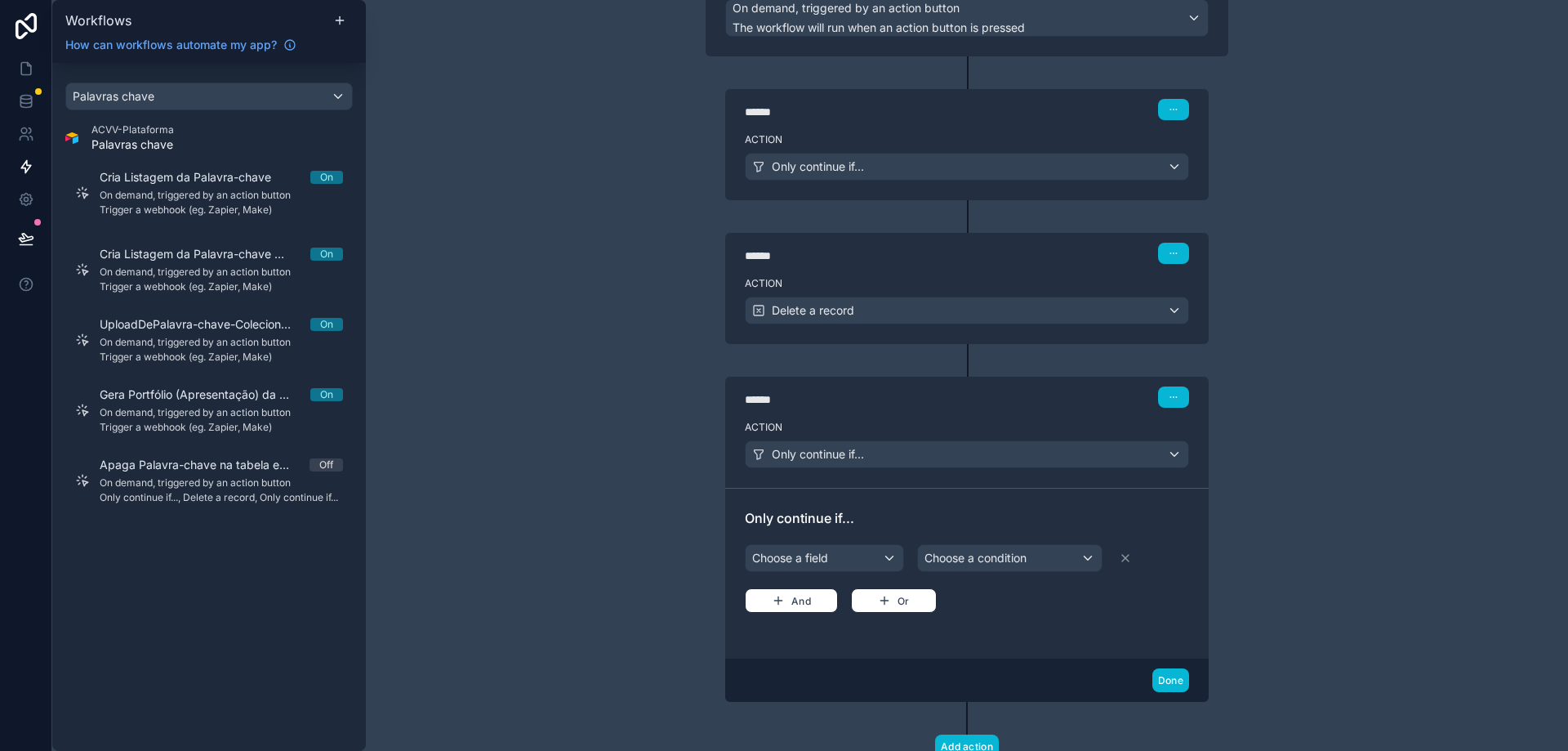
scroll to position [223, 0]
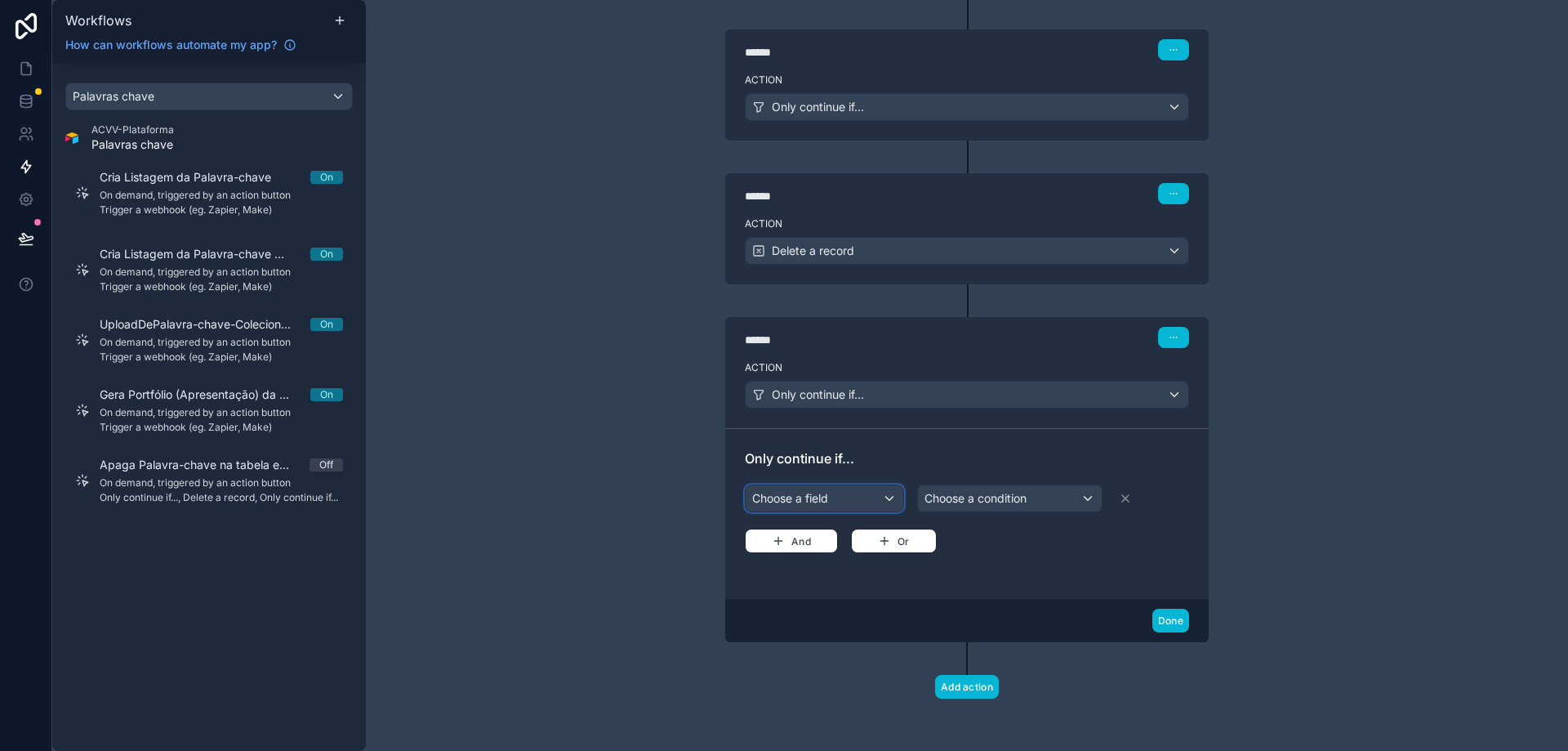
click at [811, 488] on div "Choose a field" at bounding box center [824, 499] width 157 height 26
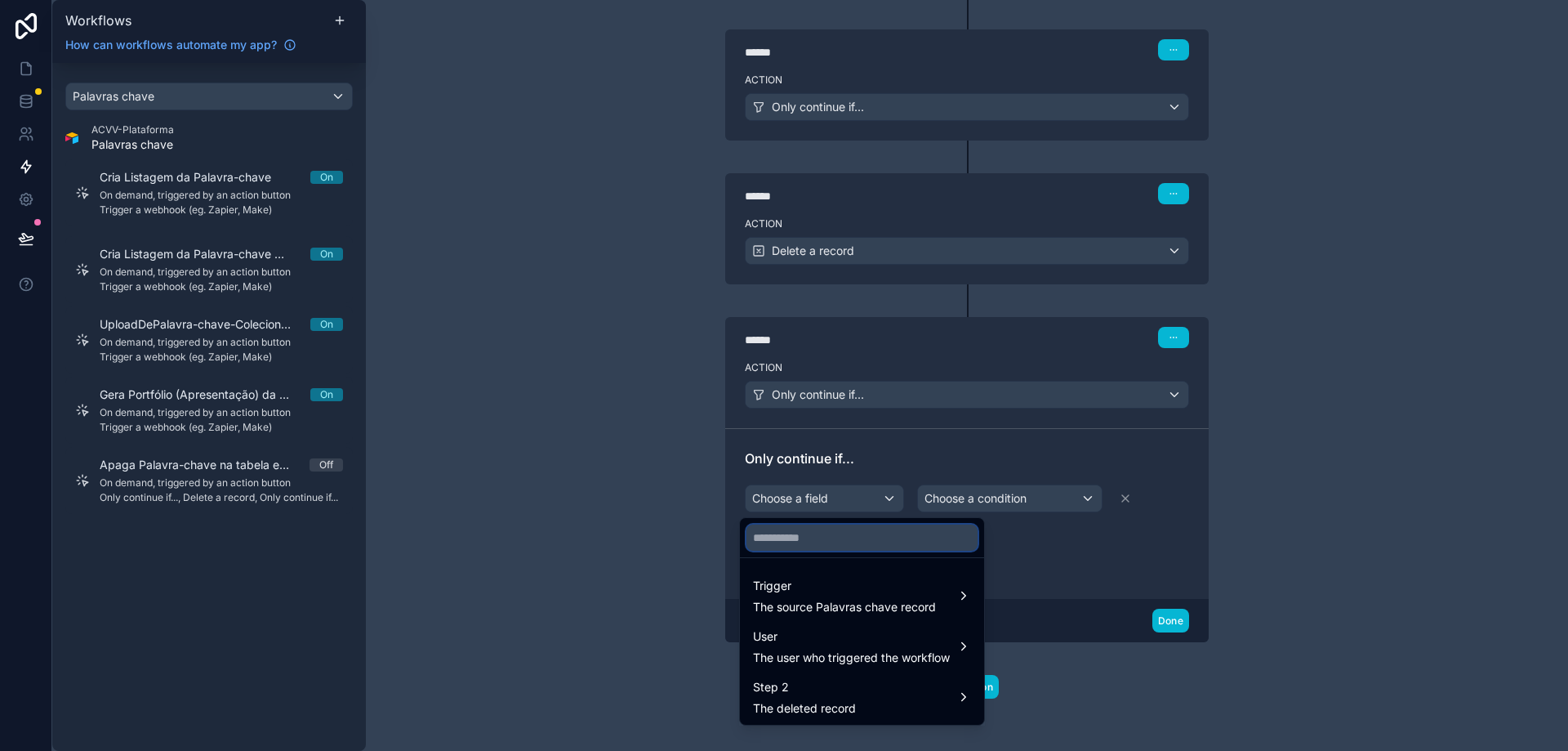
click at [837, 542] on input "text" at bounding box center [862, 538] width 232 height 26
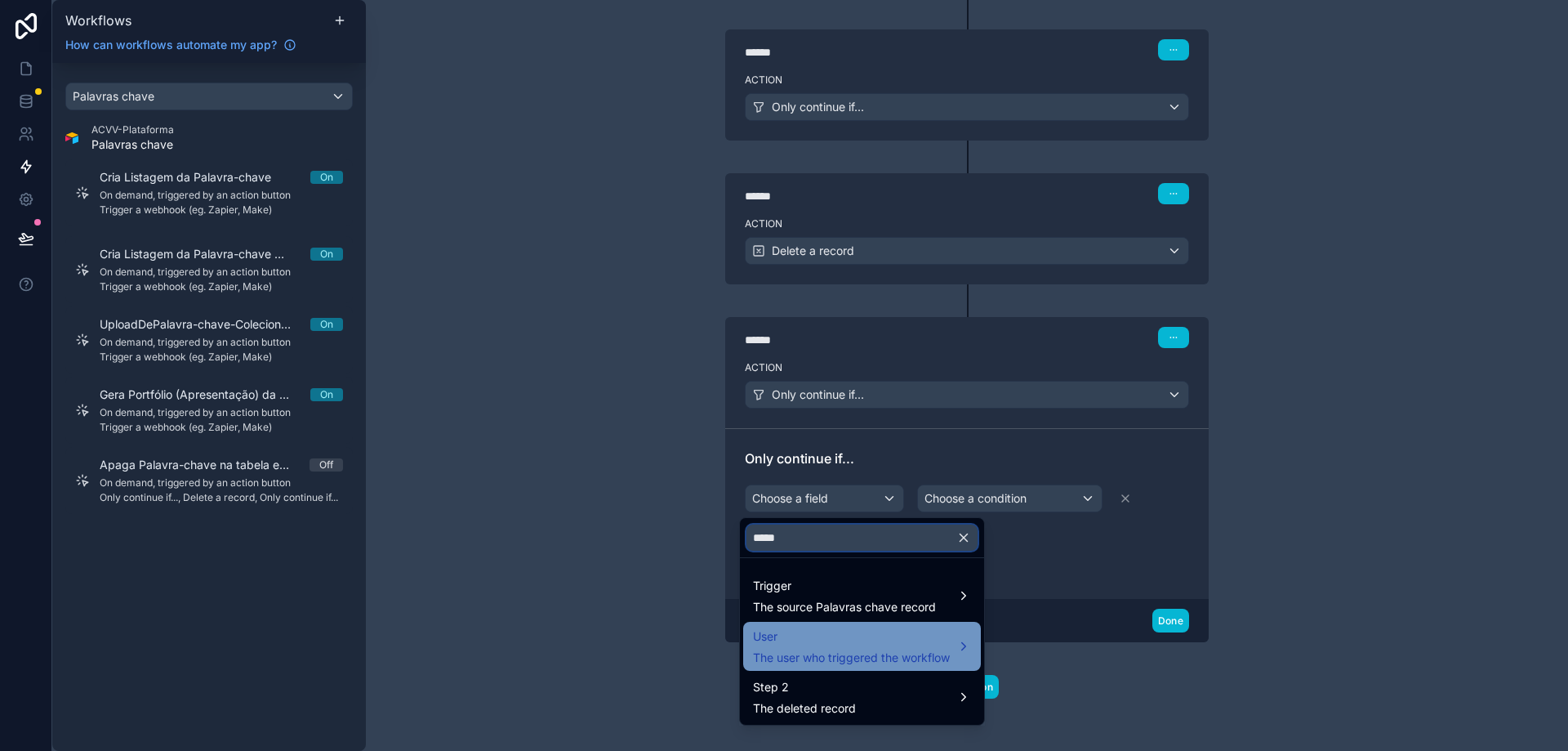
type input "*****"
click at [854, 626] on div "User The user who triggered the workflow" at bounding box center [861, 646] width 238 height 49
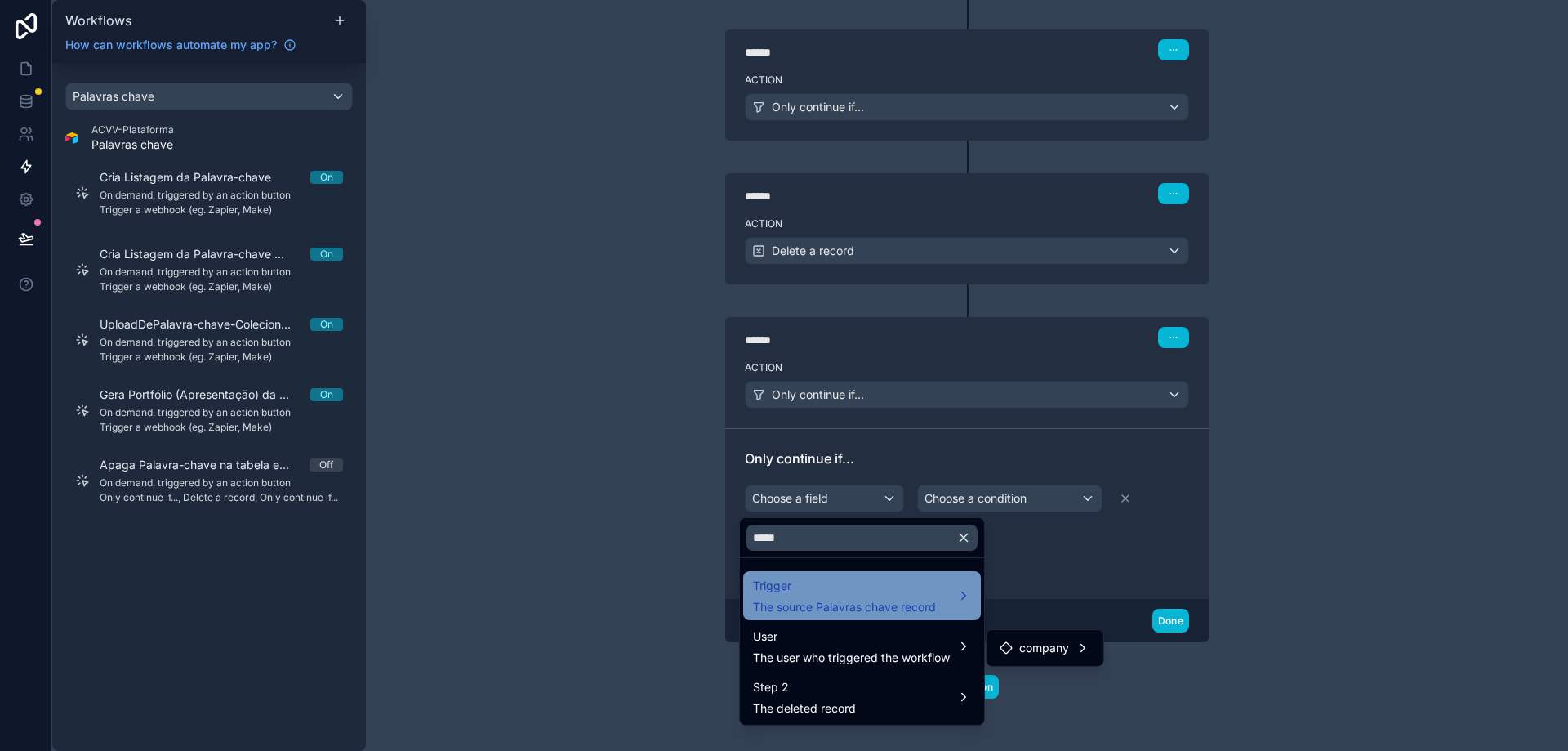
click at [860, 602] on span "The source Palavras chave record" at bounding box center [845, 607] width 183 height 16
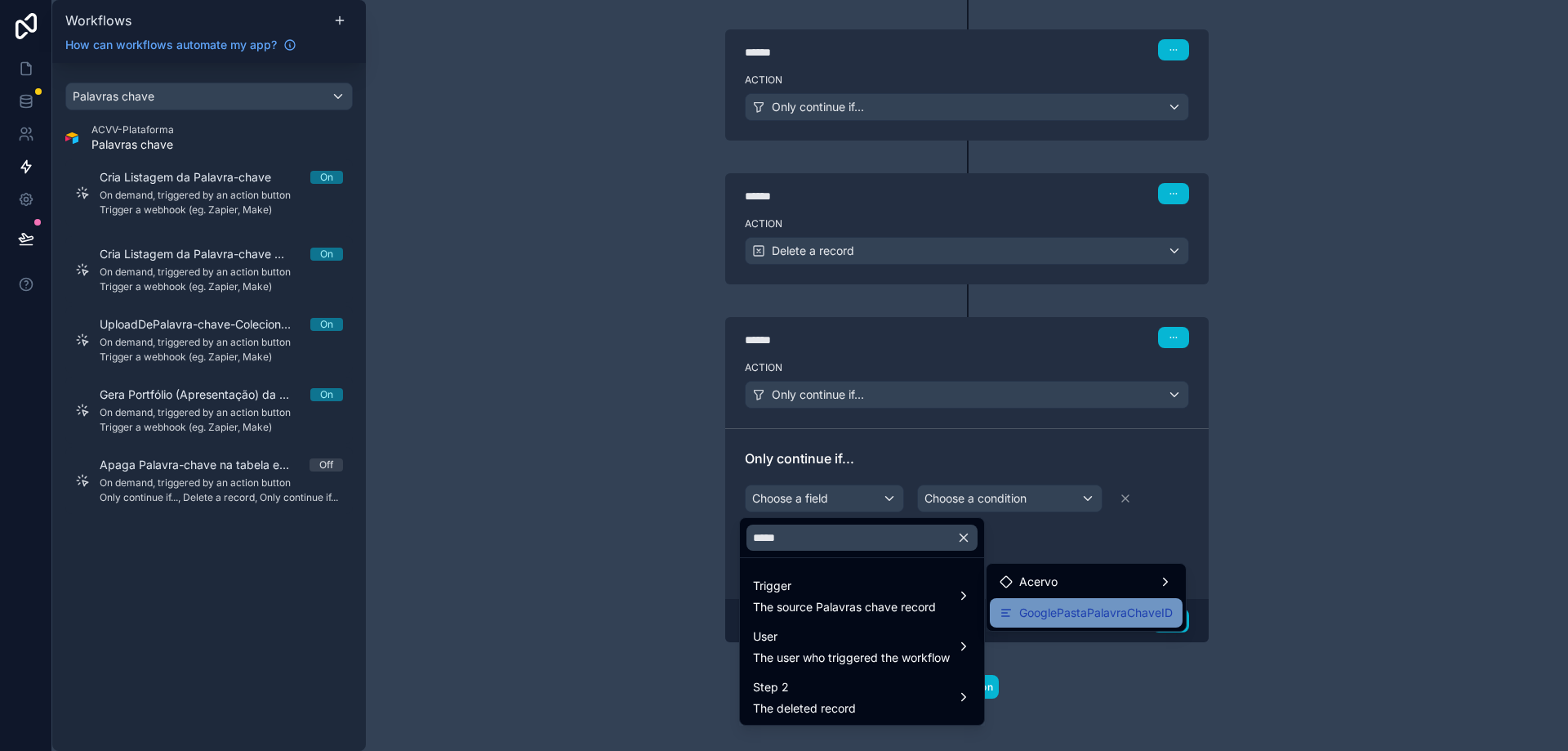
click at [1077, 611] on span "GooglePastaPalavraChaveID" at bounding box center [1096, 613] width 154 height 20
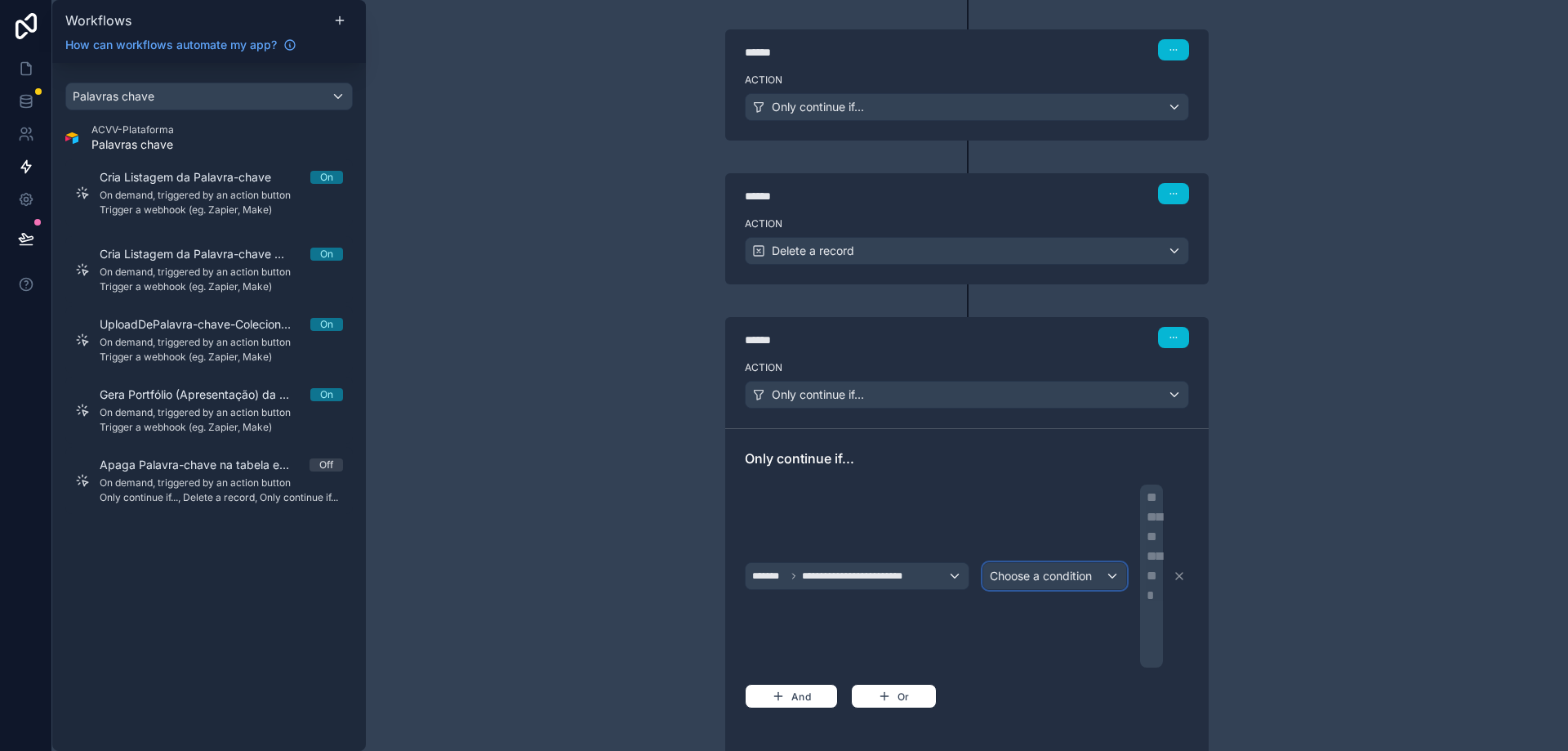
click at [1043, 573] on span "Choose a condition" at bounding box center [1041, 576] width 102 height 14
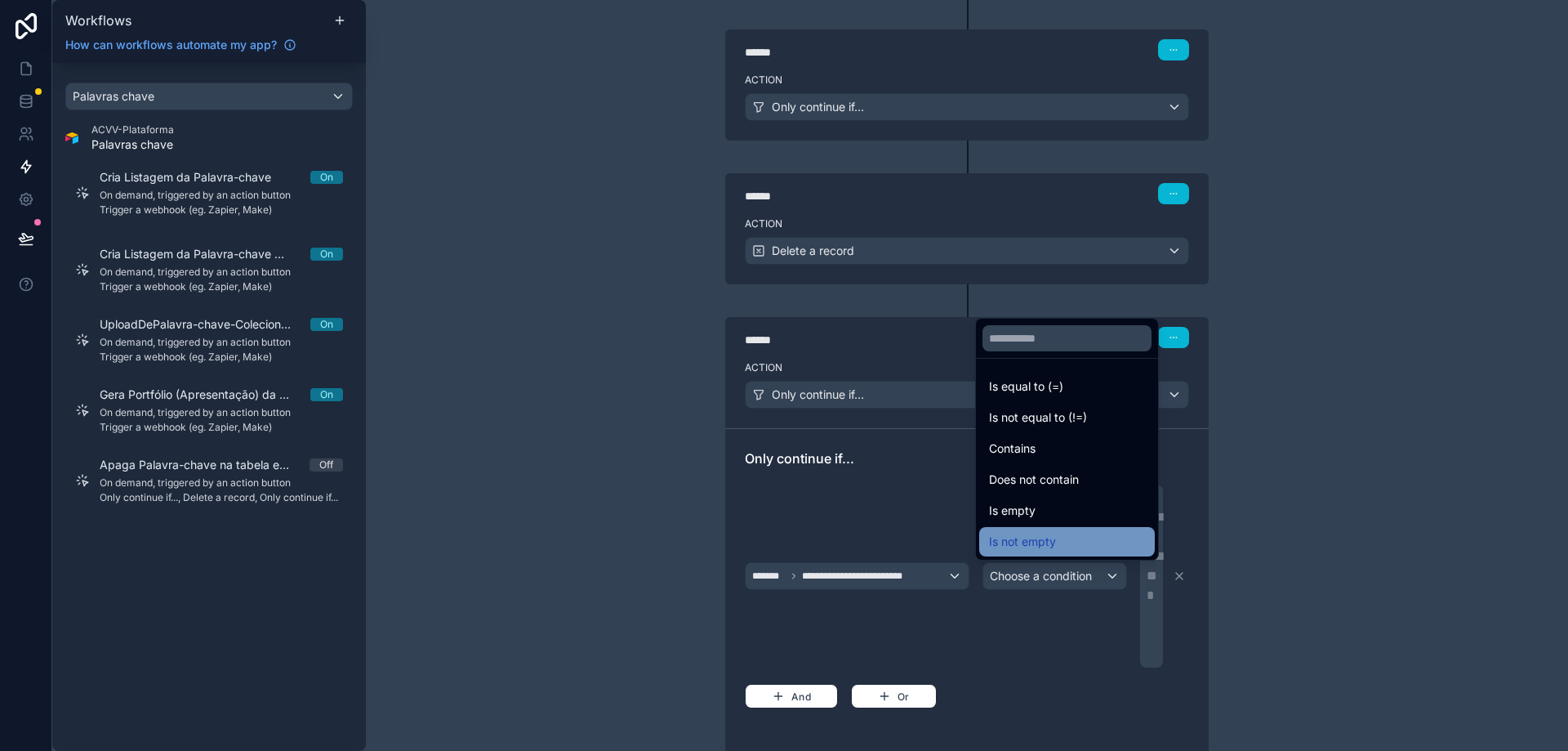
click at [1048, 543] on span "Is not empty" at bounding box center [1023, 541] width 67 height 20
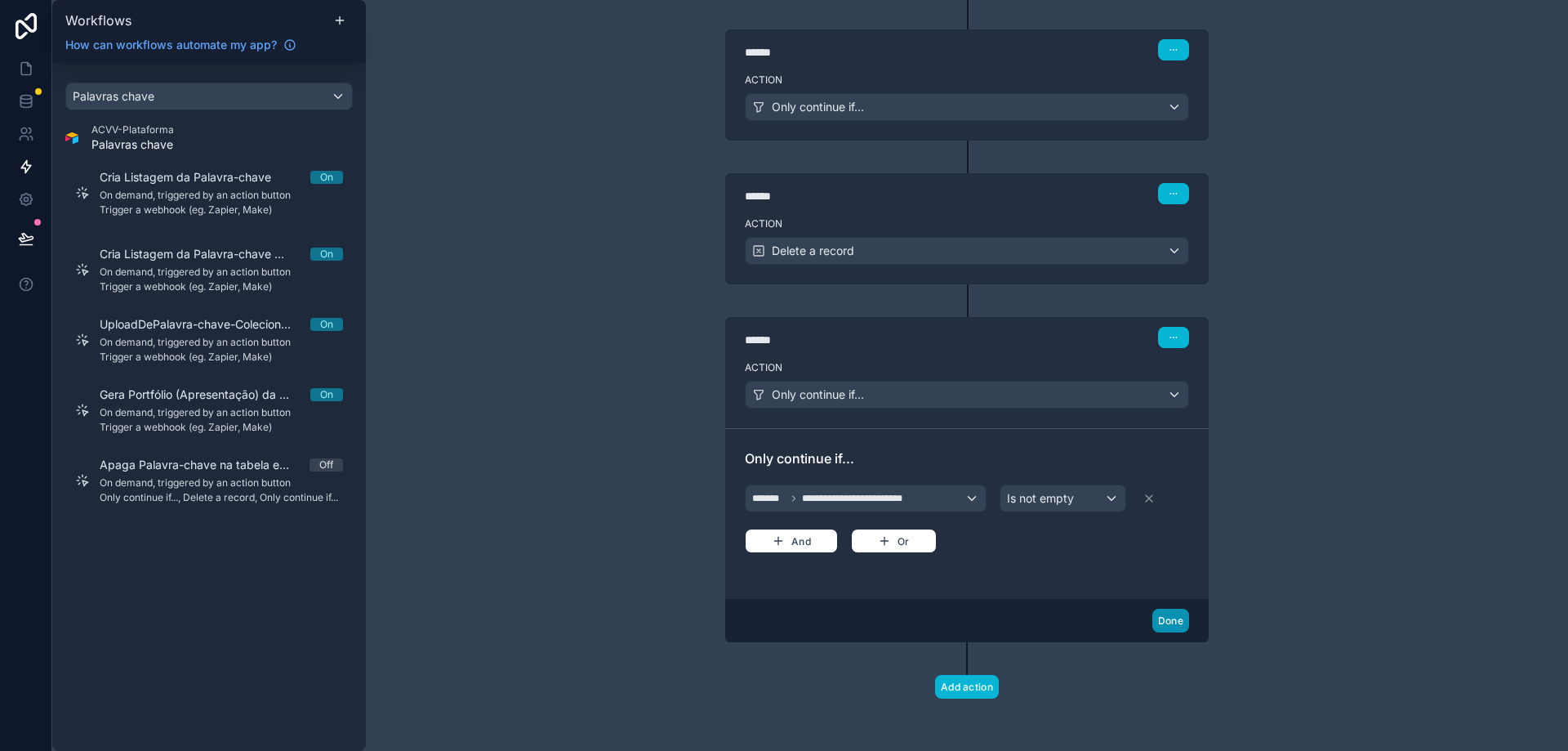
click at [1165, 610] on button "Done" at bounding box center [1171, 620] width 37 height 23
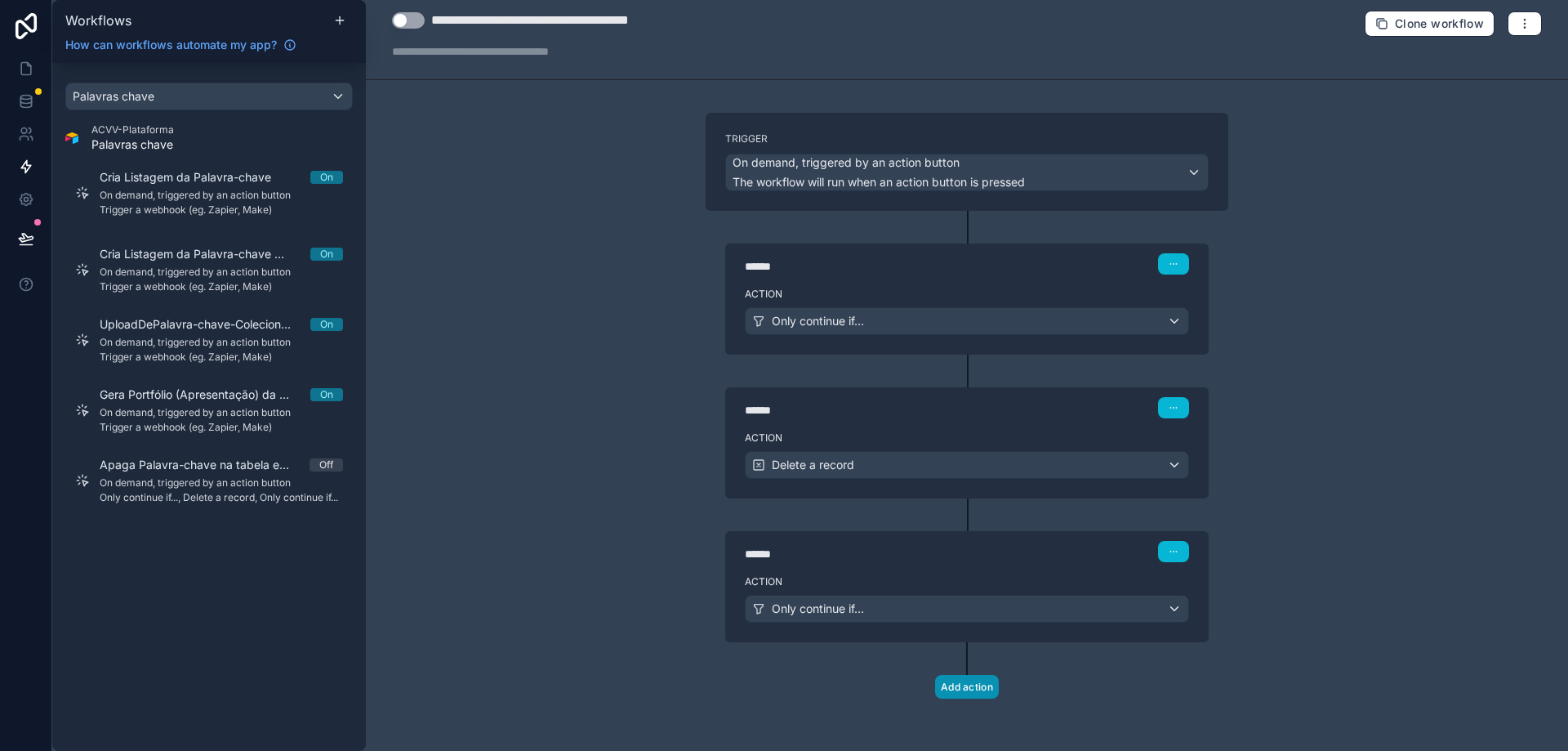
click at [960, 697] on button "Add action" at bounding box center [968, 686] width 64 height 23
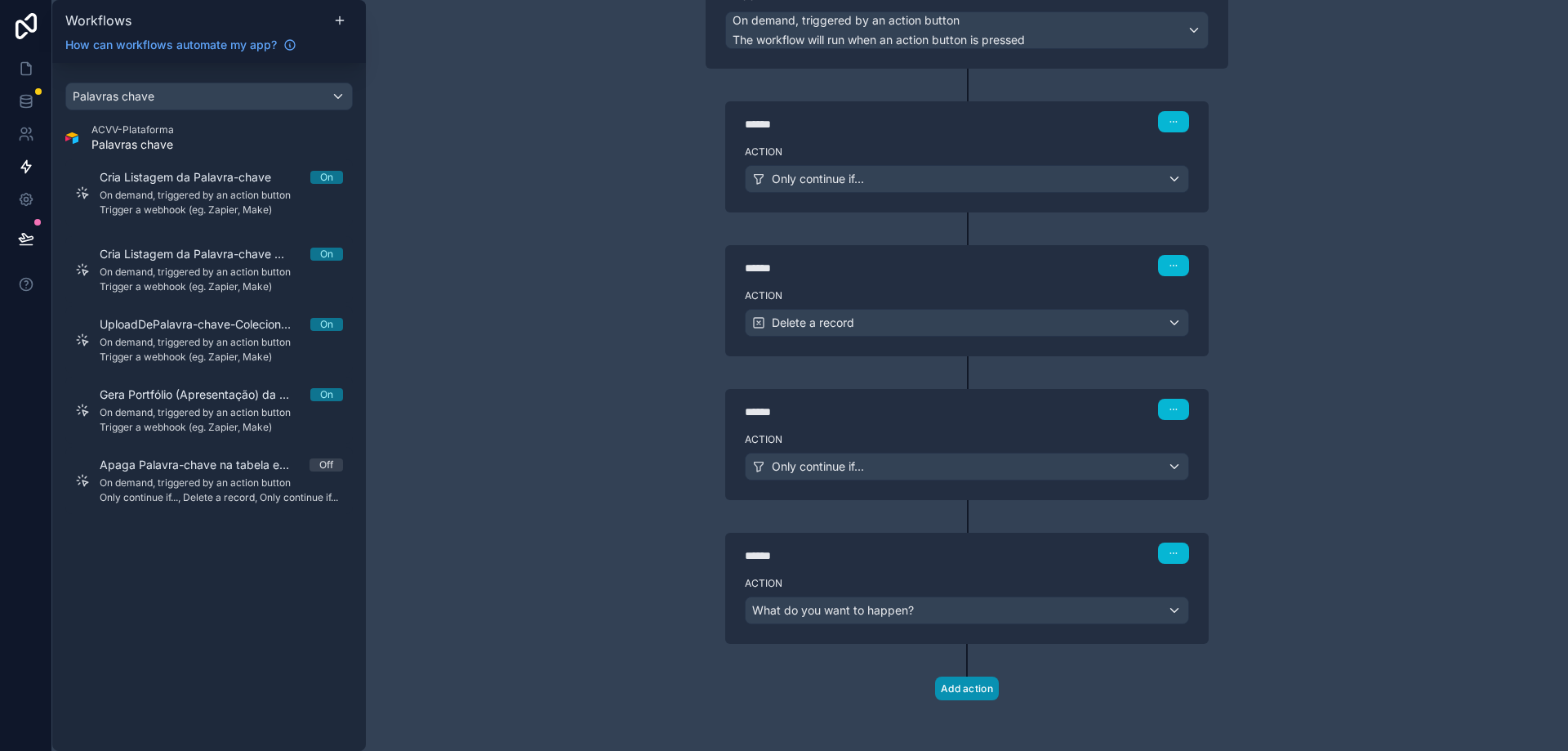
scroll to position [153, 0]
click at [1034, 621] on div "What do you want to happen?" at bounding box center [967, 608] width 442 height 26
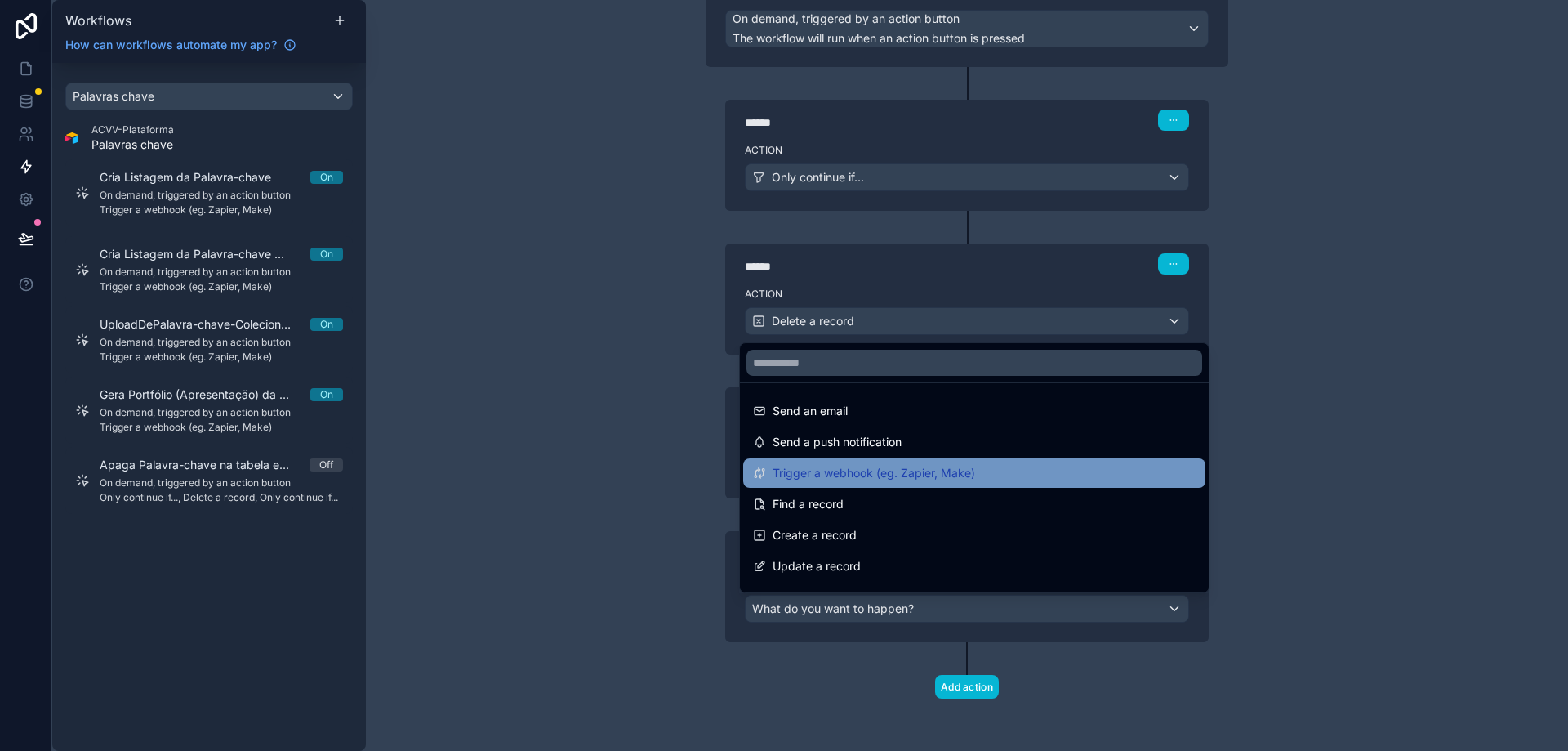
click at [964, 479] on span "Trigger a webhook (eg. Zapier, Make)" at bounding box center [873, 473] width 202 height 20
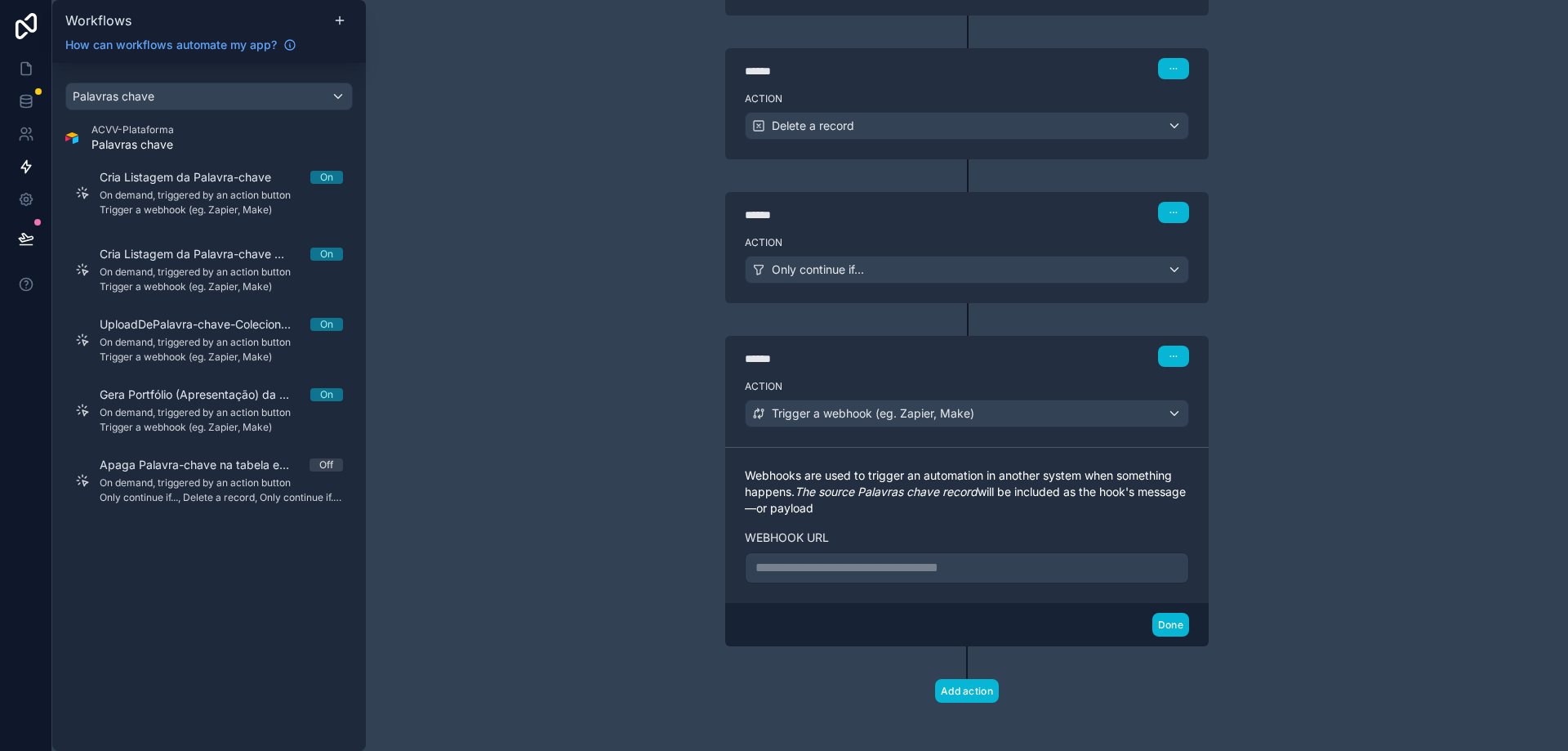
scroll to position [352, 0]
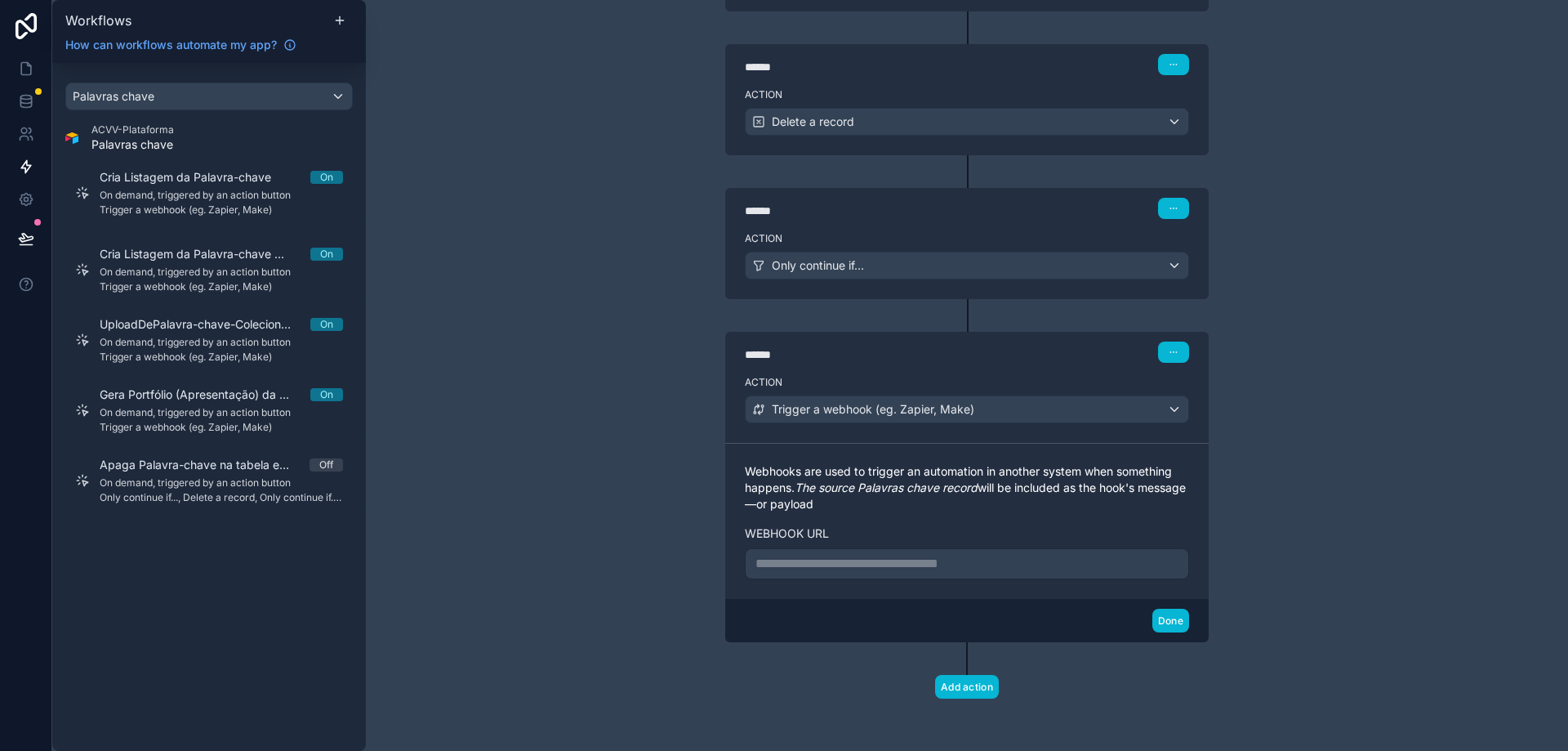
click at [915, 567] on p "**********" at bounding box center [968, 563] width 423 height 20
click at [1156, 616] on button "Done" at bounding box center [1171, 620] width 37 height 23
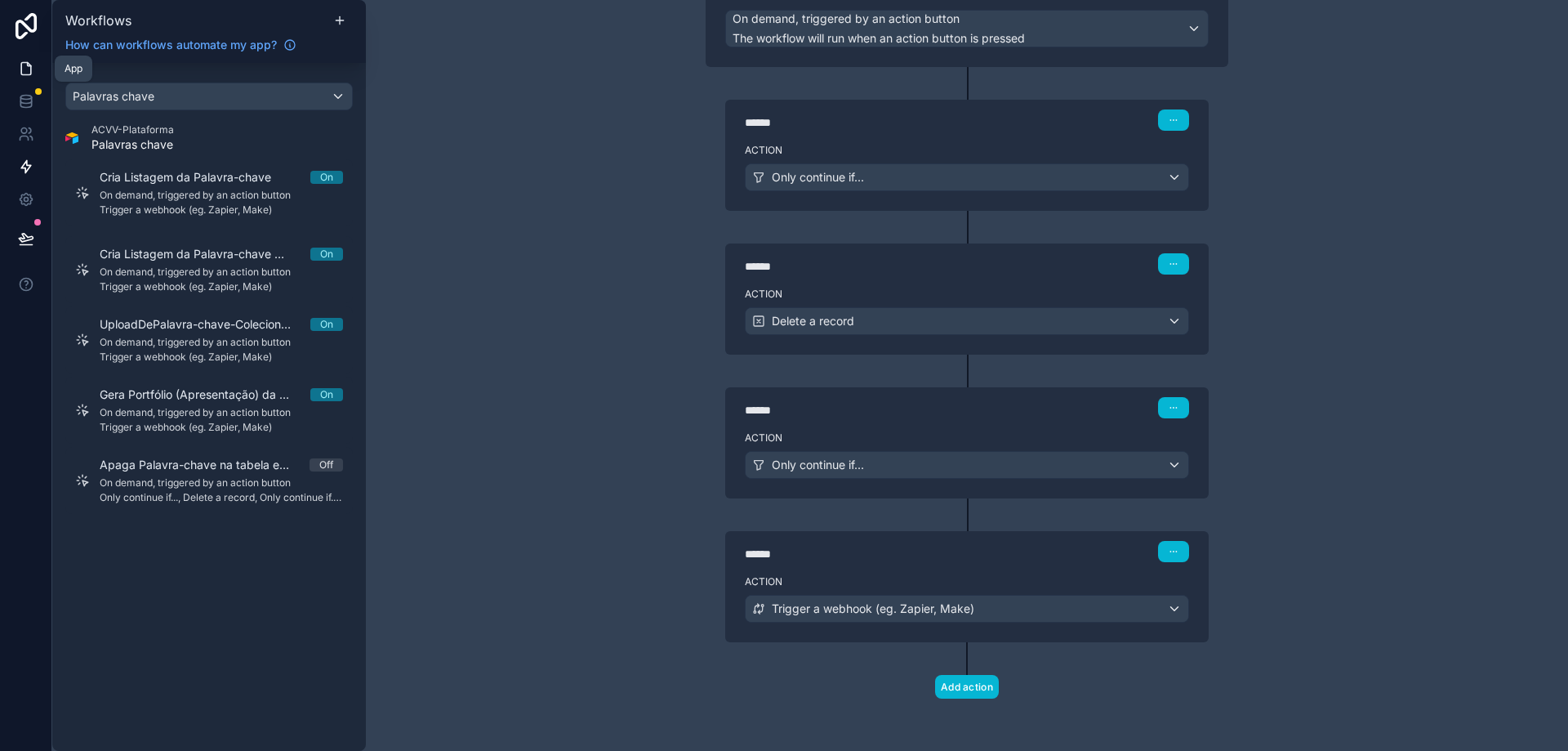
click at [25, 67] on icon at bounding box center [26, 68] width 16 height 16
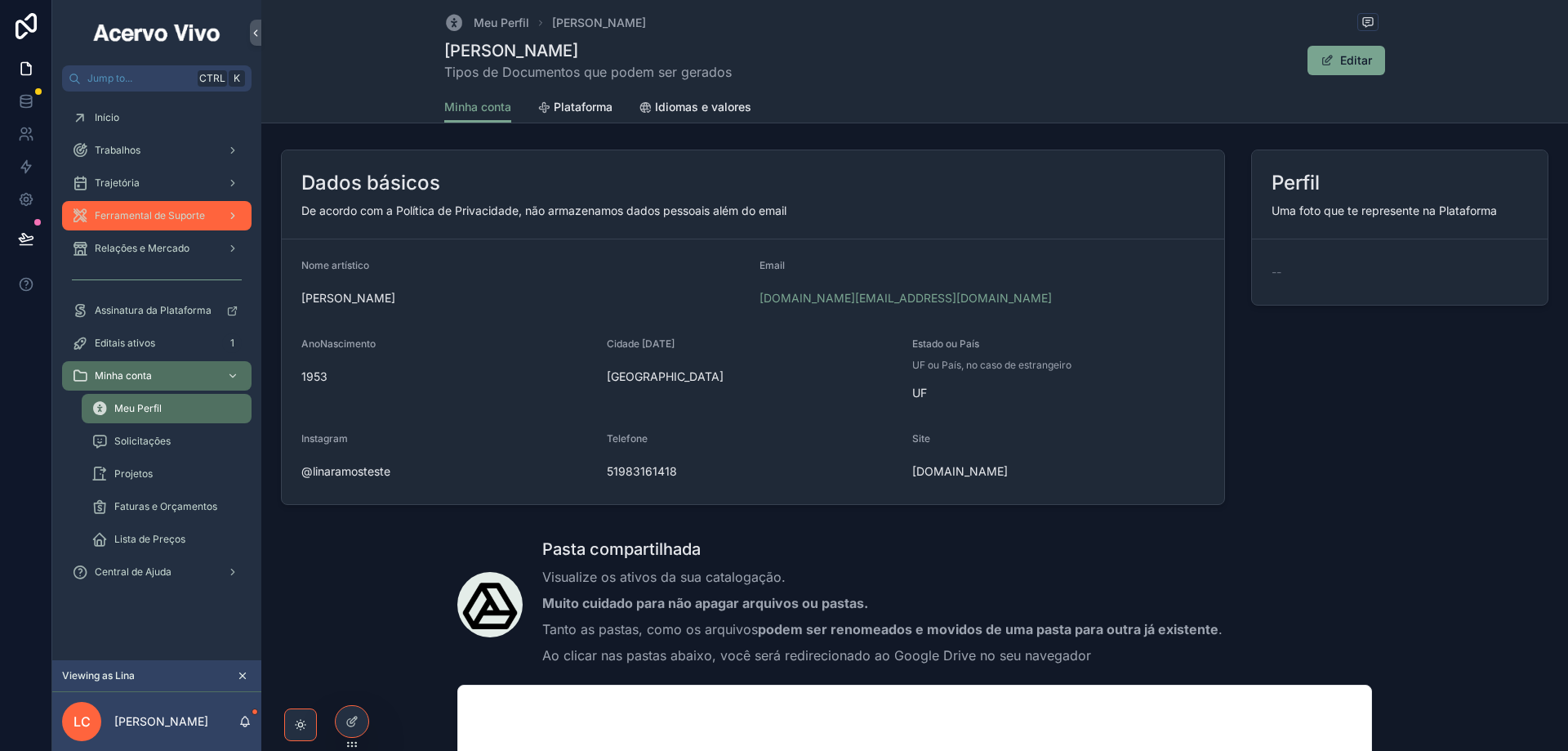
click at [153, 226] on div "Ferramental de Suporte" at bounding box center [156, 215] width 170 height 26
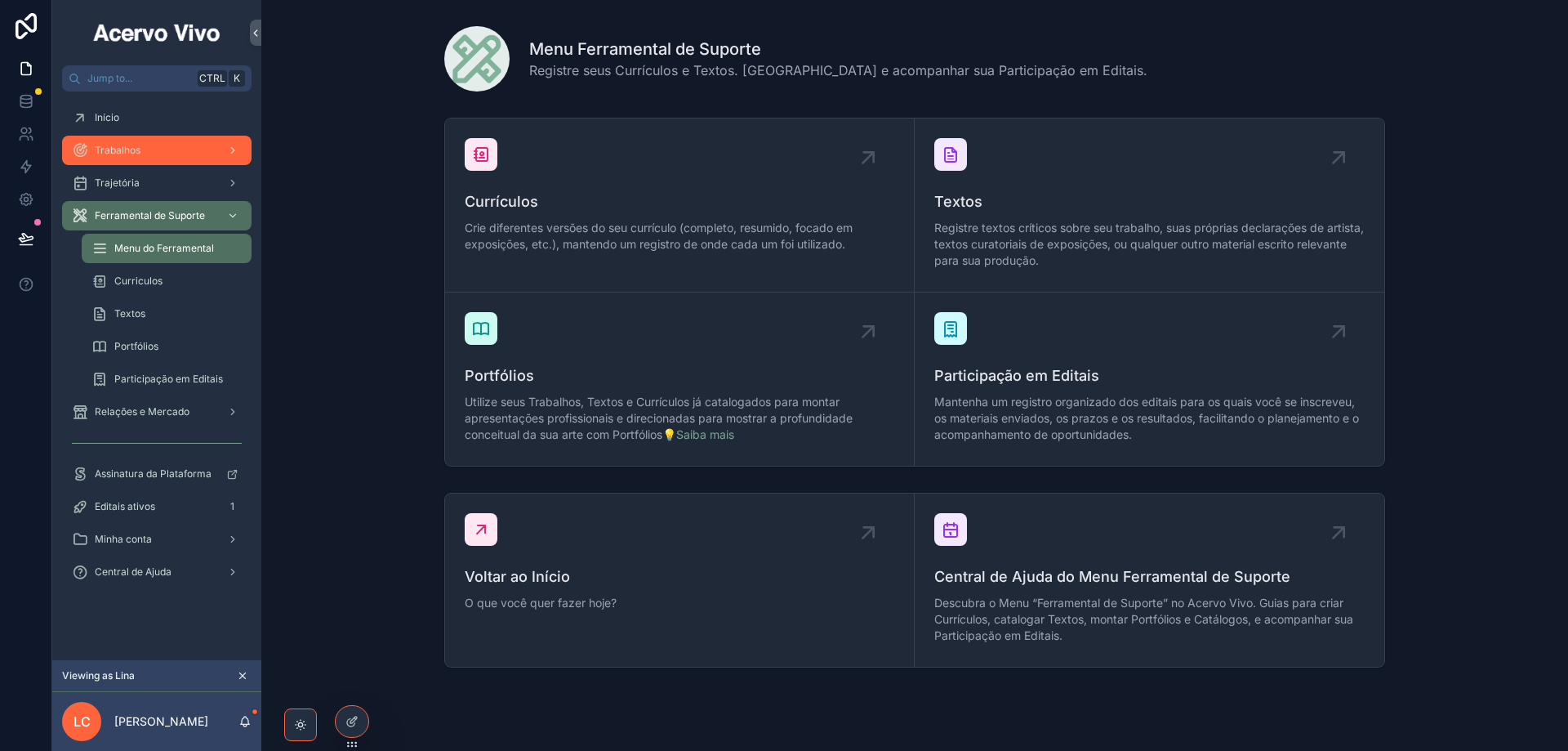
click at [169, 150] on div "Trabalhos" at bounding box center [156, 150] width 170 height 26
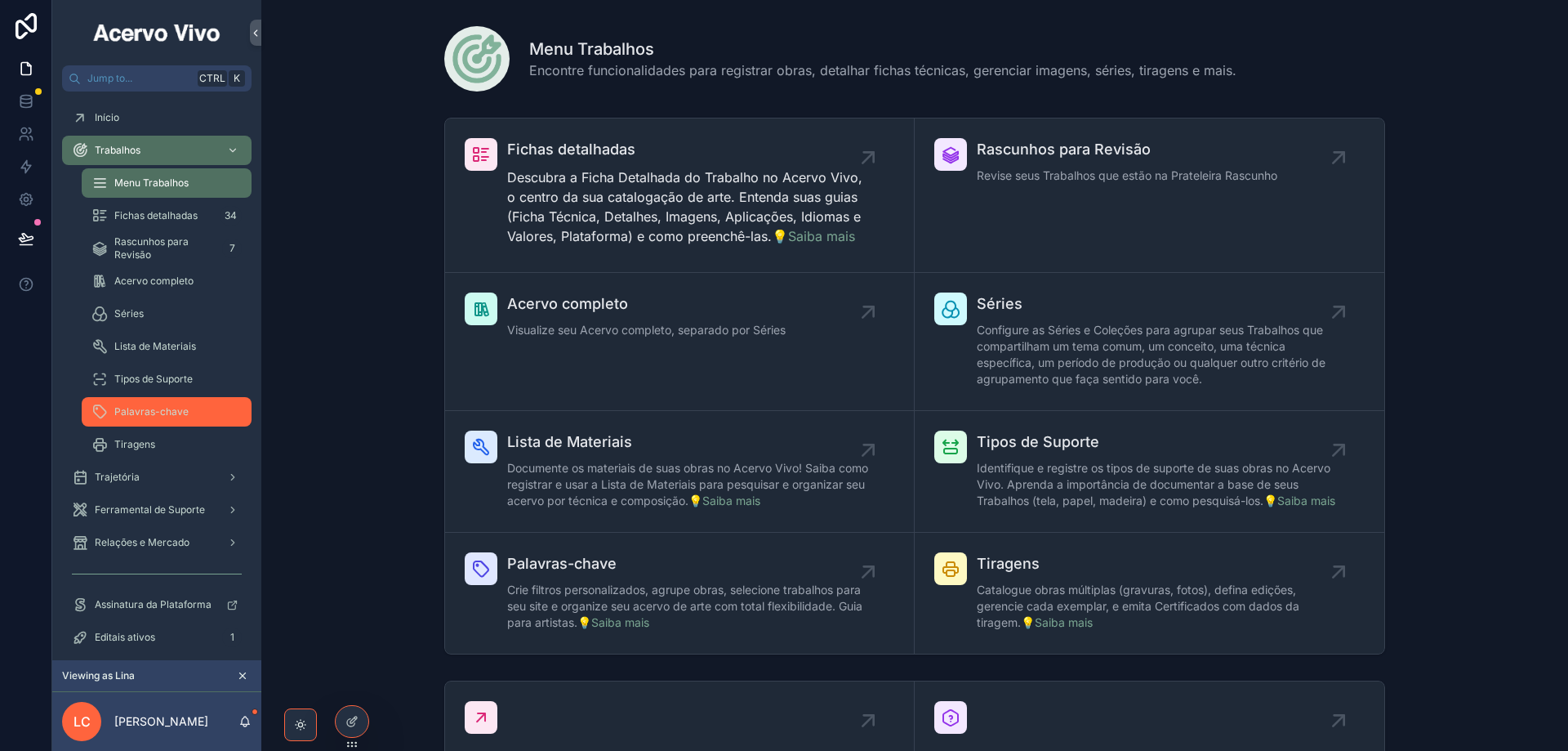
click at [160, 412] on span "Palavras-chave" at bounding box center [151, 411] width 74 height 13
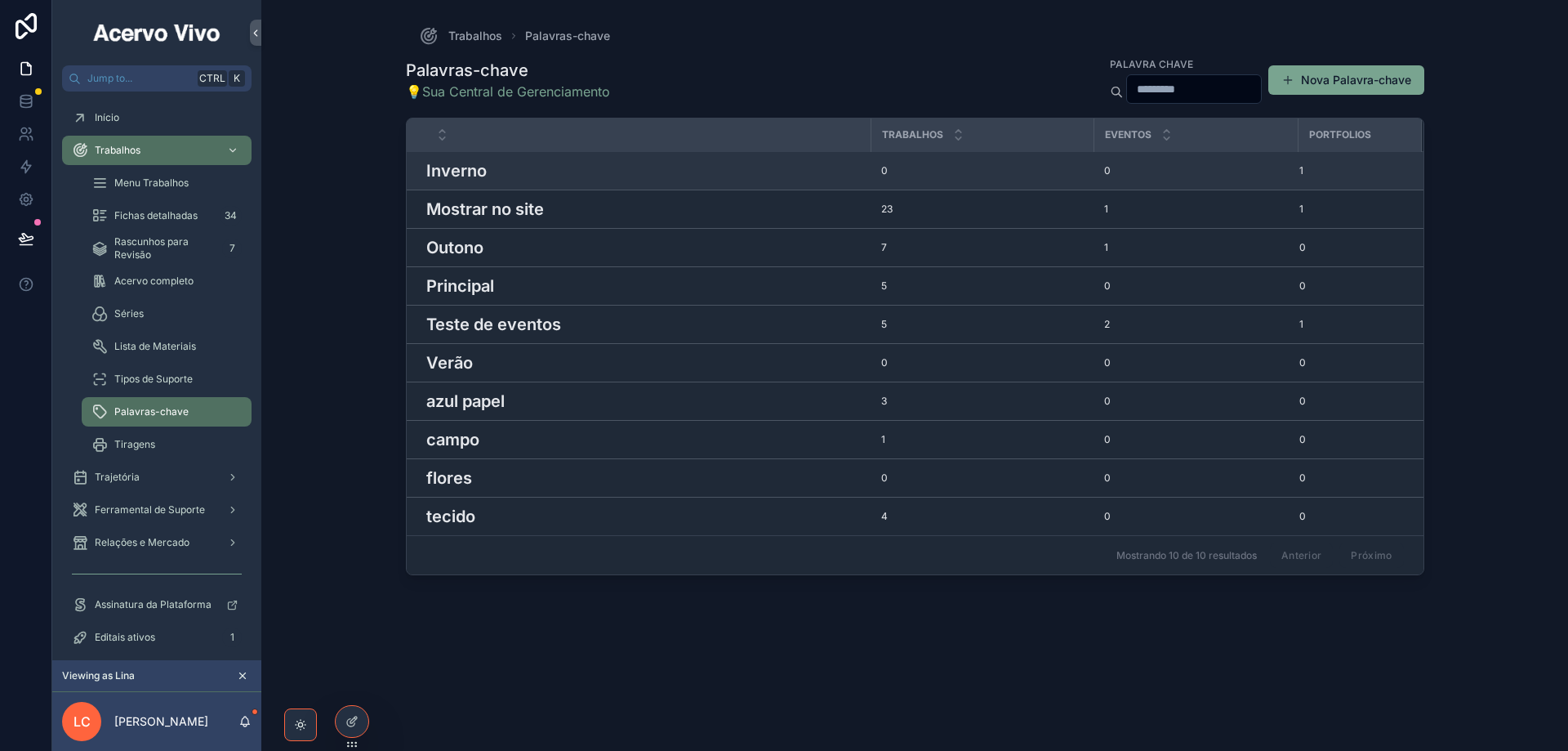
click at [615, 169] on div "Inverno Inverno" at bounding box center [644, 170] width 435 height 24
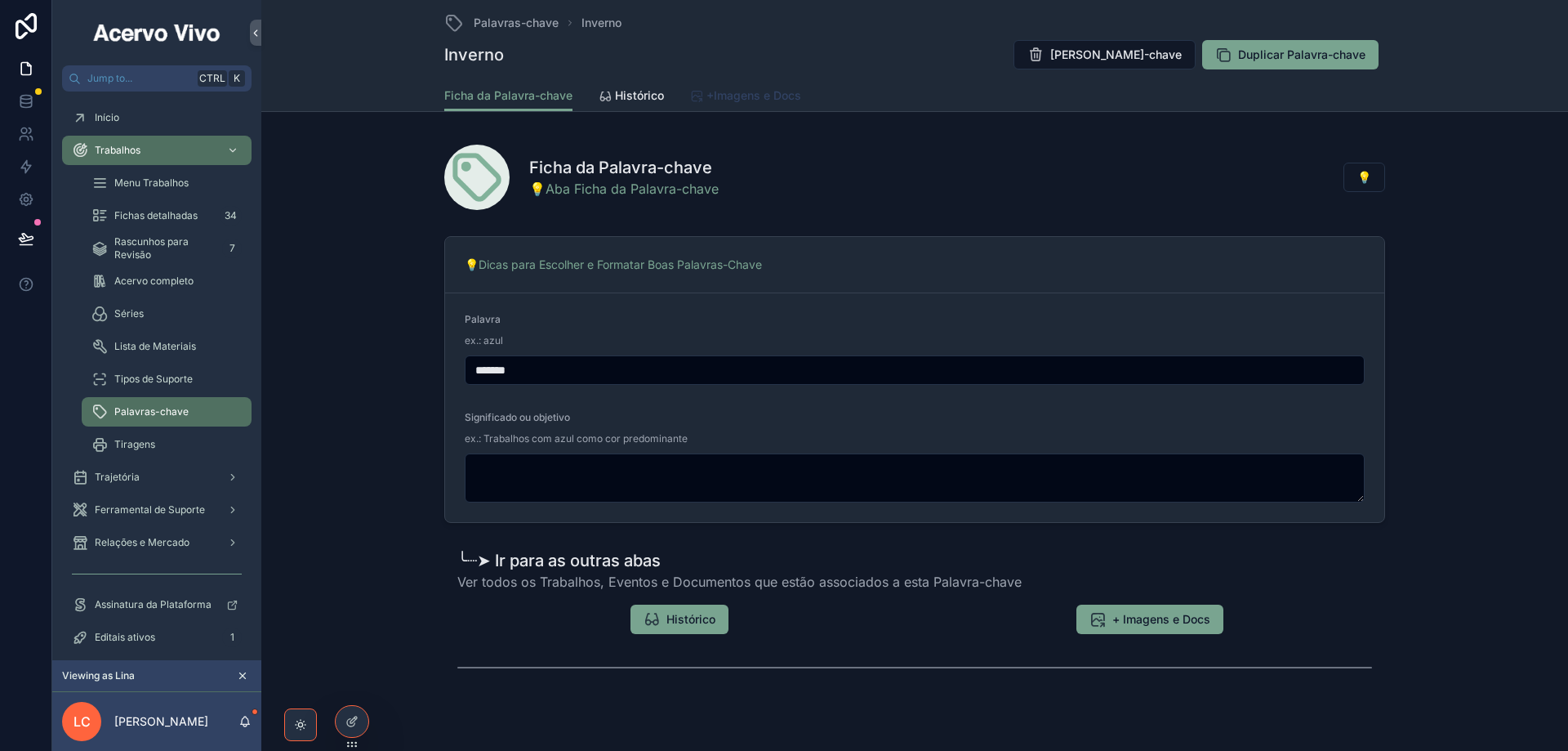
click at [743, 97] on span "+Imagens e Docs" at bounding box center [754, 95] width 95 height 16
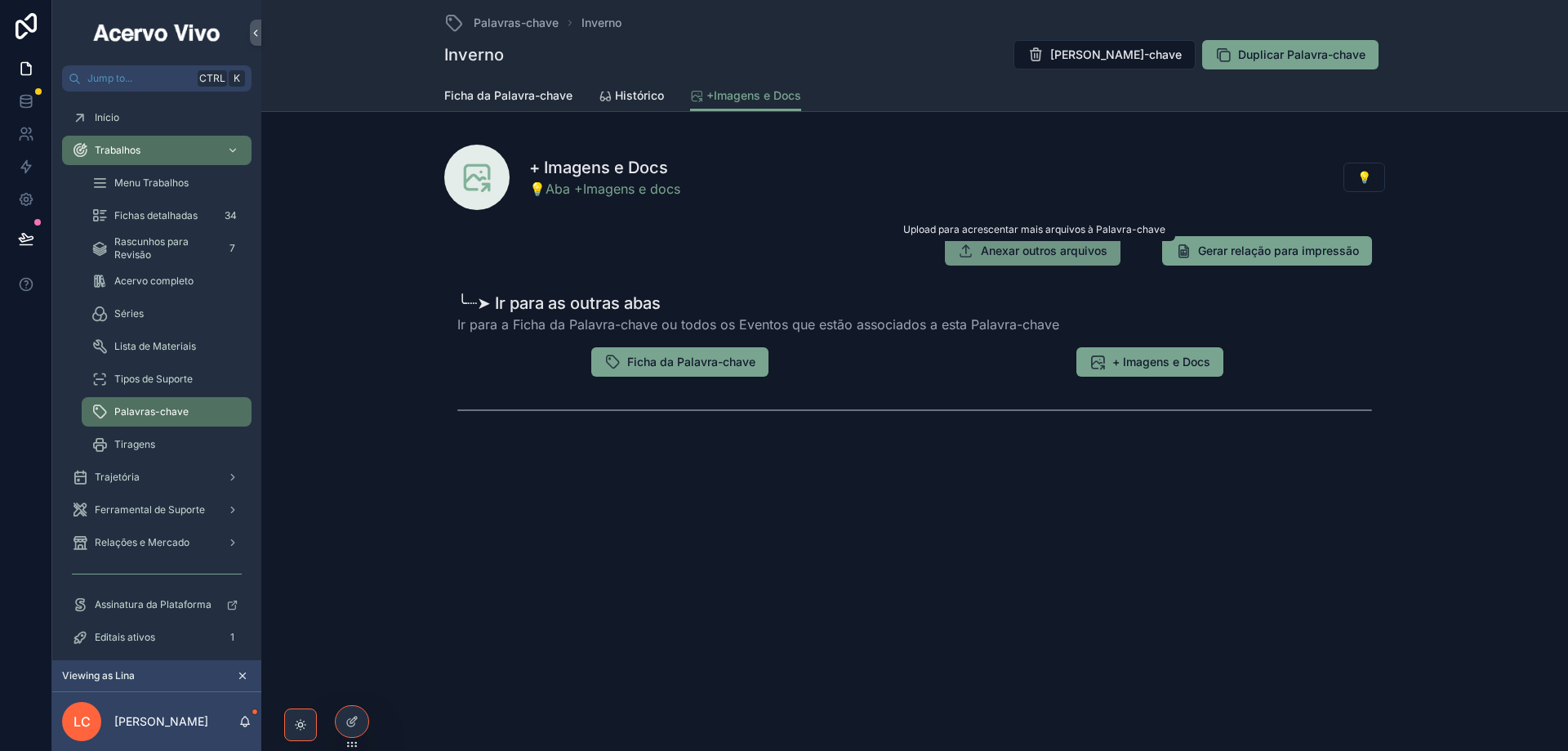
click at [1075, 252] on span "Anexar outros arquivos" at bounding box center [1044, 251] width 127 height 16
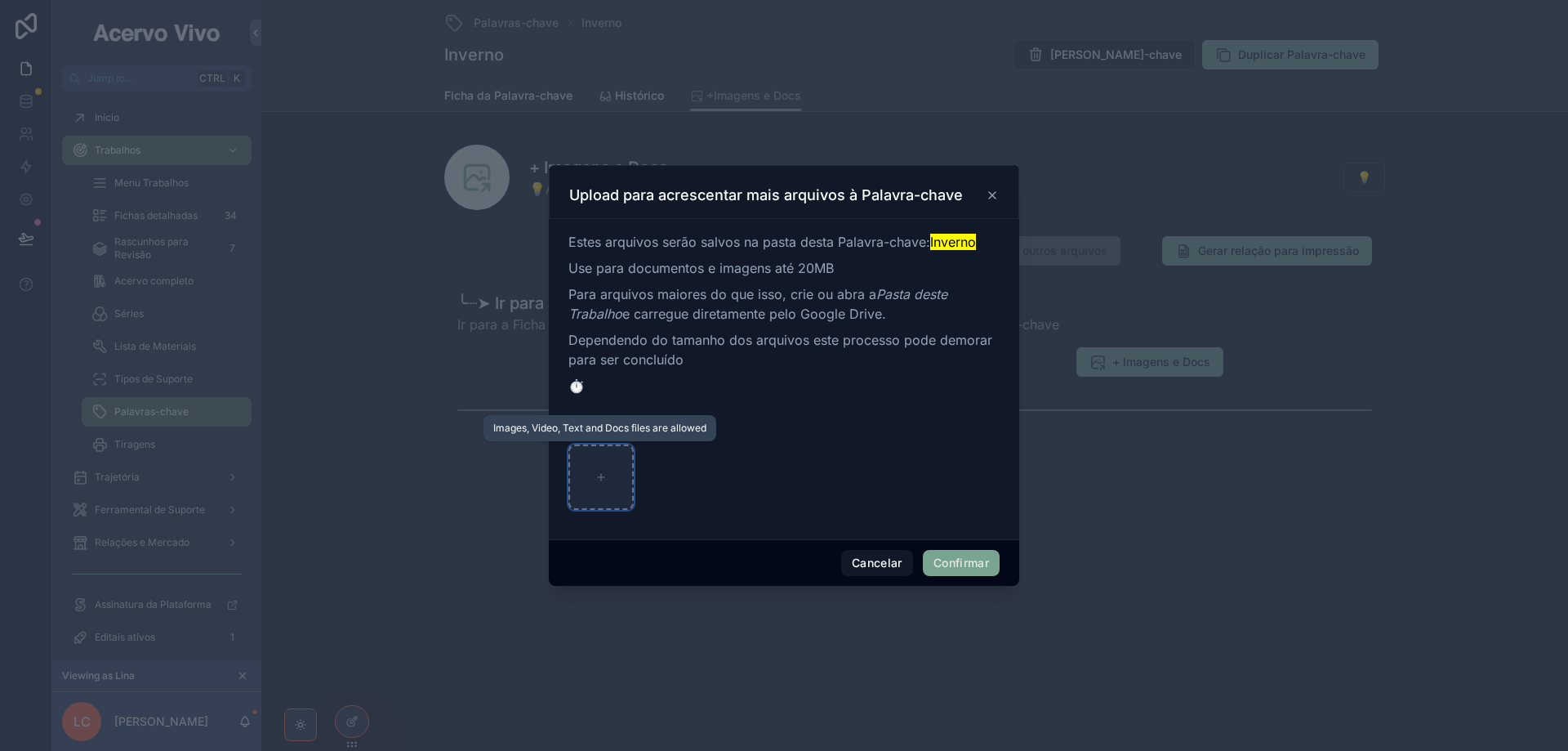
click at [610, 472] on div at bounding box center [601, 477] width 66 height 66
type input "**********"
click at [947, 563] on button "Confirmar" at bounding box center [961, 563] width 77 height 26
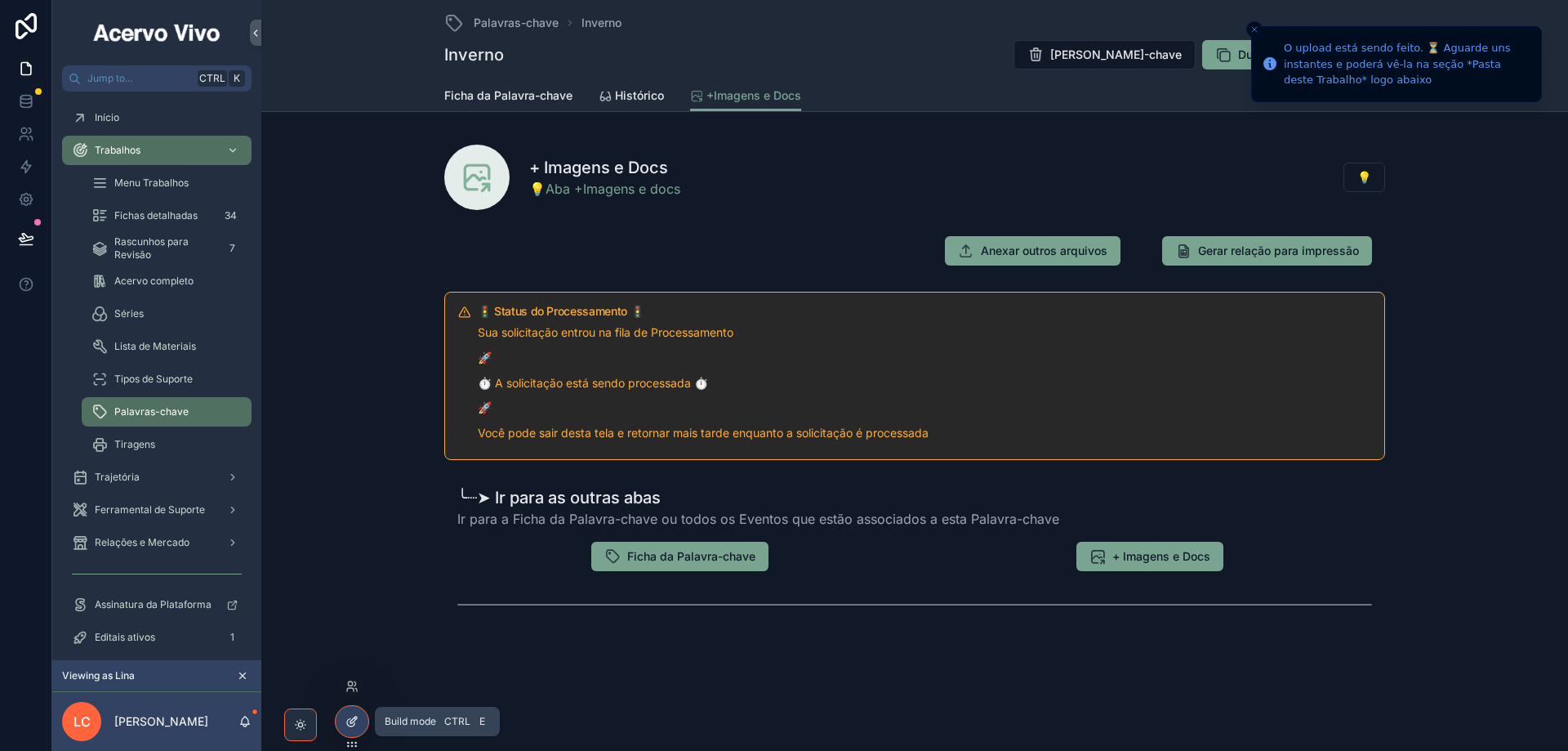
click at [356, 722] on icon at bounding box center [352, 721] width 13 height 13
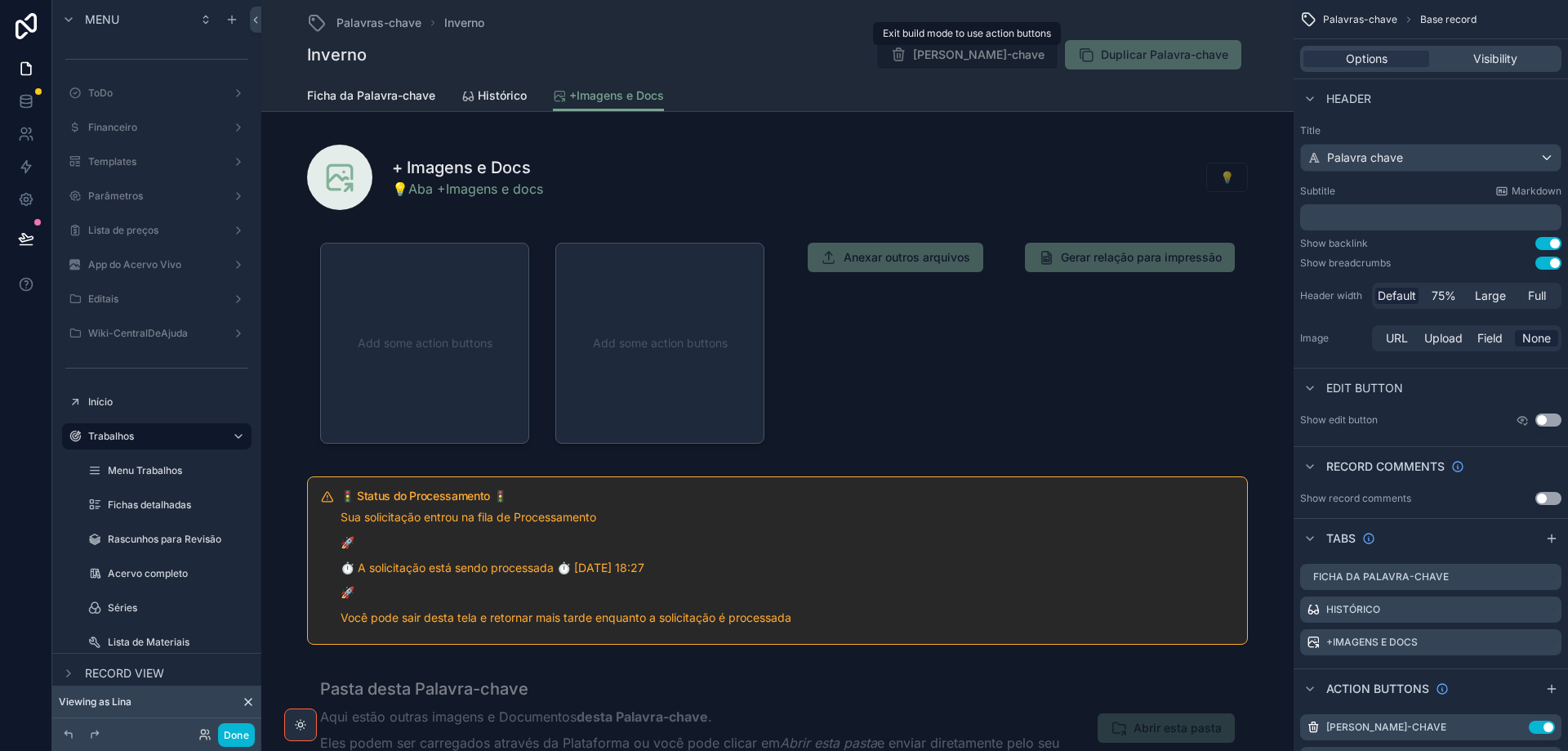
click at [1008, 49] on span "[PERSON_NAME]-chave" at bounding box center [967, 56] width 182 height 16
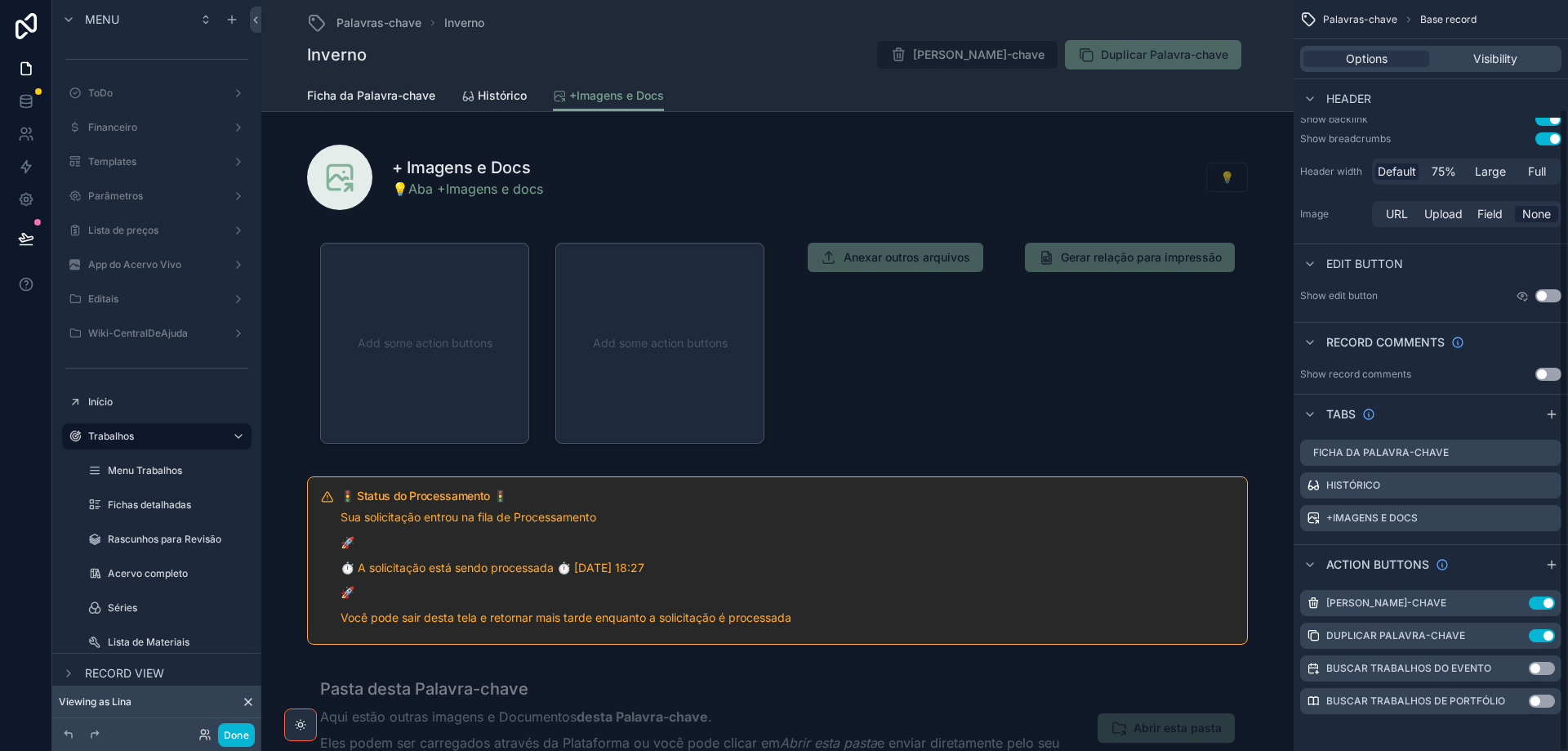
scroll to position [127, 0]
click at [1513, 602] on icon "scrollable content" at bounding box center [1515, 600] width 13 height 13
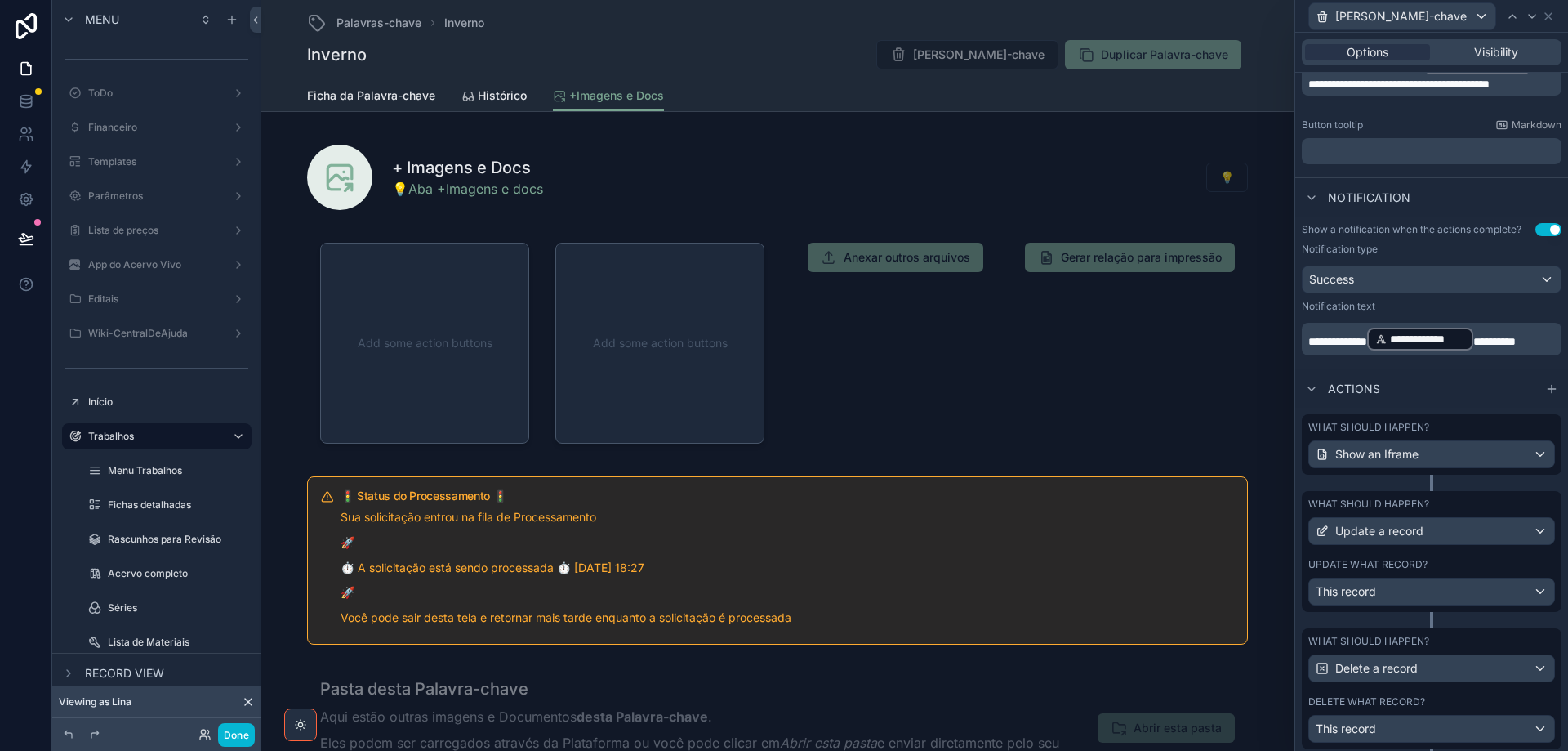
scroll to position [409, 0]
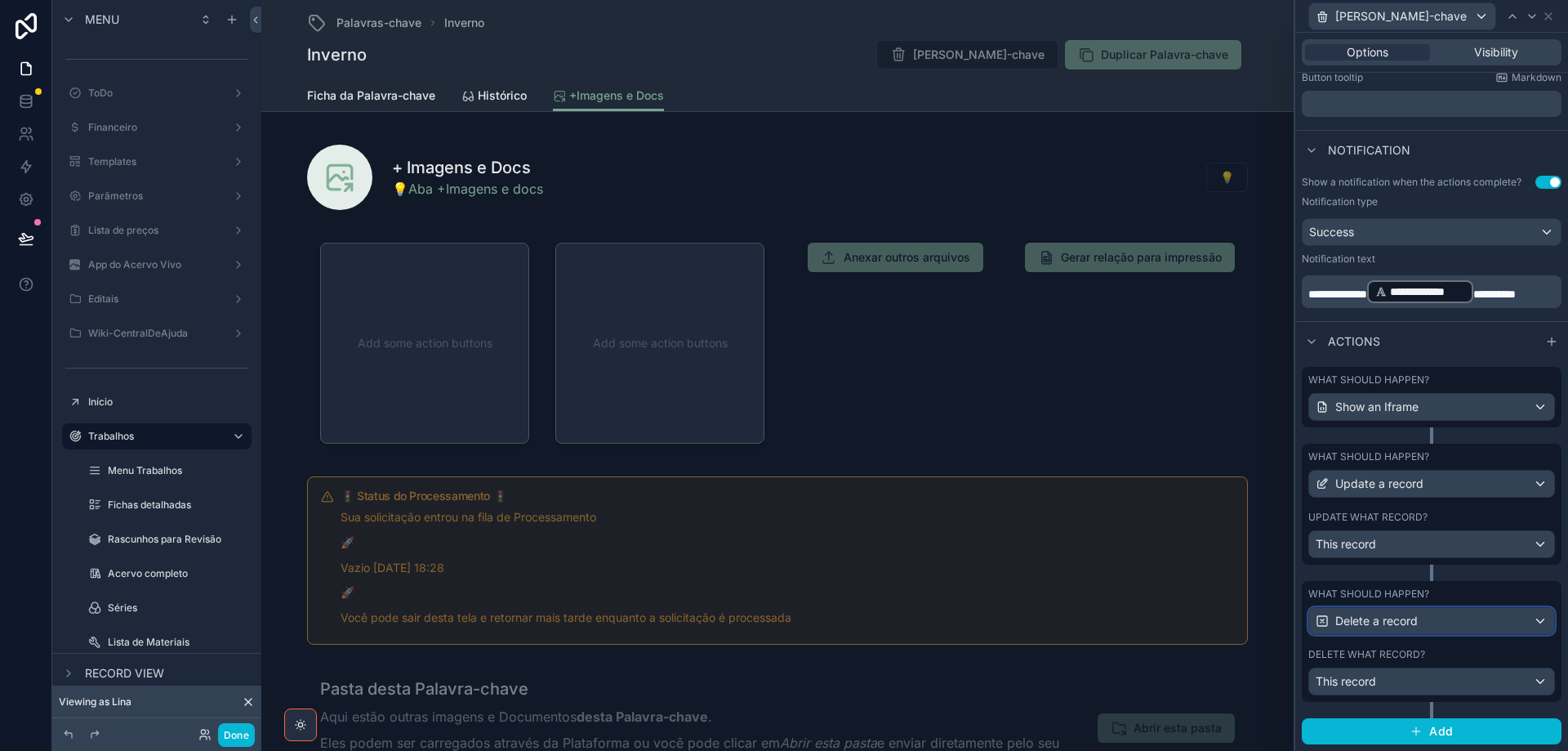
click at [1457, 621] on div "Delete a record" at bounding box center [1432, 621] width 245 height 26
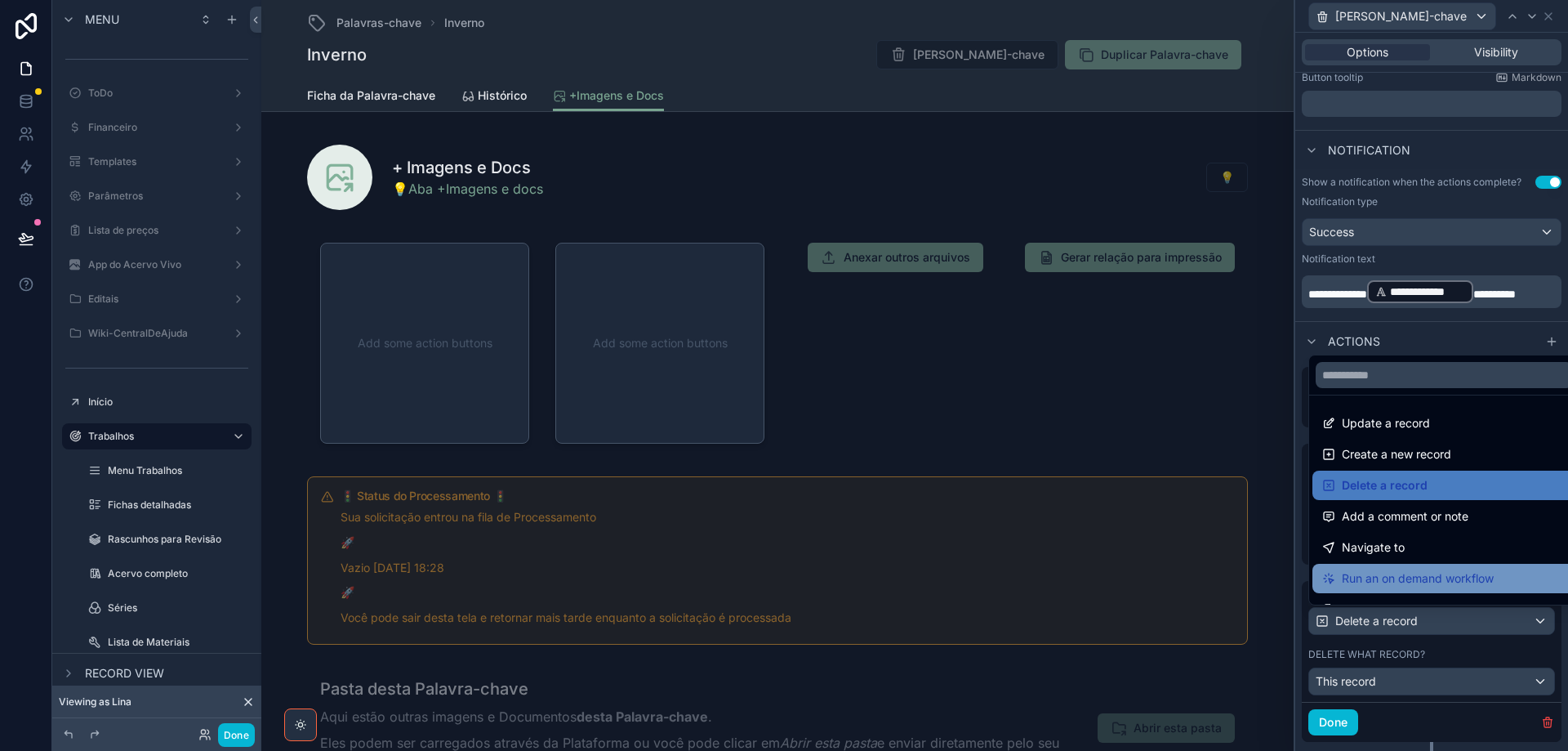
click at [1438, 581] on span "Run an on demand workflow" at bounding box center [1418, 578] width 152 height 20
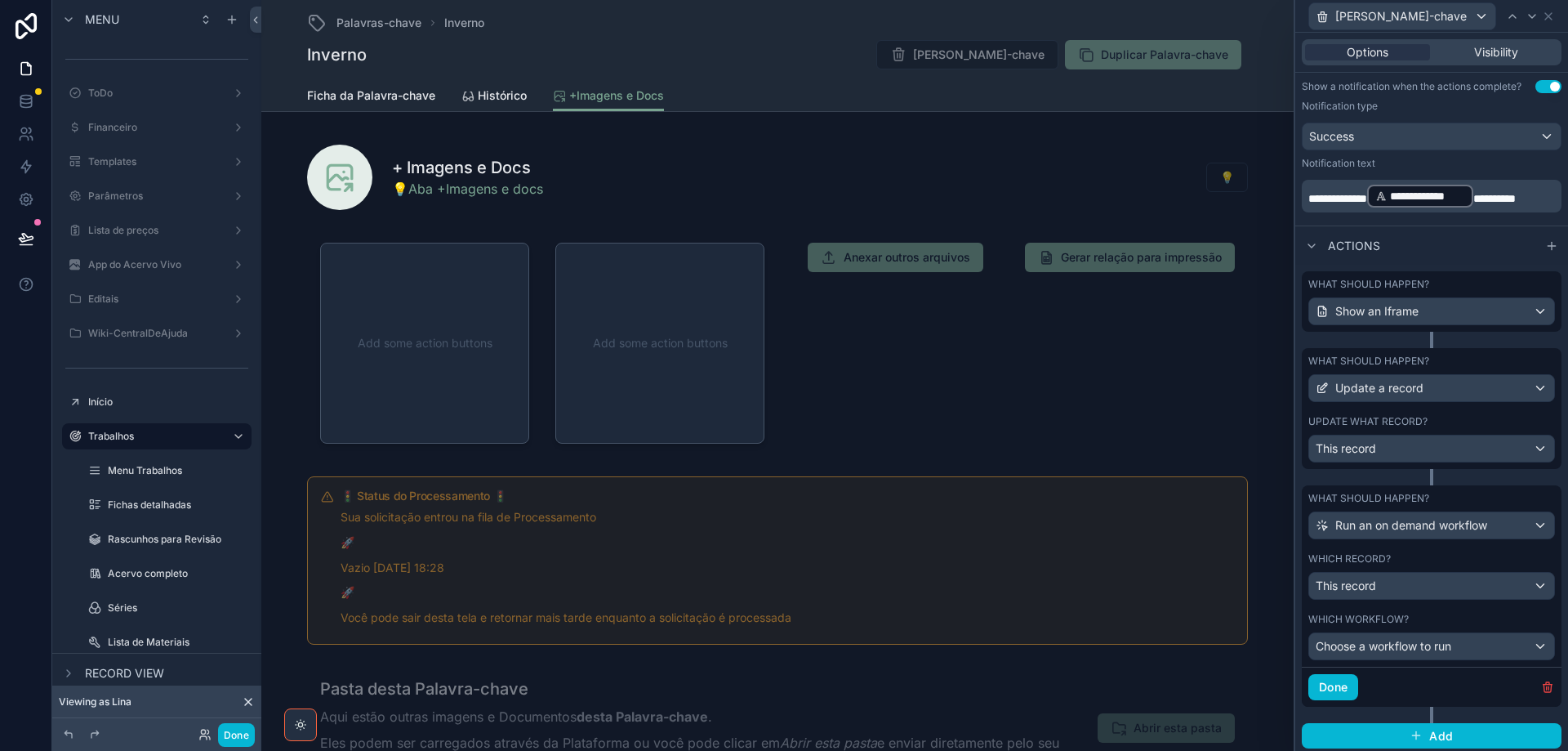
scroll to position [508, 0]
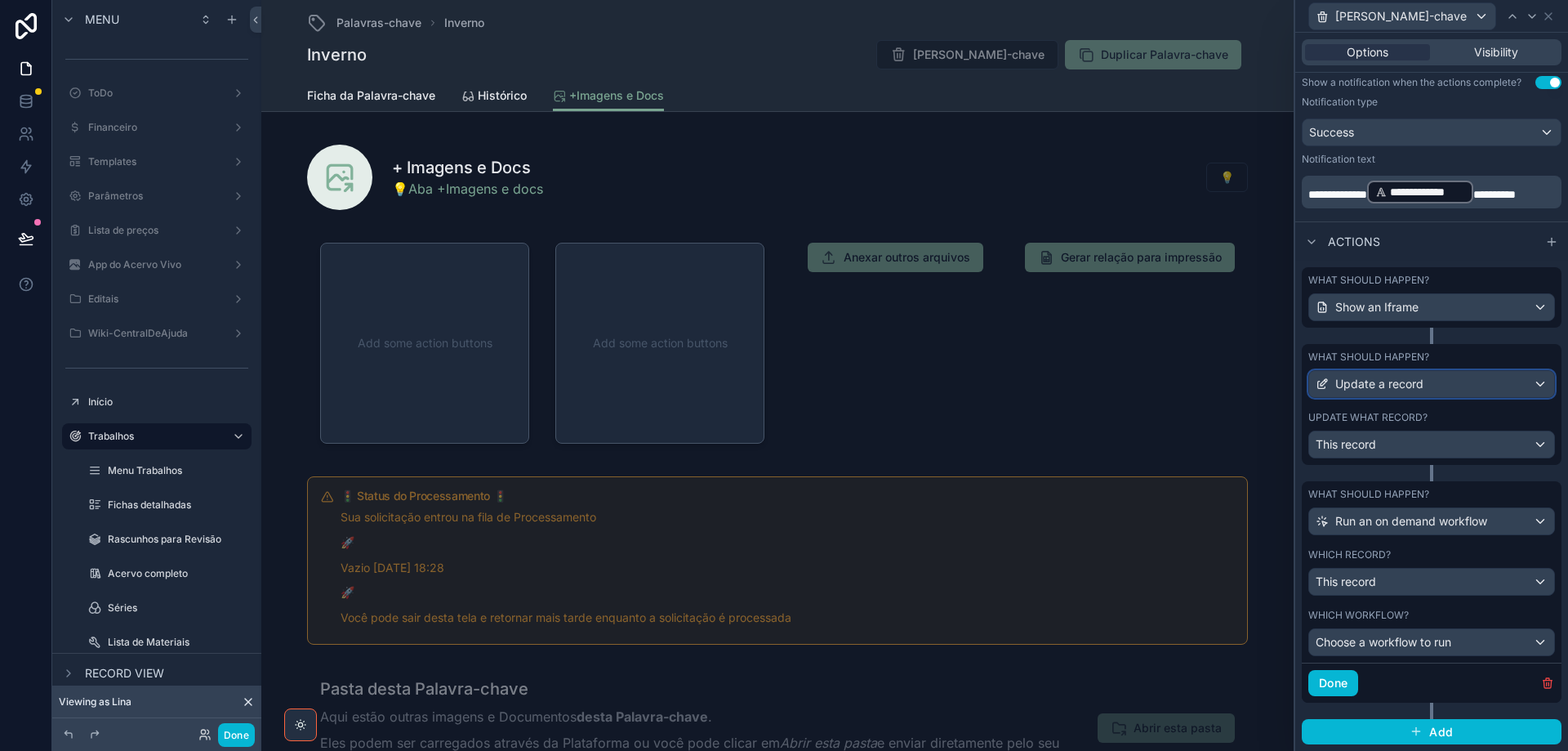
click at [1509, 380] on div "Update a record" at bounding box center [1432, 384] width 245 height 26
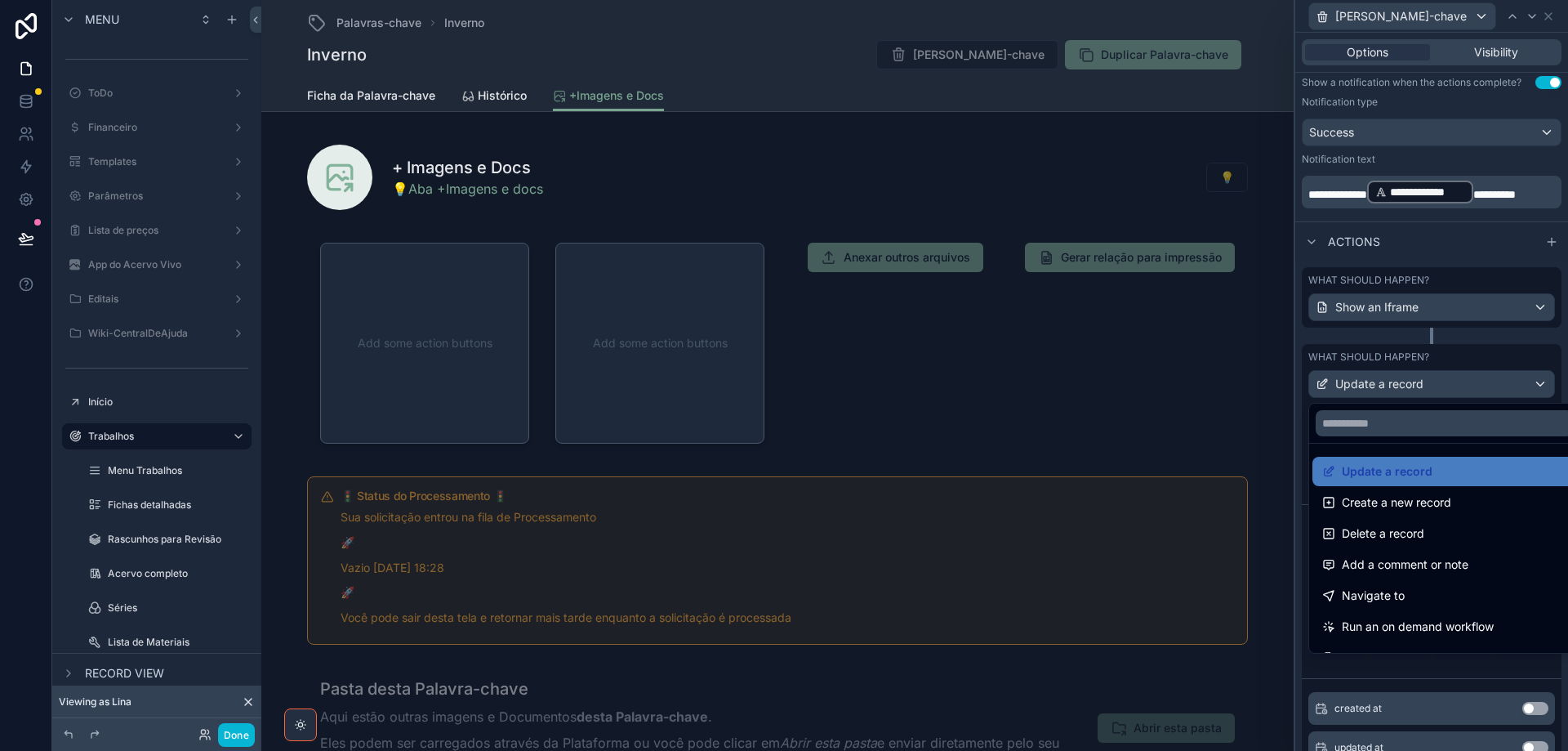
click at [1509, 380] on div at bounding box center [1432, 375] width 273 height 751
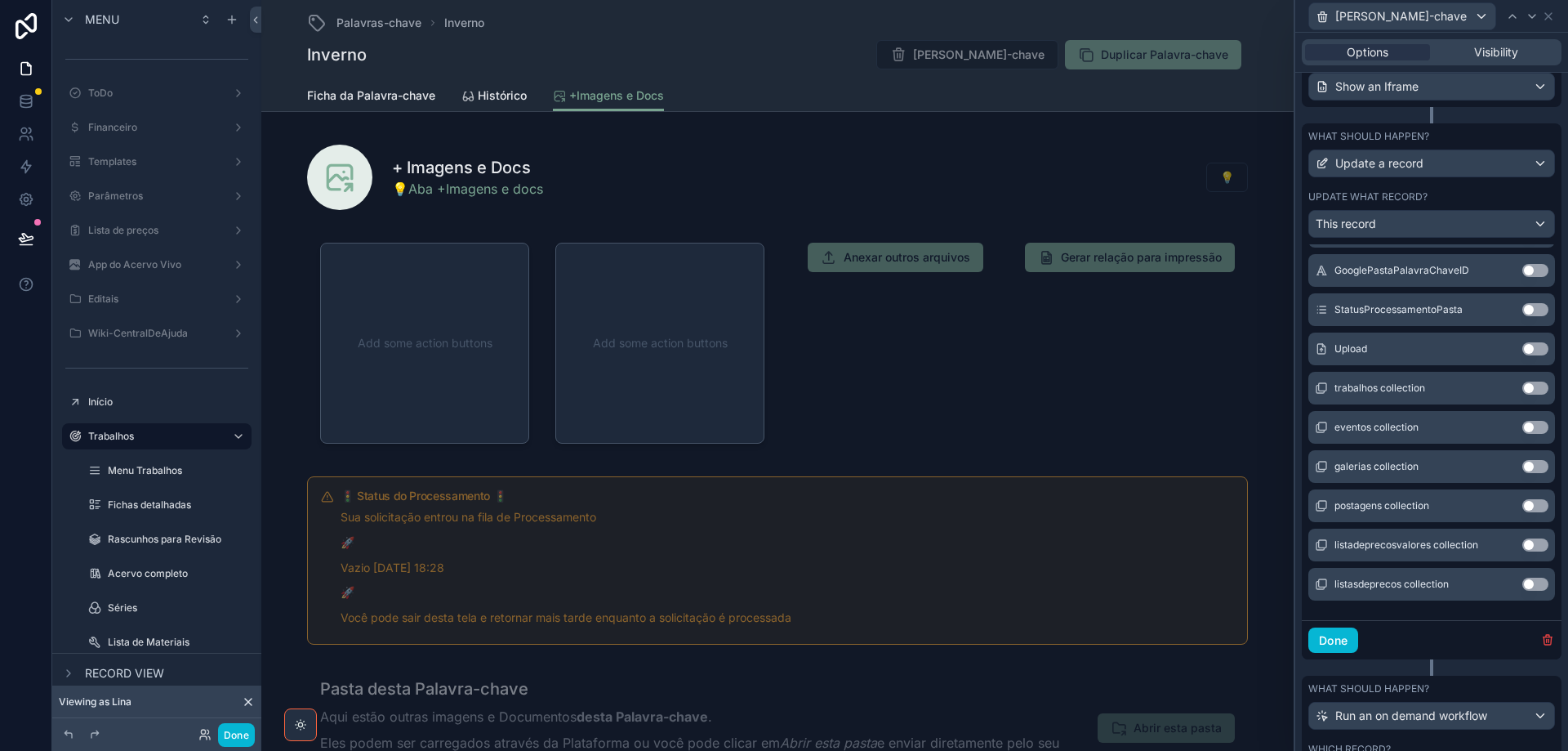
scroll to position [754, 0]
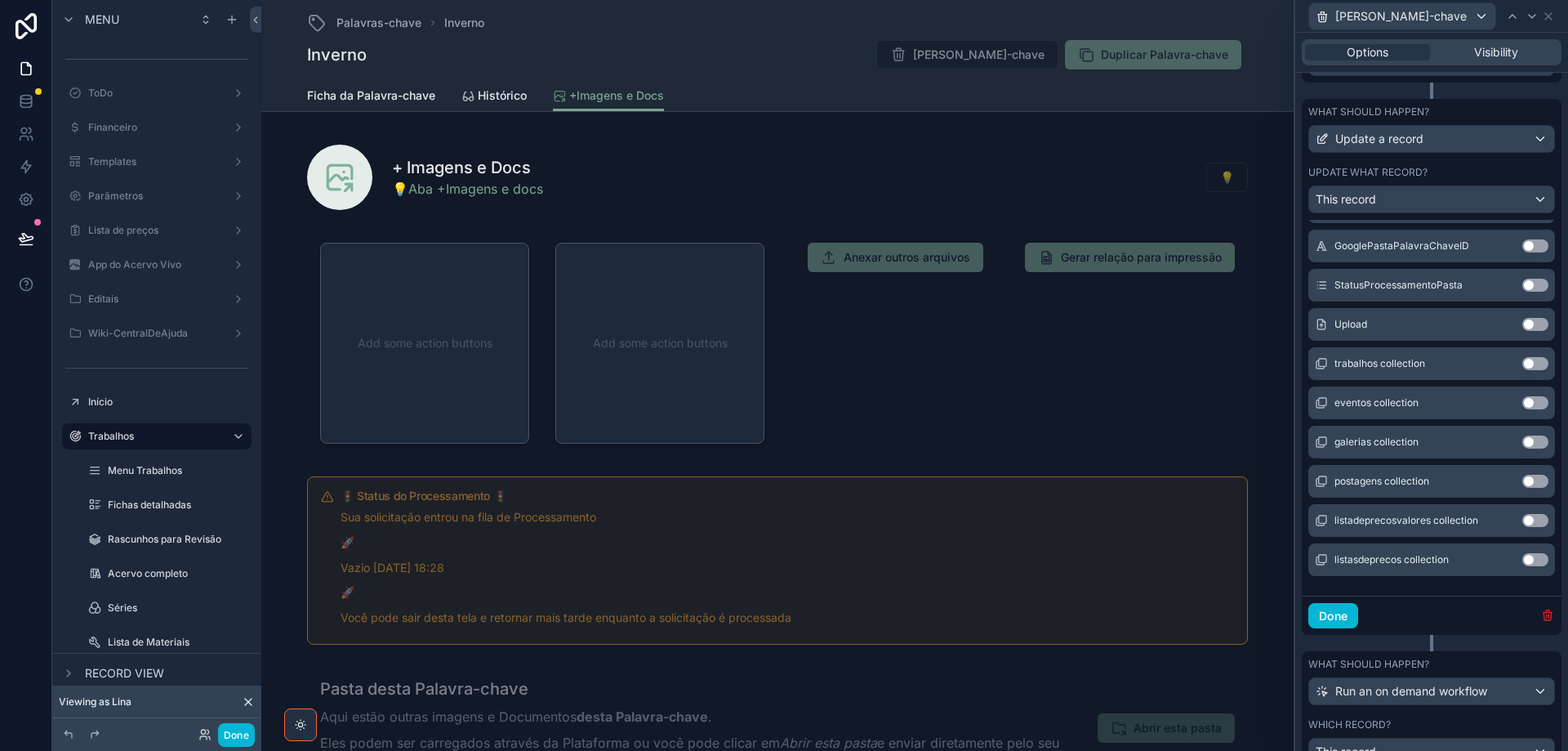
click at [1541, 618] on icon "button" at bounding box center [1547, 614] width 13 height 13
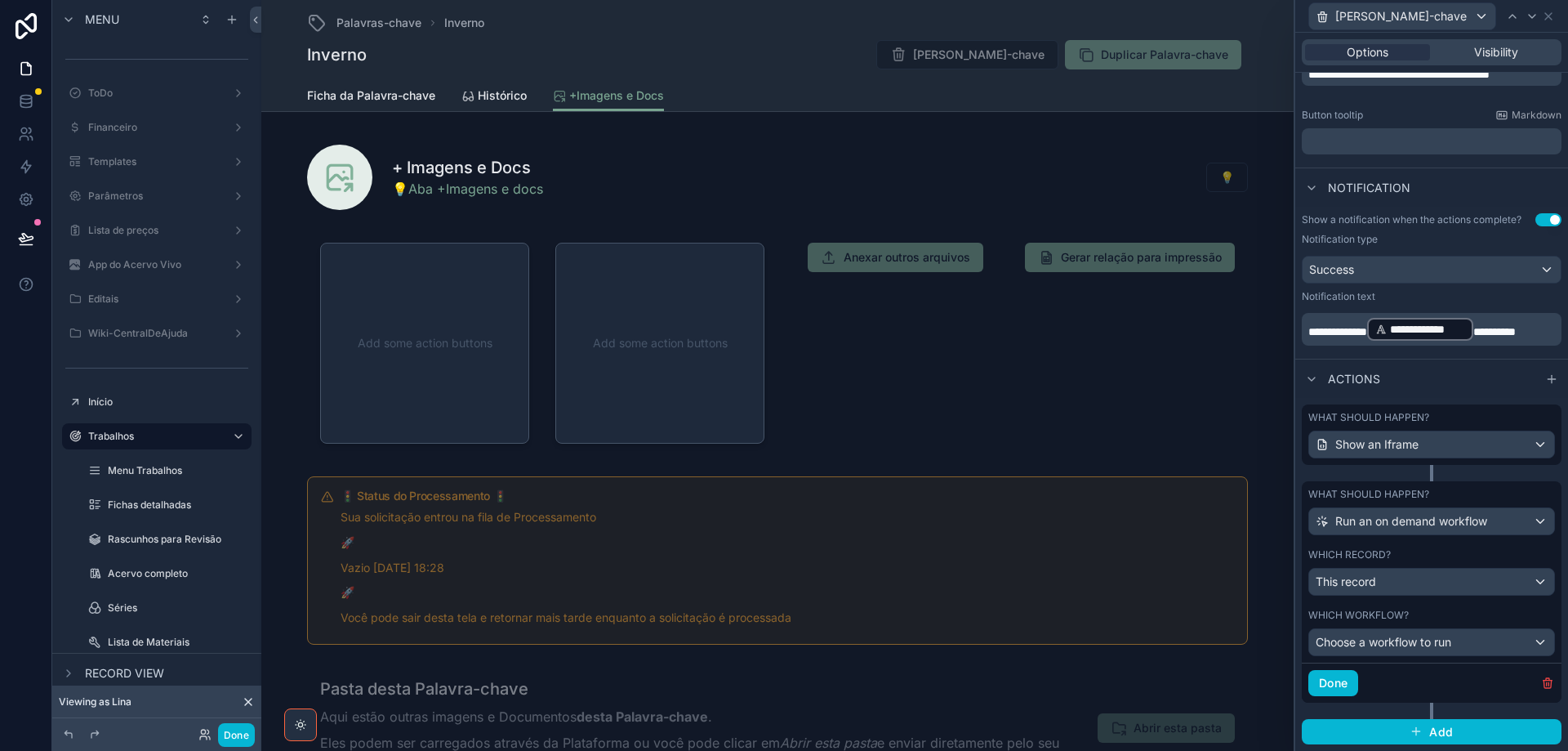
scroll to position [371, 0]
click at [1419, 643] on span "Choose a workflow to run" at bounding box center [1383, 642] width 136 height 14
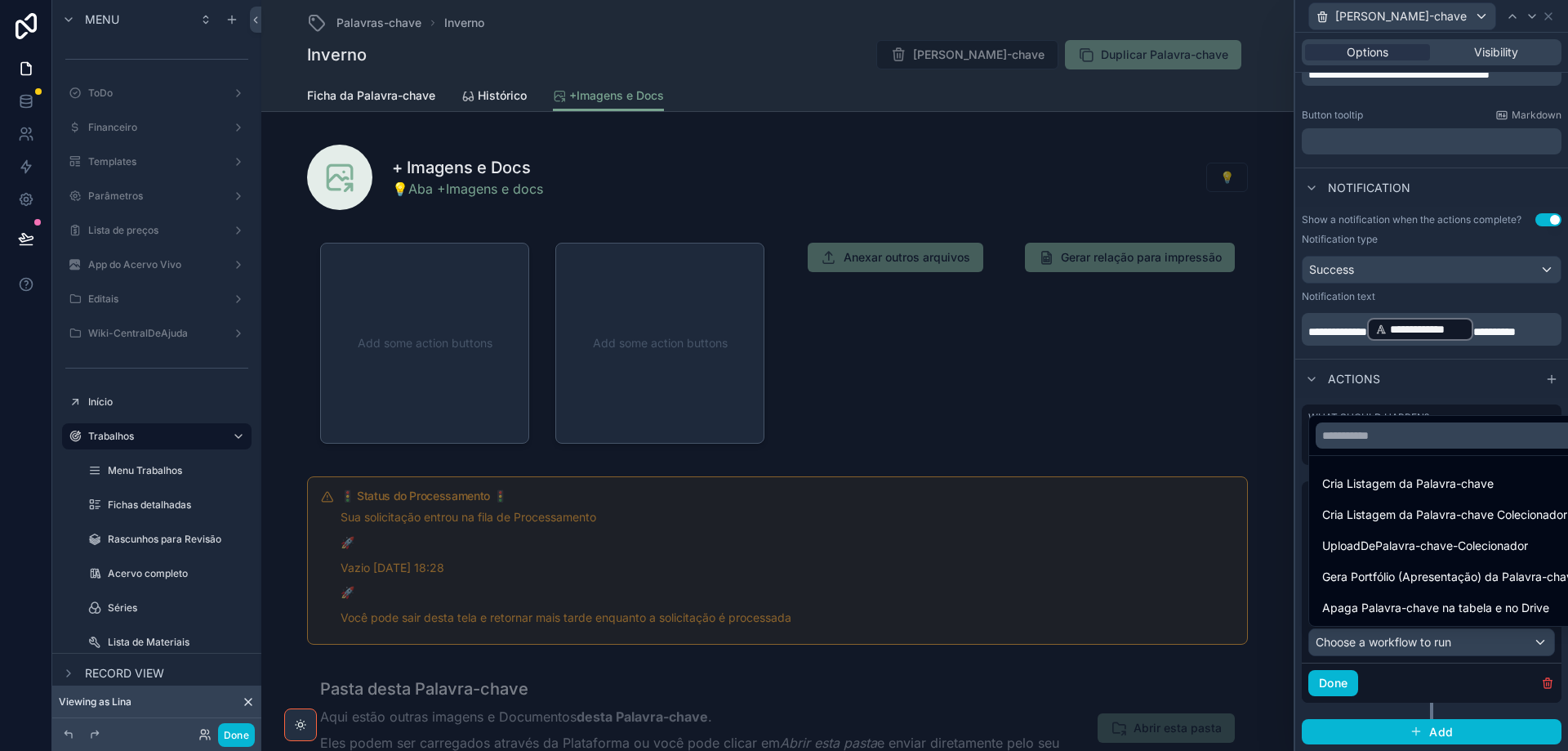
click at [1419, 643] on div at bounding box center [1432, 375] width 273 height 751
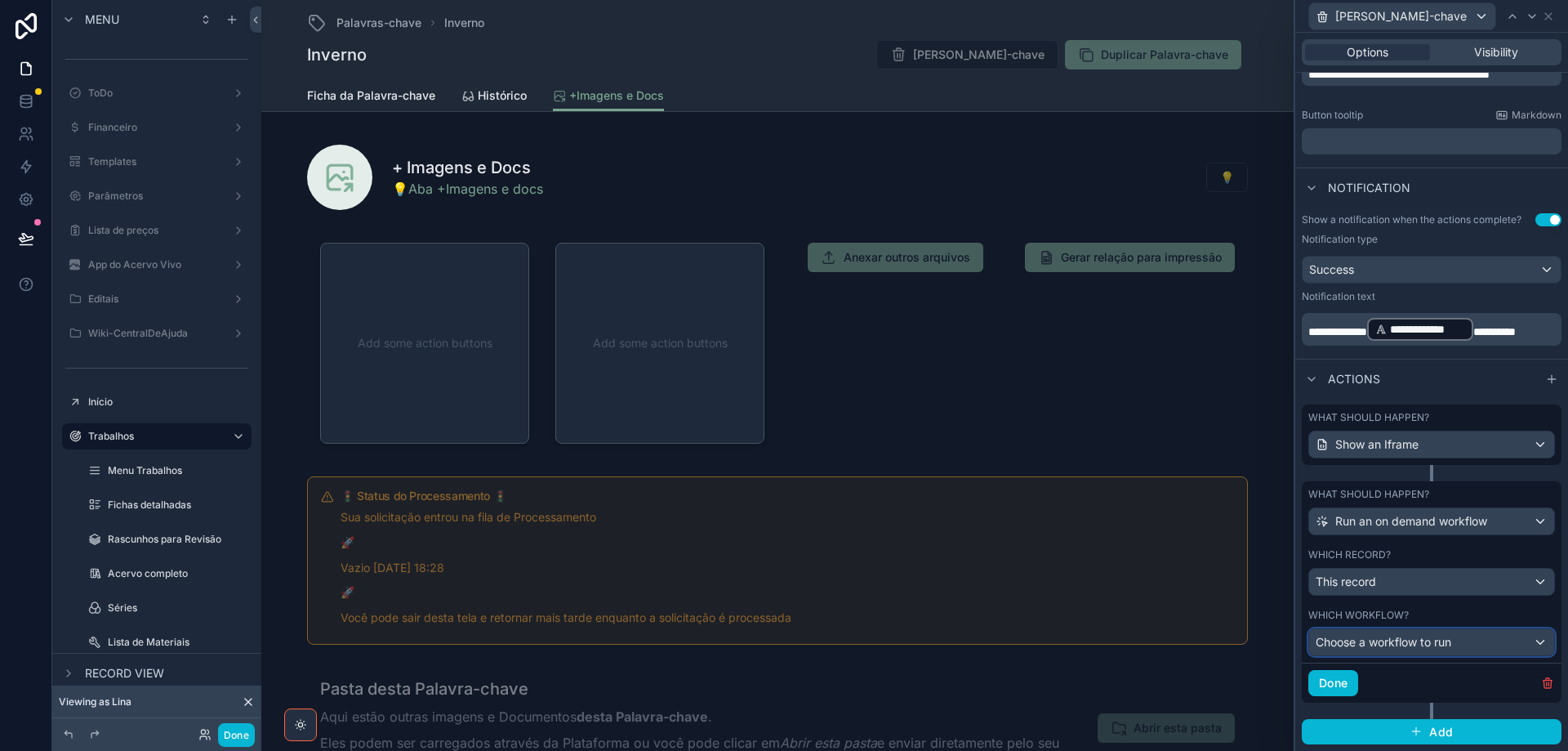
click at [1419, 643] on span "Choose a workflow to run" at bounding box center [1383, 642] width 136 height 14
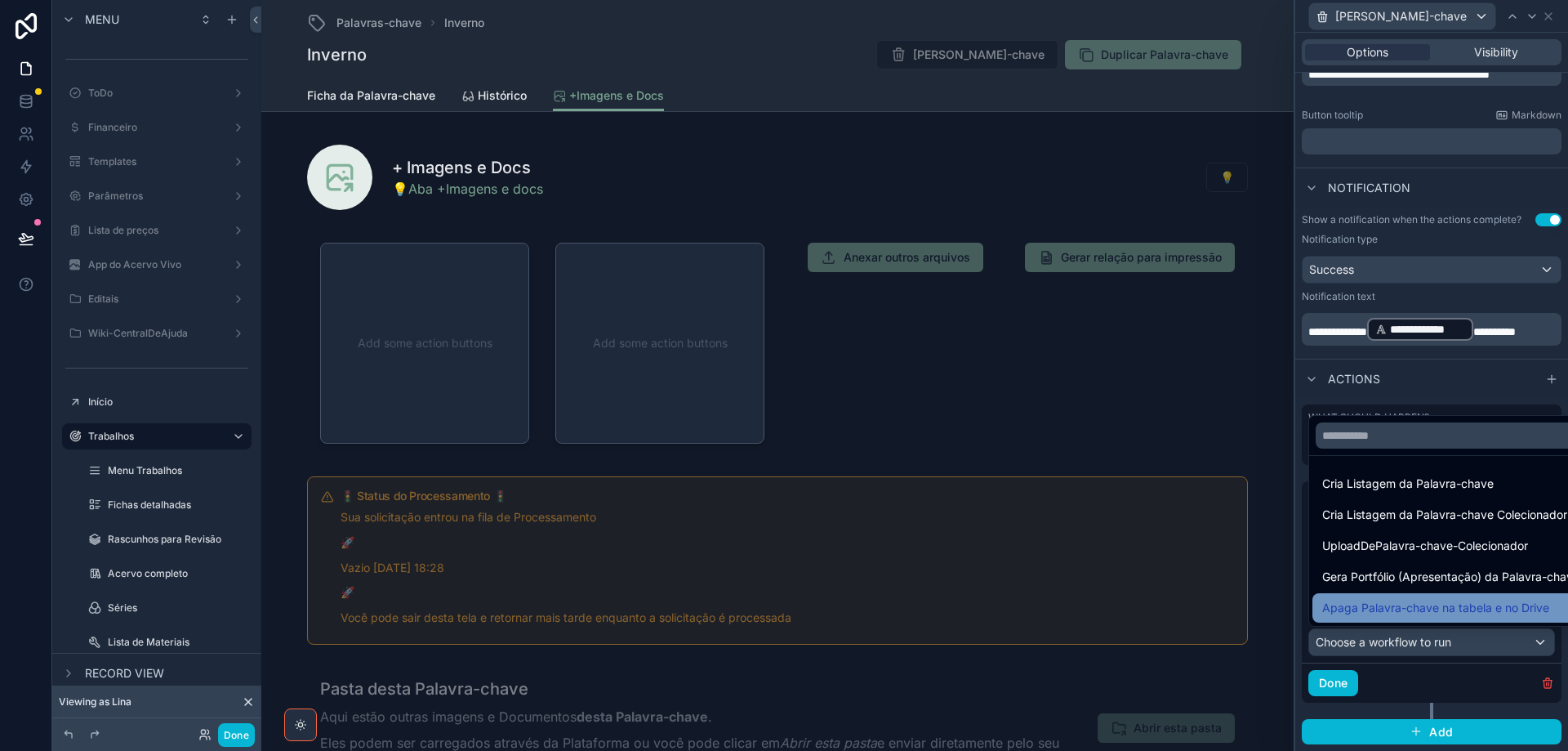
click at [1421, 599] on span "Apaga Palavra-chave na tabela e no Drive" at bounding box center [1436, 608] width 227 height 20
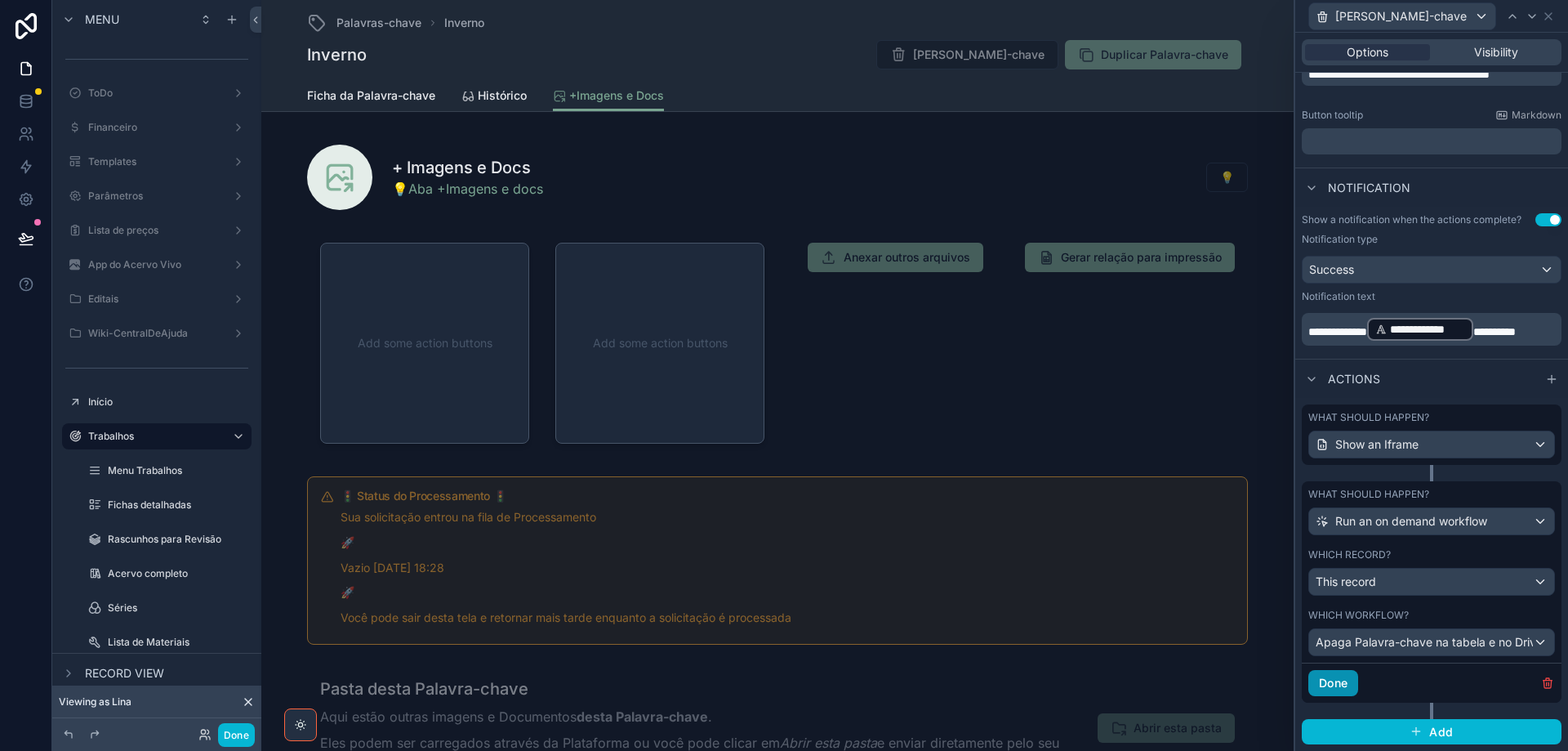
click at [1346, 686] on button "Done" at bounding box center [1334, 683] width 50 height 26
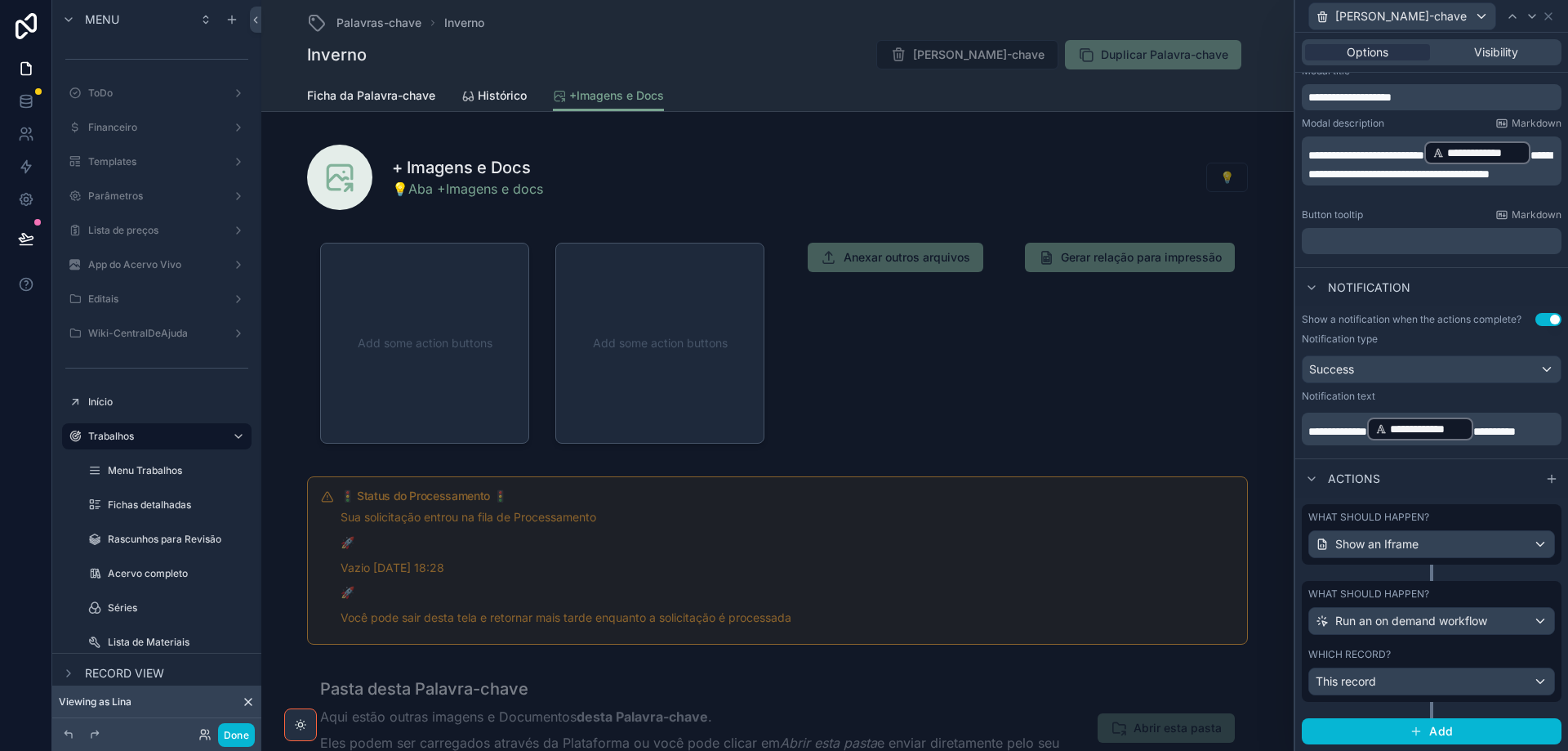
scroll to position [271, 0]
click at [232, 735] on button "Done" at bounding box center [236, 735] width 37 height 23
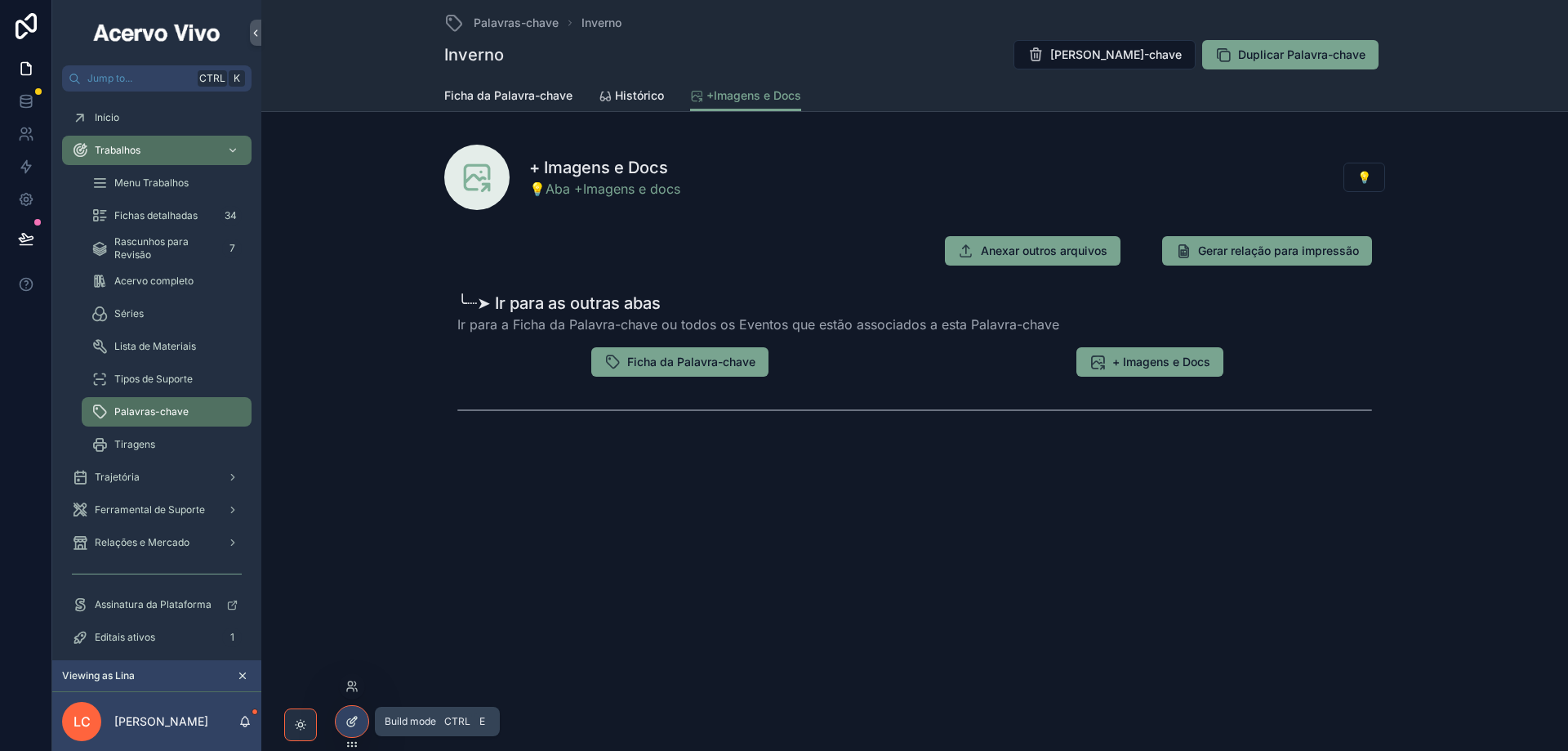
click at [355, 726] on icon at bounding box center [352, 721] width 13 height 13
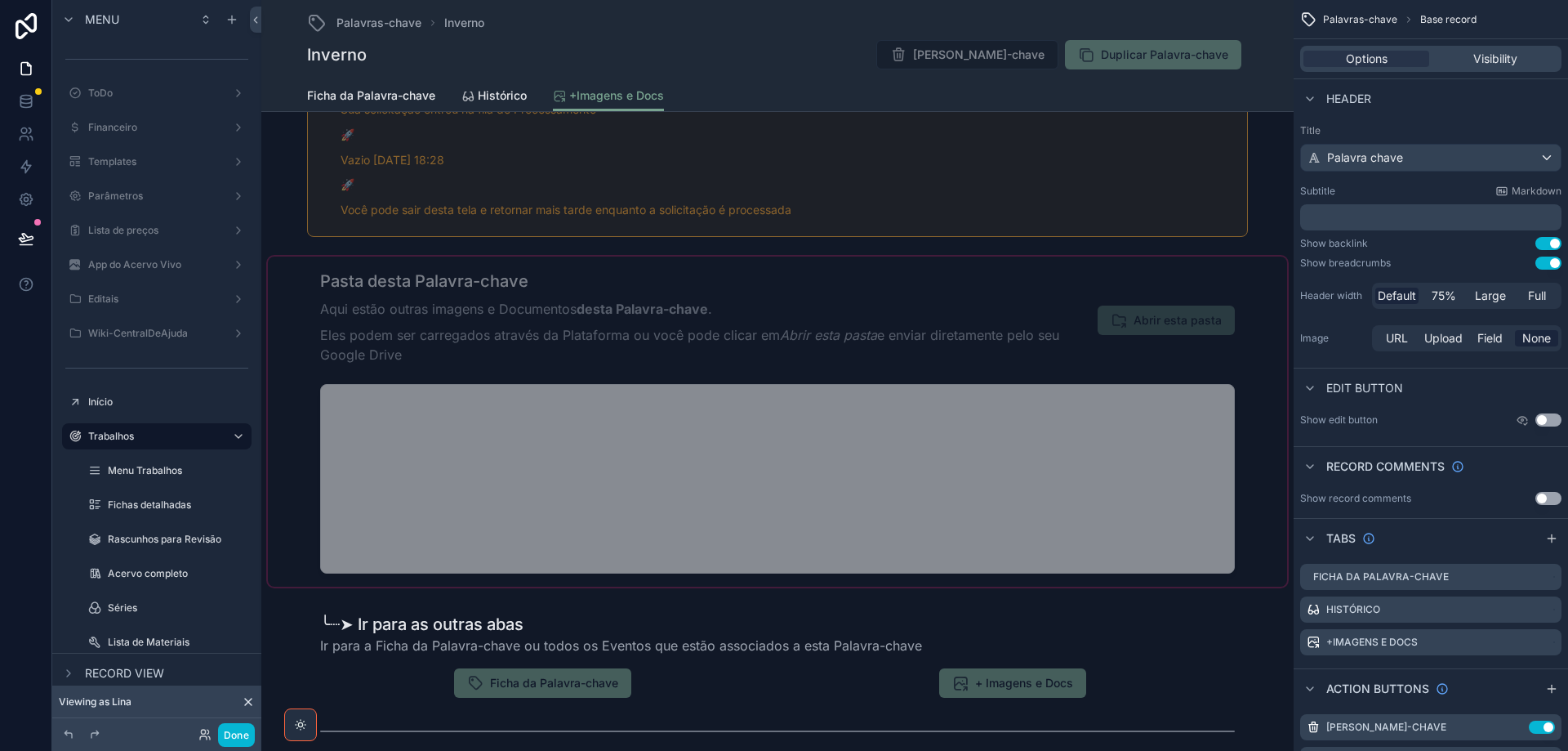
scroll to position [409, 0]
click at [867, 317] on div "scrollable content" at bounding box center [778, 421] width 1019 height 330
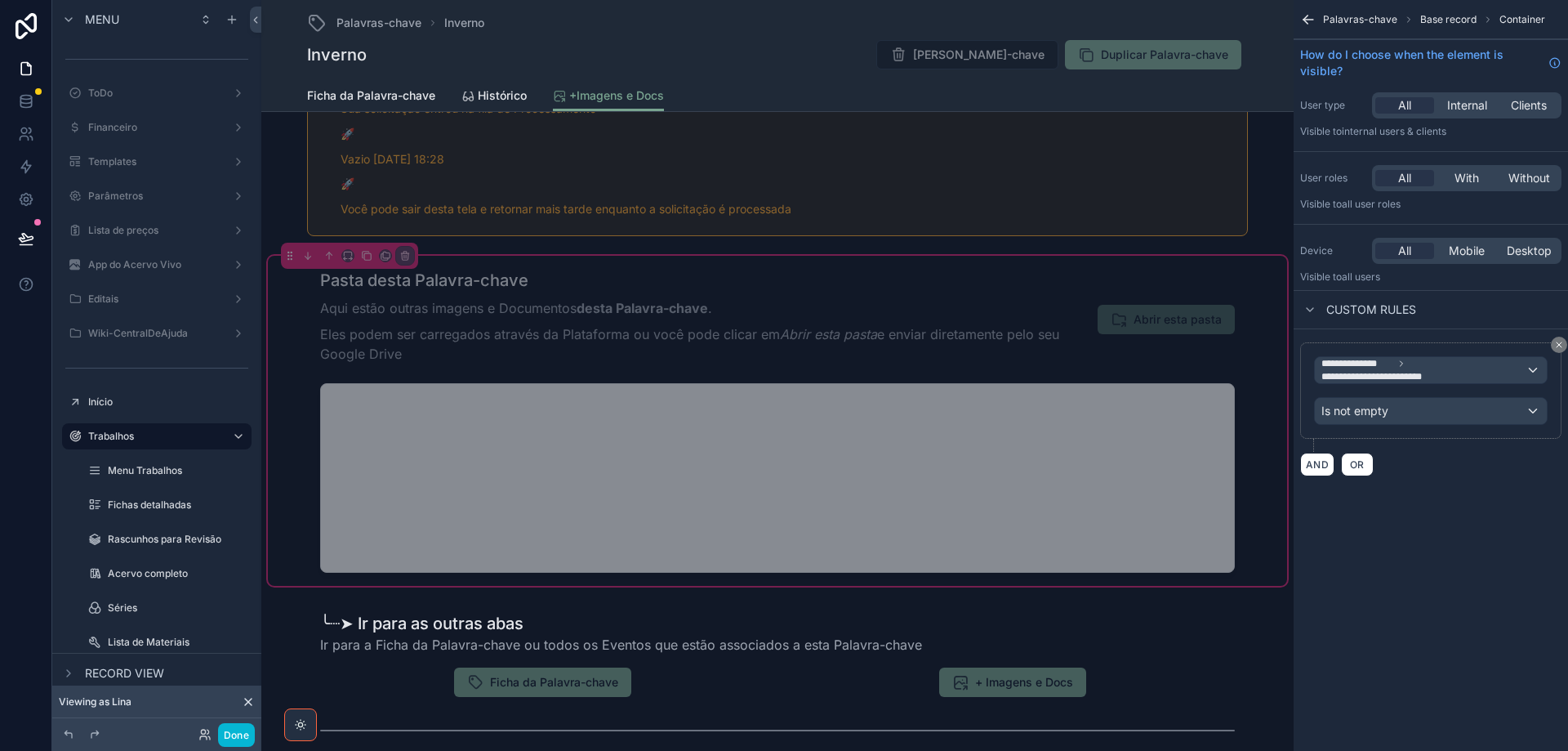
click at [1266, 304] on div "Pasta desta Palavra-chave Aqui estão outras imagens e Documentos desta Palavra-…" at bounding box center [778, 421] width 1019 height 330
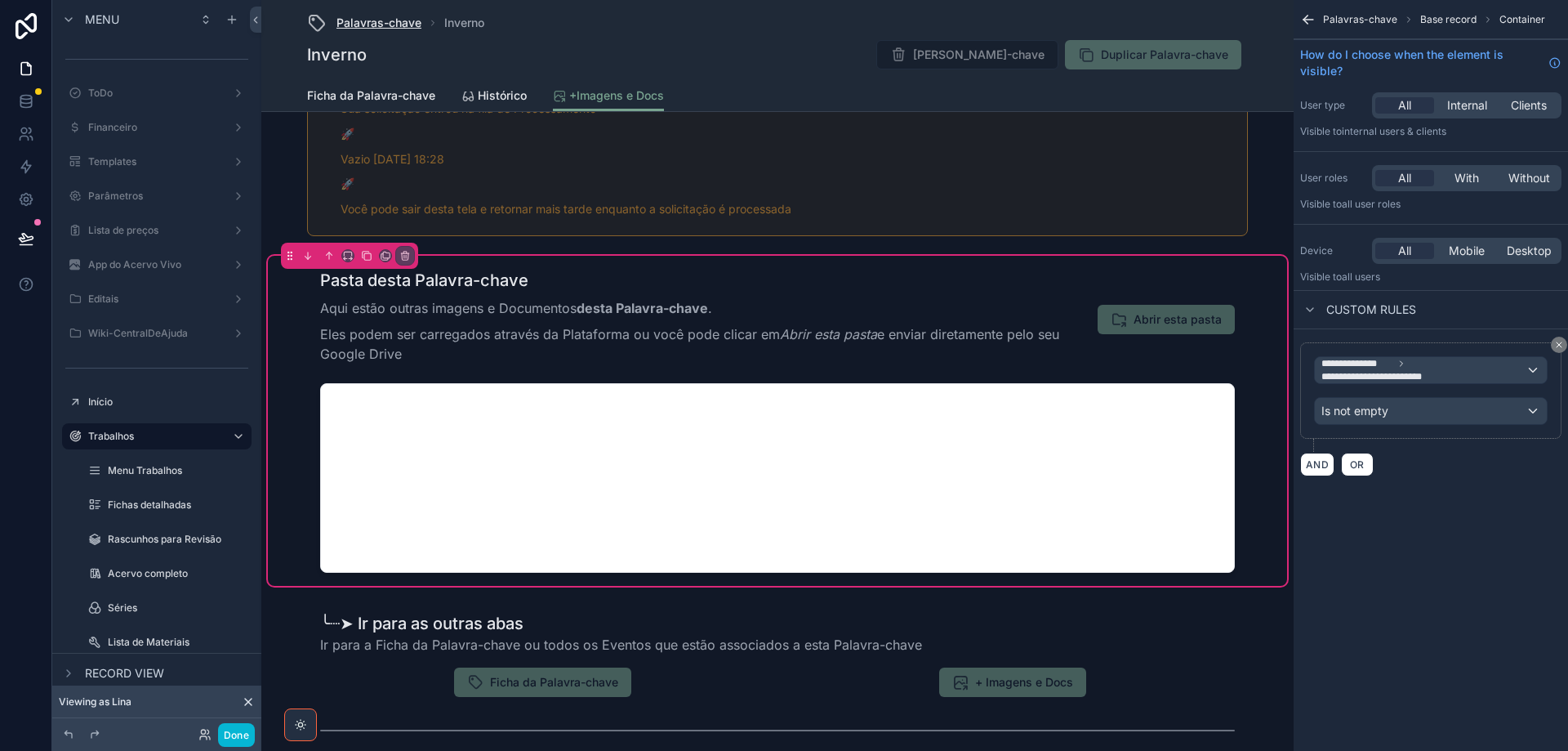
click at [353, 17] on span "Palavras-chave" at bounding box center [379, 22] width 85 height 16
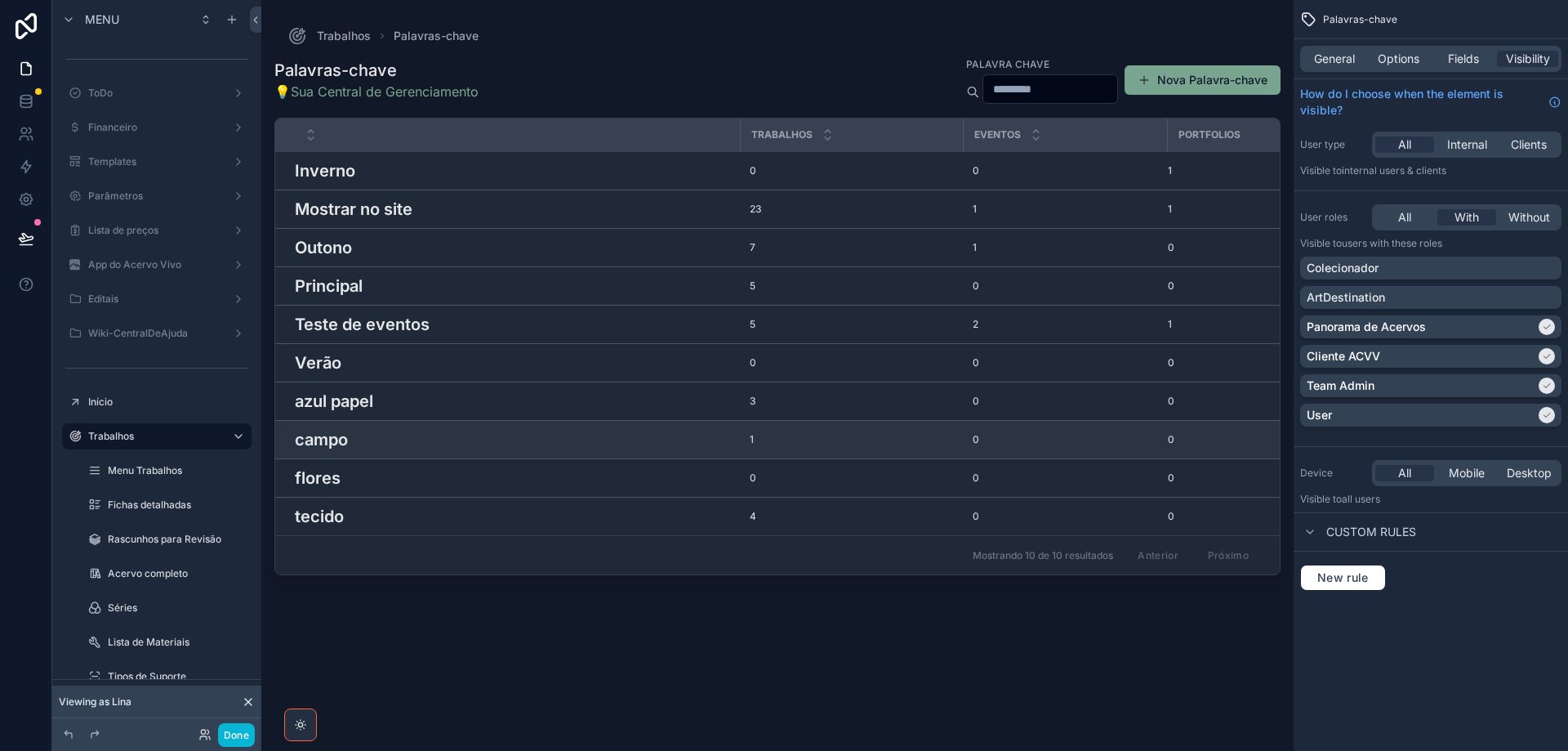
click at [507, 448] on div "campo campo" at bounding box center [512, 439] width 435 height 24
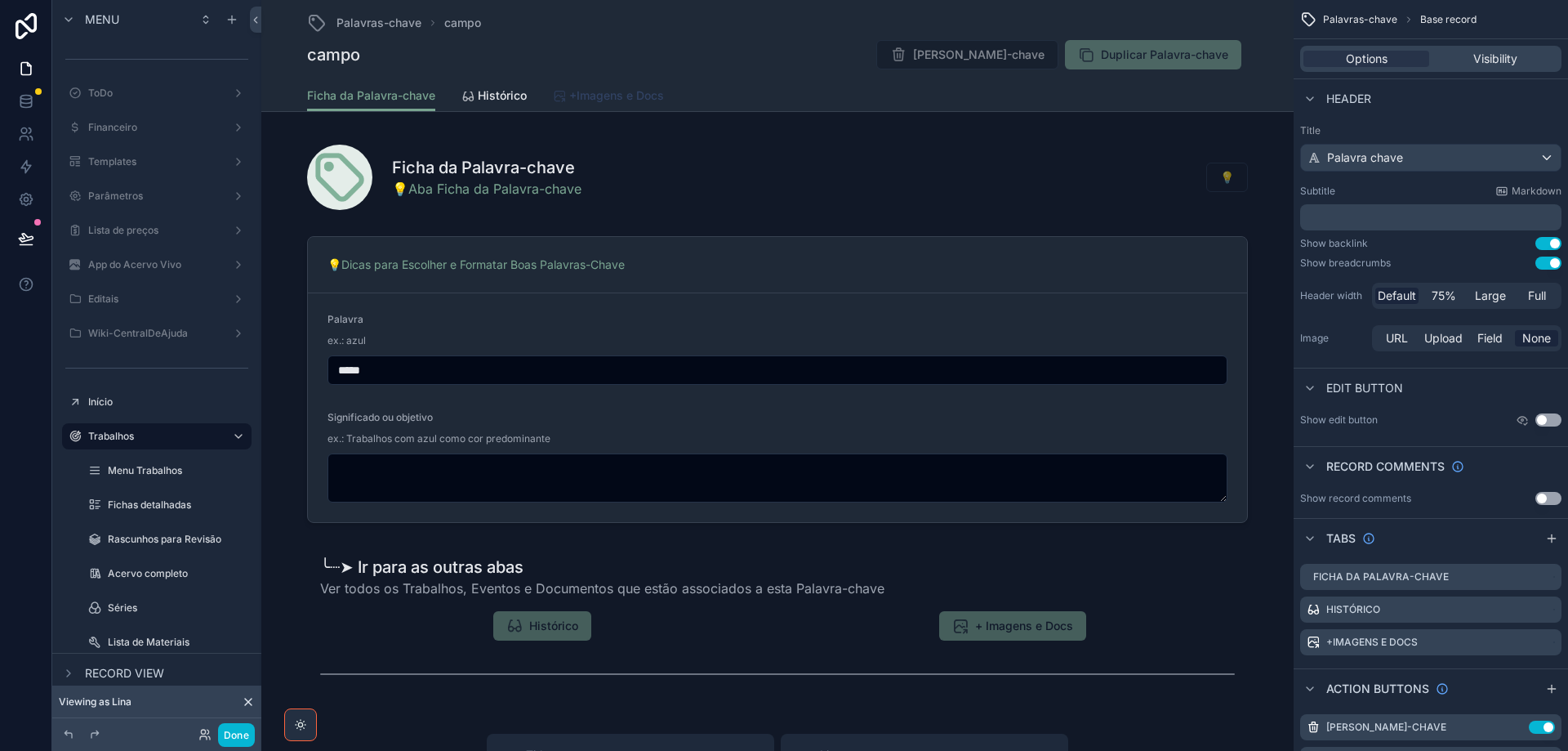
click at [652, 91] on span "+Imagens e Docs" at bounding box center [617, 95] width 95 height 16
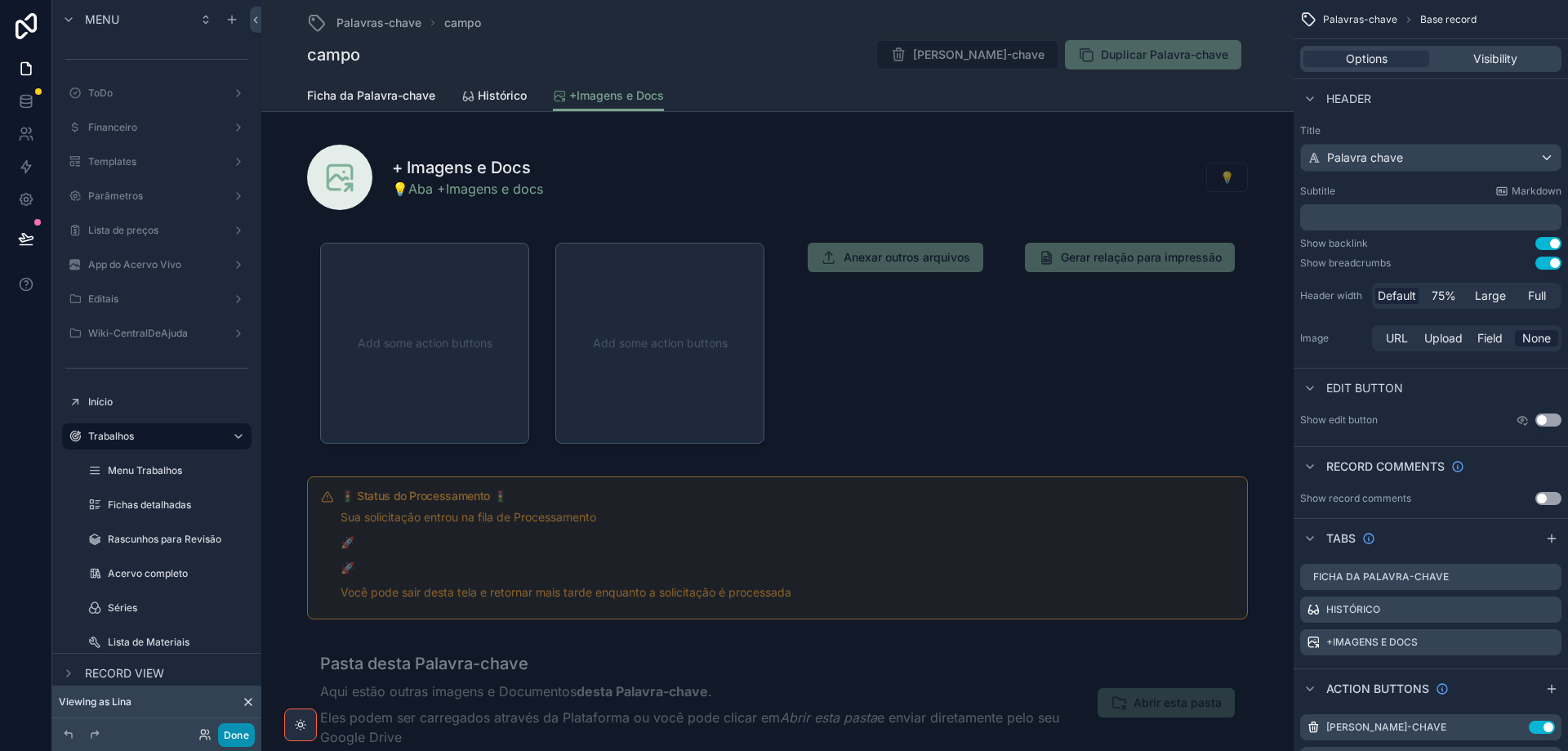
drag, startPoint x: 241, startPoint y: 735, endPoint x: 682, endPoint y: 562, distance: 473.7
click at [244, 734] on button "Done" at bounding box center [236, 735] width 37 height 23
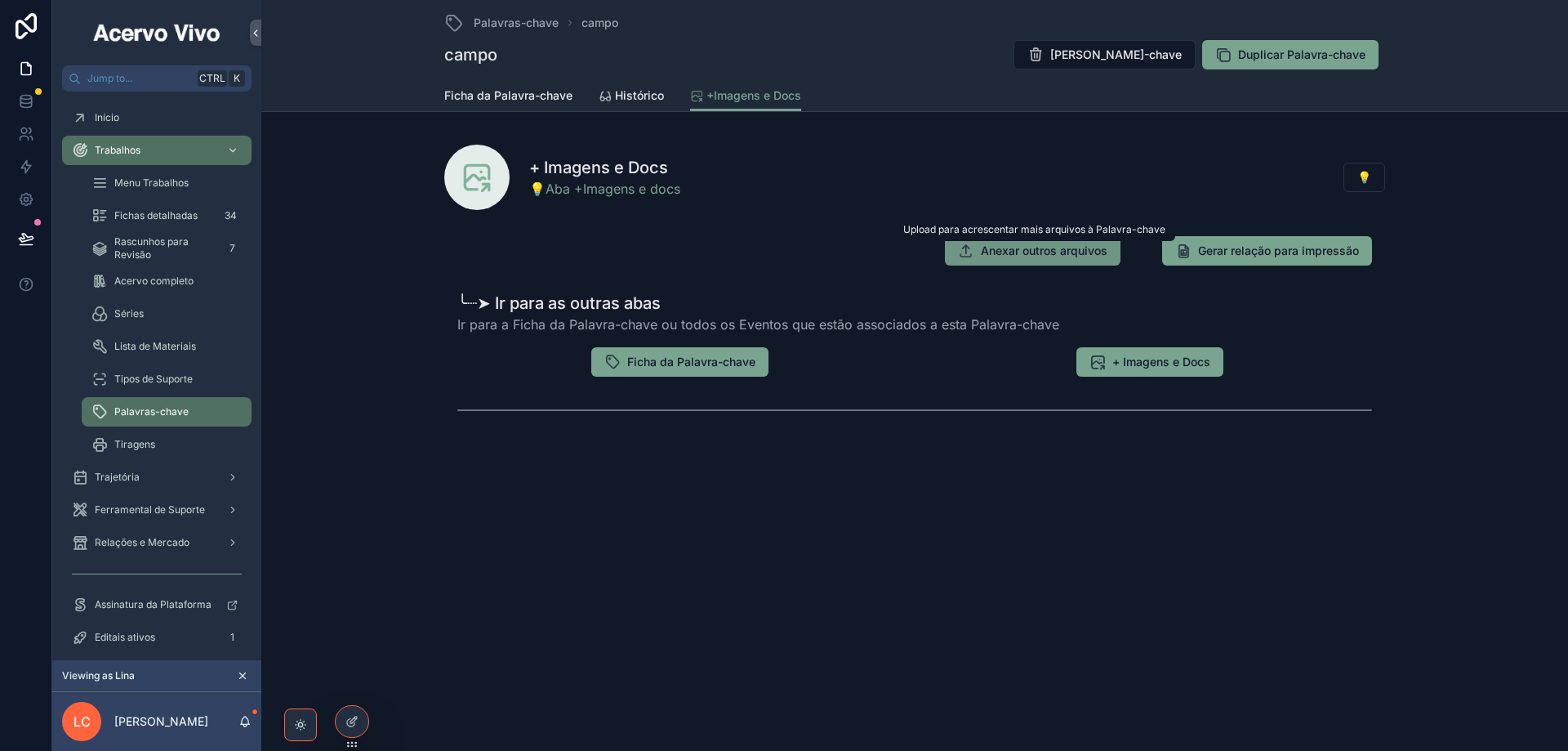
click at [1068, 262] on button "Anexar outros arquivos" at bounding box center [1032, 251] width 175 height 29
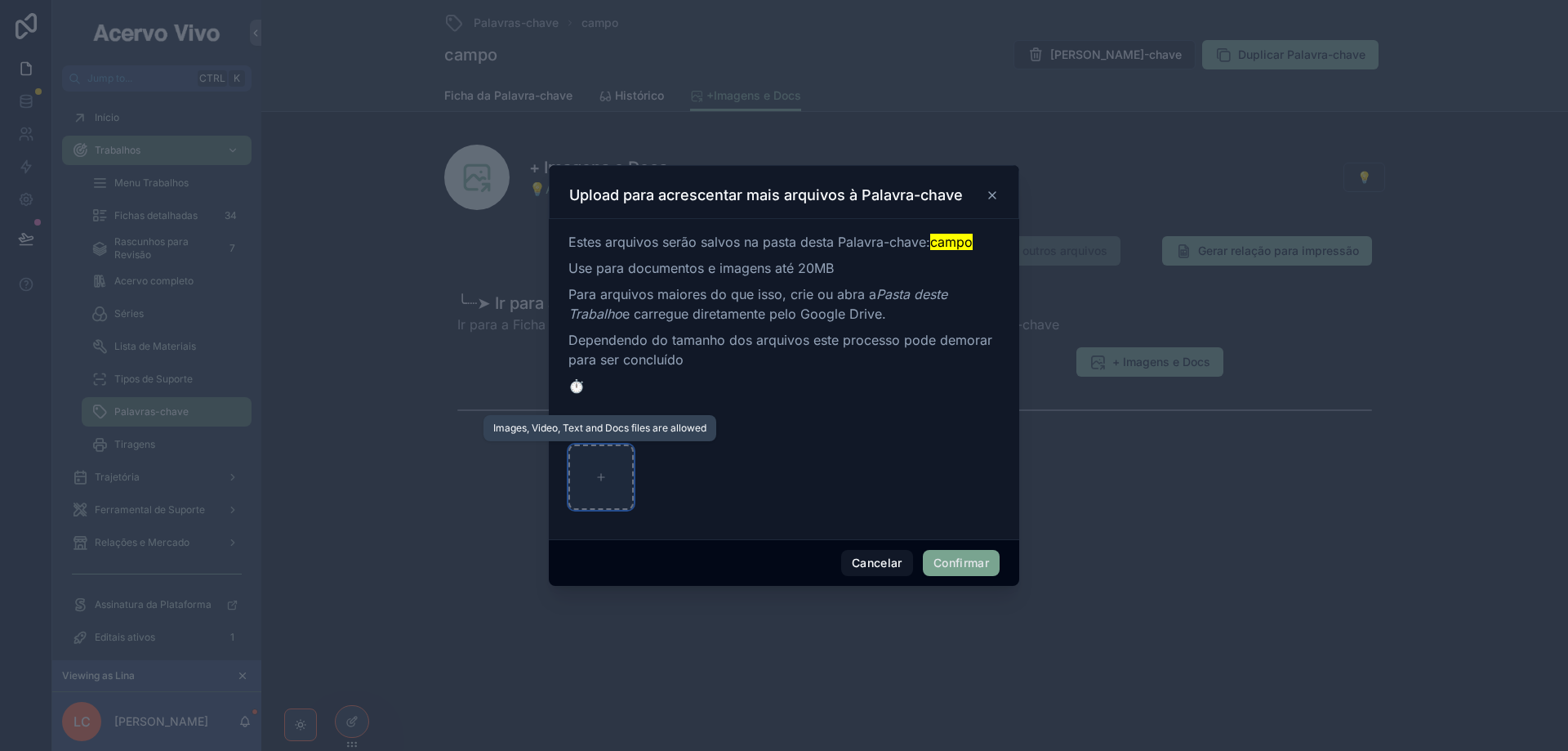
click at [607, 472] on div at bounding box center [601, 477] width 66 height 66
type input "**********"
click at [950, 567] on button "Confirmar" at bounding box center [961, 563] width 77 height 26
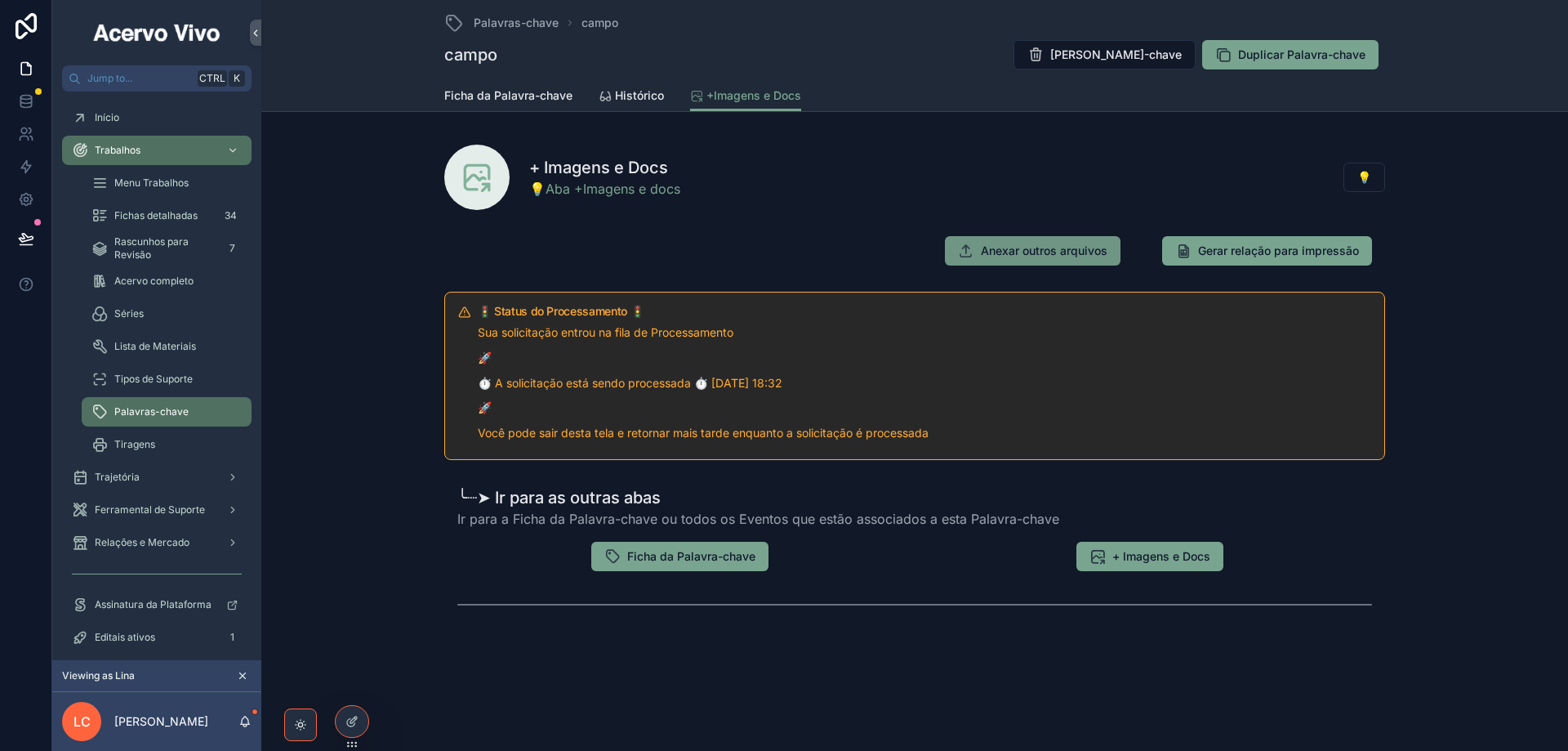
click at [1029, 258] on span "Anexar outros arquivos" at bounding box center [1044, 251] width 127 height 16
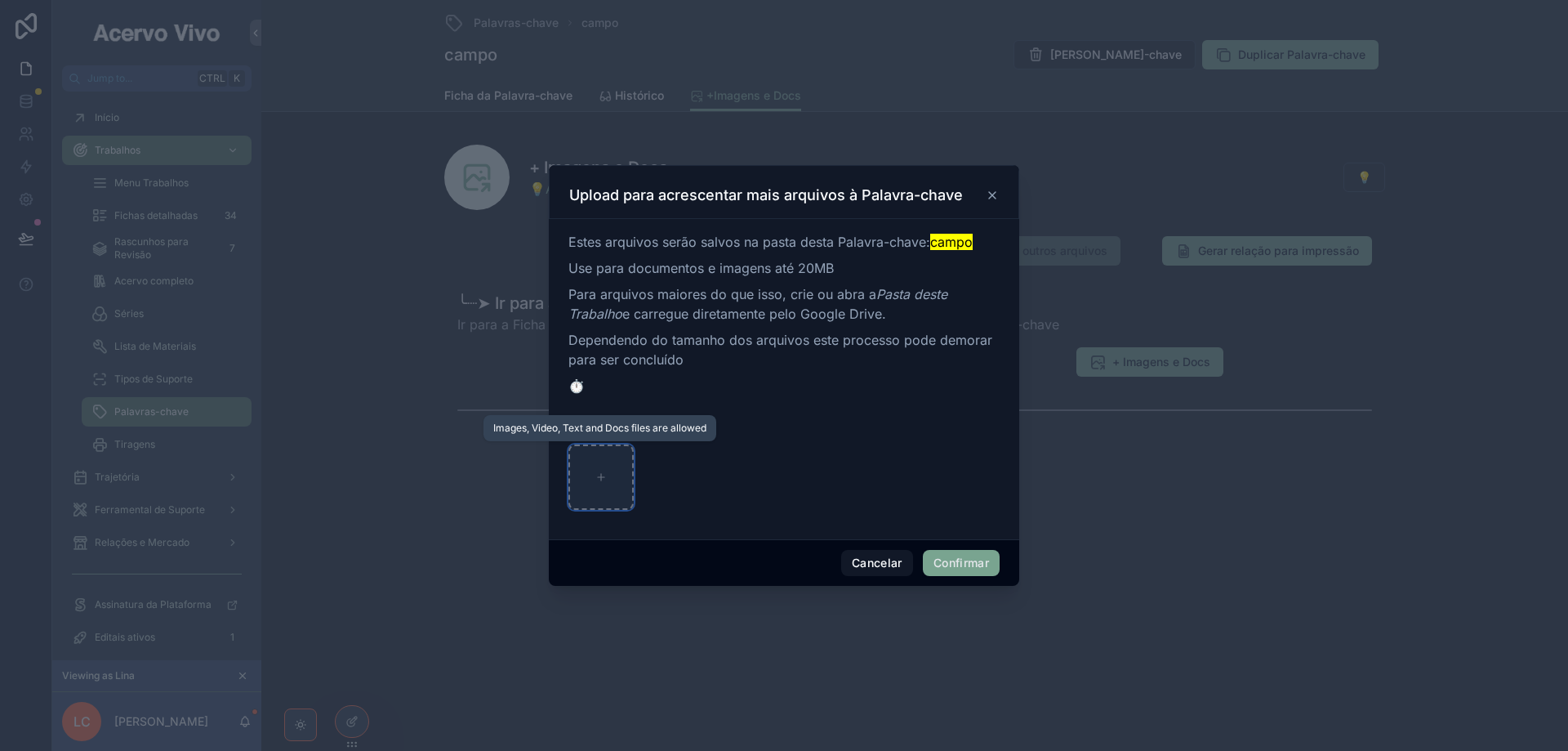
click at [594, 473] on div at bounding box center [601, 477] width 66 height 66
type input "**********"
click at [972, 571] on button "Confirmar" at bounding box center [961, 563] width 77 height 26
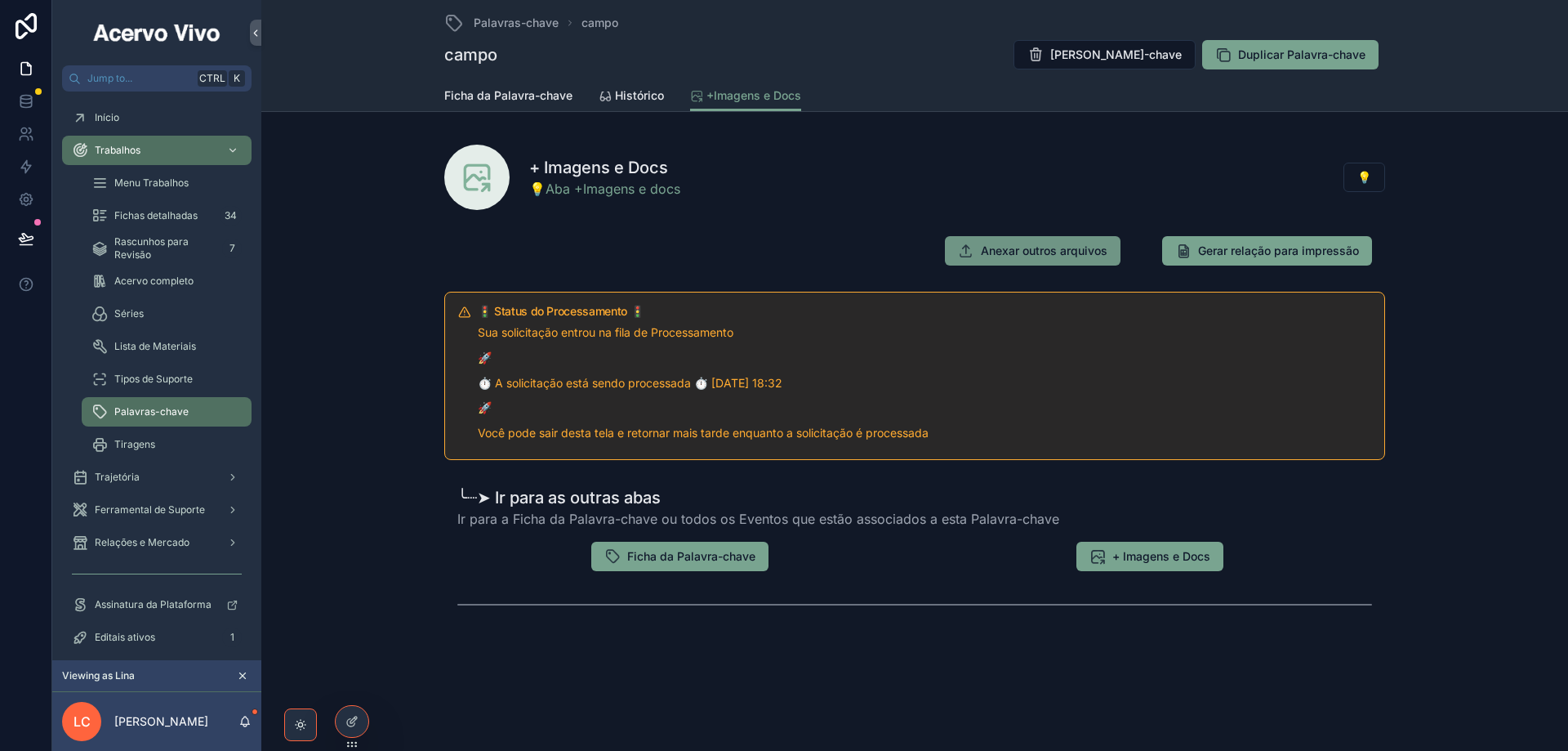
click at [1044, 253] on span "Anexar outros arquivos" at bounding box center [1044, 251] width 127 height 16
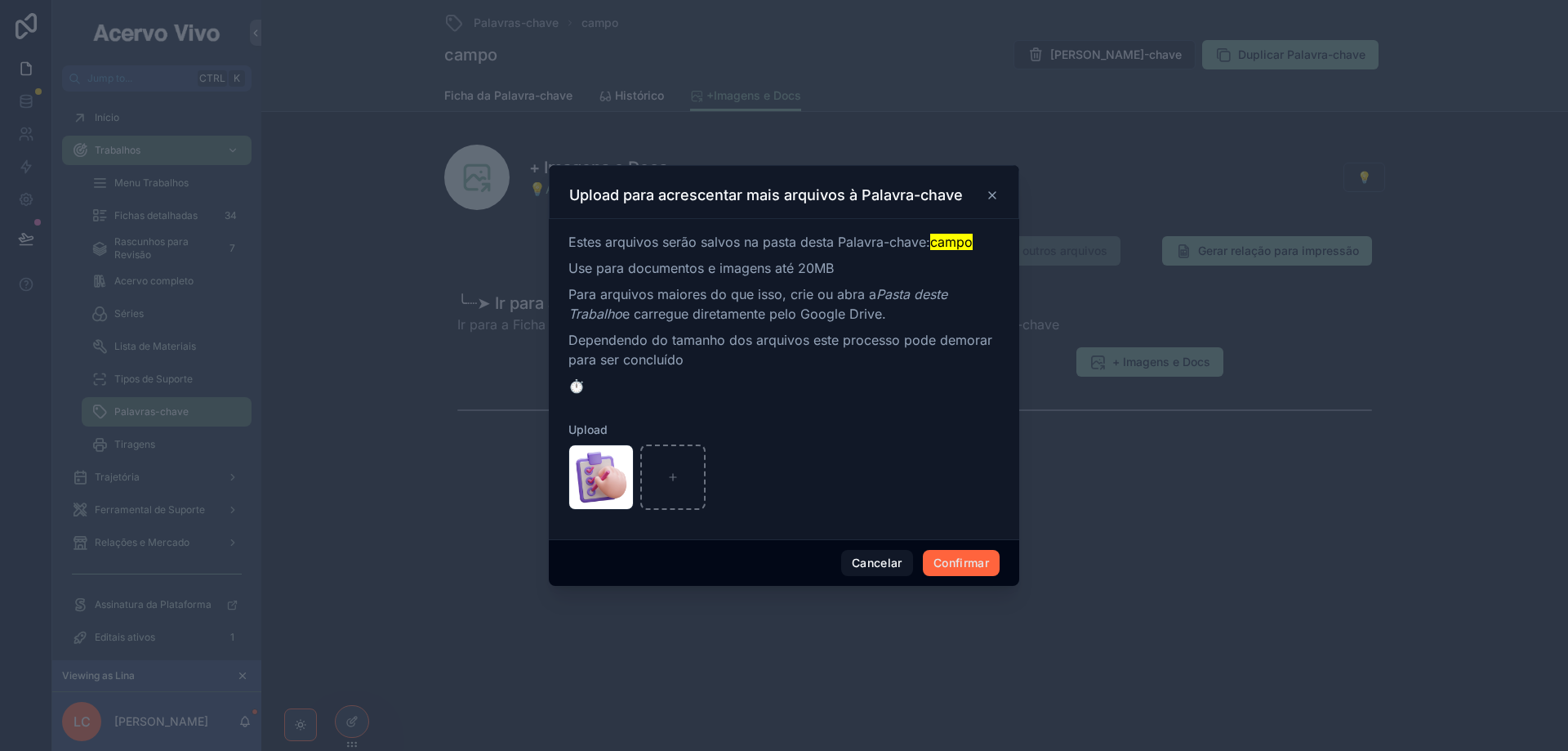
click at [959, 565] on button "Confirmar" at bounding box center [961, 563] width 77 height 26
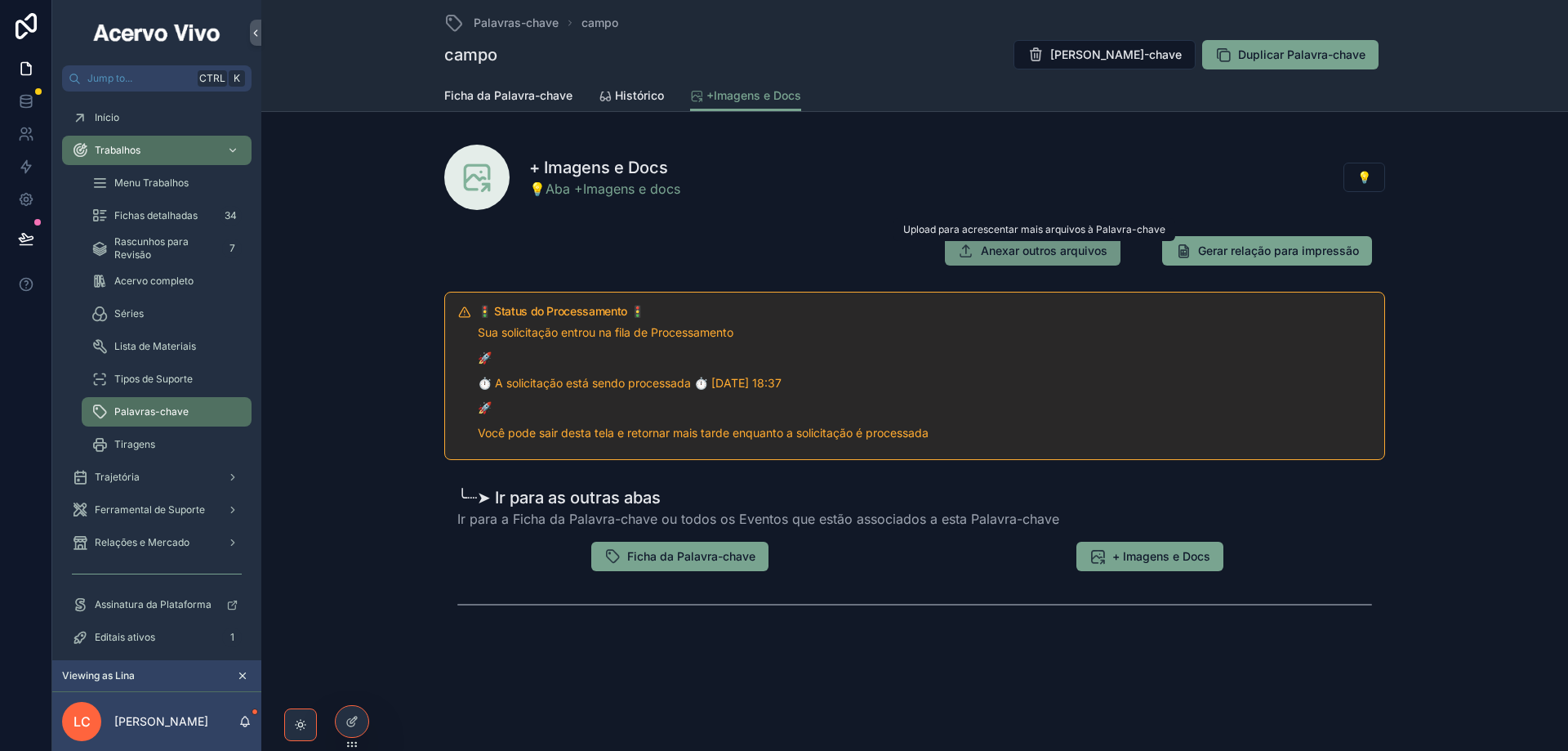
click at [1094, 260] on button "Anexar outros arquivos" at bounding box center [1032, 251] width 175 height 29
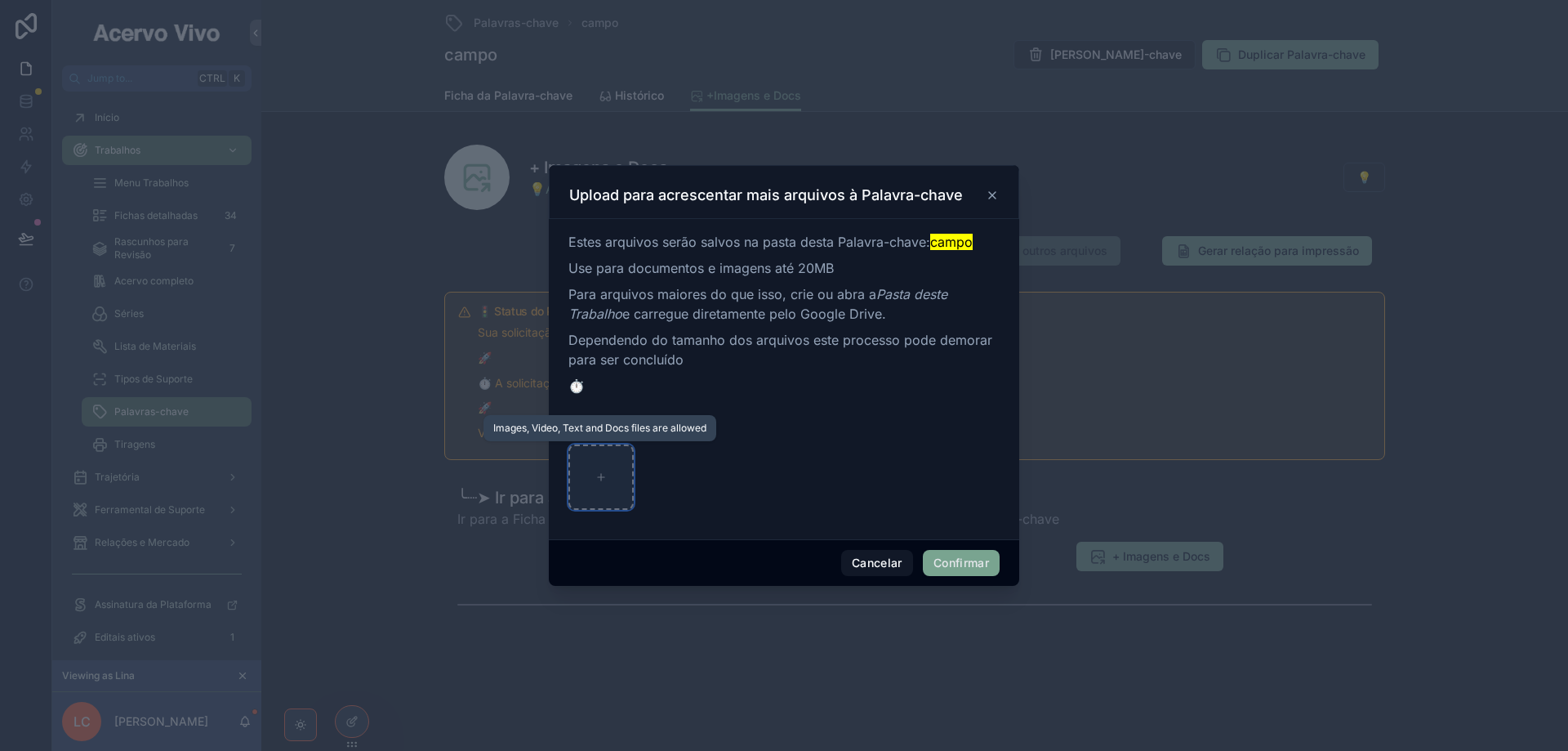
click at [606, 477] on icon at bounding box center [600, 477] width 11 height 11
type input "**********"
click at [966, 563] on button "Confirmar" at bounding box center [961, 563] width 77 height 26
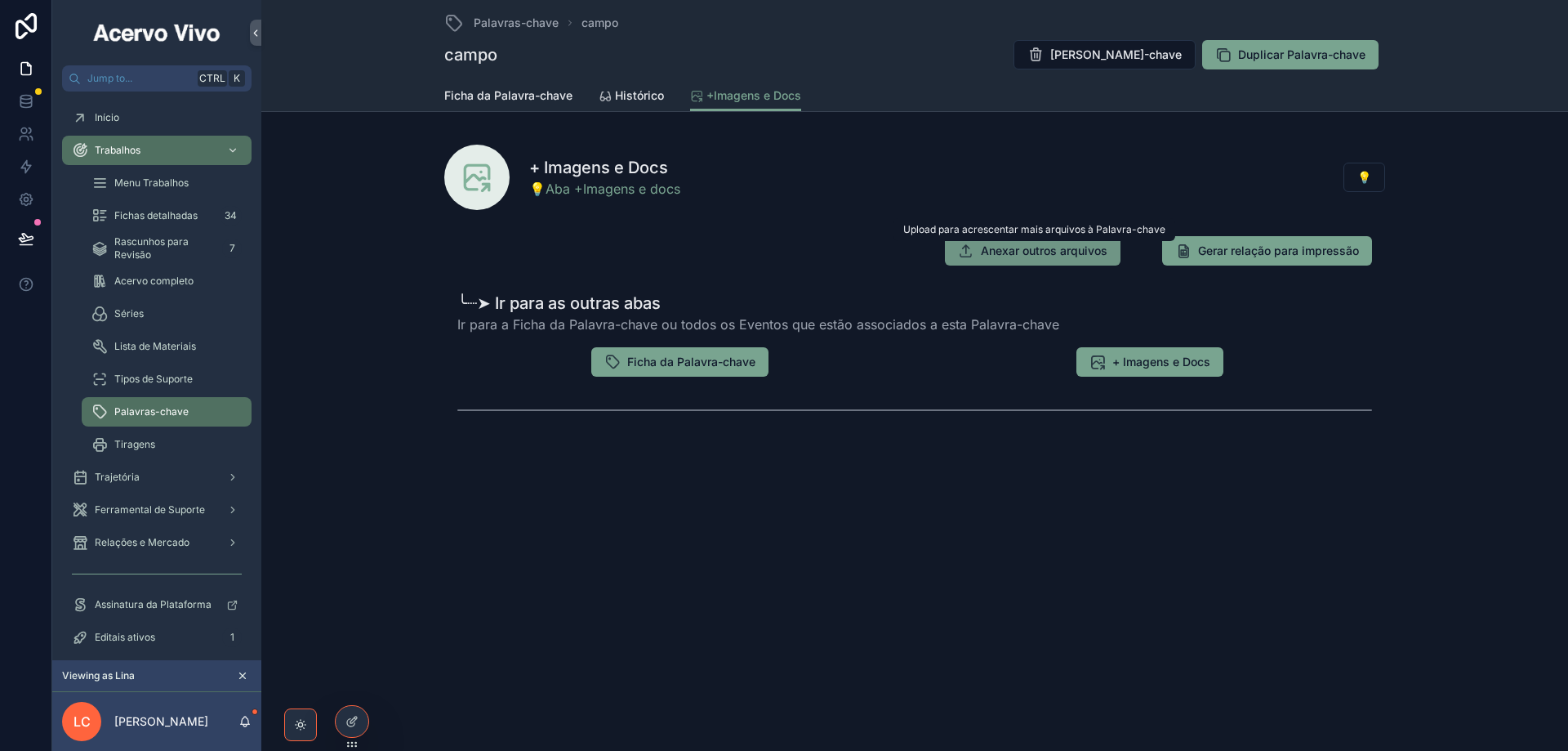
click at [1049, 258] on span "Anexar outros arquivos" at bounding box center [1044, 251] width 127 height 16
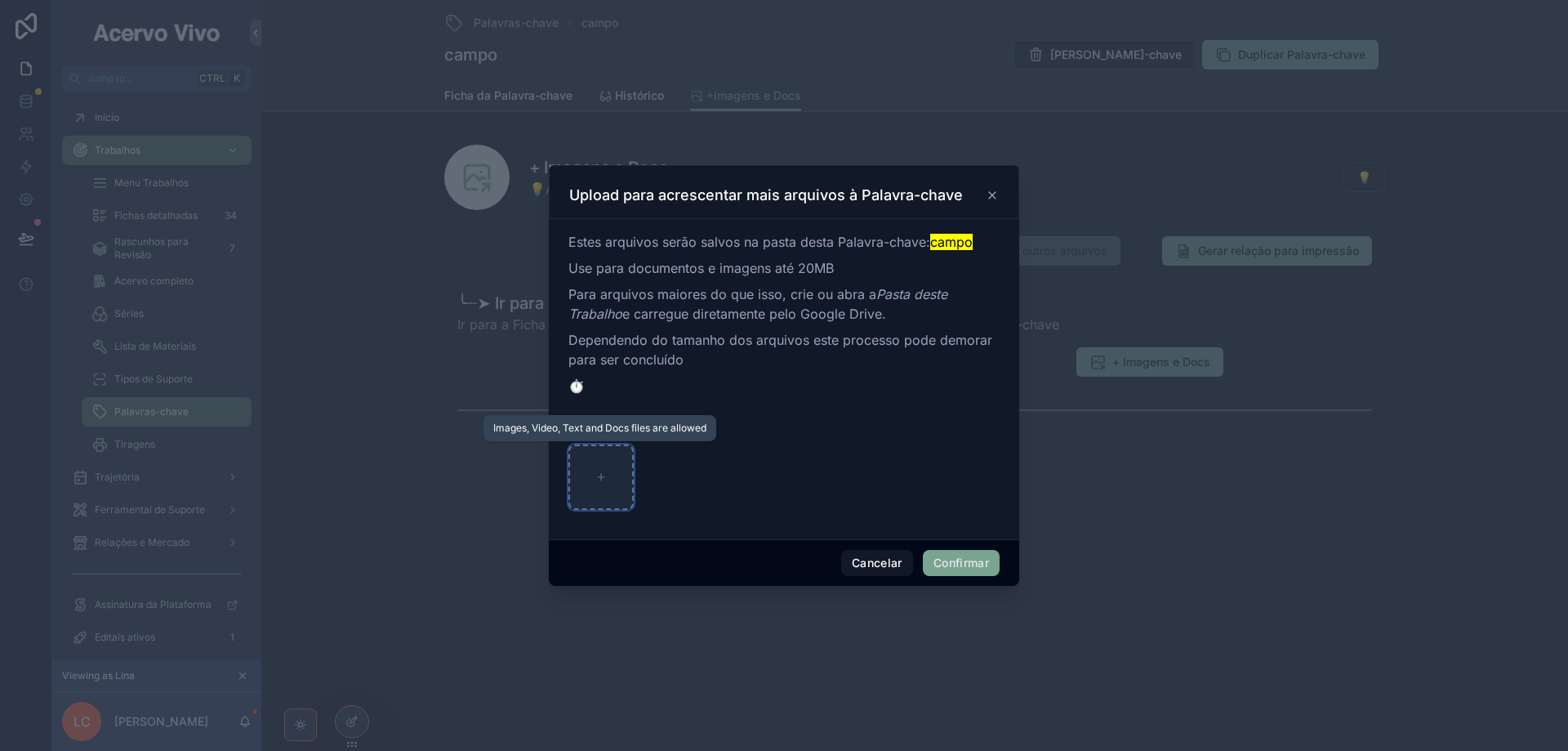
click at [606, 481] on icon at bounding box center [600, 477] width 11 height 11
type input "**********"
click at [966, 566] on button "Confirmar" at bounding box center [961, 563] width 77 height 26
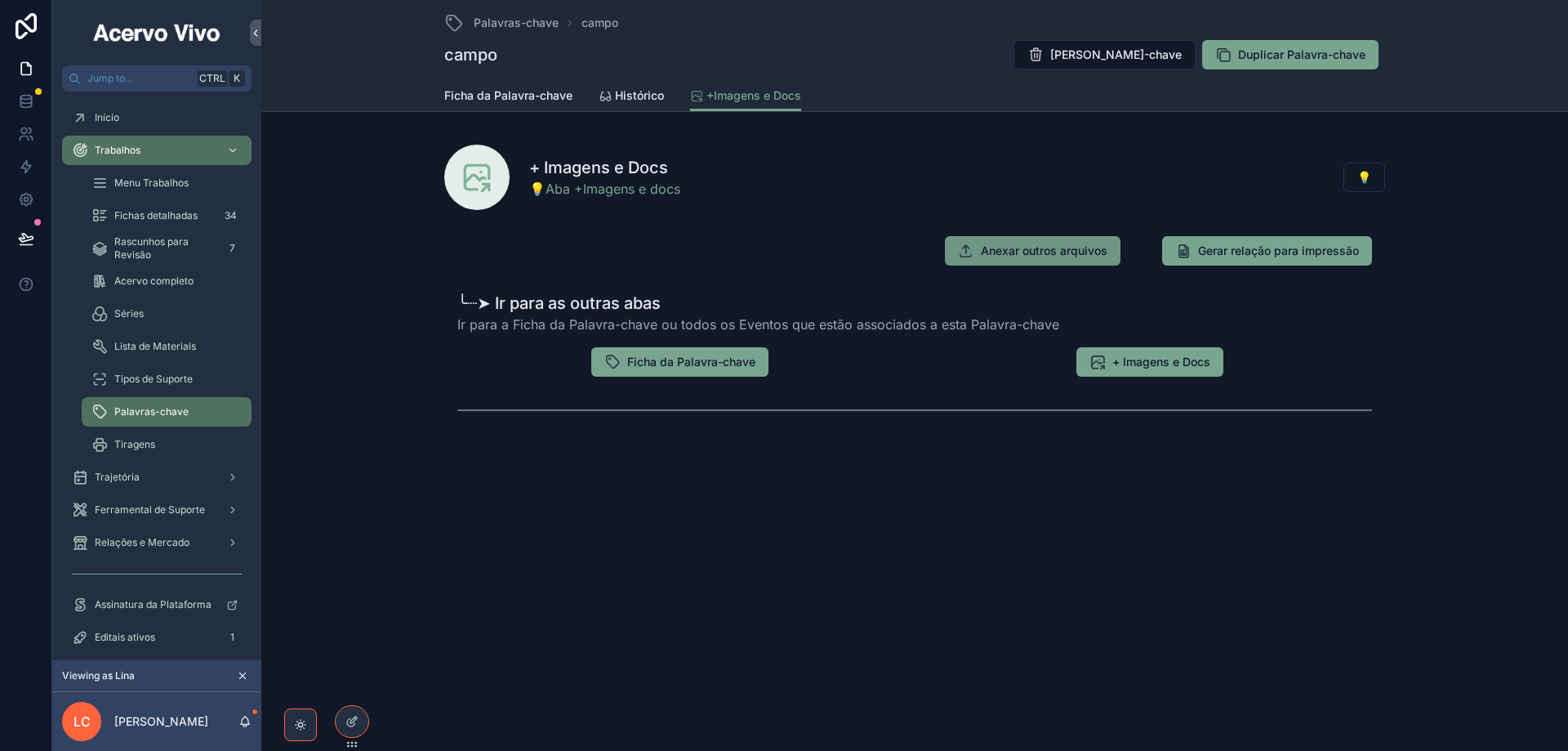
click at [987, 257] on span "Anexar outros arquivos" at bounding box center [1044, 251] width 127 height 16
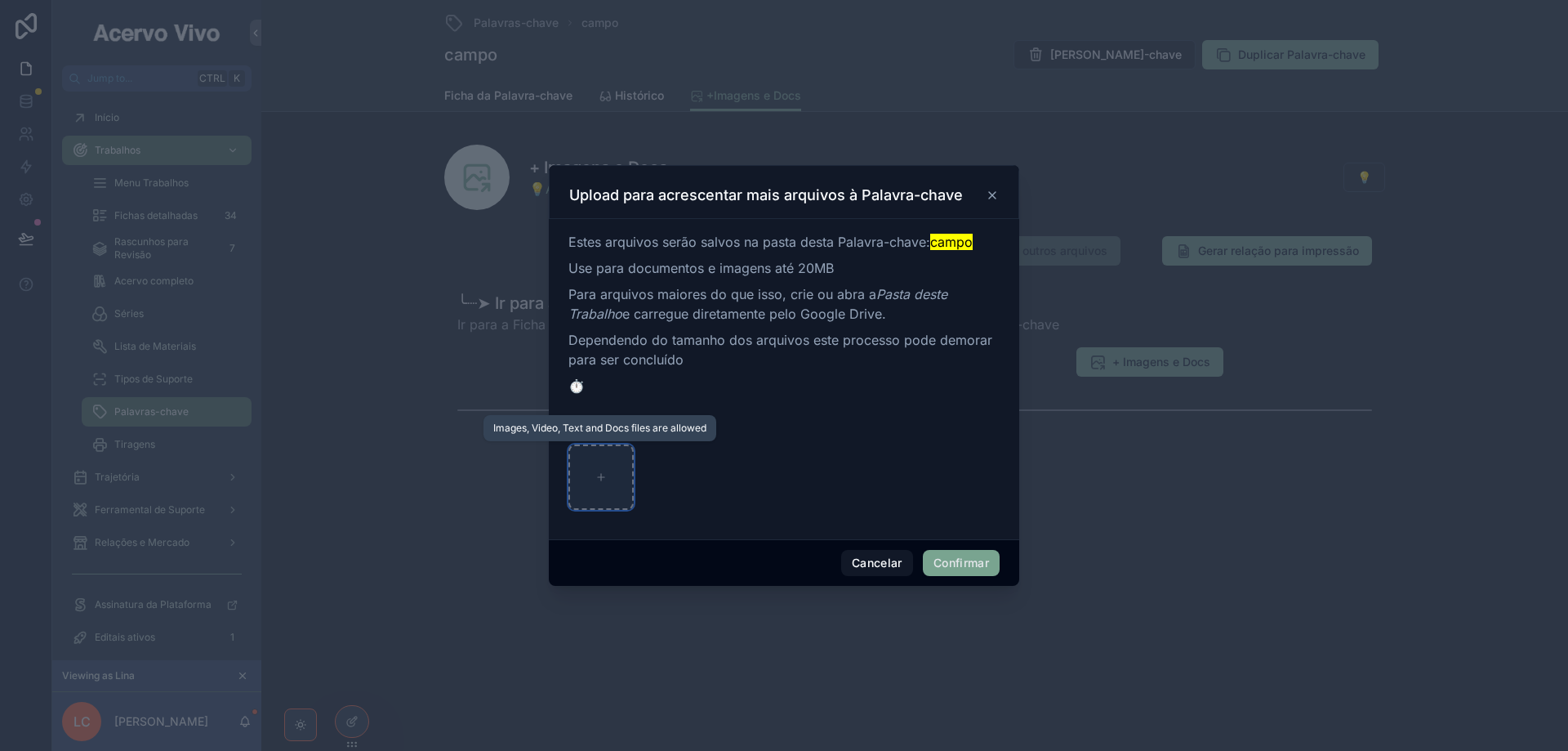
click at [596, 474] on icon at bounding box center [600, 477] width 11 height 11
type input "**********"
click at [961, 566] on button "Confirmar" at bounding box center [961, 563] width 77 height 26
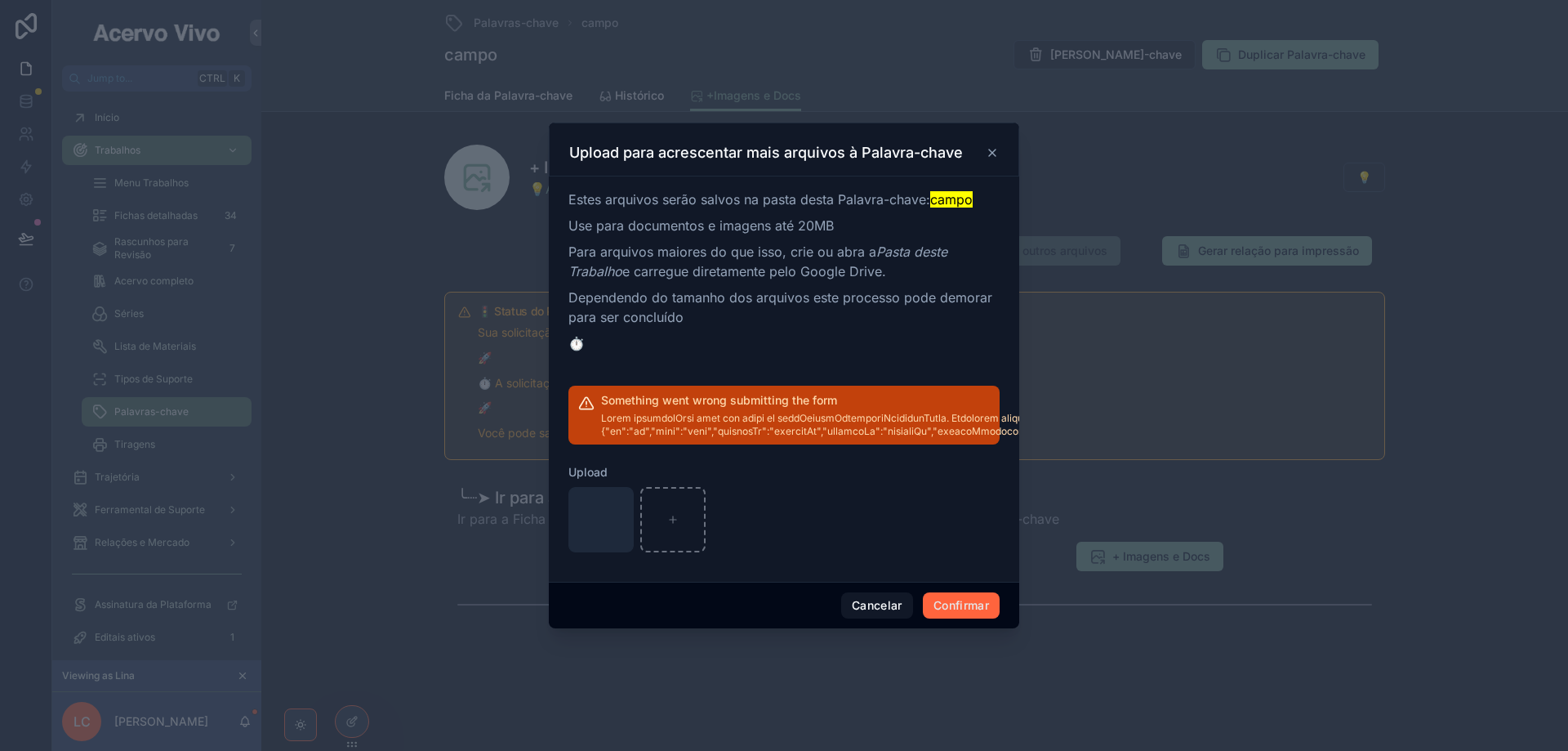
click at [961, 612] on button "Confirmar" at bounding box center [961, 605] width 77 height 26
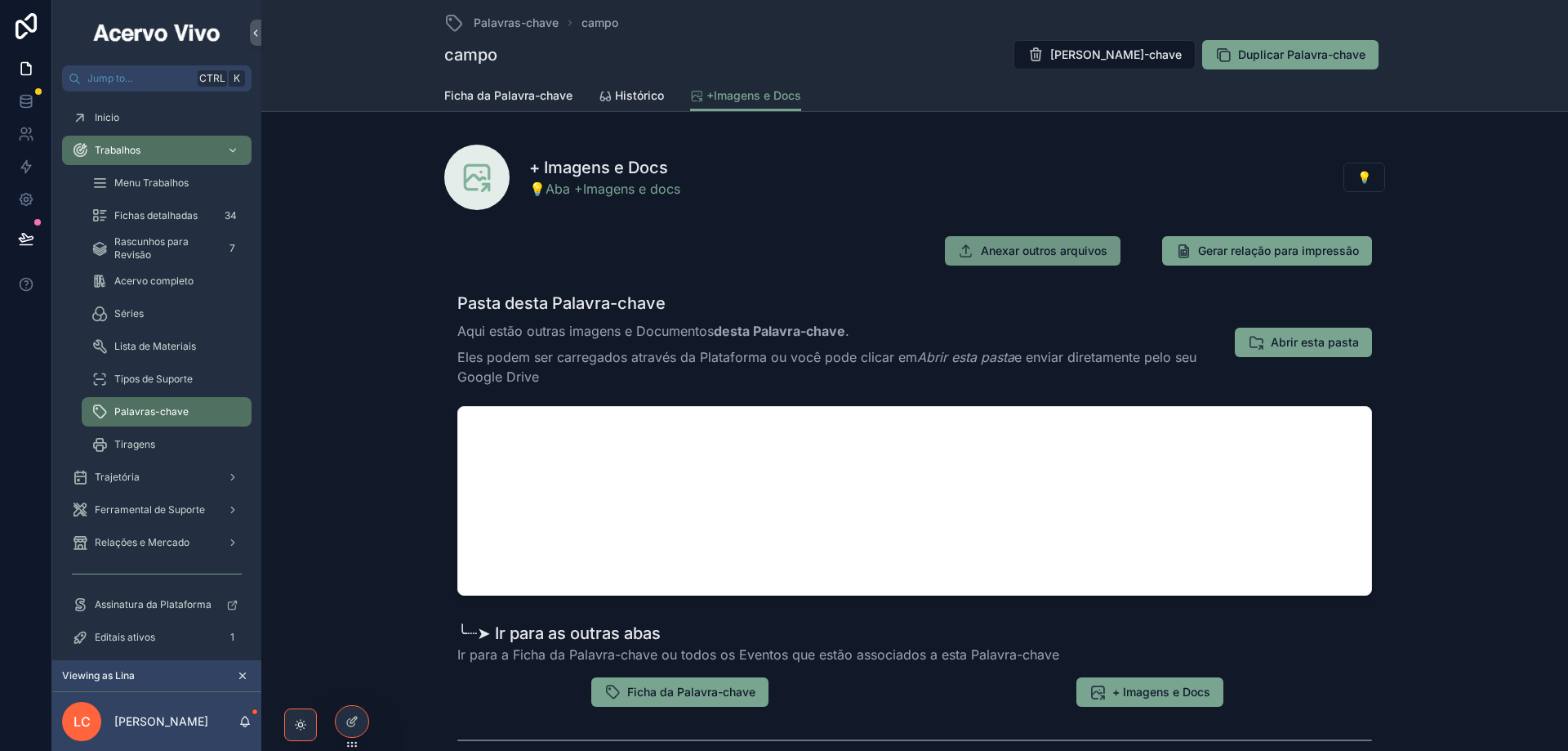
click at [1041, 251] on span "Anexar outros arquivos" at bounding box center [1044, 251] width 127 height 16
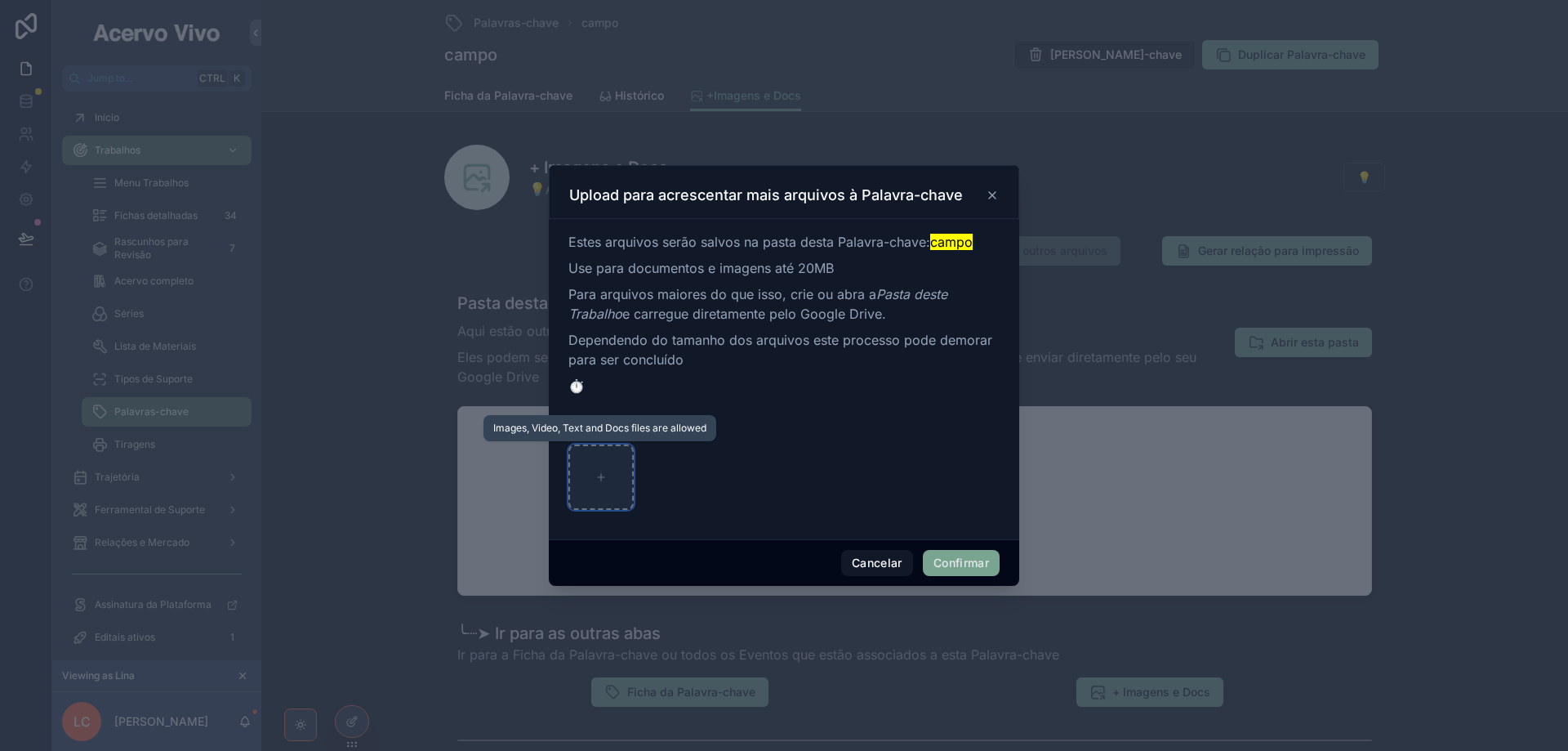
click at [606, 476] on div at bounding box center [601, 477] width 66 height 66
type input "**********"
click at [952, 565] on button "Confirmar" at bounding box center [961, 563] width 77 height 26
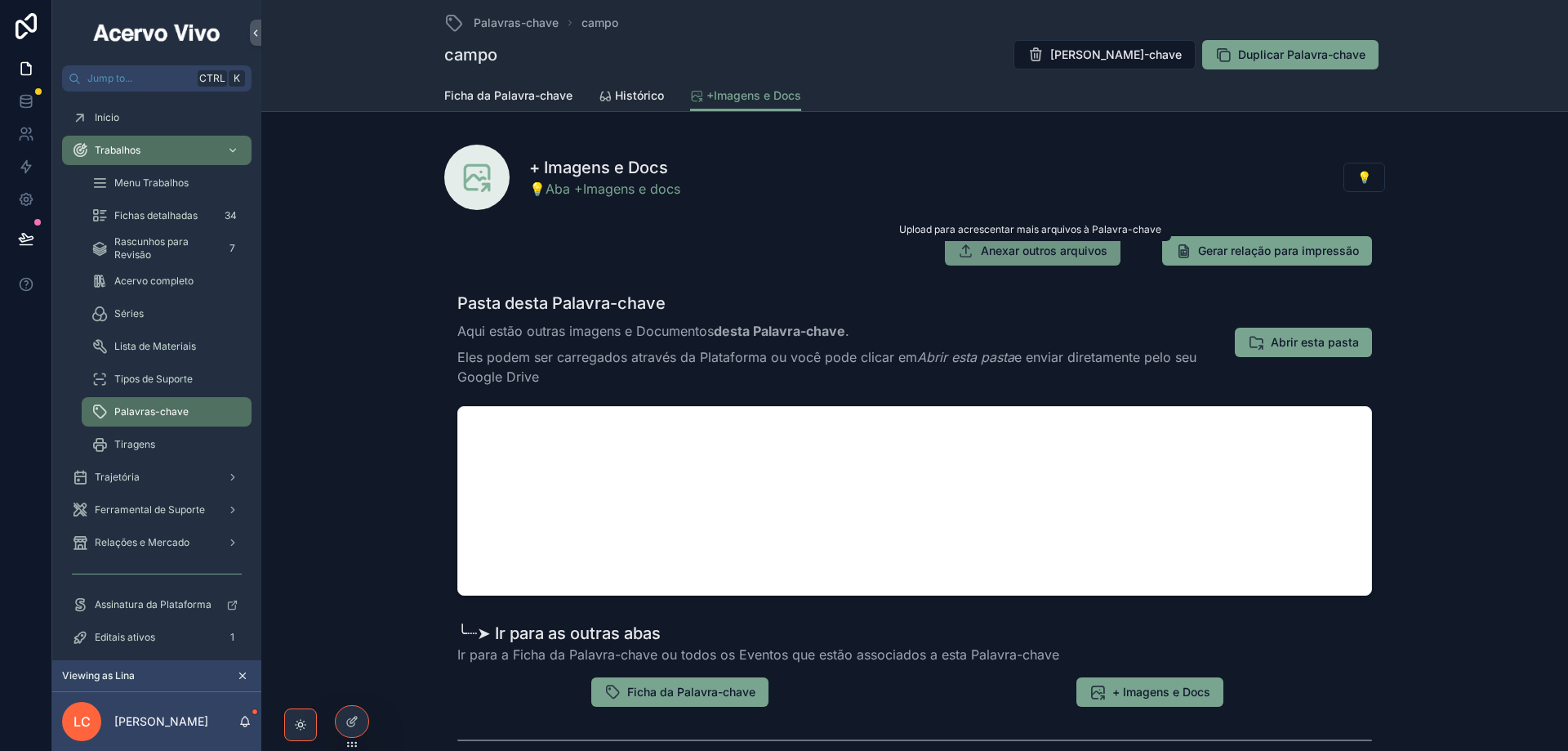
click at [1016, 251] on span "Anexar outros arquivos" at bounding box center [1044, 251] width 127 height 16
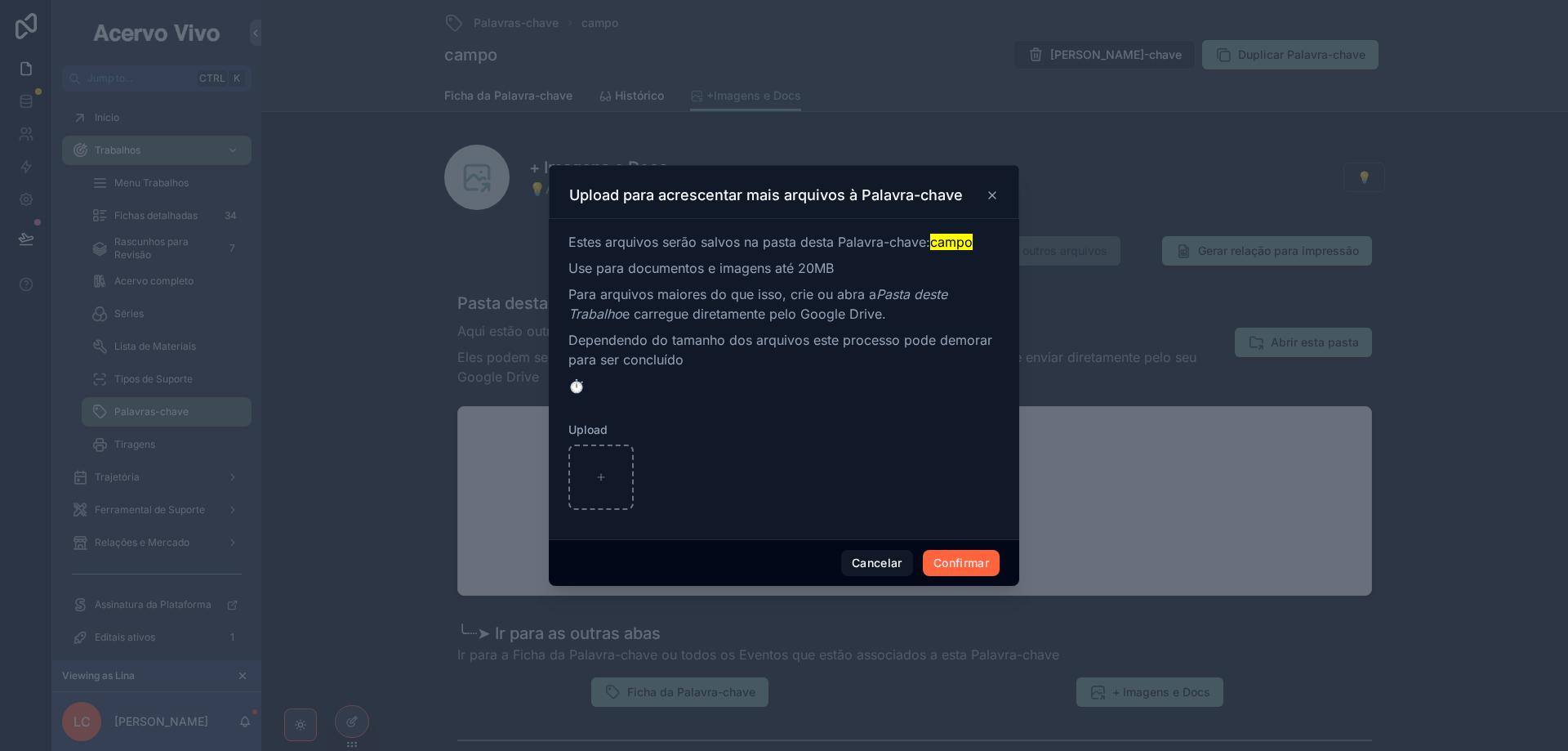
click at [962, 563] on button "Confirmar" at bounding box center [961, 563] width 77 height 26
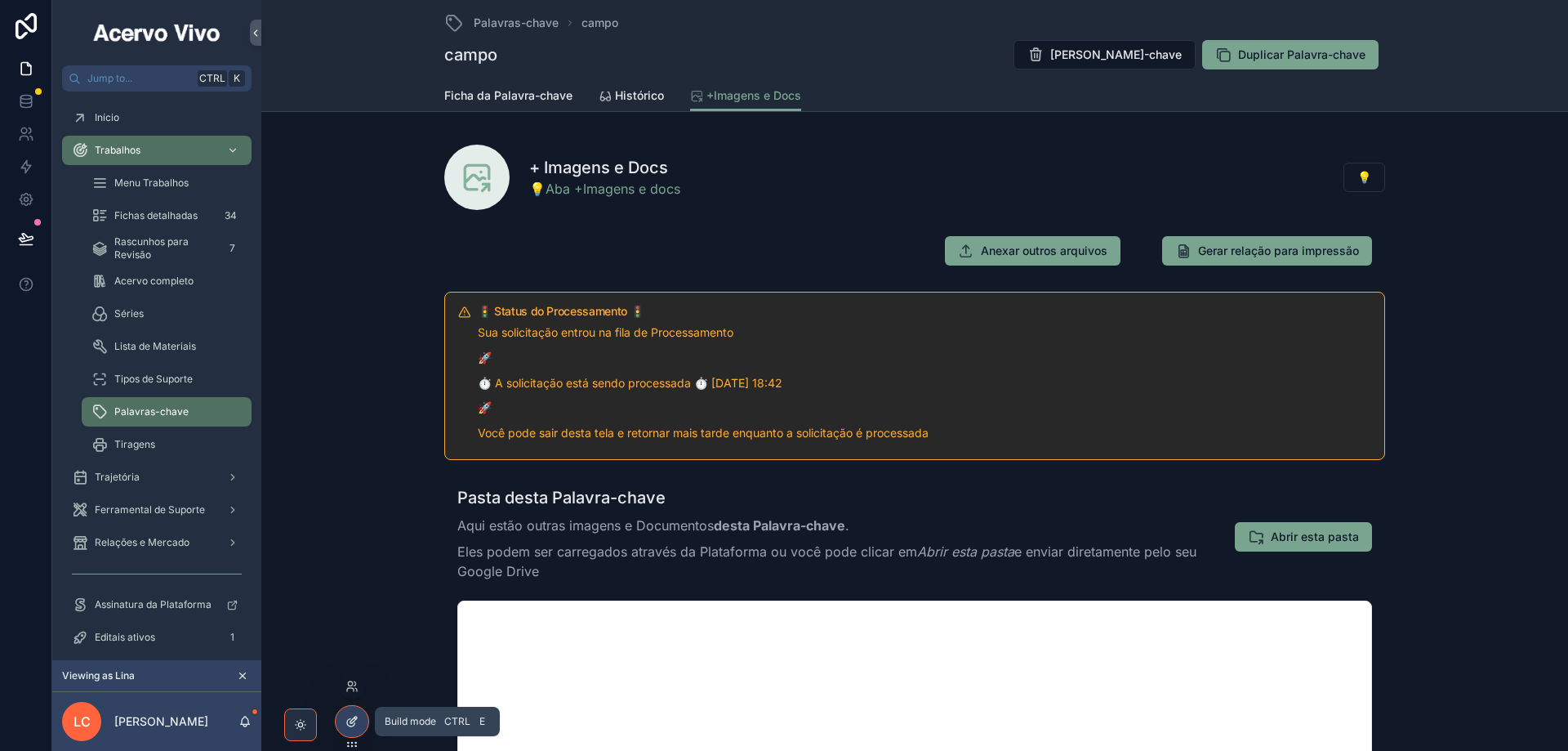
click at [363, 720] on div at bounding box center [352, 722] width 33 height 31
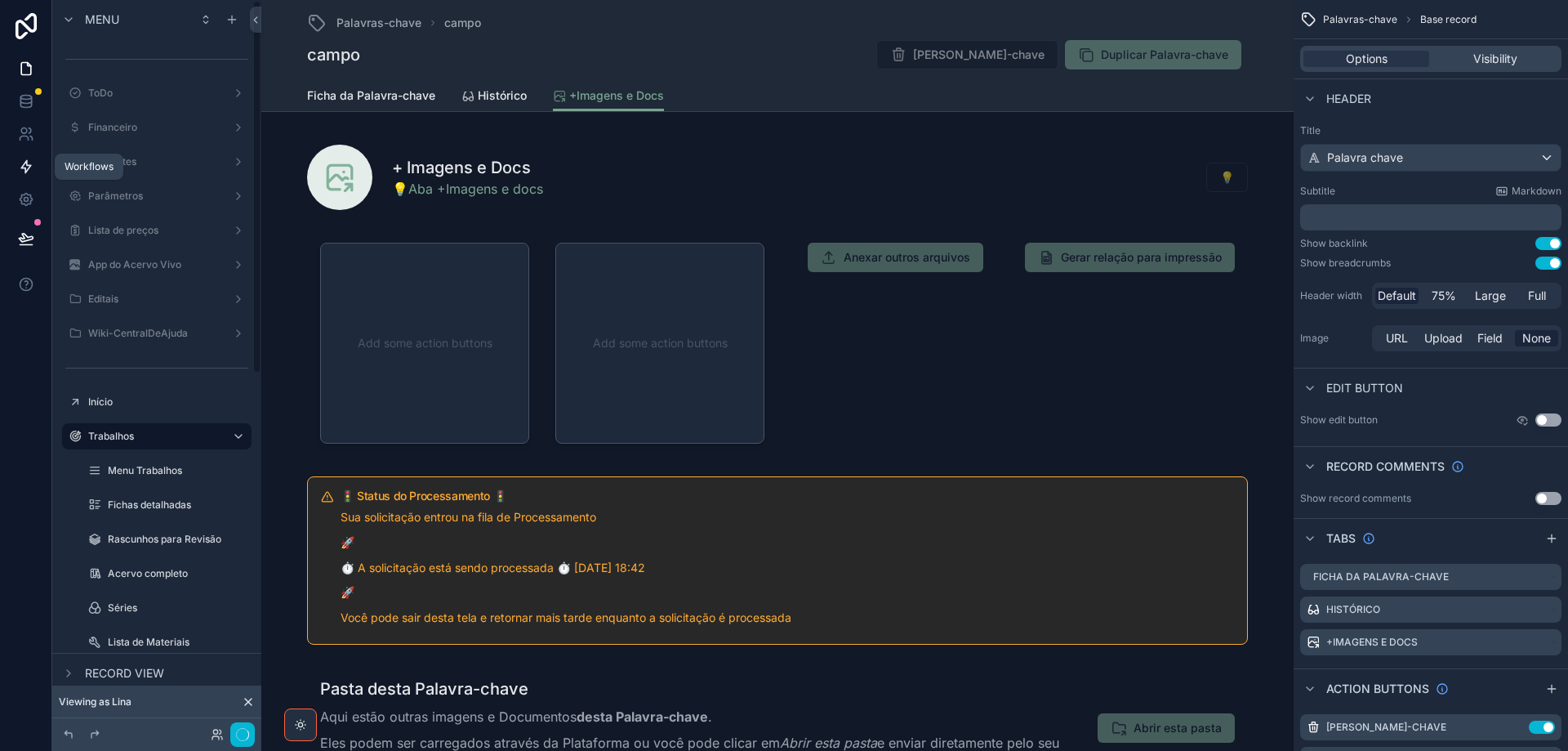
click at [32, 157] on link at bounding box center [26, 167] width 52 height 33
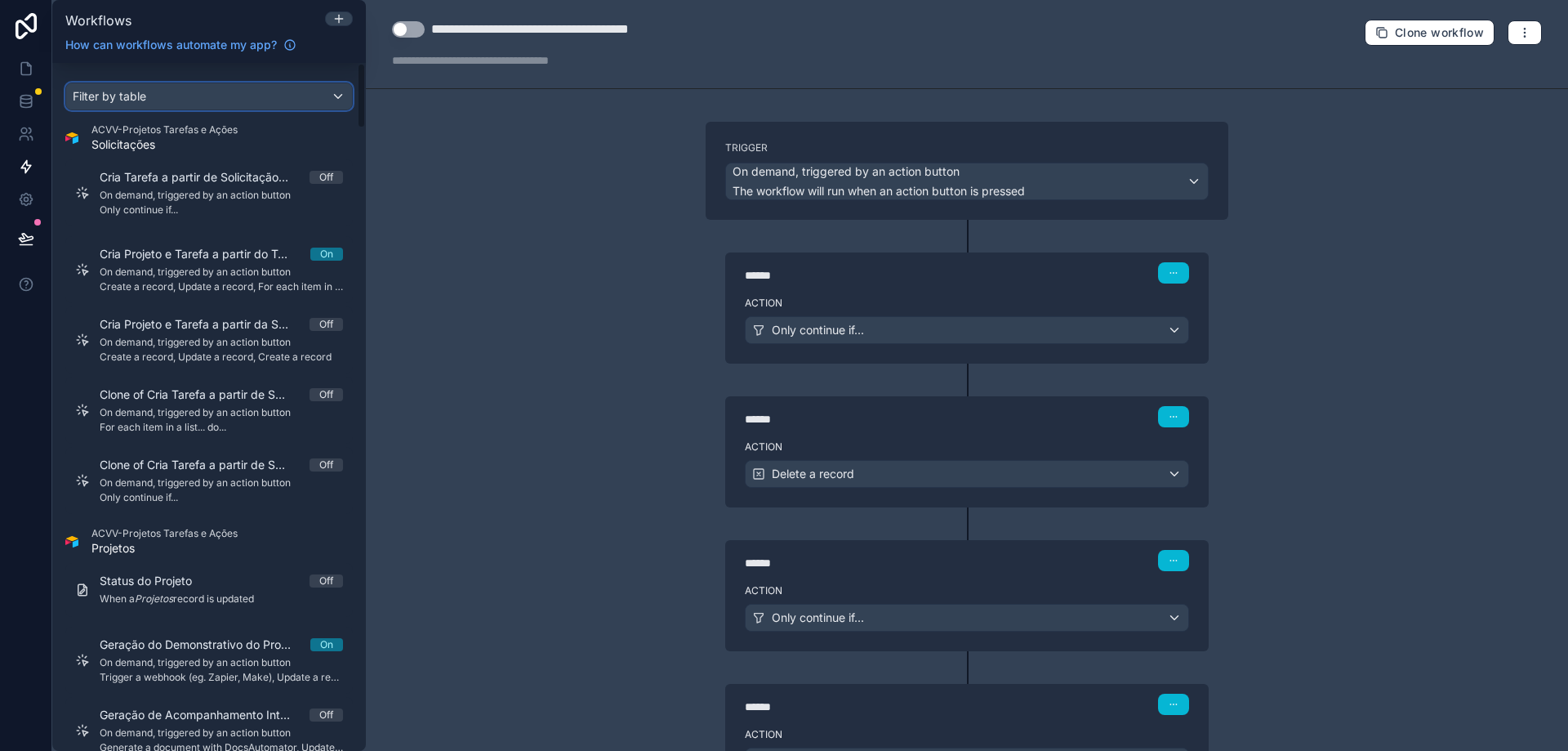
click at [178, 91] on div "Filter by table" at bounding box center [209, 96] width 286 height 26
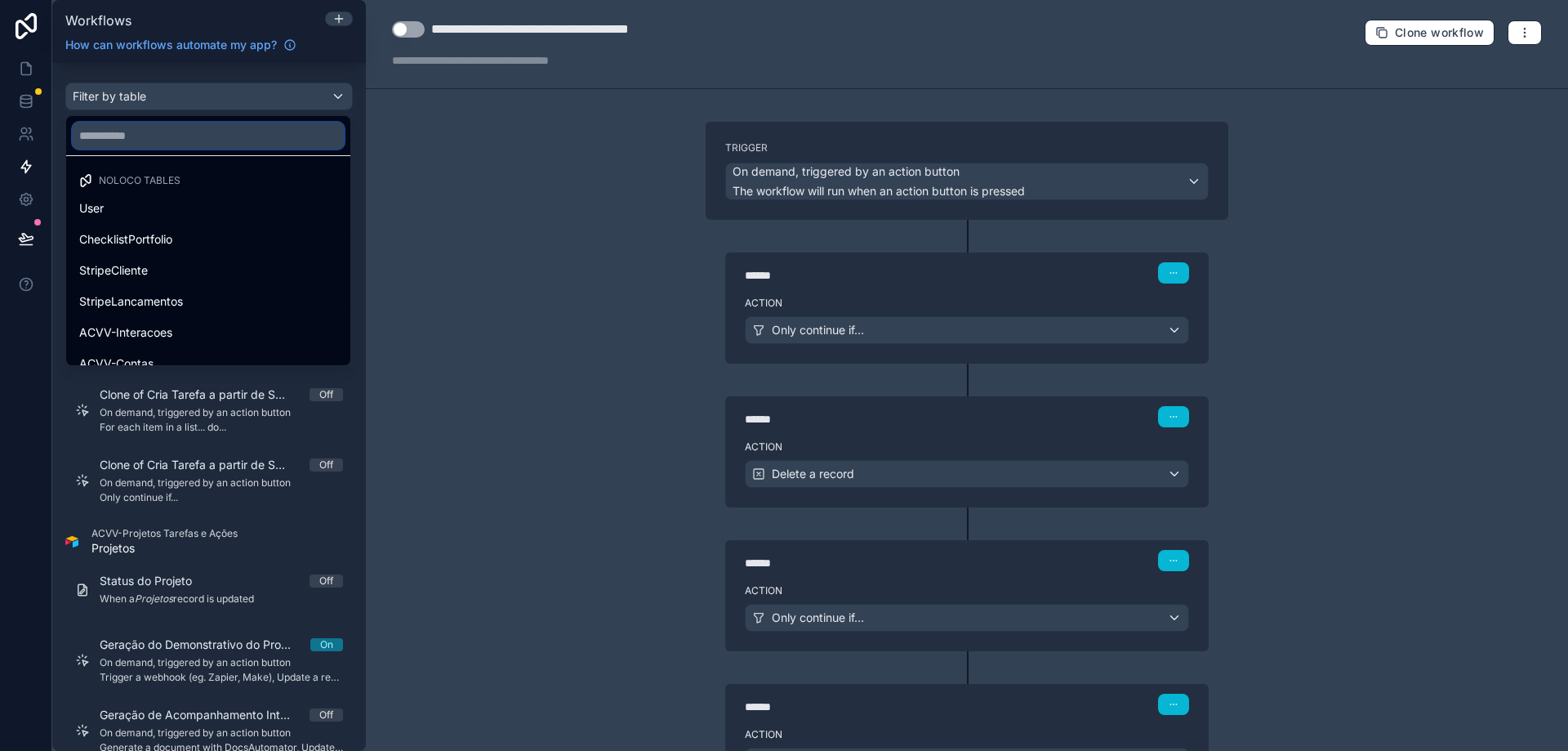
click at [257, 135] on input "text" at bounding box center [208, 136] width 271 height 26
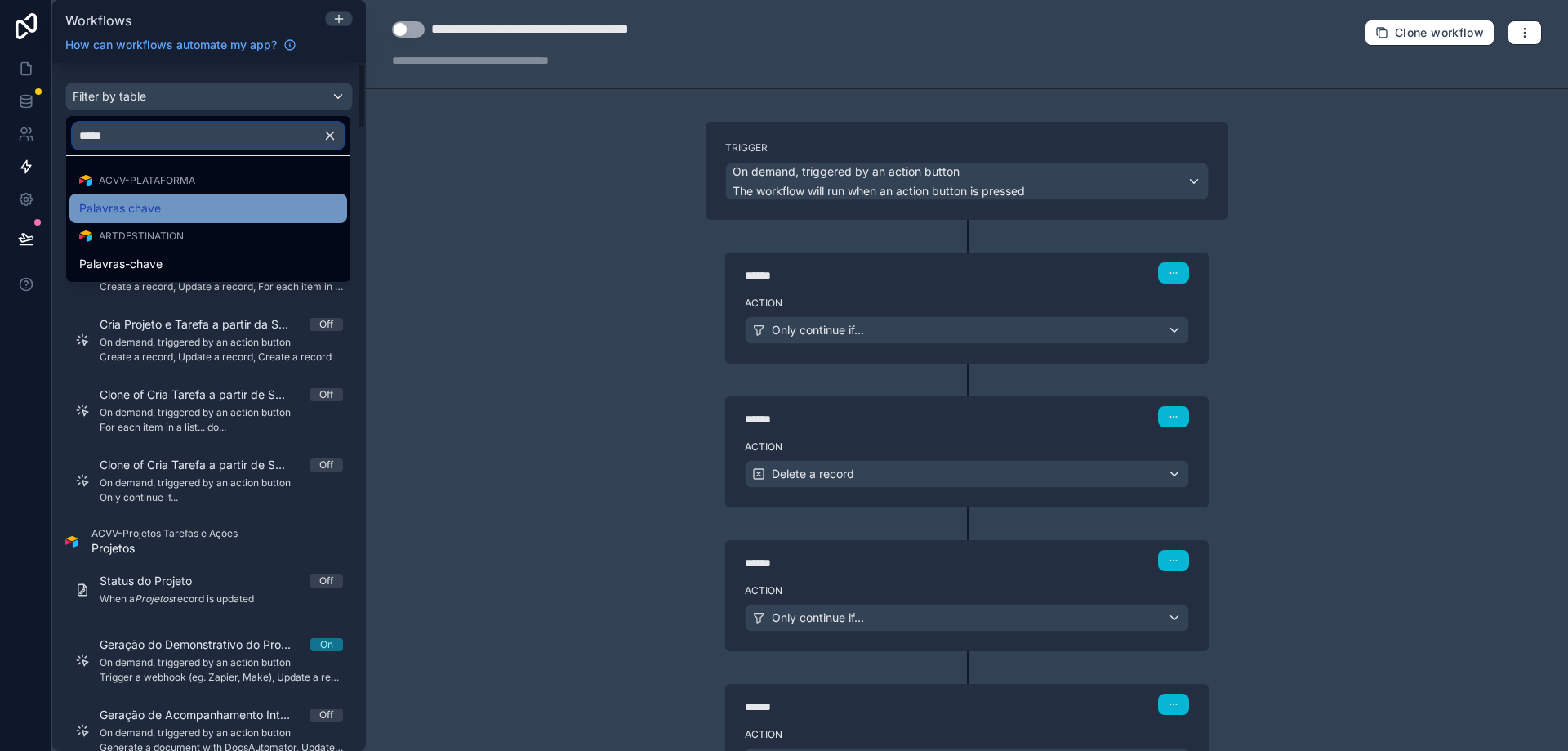
type input "*****"
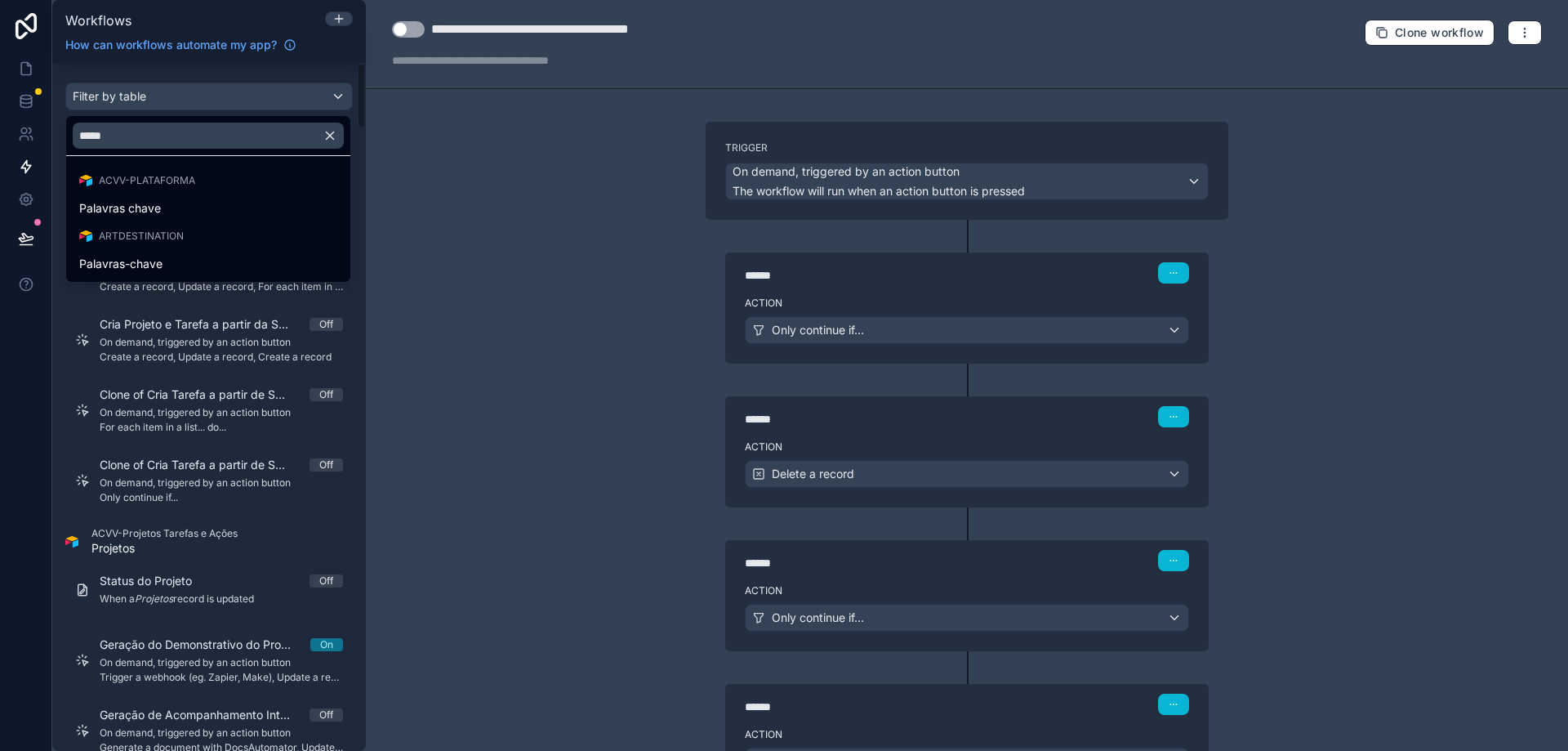
click at [198, 217] on div "Palavras chave" at bounding box center [208, 208] width 258 height 20
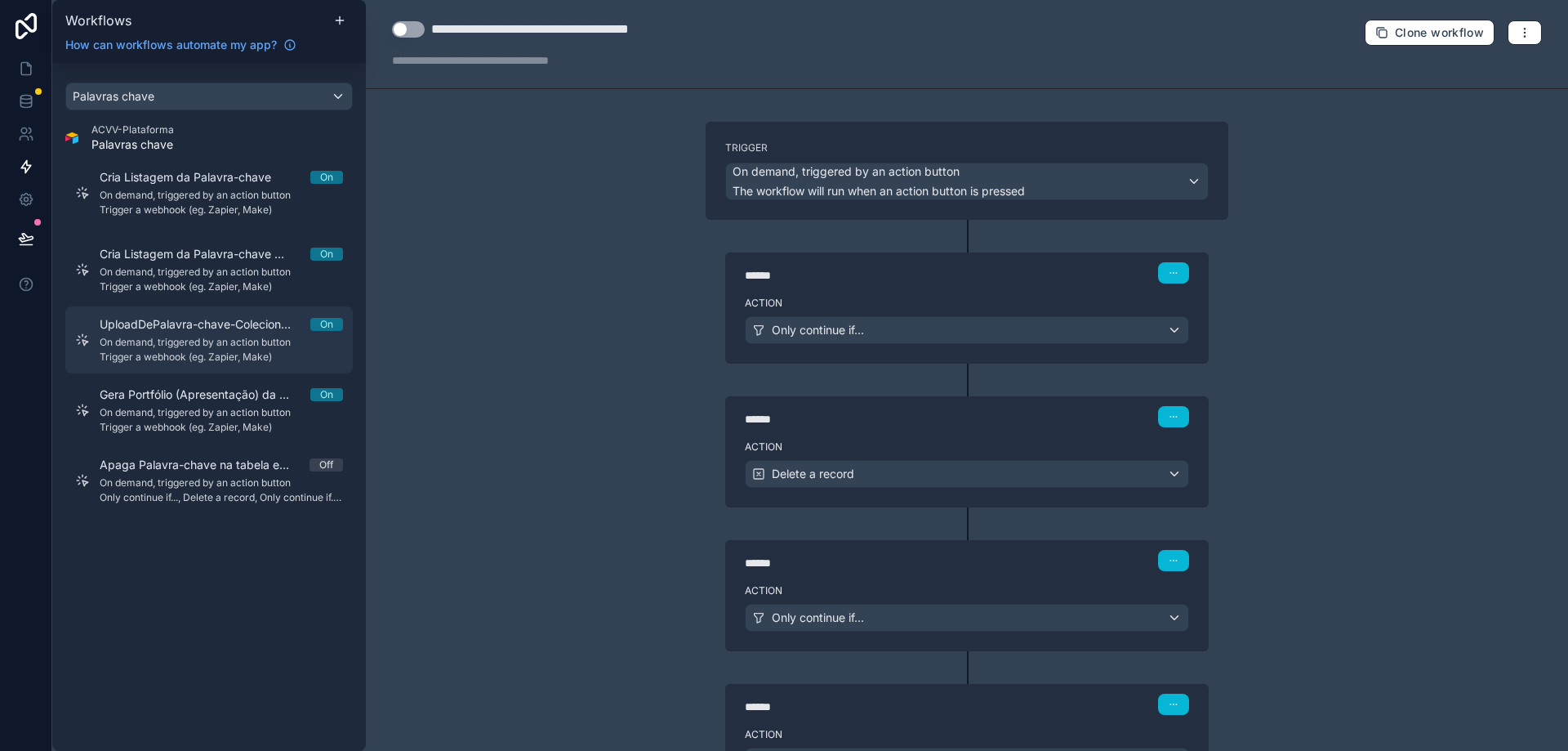
click at [240, 343] on span "On demand, triggered by an action button" at bounding box center [221, 342] width 244 height 13
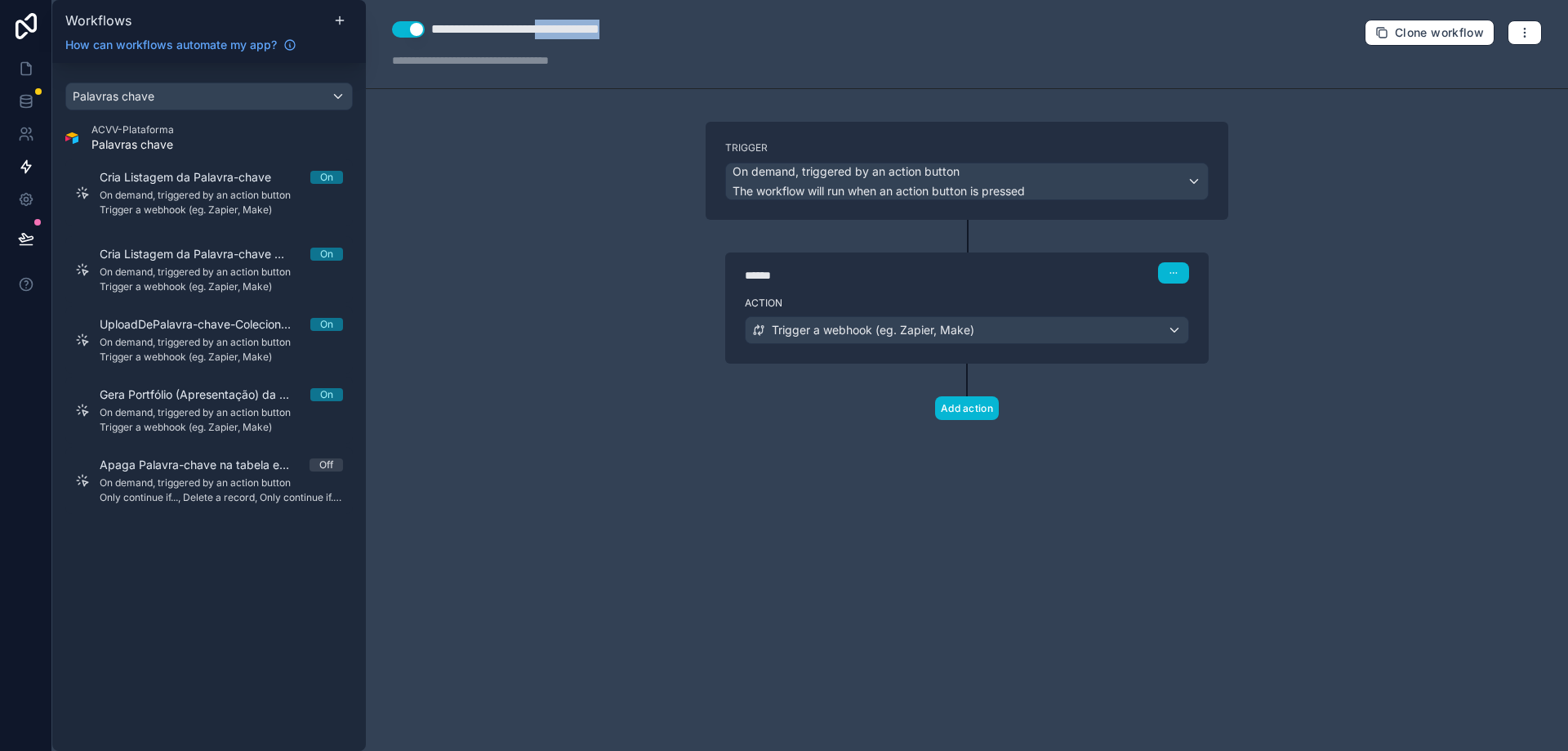
drag, startPoint x: 581, startPoint y: 29, endPoint x: 788, endPoint y: 41, distance: 207.3
click at [788, 41] on div "**********" at bounding box center [968, 44] width 1203 height 89
type div "**********"
click at [977, 412] on button "Add action" at bounding box center [968, 408] width 64 height 23
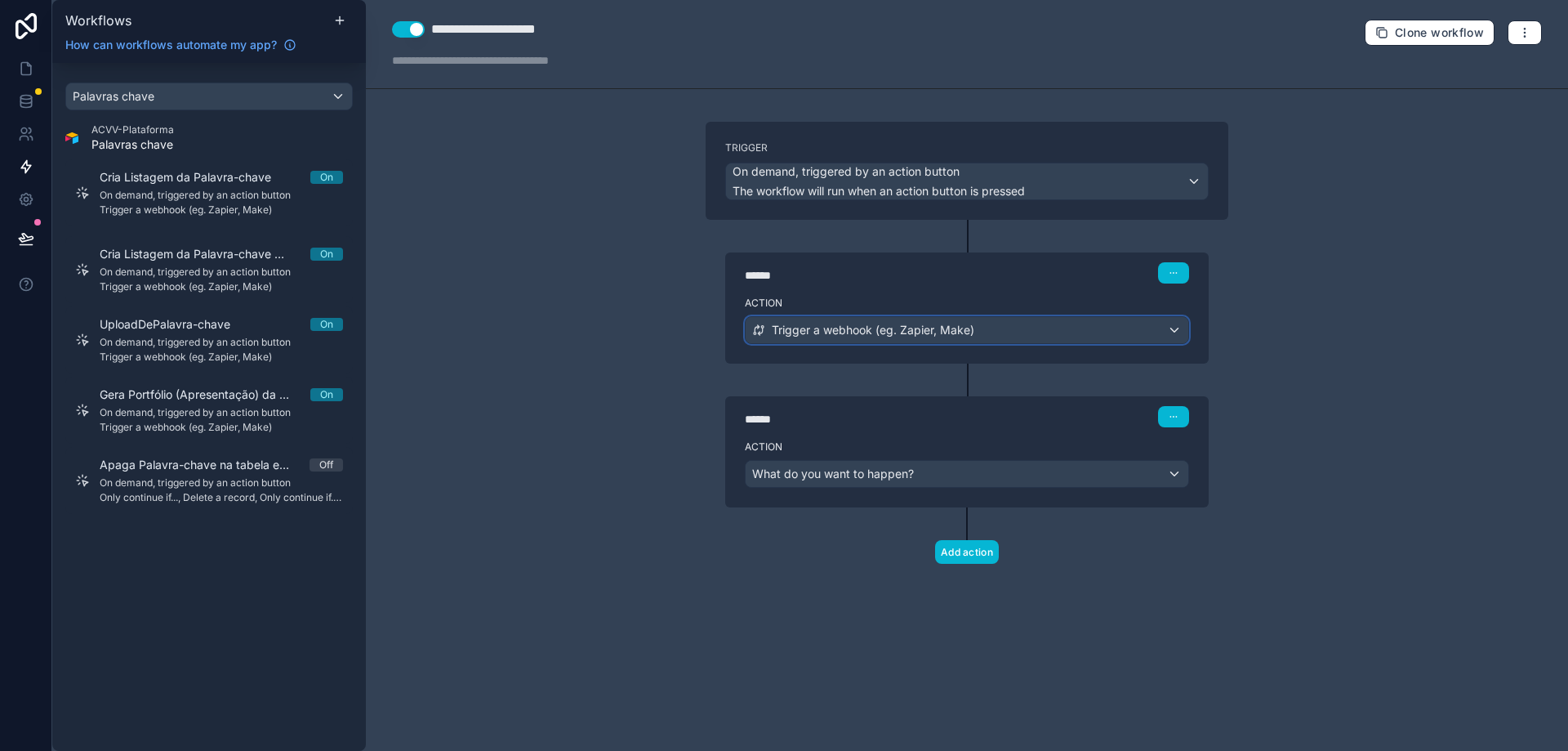
click at [956, 328] on span "Trigger a webhook (eg. Zapier, Make)" at bounding box center [873, 330] width 202 height 16
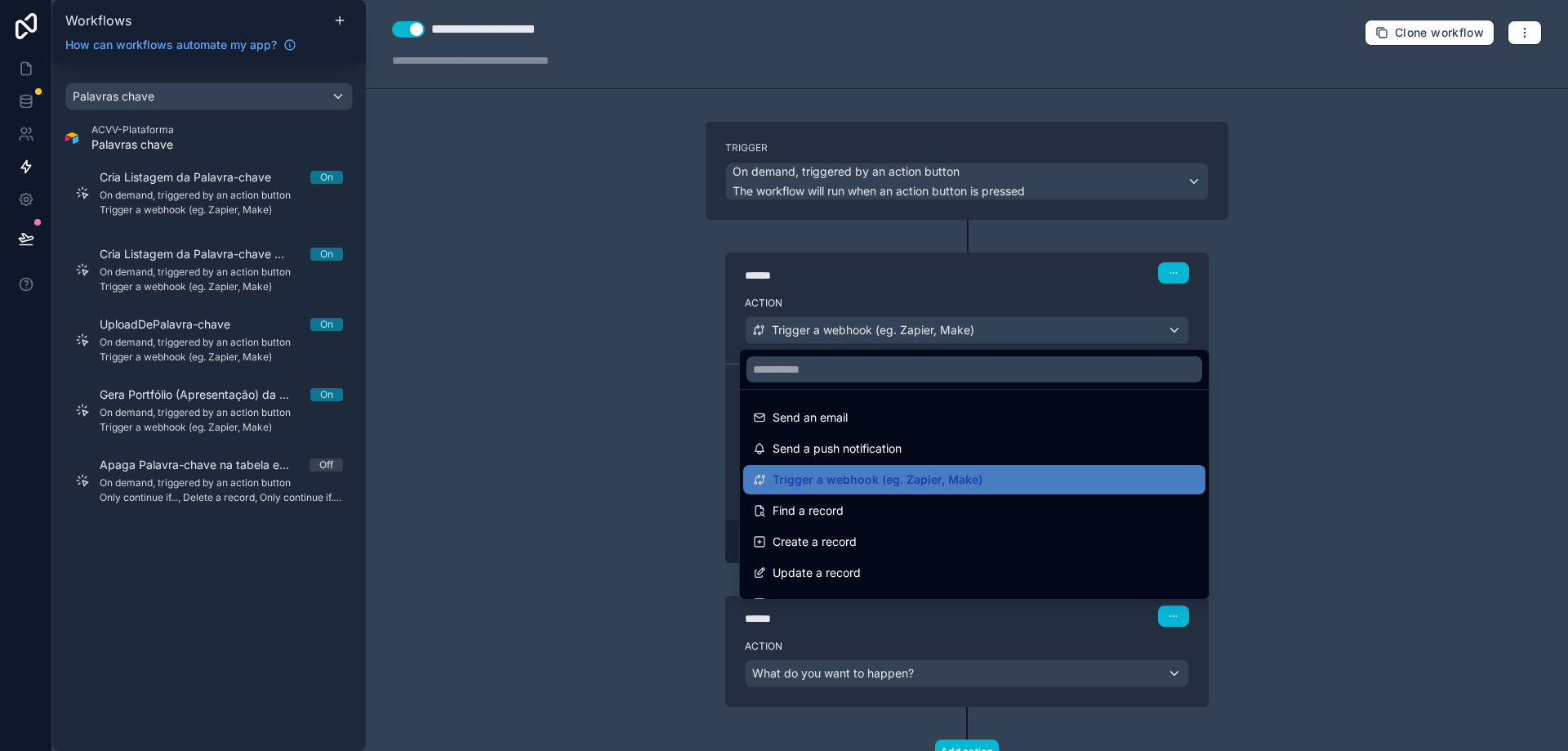
click at [1289, 385] on div at bounding box center [784, 375] width 1568 height 751
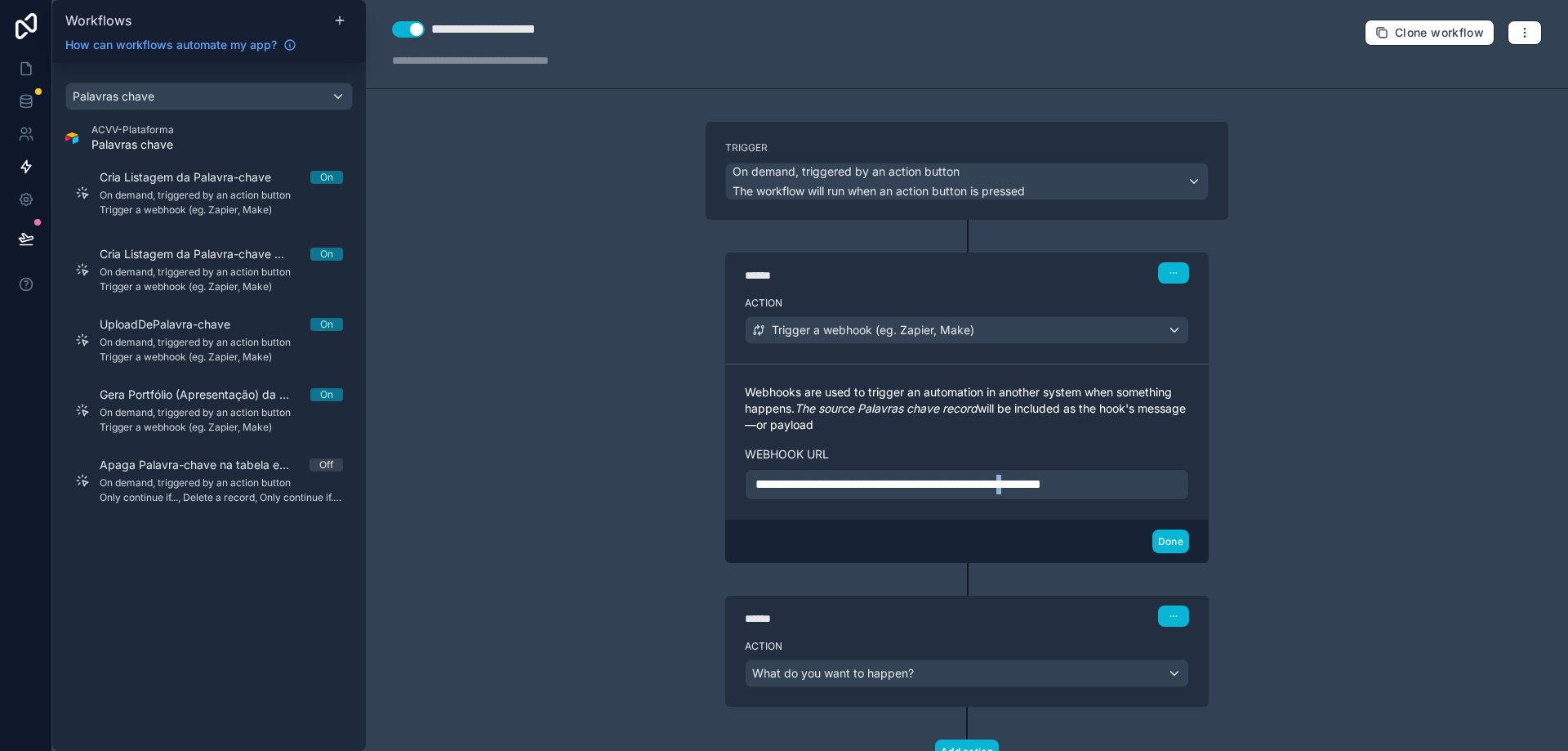
click at [1041, 483] on span "**********" at bounding box center [898, 484] width 286 height 12
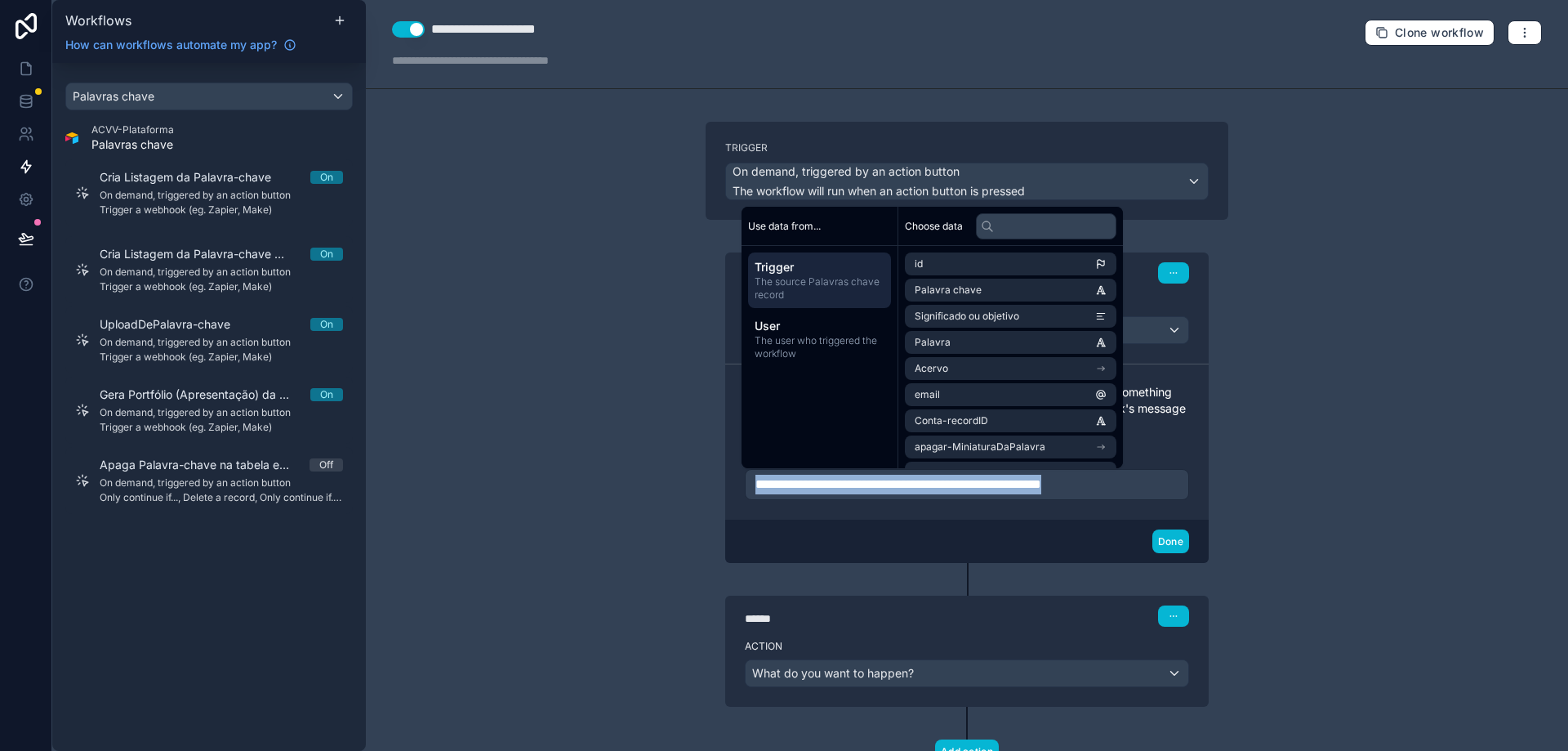
copy span "**********"
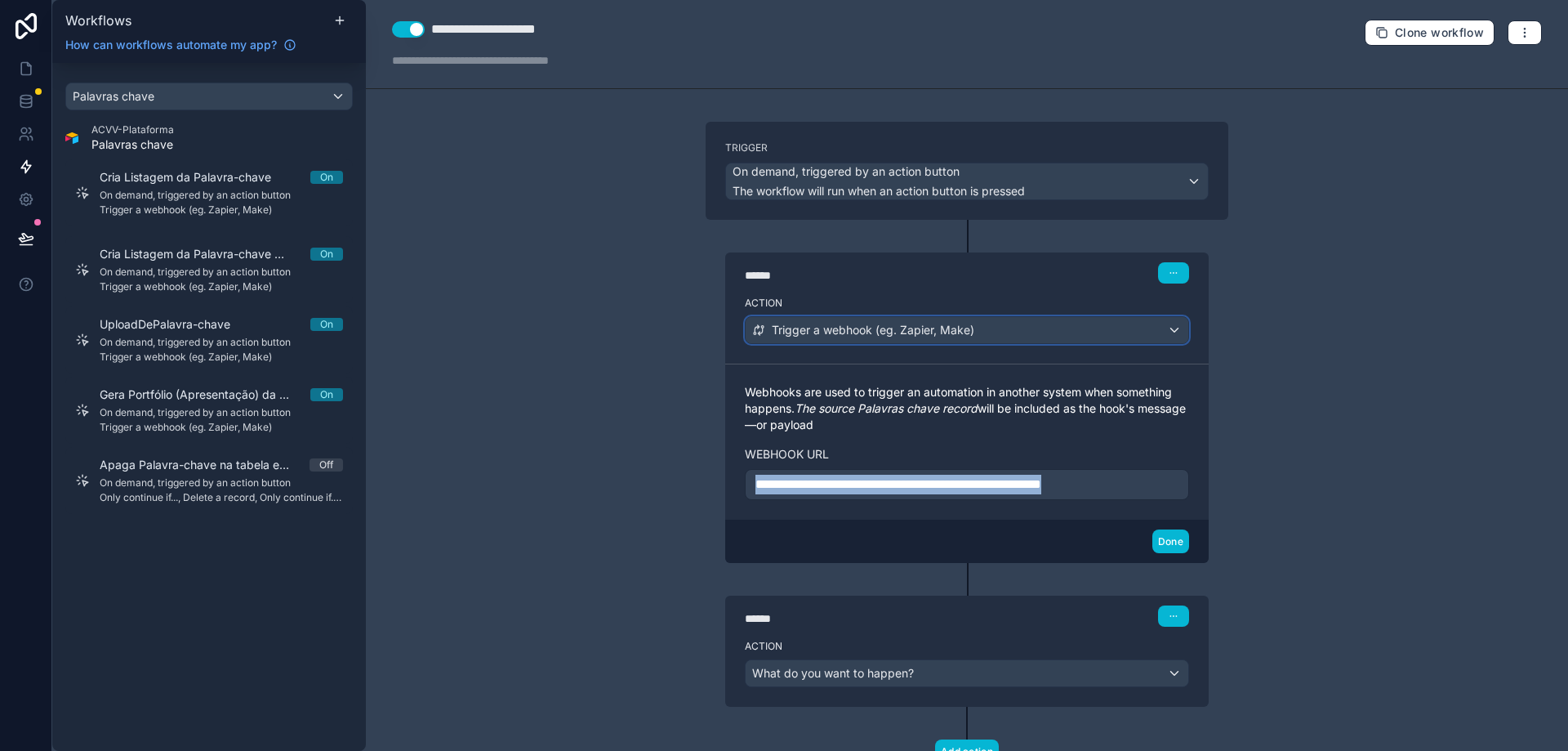
click at [1173, 337] on div "Trigger a webhook (eg. Zapier, Make)" at bounding box center [967, 330] width 442 height 26
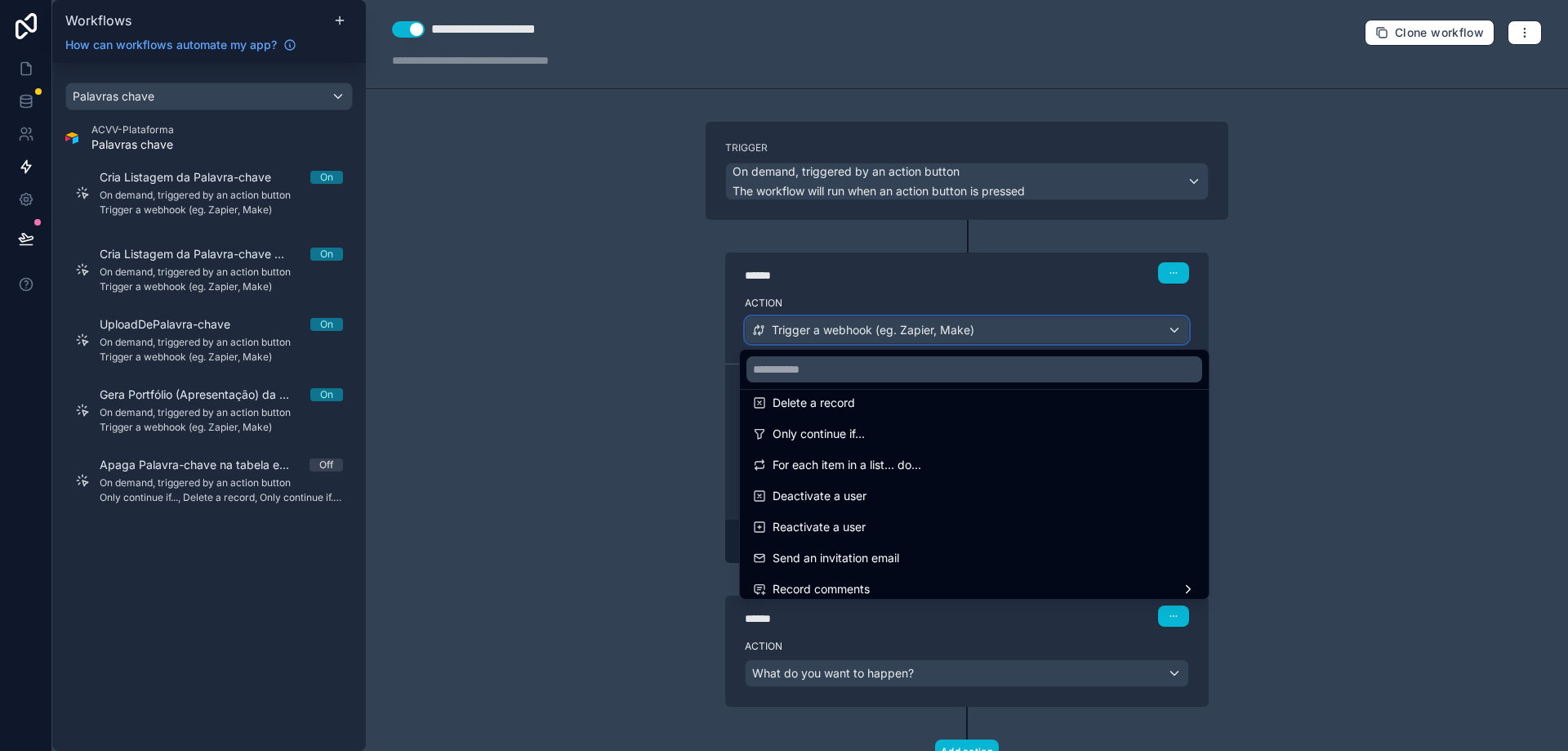
scroll to position [163, 0]
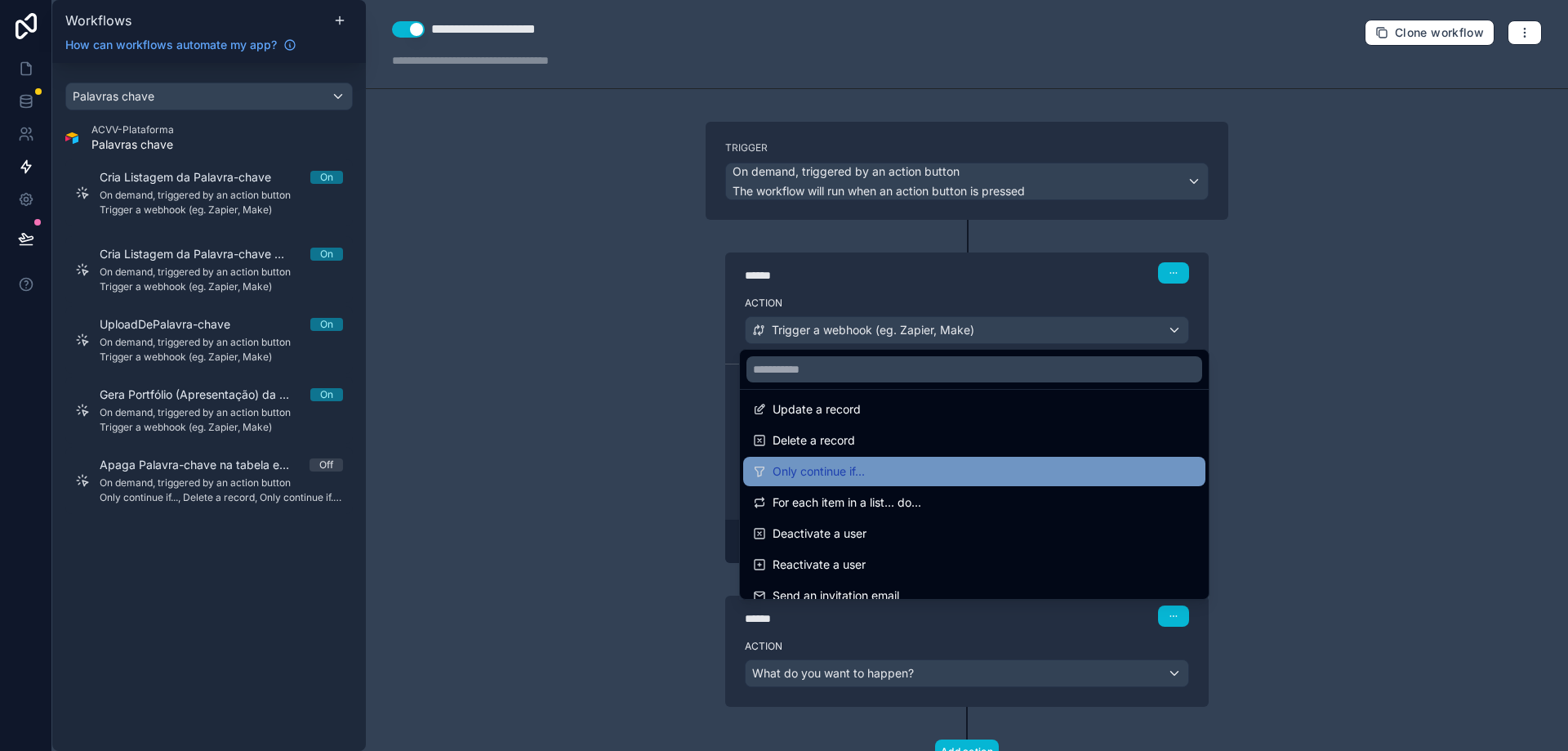
click at [892, 475] on div "Only continue if..." at bounding box center [974, 471] width 442 height 20
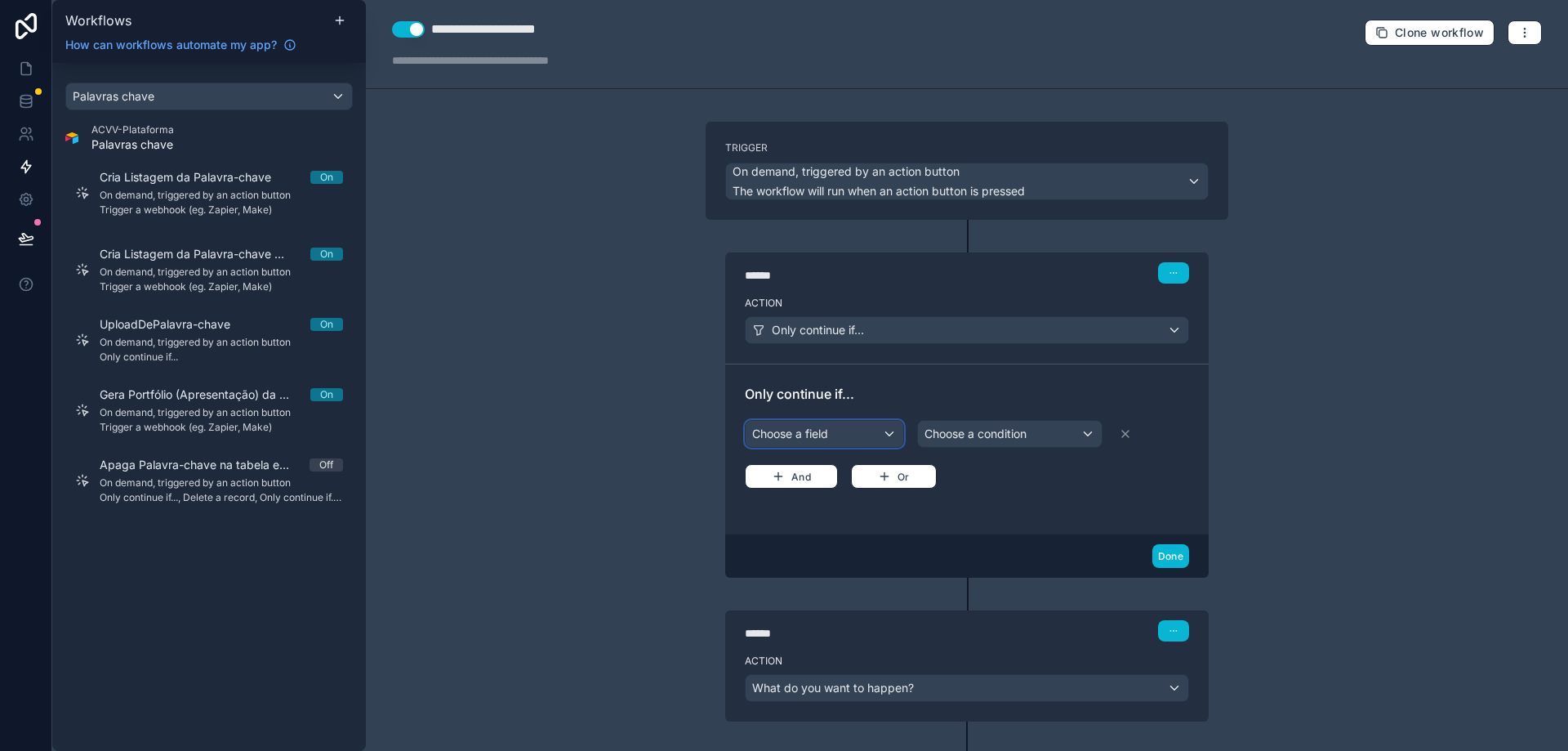
click at [822, 430] on div "Choose a field" at bounding box center [824, 434] width 157 height 26
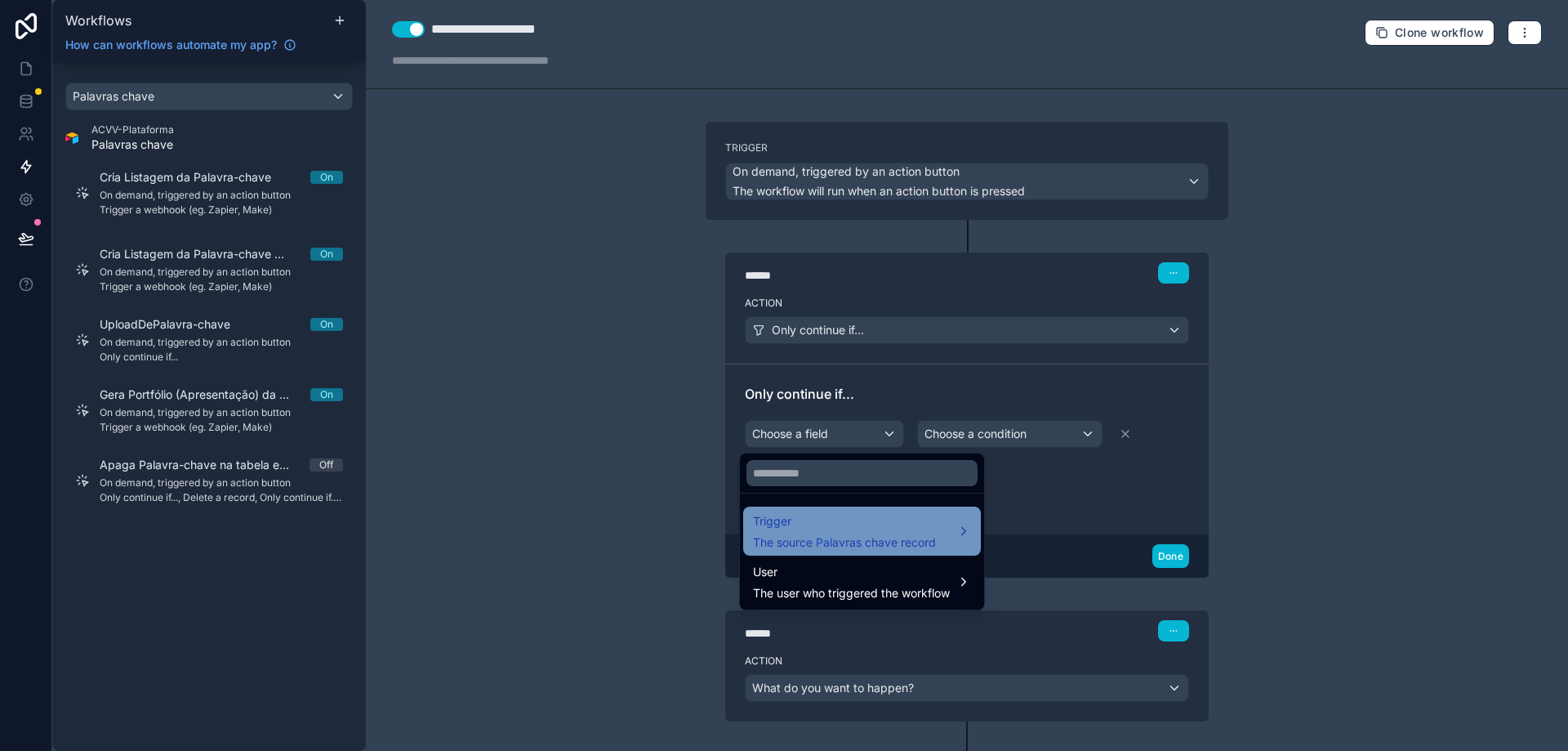
click at [826, 521] on span "Trigger" at bounding box center [845, 521] width 183 height 20
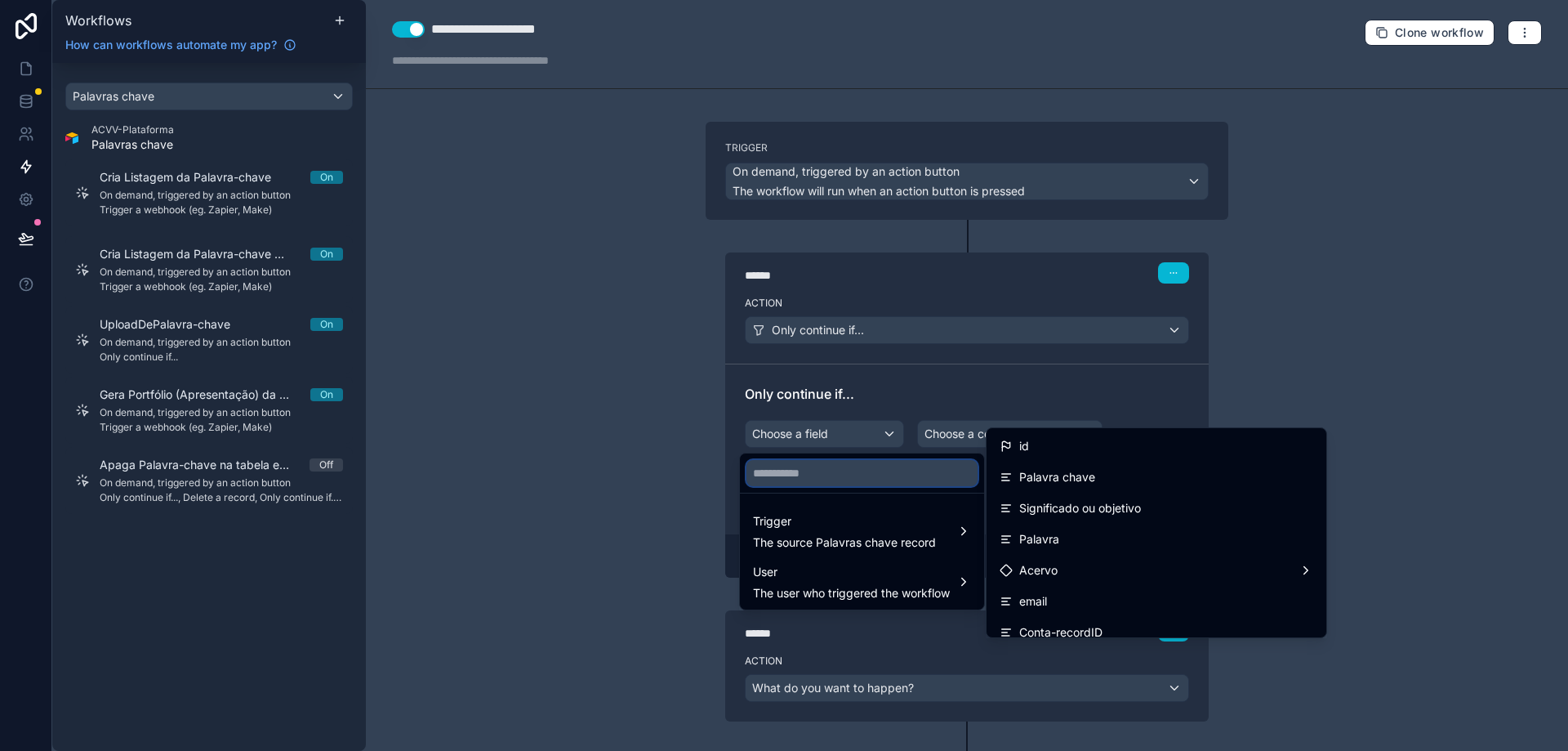
click at [877, 483] on input "text" at bounding box center [862, 473] width 232 height 26
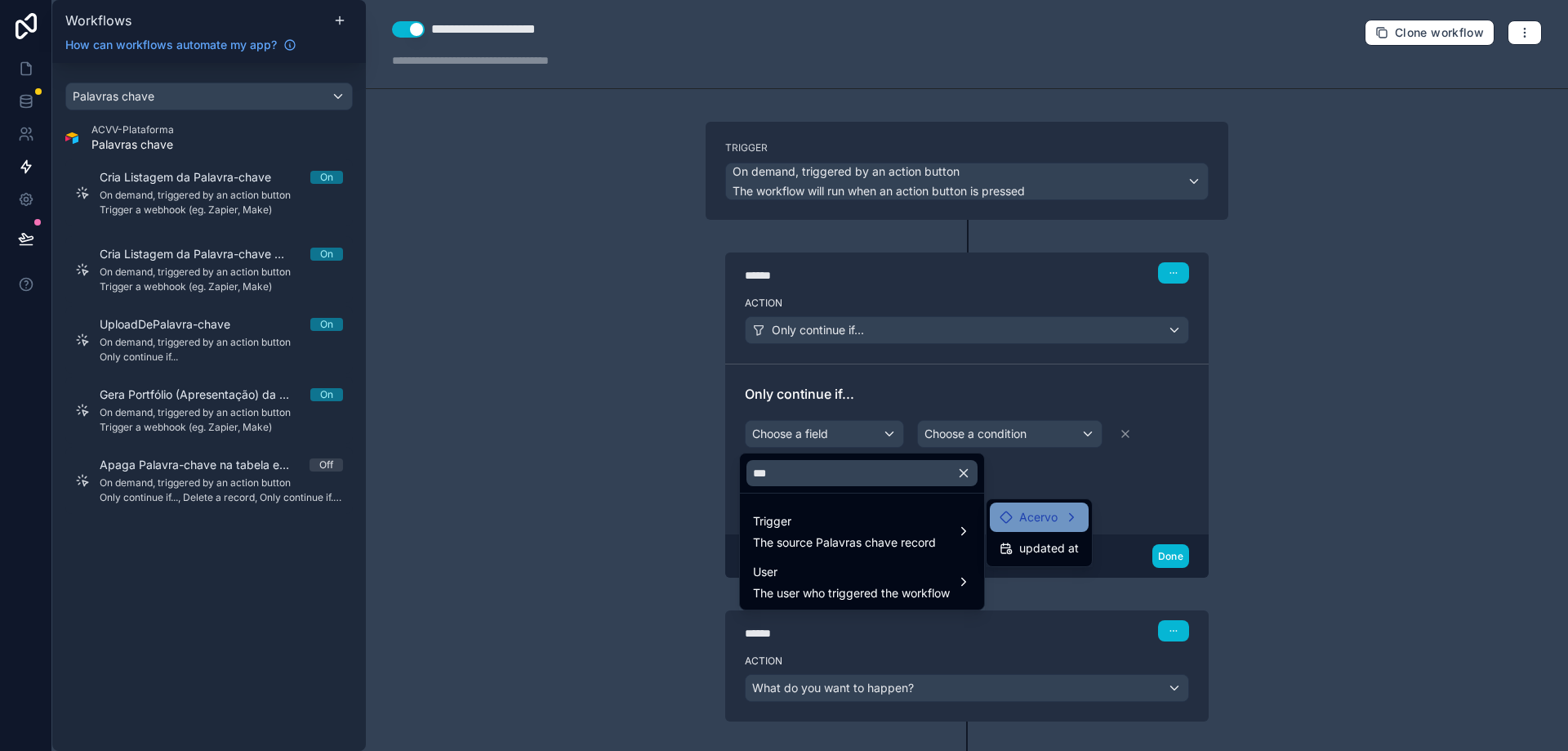
click at [1038, 519] on span "Acervo" at bounding box center [1038, 517] width 38 height 20
click at [894, 476] on input "***" at bounding box center [862, 473] width 232 height 26
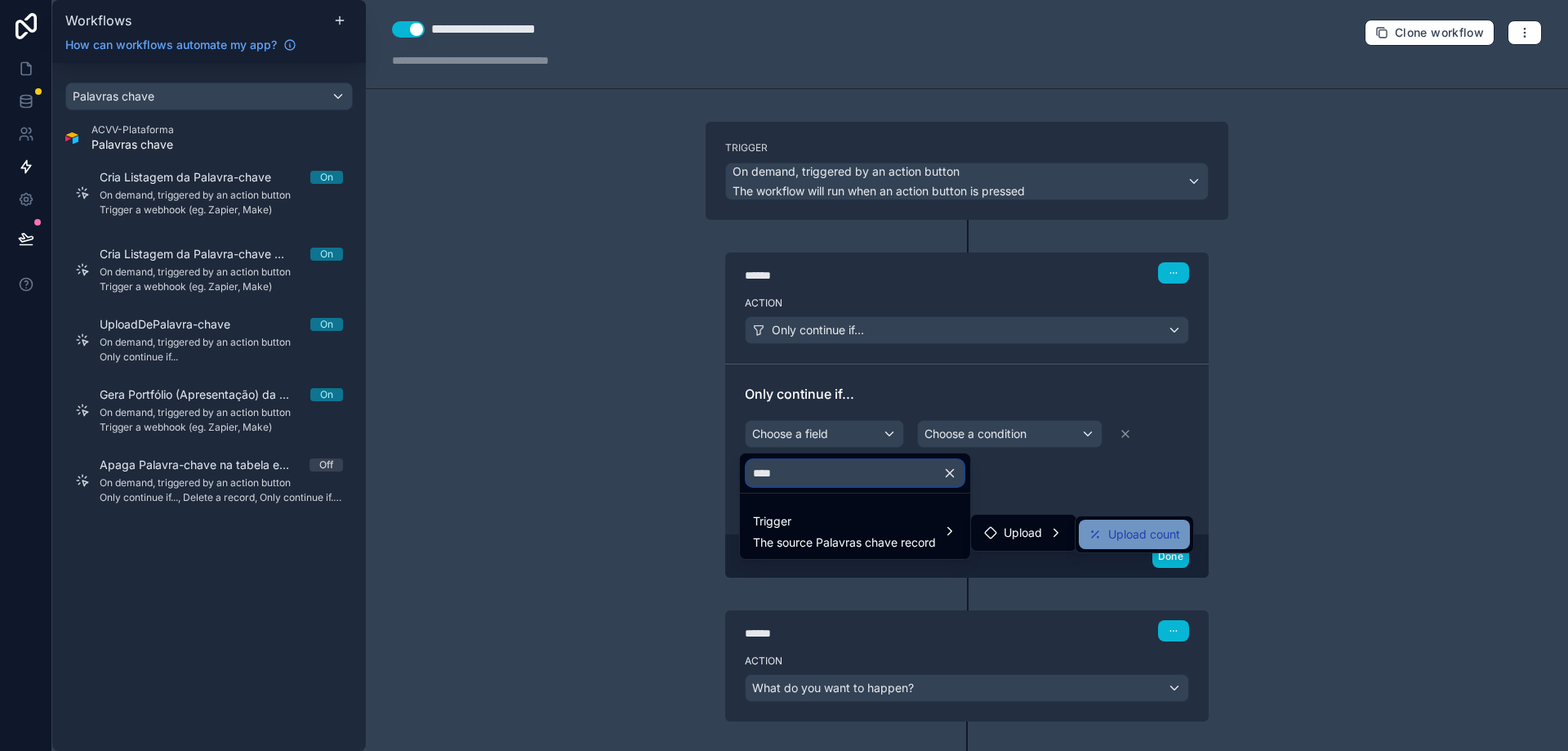
type input "****"
click at [1125, 535] on span "Upload count" at bounding box center [1144, 534] width 72 height 20
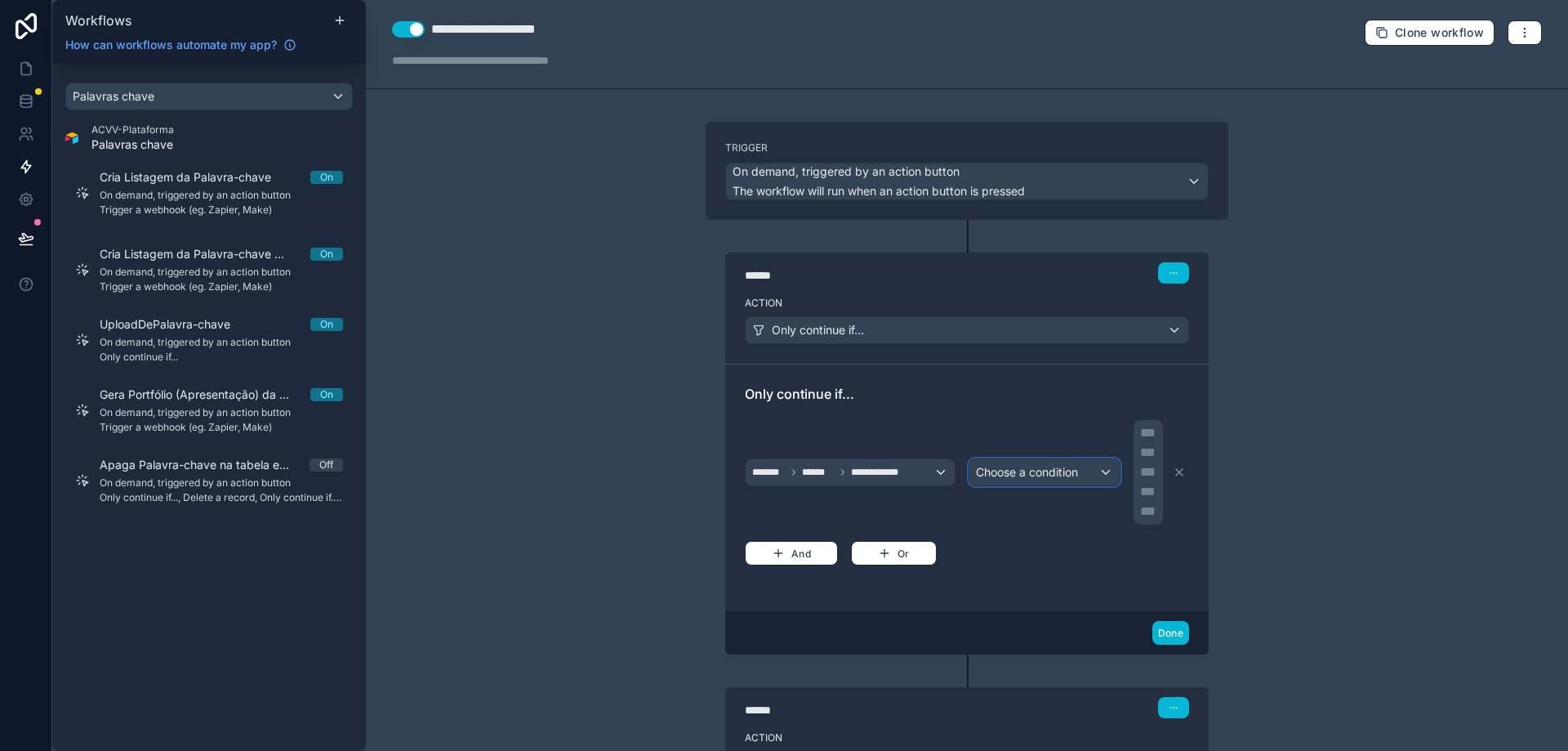
click at [1000, 476] on span "Choose a condition" at bounding box center [1027, 472] width 102 height 14
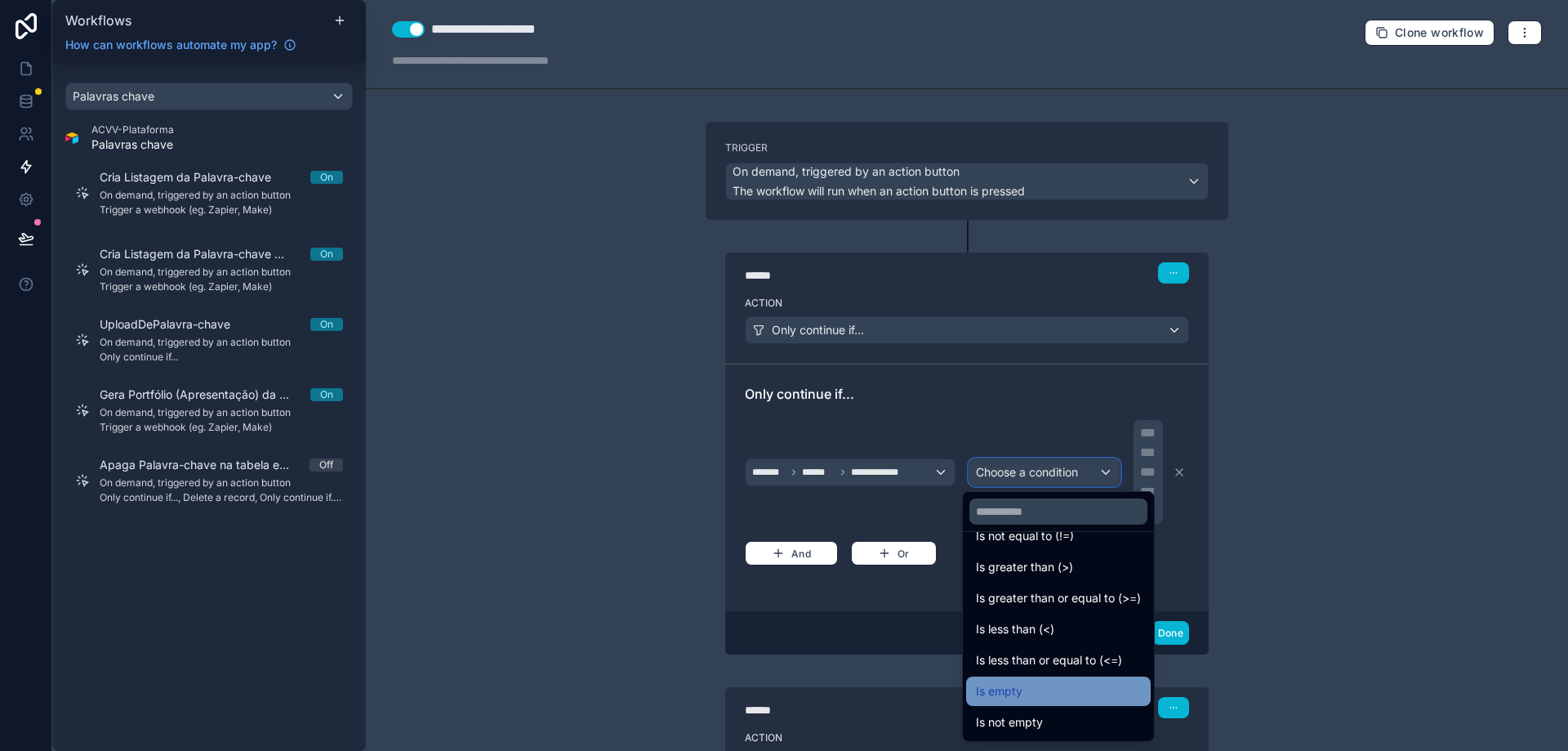
scroll to position [116, 0]
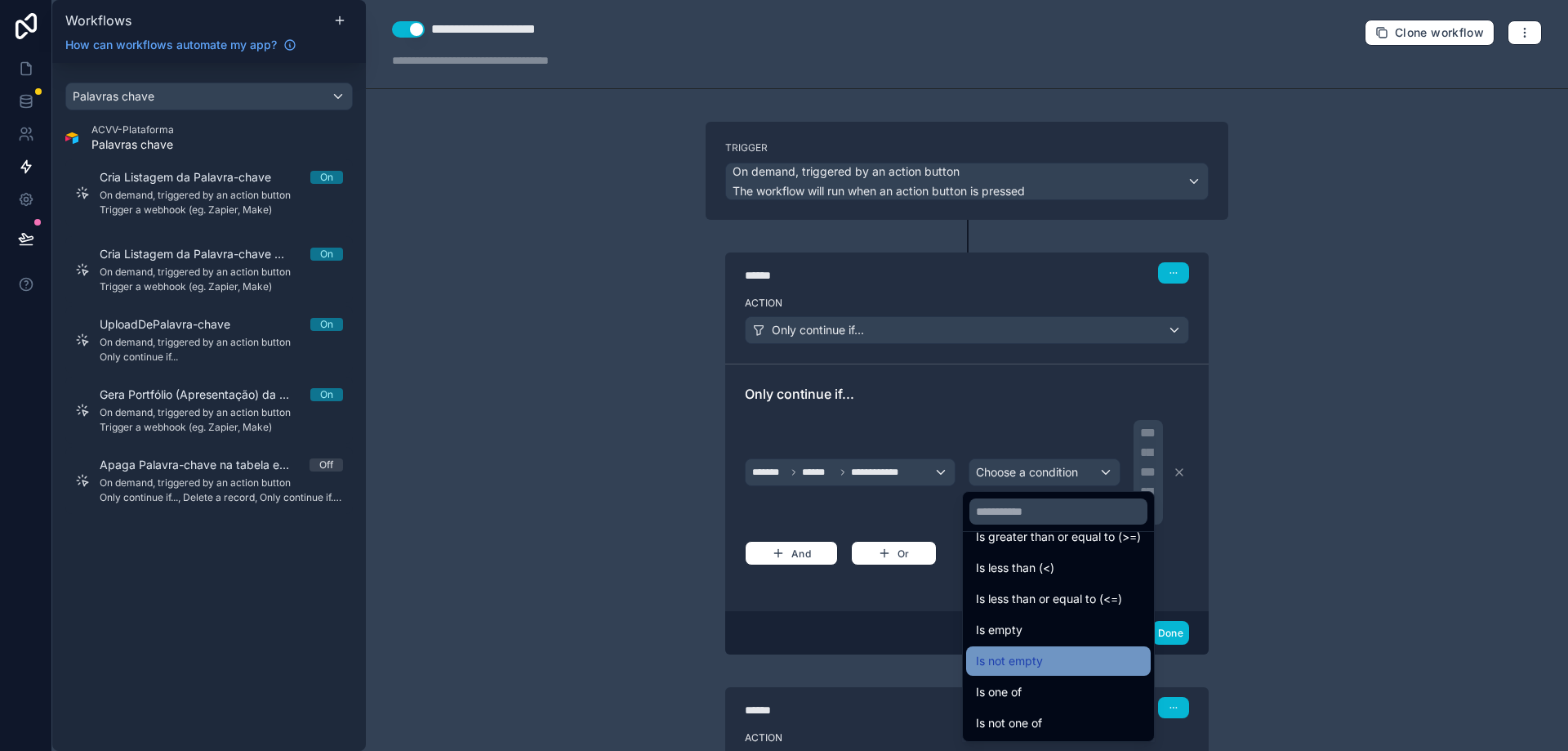
click at [1032, 667] on span "Is not empty" at bounding box center [1010, 661] width 67 height 20
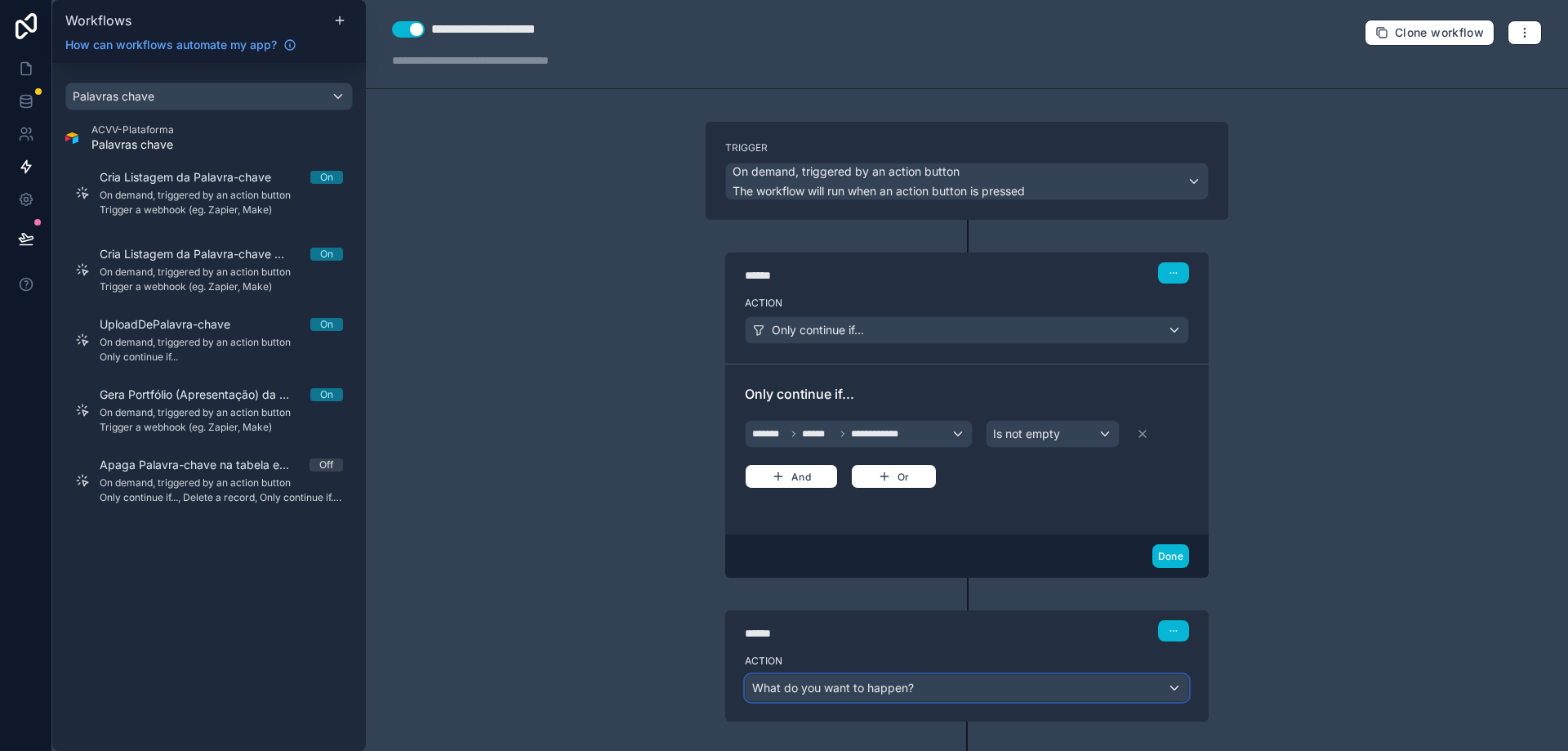
click at [926, 685] on div "What do you want to happen?" at bounding box center [967, 688] width 442 height 26
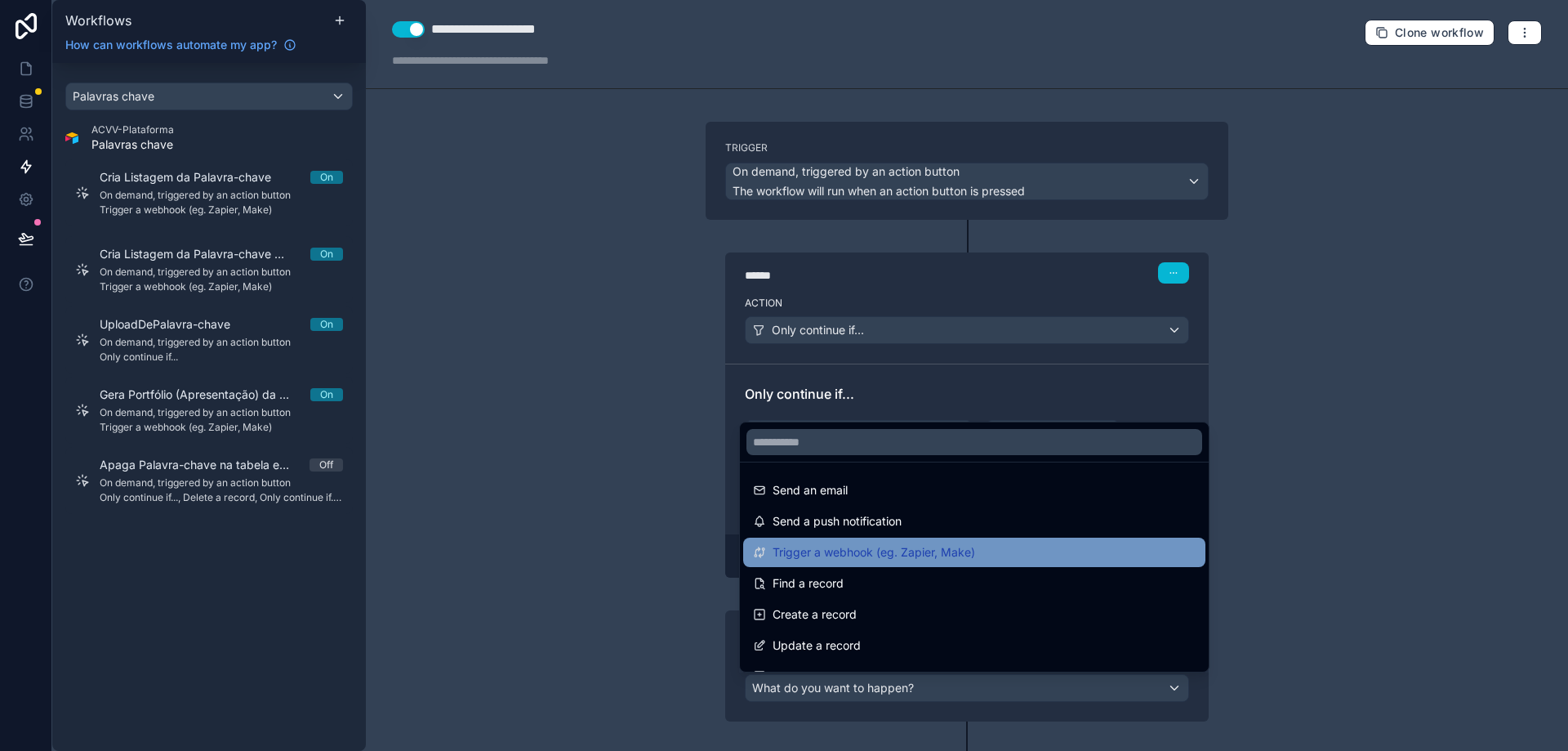
click at [921, 553] on span "Trigger a webhook (eg. Zapier, Make)" at bounding box center [873, 552] width 202 height 20
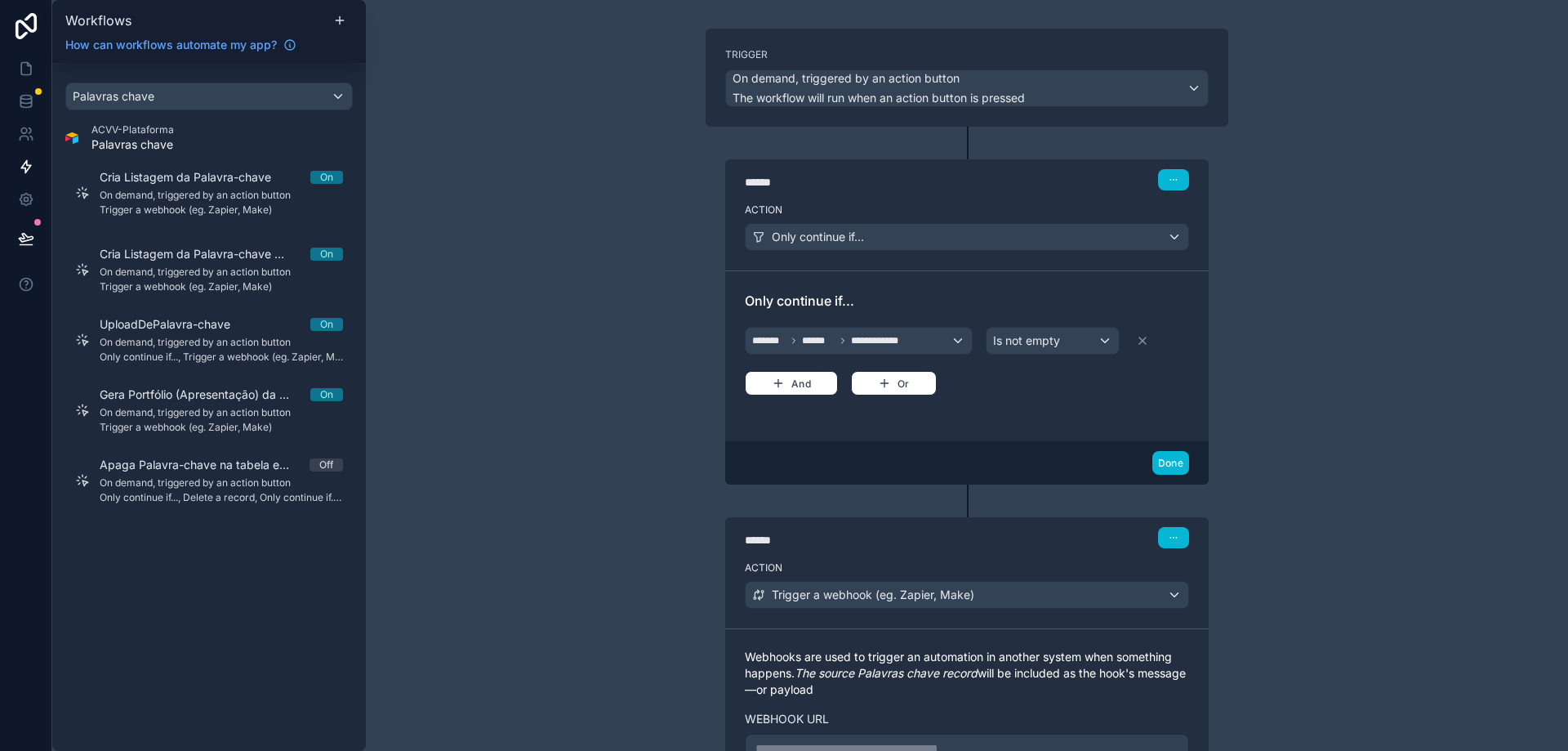
scroll to position [278, 0]
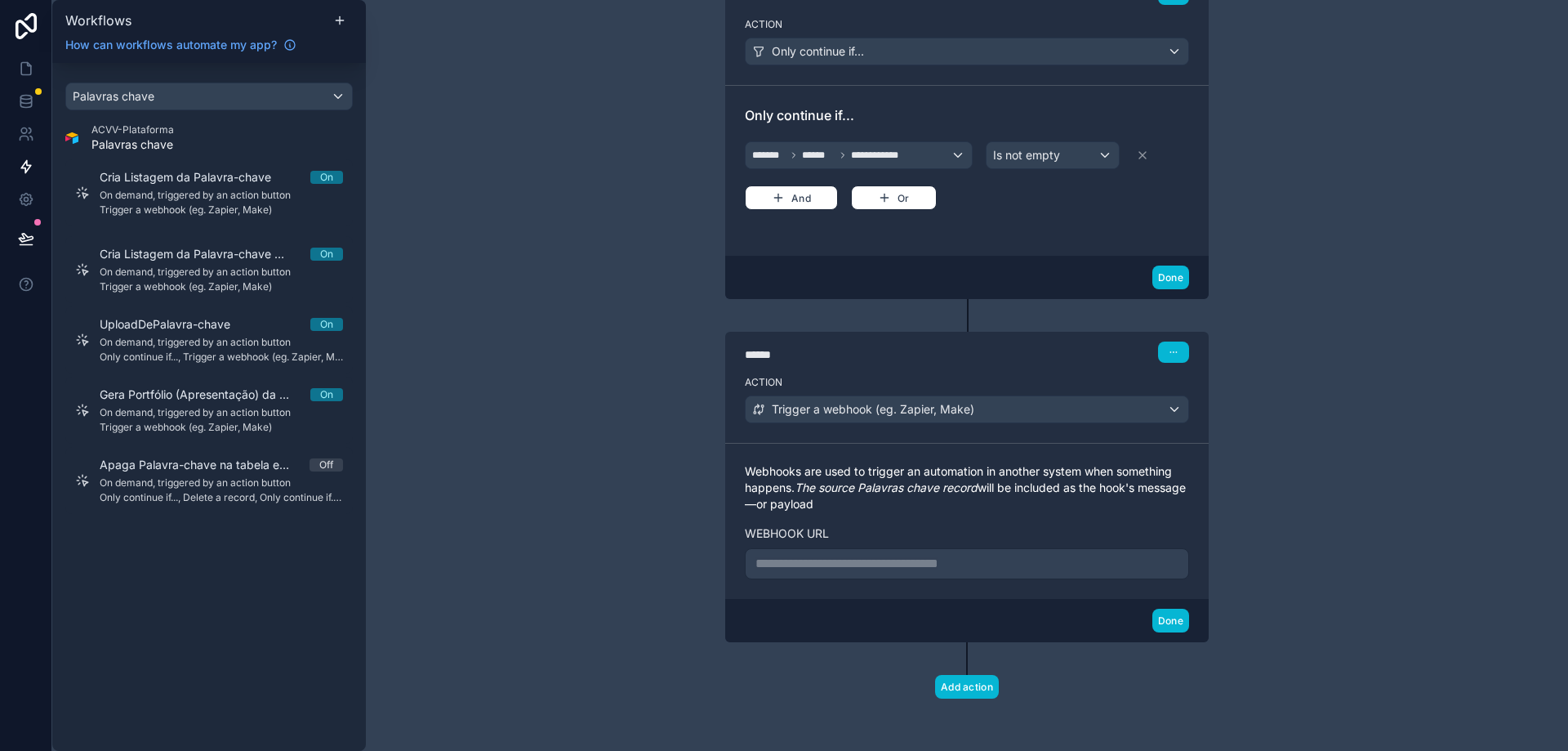
click at [964, 569] on p "**********" at bounding box center [968, 563] width 423 height 20
click at [1174, 620] on button "Done" at bounding box center [1171, 620] width 37 height 23
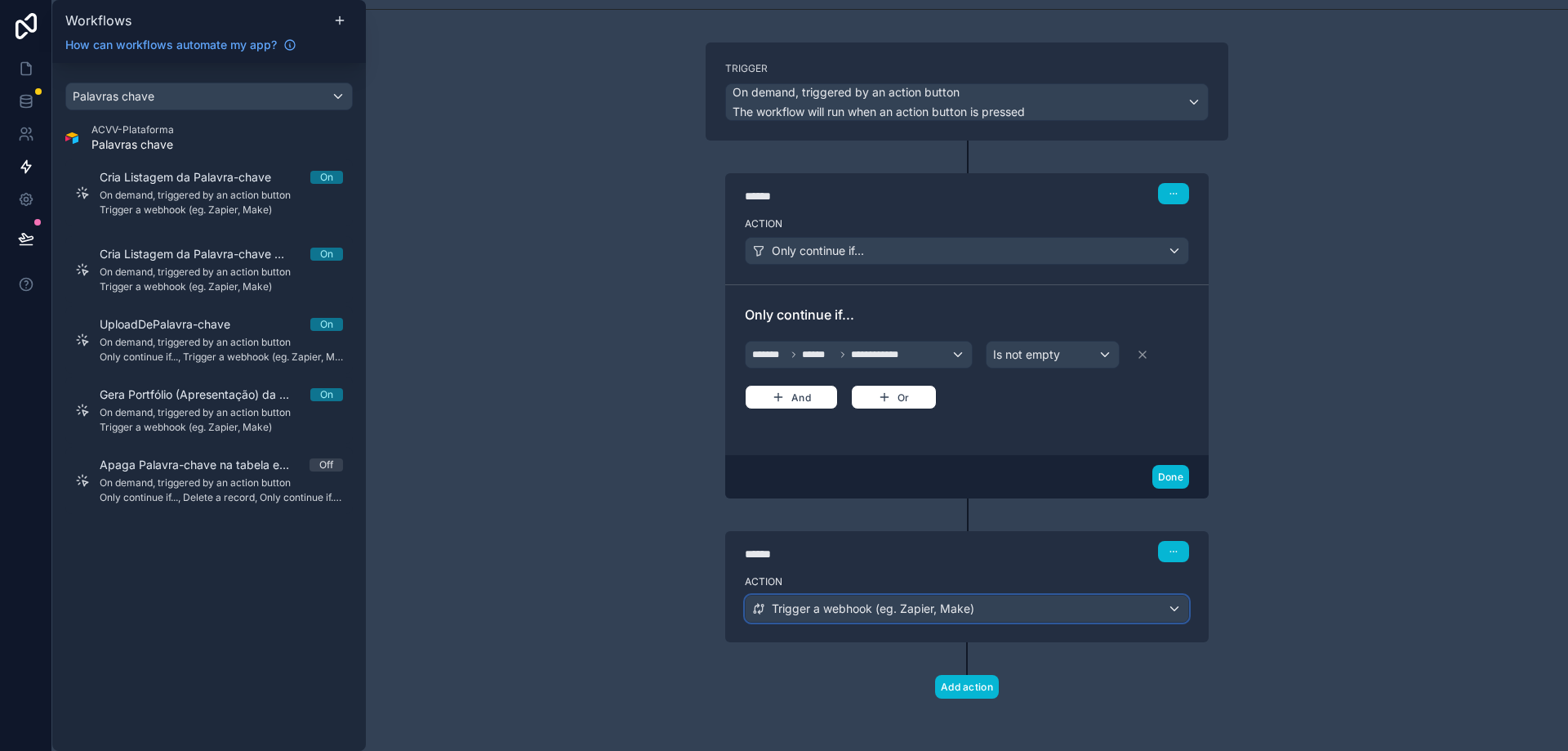
click at [1088, 608] on div "Trigger a webhook (eg. Zapier, Make)" at bounding box center [967, 608] width 442 height 26
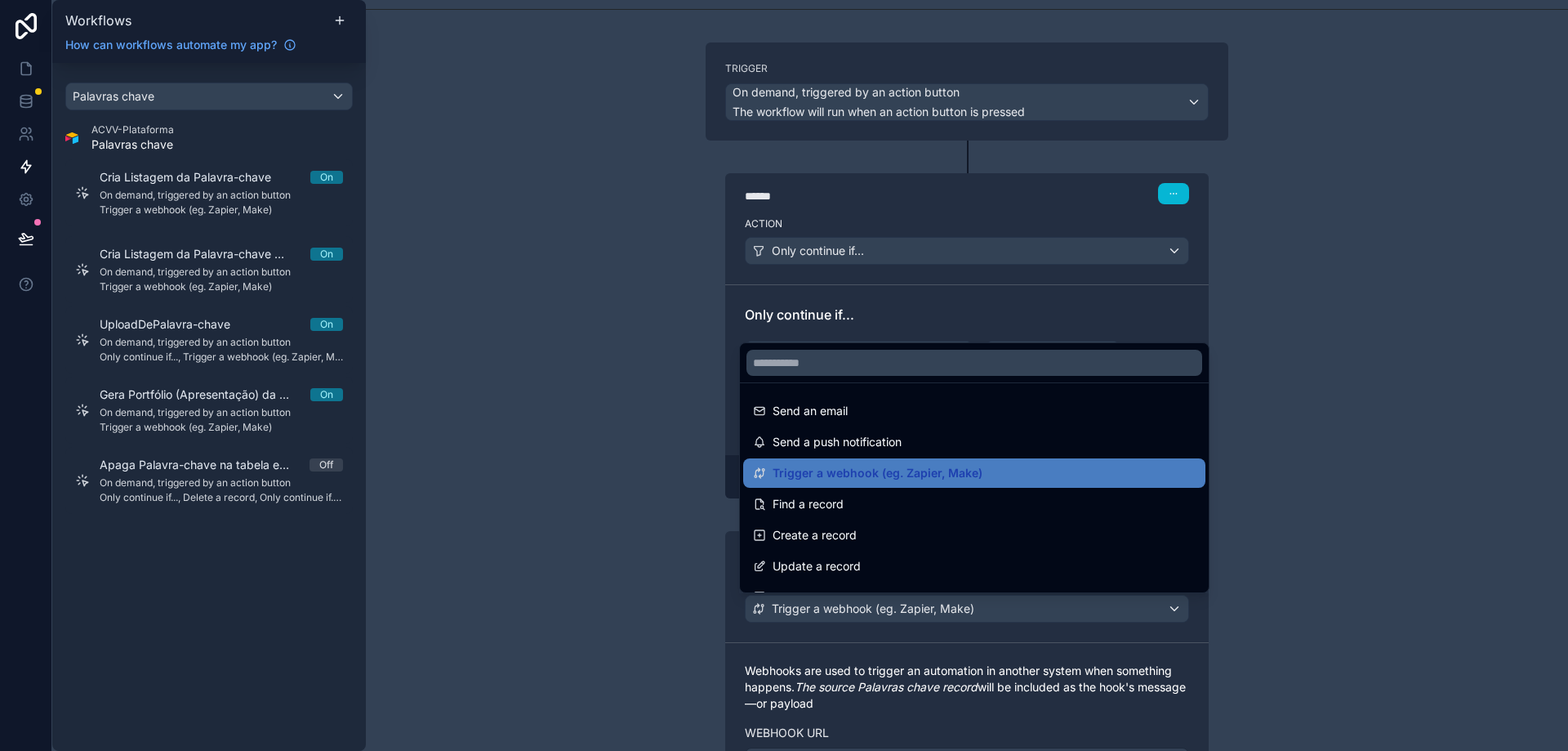
click at [1083, 608] on div at bounding box center [784, 375] width 1568 height 751
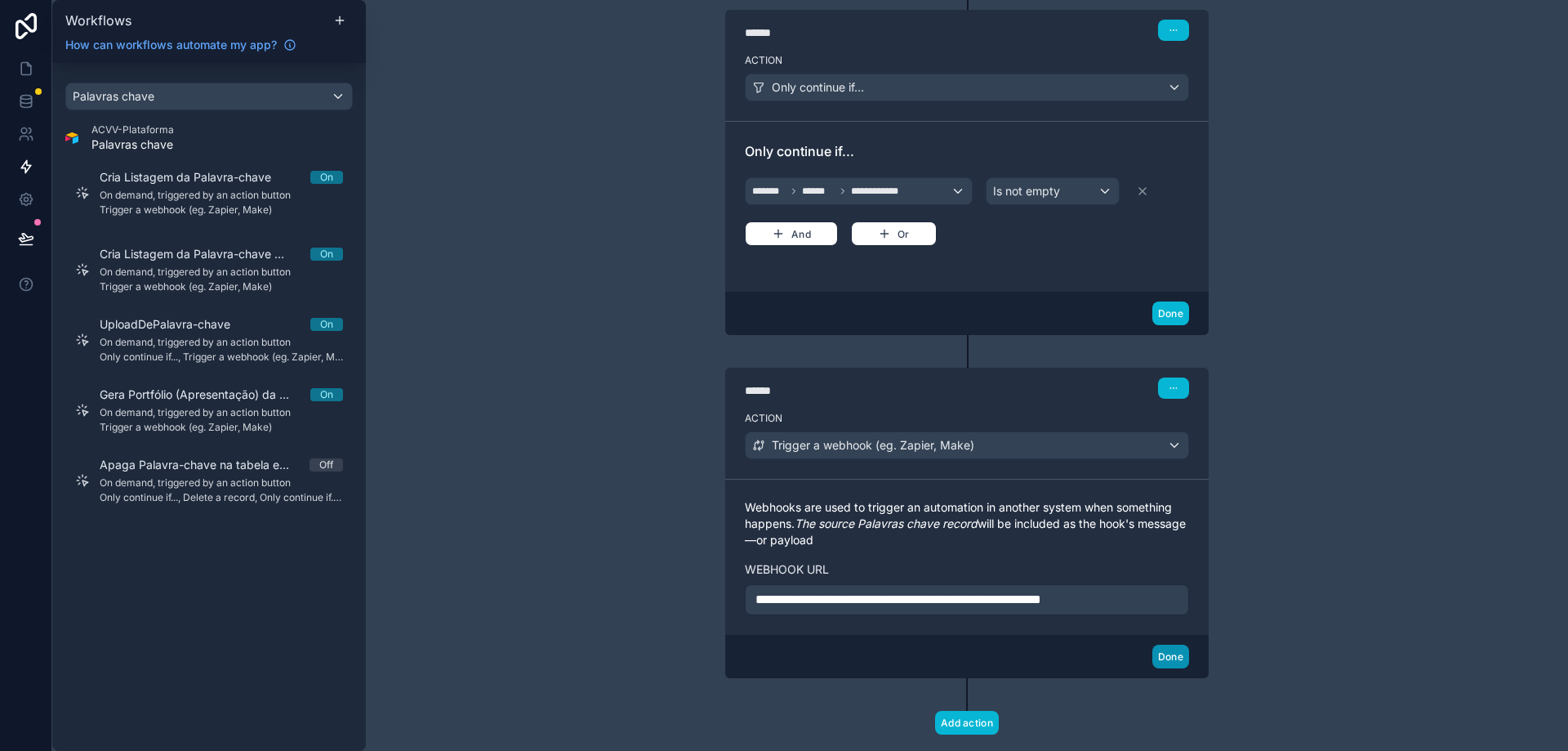
click at [1163, 659] on button "Done" at bounding box center [1171, 656] width 37 height 23
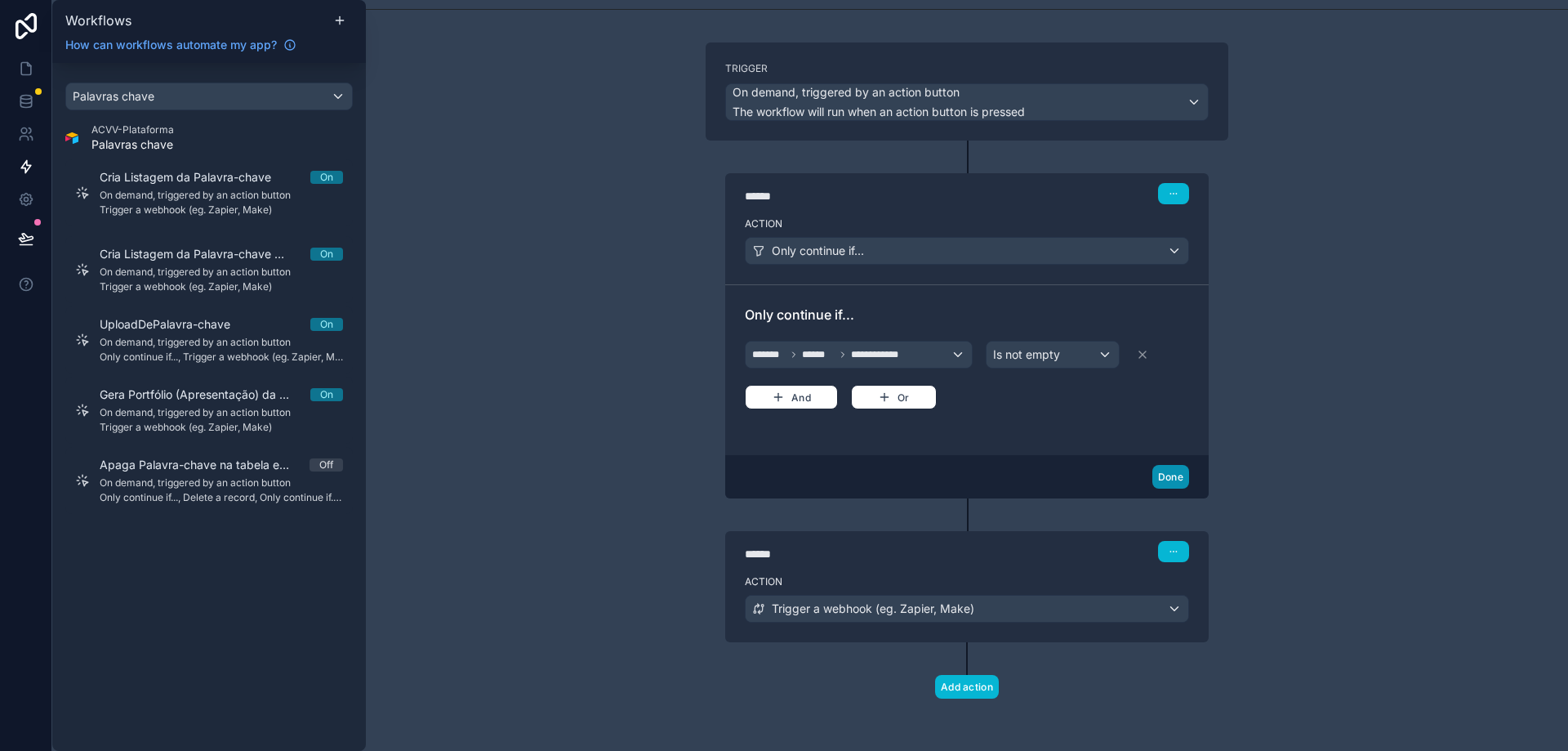
click at [1176, 468] on button "Done" at bounding box center [1171, 476] width 37 height 23
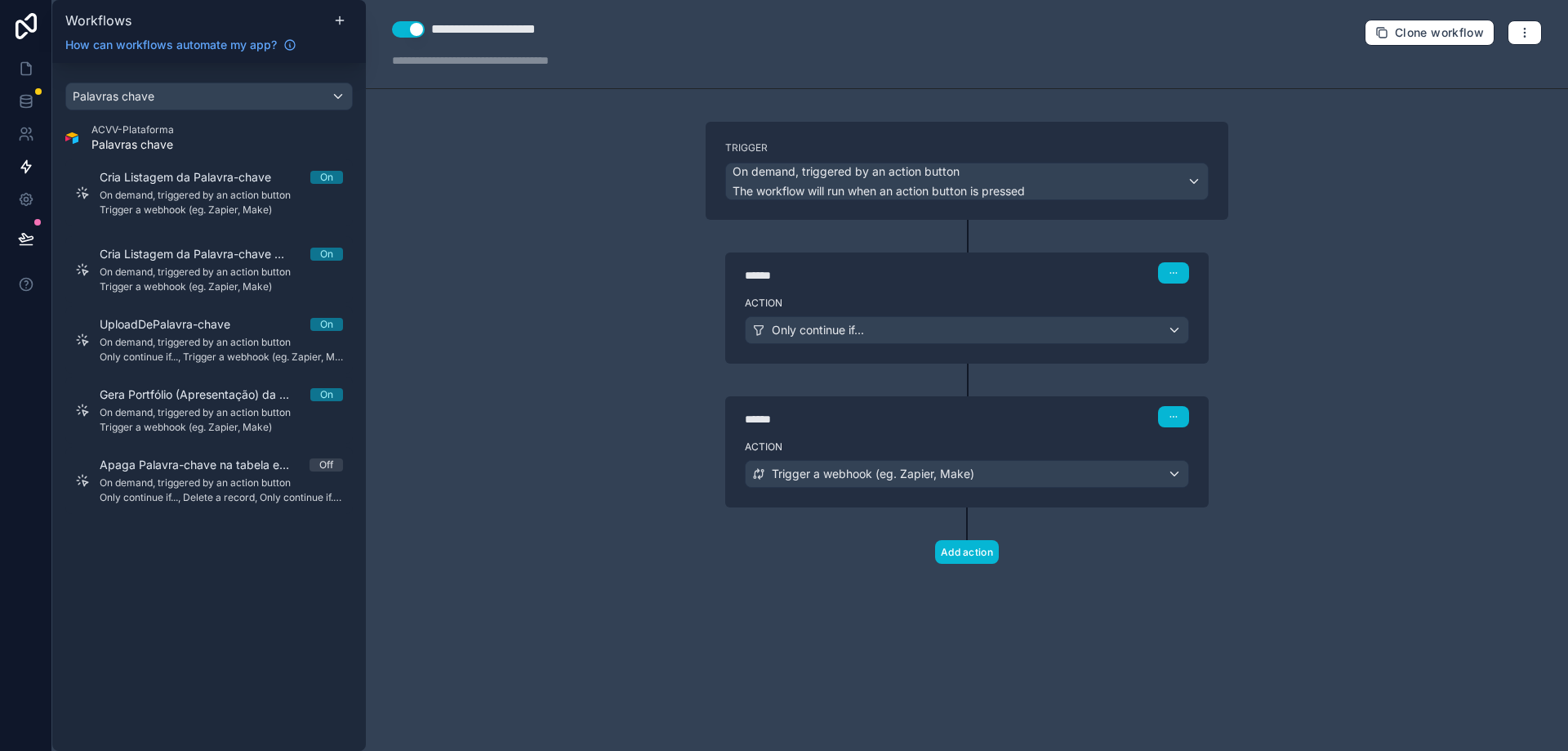
scroll to position [0, 0]
click at [19, 66] on icon at bounding box center [26, 68] width 16 height 16
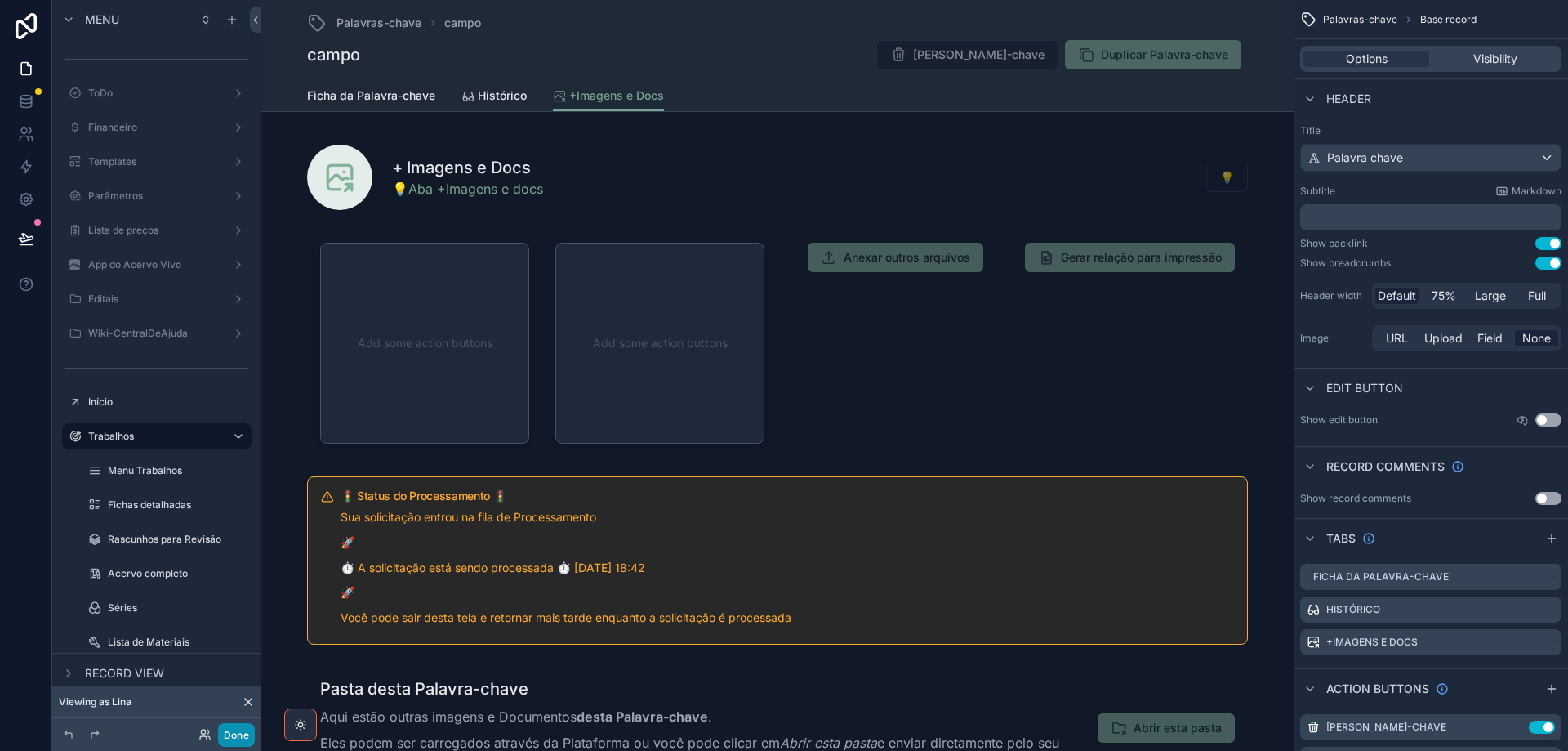
click at [251, 738] on button "Done" at bounding box center [236, 735] width 37 height 23
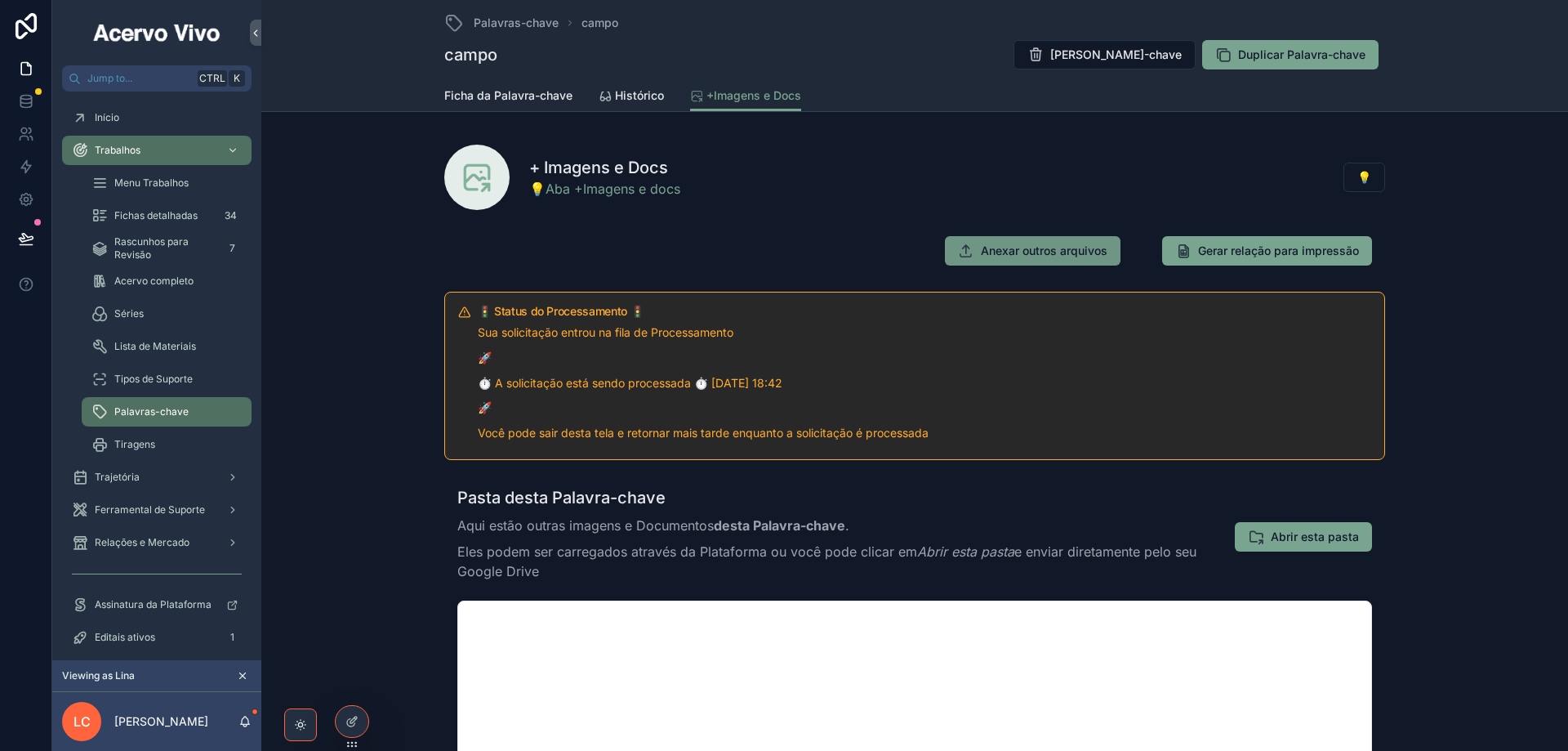
click at [1025, 247] on span "Anexar outros arquivos" at bounding box center [1044, 251] width 127 height 16
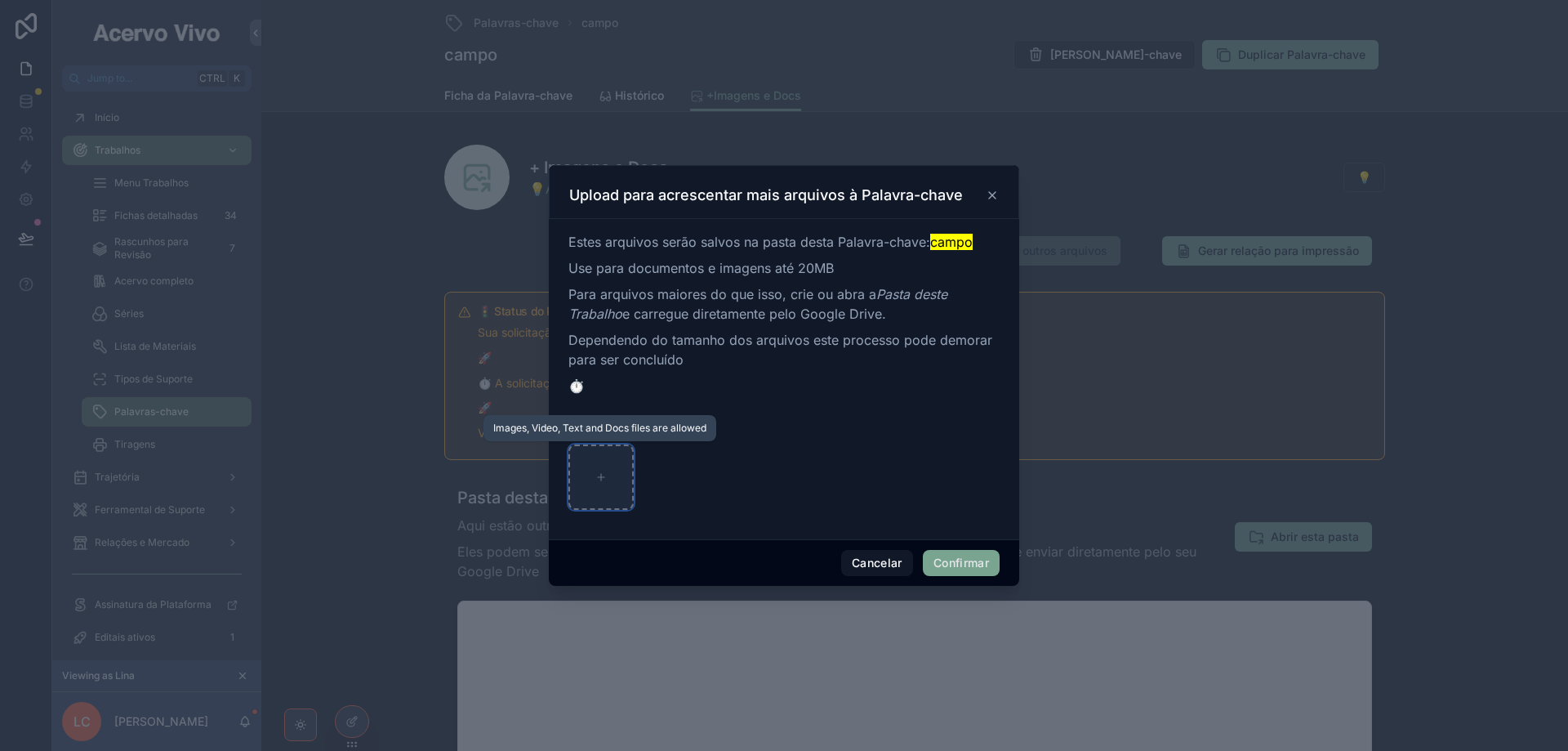
click at [600, 474] on icon at bounding box center [600, 477] width 11 height 11
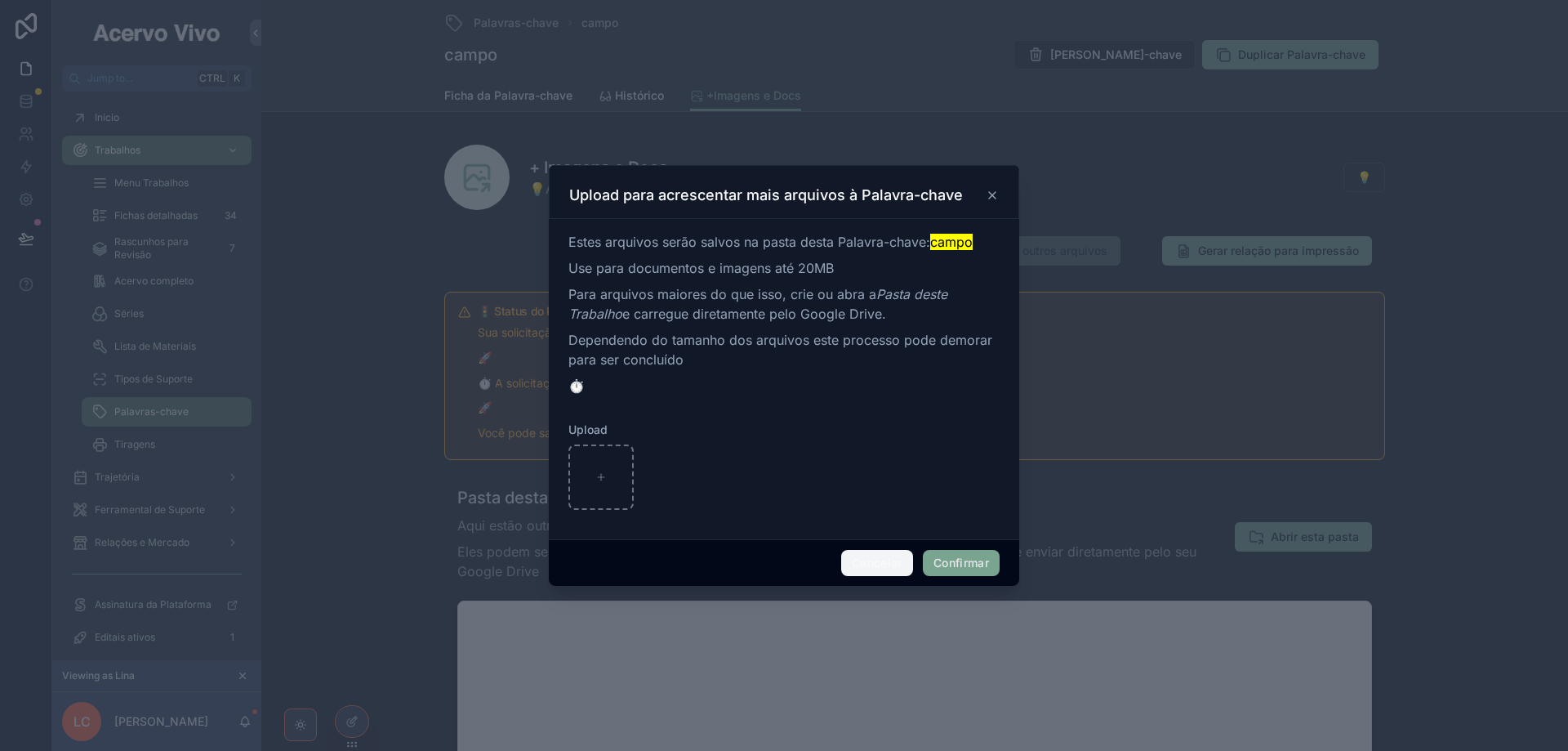
click at [888, 554] on button "Cancelar" at bounding box center [877, 563] width 72 height 26
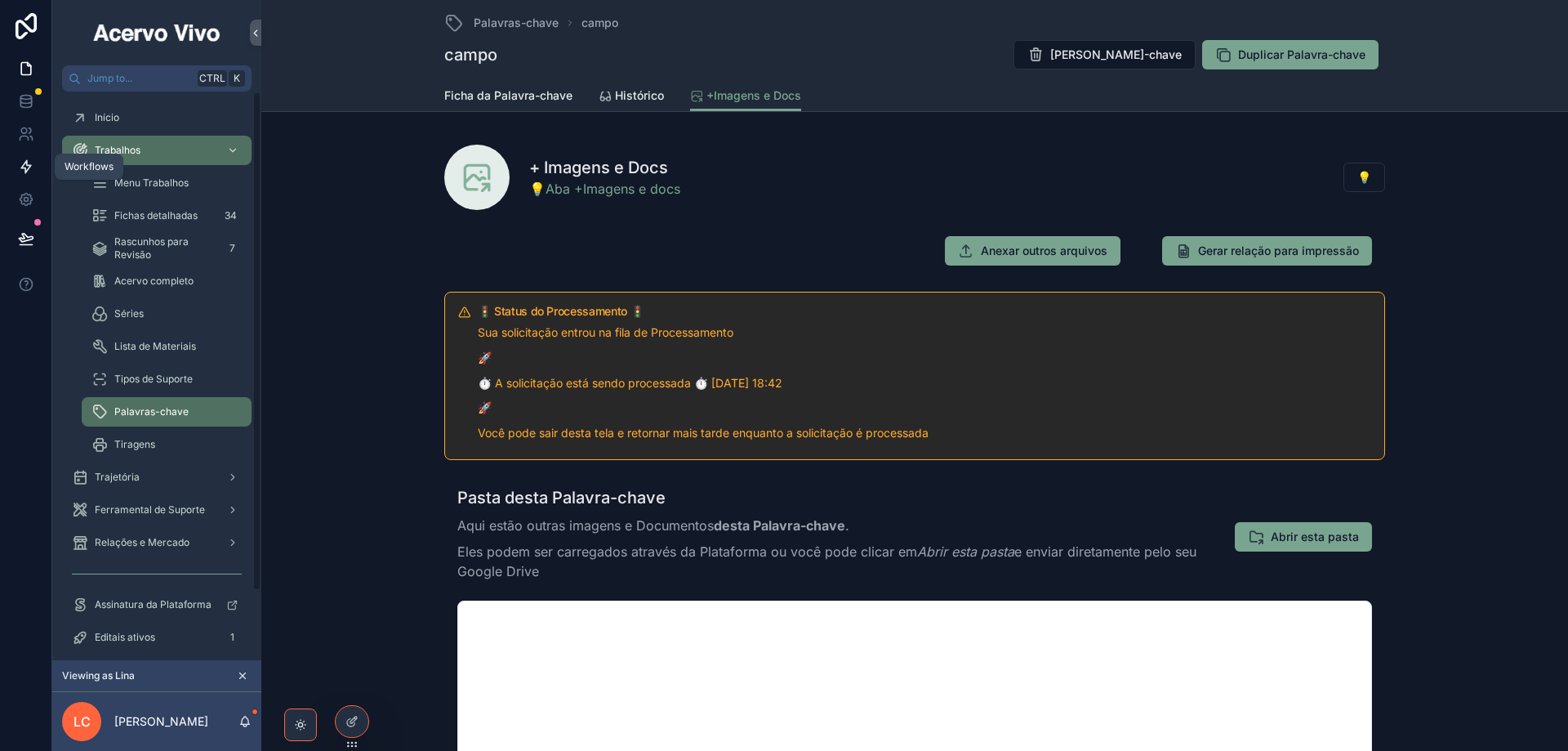
click at [23, 169] on icon at bounding box center [26, 167] width 10 height 12
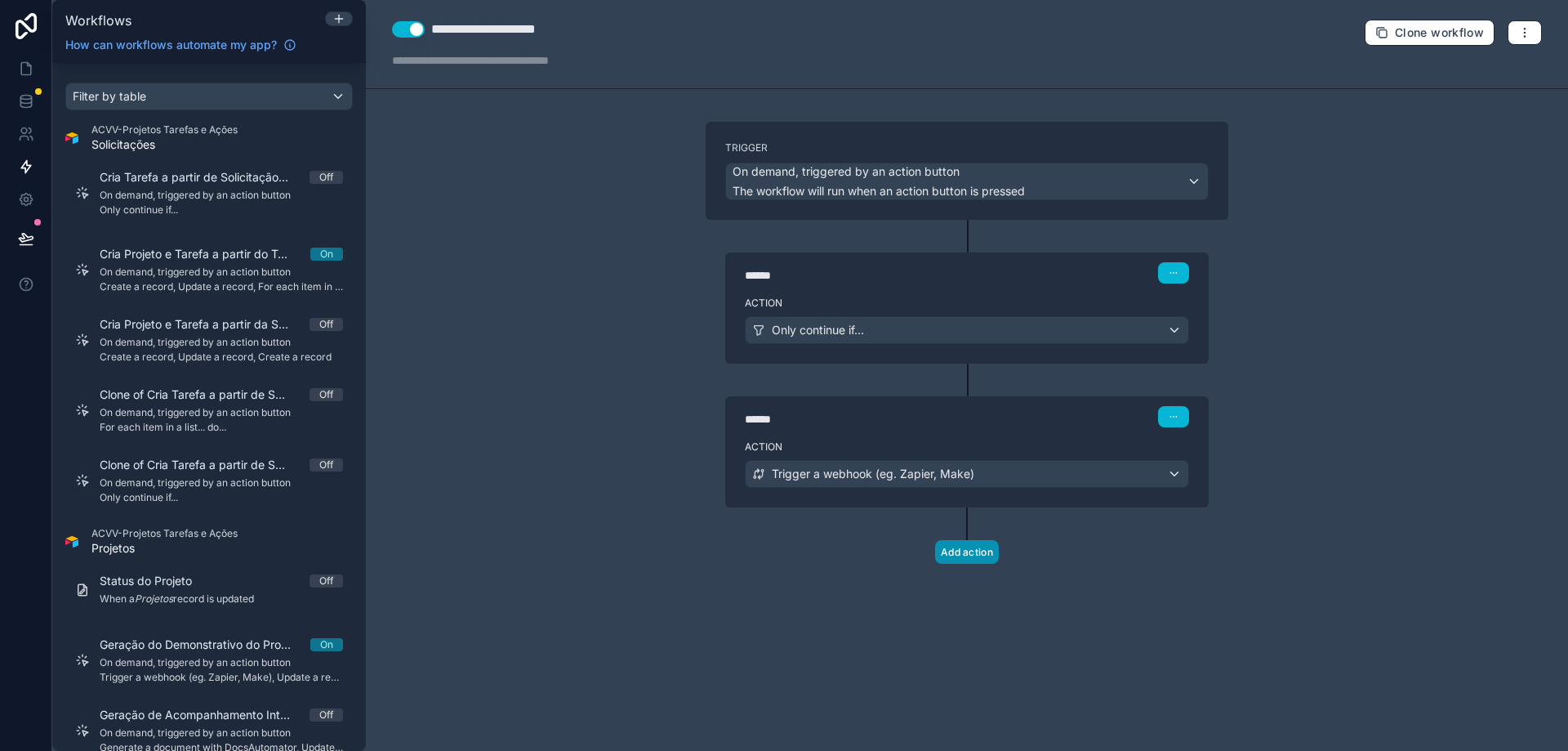
click at [968, 553] on button "Add action" at bounding box center [968, 551] width 64 height 23
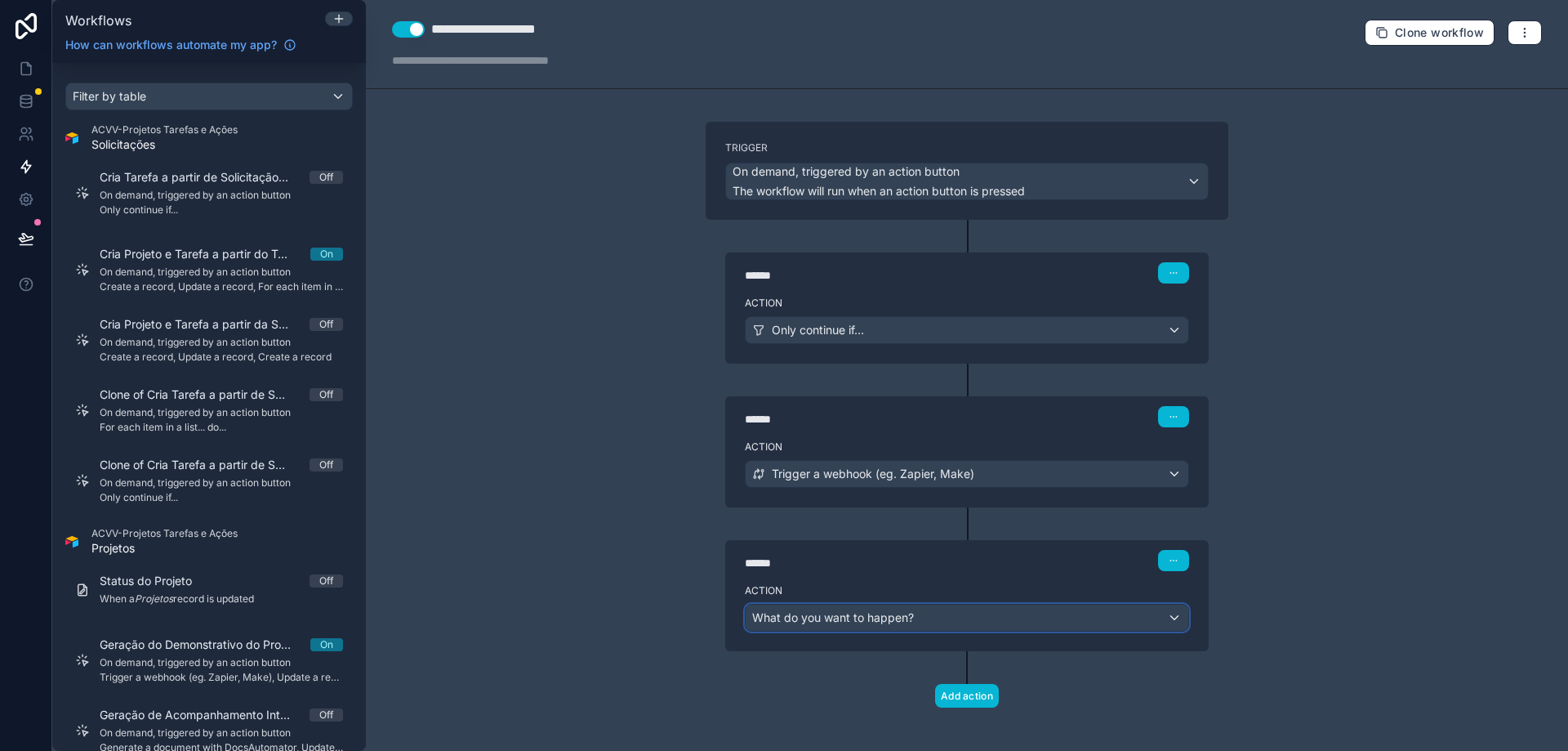
click at [942, 610] on div "What do you want to happen?" at bounding box center [967, 618] width 442 height 26
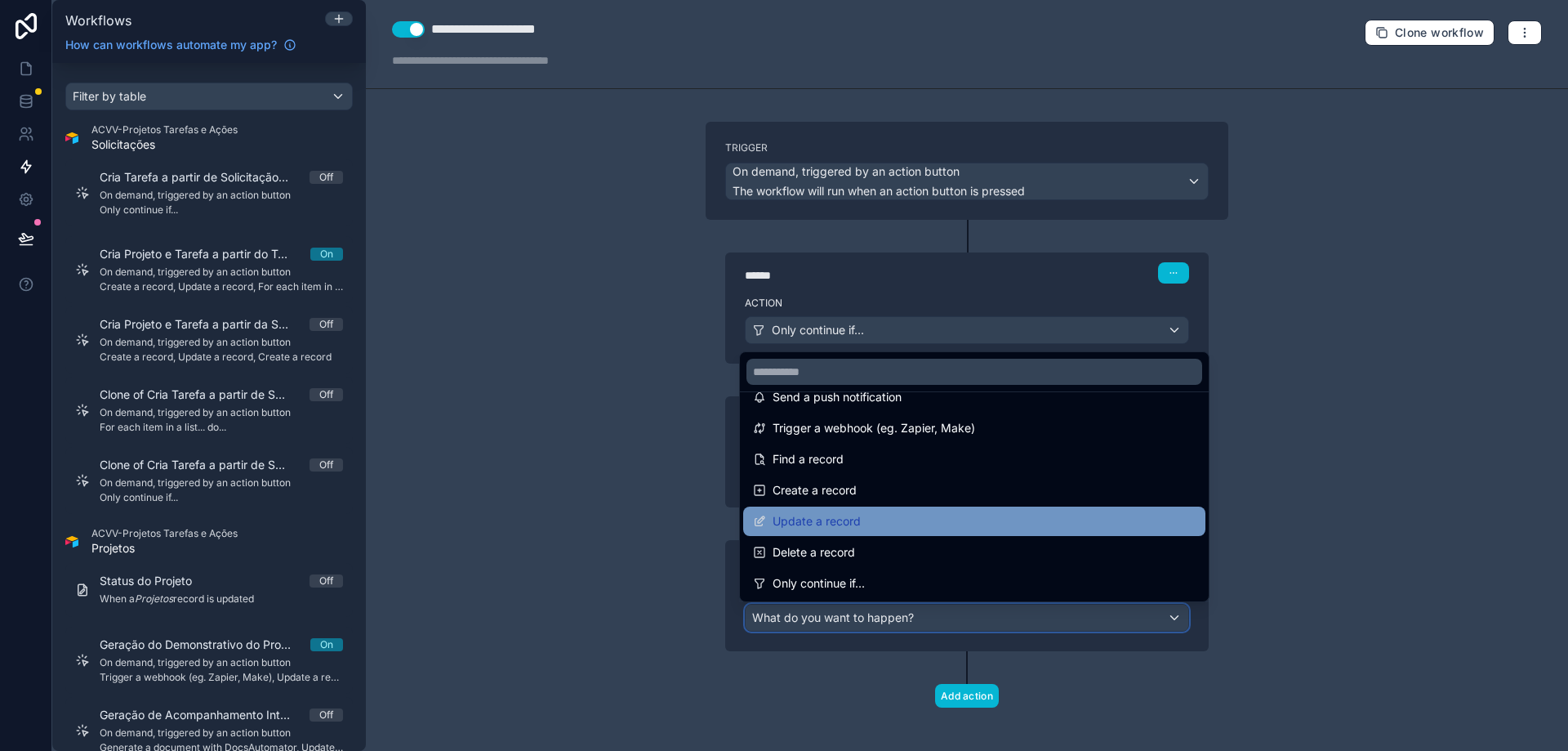
scroll to position [82, 0]
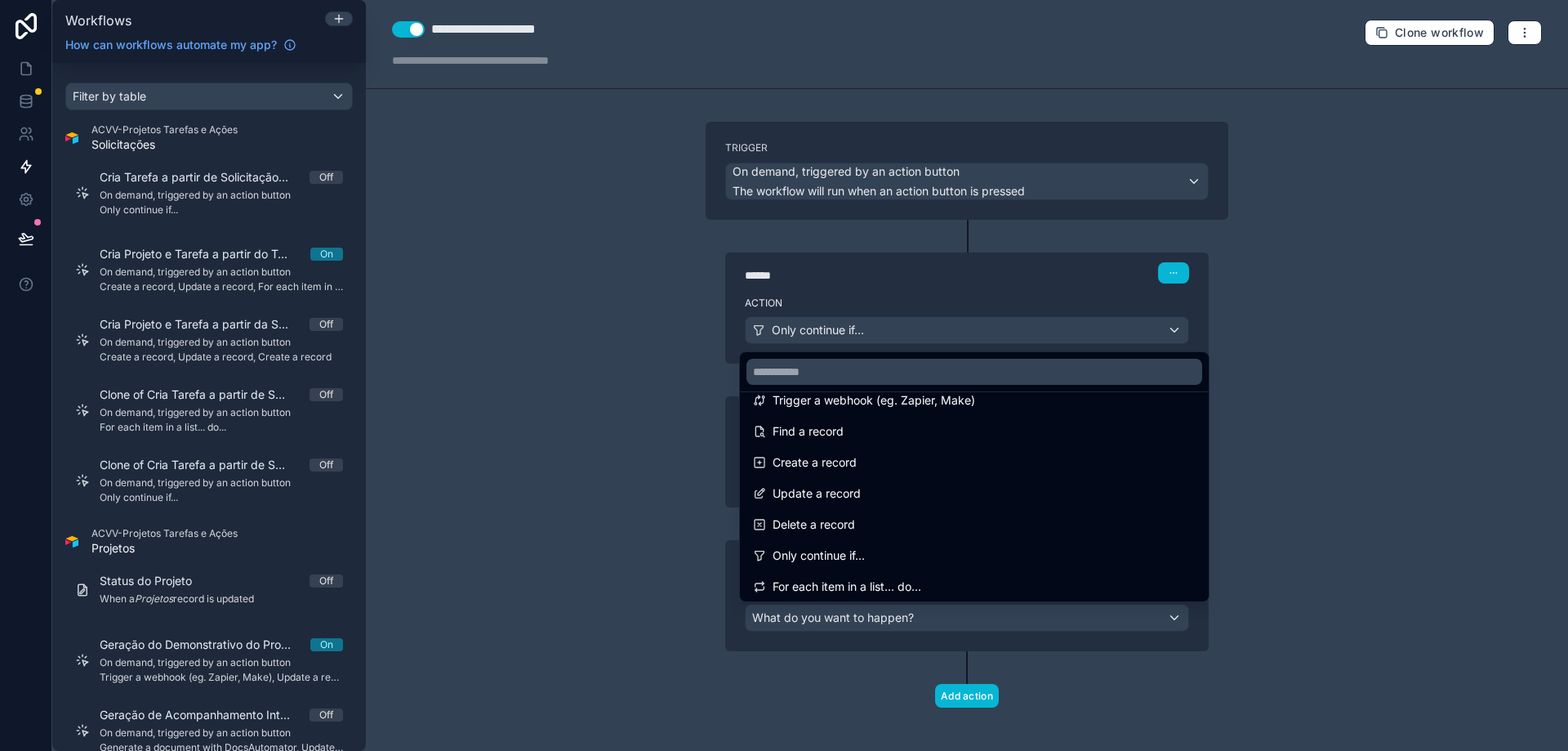
drag, startPoint x: 950, startPoint y: 558, endPoint x: 898, endPoint y: 582, distance: 57.3
click at [949, 558] on div "Only continue if..." at bounding box center [974, 556] width 442 height 20
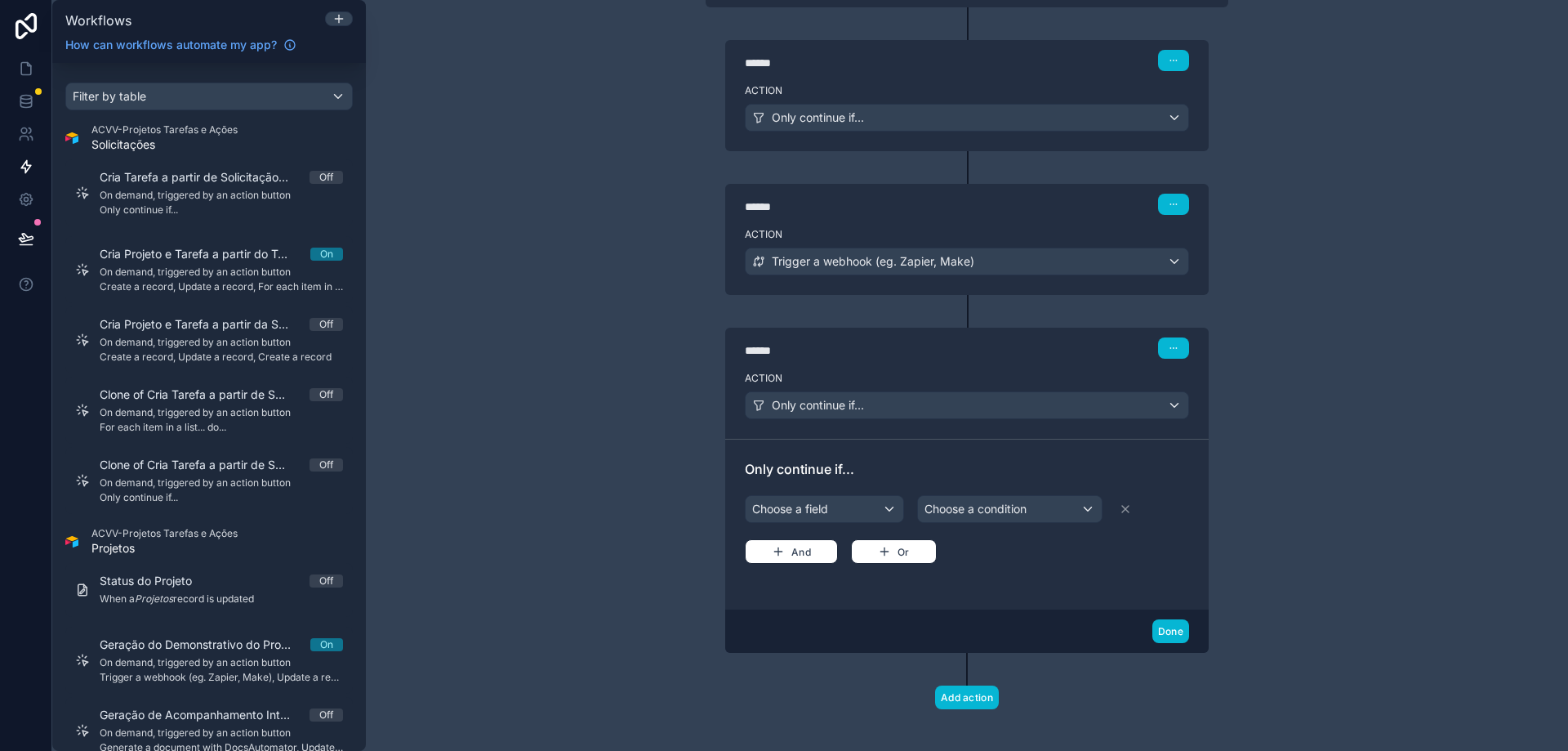
scroll to position [223, 0]
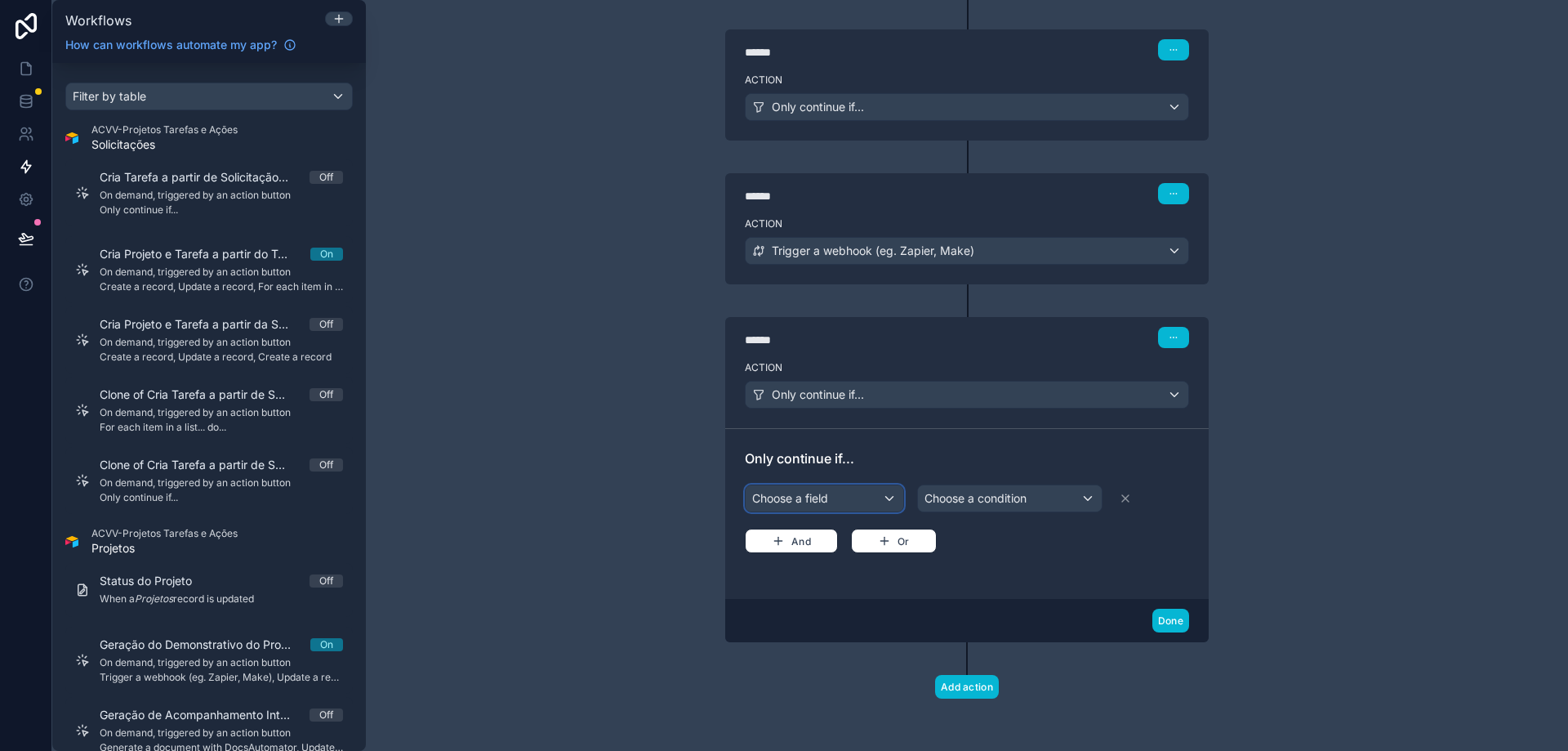
click at [839, 502] on div "Choose a field" at bounding box center [824, 499] width 157 height 26
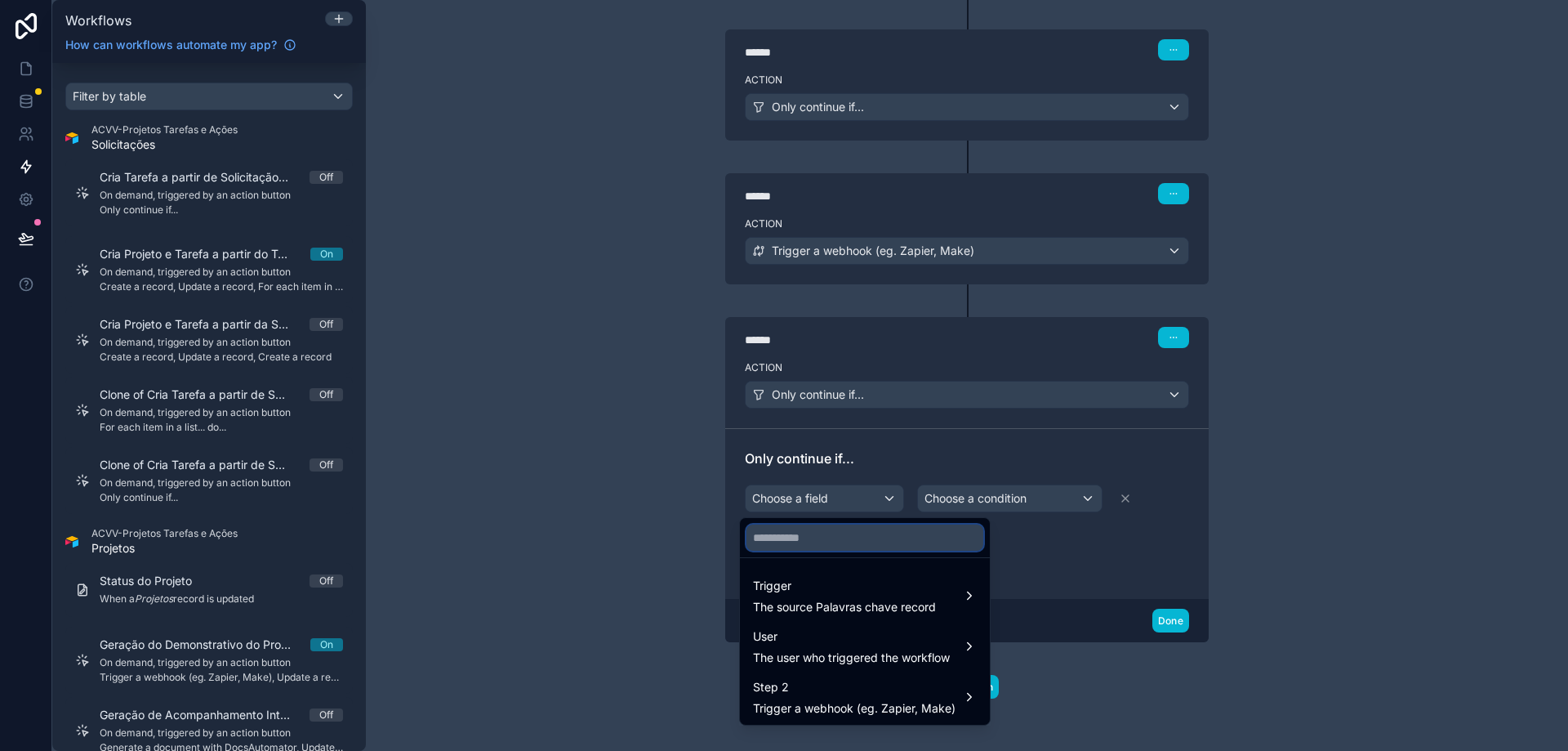
click at [872, 548] on input "text" at bounding box center [865, 538] width 237 height 26
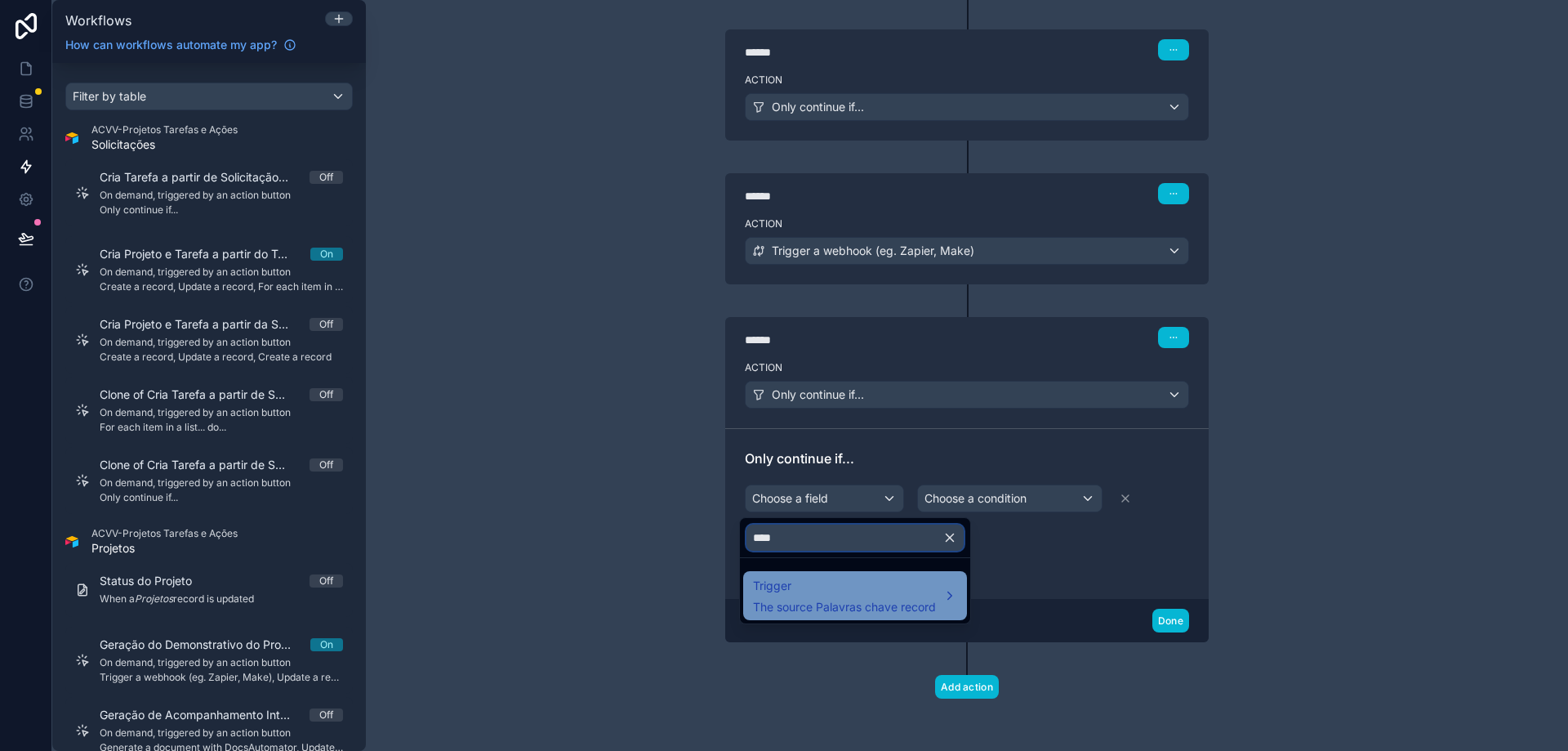
type input "****"
click at [888, 596] on div "Trigger The source Palavras chave record" at bounding box center [845, 595] width 183 height 39
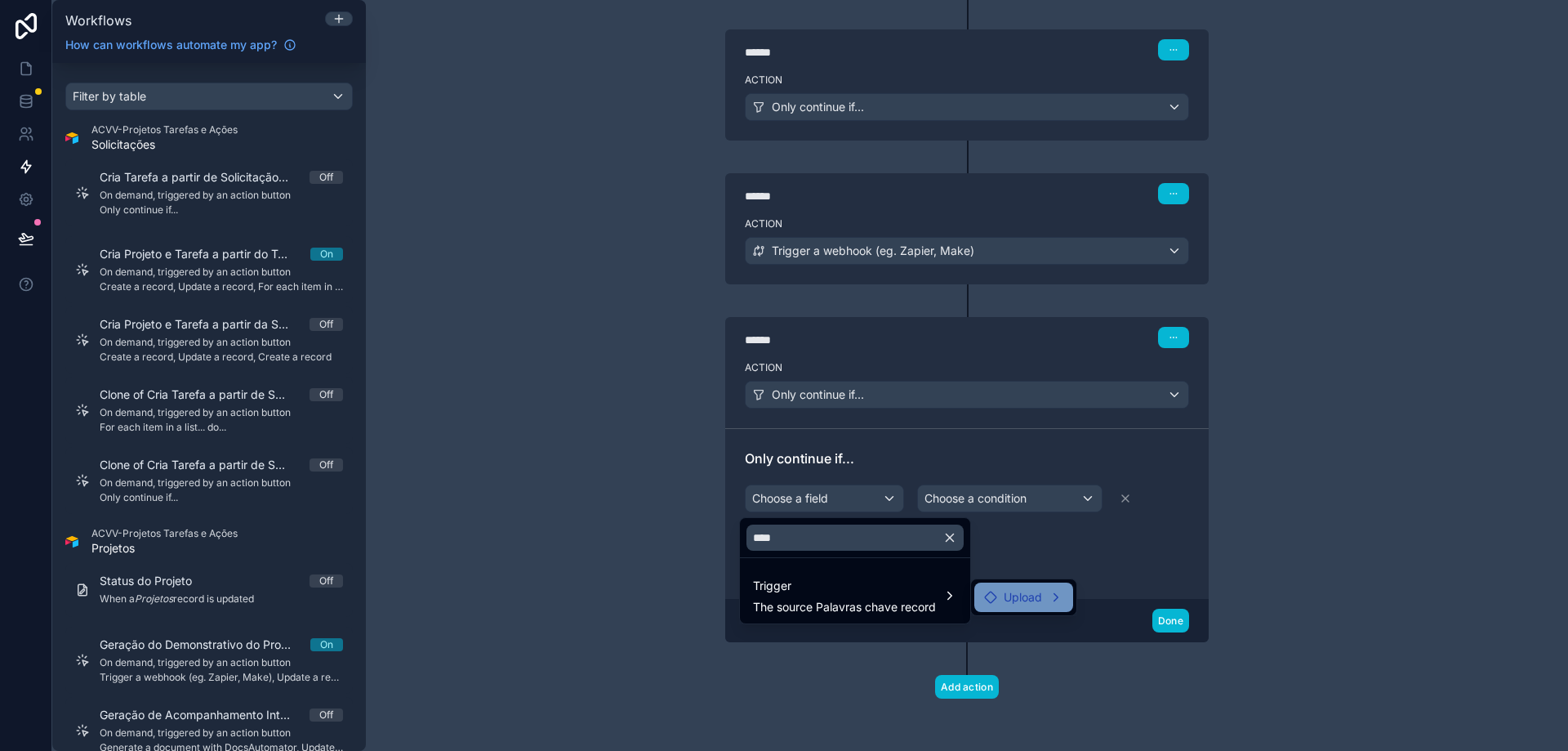
click at [1011, 608] on div "Upload" at bounding box center [1024, 597] width 98 height 29
click at [1129, 601] on span "Upload count" at bounding box center [1144, 599] width 72 height 20
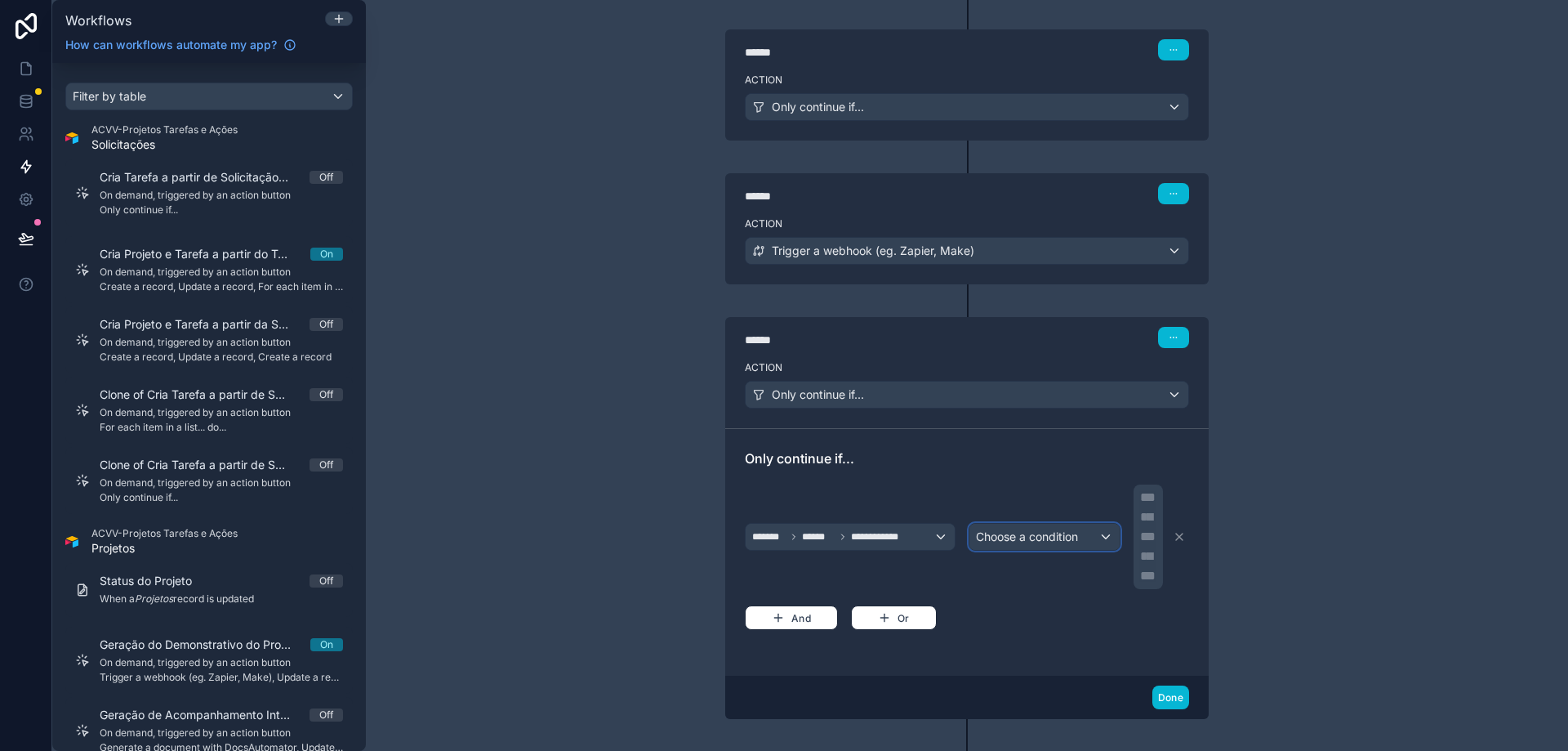
click at [995, 538] on span "Choose a condition" at bounding box center [1027, 537] width 102 height 14
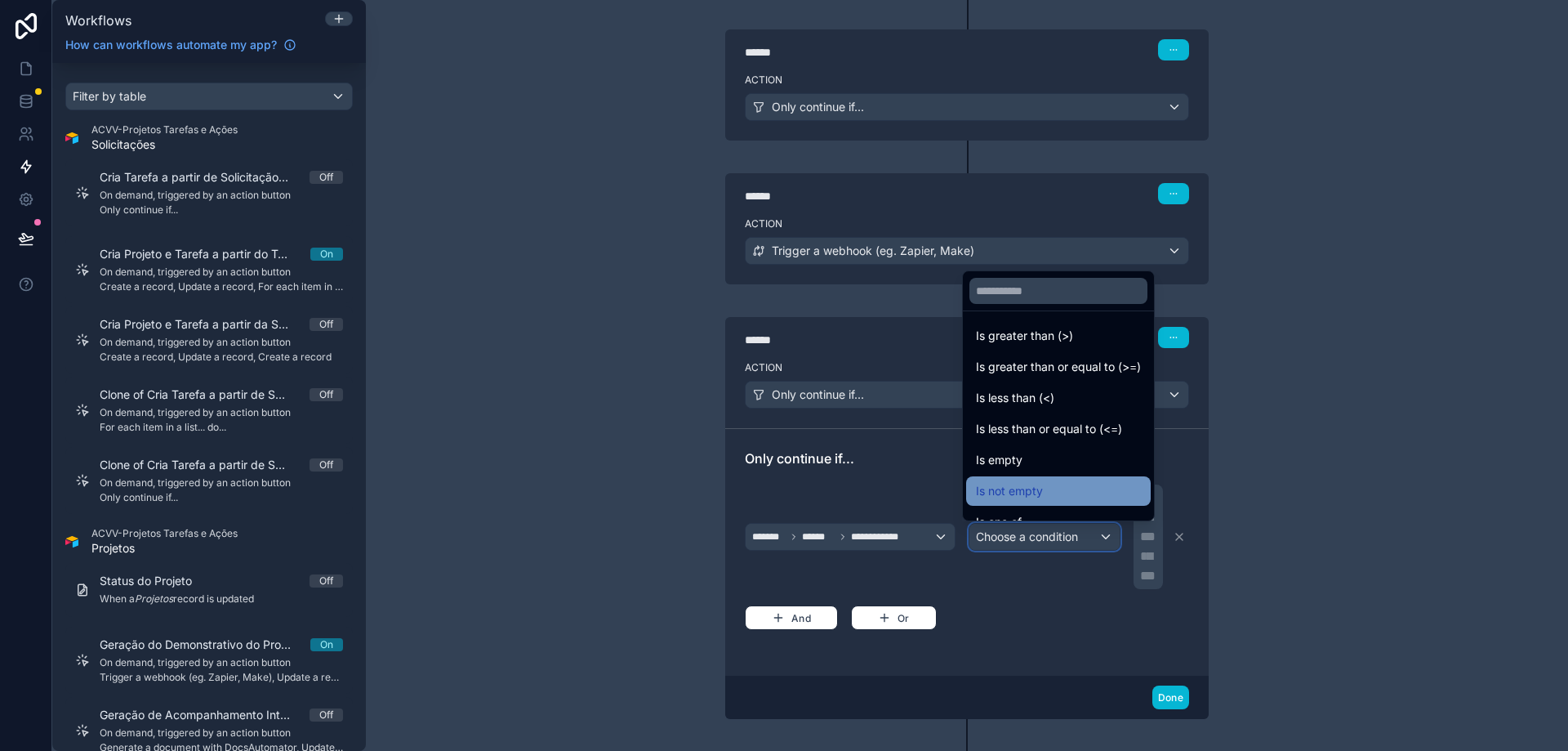
scroll to position [116, 0]
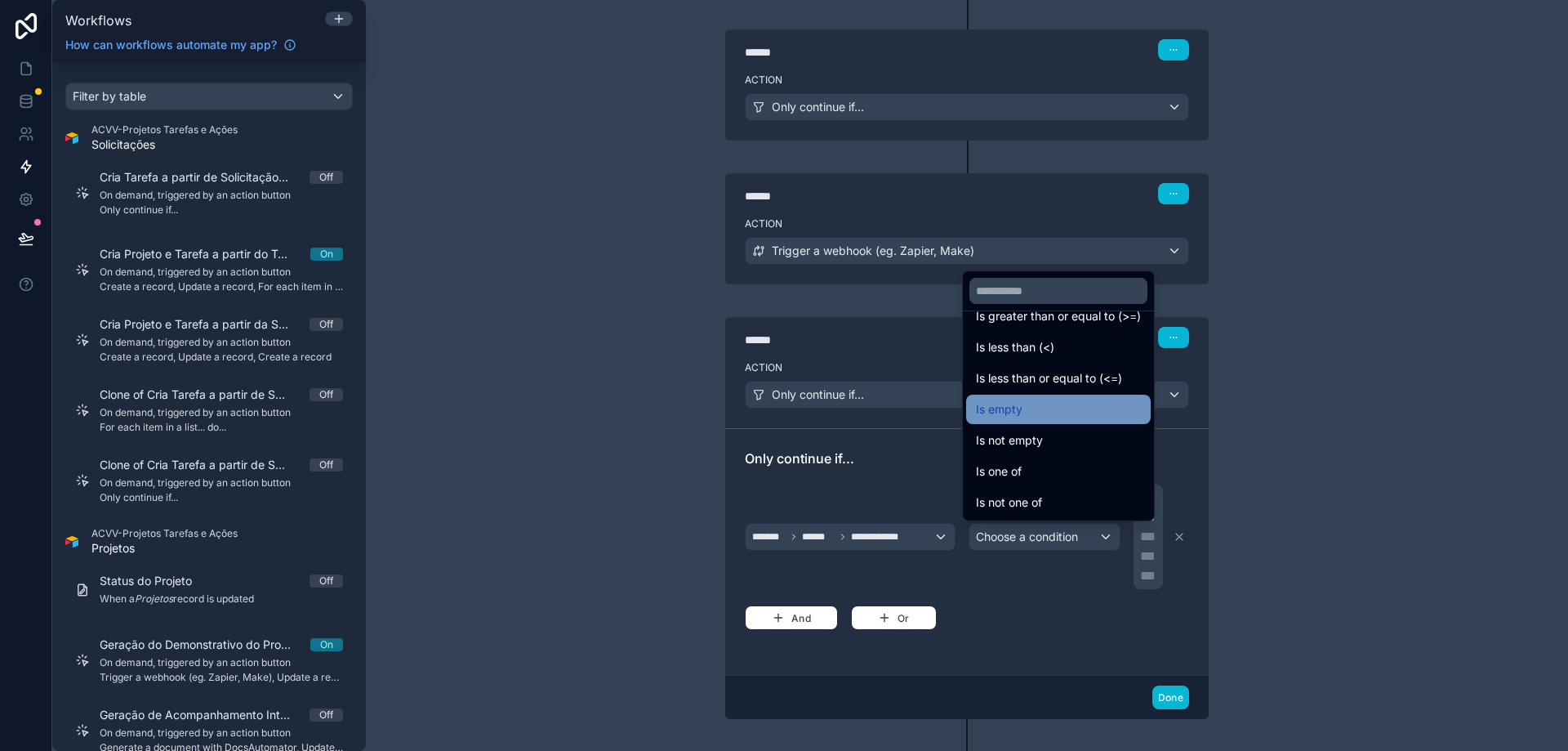
click at [1049, 412] on div "Is empty" at bounding box center [1058, 409] width 165 height 20
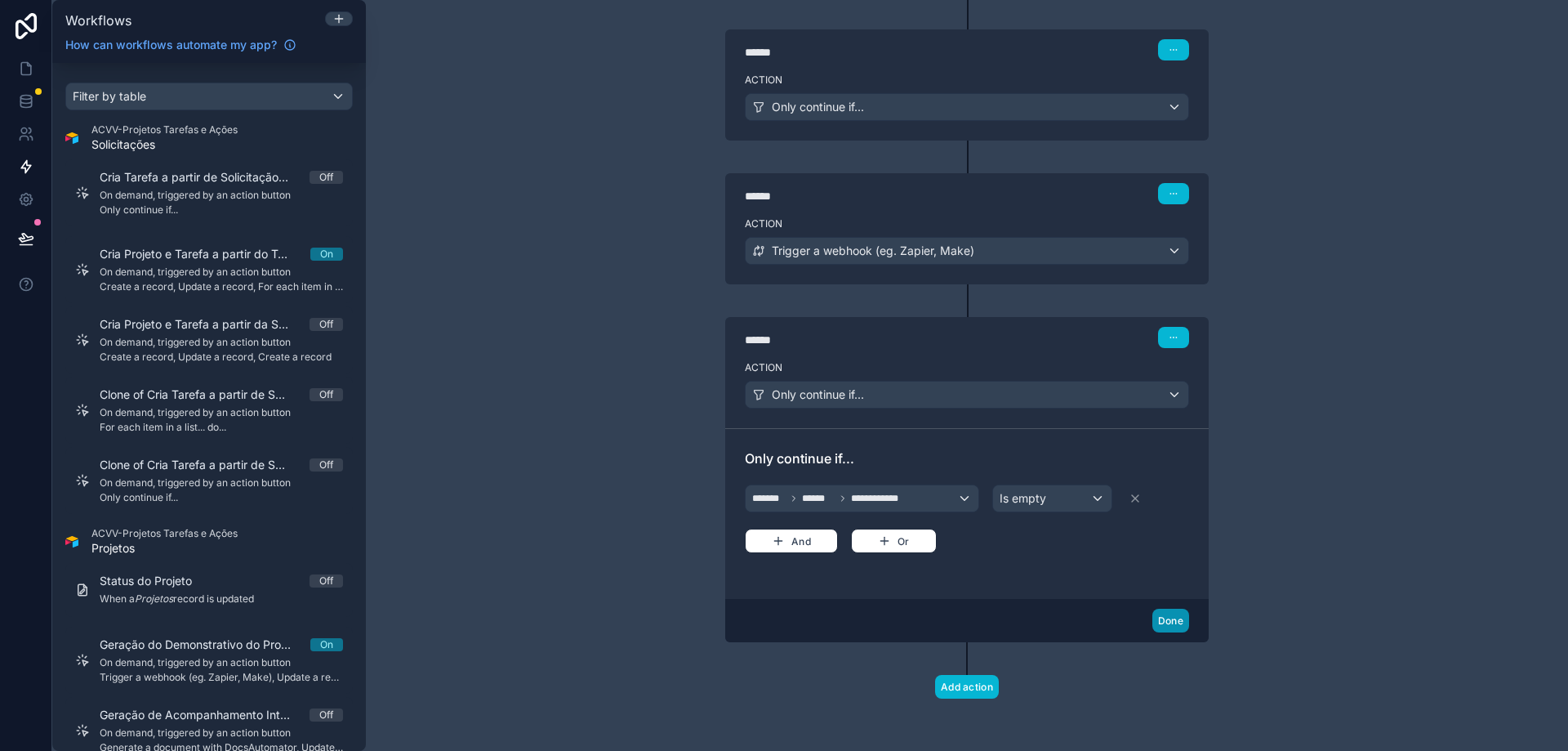
click at [1165, 622] on button "Done" at bounding box center [1171, 620] width 37 height 23
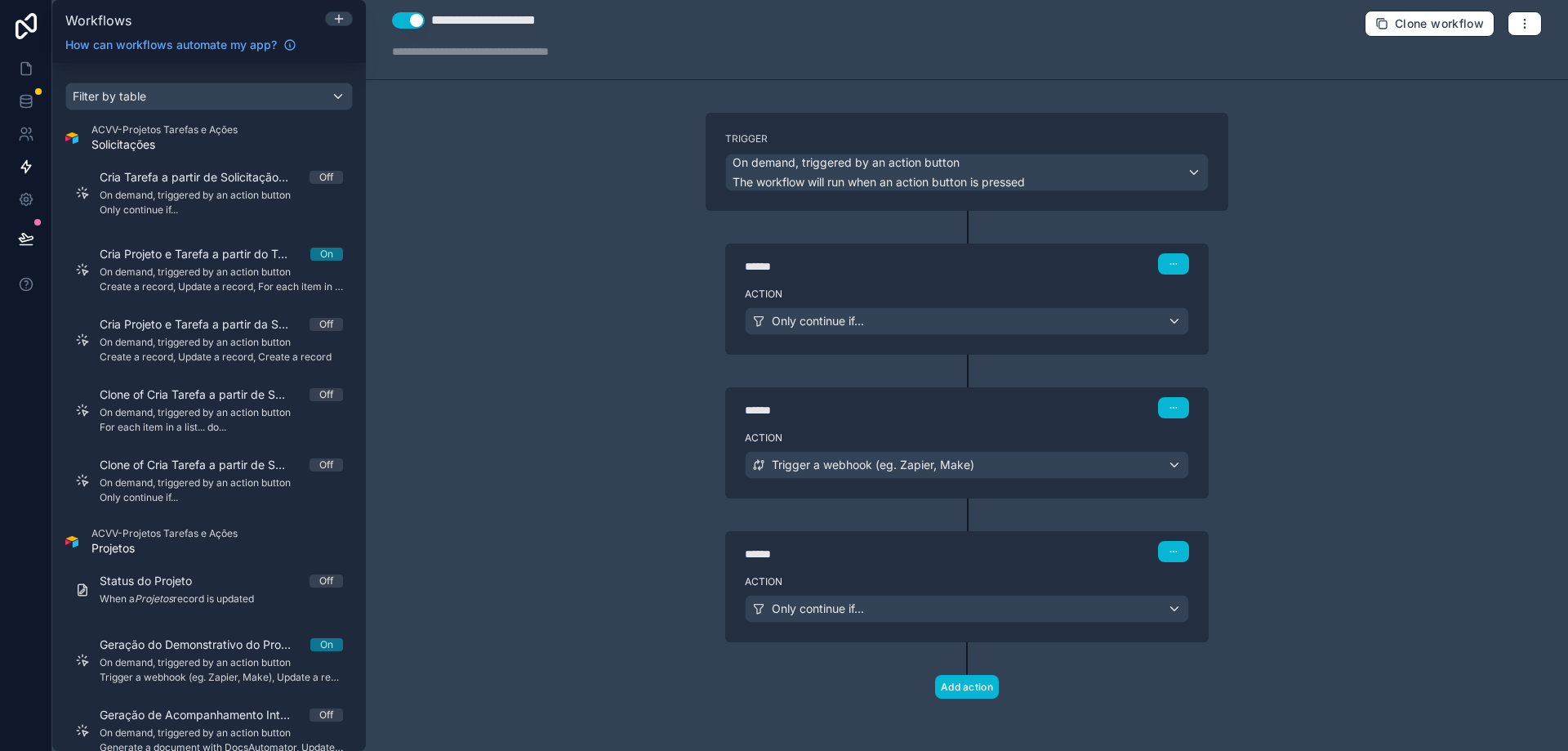
scroll to position [9, 0]
click at [959, 684] on button "Add action" at bounding box center [968, 686] width 64 height 23
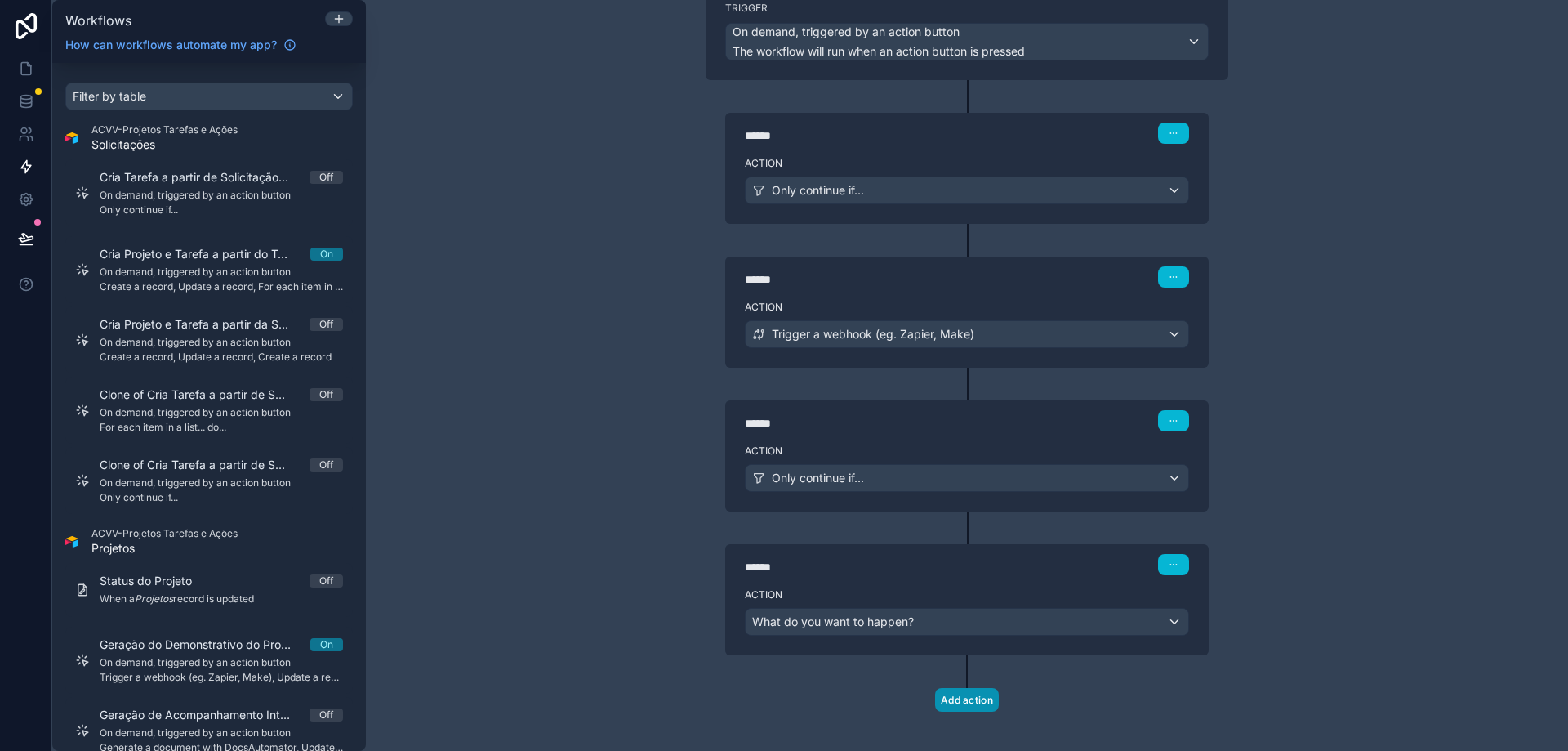
scroll to position [153, 0]
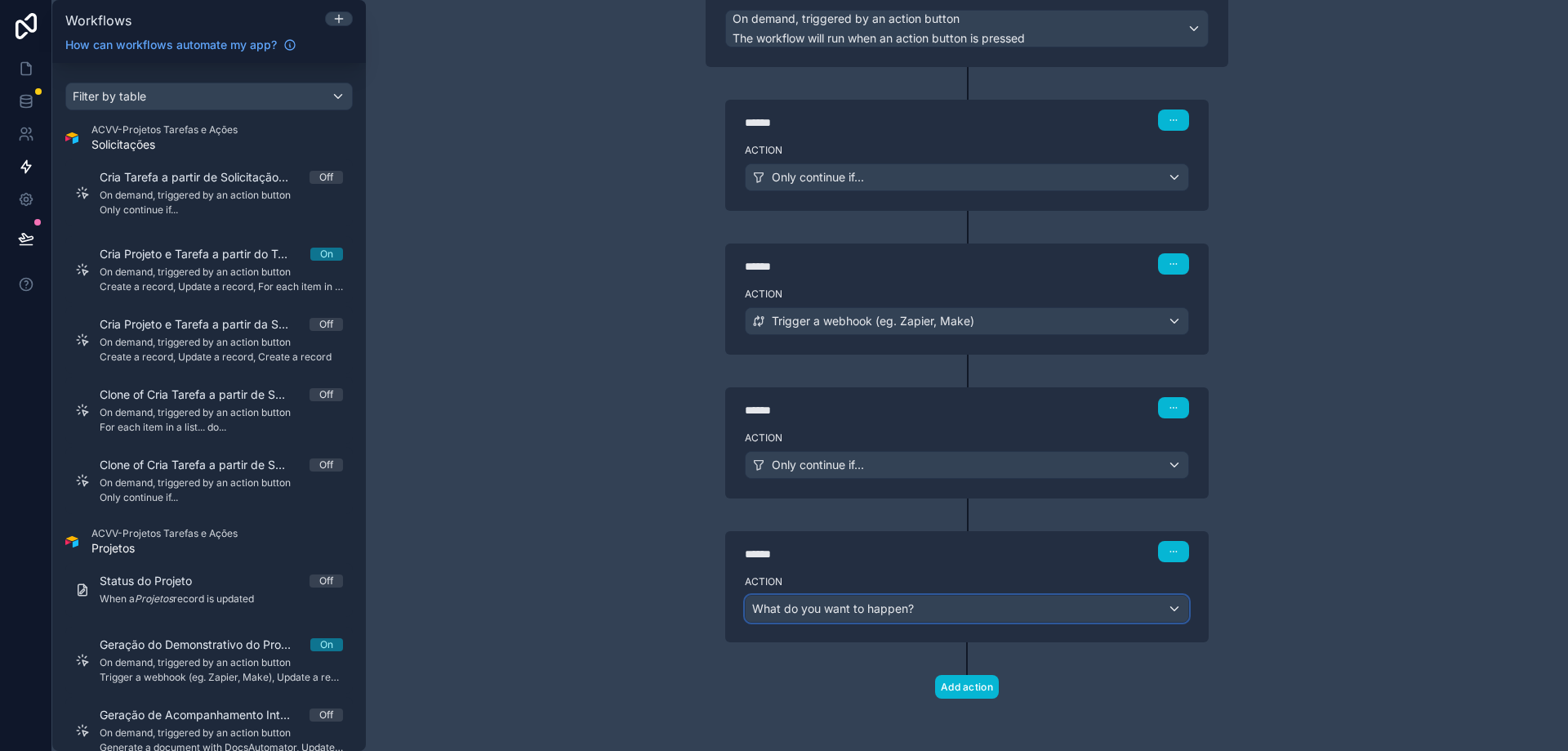
click at [873, 610] on span "What do you want to happen?" at bounding box center [833, 608] width 162 height 14
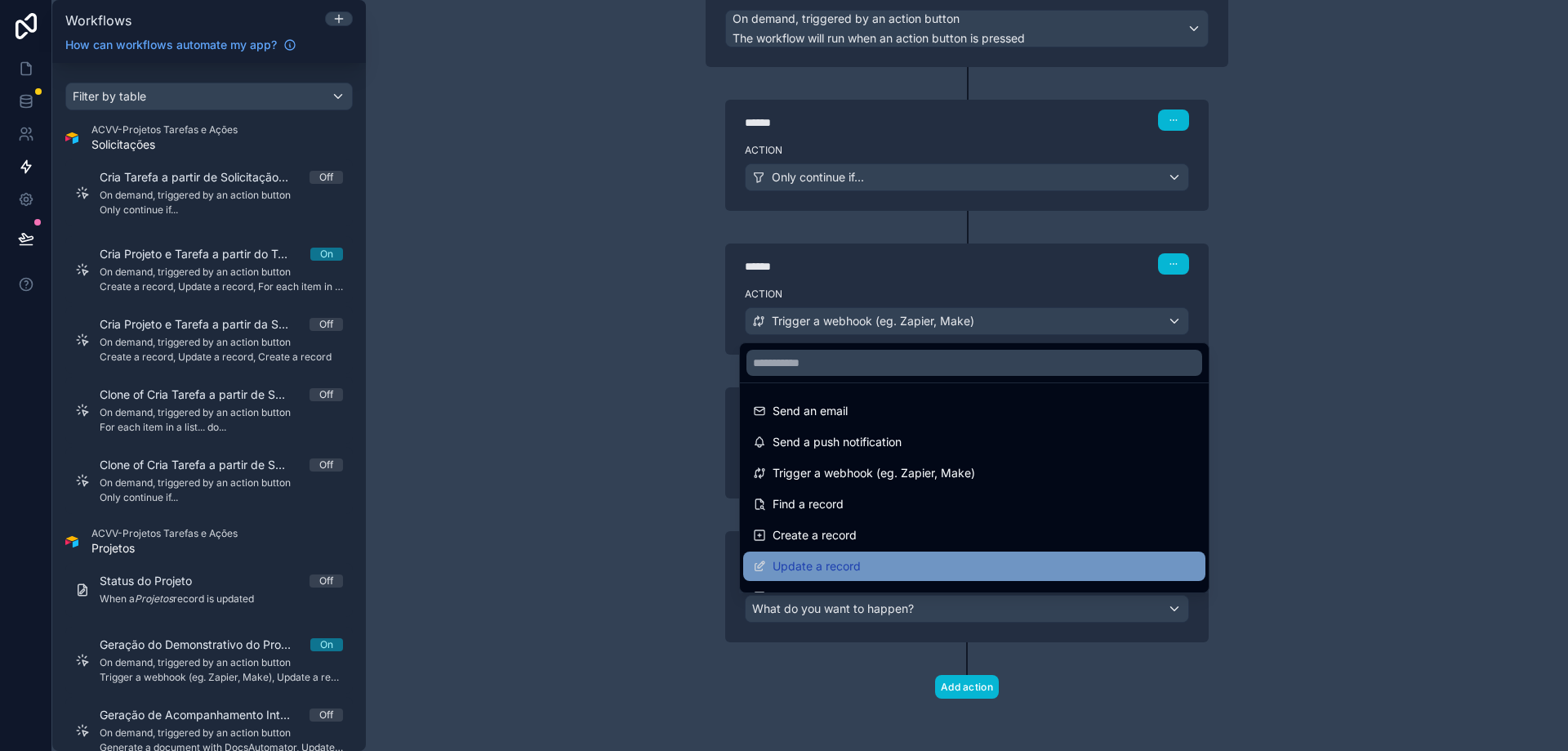
click at [949, 563] on div "Update a record" at bounding box center [974, 566] width 442 height 20
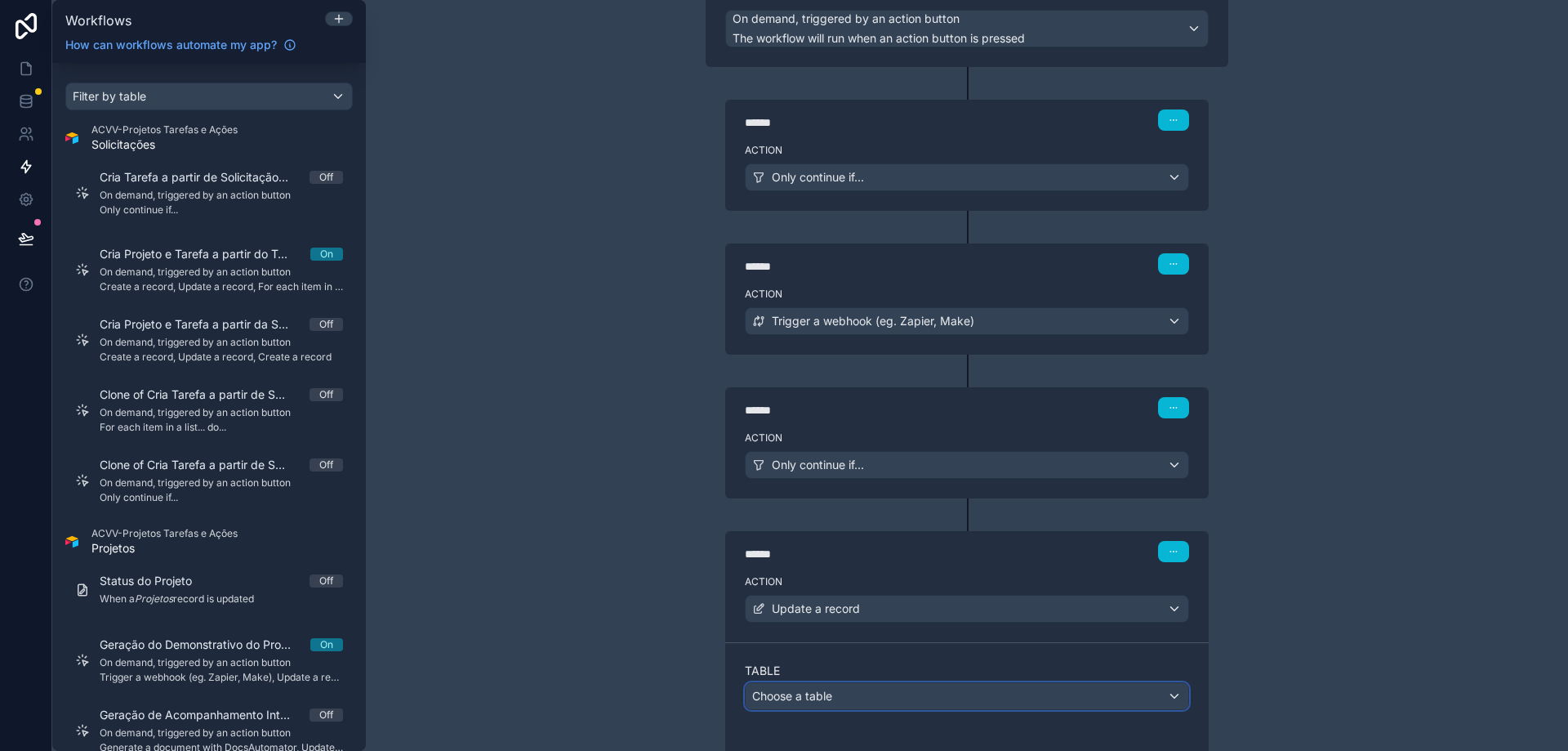
click at [854, 692] on div "Choose a table" at bounding box center [967, 696] width 442 height 26
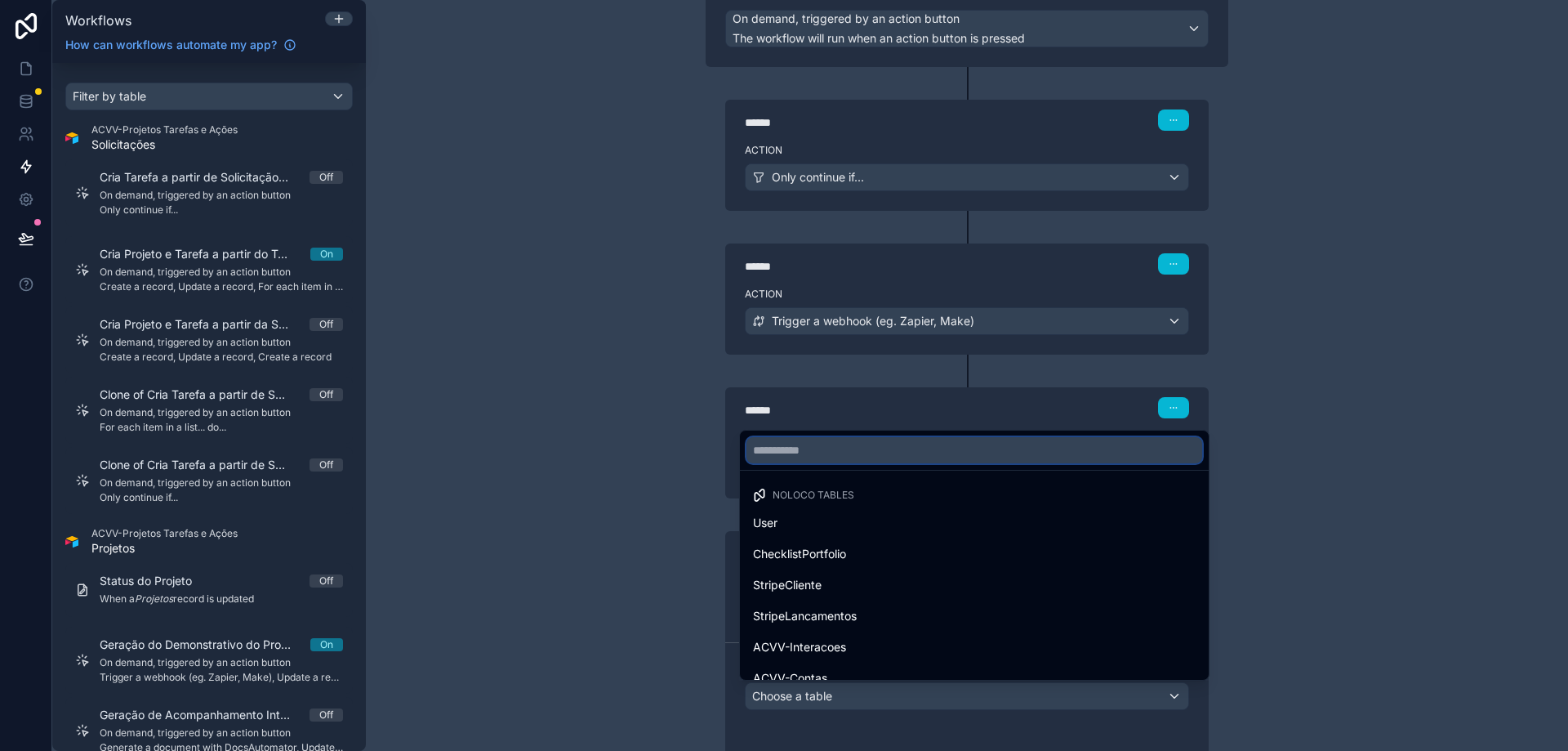
click at [892, 452] on input "text" at bounding box center [974, 450] width 456 height 26
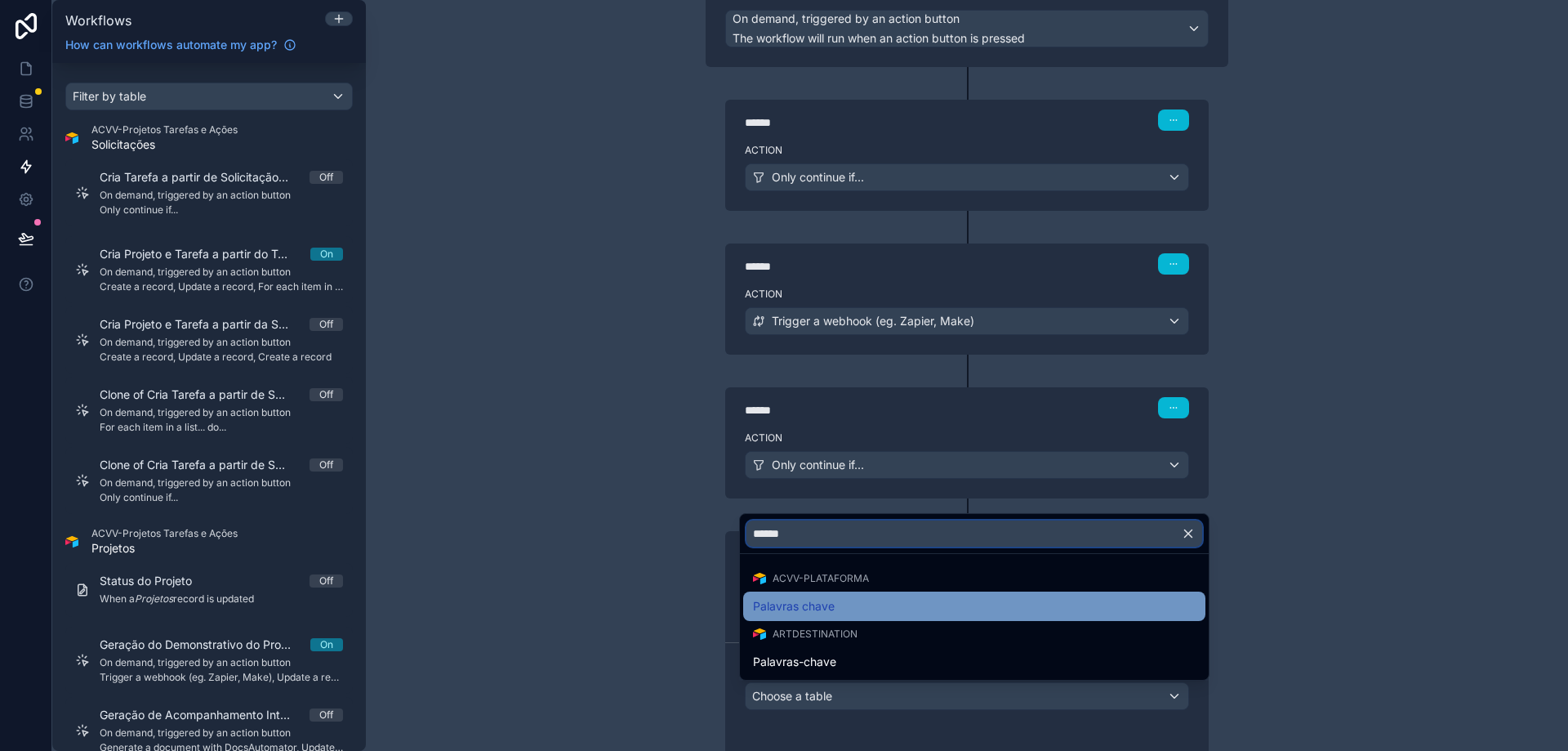
type input "******"
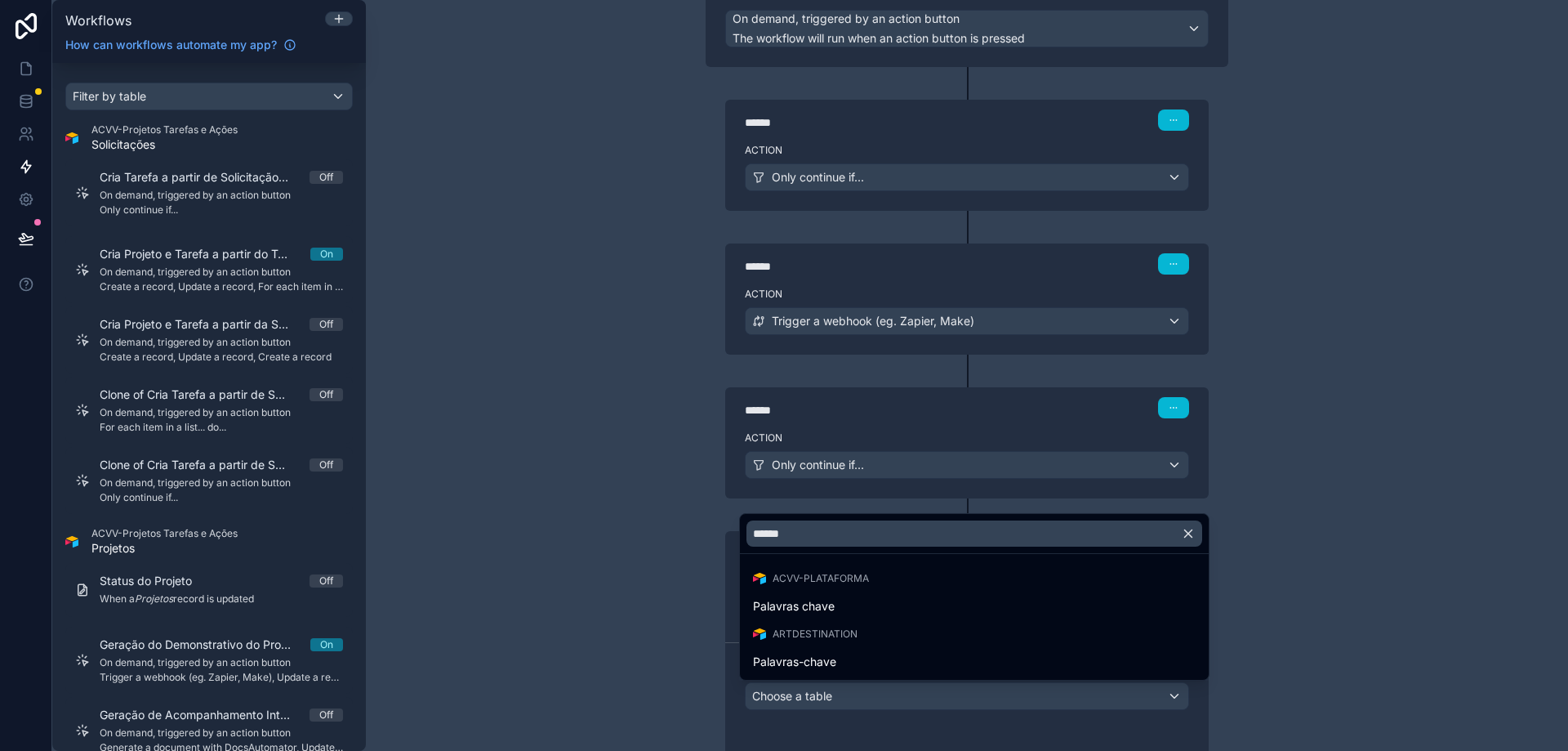
click at [892, 595] on div "Palavras chave" at bounding box center [974, 607] width 462 height 29
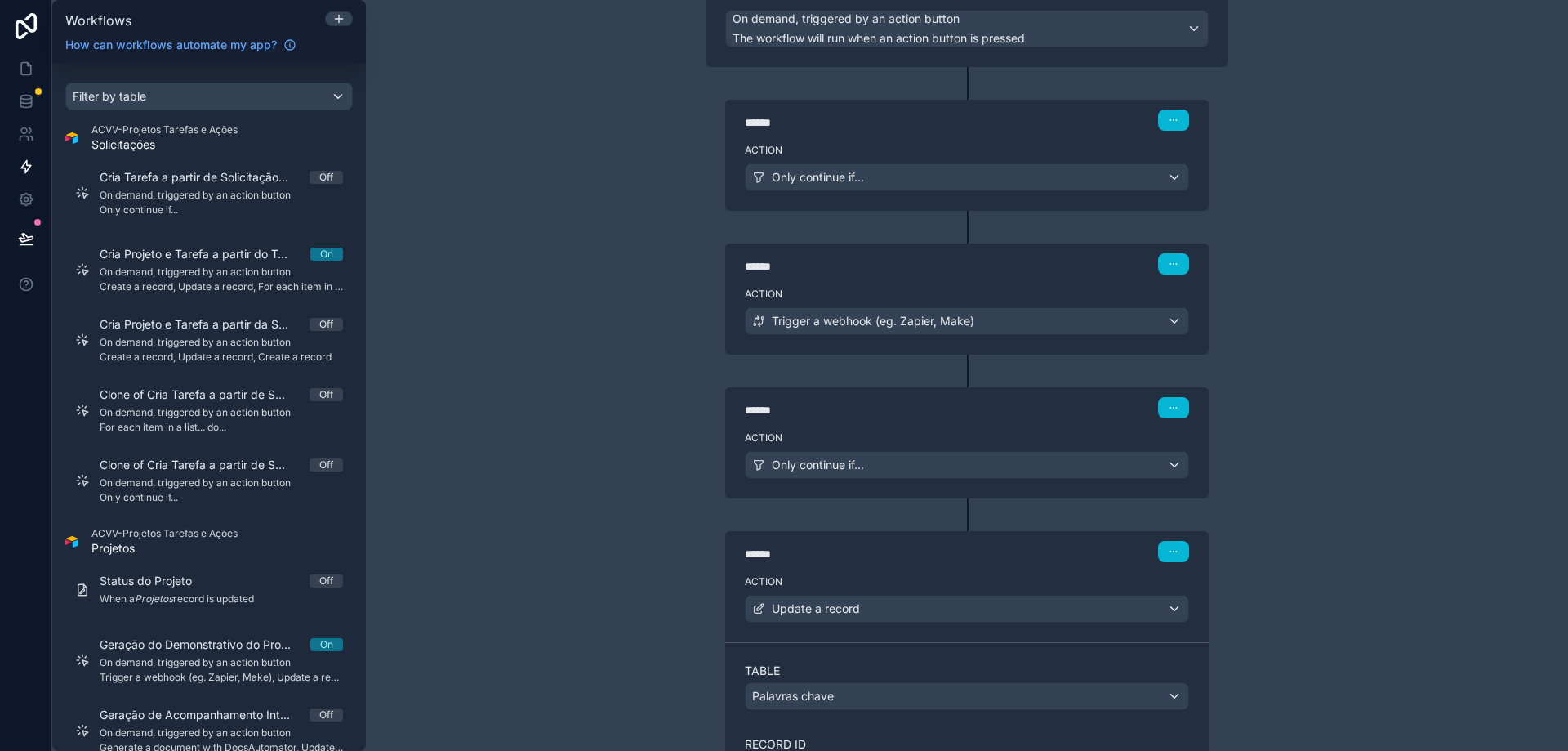
scroll to position [480, 0]
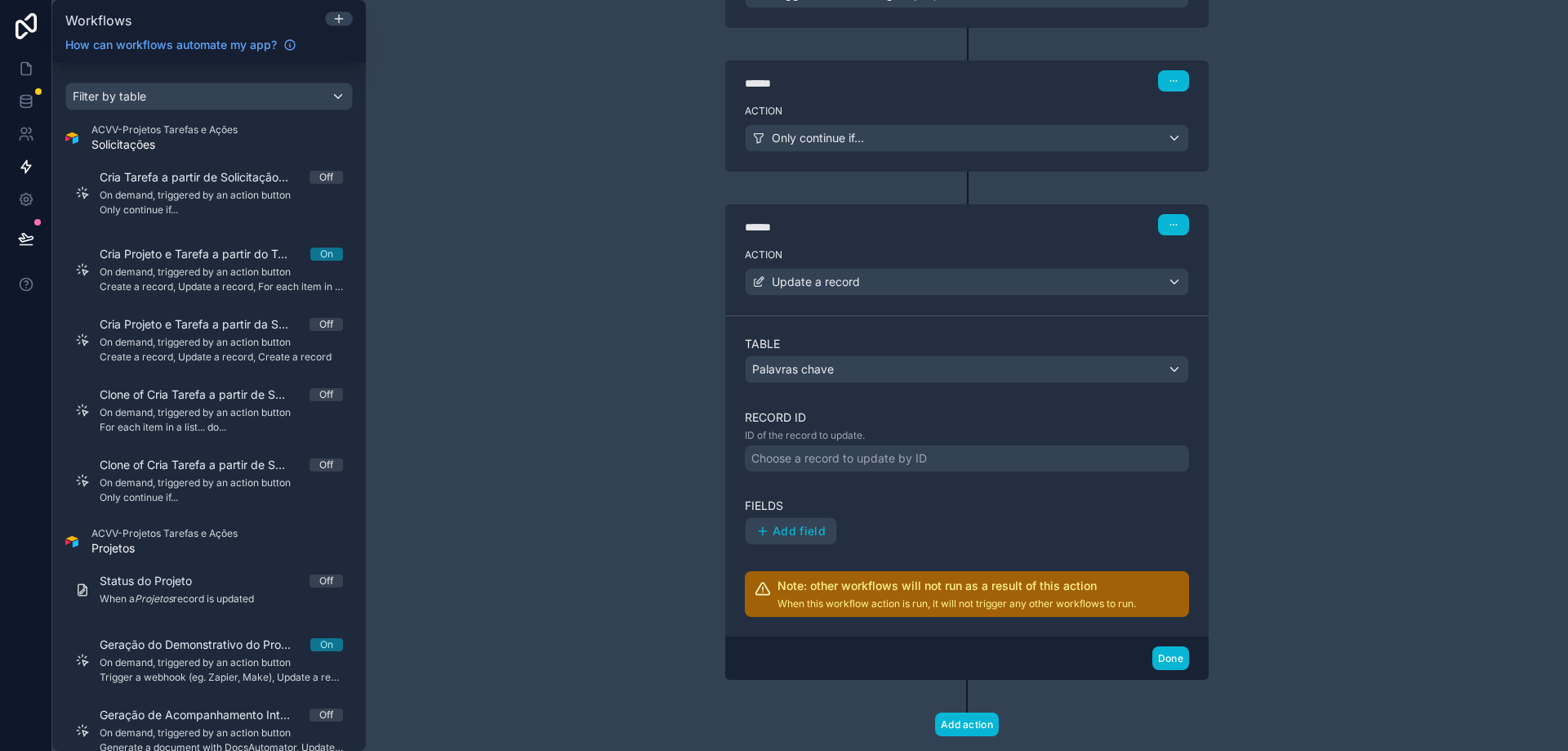
click at [880, 454] on div "Choose a record to update by ID" at bounding box center [839, 458] width 175 height 16
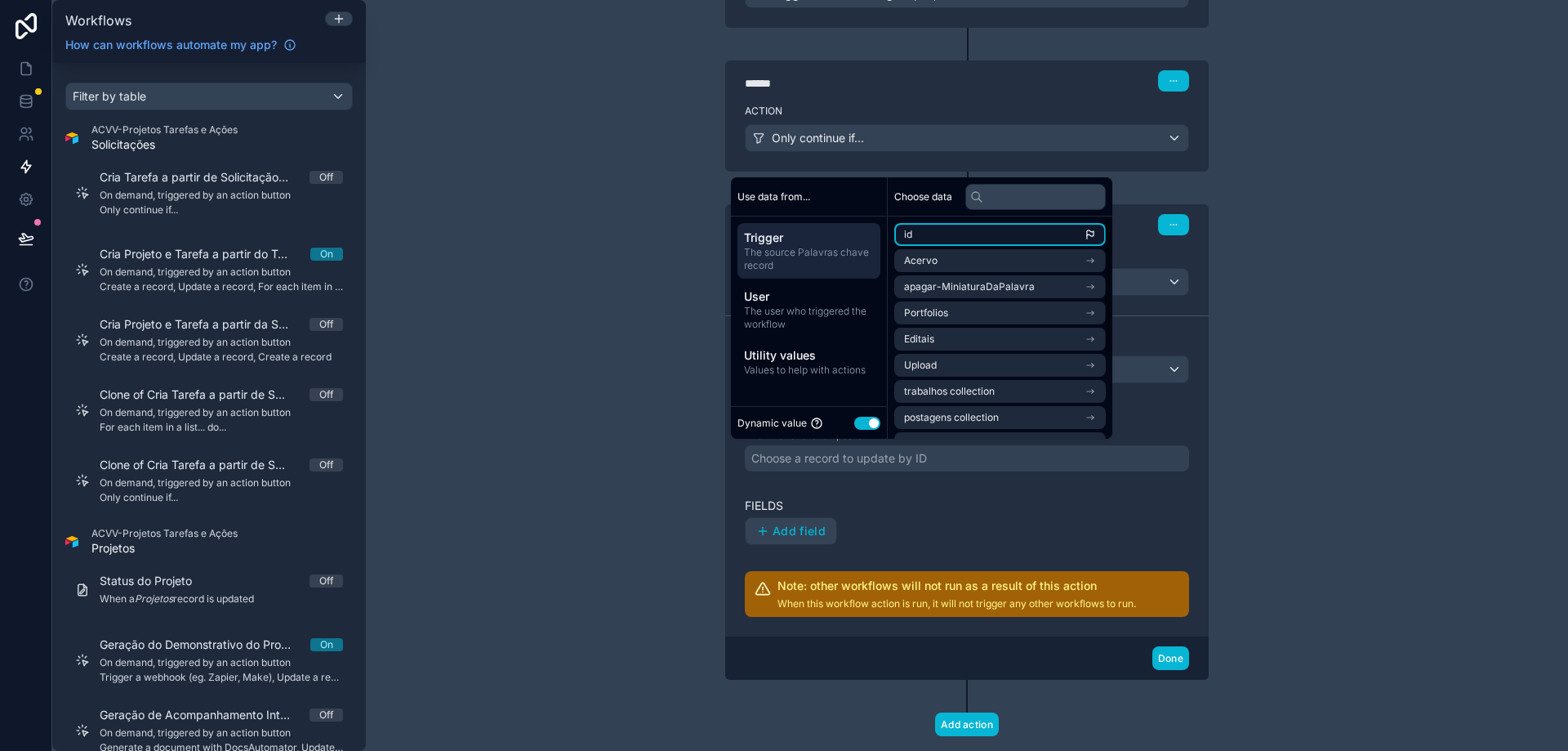
click at [941, 234] on li "id" at bounding box center [1000, 234] width 212 height 22
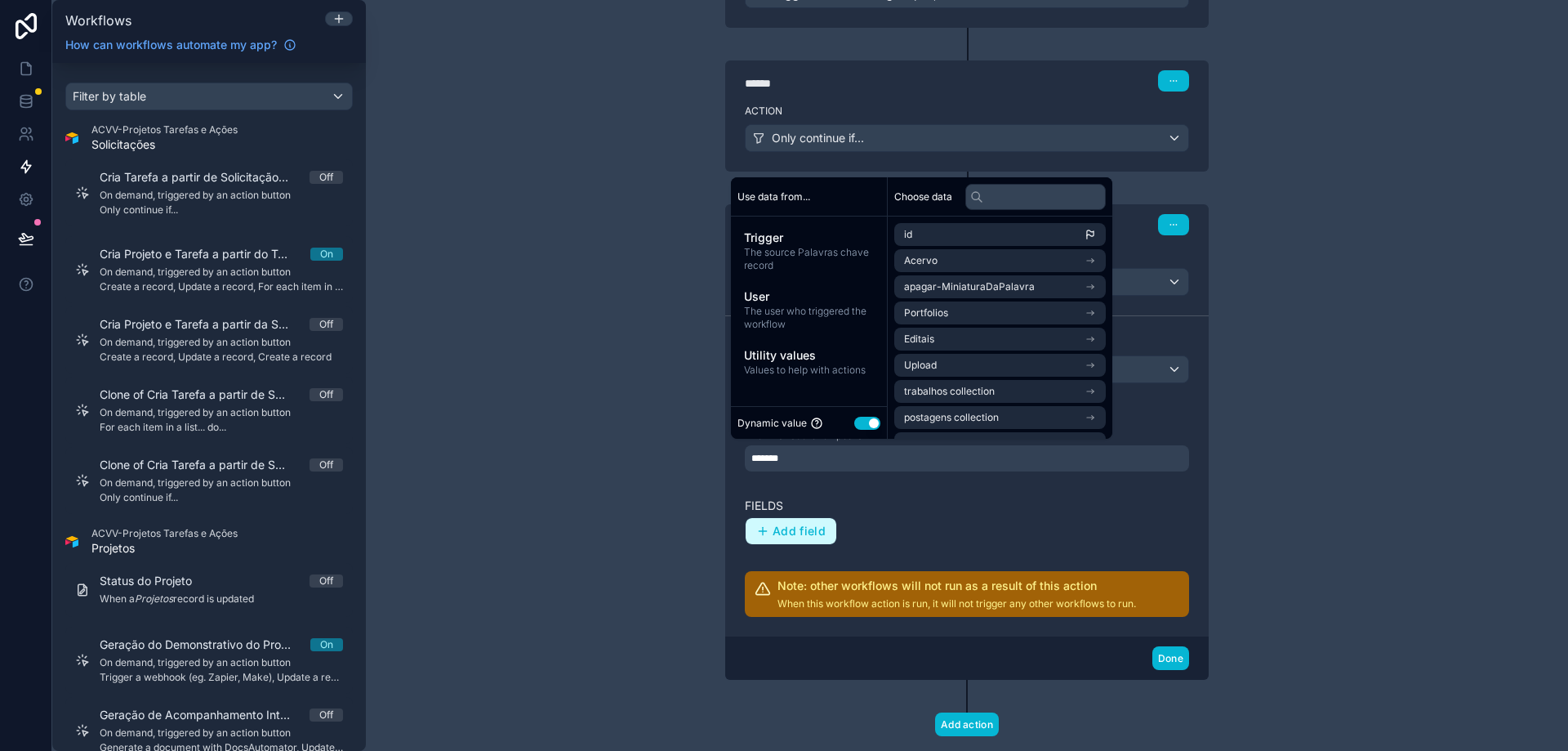
click at [799, 532] on span "Add field" at bounding box center [798, 531] width 53 height 15
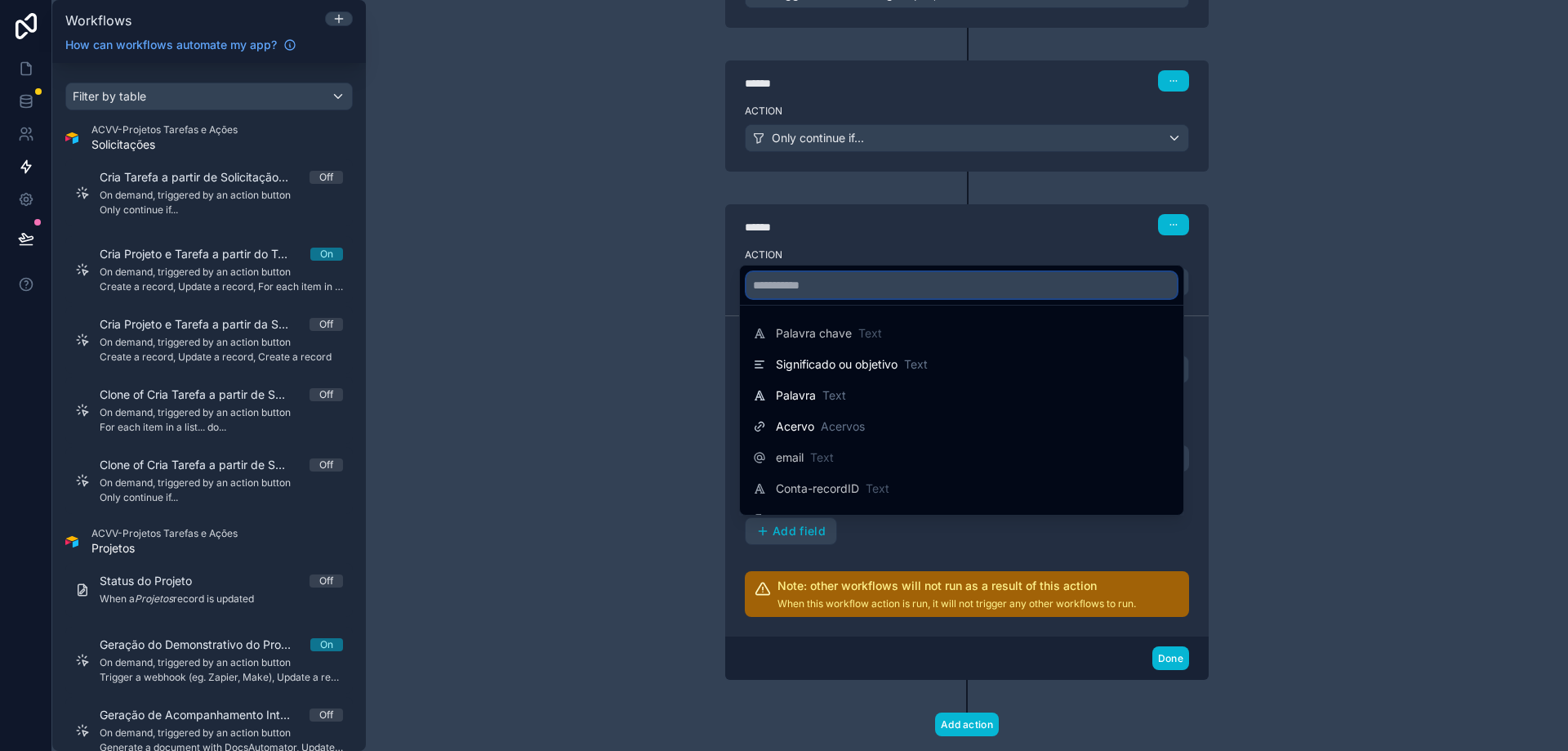
click at [863, 281] on input "text" at bounding box center [962, 285] width 430 height 26
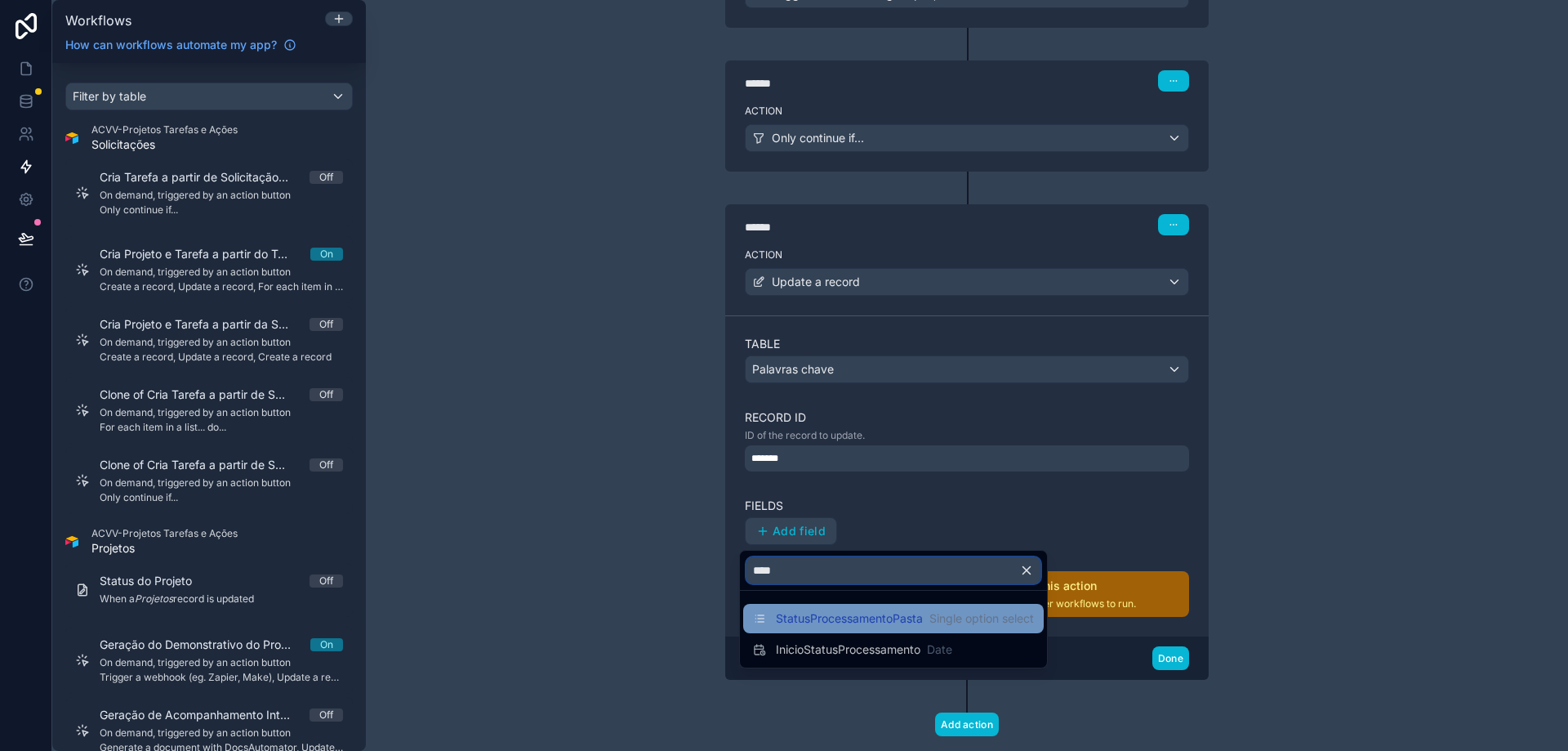
type input "****"
click at [860, 626] on span "StatusProcessamentoPasta" at bounding box center [849, 618] width 147 height 16
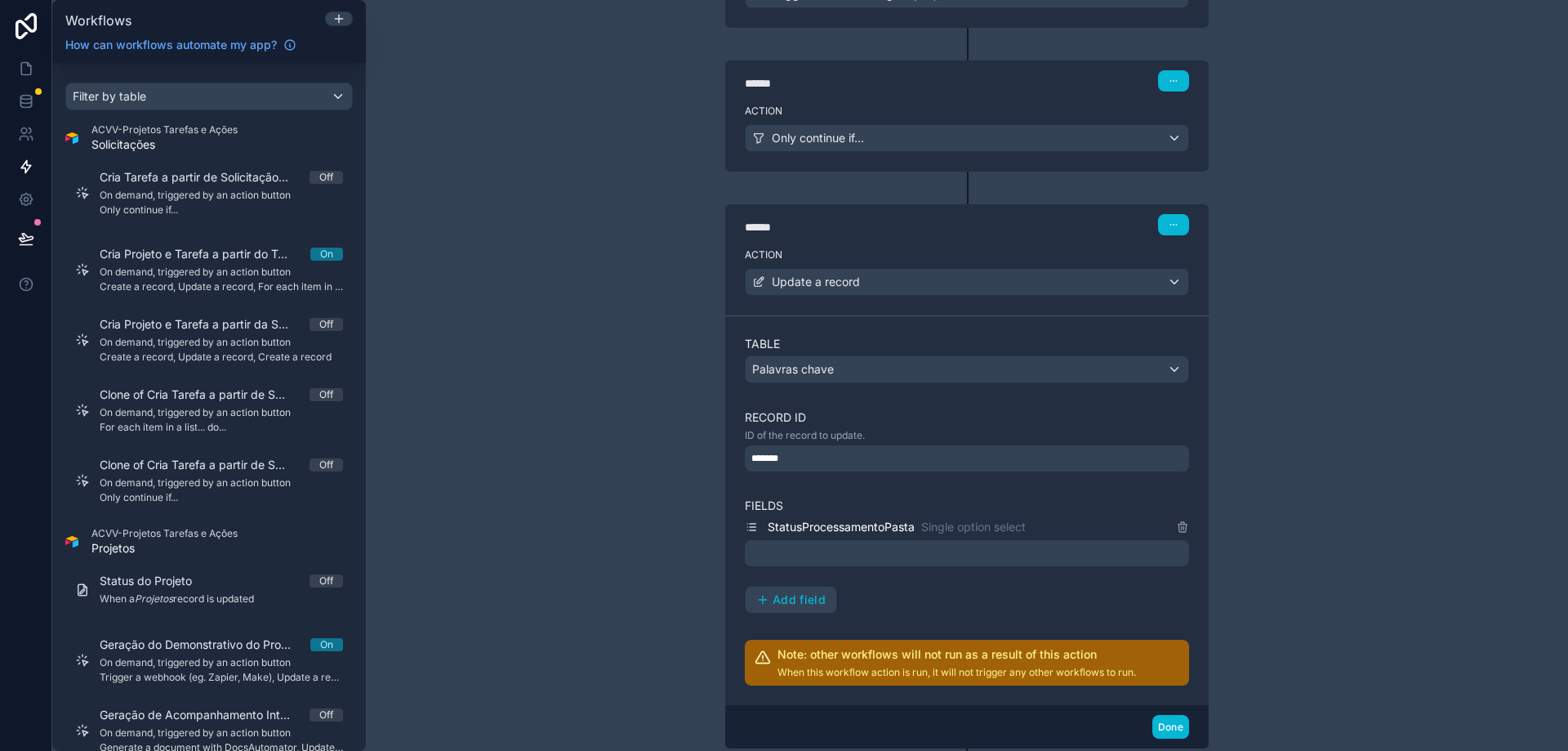
click at [886, 556] on div at bounding box center [967, 553] width 444 height 26
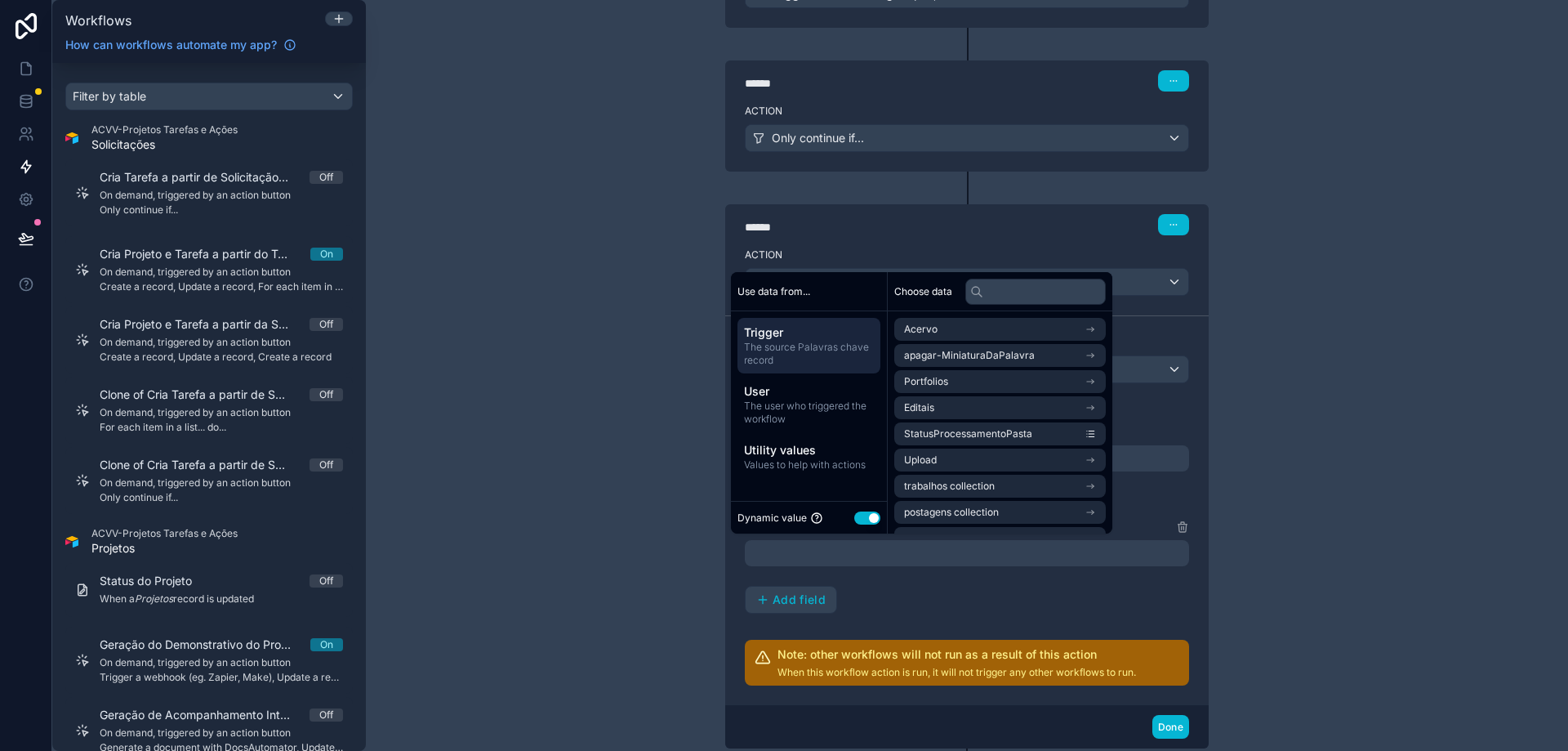
click at [865, 518] on button "Use setting" at bounding box center [867, 518] width 26 height 13
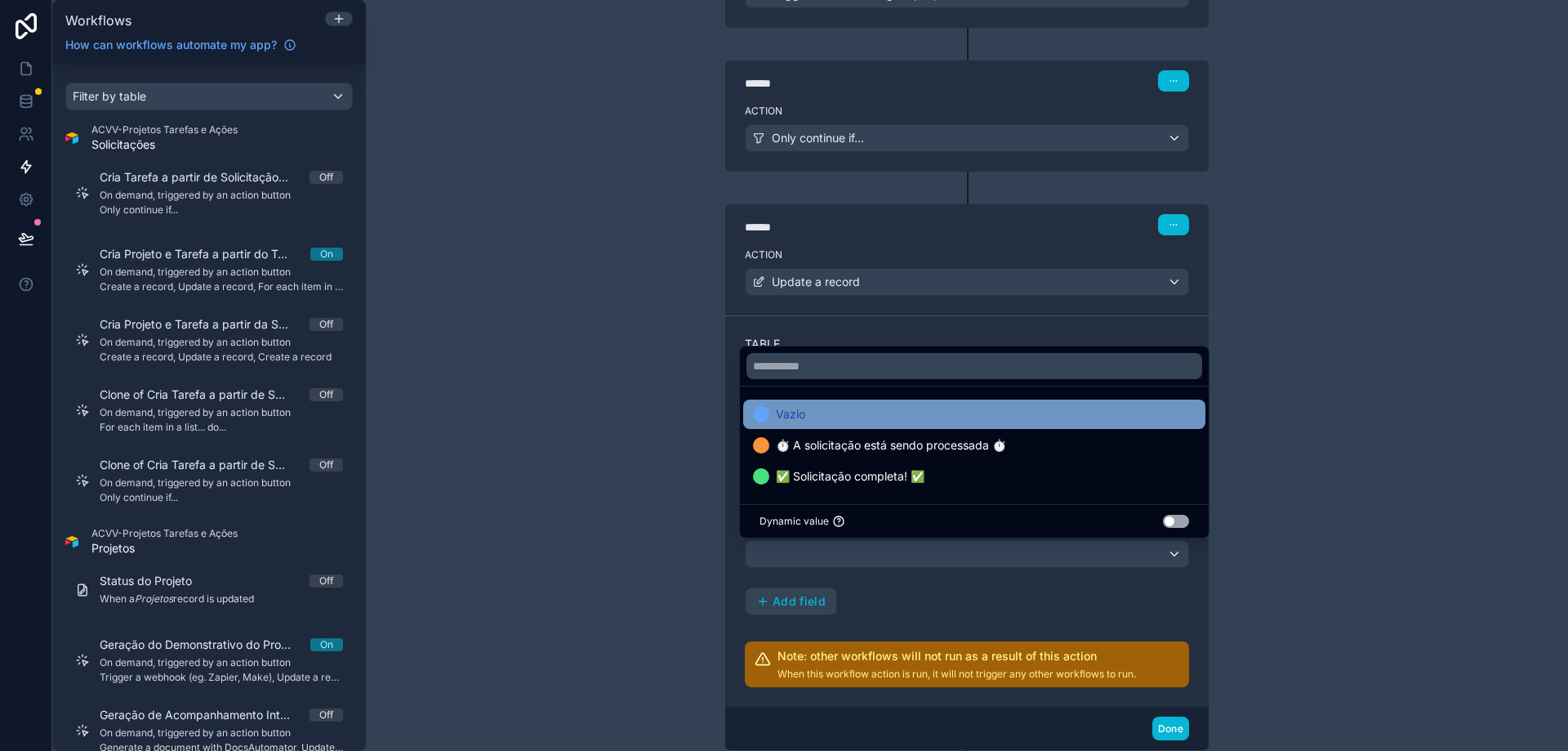
click at [935, 417] on div "Vazio" at bounding box center [974, 414] width 442 height 20
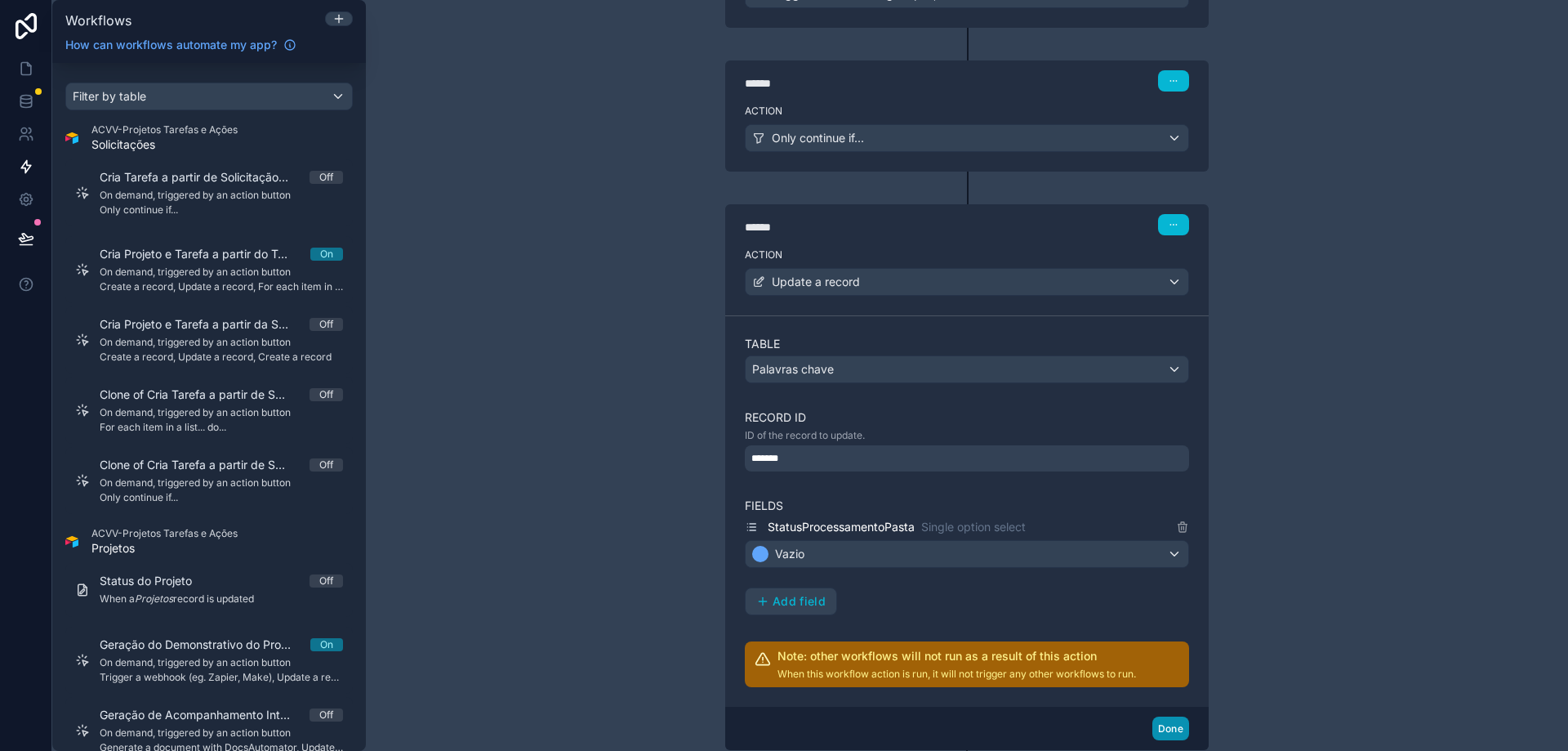
drag, startPoint x: 1171, startPoint y: 725, endPoint x: 1064, endPoint y: 691, distance: 112.3
click at [1171, 726] on button "Done" at bounding box center [1171, 728] width 37 height 23
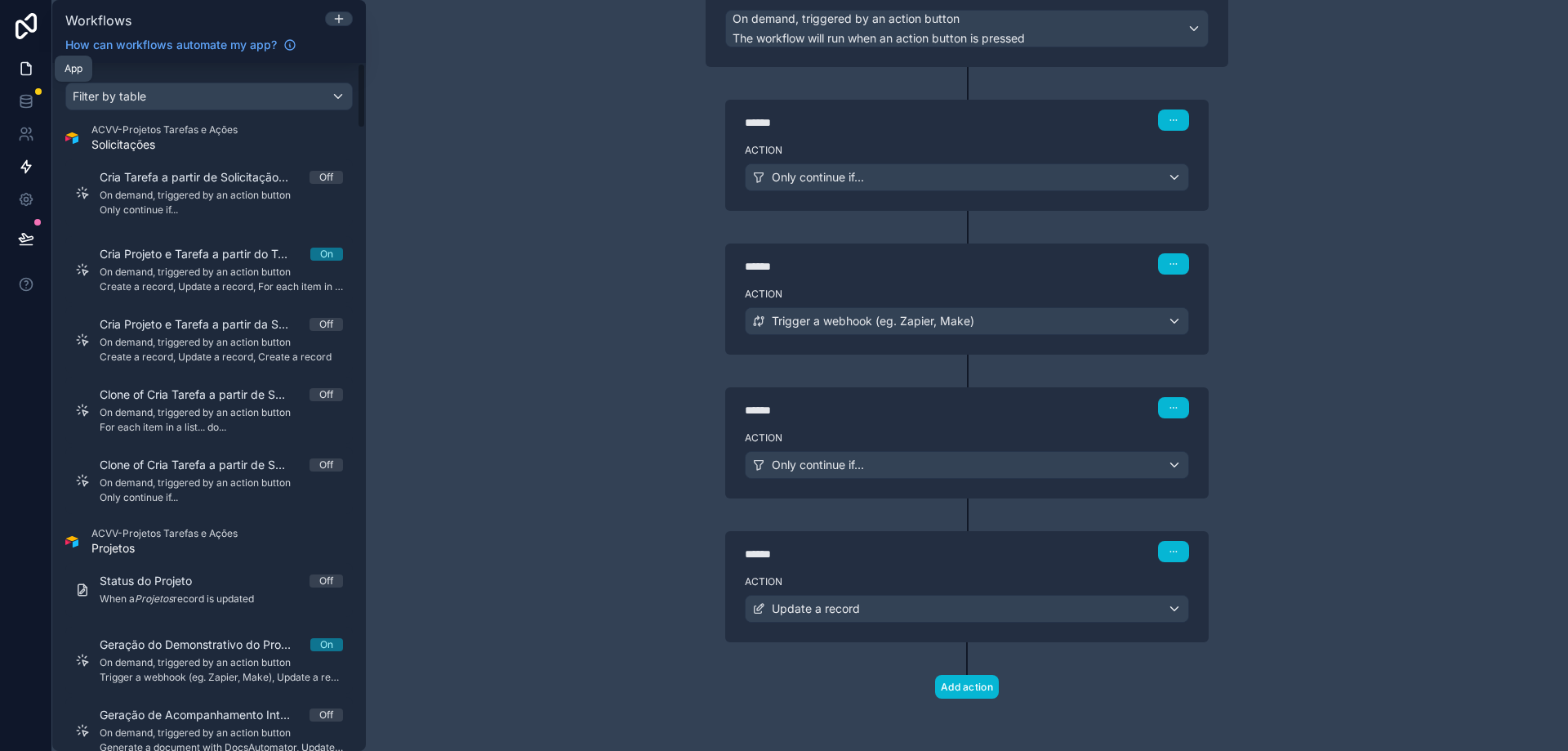
click at [22, 68] on icon at bounding box center [26, 68] width 16 height 16
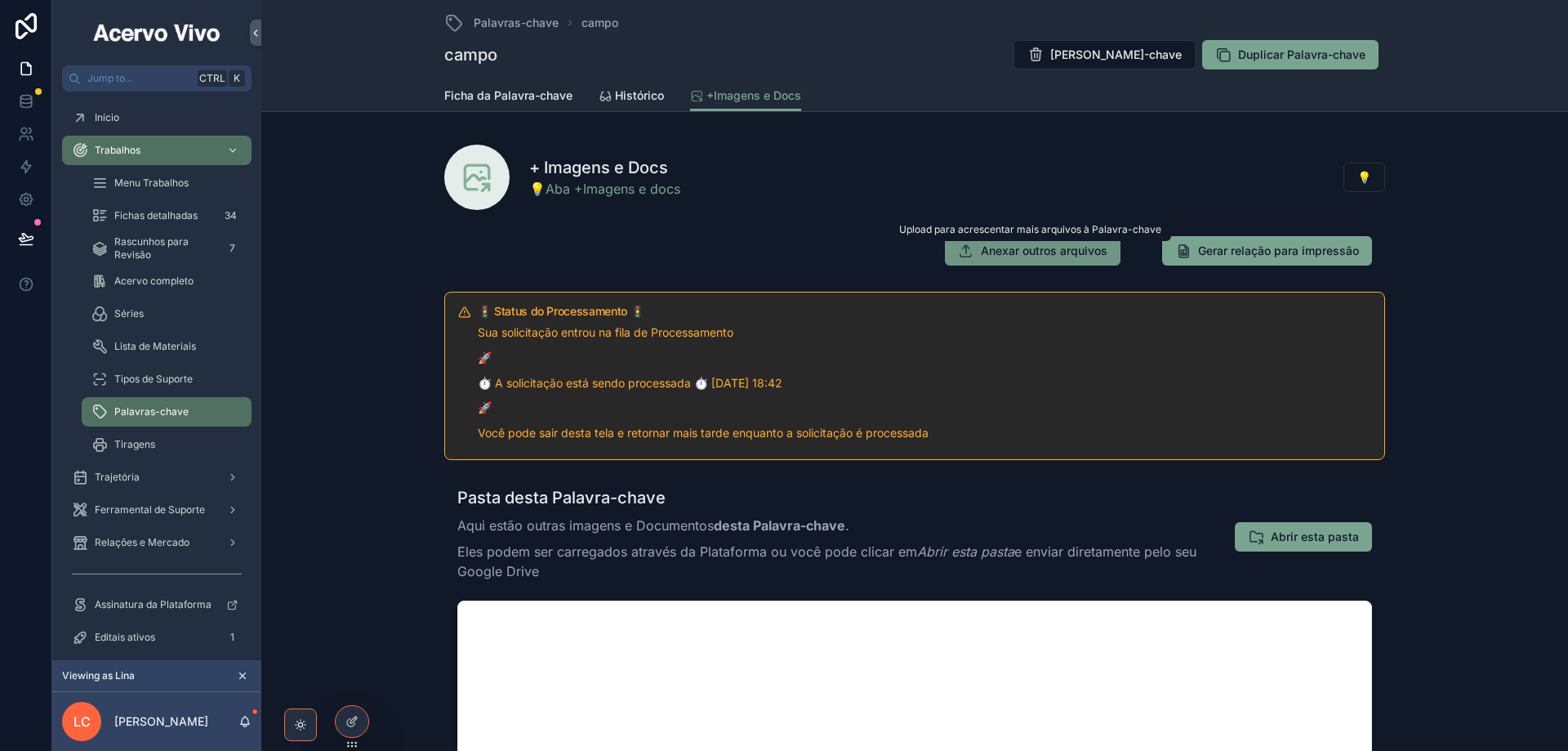
click at [1048, 248] on span "Anexar outros arquivos" at bounding box center [1044, 251] width 127 height 16
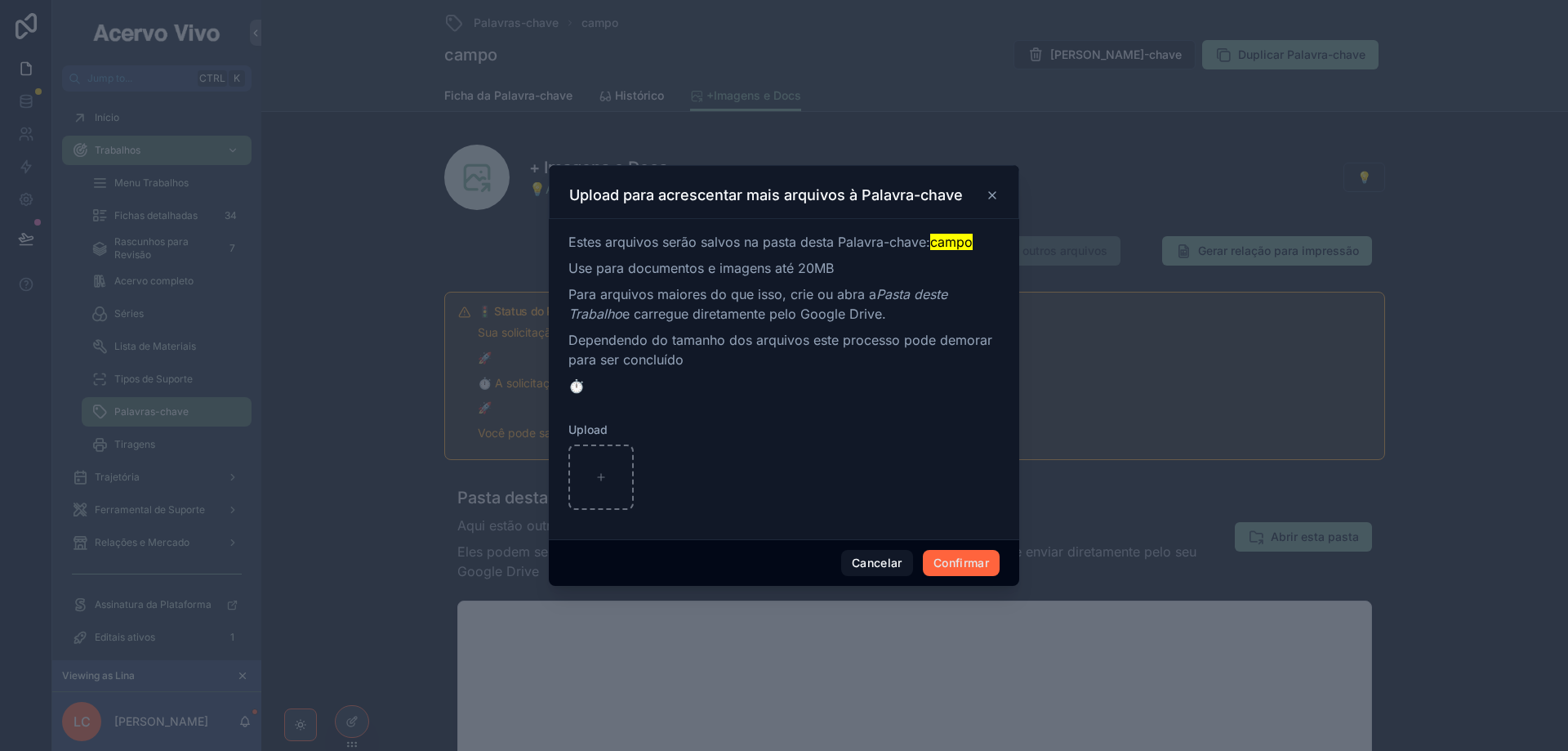
click at [962, 558] on button "Confirmar" at bounding box center [961, 563] width 77 height 26
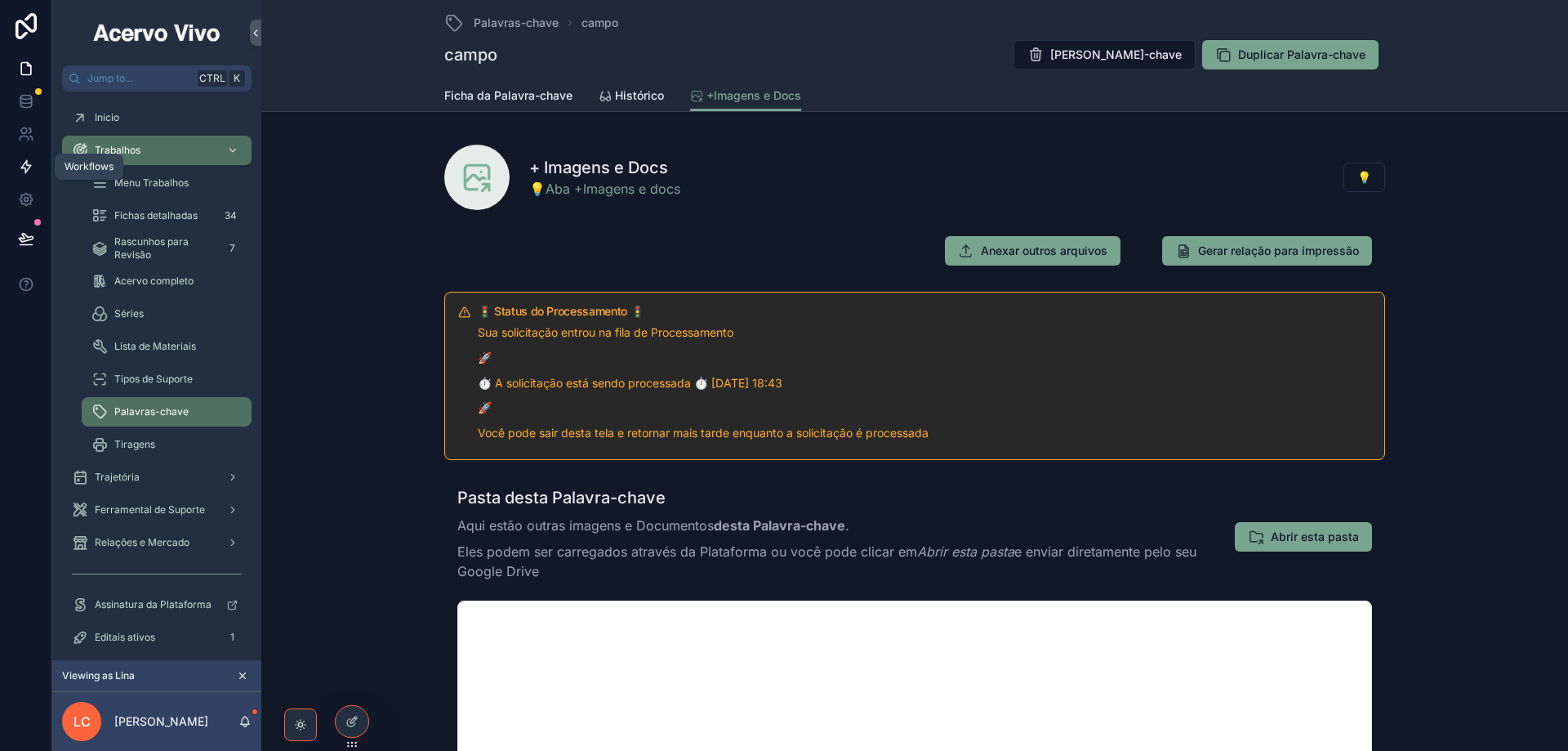
click at [31, 169] on icon at bounding box center [26, 166] width 16 height 16
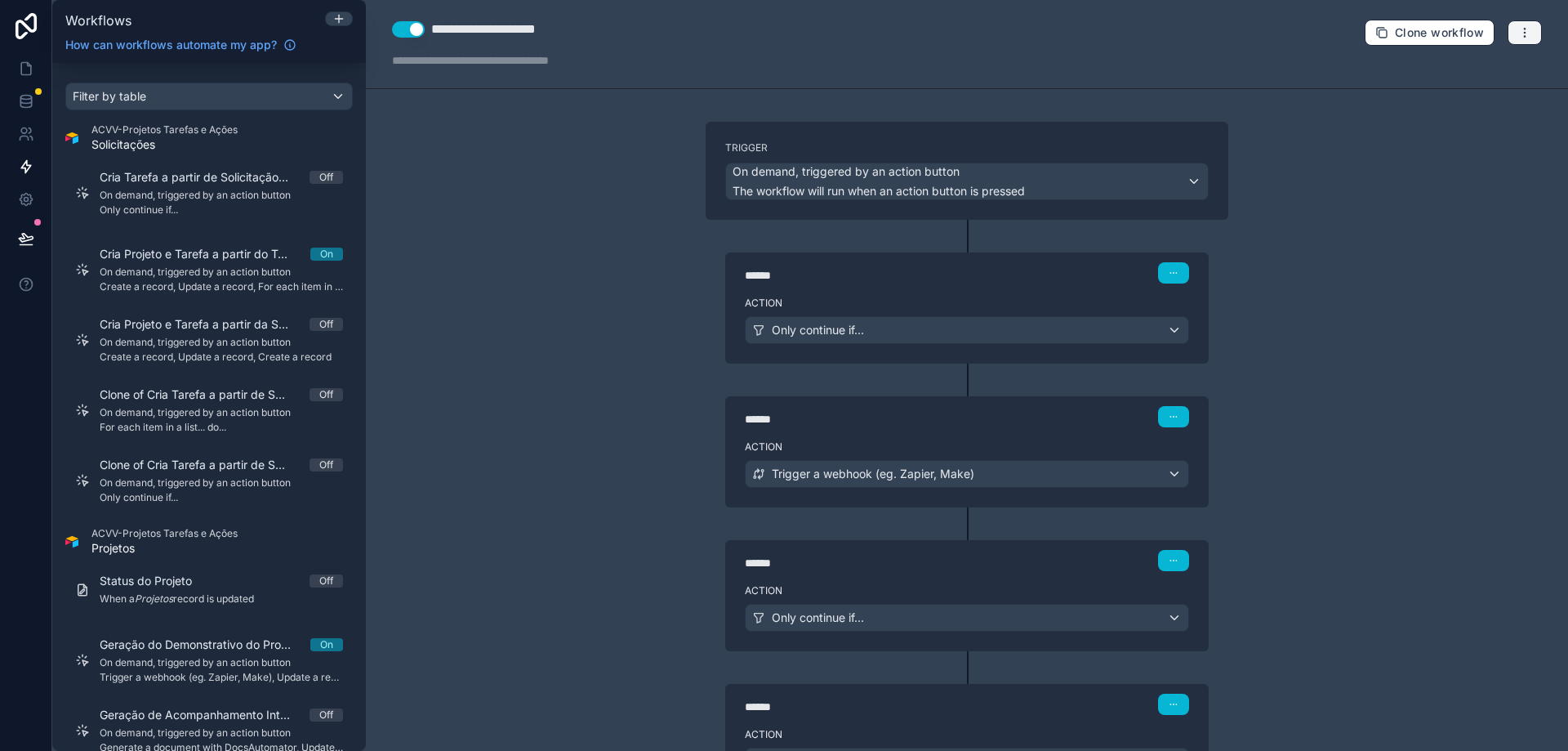
click at [1519, 34] on icon "button" at bounding box center [1525, 32] width 13 height 13
click at [1492, 99] on span "Run history" at bounding box center [1469, 97] width 79 height 13
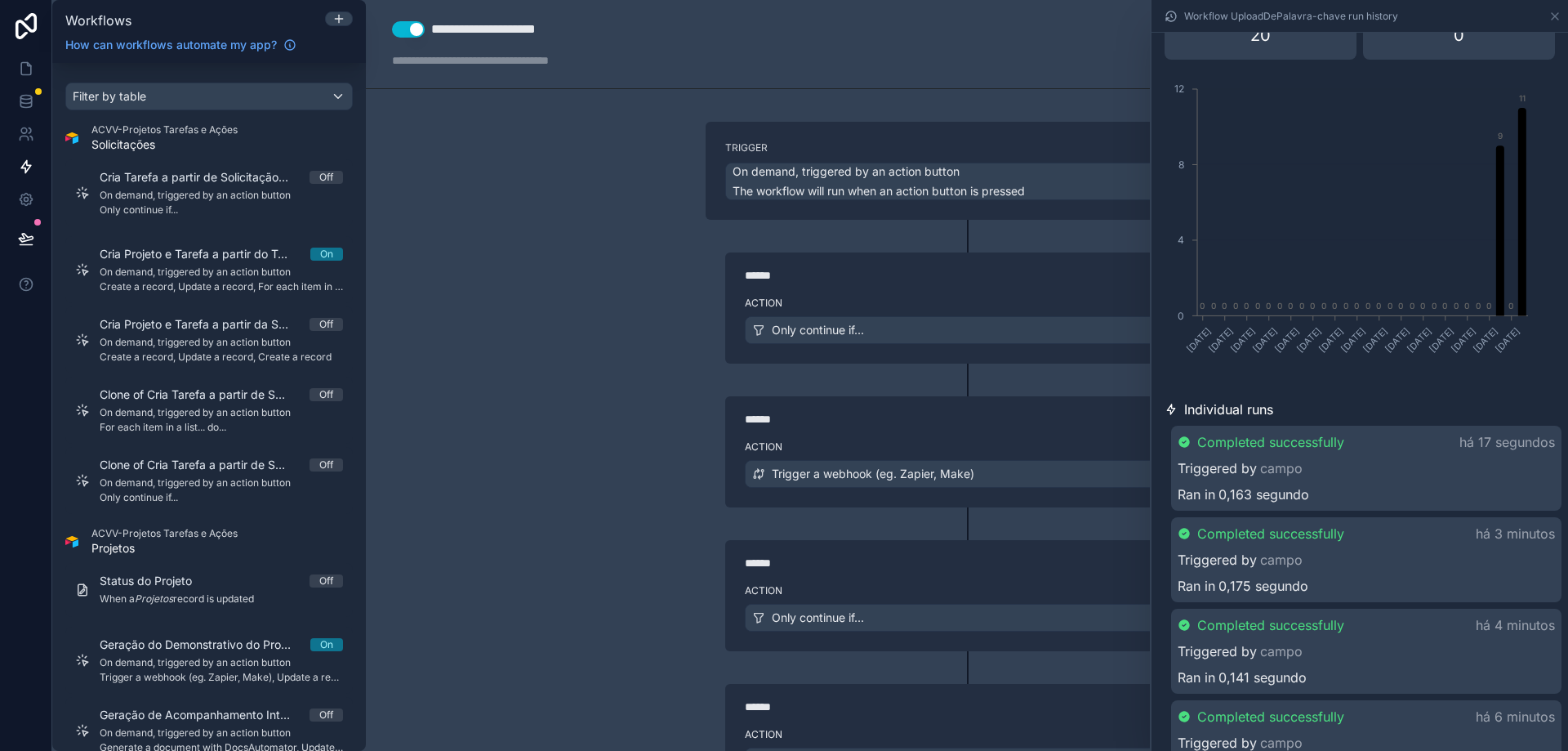
scroll to position [245, 0]
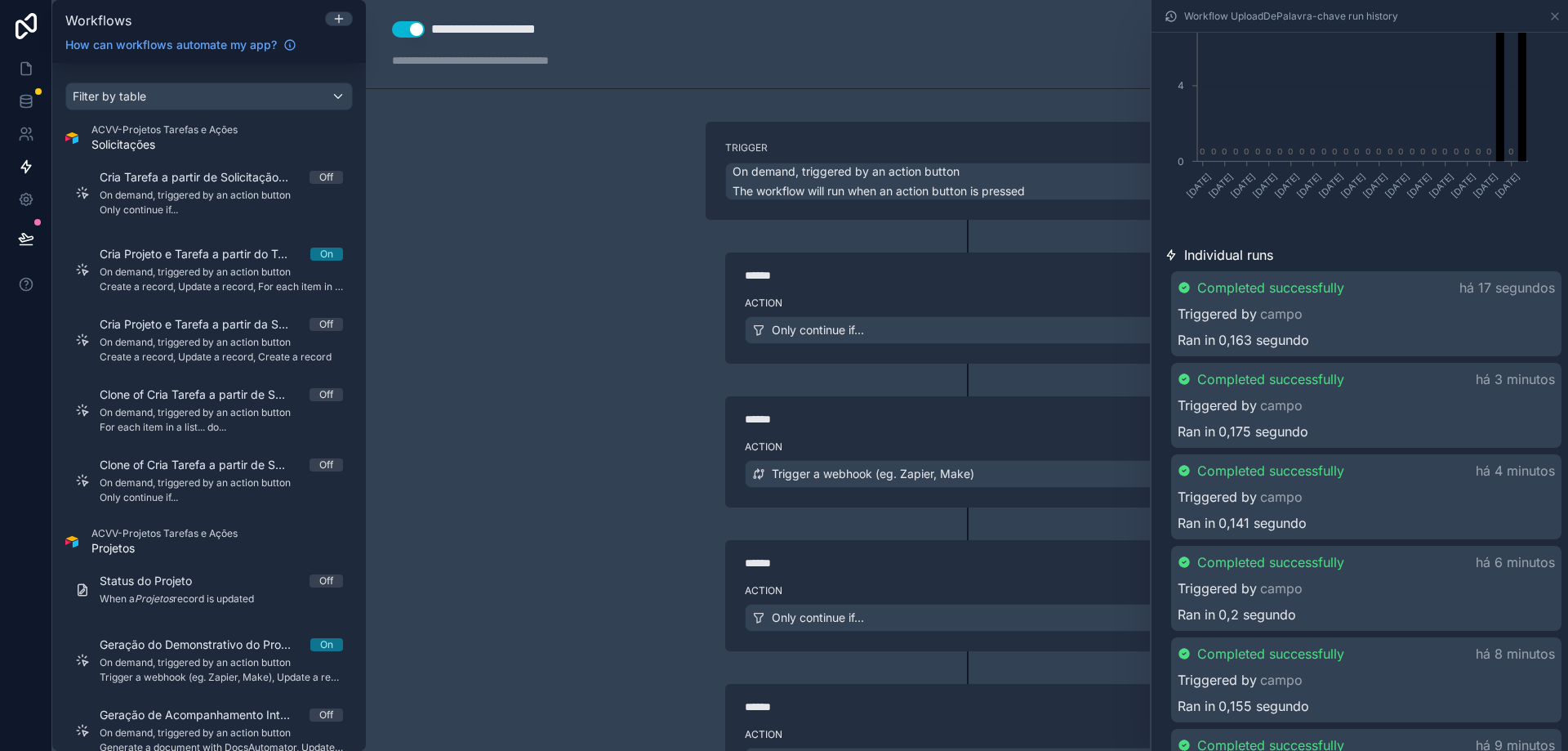
click at [1459, 313] on div "Triggered by campo" at bounding box center [1366, 314] width 378 height 20
click at [636, 389] on div "**********" at bounding box center [968, 375] width 1203 height 751
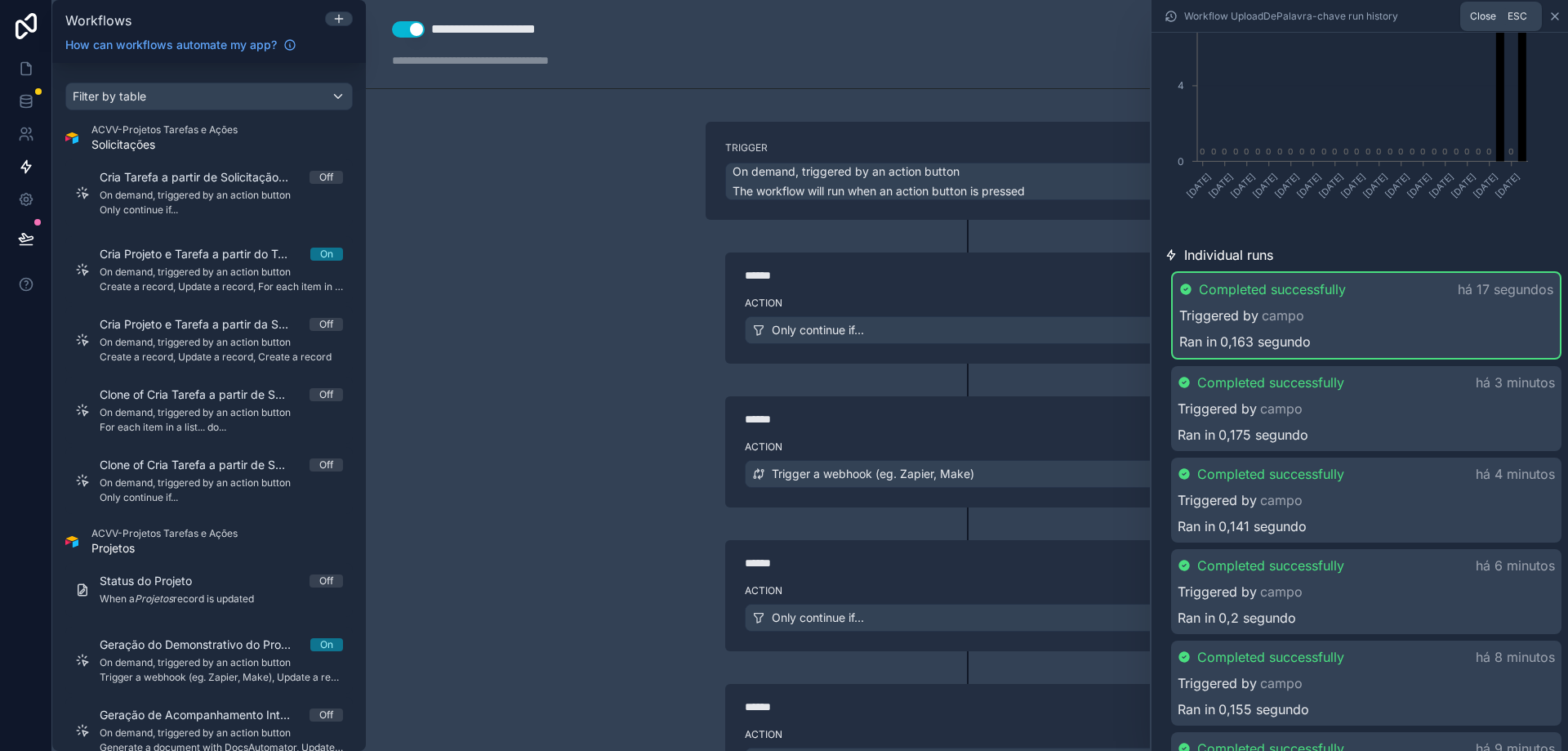
click at [1557, 15] on icon at bounding box center [1555, 16] width 7 height 7
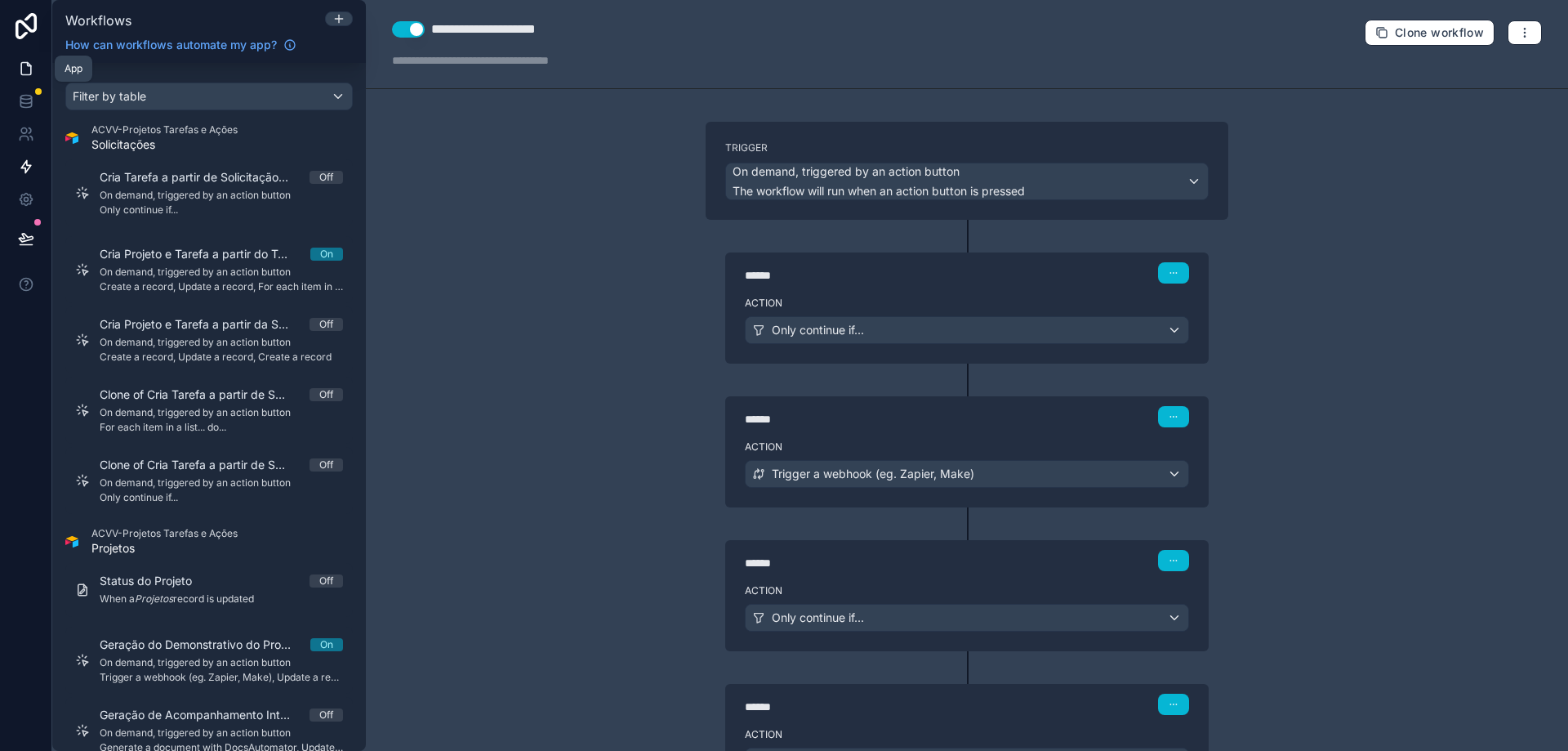
click at [20, 72] on icon at bounding box center [26, 68] width 16 height 16
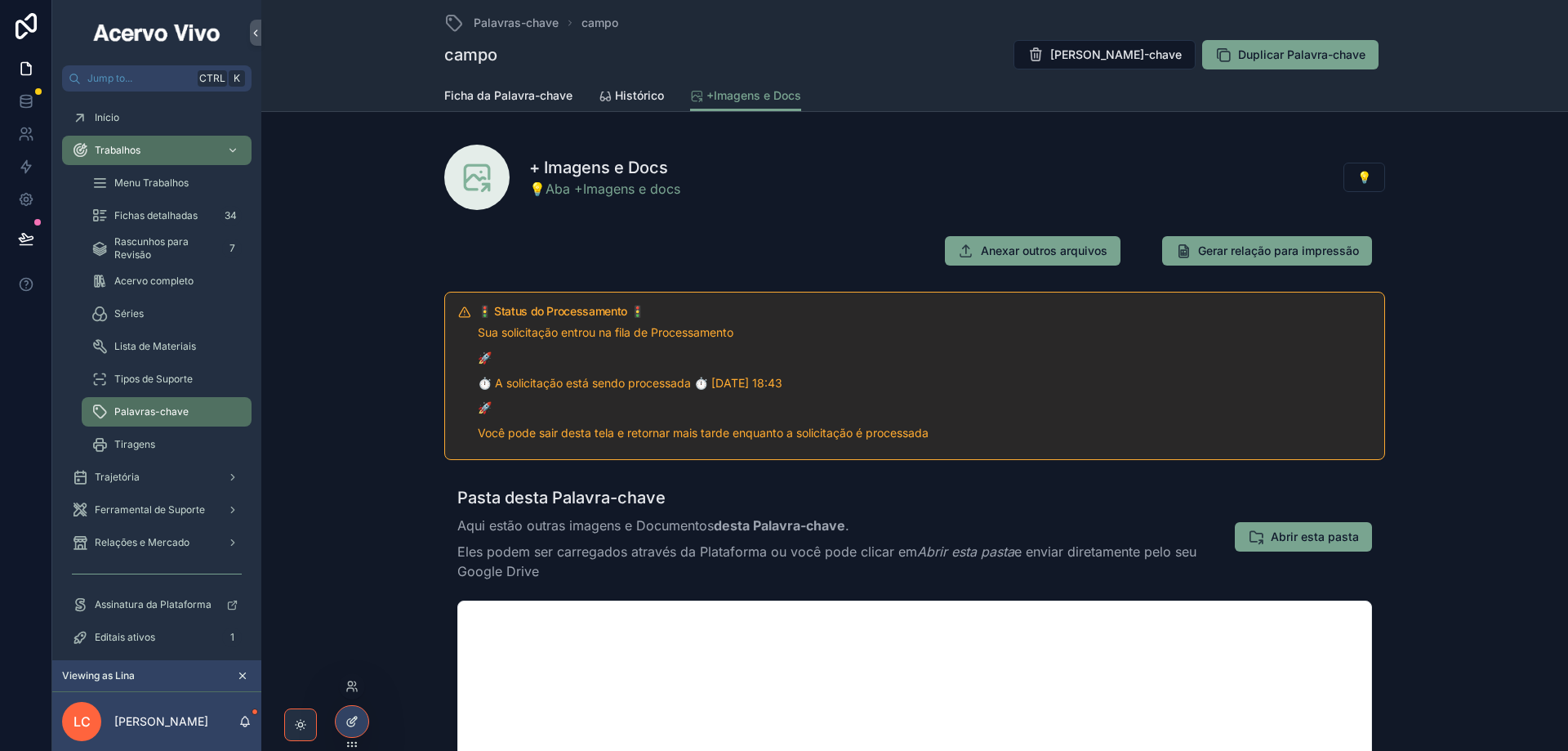
click at [353, 728] on div at bounding box center [352, 722] width 33 height 31
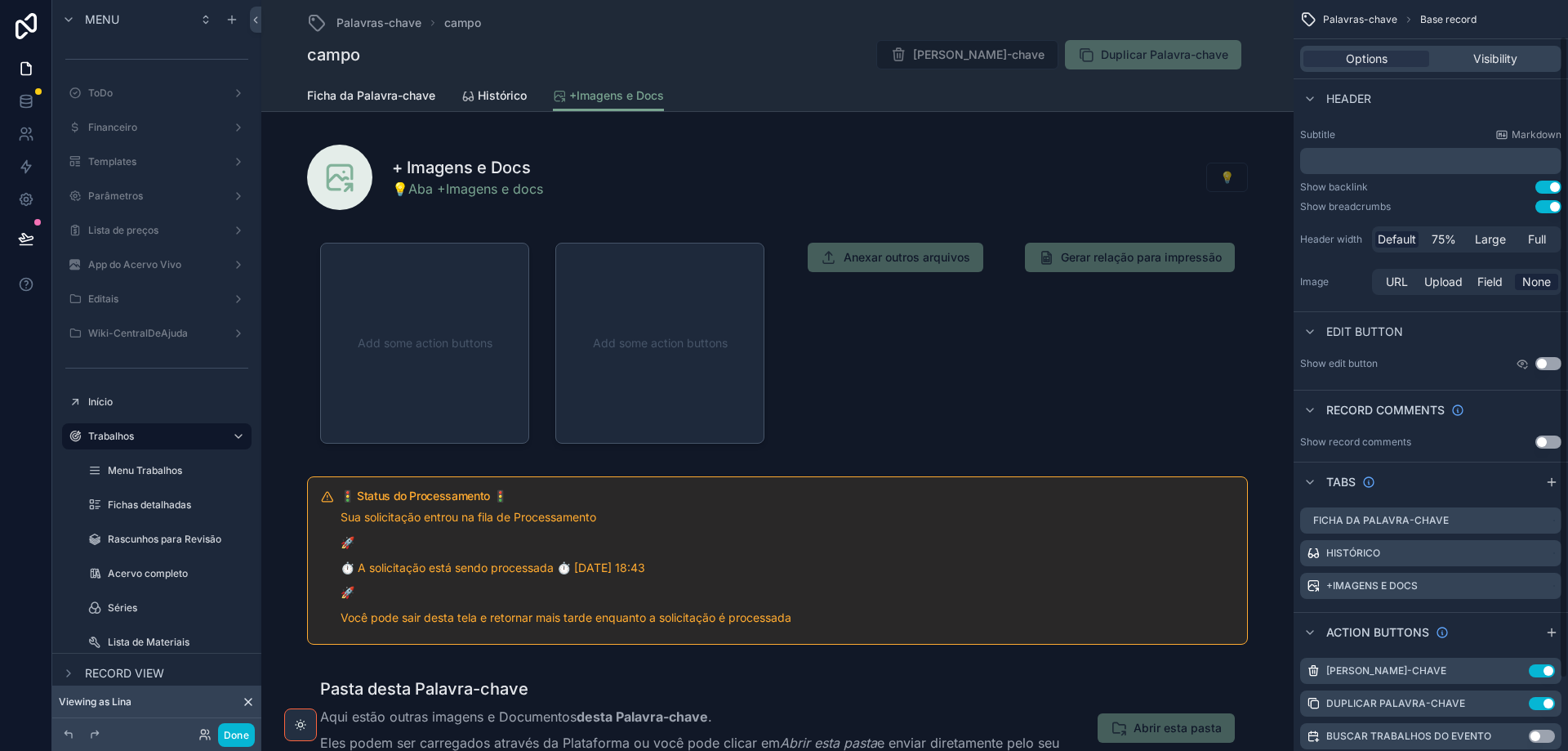
scroll to position [127, 0]
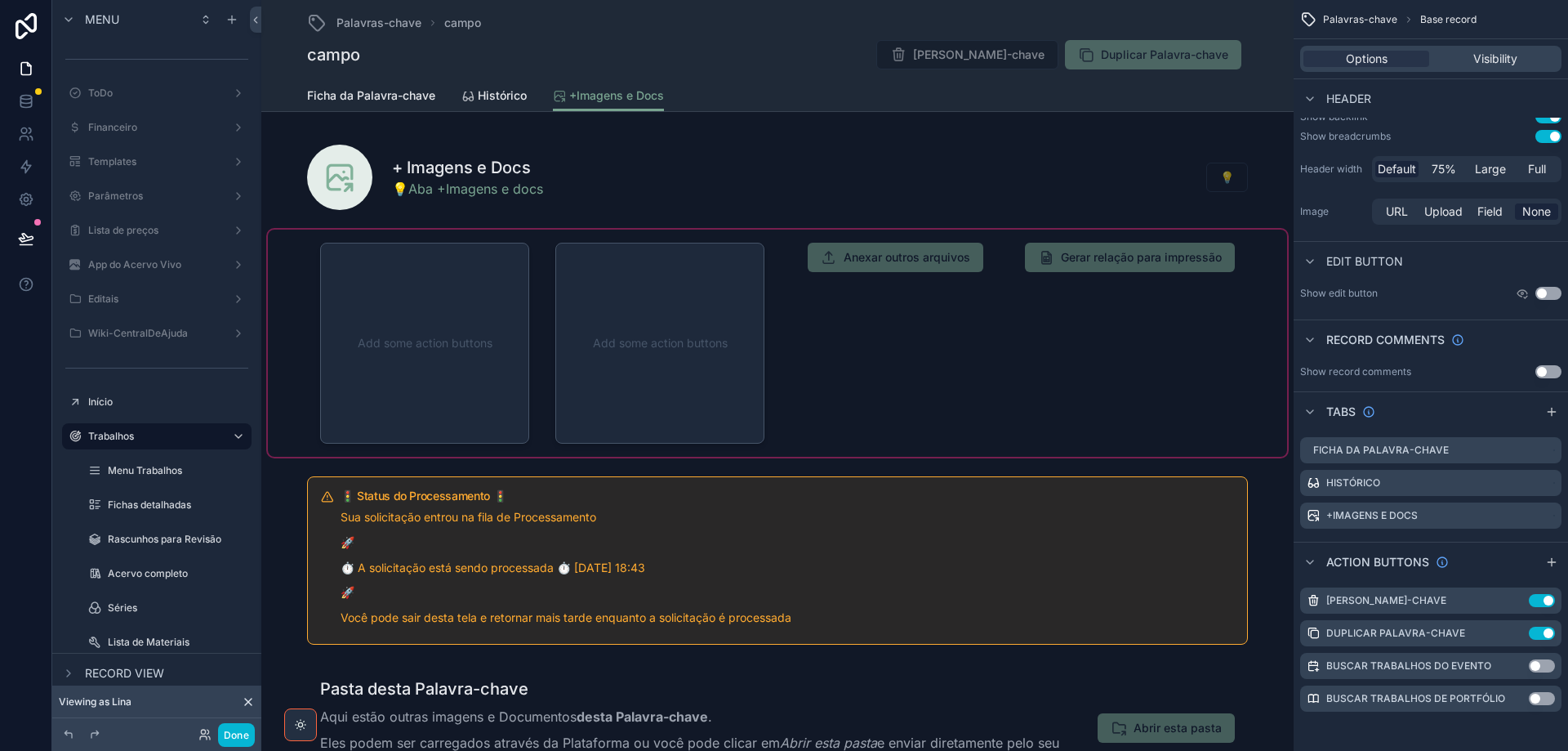
click at [955, 312] on div "scrollable content" at bounding box center [778, 343] width 1019 height 227
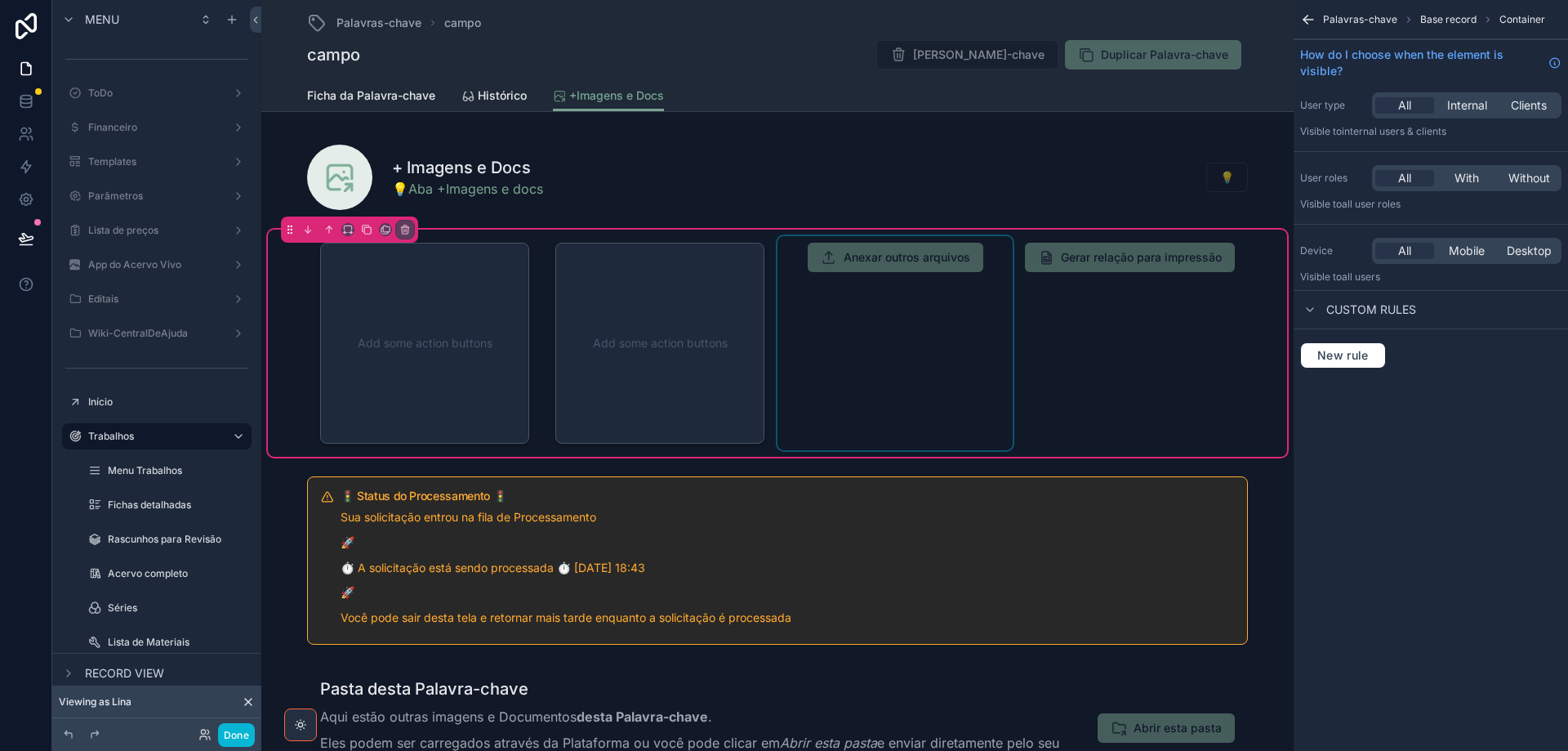
scroll to position [0, 0]
drag, startPoint x: 917, startPoint y: 313, endPoint x: 975, endPoint y: 299, distance: 59.7
click at [917, 313] on div "scrollable content" at bounding box center [895, 343] width 235 height 214
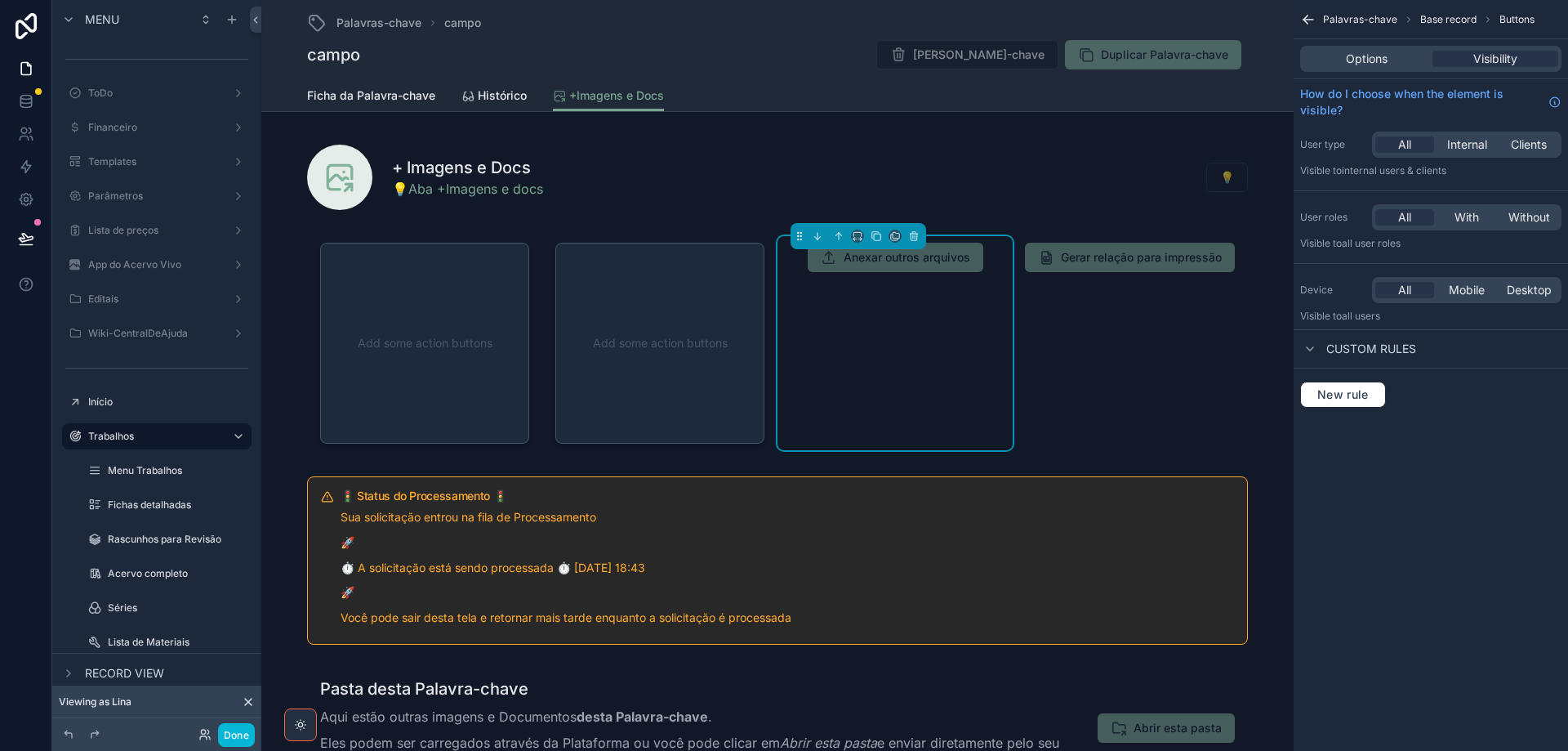
drag, startPoint x: 1358, startPoint y: 56, endPoint x: 1382, endPoint y: 78, distance: 32.6
click at [1357, 56] on span "Options" at bounding box center [1367, 59] width 41 height 16
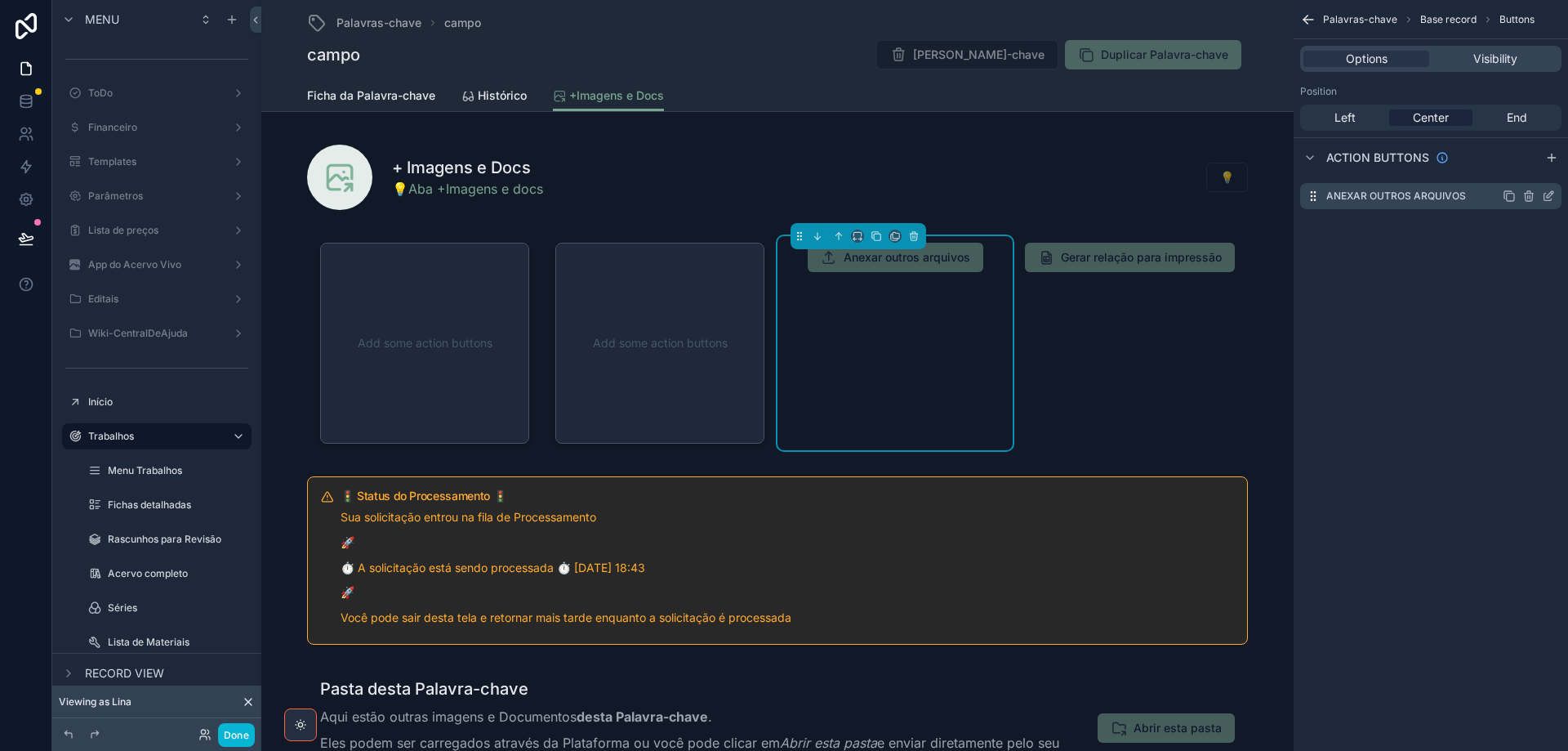
click at [1550, 193] on icon "scrollable content" at bounding box center [1551, 194] width 7 height 7
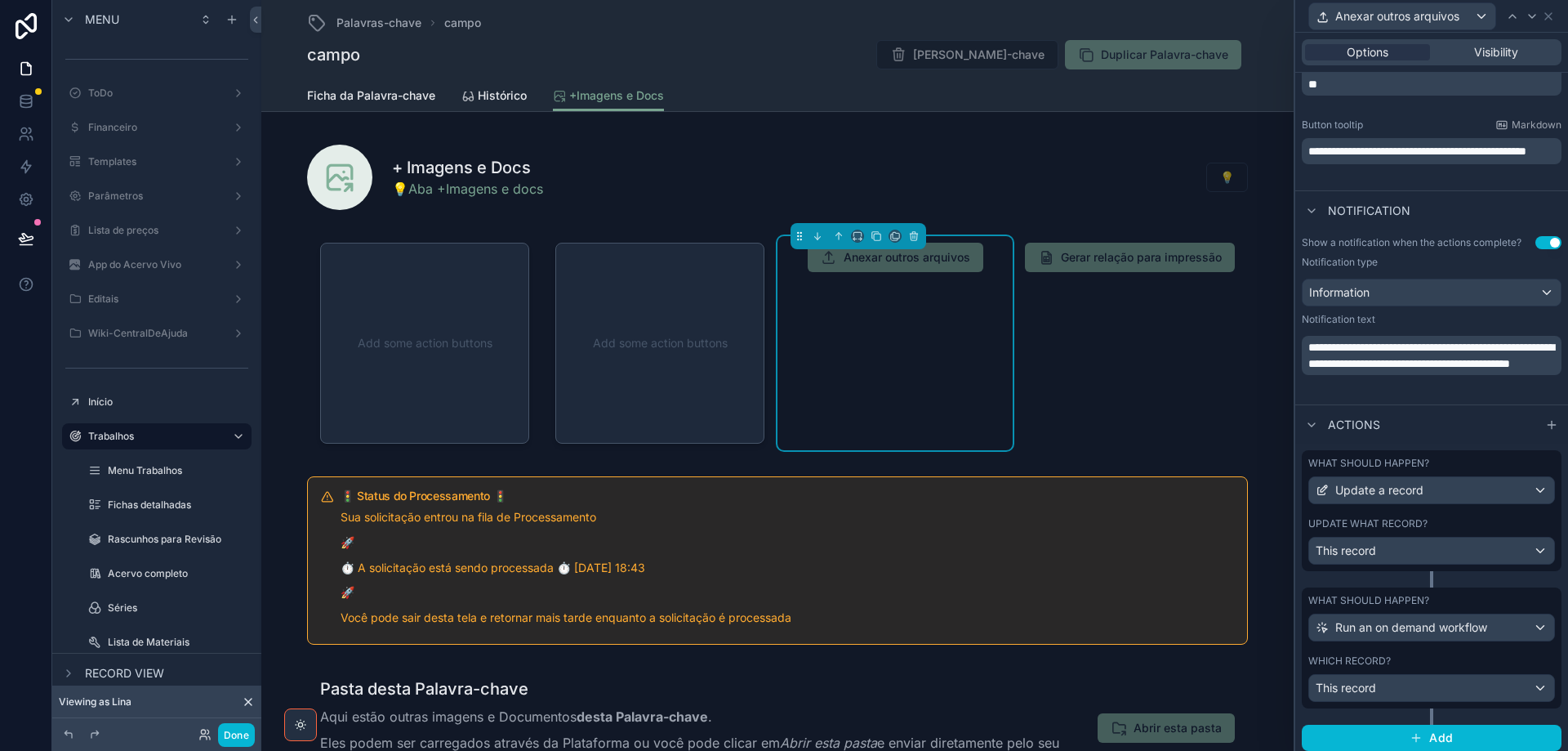
scroll to position [642, 0]
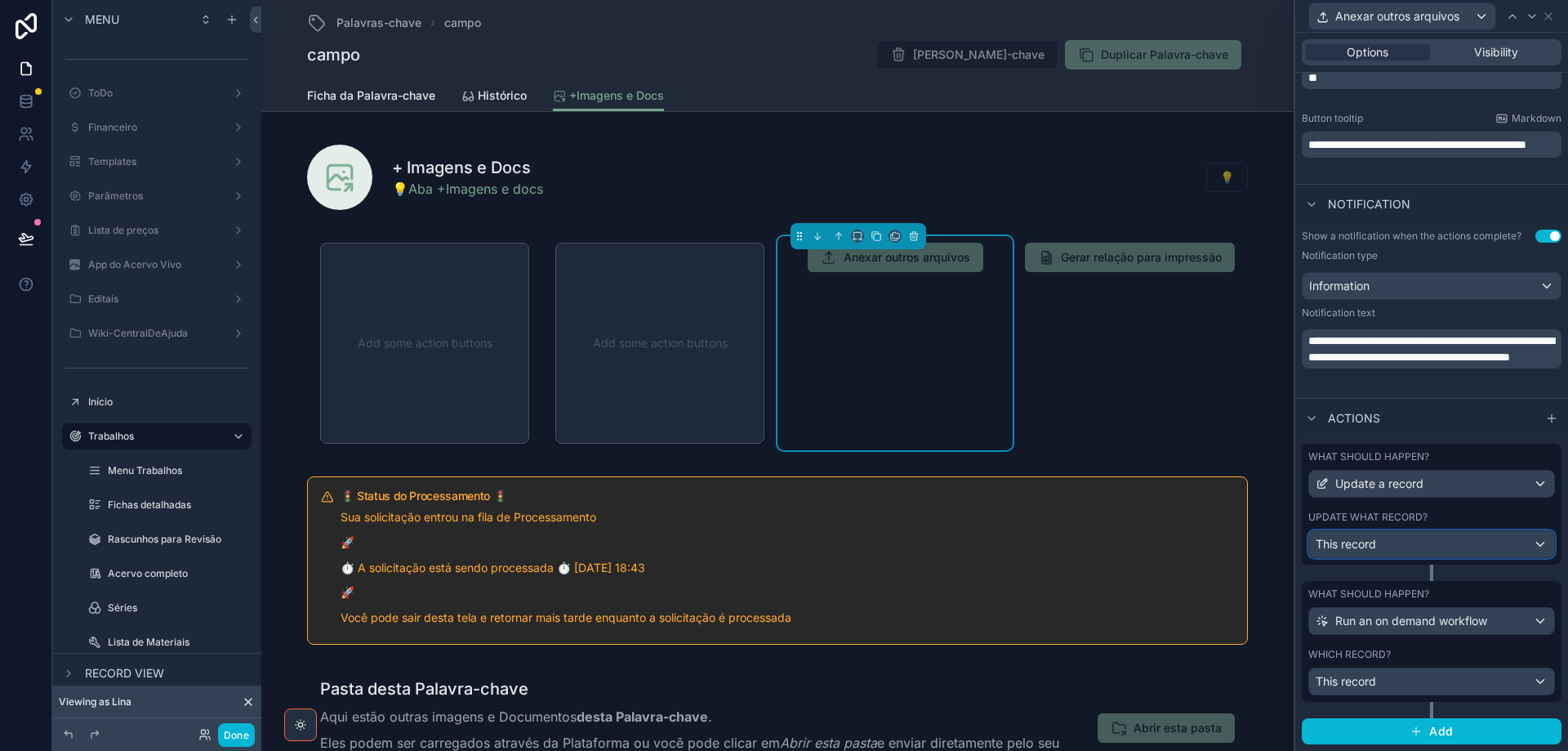
click at [1480, 543] on div "This record" at bounding box center [1432, 544] width 245 height 26
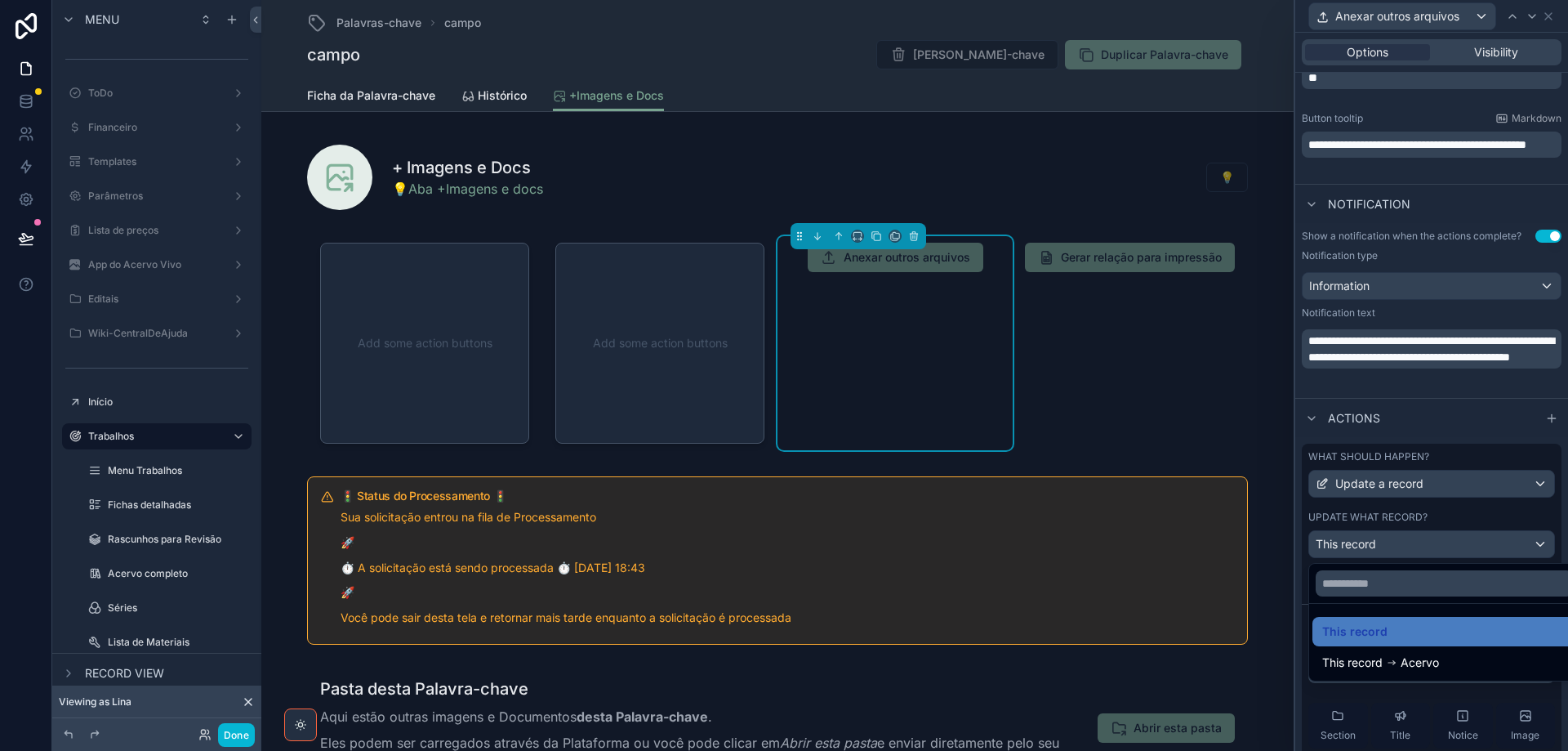
click at [1479, 542] on div at bounding box center [1432, 375] width 273 height 751
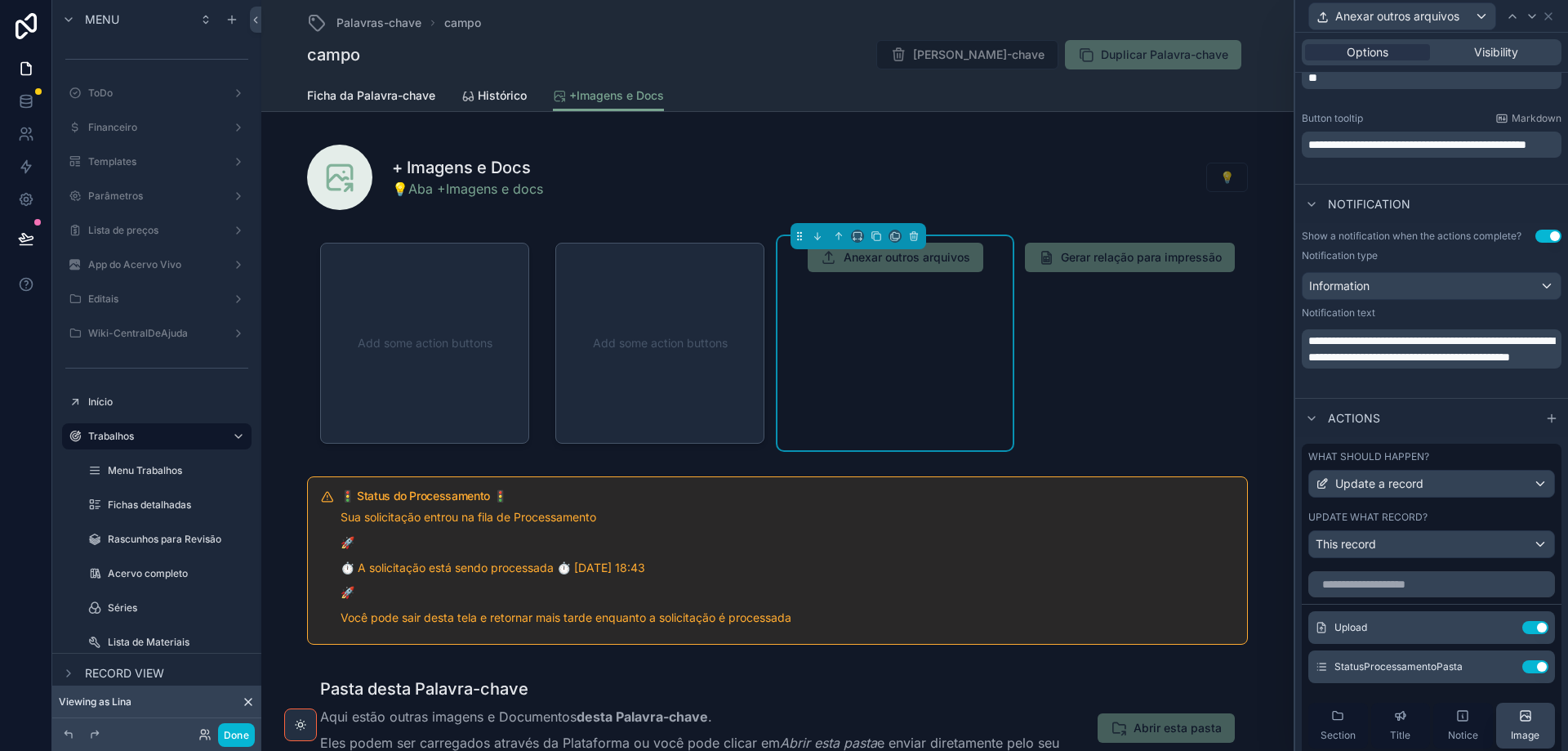
drag, startPoint x: 1507, startPoint y: 667, endPoint x: 1487, endPoint y: 677, distance: 22.4
click at [1522, 667] on button "Use setting" at bounding box center [1535, 666] width 26 height 13
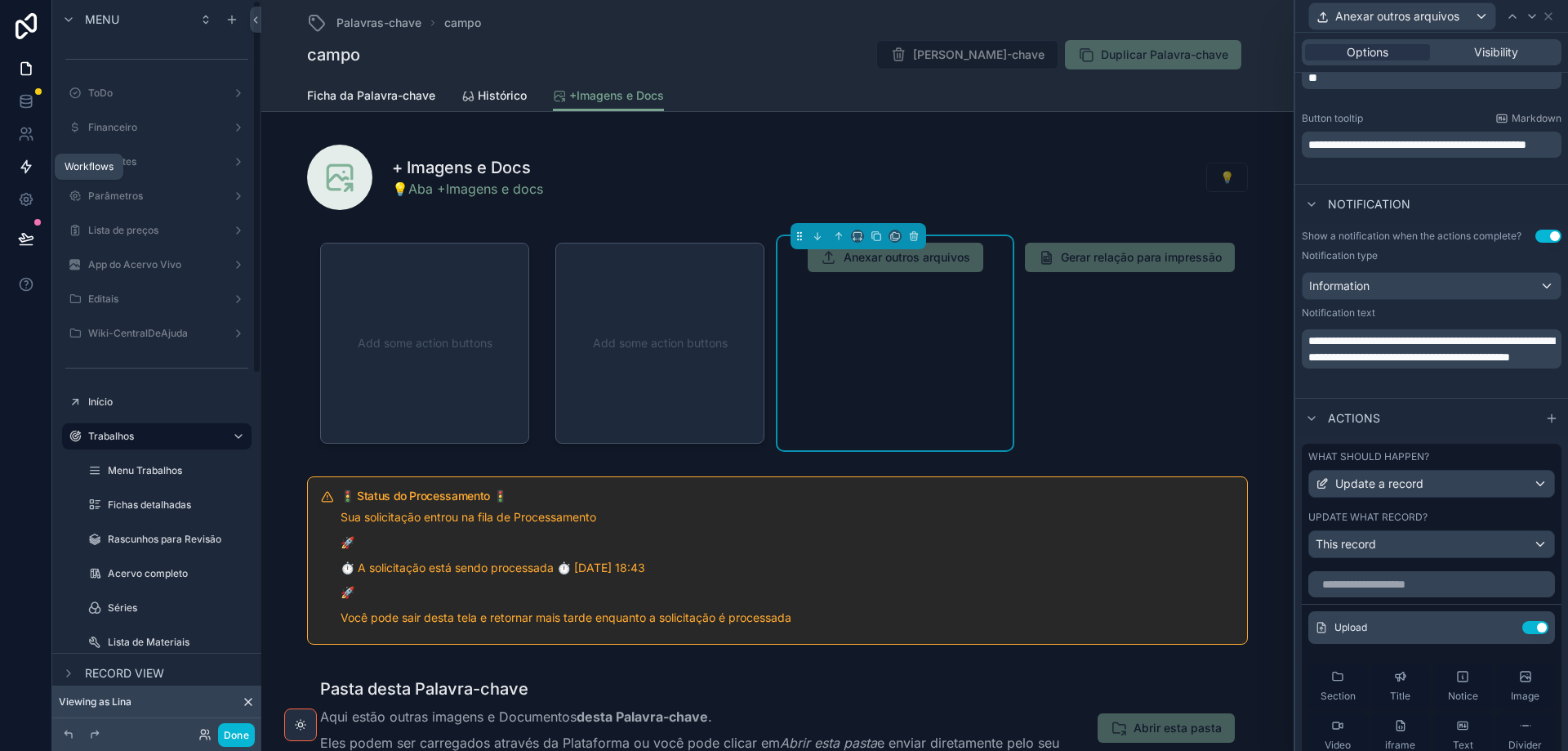
click at [26, 167] on icon at bounding box center [26, 166] width 16 height 16
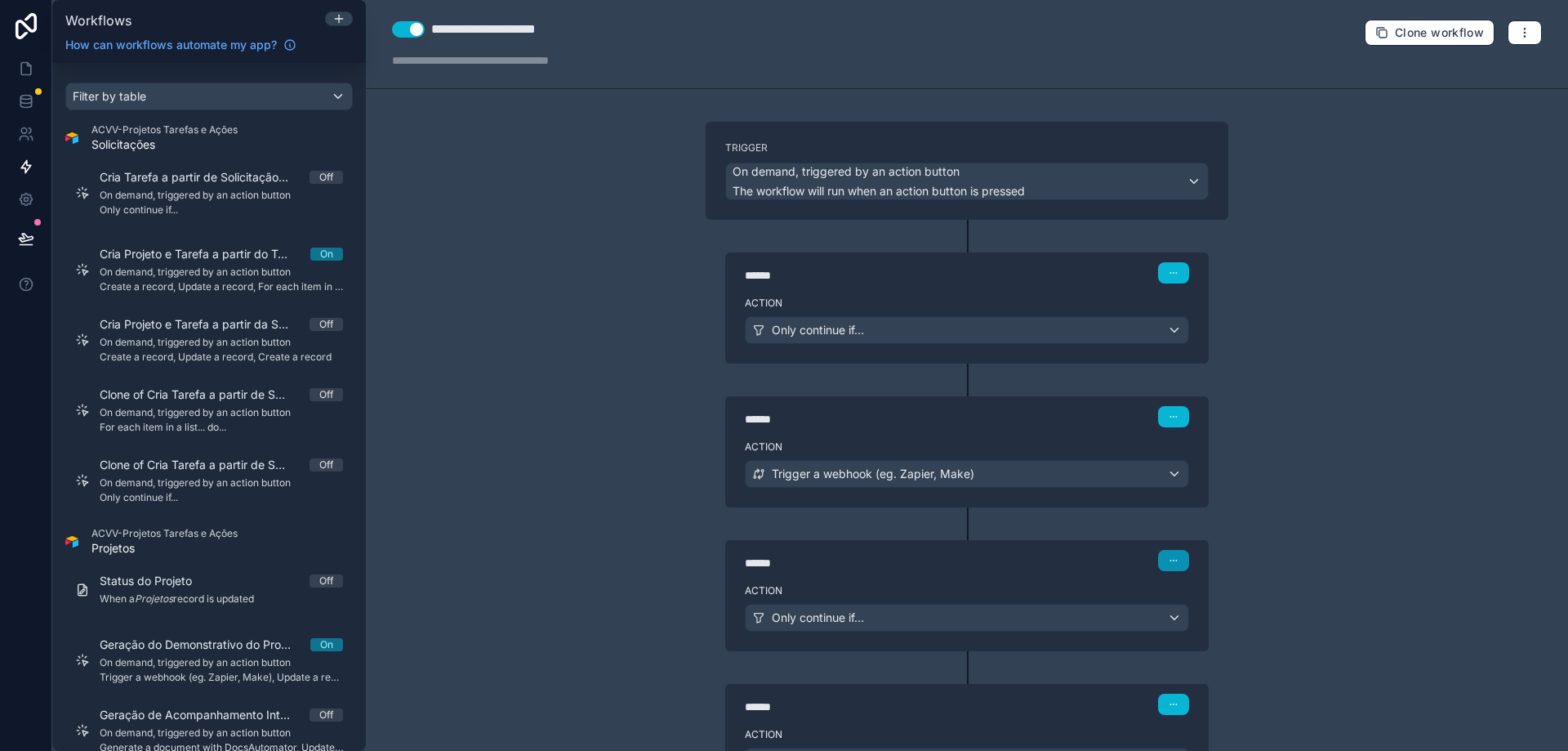
click at [1169, 557] on icon "button" at bounding box center [1173, 560] width 10 height 10
click at [1171, 621] on button "Delete" at bounding box center [1207, 623] width 112 height 26
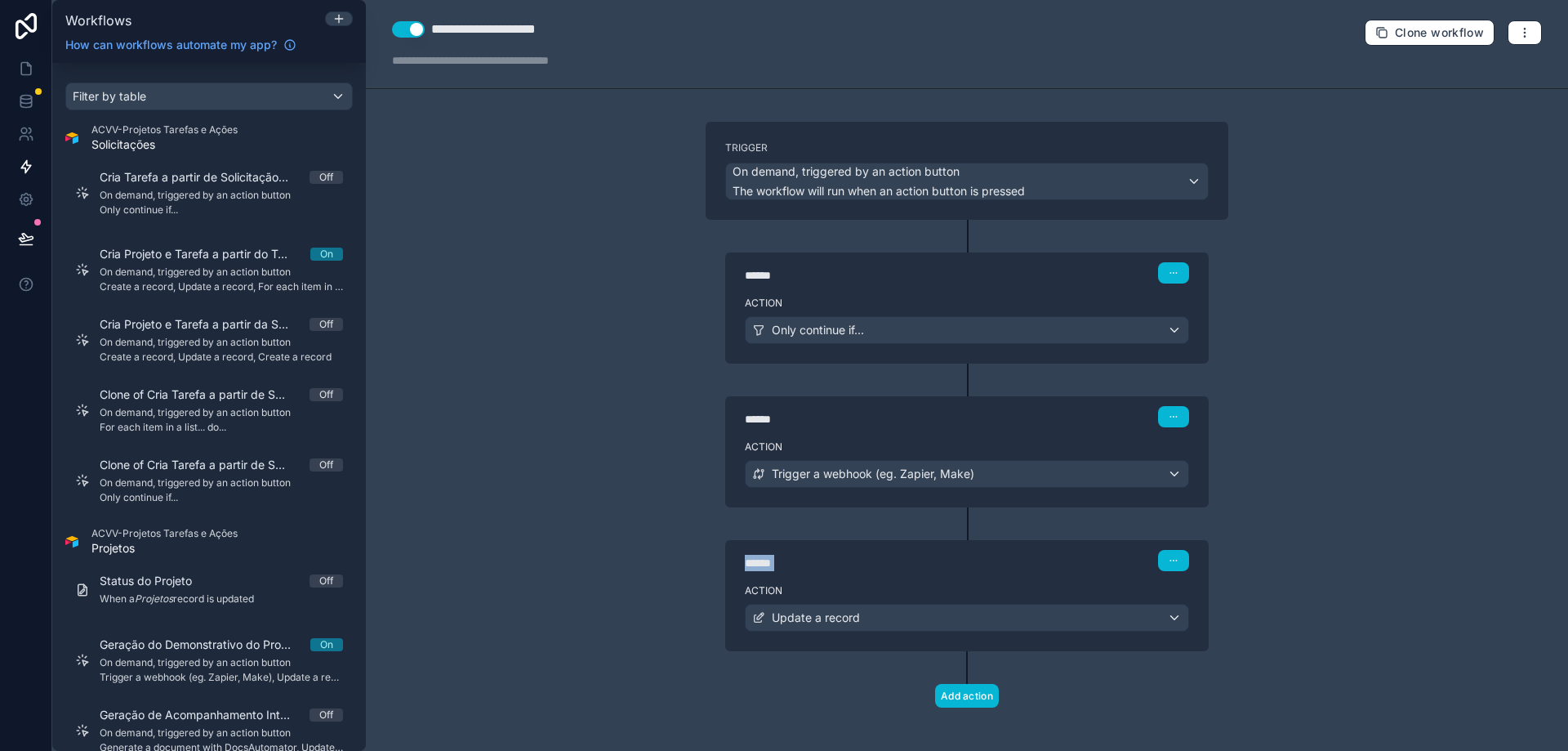
drag, startPoint x: 1003, startPoint y: 557, endPoint x: 1008, endPoint y: 493, distance: 64.2
click at [1008, 493] on div "Trigger On demand, triggered by an action button The workflow will run when an …" at bounding box center [967, 441] width 549 height 638
click at [833, 576] on div "****** Step 3" at bounding box center [968, 558] width 484 height 37
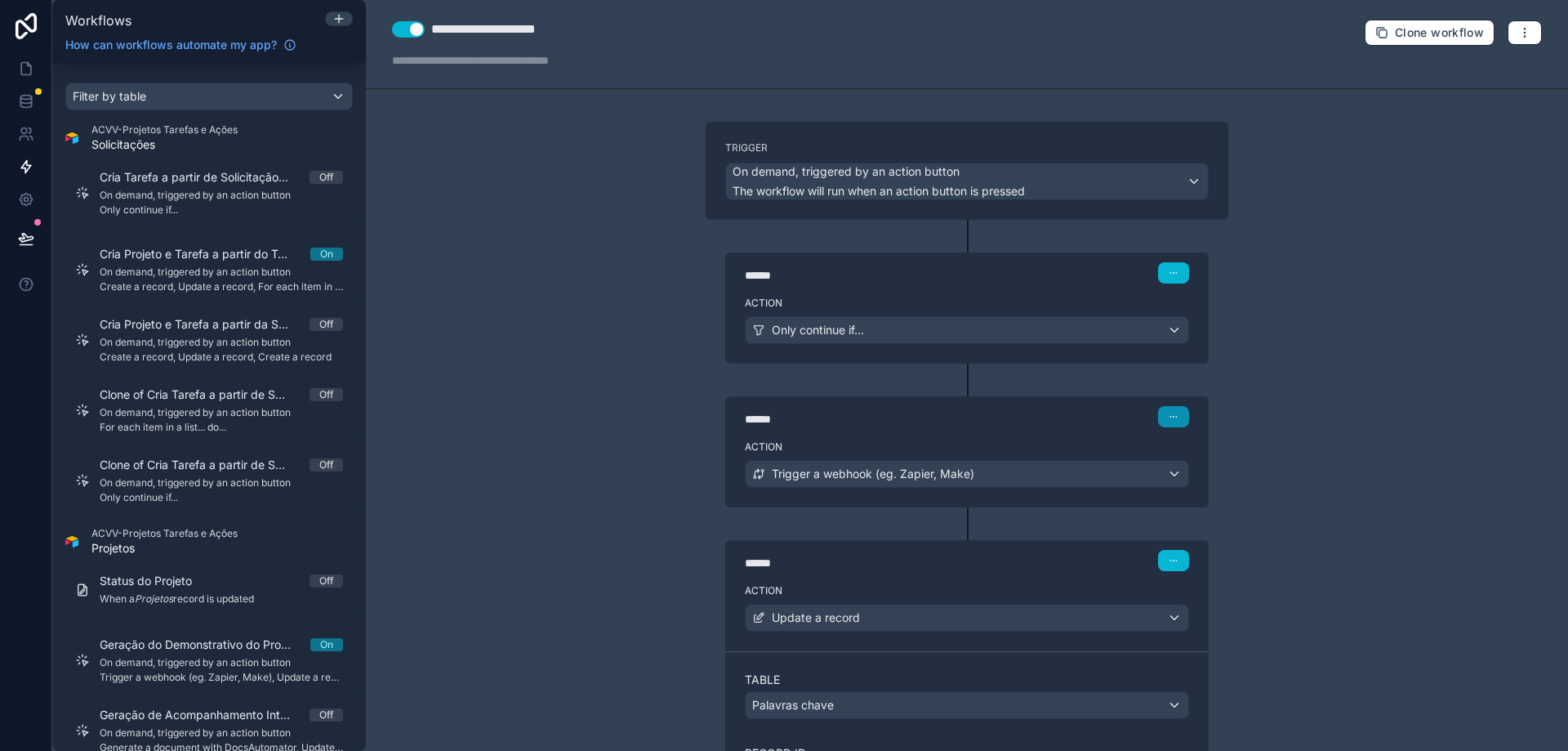
click at [1169, 416] on icon "button" at bounding box center [1173, 417] width 10 height 10
click at [1059, 466] on div "Trigger a webhook (eg. Zapier, Make)" at bounding box center [967, 474] width 442 height 26
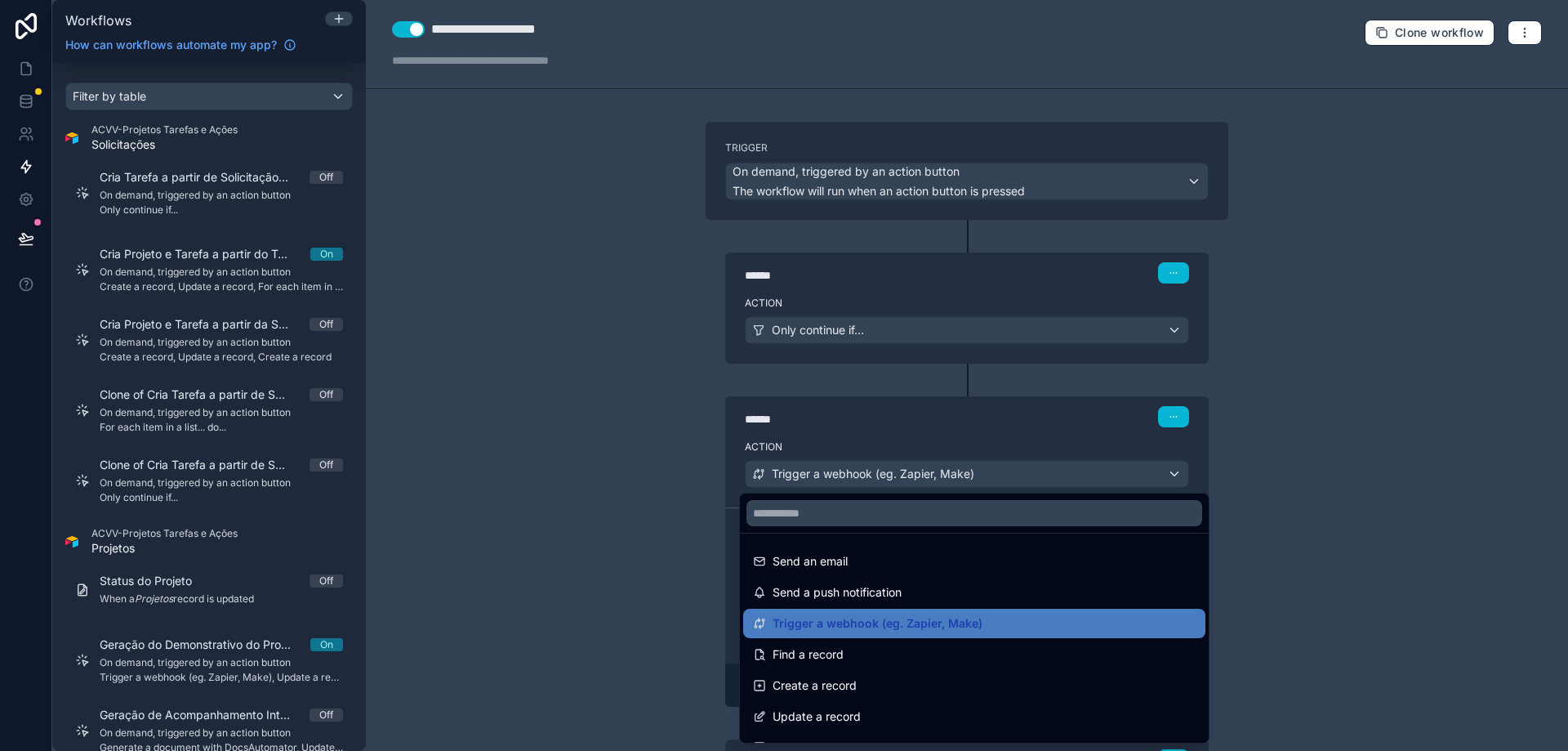
click at [1056, 470] on div at bounding box center [784, 375] width 1568 height 751
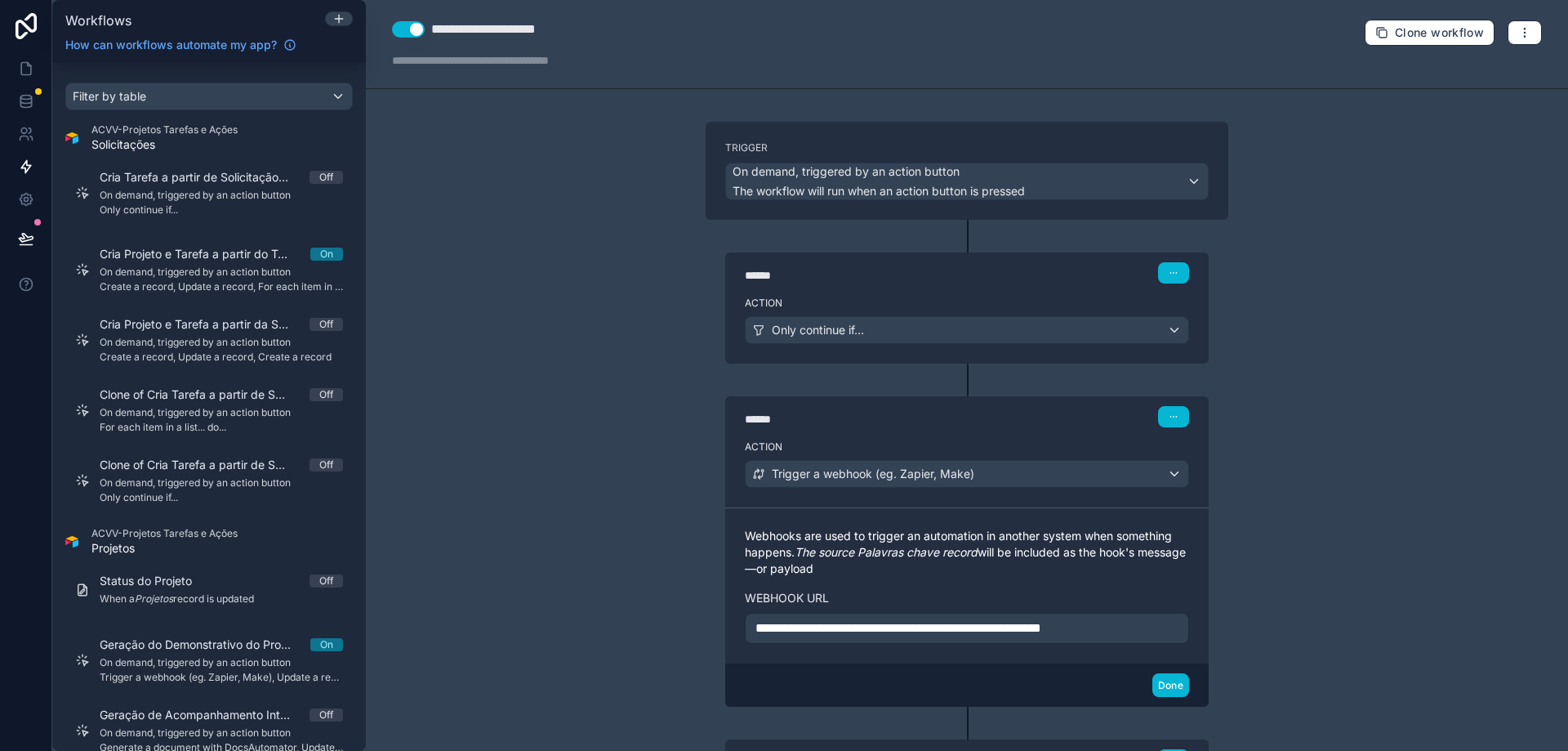
click at [930, 625] on span "**********" at bounding box center [898, 627] width 286 height 12
click at [1146, 629] on p "**********" at bounding box center [968, 628] width 423 height 20
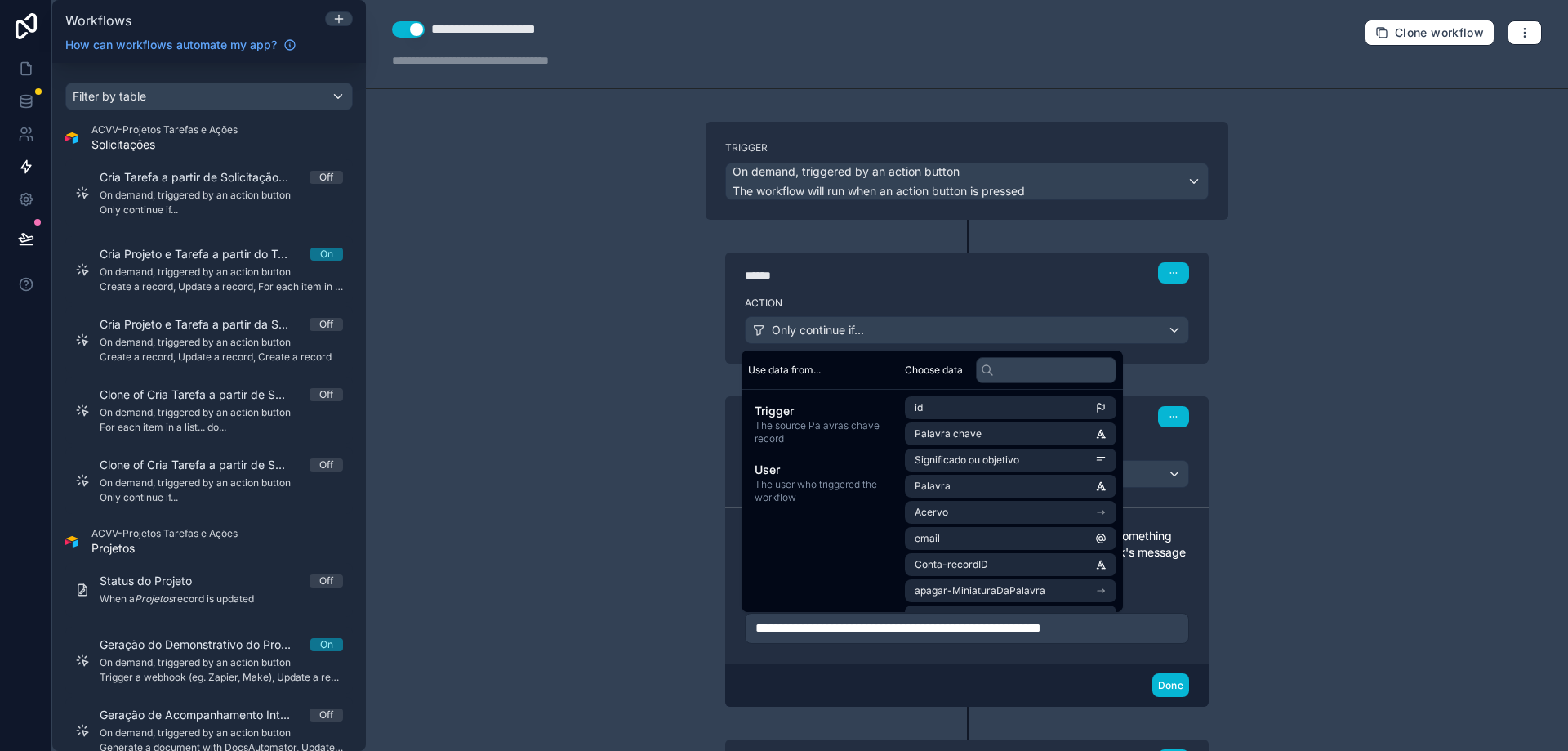
drag, startPoint x: 1190, startPoint y: 581, endPoint x: 1190, endPoint y: 550, distance: 31.0
click at [1191, 578] on div "**********" at bounding box center [968, 585] width 484 height 156
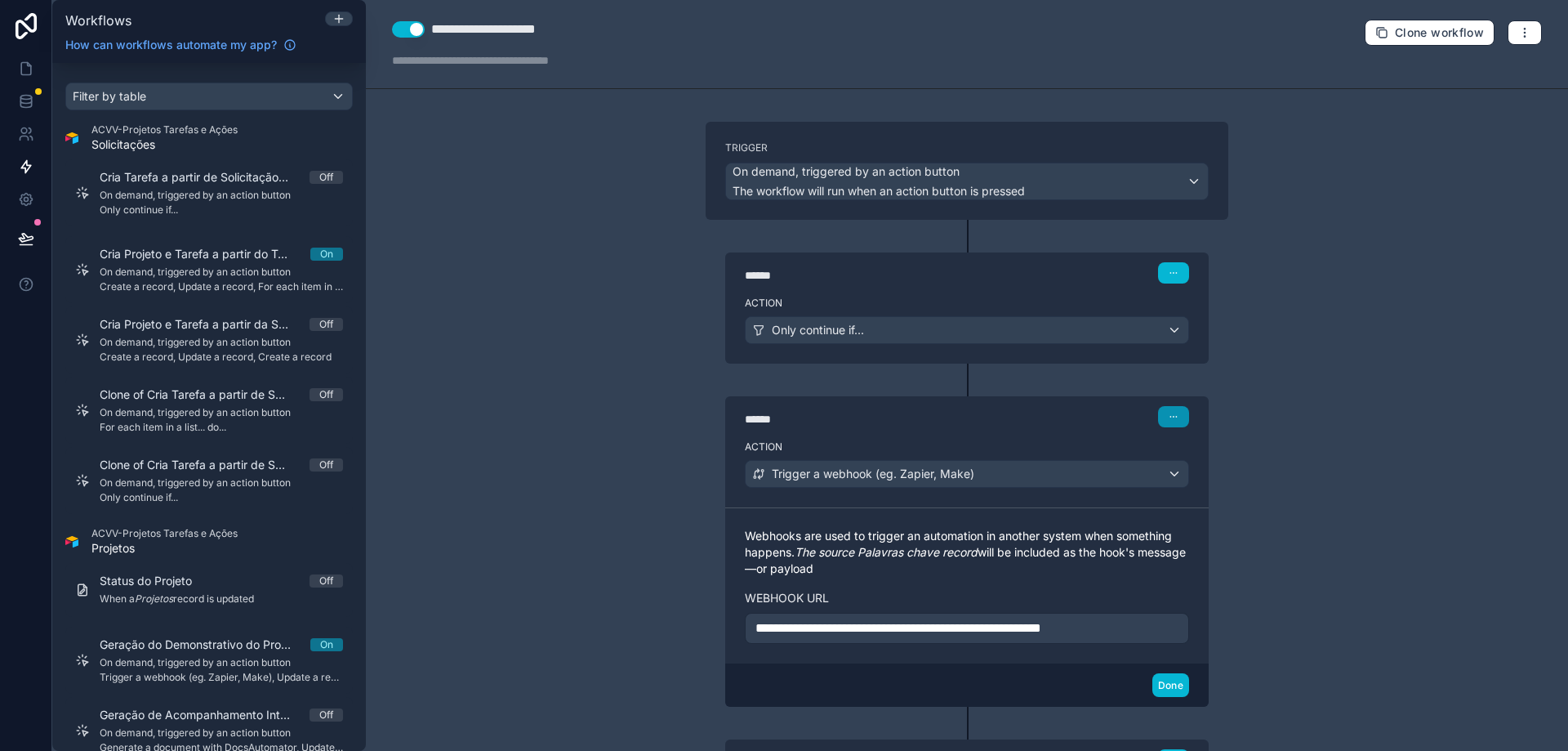
click at [1169, 417] on icon "button" at bounding box center [1173, 417] width 10 height 10
click at [1166, 485] on icon at bounding box center [1164, 481] width 8 height 8
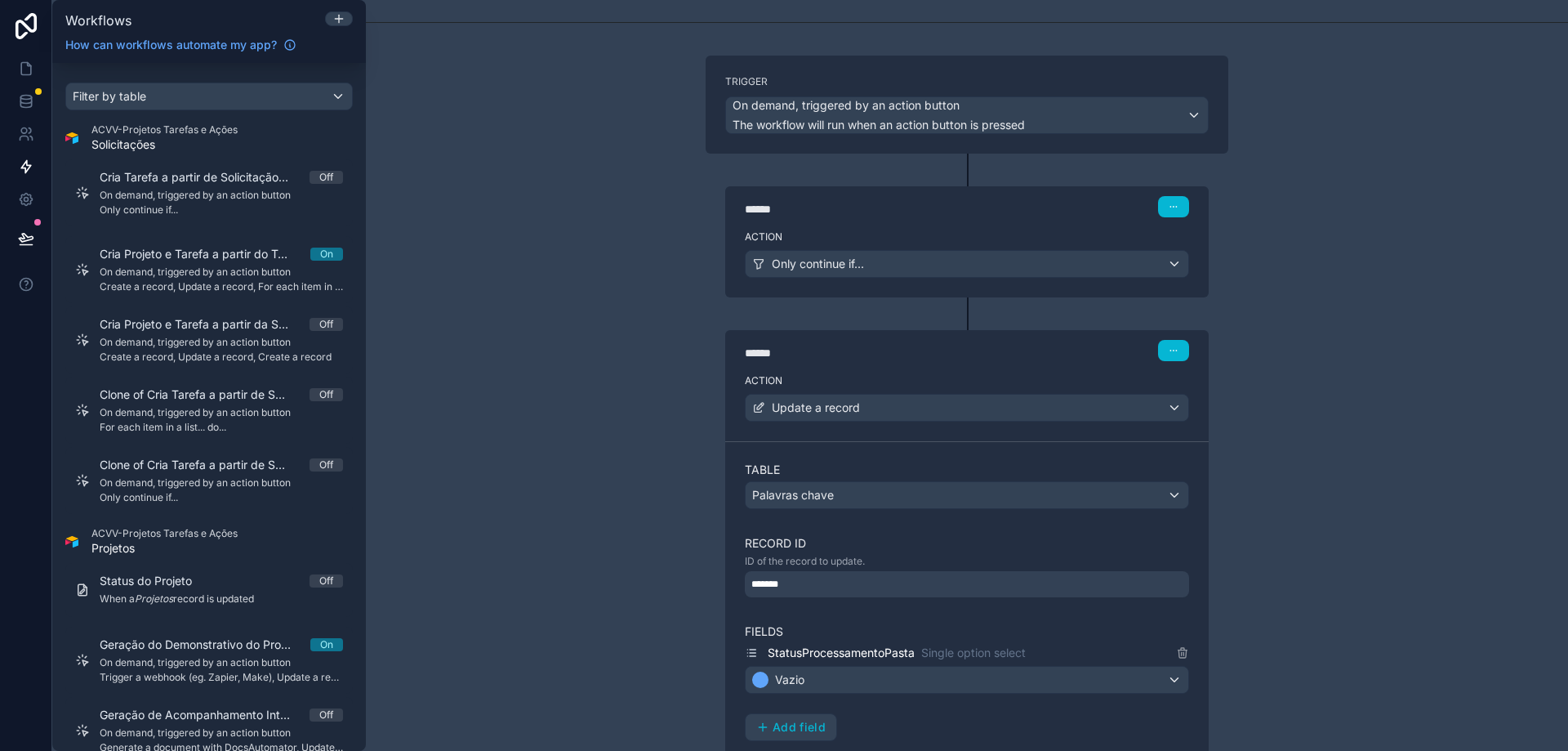
scroll to position [163, 0]
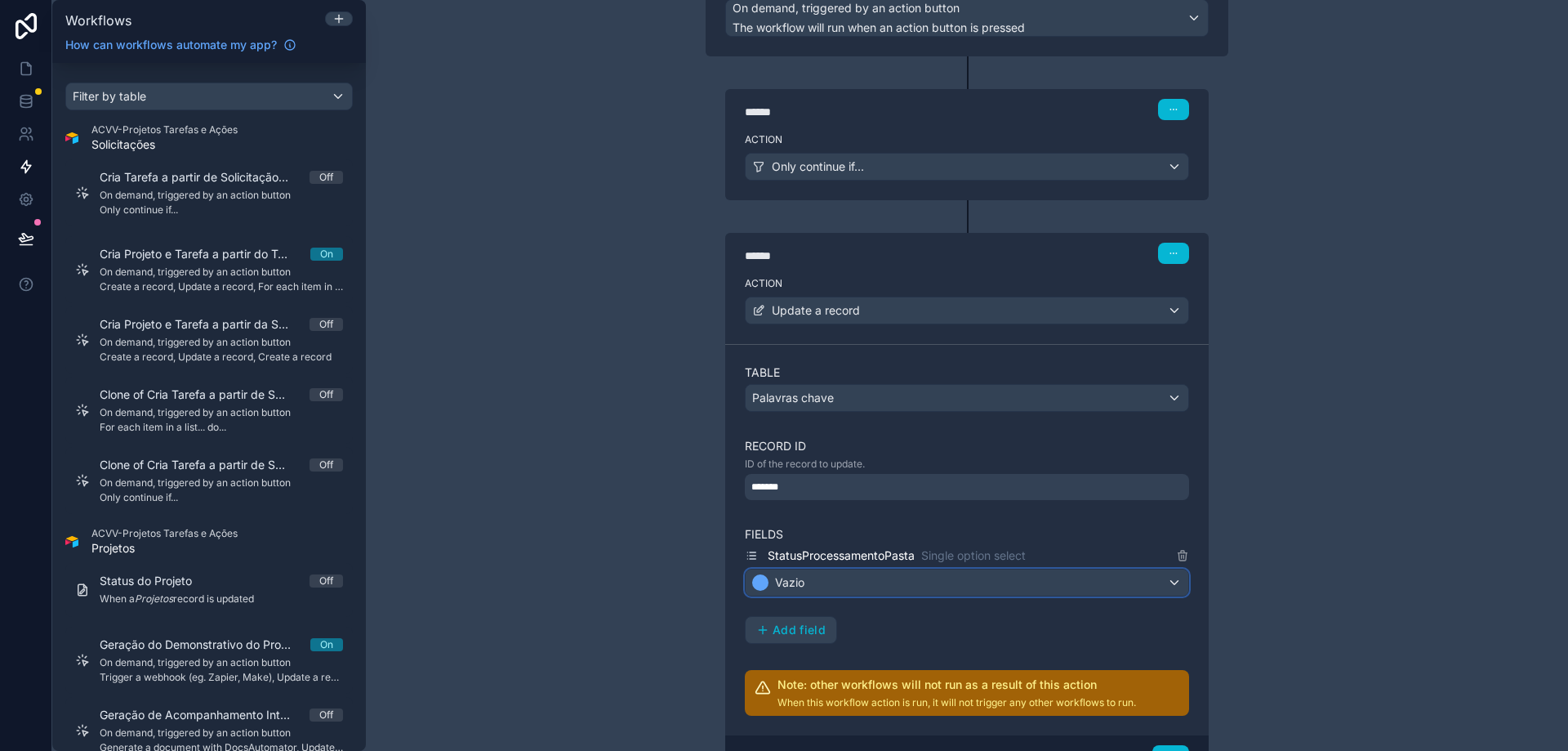
click at [1054, 585] on div "Vazio" at bounding box center [967, 582] width 442 height 26
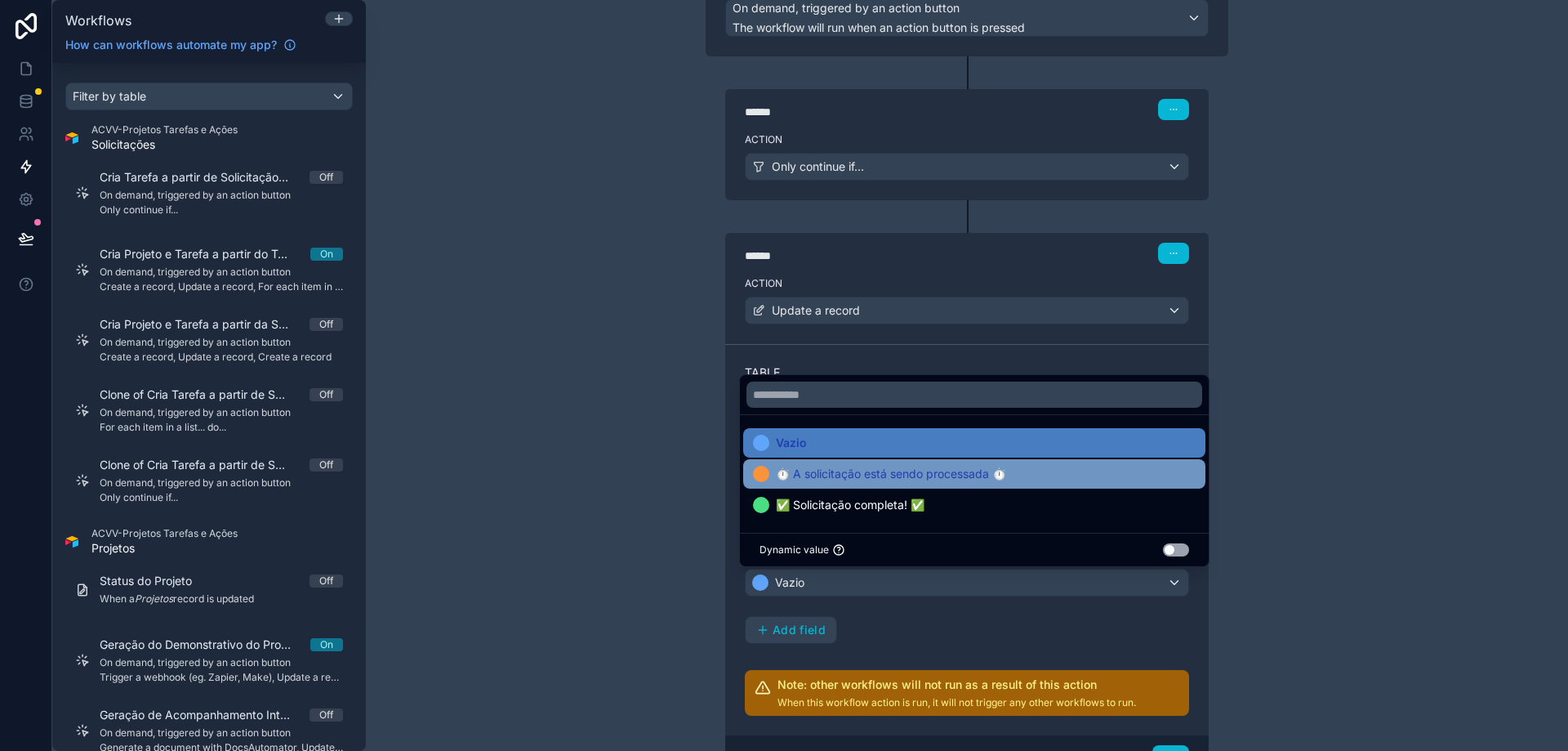
click at [989, 478] on span "⏱️ A solicitação está sendo processada ⏱️" at bounding box center [891, 474] width 231 height 20
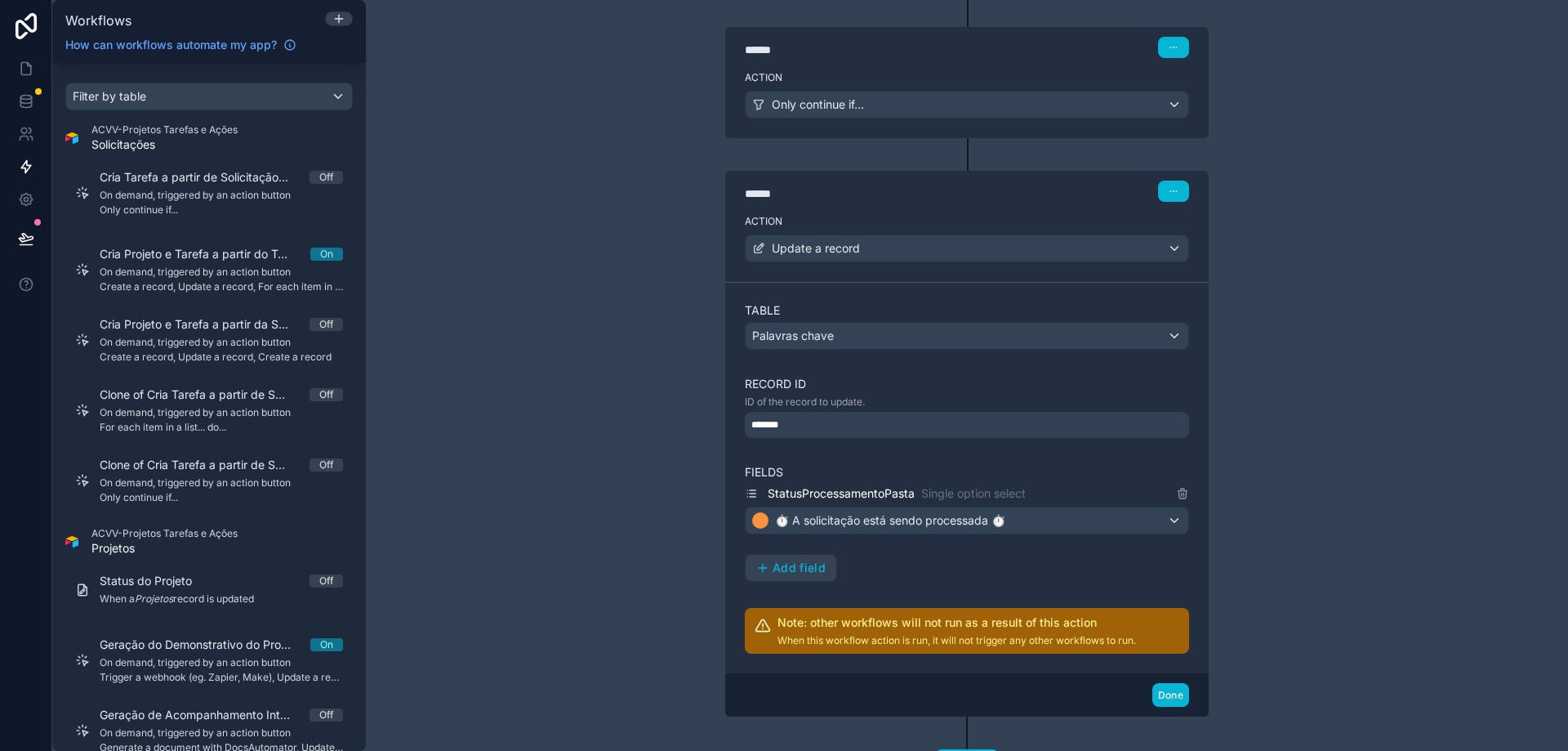
scroll to position [300, 0]
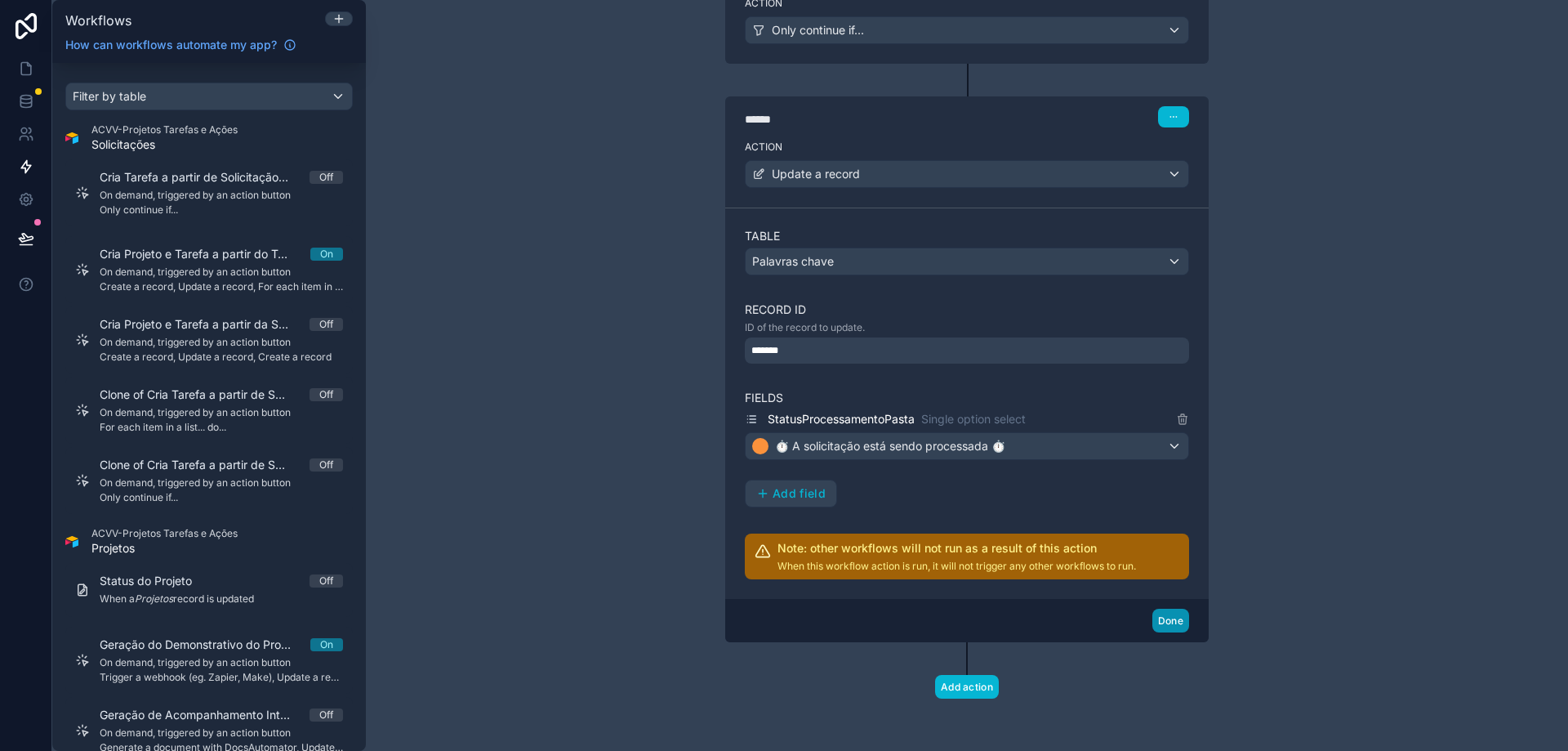
click at [1160, 620] on button "Done" at bounding box center [1171, 620] width 37 height 23
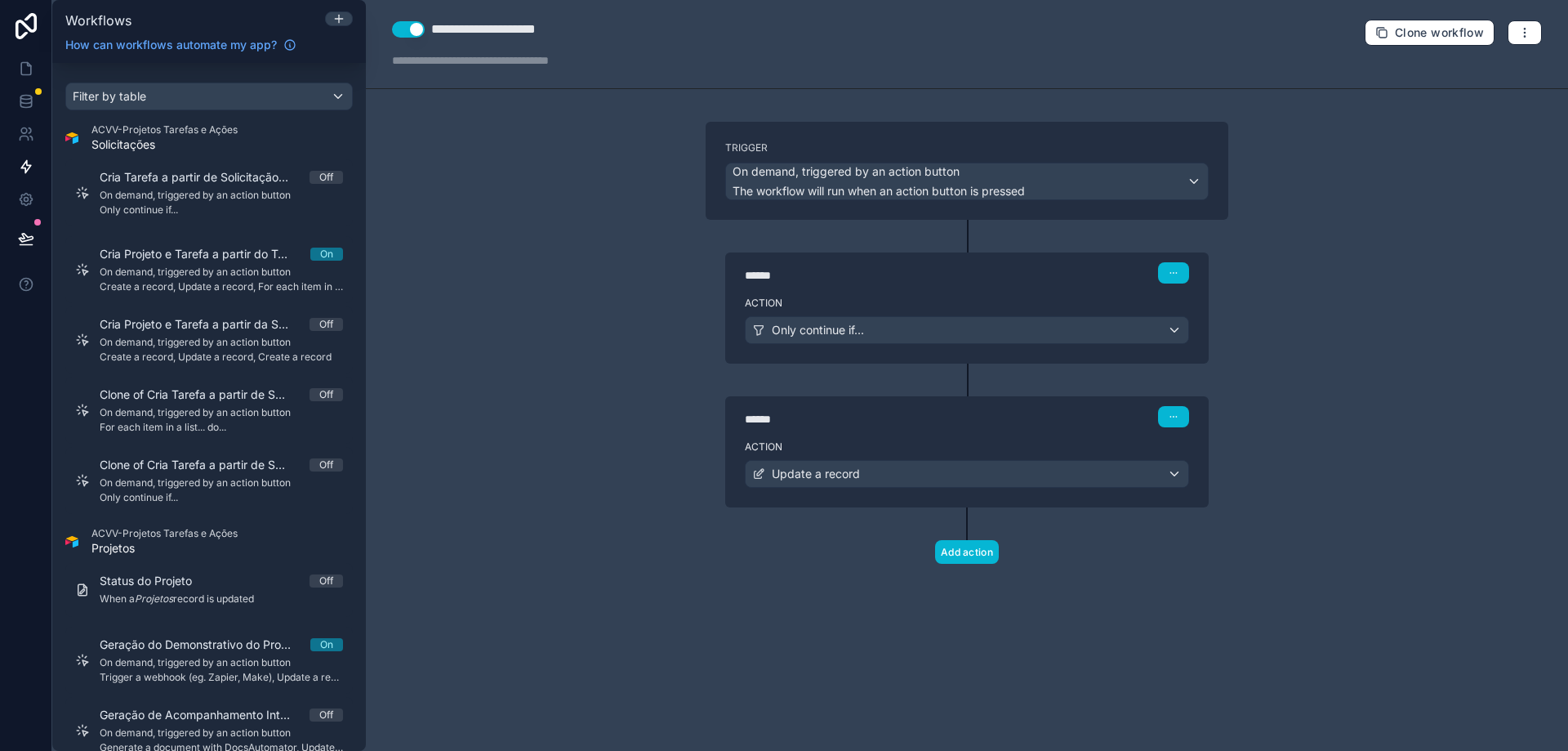
scroll to position [0, 0]
click at [956, 553] on button "Add action" at bounding box center [968, 551] width 64 height 23
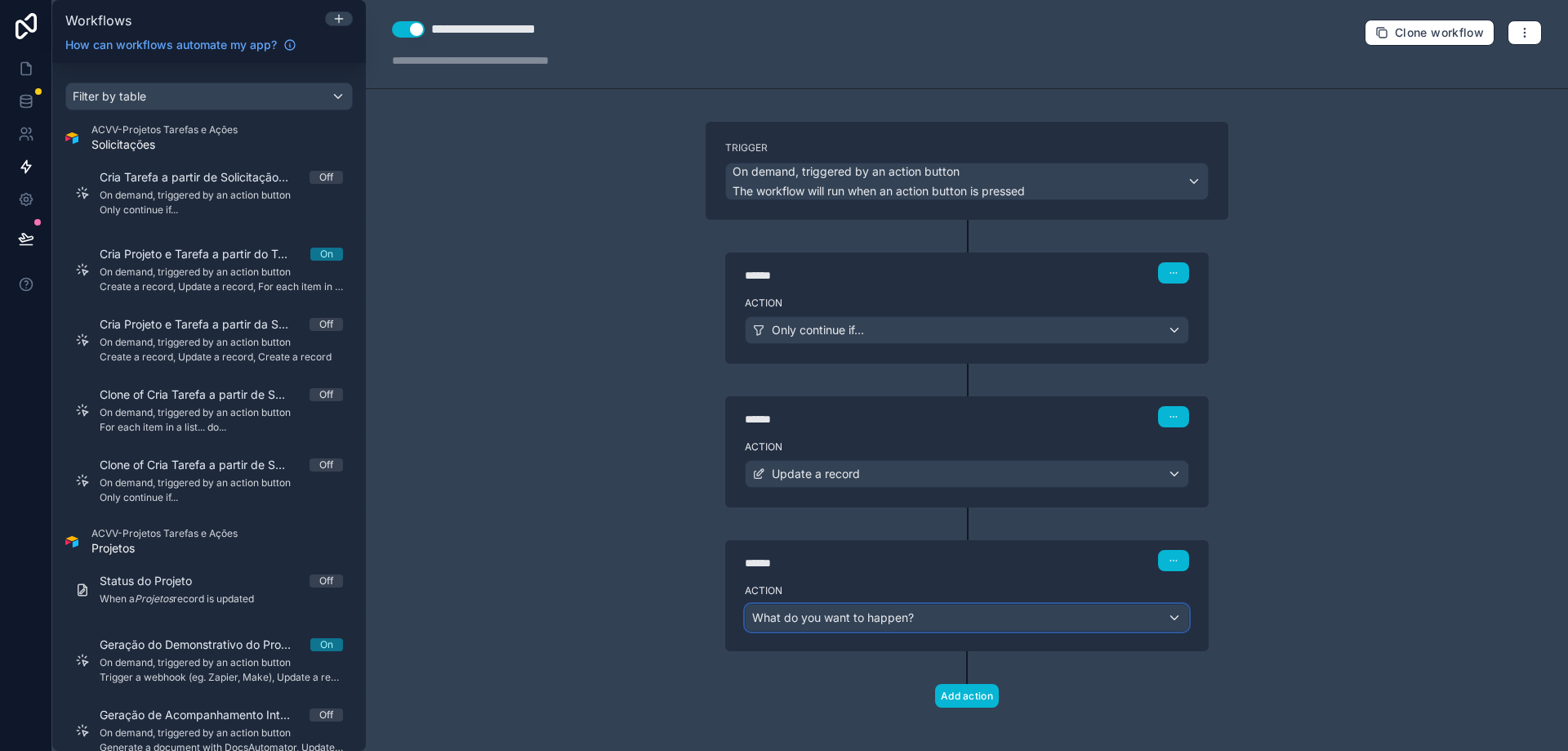
click at [924, 621] on div "What do you want to happen?" at bounding box center [967, 618] width 442 height 26
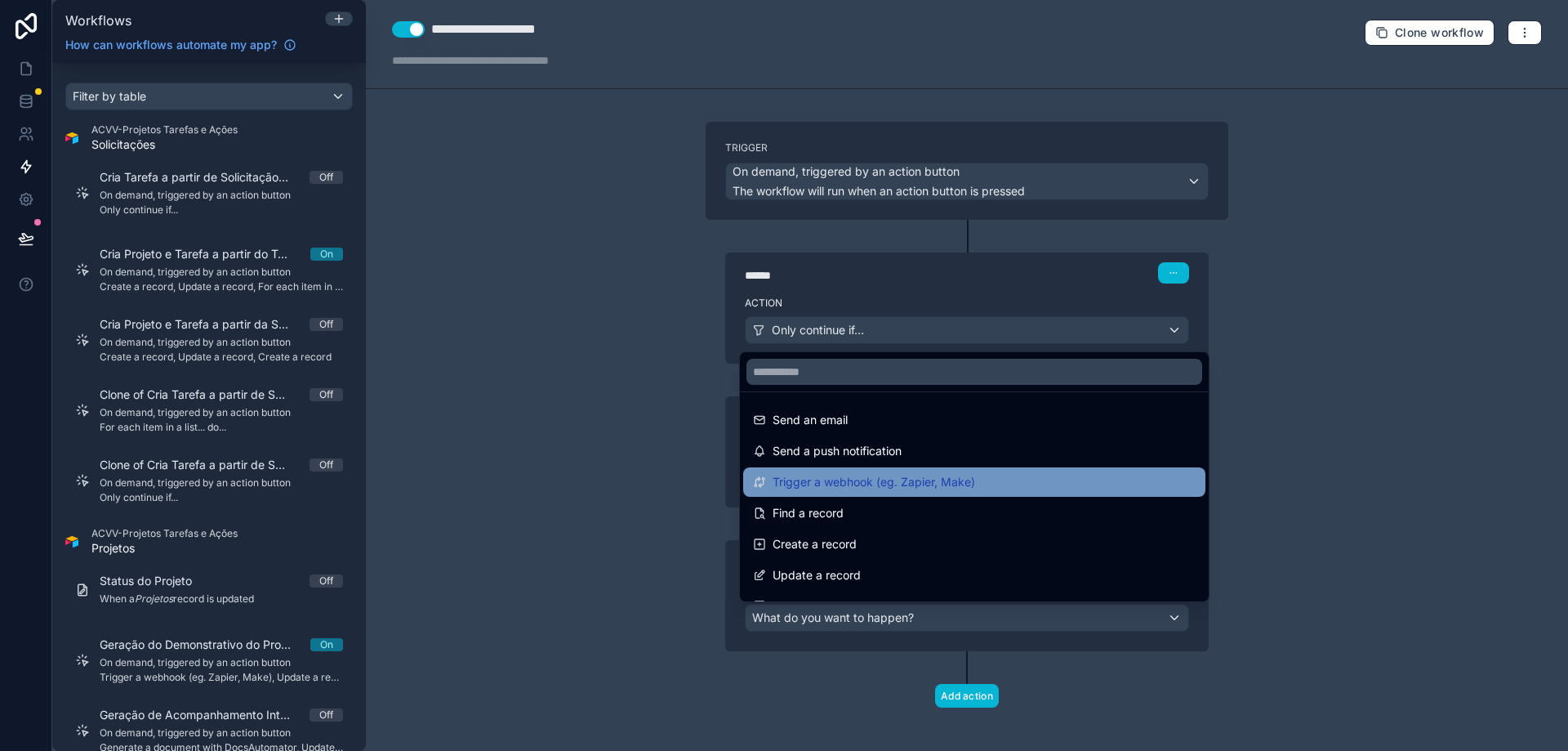
click at [915, 488] on span "Trigger a webhook (eg. Zapier, Make)" at bounding box center [873, 481] width 202 height 20
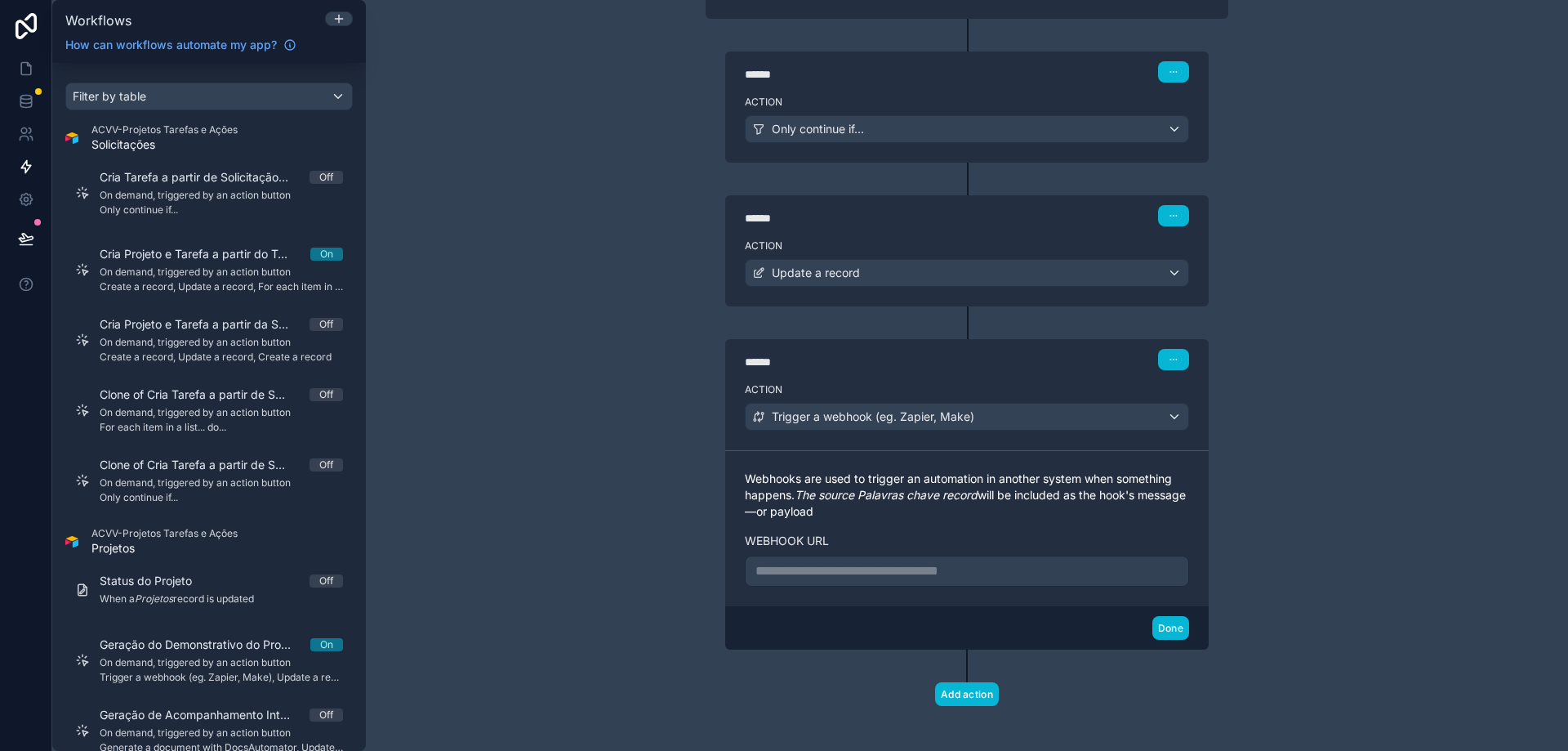
scroll to position [208, 0]
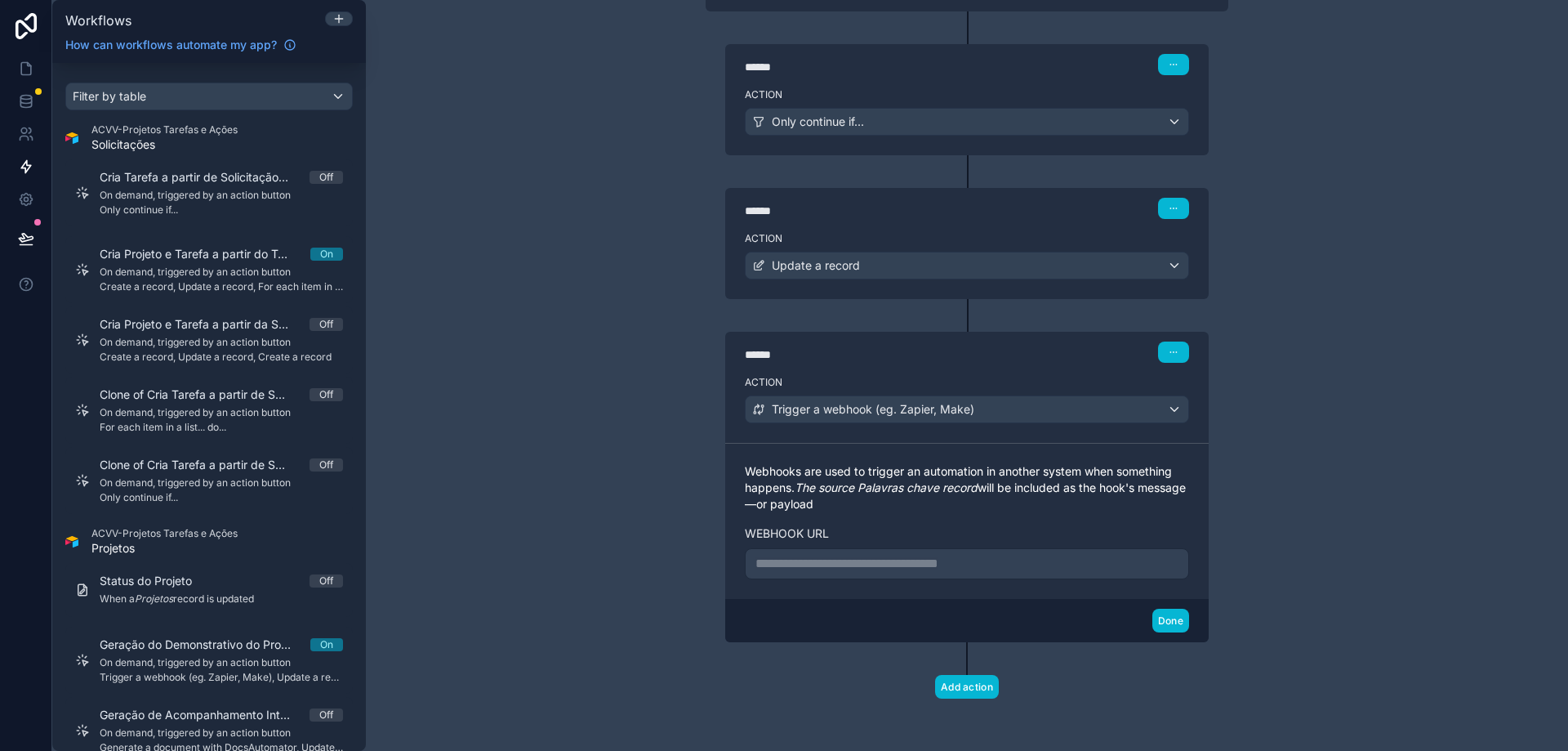
click at [923, 564] on p "**********" at bounding box center [968, 563] width 423 height 20
click at [1168, 616] on button "Done" at bounding box center [1171, 620] width 37 height 23
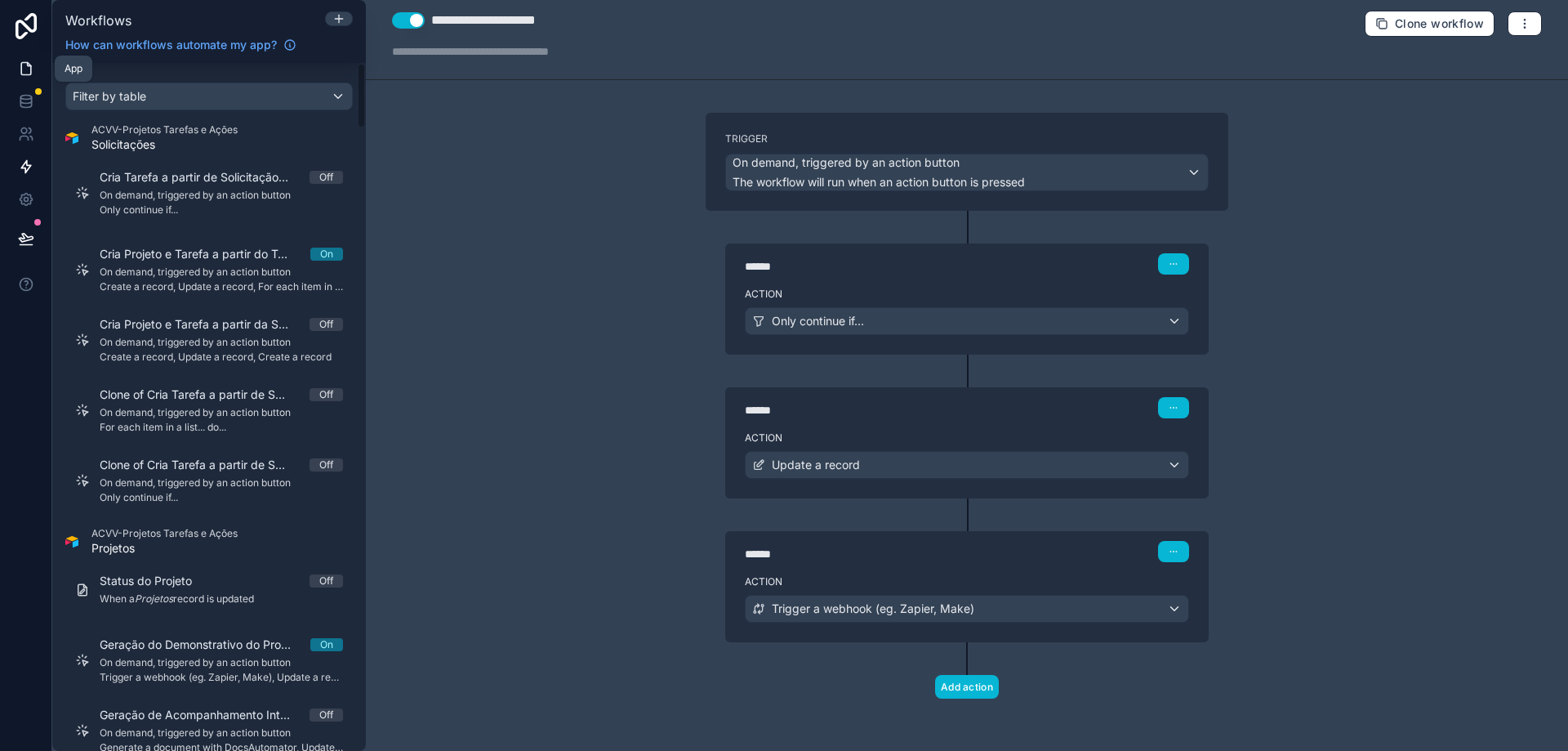
click at [34, 65] on icon at bounding box center [26, 68] width 16 height 16
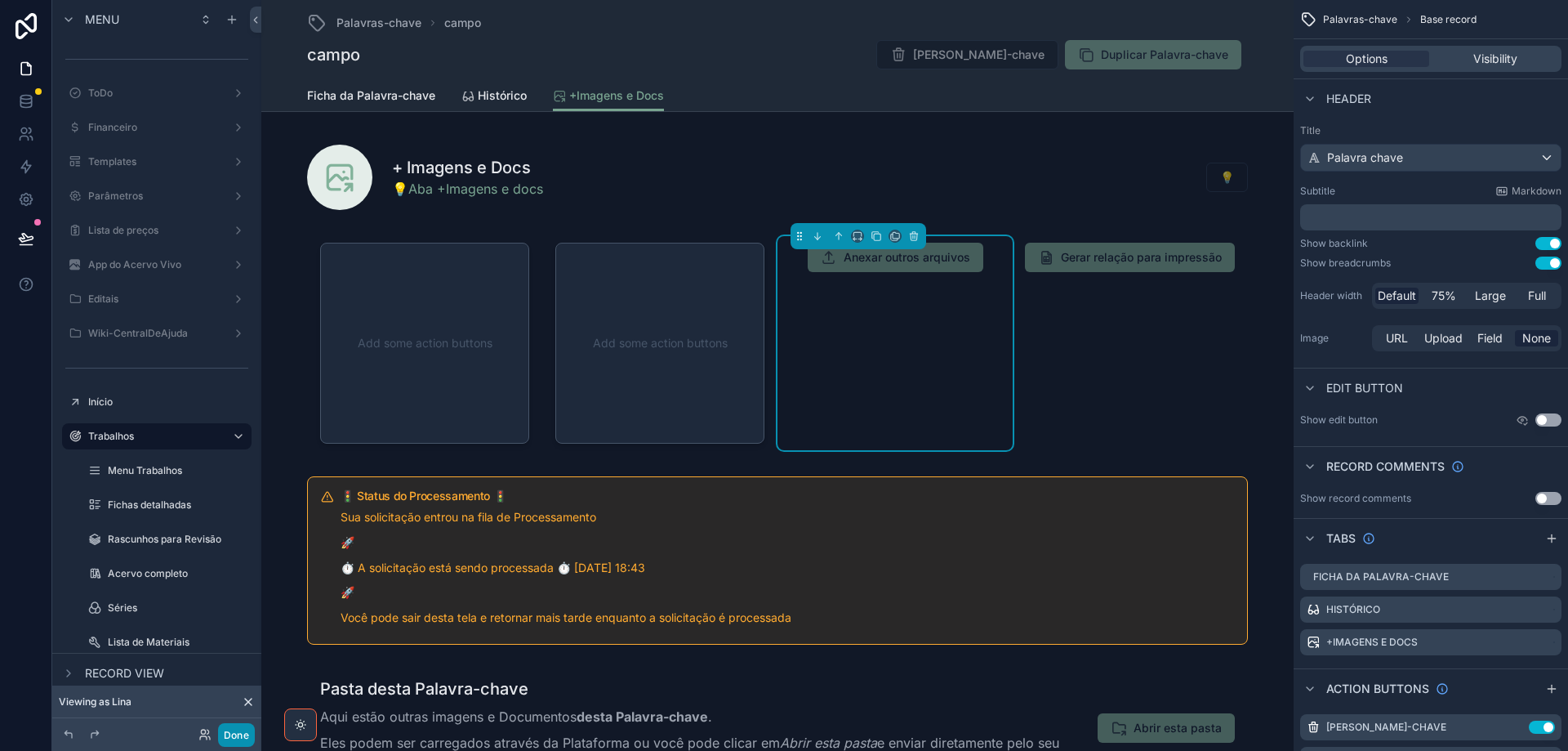
click at [226, 740] on button "Done" at bounding box center [236, 735] width 37 height 23
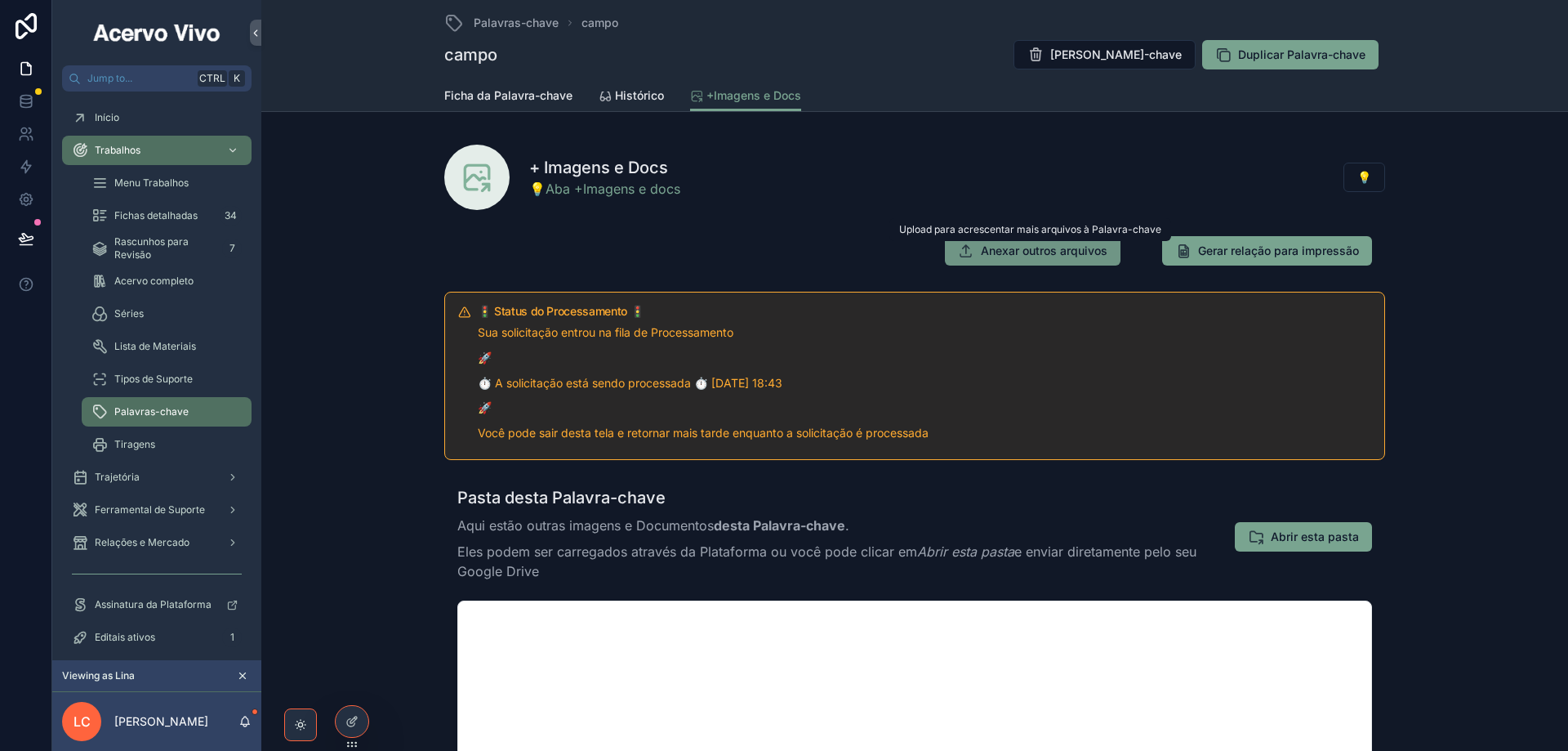
click at [1025, 250] on span "Anexar outros arquivos" at bounding box center [1044, 251] width 127 height 16
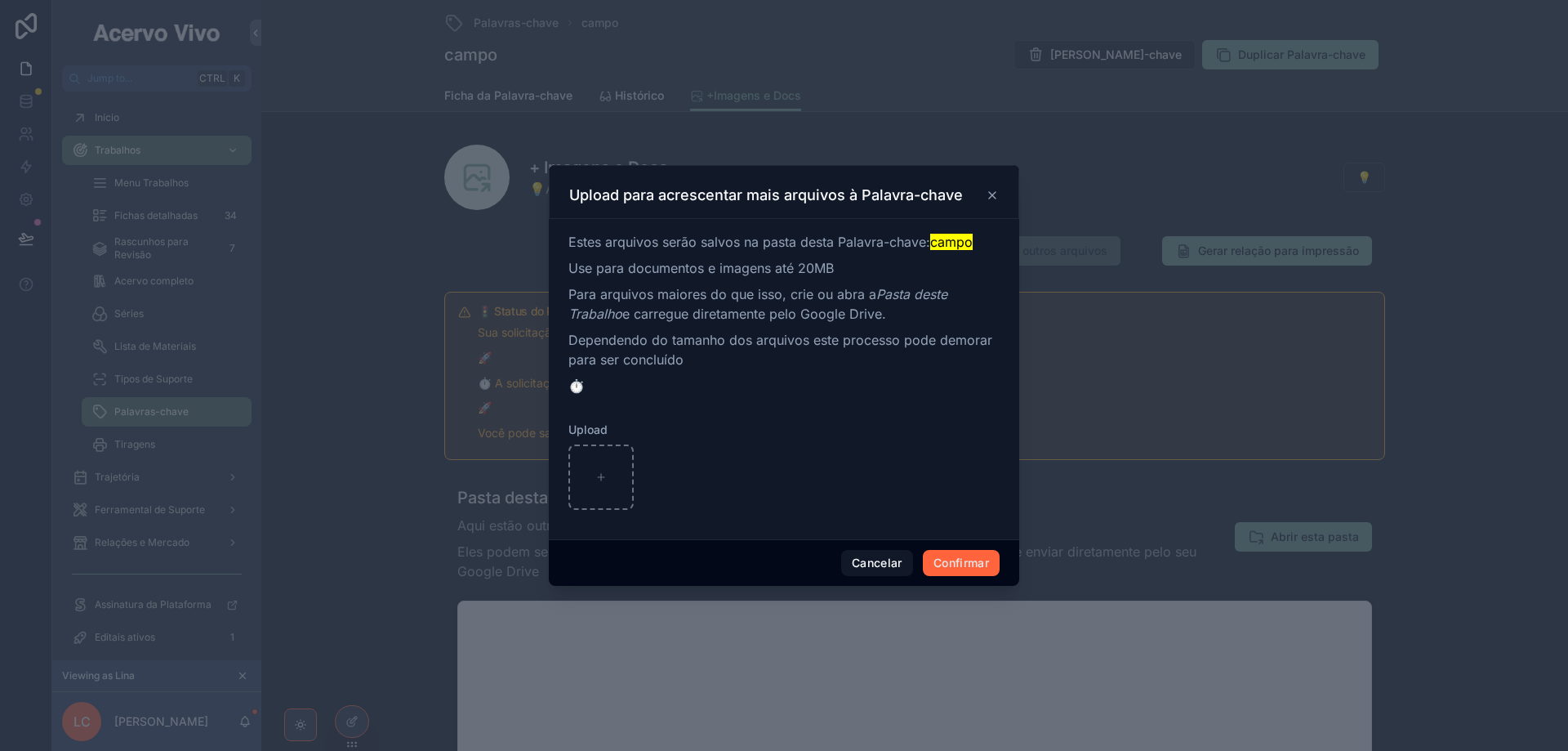
click at [951, 561] on button "Confirmar" at bounding box center [961, 563] width 77 height 26
click at [951, 573] on button "Confirmar" at bounding box center [961, 563] width 77 height 26
click at [948, 564] on button "Confirmar" at bounding box center [961, 563] width 77 height 26
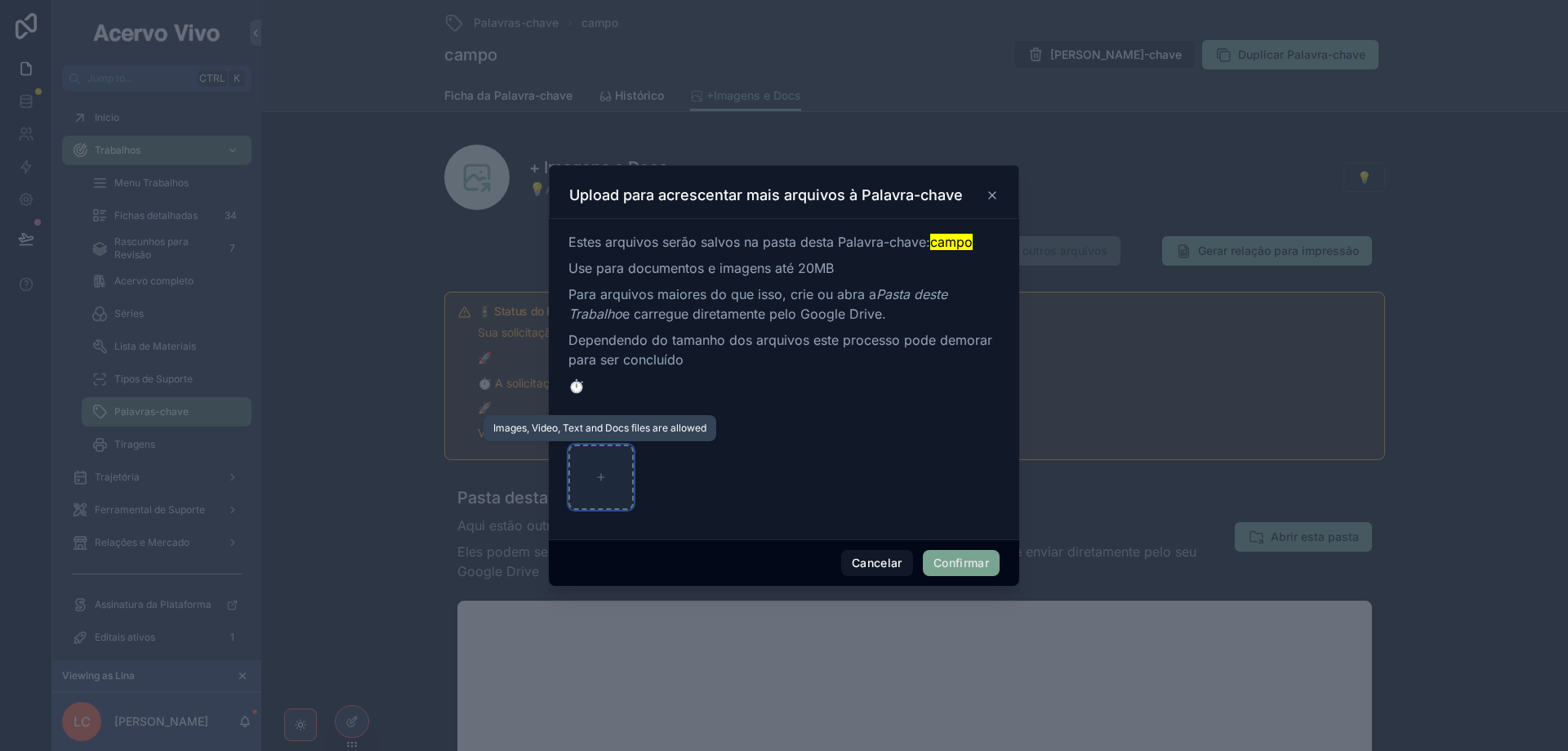
click at [594, 472] on div at bounding box center [601, 477] width 66 height 66
type input "**********"
click at [938, 565] on button "Confirmar" at bounding box center [961, 563] width 77 height 26
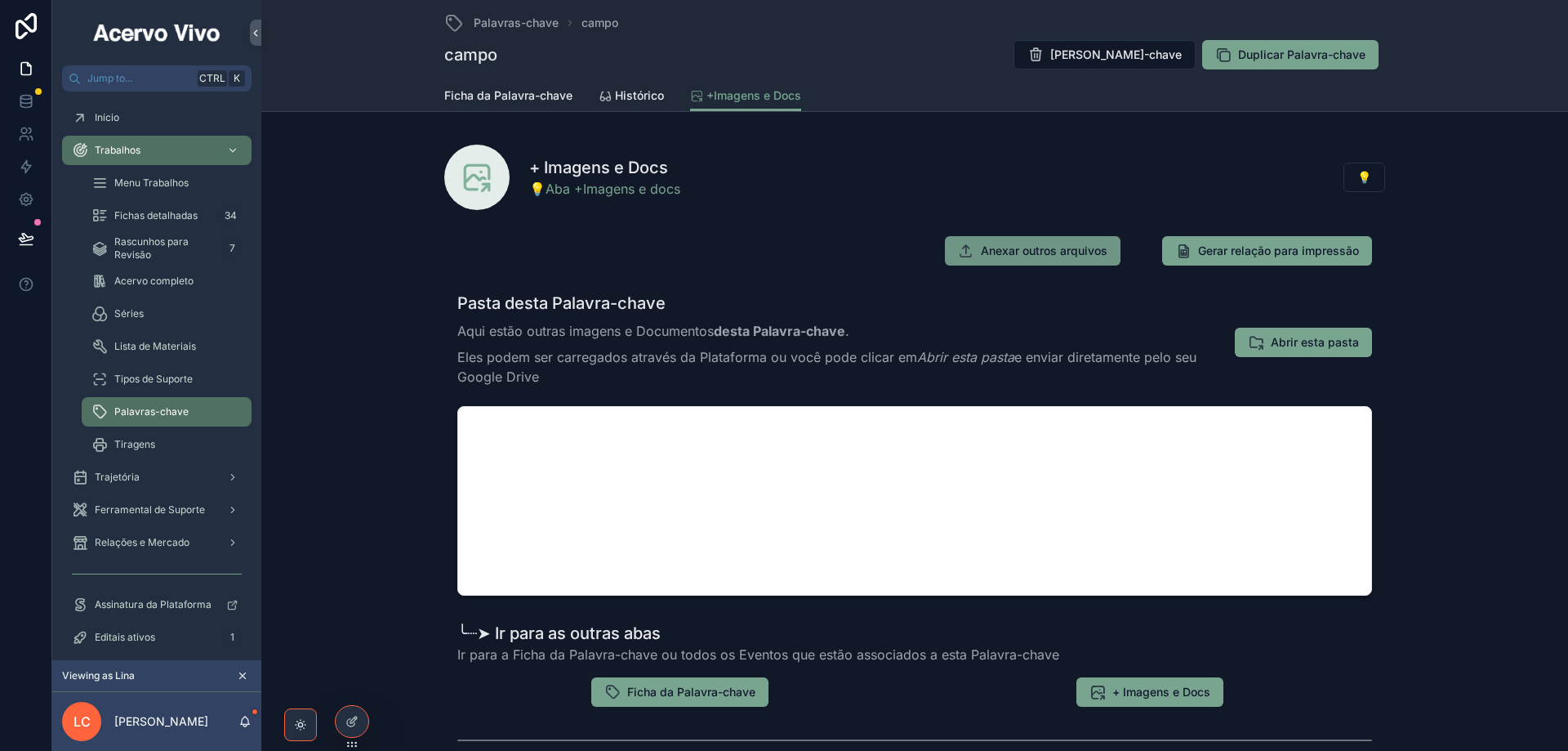
click at [1055, 240] on div "Jump to... Ctrl K Início Trabalhos Menu Trabalhos Fichas detalhadas 34 Rascunho…" at bounding box center [810, 375] width 1516 height 751
click at [1051, 258] on span "Anexar outros arquivos" at bounding box center [1044, 251] width 127 height 16
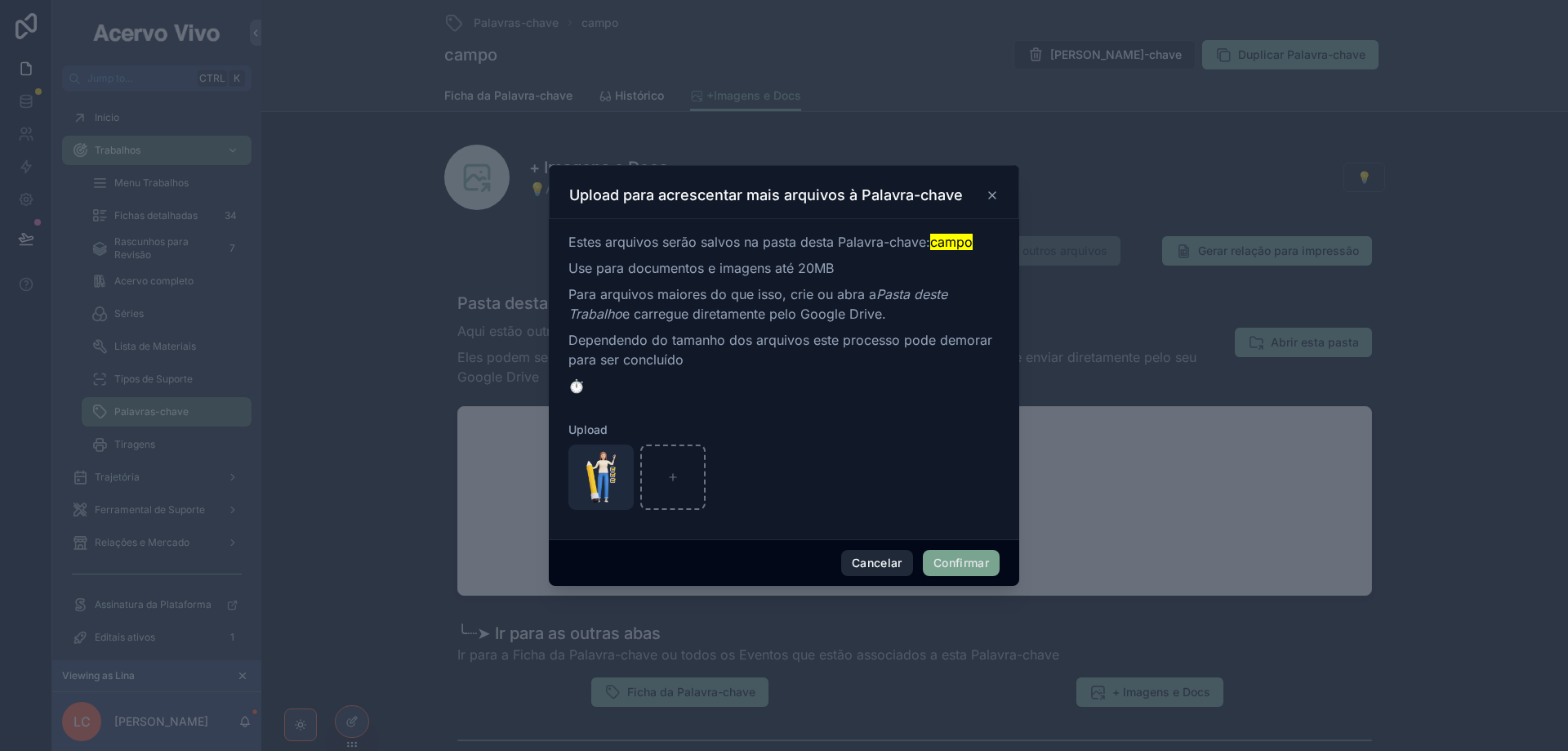
click at [884, 562] on button "Cancelar" at bounding box center [877, 563] width 72 height 26
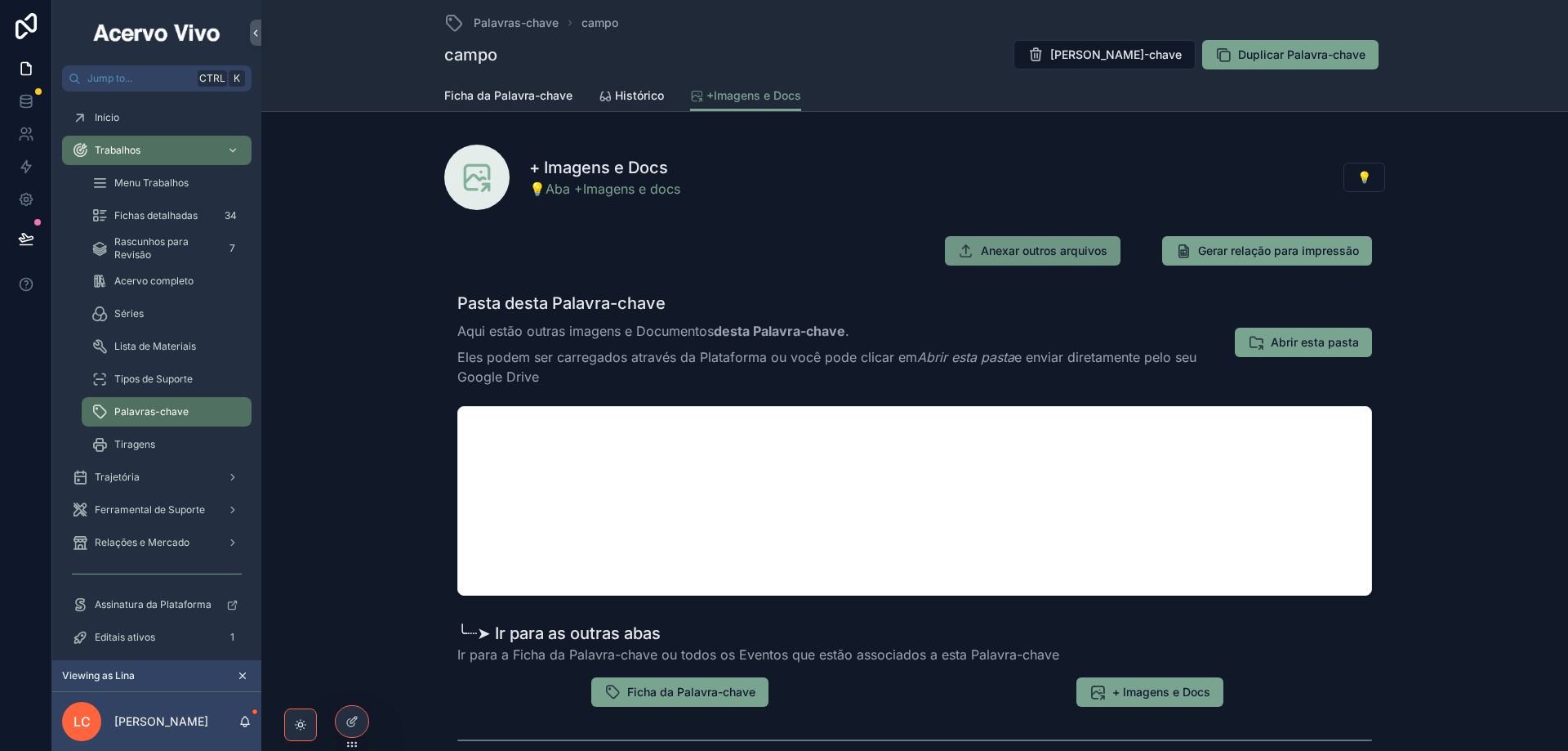
click at [1008, 252] on span "Anexar outros arquivos" at bounding box center [1044, 251] width 127 height 16
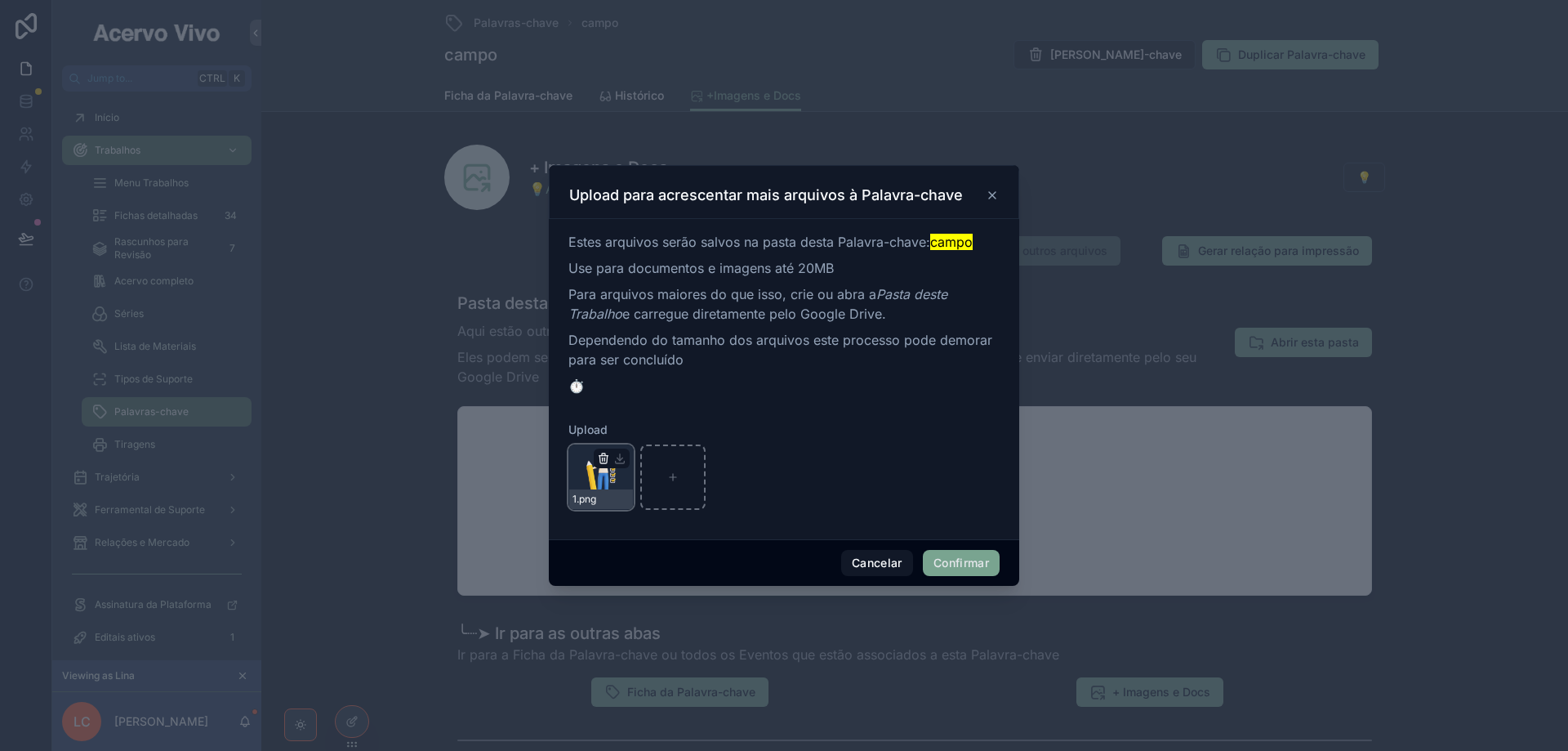
click at [600, 457] on icon "button" at bounding box center [603, 460] width 8 height 8
click at [638, 429] on icon "button" at bounding box center [638, 429] width 13 height 13
click at [945, 562] on button "Confirmar" at bounding box center [961, 563] width 77 height 26
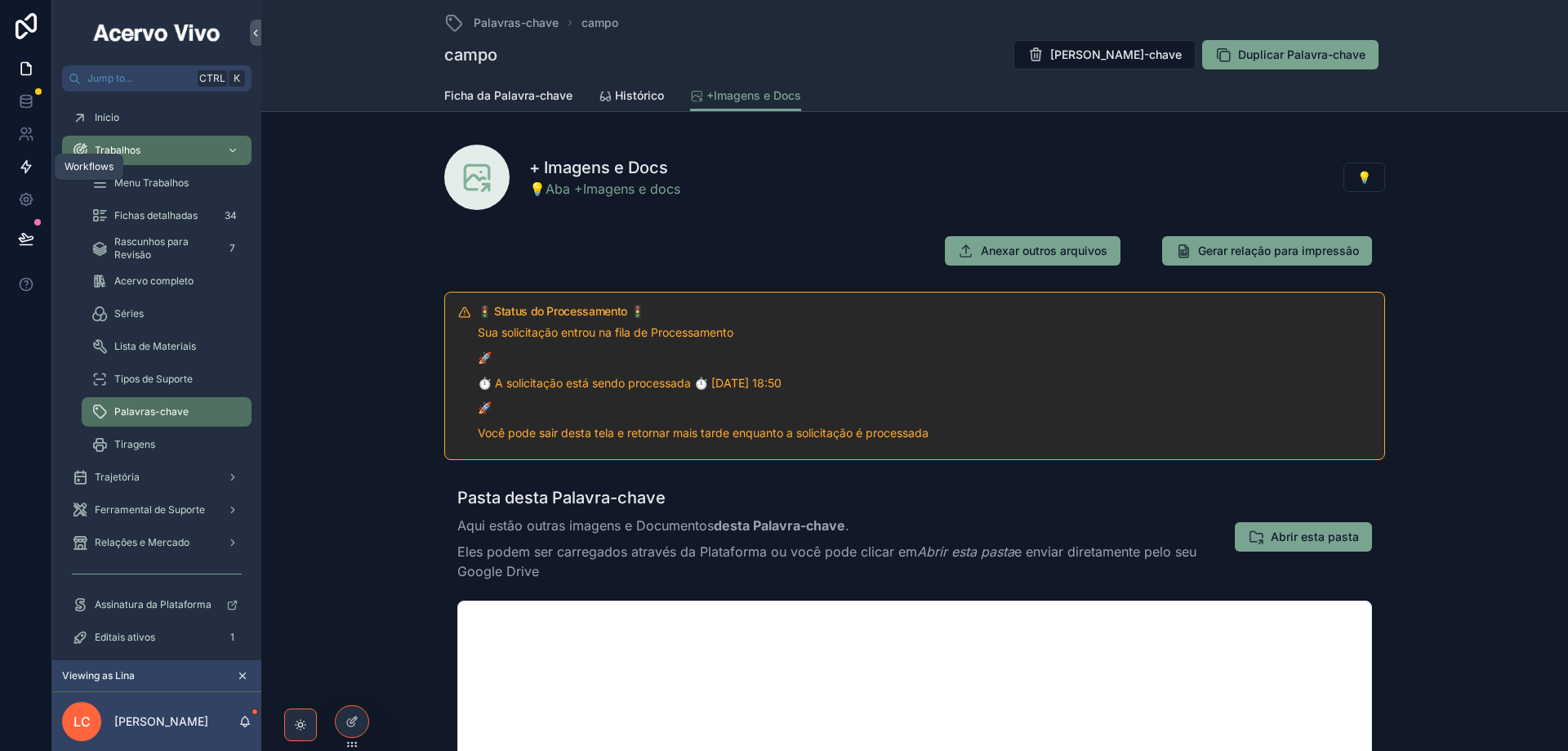
click at [28, 169] on icon at bounding box center [26, 167] width 10 height 12
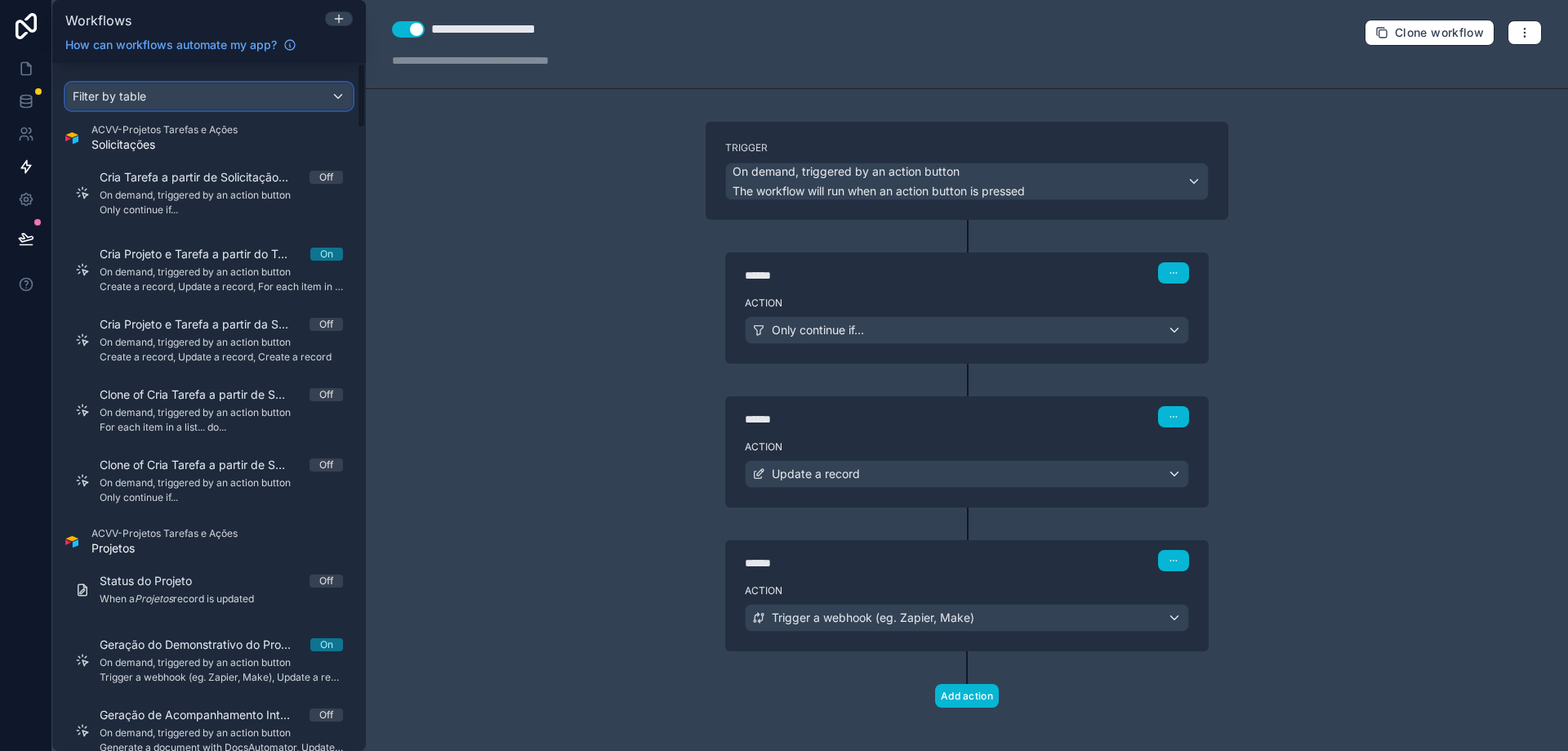
click at [188, 91] on div "Filter by table" at bounding box center [209, 96] width 286 height 26
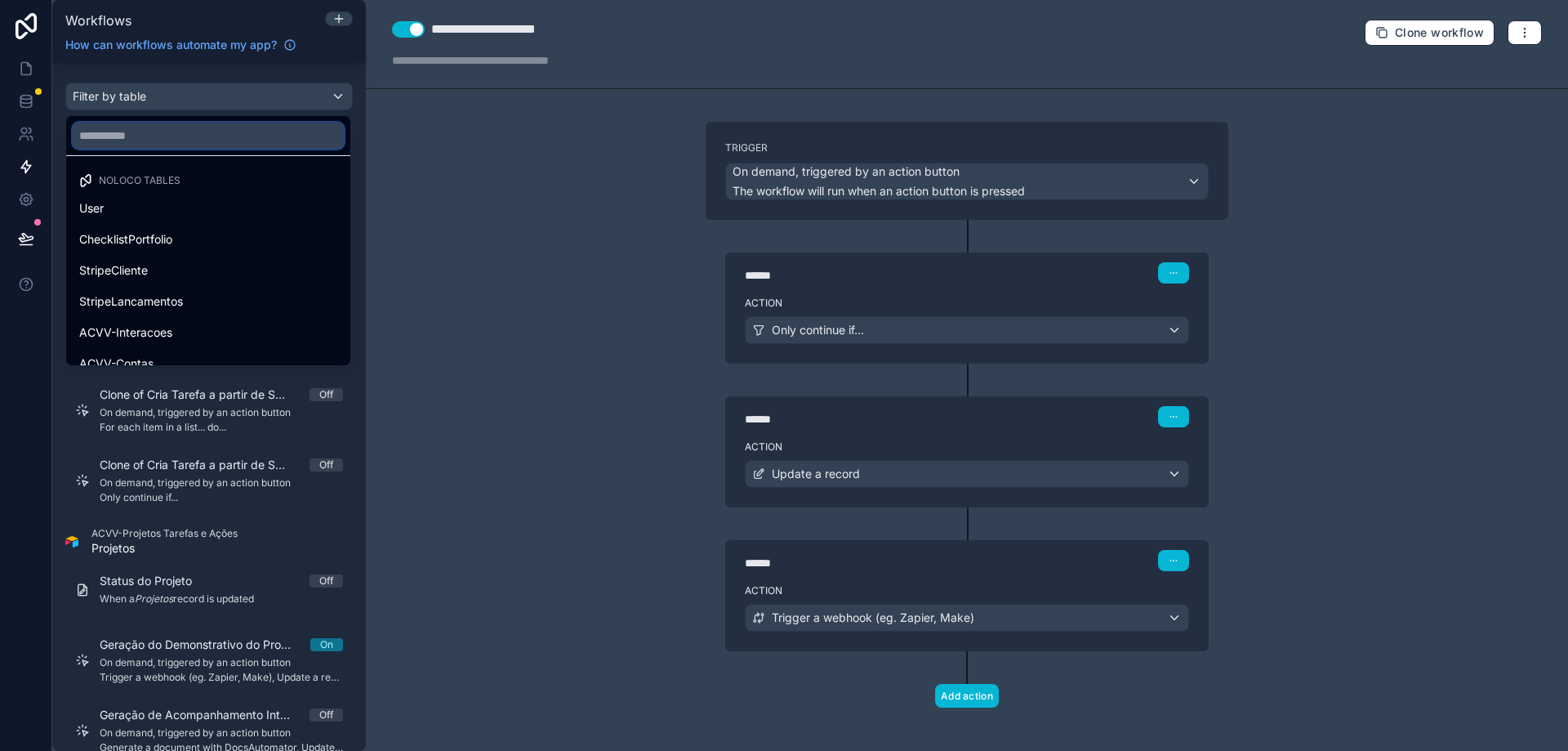
click at [181, 141] on input "text" at bounding box center [208, 136] width 271 height 26
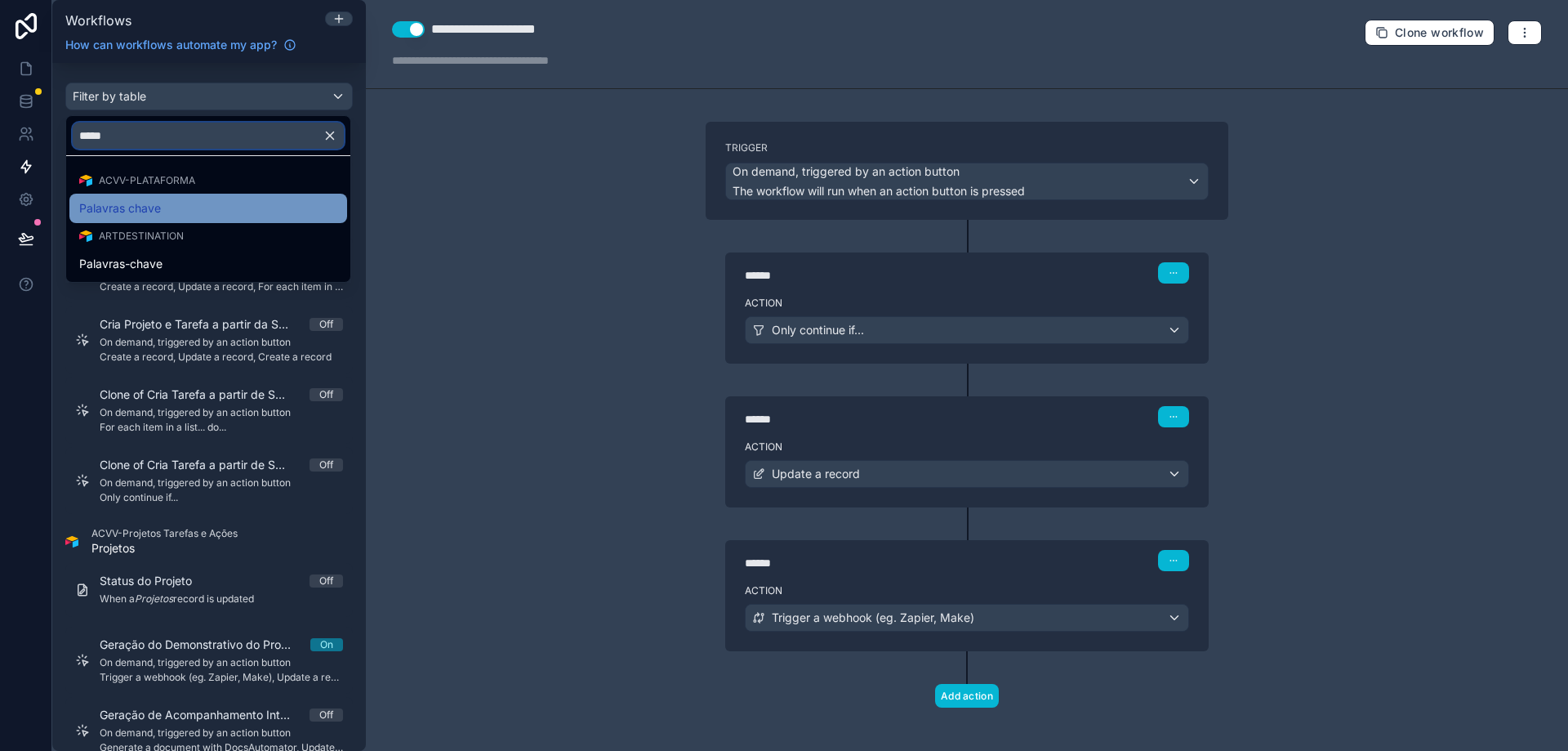
type input "*****"
click at [176, 202] on div "Palavras chave" at bounding box center [208, 208] width 258 height 20
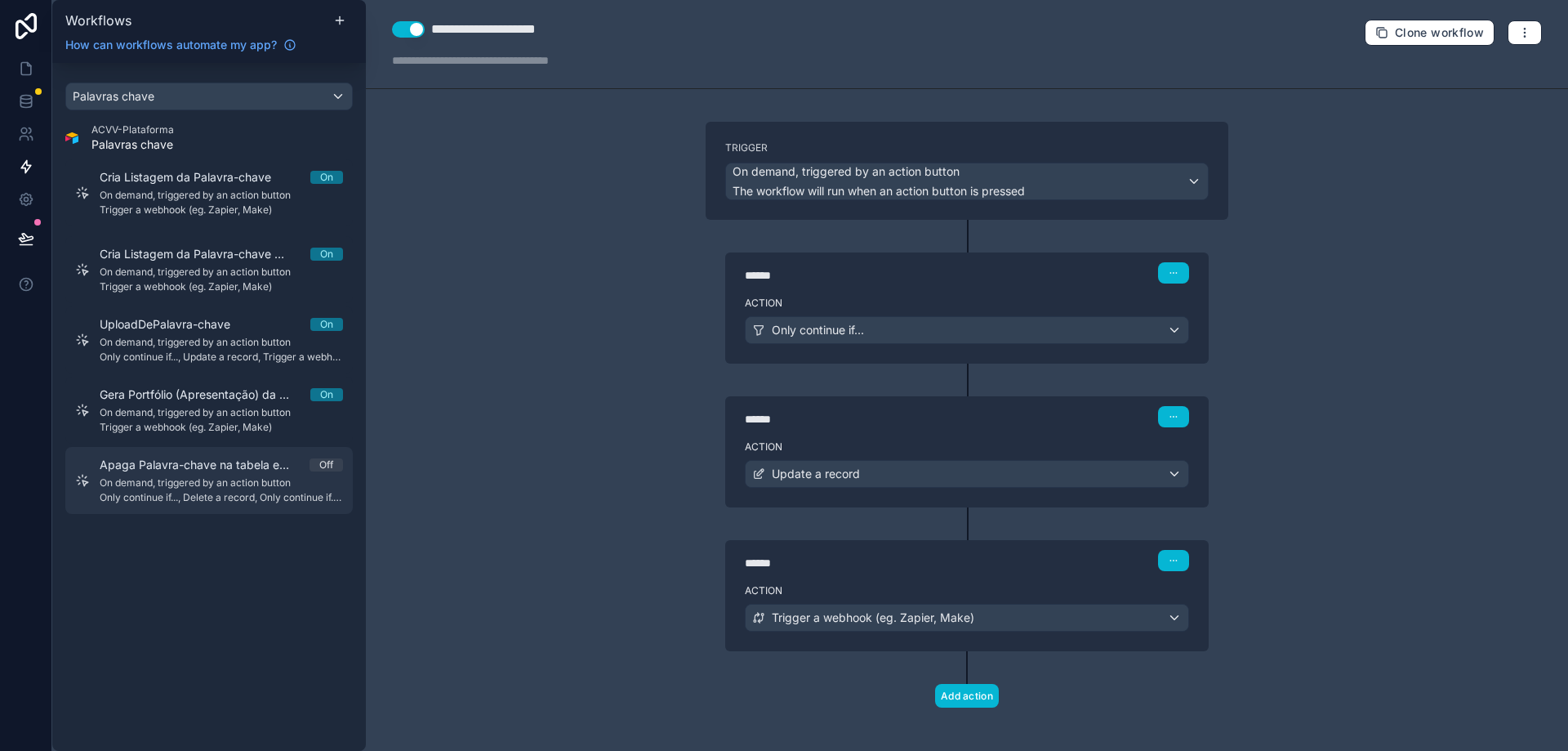
click at [197, 487] on span "On demand, triggered by an action button" at bounding box center [221, 482] width 244 height 13
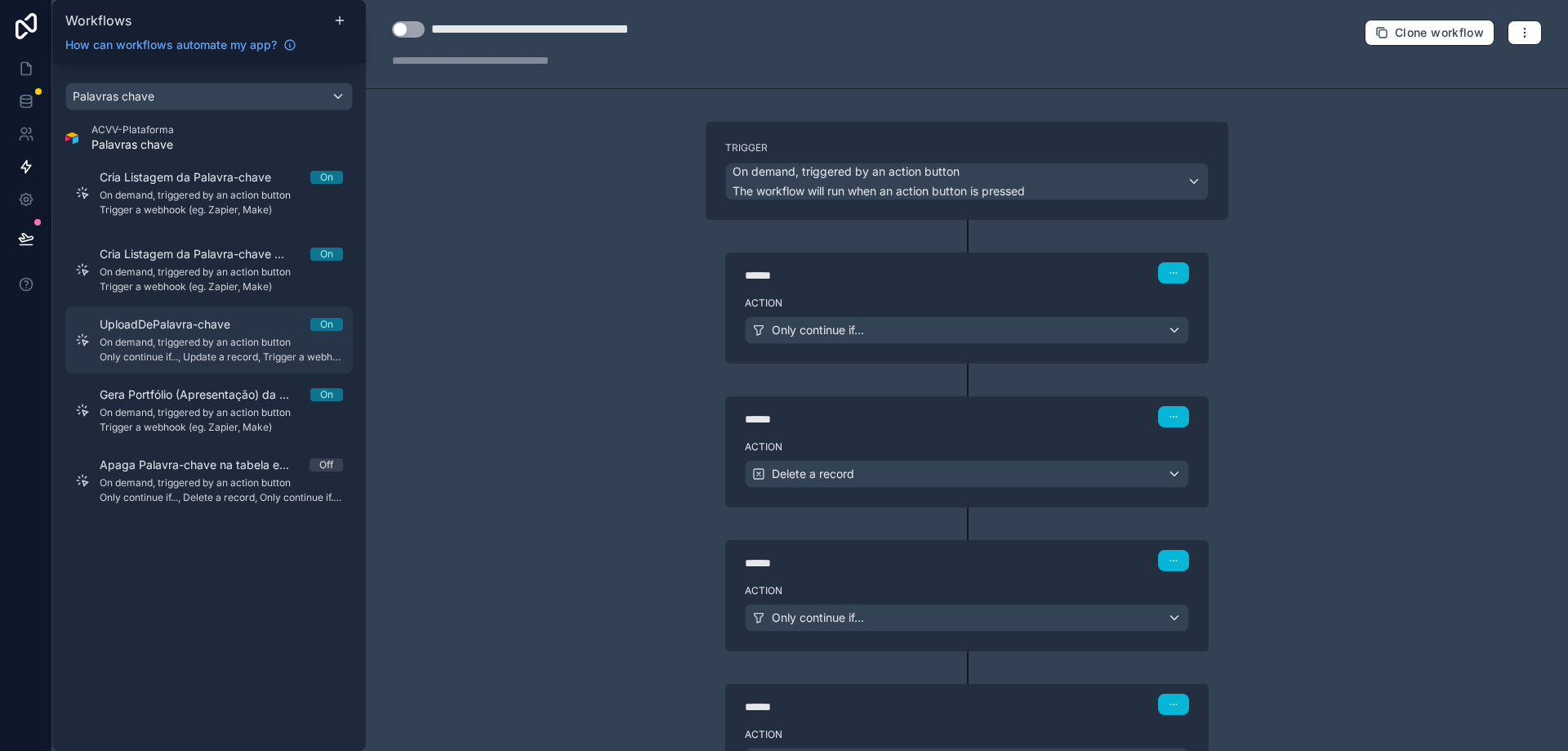
click at [199, 319] on span "UploadDePalavra-chave" at bounding box center [175, 324] width 150 height 16
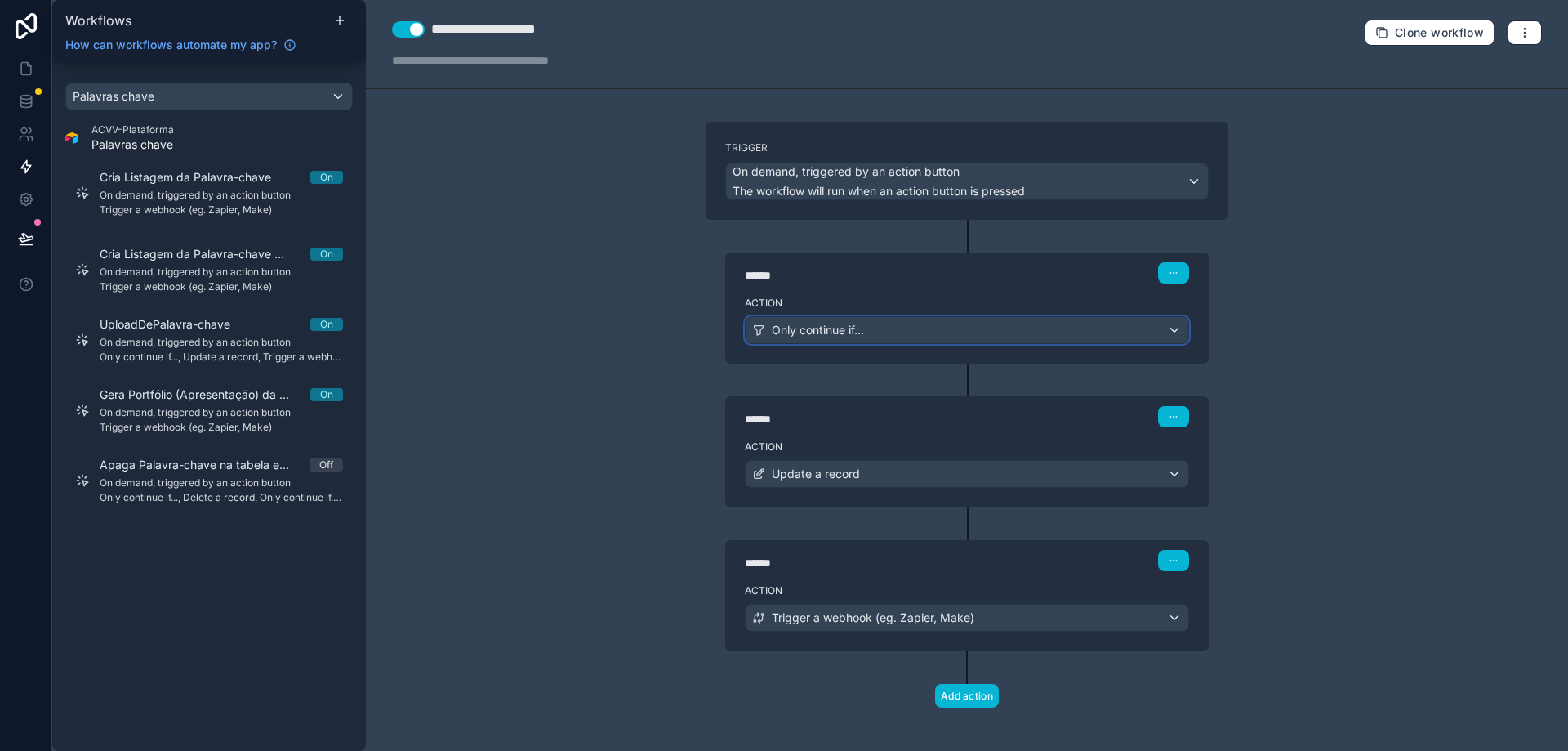
click at [922, 337] on div "Only continue if..." at bounding box center [967, 330] width 442 height 26
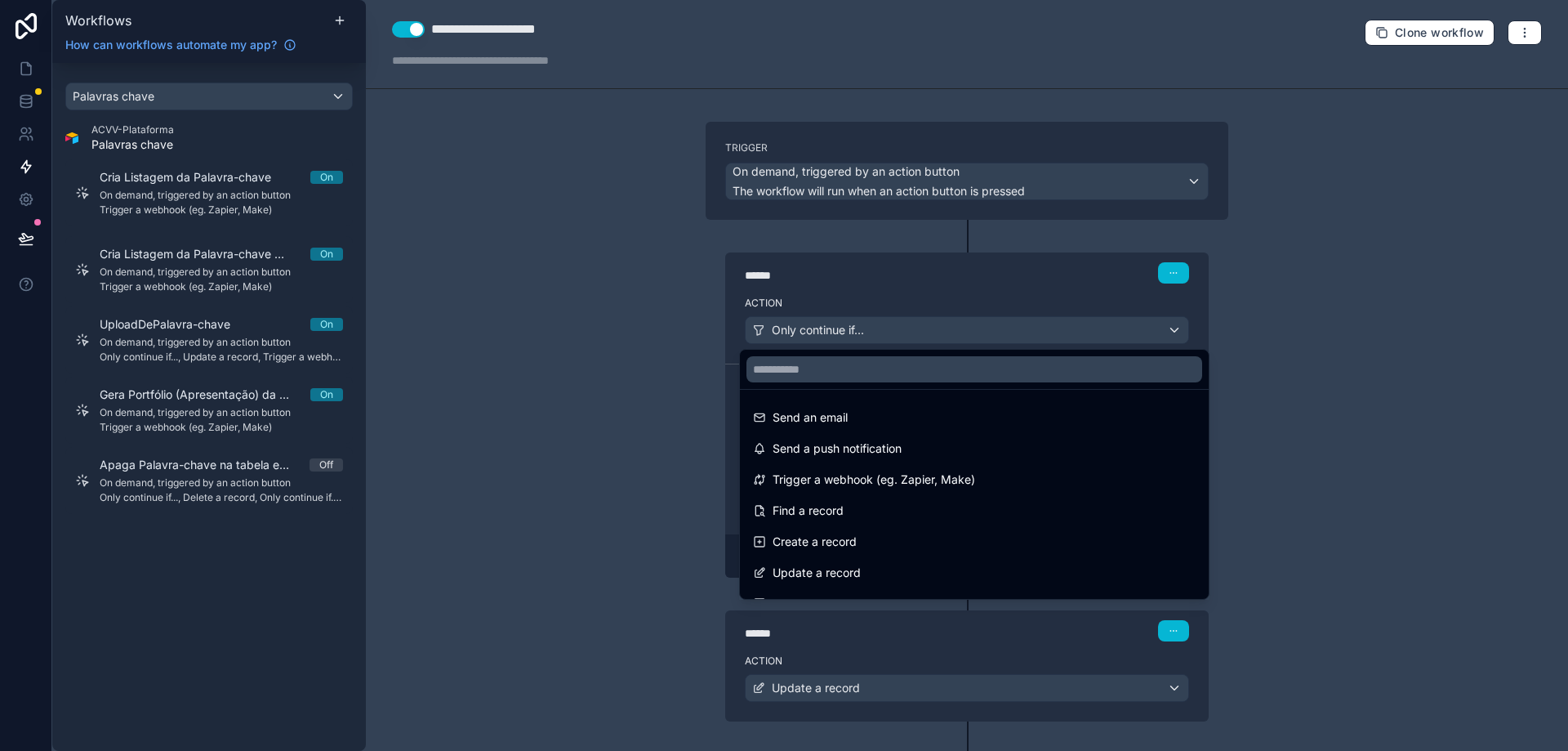
click at [922, 337] on div at bounding box center [784, 375] width 1568 height 751
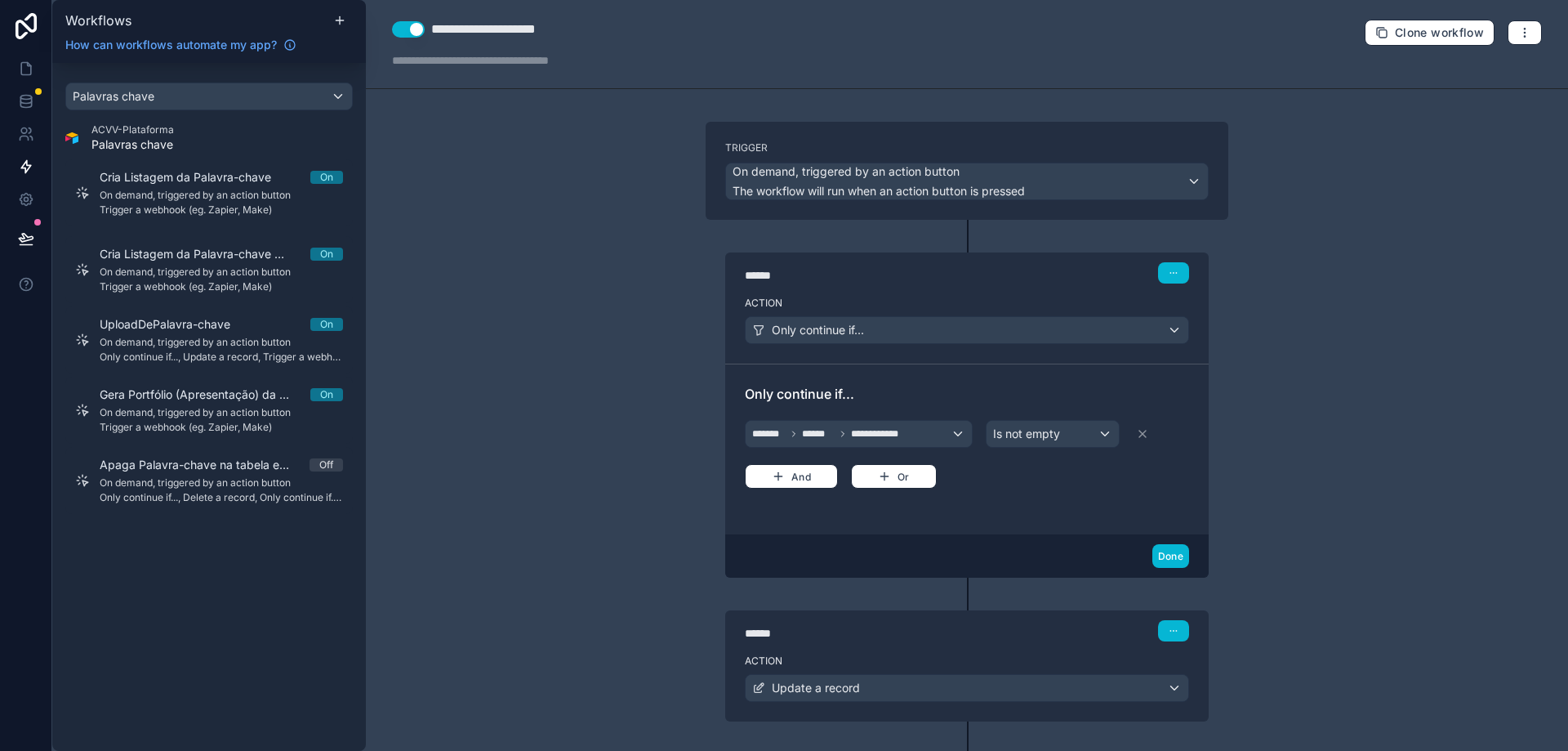
click at [904, 269] on div "******" at bounding box center [867, 275] width 245 height 16
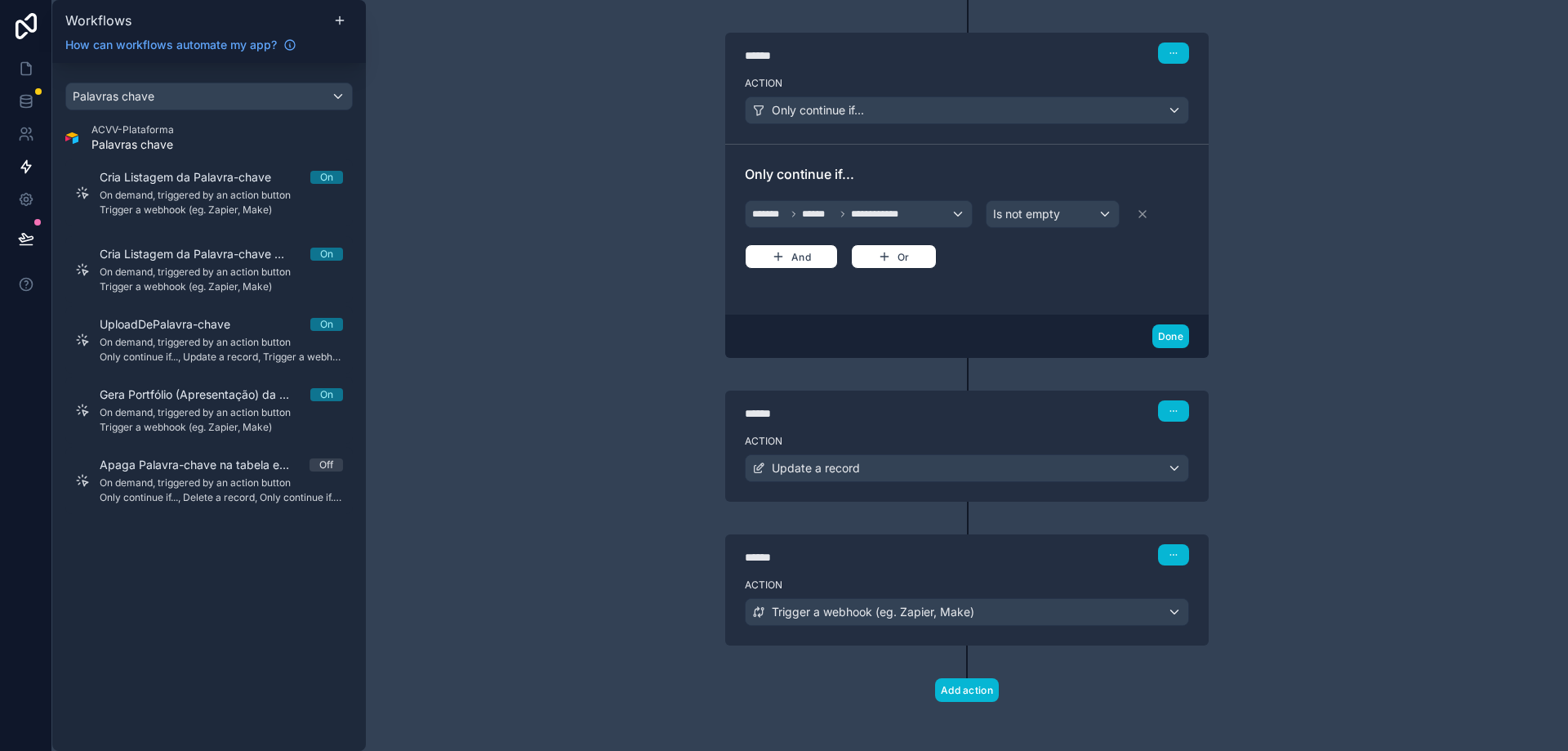
scroll to position [223, 0]
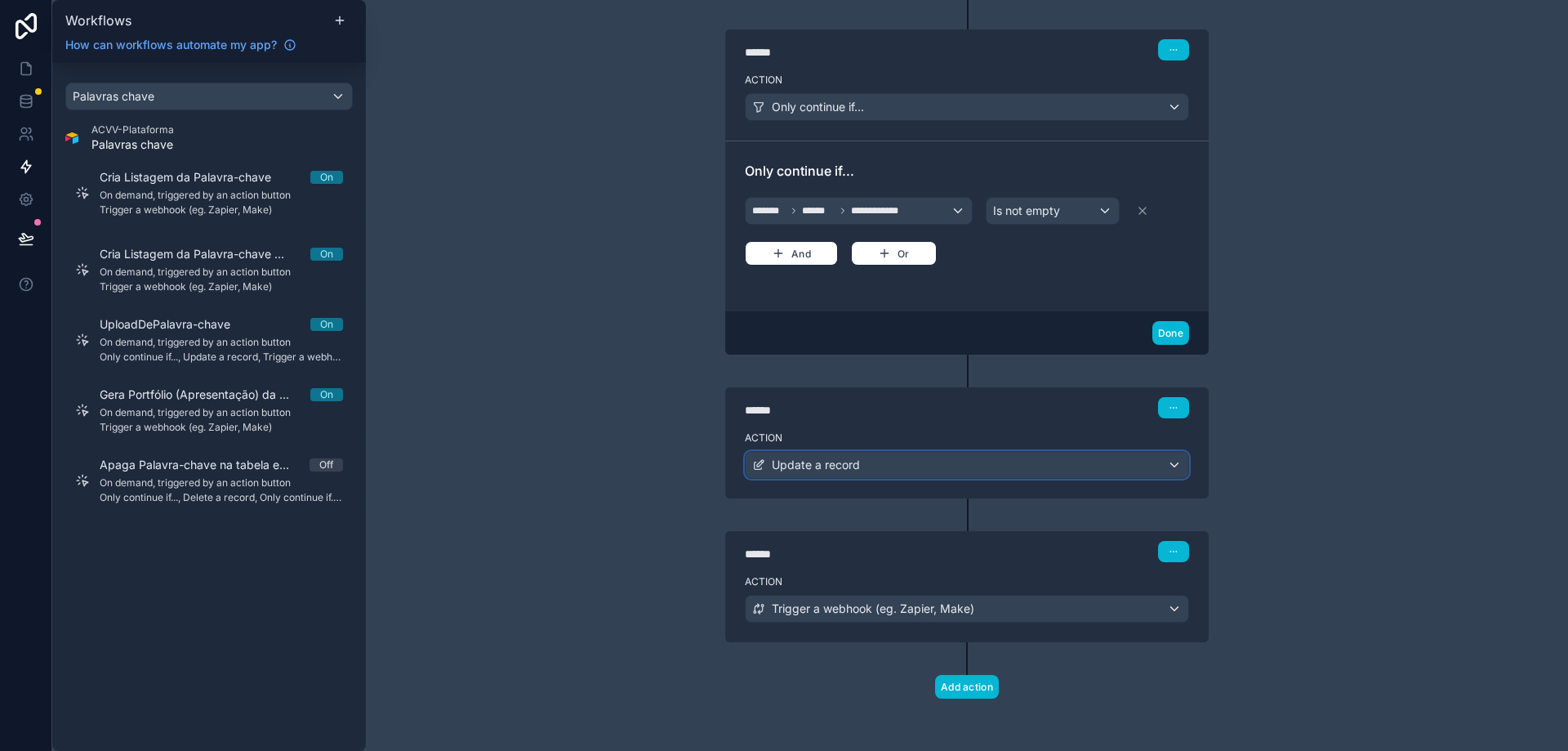
click at [1054, 470] on div "Update a record" at bounding box center [967, 465] width 442 height 26
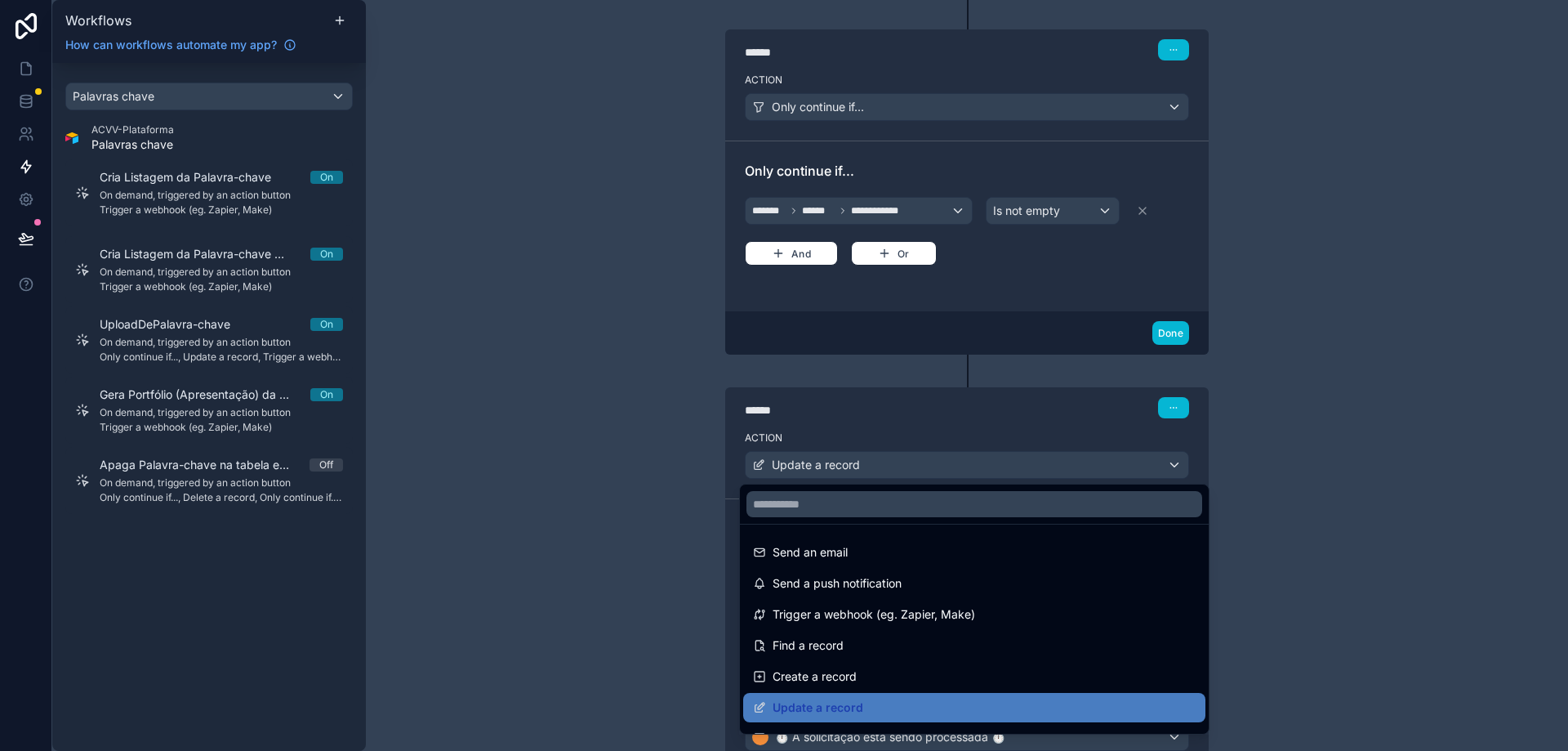
click at [1054, 470] on div at bounding box center [784, 375] width 1568 height 751
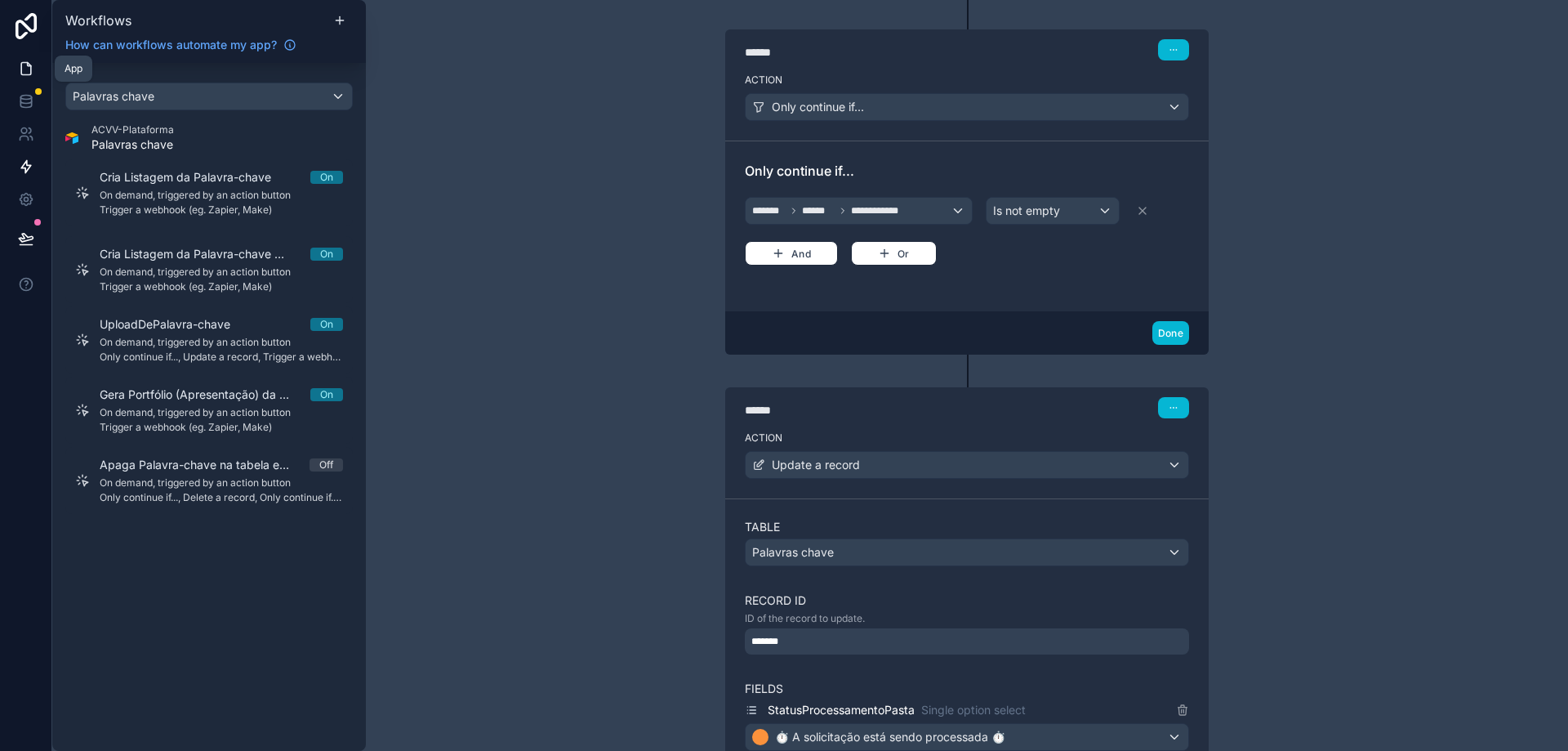
click at [24, 65] on icon at bounding box center [26, 68] width 16 height 16
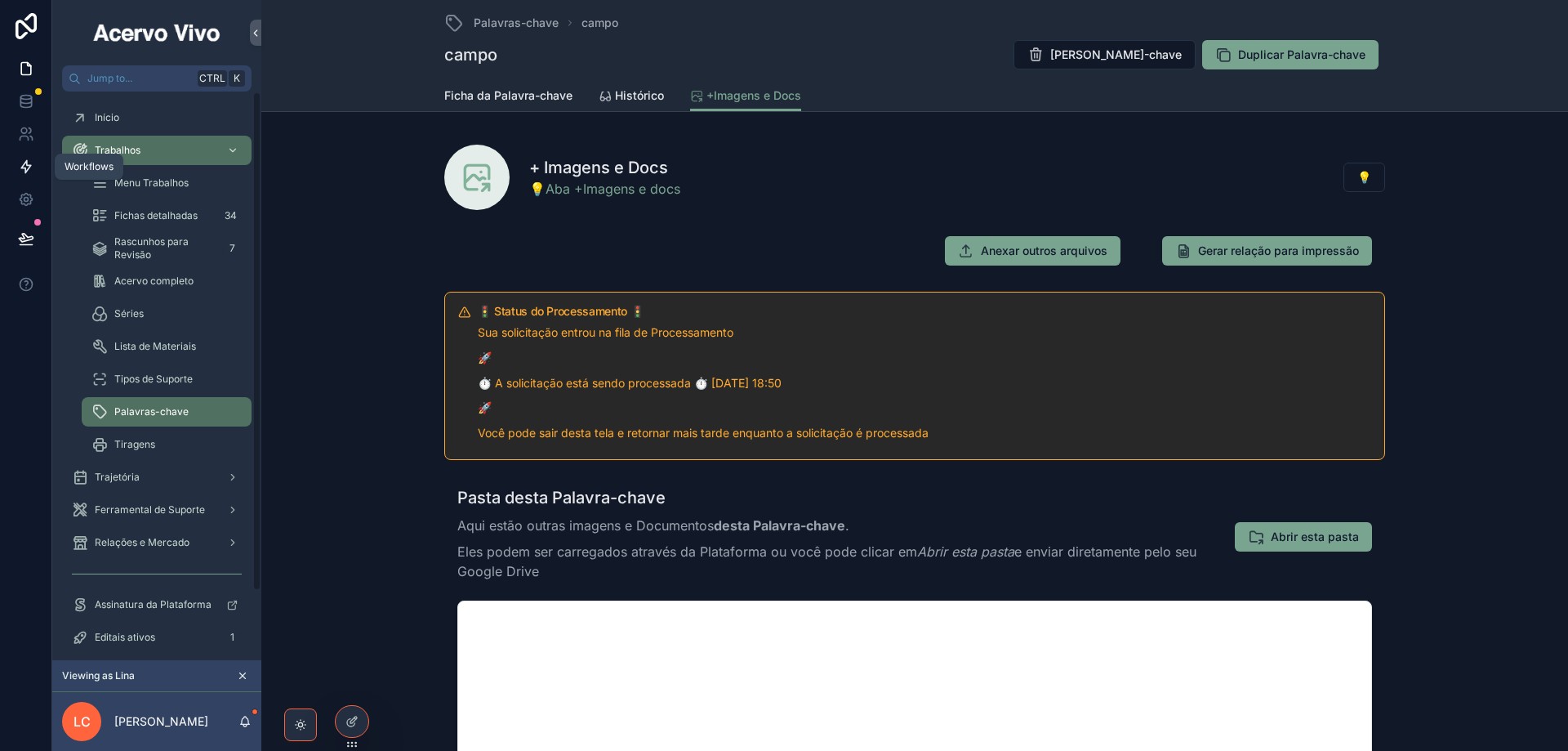
click at [22, 164] on icon at bounding box center [26, 166] width 16 height 16
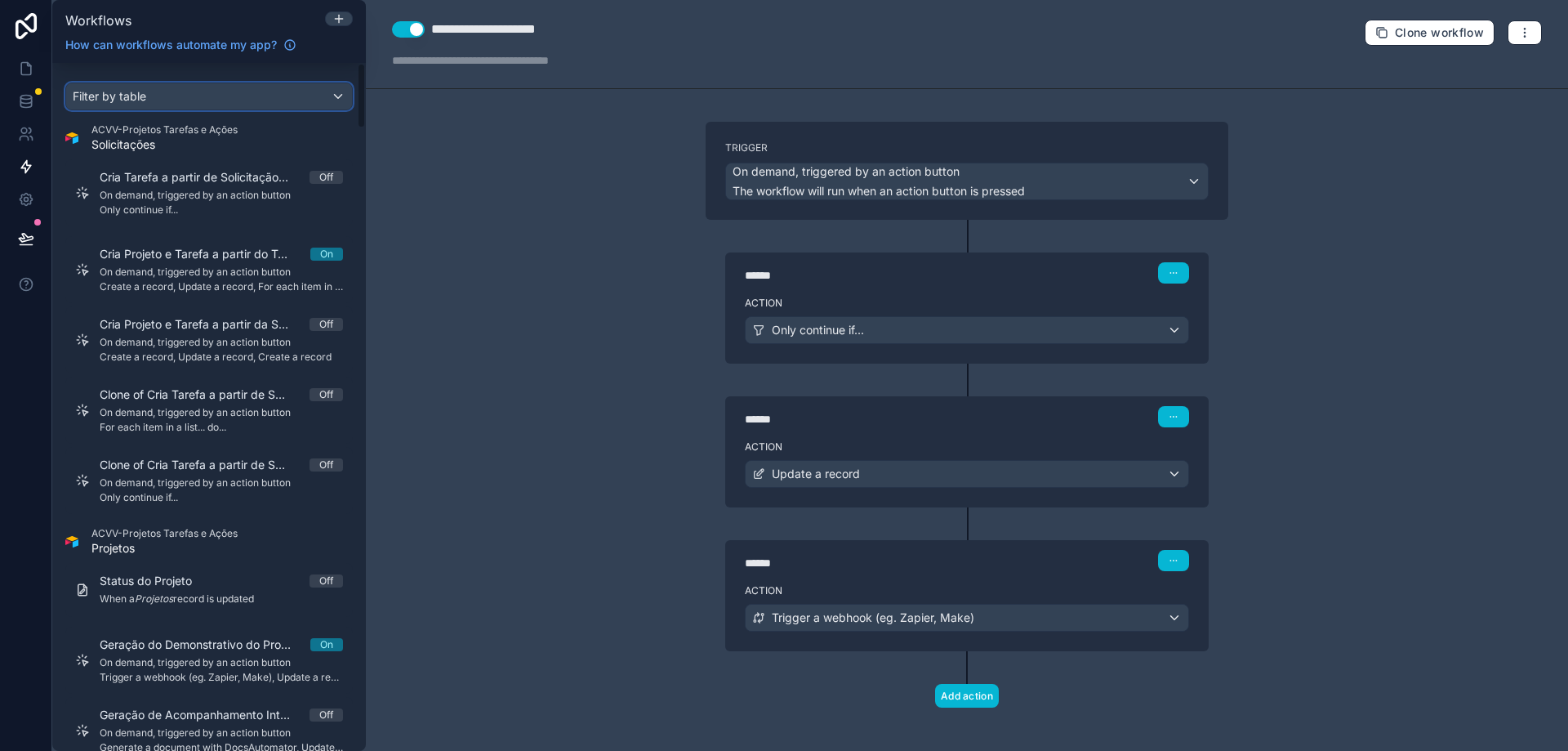
click at [122, 102] on span "Filter by table" at bounding box center [109, 96] width 73 height 14
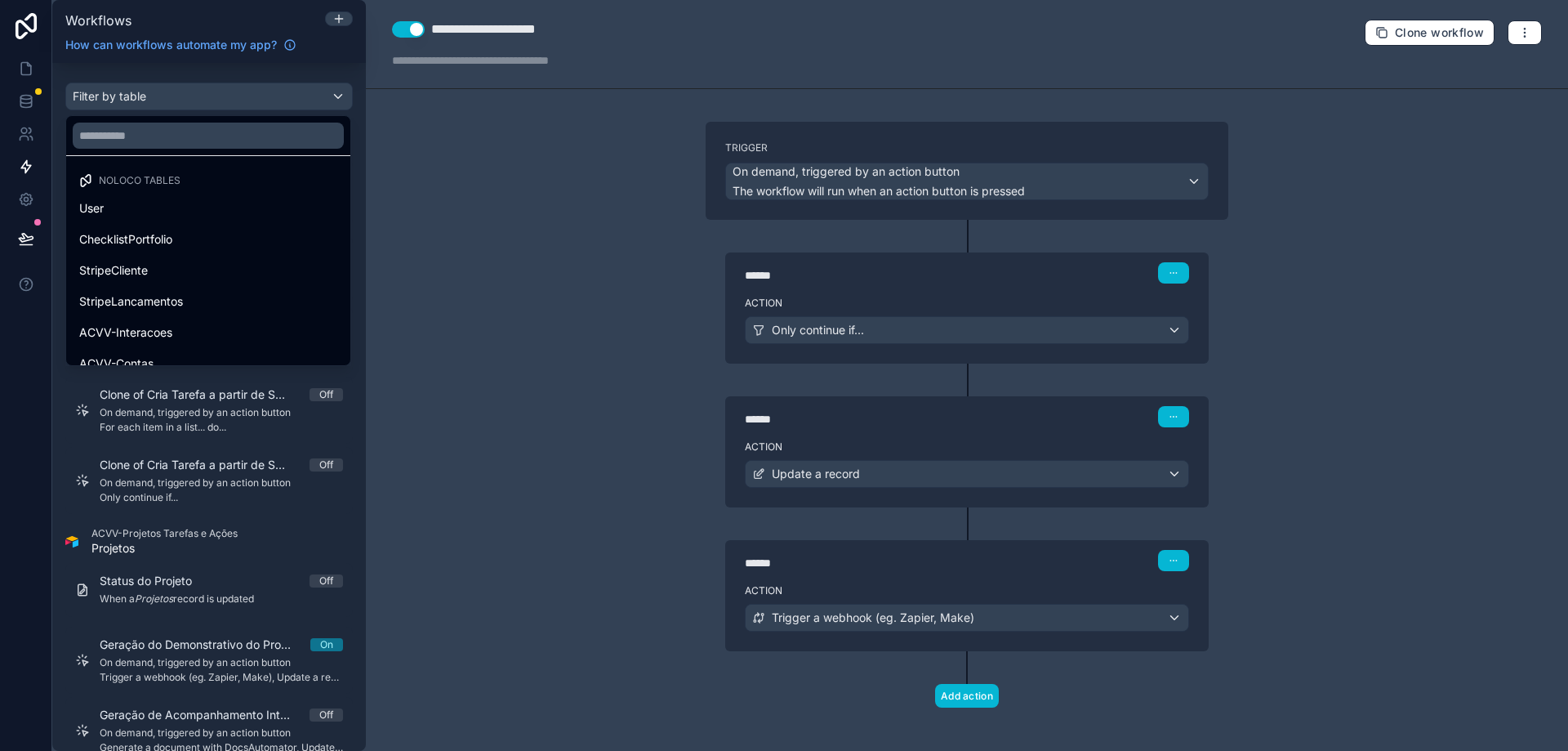
click at [140, 127] on div at bounding box center [208, 135] width 284 height 39
click at [140, 127] on input "text" at bounding box center [208, 136] width 271 height 26
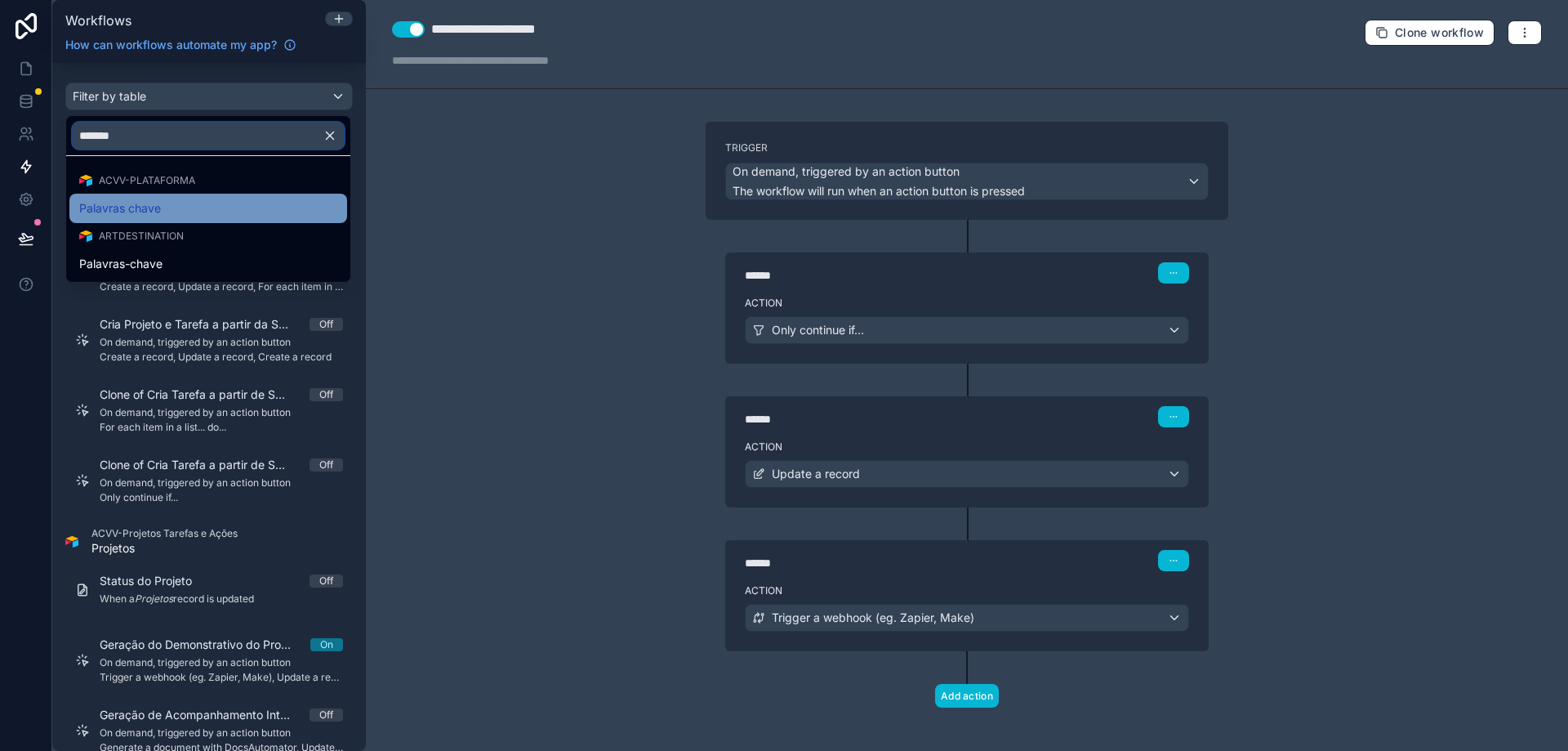
type input "*******"
click at [156, 209] on span "Palavras chave" at bounding box center [120, 208] width 82 height 20
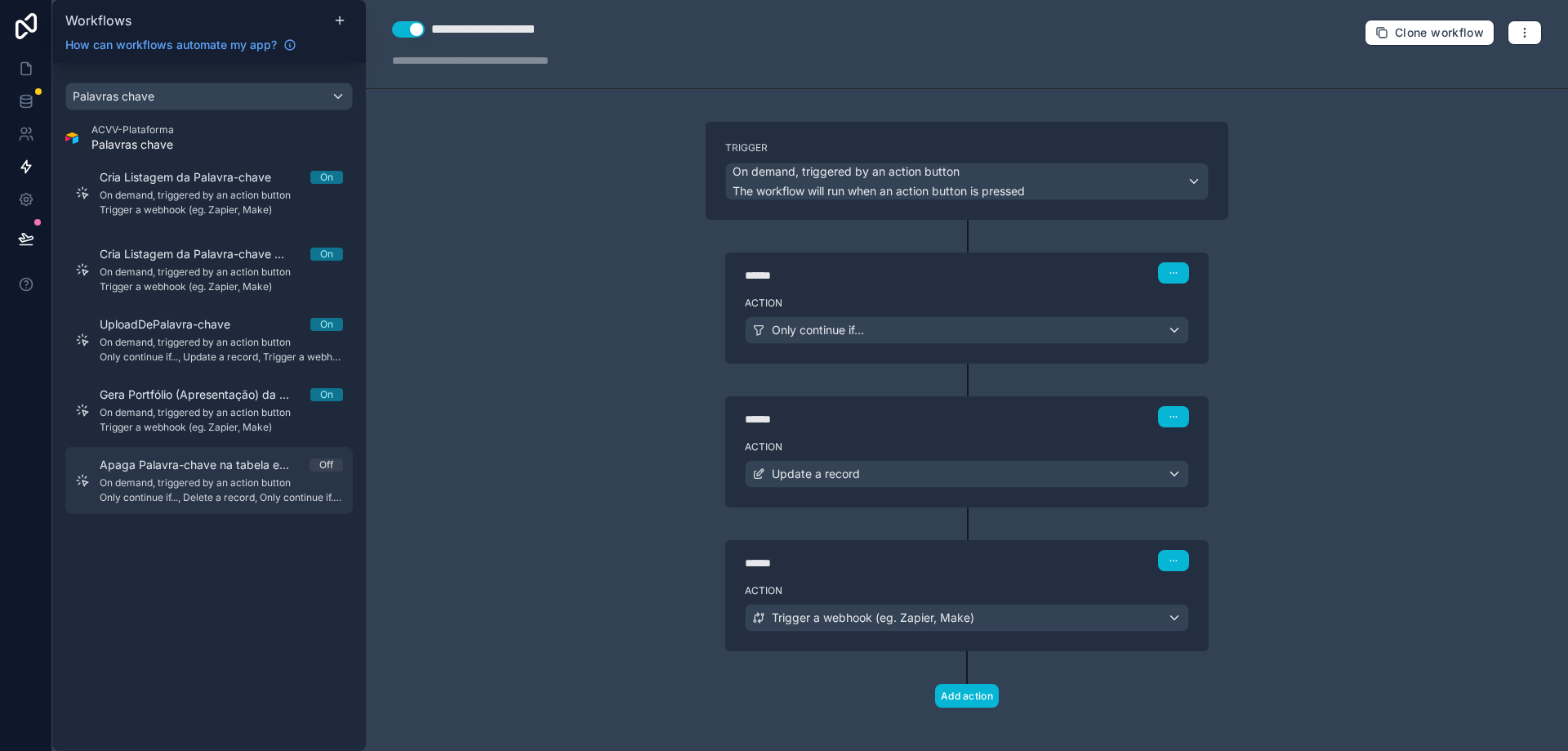
click at [222, 470] on span "Apaga Palavra-chave na tabela e no Drive" at bounding box center [204, 465] width 210 height 16
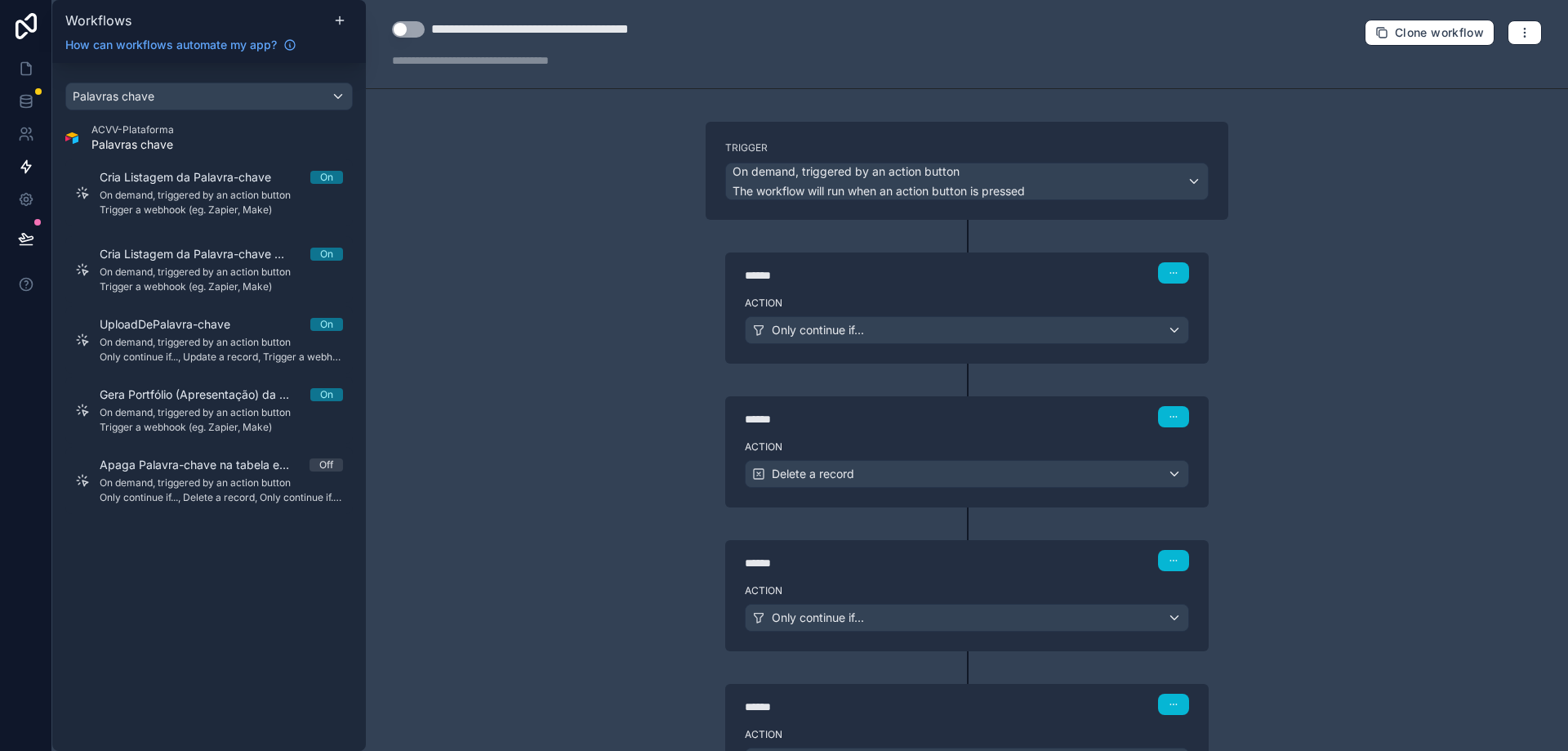
click at [410, 28] on button "Use setting" at bounding box center [409, 29] width 33 height 16
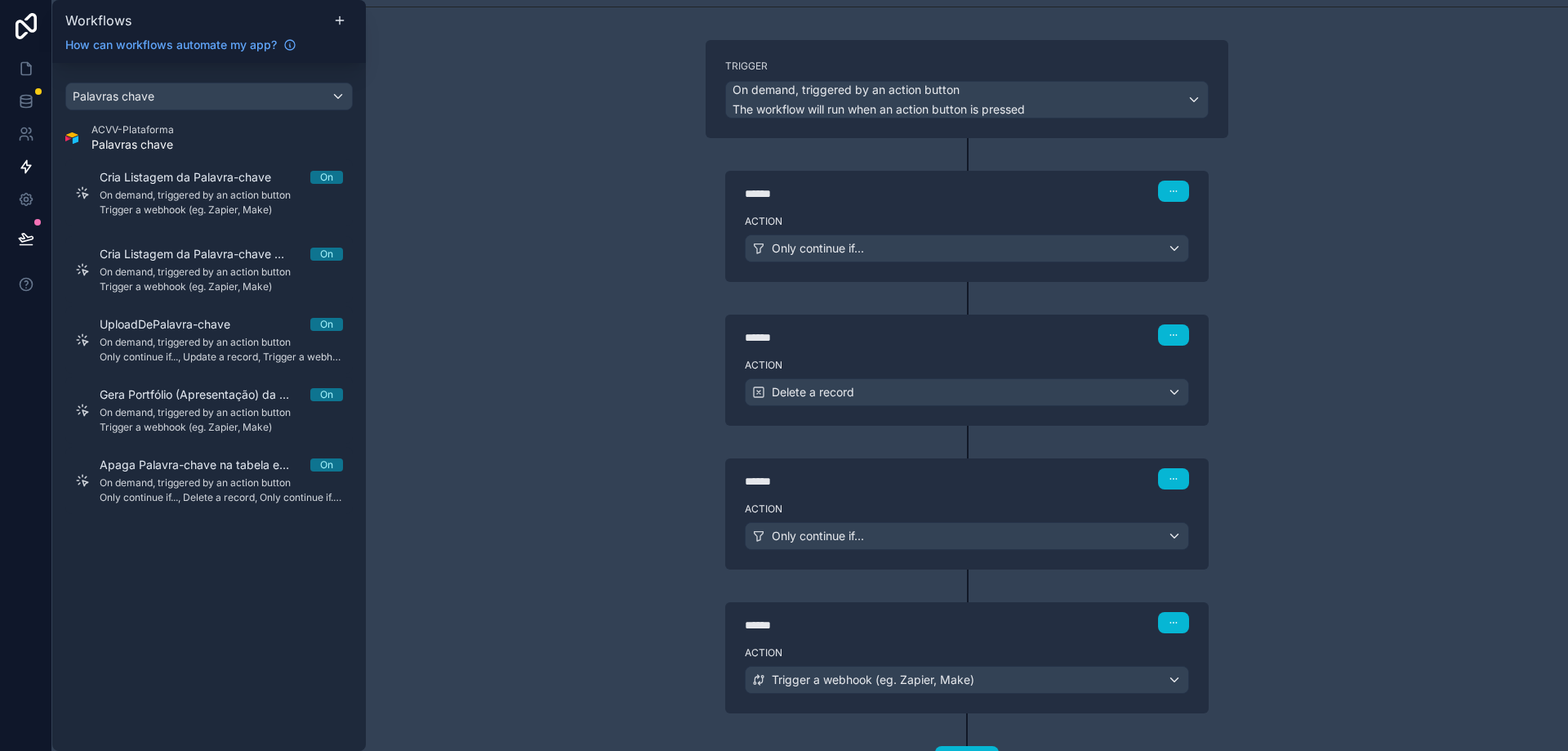
click at [818, 232] on div "Action Only continue if..." at bounding box center [968, 245] width 484 height 73
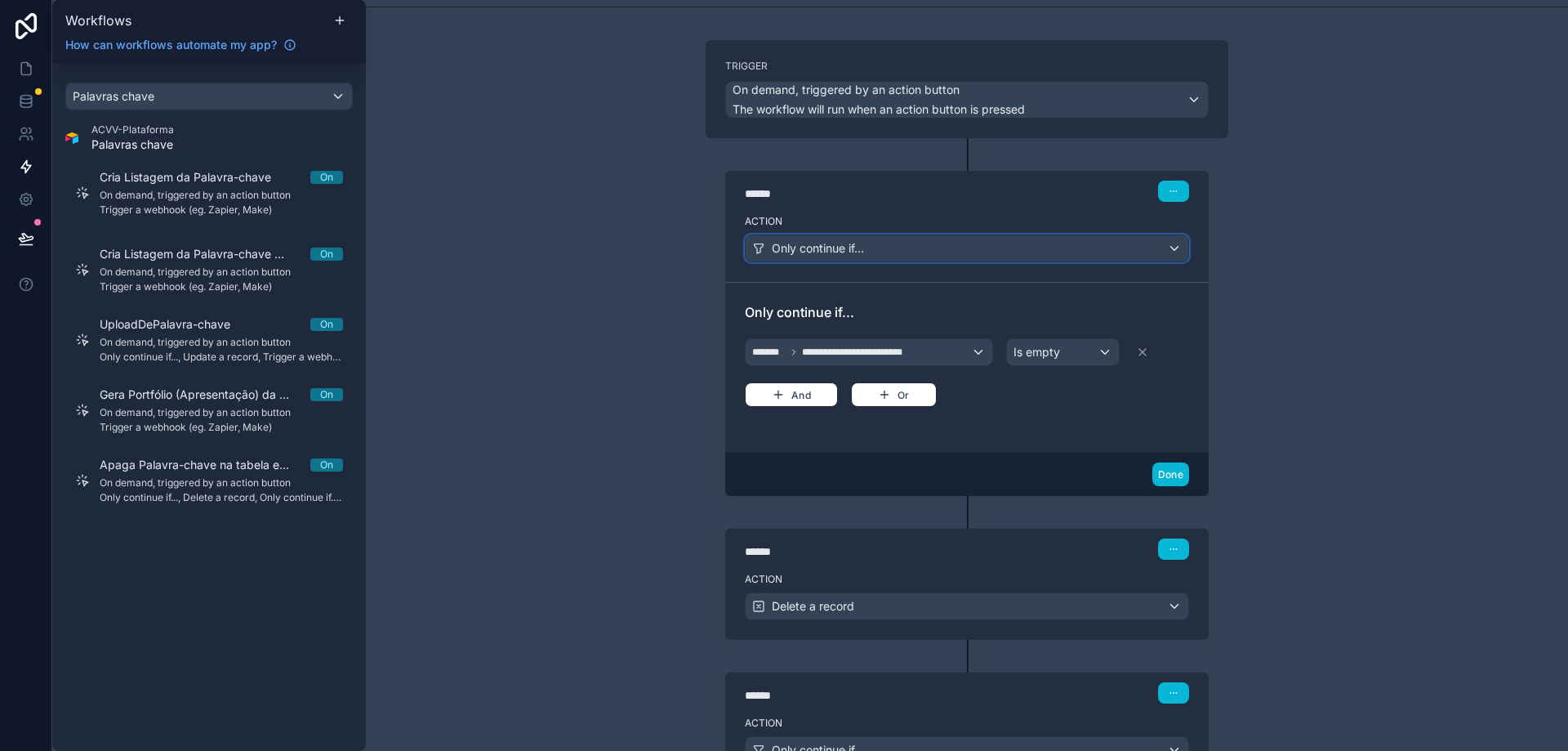
click at [807, 238] on div "Only continue if..." at bounding box center [967, 248] width 442 height 26
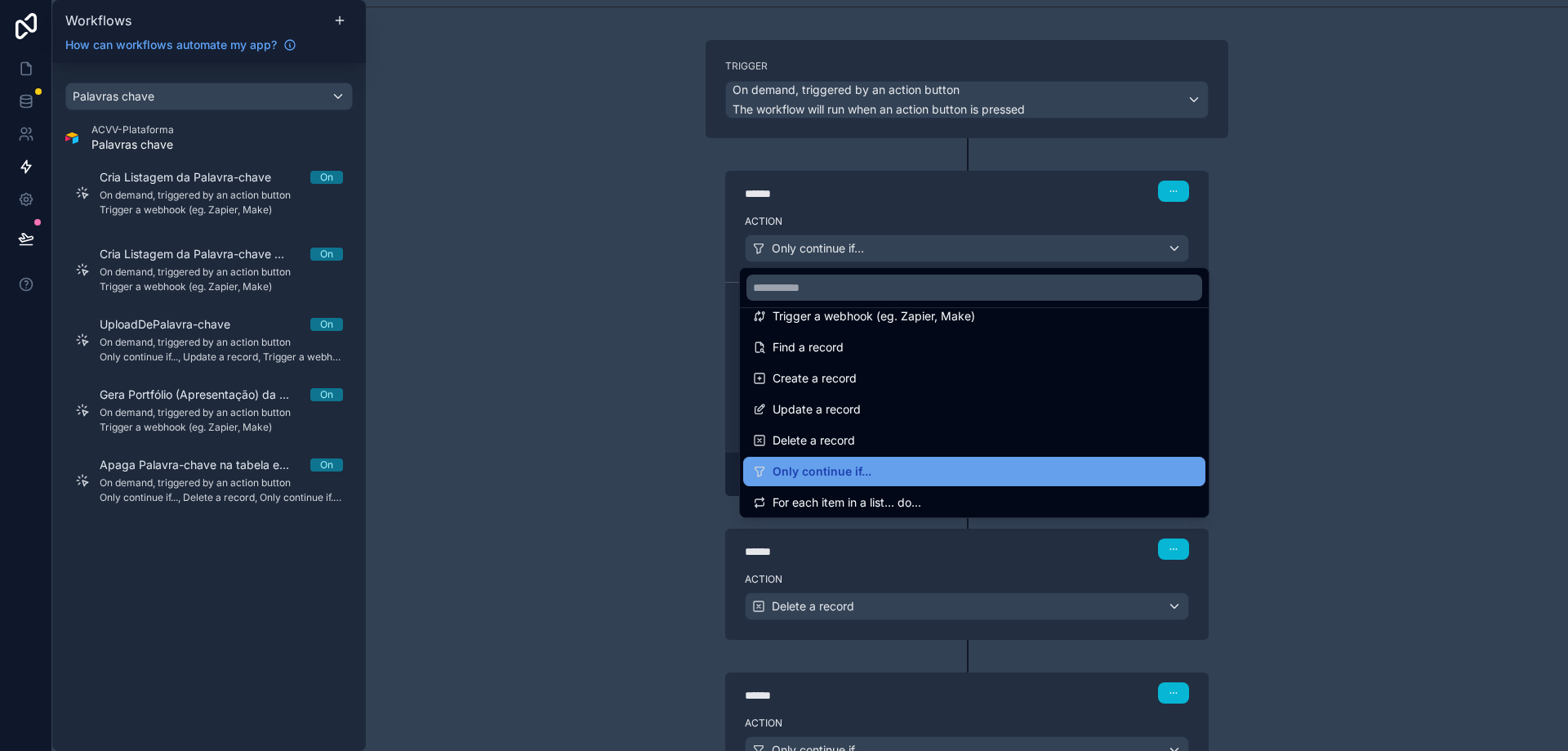
click at [909, 468] on div "Only continue if..." at bounding box center [974, 471] width 442 height 20
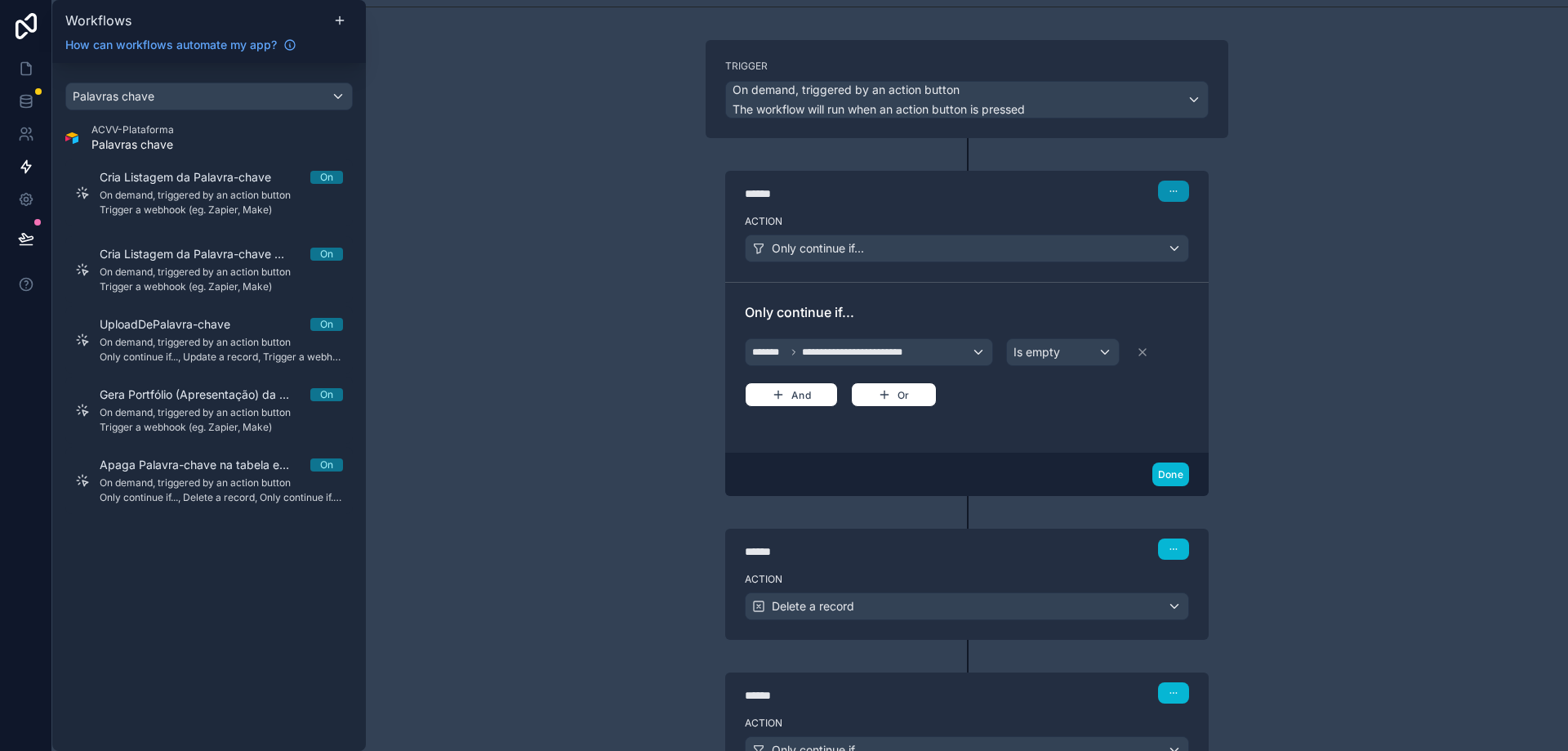
click at [1169, 192] on icon "button" at bounding box center [1173, 191] width 10 height 10
click at [1201, 261] on button "Delete" at bounding box center [1207, 254] width 112 height 26
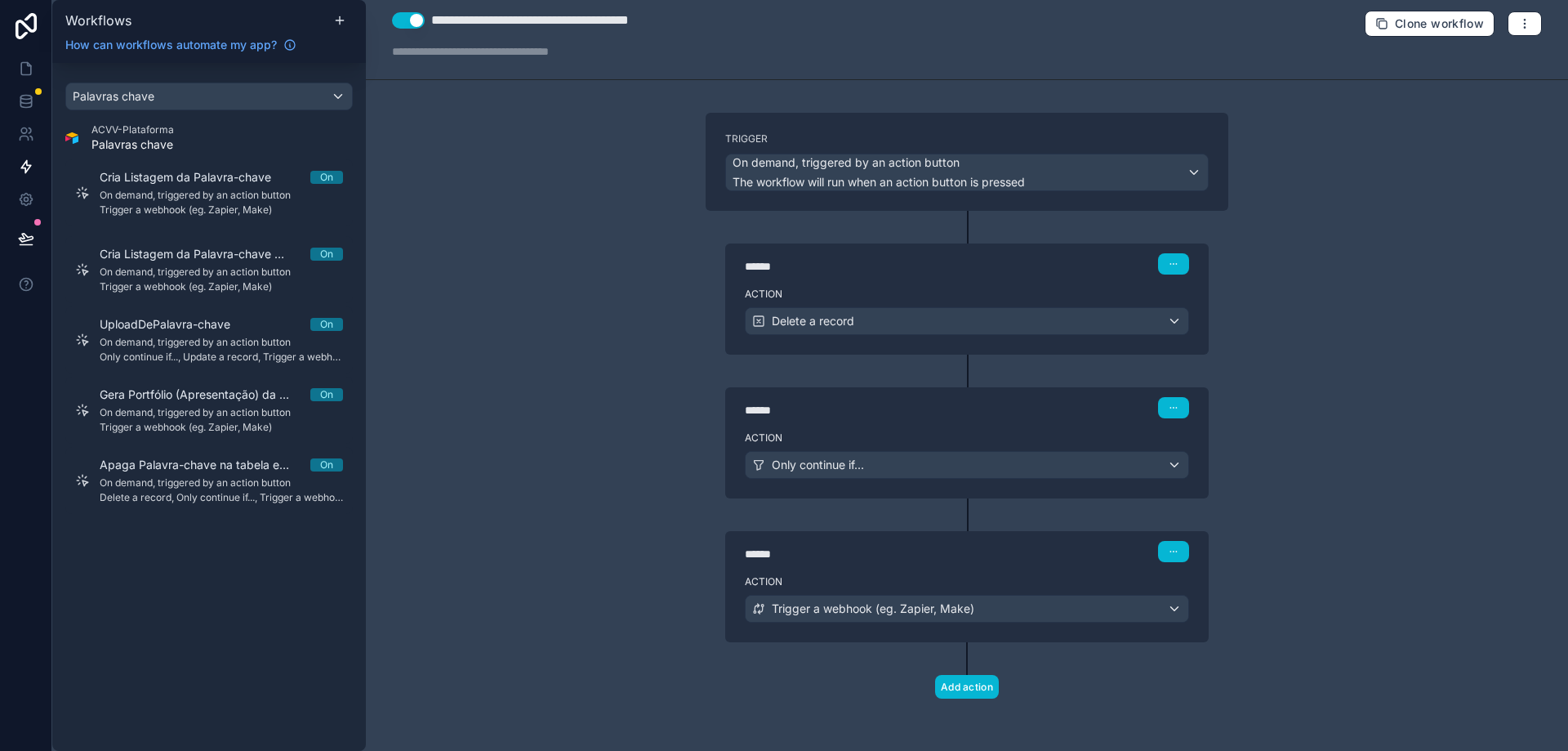
scroll to position [9, 0]
click at [1163, 266] on button "button" at bounding box center [1174, 264] width 31 height 22
click at [1188, 331] on span "Delete" at bounding box center [1198, 327] width 30 height 13
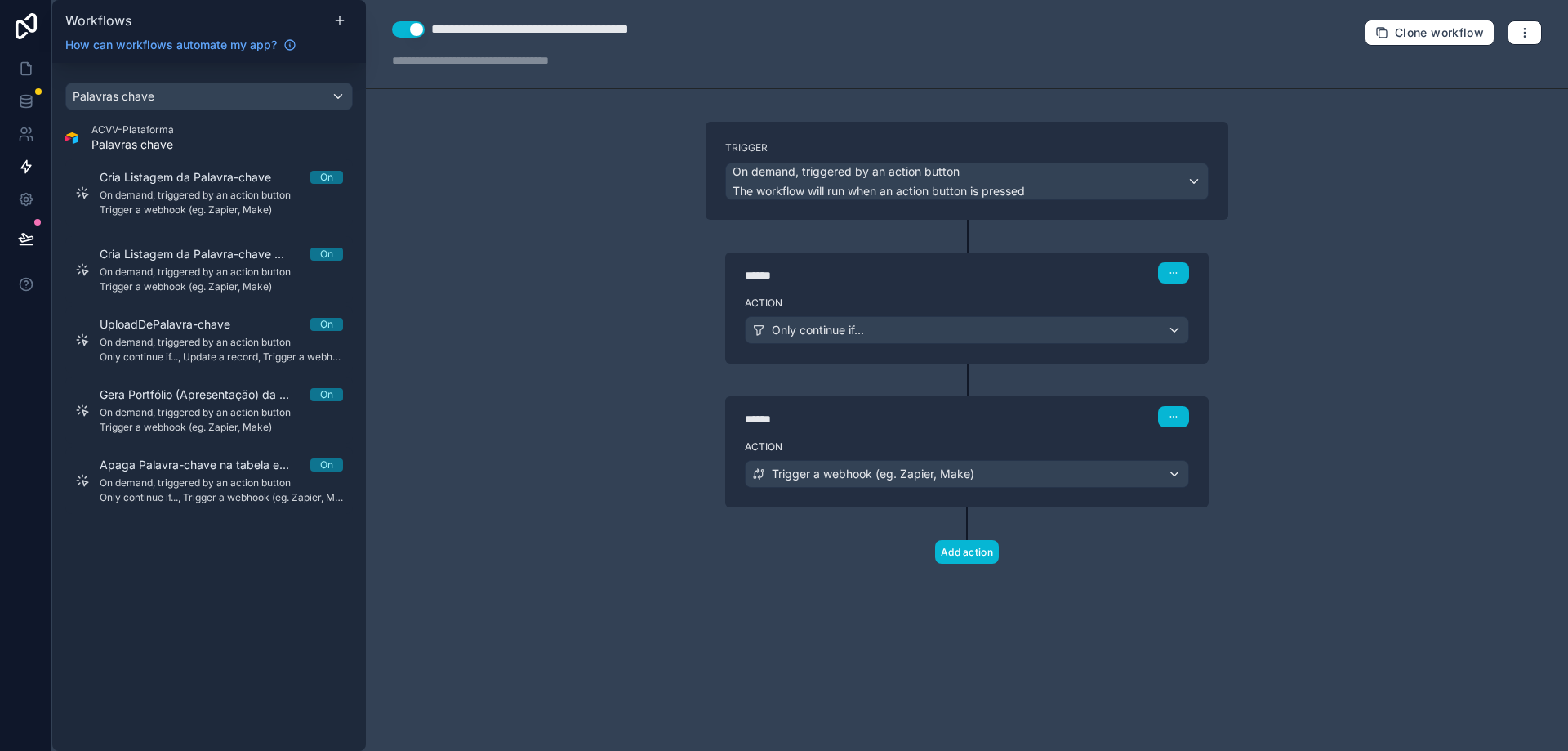
scroll to position [0, 0]
click at [26, 68] on icon at bounding box center [26, 68] width 16 height 16
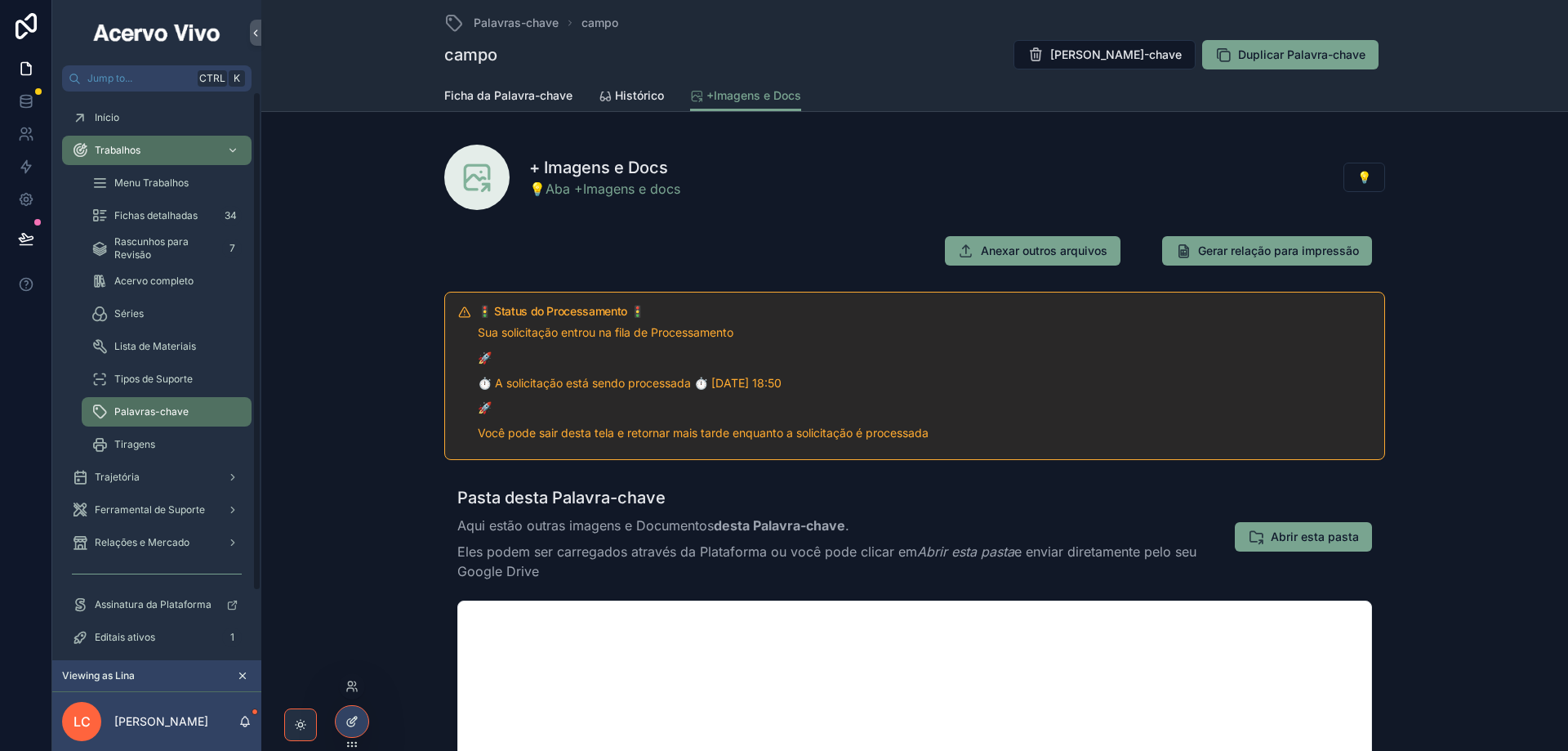
click at [352, 727] on icon at bounding box center [351, 722] width 8 height 8
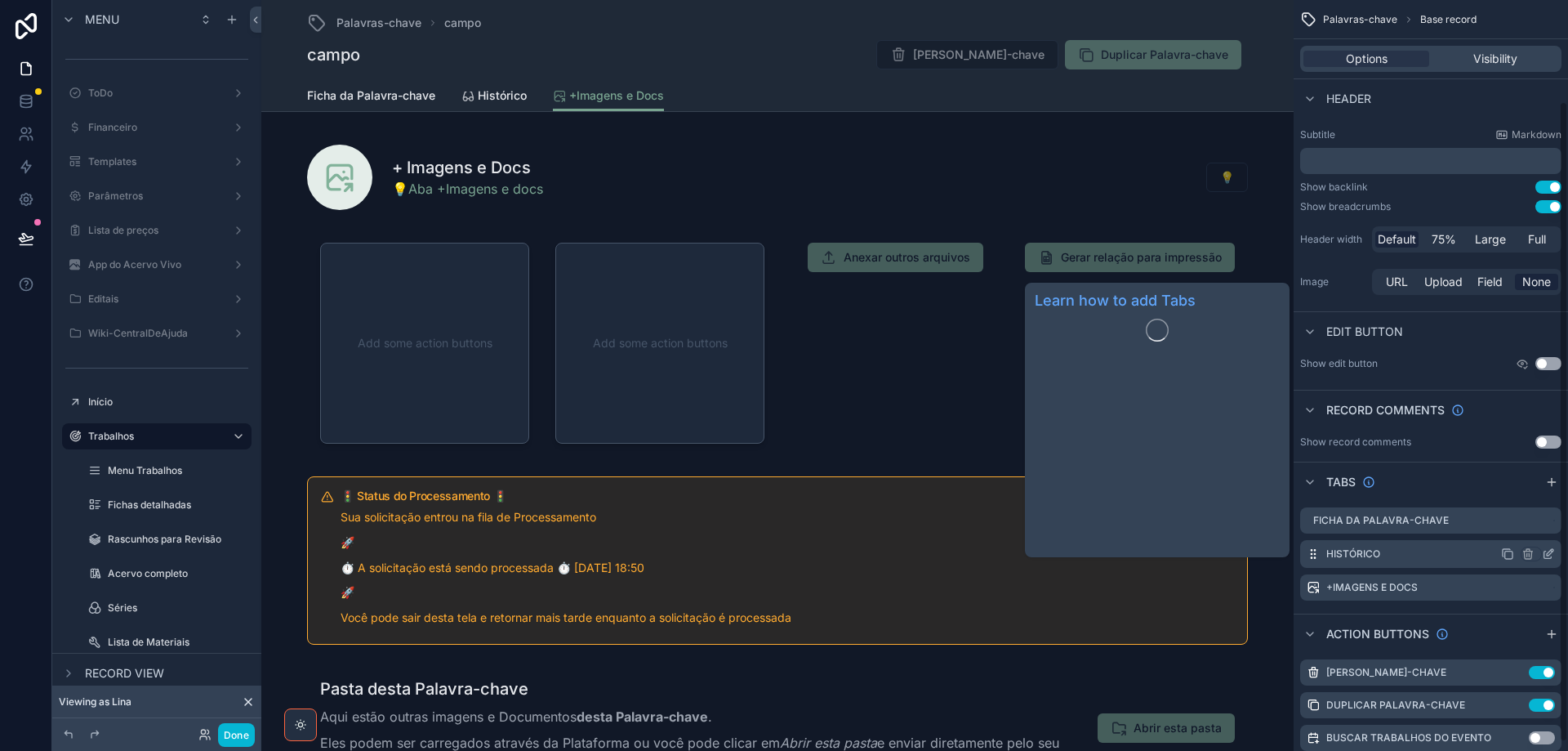
scroll to position [127, 0]
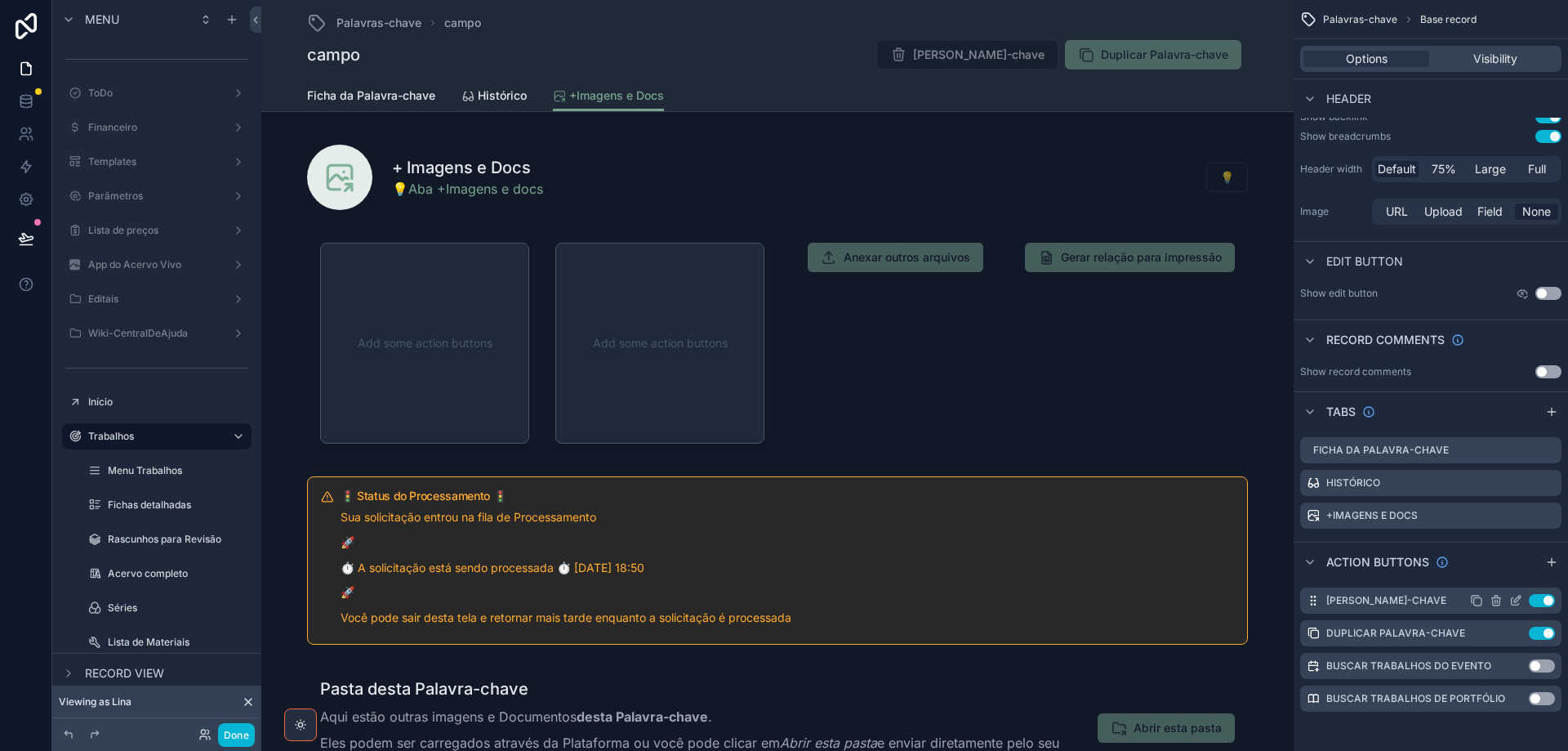
click at [1516, 601] on icon "scrollable content" at bounding box center [1515, 600] width 13 height 13
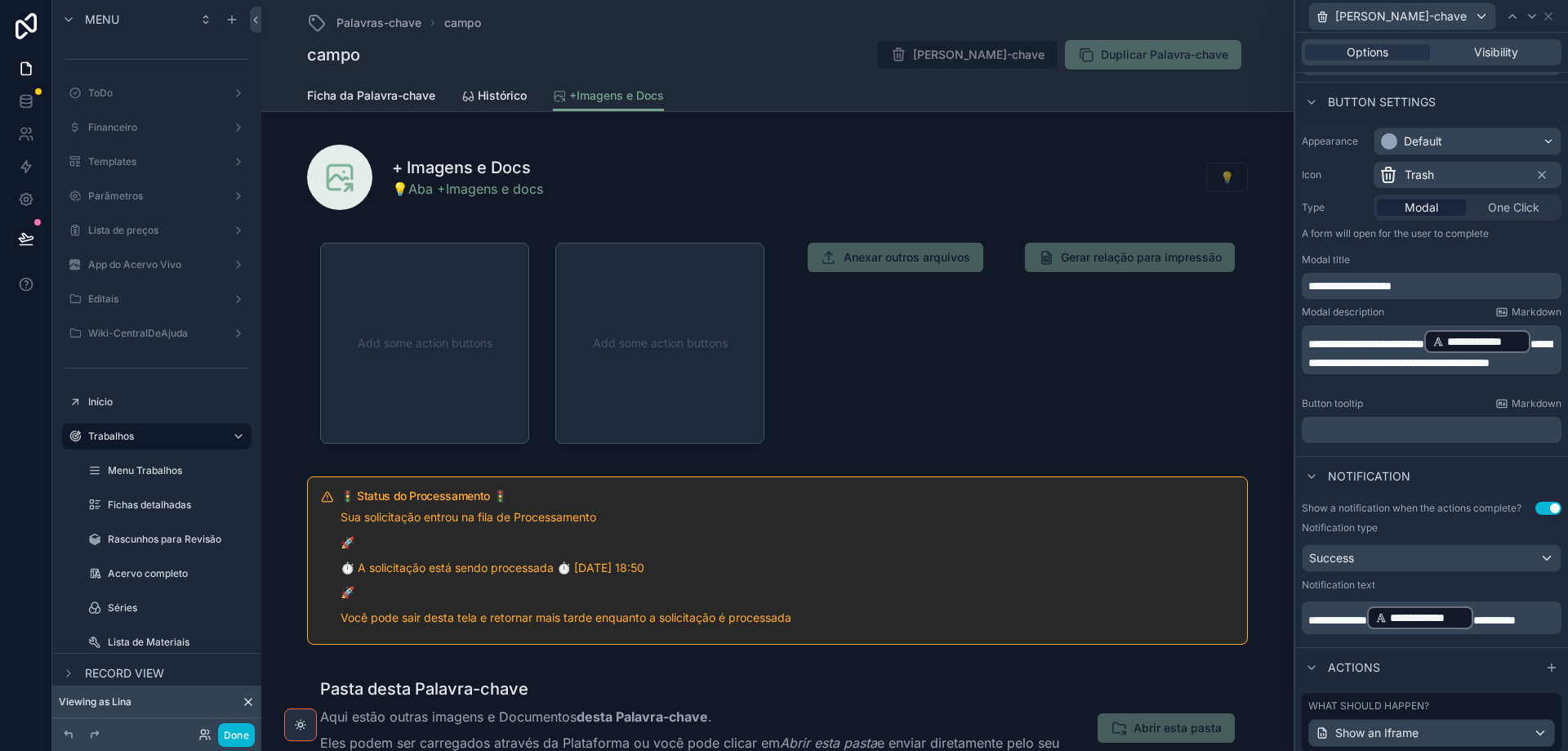
scroll to position [271, 0]
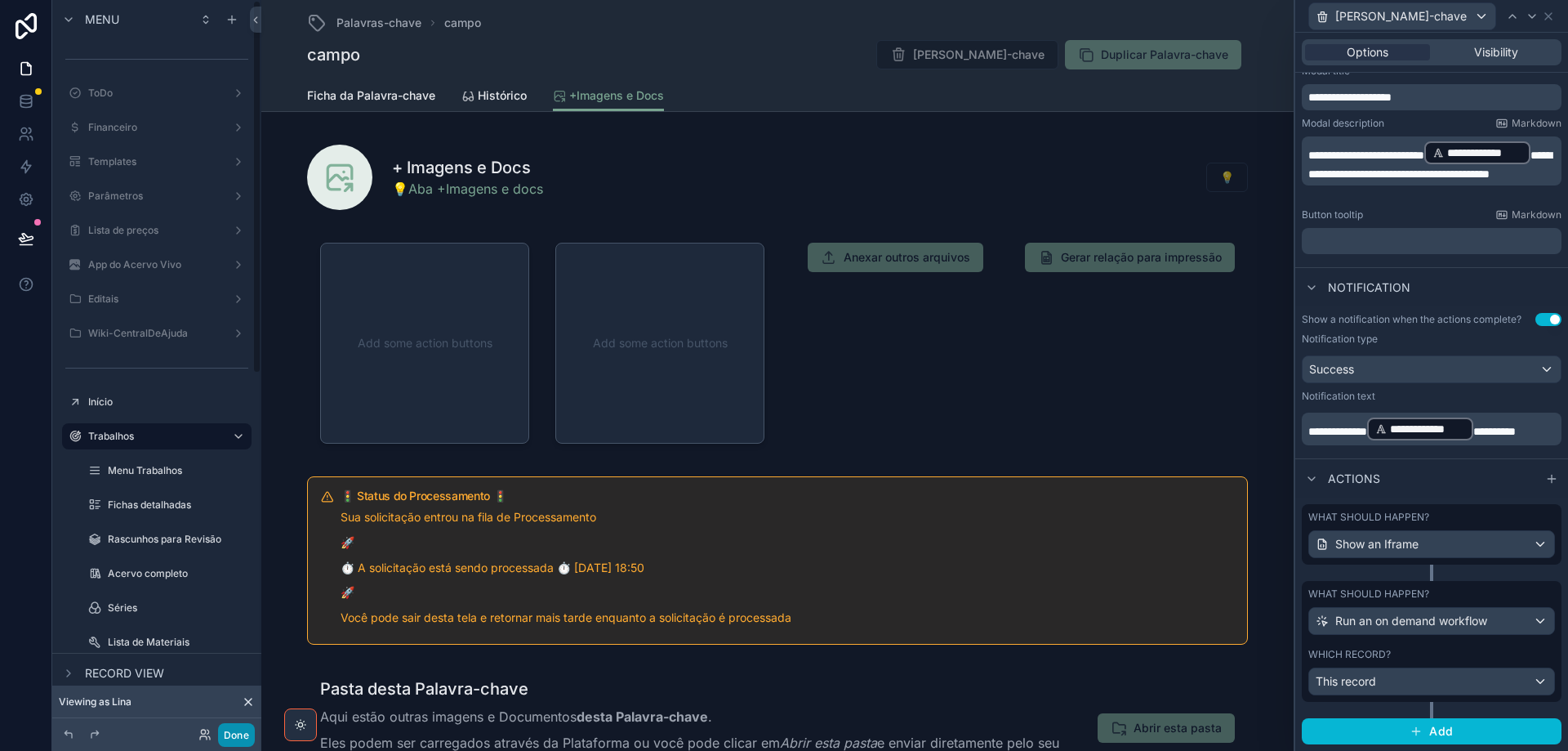
click at [232, 742] on button "Done" at bounding box center [236, 735] width 37 height 23
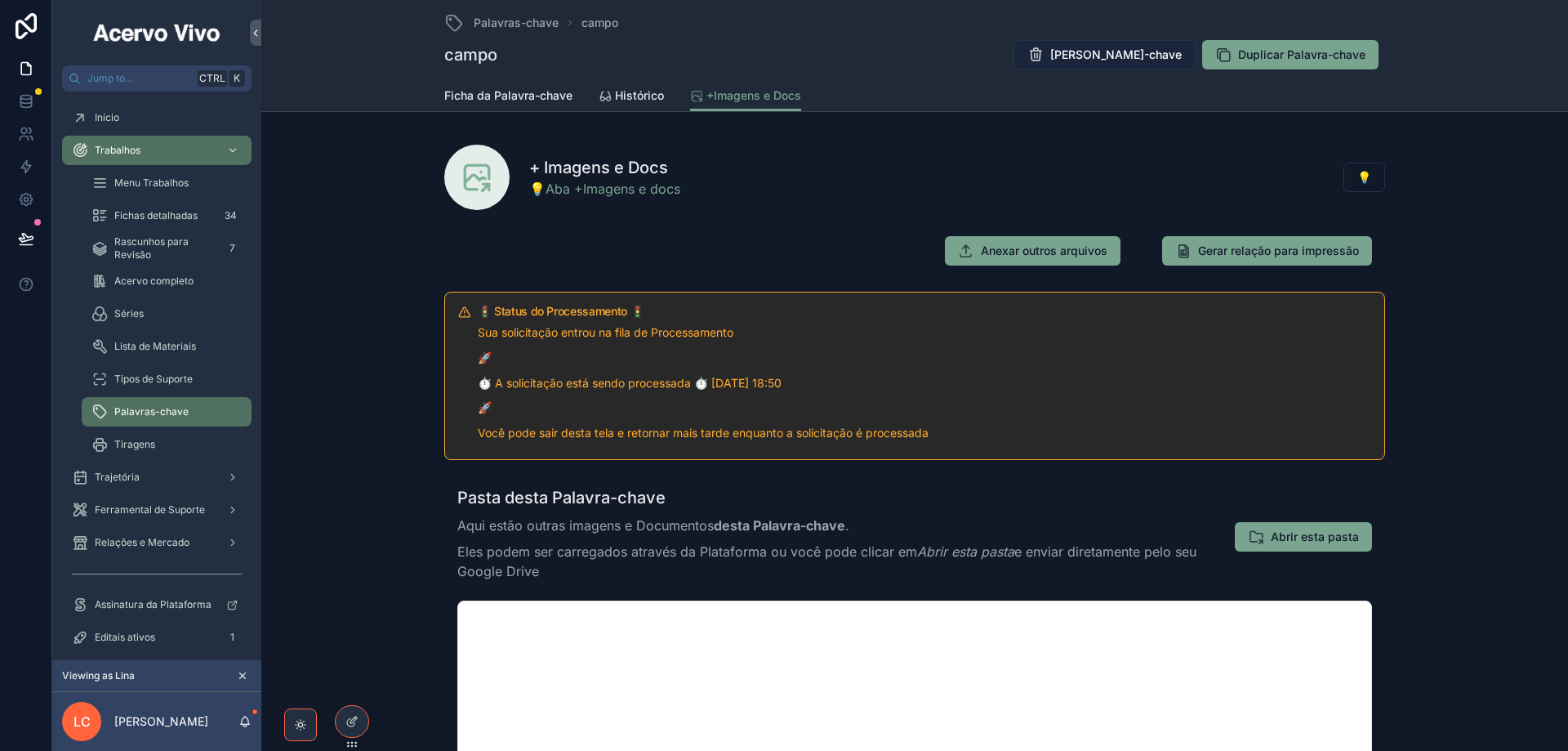
click at [1104, 52] on span "[PERSON_NAME]-chave" at bounding box center [1116, 54] width 131 height 16
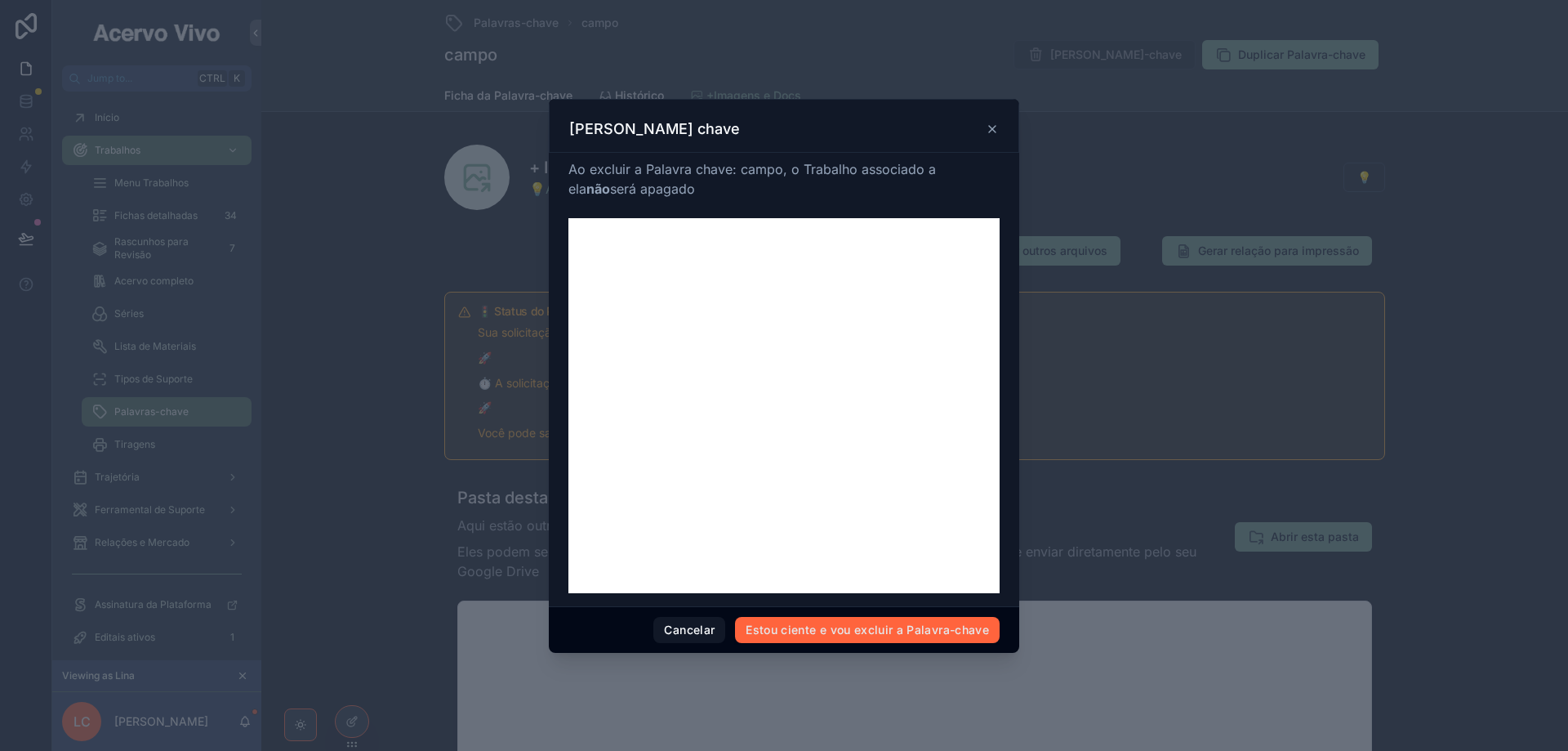
click at [838, 630] on button "Estou ciente e vou excluir a Palavra-chave" at bounding box center [867, 630] width 264 height 26
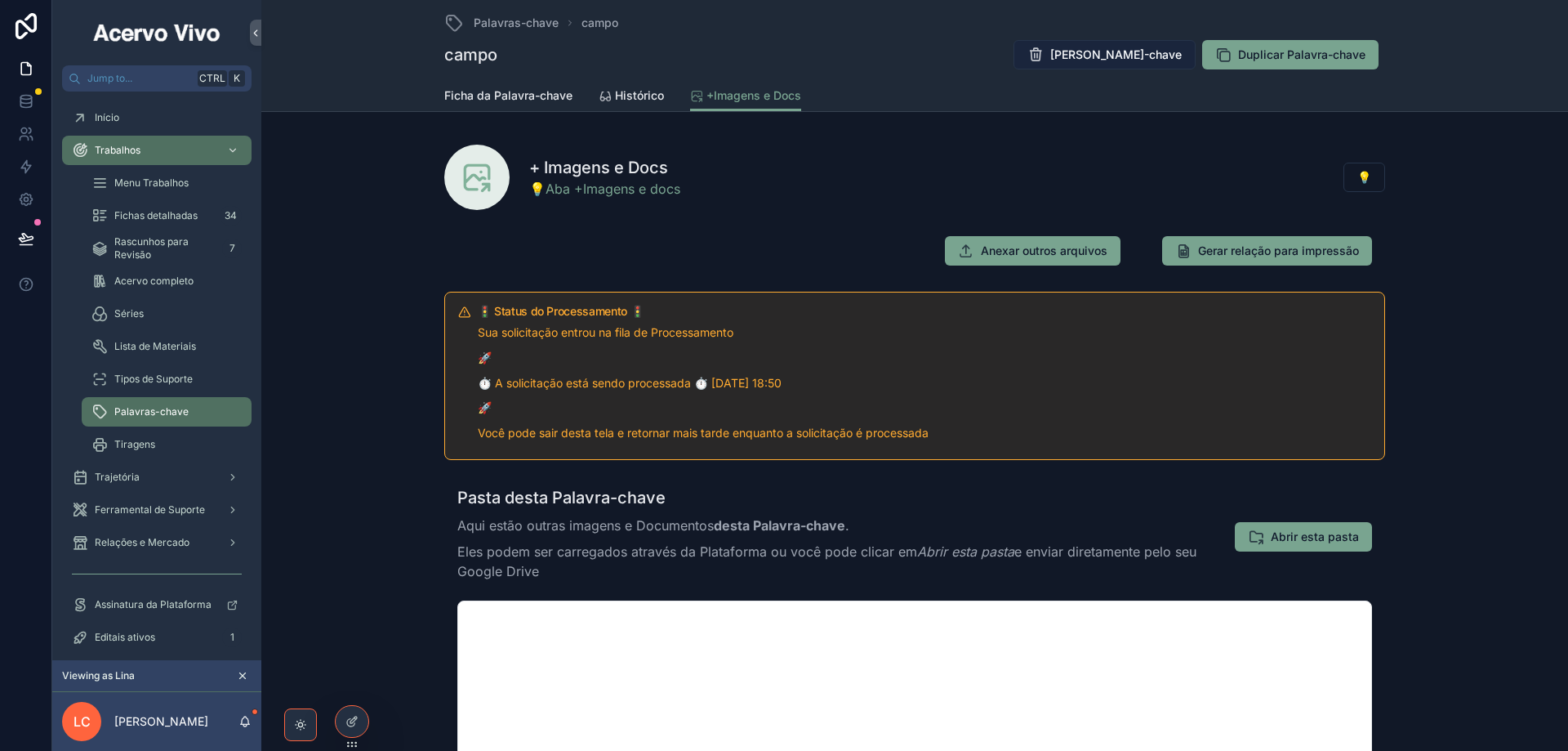
click at [1137, 50] on span "[PERSON_NAME]-chave" at bounding box center [1116, 54] width 131 height 16
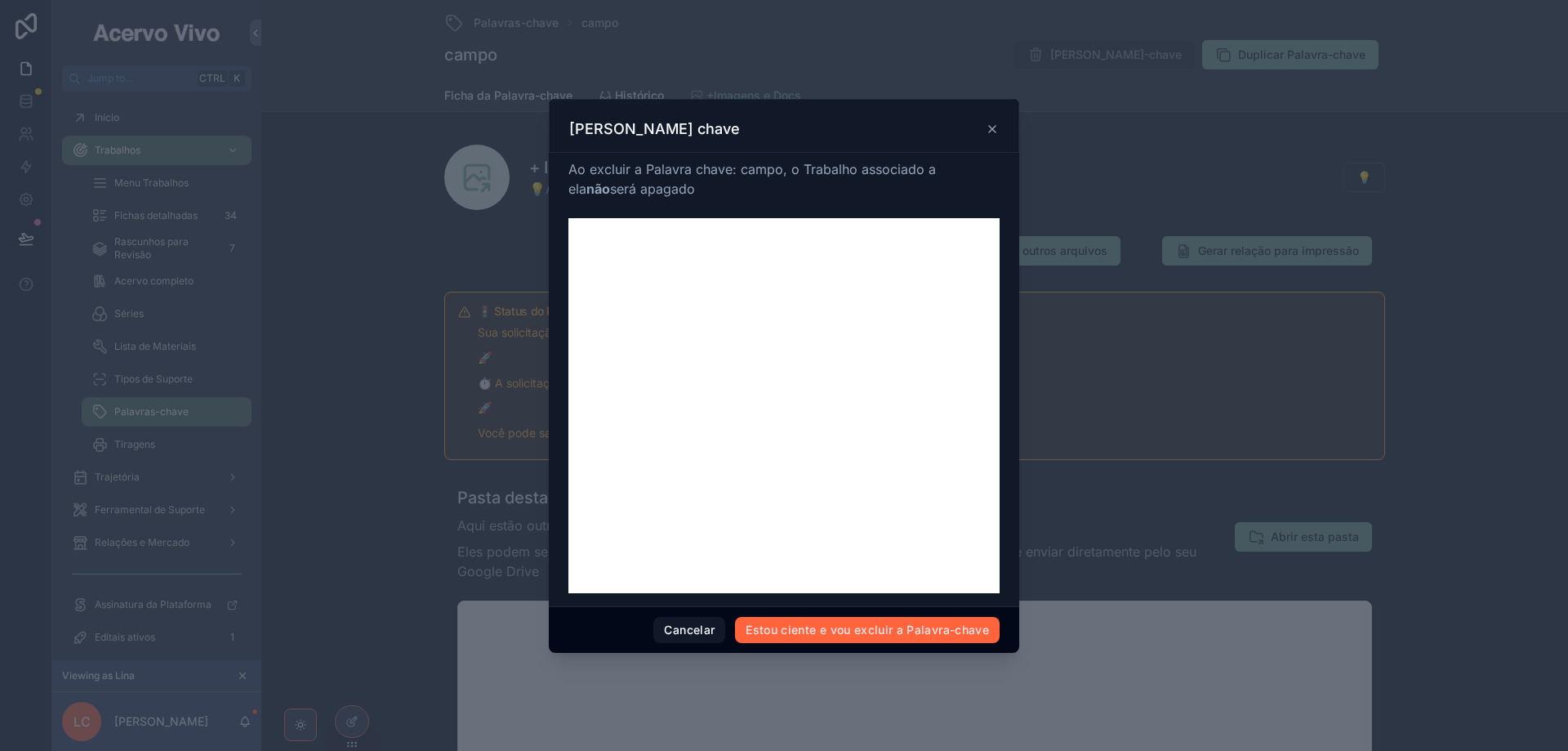
click at [906, 633] on button "Estou ciente e vou excluir a Palavra-chave" at bounding box center [867, 630] width 264 height 26
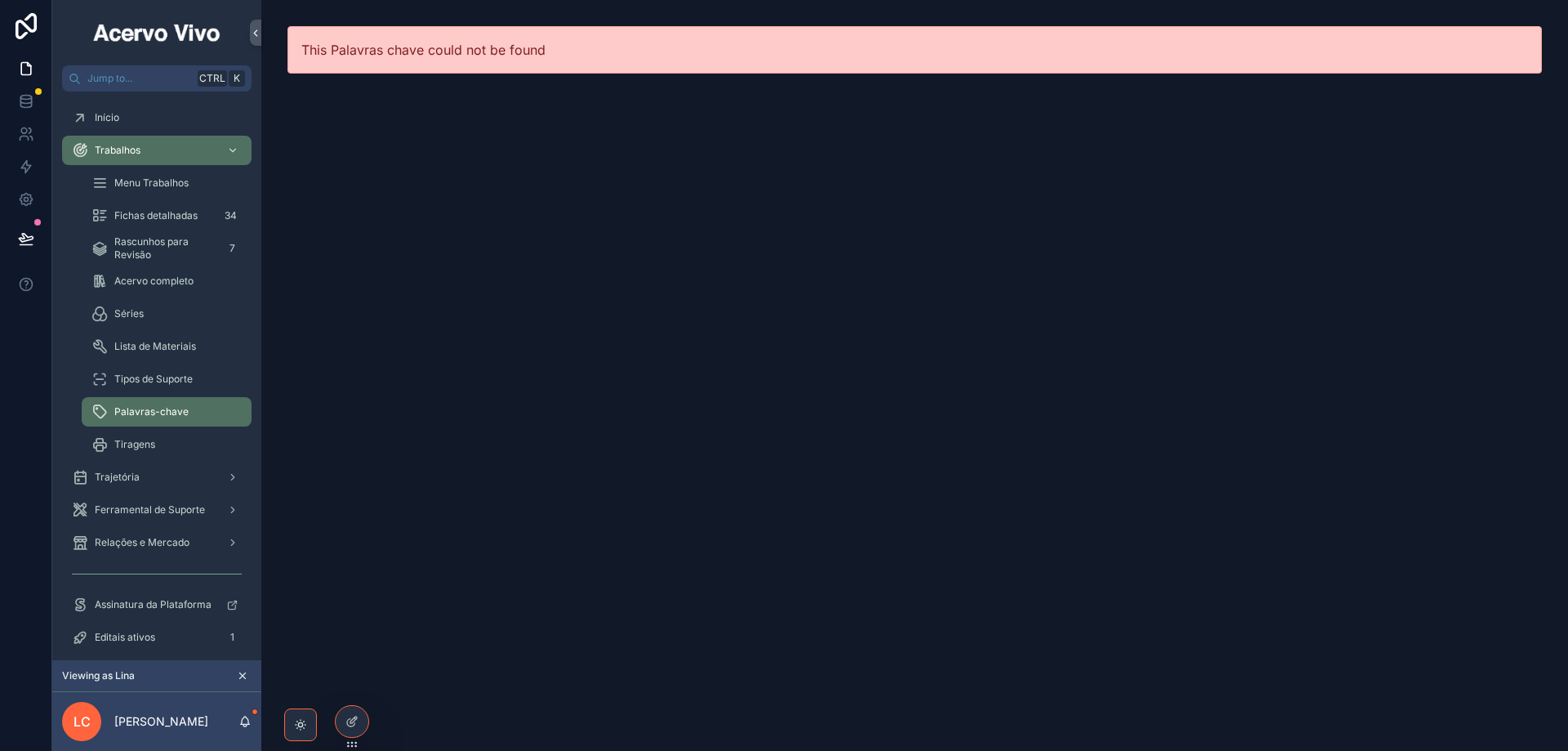
click at [165, 417] on span "Palavras-chave" at bounding box center [151, 411] width 74 height 13
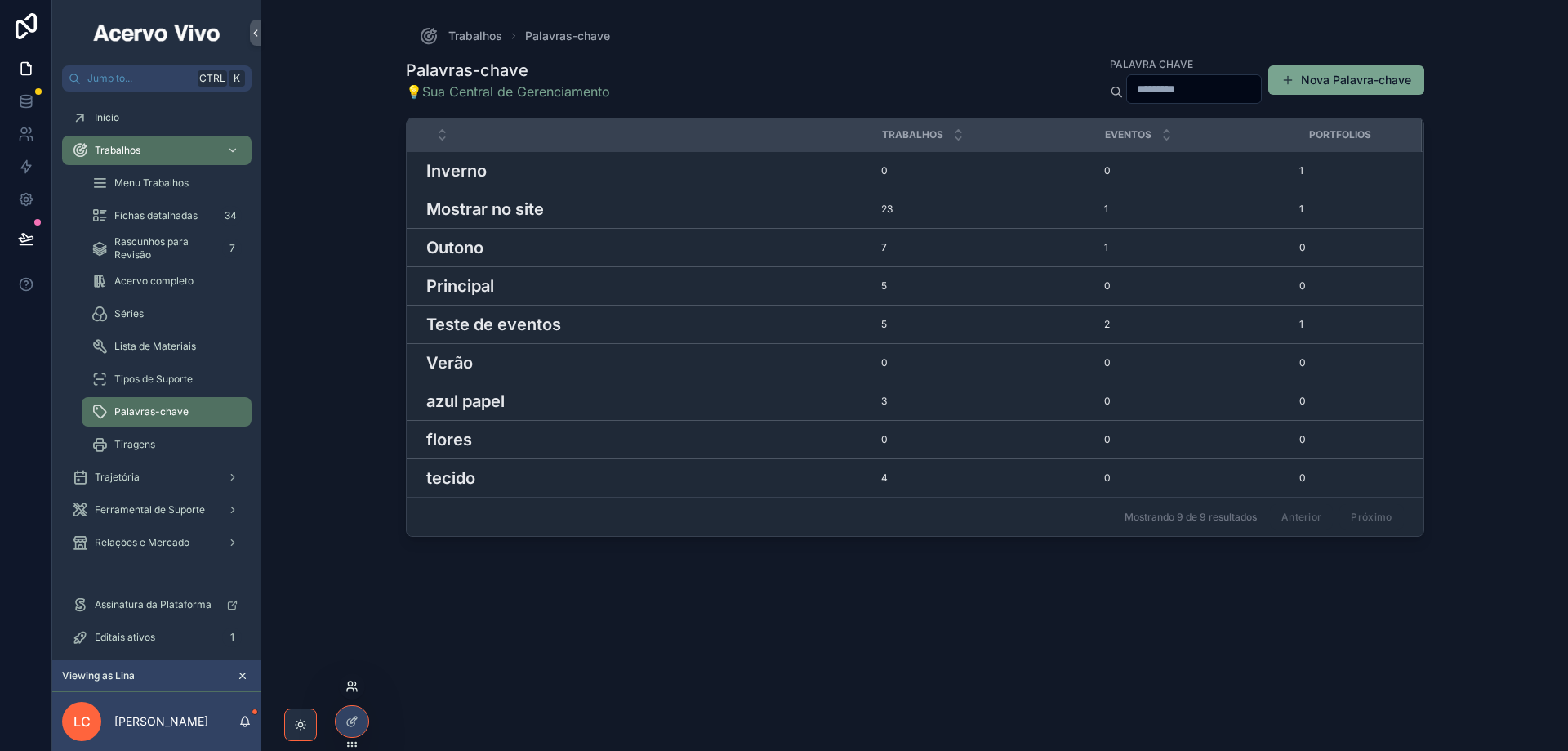
click at [351, 684] on icon at bounding box center [352, 686] width 13 height 13
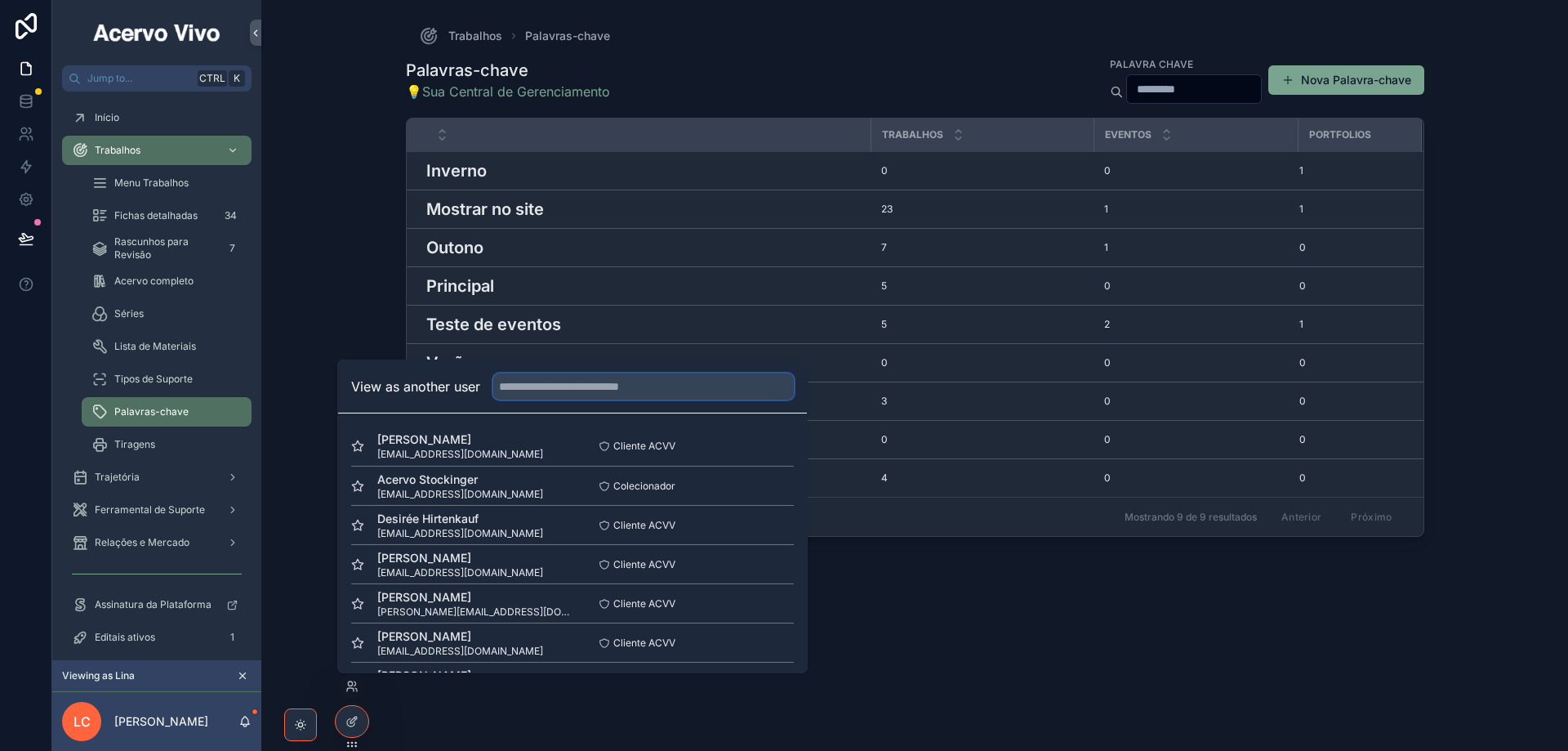
click at [581, 386] on input "text" at bounding box center [644, 386] width 301 height 26
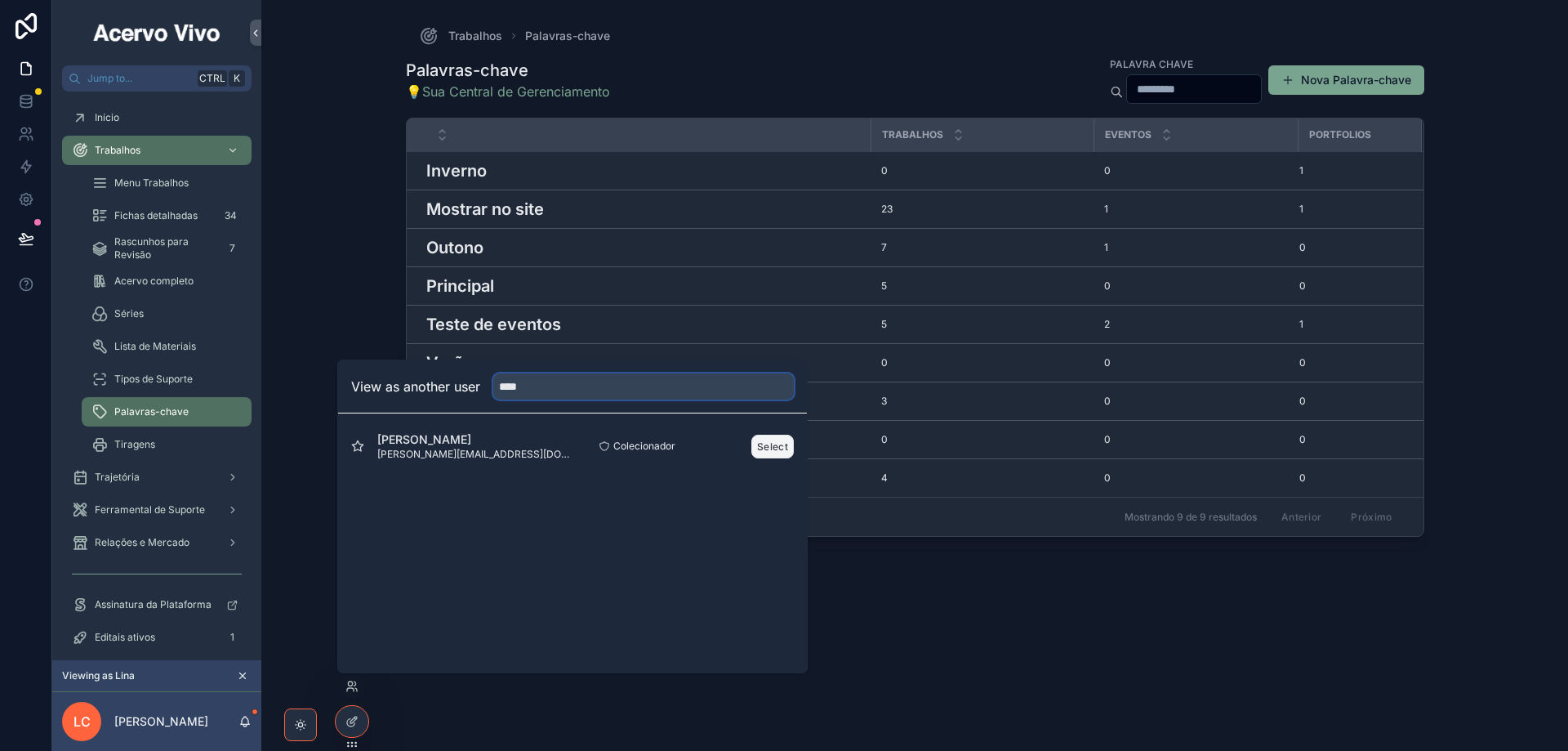
type input "****"
click at [761, 451] on button "Select" at bounding box center [772, 446] width 42 height 23
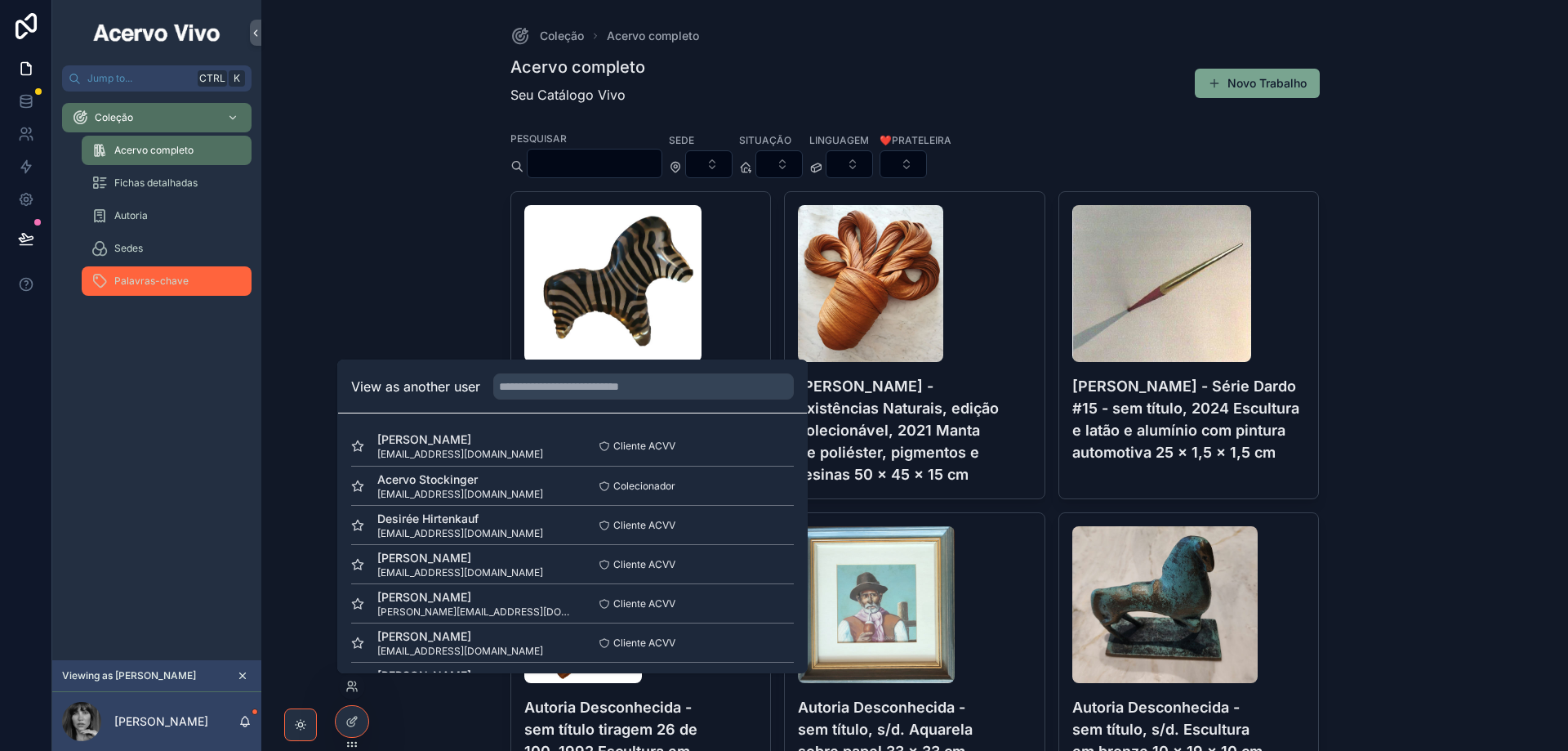
drag, startPoint x: 172, startPoint y: 282, endPoint x: 209, endPoint y: 283, distance: 37.0
click at [171, 283] on span "Palavras-chave" at bounding box center [151, 281] width 74 height 13
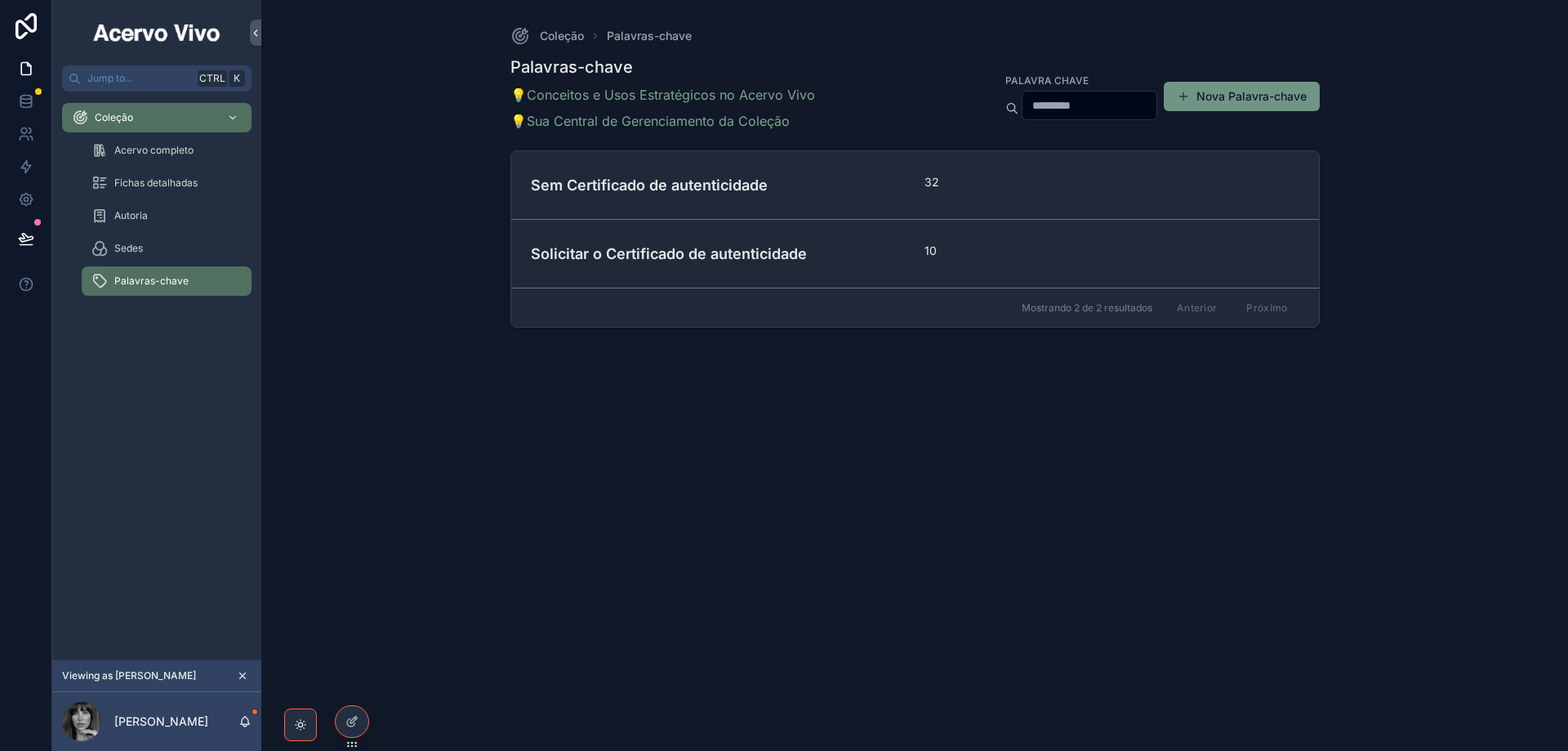
click at [1221, 87] on button "Nova Palavra-chave" at bounding box center [1241, 97] width 156 height 29
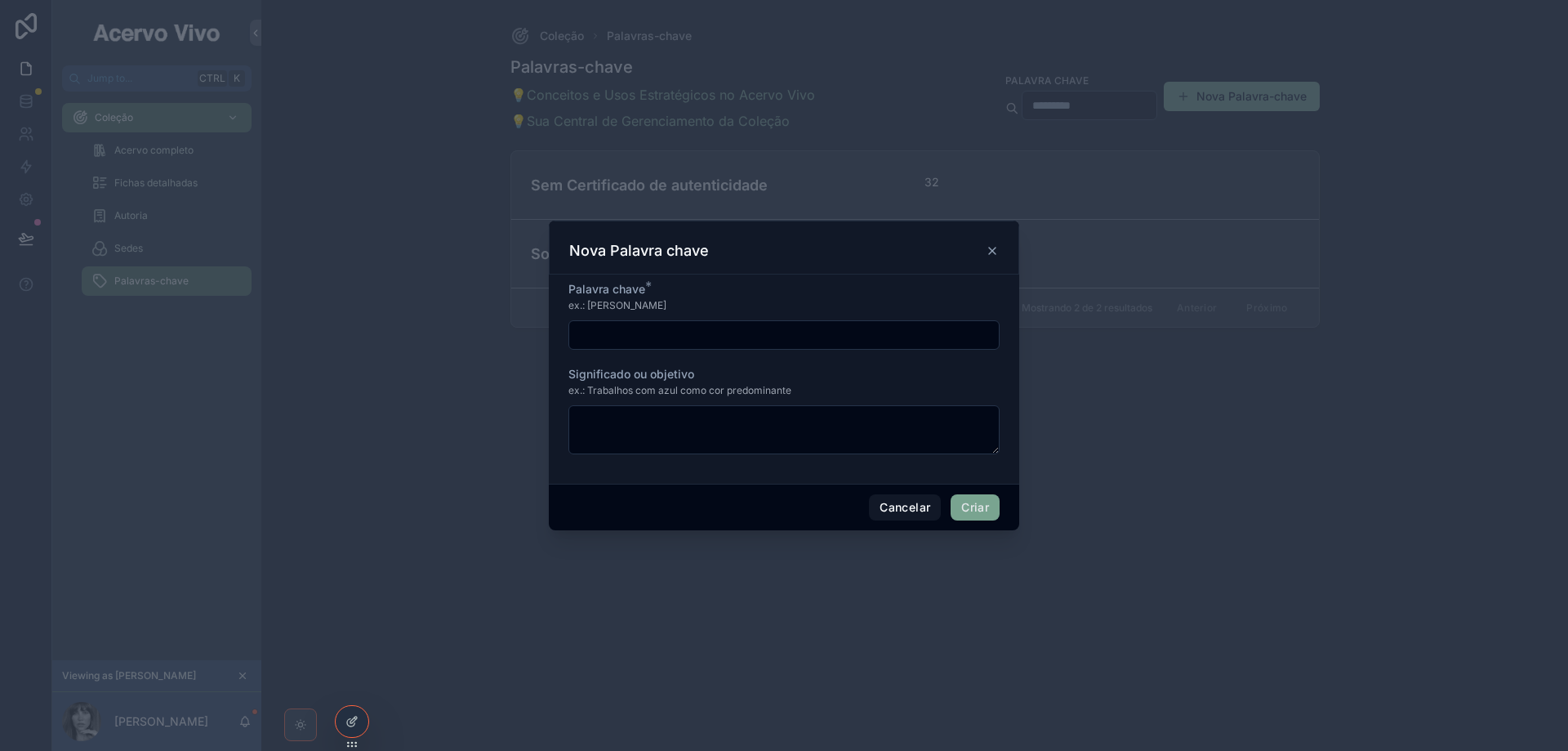
click at [647, 332] on input "scrollable content" at bounding box center [784, 334] width 429 height 22
type input "**********"
click at [968, 504] on button "Criar" at bounding box center [975, 507] width 49 height 26
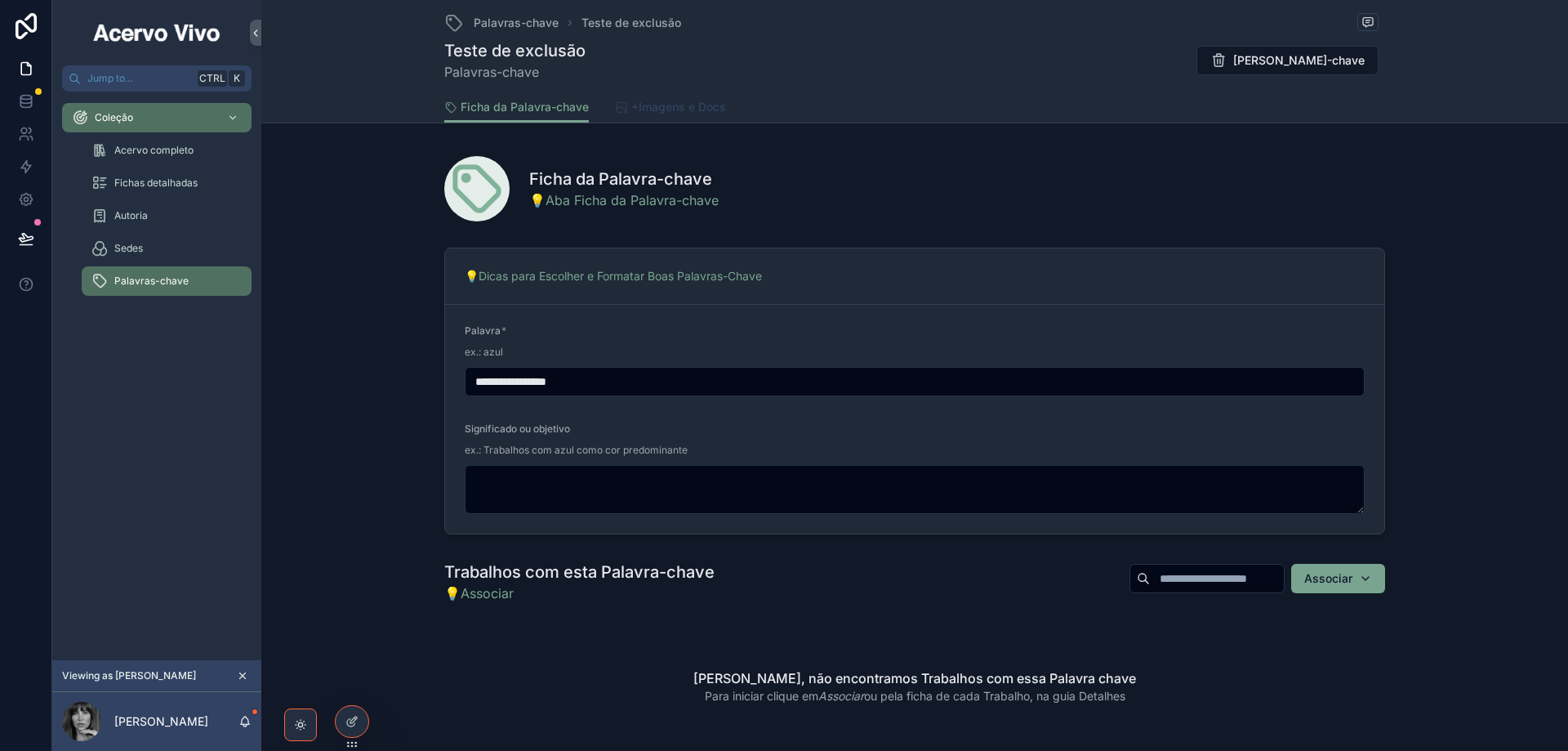
click at [700, 109] on span "+Imagens e Docs" at bounding box center [679, 106] width 95 height 16
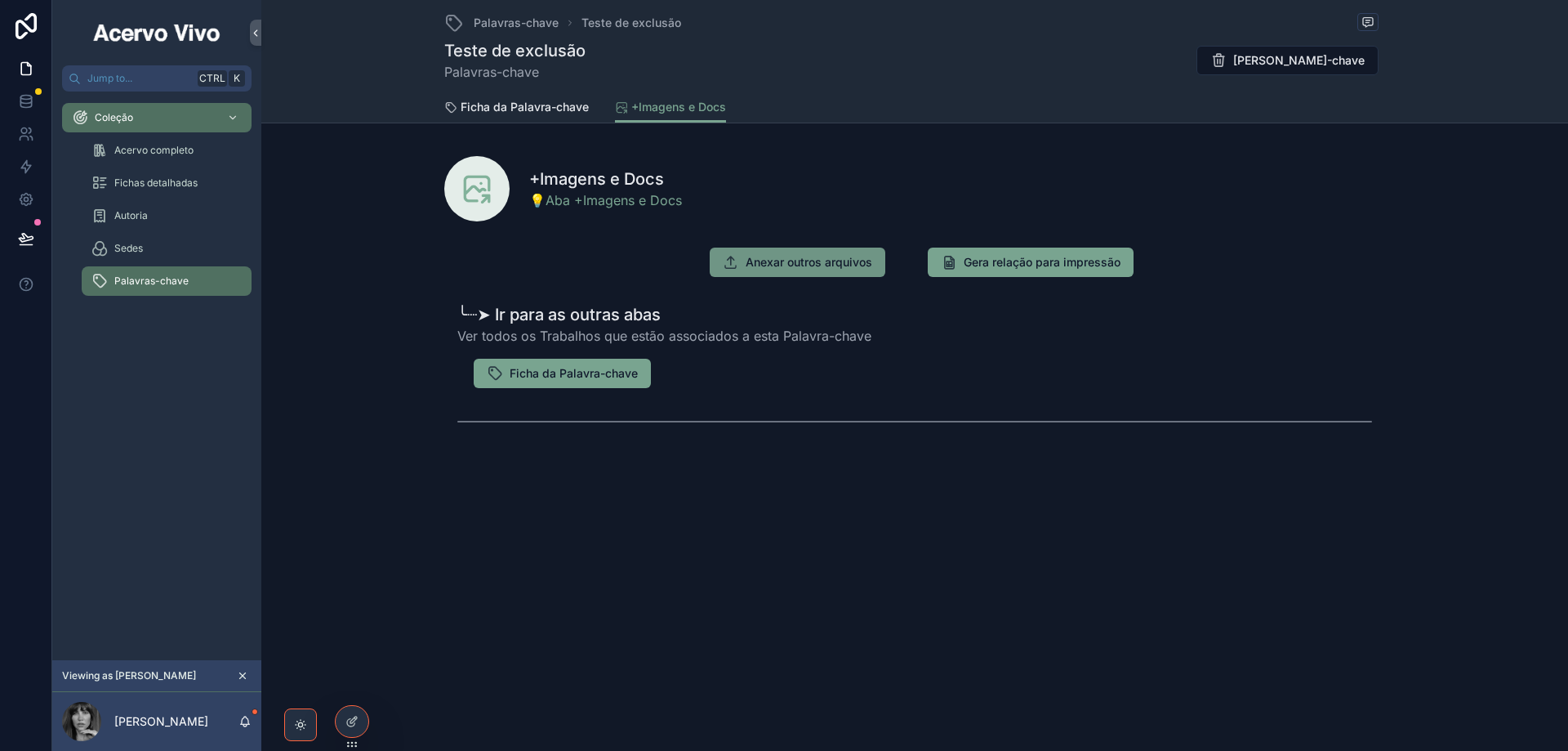
click at [774, 264] on span "Anexar outros arquivos" at bounding box center [809, 262] width 127 height 16
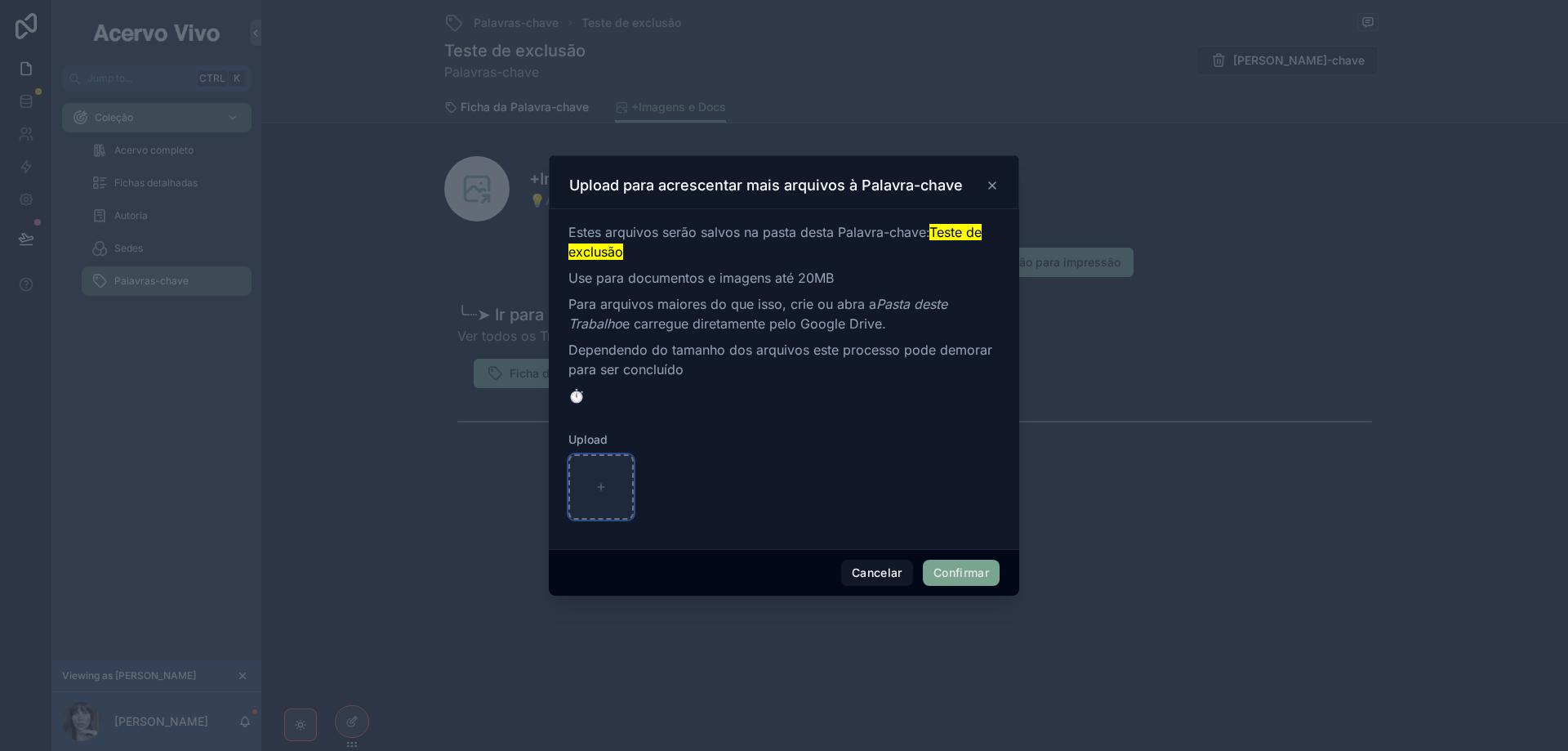
click at [600, 474] on div at bounding box center [601, 487] width 66 height 66
type input "**********"
click at [960, 578] on button "Confirmar" at bounding box center [961, 573] width 77 height 26
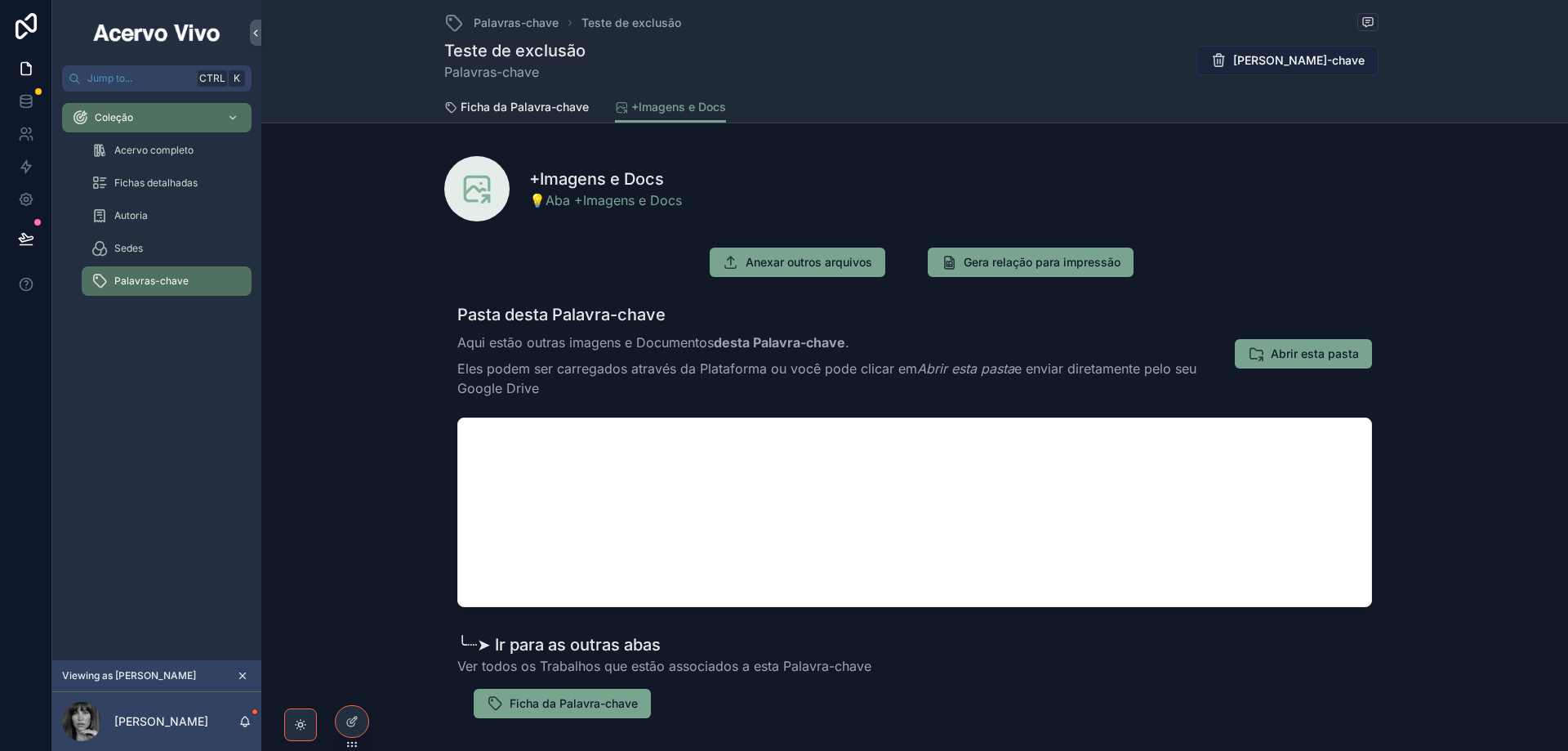
click at [1283, 60] on span "[PERSON_NAME]-chave" at bounding box center [1299, 60] width 131 height 16
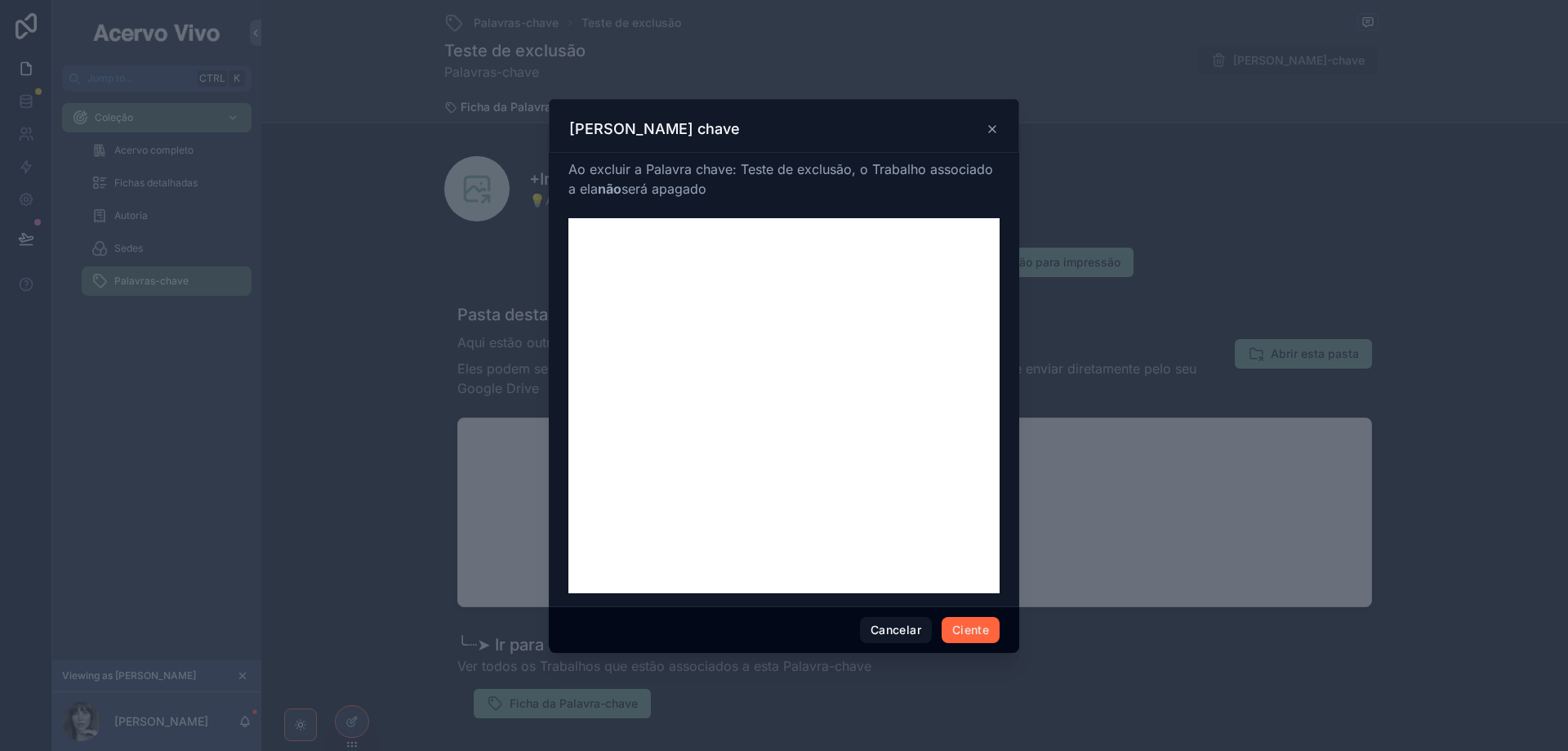
click at [966, 633] on button "Ciente" at bounding box center [970, 630] width 58 height 26
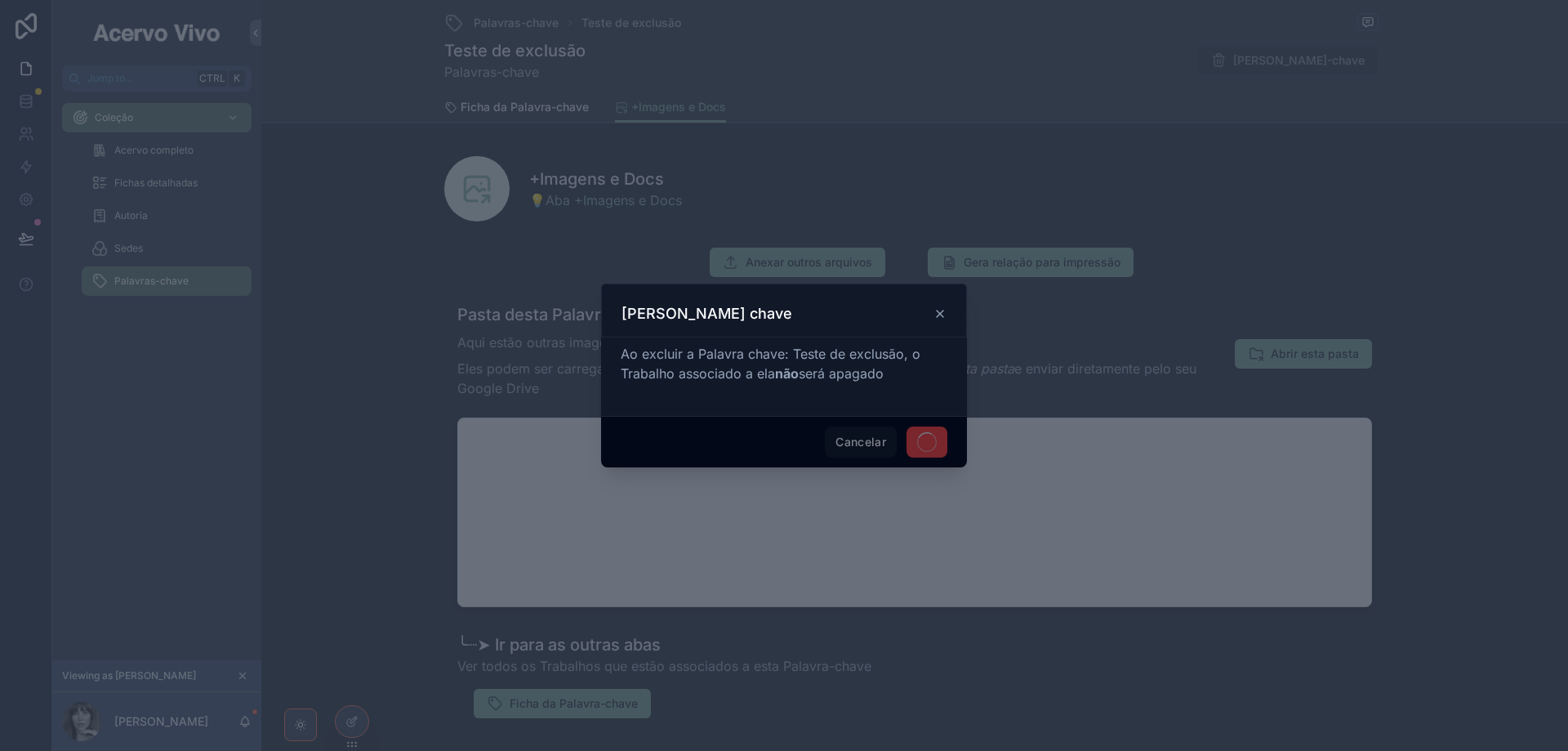
click at [869, 441] on span "Cancelar" at bounding box center [860, 442] width 72 height 31
click at [871, 441] on span "Cancelar" at bounding box center [860, 442] width 72 height 31
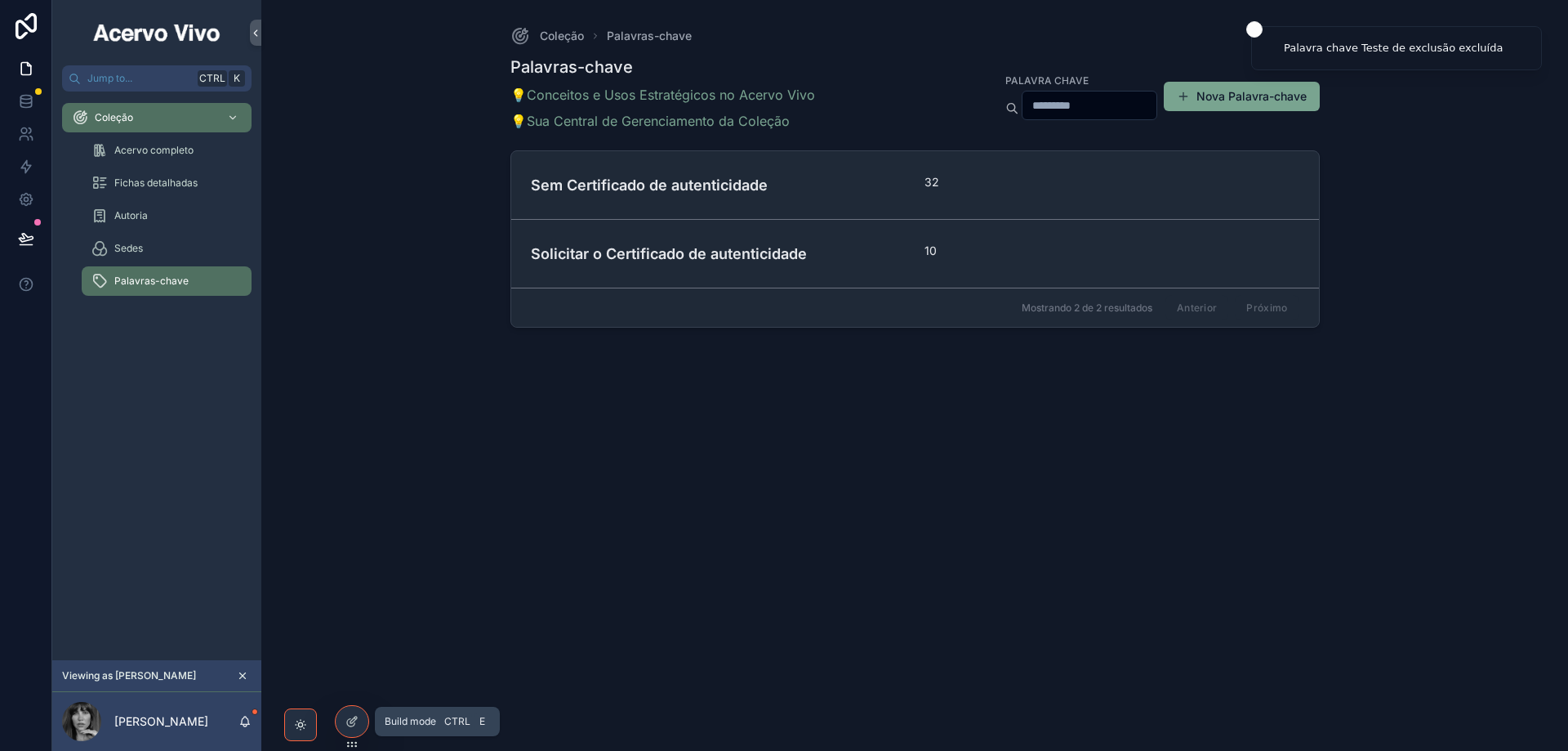
drag, startPoint x: 340, startPoint y: 722, endPoint x: 407, endPoint y: 698, distance: 71.2
click at [341, 722] on div at bounding box center [352, 722] width 33 height 31
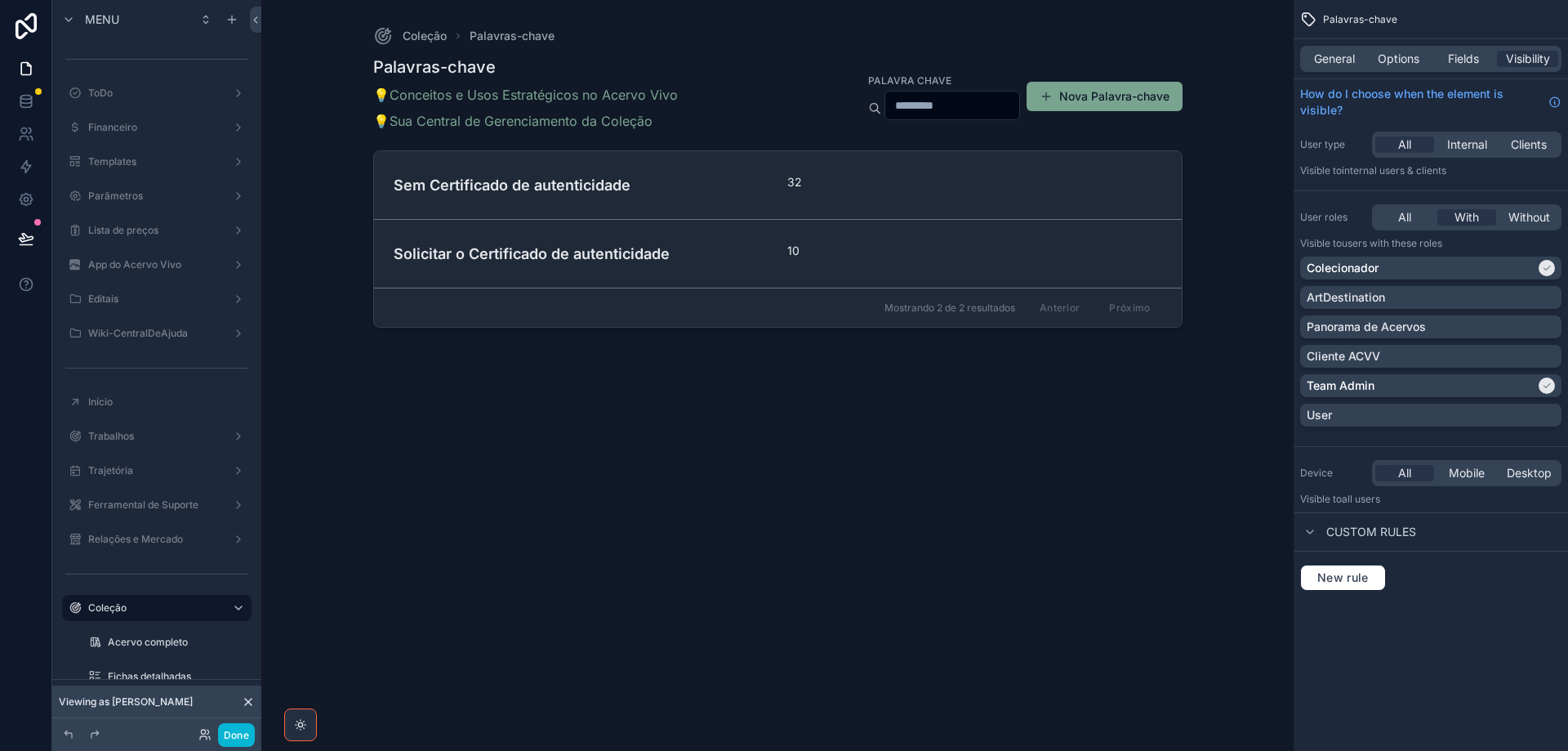
click at [840, 188] on div "scrollable content" at bounding box center [778, 366] width 835 height 731
click at [1108, 99] on button "Nova Palavra-chave" at bounding box center [1104, 97] width 156 height 29
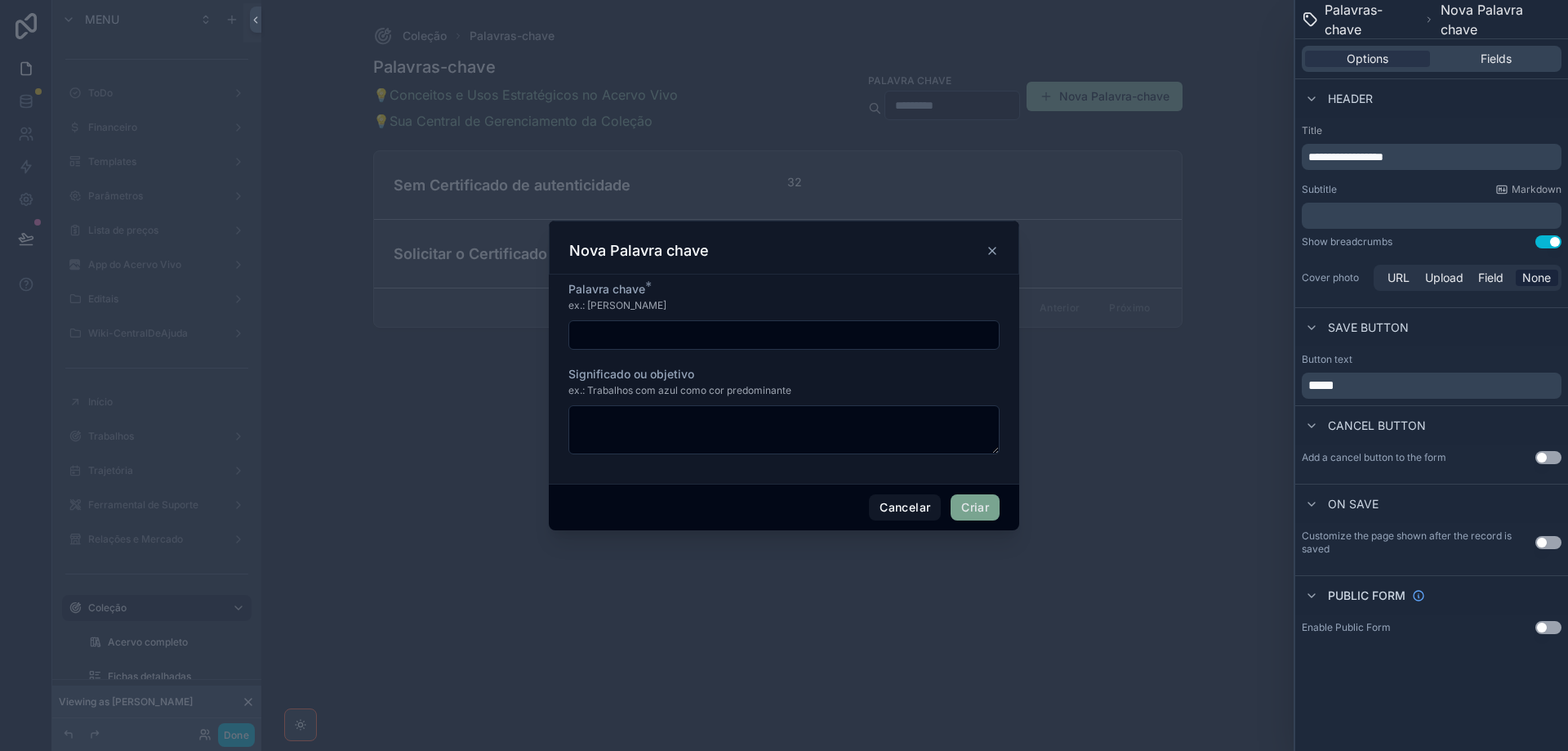
click at [721, 337] on input "scrollable content" at bounding box center [784, 334] width 429 height 22
type input "**********"
drag, startPoint x: 986, startPoint y: 504, endPoint x: 1011, endPoint y: 477, distance: 36.8
click at [986, 505] on button "Criar" at bounding box center [975, 507] width 49 height 26
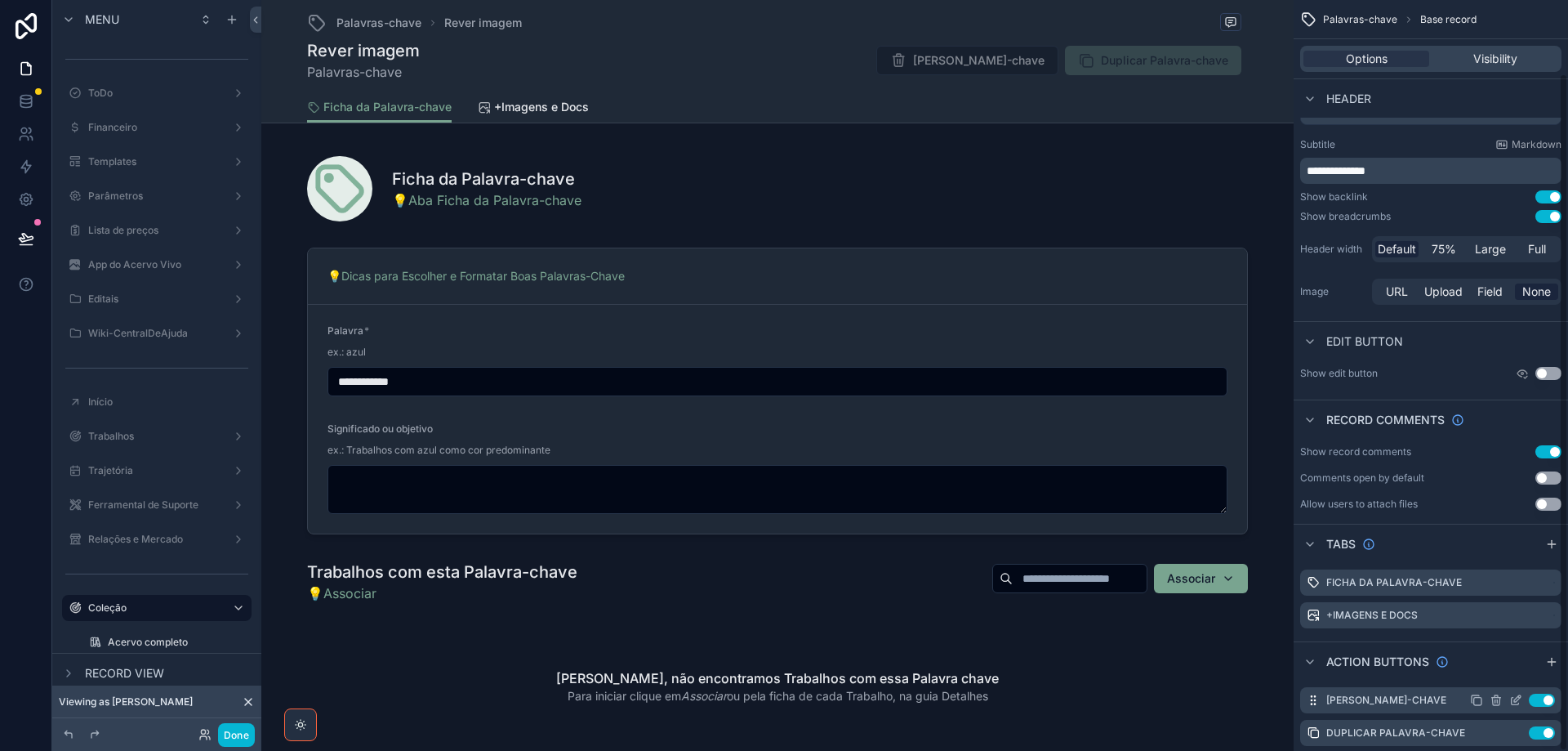
scroll to position [81, 0]
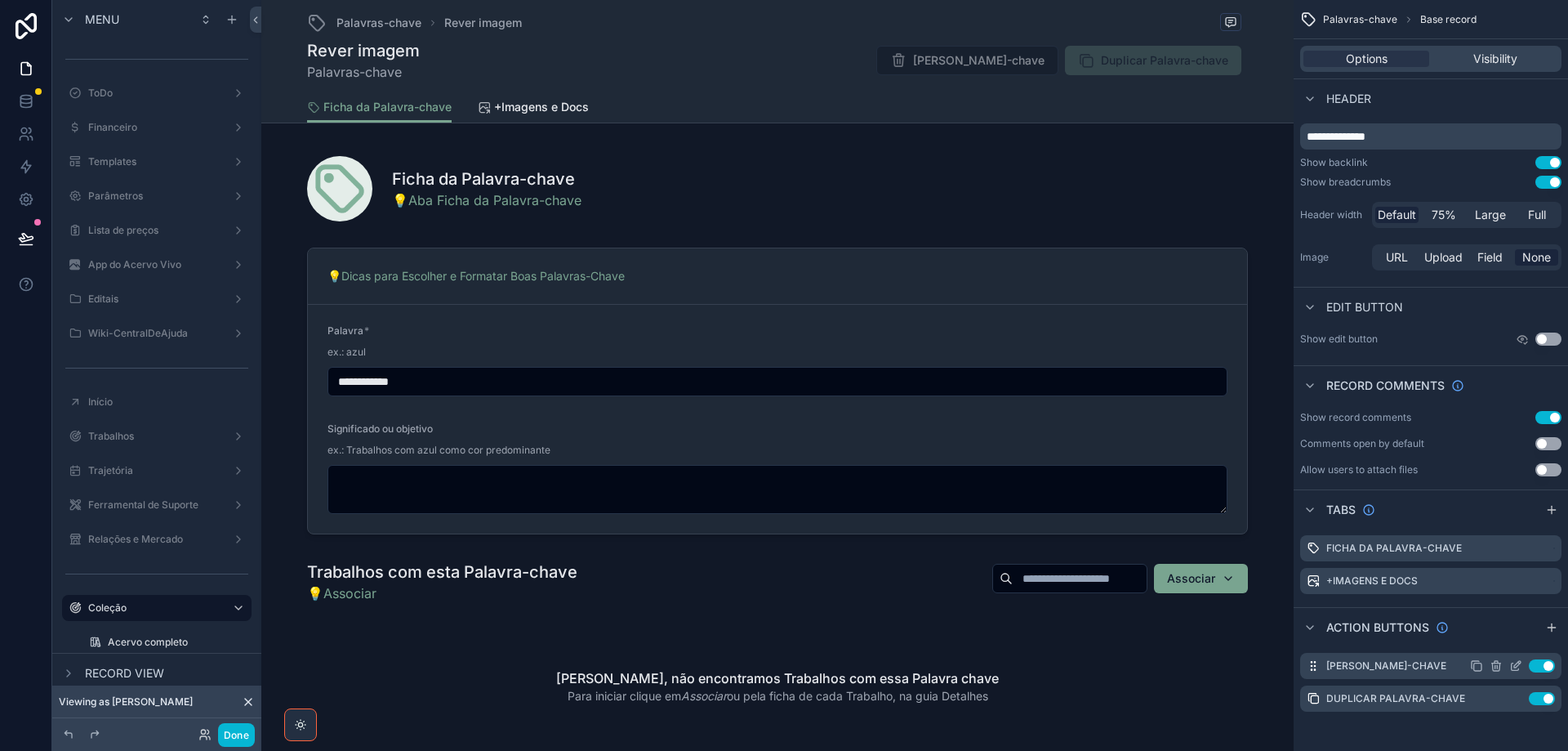
click at [1512, 666] on icon "scrollable content" at bounding box center [1515, 667] width 8 height 8
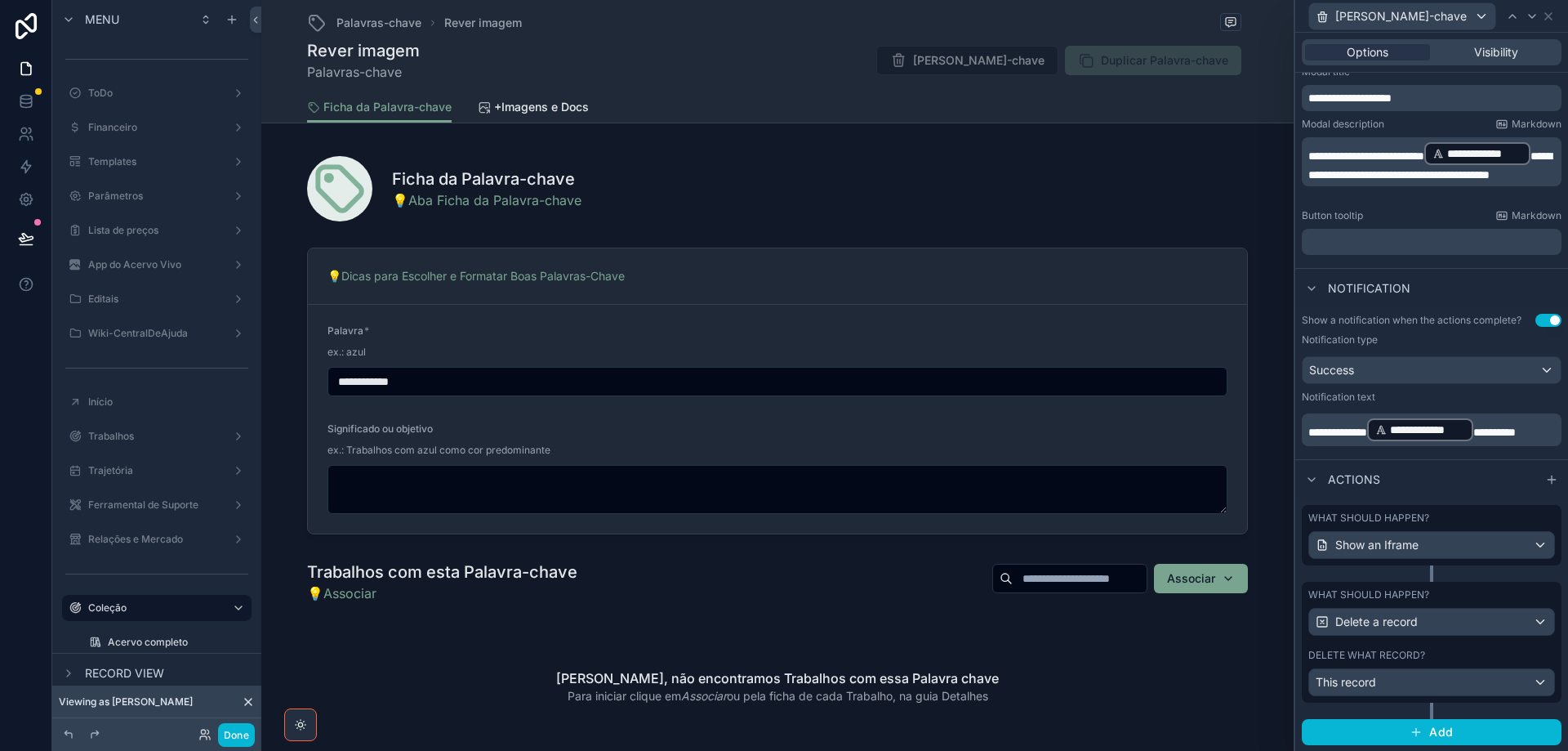
scroll to position [271, 0]
click at [1442, 675] on div "This record" at bounding box center [1432, 681] width 245 height 26
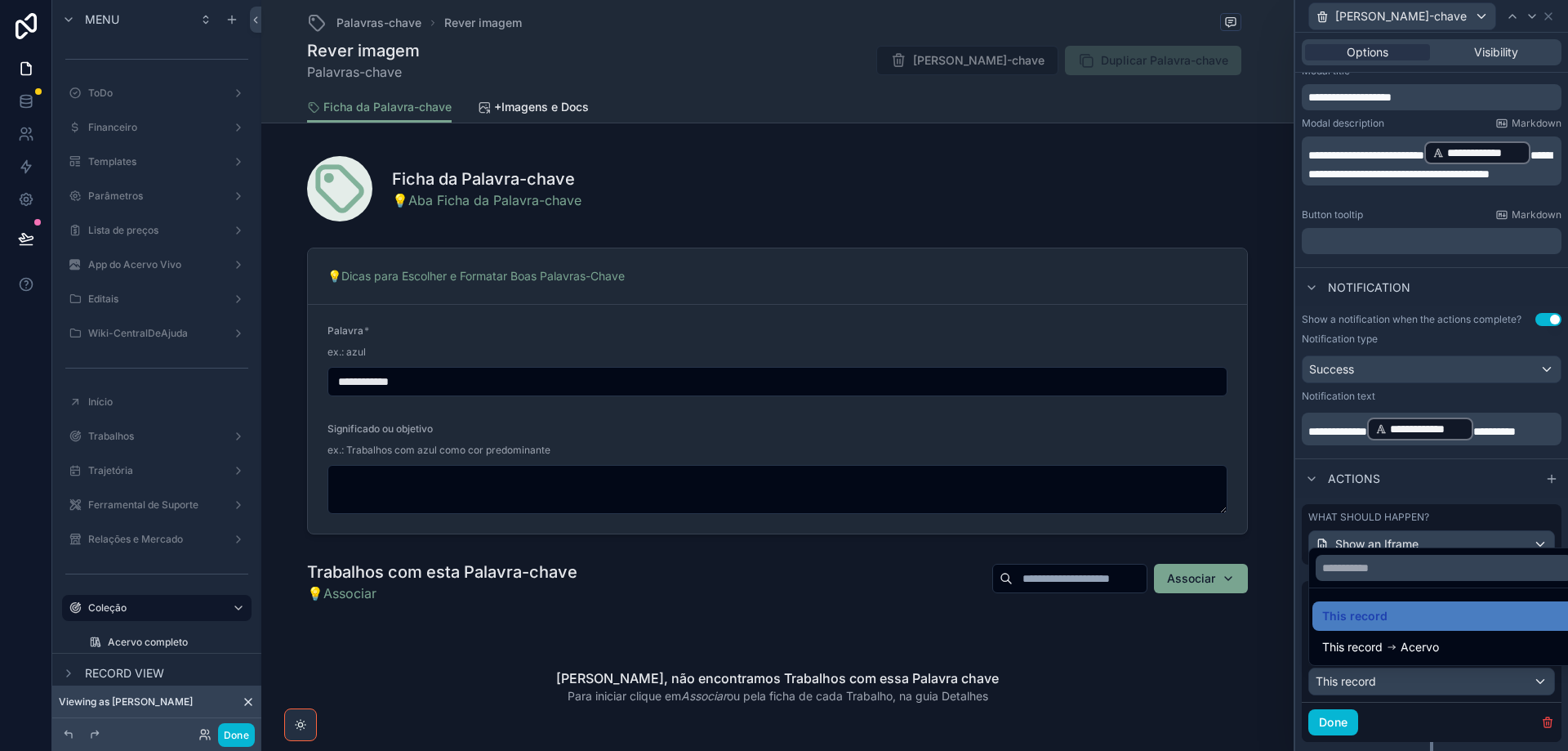
click at [1455, 720] on div at bounding box center [1432, 375] width 273 height 751
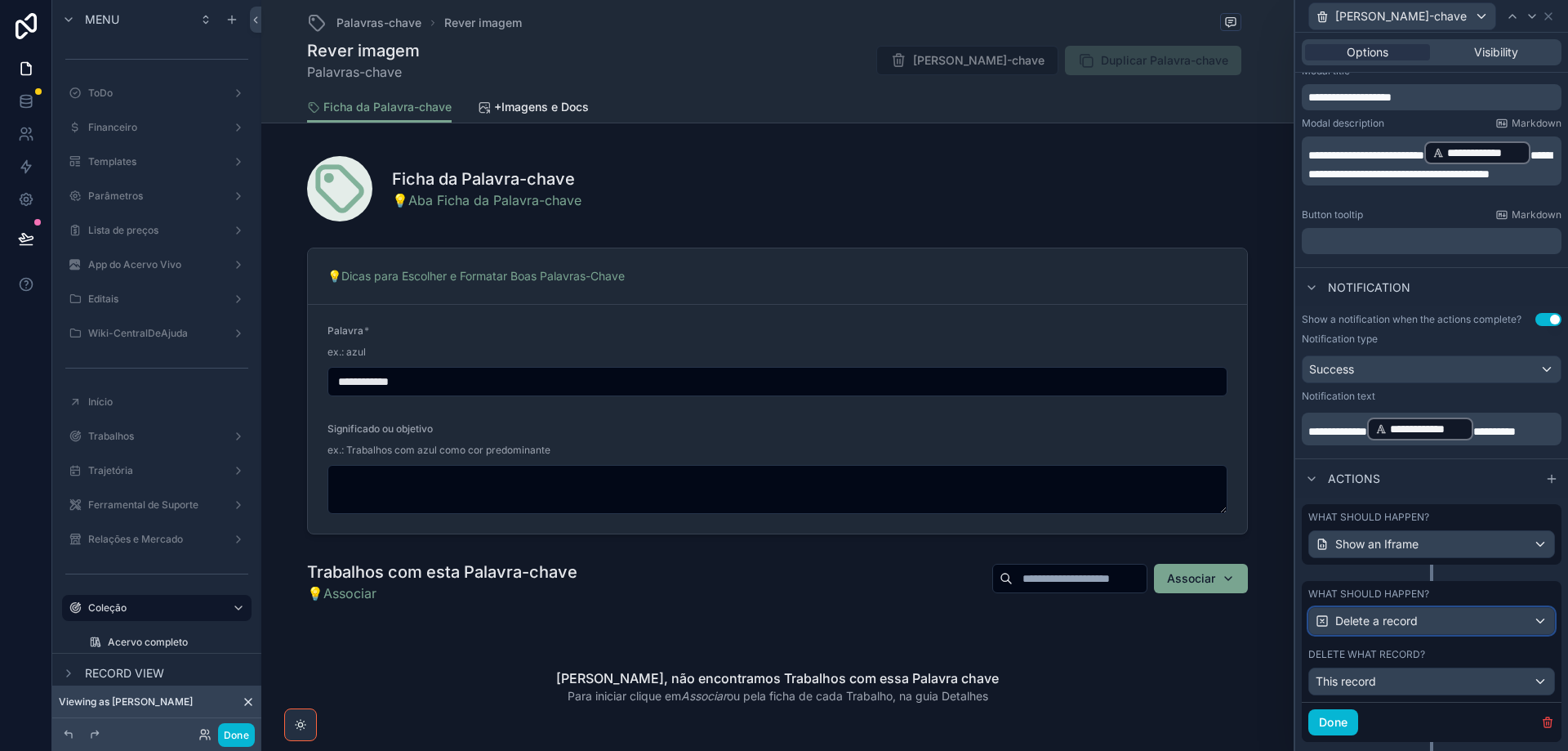
click at [1469, 615] on div "Delete a record" at bounding box center [1432, 621] width 245 height 26
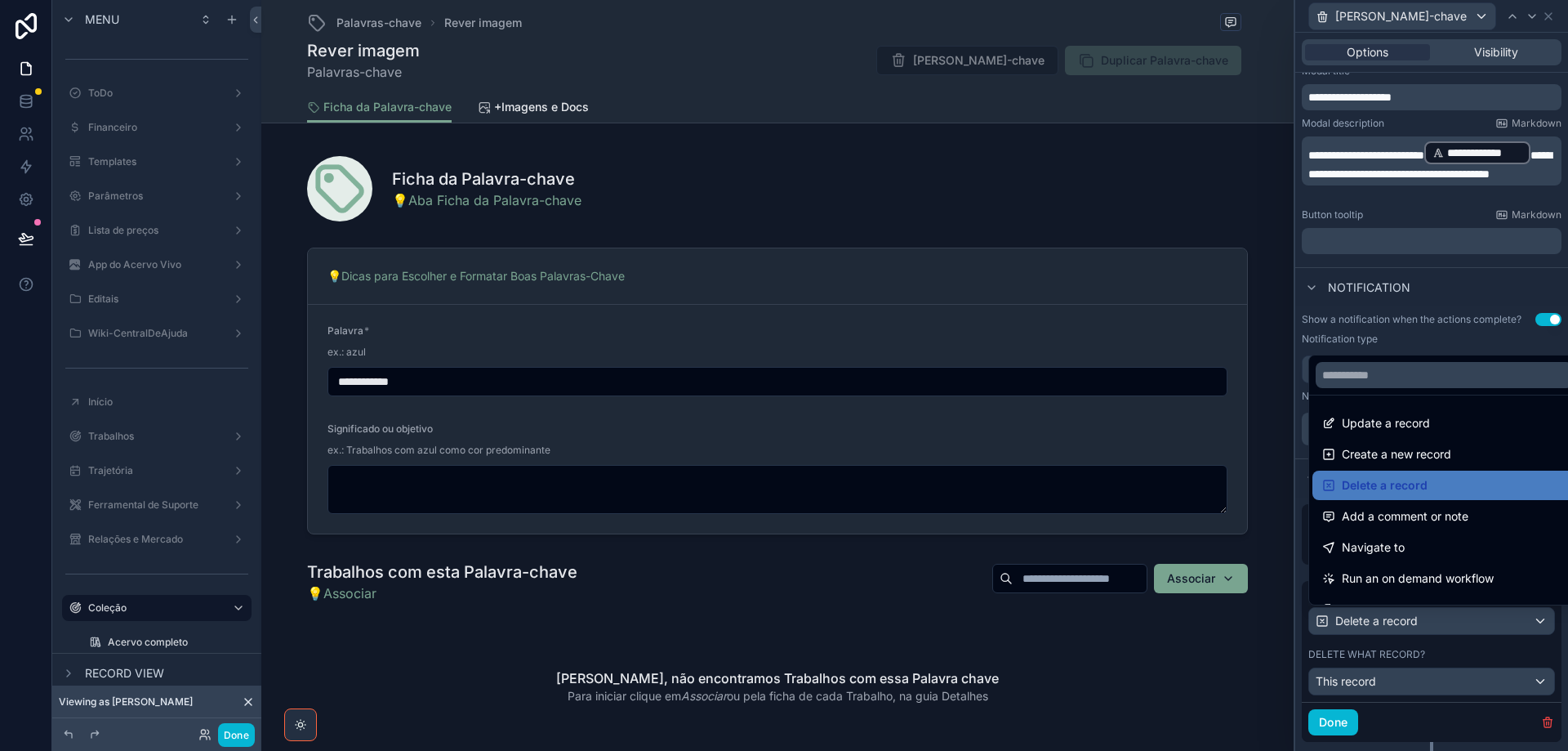
drag, startPoint x: 1452, startPoint y: 578, endPoint x: 1449, endPoint y: 697, distance: 119.0
click at [1453, 578] on span "Run an on demand workflow" at bounding box center [1418, 578] width 152 height 20
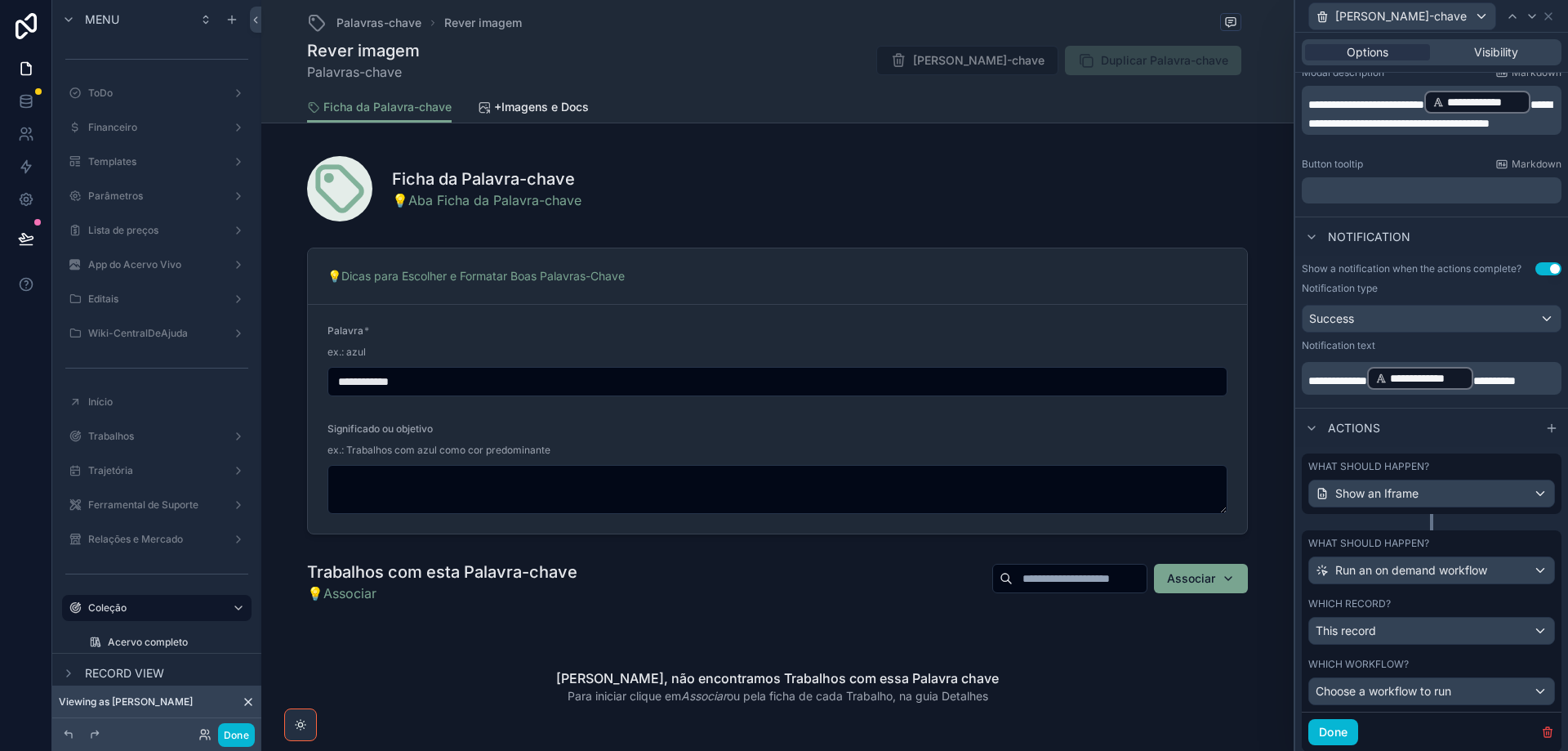
scroll to position [371, 0]
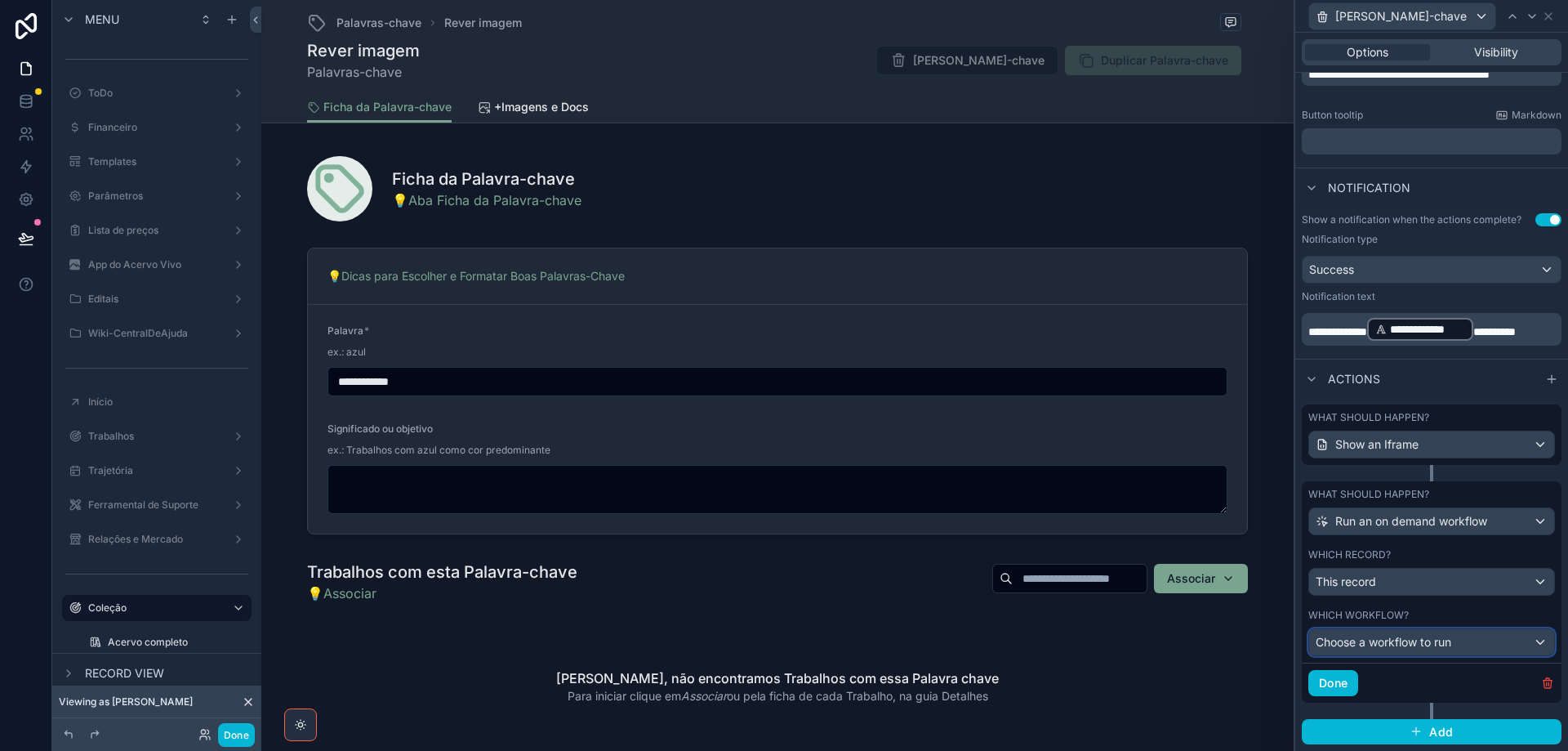
click at [1445, 645] on span "Choose a workflow to run" at bounding box center [1383, 642] width 136 height 14
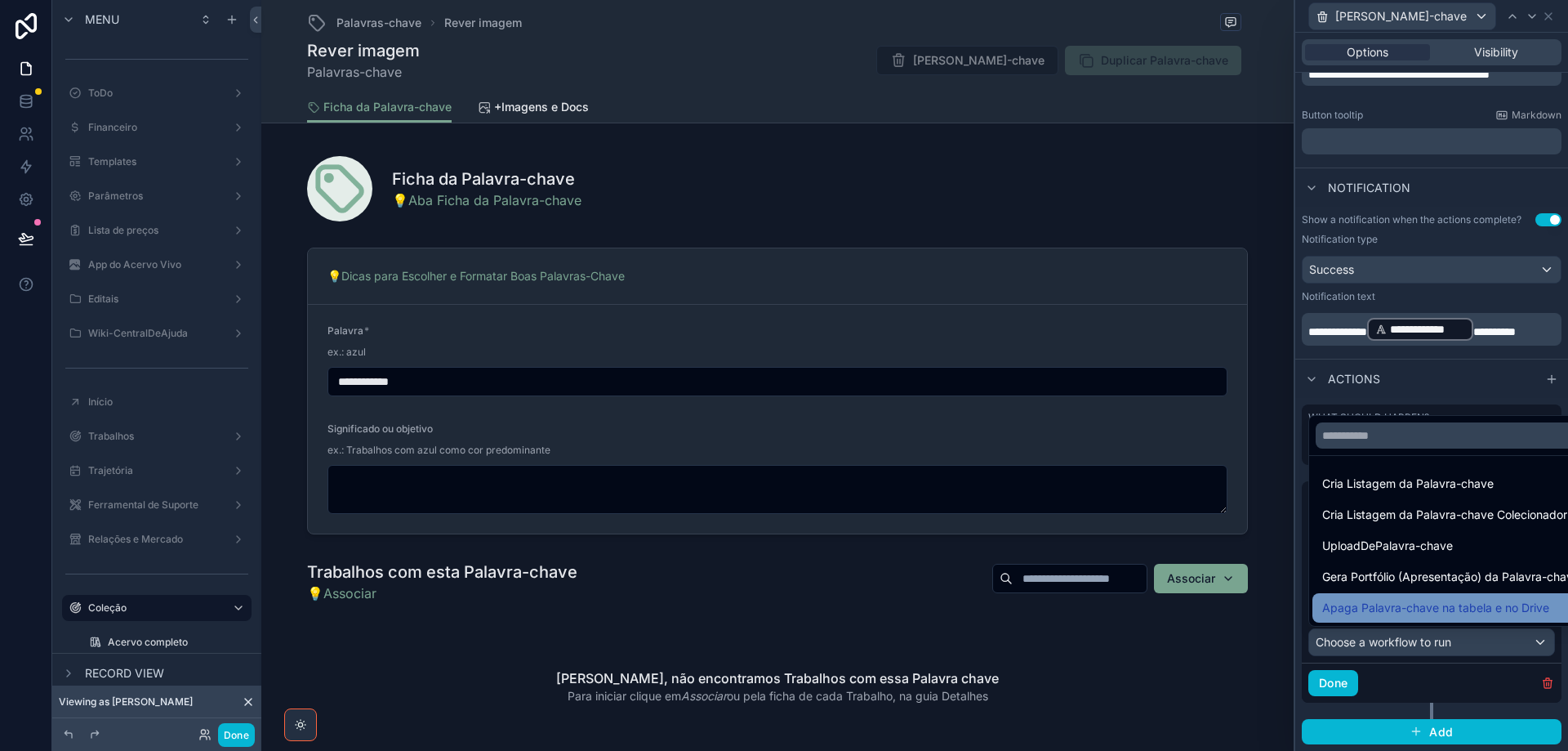
click at [1451, 606] on span "Apaga Palavra-chave na tabela e no Drive" at bounding box center [1436, 608] width 227 height 20
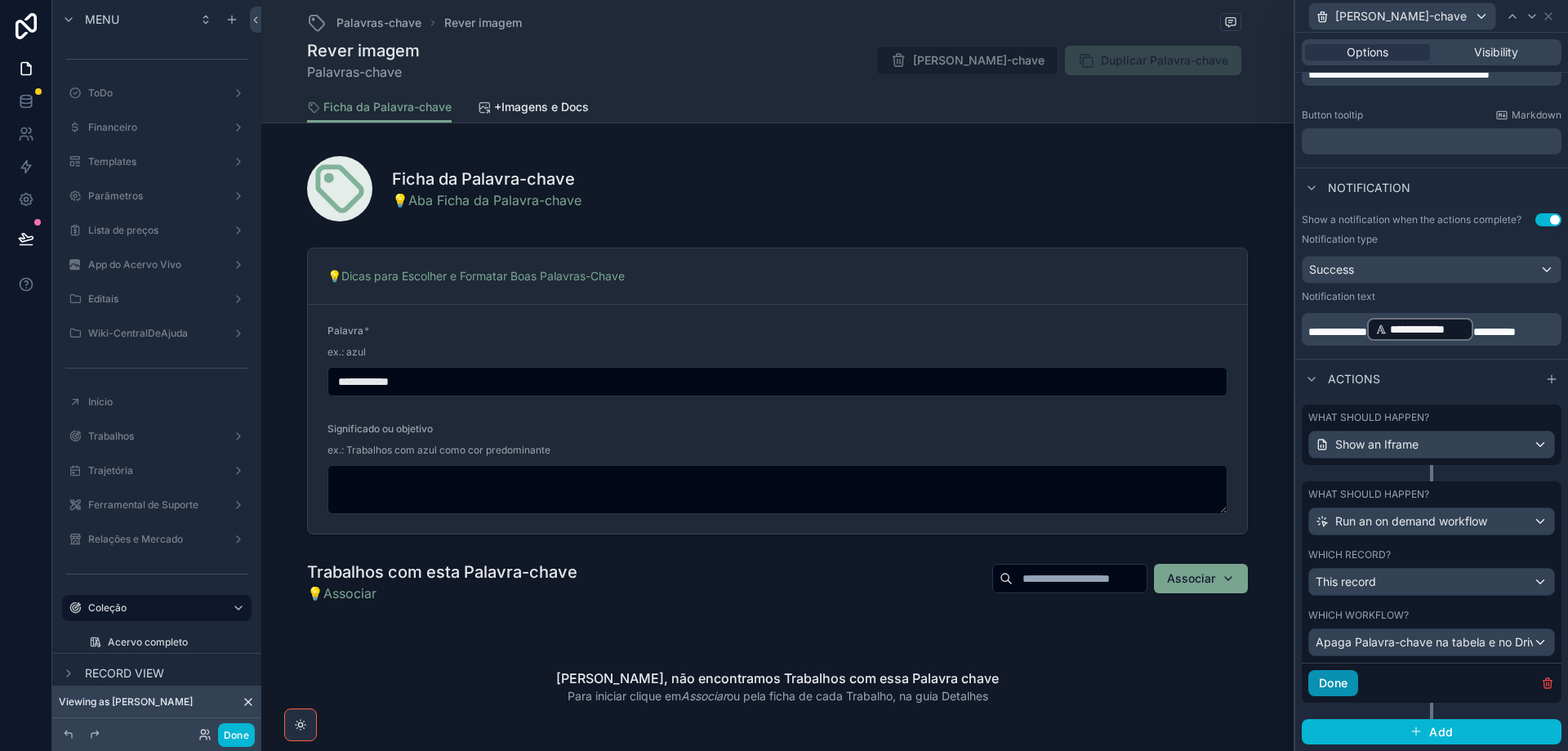
drag, startPoint x: 1343, startPoint y: 689, endPoint x: 1285, endPoint y: 689, distance: 58.0
click at [1341, 689] on button "Done" at bounding box center [1334, 683] width 50 height 26
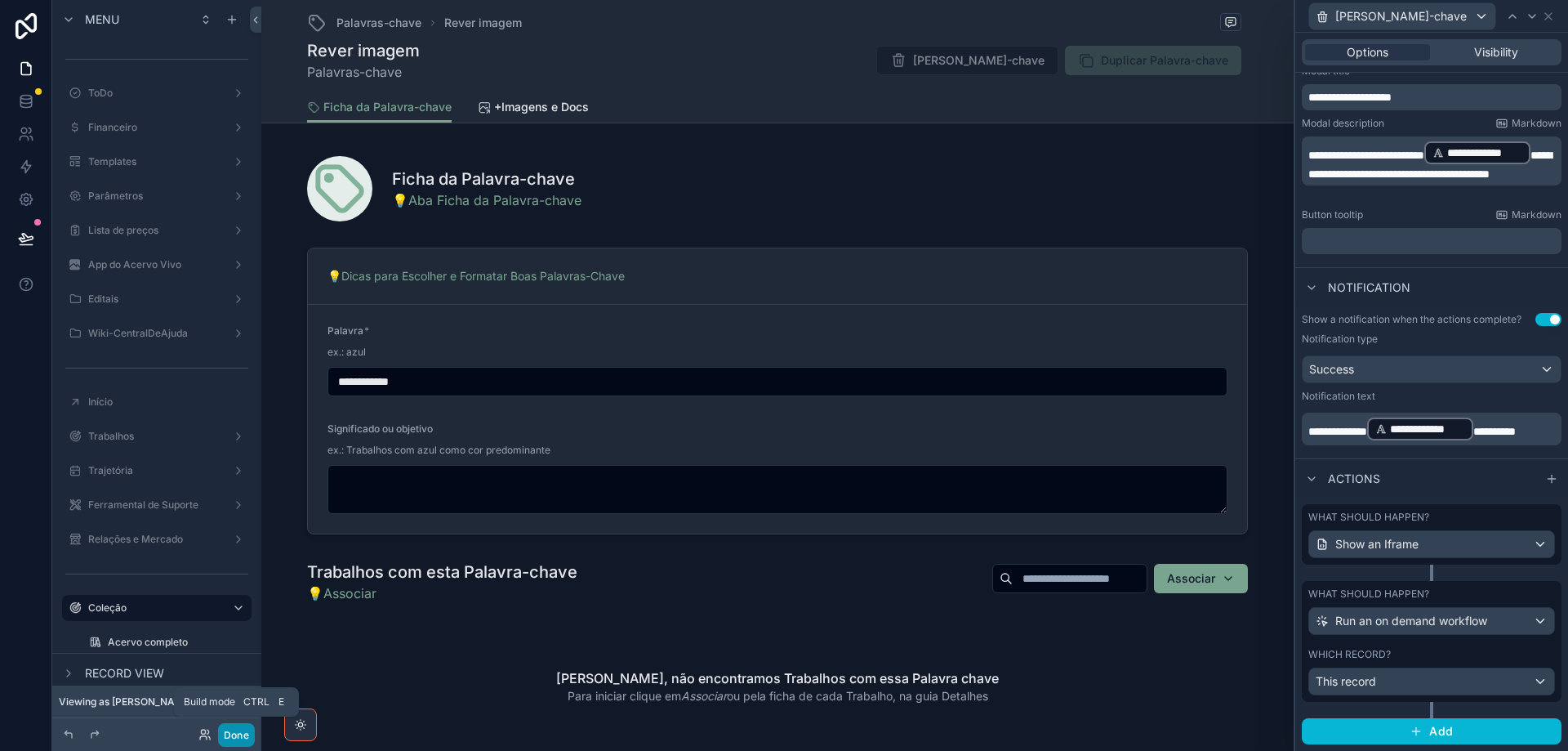
click at [236, 735] on button "Done" at bounding box center [236, 735] width 37 height 23
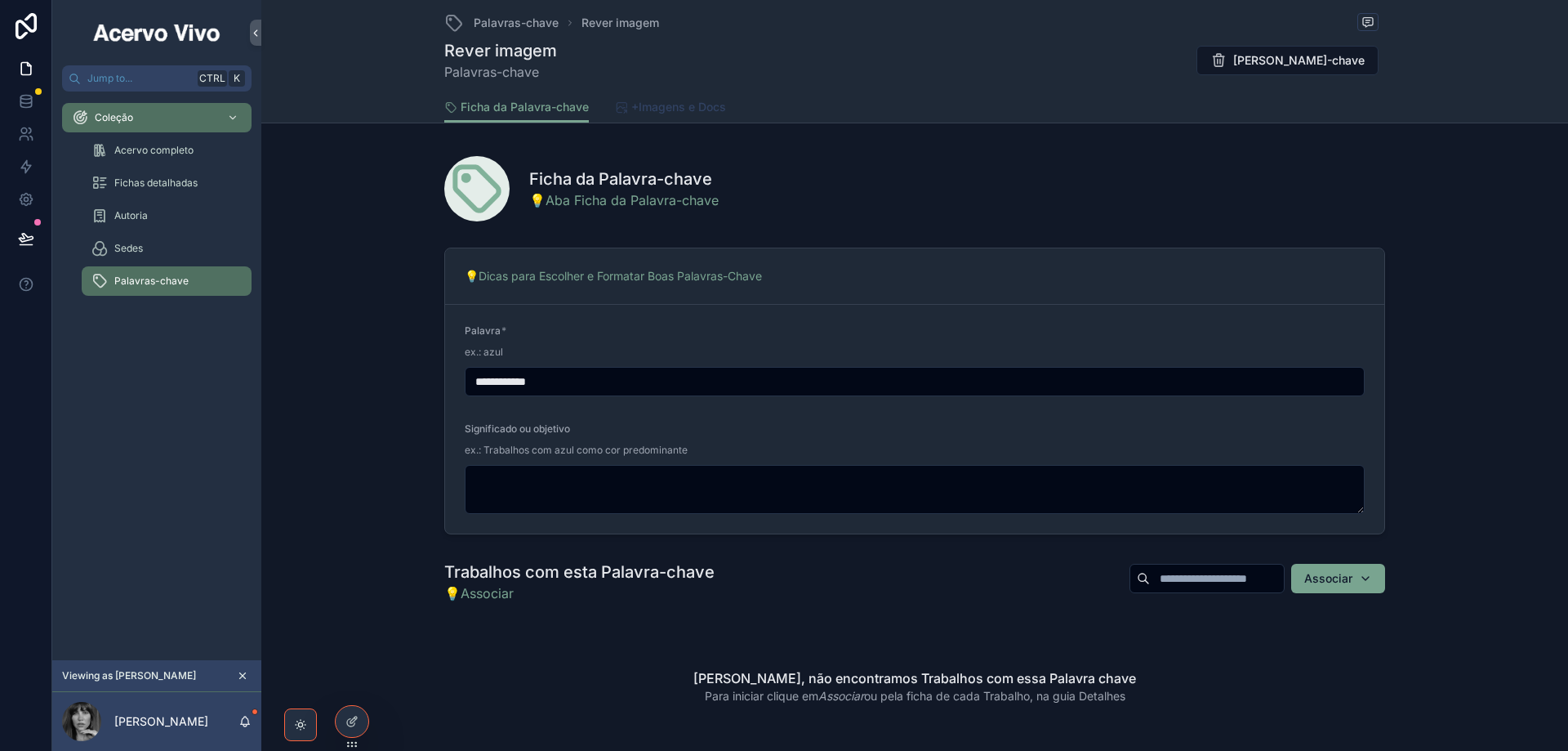
click at [652, 111] on span "+Imagens e Docs" at bounding box center [679, 106] width 95 height 16
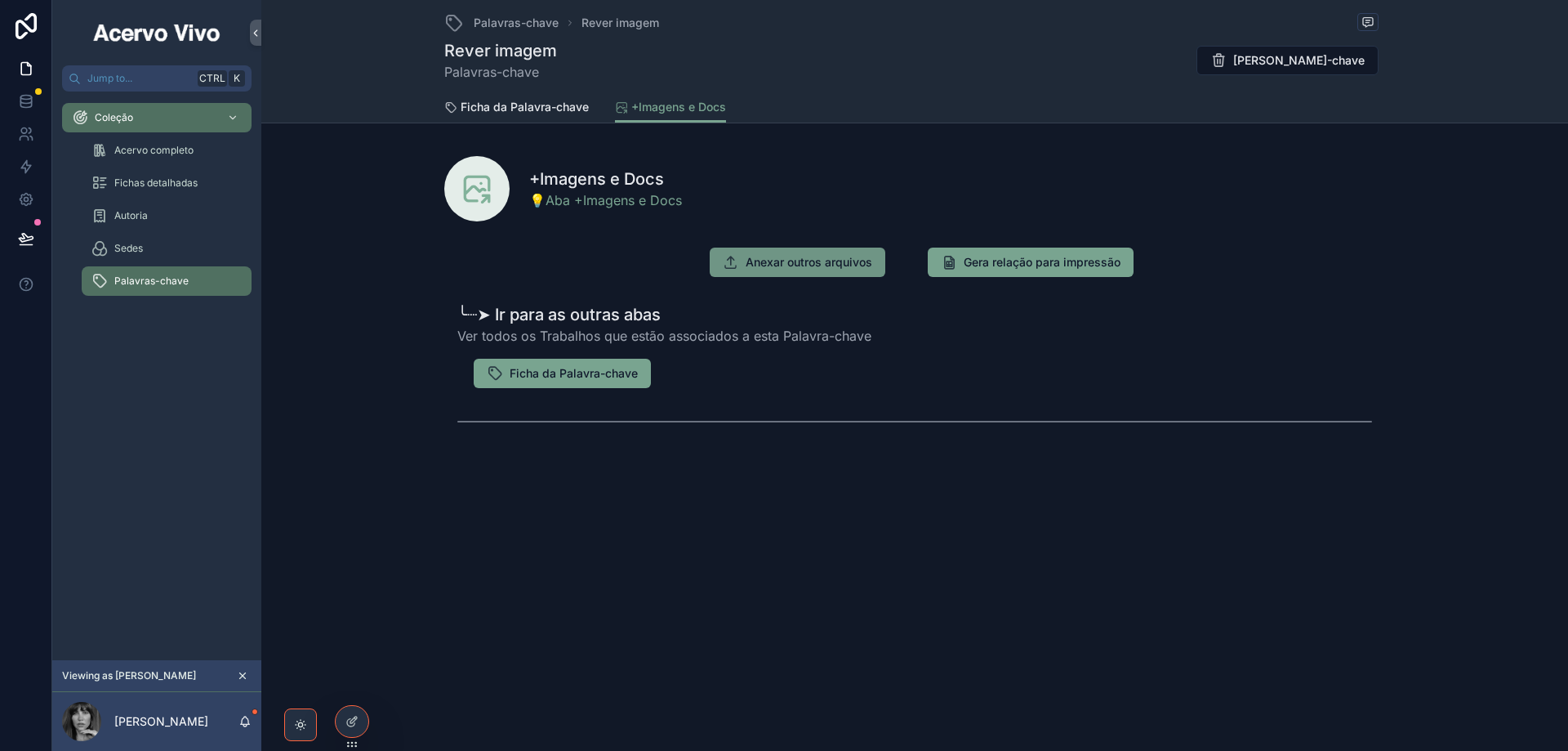
click at [834, 262] on span "Anexar outros arquivos" at bounding box center [809, 262] width 127 height 16
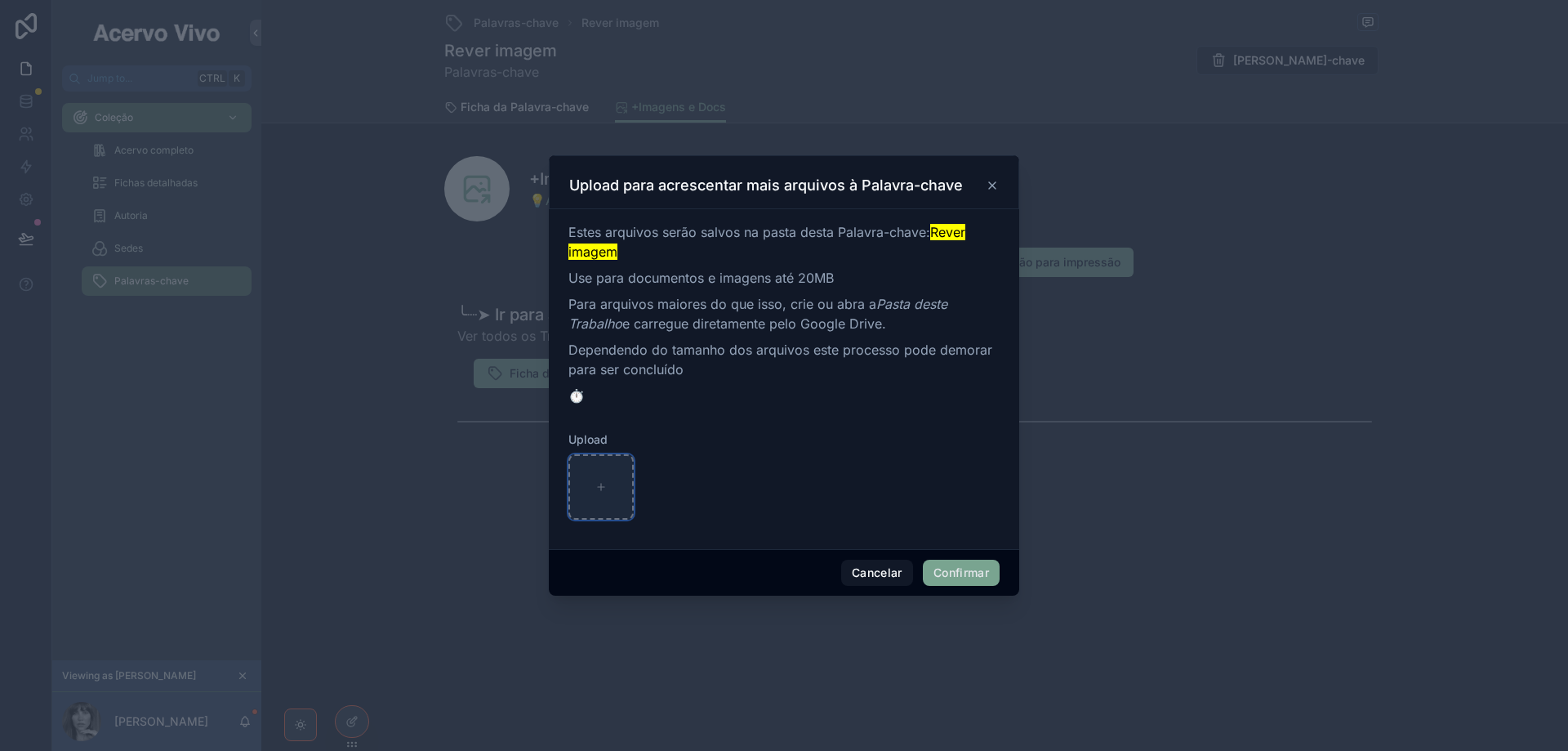
click at [600, 486] on icon at bounding box center [600, 487] width 11 height 11
type input "**********"
click at [966, 571] on button "Confirmar" at bounding box center [961, 573] width 77 height 26
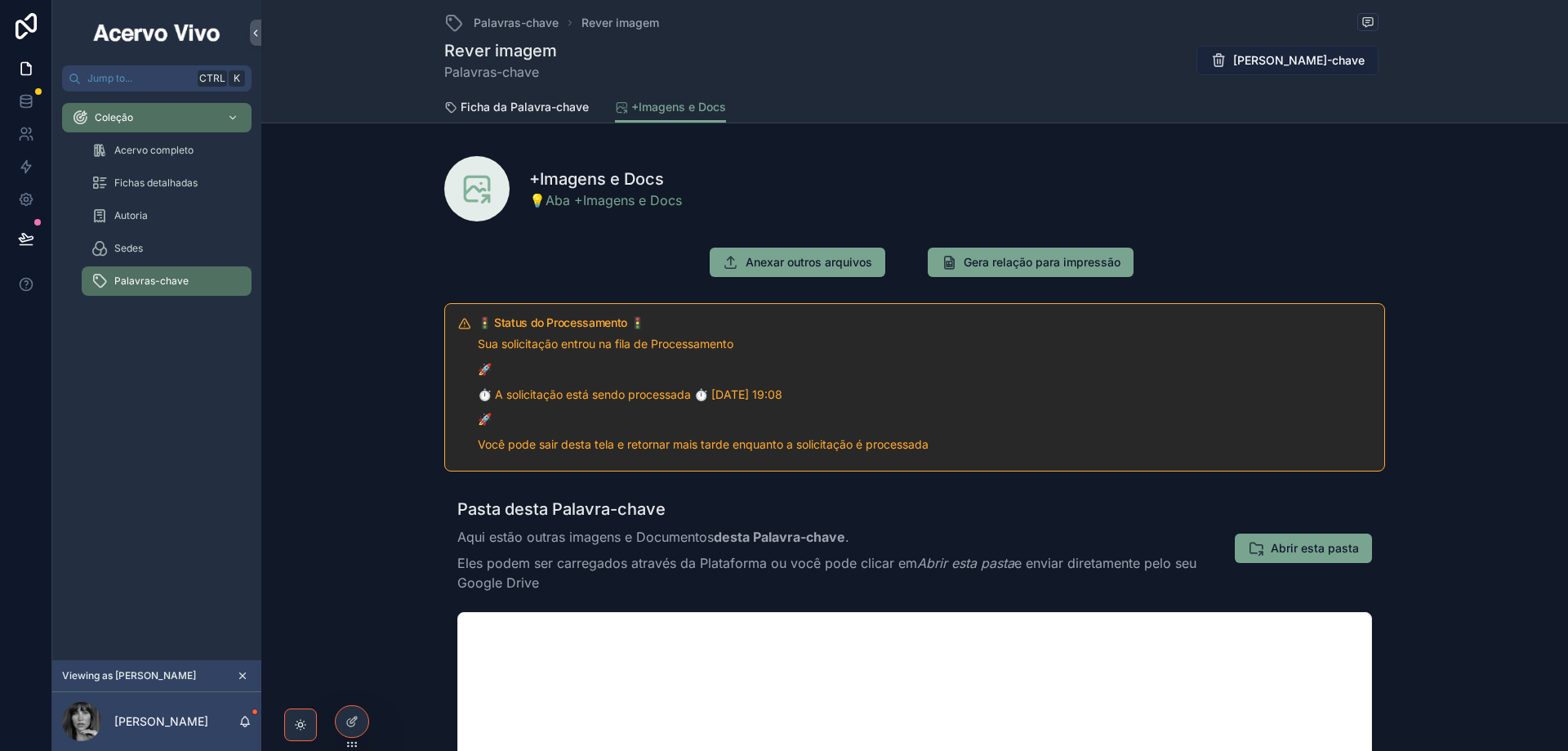
click at [1295, 67] on span "[PERSON_NAME]-chave" at bounding box center [1299, 60] width 131 height 16
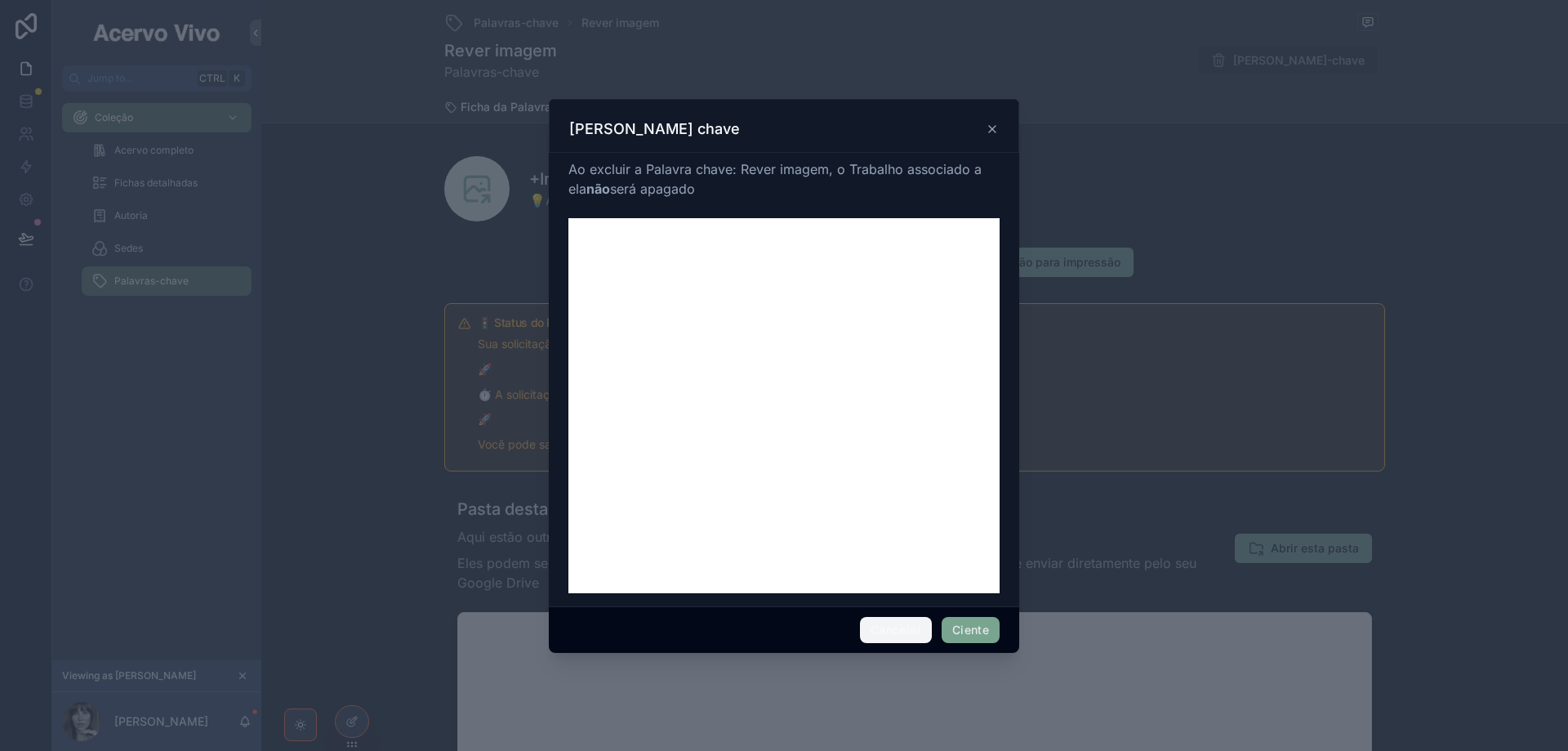
click at [893, 632] on button "Cancelar" at bounding box center [896, 630] width 72 height 26
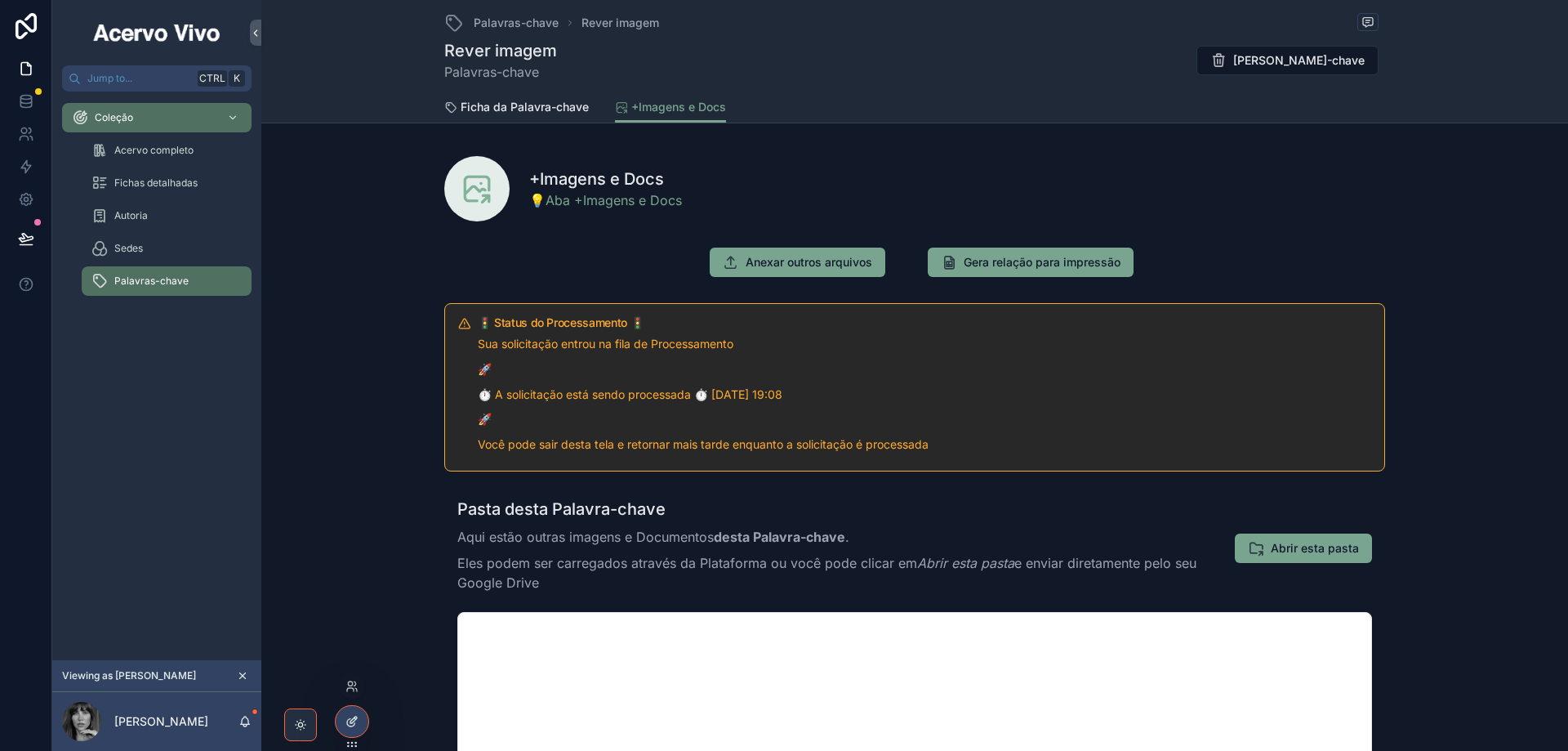
click at [352, 725] on icon at bounding box center [352, 721] width 13 height 13
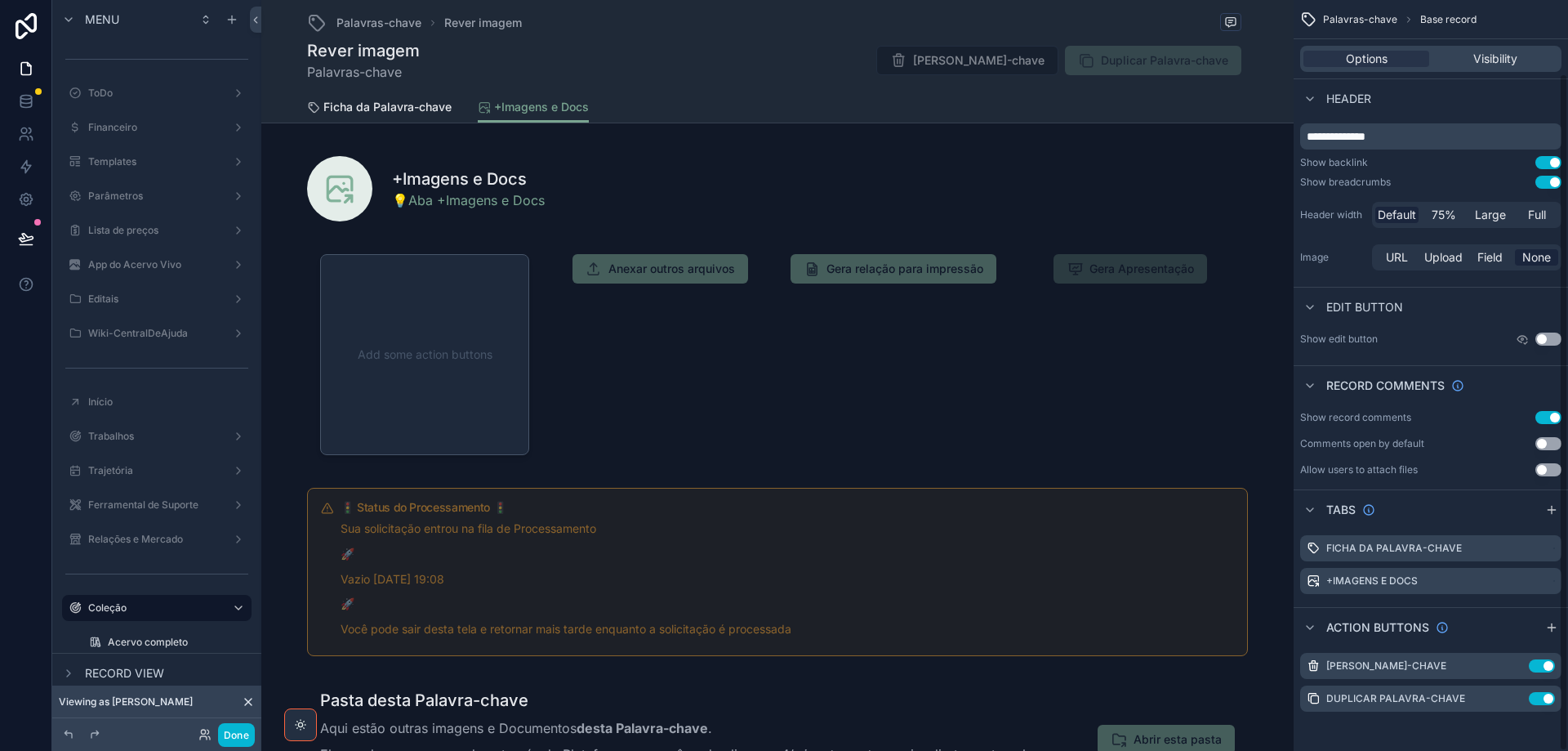
scroll to position [81, 0]
click at [1516, 666] on icon "scrollable content" at bounding box center [1515, 665] width 13 height 13
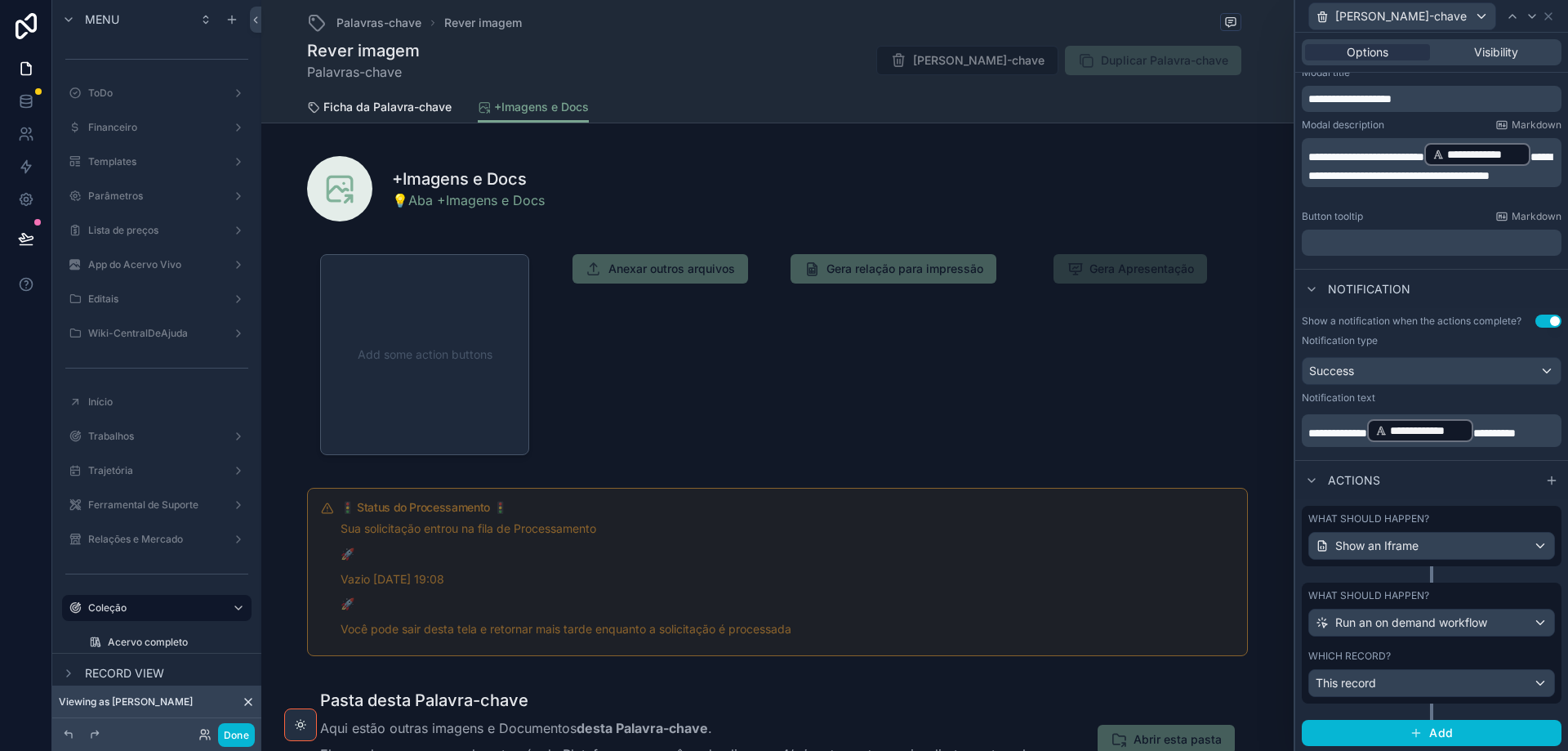
scroll to position [271, 0]
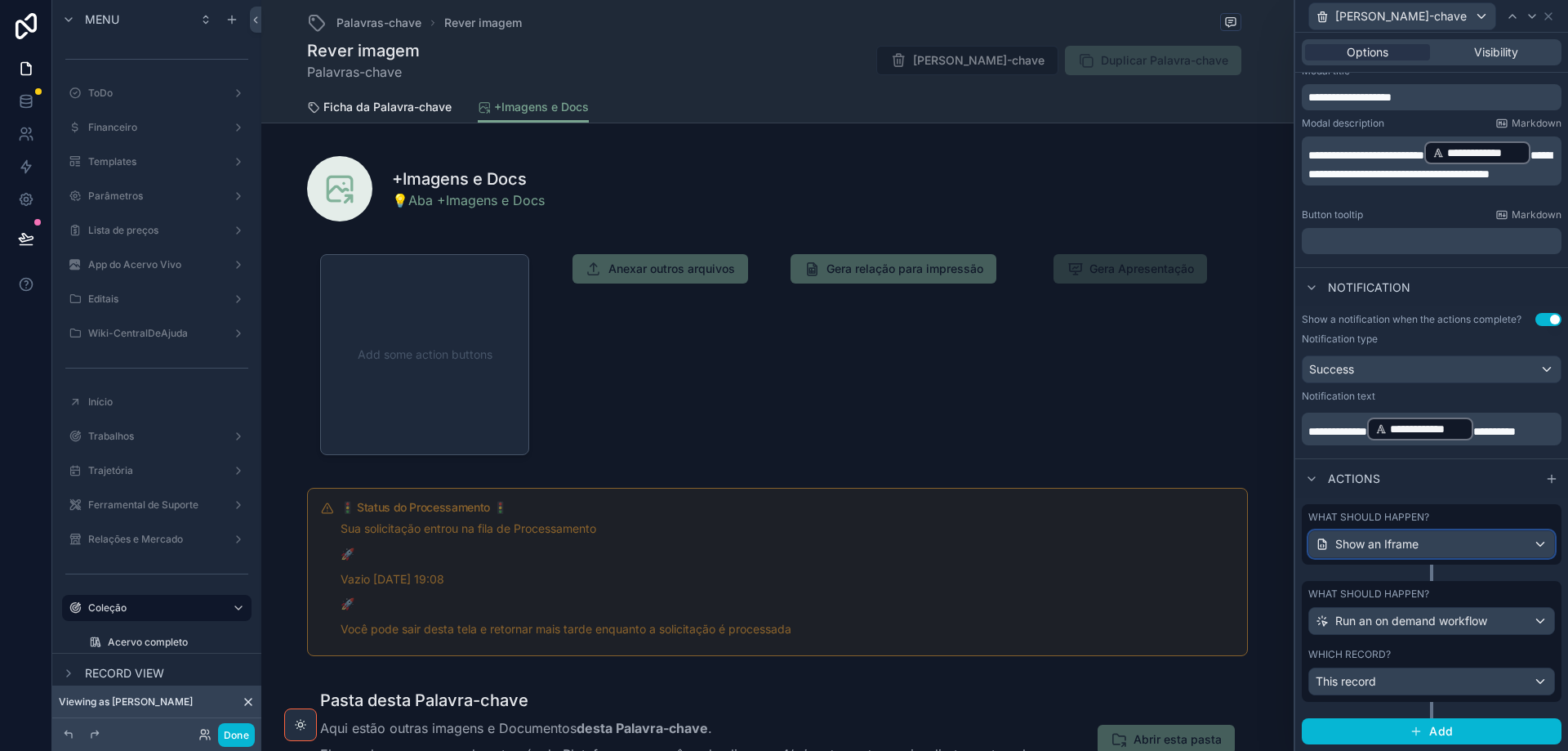
click at [1436, 547] on div "Show an Iframe" at bounding box center [1432, 544] width 245 height 26
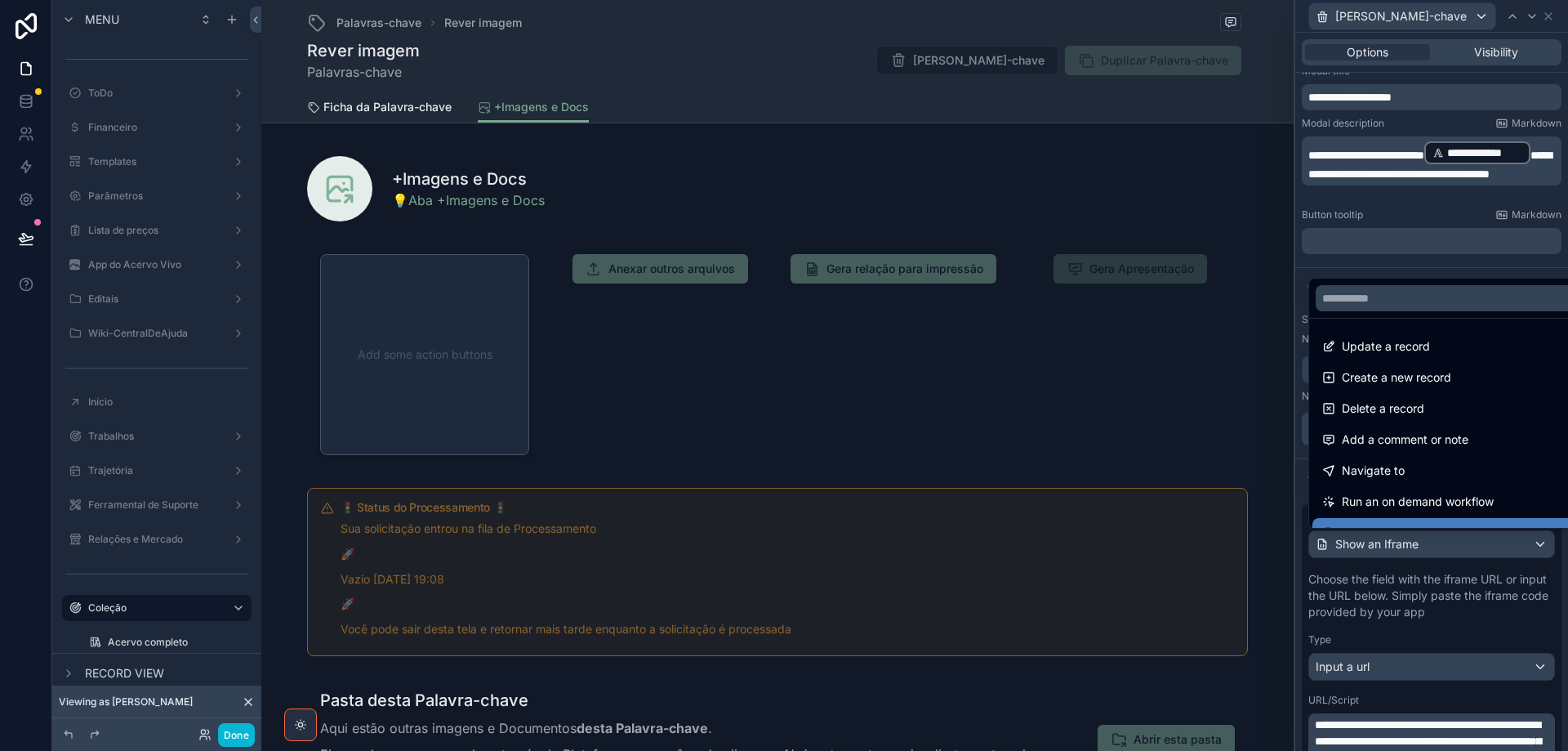
click at [1437, 547] on div at bounding box center [1432, 375] width 273 height 751
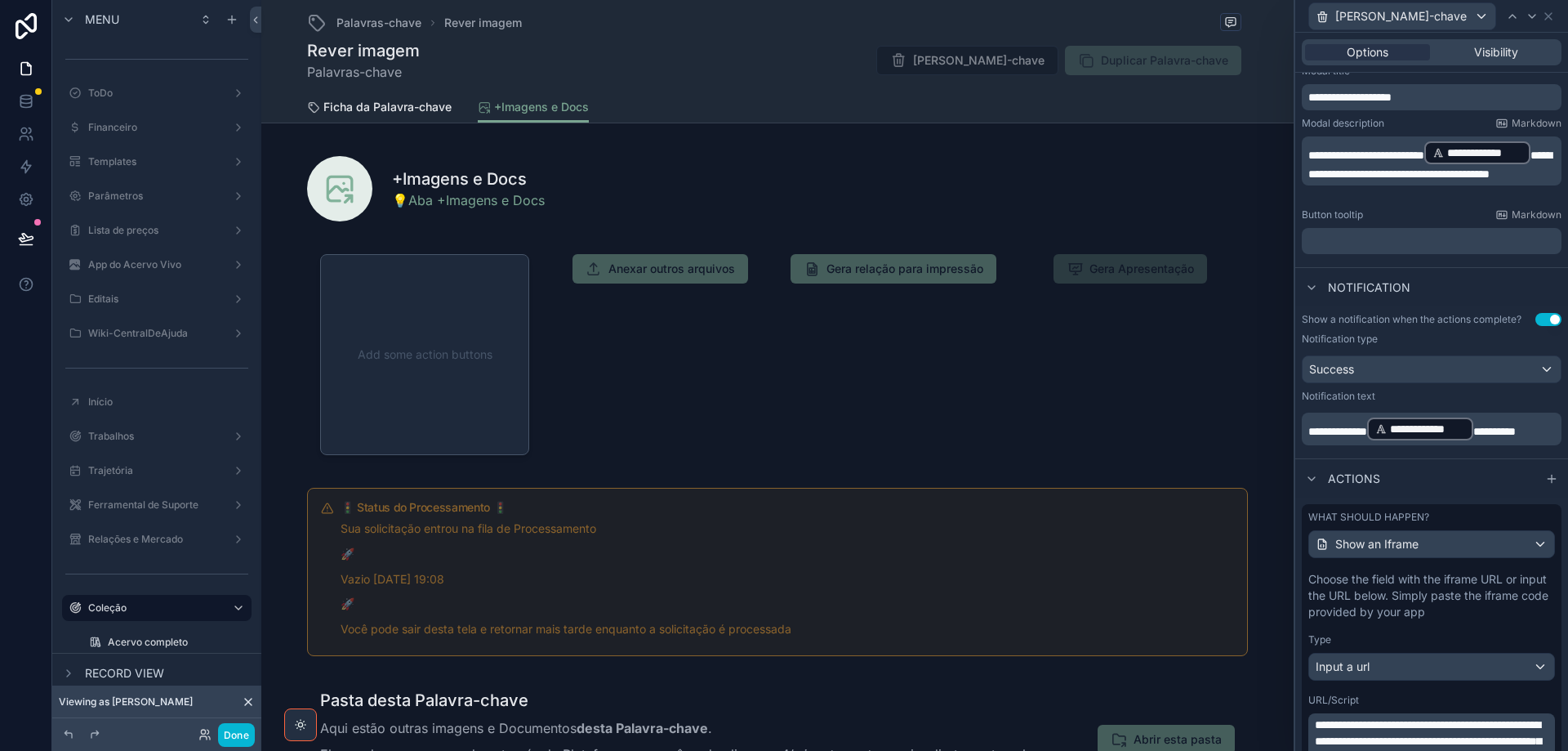
scroll to position [598, 0]
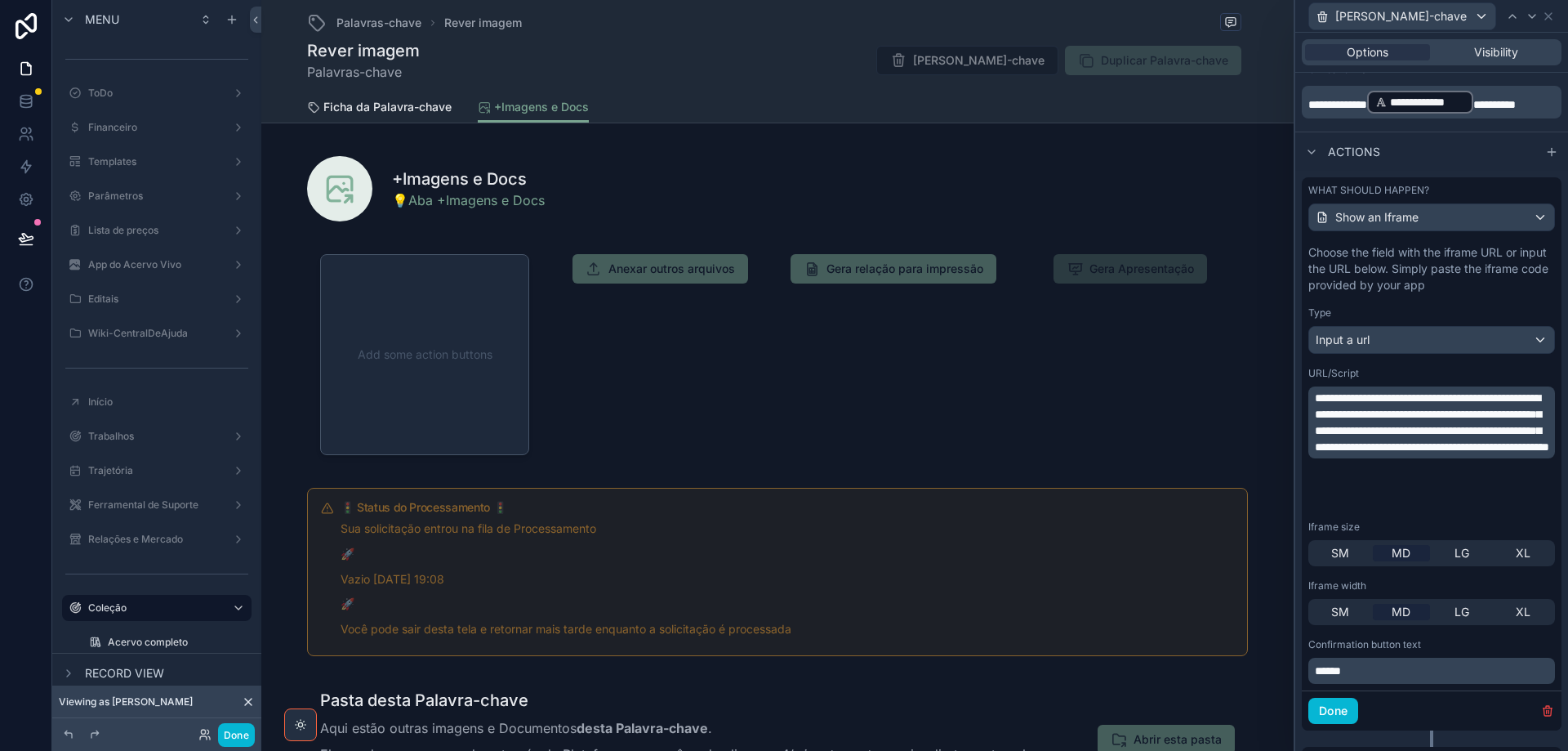
click at [1399, 678] on p "******" at bounding box center [1433, 671] width 237 height 16
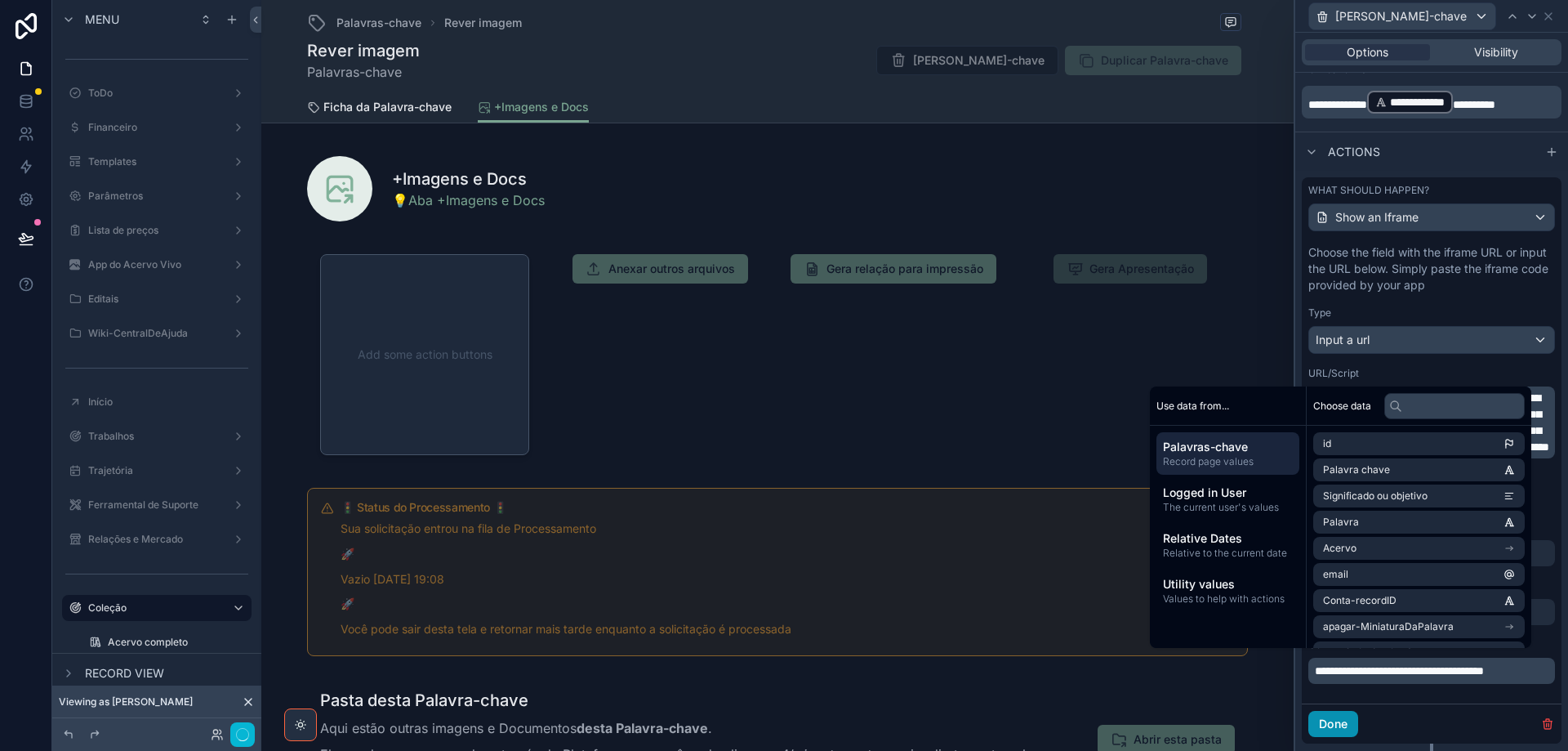
scroll to position [0, 0]
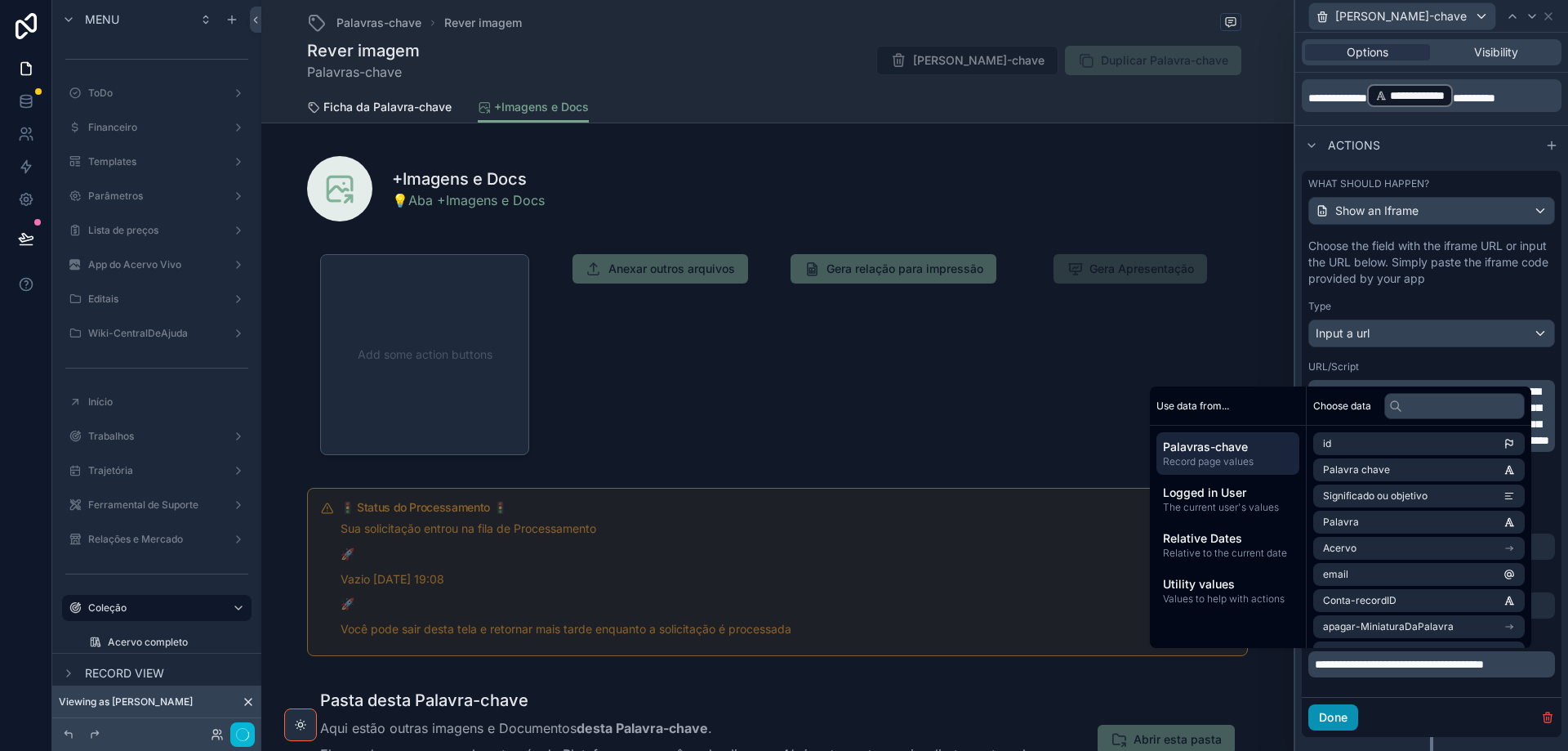
click at [1336, 719] on button "Done" at bounding box center [1334, 717] width 50 height 26
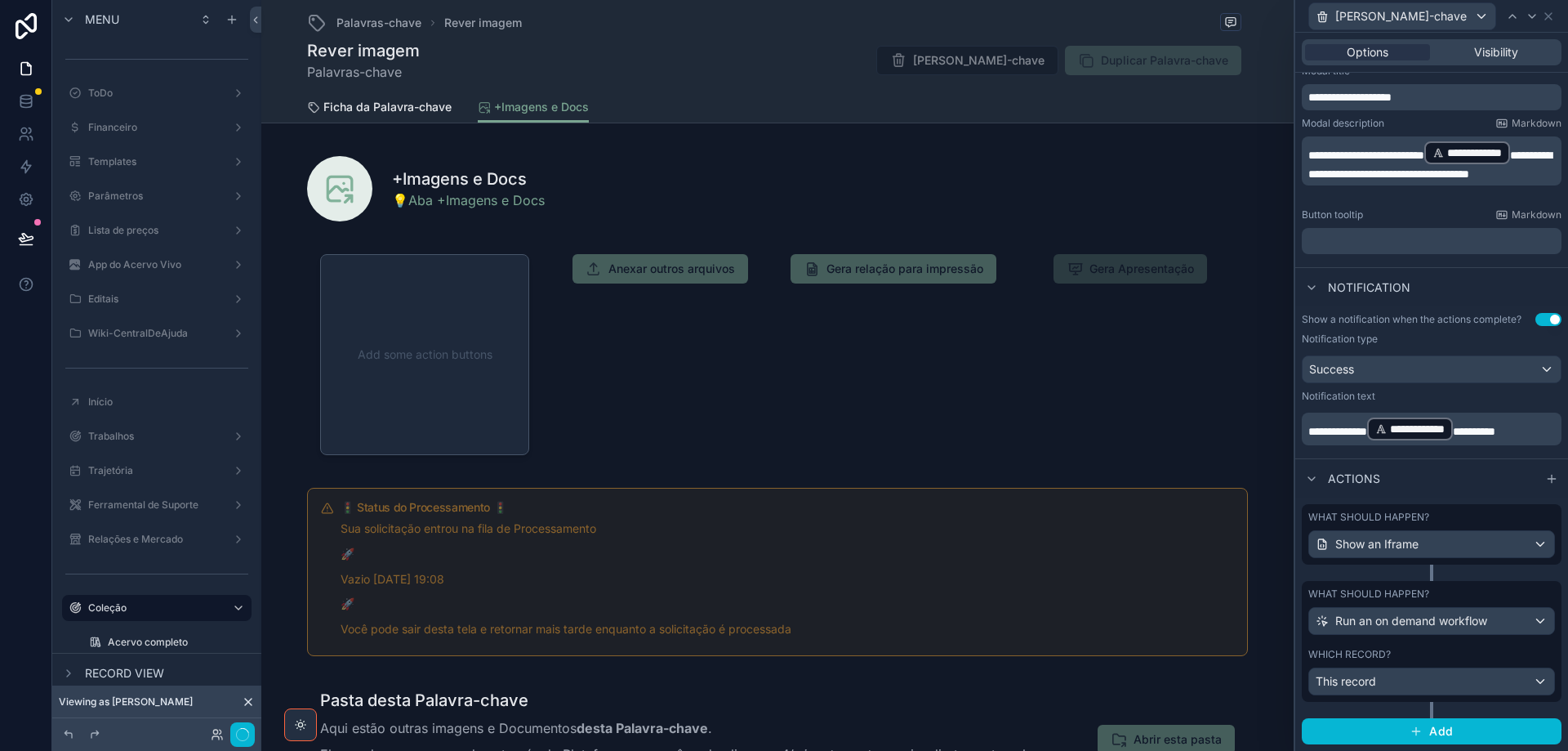
scroll to position [271, 0]
click at [232, 734] on button "Done" at bounding box center [236, 735] width 37 height 23
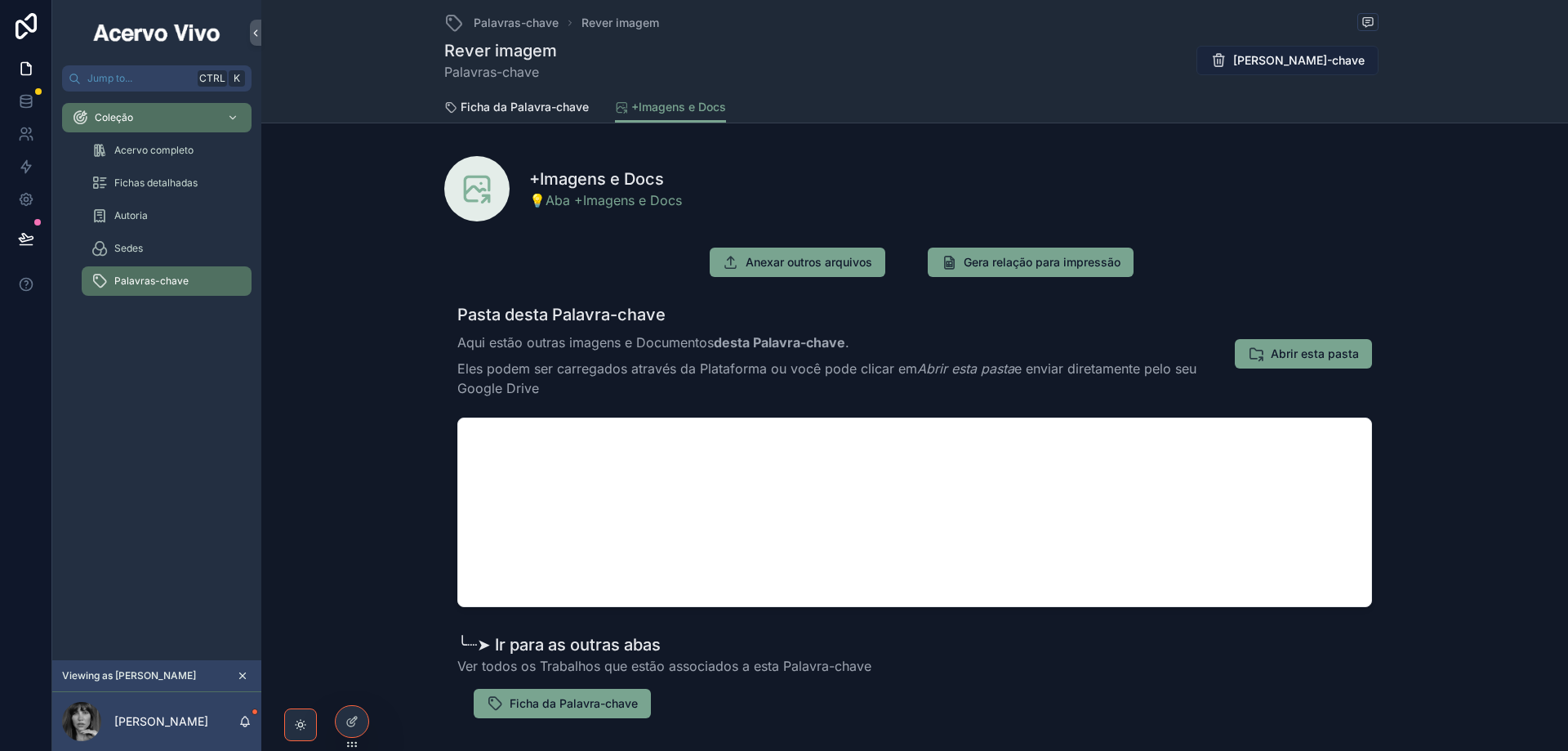
click at [1279, 60] on span "[PERSON_NAME]-chave" at bounding box center [1299, 60] width 131 height 16
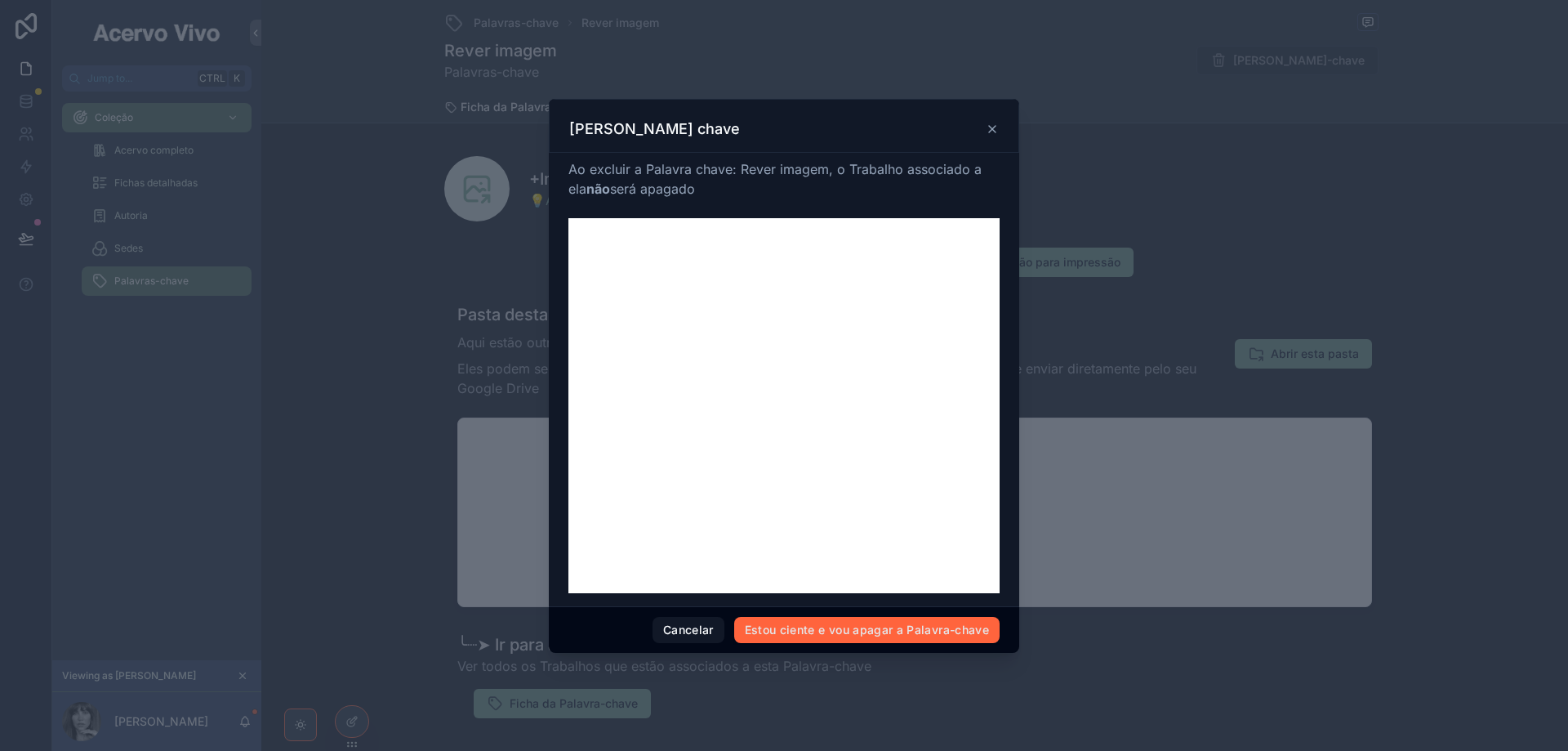
click at [901, 627] on button "Estou ciente e vou apagar a Palavra-chave" at bounding box center [867, 630] width 265 height 26
